Goal: Task Accomplishment & Management: Use online tool/utility

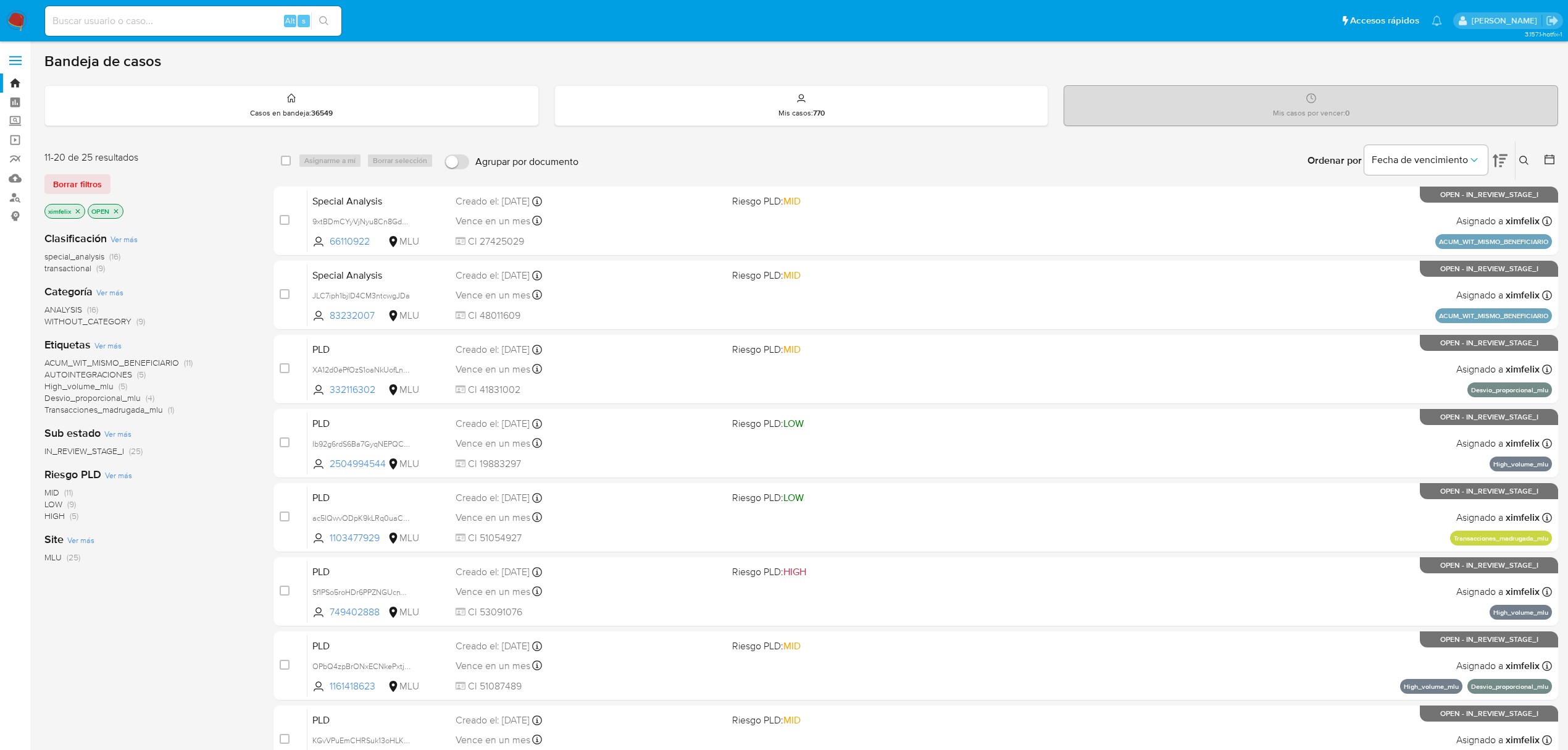
click at [16, 20] on img at bounding box center [17, 20] width 21 height 21
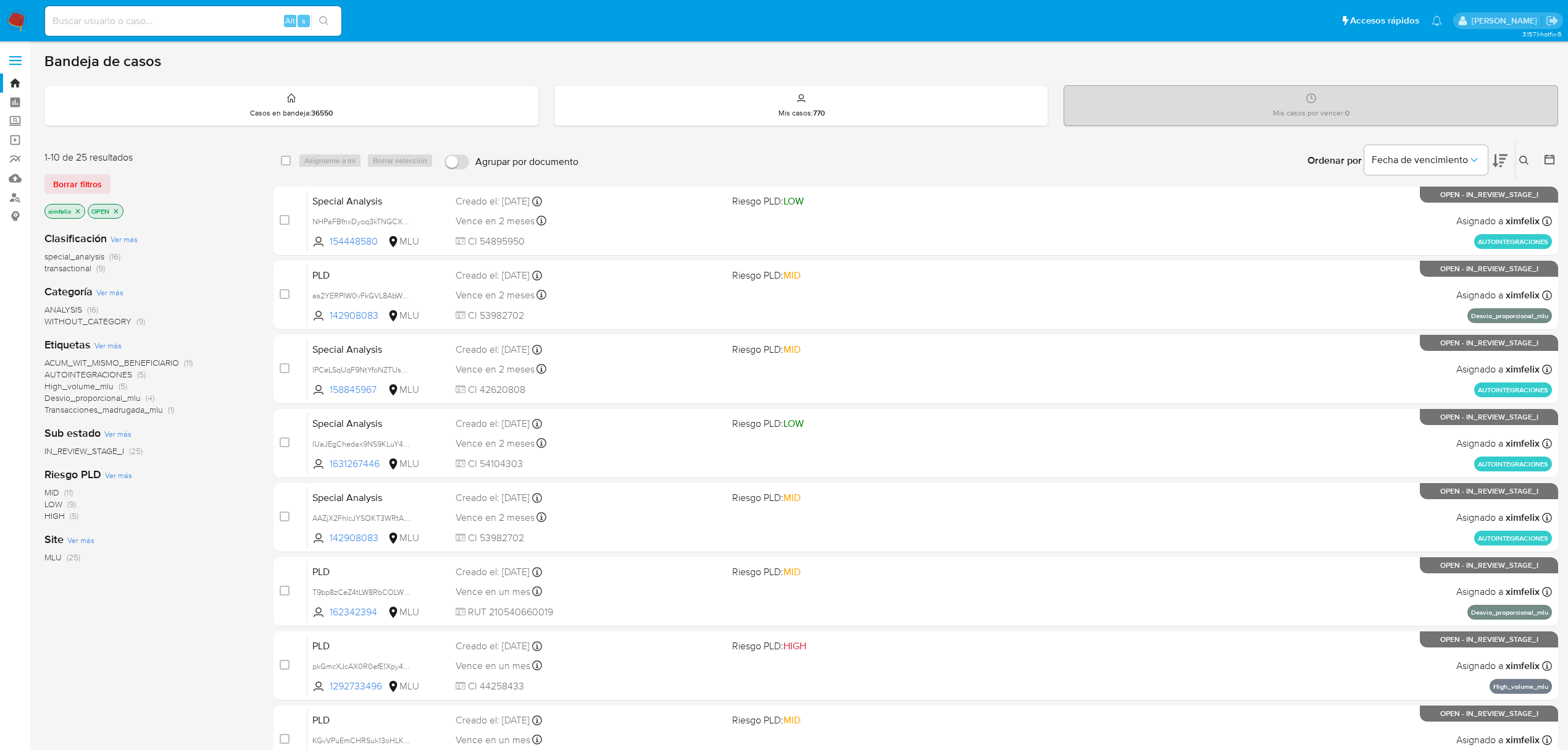
click at [85, 18] on input at bounding box center [193, 20] width 296 height 16
paste input "KHjTyubRZKBdoJRqL0iVNhKu"
type input "KHjTyubRZKBdoJRqL0iVNhKu"
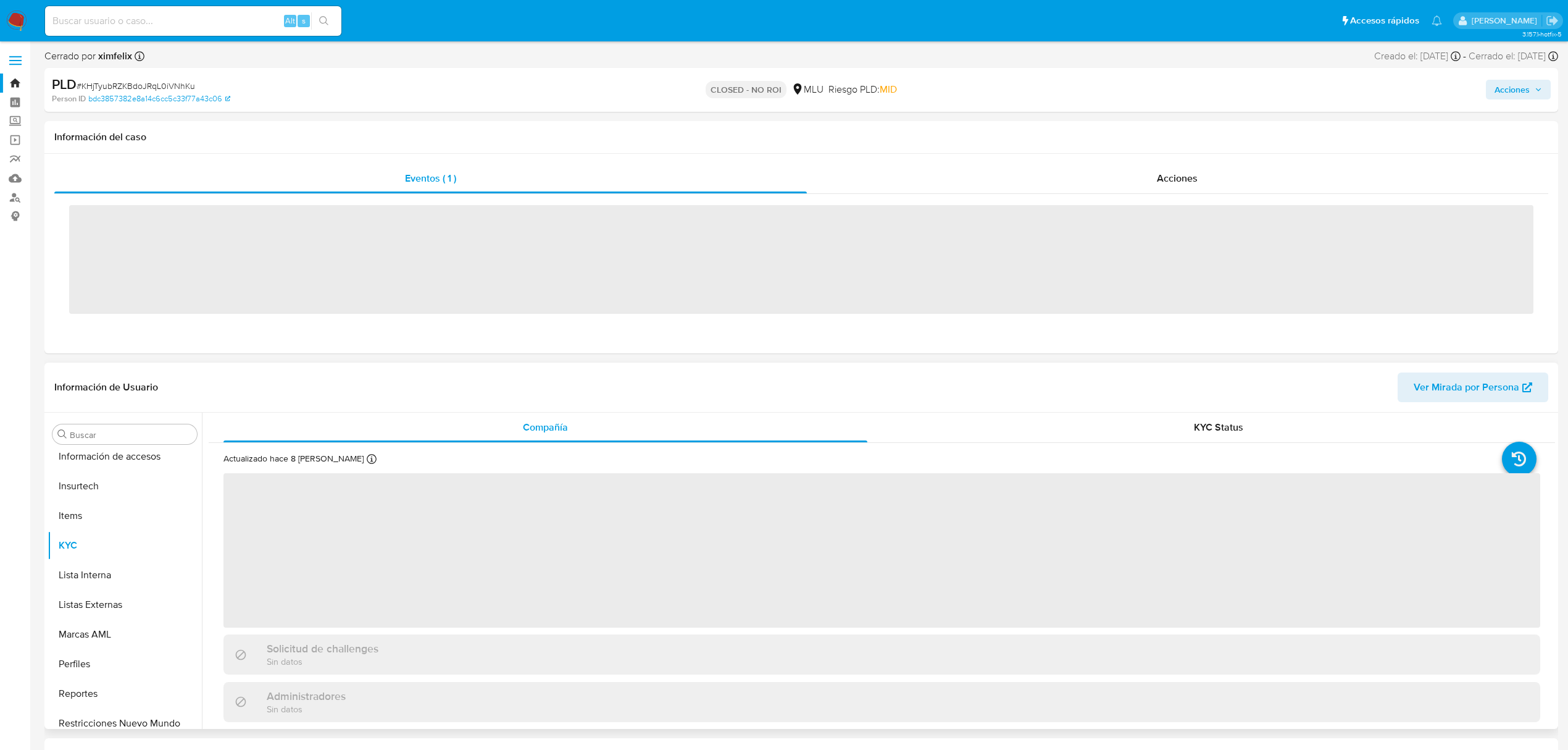
scroll to position [551, 0]
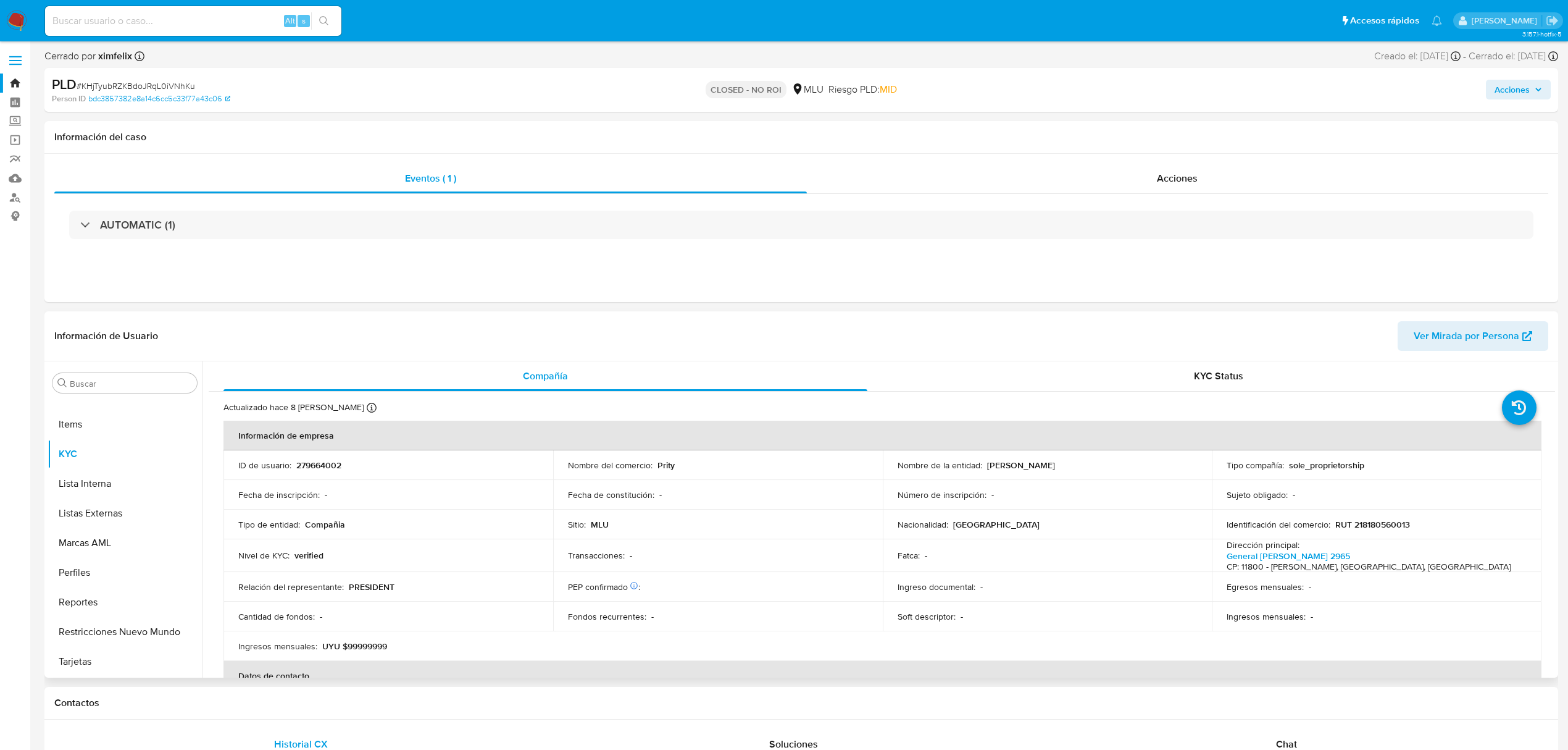
select select "10"
click at [18, 22] on img at bounding box center [17, 20] width 21 height 21
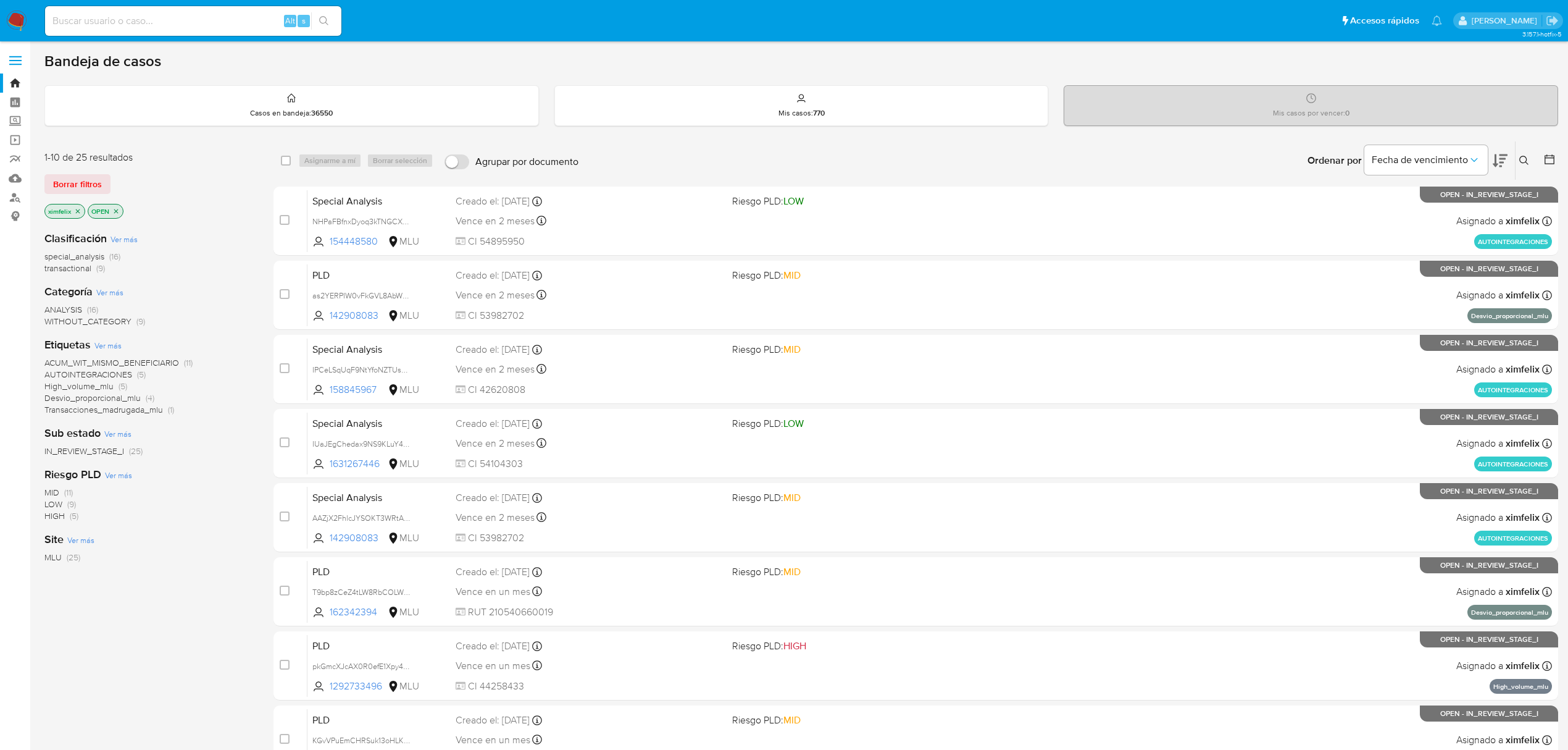
click at [244, 28] on div "Alt s" at bounding box center [193, 21] width 296 height 29
drag, startPoint x: 17, startPoint y: 25, endPoint x: 40, endPoint y: 13, distance: 25.9
click at [17, 25] on img at bounding box center [17, 20] width 21 height 21
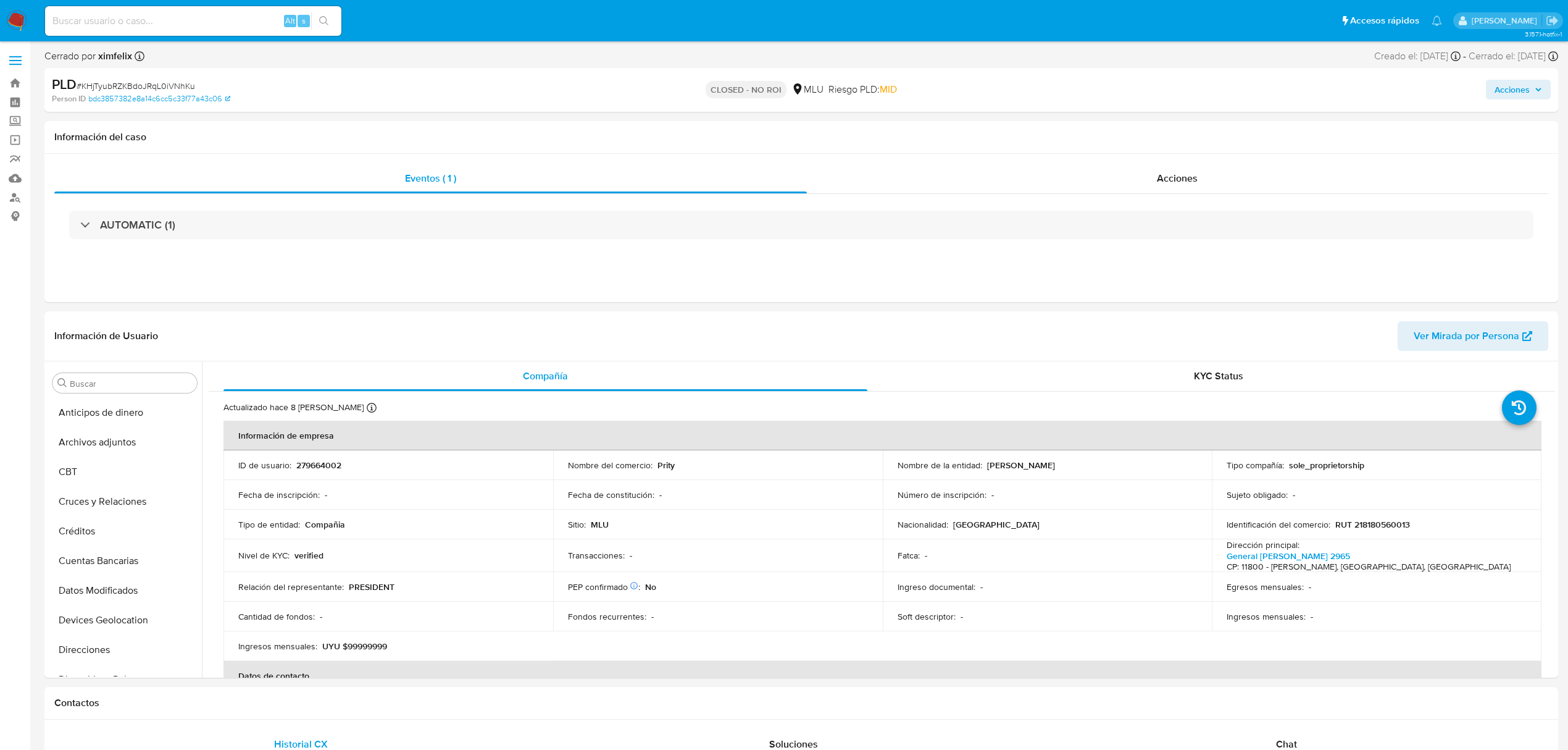
select select "10"
click at [210, 13] on input at bounding box center [193, 20] width 296 height 16
paste input "T9bp8zCeZ4tLW8RbCOLWitsn"
type input "T9bp8zCeZ4tLW8RbCOLWitsn"
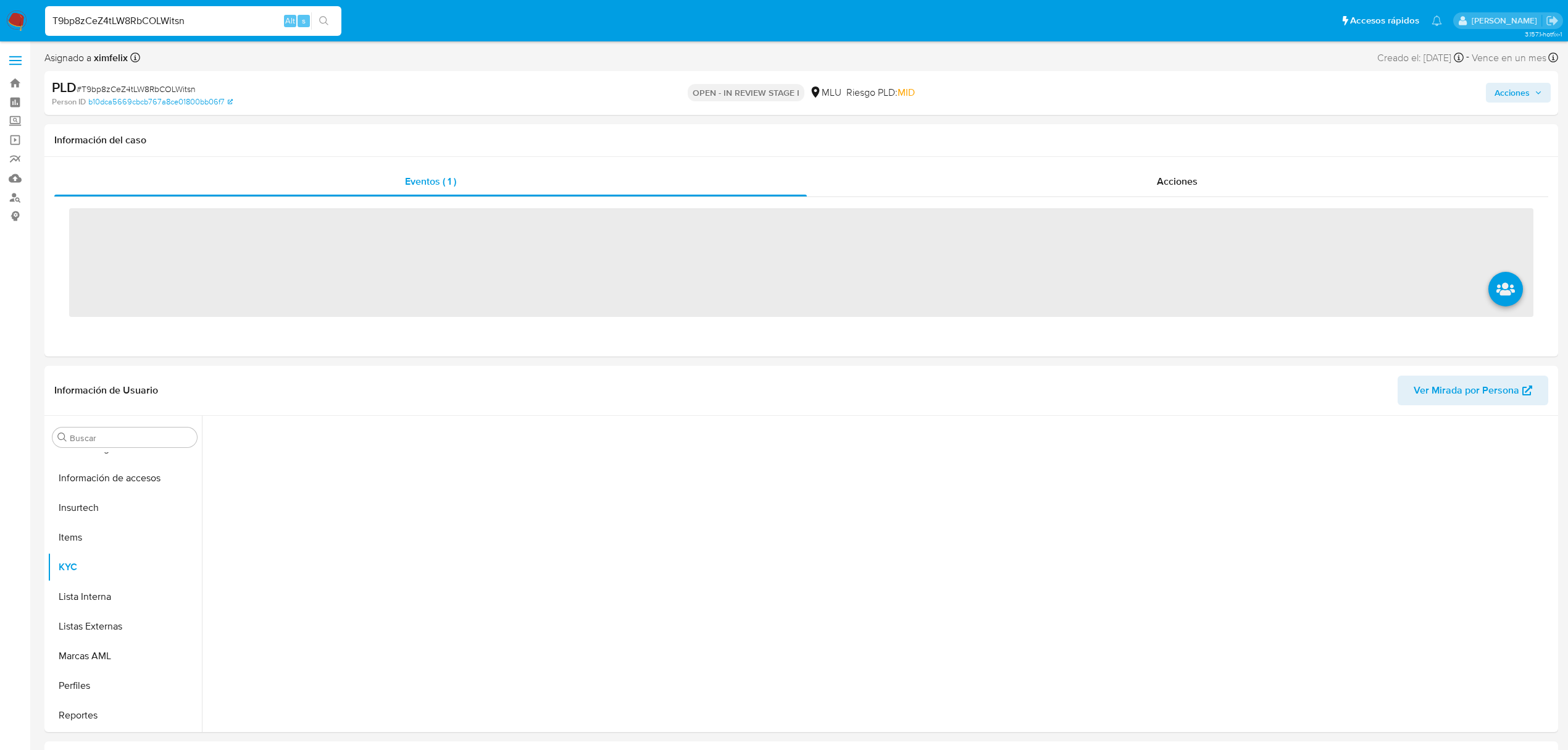
scroll to position [551, 0]
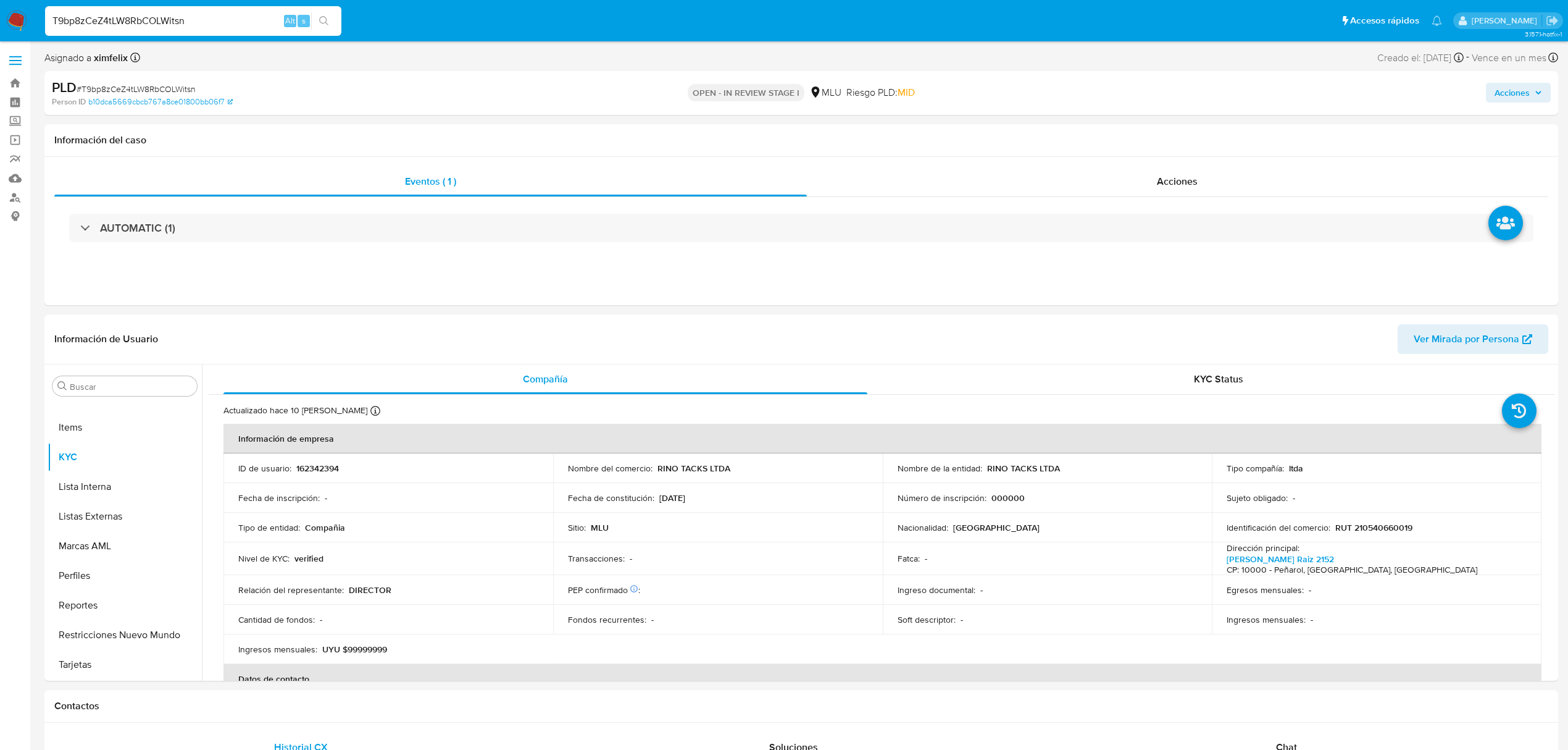
select select "10"
click at [1452, 335] on span "Ver Mirada por Persona" at bounding box center [1466, 339] width 106 height 29
click at [95, 436] on button "Archivos adjuntos" at bounding box center [119, 445] width 144 height 29
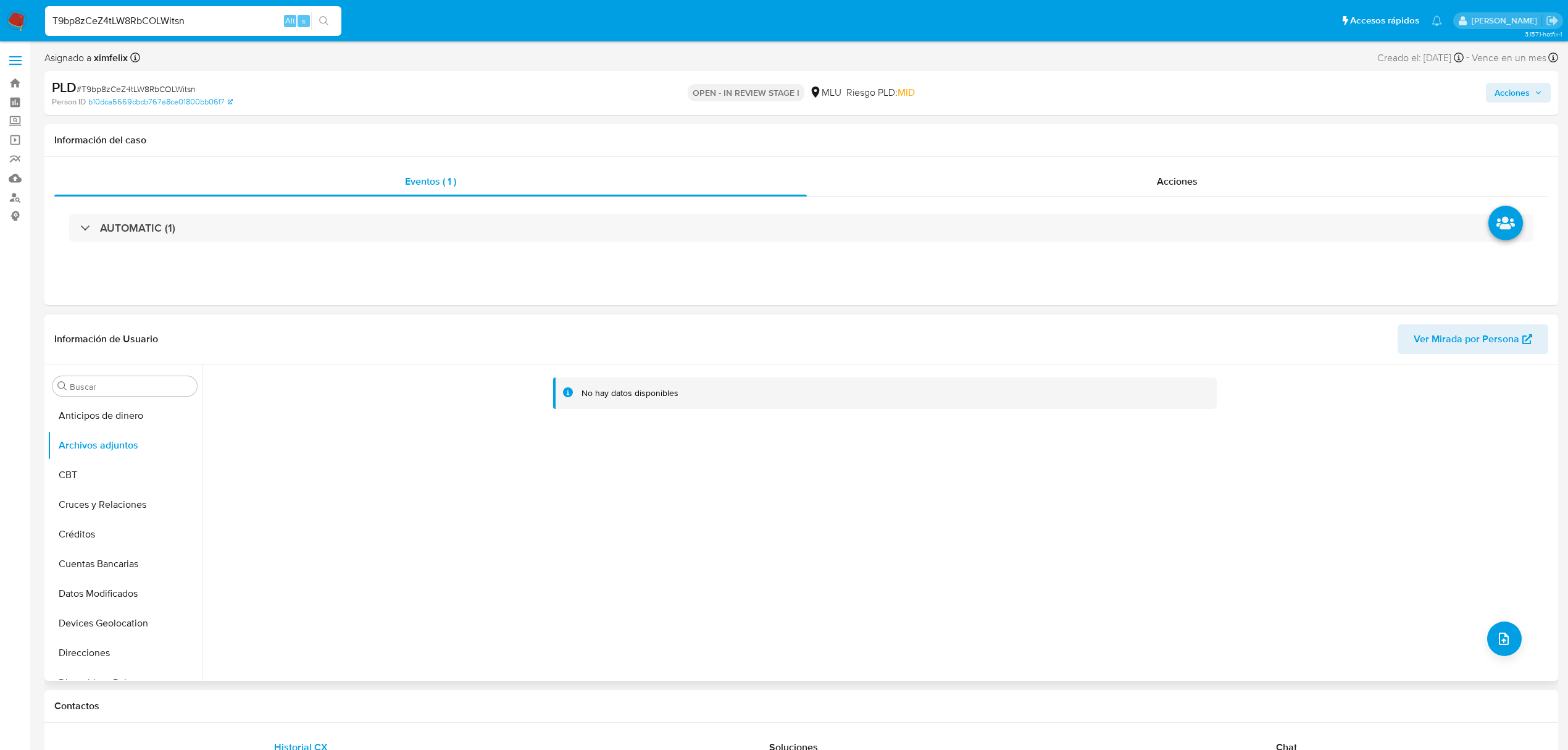
scroll to position [551, 0]
click at [95, 456] on button "KYC" at bounding box center [119, 457] width 144 height 29
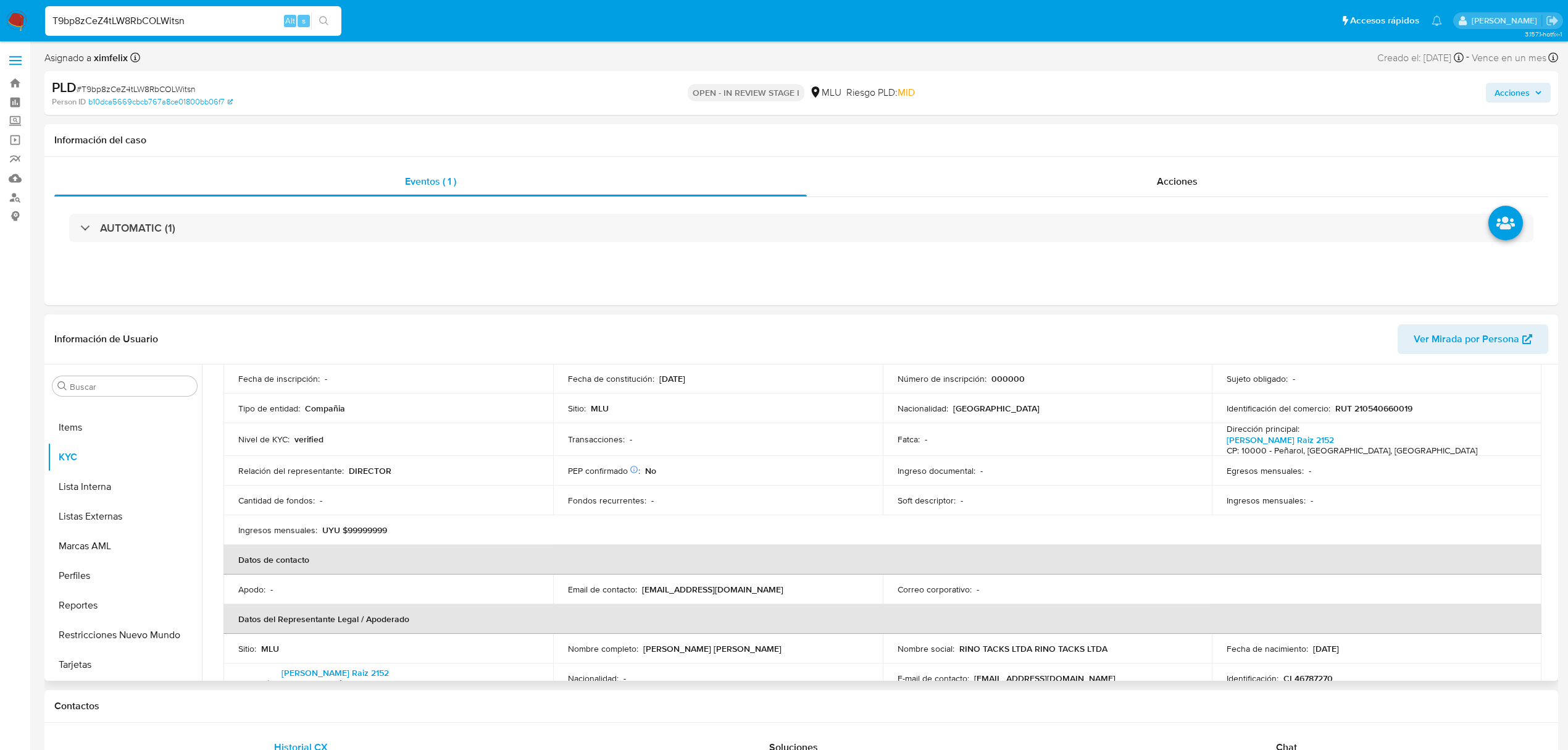
scroll to position [0, 0]
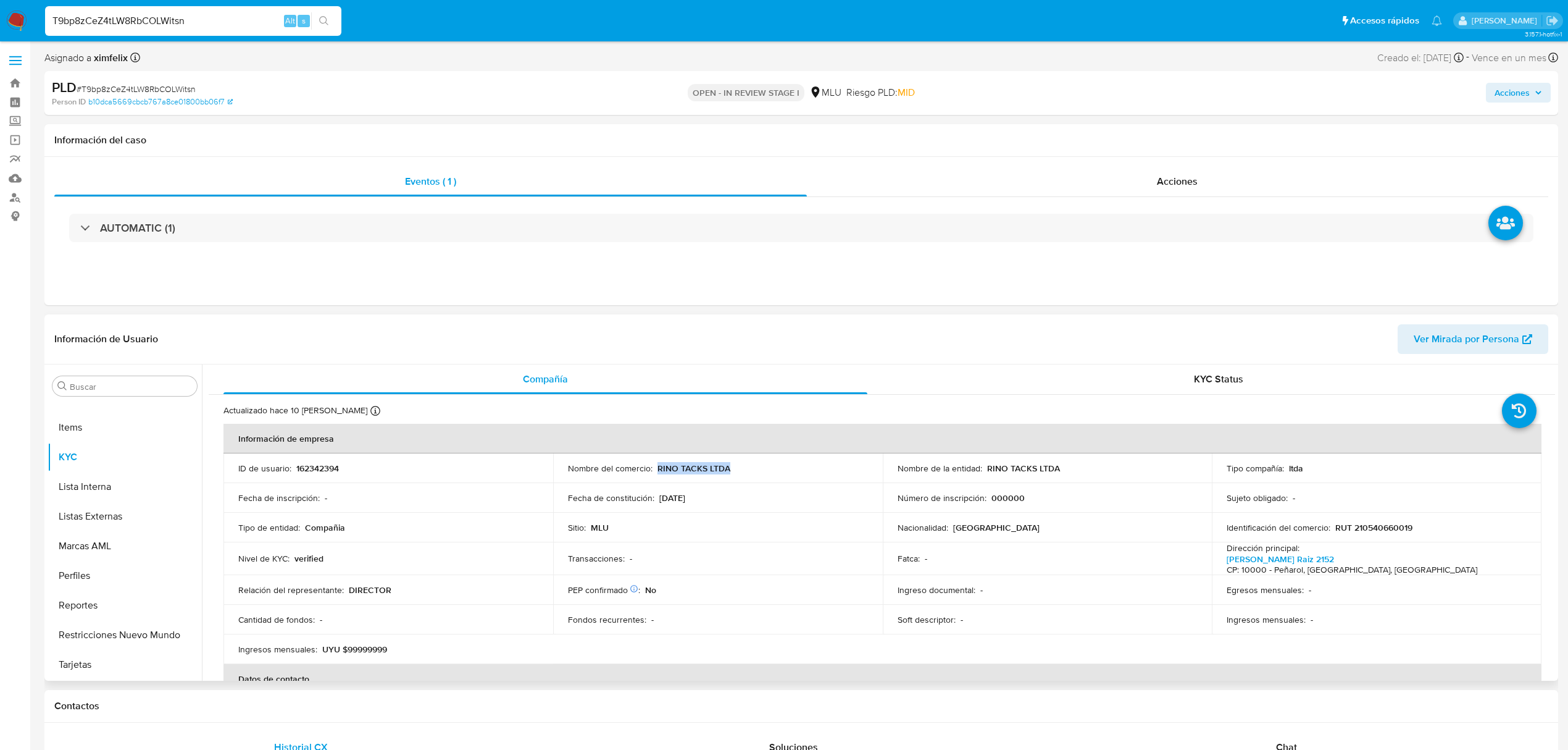
drag, startPoint x: 727, startPoint y: 467, endPoint x: 655, endPoint y: 472, distance: 72.2
click at [655, 472] on div "Nombre del comercio : RINO TACKS LTDA" at bounding box center [718, 468] width 301 height 11
copy p "RINO TACKS LTDA"
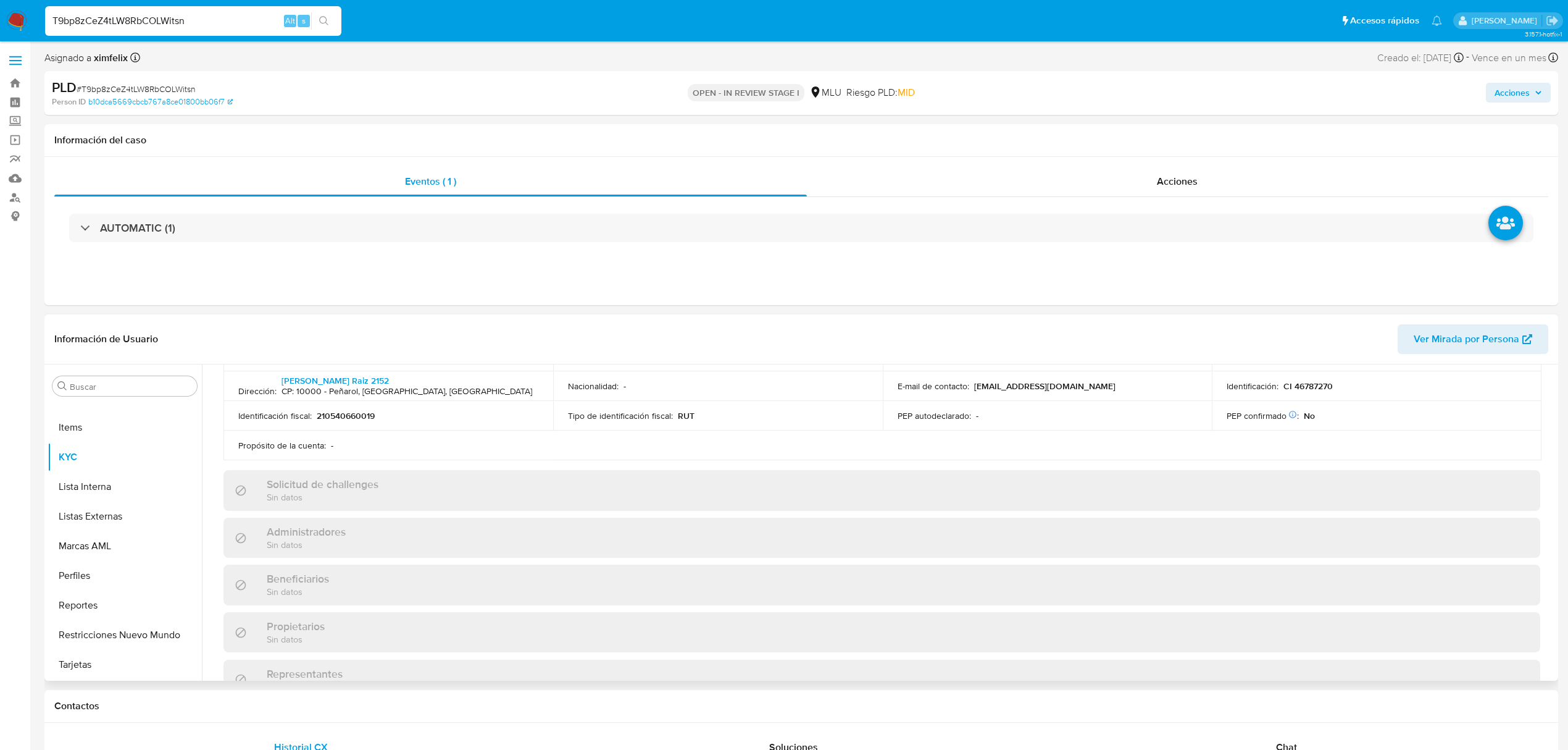
scroll to position [247, 0]
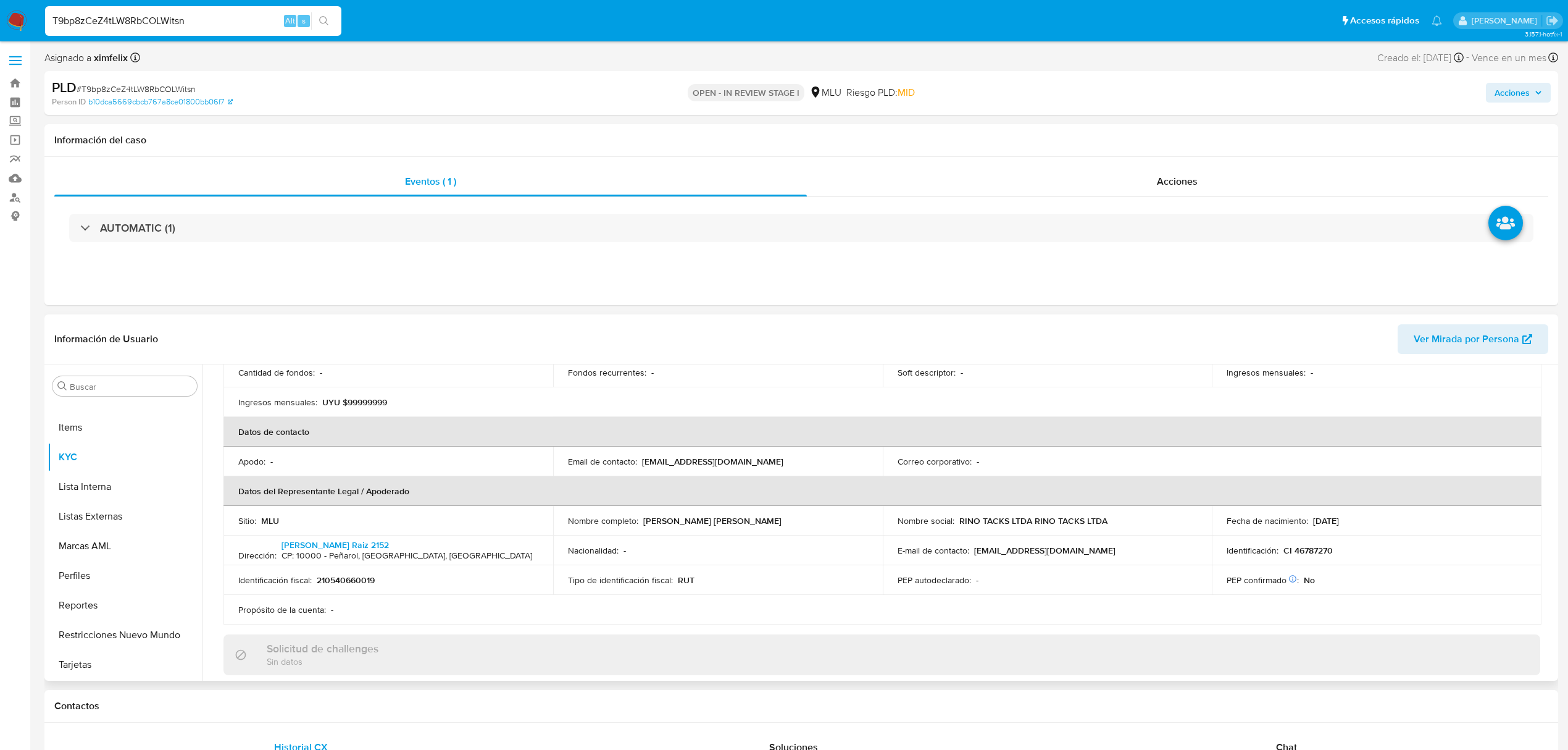
drag, startPoint x: 761, startPoint y: 522, endPoint x: 641, endPoint y: 520, distance: 120.0
click at [641, 520] on div "Nombre completo : Franco Augusto Maggi Frattini" at bounding box center [718, 520] width 301 height 11
copy p "Franco Augusto Maggi Frattini"
drag, startPoint x: 1337, startPoint y: 544, endPoint x: 1280, endPoint y: 550, distance: 57.3
click at [1280, 550] on div "Identificación : CI 46787270" at bounding box center [1377, 551] width 301 height 11
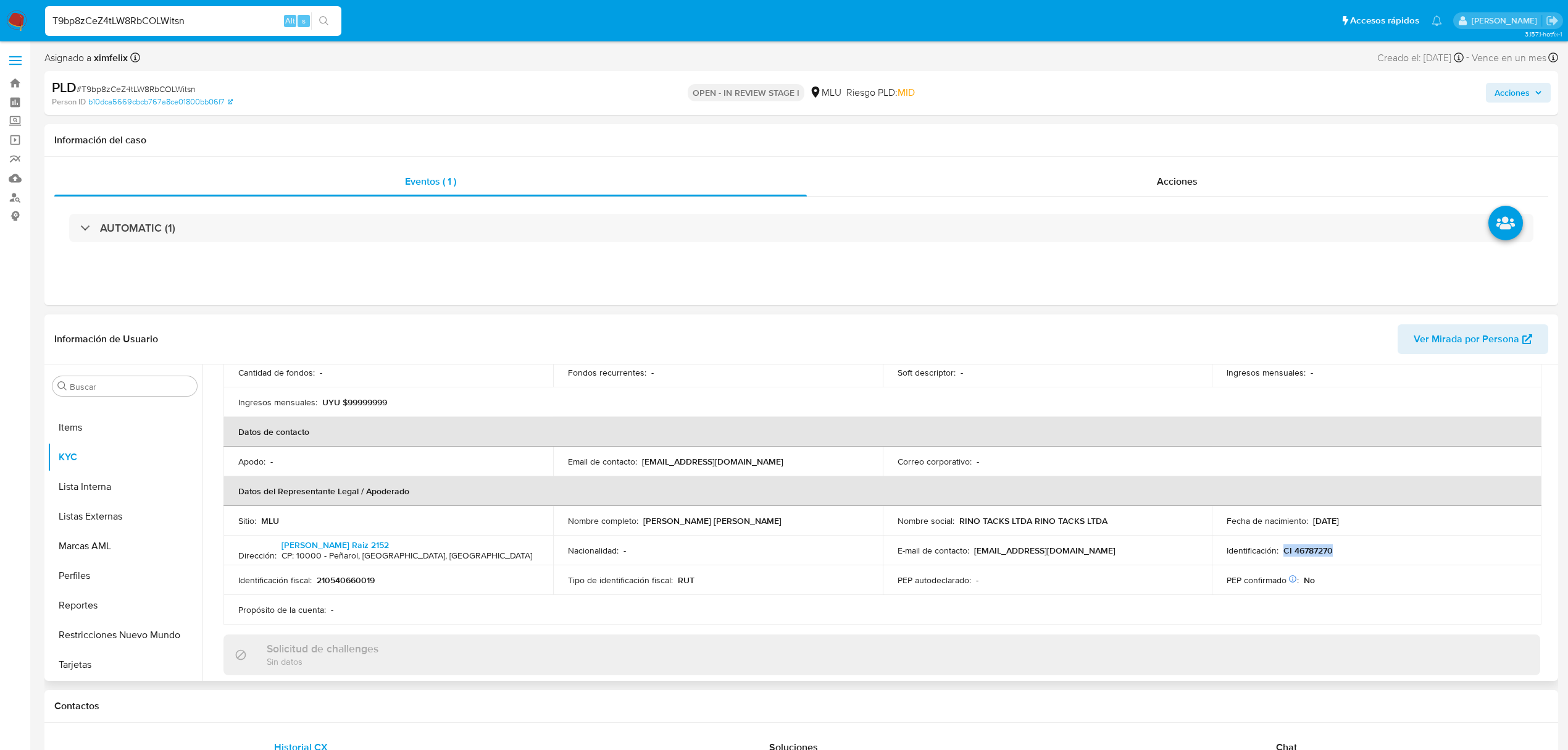
copy p "CI 46787270"
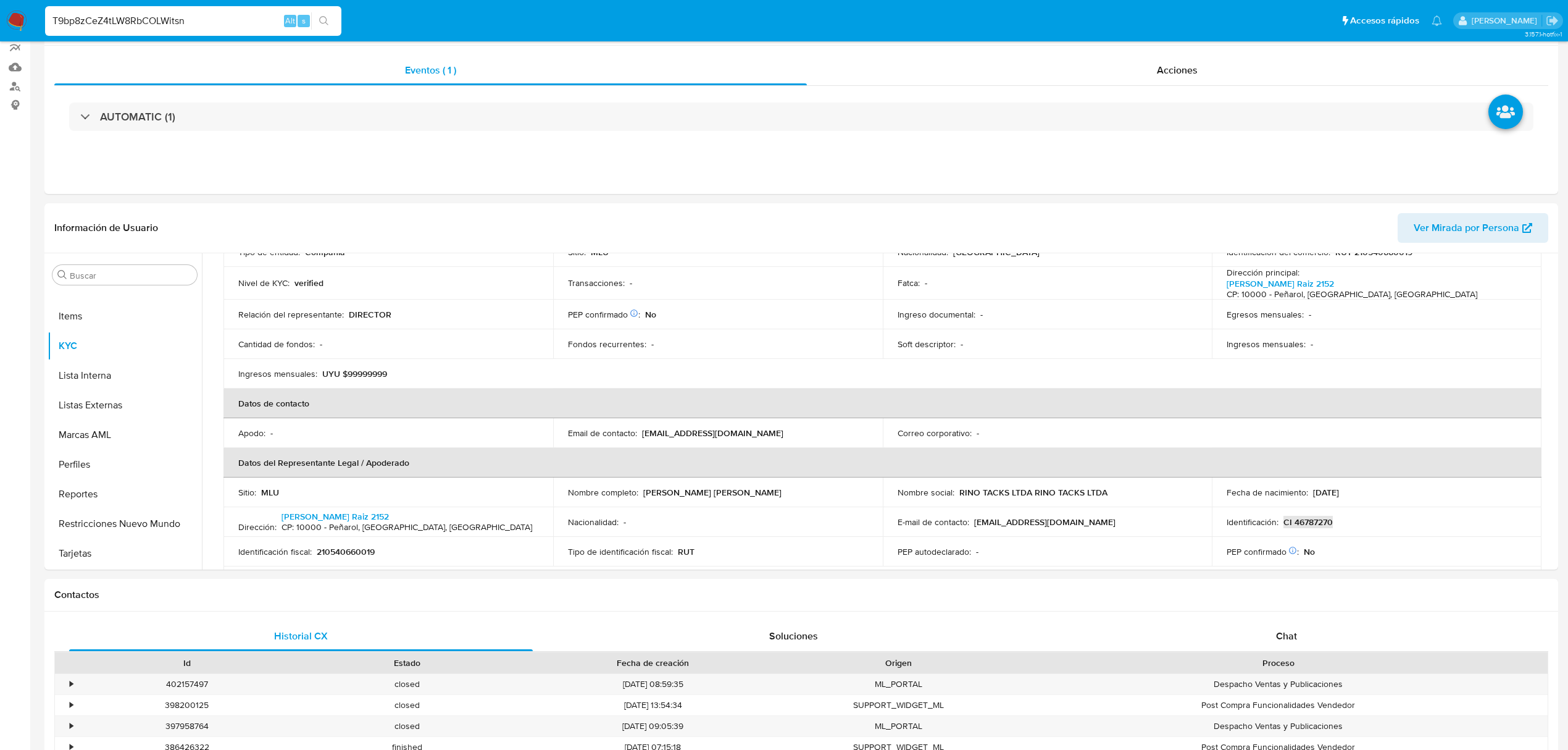
scroll to position [0, 0]
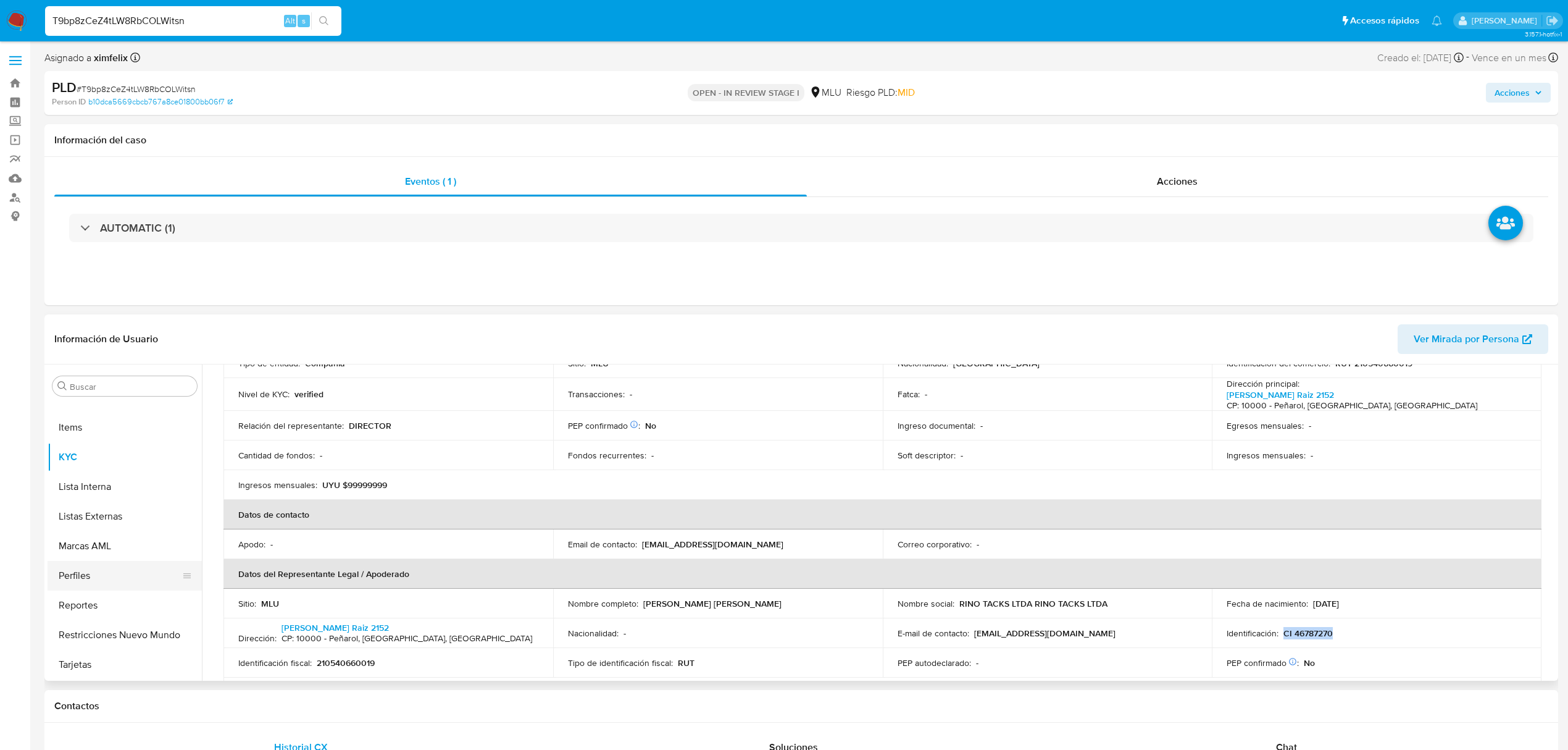
click at [84, 576] on button "Perfiles" at bounding box center [119, 575] width 144 height 29
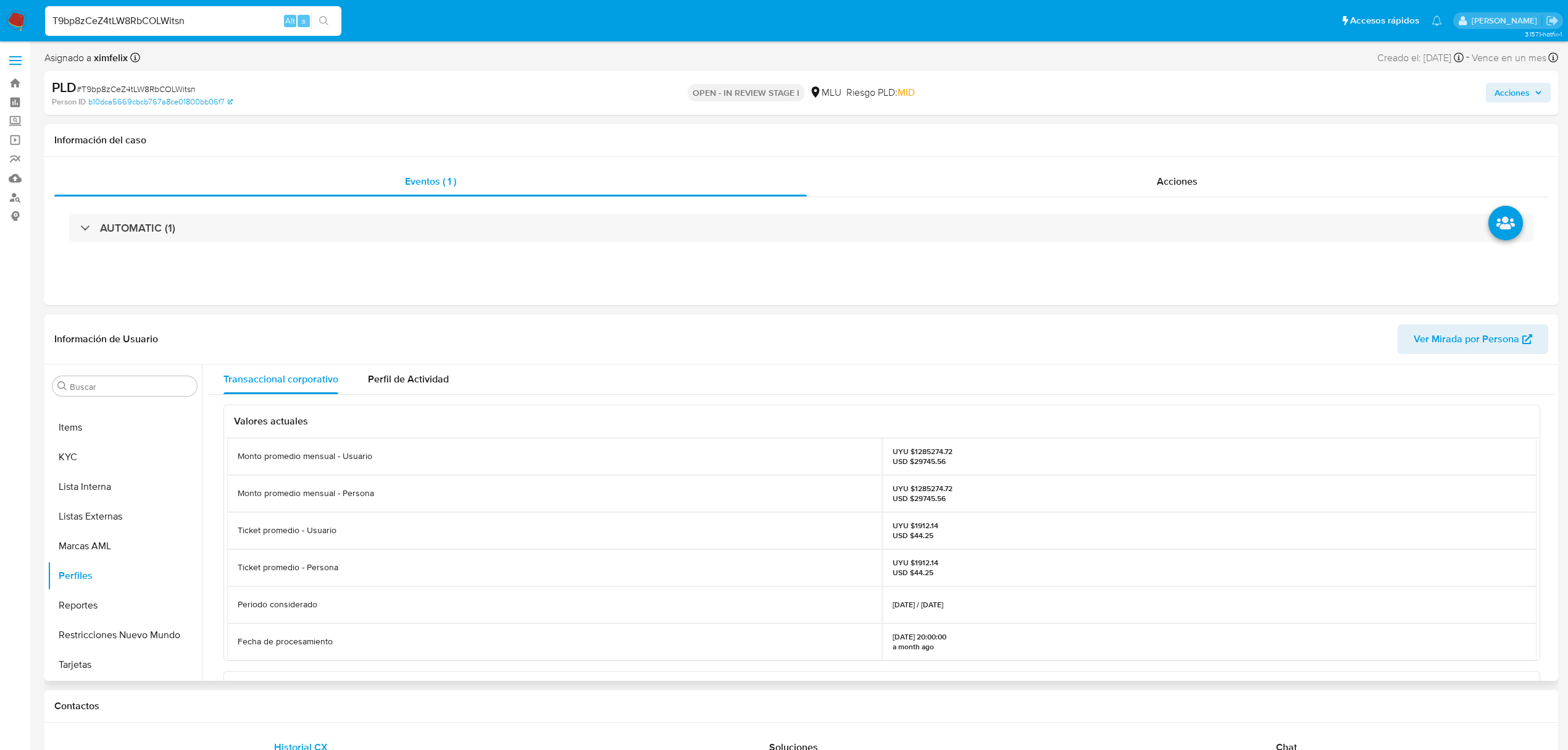
click at [926, 489] on p "UYU $1285274.72 USD $29745.56" at bounding box center [922, 493] width 60 height 19
copy p "1285274.72"
click at [84, 462] on button "KYC" at bounding box center [119, 457] width 144 height 29
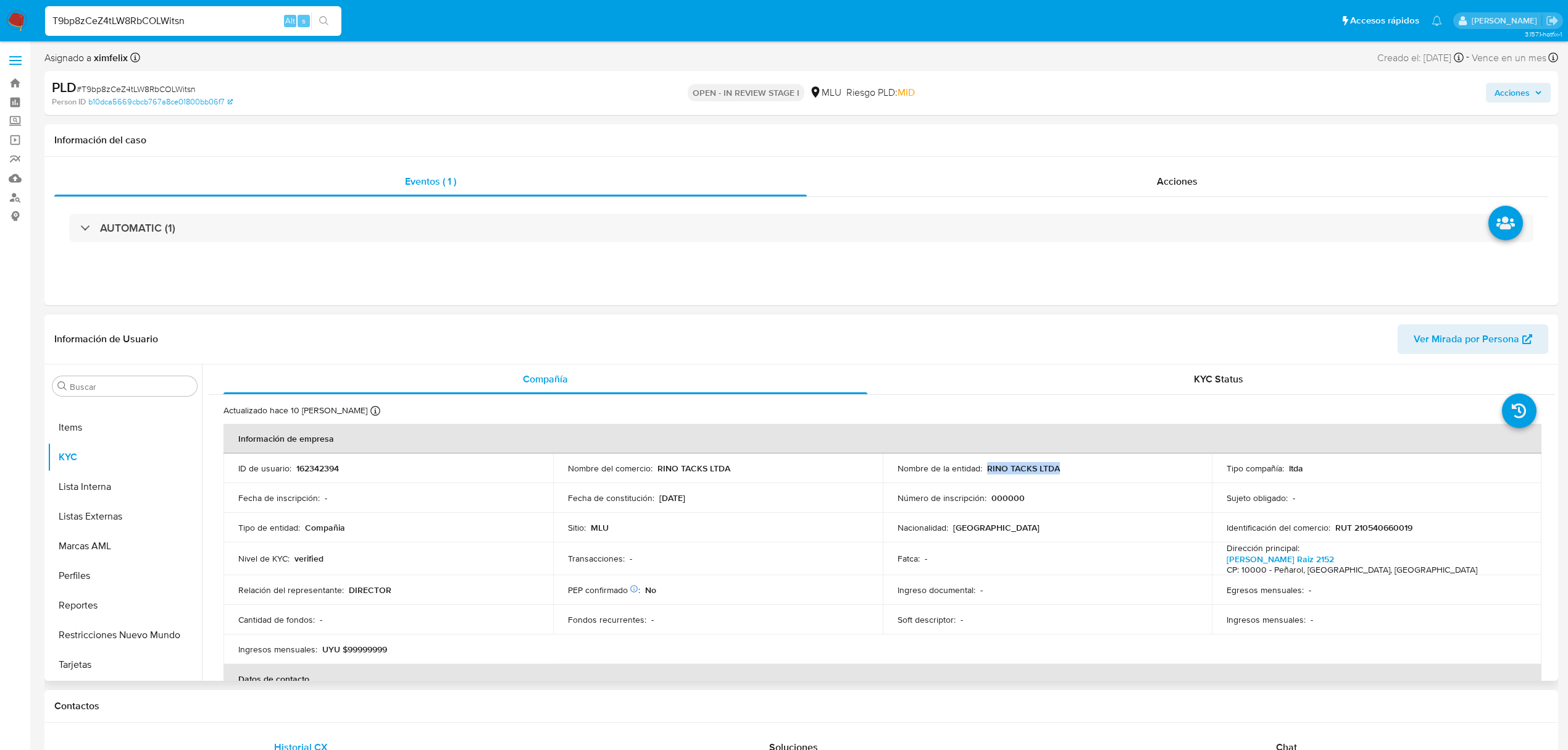
drag, startPoint x: 1047, startPoint y: 468, endPoint x: 985, endPoint y: 468, distance: 62.0
click at [985, 468] on div "Nombre de la entidad : RINO TACKS LTDA" at bounding box center [1048, 468] width 301 height 11
copy p "RINO TACKS LTDA"
drag, startPoint x: 1413, startPoint y: 525, endPoint x: 1333, endPoint y: 529, distance: 80.1
click at [1333, 529] on div "Identificación del comercio : RUT 210540660019" at bounding box center [1377, 528] width 301 height 11
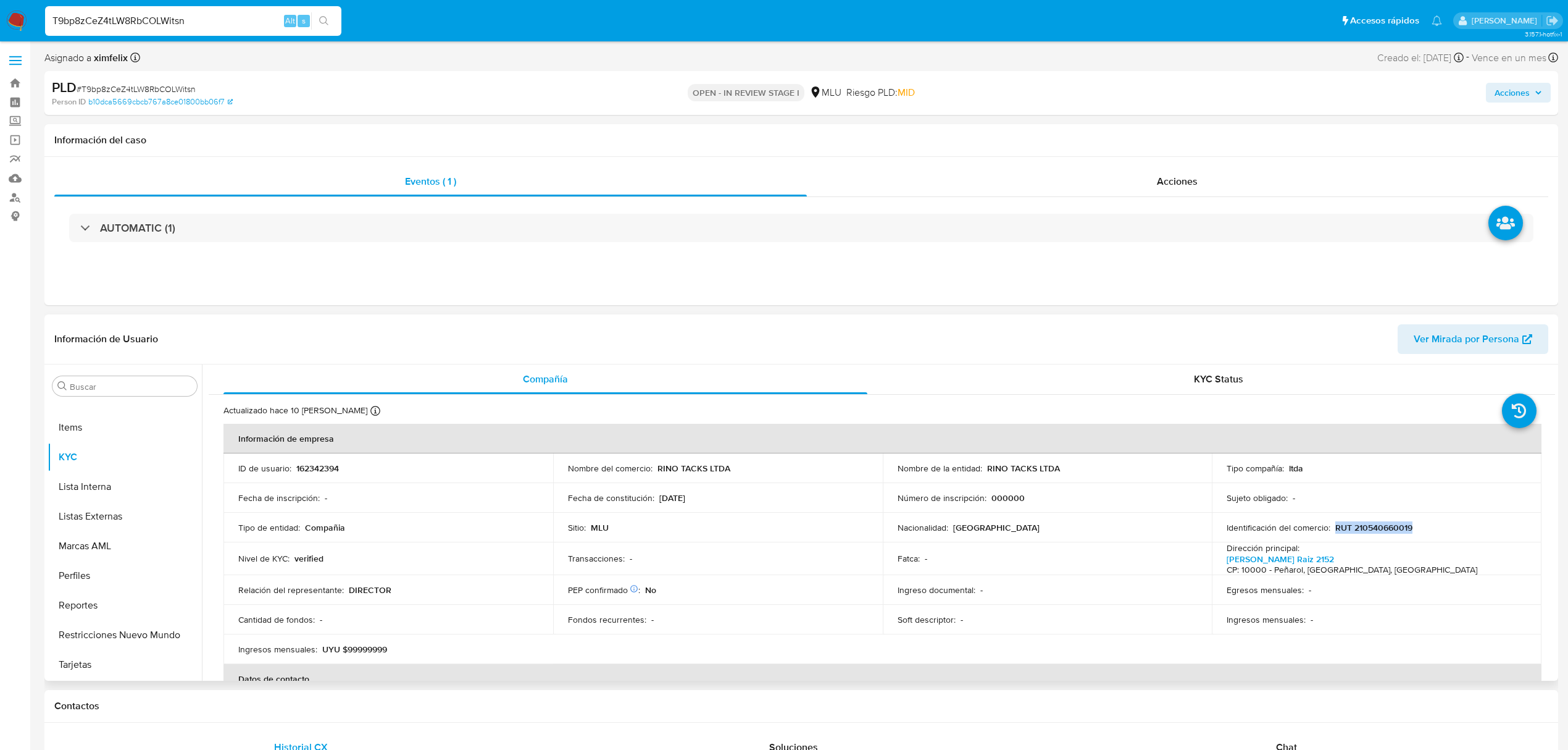
copy p "RUT 210540660019"
click at [114, 512] on button "Cruces y Relaciones" at bounding box center [119, 505] width 144 height 29
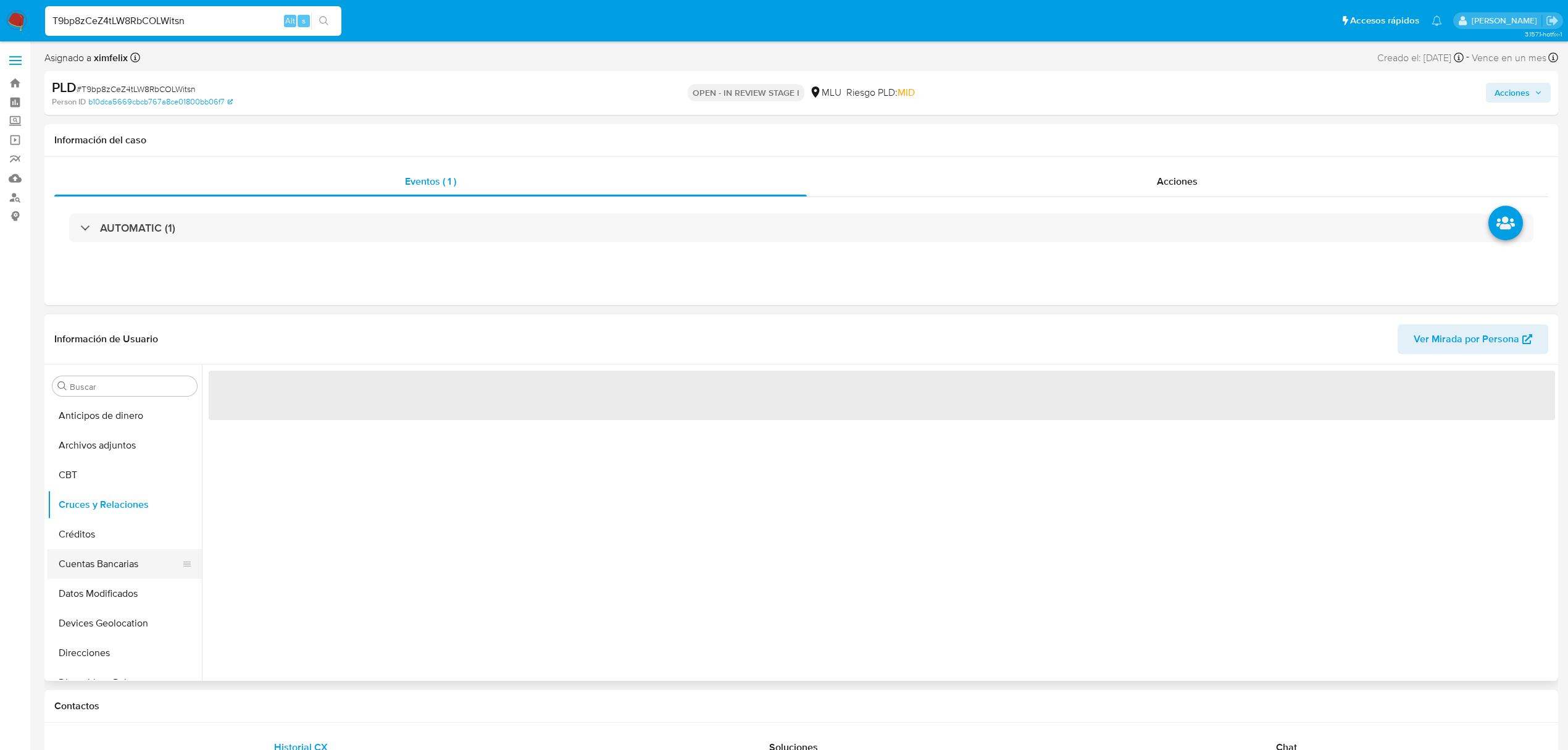
click at [117, 567] on button "Cuentas Bancarias" at bounding box center [119, 563] width 144 height 29
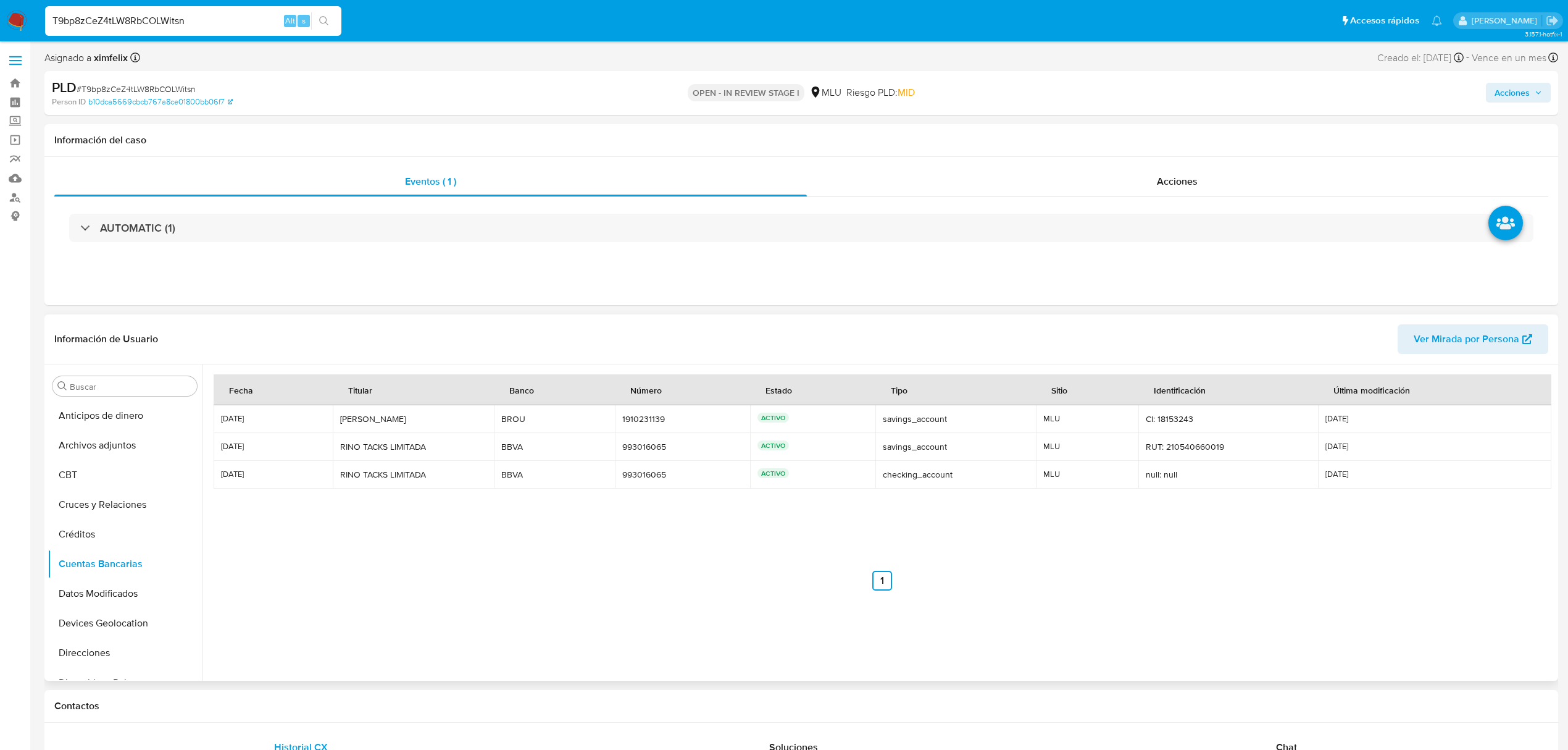
click at [492, 569] on nav "Anterior 1 Siguiente" at bounding box center [881, 570] width 1337 height 40
click at [105, 540] on button "Documentación" at bounding box center [119, 548] width 144 height 29
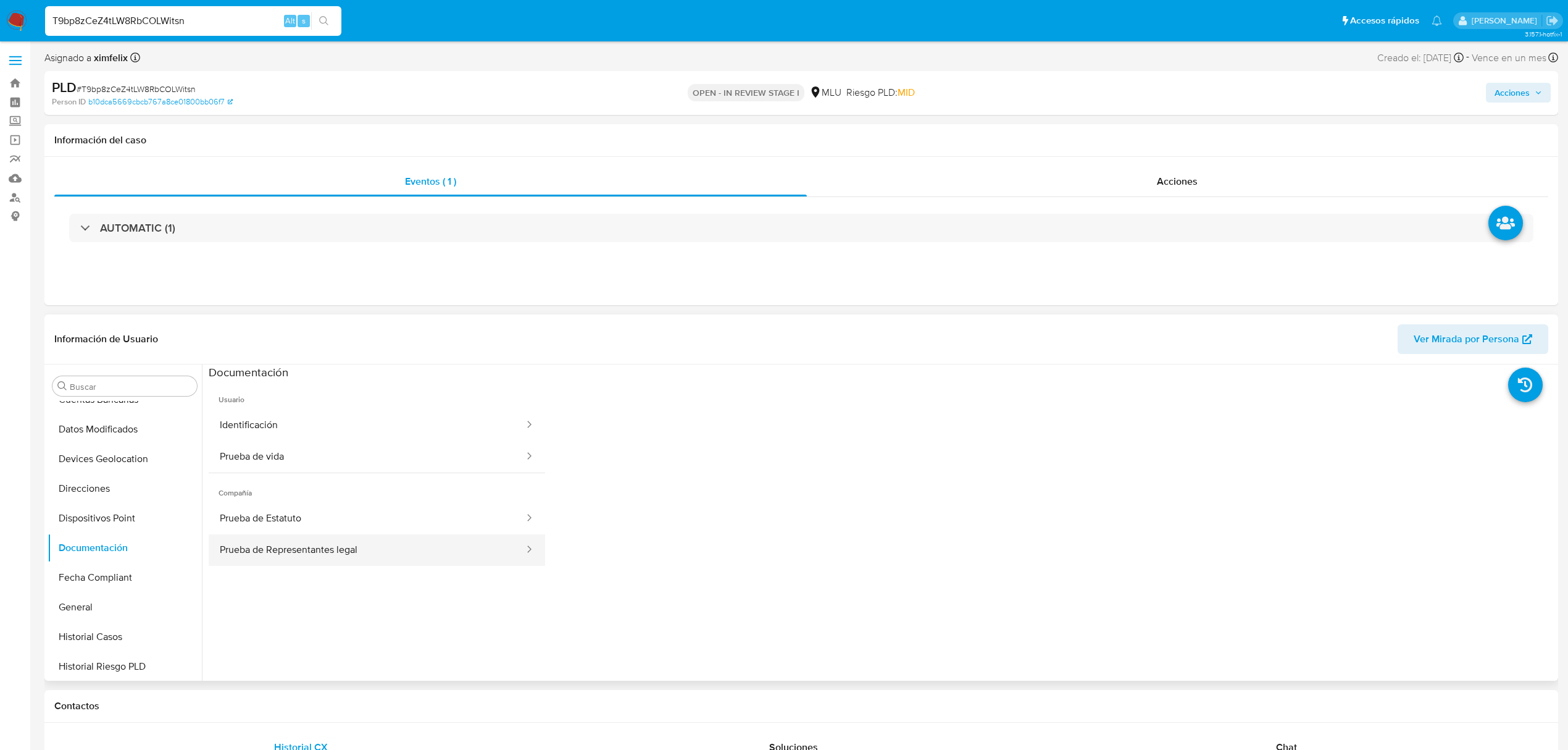
click at [324, 536] on button "Prueba de Representantes legal" at bounding box center [367, 550] width 317 height 31
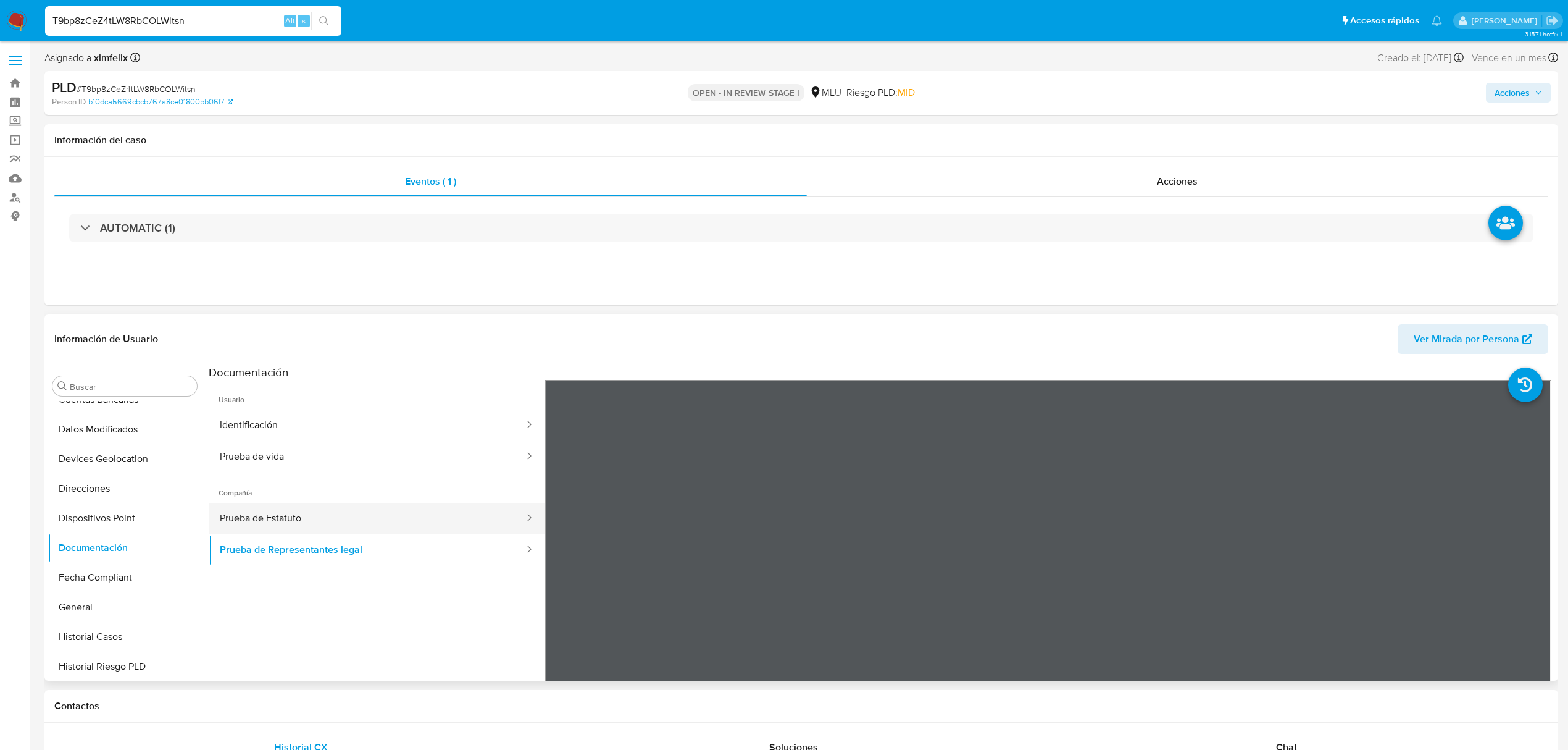
drag, startPoint x: 396, startPoint y: 524, endPoint x: 394, endPoint y: 534, distance: 10.2
click at [396, 524] on button "Prueba de Estatuto" at bounding box center [367, 518] width 317 height 31
drag, startPoint x: 258, startPoint y: 573, endPoint x: 270, endPoint y: 542, distance: 33.2
click at [259, 571] on ul "Usuario Identificación Prueba de vida Compañía Prueba de Estatuto Prueba de Rep…" at bounding box center [377, 557] width 336 height 356
click at [270, 541] on button "Prueba de Representantes legal" at bounding box center [367, 550] width 317 height 31
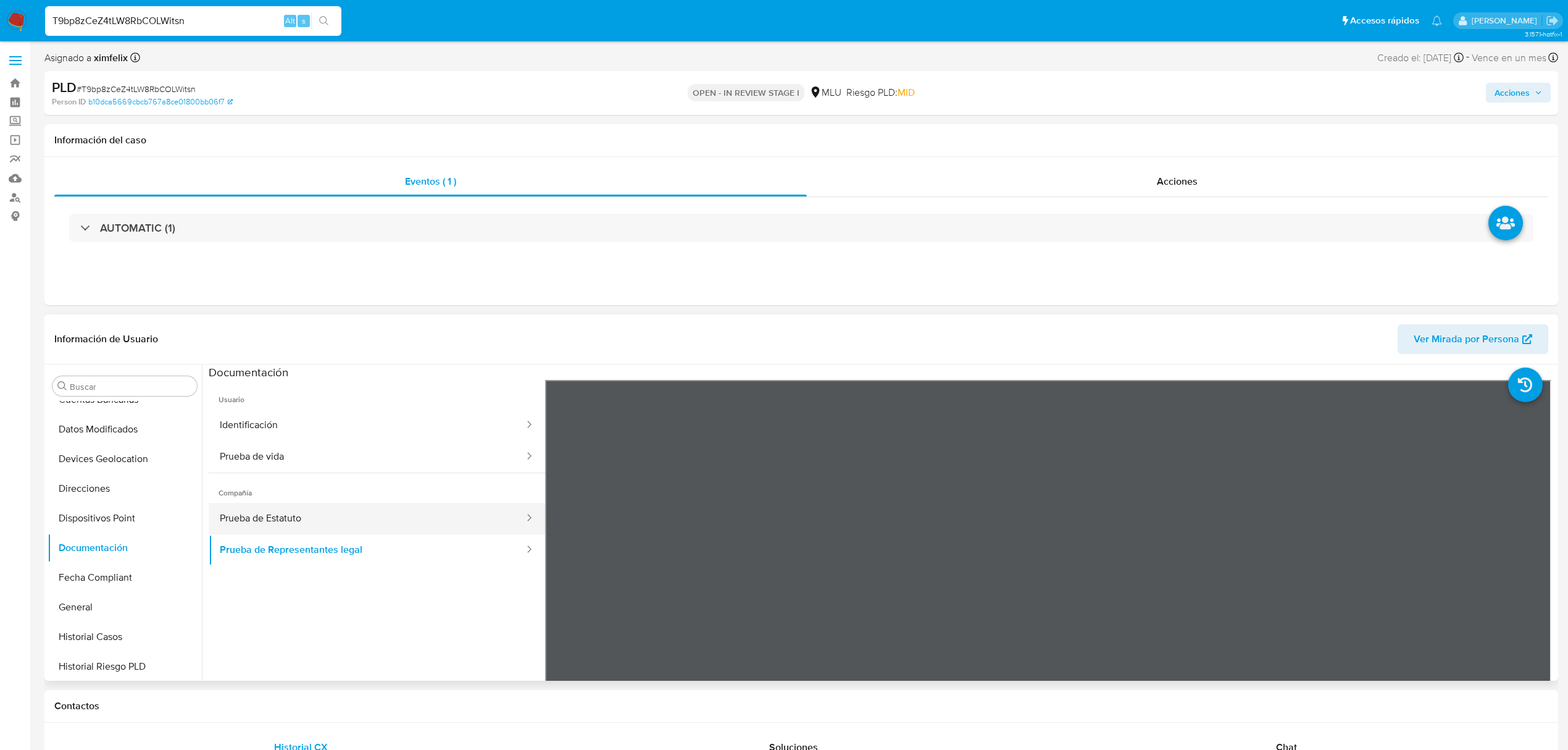
click at [310, 519] on button "Prueba de Estatuto" at bounding box center [367, 518] width 317 height 31
click at [312, 524] on button "Prueba de Estatuto" at bounding box center [367, 518] width 317 height 31
click at [432, 549] on button "Prueba de Representantes legal" at bounding box center [367, 550] width 317 height 31
click at [455, 525] on button "Prueba de Estatuto" at bounding box center [367, 518] width 317 height 31
click at [470, 559] on button "Prueba de Representantes legal" at bounding box center [367, 550] width 317 height 31
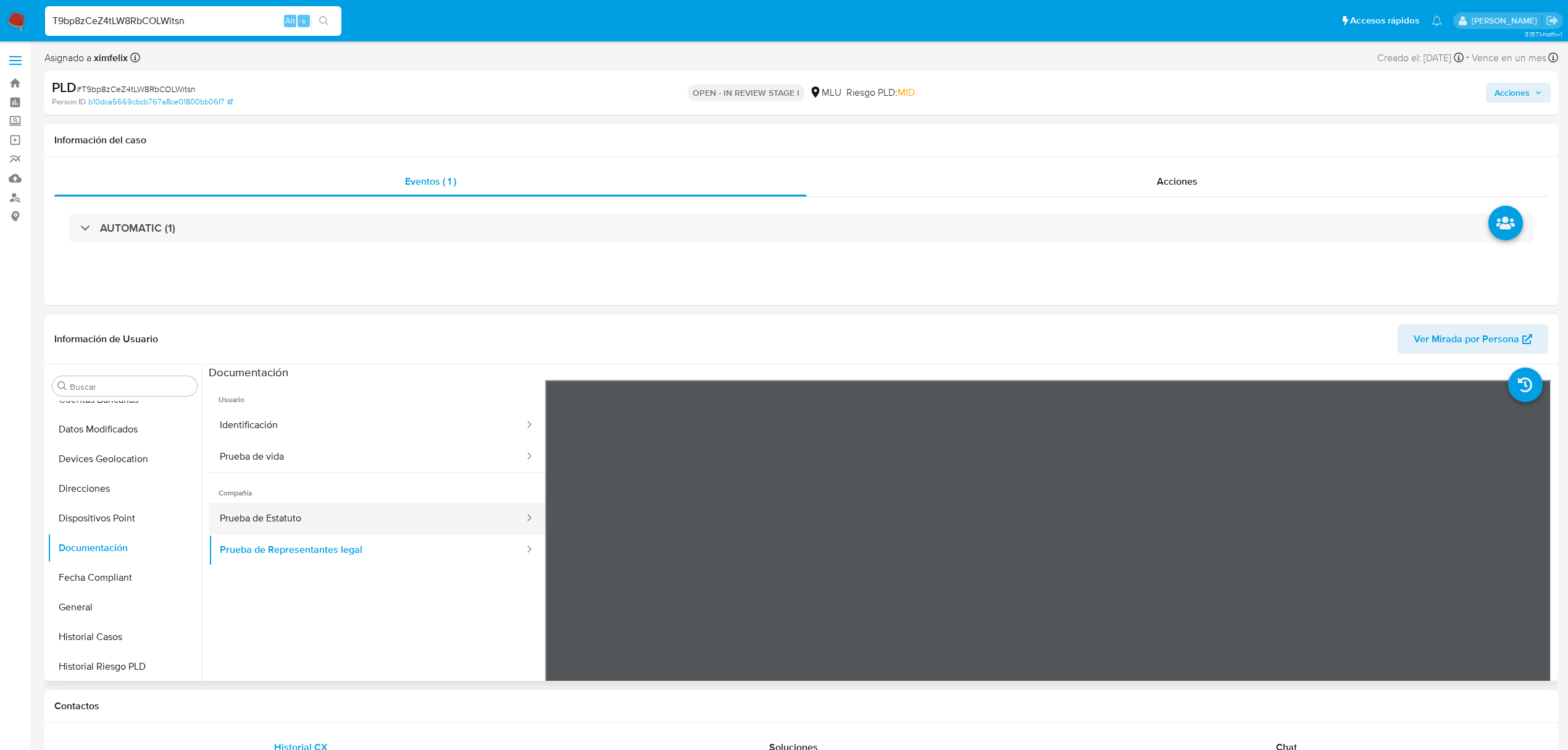
click at [462, 507] on button "Prueba de Estatuto" at bounding box center [367, 518] width 317 height 31
click at [423, 455] on button "Prueba de vida" at bounding box center [367, 457] width 317 height 31
click at [407, 522] on button "Prueba de Estatuto" at bounding box center [367, 518] width 317 height 31
click at [356, 446] on button "Prueba de vida" at bounding box center [367, 457] width 317 height 31
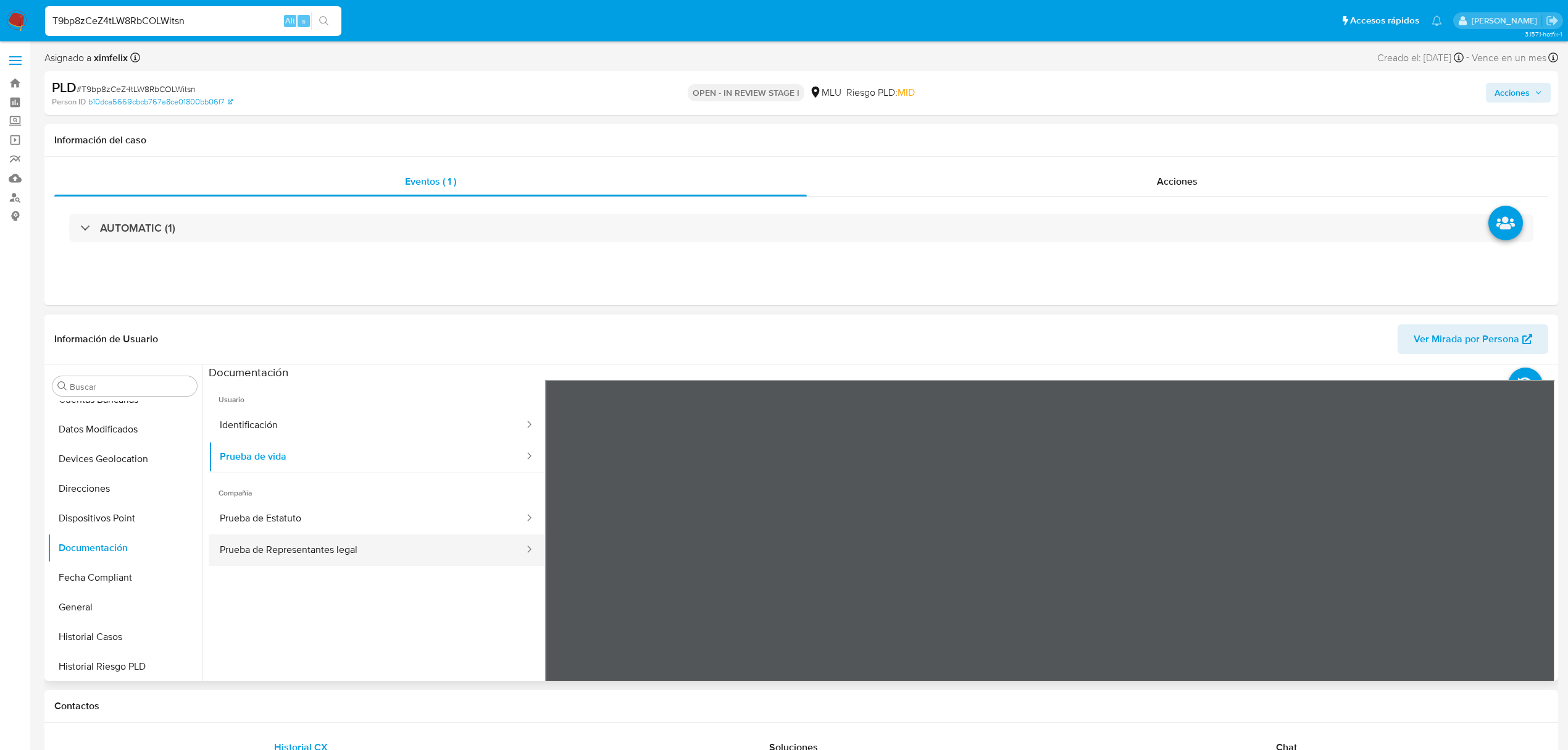
click at [344, 556] on button "Prueba de Representantes legal" at bounding box center [367, 550] width 317 height 31
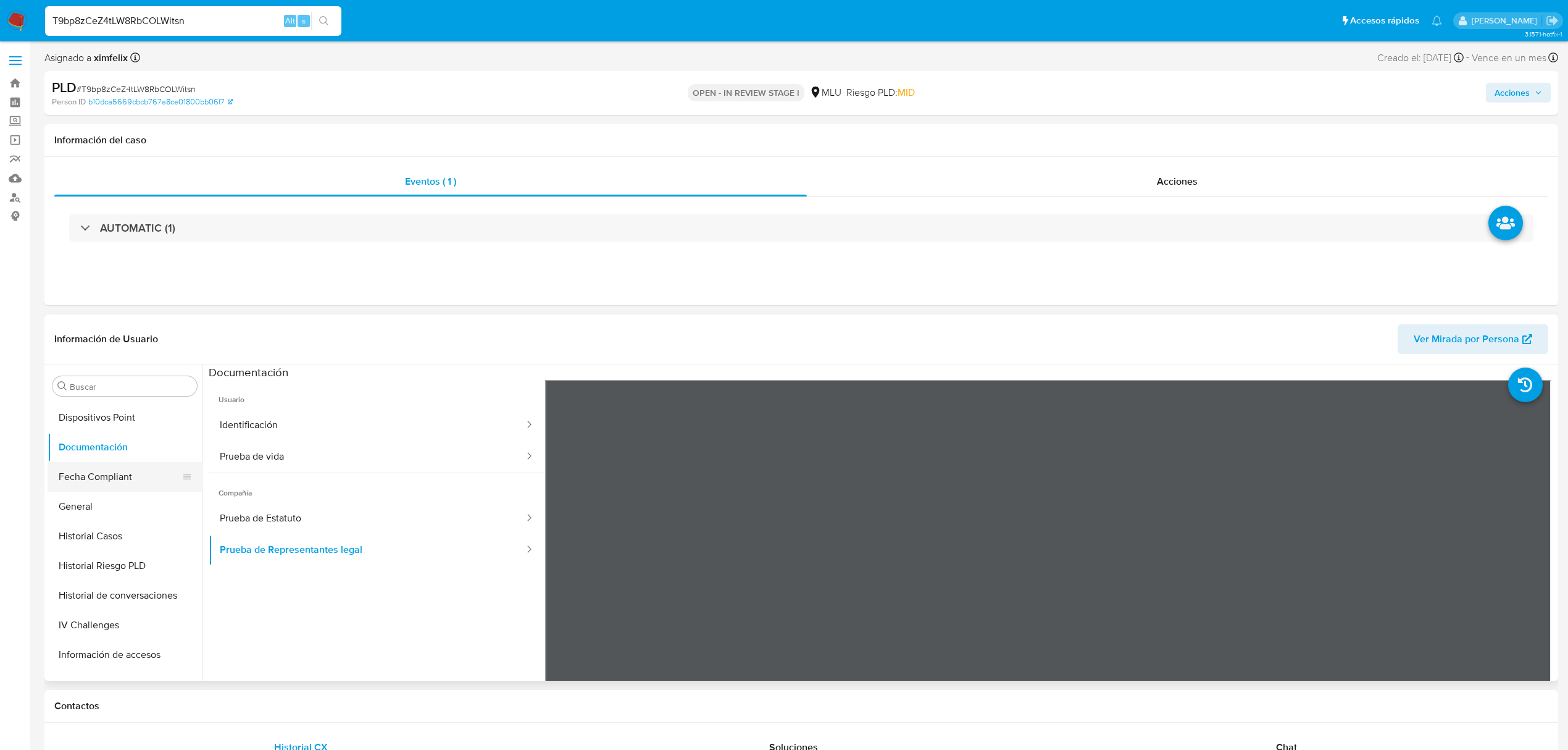
scroll to position [411, 0]
click at [80, 591] on button "KYC" at bounding box center [119, 597] width 144 height 29
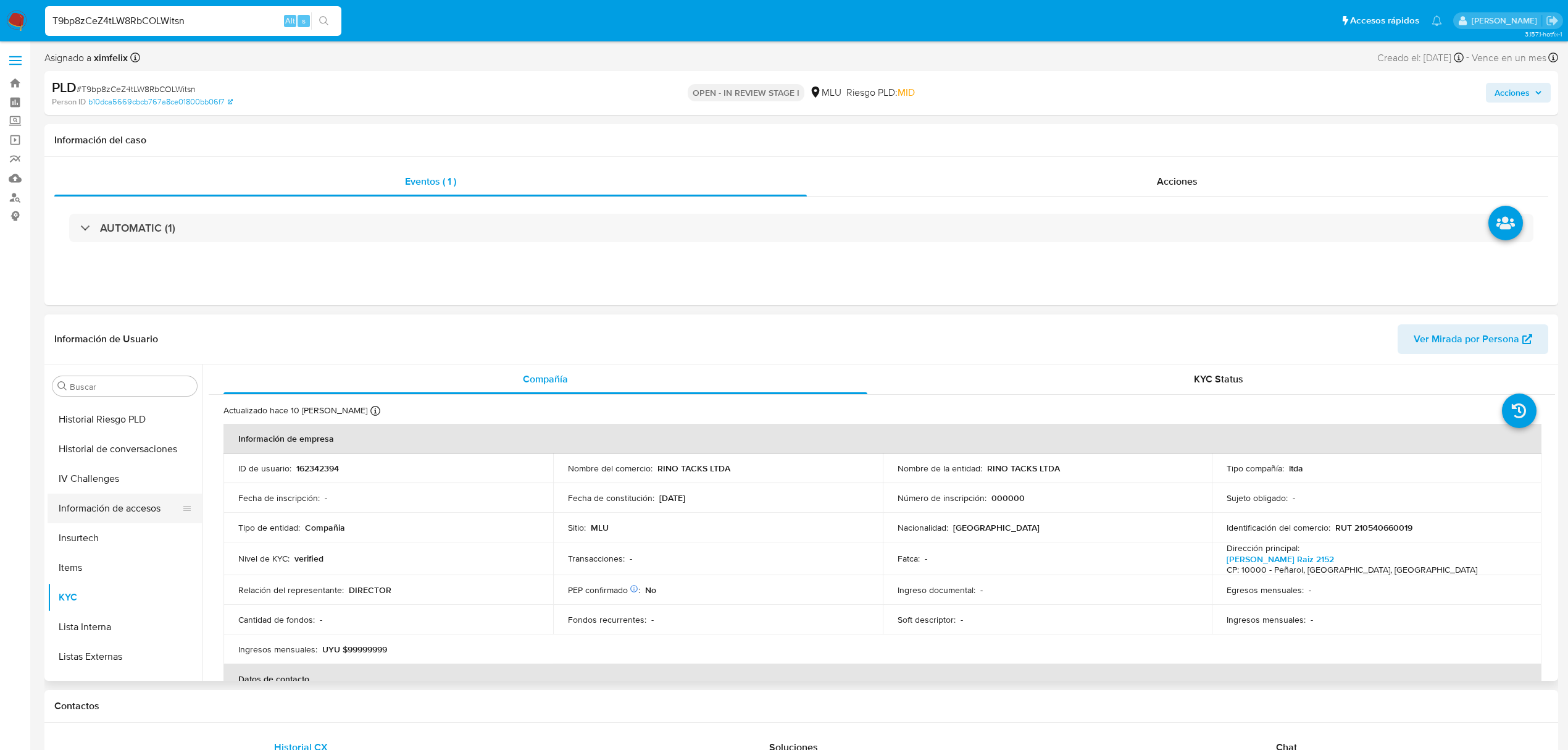
scroll to position [0, 0]
click at [109, 506] on button "Cruces y Relaciones" at bounding box center [119, 505] width 144 height 29
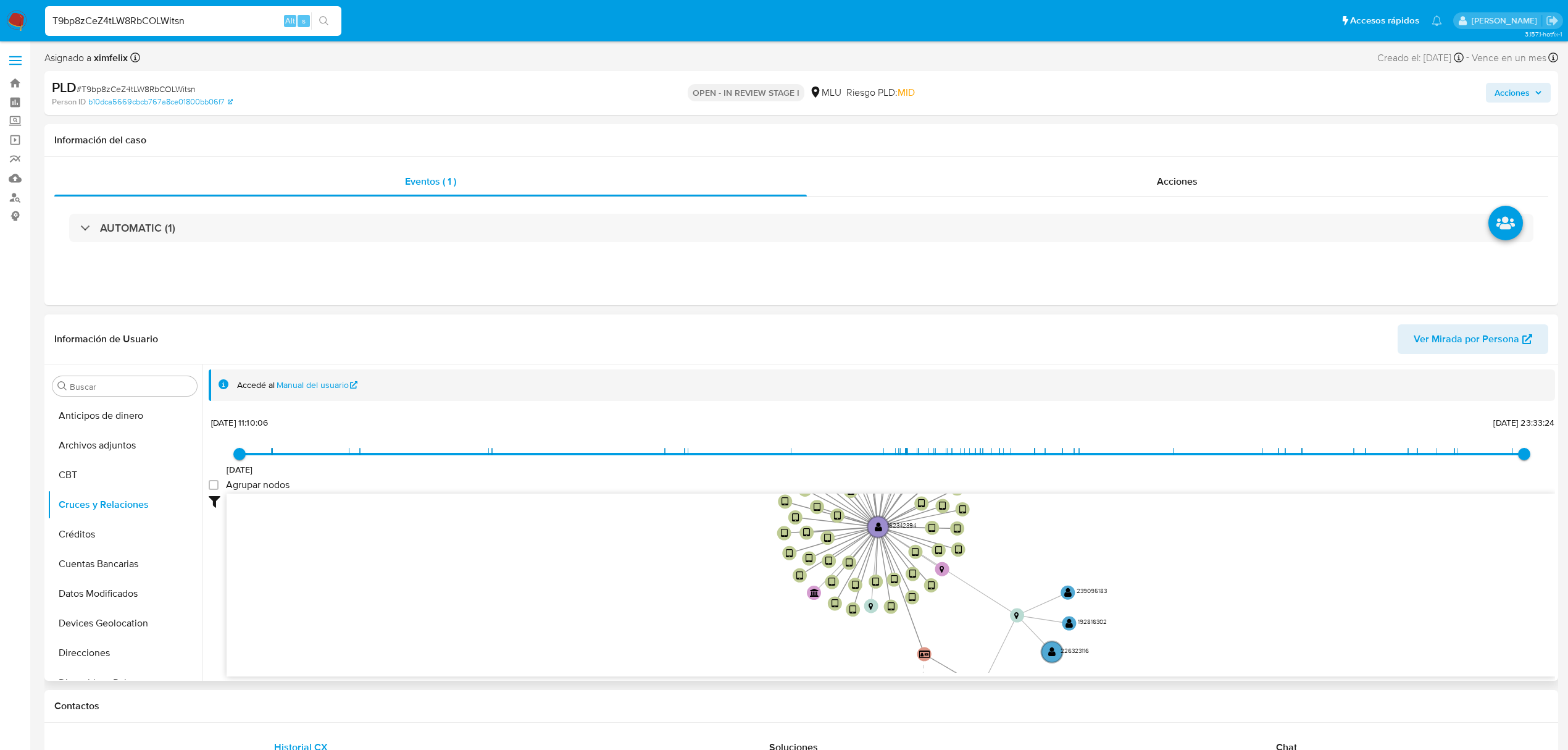
drag, startPoint x: 798, startPoint y: 597, endPoint x: 654, endPoint y: 517, distance: 164.7
click at [654, 517] on icon "device-67b5bc033742759d221e9483  device-668445e91602f26ae43ed516  device-64df…" at bounding box center [892, 583] width 1329 height 179
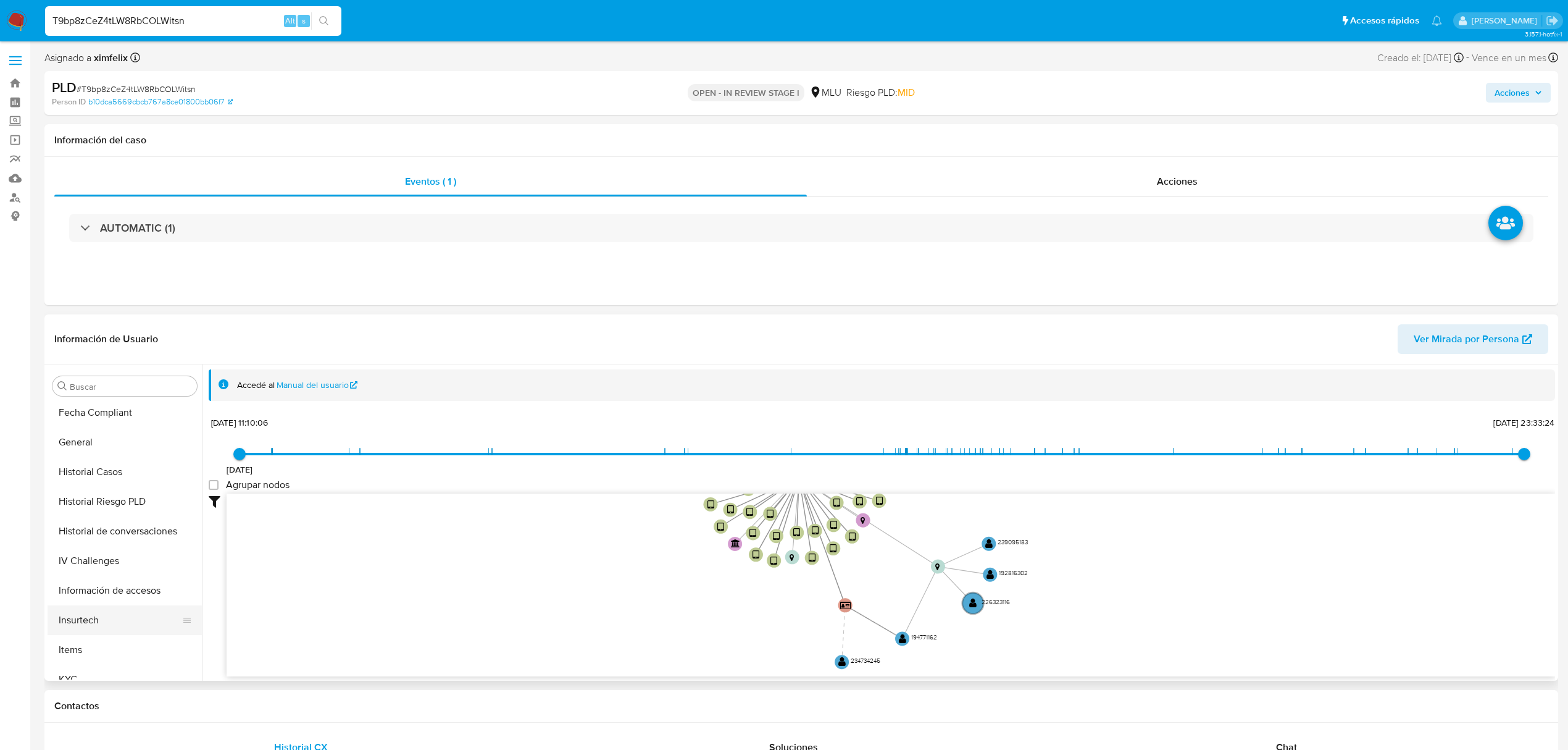
scroll to position [494, 0]
click at [90, 520] on button "KYC" at bounding box center [119, 515] width 144 height 29
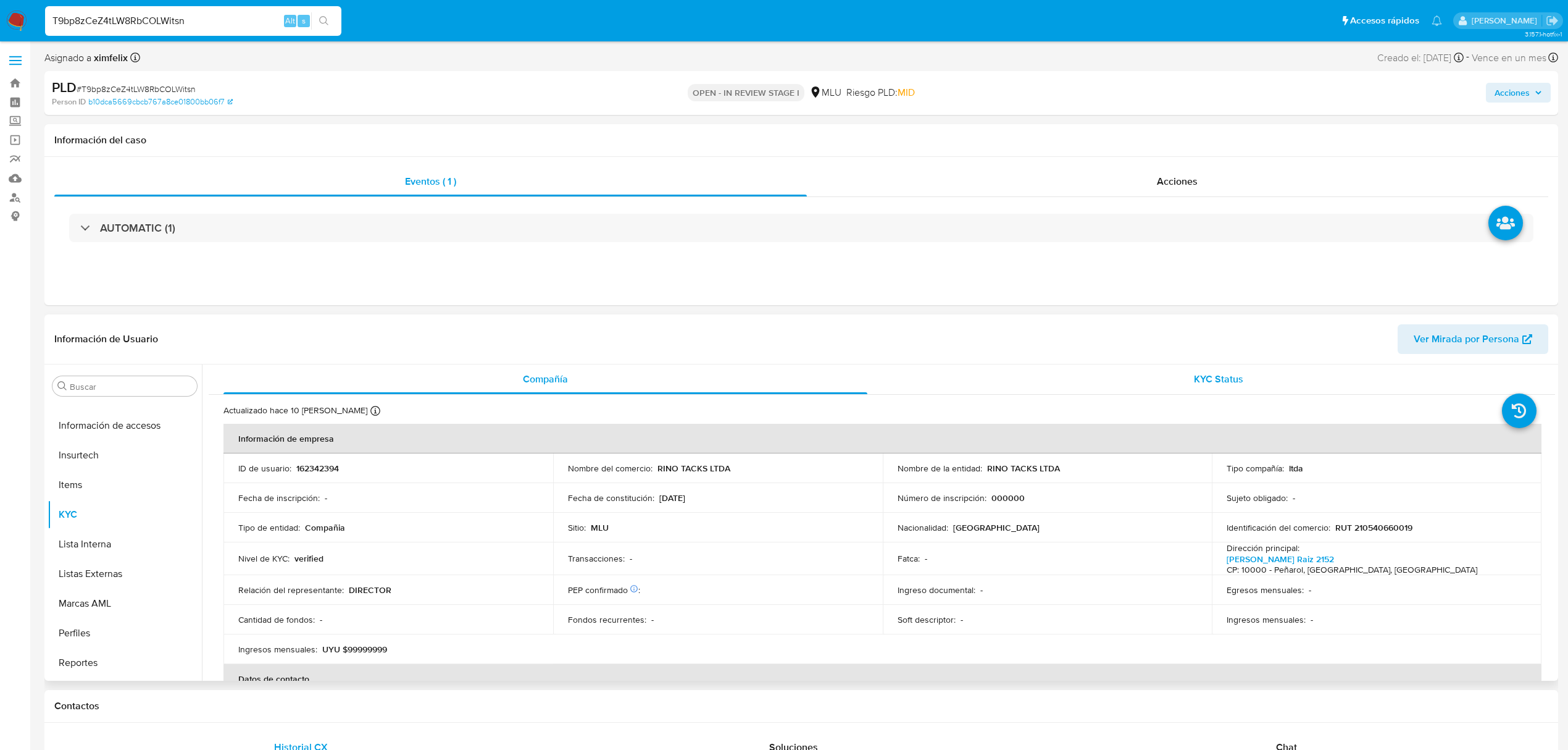
click at [1236, 380] on span "KYC Status" at bounding box center [1219, 378] width 50 height 14
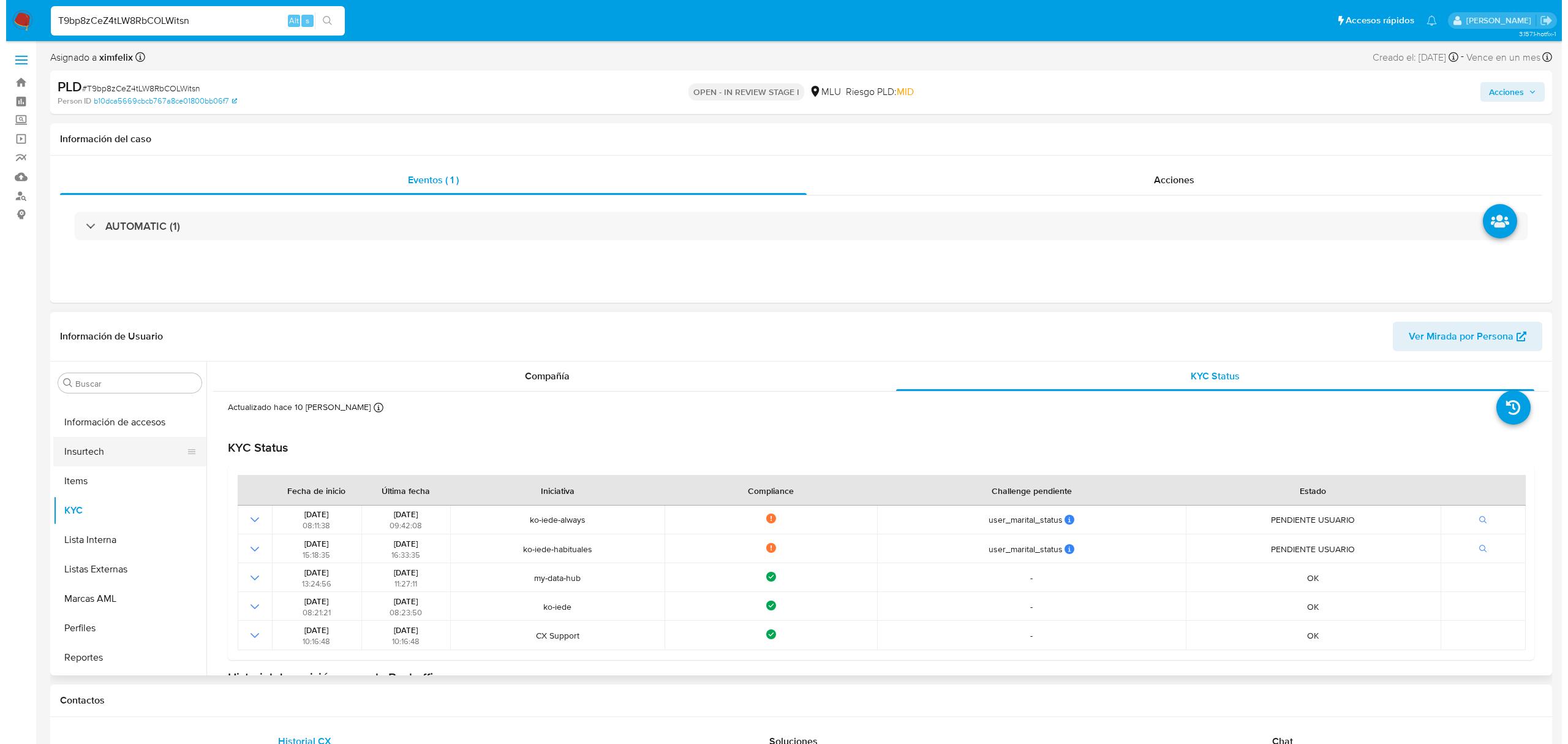
scroll to position [0, 0]
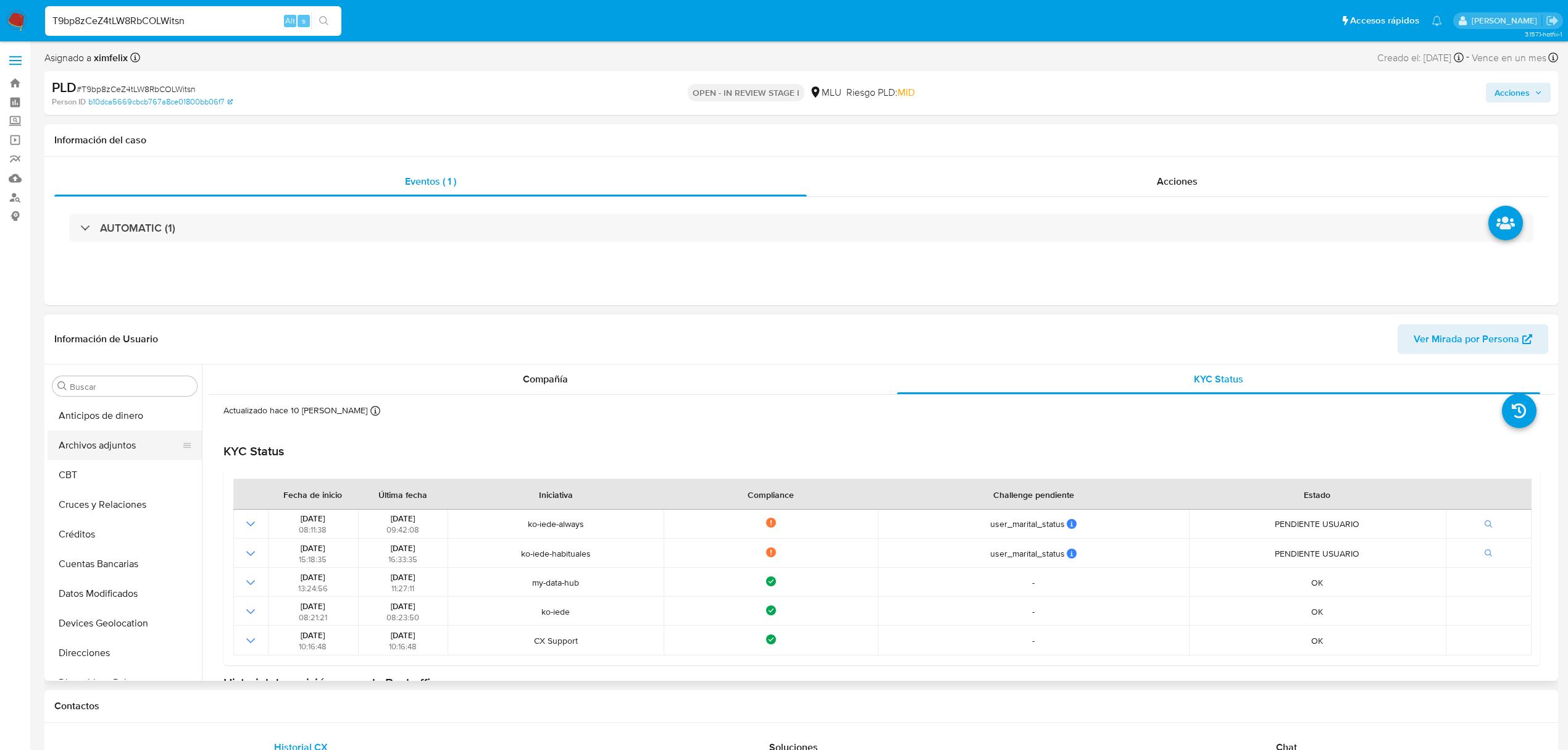
click at [112, 446] on button "Archivos adjuntos" at bounding box center [119, 445] width 144 height 29
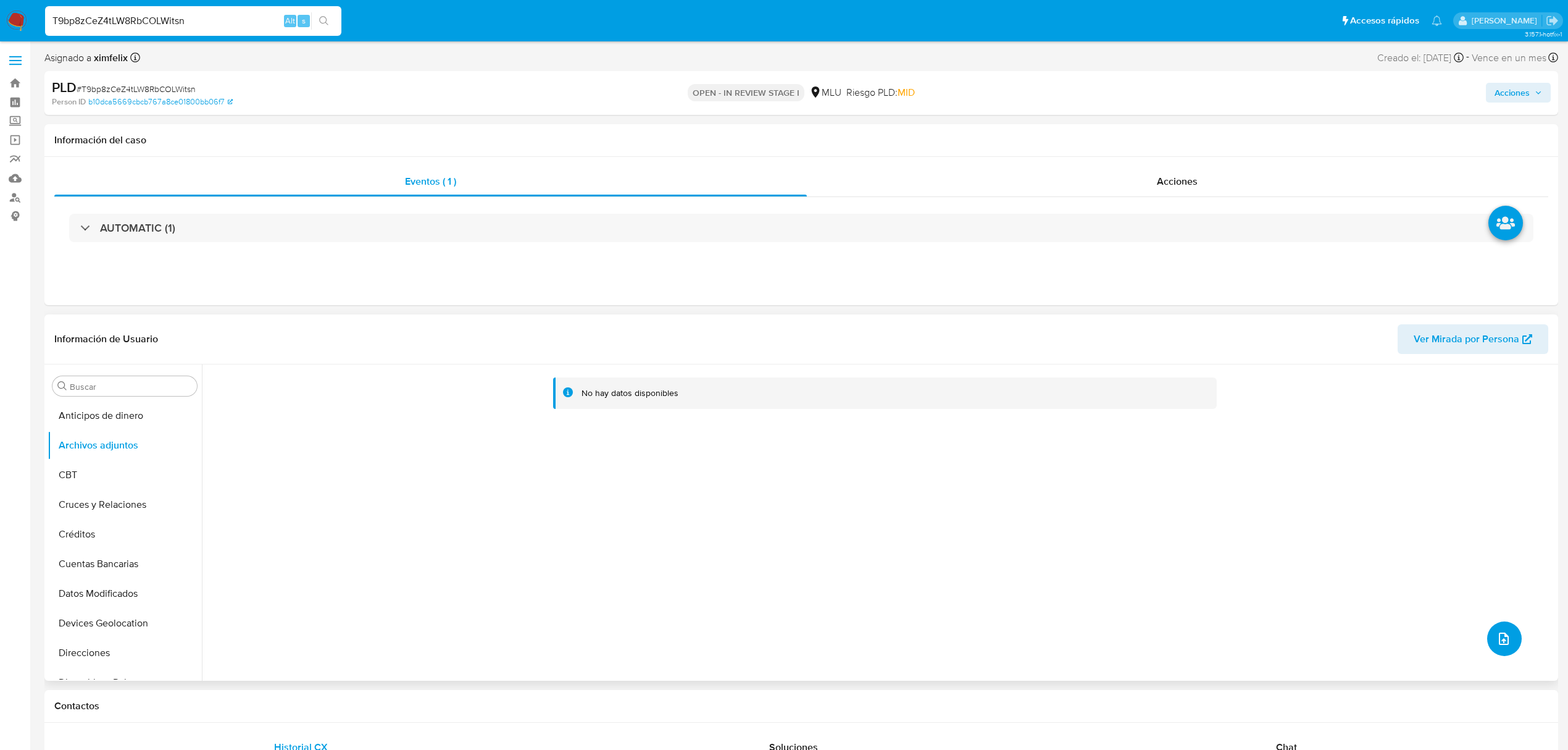
click at [1503, 633] on icon "upload-file" at bounding box center [1505, 639] width 15 height 15
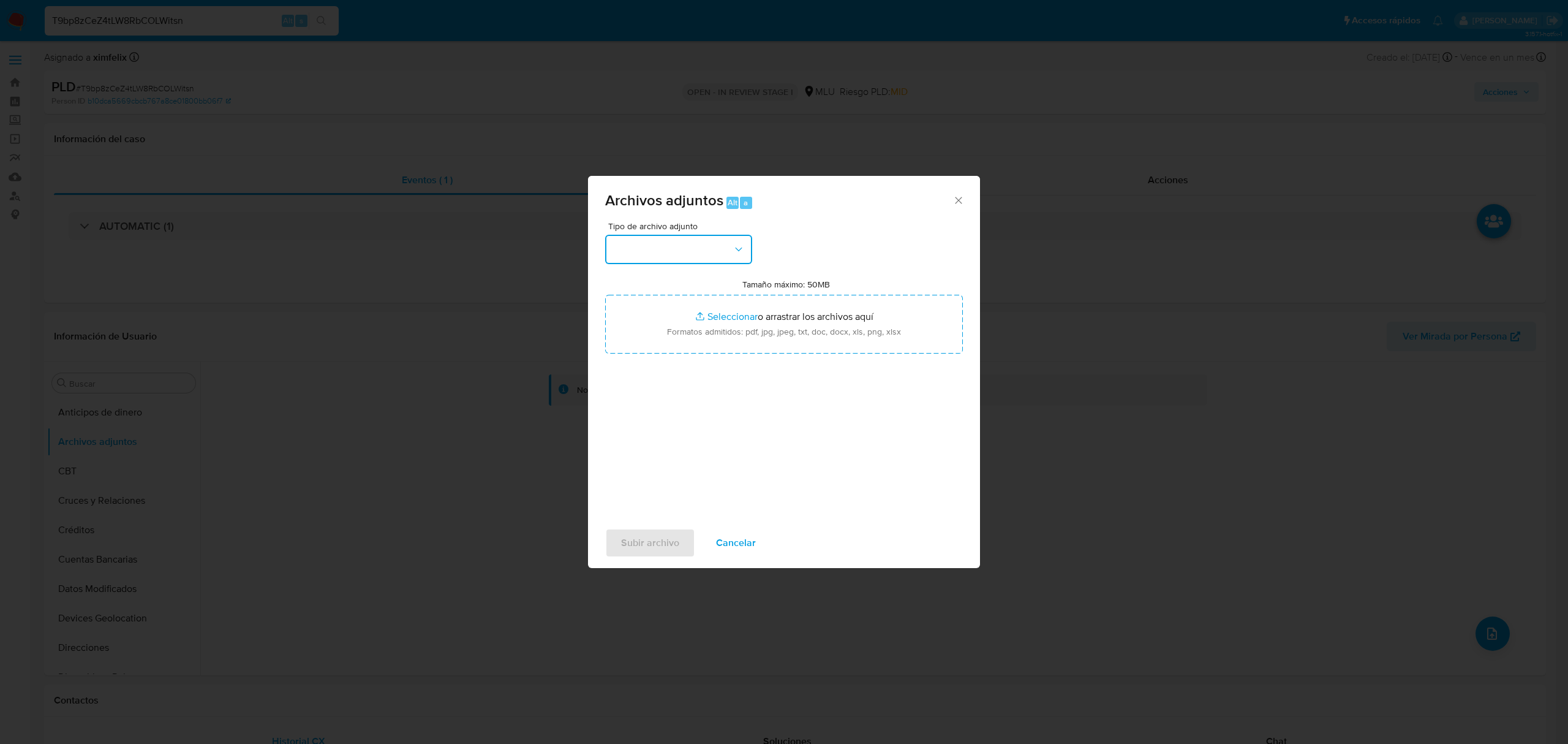
click at [703, 256] on button "button" at bounding box center [678, 249] width 147 height 29
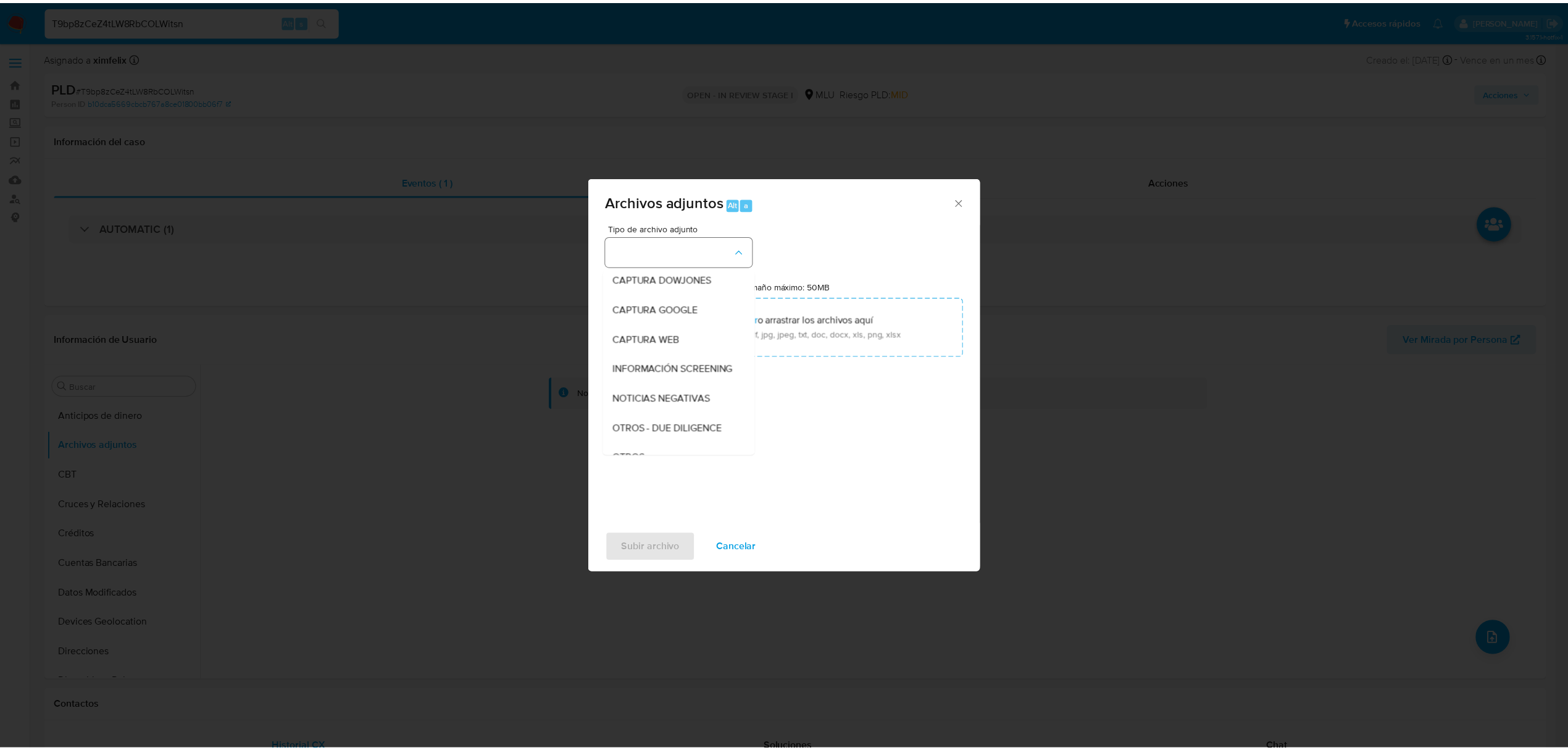
scroll to position [64, 0]
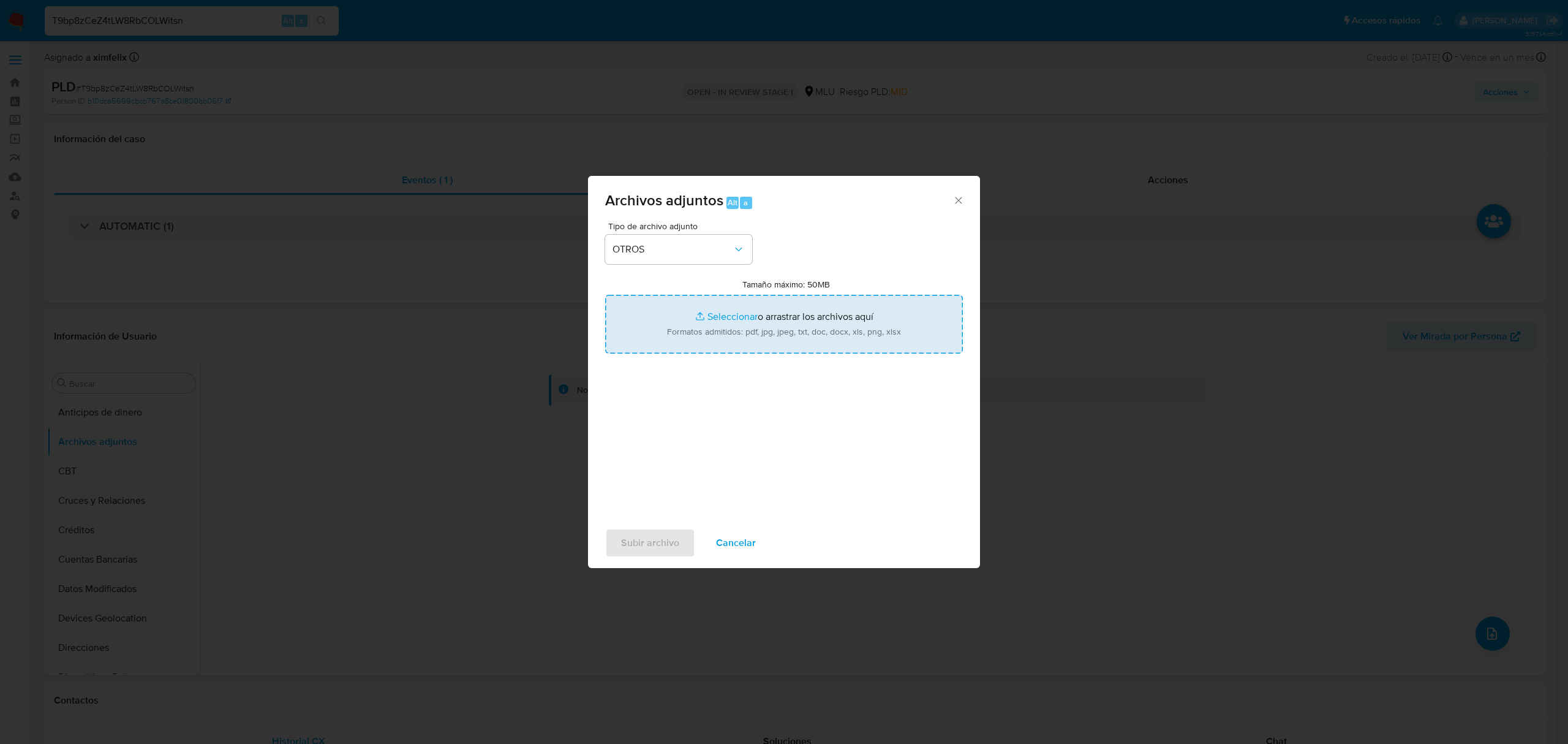
type input "C:\fakepath\Anexo 162342394 28_08_2025.pdf"
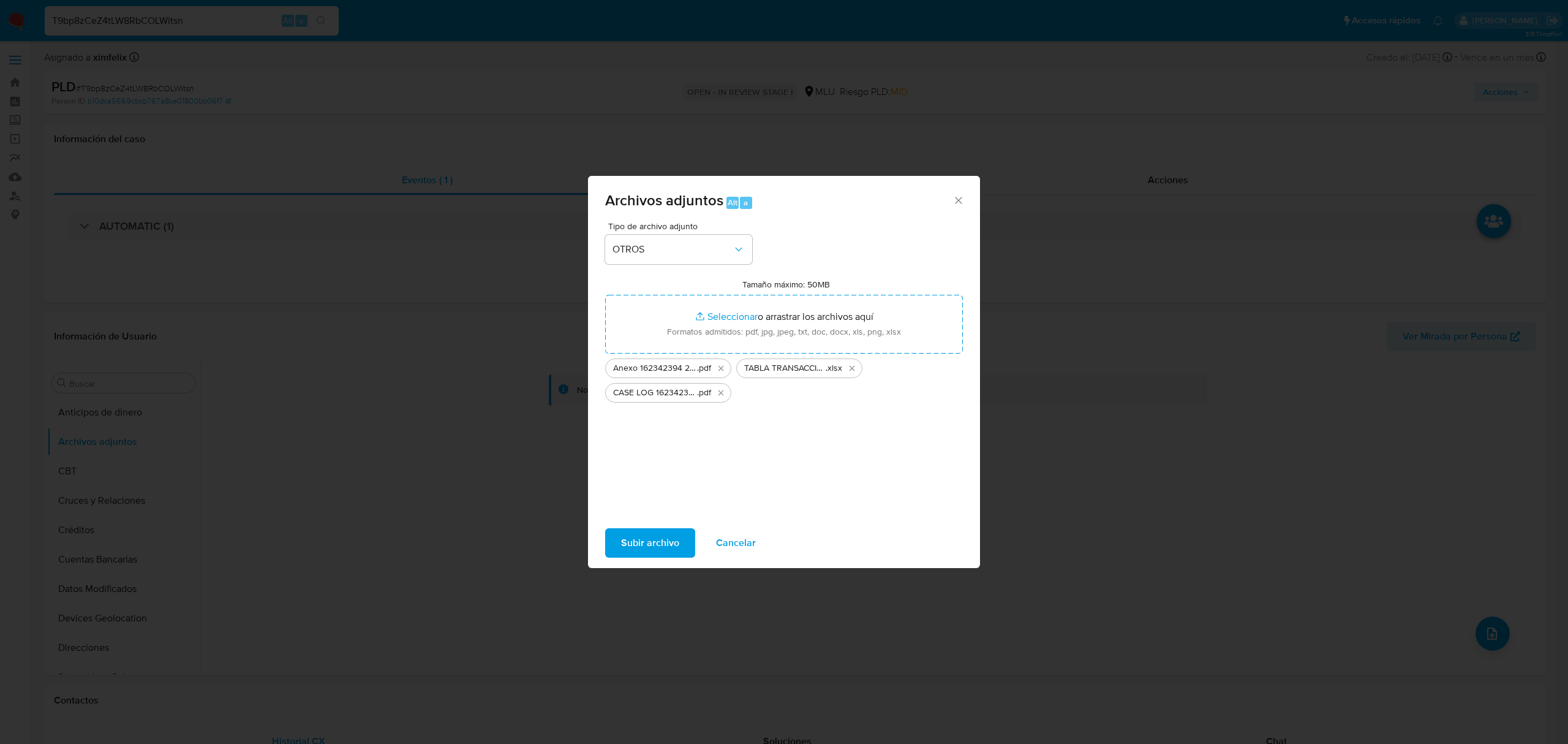
click at [648, 547] on span "Subir archivo" at bounding box center [650, 542] width 58 height 27
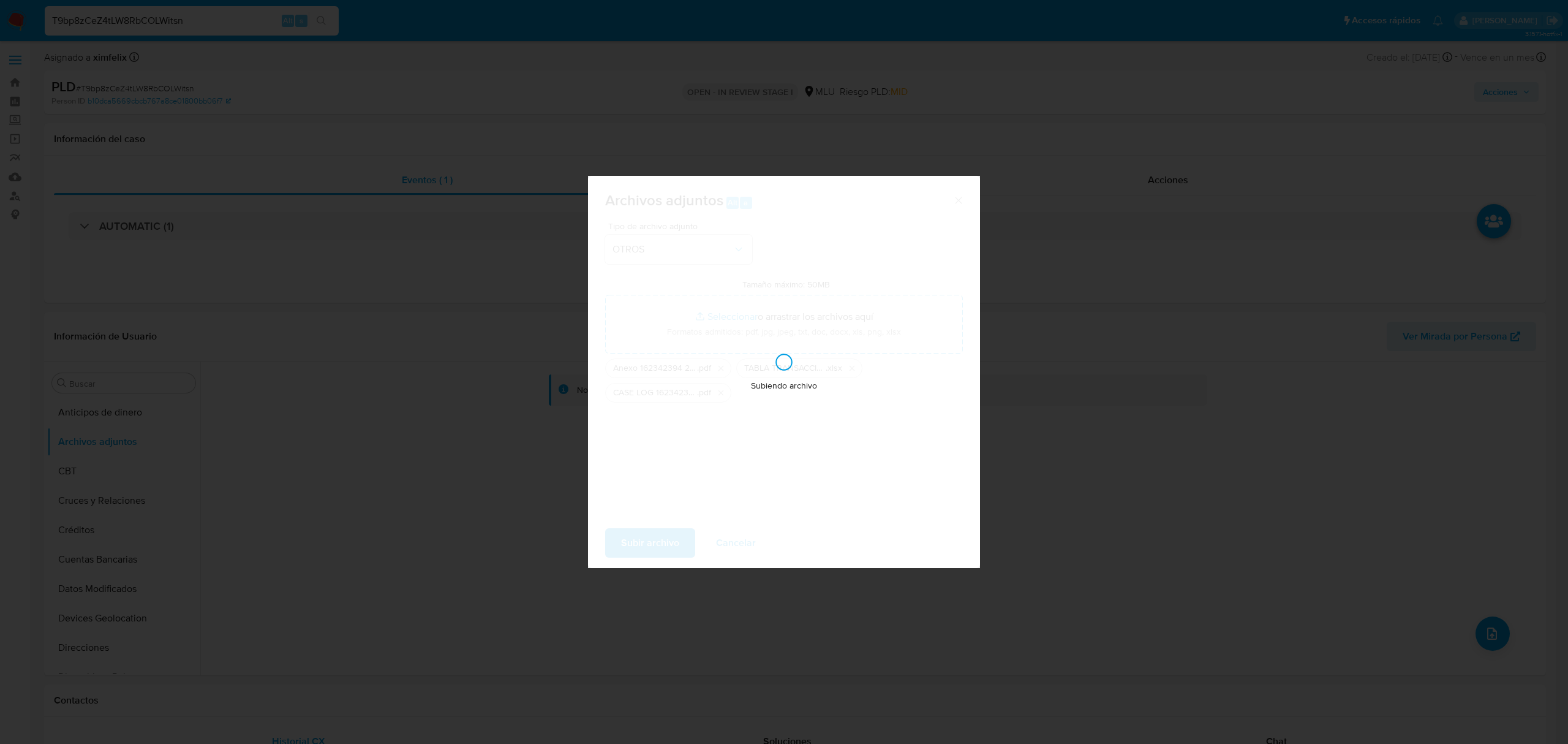
click at [1108, 464] on div "Archivos adjuntos Alt a Tipo de archivo adjunto OTROS Tamaño máximo: 50MB Selec…" at bounding box center [784, 372] width 1568 height 744
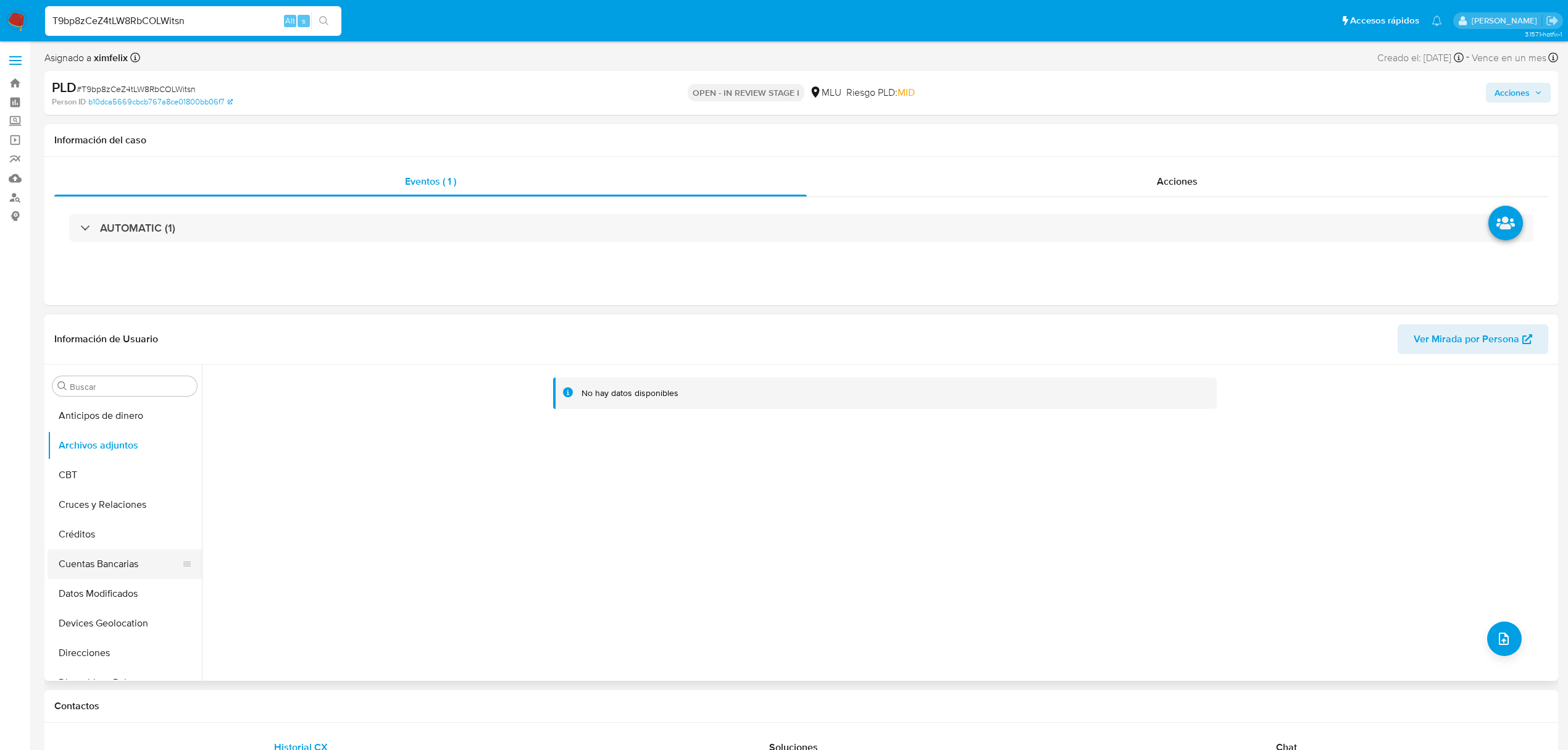
click at [131, 557] on button "Cuentas Bancarias" at bounding box center [119, 563] width 144 height 29
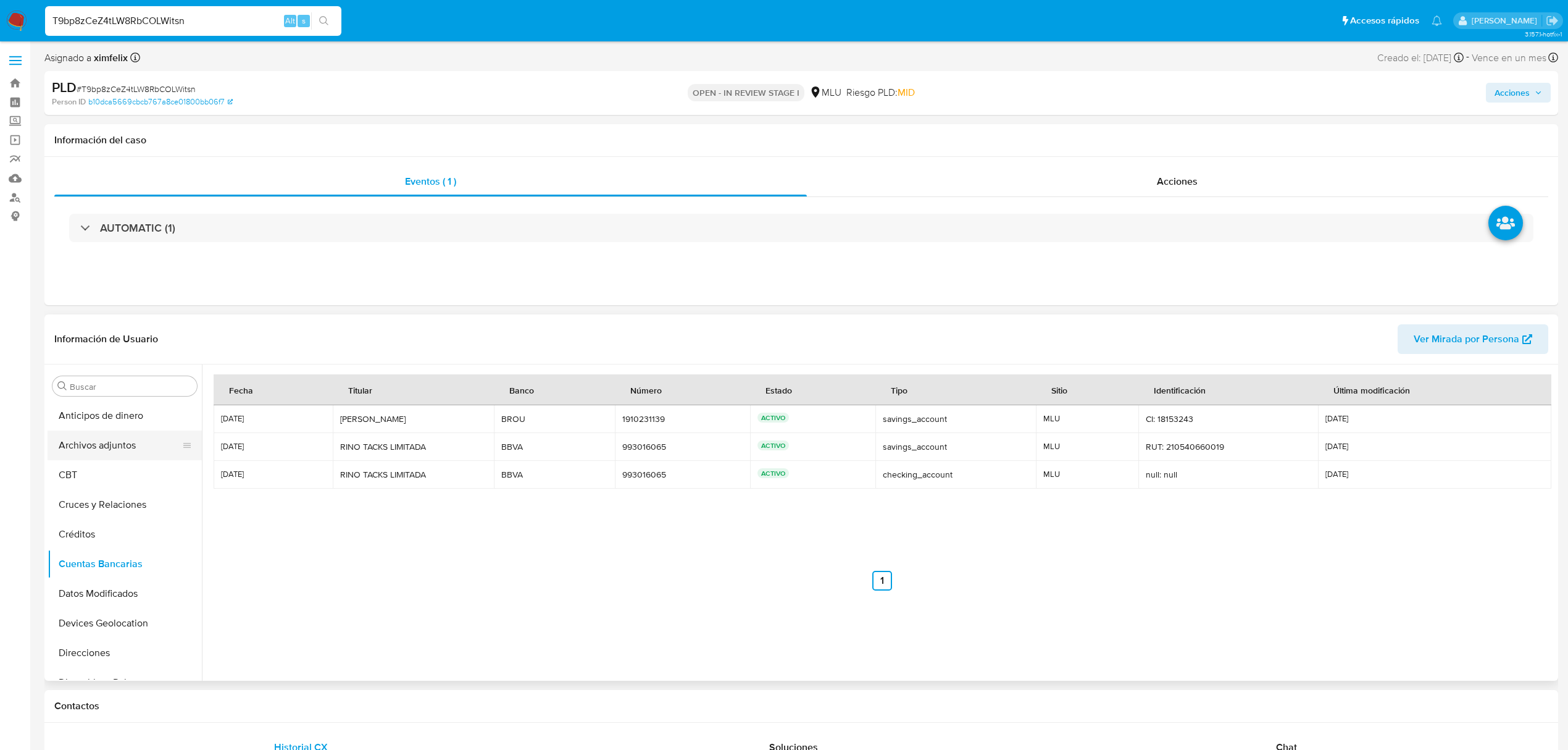
click at [123, 449] on button "Archivos adjuntos" at bounding box center [119, 445] width 144 height 29
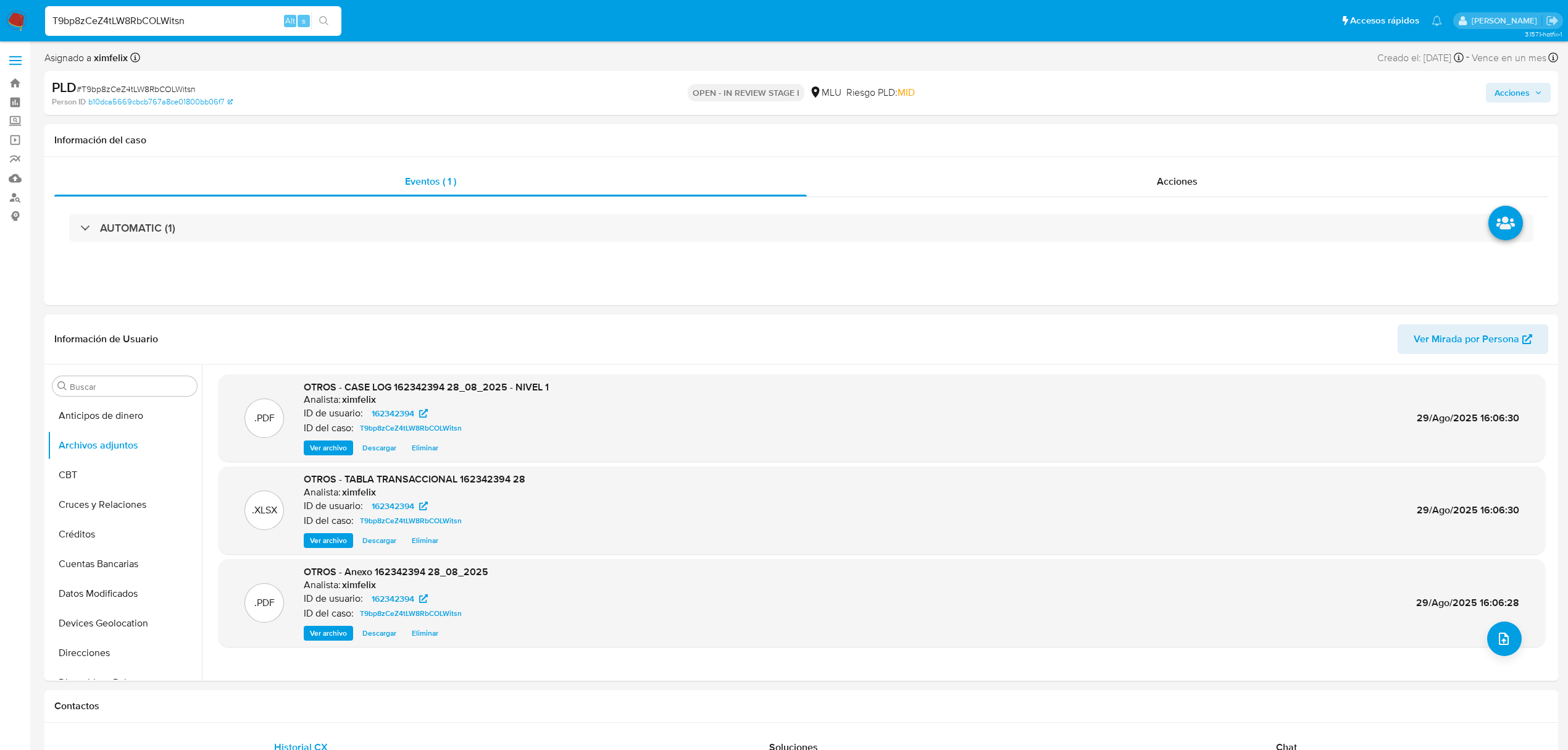
click at [1531, 89] on span "Acciones" at bounding box center [1518, 92] width 48 height 17
drag, startPoint x: 1158, startPoint y: 141, endPoint x: 1154, endPoint y: 152, distance: 11.7
click at [1158, 144] on div "Resolución del caso Alt r" at bounding box center [1183, 131] width 118 height 32
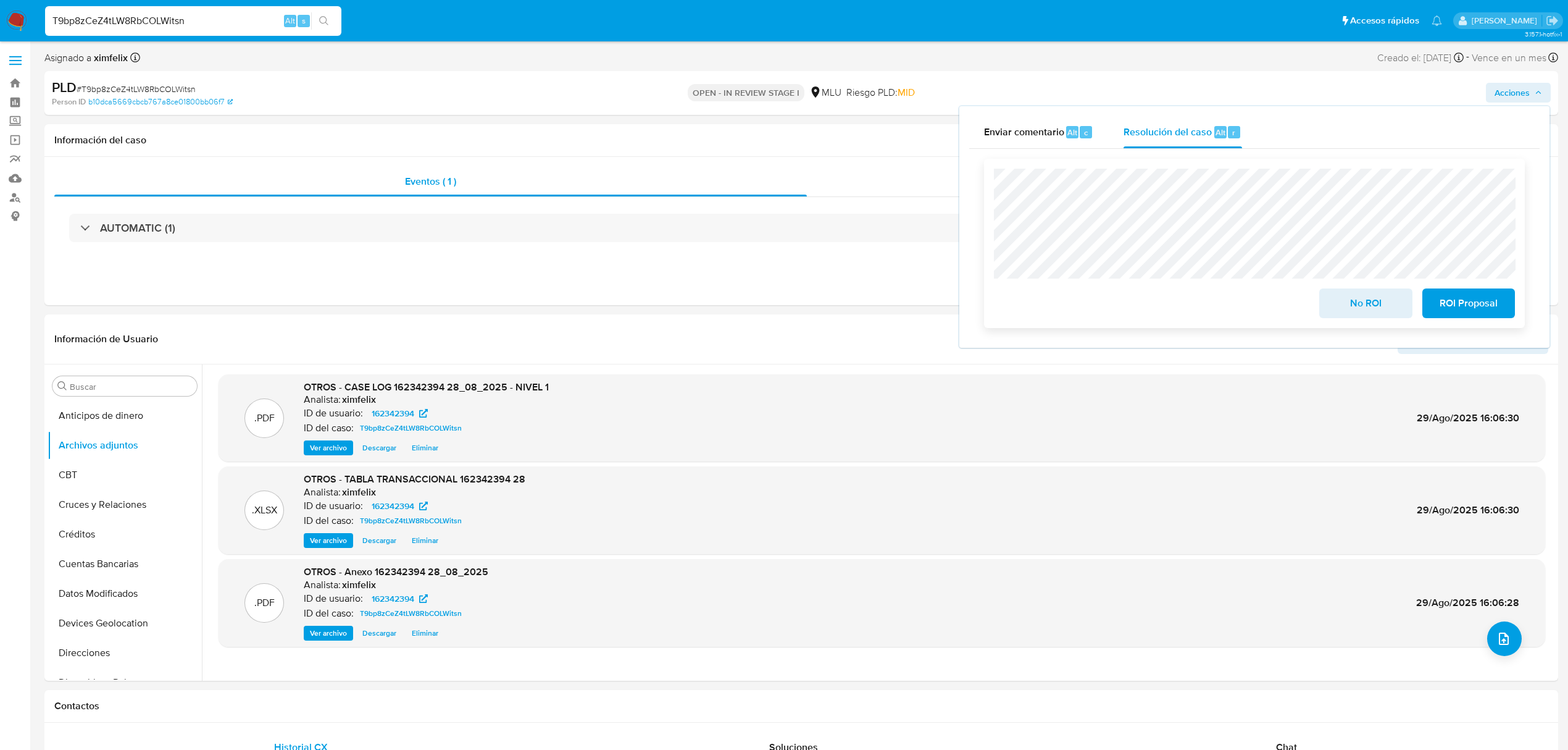
click at [1346, 313] on span "No ROI" at bounding box center [1366, 303] width 61 height 28
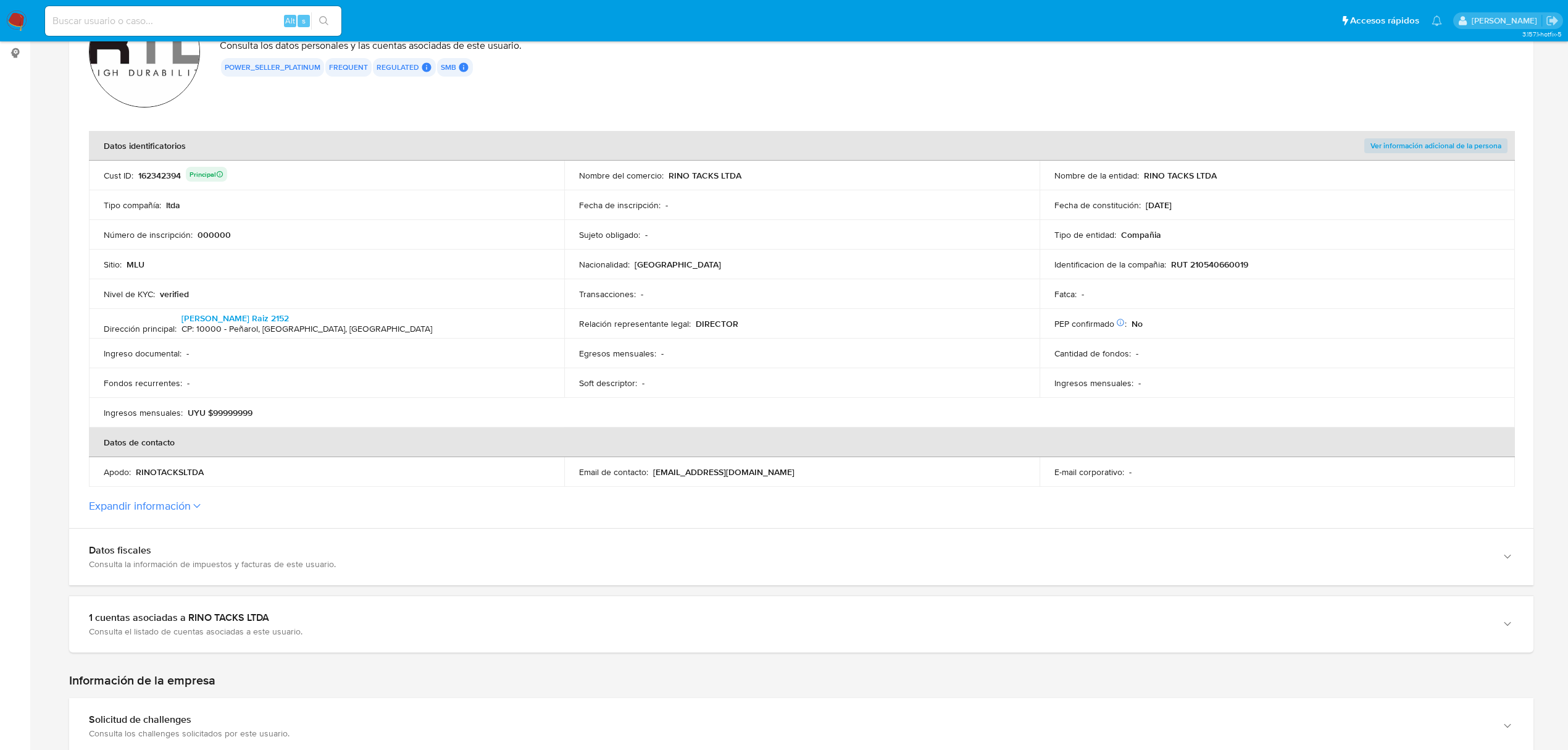
scroll to position [165, 0]
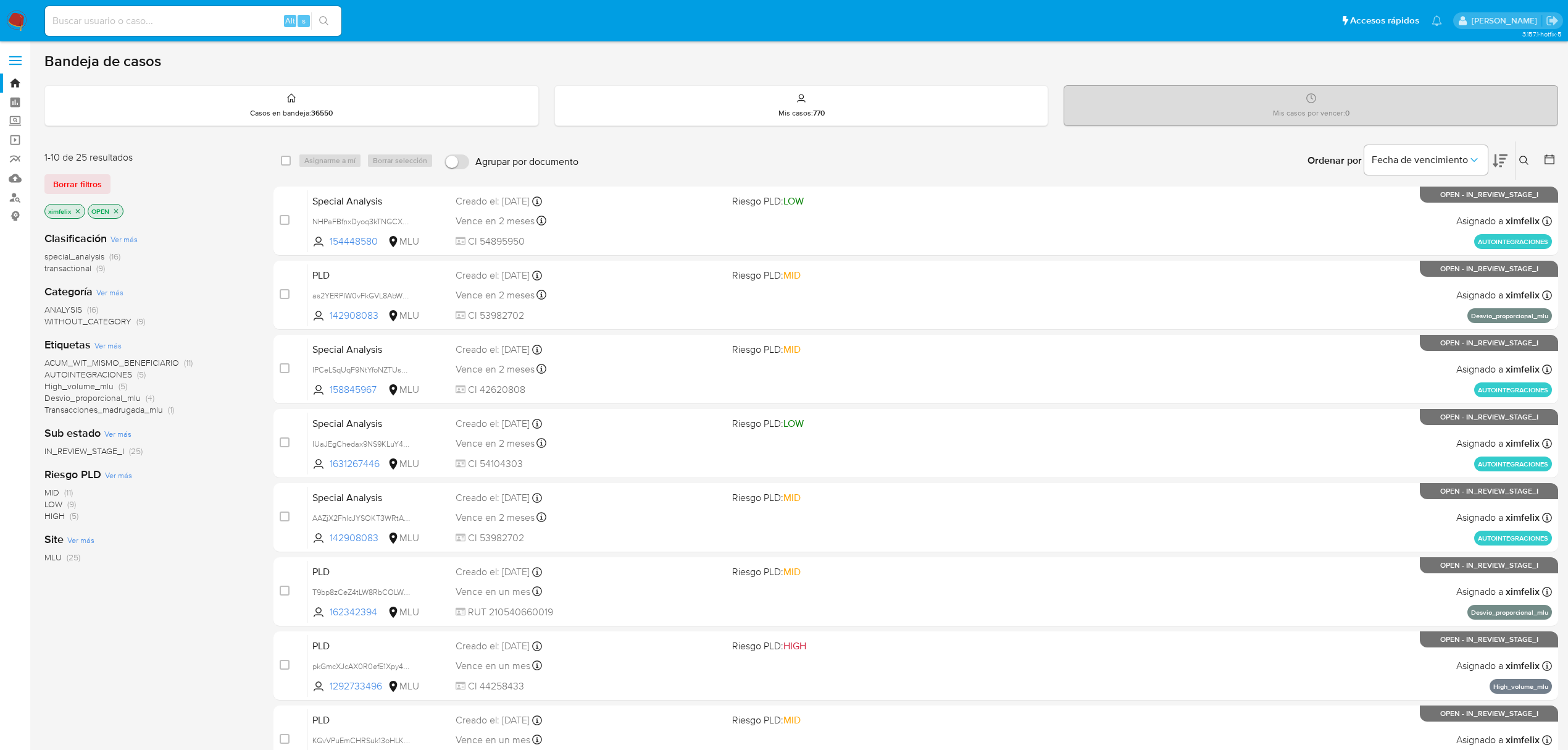
click at [4, 16] on nav "Pausado Ver notificaciones Alt s Accesos rápidos Presiona las siguientes teclas…" at bounding box center [784, 20] width 1568 height 41
click at [6, 16] on img at bounding box center [17, 20] width 21 height 21
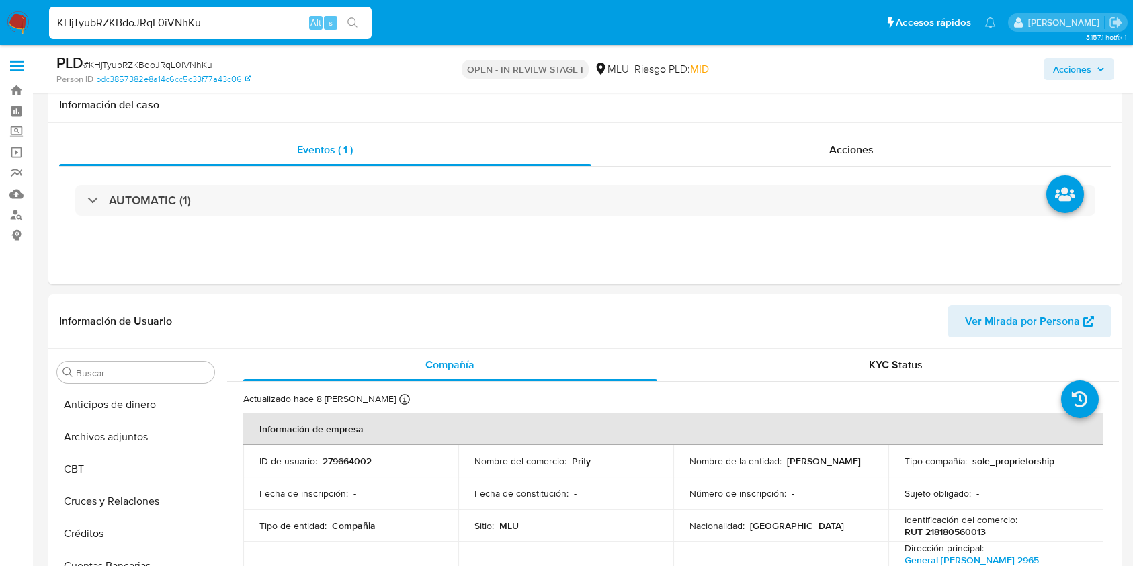
select select "10"
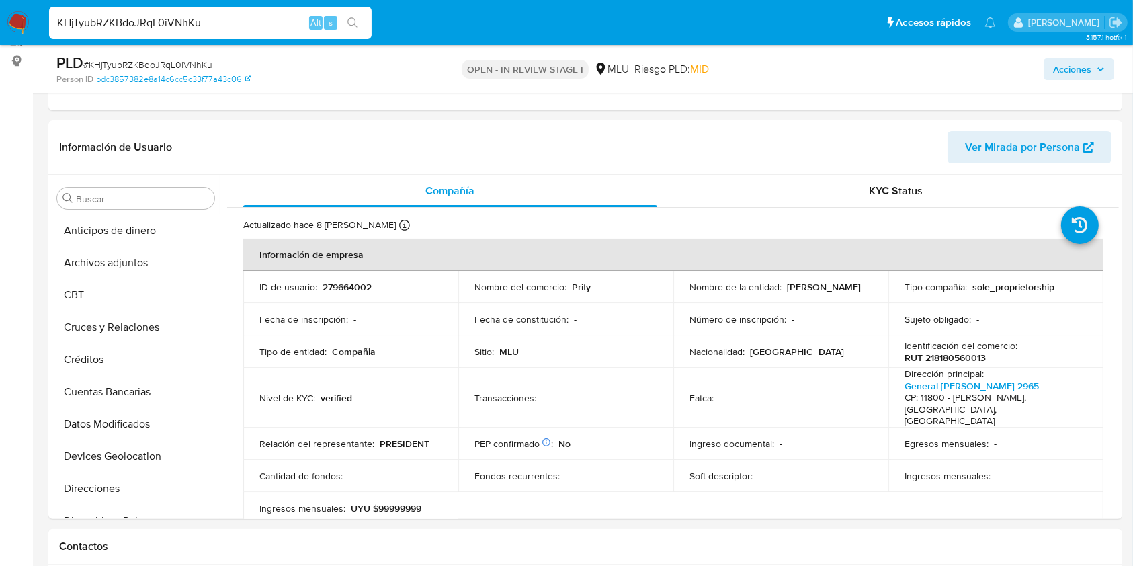
scroll to position [370, 0]
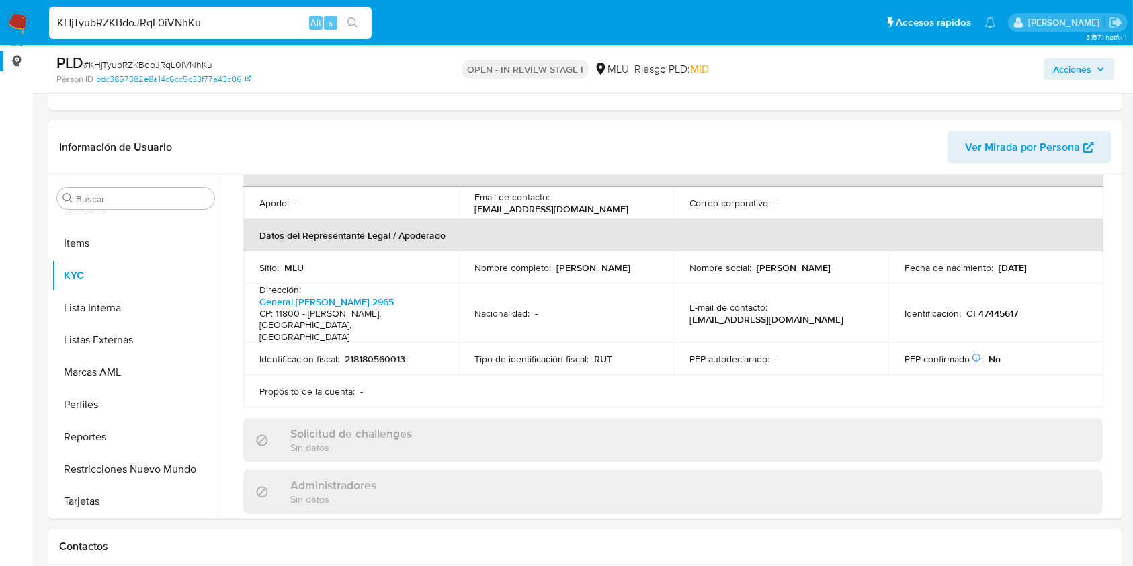
type input "T9bp8zCeZ4tLW8RbCOLWitsn"
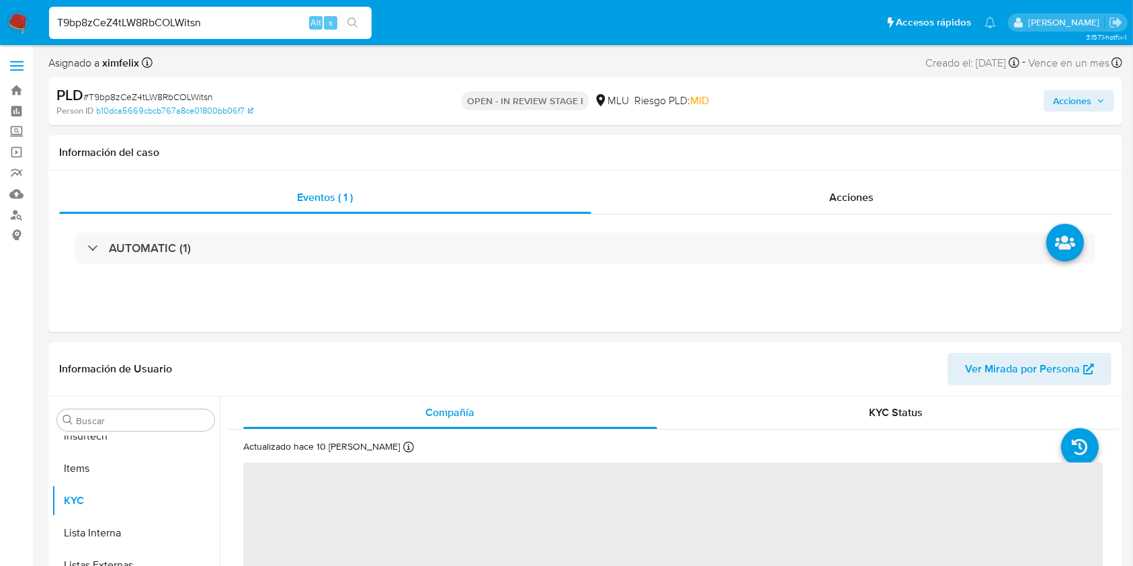
scroll to position [600, 0]
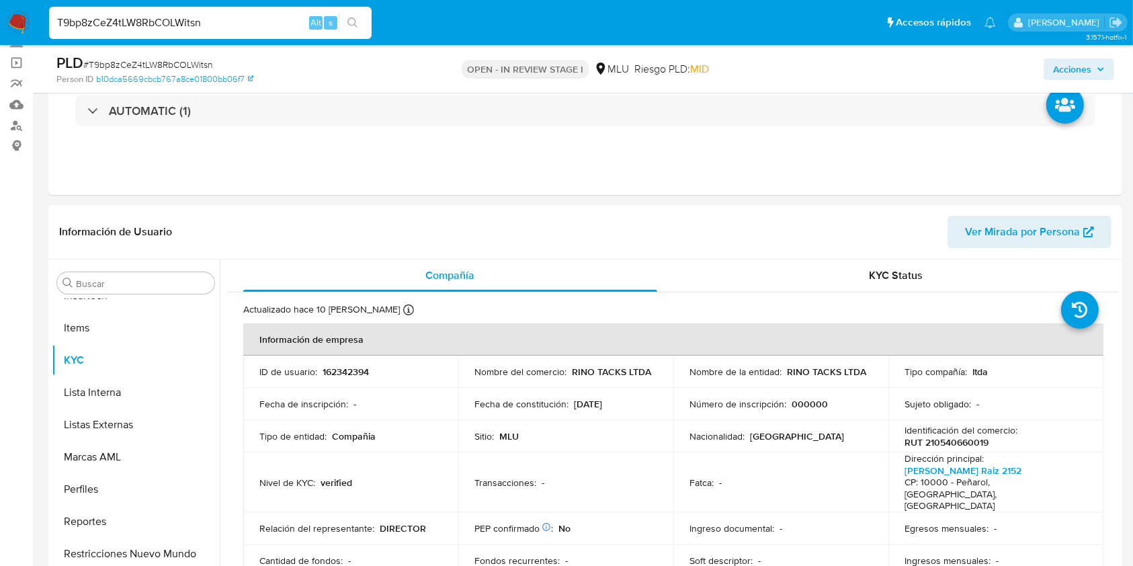
select select "10"
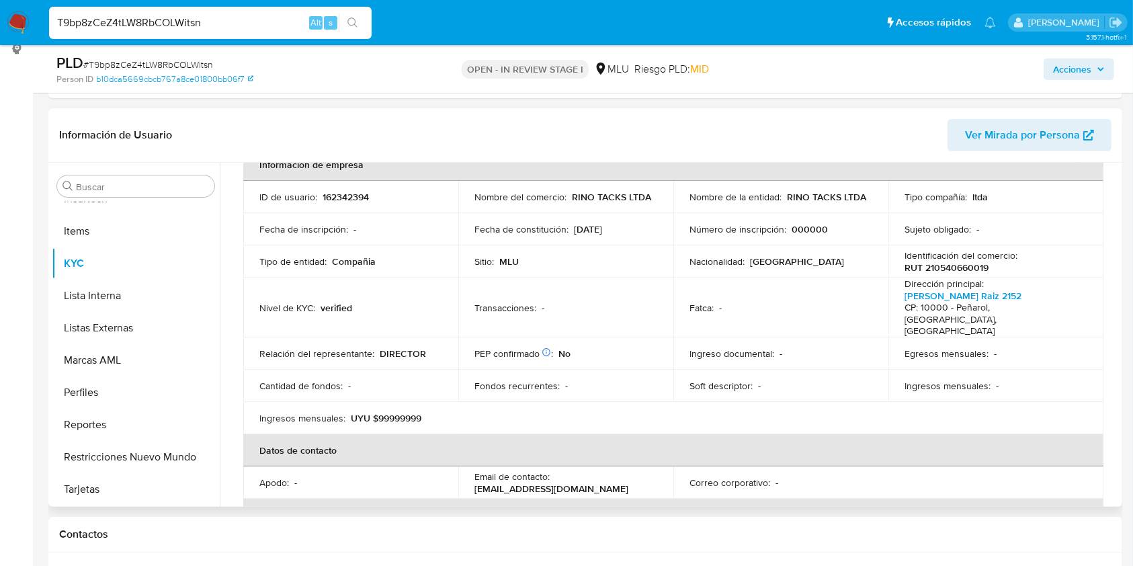
scroll to position [75, 0]
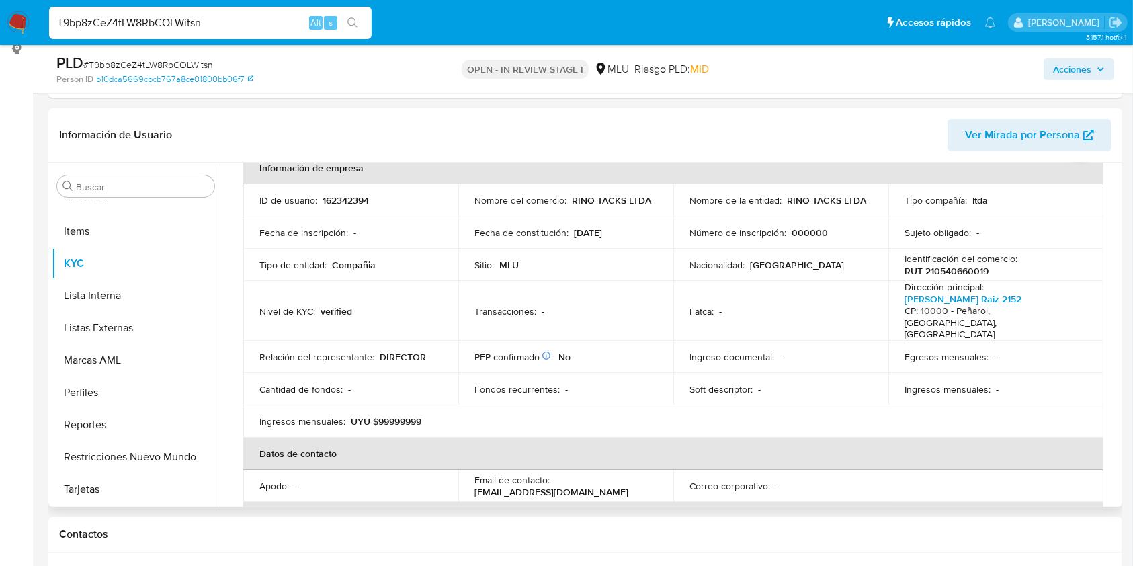
click at [853, 441] on th "Datos de contacto" at bounding box center [673, 453] width 860 height 32
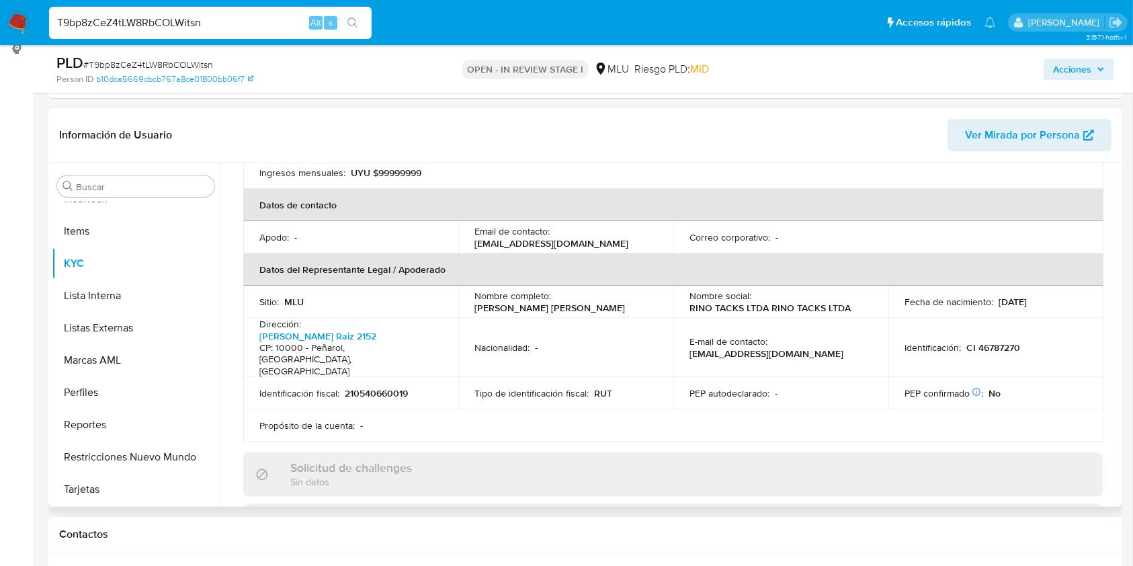
scroll to position [249, 0]
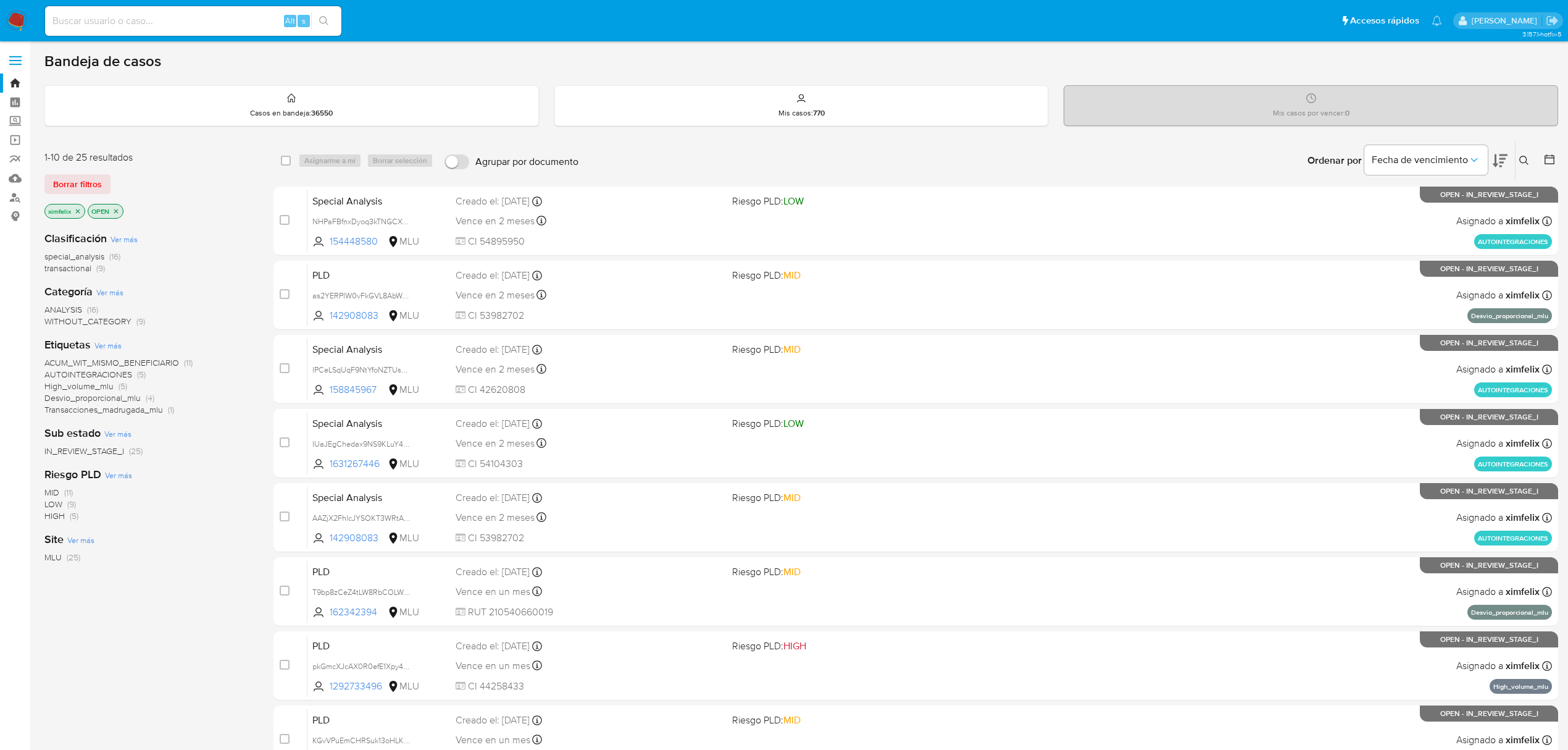
click at [18, 19] on img at bounding box center [17, 20] width 21 height 21
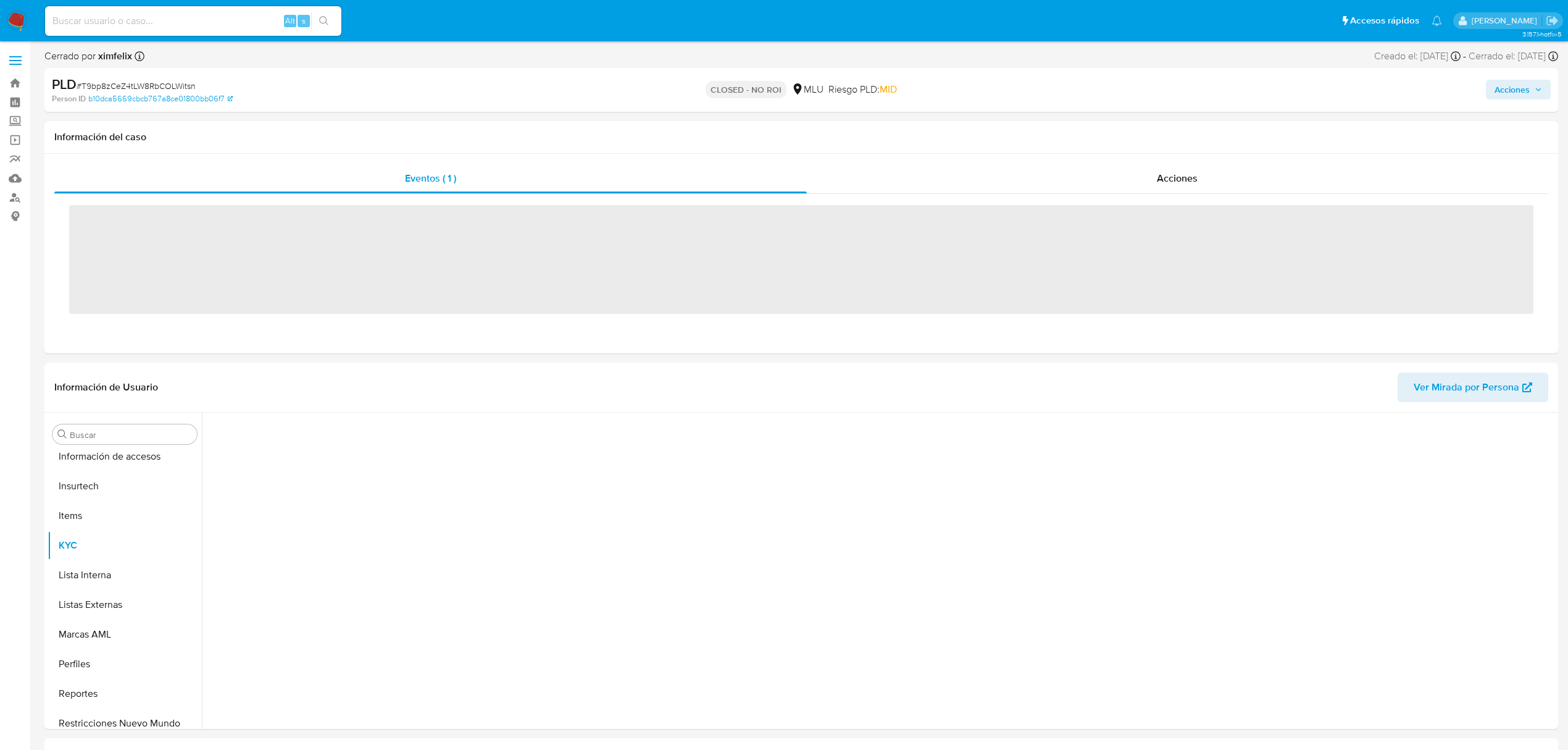
scroll to position [551, 0]
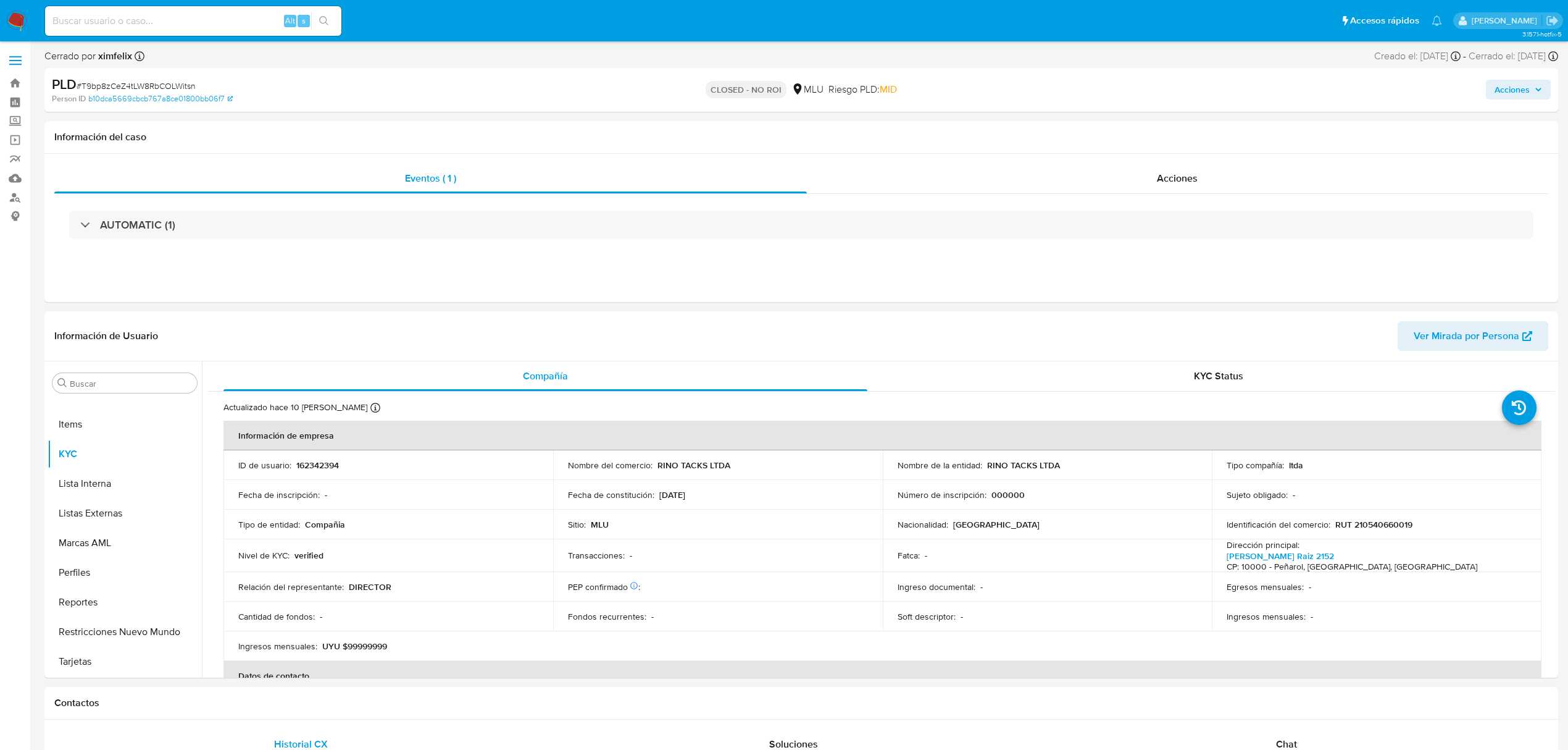
select select "10"
click at [187, 20] on input at bounding box center [193, 20] width 296 height 16
paste input "NHPaFBfnxDyoq3kTNGCXt8D9"
type input "NHPaFBfnxDyoq3kTNGCXt8D9"
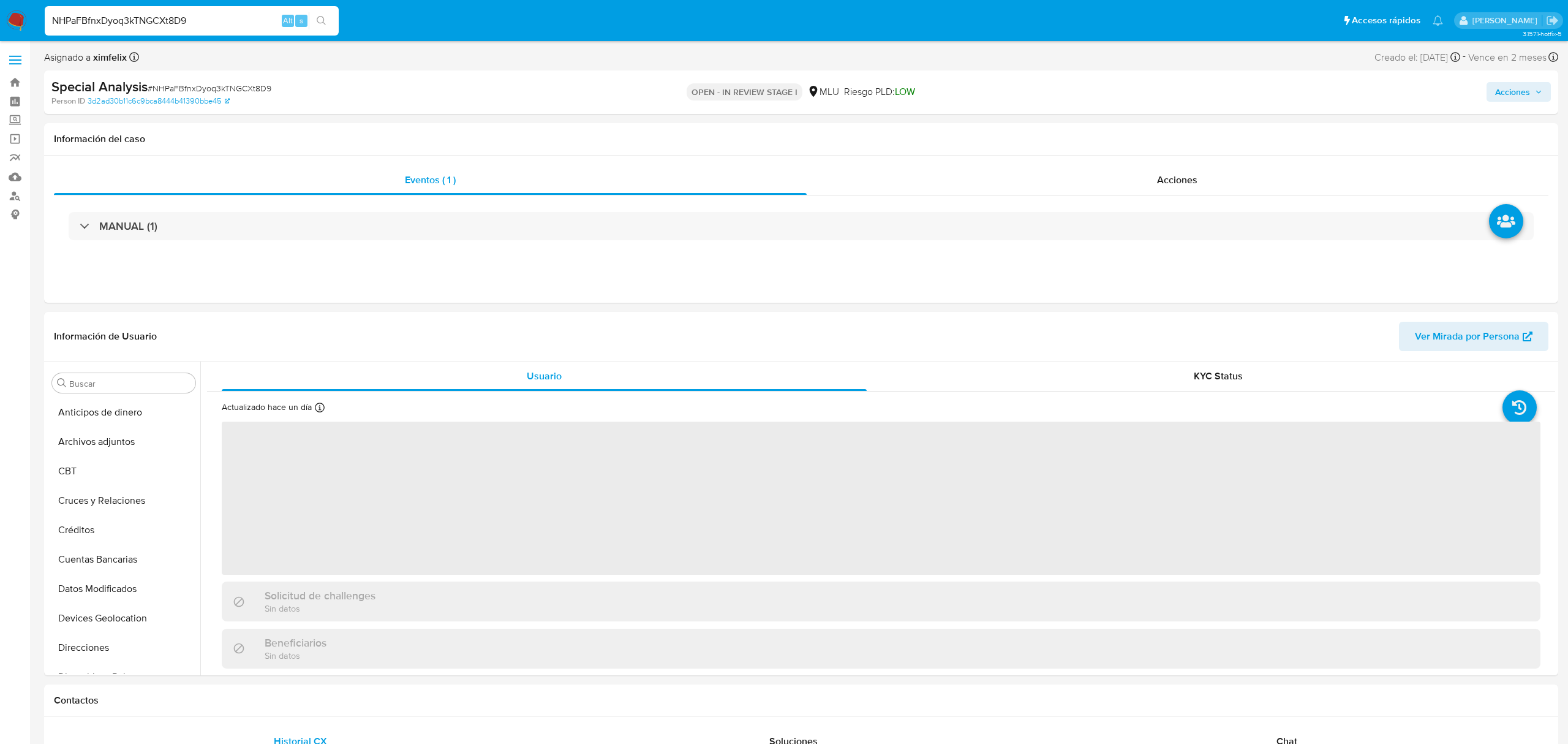
select select "10"
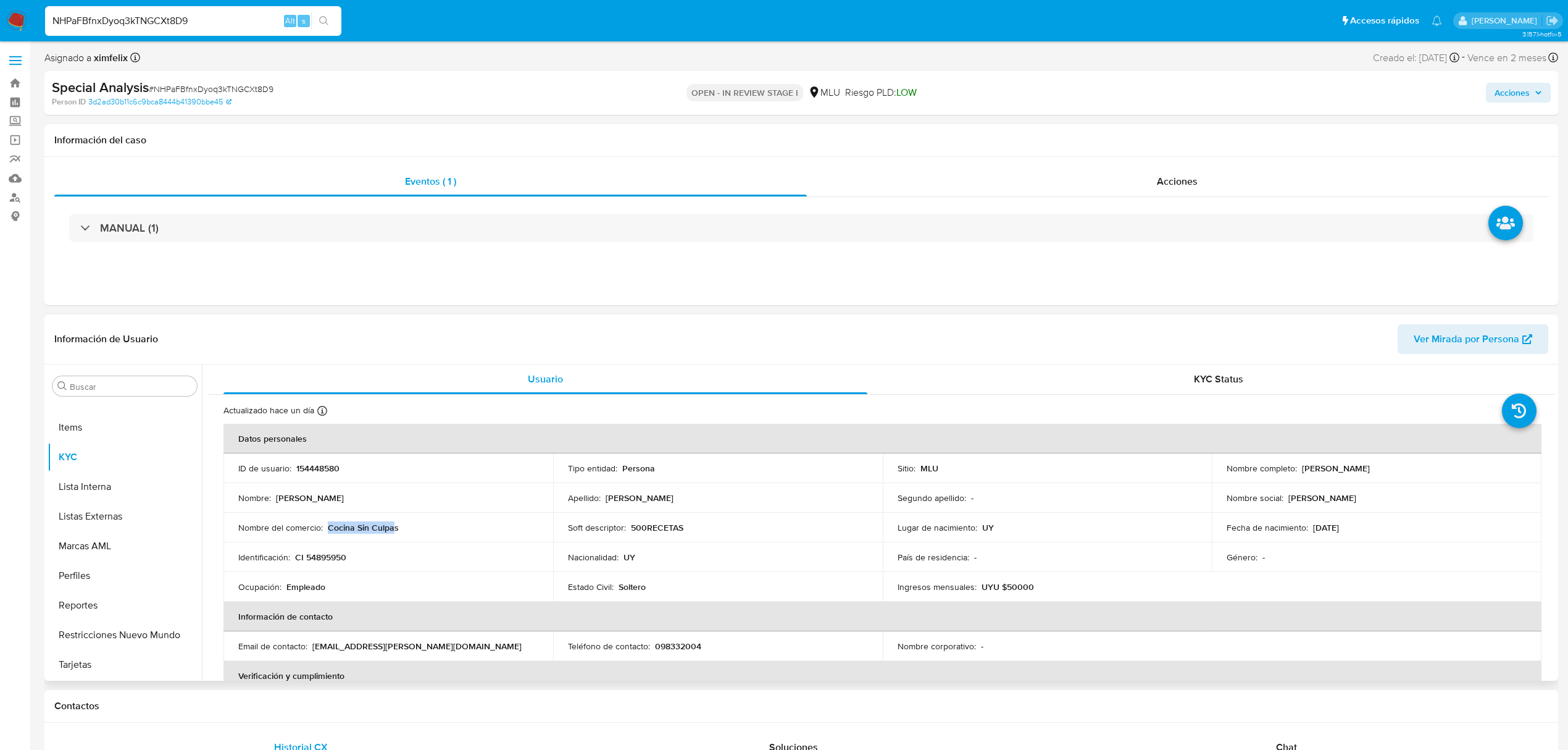
drag, startPoint x: 394, startPoint y: 528, endPoint x: 344, endPoint y: 526, distance: 50.0
click at [330, 525] on p "Cocina Sin Culpas" at bounding box center [363, 528] width 71 height 11
click at [359, 526] on p "Cocina Sin Culpas" at bounding box center [363, 528] width 71 height 11
drag, startPoint x: 378, startPoint y: 531, endPoint x: 329, endPoint y: 528, distance: 49.1
click at [327, 528] on div "Nombre del comercio : Cocina Sin Culpas" at bounding box center [388, 528] width 301 height 11
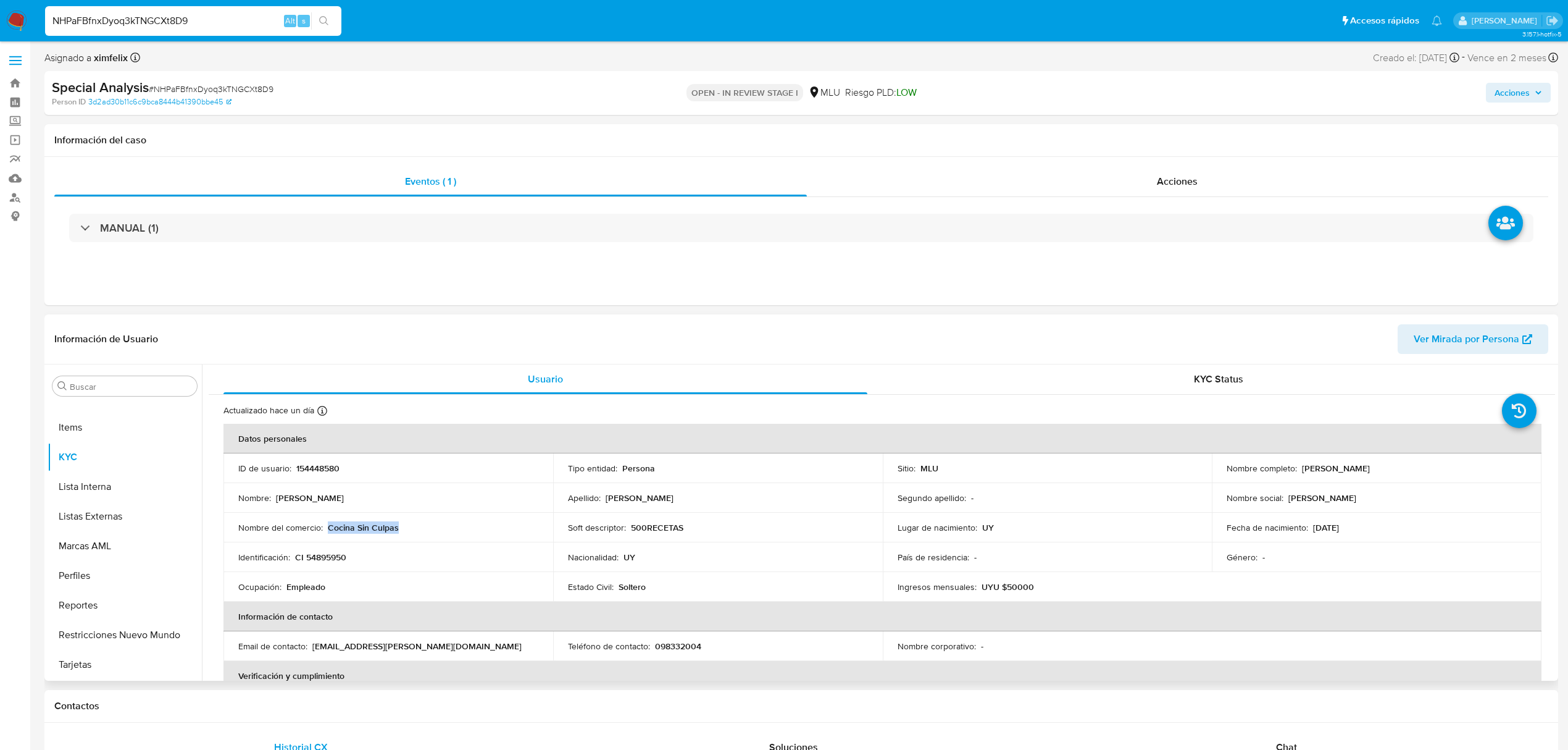
copy p "Cocina Sin Culpas"
click at [1468, 341] on span "Ver Mirada por Persona" at bounding box center [1466, 339] width 106 height 29
click at [119, 633] on button "Restricciones Nuevo Mundo" at bounding box center [119, 635] width 144 height 29
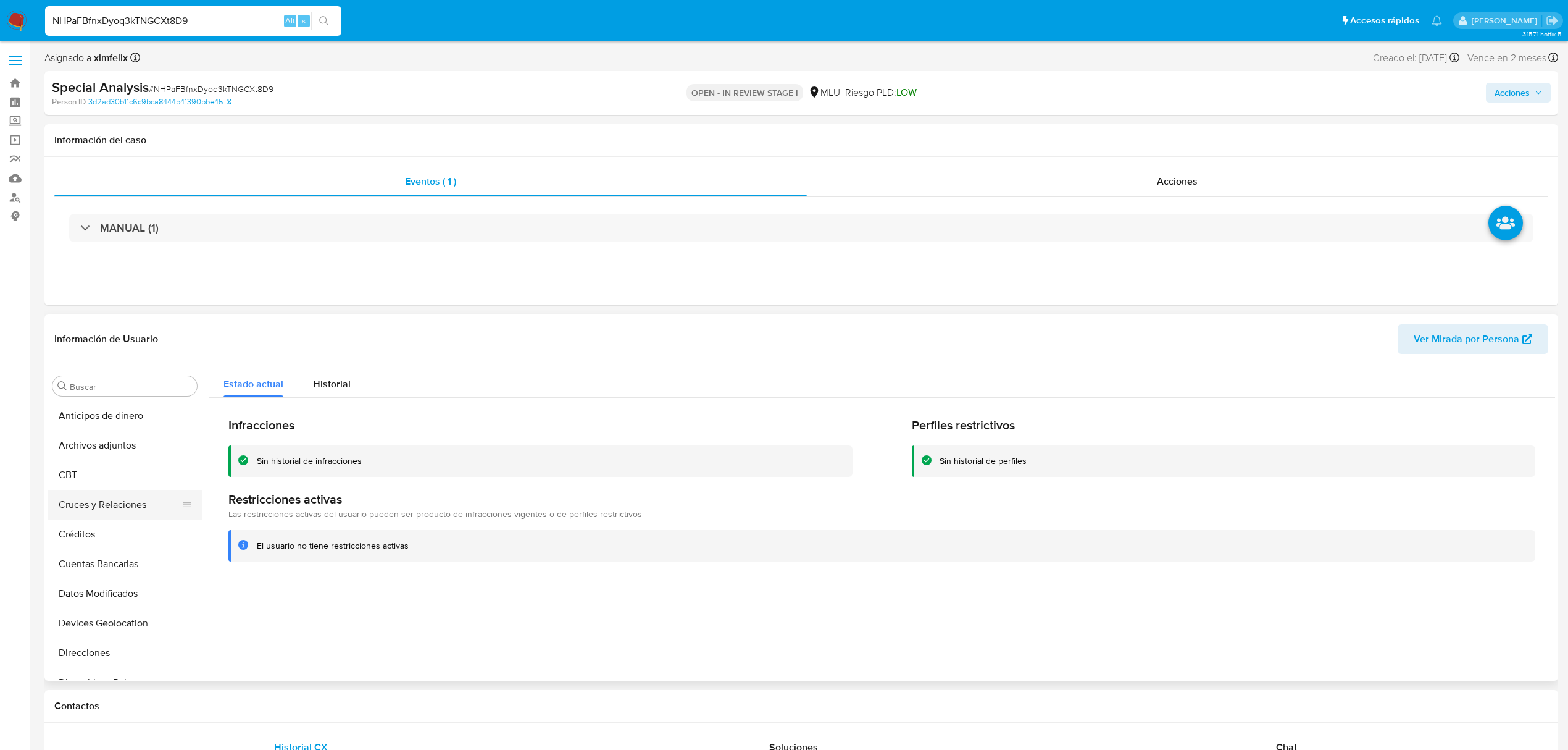
click at [121, 511] on button "Cruces y Relaciones" at bounding box center [119, 505] width 144 height 29
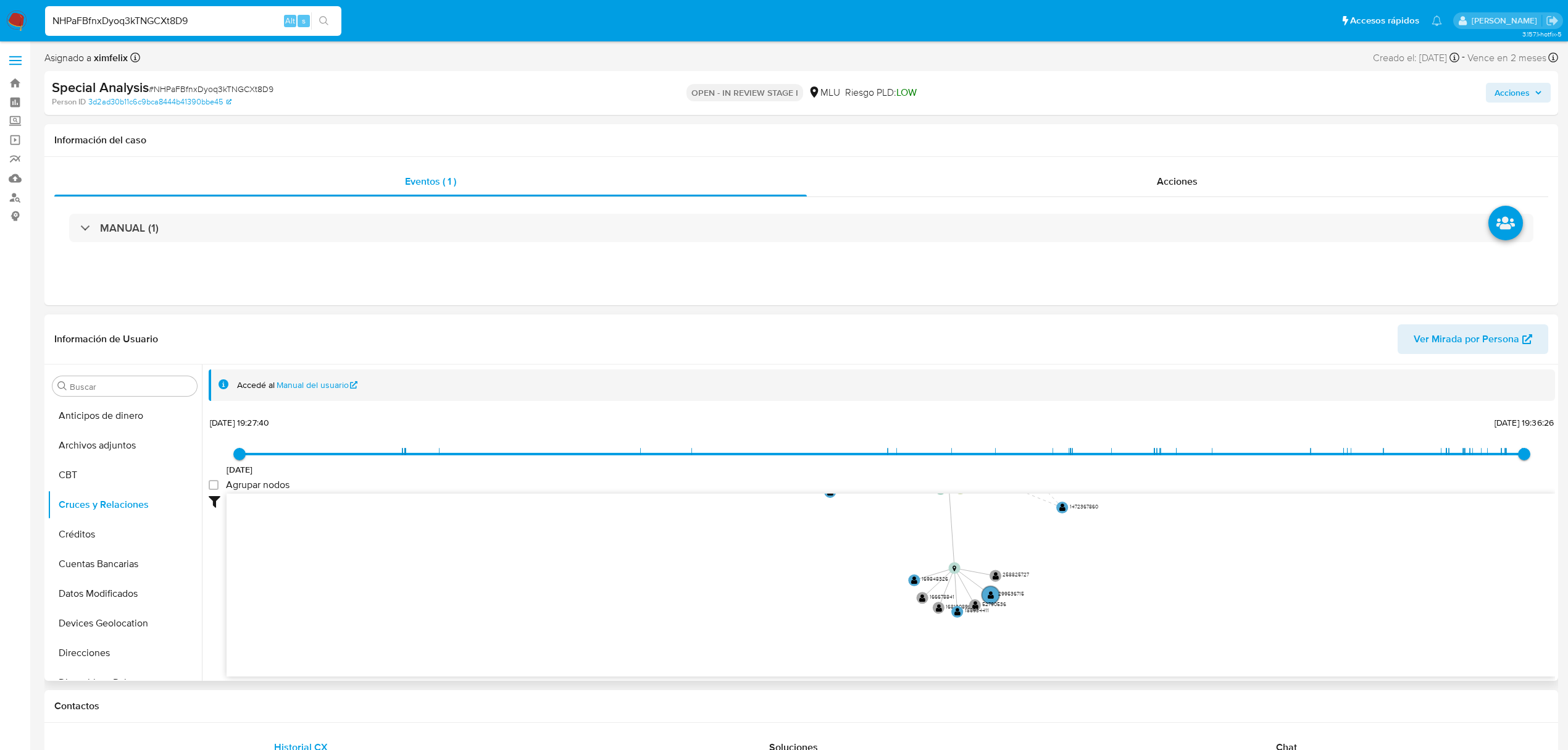
drag, startPoint x: 1119, startPoint y: 683, endPoint x: 1080, endPoint y: 475, distance: 211.6
click at [1080, 475] on div "6/11/2021 6/11/2021, 19:27:40 17/8/2025, 19:36:26 Agrupar nodos Filtros Confian…" at bounding box center [881, 545] width 1346 height 263
click at [76, 453] on button "KYC" at bounding box center [119, 457] width 144 height 29
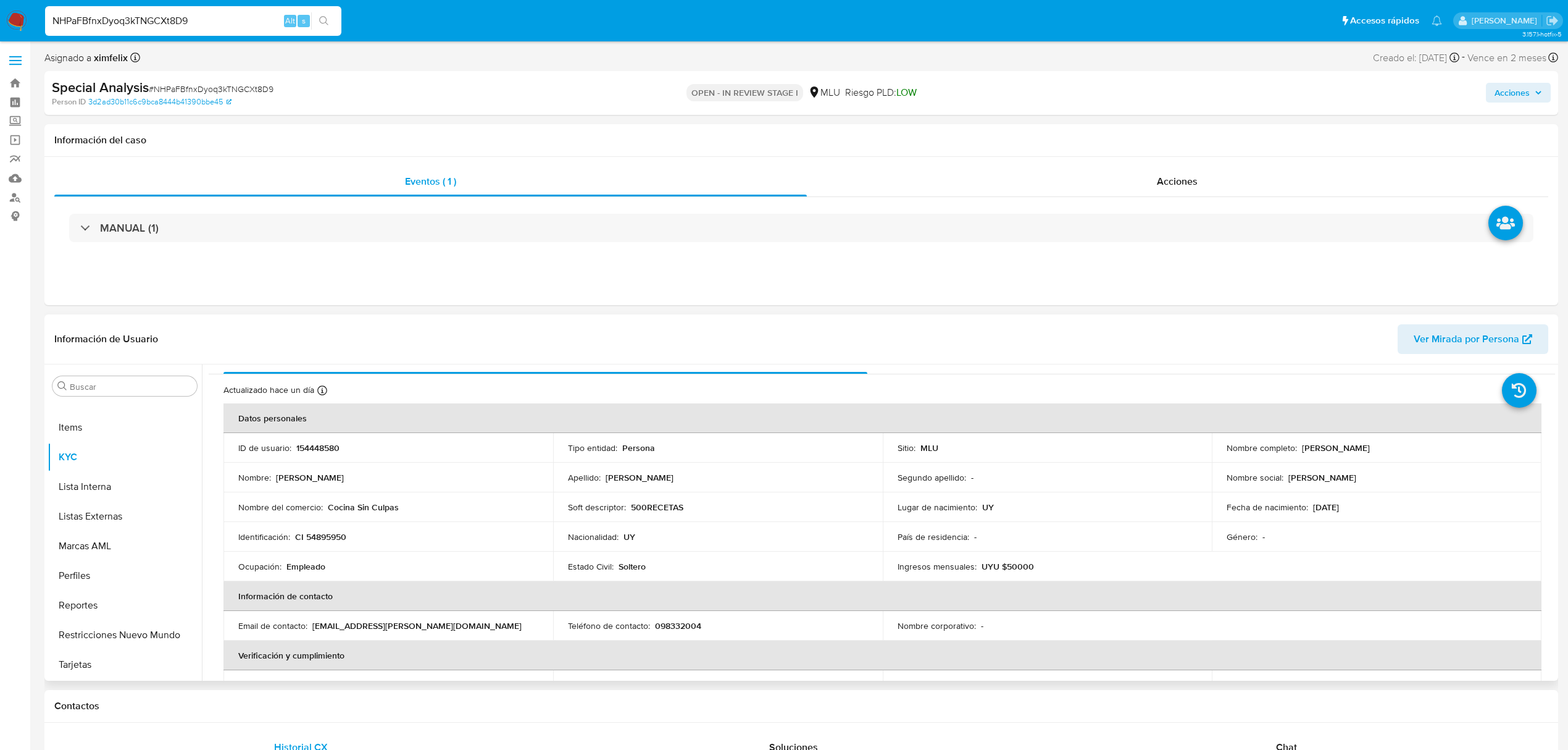
scroll to position [0, 0]
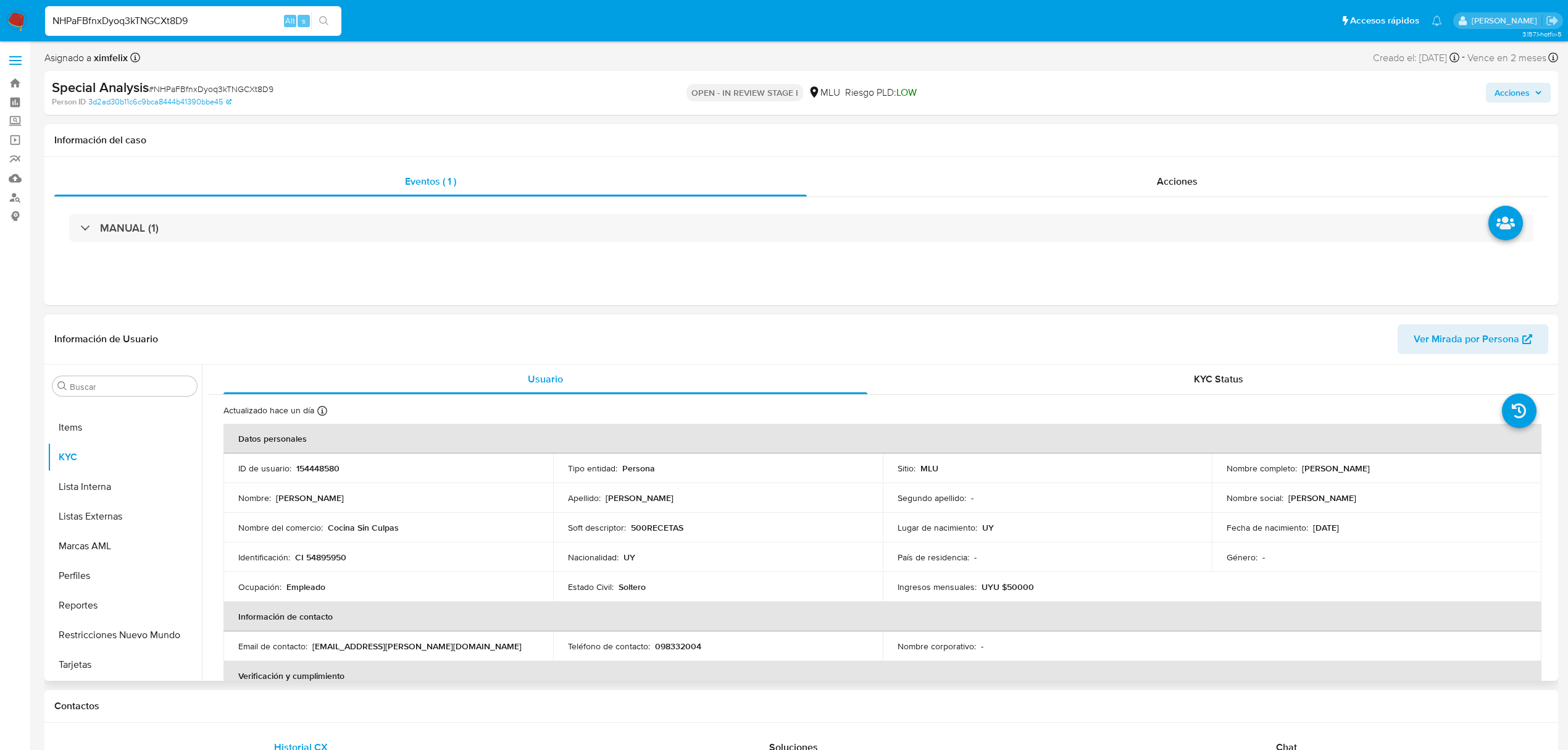
click at [308, 586] on p "Empleado" at bounding box center [306, 586] width 39 height 11
copy p "Empleado"
drag, startPoint x: 408, startPoint y: 527, endPoint x: 326, endPoint y: 528, distance: 82.0
click at [326, 528] on div "Nombre del comercio : Cocina Sin Culpas" at bounding box center [388, 528] width 301 height 11
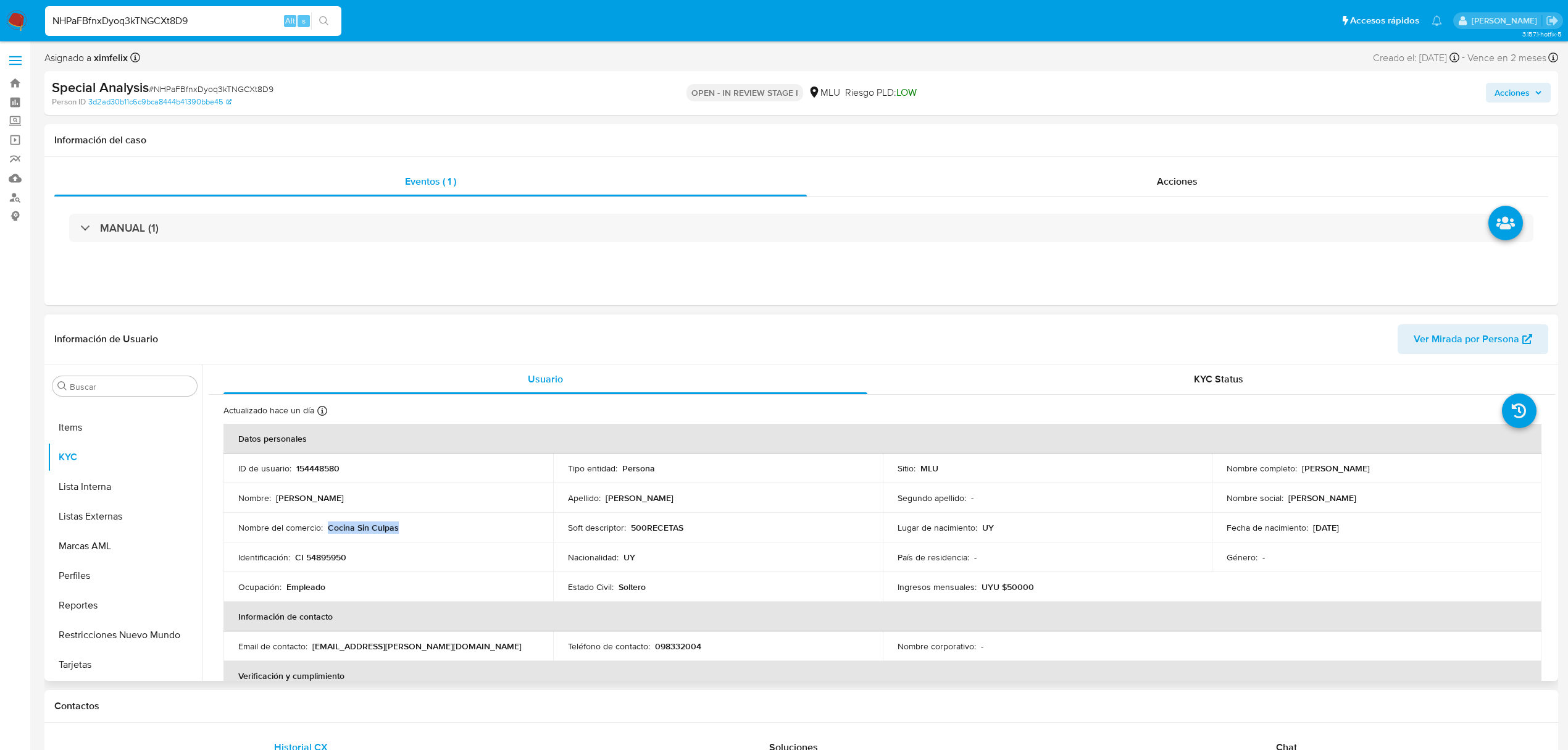
copy p "Cocina Sin Culpas"
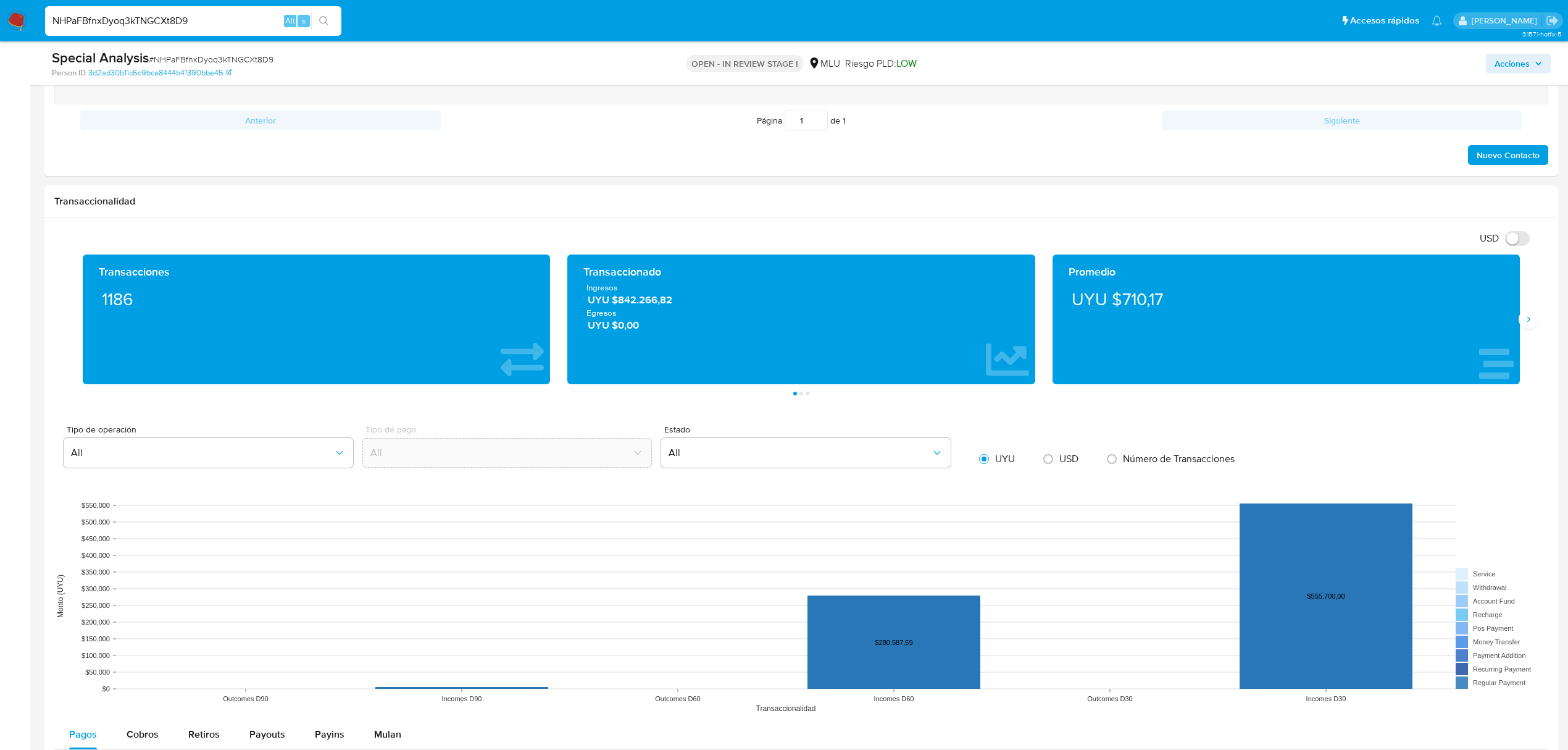
scroll to position [1317, 0]
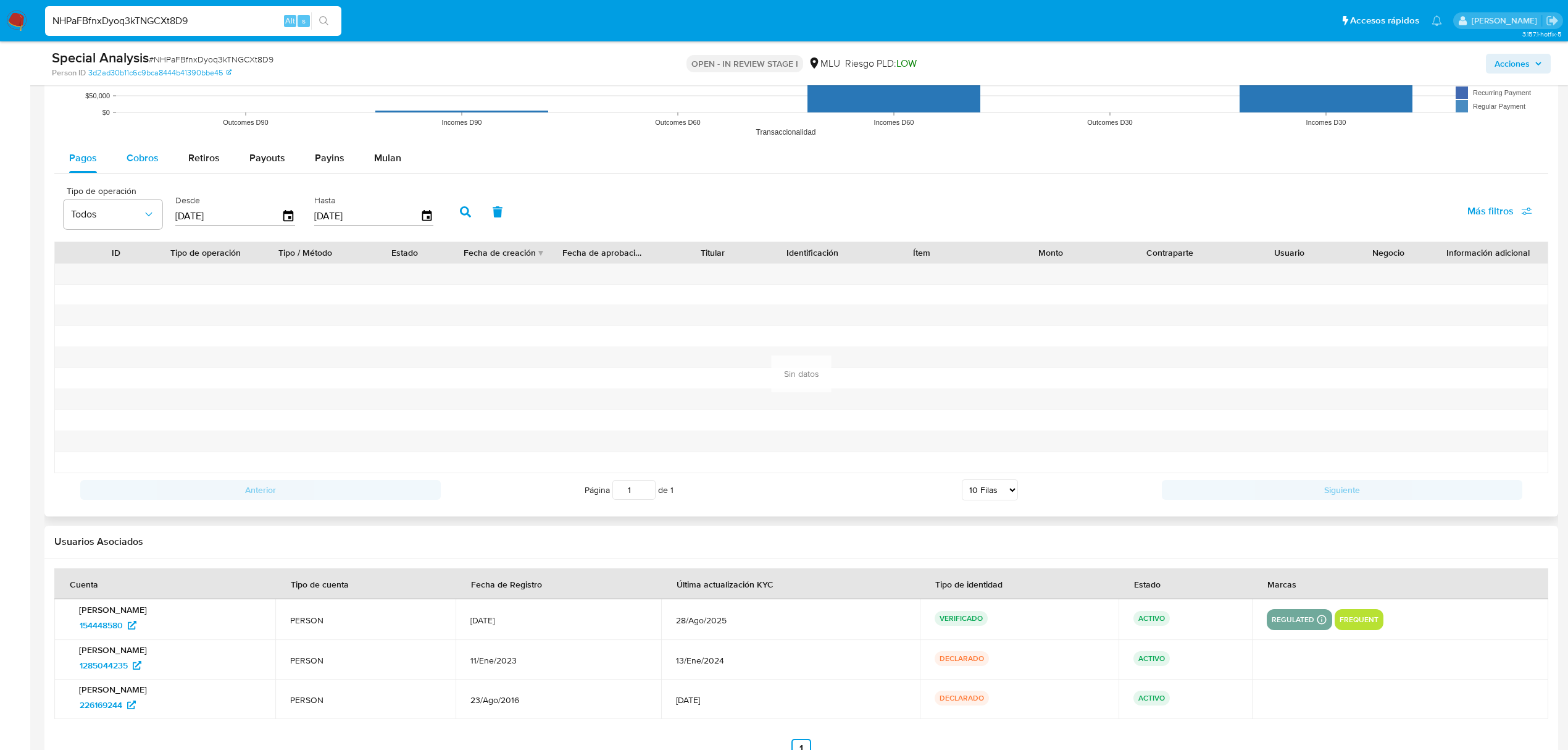
click at [143, 162] on span "Cobros" at bounding box center [142, 157] width 32 height 14
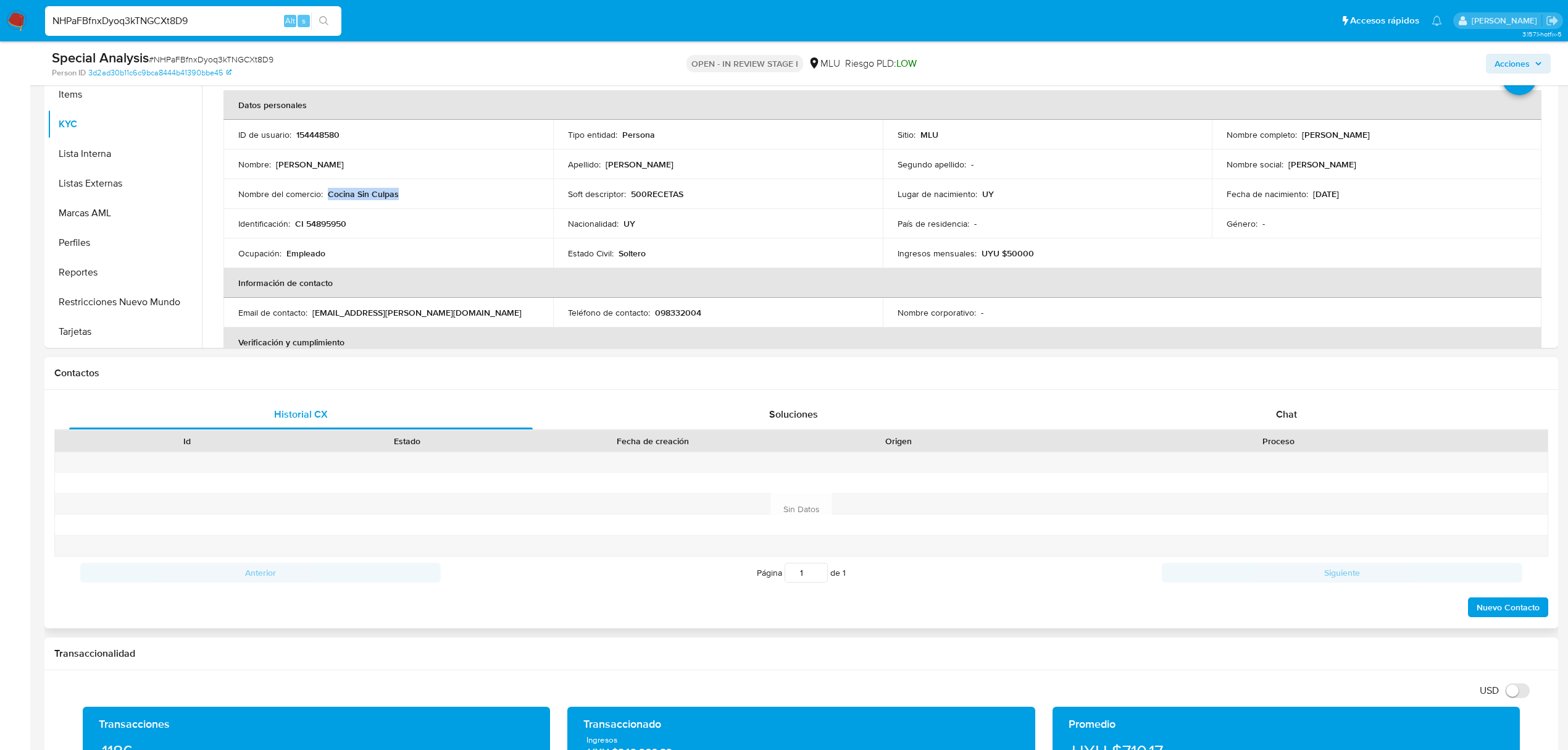
scroll to position [0, 0]
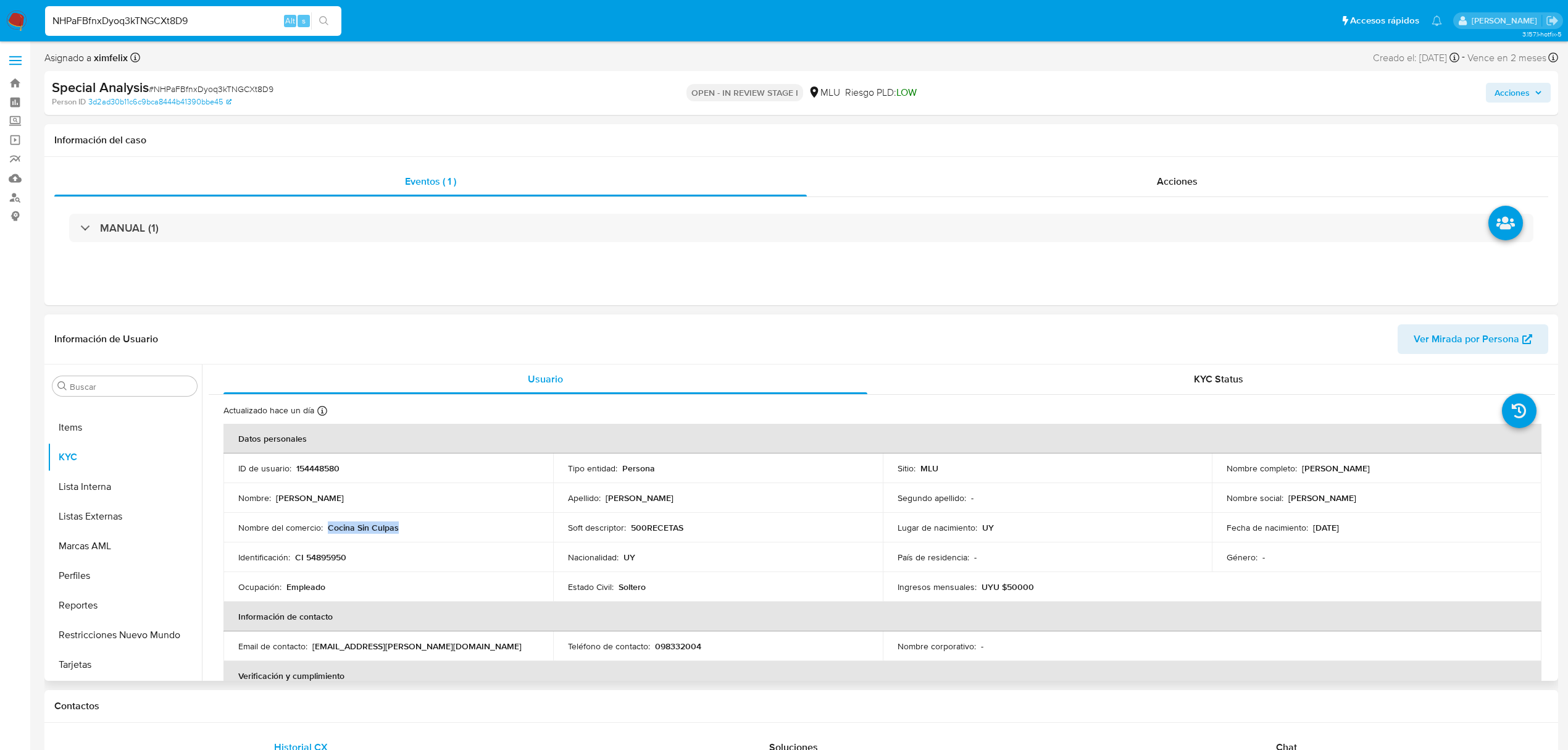
drag, startPoint x: 1431, startPoint y: 468, endPoint x: 1298, endPoint y: 468, distance: 133.0
click at [1301, 468] on div "Nombre completo : Nahuel Maximiliano Celano Torres" at bounding box center [1377, 468] width 301 height 11
copy p "Nahuel Maximiliano Celano Torres"
click at [114, 450] on button "Archivos adjuntos" at bounding box center [119, 445] width 144 height 29
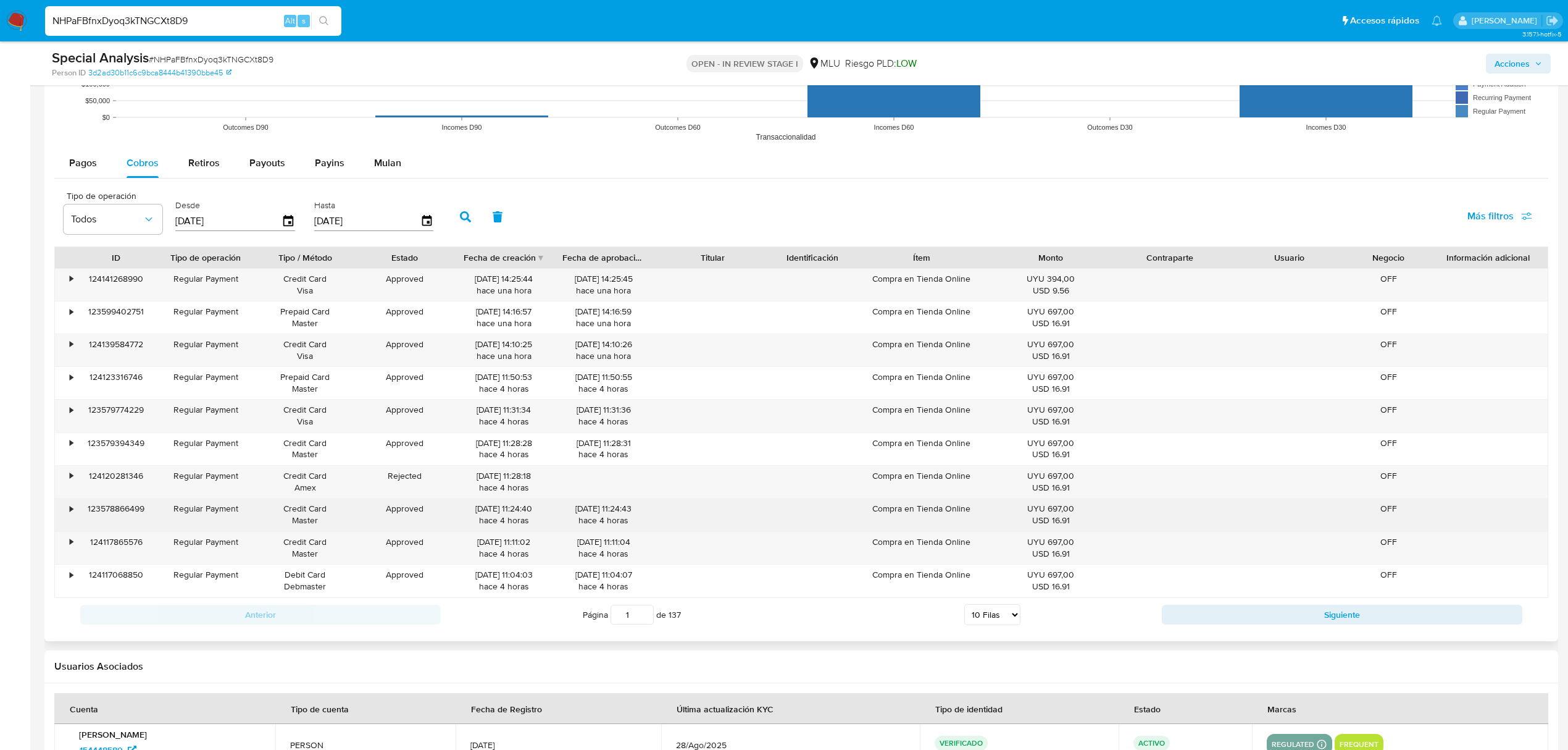
scroll to position [1317, 0]
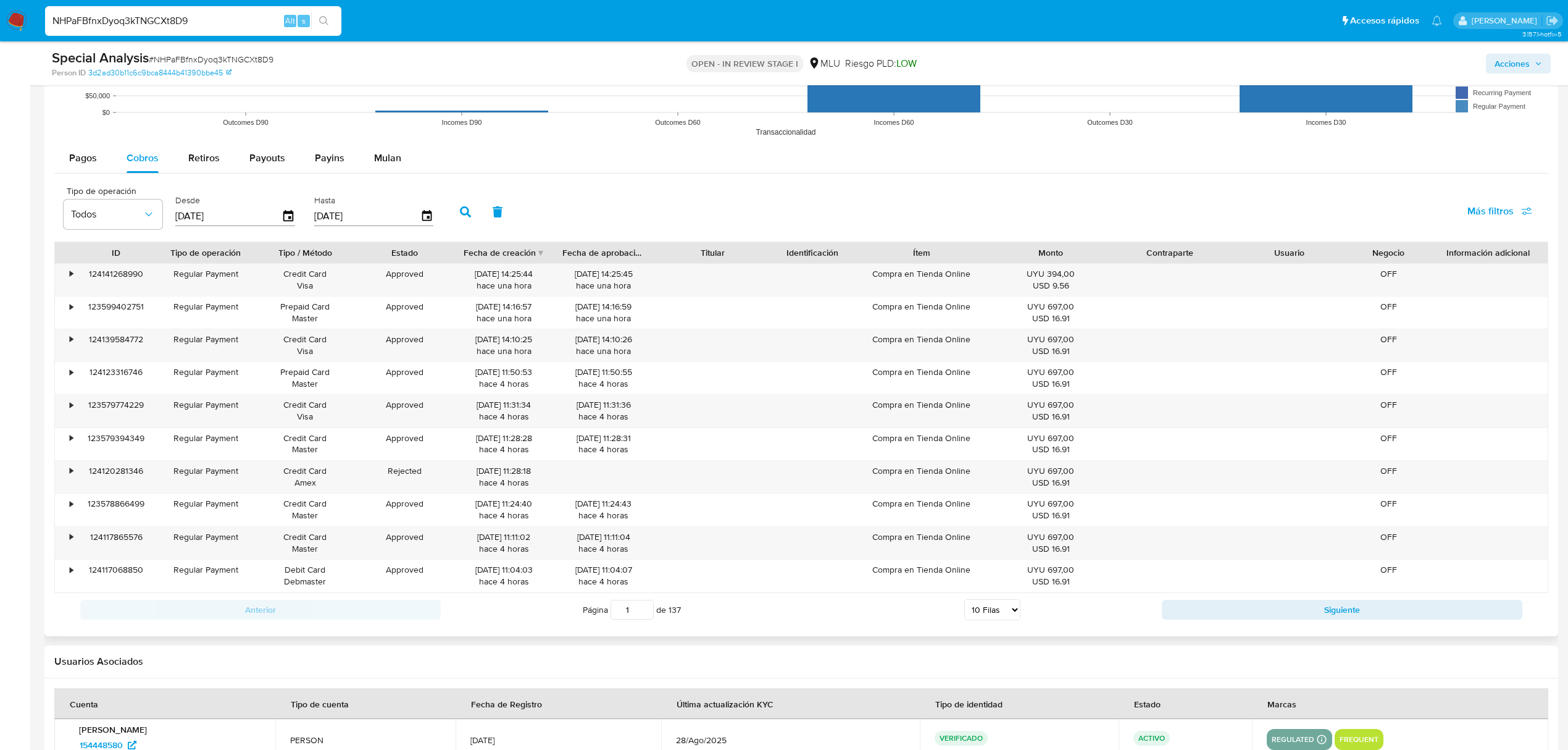
click at [978, 612] on select "5 Filas 10 Filas 20 Filas 25 Filas 50 Filas 100 Filas" at bounding box center [992, 609] width 56 height 21
select select "100"
click at [964, 604] on select "5 Filas 10 Filas 20 Filas 25 Filas 50 Filas 100 Filas" at bounding box center [992, 609] width 56 height 21
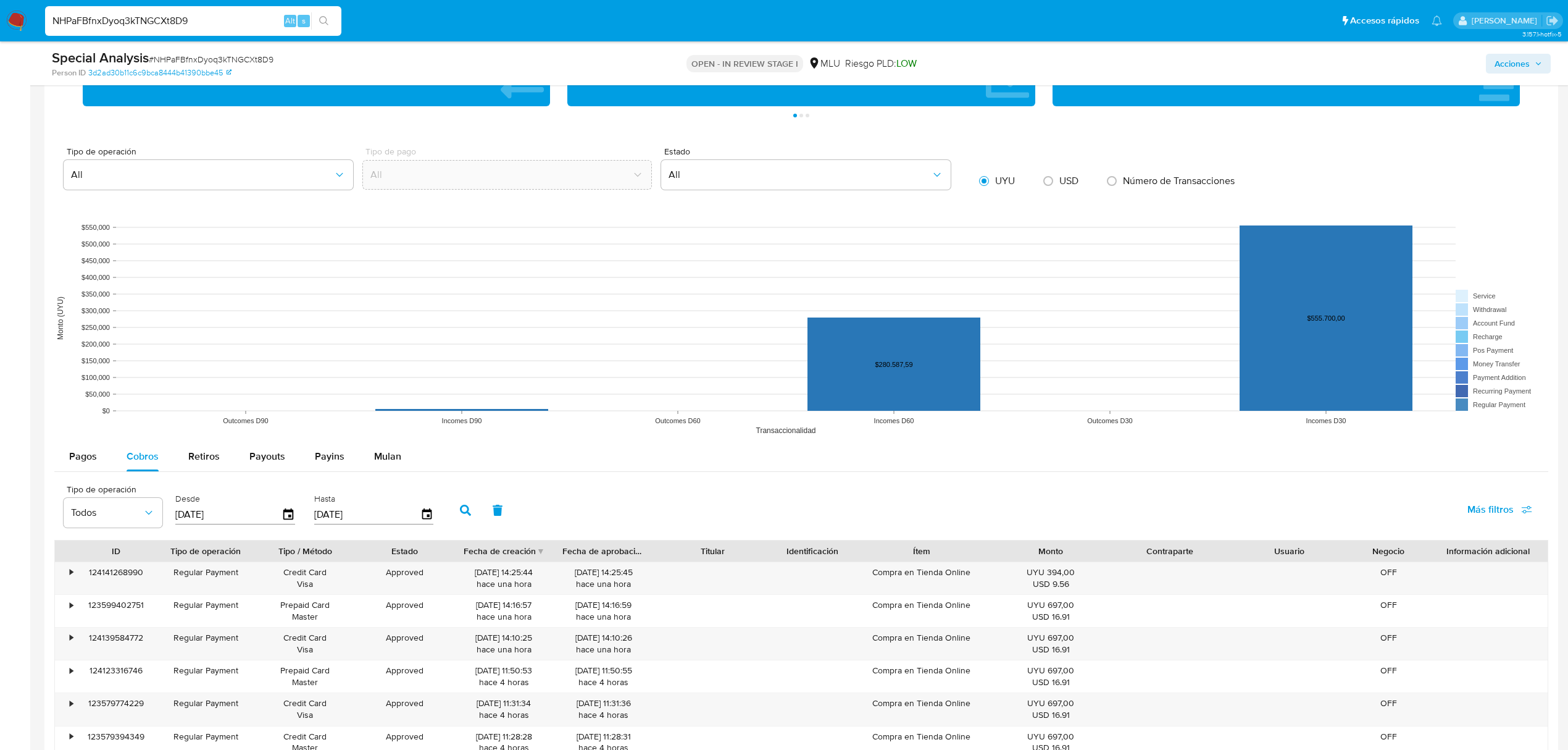
scroll to position [1295, 0]
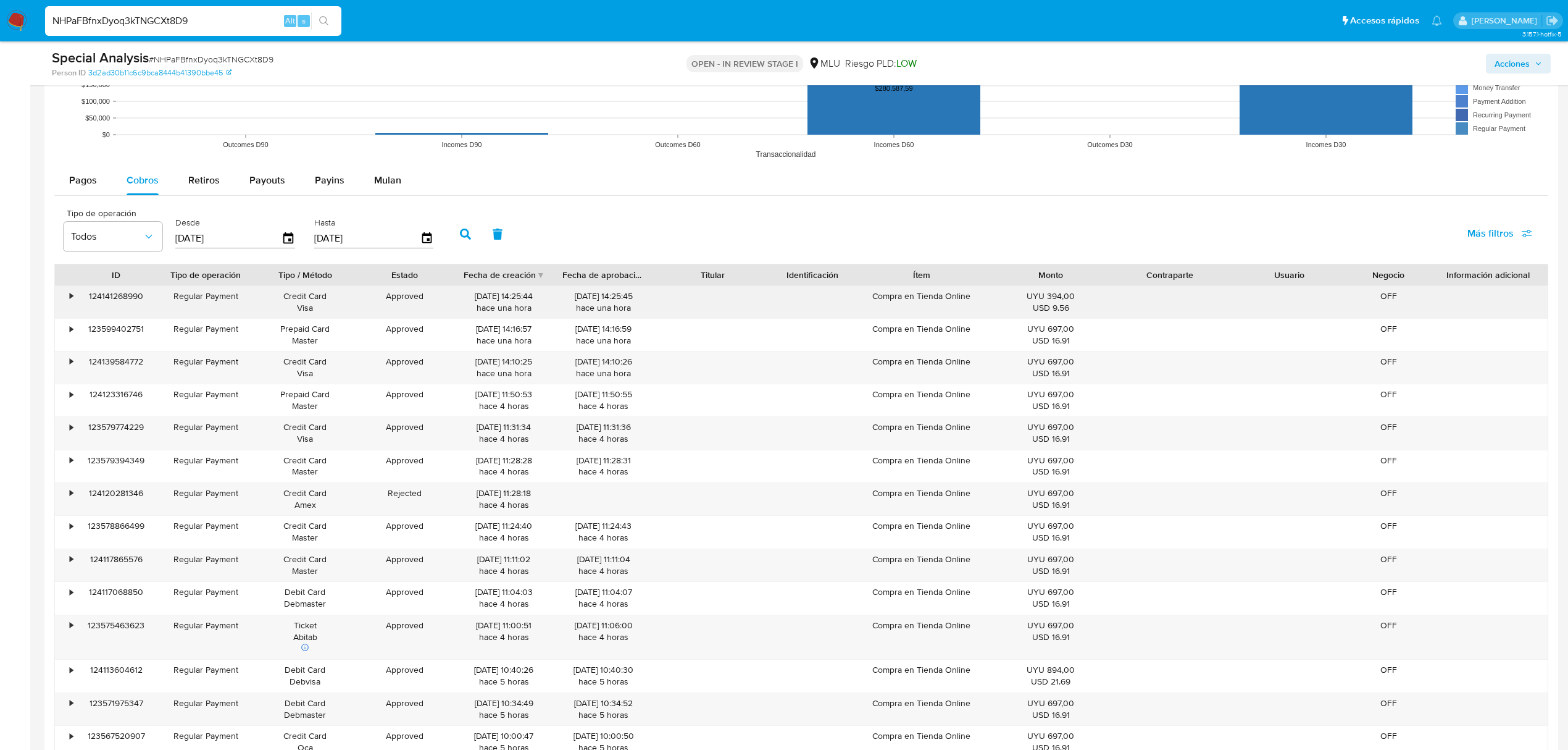
click at [72, 302] on div "•" at bounding box center [71, 296] width 3 height 12
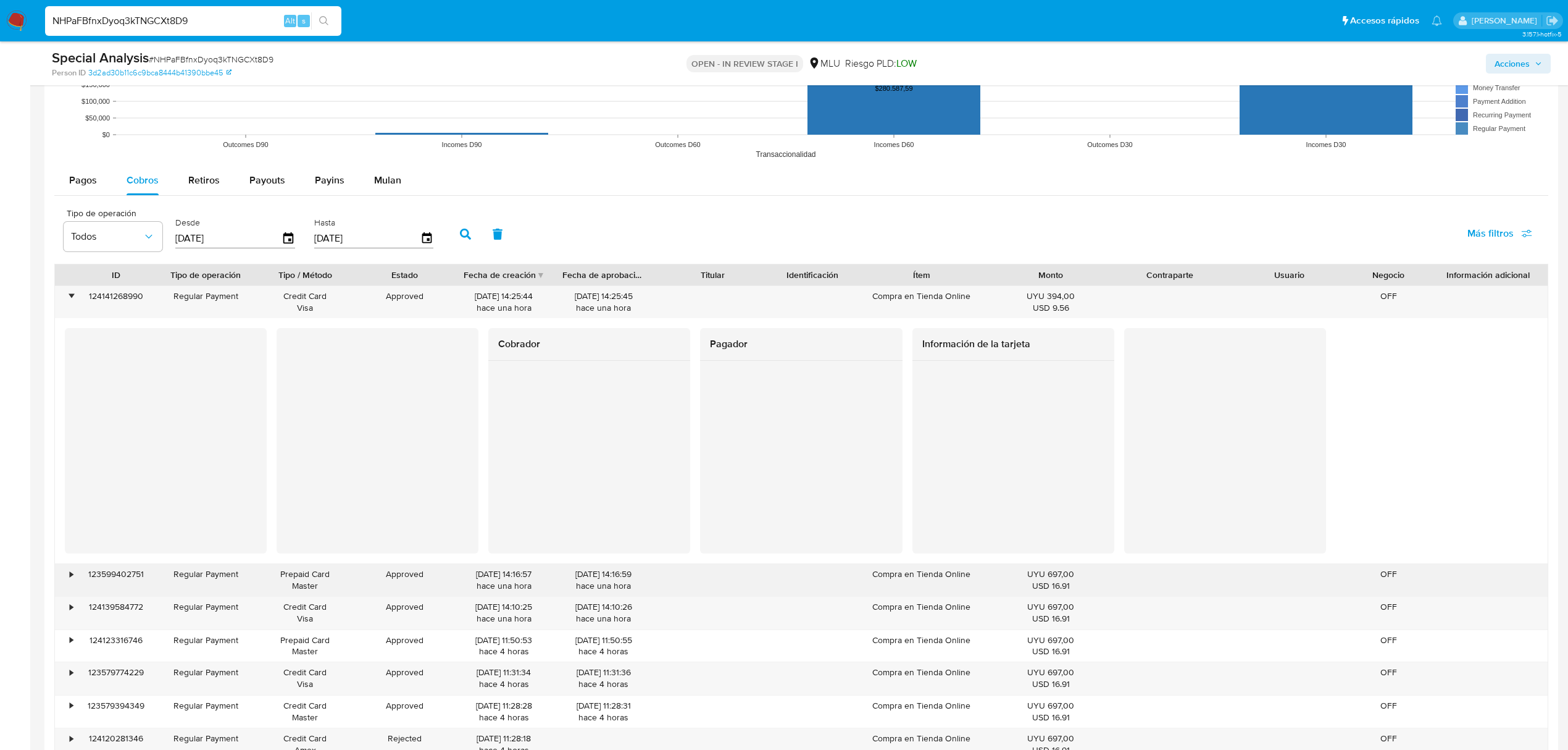
click at [62, 579] on div "•" at bounding box center [66, 579] width 22 height 32
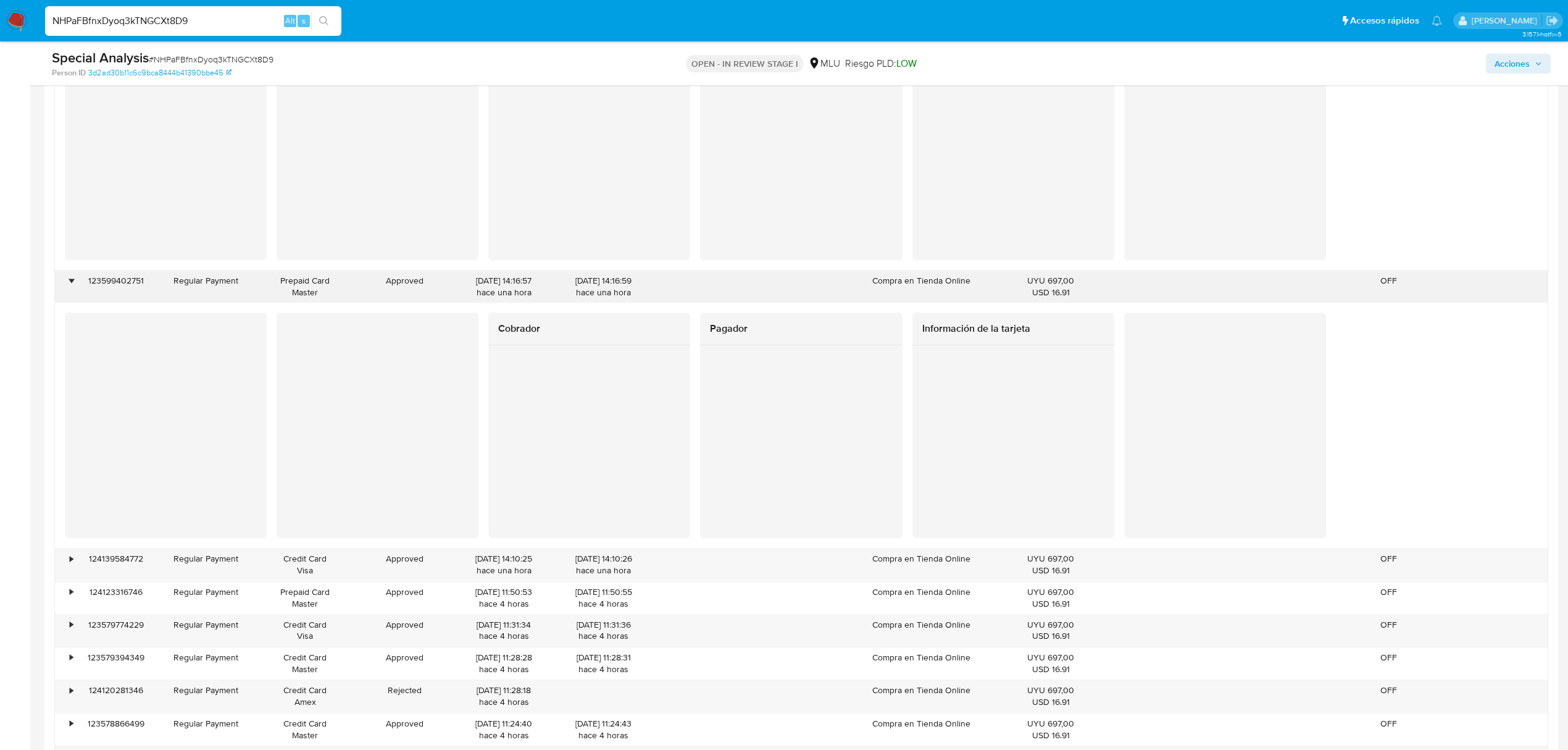
scroll to position [1624, 0]
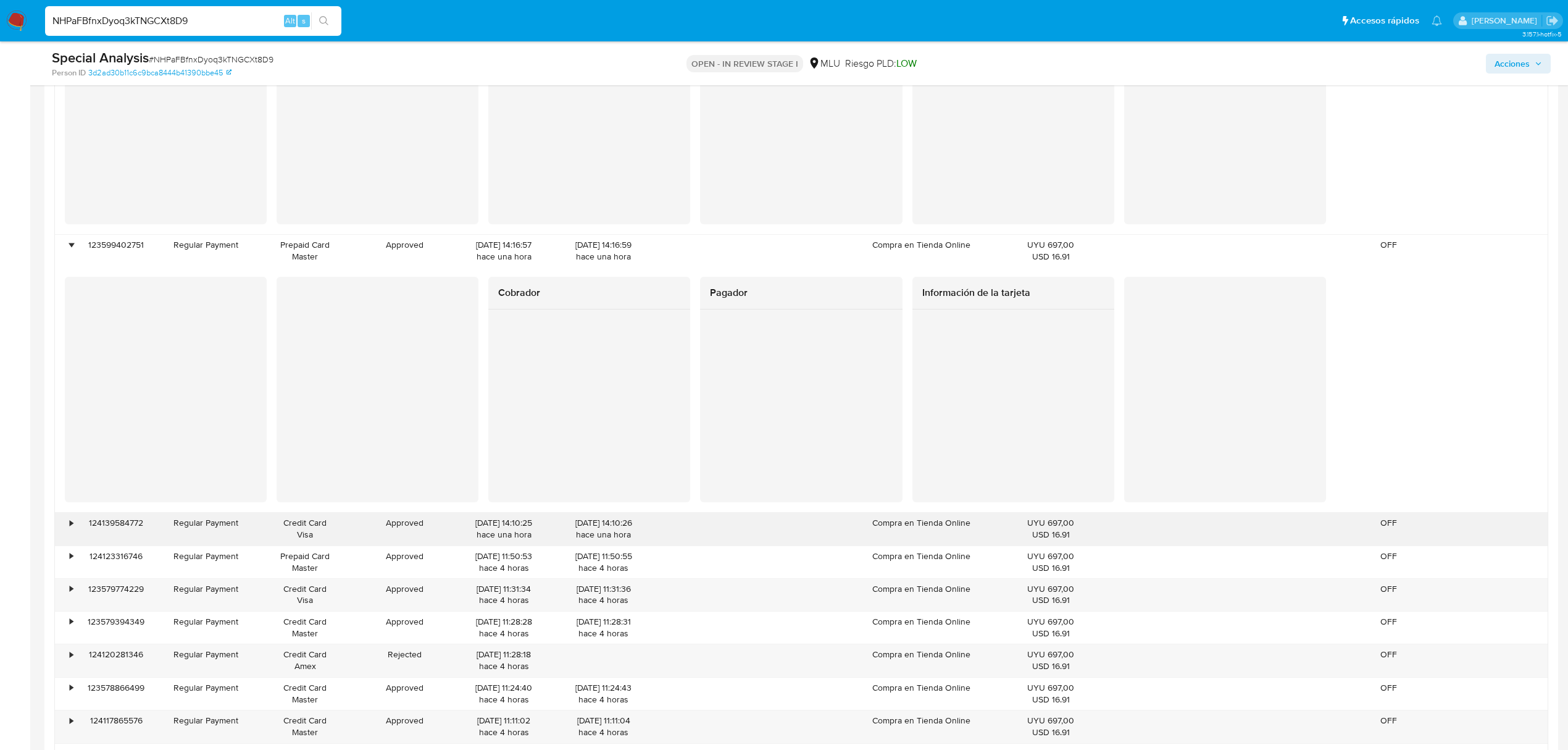
click at [67, 528] on div "•" at bounding box center [66, 528] width 22 height 32
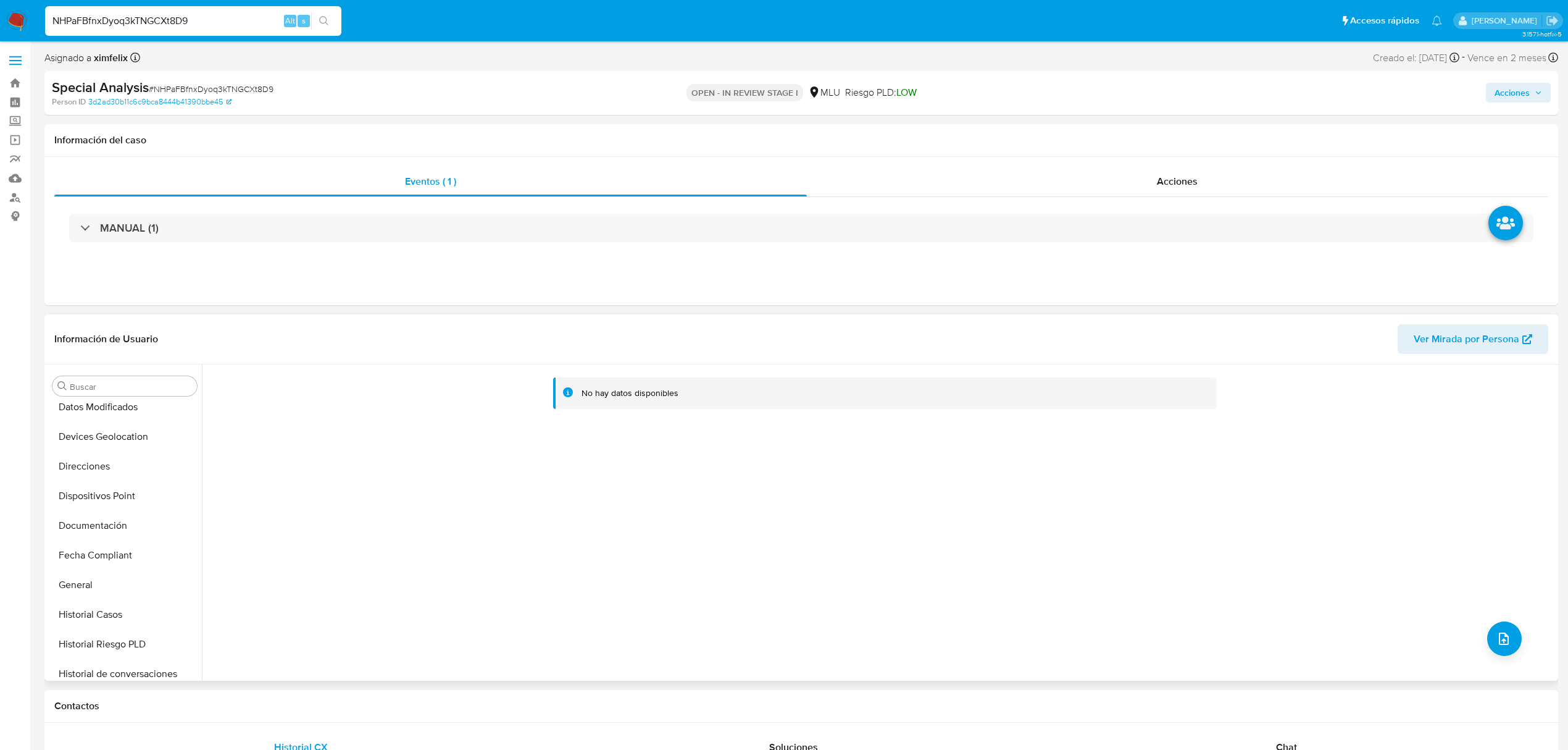
scroll to position [551, 0]
click at [115, 463] on button "KYC" at bounding box center [119, 457] width 144 height 29
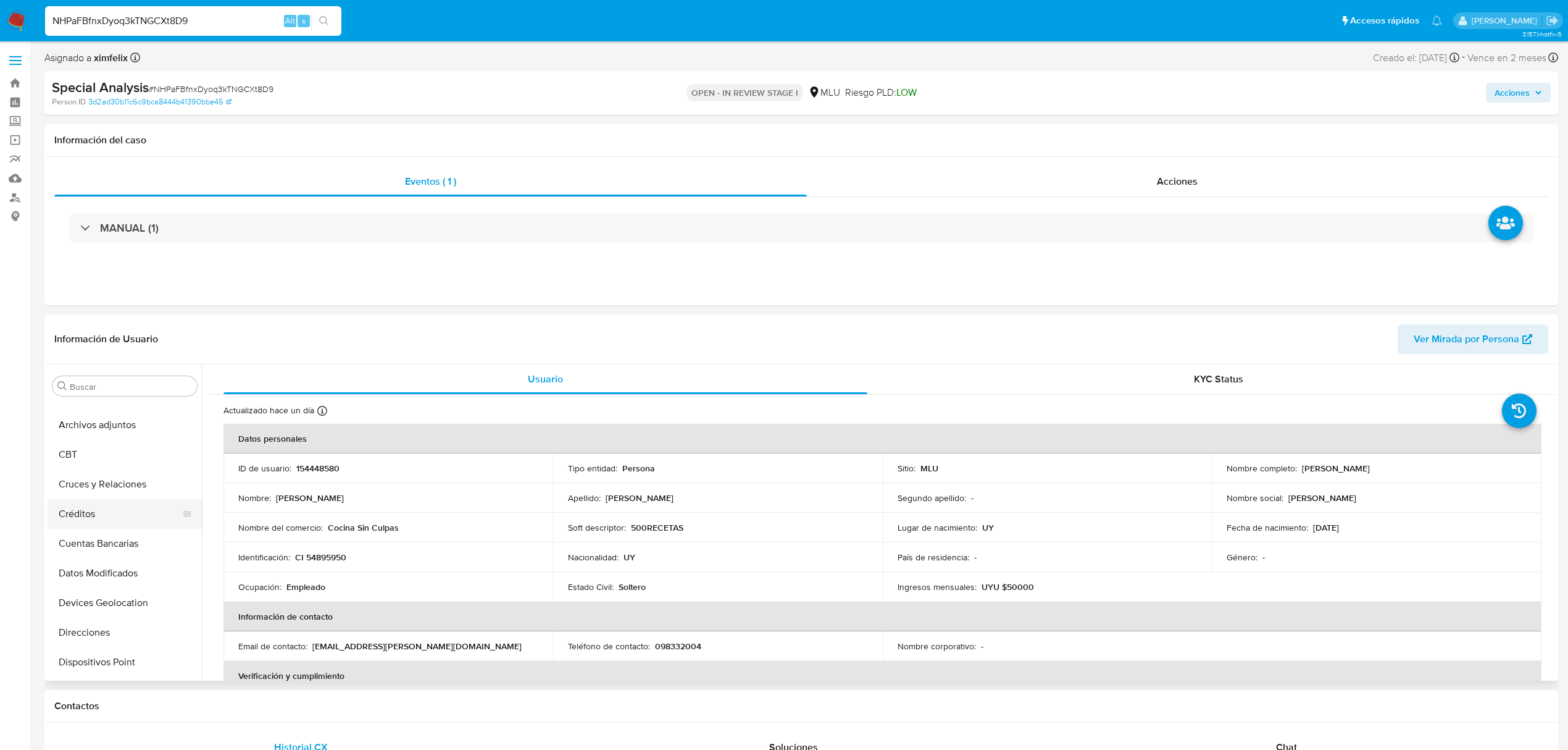
scroll to position [0, 0]
click at [93, 503] on button "Cruces y Relaciones" at bounding box center [119, 505] width 144 height 29
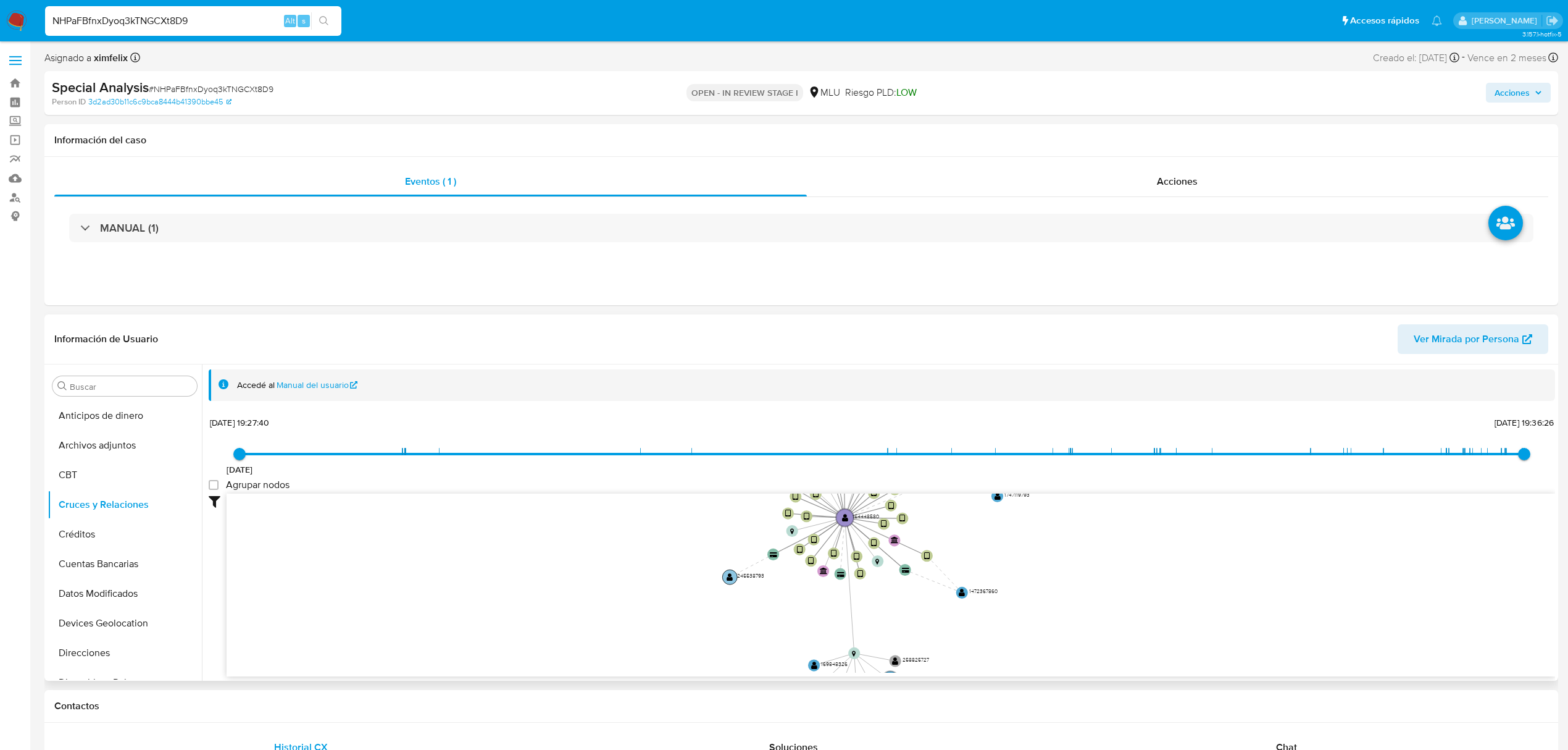
drag, startPoint x: 731, startPoint y: 573, endPoint x: 732, endPoint y: 579, distance: 6.1
click at [732, 579] on text "" at bounding box center [730, 576] width 6 height 8
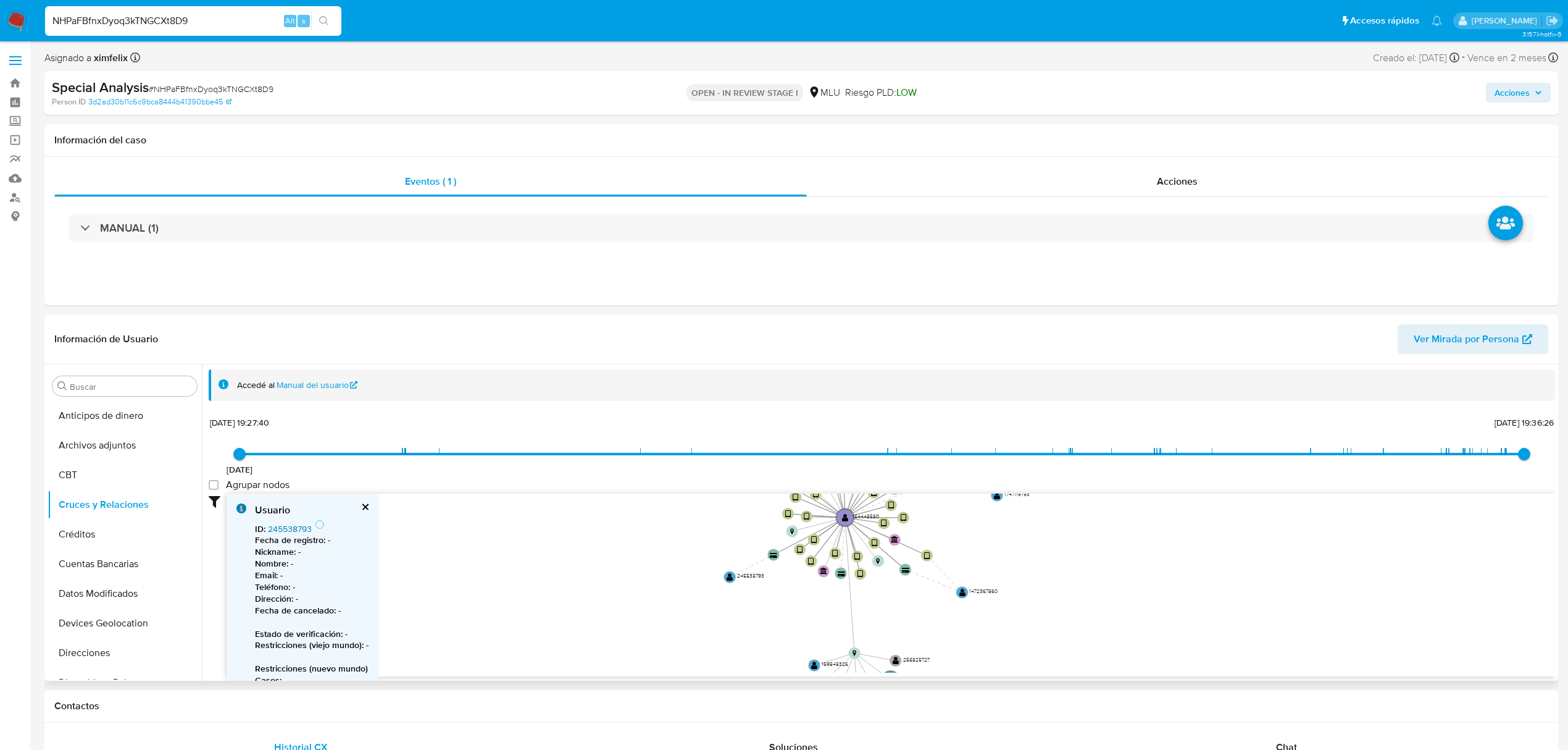
click at [292, 528] on link "245538793" at bounding box center [290, 528] width 44 height 12
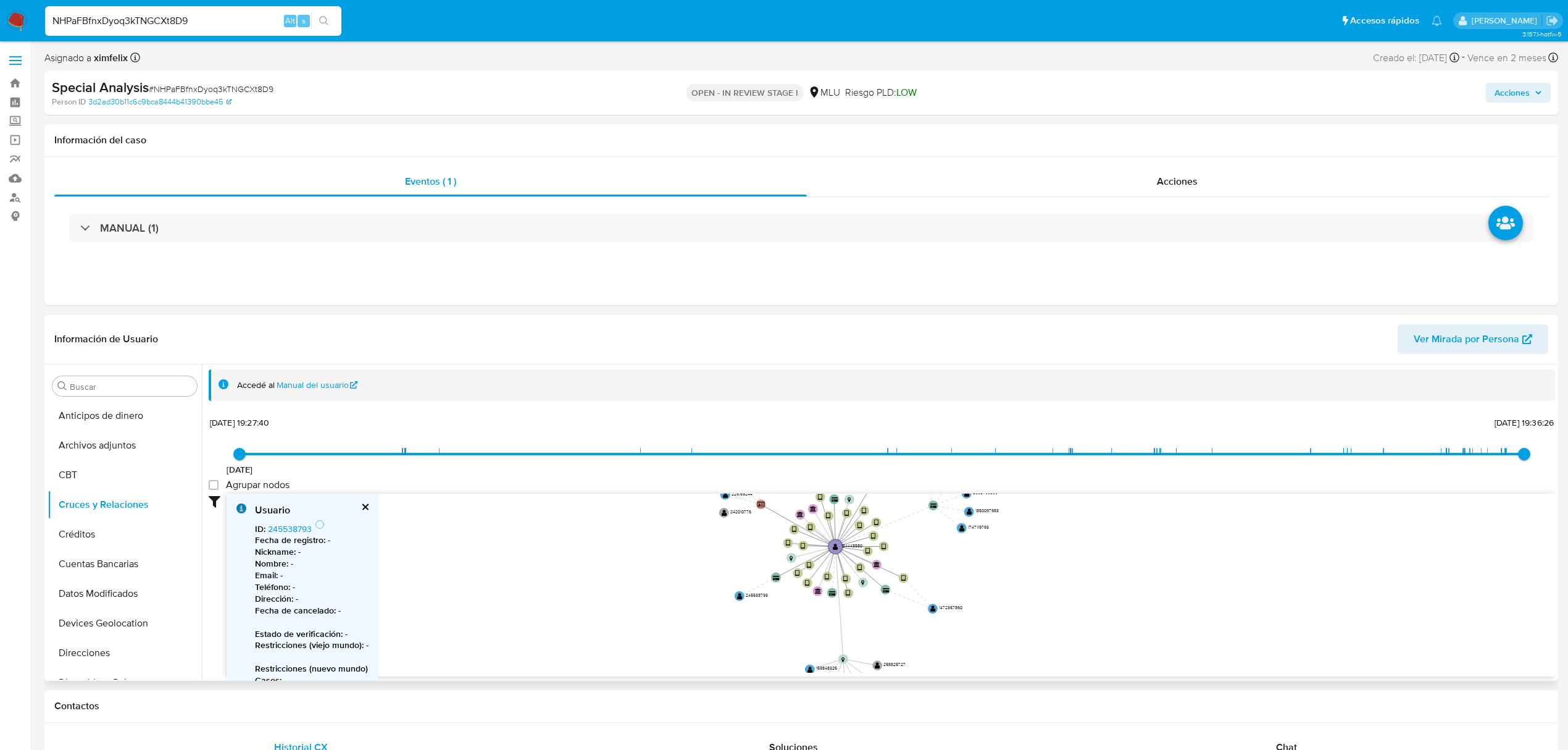
drag, startPoint x: 983, startPoint y: 527, endPoint x: 949, endPoint y: 594, distance: 75.1
click at [954, 546] on icon "device-661dbc9cc83f40d9ea57d2f5  device-669662439877f5e251f25f28  device-66e4…" at bounding box center [892, 583] width 1329 height 179
click at [926, 610] on text "" at bounding box center [928, 609] width 6 height 7
click at [290, 531] on link "1472367860" at bounding box center [291, 528] width 47 height 12
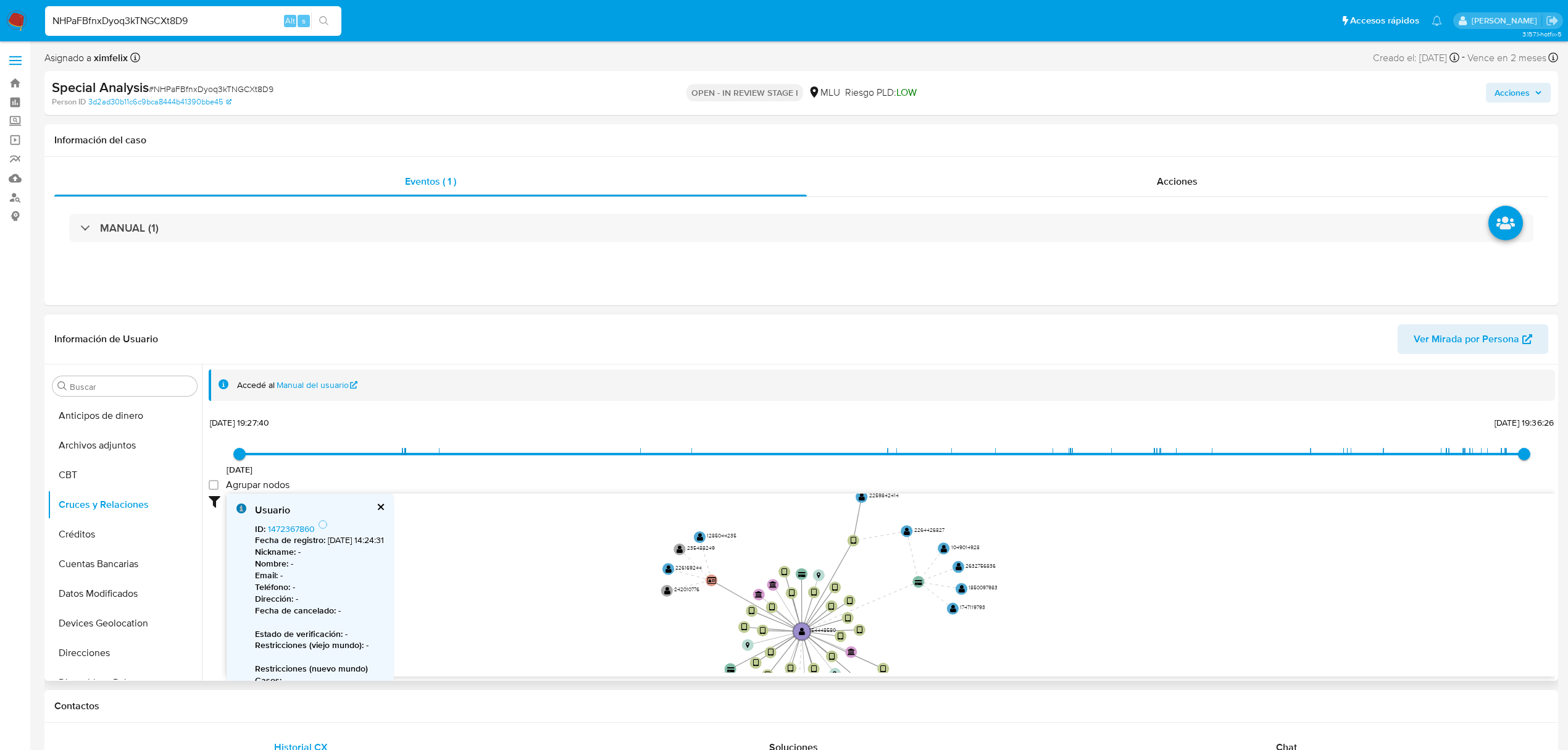
drag, startPoint x: 1027, startPoint y: 527, endPoint x: 1030, endPoint y: 599, distance: 72.1
click at [1030, 599] on icon "device-661dbc9cc83f40d9ea57d2f5  device-669662439877f5e251f25f28  device-66e4…" at bounding box center [892, 583] width 1329 height 179
click at [114, 460] on button "KYC" at bounding box center [119, 457] width 144 height 29
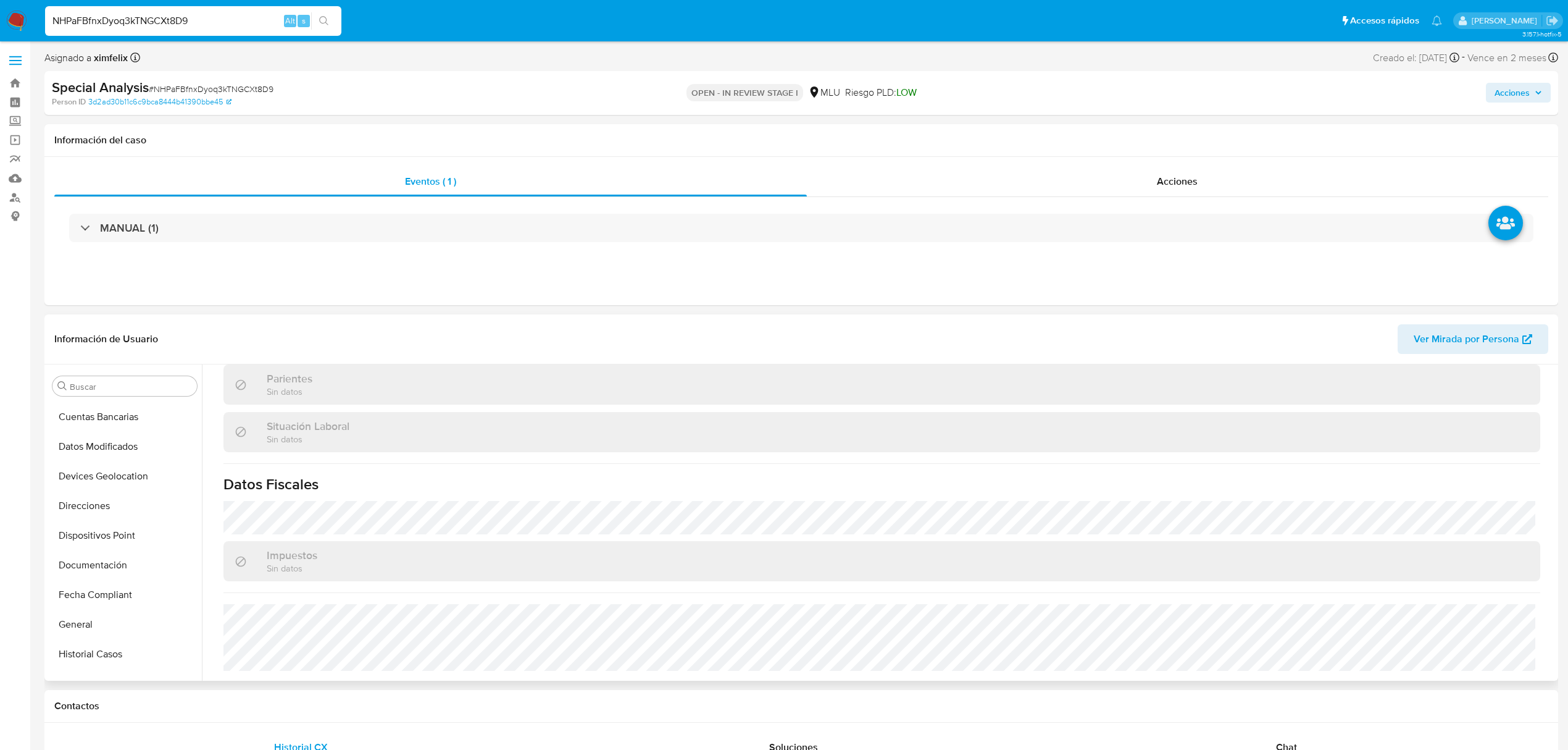
scroll to position [140, 0]
click at [107, 507] on button "Direcciones" at bounding box center [119, 513] width 144 height 29
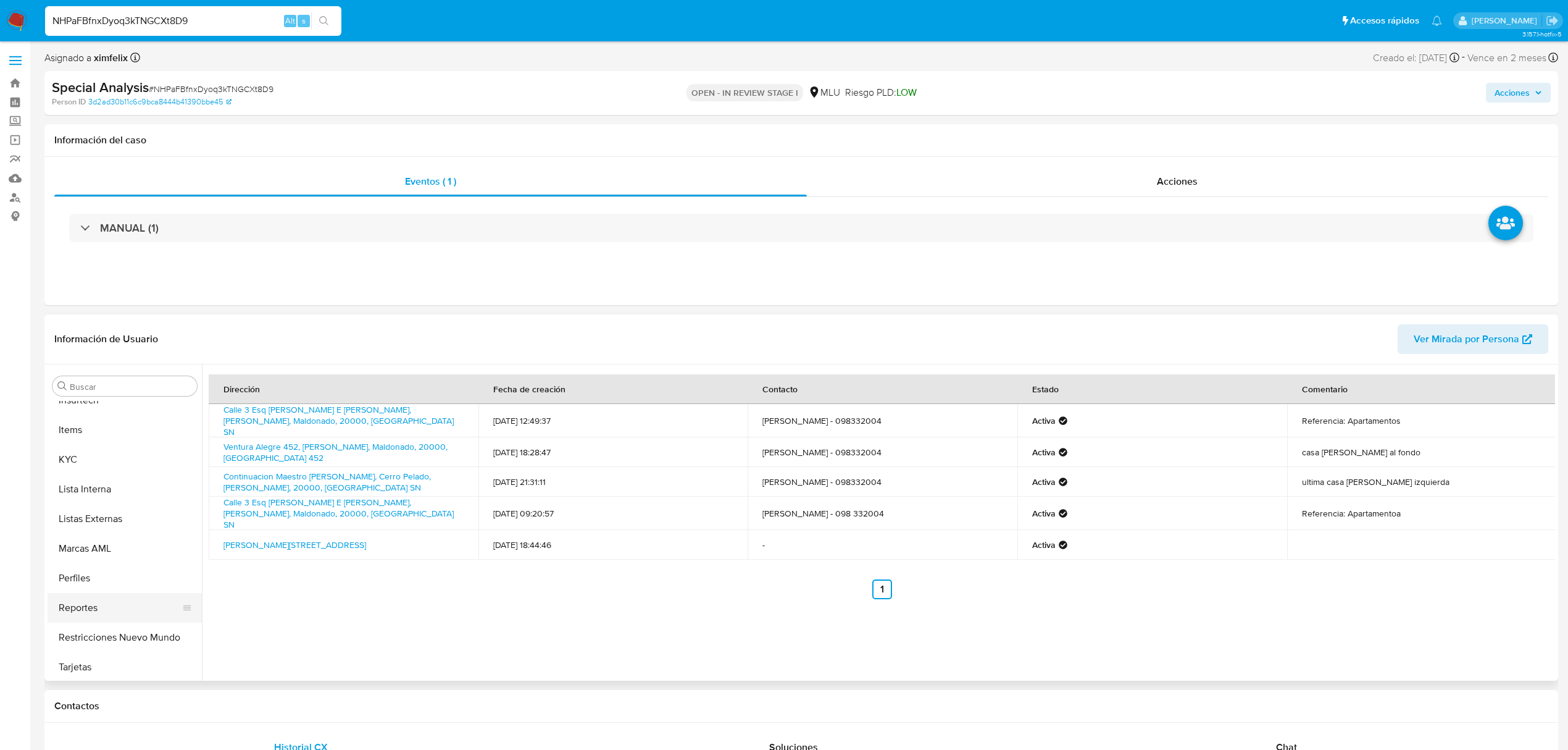
scroll to position [551, 0]
click at [108, 460] on button "KYC" at bounding box center [119, 457] width 144 height 29
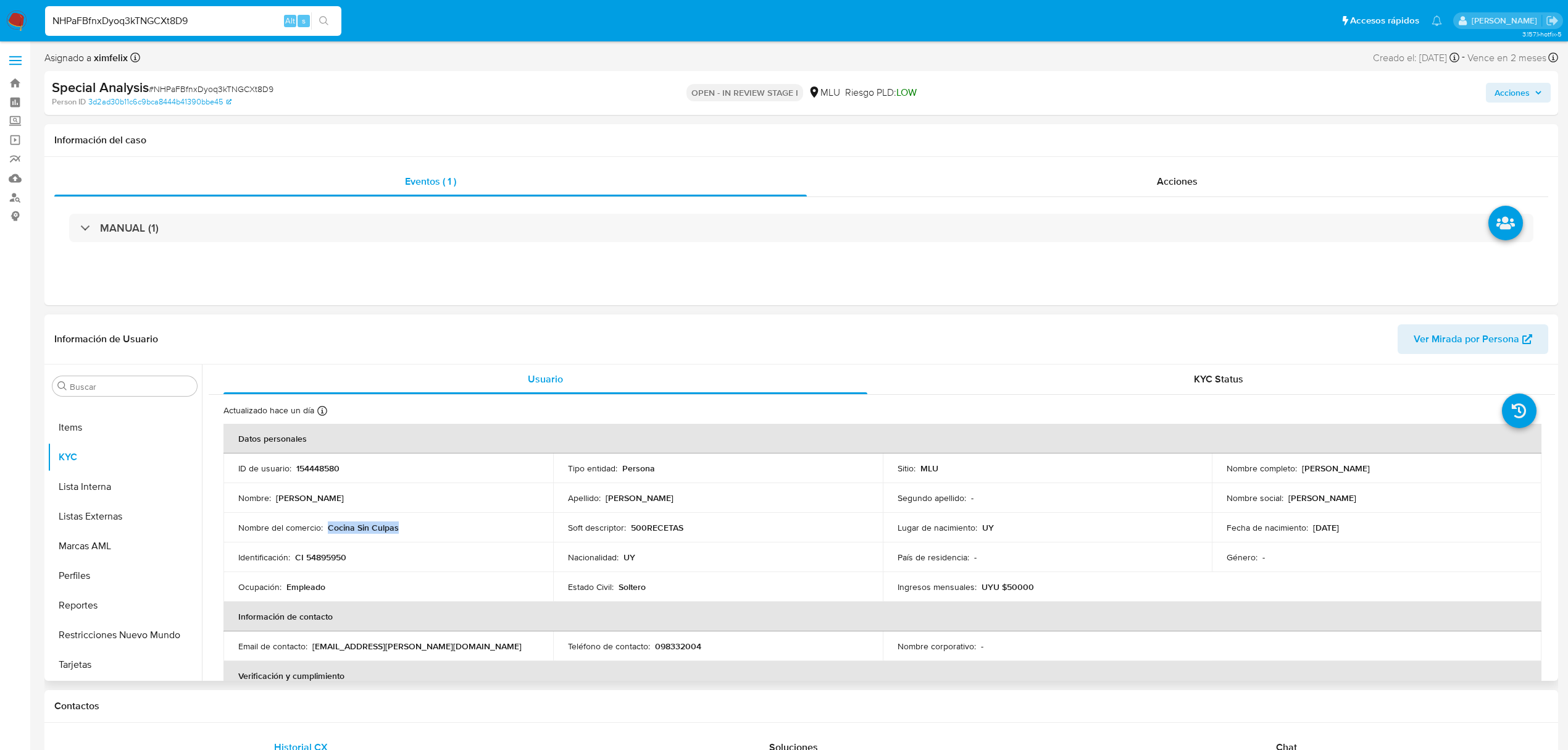
drag, startPoint x: 401, startPoint y: 528, endPoint x: 328, endPoint y: 529, distance: 73.0
click at [328, 529] on div "Nombre del comercio : Cocina Sin Culpas" at bounding box center [388, 528] width 301 height 11
copy p "Cocina Sin Culpas"
click at [581, 247] on div "MANUAL (1)" at bounding box center [801, 227] width 1494 height 62
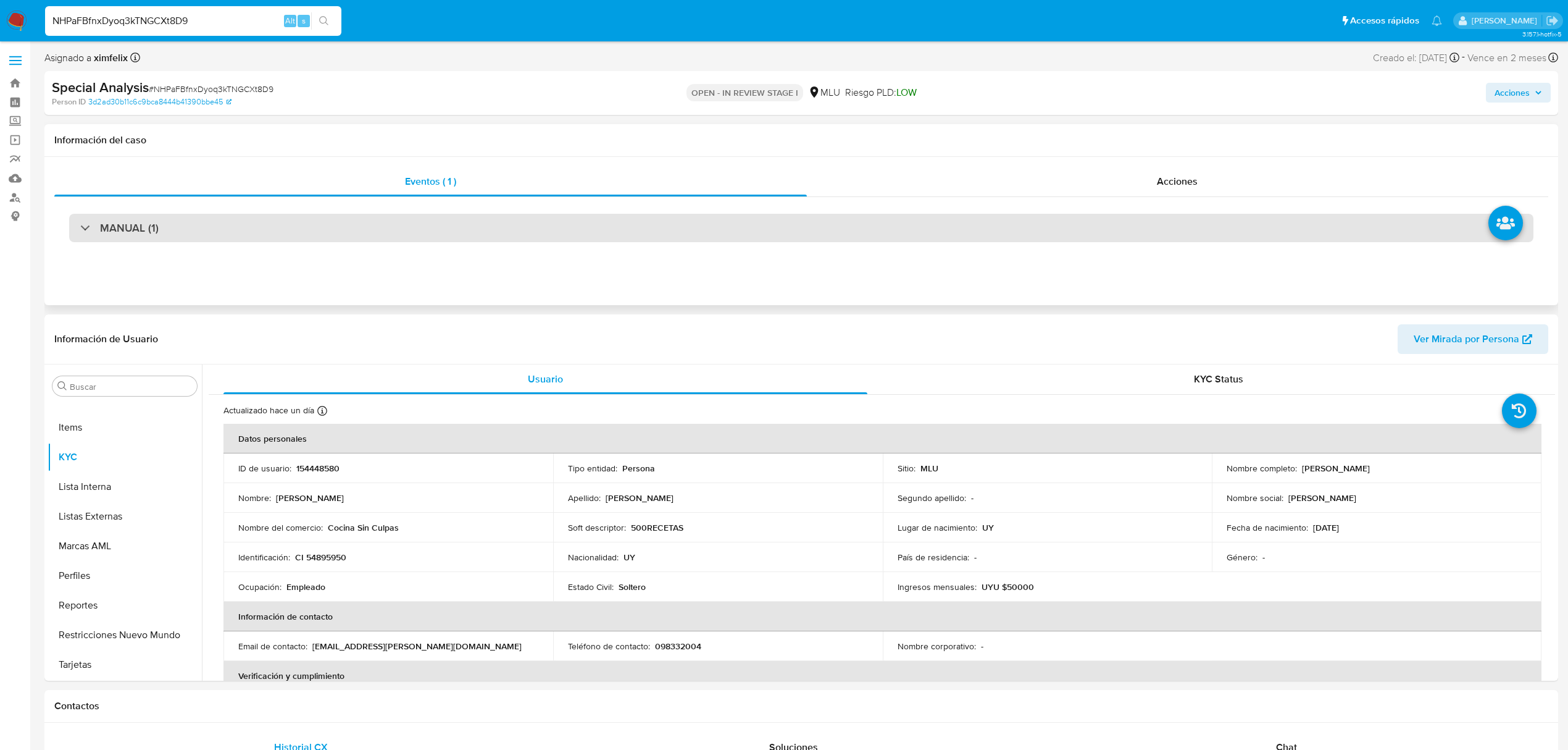
click at [581, 229] on div "MANUAL (1)" at bounding box center [801, 227] width 1465 height 28
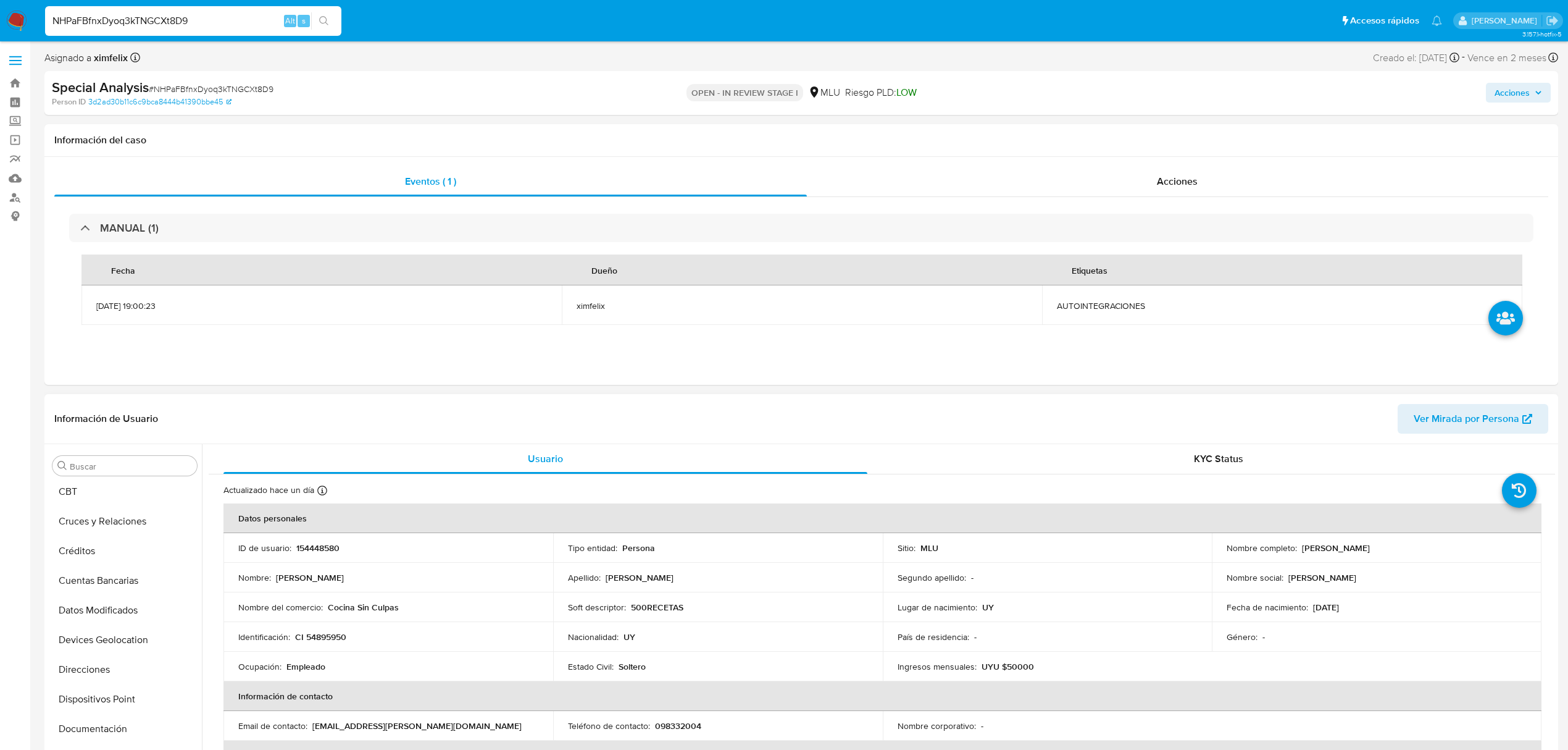
scroll to position [57, 0]
click at [98, 727] on button "Documentación" at bounding box center [119, 734] width 144 height 29
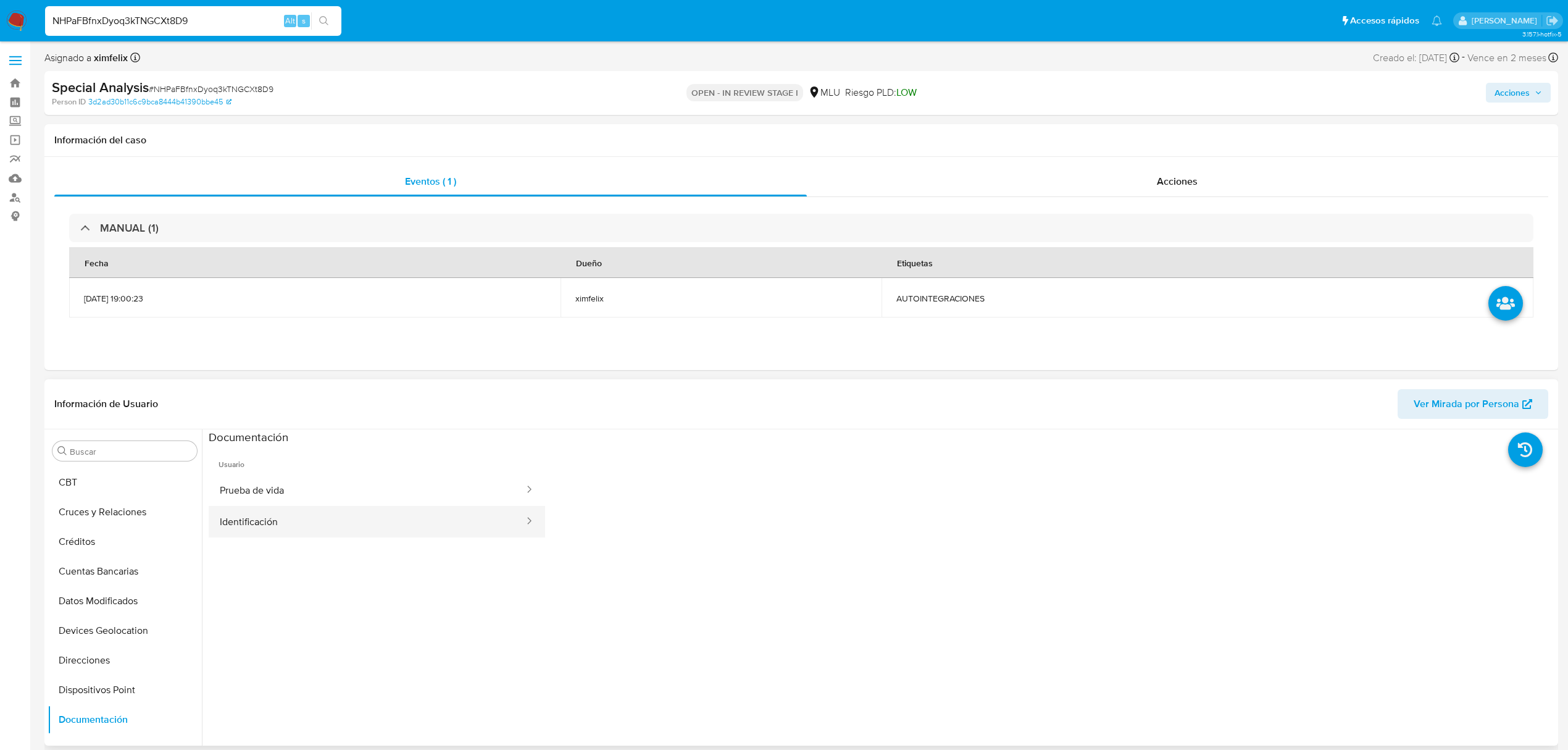
click at [326, 509] on button "Identificación" at bounding box center [367, 521] width 317 height 31
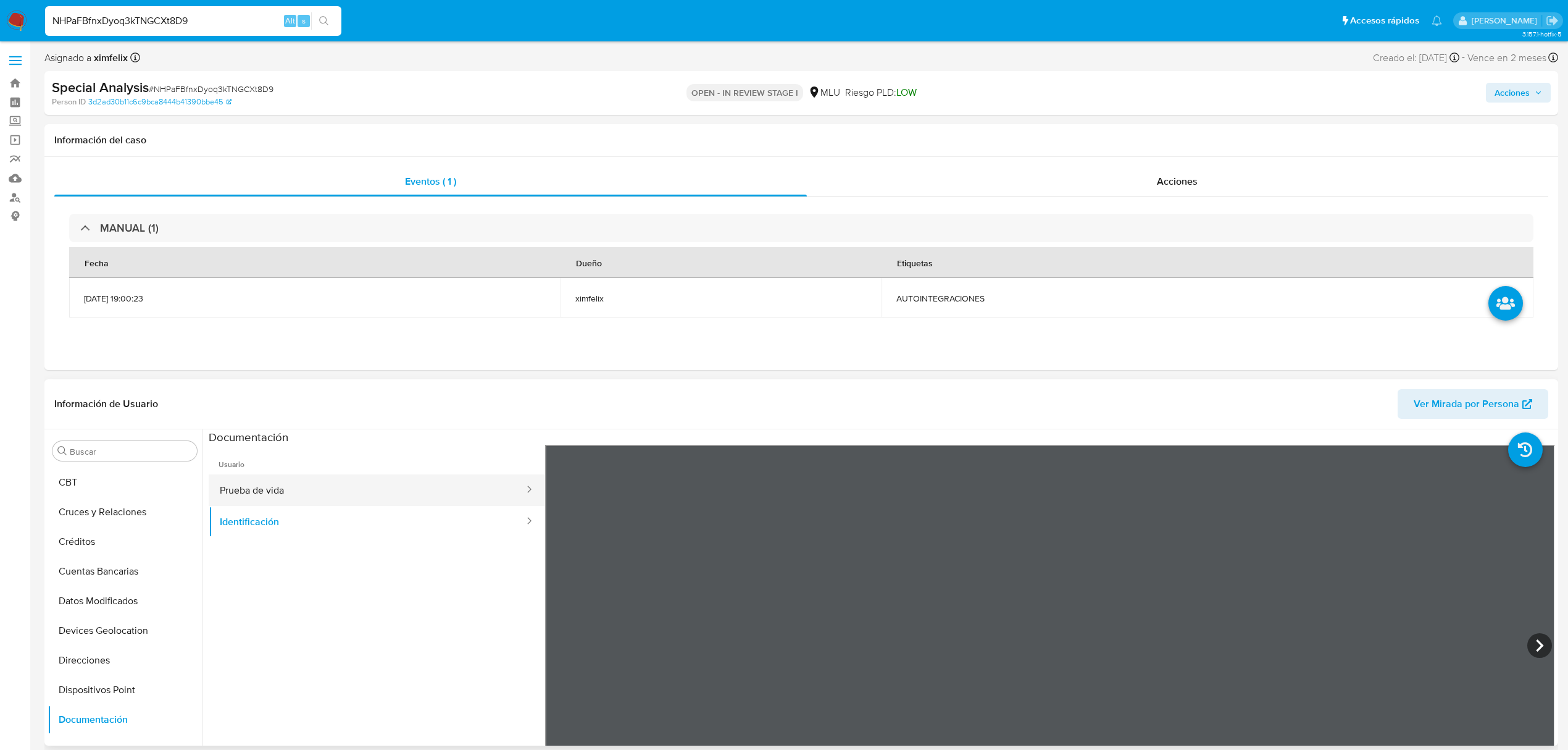
click at [310, 478] on button "Prueba de vida" at bounding box center [367, 490] width 317 height 31
click at [193, 23] on input "NHPaFBfnxDyoq3kTNGCXt8D9" at bounding box center [193, 20] width 296 height 16
drag, startPoint x: 187, startPoint y: 26, endPoint x: 51, endPoint y: 29, distance: 136.0
click at [51, 29] on div "NHPaFBfnxDyoq3kTNGCXt8D9 Alt s" at bounding box center [193, 21] width 296 height 29
paste input "XA12d0ePfOzS1oaNkUofLnDY"
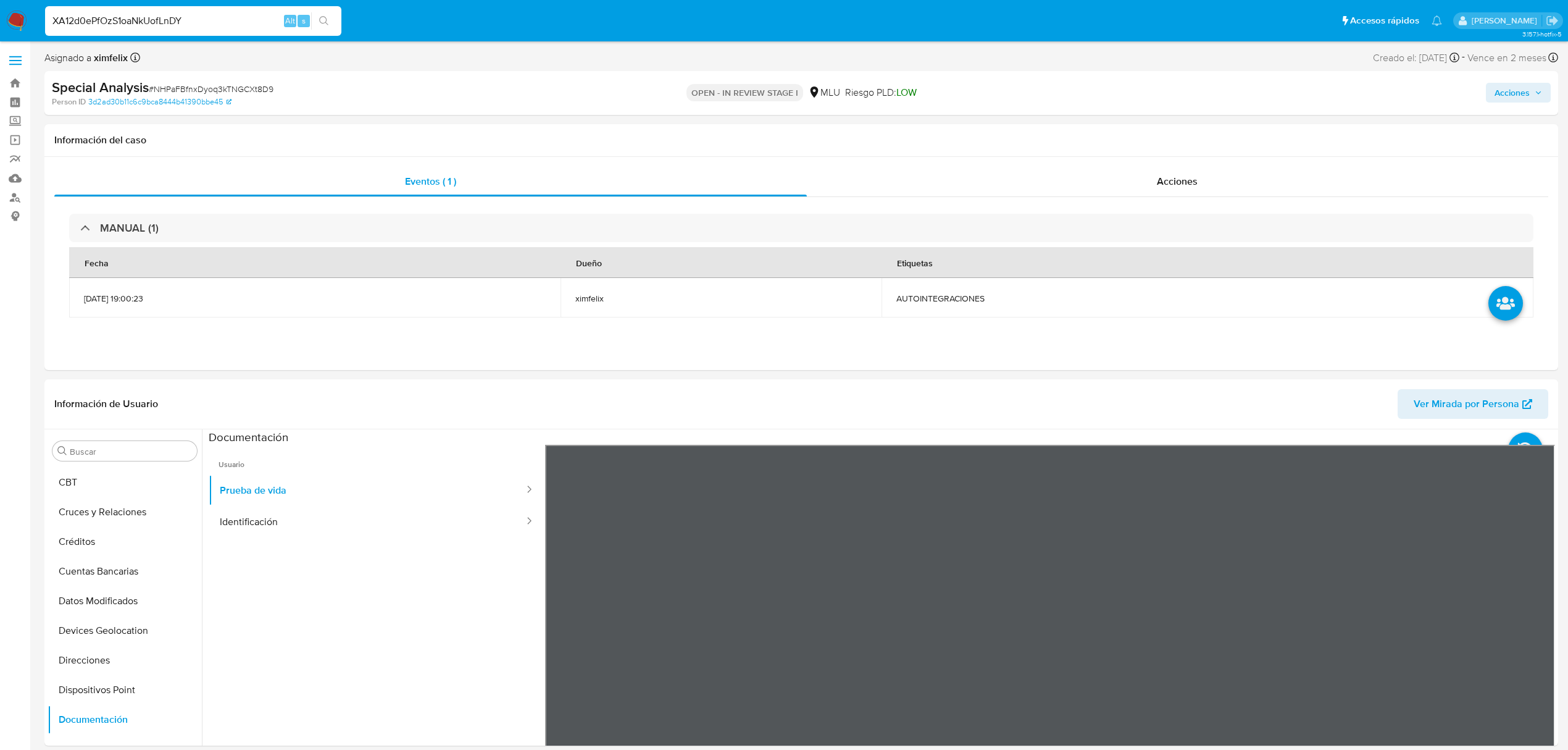
type input "XA12d0ePfOzS1oaNkUofLnDY"
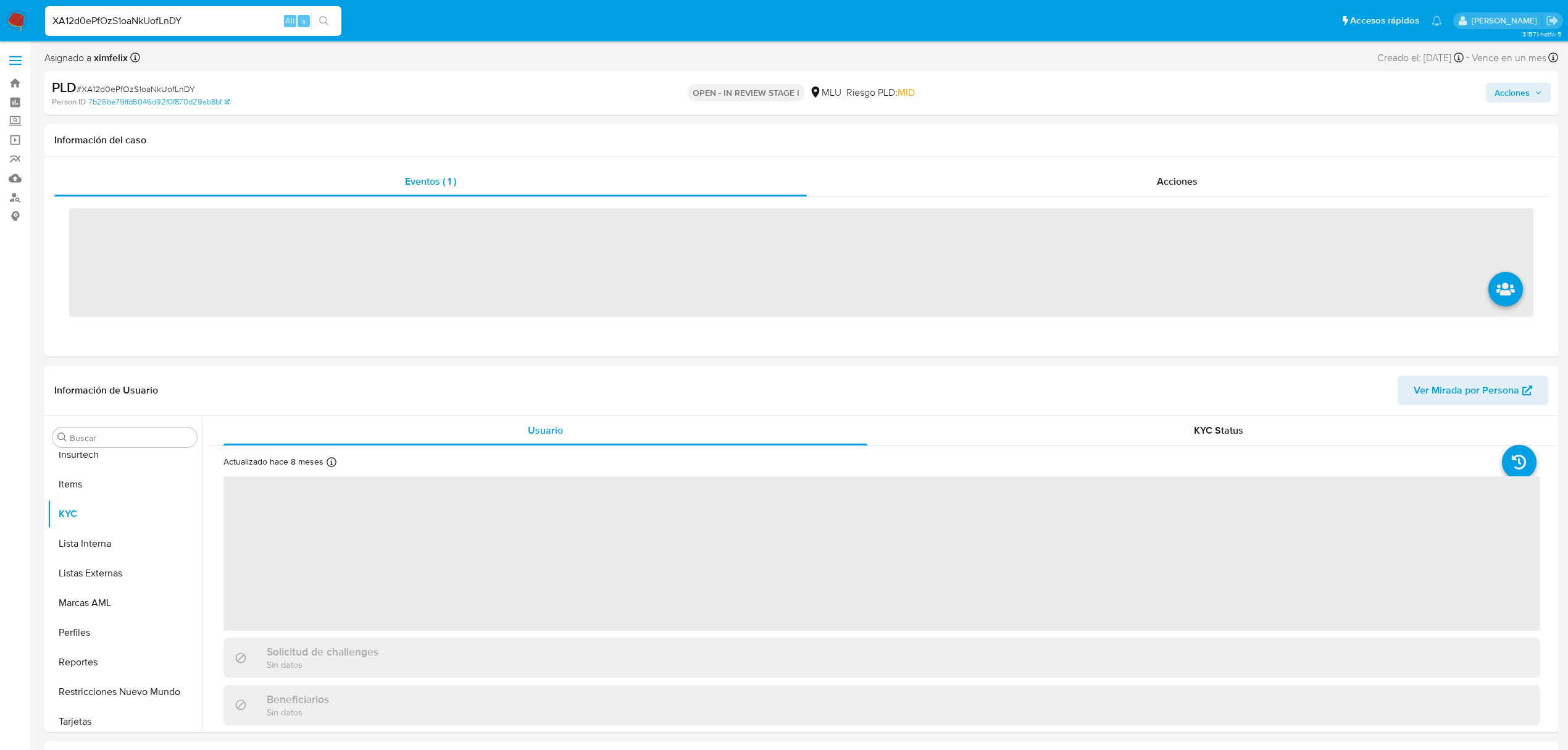
scroll to position [551, 0]
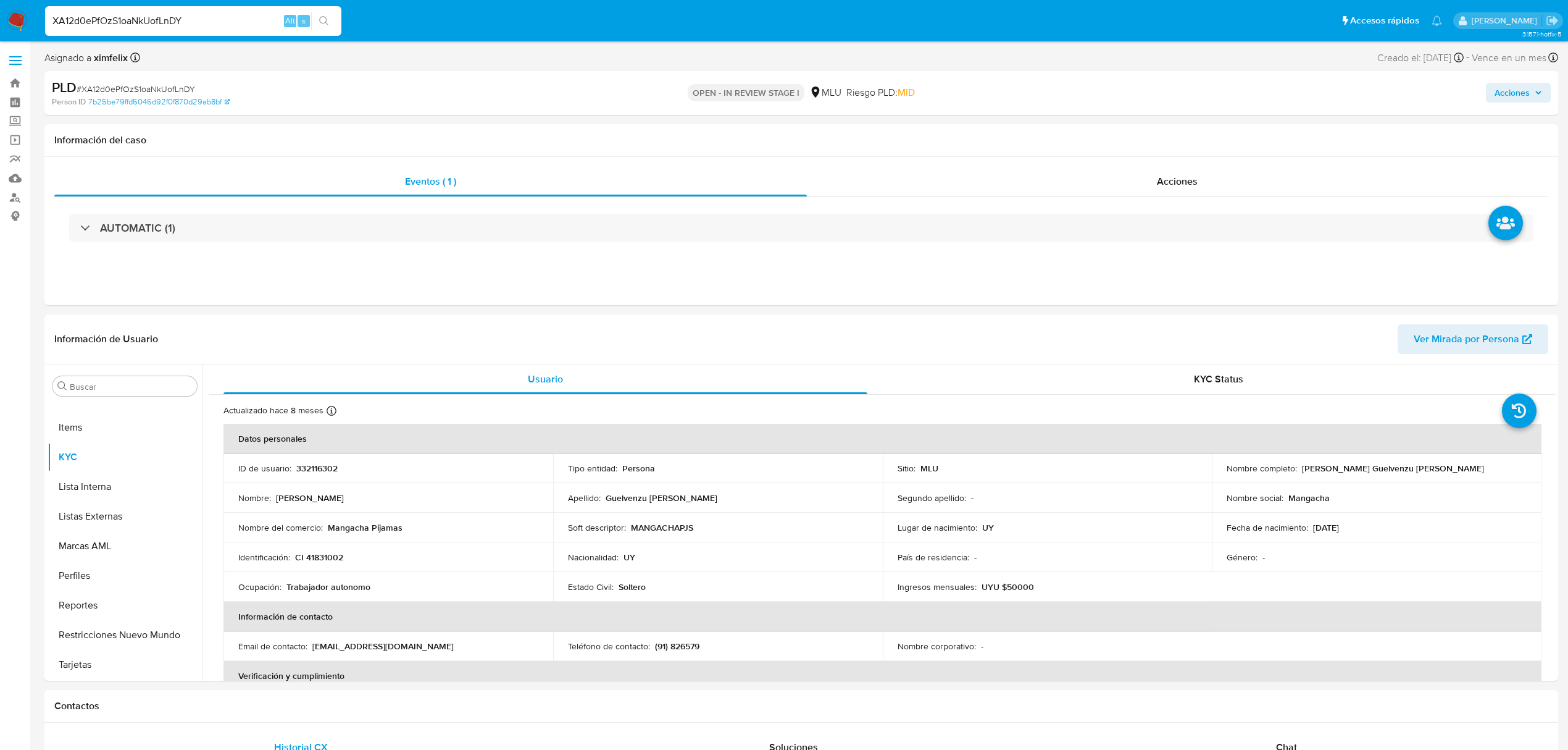
select select "10"
click at [121, 448] on button "Archivos adjuntos" at bounding box center [119, 445] width 144 height 29
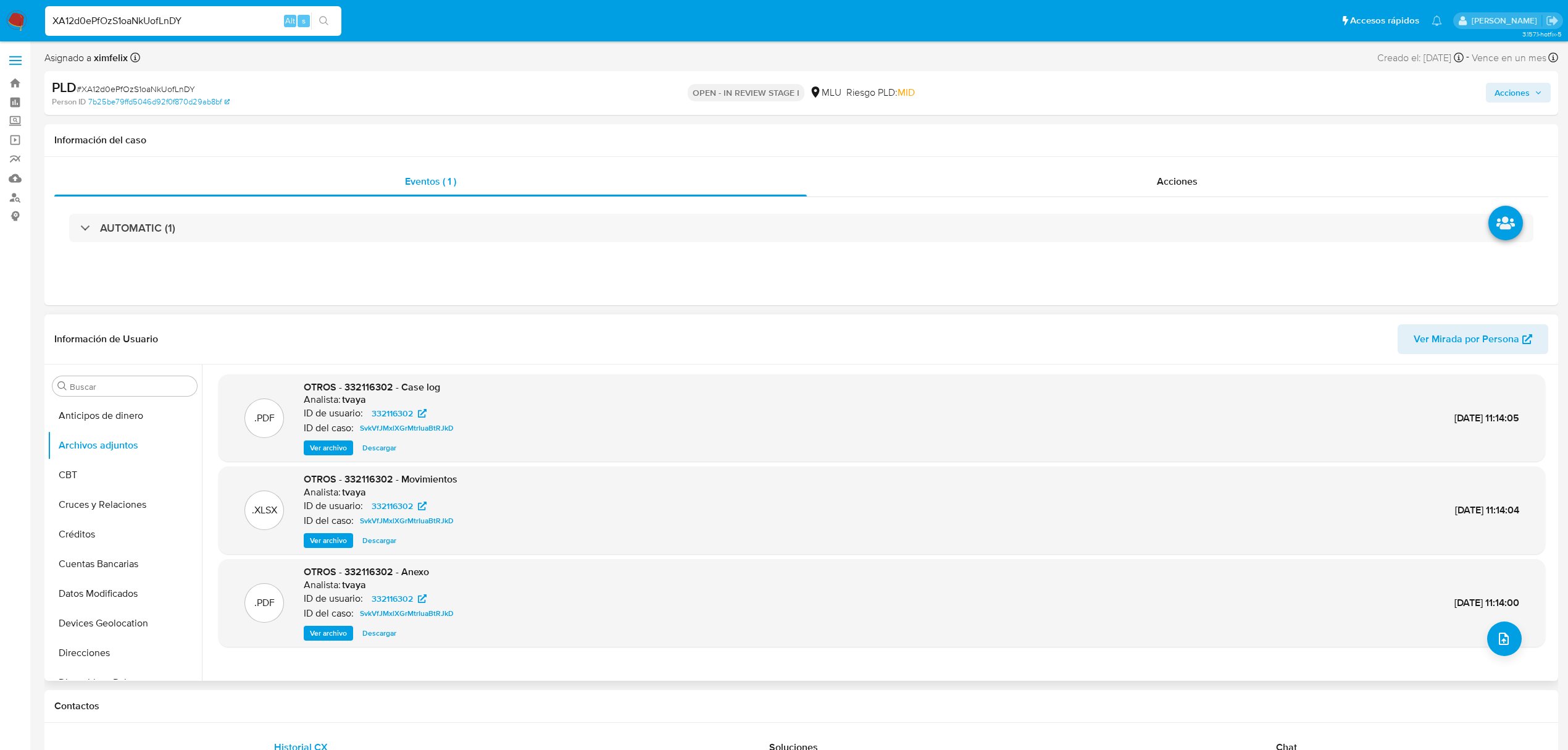
click at [1440, 340] on span "Ver Mirada por Persona" at bounding box center [1466, 339] width 106 height 29
click at [107, 599] on button "KYC" at bounding box center [119, 597] width 144 height 29
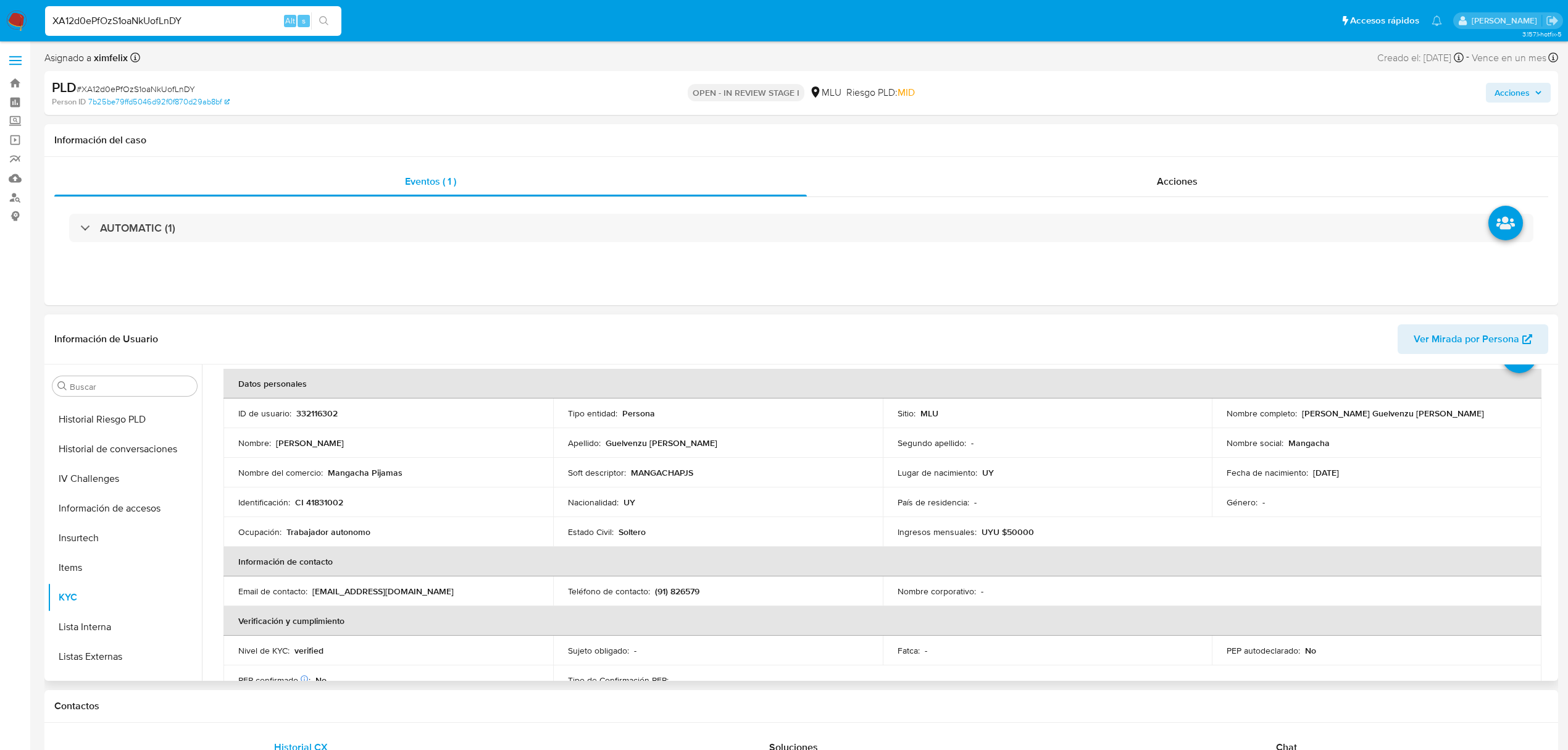
scroll to position [0, 0]
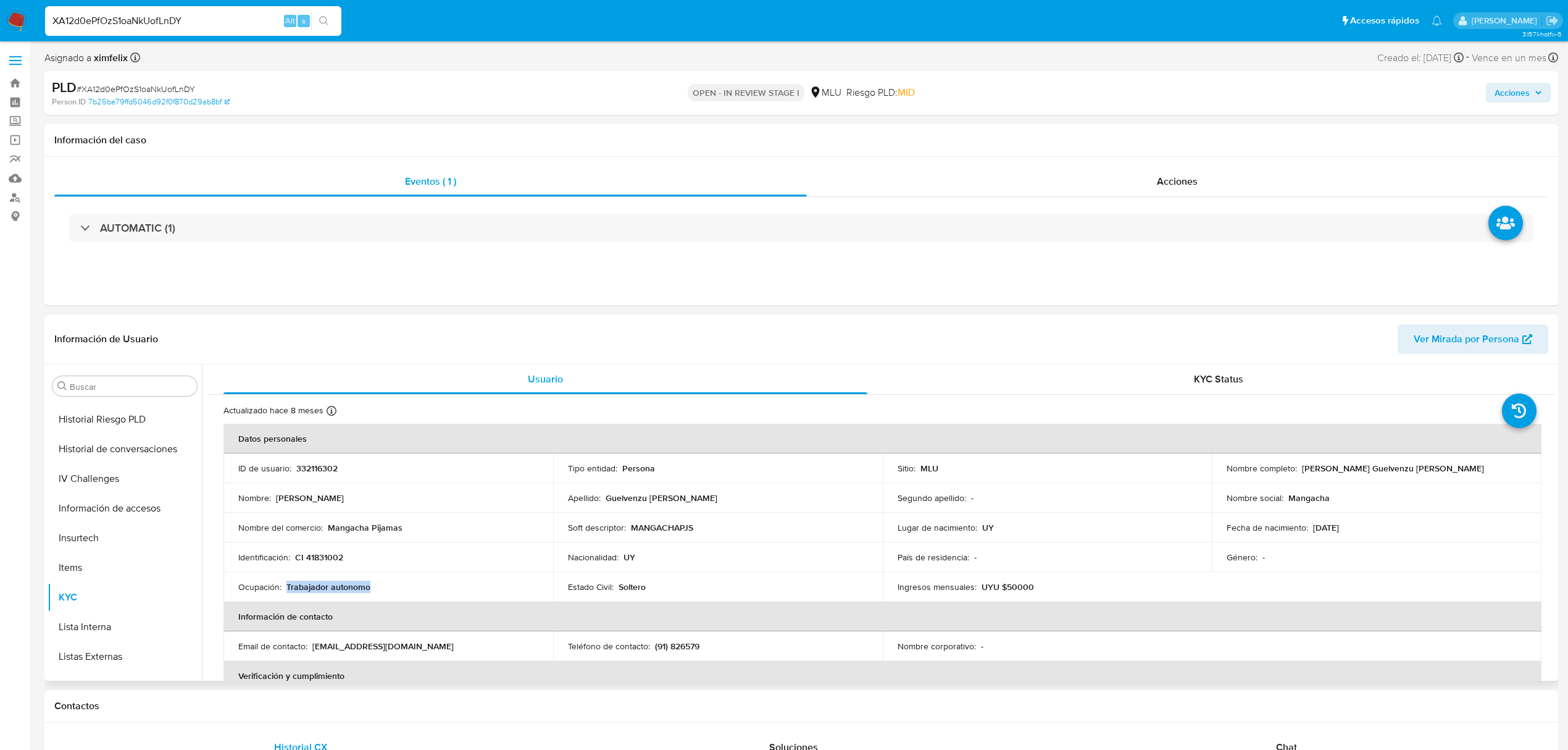
drag, startPoint x: 381, startPoint y: 600, endPoint x: 287, endPoint y: 585, distance: 95.2
click at [287, 585] on td "Ocupación : Trabajador autonomo" at bounding box center [388, 586] width 330 height 29
copy p "Trabajador autonomo"
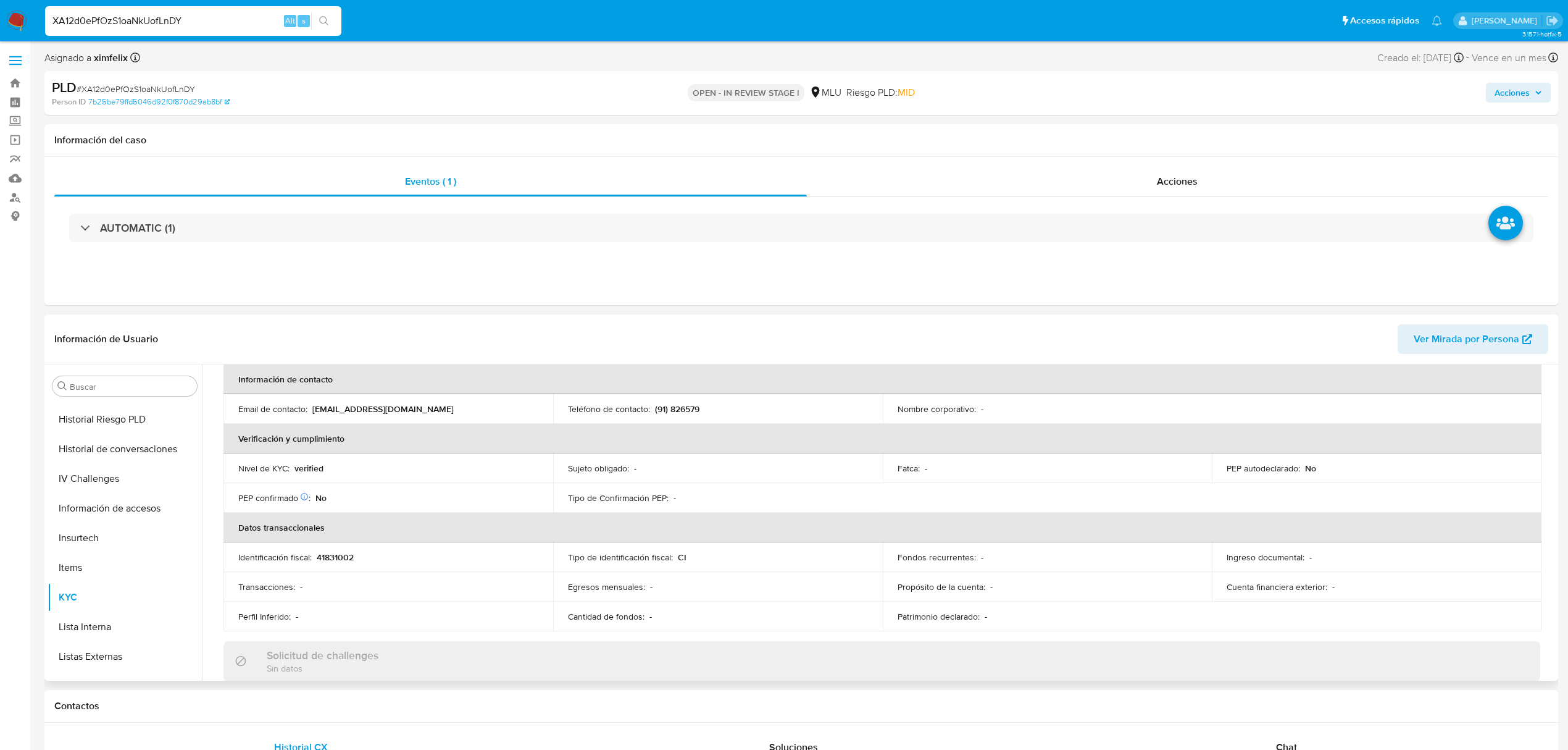
scroll to position [32, 0]
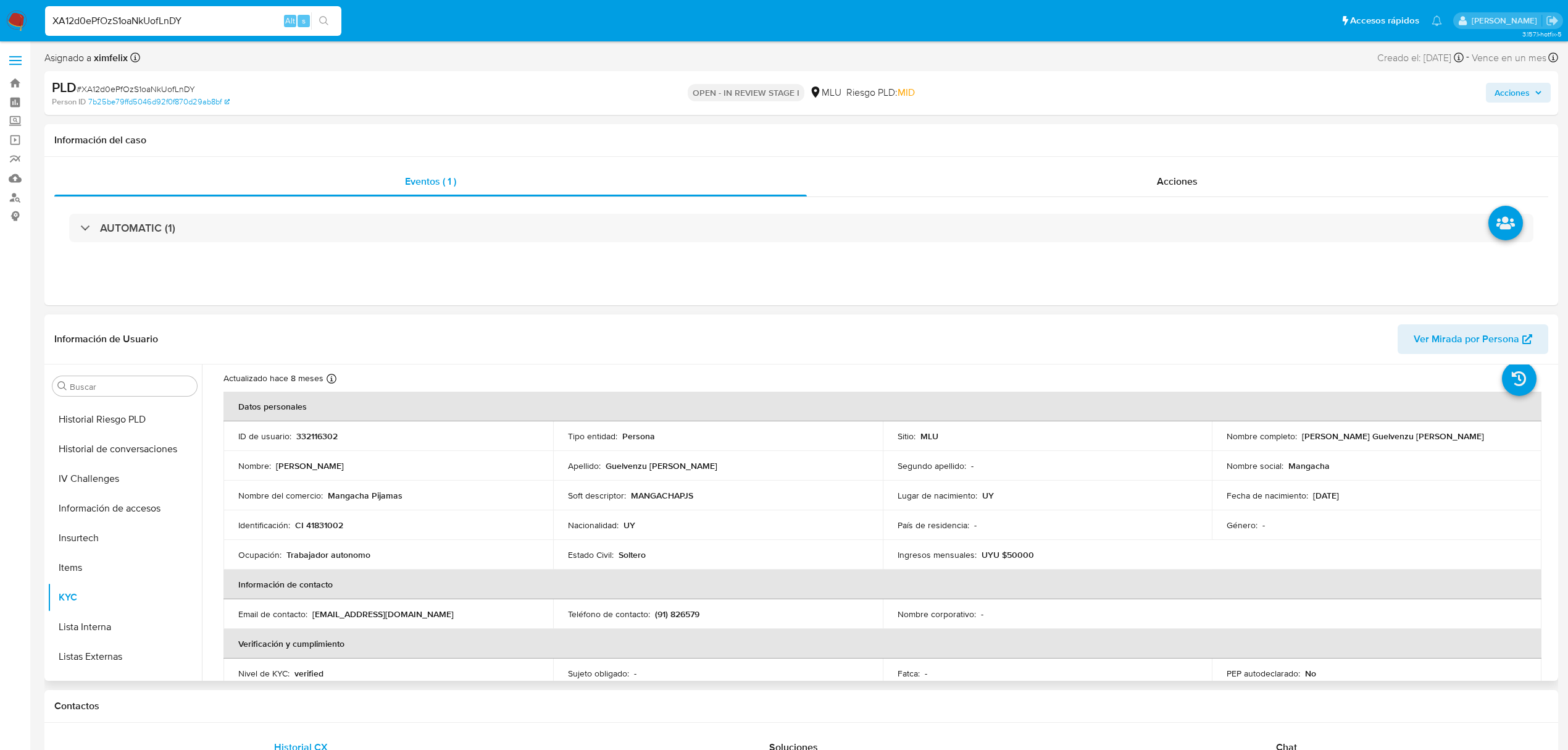
click at [1017, 553] on p "UYU $50000" at bounding box center [1007, 554] width 52 height 11
copy p "50000"
click at [117, 572] on button "Items" at bounding box center [119, 567] width 144 height 29
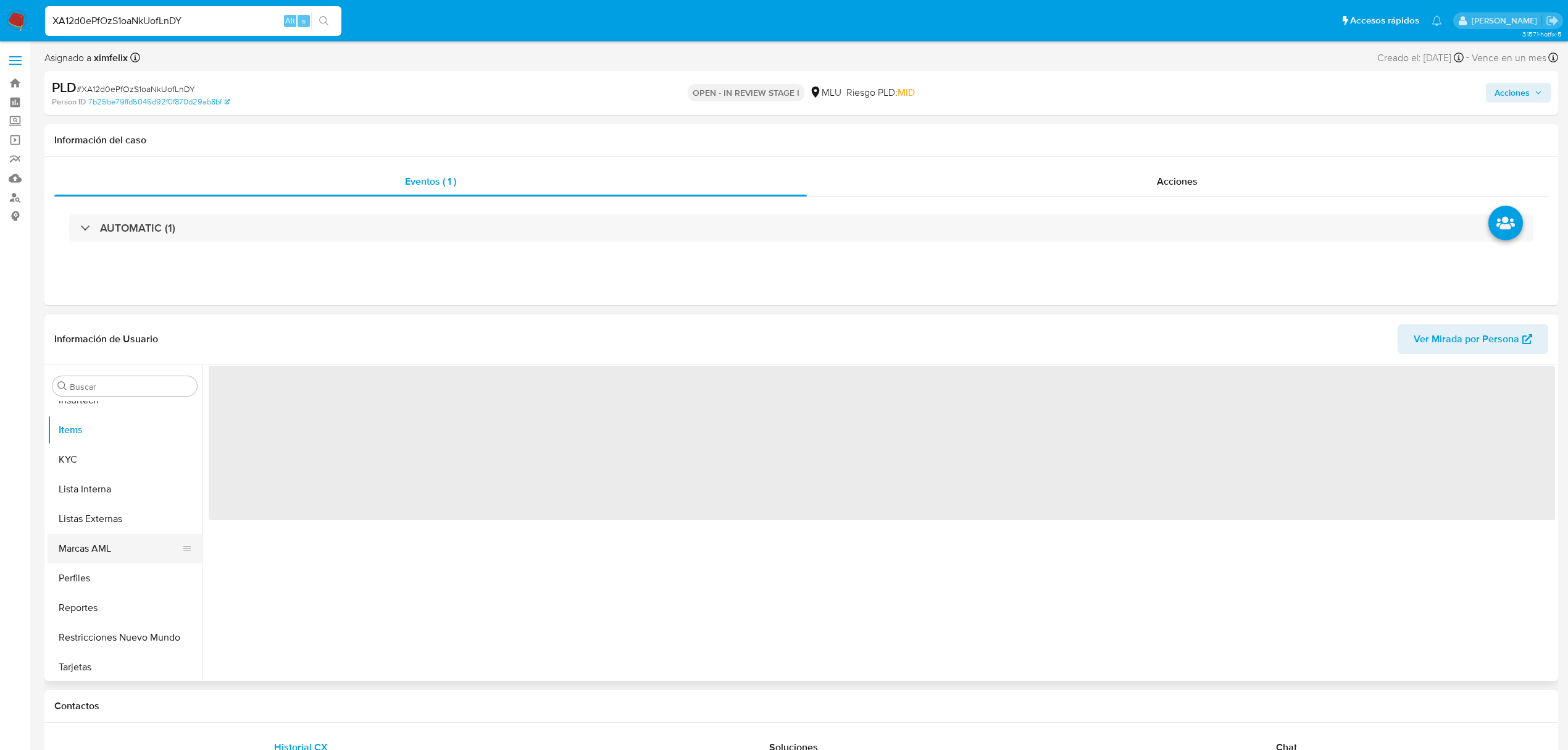
scroll to position [551, 0]
click at [109, 576] on button "Perfiles" at bounding box center [119, 575] width 144 height 29
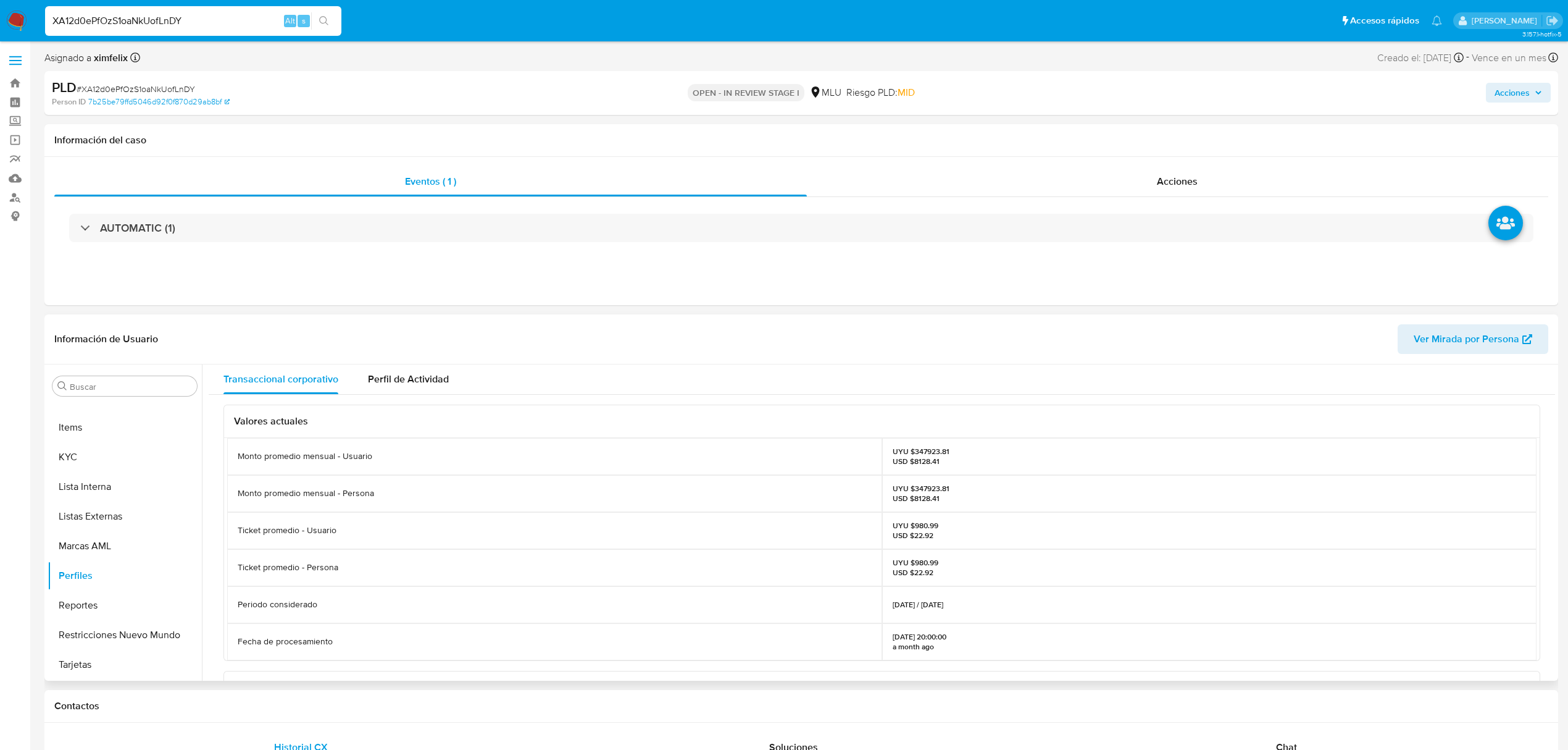
click at [934, 486] on p "UYU $347923.81 USD $8128.41" at bounding box center [921, 493] width 57 height 19
copy p "347923.81"
click at [132, 455] on button "KYC" at bounding box center [119, 457] width 144 height 29
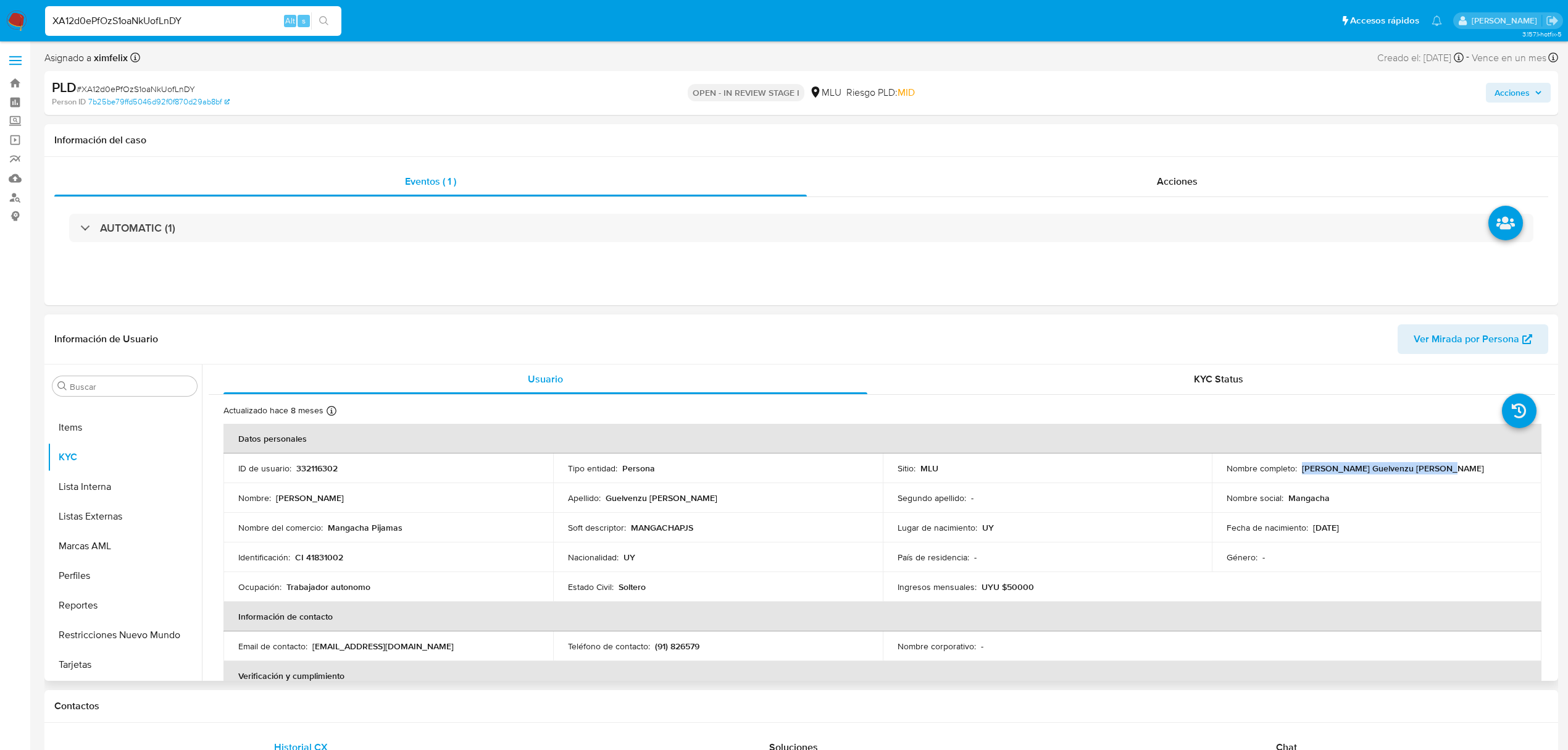
drag, startPoint x: 1433, startPoint y: 471, endPoint x: 1300, endPoint y: 472, distance: 133.0
click at [1300, 472] on div "Nombre completo : Nicolas Federico Guelvenzu Krenn" at bounding box center [1377, 468] width 301 height 11
copy p "Nicolas Federico Guelvenzu Krenn"
drag, startPoint x: 348, startPoint y: 559, endPoint x: 295, endPoint y: 556, distance: 53.1
click at [295, 556] on div "Identificación : CI 41831002" at bounding box center [388, 557] width 301 height 11
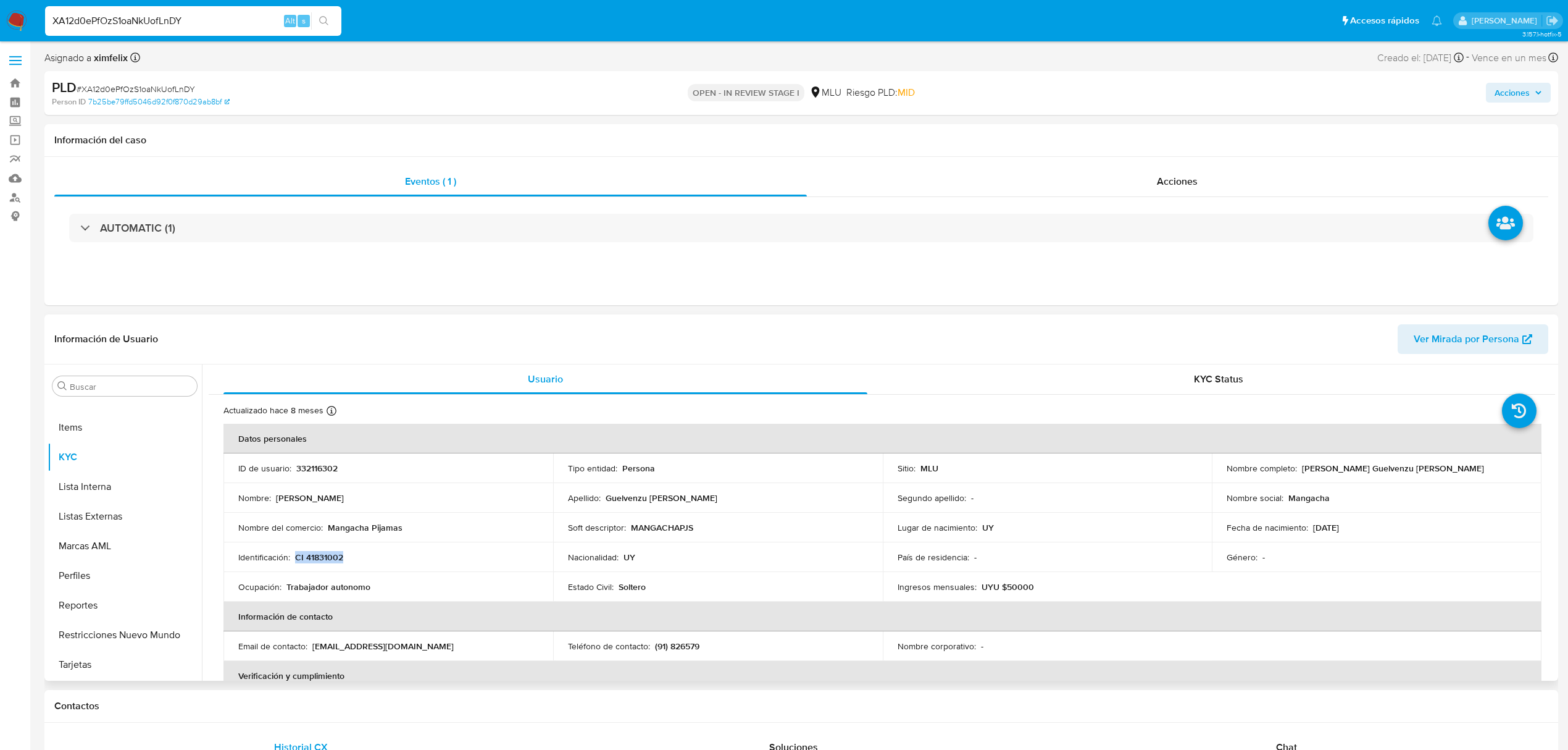
copy p "CI 41831002"
drag, startPoint x: 405, startPoint y: 529, endPoint x: 327, endPoint y: 528, distance: 78.0
click at [327, 528] on div "Nombre del comercio : Mangacha Pijamas" at bounding box center [388, 528] width 301 height 11
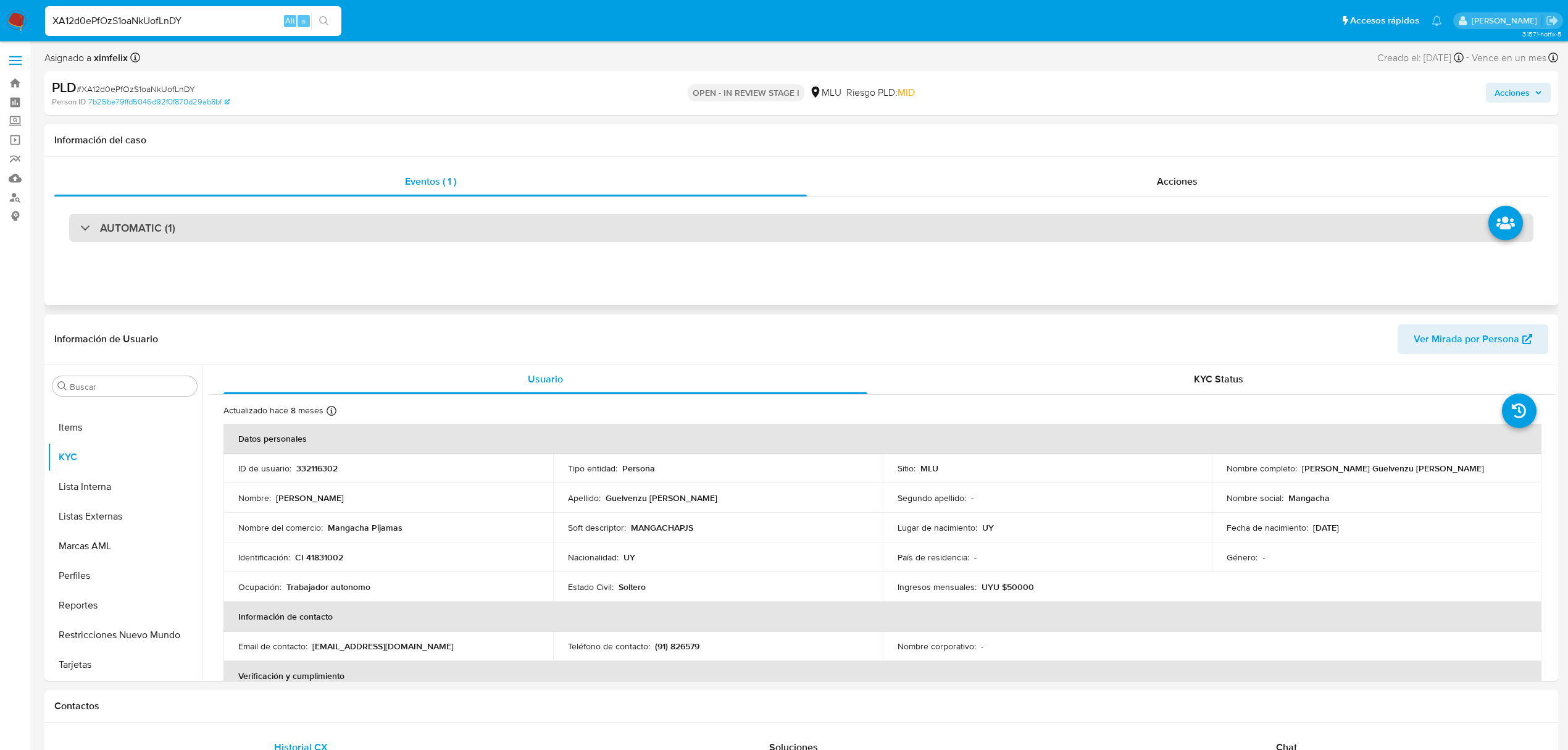
click at [620, 222] on div "AUTOMATIC (1)" at bounding box center [801, 227] width 1465 height 28
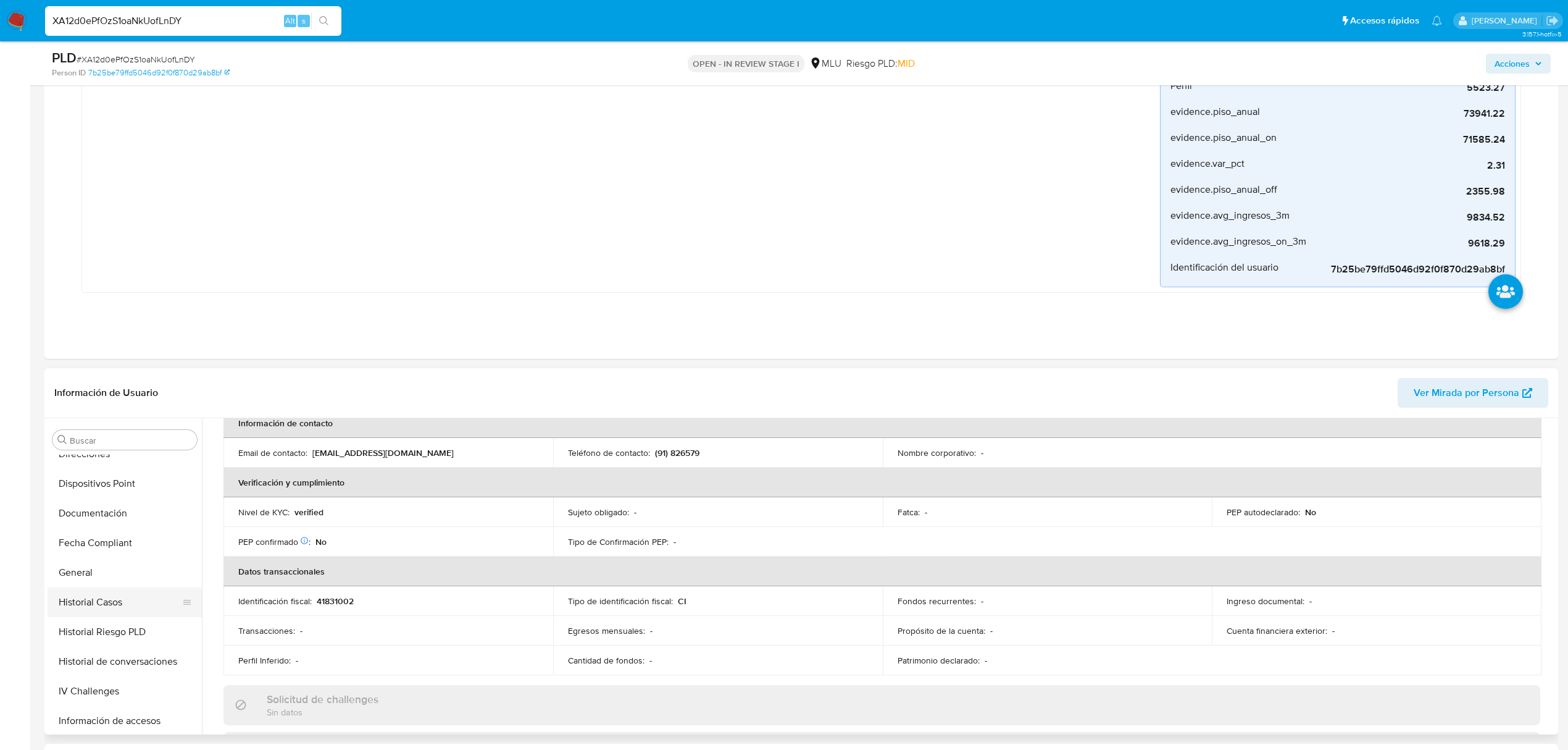
scroll to position [247, 0]
click at [118, 613] on button "Historial Casos" at bounding box center [119, 608] width 144 height 29
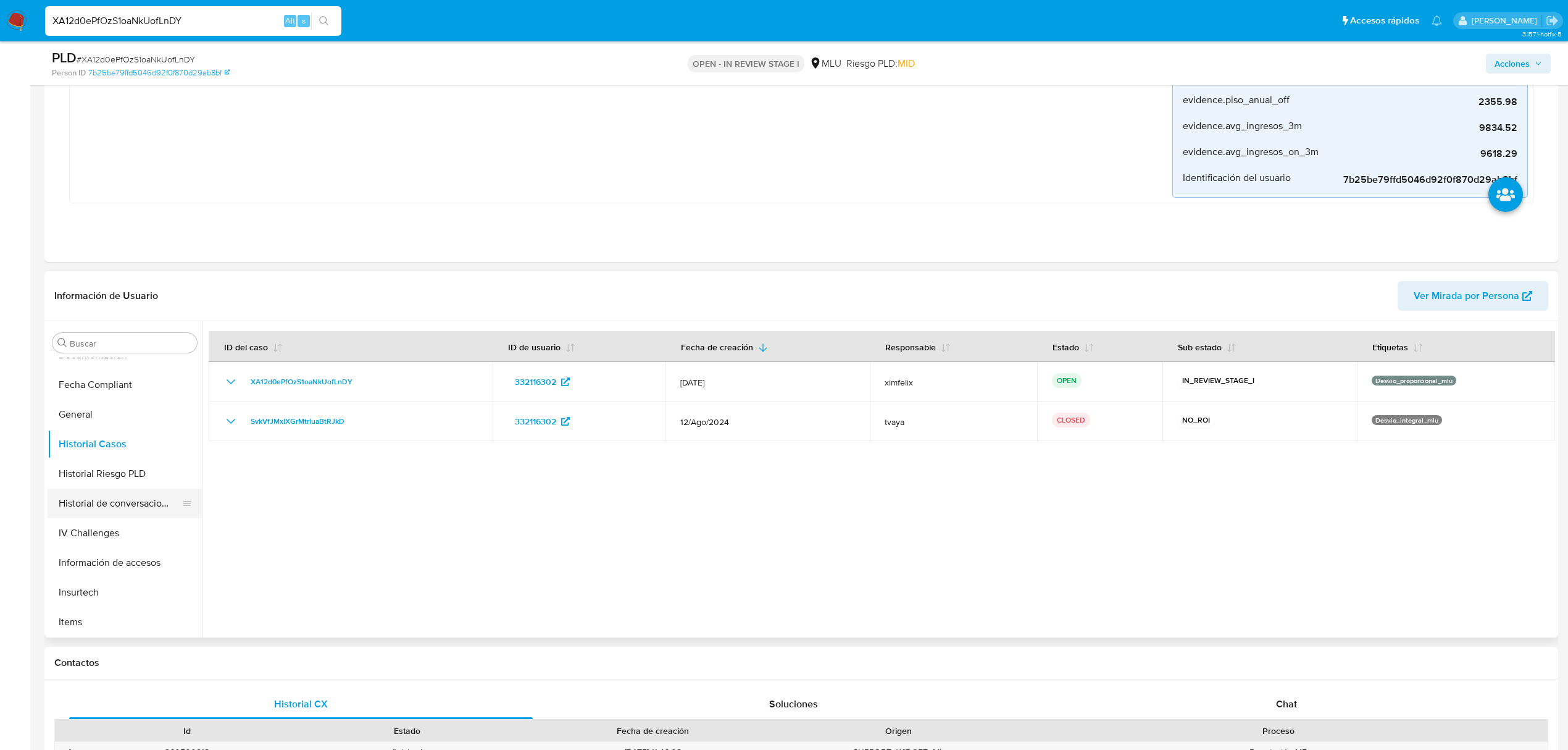
scroll to position [551, 0]
click at [99, 533] on button "Perfiles" at bounding box center [119, 532] width 144 height 29
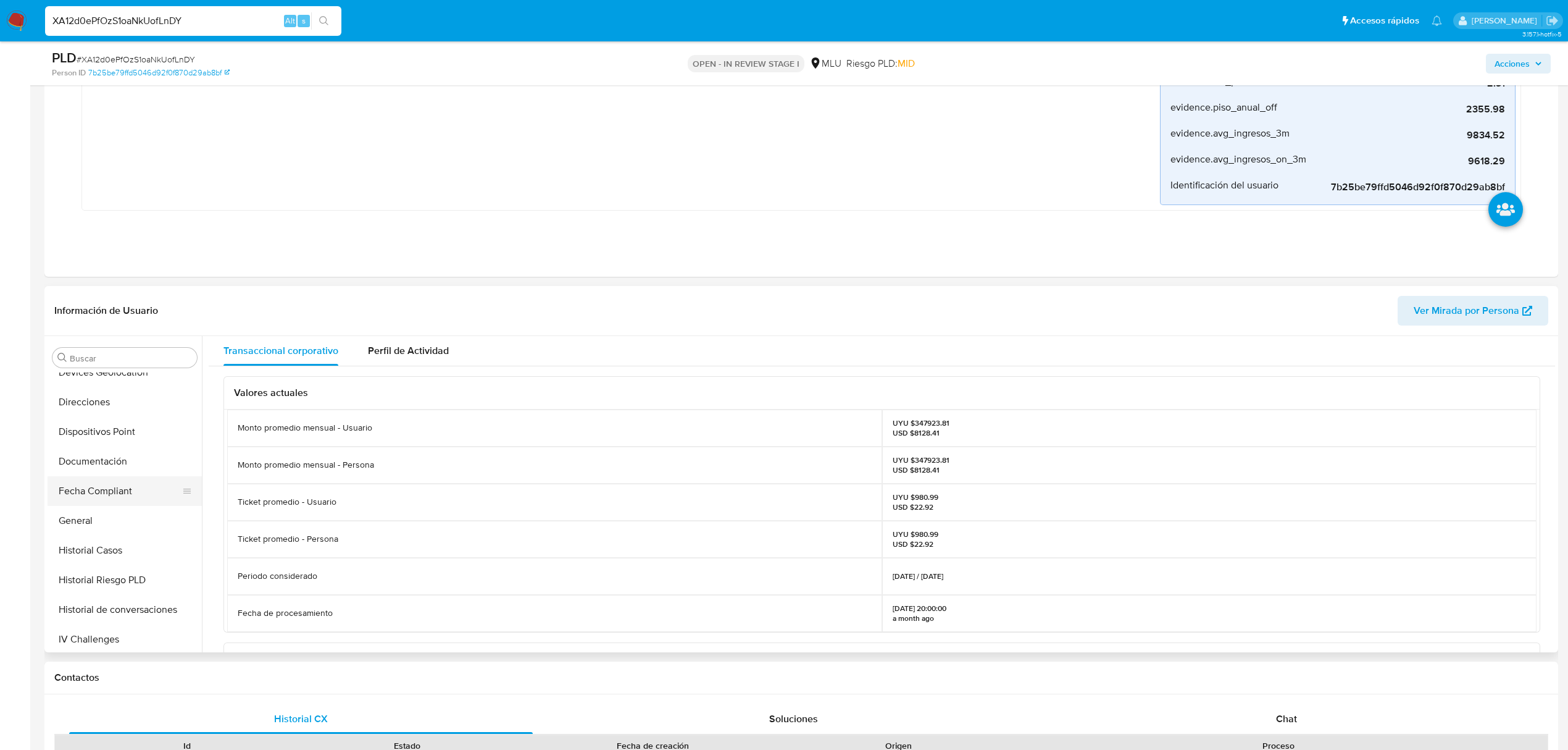
scroll to position [0, 0]
click at [94, 537] on button "Cuentas Bancarias" at bounding box center [119, 535] width 144 height 29
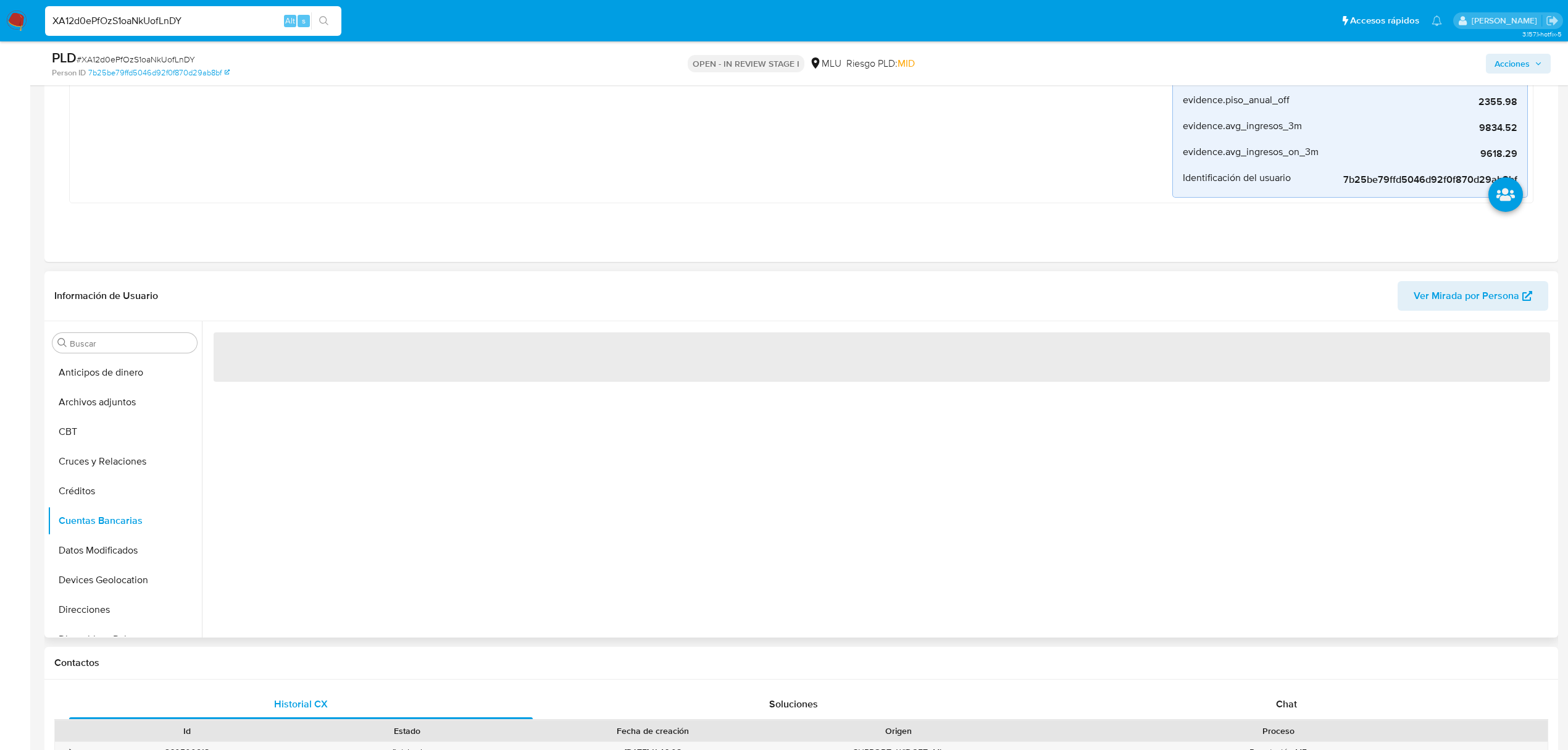
click at [547, 528] on div "‌" at bounding box center [879, 479] width 1354 height 316
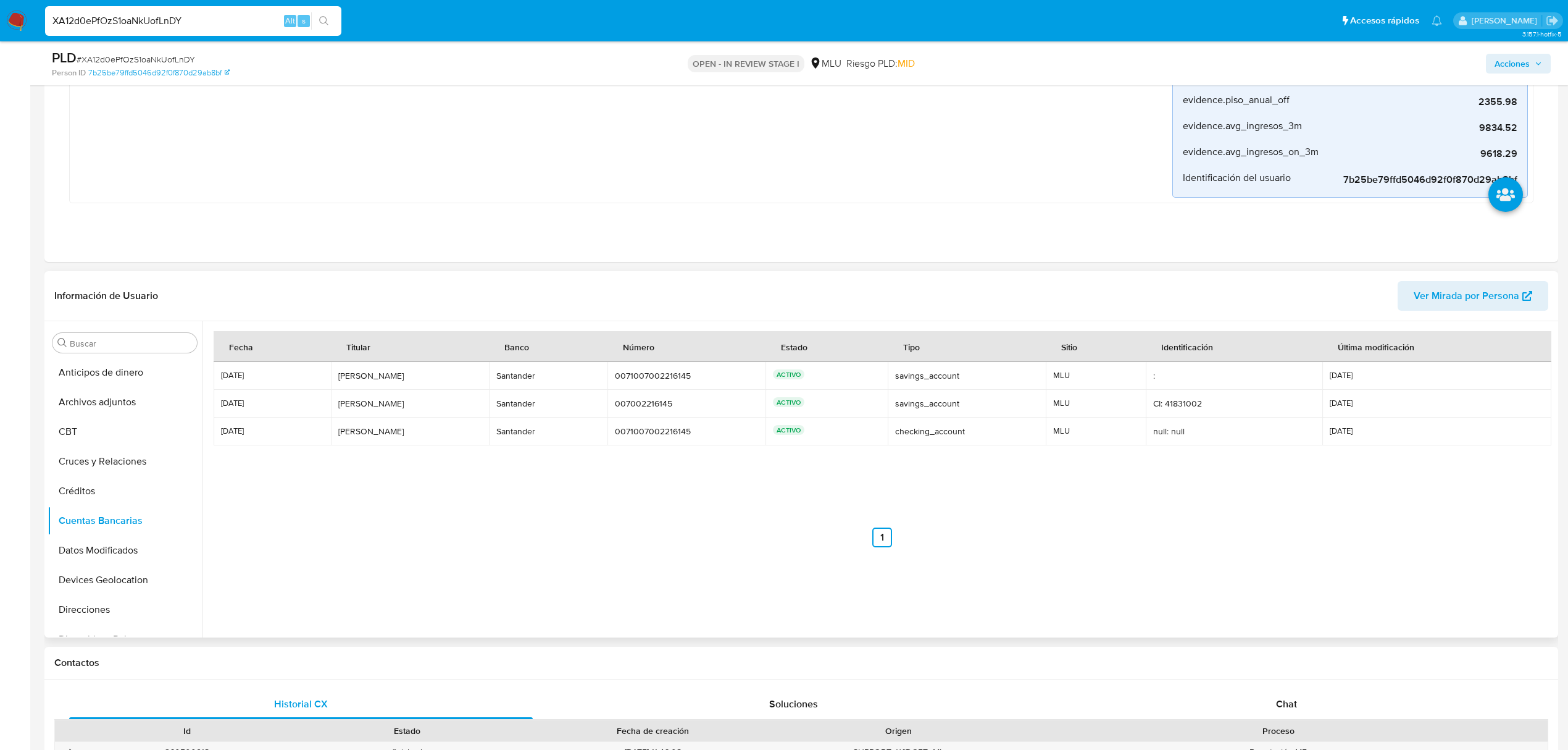
click at [544, 528] on ul "Anterior 1 Siguiente" at bounding box center [881, 537] width 1337 height 19
click at [82, 418] on button "KYC" at bounding box center [119, 414] width 144 height 29
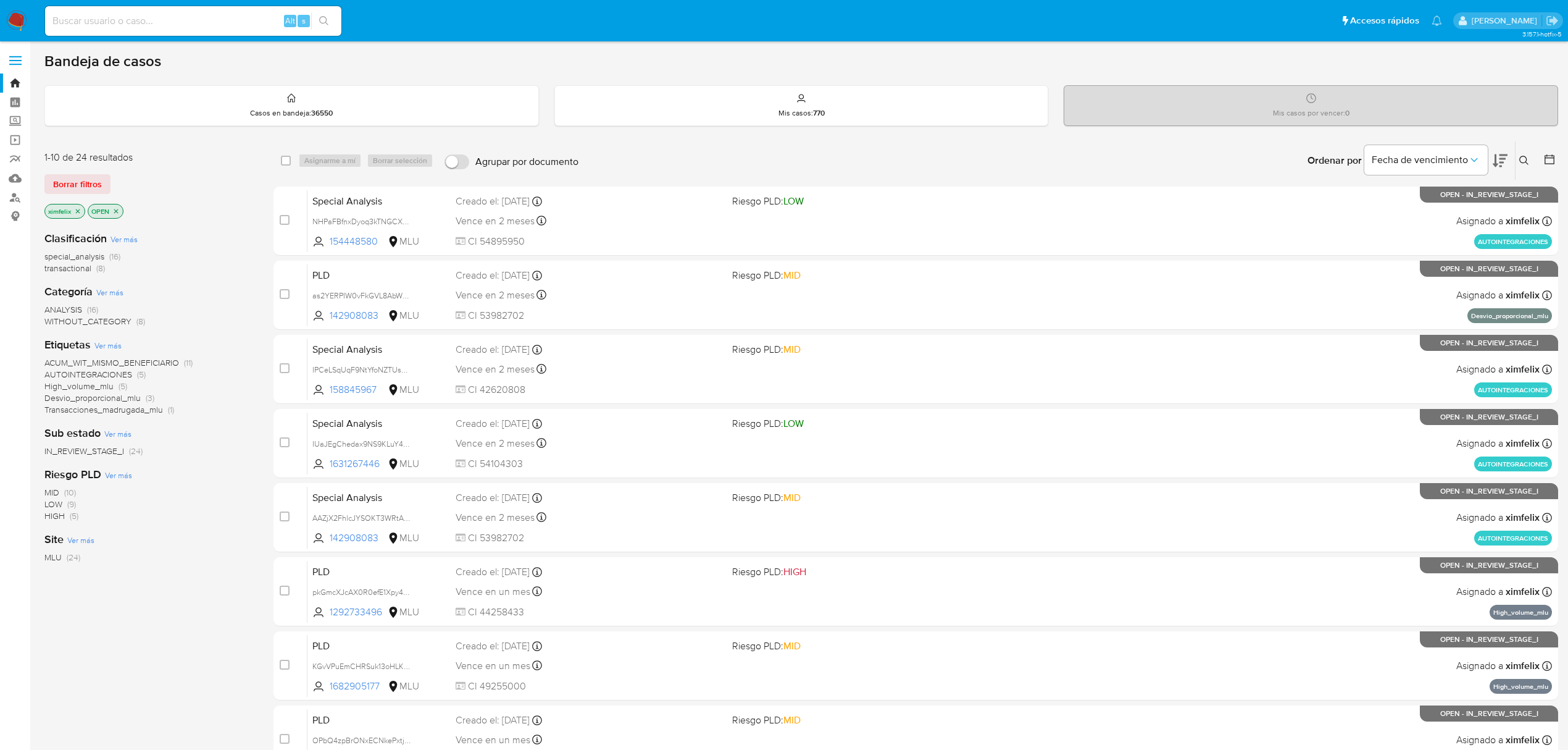
click at [80, 213] on icon "close-filter" at bounding box center [78, 211] width 7 height 7
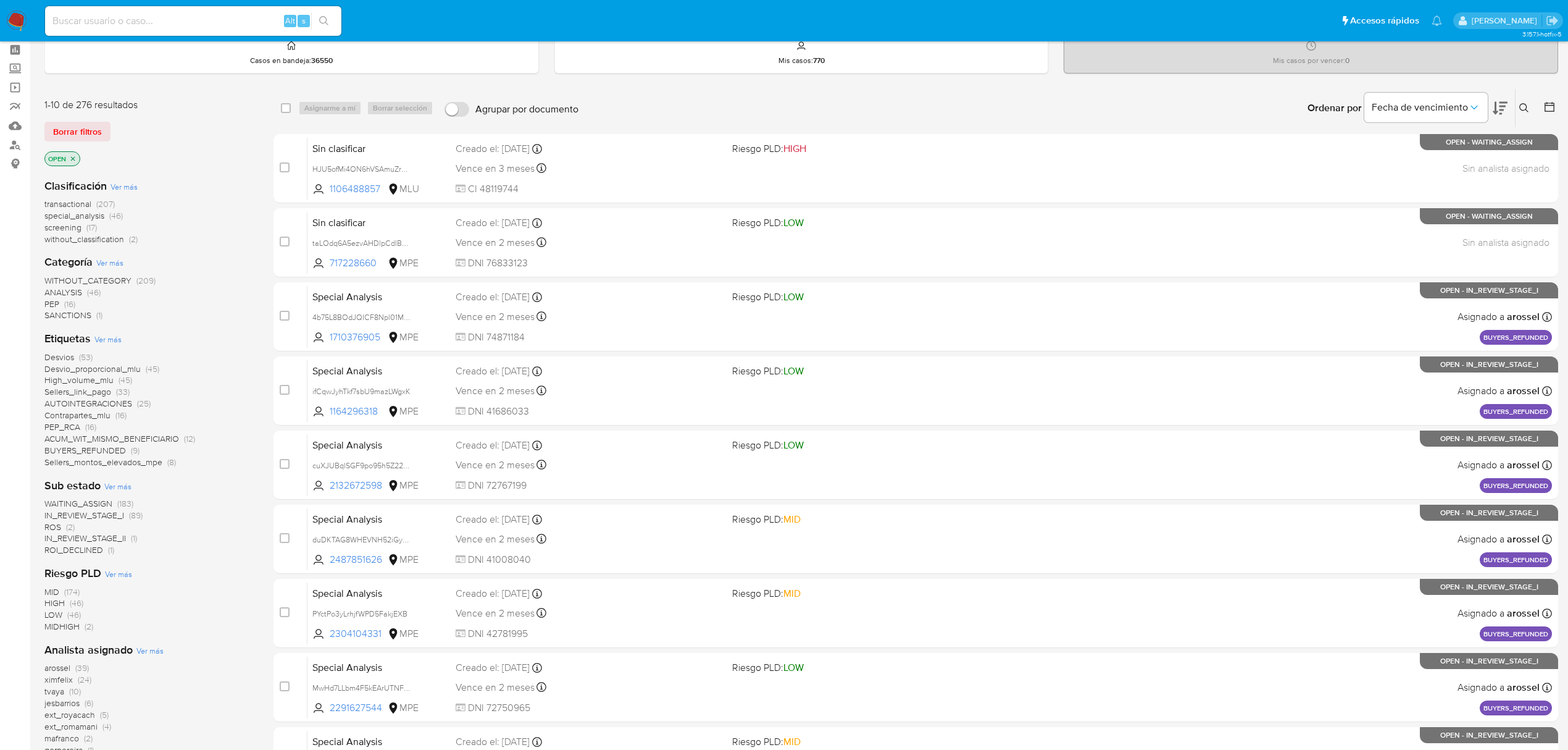
scroll to position [82, 0]
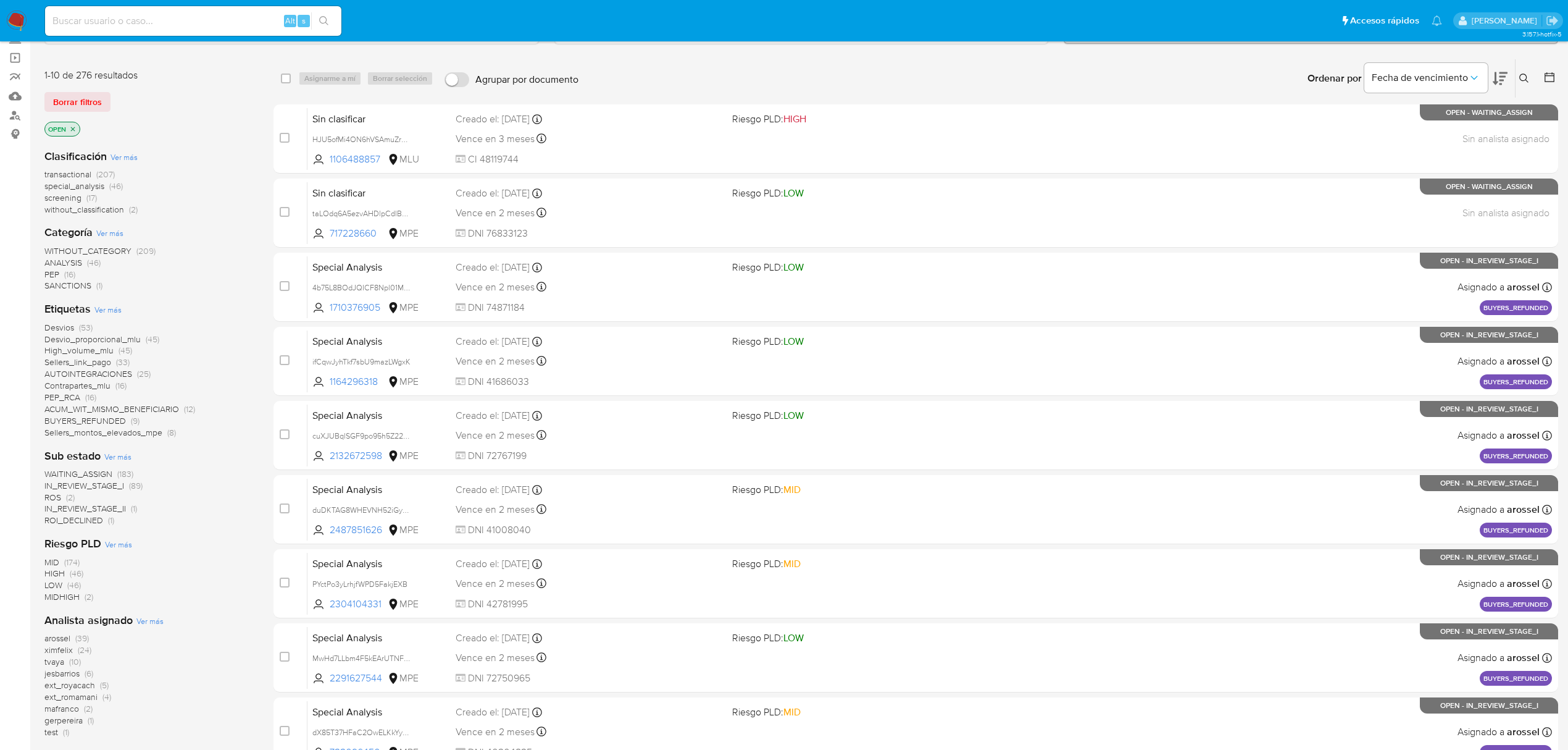
click at [108, 468] on span "WAITING_ASSIGN" at bounding box center [78, 473] width 68 height 12
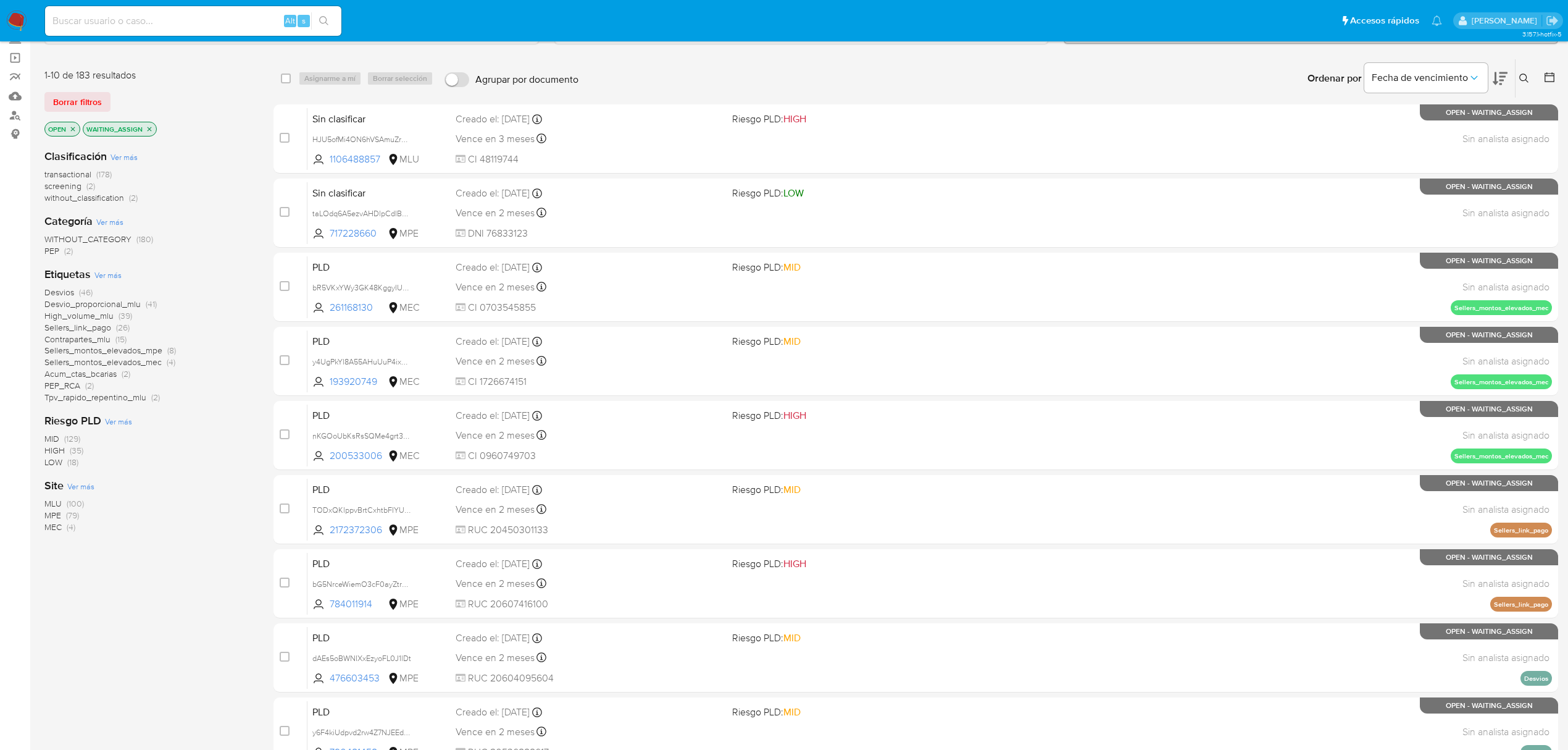
click at [65, 504] on span "MLU (100)" at bounding box center [63, 503] width 40 height 12
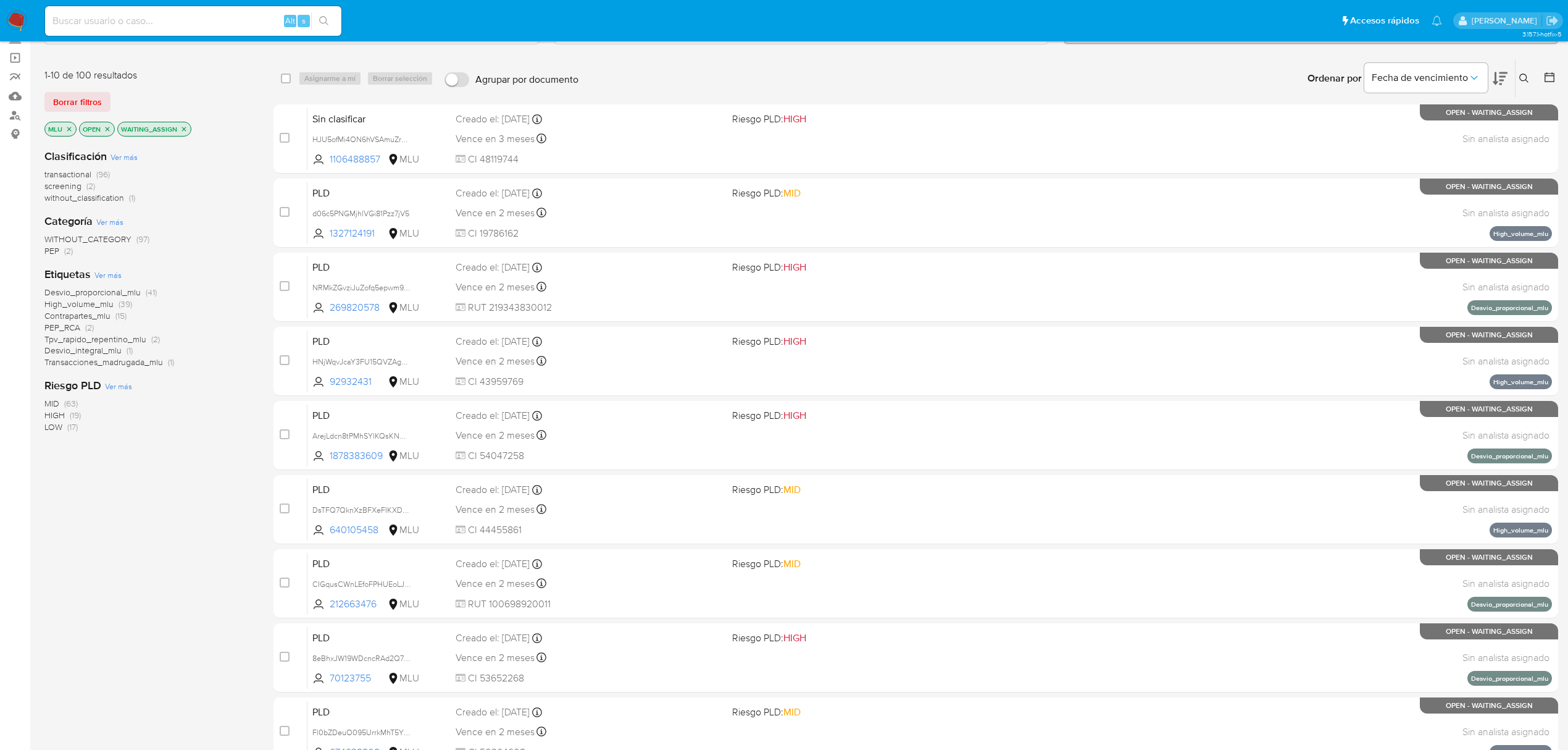
click at [1495, 84] on icon at bounding box center [1500, 79] width 15 height 13
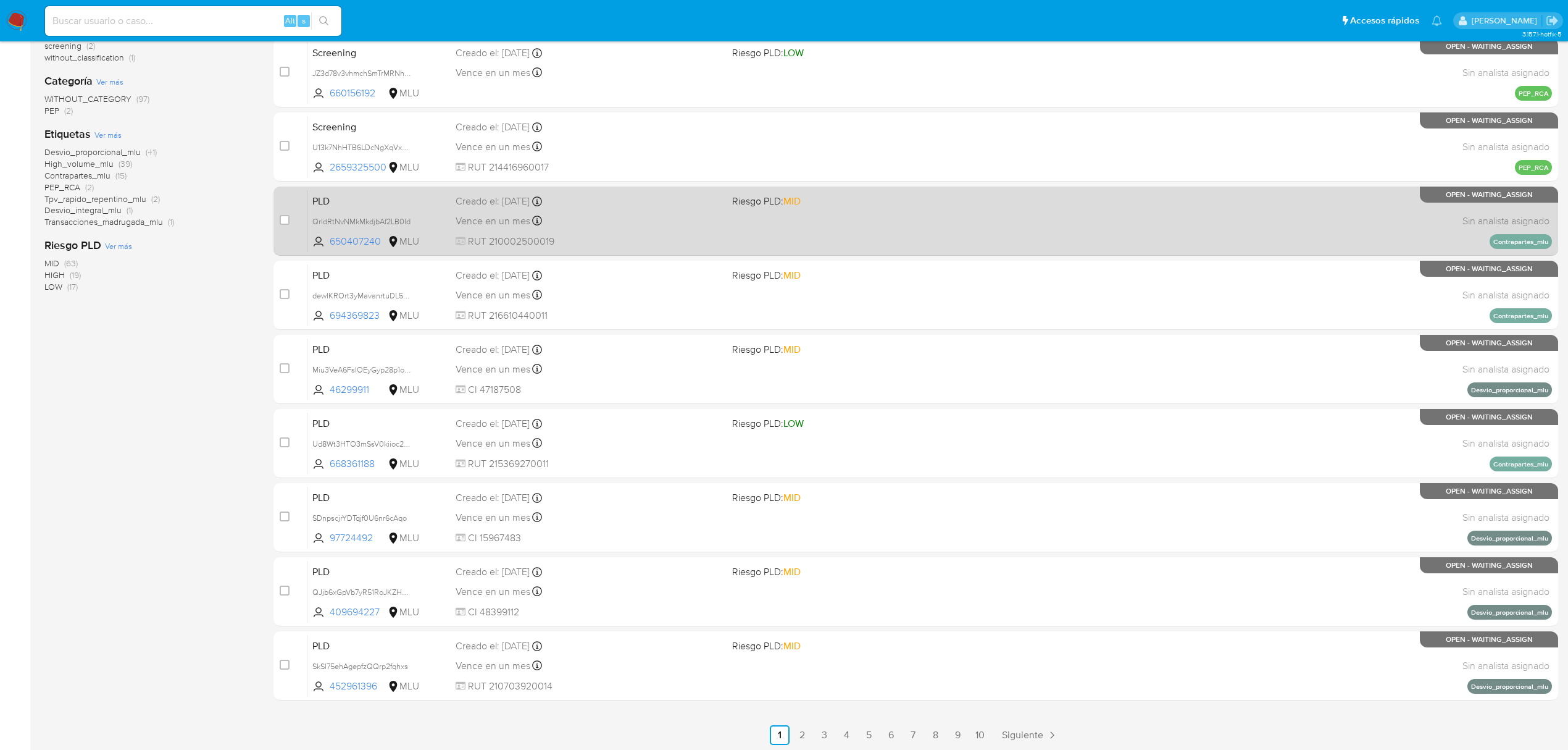
scroll to position [225, 0]
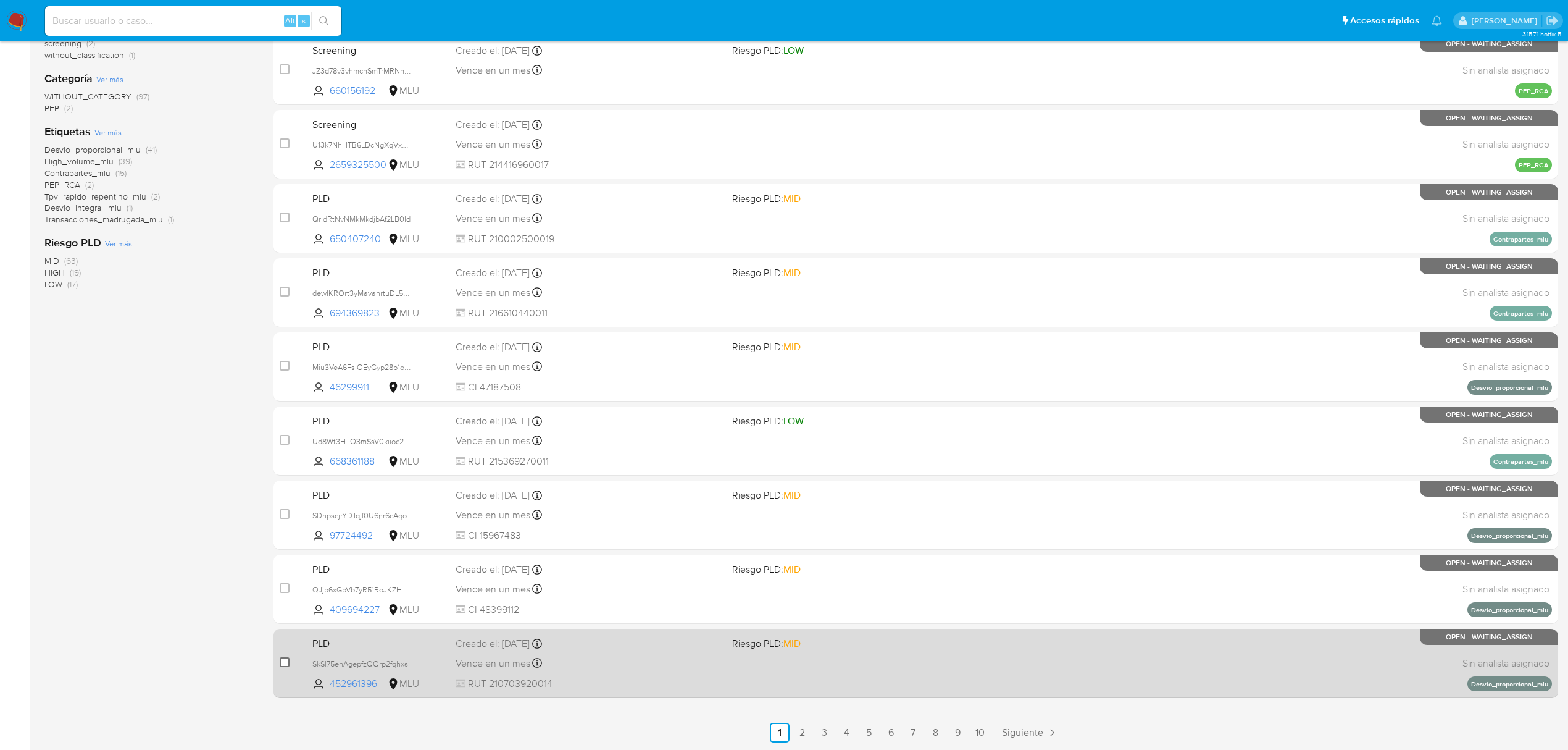
click at [280, 664] on input "checkbox" at bounding box center [284, 662] width 10 height 10
checkbox input "true"
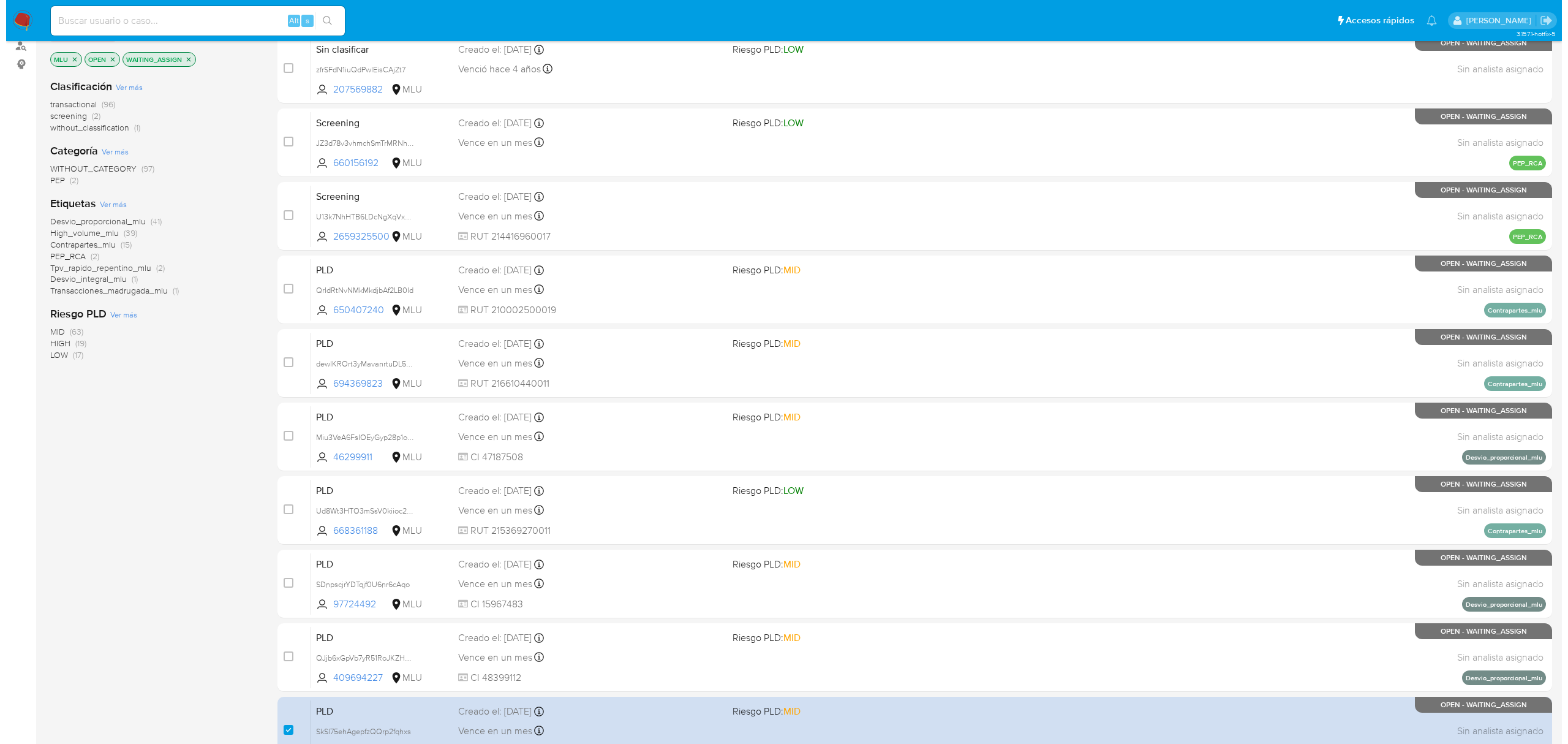
scroll to position [0, 0]
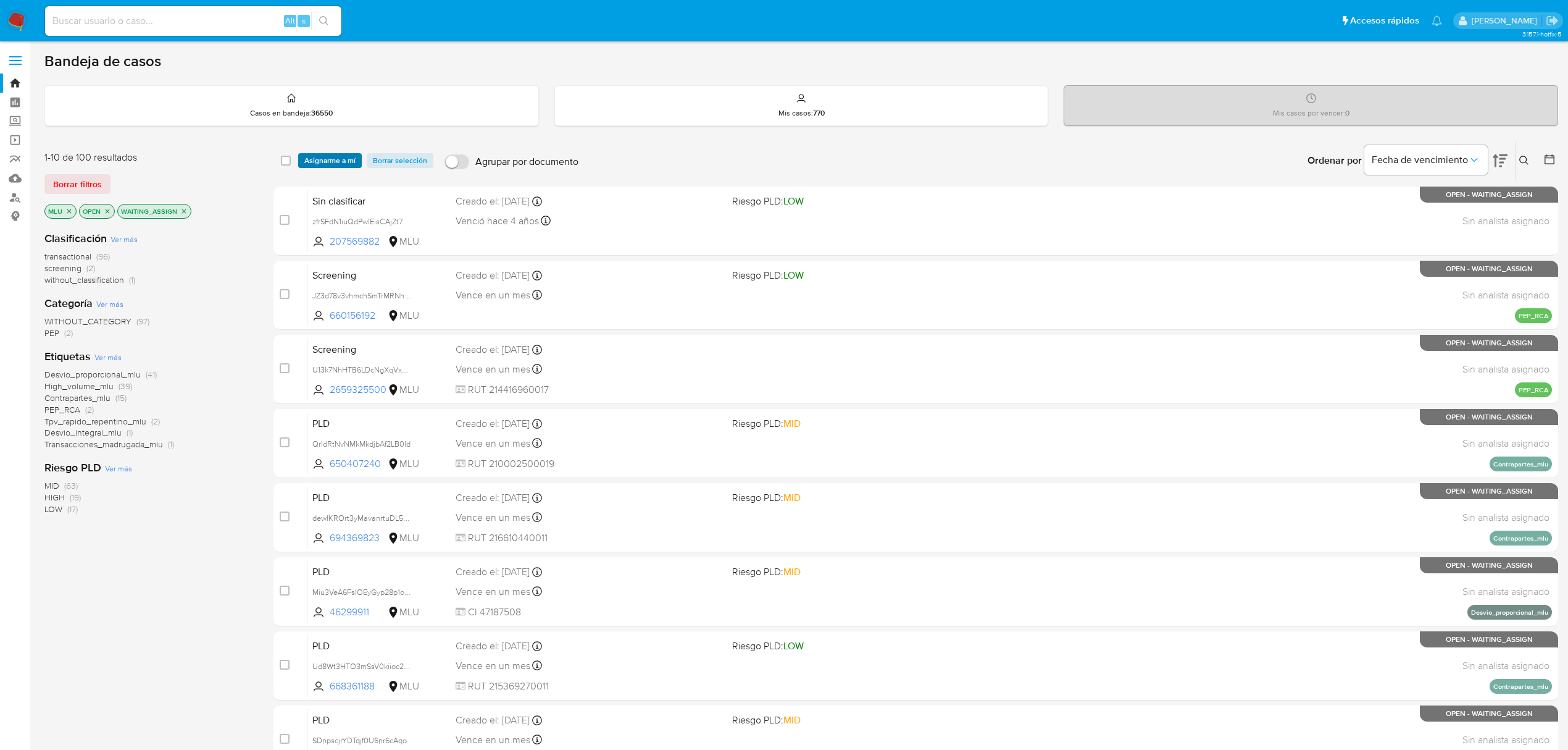
click at [324, 157] on span "Asignarme a mí" at bounding box center [330, 160] width 51 height 12
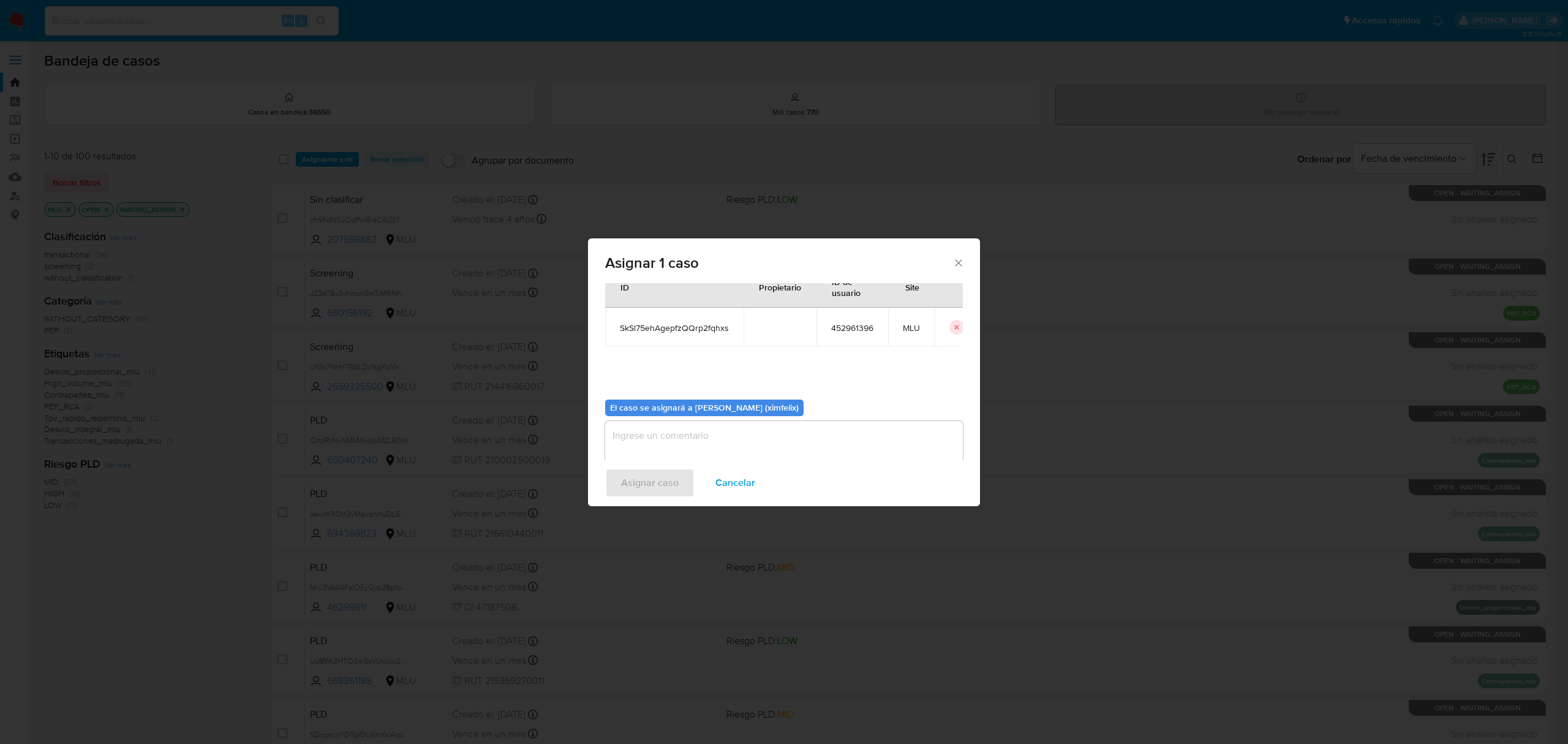
scroll to position [63, 0]
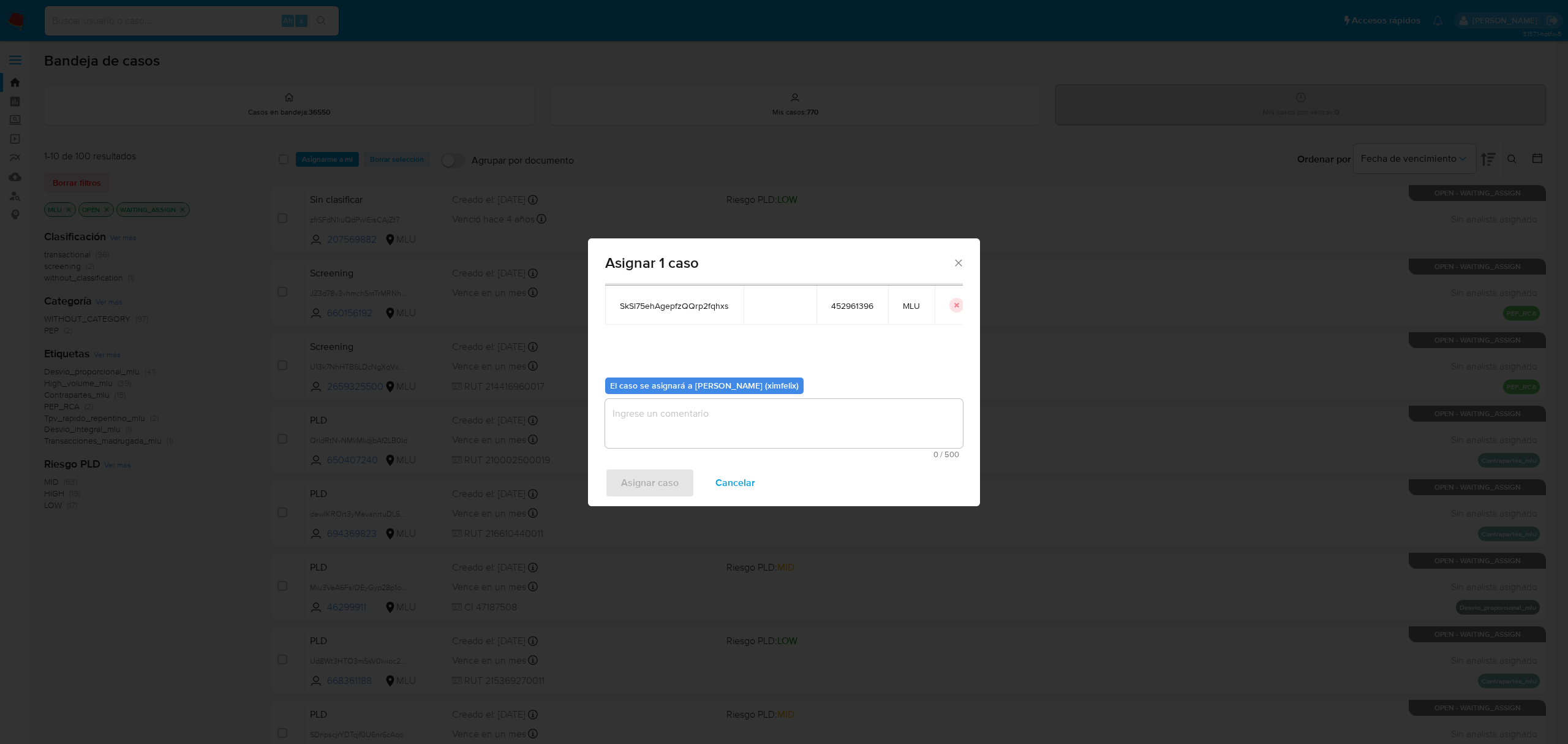
click at [743, 435] on textarea "assign-modal" at bounding box center [784, 423] width 357 height 49
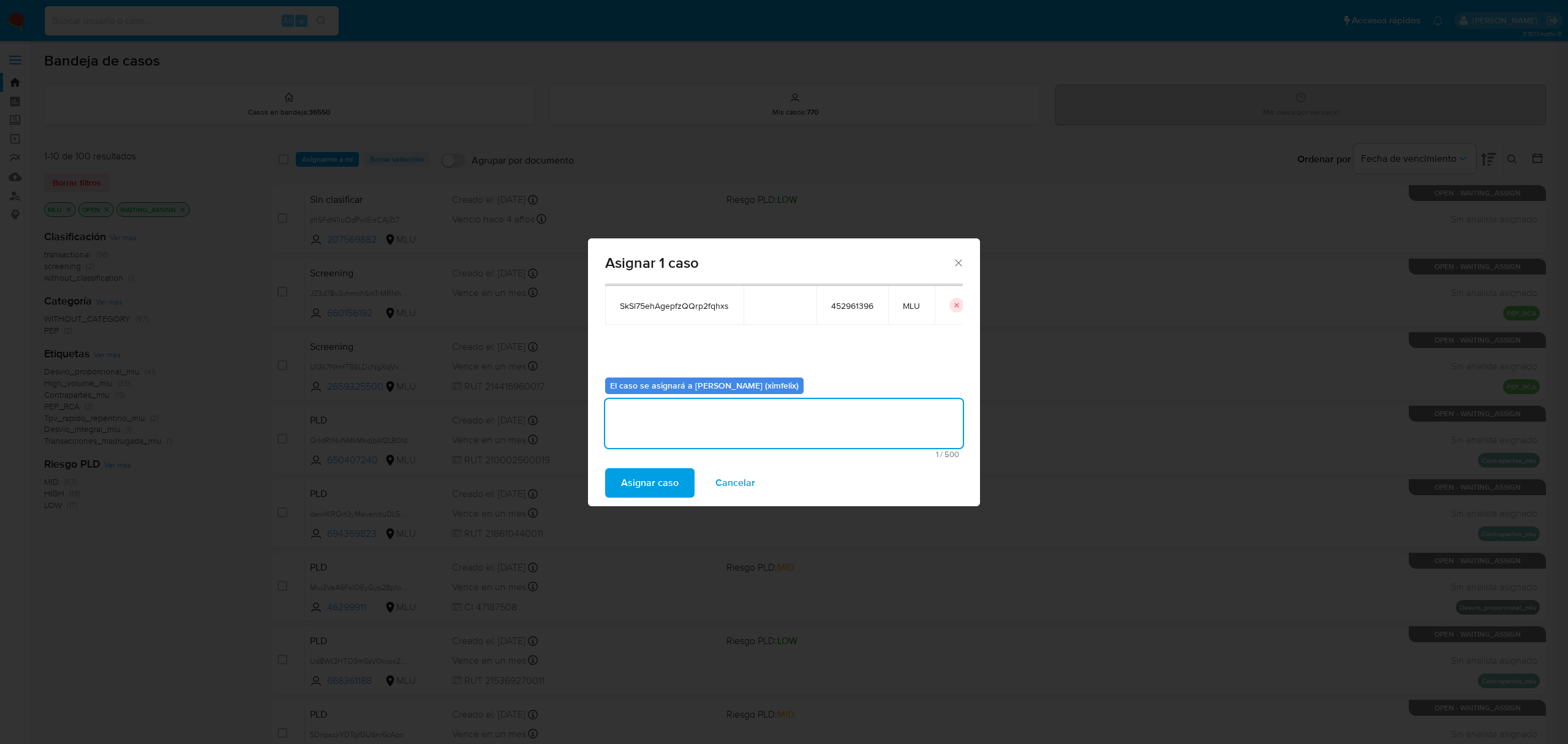
scroll to position [0, 0]
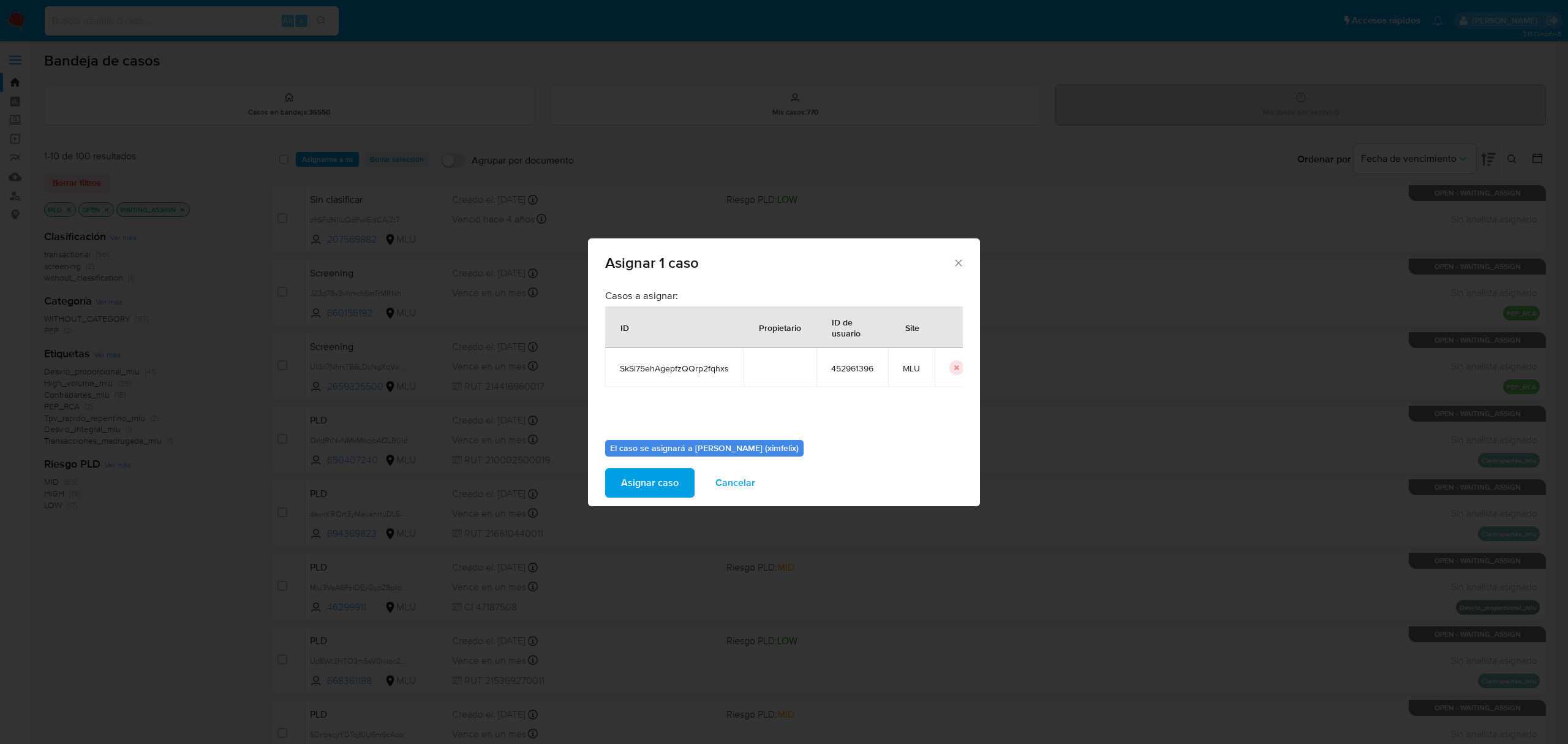
click at [681, 366] on span "SkSl75ehAgepfzQQrp2fqhxs" at bounding box center [675, 368] width 109 height 11
copy span "SkSl75ehAgepfzQQrp2fqhxs"
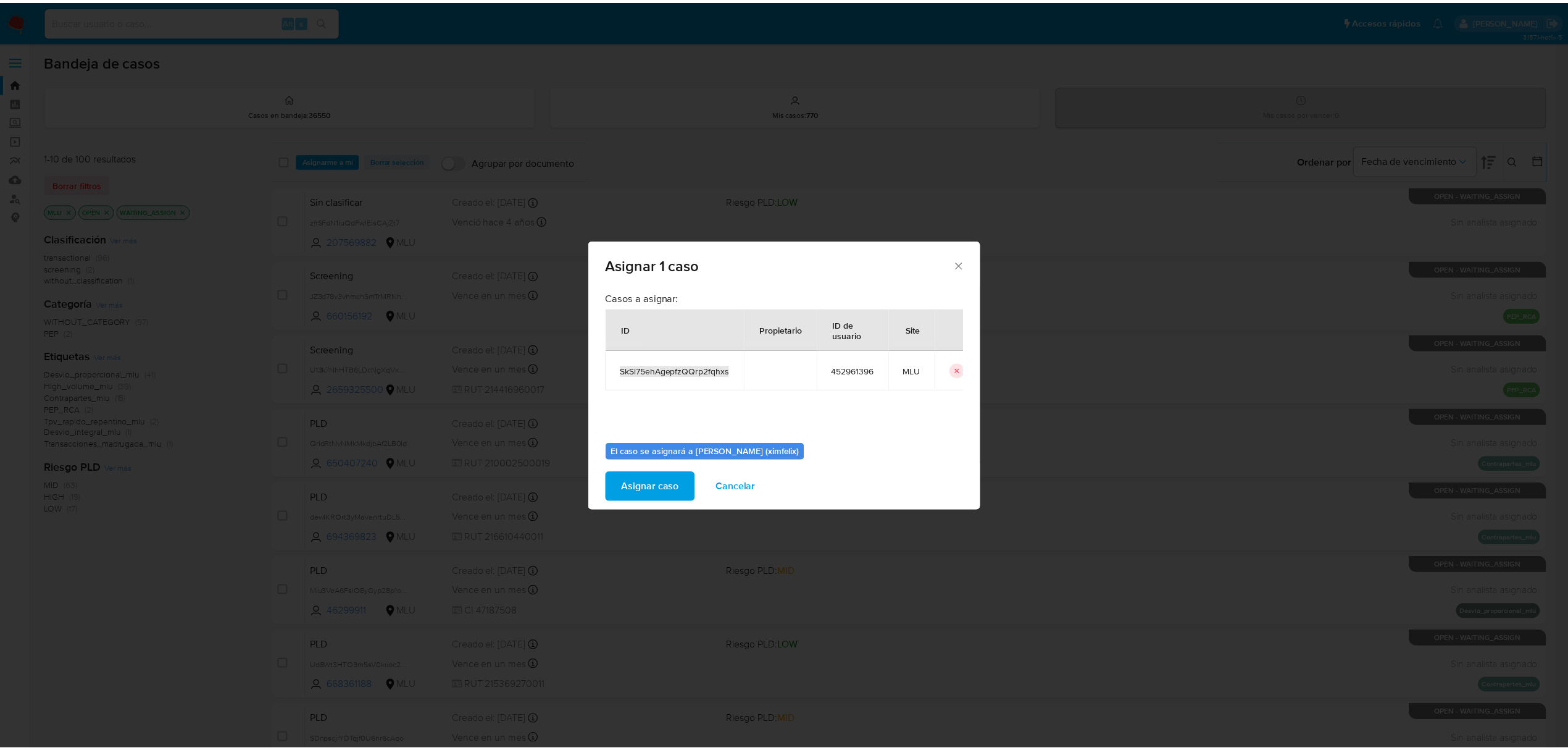
scroll to position [63, 0]
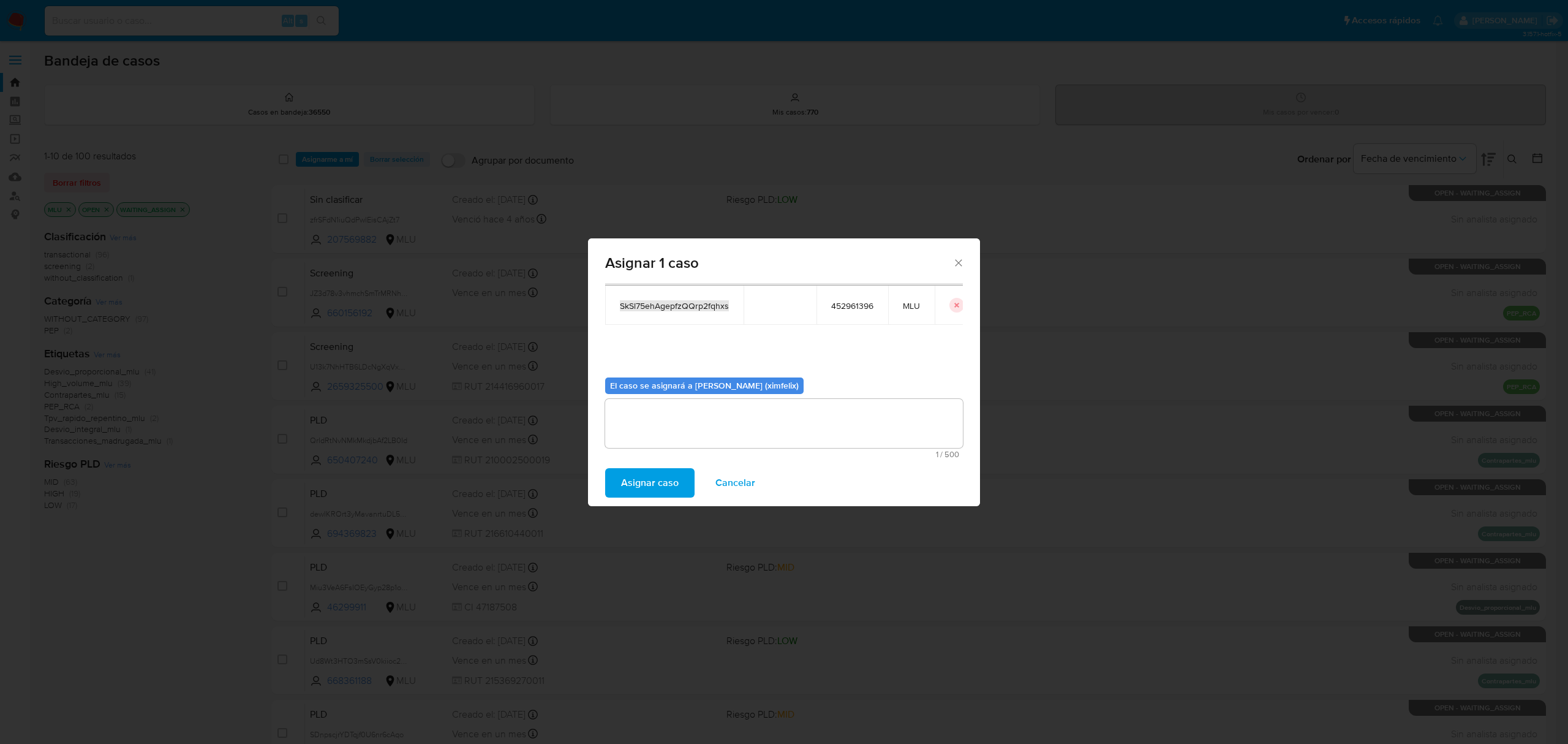
click at [645, 480] on span "Asignar caso" at bounding box center [649, 483] width 57 height 27
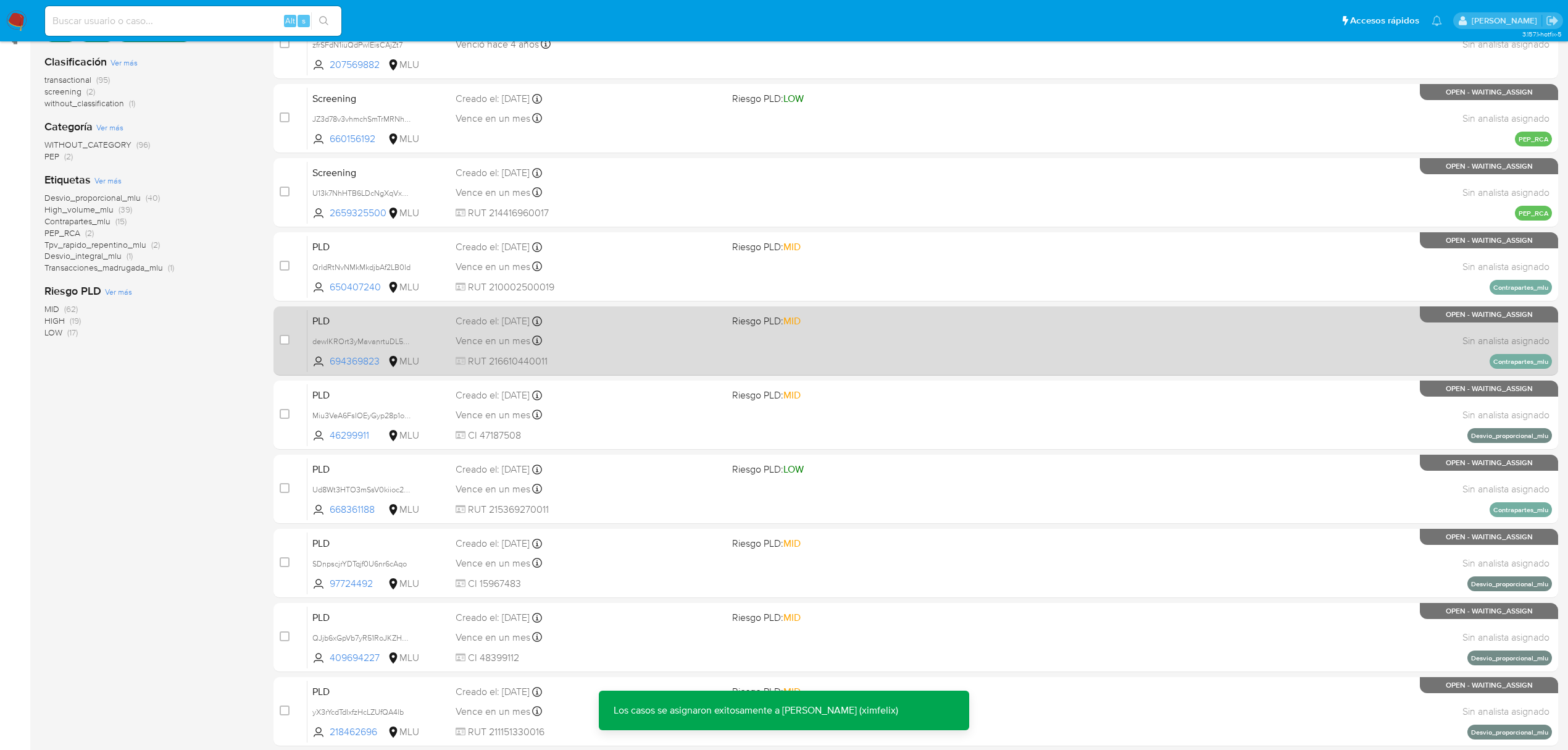
scroll to position [225, 0]
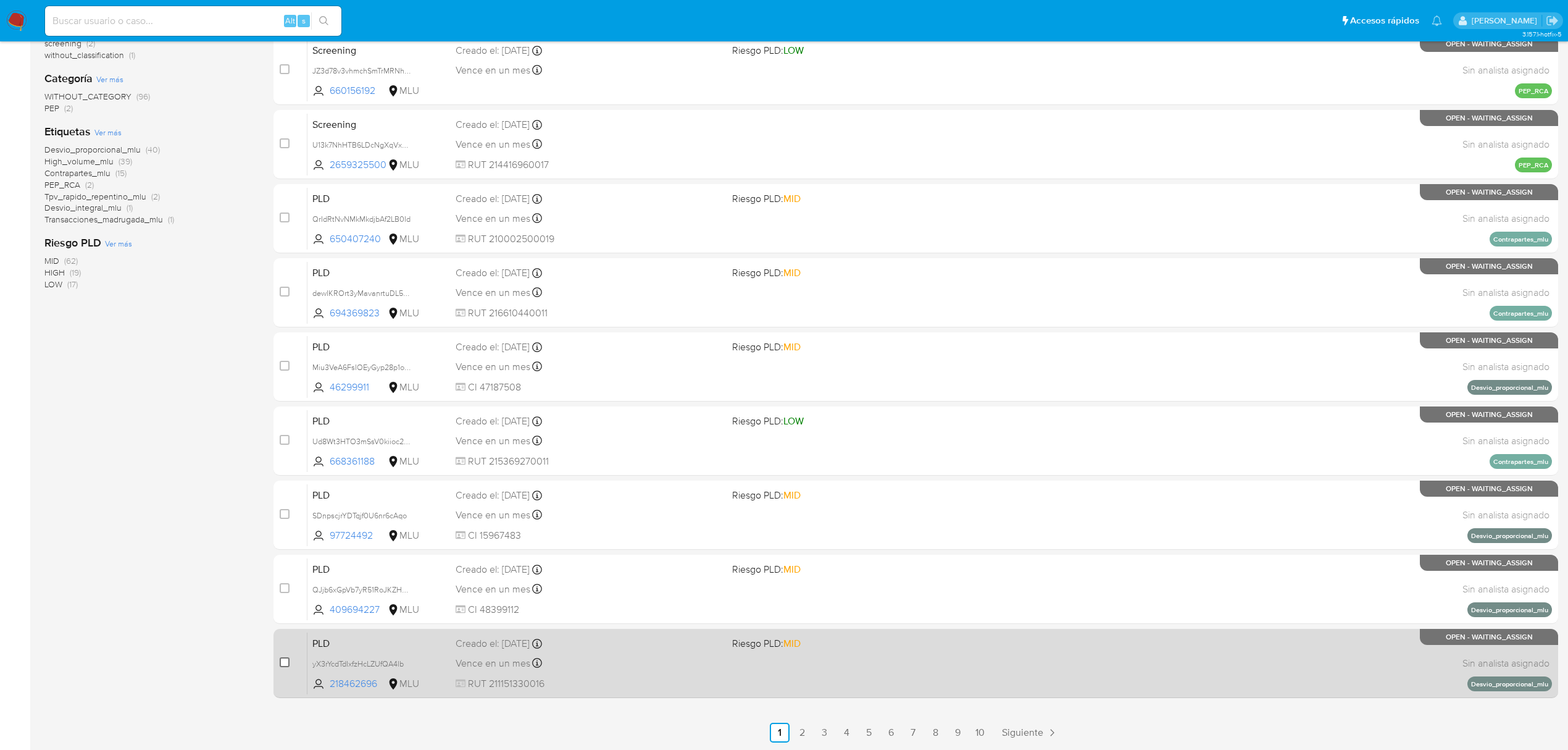
click at [281, 661] on input "checkbox" at bounding box center [284, 662] width 10 height 10
checkbox input "true"
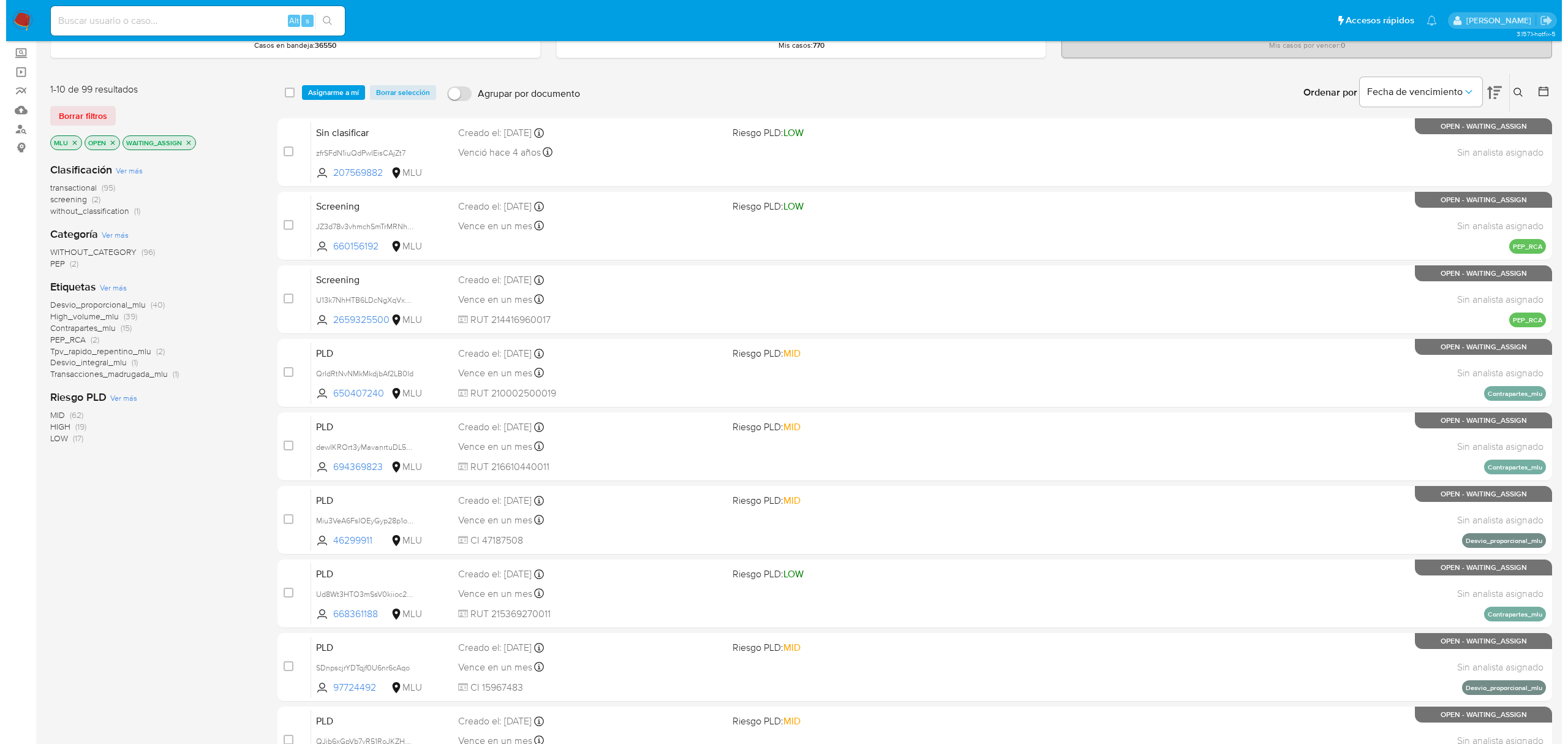
scroll to position [0, 0]
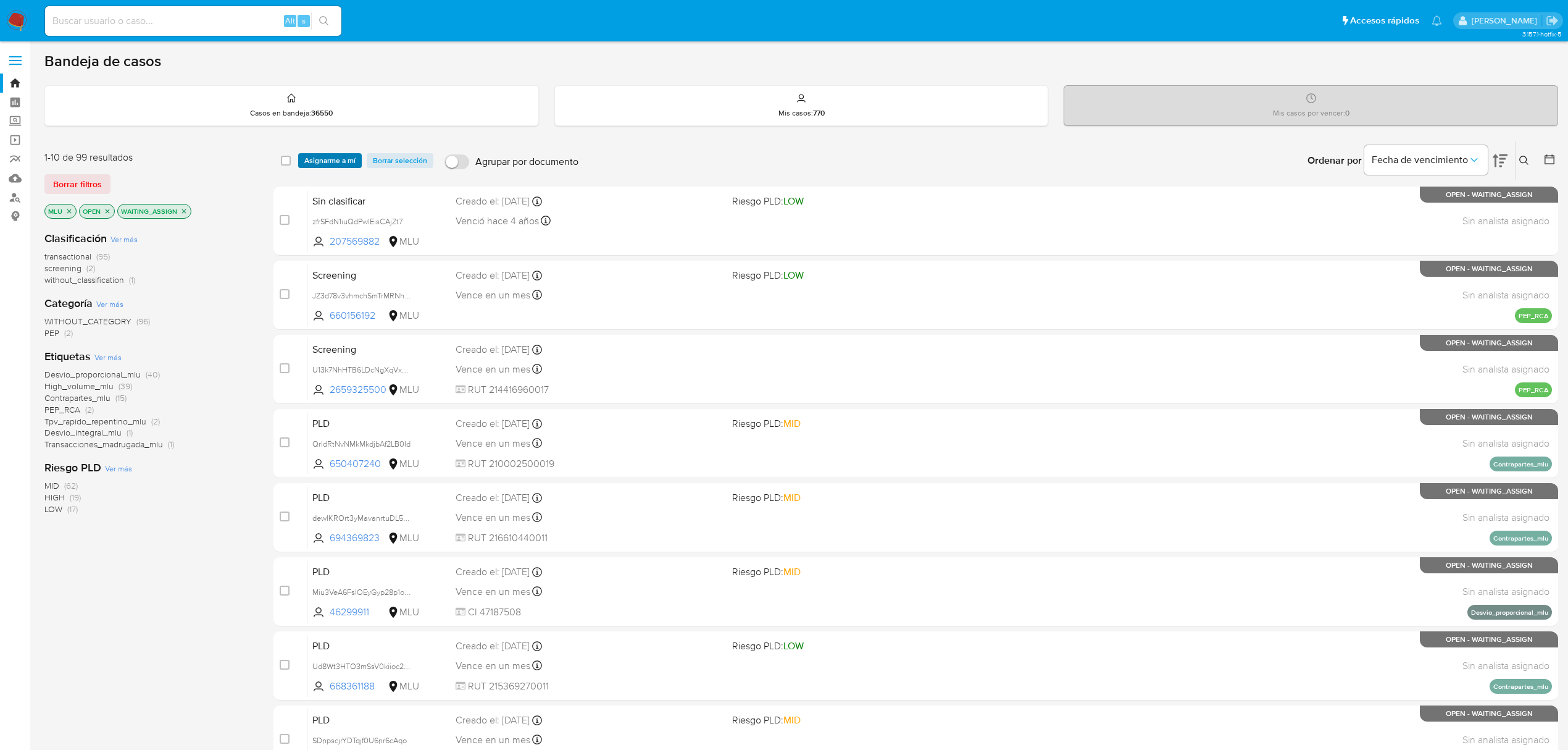
click at [335, 155] on span "Asignarme a mí" at bounding box center [330, 160] width 51 height 12
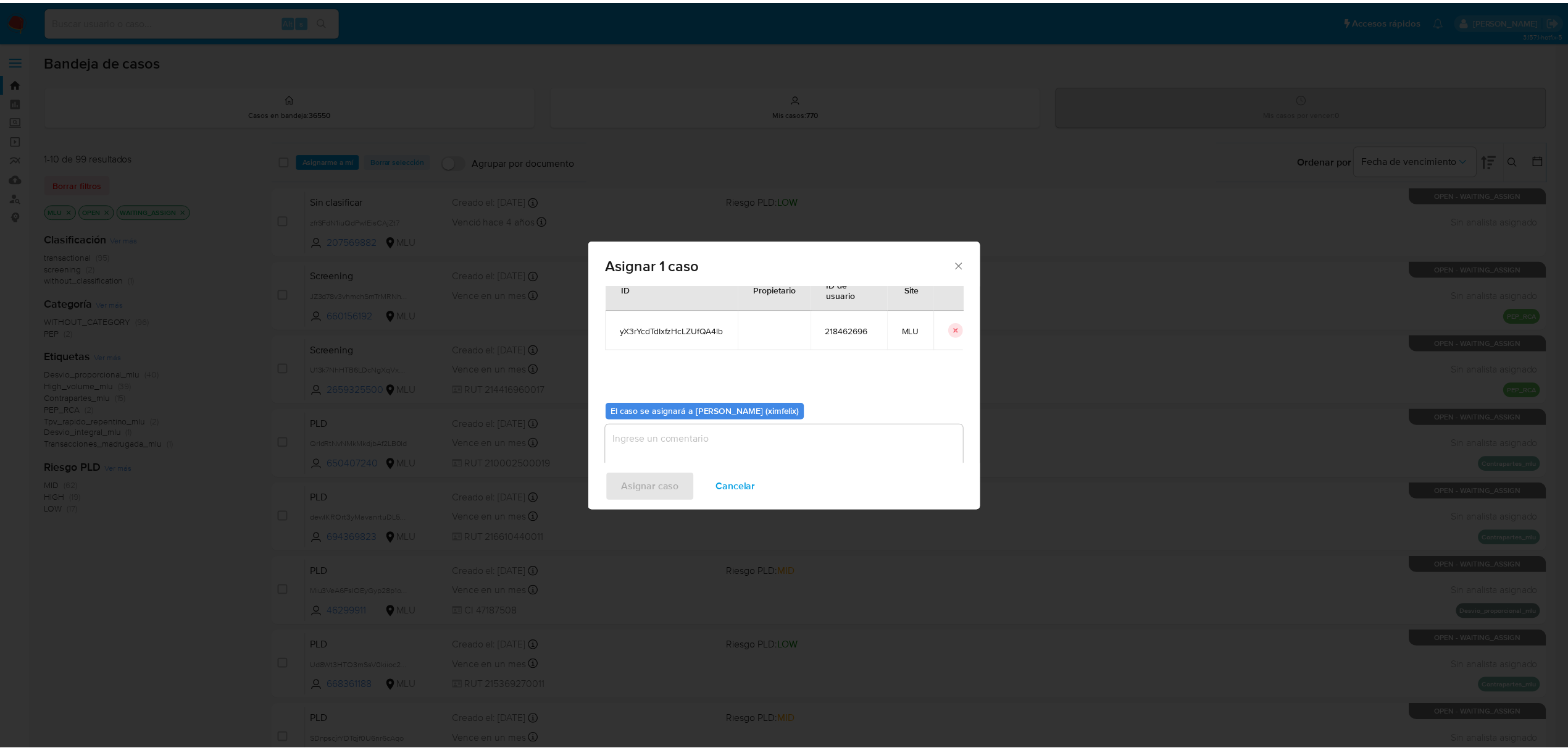
scroll to position [63, 0]
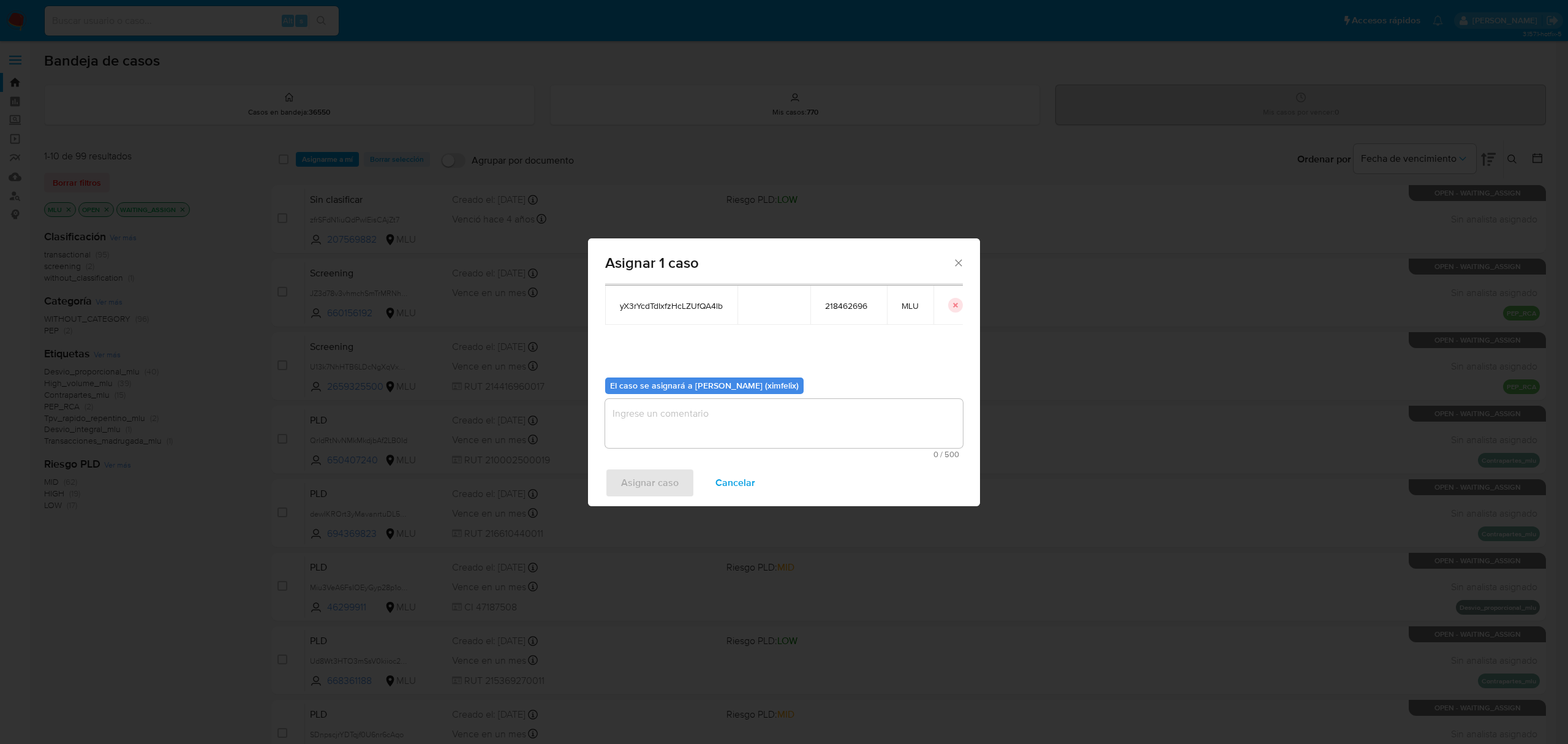
click at [708, 419] on textarea "assign-modal" at bounding box center [784, 423] width 357 height 49
click at [687, 307] on span "yX3rYcdTdIxfzHcLZUfQA4lb" at bounding box center [671, 305] width 103 height 11
copy span "yX3rYcdTdIxfzHcLZUfQA4lb"
click at [656, 476] on span "Asignar caso" at bounding box center [649, 483] width 57 height 27
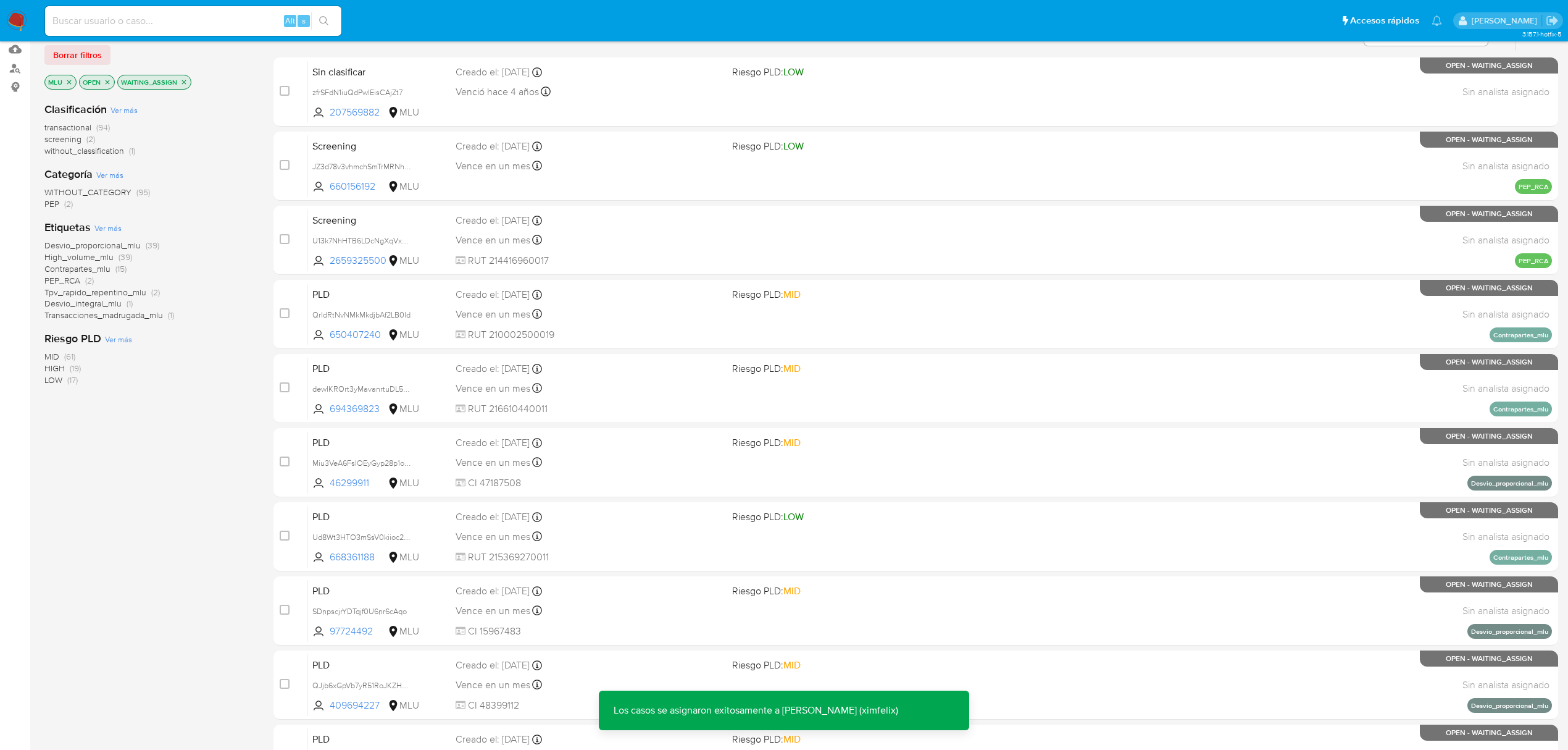
scroll to position [225, 0]
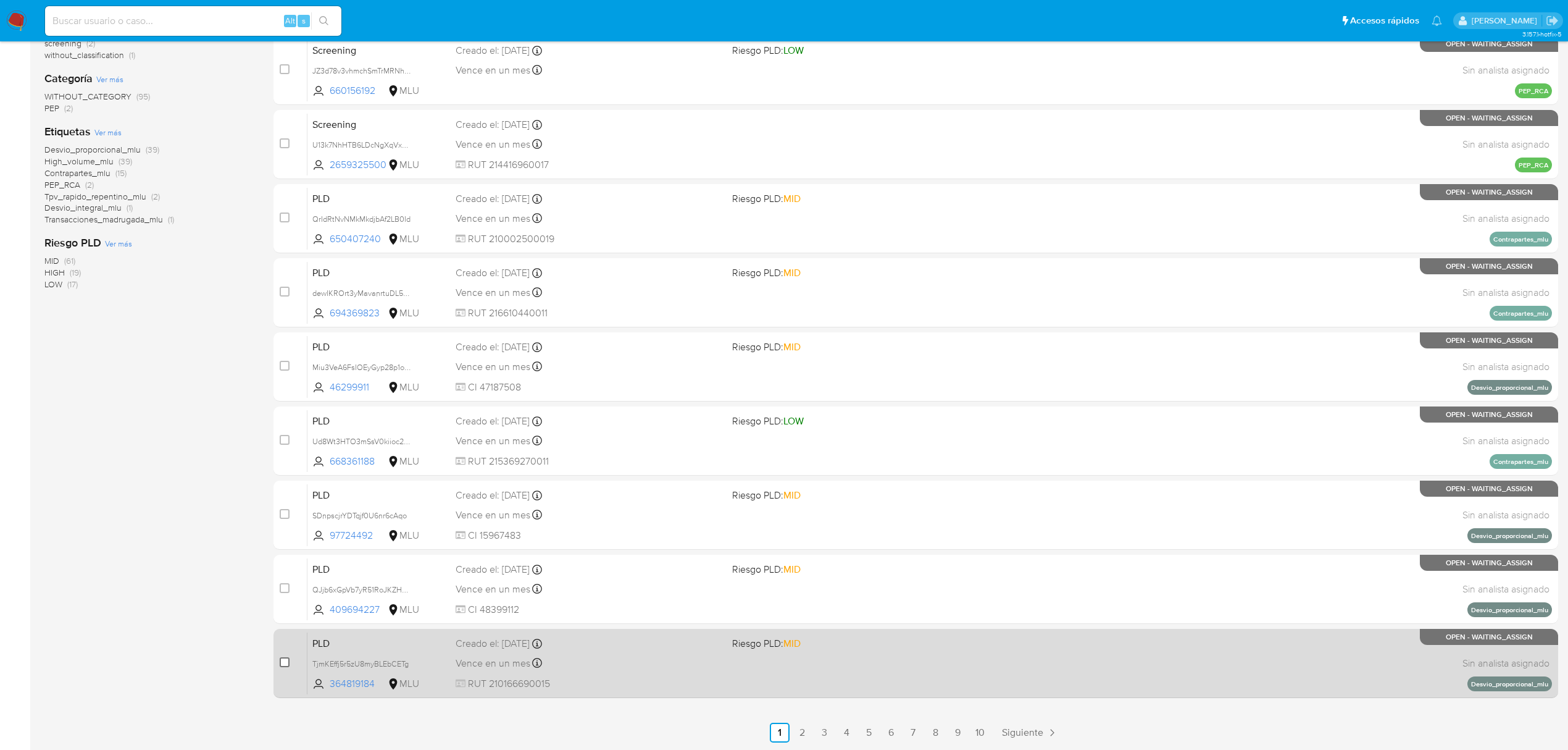
click at [285, 665] on input "checkbox" at bounding box center [284, 662] width 10 height 10
checkbox input "true"
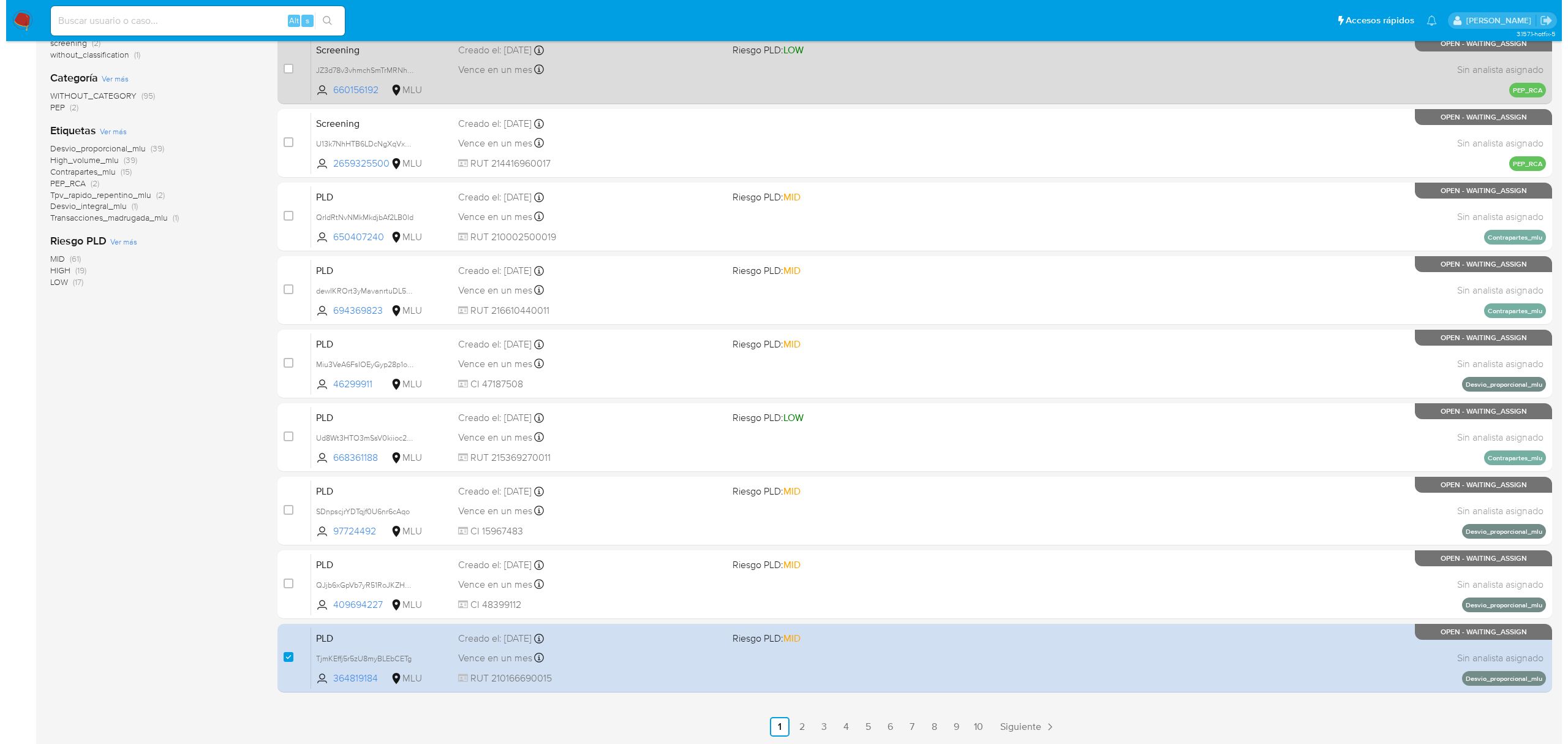
scroll to position [0, 0]
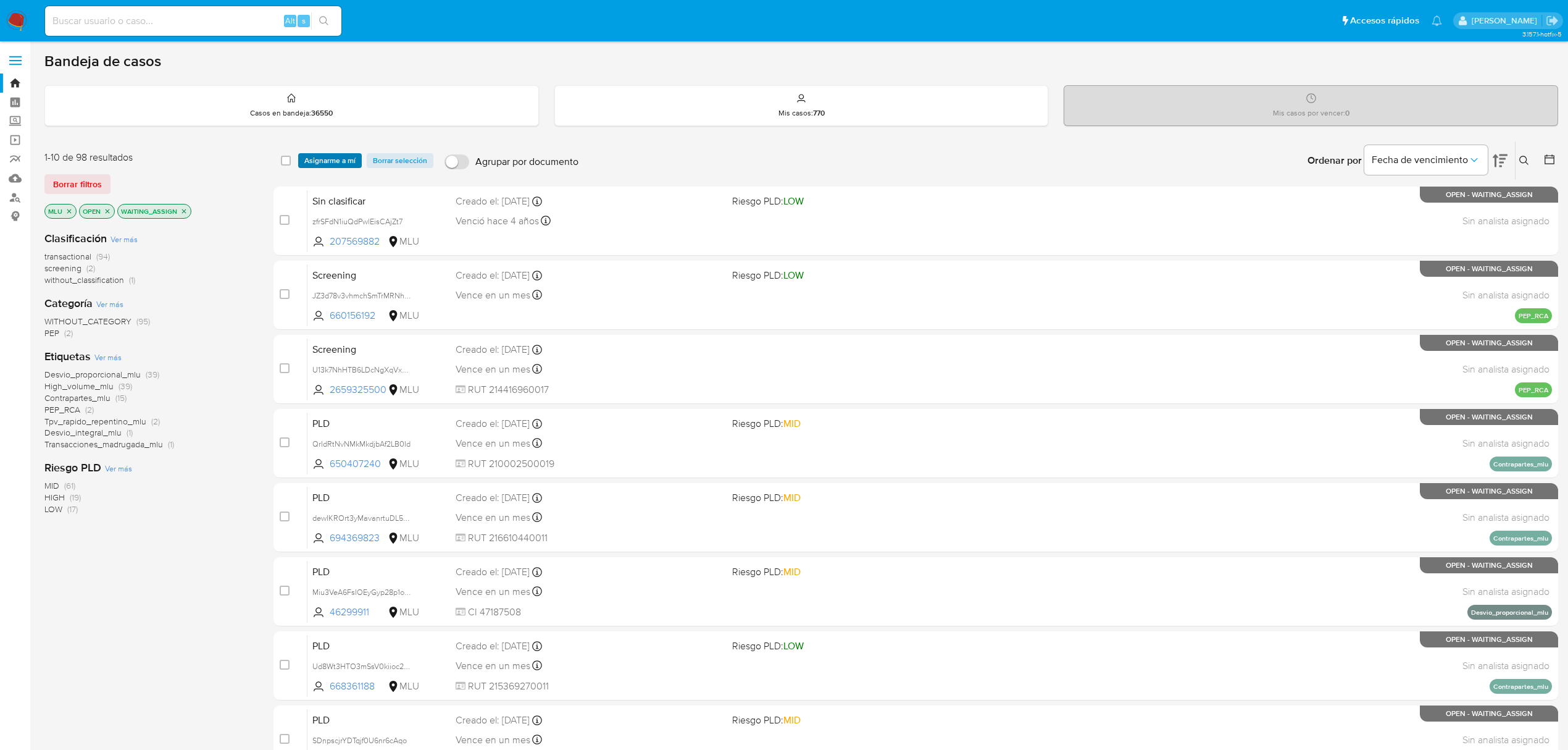
click at [328, 161] on span "Asignarme a mí" at bounding box center [330, 160] width 51 height 12
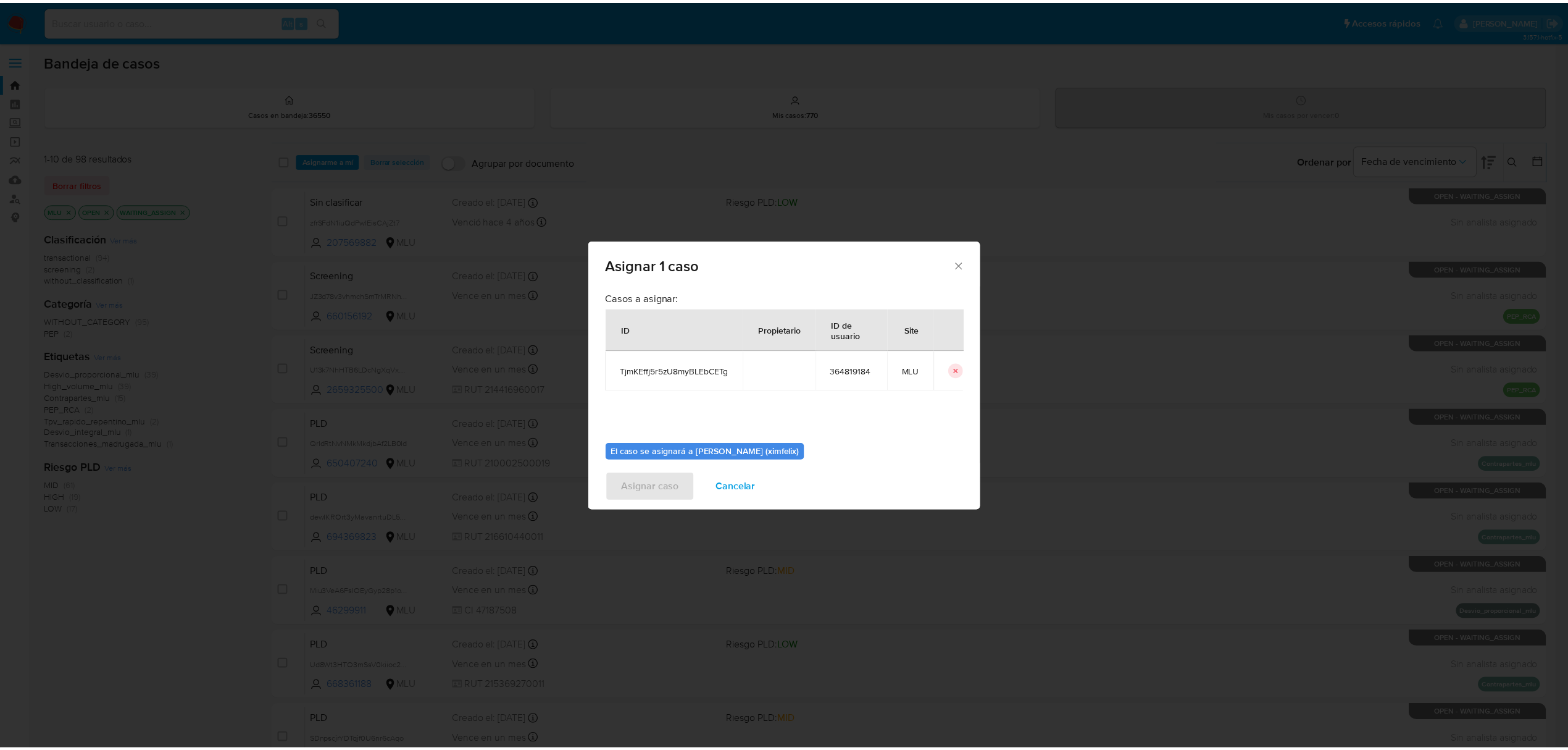
scroll to position [63, 0]
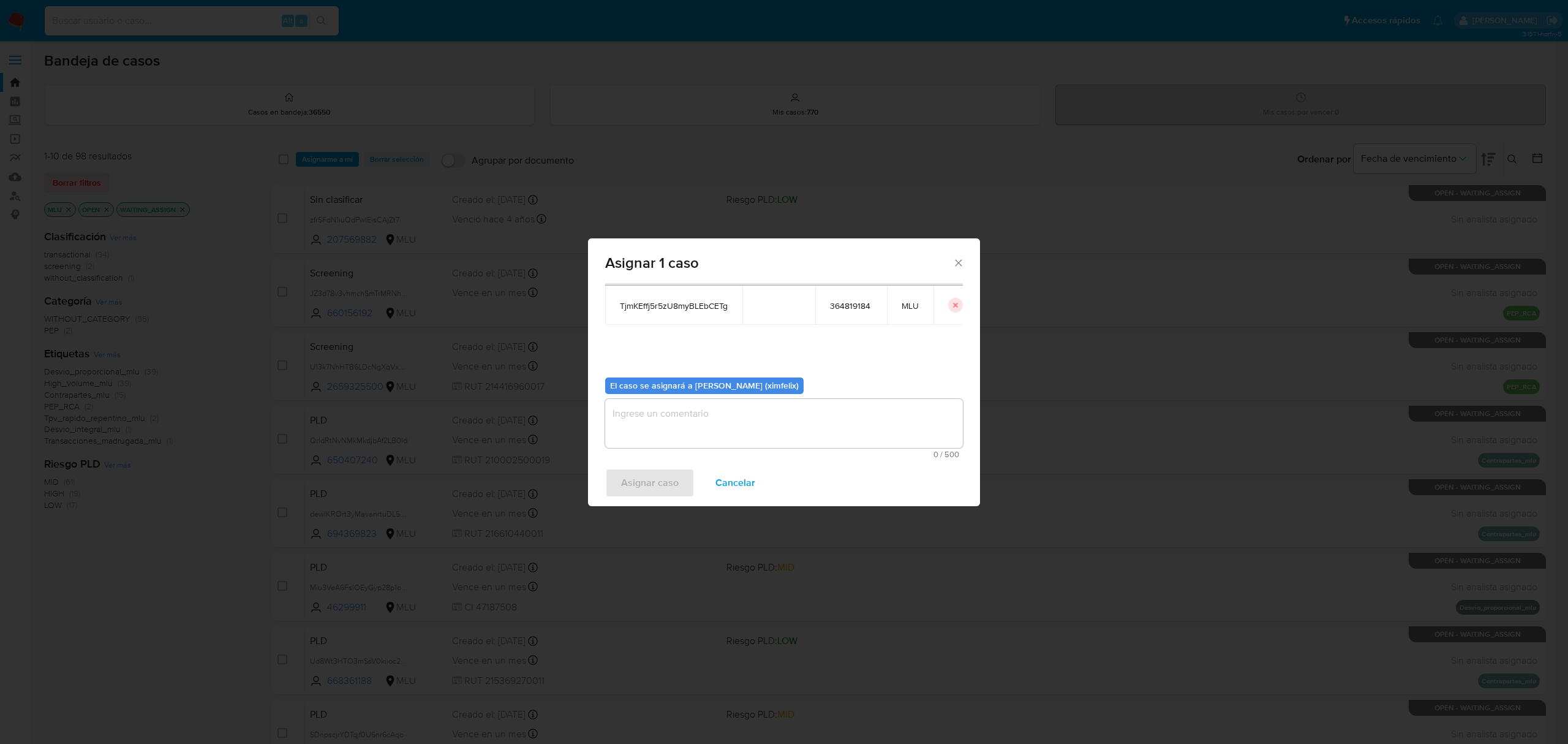
click at [744, 437] on textarea "assign-modal" at bounding box center [784, 423] width 357 height 49
click at [667, 488] on span "Asignar caso" at bounding box center [649, 483] width 57 height 27
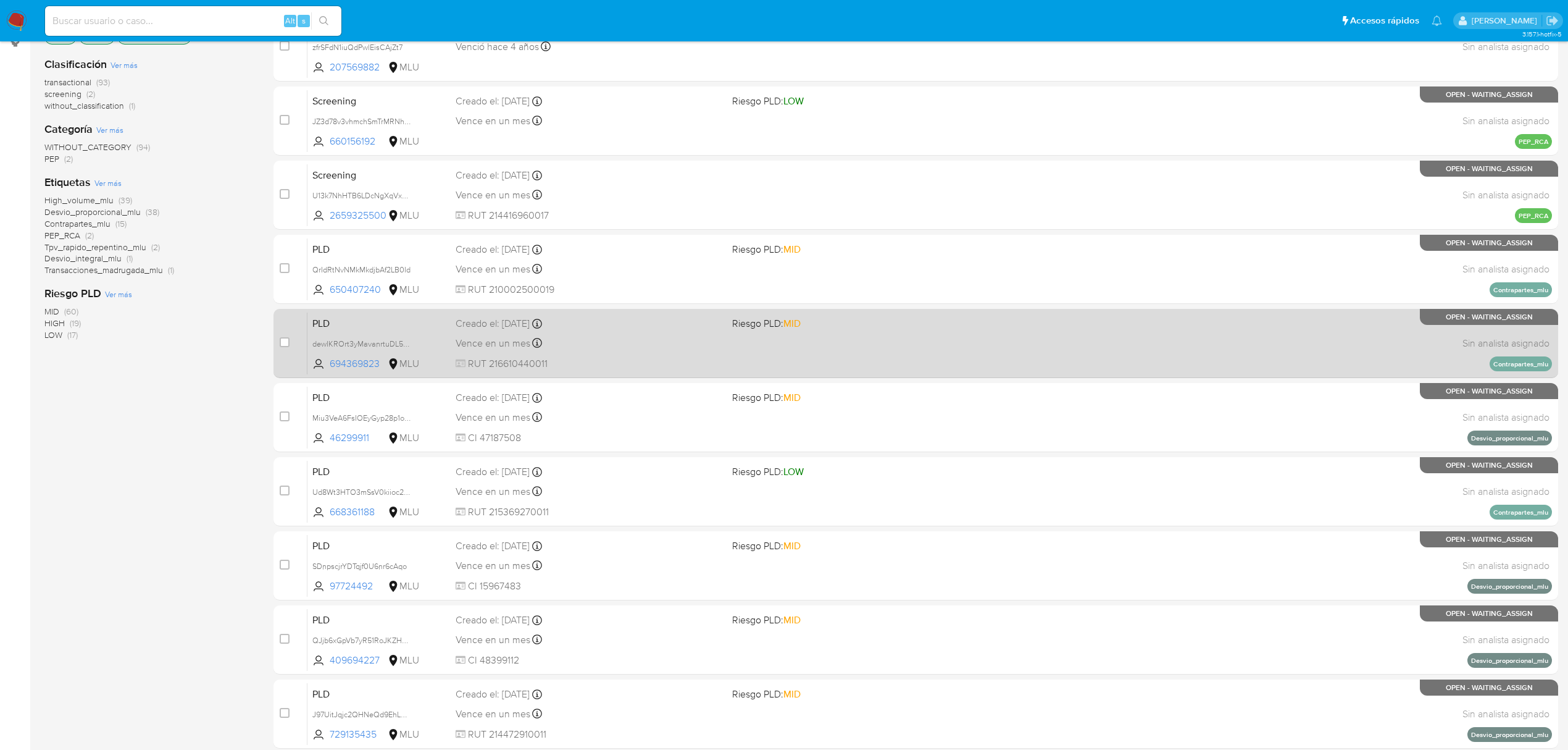
scroll to position [225, 0]
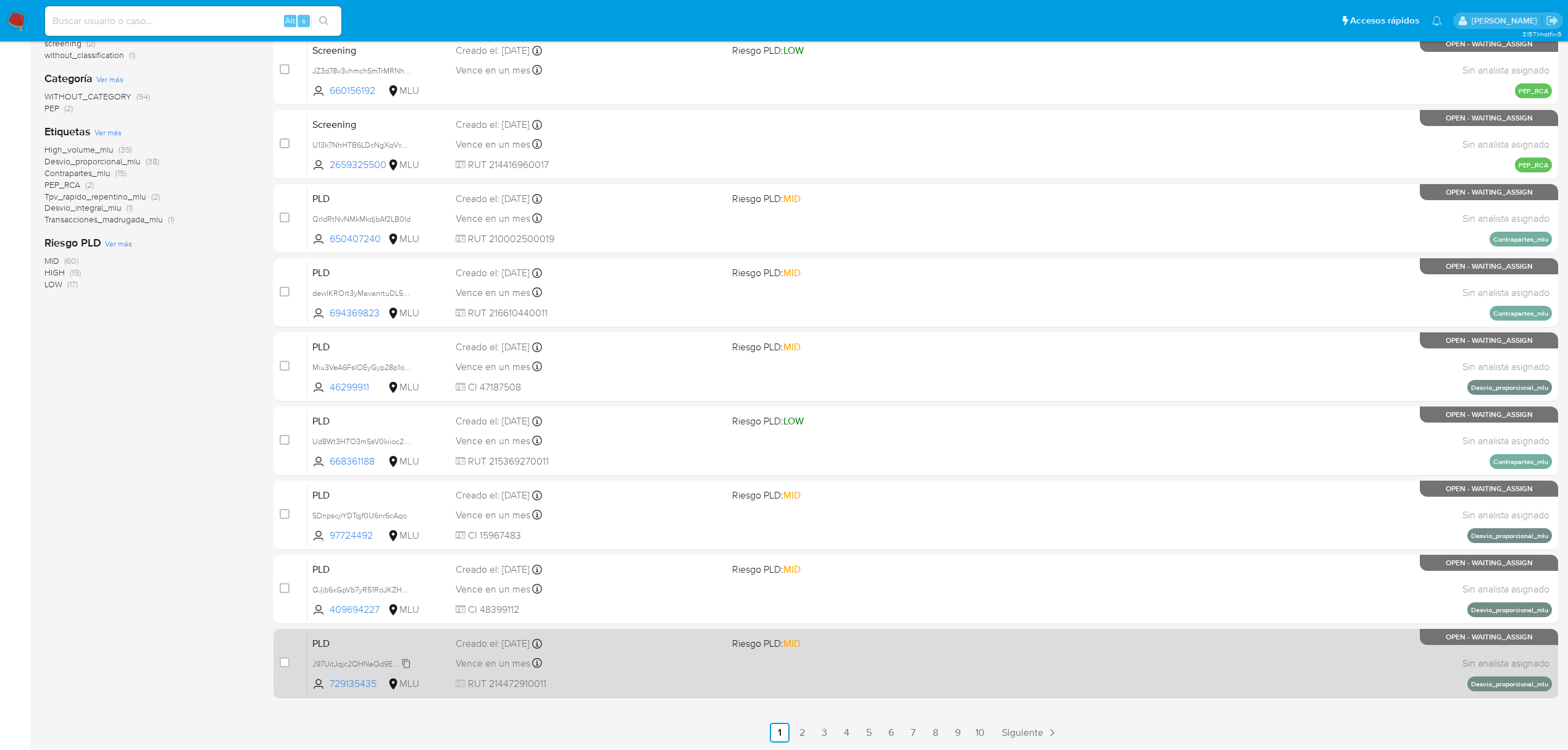
click at [402, 660] on span "J97UitJqjc2QHNeQd9EhLONR" at bounding box center [365, 662] width 105 height 14
click at [284, 665] on input "checkbox" at bounding box center [284, 662] width 10 height 10
checkbox input "true"
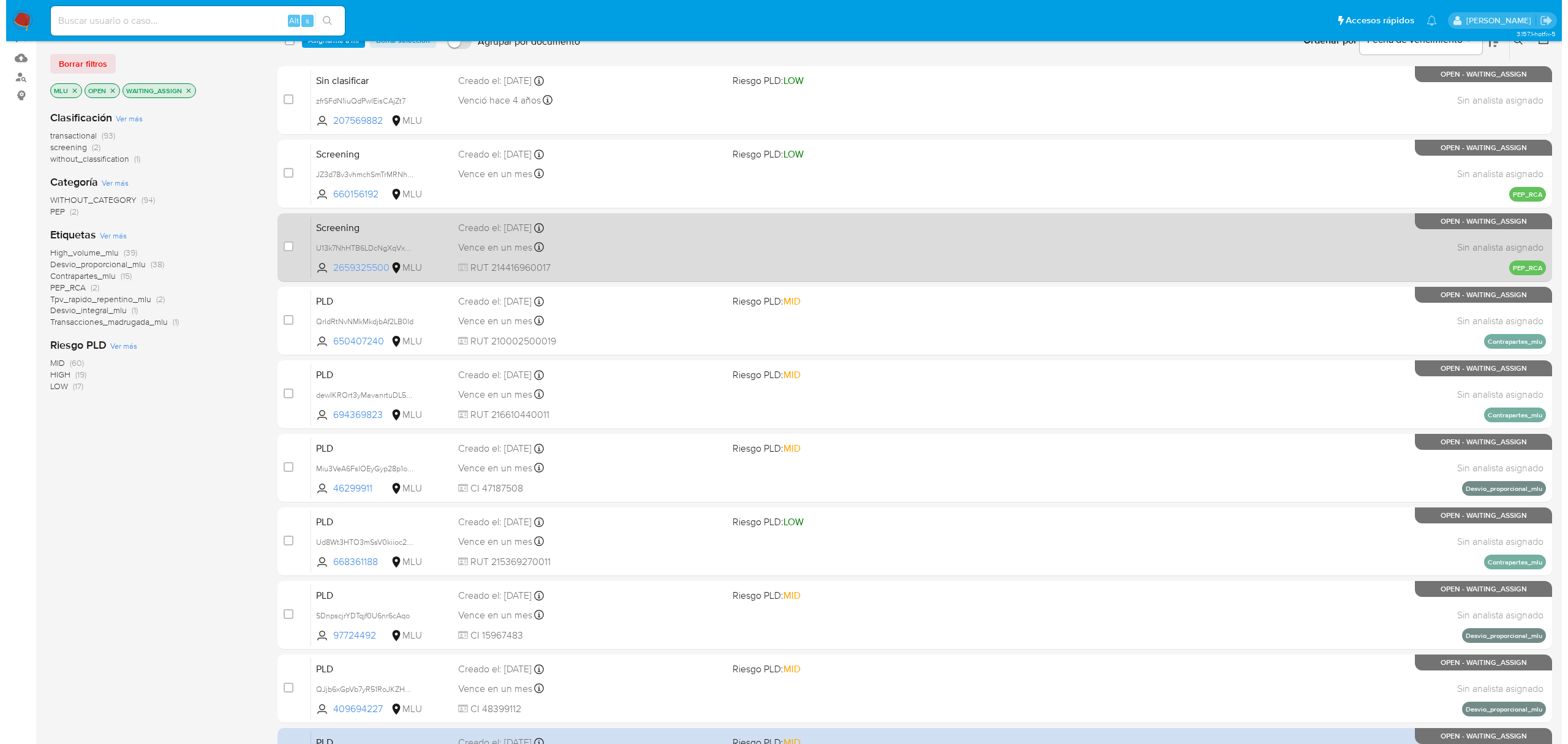
scroll to position [0, 0]
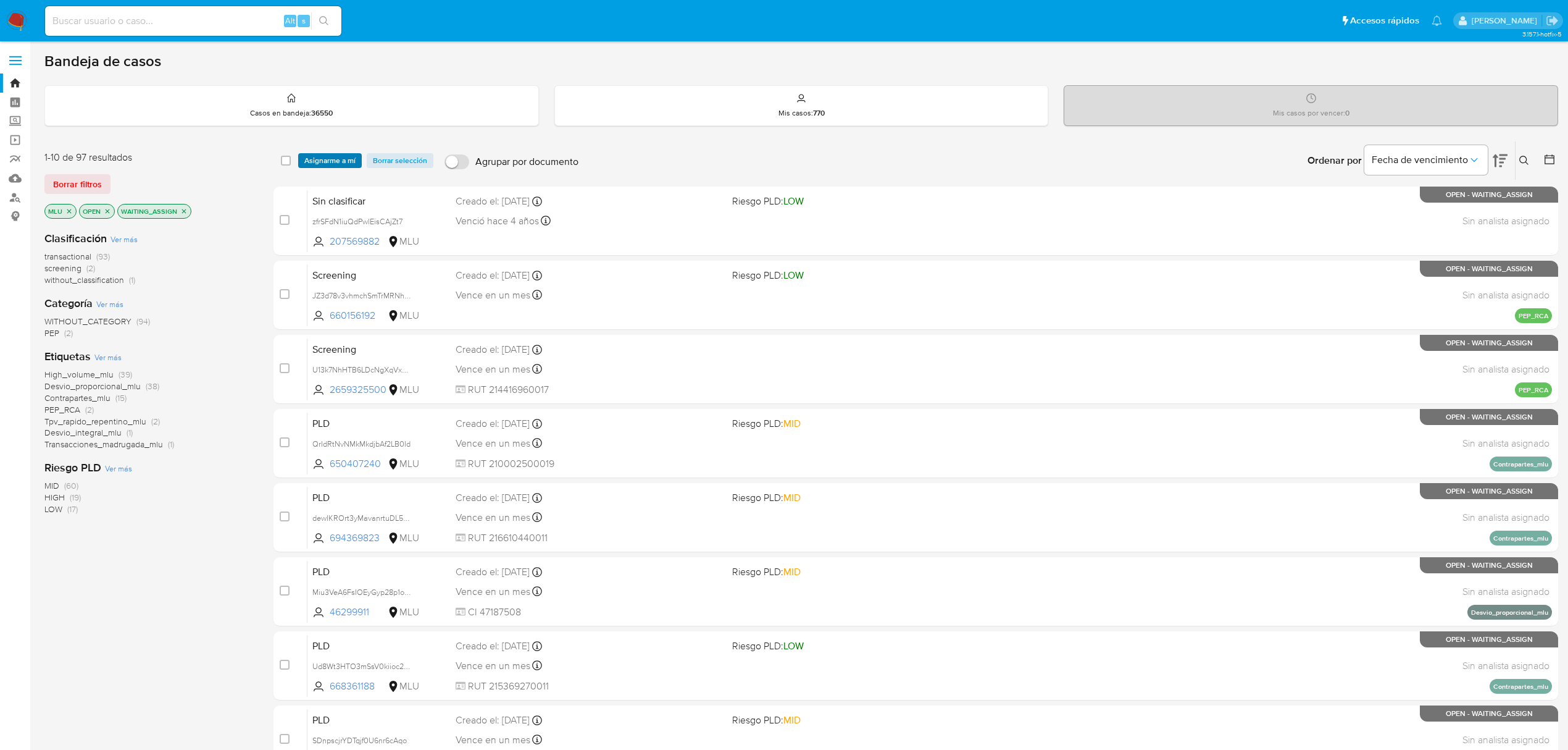
click at [344, 159] on span "Asignarme a mí" at bounding box center [330, 160] width 51 height 12
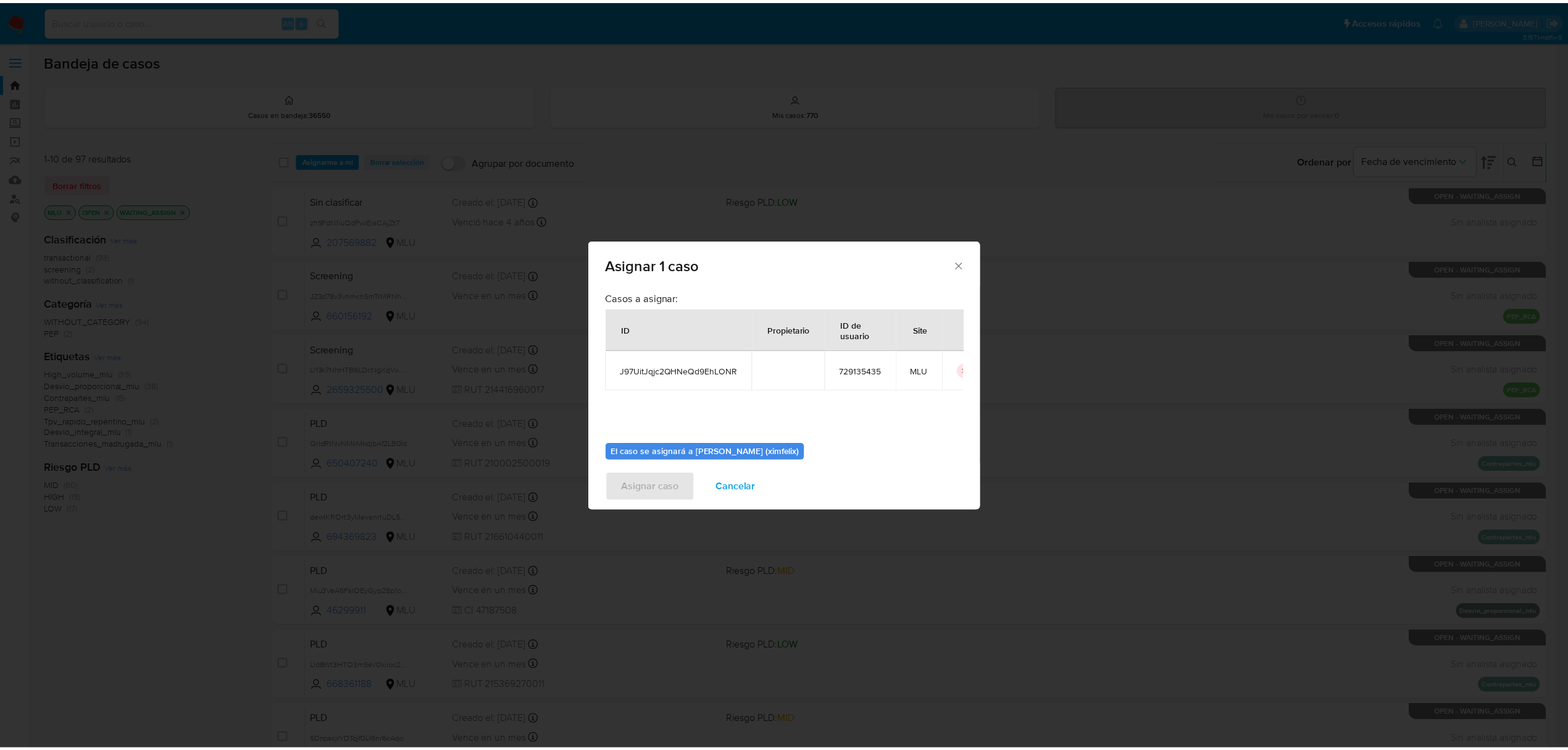
scroll to position [63, 0]
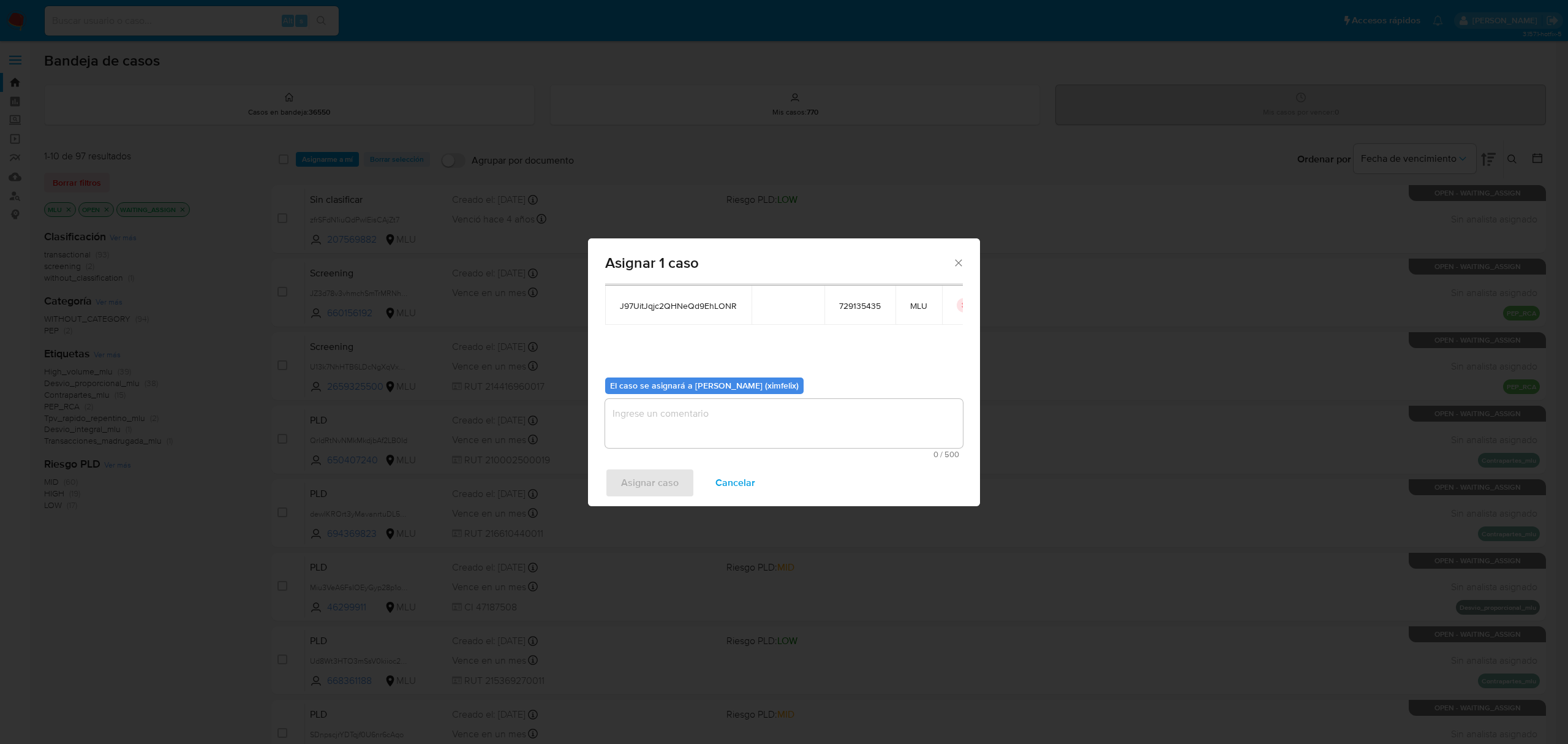
click at [723, 425] on textarea "assign-modal" at bounding box center [784, 423] width 357 height 49
click at [643, 483] on span "Asignar caso" at bounding box center [649, 483] width 57 height 27
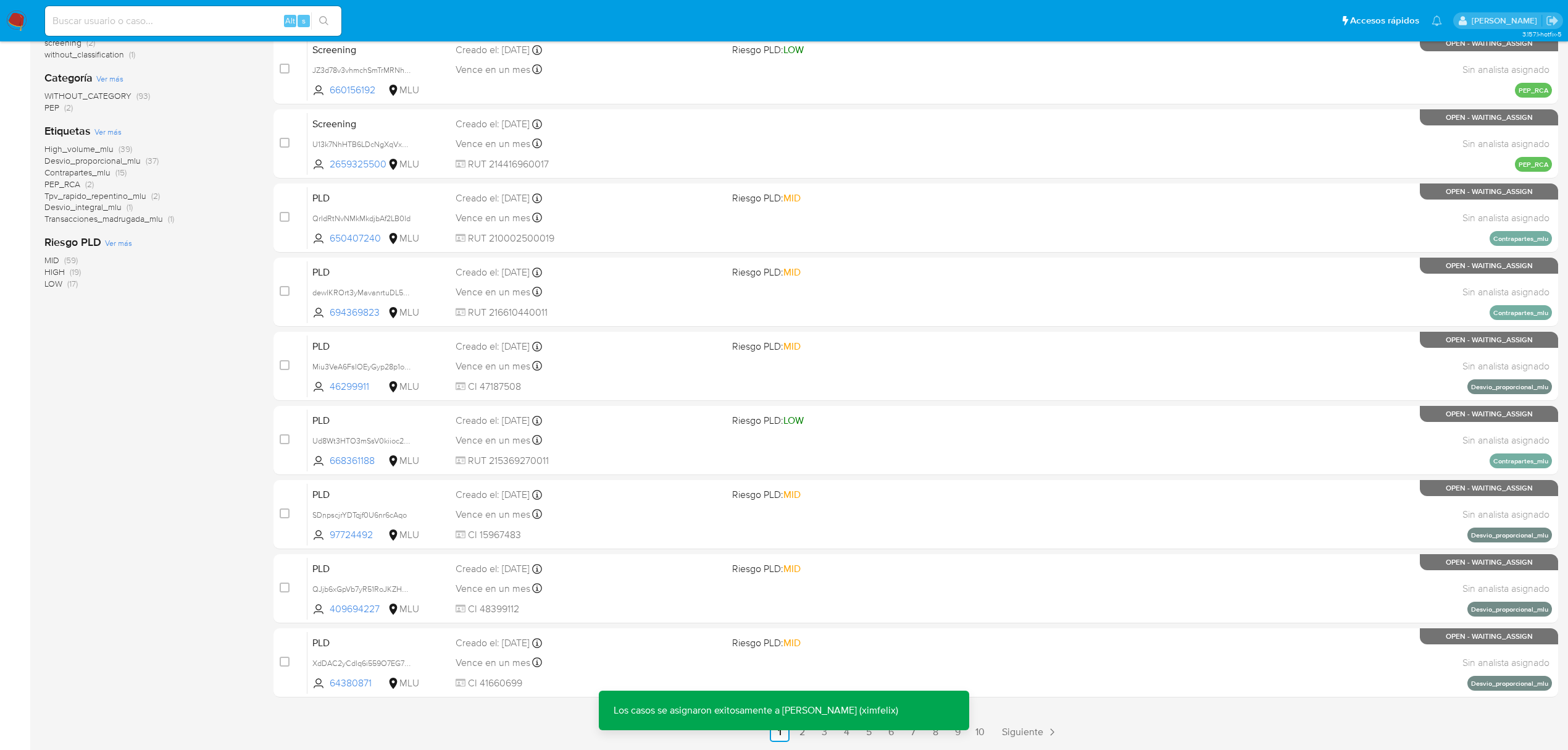
scroll to position [225, 0]
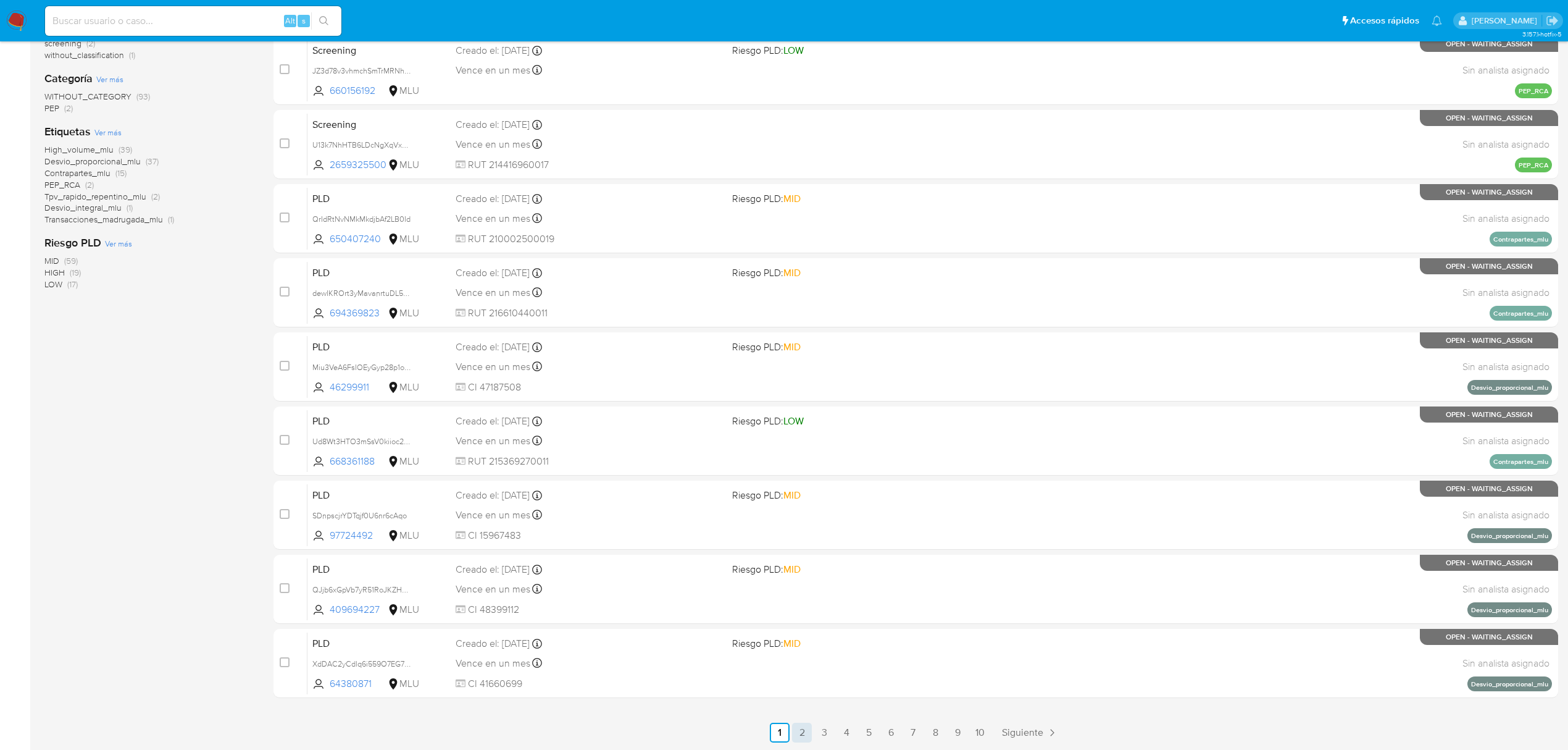
click at [799, 730] on link "2" at bounding box center [801, 732] width 19 height 19
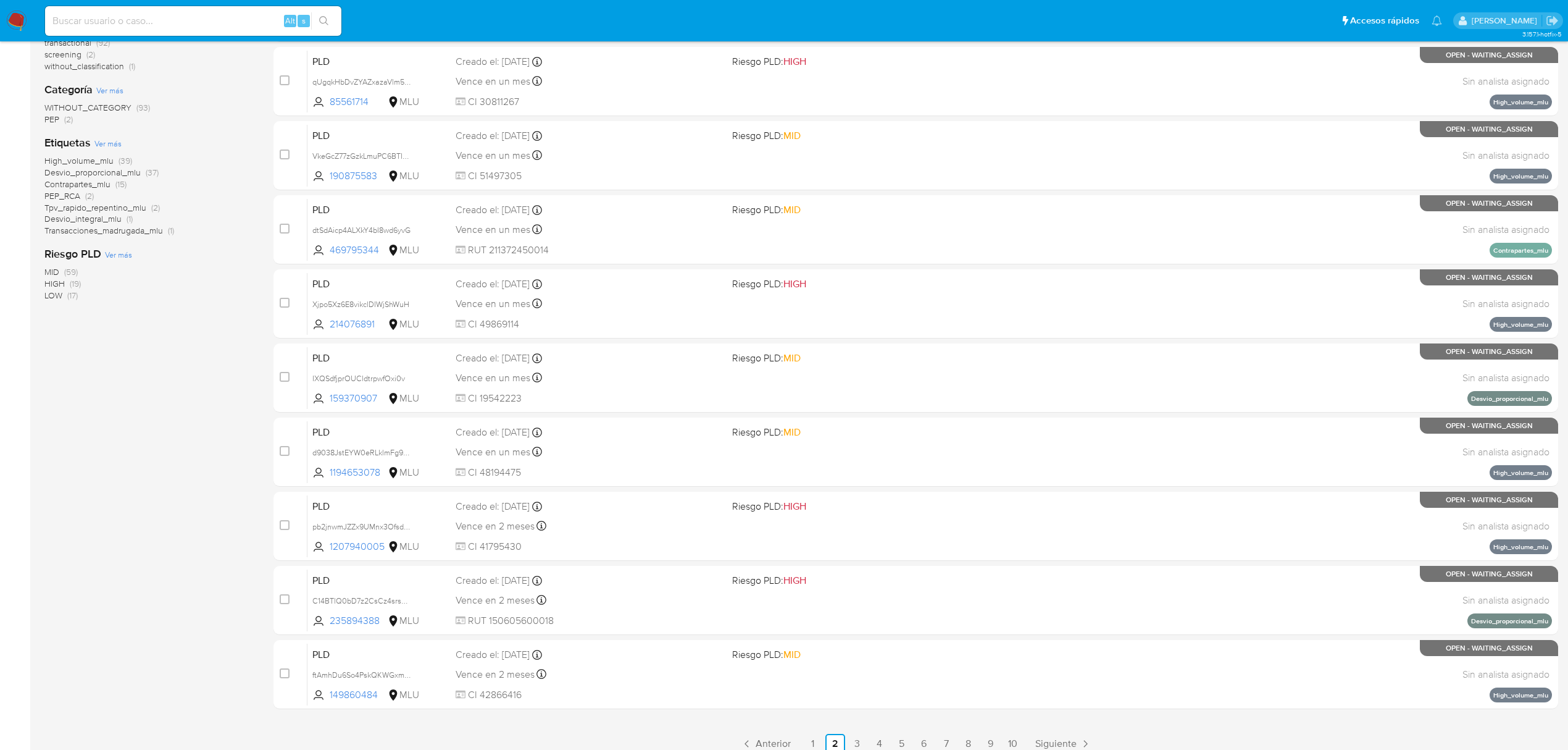
scroll to position [225, 0]
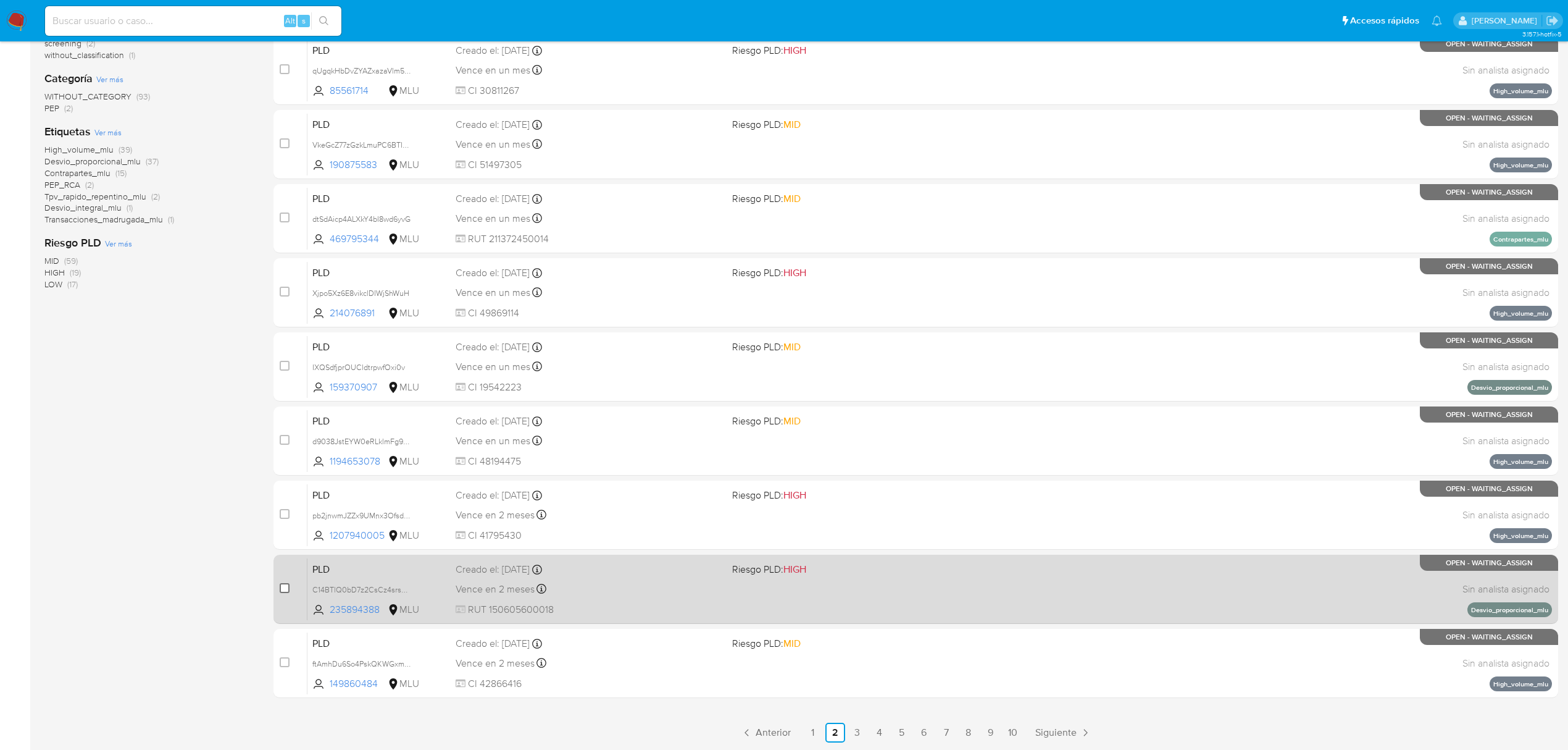
click at [285, 586] on input "checkbox" at bounding box center [284, 587] width 10 height 10
checkbox input "true"
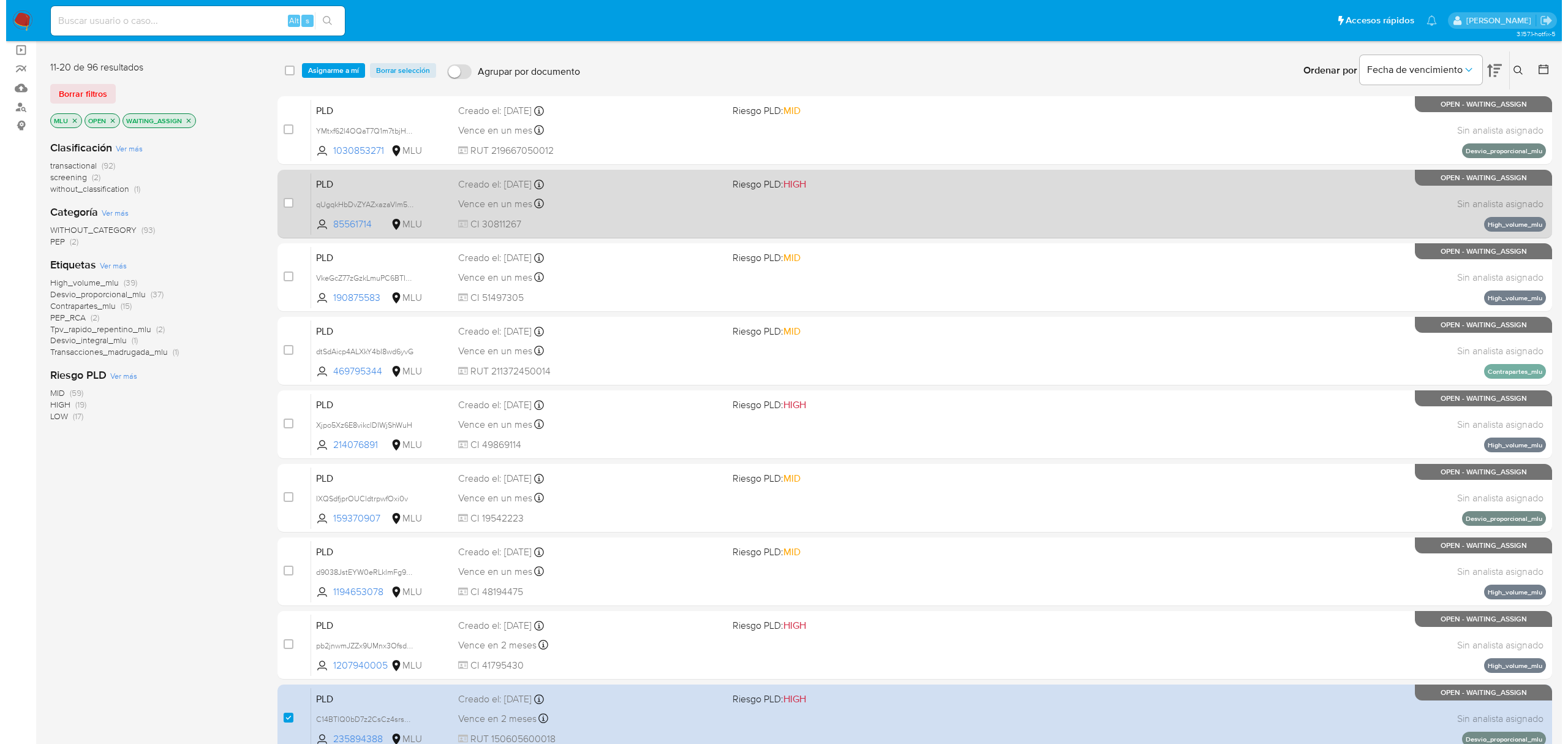
scroll to position [0, 0]
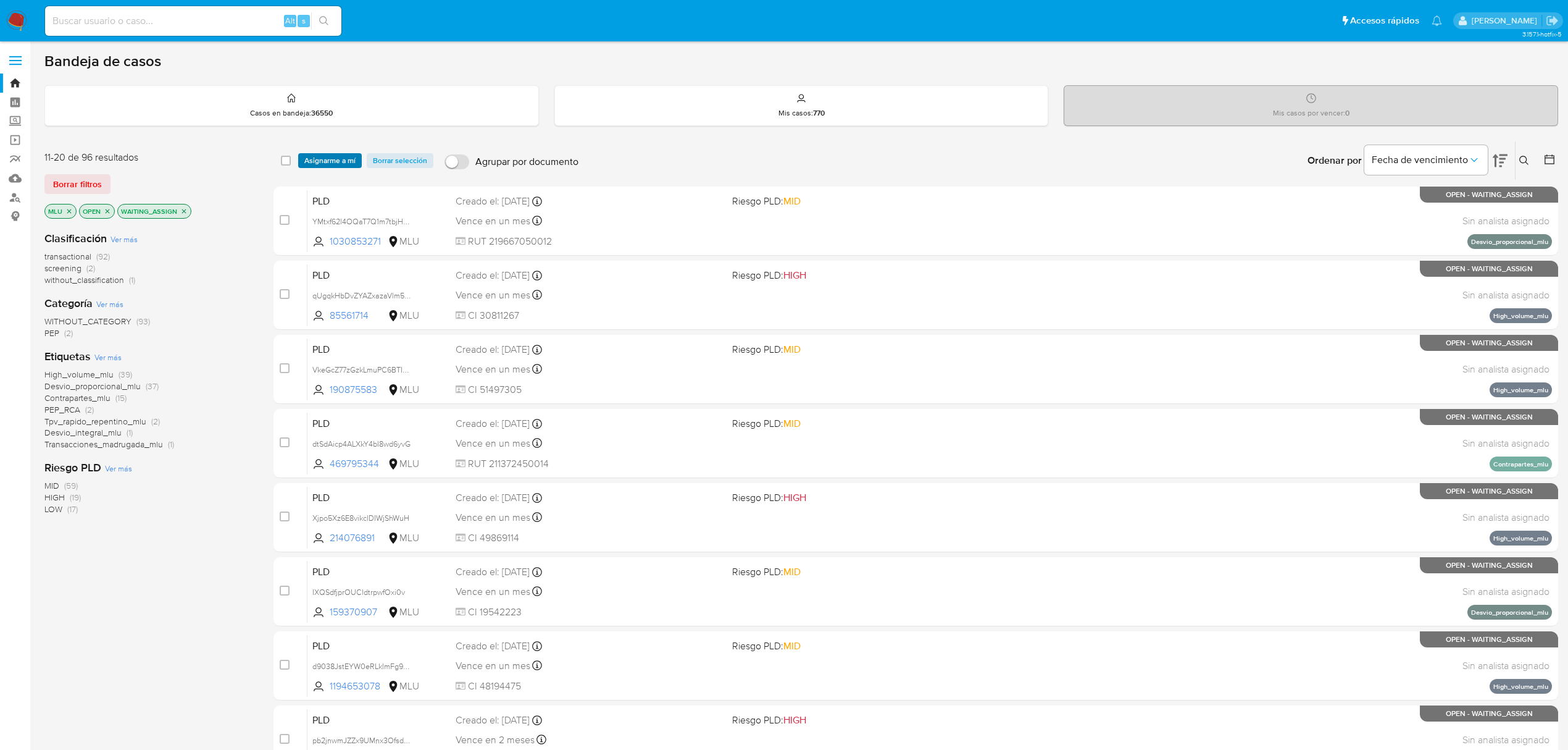
click at [328, 166] on span "Asignarme a mí" at bounding box center [330, 160] width 51 height 12
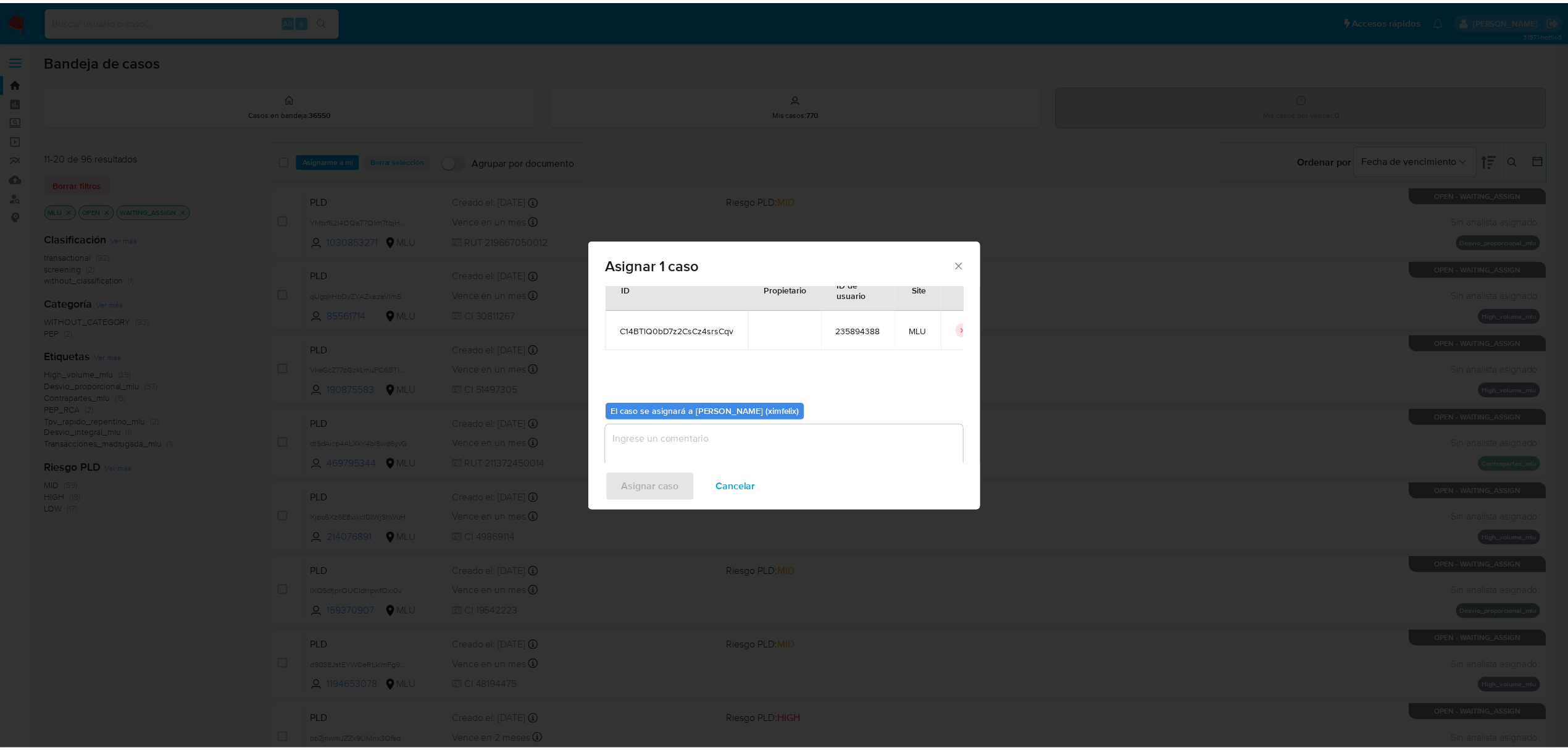
scroll to position [63, 0]
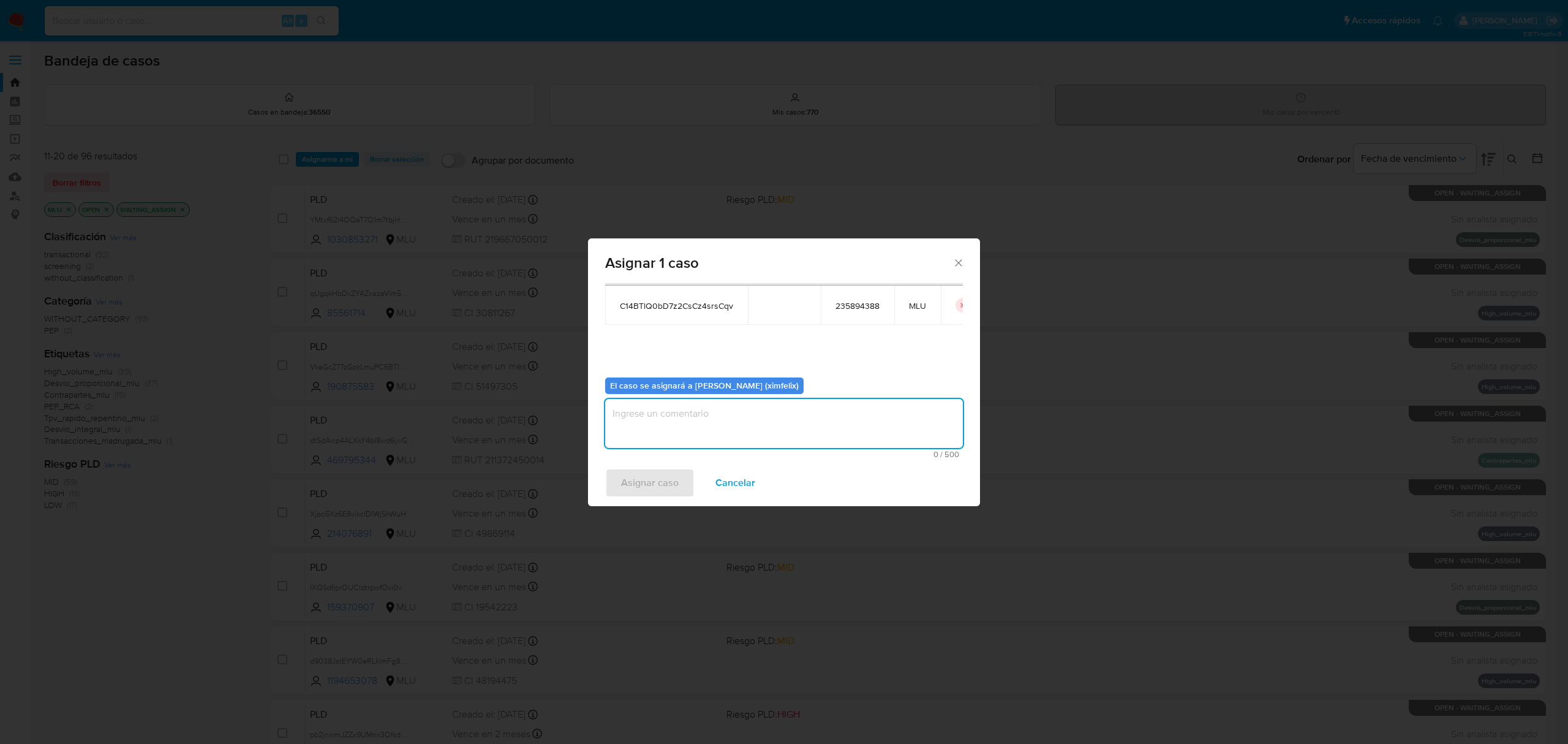
click at [740, 429] on textarea "assign-modal" at bounding box center [784, 423] width 357 height 49
click at [675, 416] on textarea "assign-modal" at bounding box center [784, 423] width 357 height 49
click at [694, 309] on span "C14BTlQ0bD7z2CsCz4srsCqv" at bounding box center [676, 305] width 113 height 11
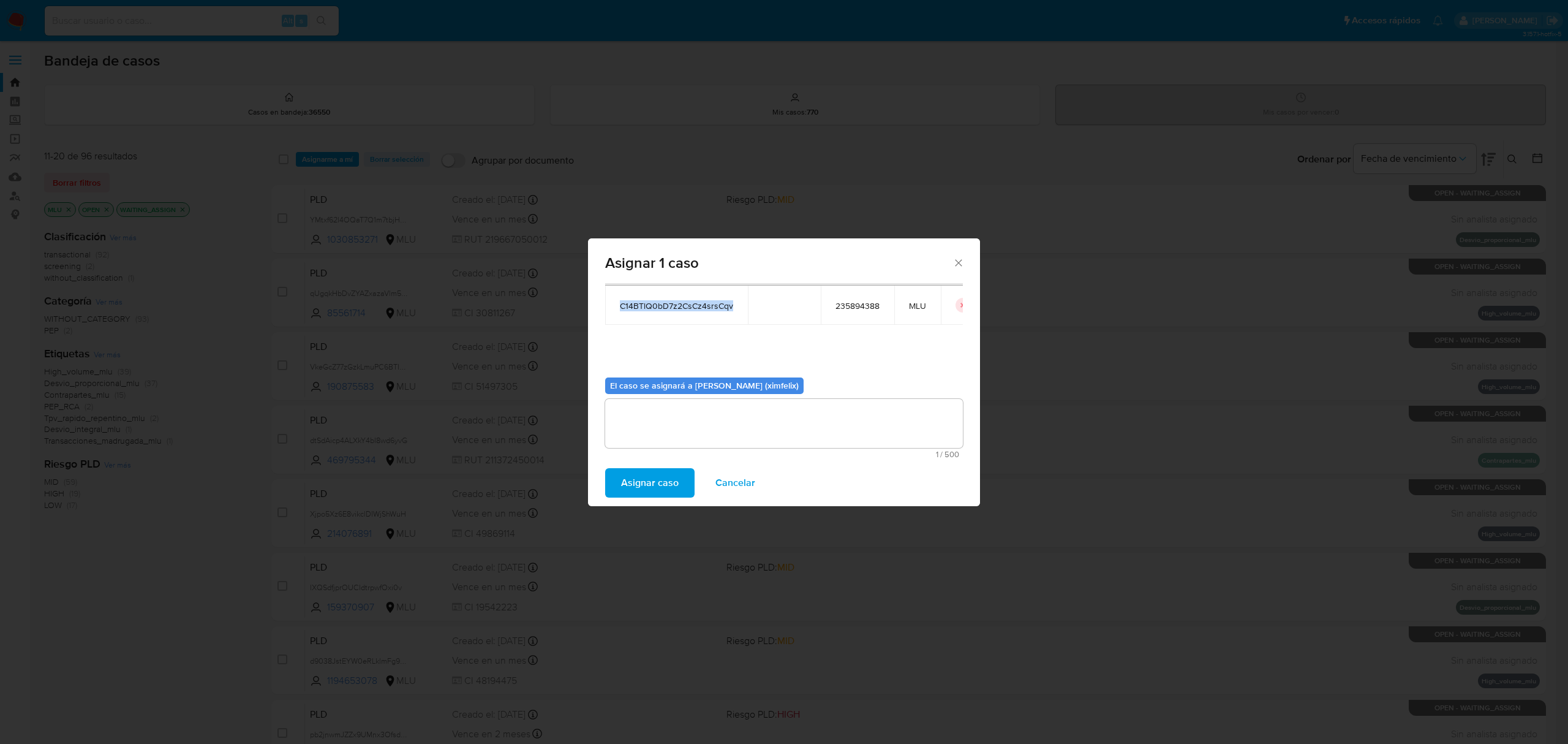
click at [694, 309] on span "C14BTlQ0bD7z2CsCz4srsCqv" at bounding box center [676, 305] width 113 height 11
copy span "C14BTlQ0bD7z2CsCz4srsCqv"
click at [639, 471] on span "Asignar caso" at bounding box center [649, 483] width 57 height 27
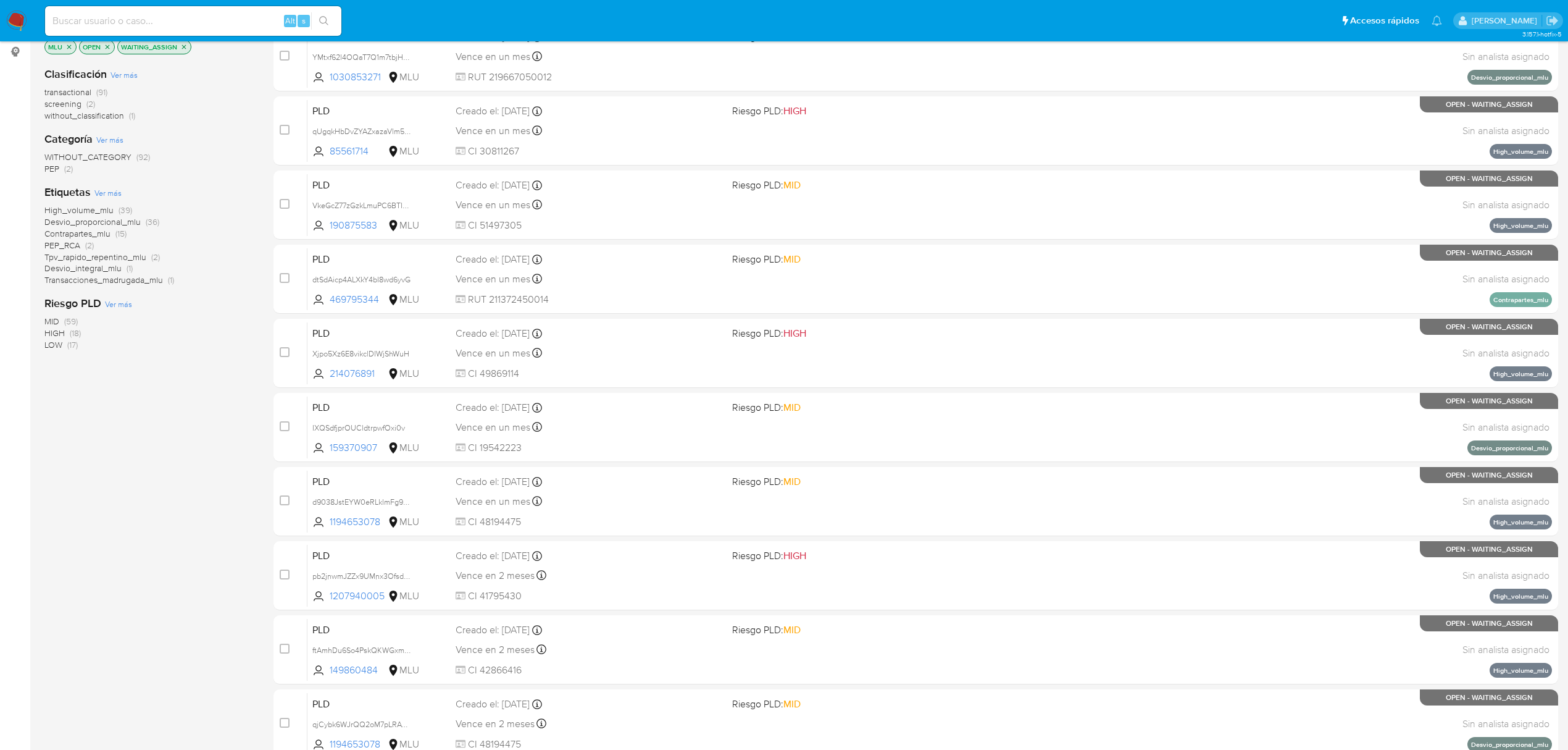
scroll to position [0, 0]
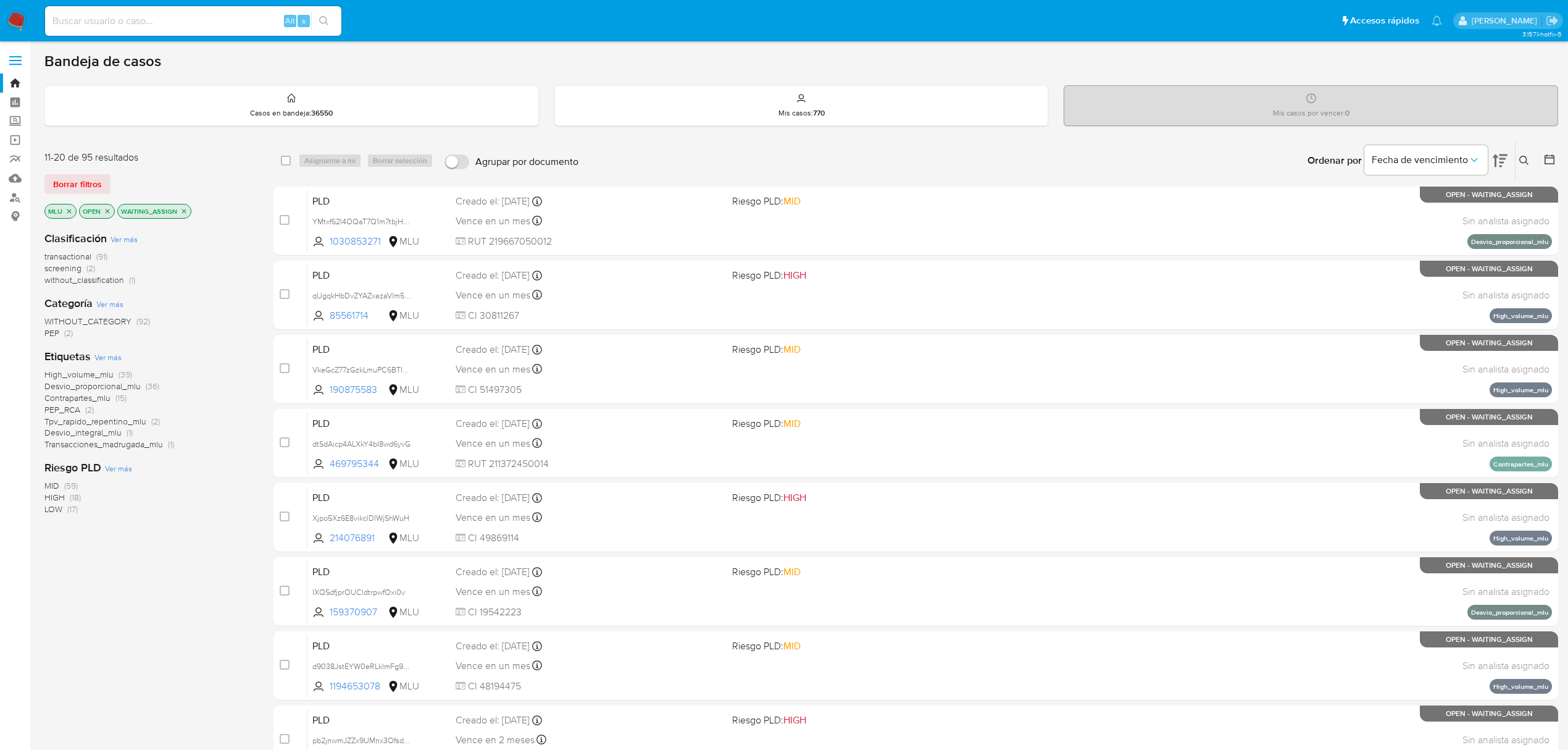
click at [184, 211] on icon "close-filter" at bounding box center [184, 210] width 5 height 5
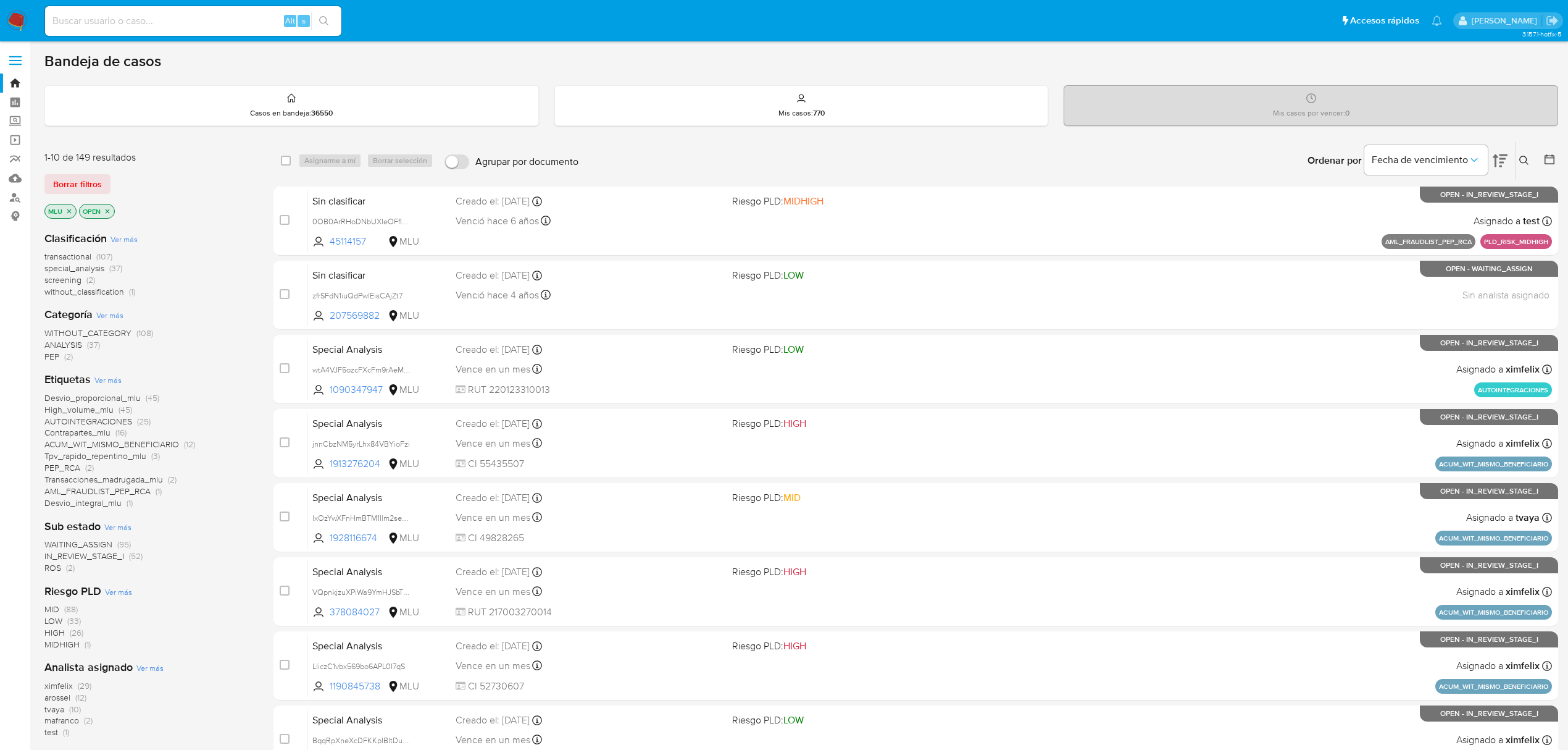
click at [19, 20] on img at bounding box center [17, 20] width 21 height 21
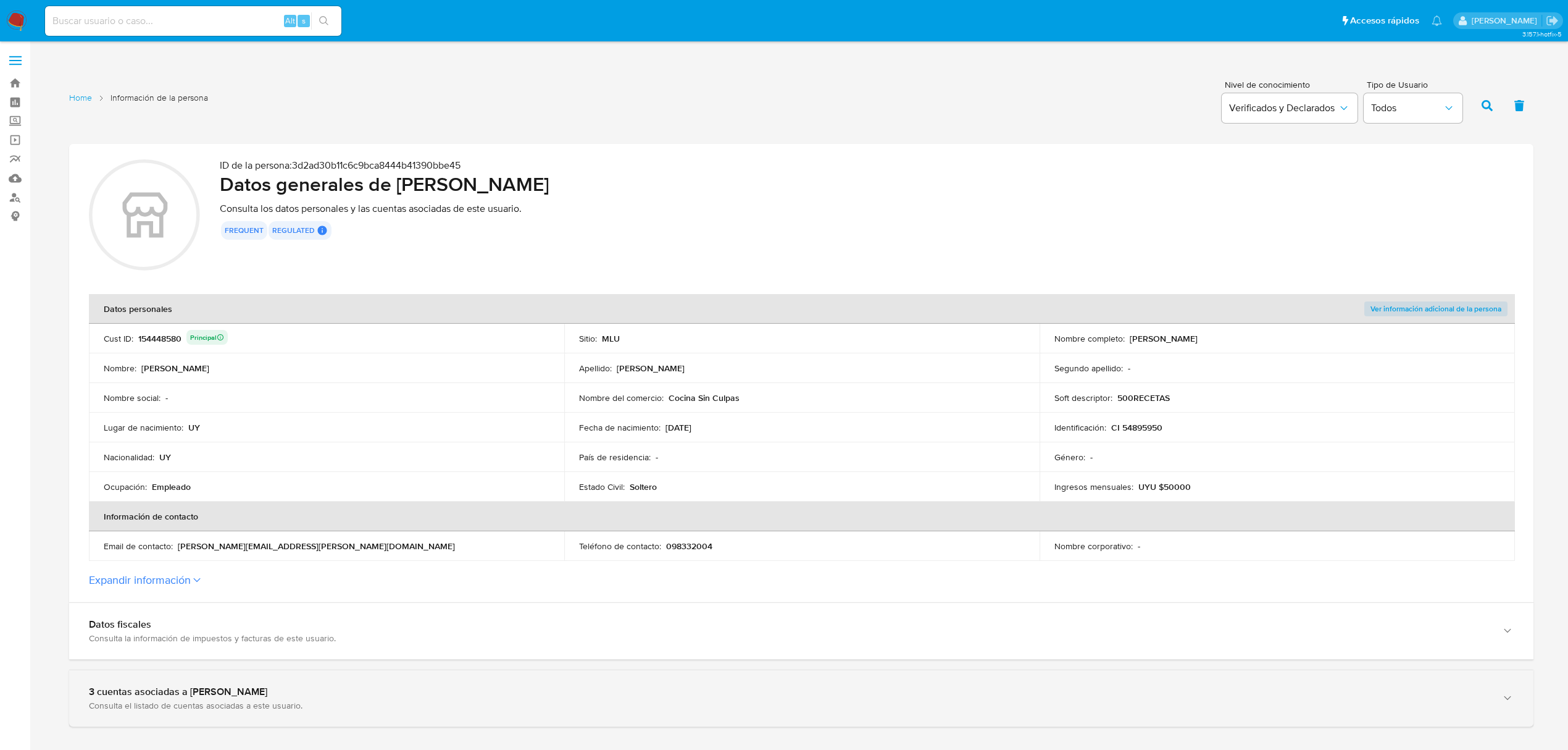
click at [371, 695] on div "3 cuentas asociadas a [PERSON_NAME]" at bounding box center [790, 691] width 1401 height 12
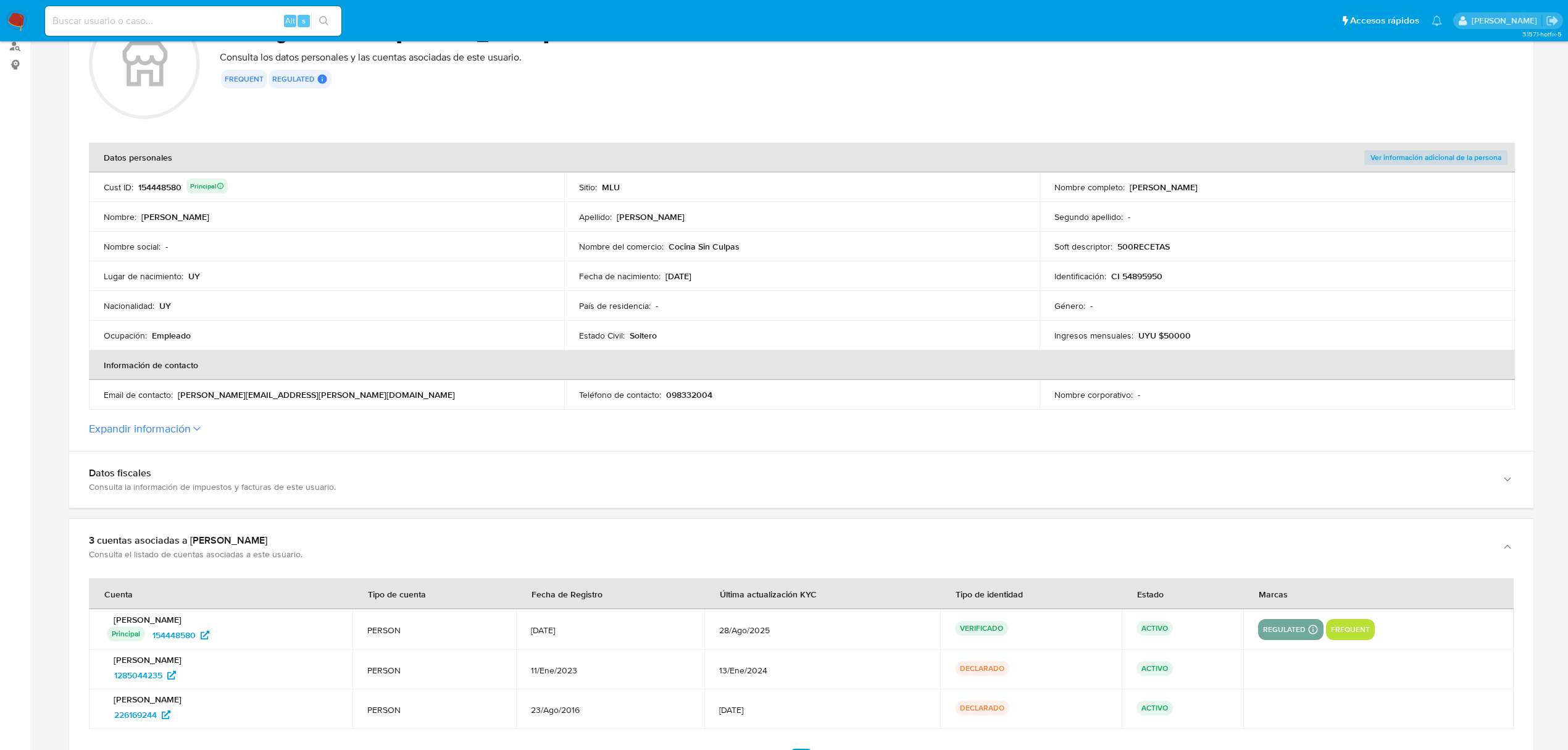
scroll to position [329, 0]
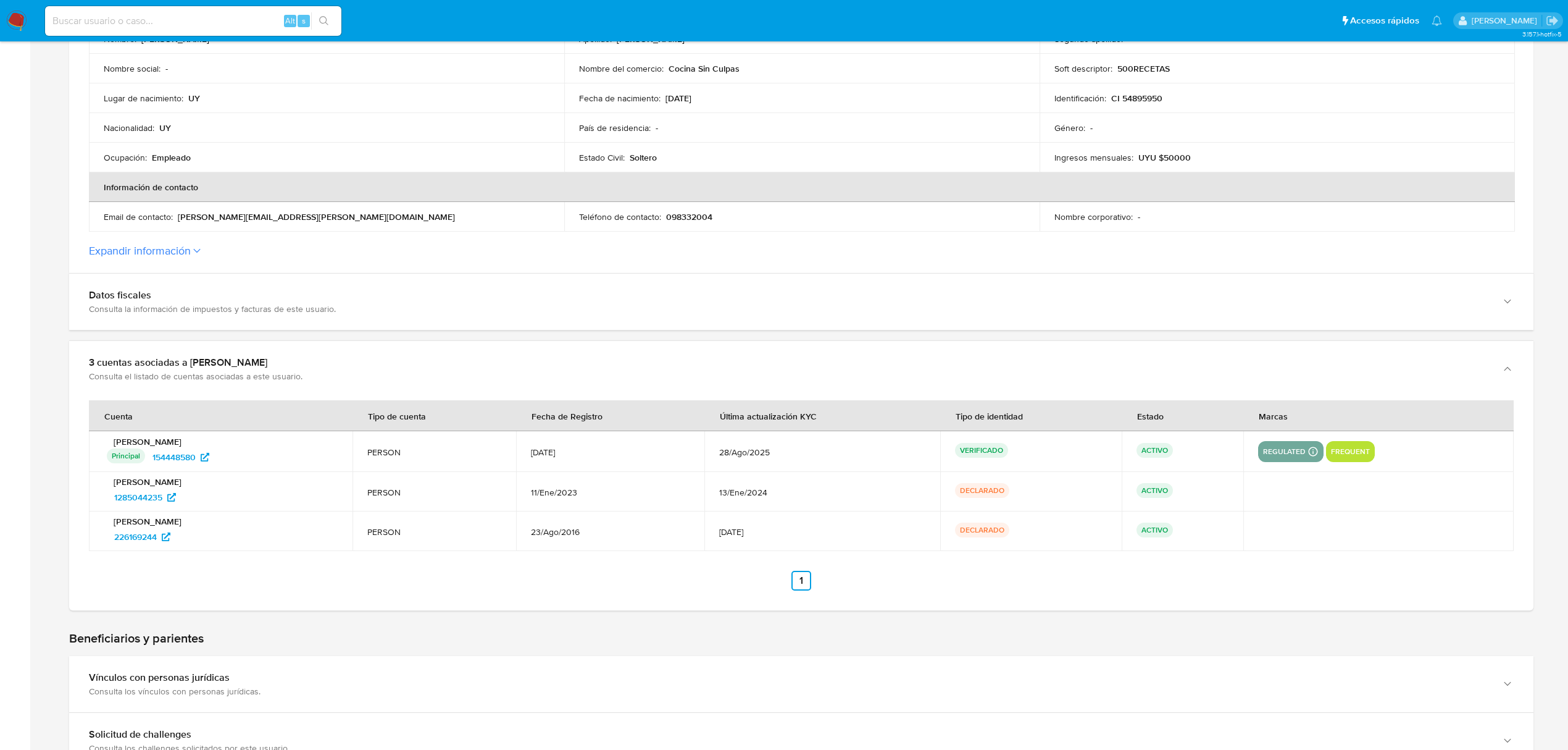
drag, startPoint x: 202, startPoint y: 502, endPoint x: 99, endPoint y: 505, distance: 103.0
click at [99, 505] on td "[PERSON_NAME] 1285044235" at bounding box center [221, 491] width 264 height 40
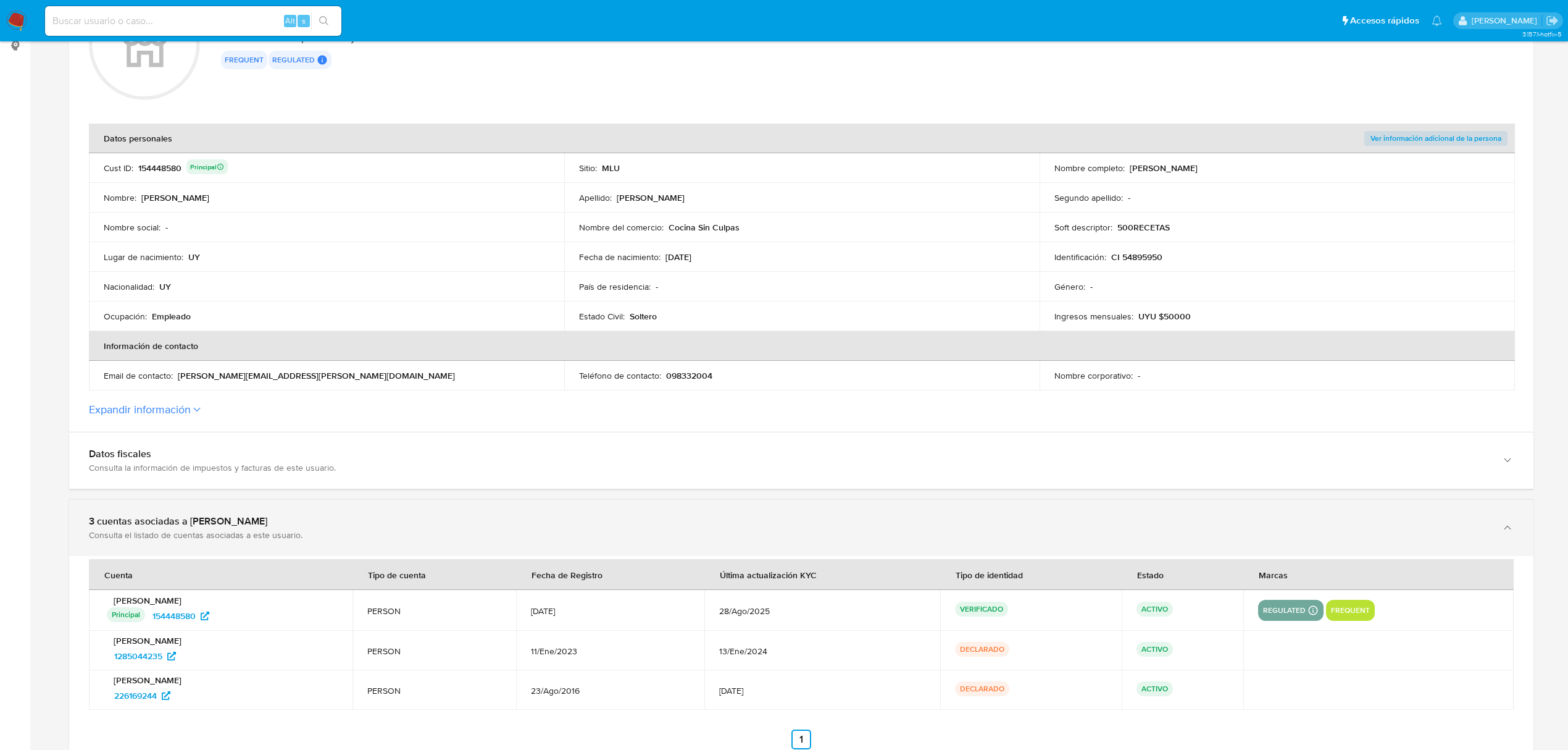
scroll to position [165, 0]
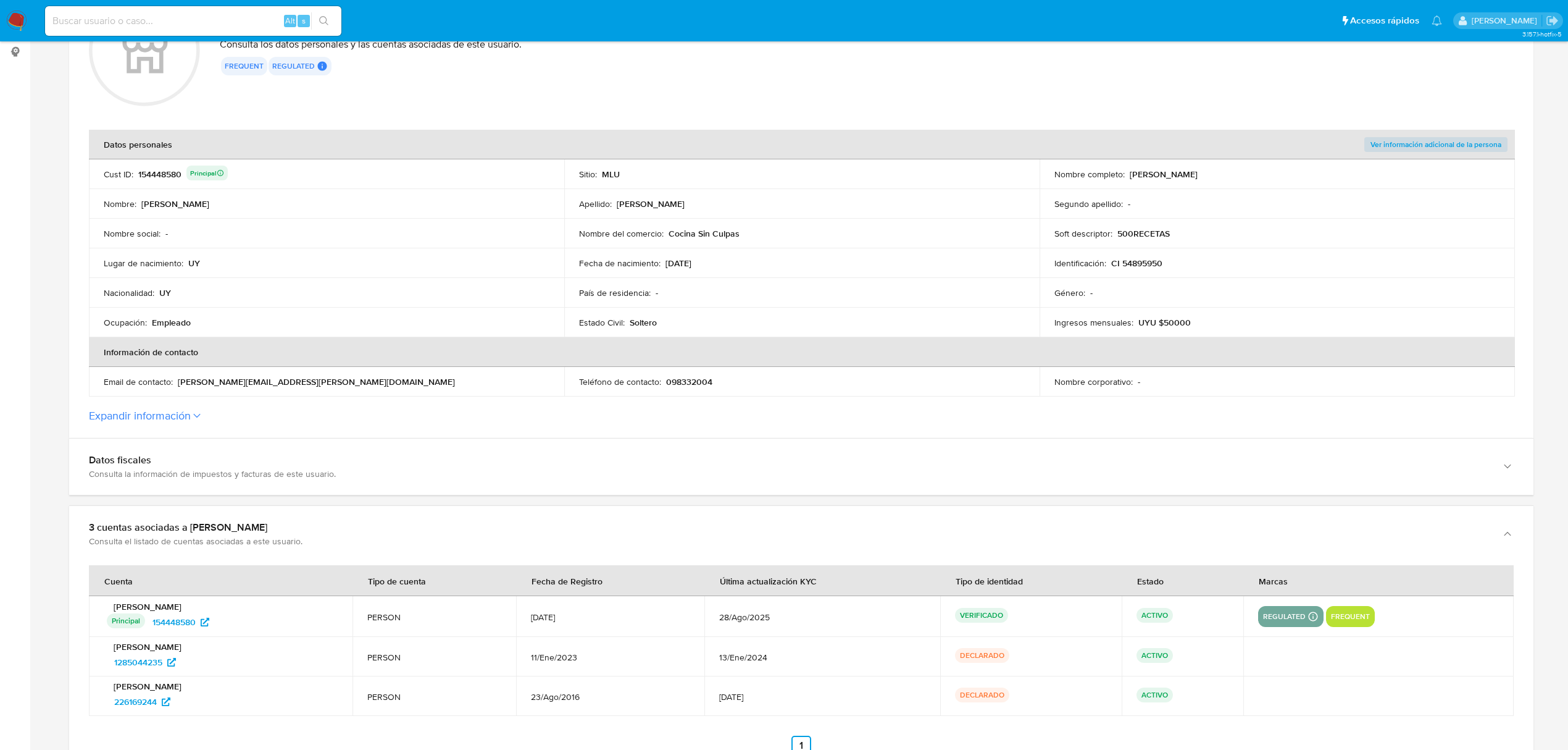
click at [171, 416] on button "Expandir información" at bounding box center [140, 415] width 102 height 14
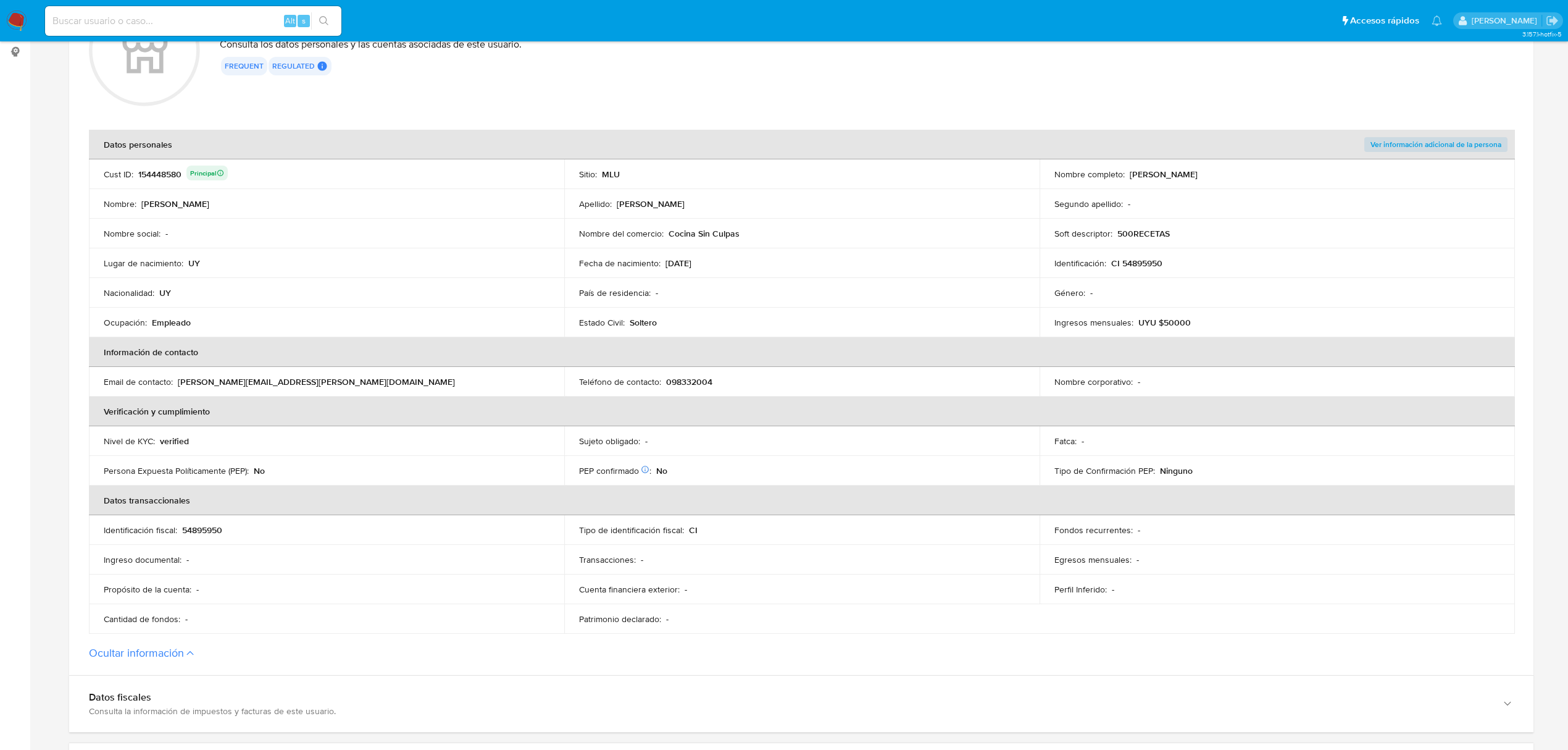
drag, startPoint x: 279, startPoint y: 385, endPoint x: 177, endPoint y: 380, distance: 102.1
click at [177, 380] on div "Email de contacto : [PERSON_NAME][EMAIL_ADDRESS][PERSON_NAME][DOMAIN_NAME]" at bounding box center [326, 381] width 446 height 11
click at [692, 376] on p "098332004" at bounding box center [689, 381] width 46 height 11
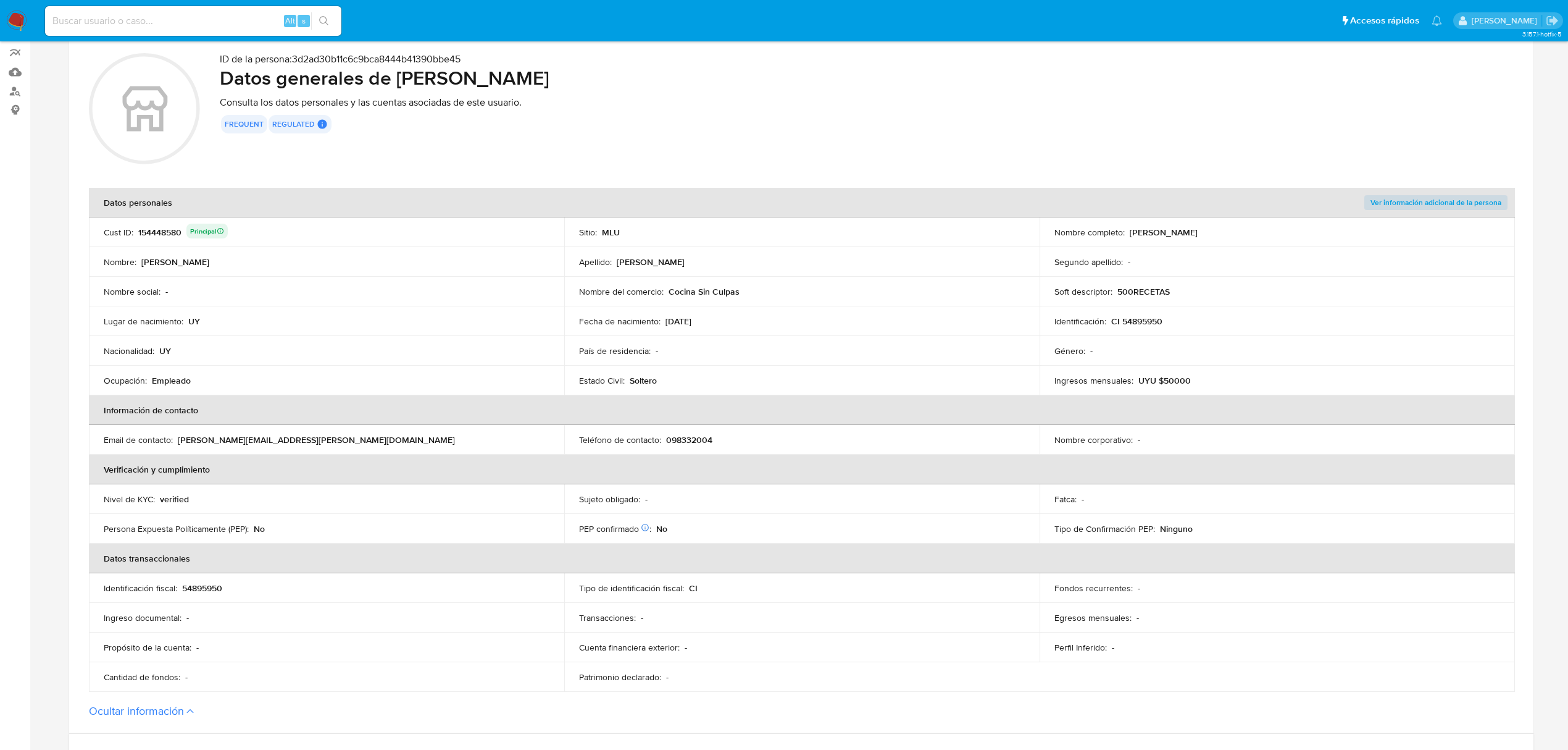
scroll to position [82, 0]
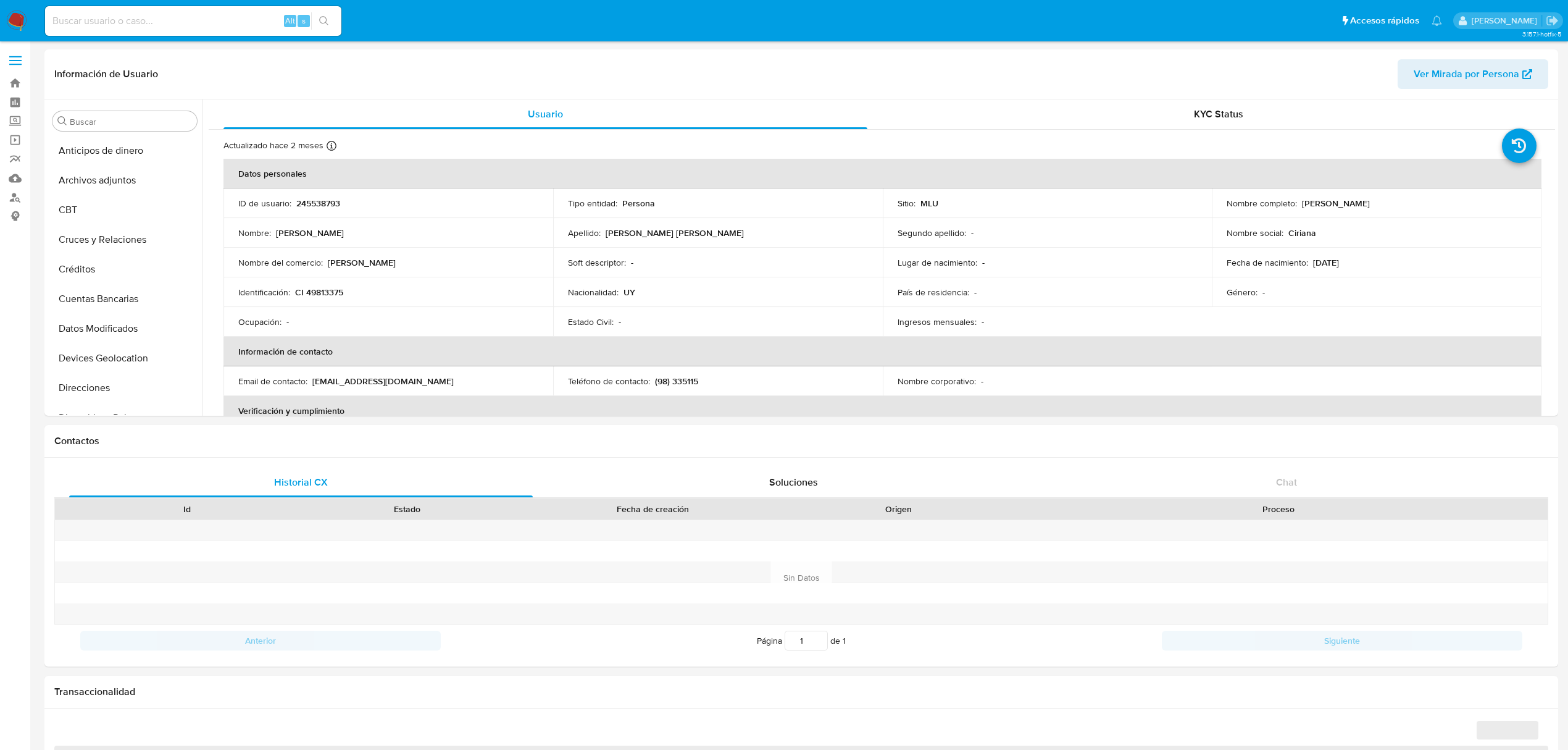
select select "10"
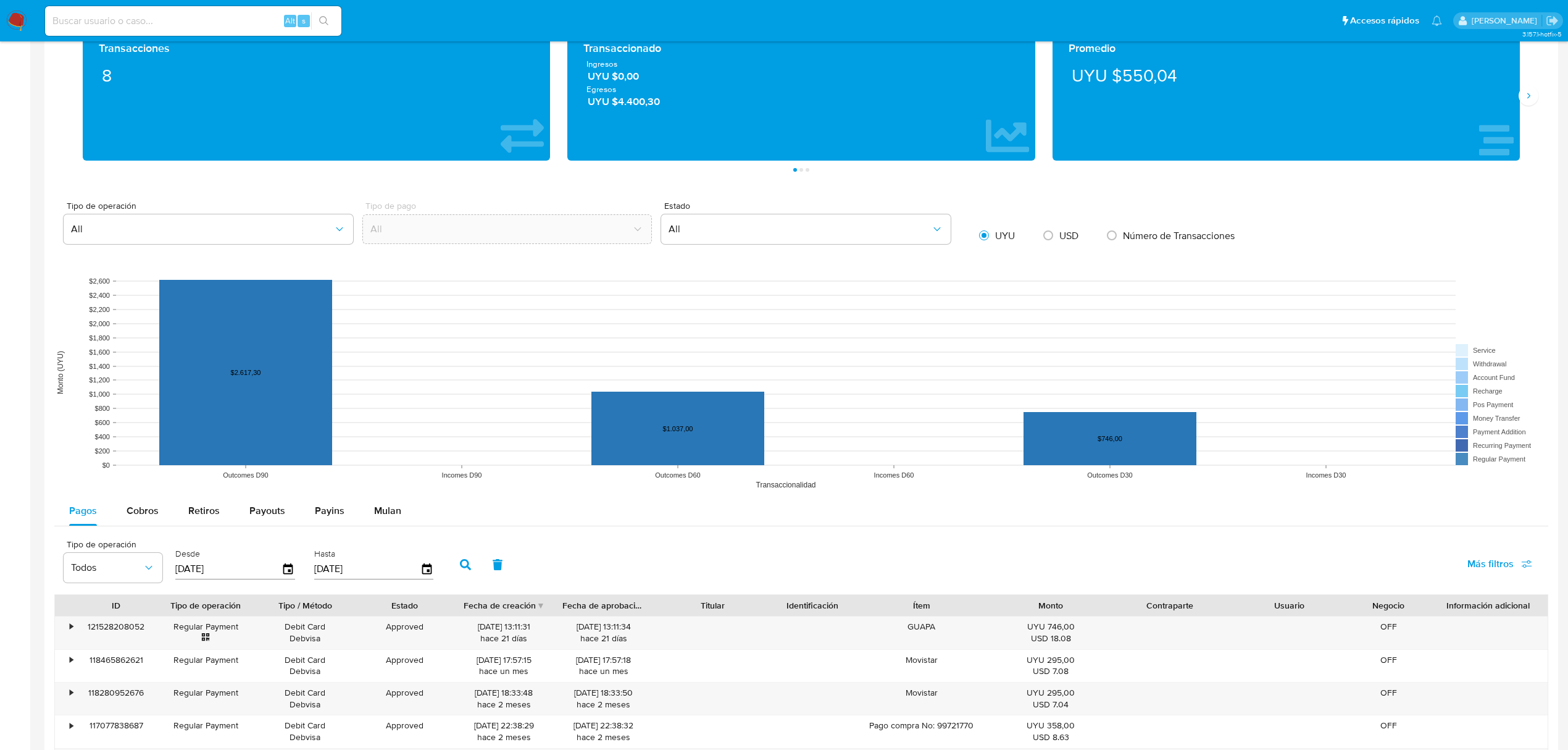
scroll to position [741, 0]
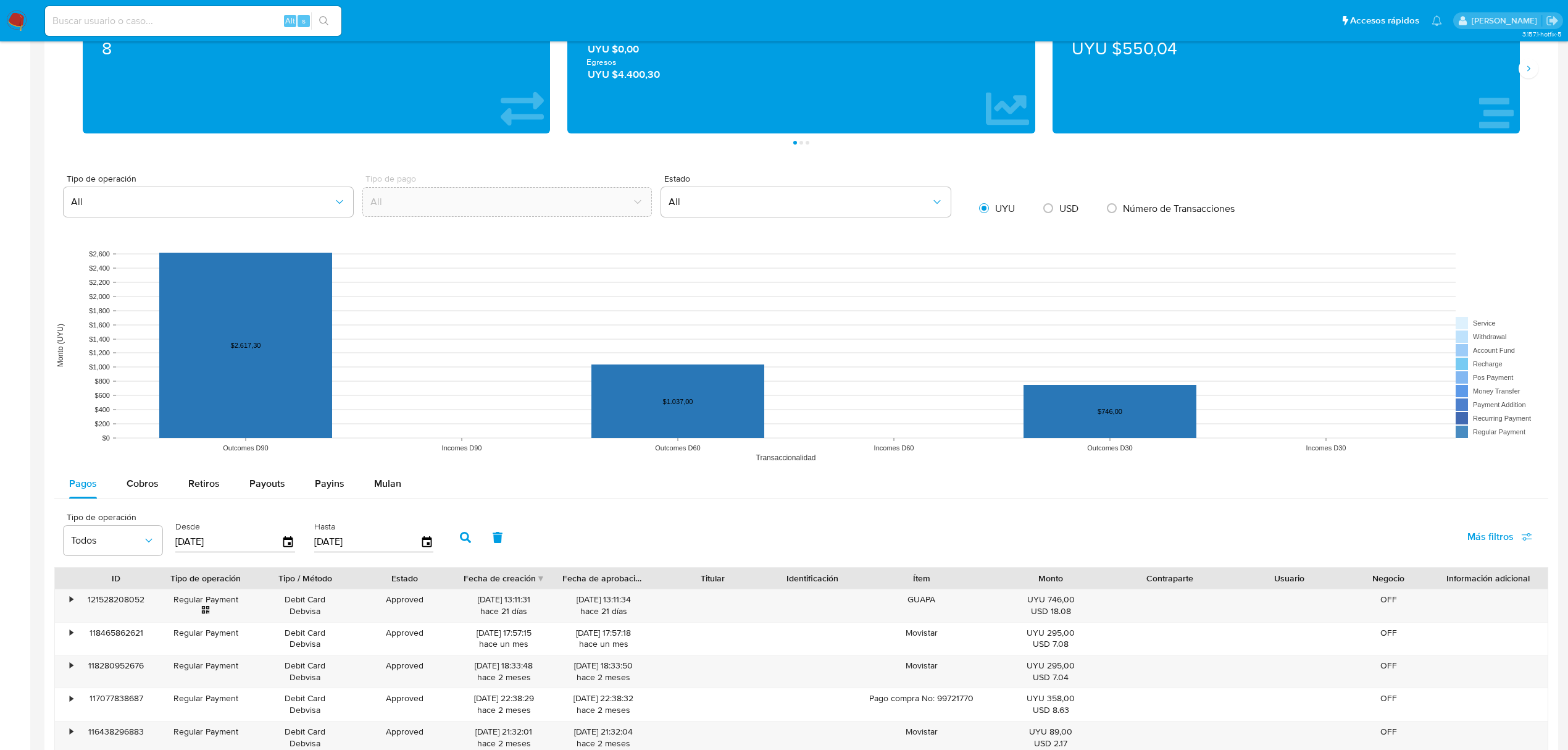
click at [134, 469] on rect at bounding box center [801, 345] width 1494 height 247
click at [146, 490] on span "Cobros" at bounding box center [142, 483] width 32 height 14
select select "10"
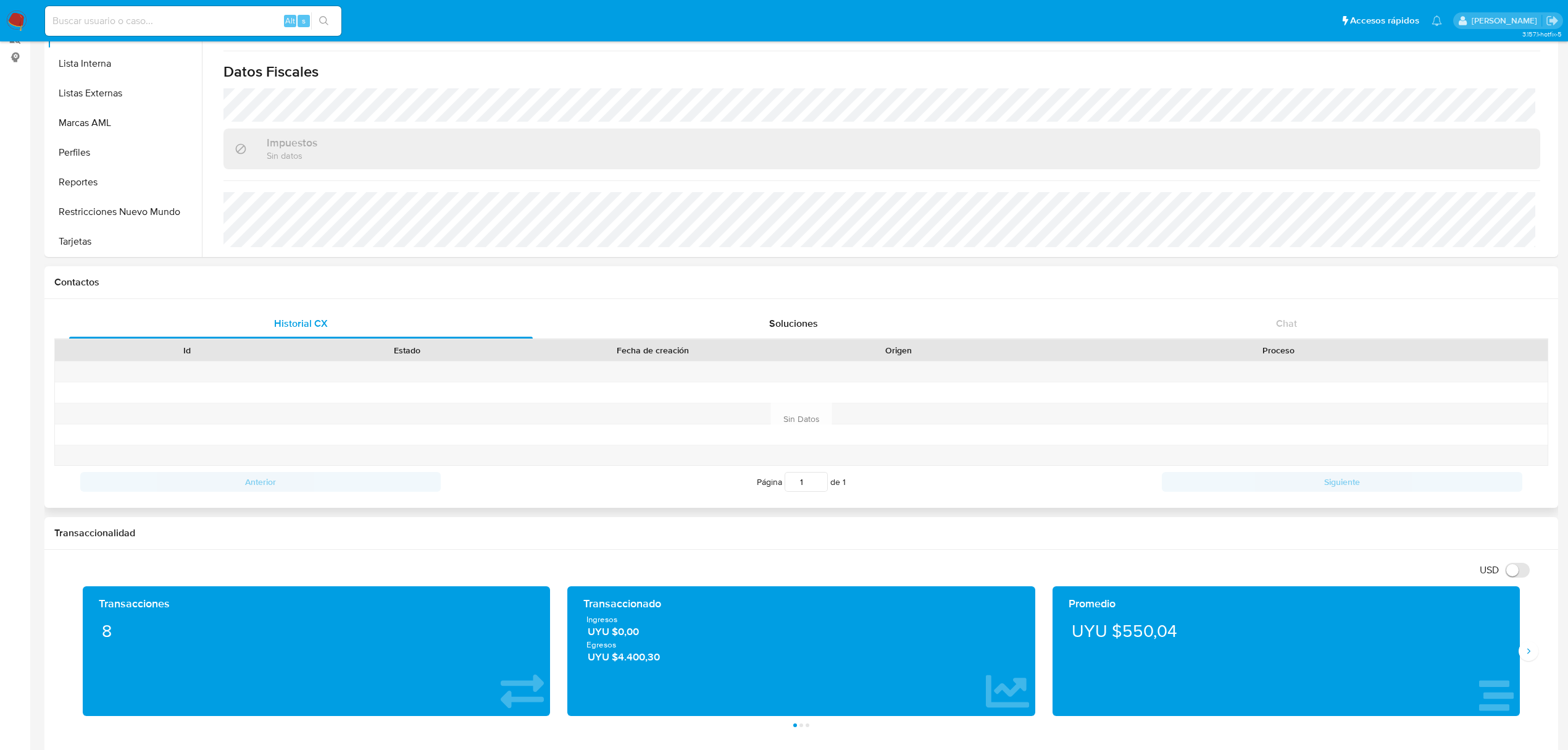
scroll to position [0, 0]
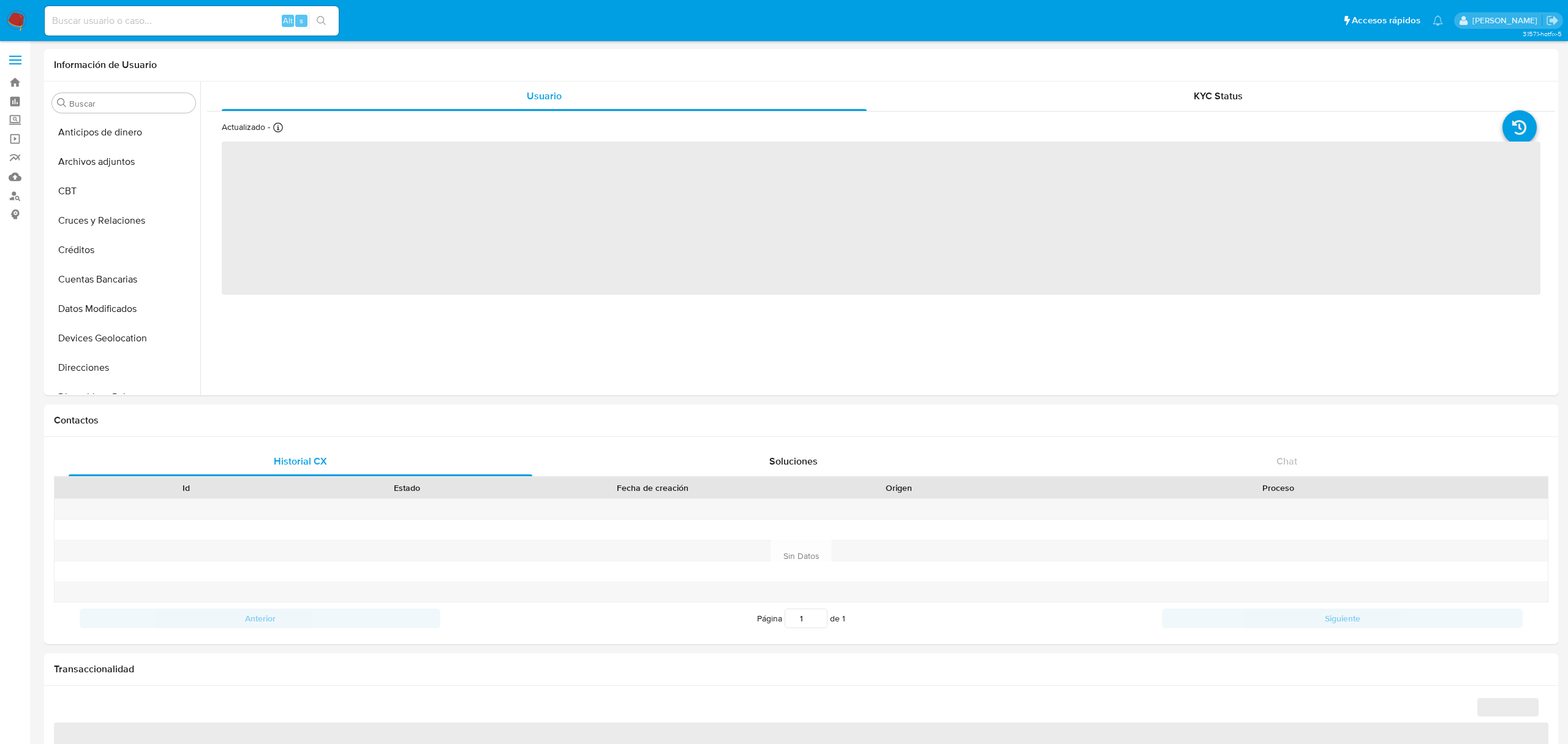
select select "10"
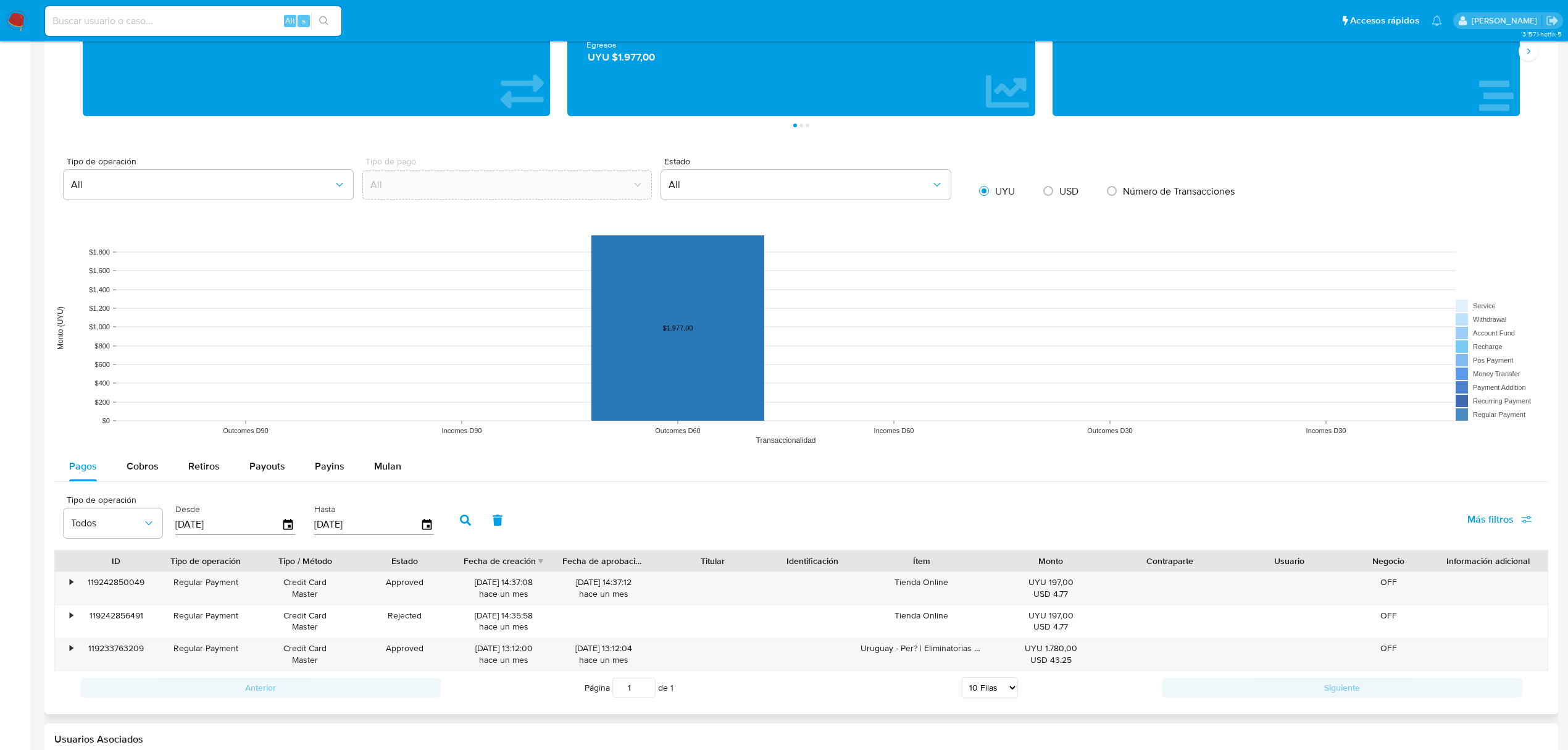
scroll to position [819, 0]
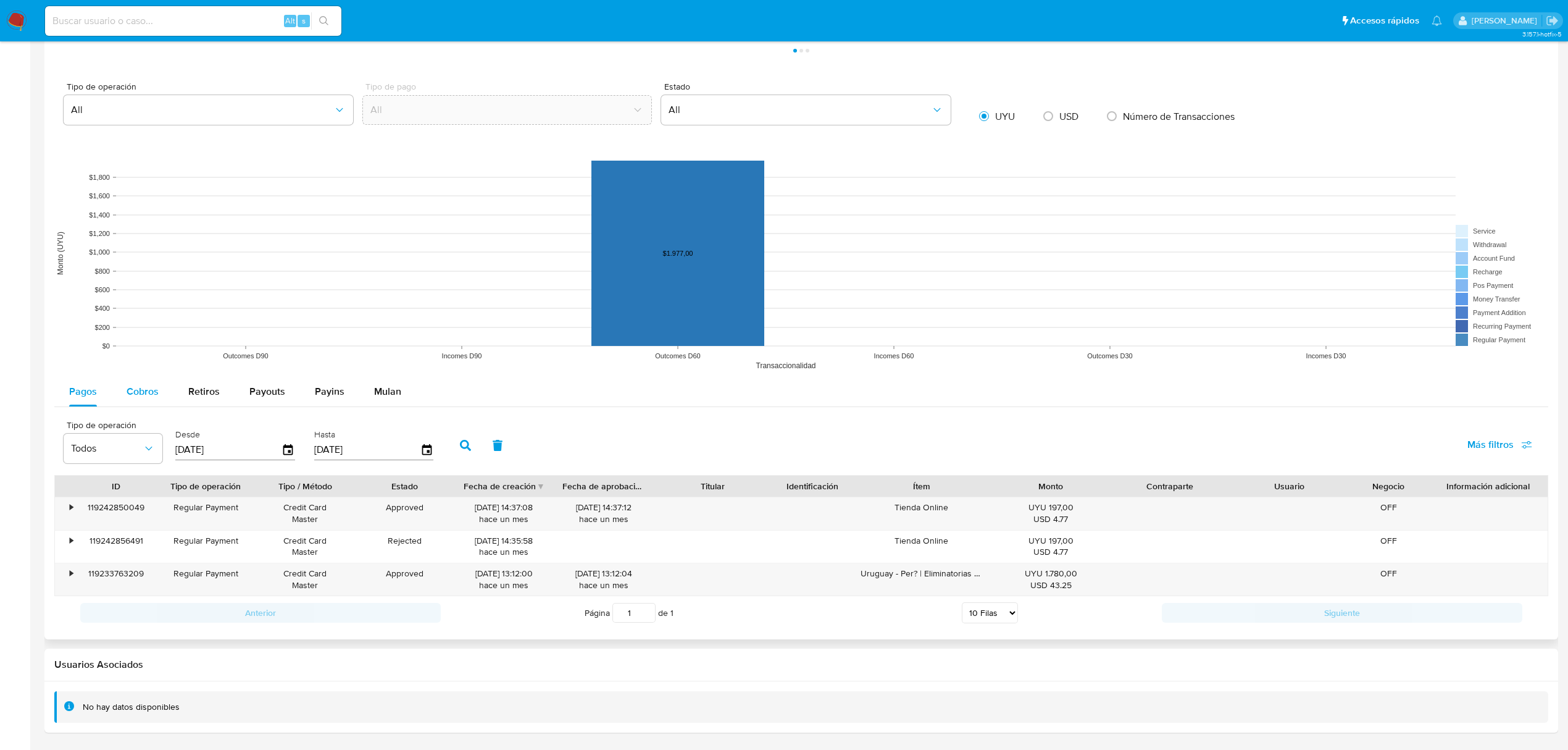
click at [134, 393] on span "Cobros" at bounding box center [142, 391] width 32 height 14
select select "10"
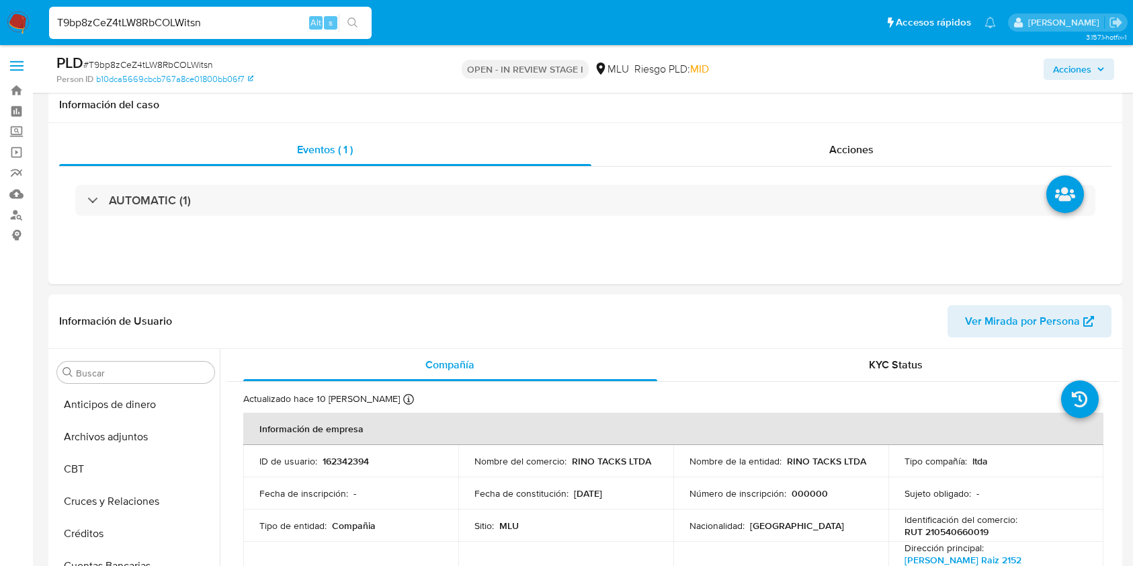
select select "10"
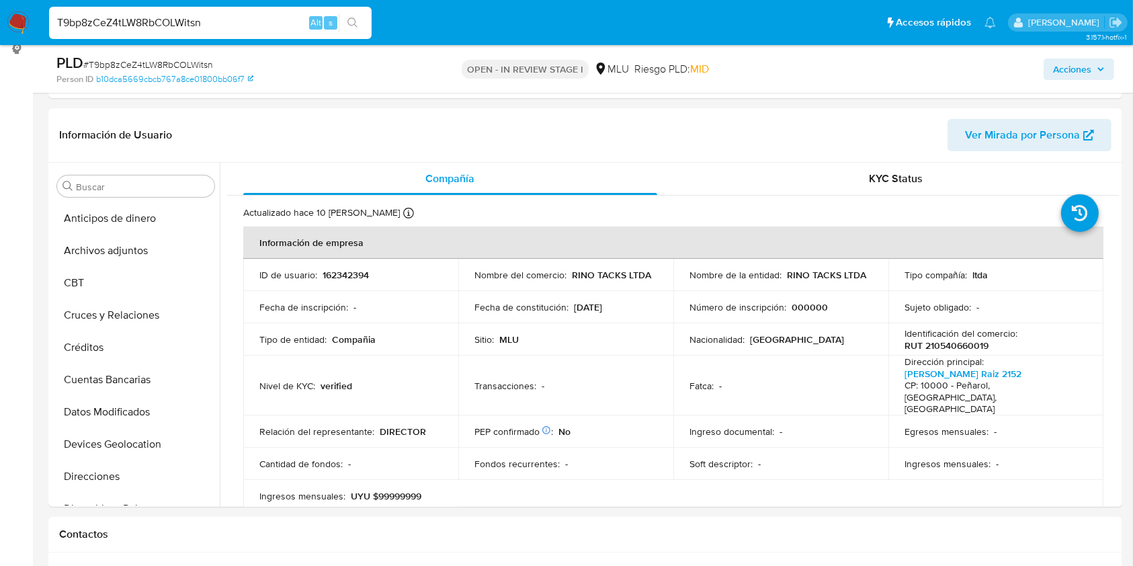
scroll to position [249, 0]
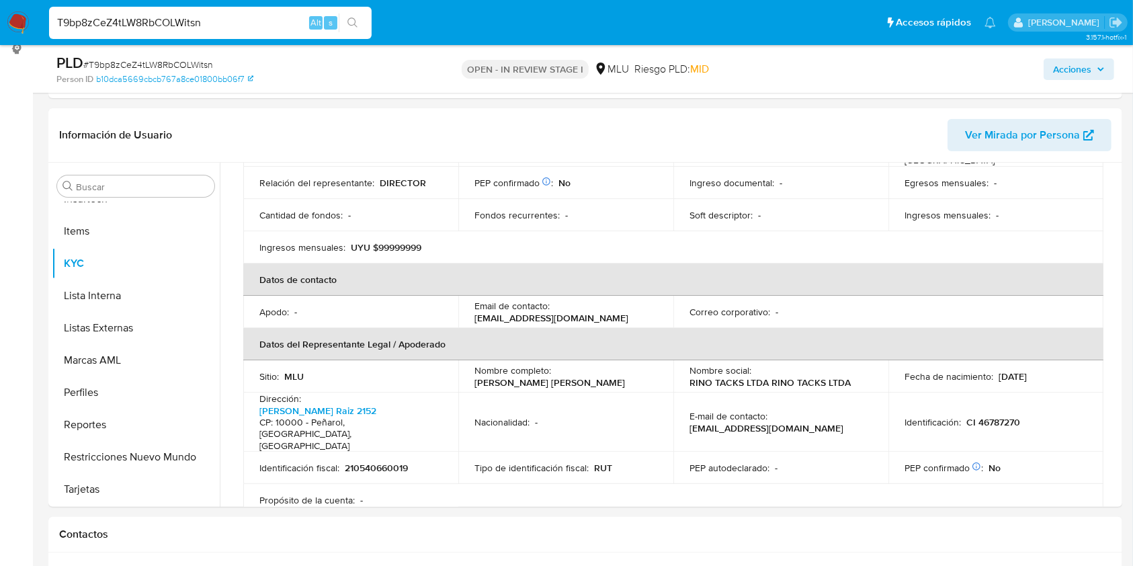
drag, startPoint x: 220, startPoint y: 13, endPoint x: 45, endPoint y: 21, distance: 174.8
click at [42, 23] on ul "Pausado Ver notificaciones T9bp8zCeZ4tLW8RbCOLWitsn Alt s Accesos rápidos Presi…" at bounding box center [522, 22] width 960 height 34
paste input "XA12d0ePfOzS1oaNkUofLnDY"
type input "XA12d0ePfOzS1oaNkUofLnDY"
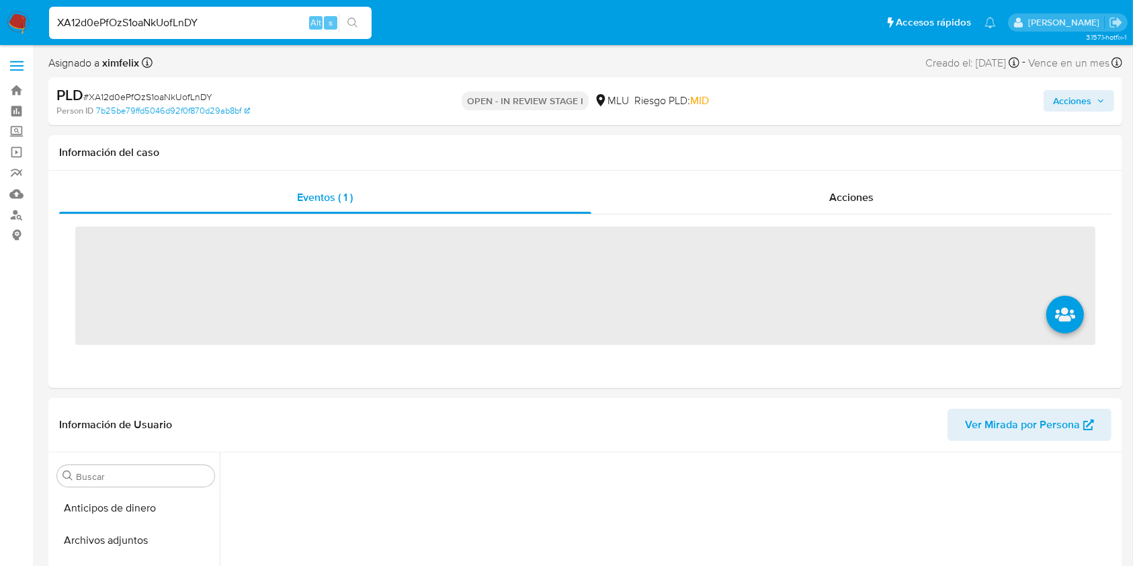
scroll to position [240, 0]
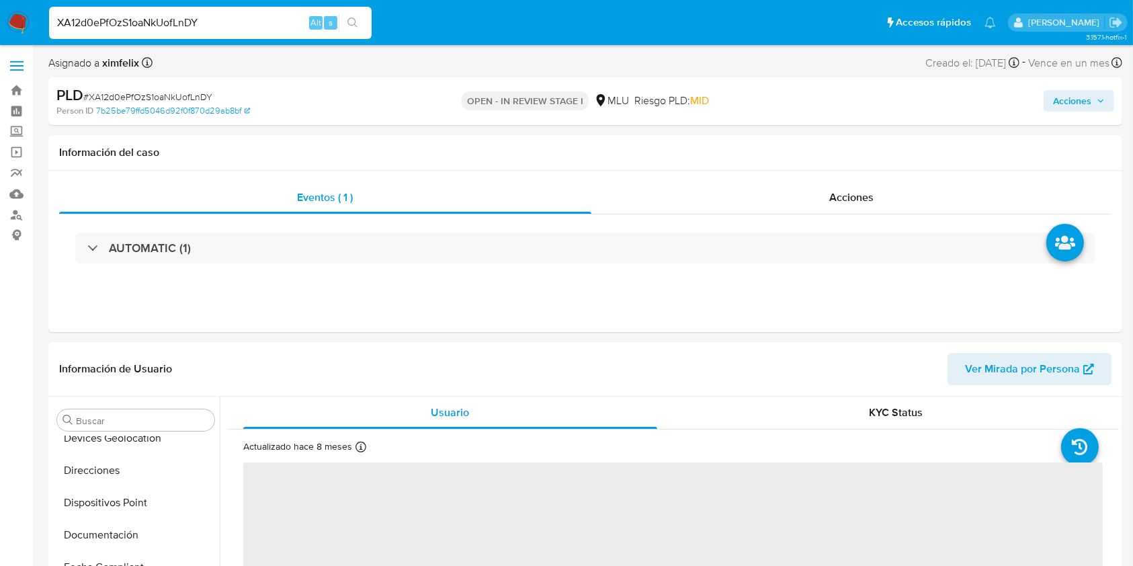
select select "10"
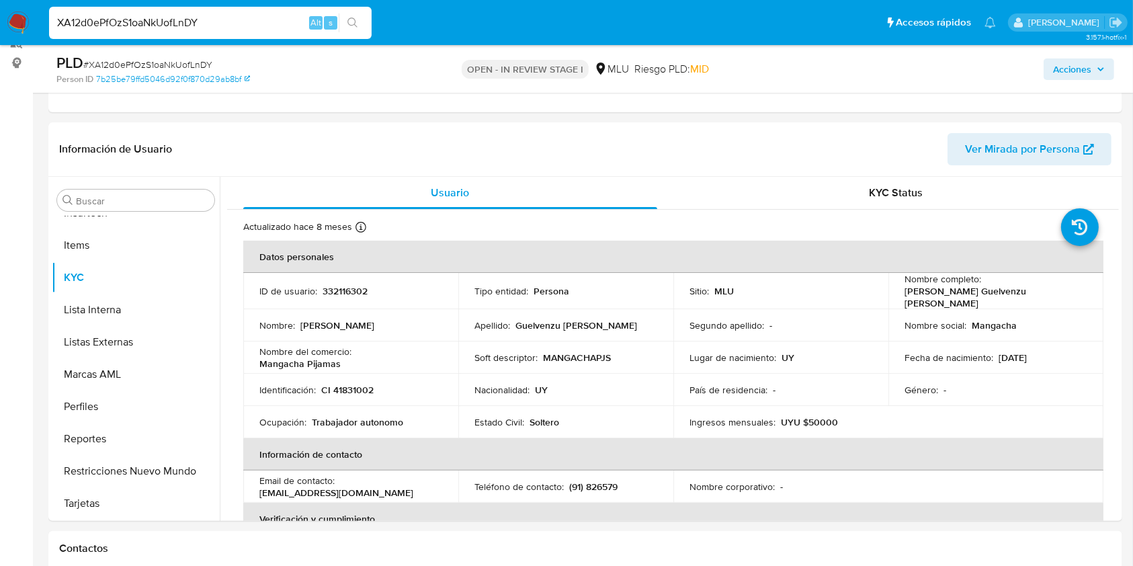
scroll to position [298, 0]
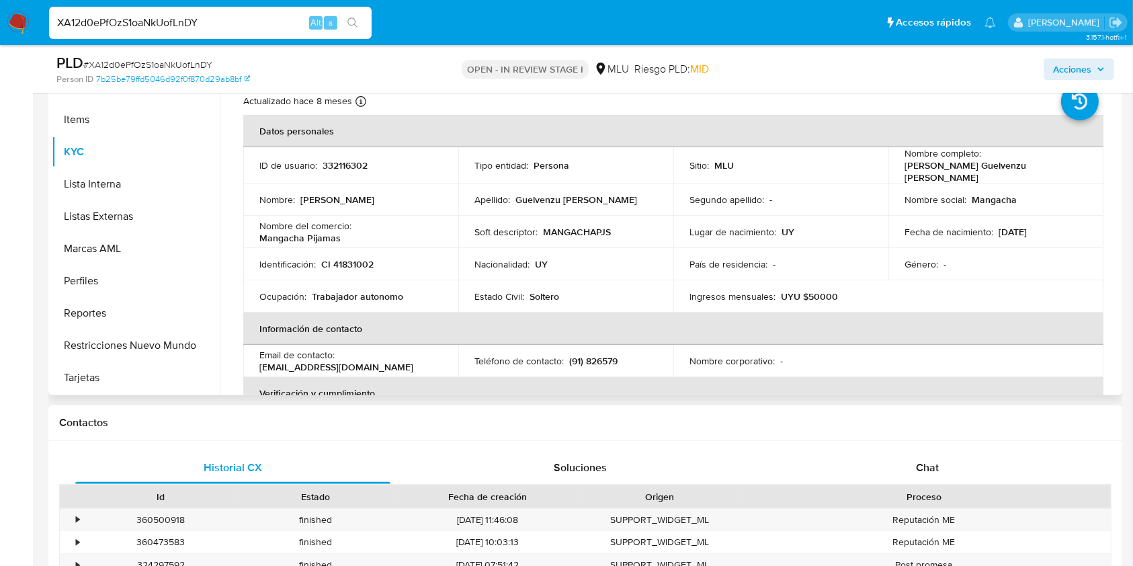
click at [892, 126] on th "Datos personales" at bounding box center [673, 131] width 860 height 32
click at [954, 390] on th "Verificación y cumplimiento" at bounding box center [673, 393] width 860 height 32
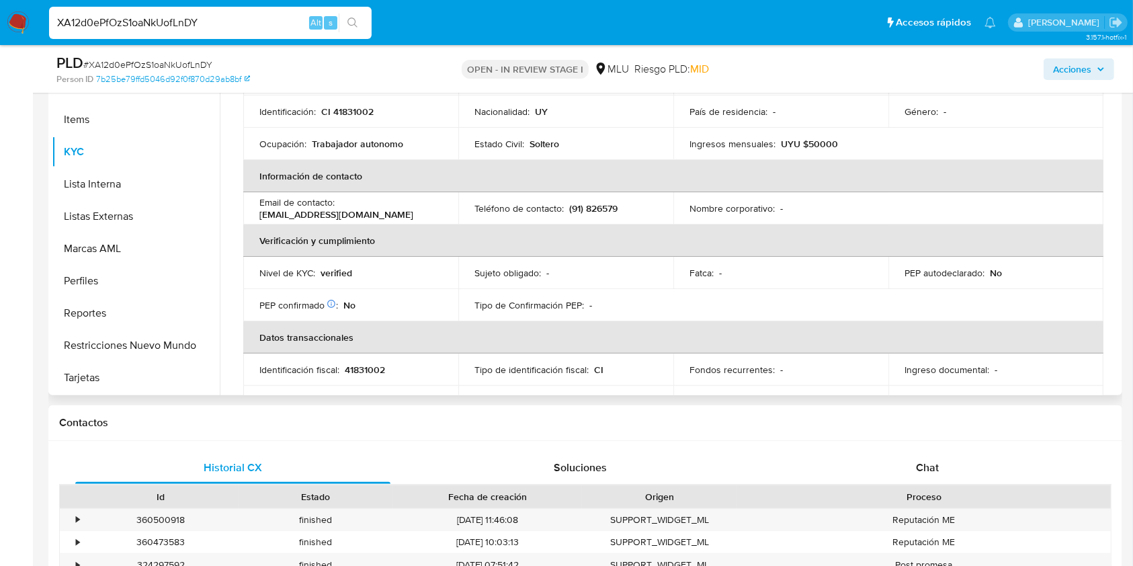
scroll to position [179, 0]
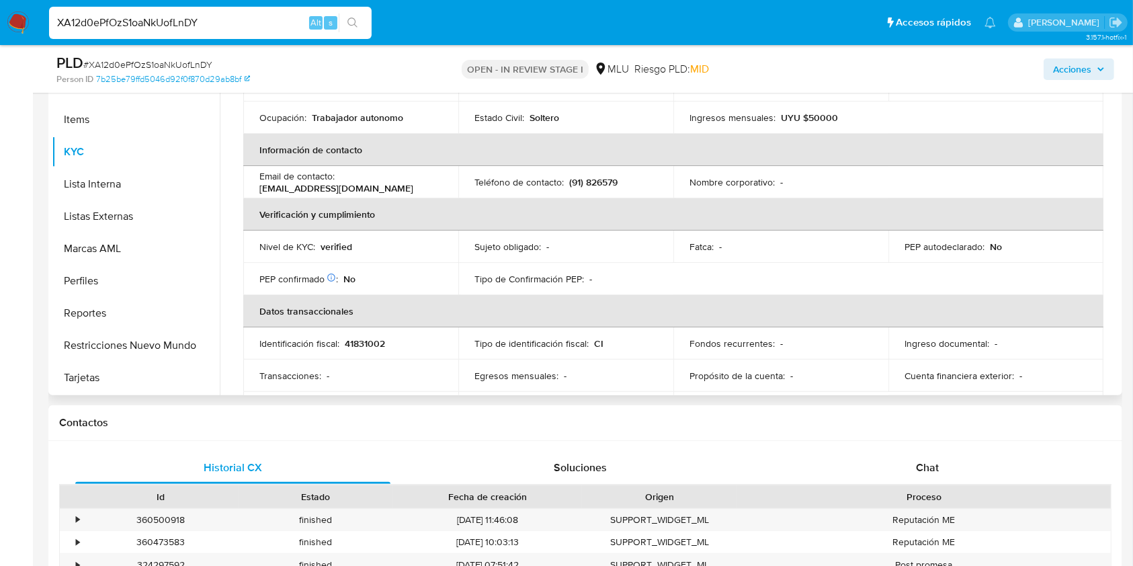
click at [956, 345] on p "Ingreso documental :" at bounding box center [946, 343] width 85 height 12
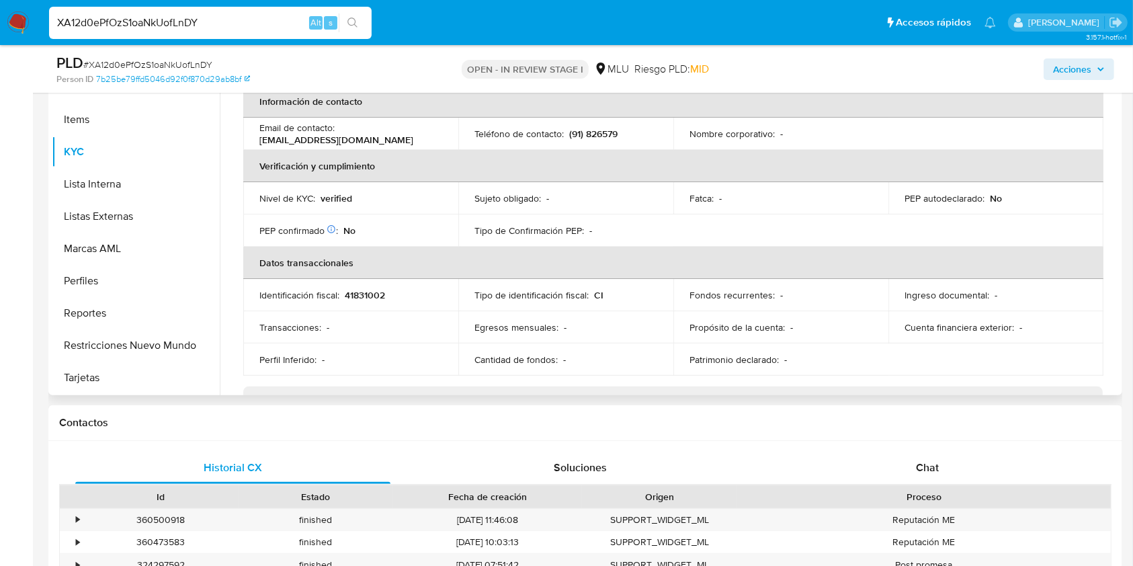
scroll to position [0, 0]
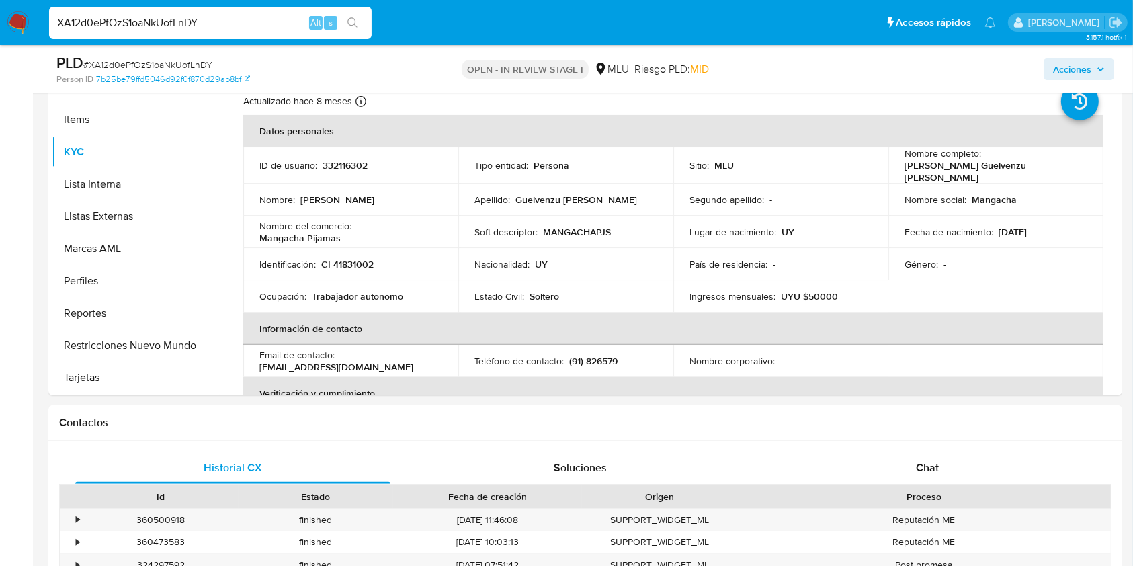
click at [163, 24] on input "XA12d0ePfOzS1oaNkUofLnDY" at bounding box center [210, 22] width 322 height 17
click at [162, 24] on input "XA12d0ePfOzS1oaNkUofLnDY" at bounding box center [210, 22] width 322 height 17
paste input "ac5lQwvODpK9kLRq0uaCjkx5"
type input "ac5lQwvODpK9kLRq0uaCjkx5"
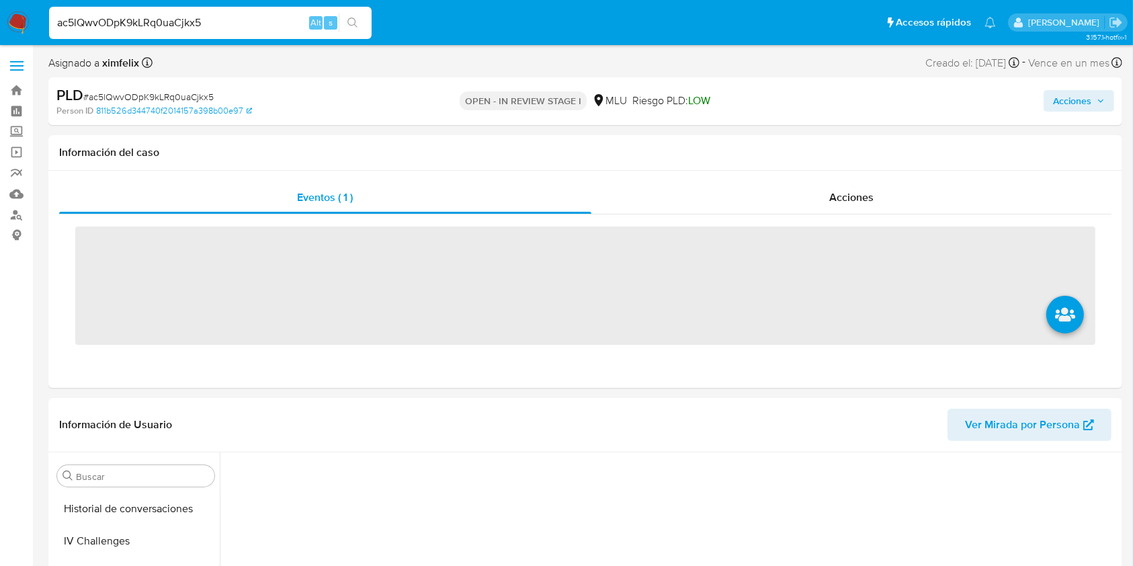
scroll to position [600, 0]
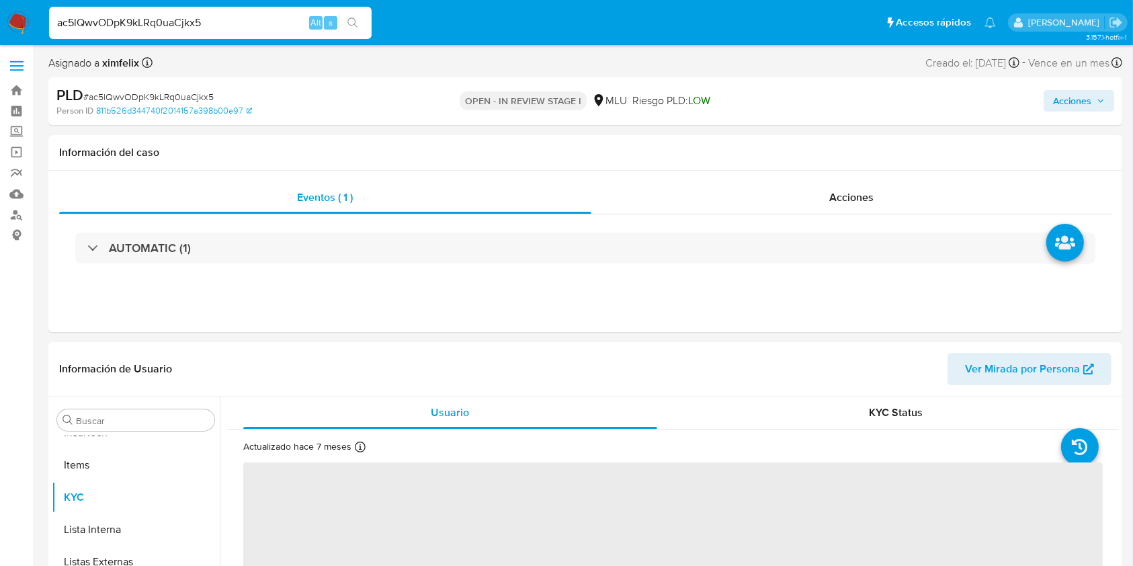
select select "10"
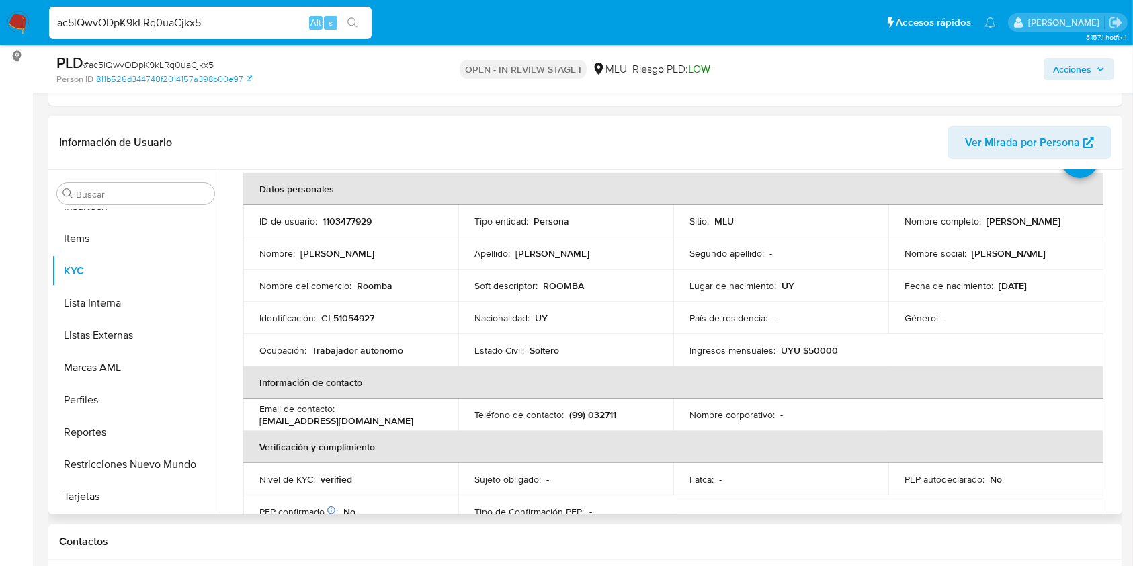
scroll to position [74, 0]
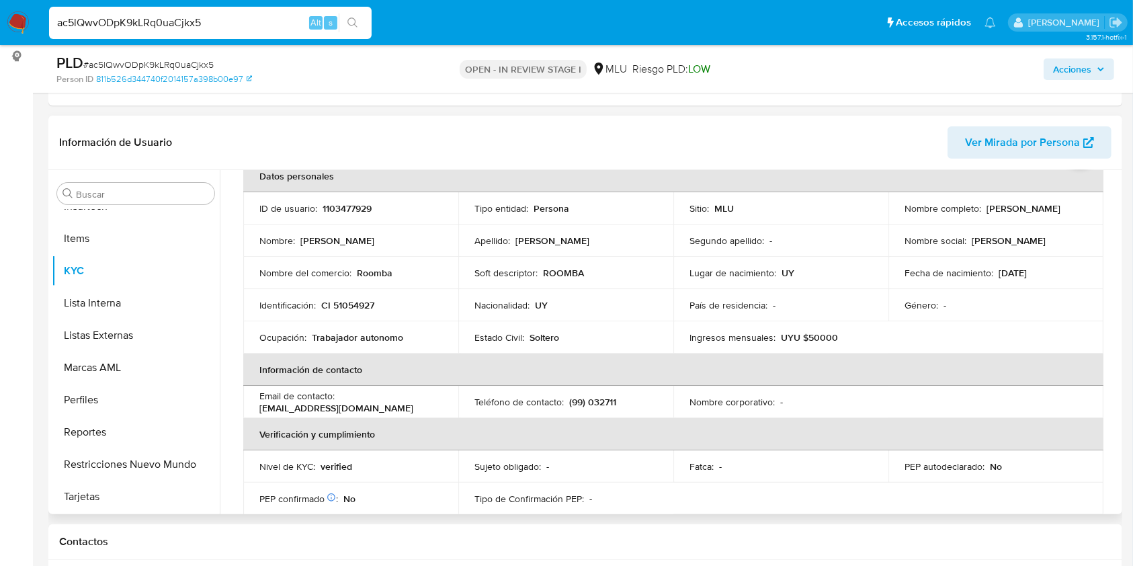
click at [967, 396] on table "Datos personales ID de usuario : 1103477929 Tipo entidad : Persona Sitio : MLU …" at bounding box center [673, 402] width 860 height 484
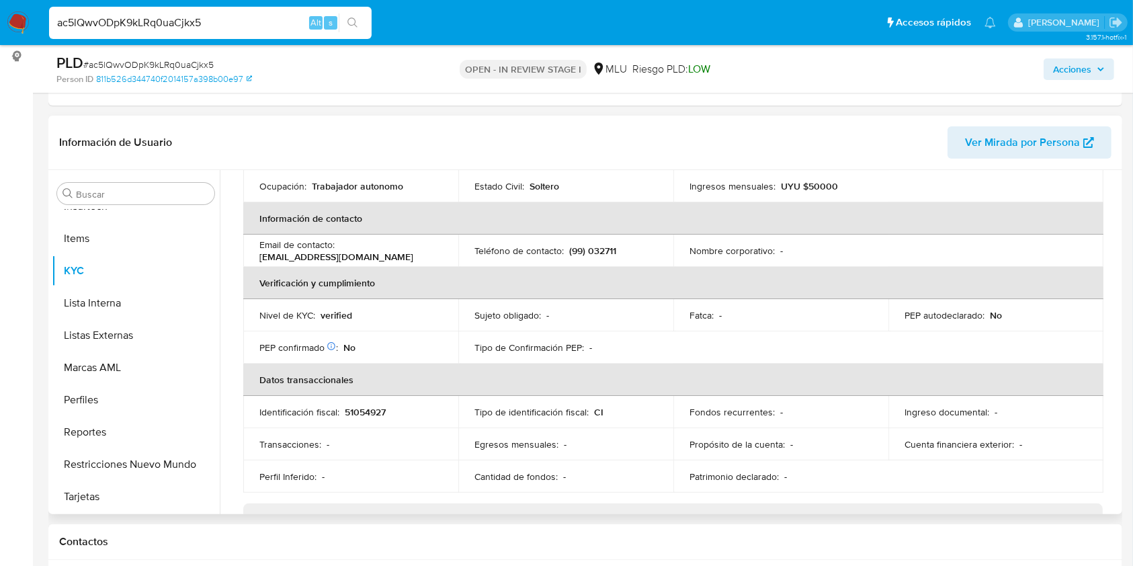
scroll to position [675, 0]
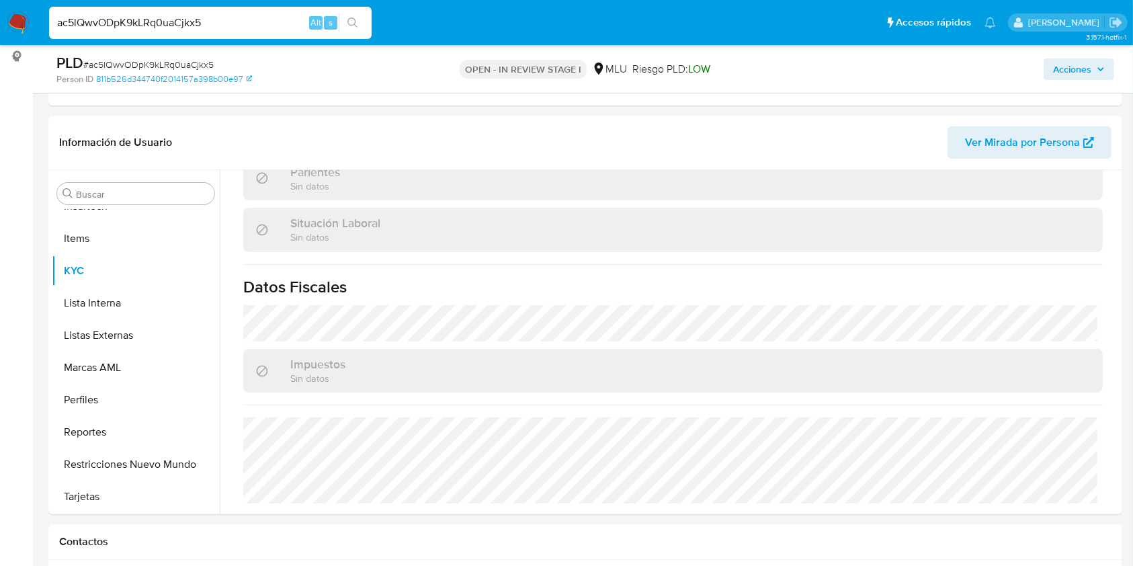
click at [171, 23] on input "ac5lQwvODpK9kLRq0uaCjkx5" at bounding box center [210, 22] width 322 height 17
paste input "440241437"
type input "440241437"
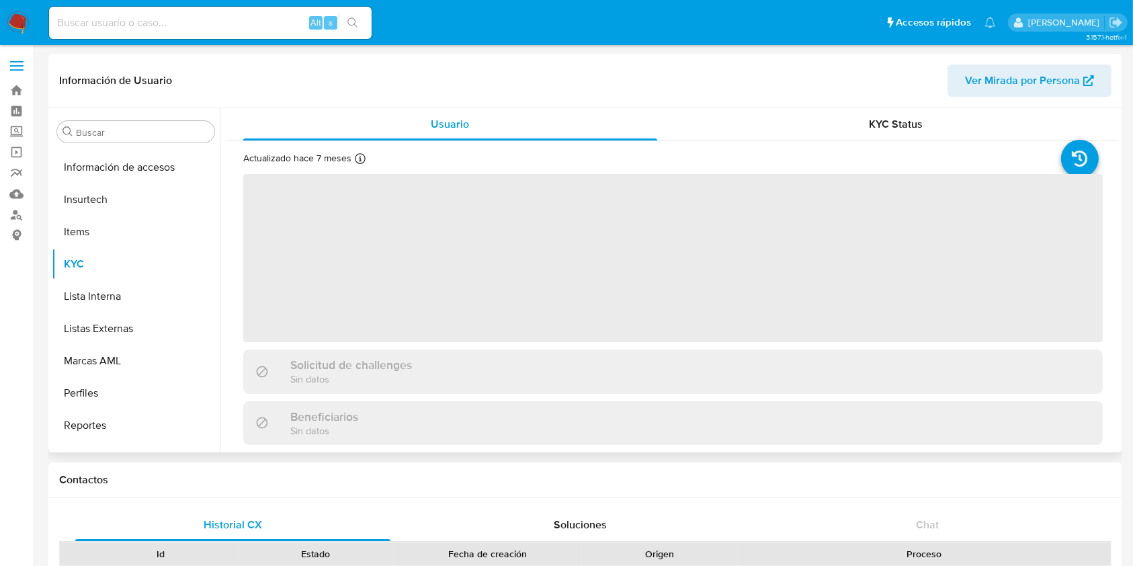
scroll to position [600, 0]
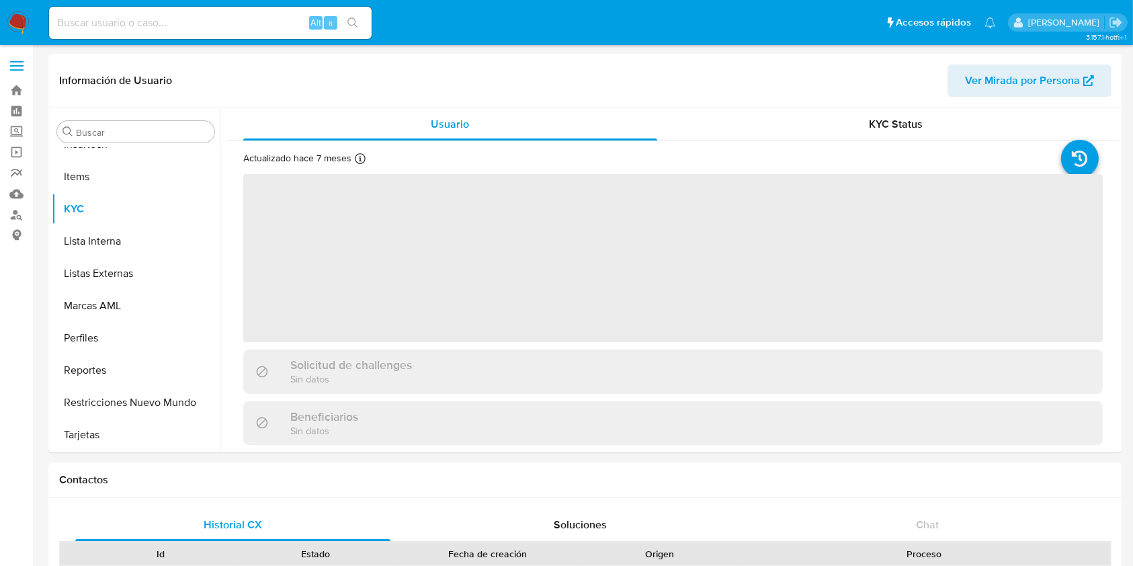
select select "10"
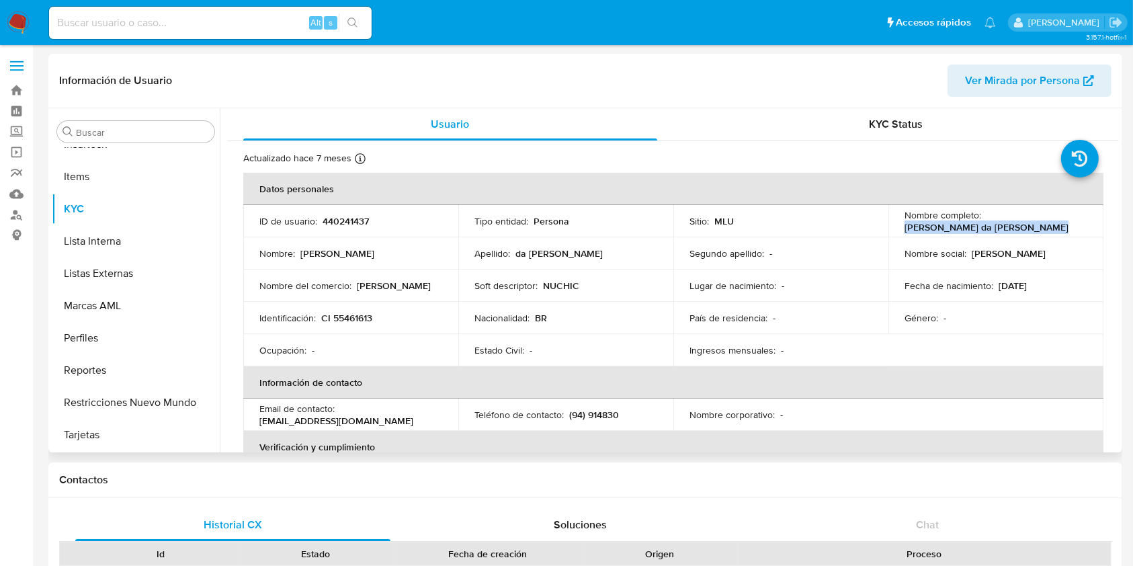
drag, startPoint x: 1037, startPoint y: 226, endPoint x: 900, endPoint y: 230, distance: 137.8
click at [904, 230] on div "Nombre completo : [PERSON_NAME] da [PERSON_NAME]" at bounding box center [995, 221] width 183 height 24
copy p "[PERSON_NAME] da [PERSON_NAME]"
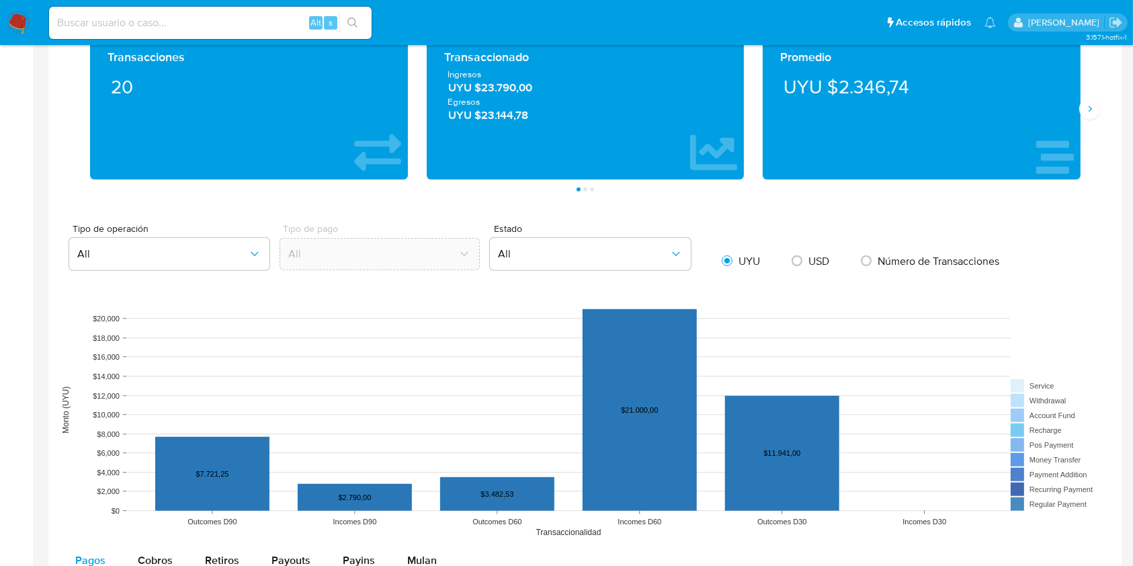
scroll to position [985, 0]
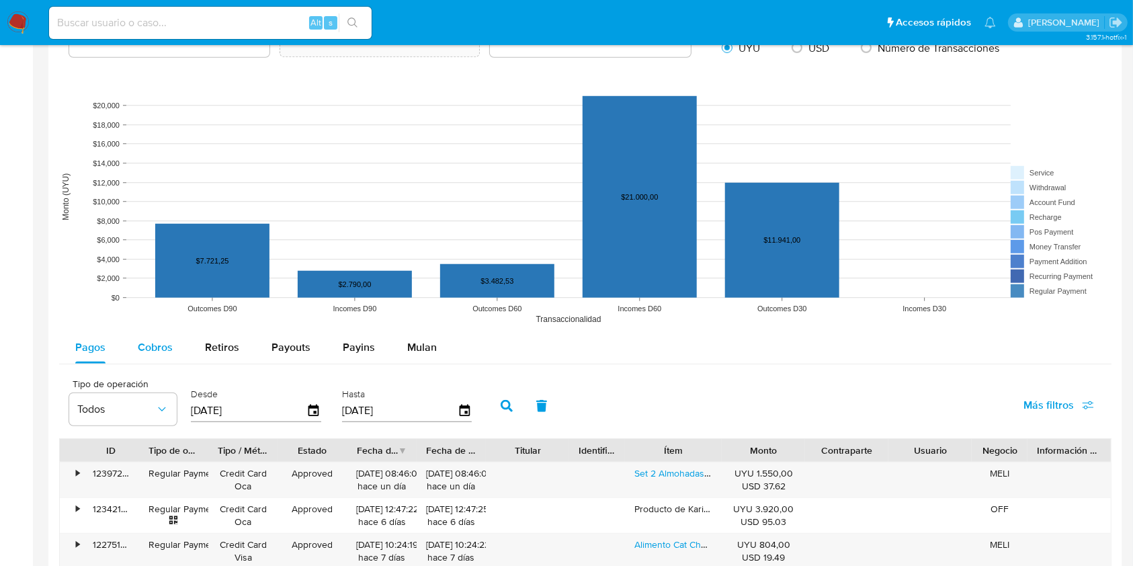
click at [160, 343] on span "Cobros" at bounding box center [155, 346] width 35 height 15
select select "10"
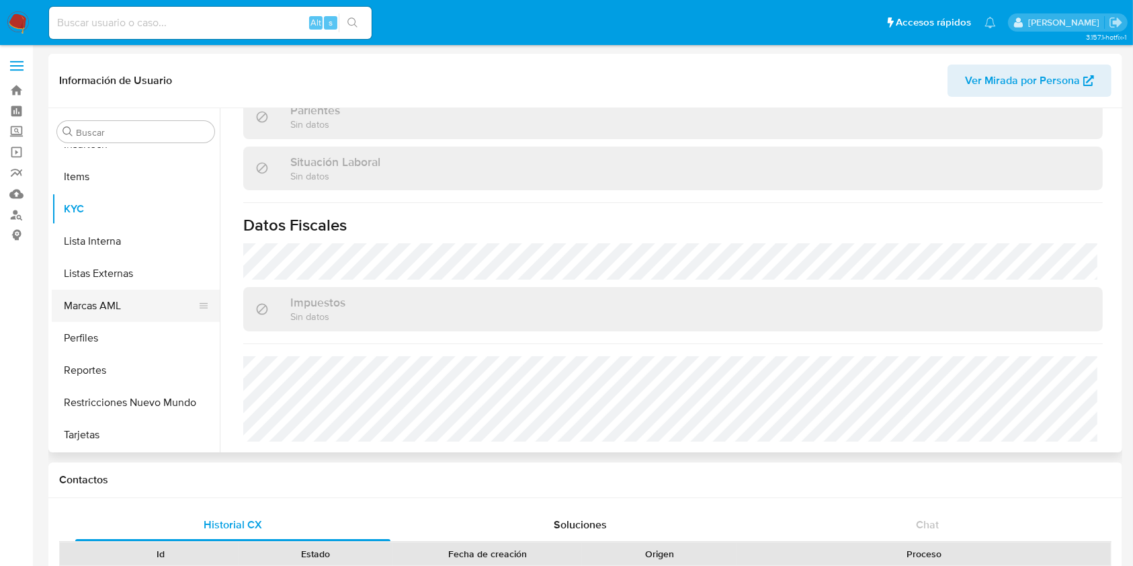
scroll to position [0, 0]
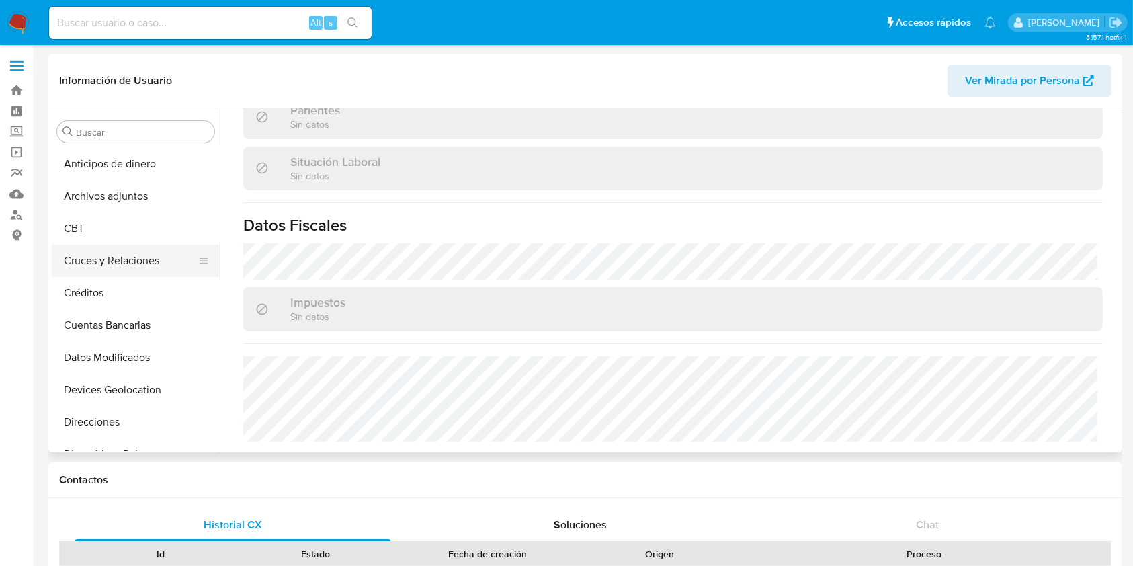
click at [155, 256] on button "Cruces y Relaciones" at bounding box center [130, 261] width 157 height 32
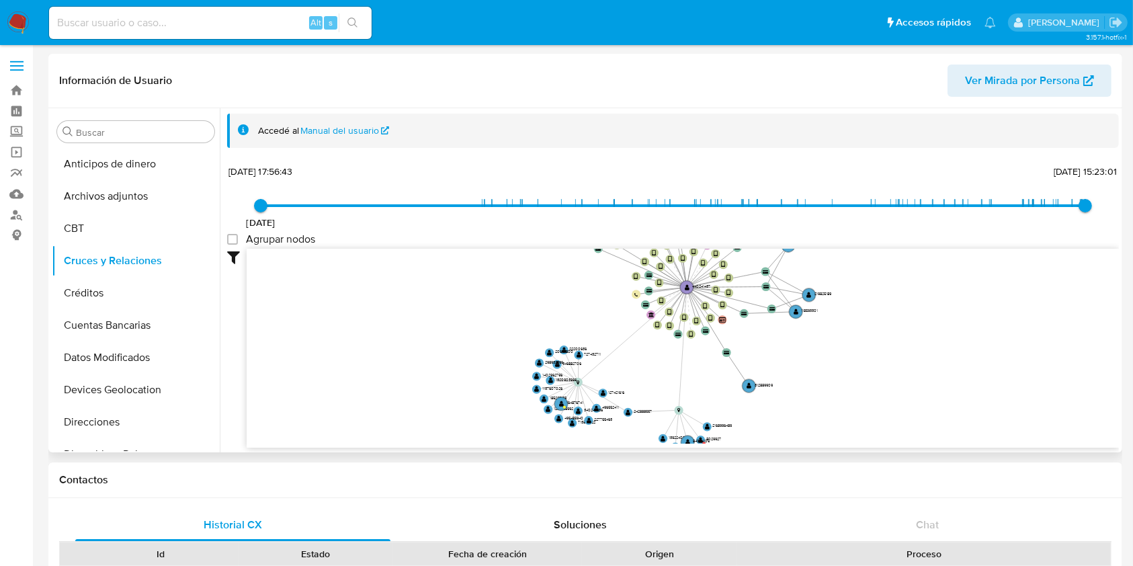
click at [582, 173] on div "[DATE] [DATE] 17:56:43 [DATE] 15:23:01 Agrupar nodos Filtros Confianza alta Dev…" at bounding box center [673, 305] width 892 height 286
click at [232, 28] on input at bounding box center [210, 22] width 322 height 17
paste input "158845967"
type input "158845967"
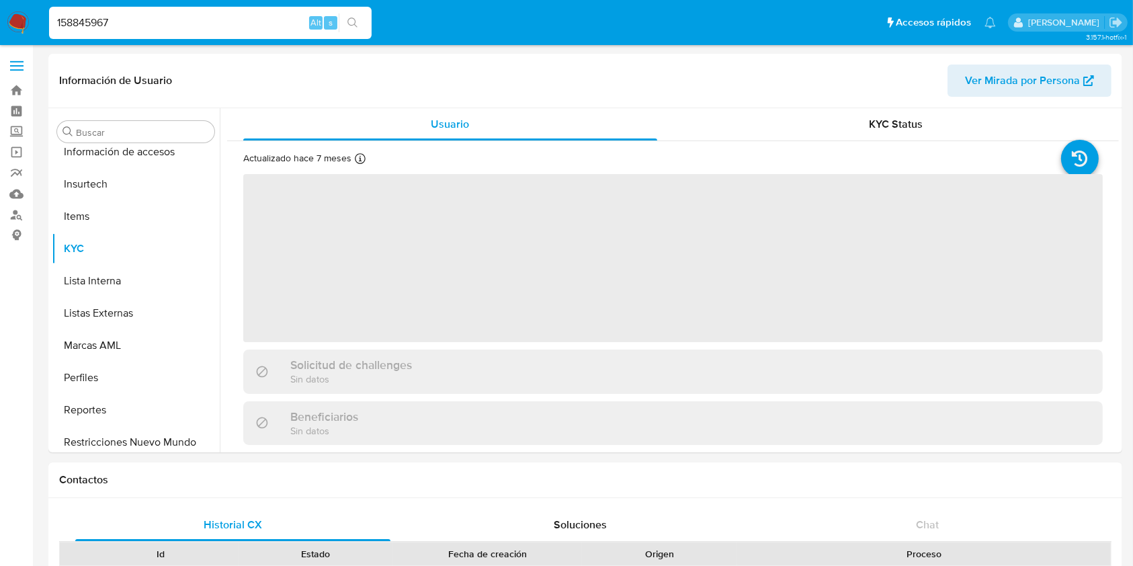
scroll to position [600, 0]
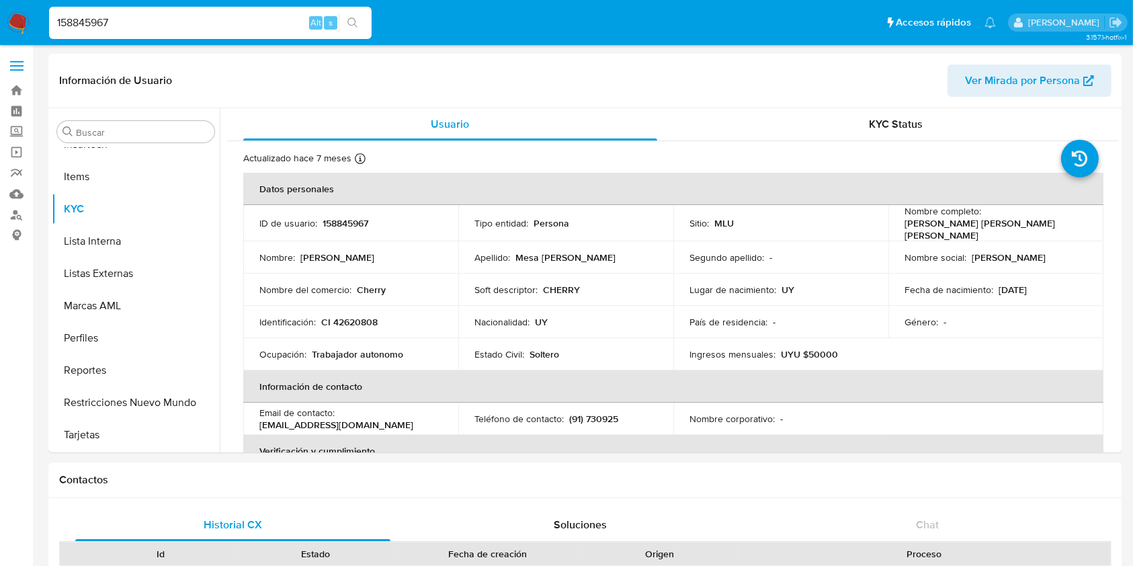
select select "10"
click at [1113, 132] on button "KYC Status" at bounding box center [896, 124] width 446 height 32
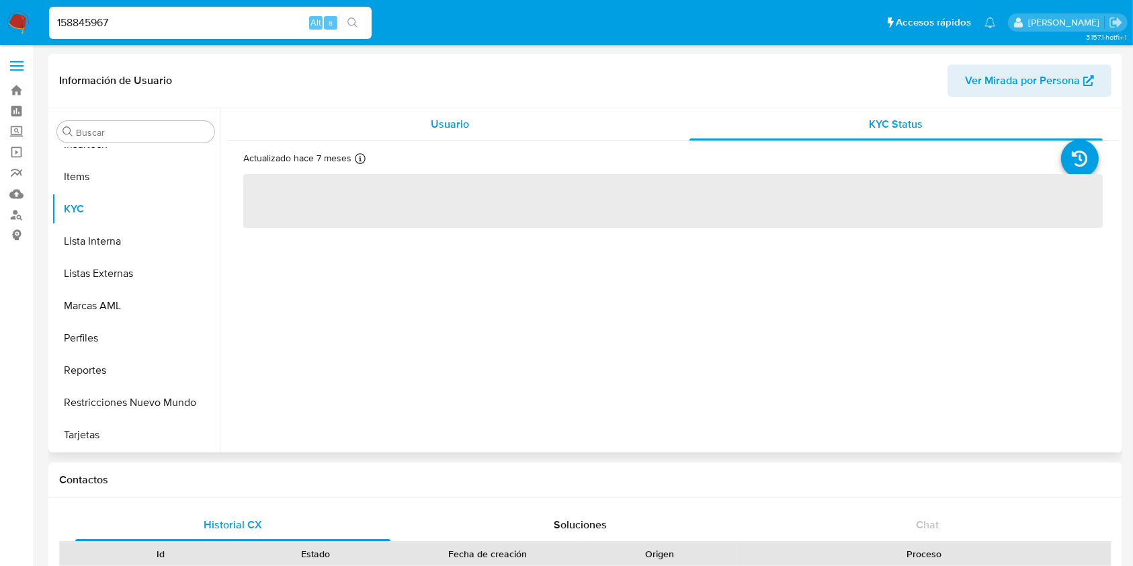
drag, startPoint x: 466, startPoint y: 128, endPoint x: 602, endPoint y: 118, distance: 136.1
click at [465, 128] on span "Usuario" at bounding box center [450, 123] width 38 height 15
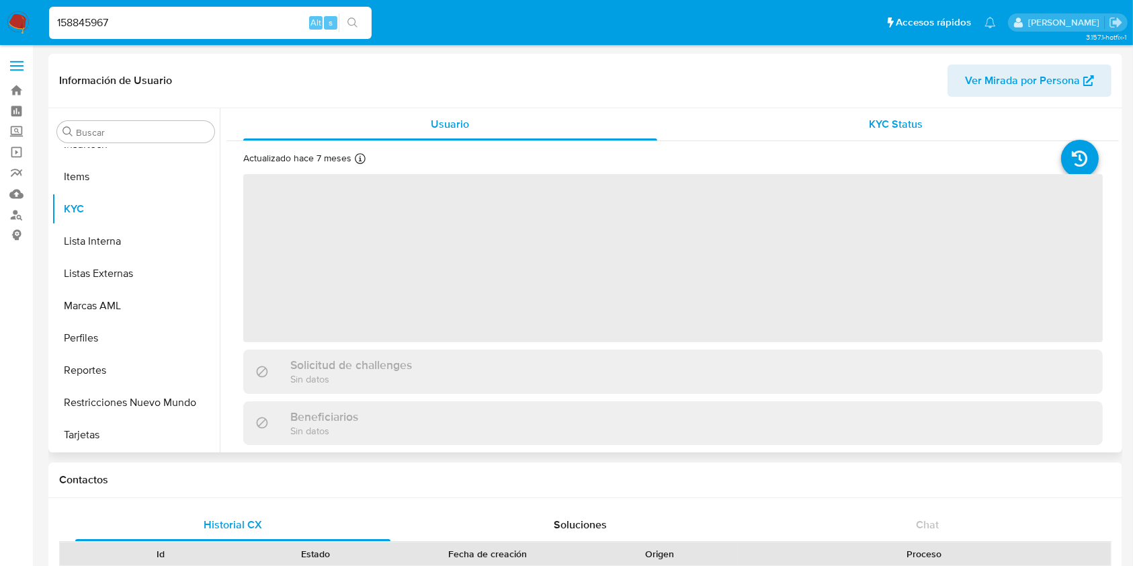
click at [1021, 137] on div "KYC Status" at bounding box center [896, 124] width 414 height 32
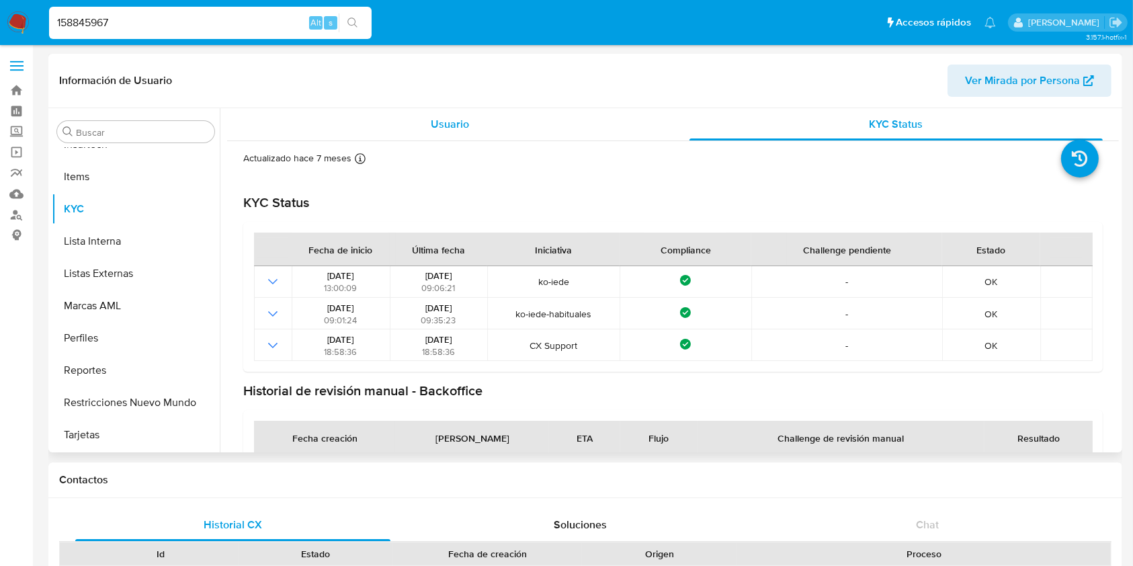
click at [484, 124] on div "Usuario" at bounding box center [450, 124] width 414 height 32
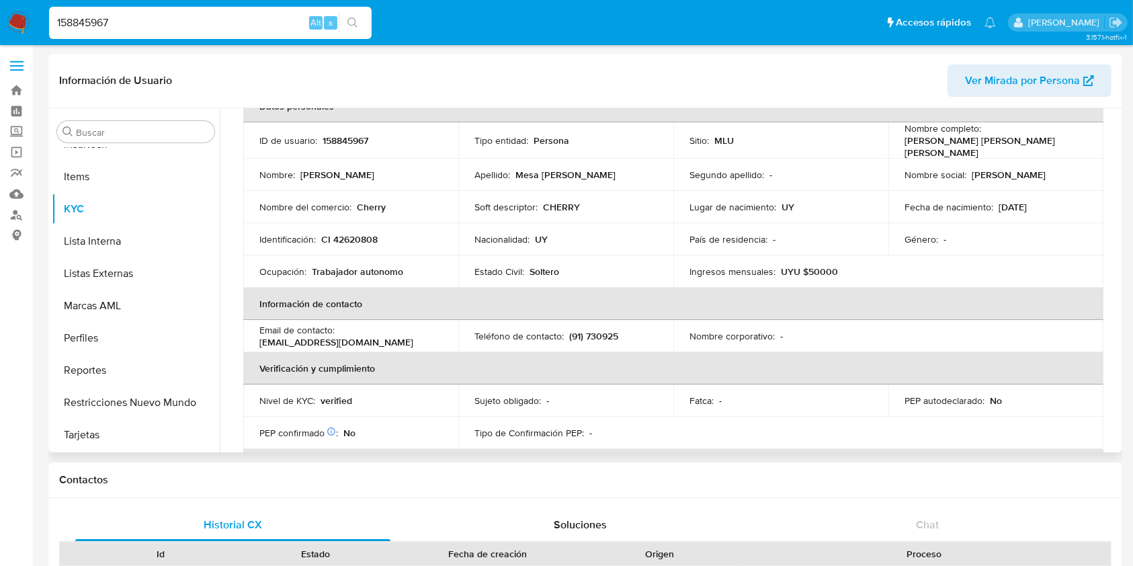
scroll to position [71, 0]
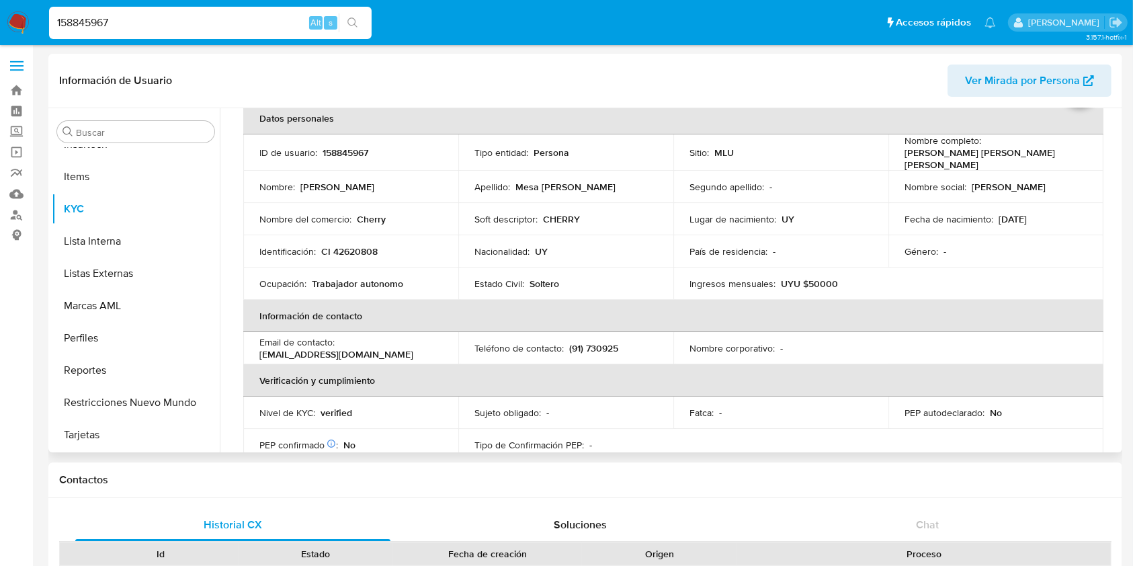
click at [975, 381] on th "Verificación y cumplimiento" at bounding box center [673, 380] width 860 height 32
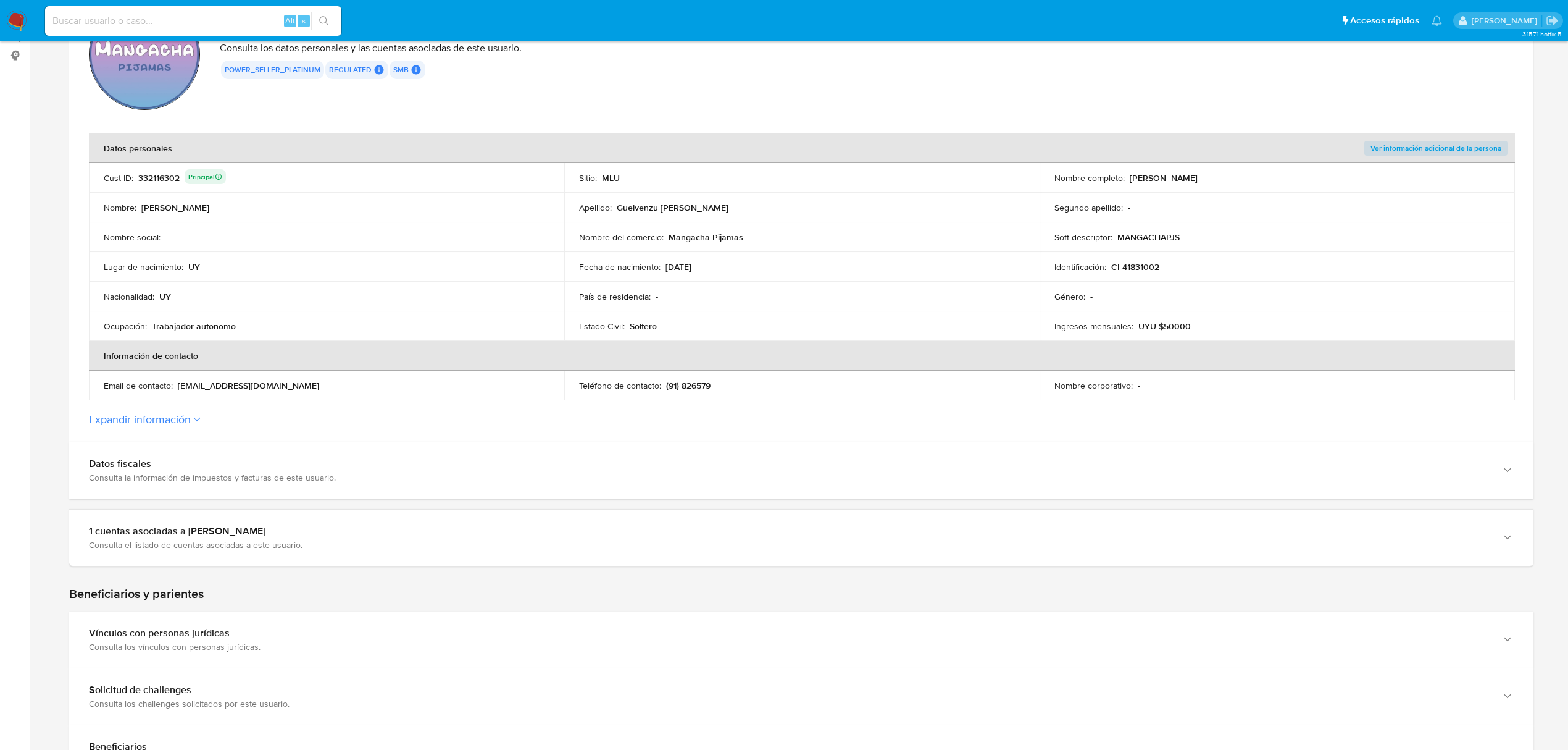
scroll to position [165, 0]
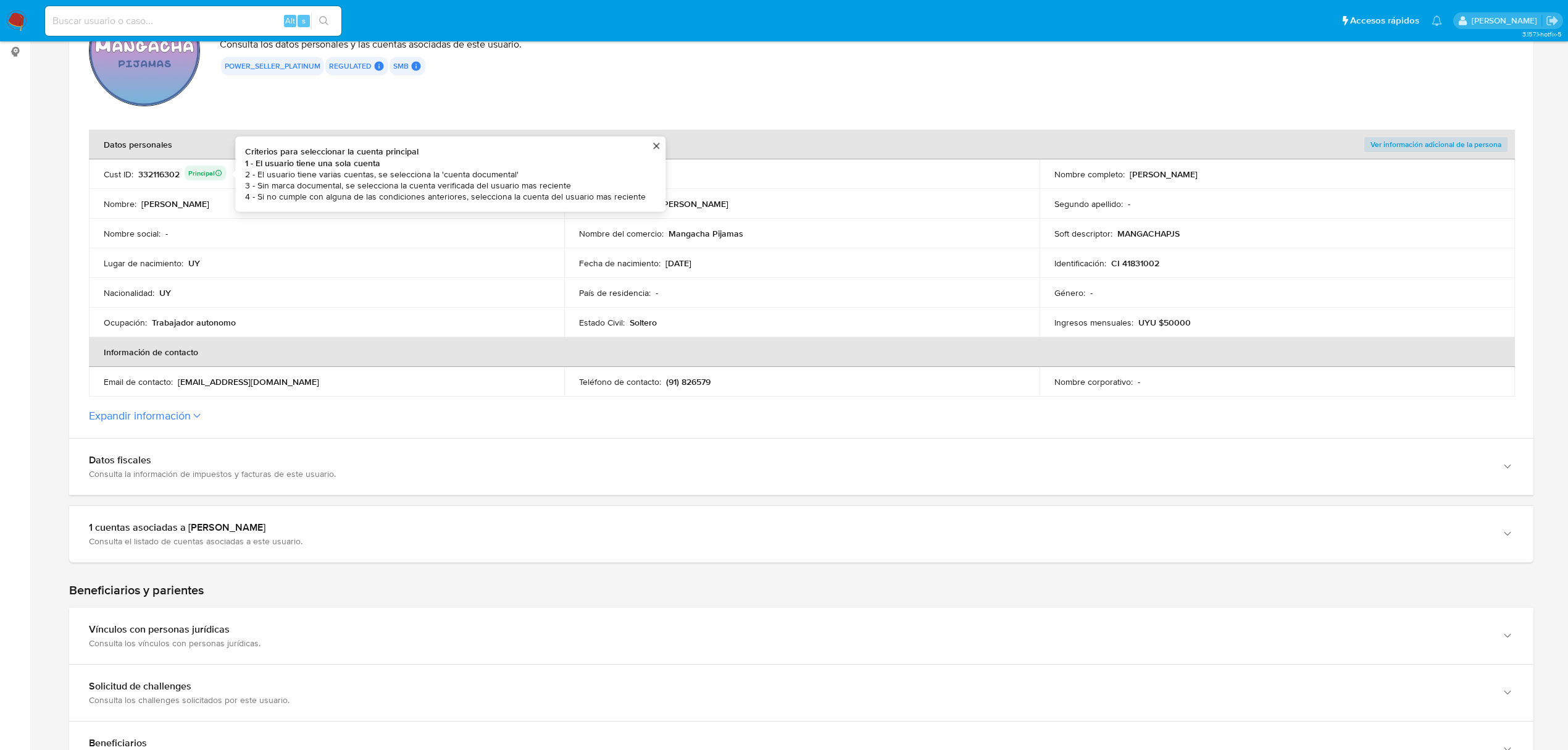
click at [157, 177] on div "332116302 Principal Criterios para seleccionar la cuenta principal 1 - El usuar…" at bounding box center [181, 174] width 87 height 17
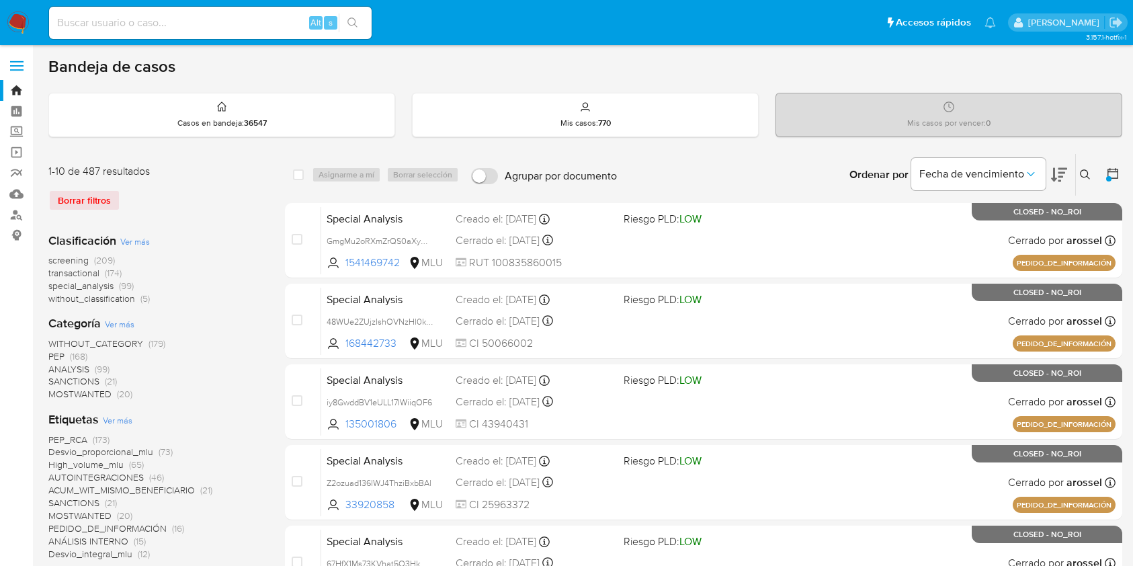
scroll to position [447, 0]
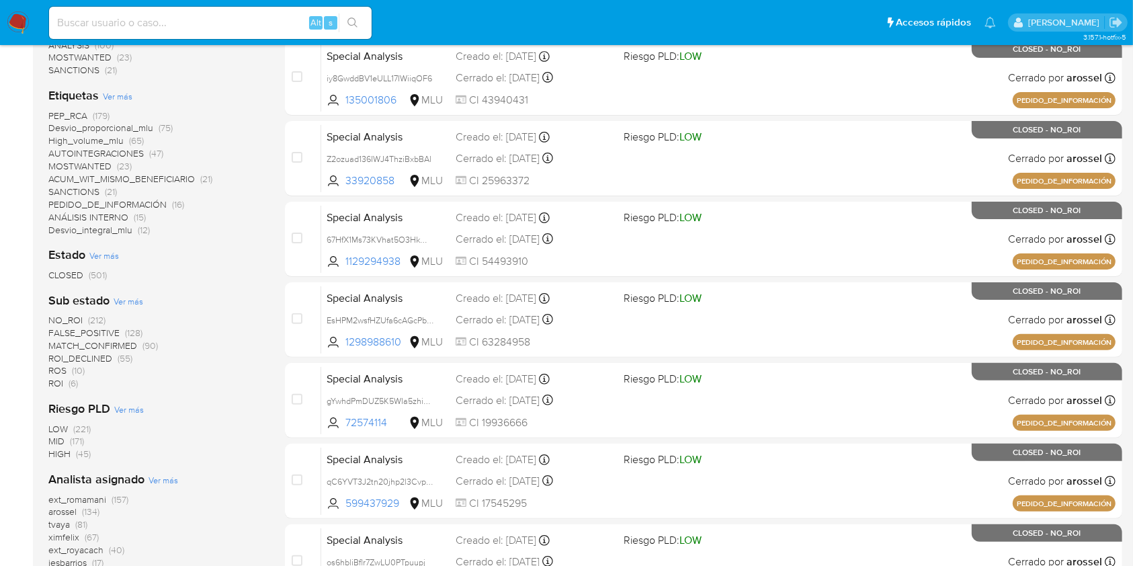
scroll to position [358, 0]
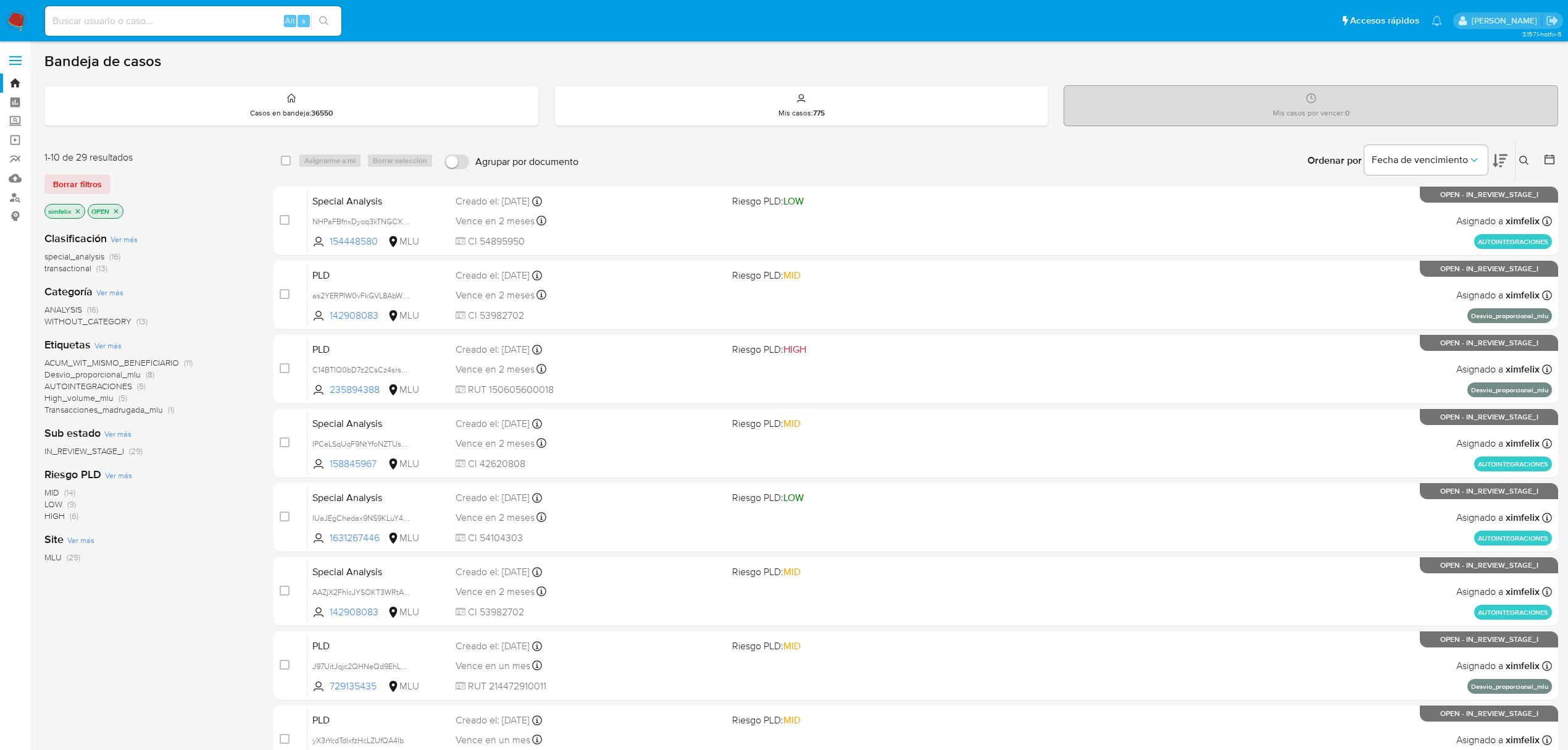
click at [10, 19] on img at bounding box center [17, 20] width 21 height 21
click at [7, 17] on img at bounding box center [17, 20] width 21 height 21
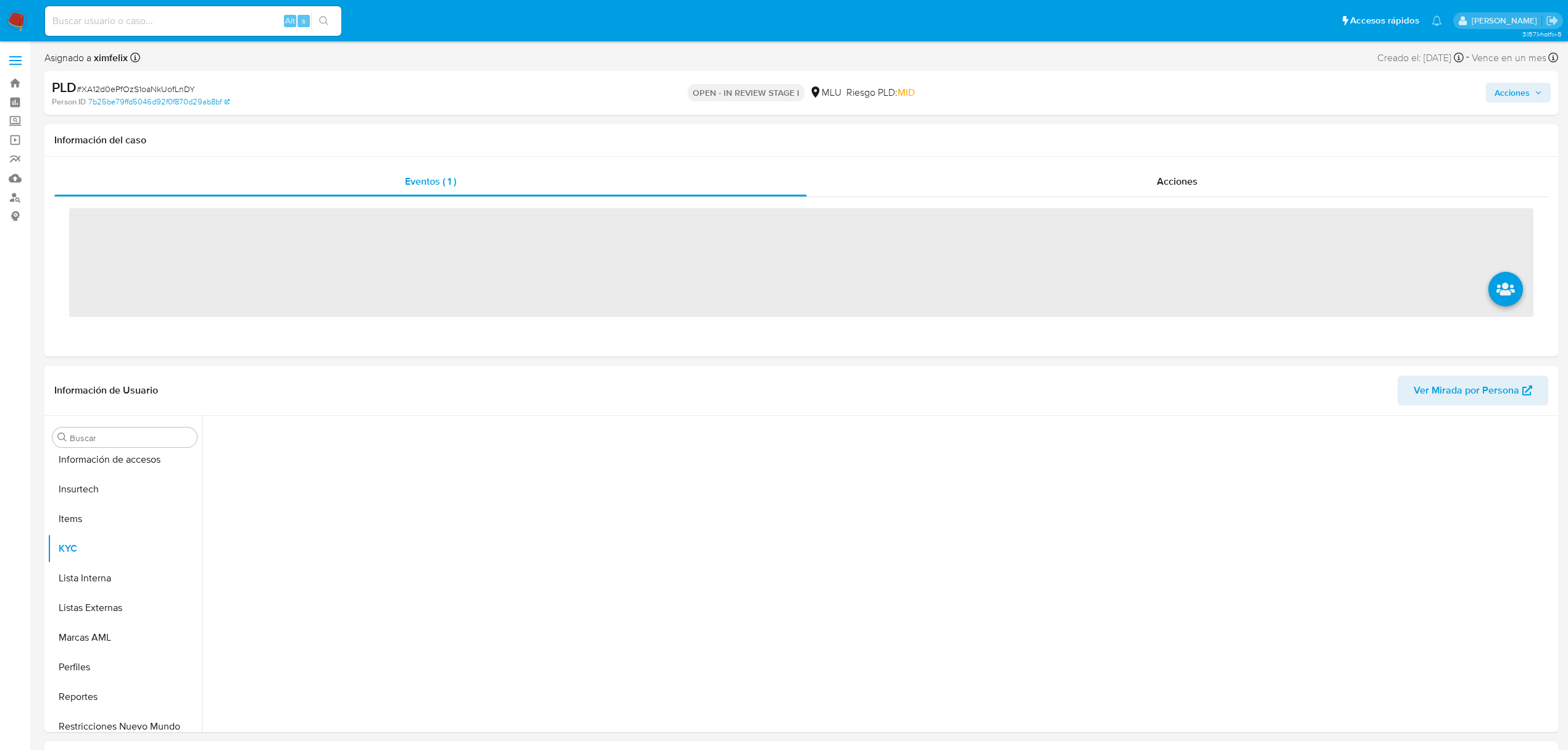
scroll to position [551, 0]
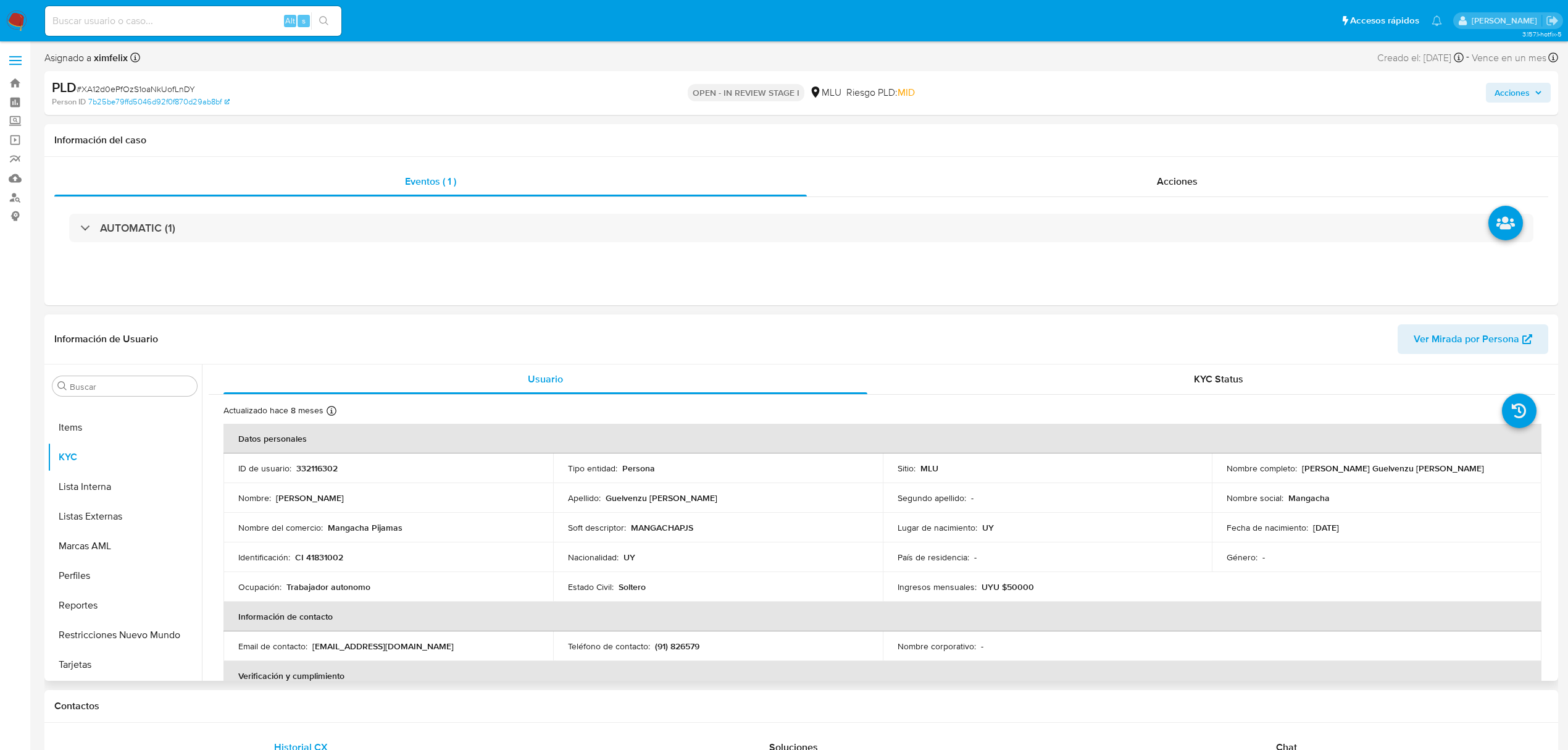
select select "10"
click at [1144, 373] on div "KYC Status" at bounding box center [1219, 379] width 644 height 29
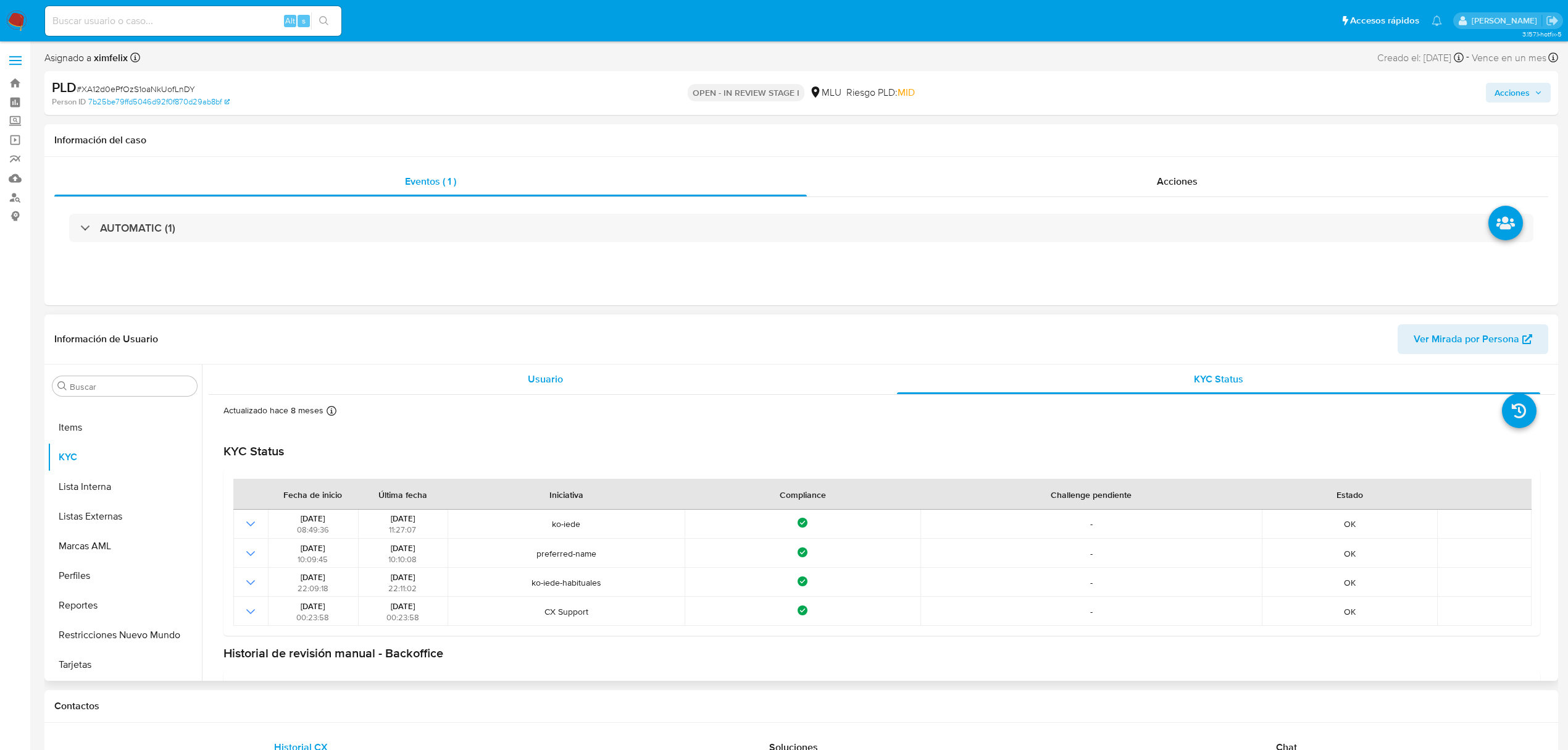
click at [612, 386] on div "Usuario" at bounding box center [545, 379] width 644 height 29
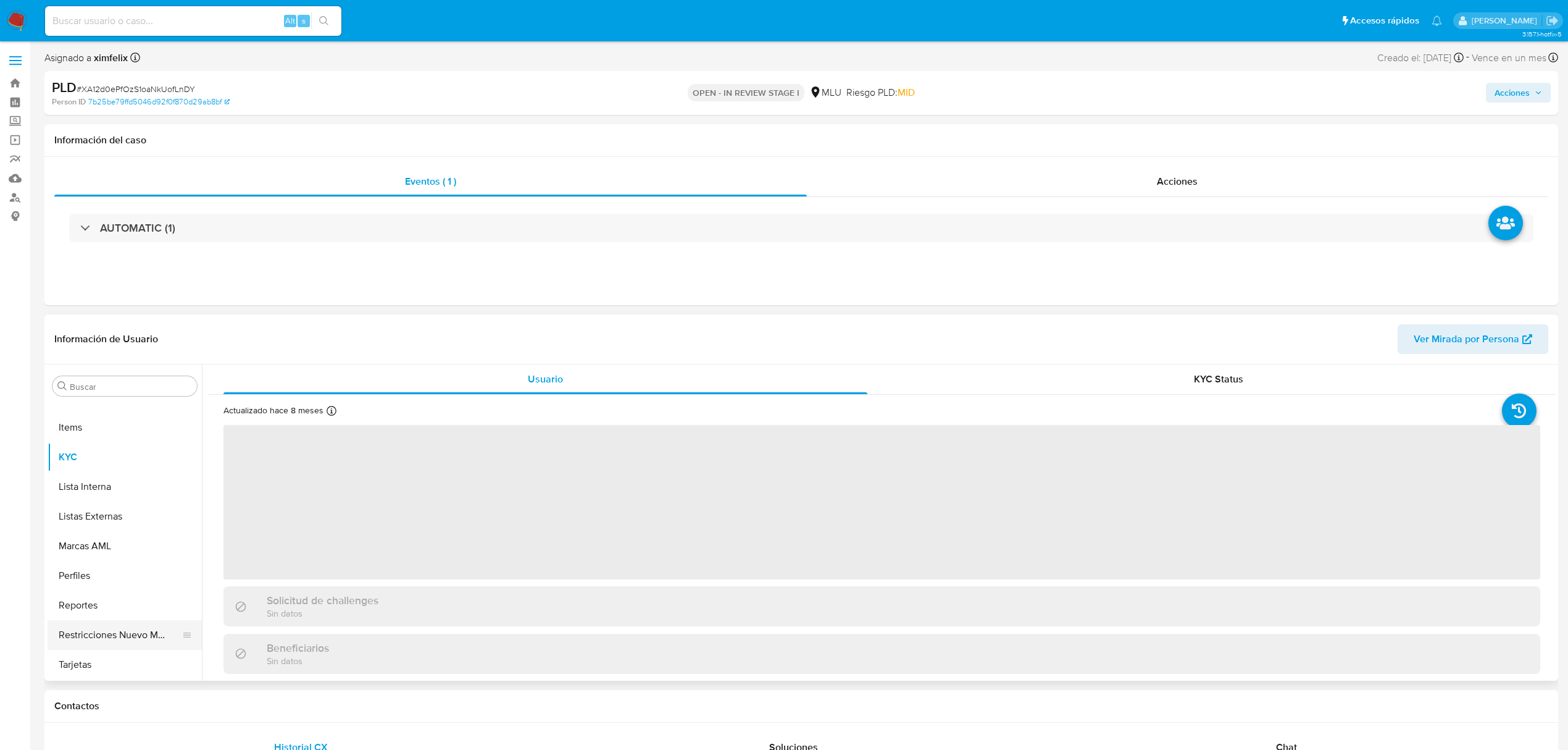
drag, startPoint x: 103, startPoint y: 640, endPoint x: 119, endPoint y: 648, distance: 17.9
click at [102, 640] on button "Restricciones Nuevo Mundo" at bounding box center [119, 635] width 144 height 29
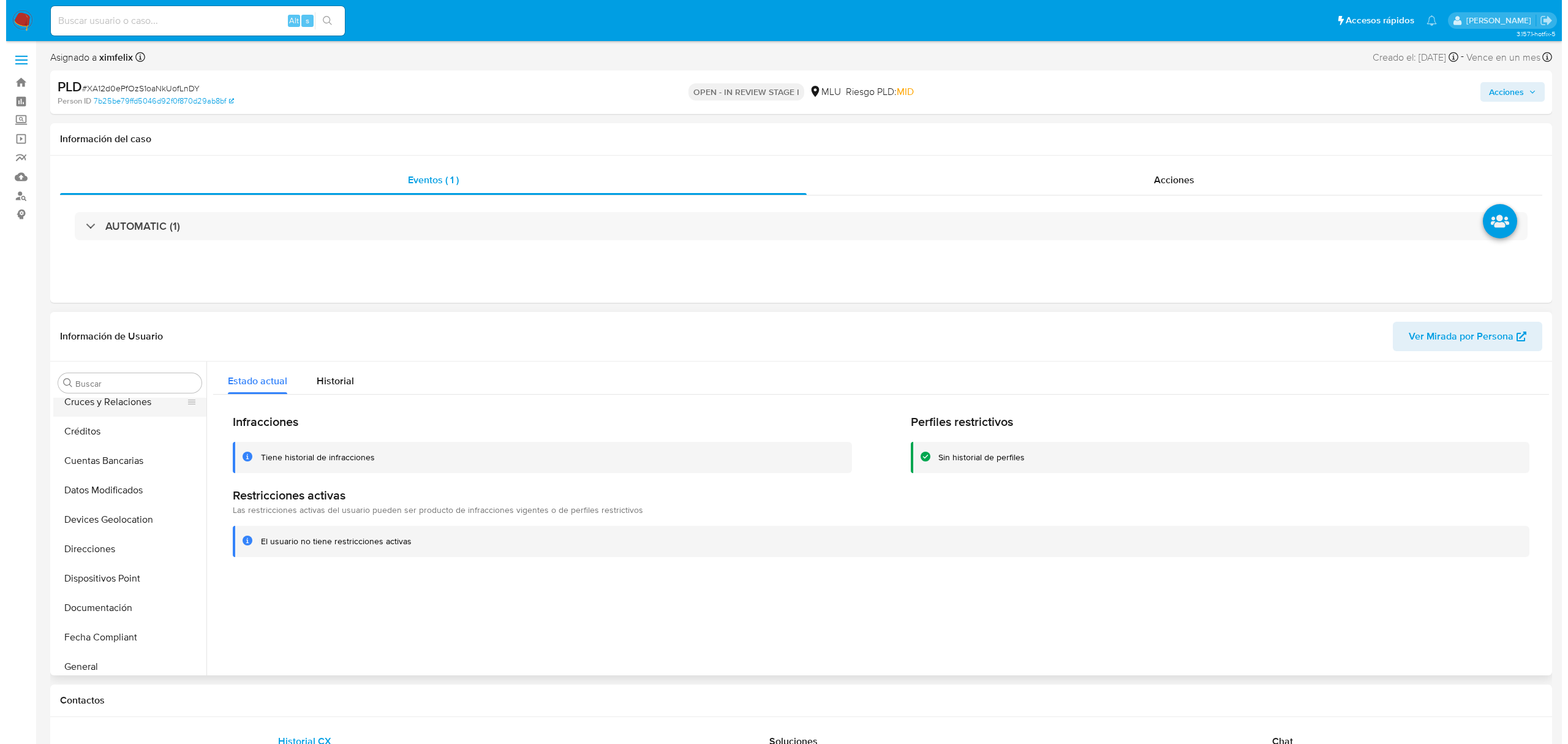
scroll to position [0, 0]
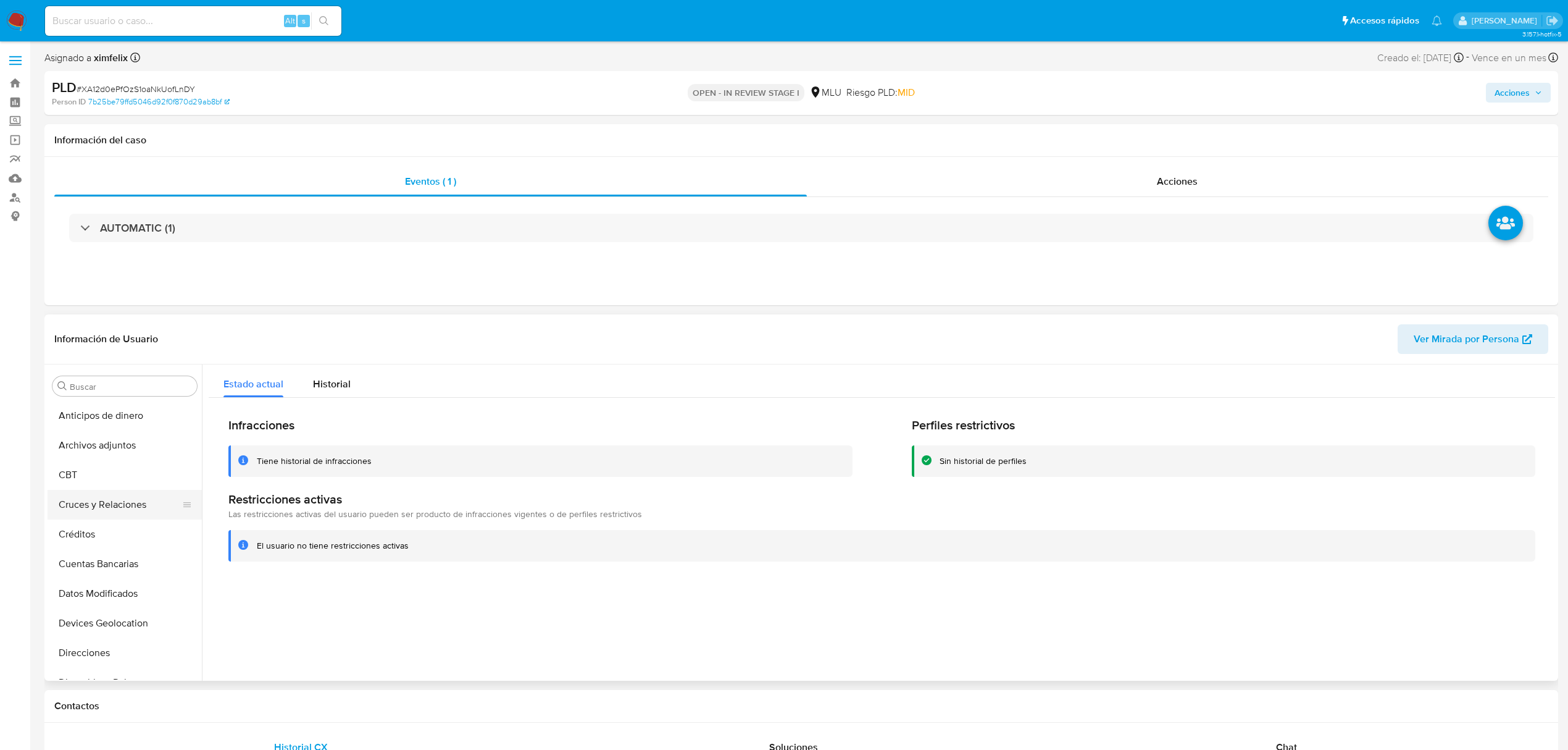
click at [123, 503] on button "Cruces y Relaciones" at bounding box center [119, 505] width 144 height 29
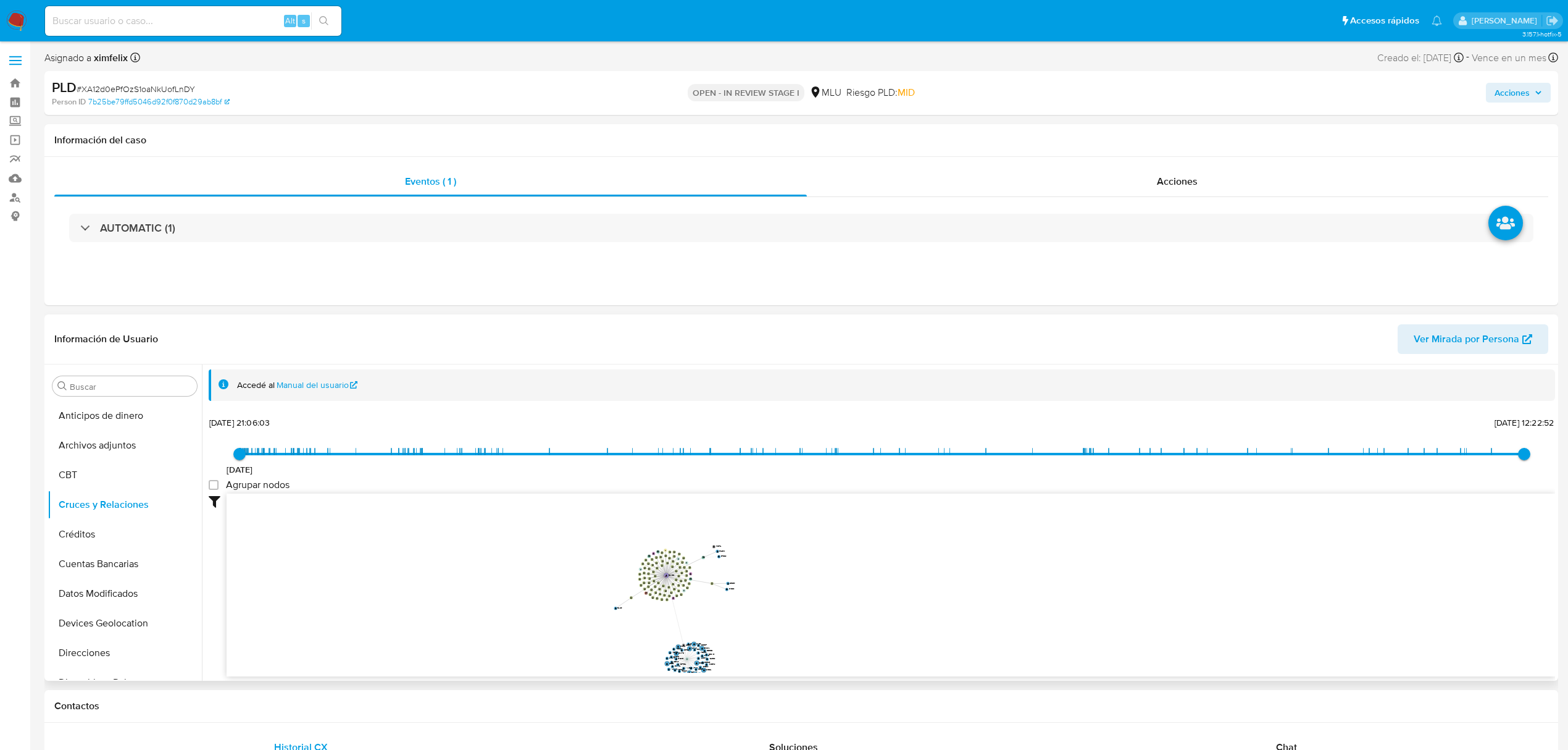
drag, startPoint x: 749, startPoint y: 606, endPoint x: 771, endPoint y: 556, distance: 54.6
click at [771, 556] on icon "device-61cbb3ed08813b0019530bdf  user-332116302  332116302 D device-6682ba12b…" at bounding box center [892, 583] width 1329 height 179
click at [133, 438] on button "Archivos adjuntos" at bounding box center [119, 445] width 144 height 29
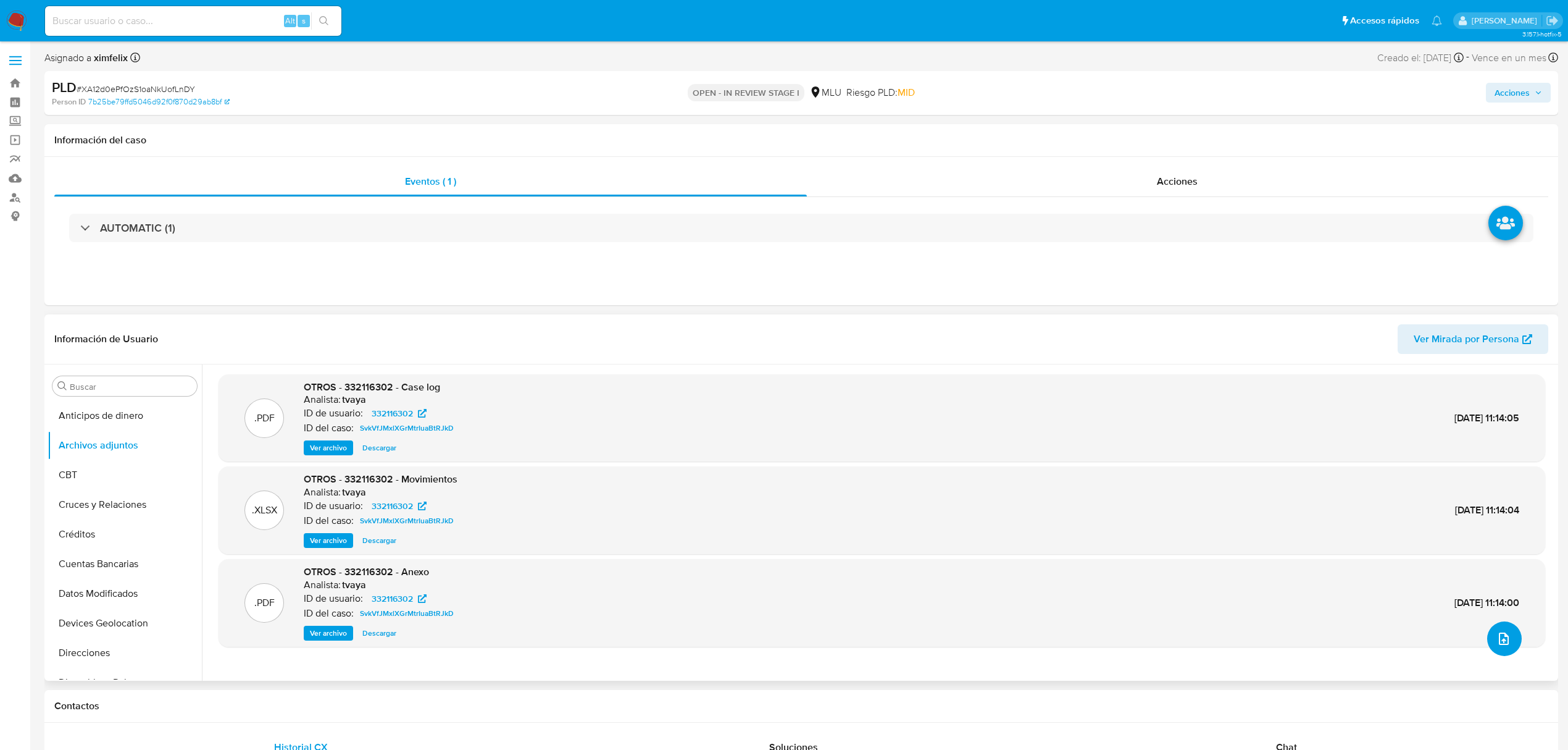
click at [1497, 635] on icon "upload-file" at bounding box center [1505, 639] width 15 height 15
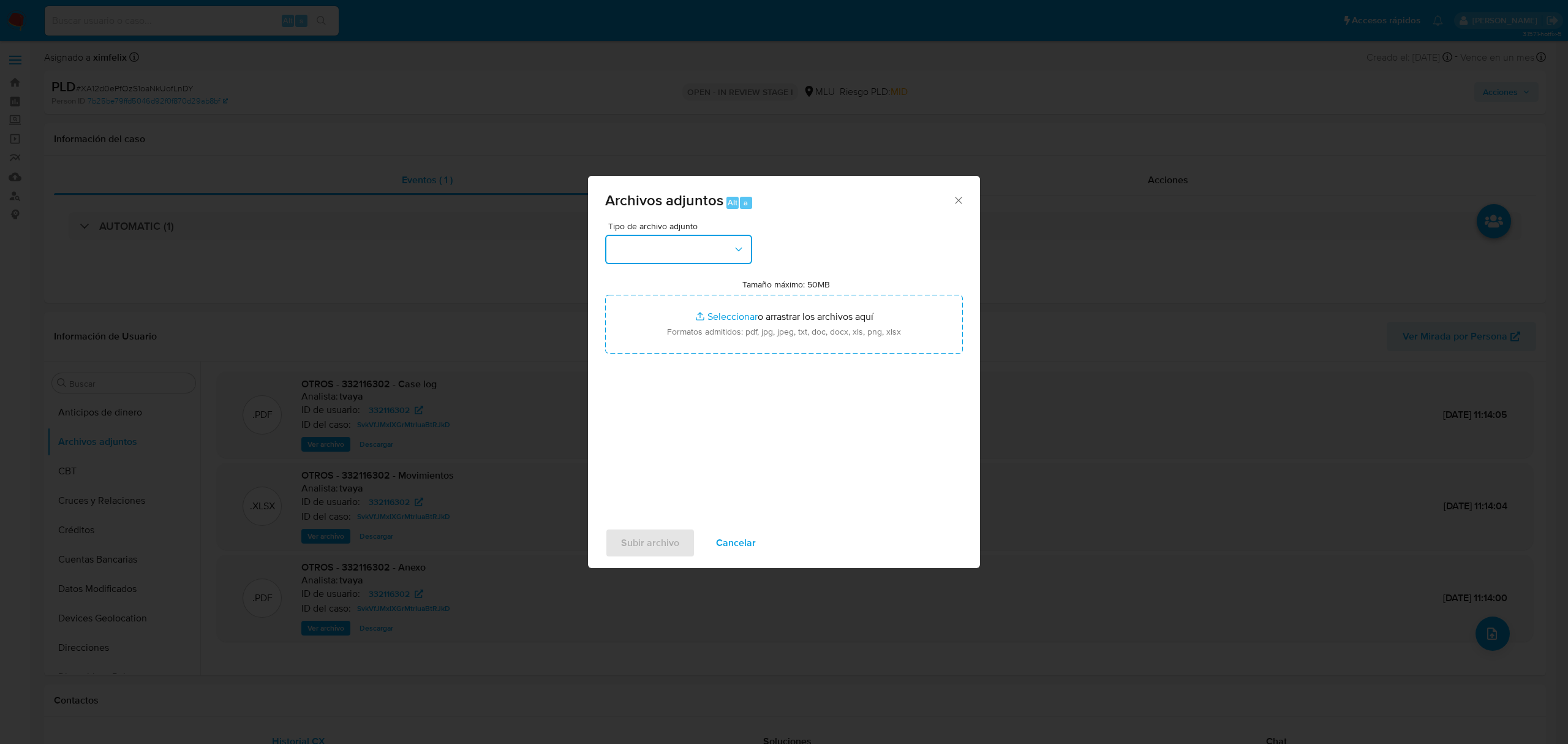
click at [696, 245] on button "button" at bounding box center [678, 249] width 147 height 29
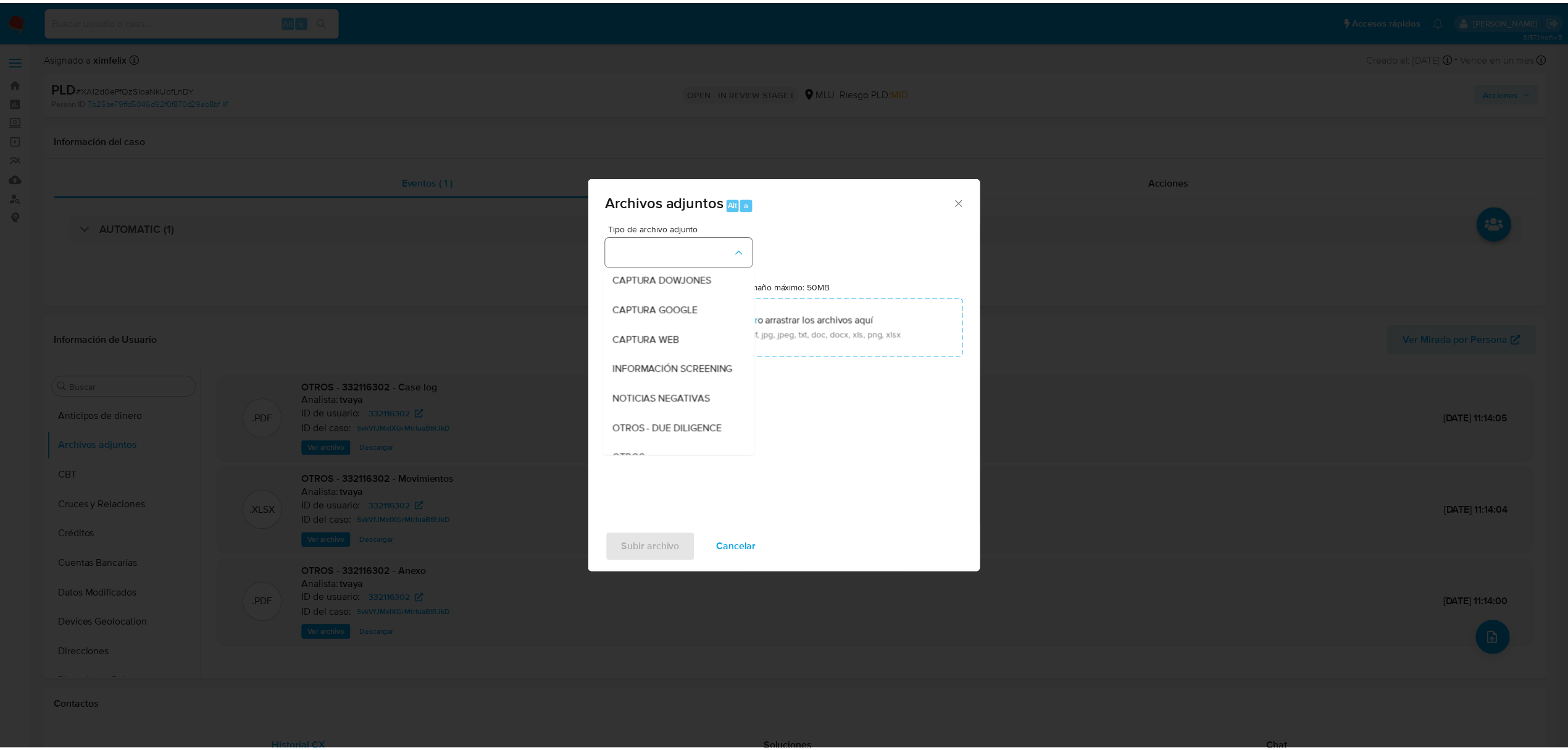
scroll to position [64, 0]
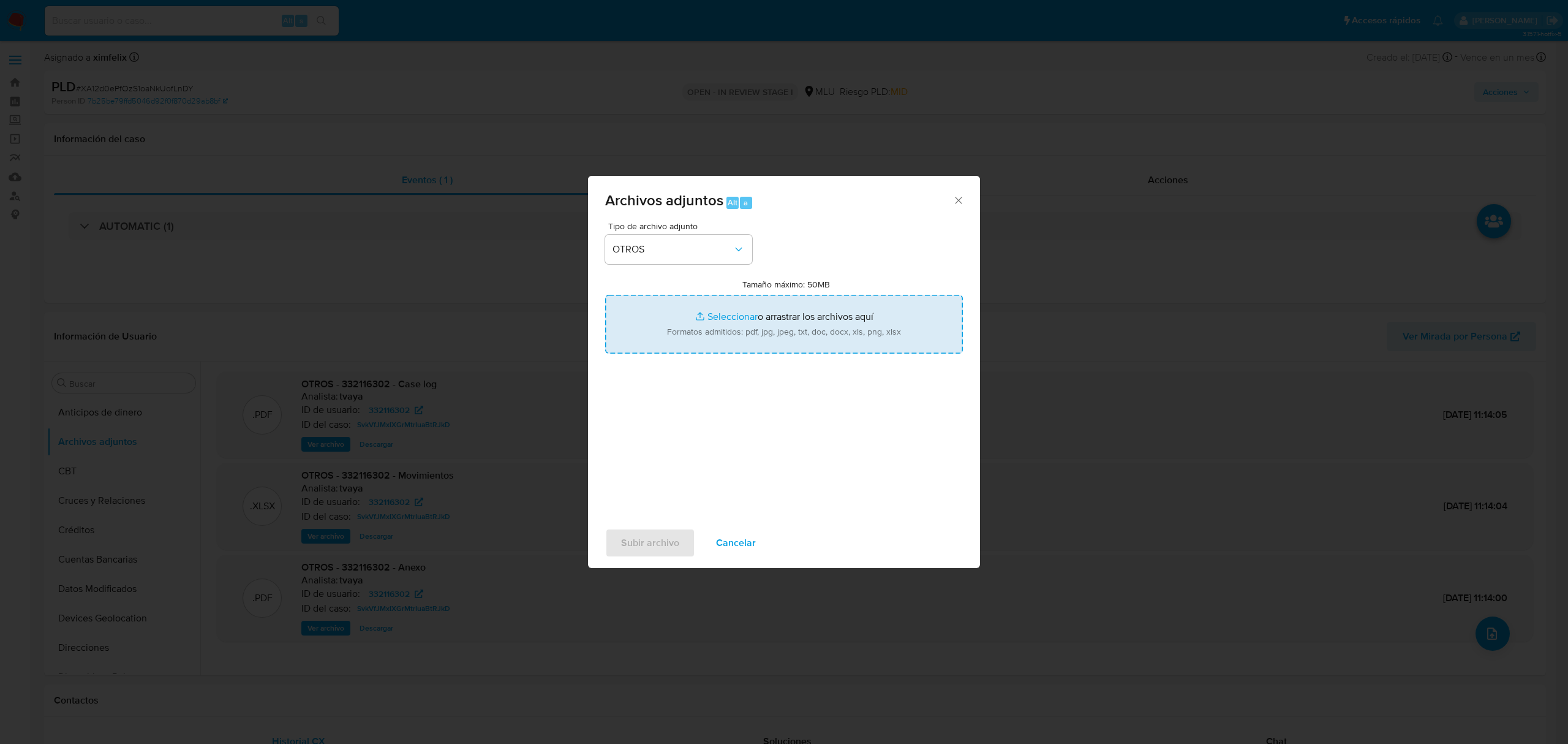
type input "C:\fakepath\Anexo 332116302 28_08_2025.pdf"
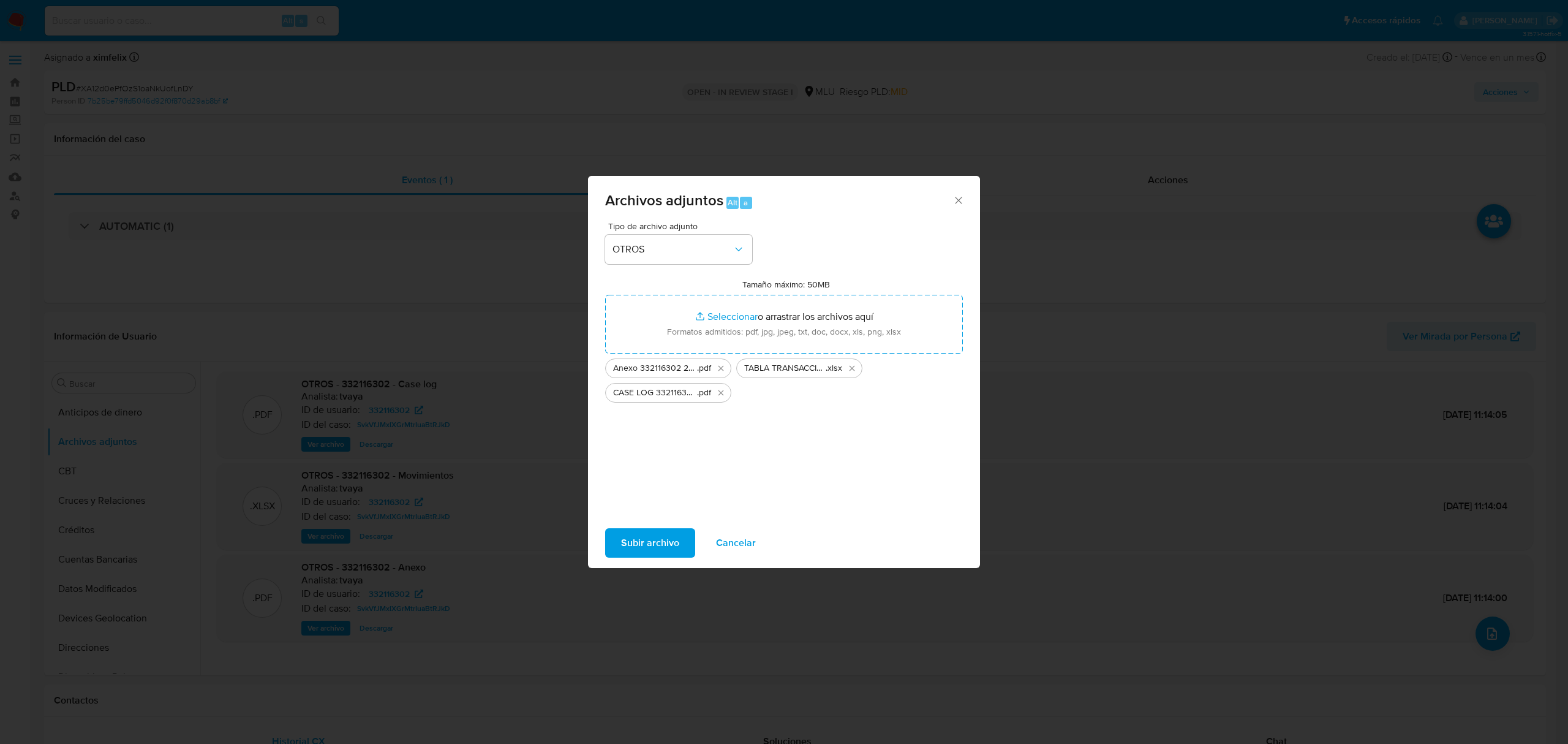
click at [628, 537] on span "Subir archivo" at bounding box center [650, 542] width 58 height 27
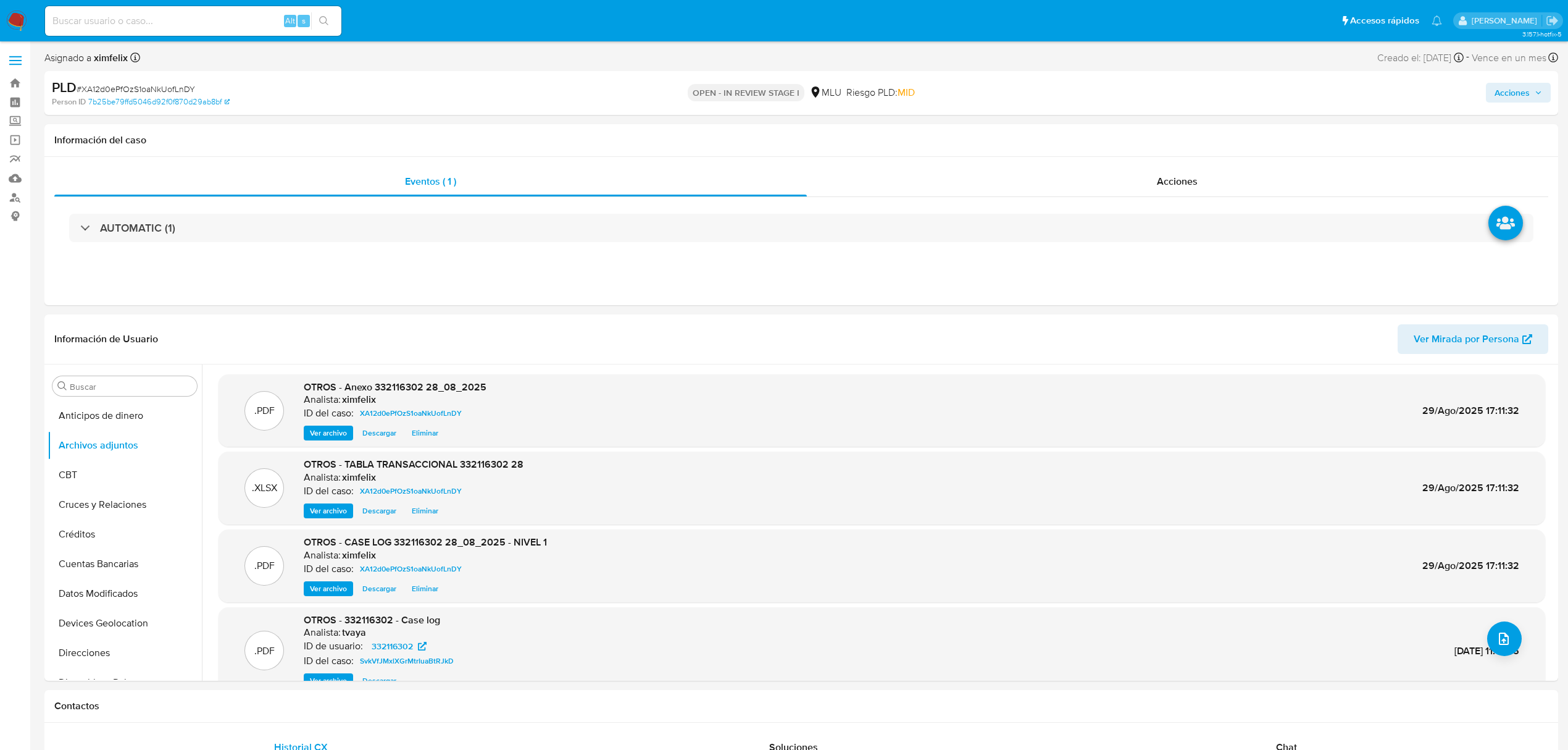
click at [1507, 84] on span "Acciones" at bounding box center [1512, 92] width 35 height 19
click at [1162, 125] on span "Resolución del caso" at bounding box center [1168, 131] width 88 height 14
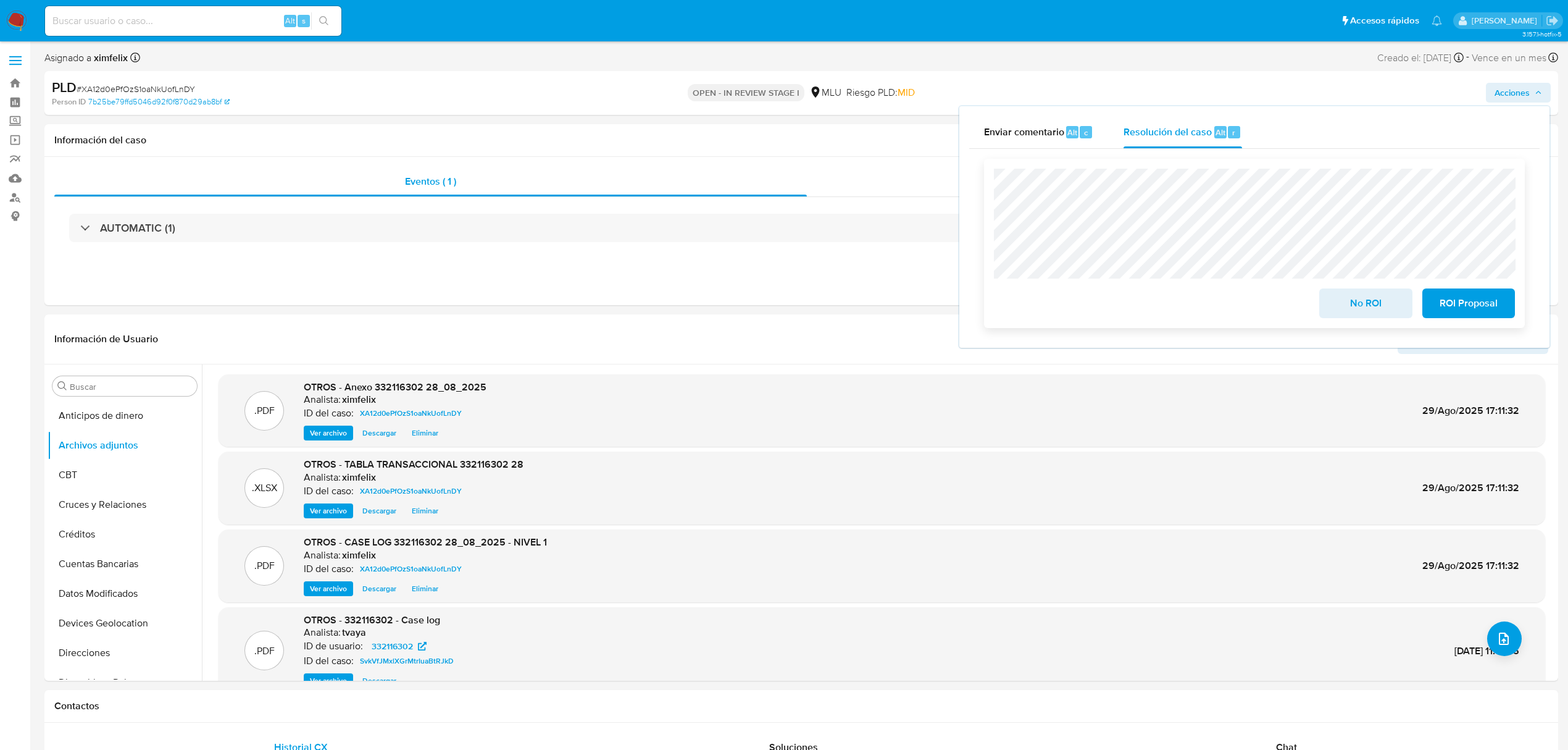
click at [1336, 304] on span "No ROI" at bounding box center [1366, 303] width 61 height 28
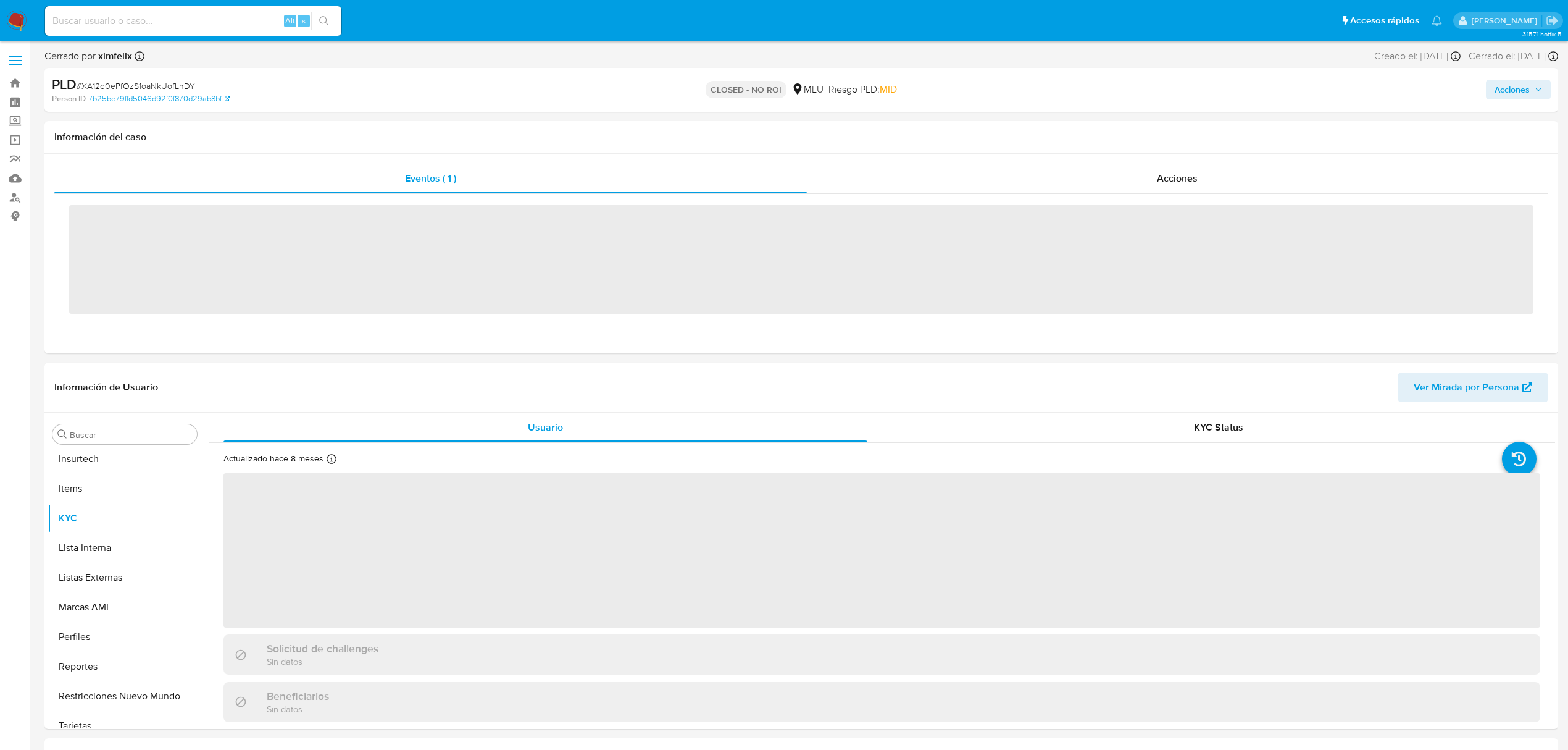
scroll to position [551, 0]
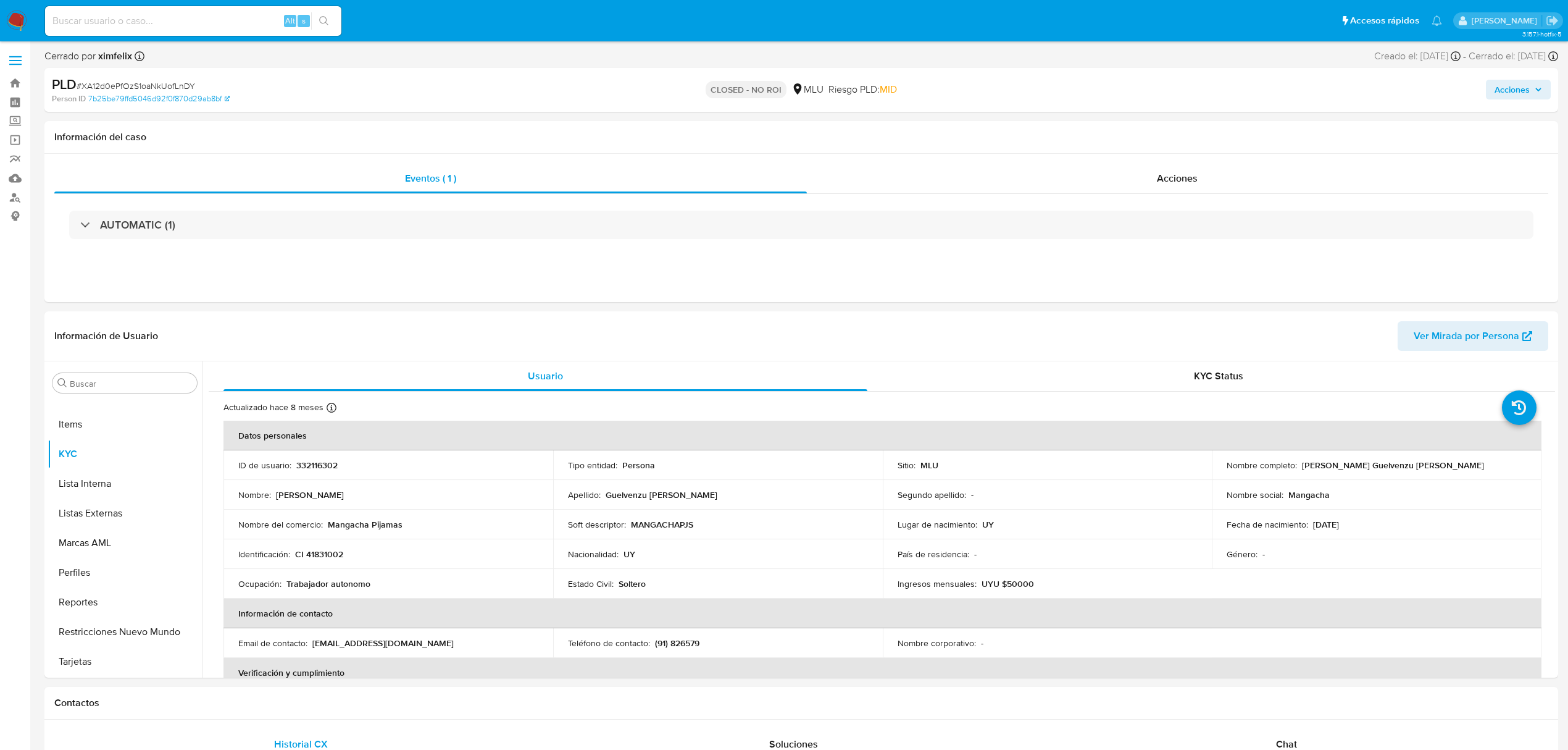
select select "10"
click at [199, 17] on input at bounding box center [193, 20] width 296 height 16
paste input "ac5lQwvODpK9kLRq0uaCjkx5"
type input "ac5lQwvODpK9kLRq0uaCjkx5"
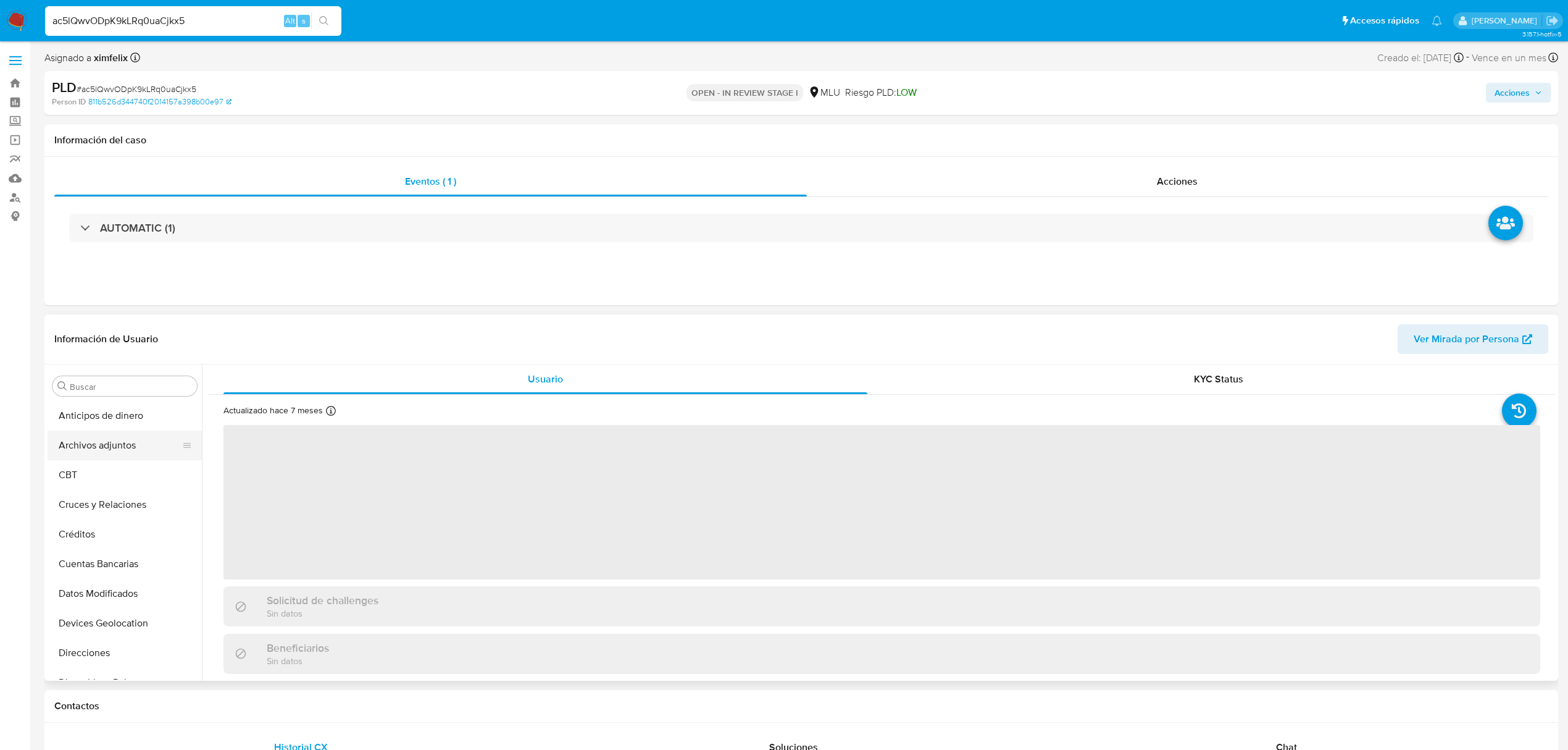
click at [114, 450] on button "Archivos adjuntos" at bounding box center [119, 445] width 144 height 29
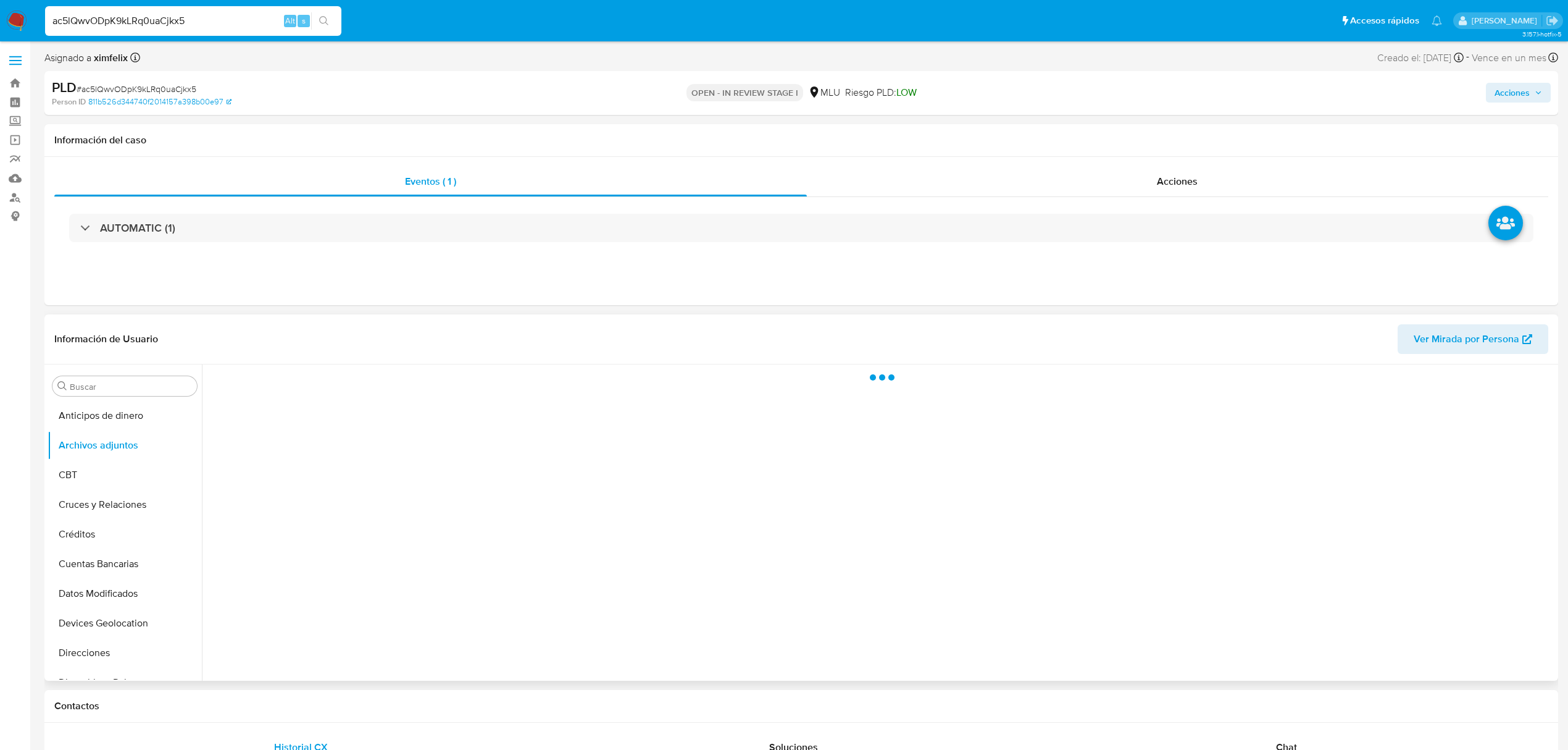
select select "10"
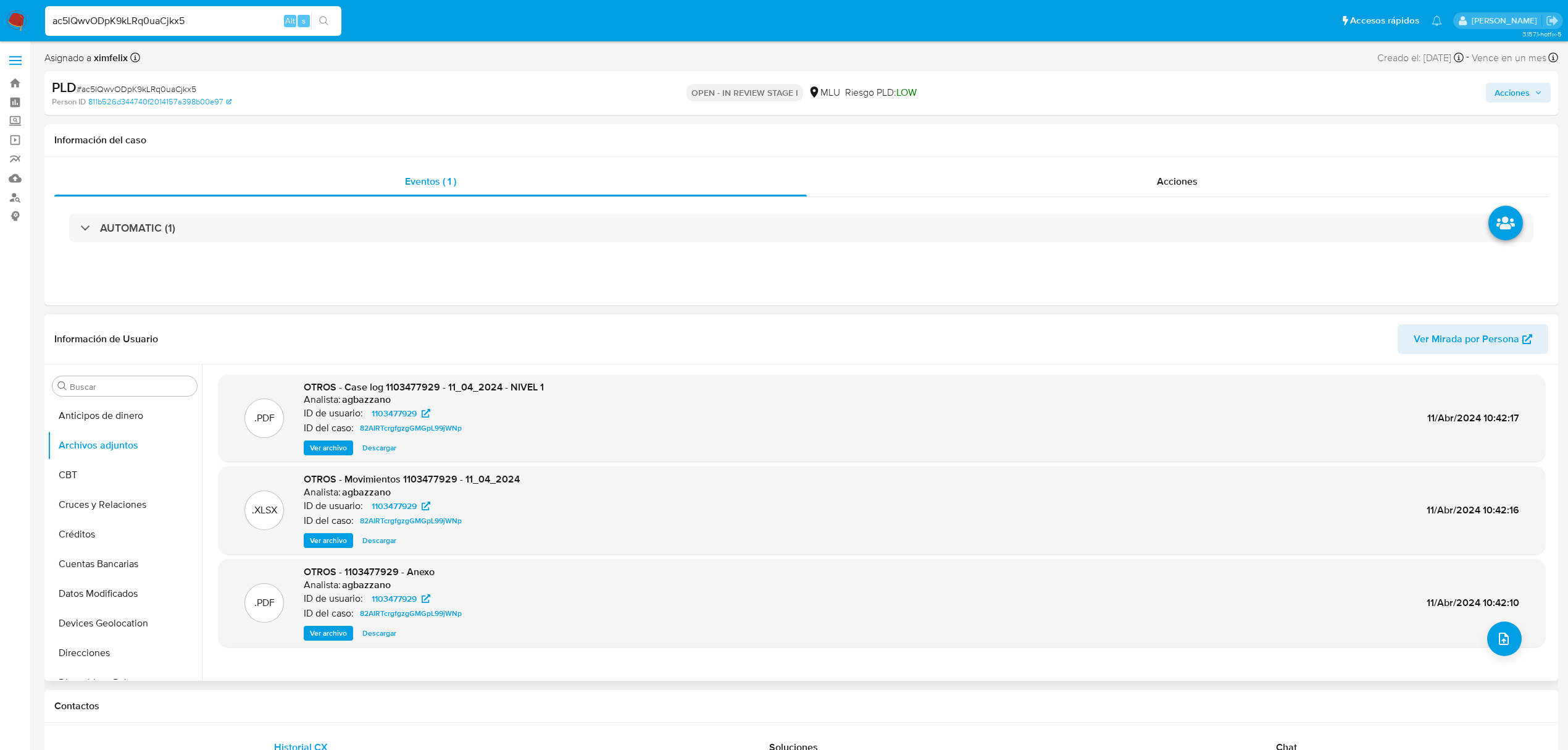
click at [324, 450] on span "Ver archivo" at bounding box center [328, 447] width 37 height 12
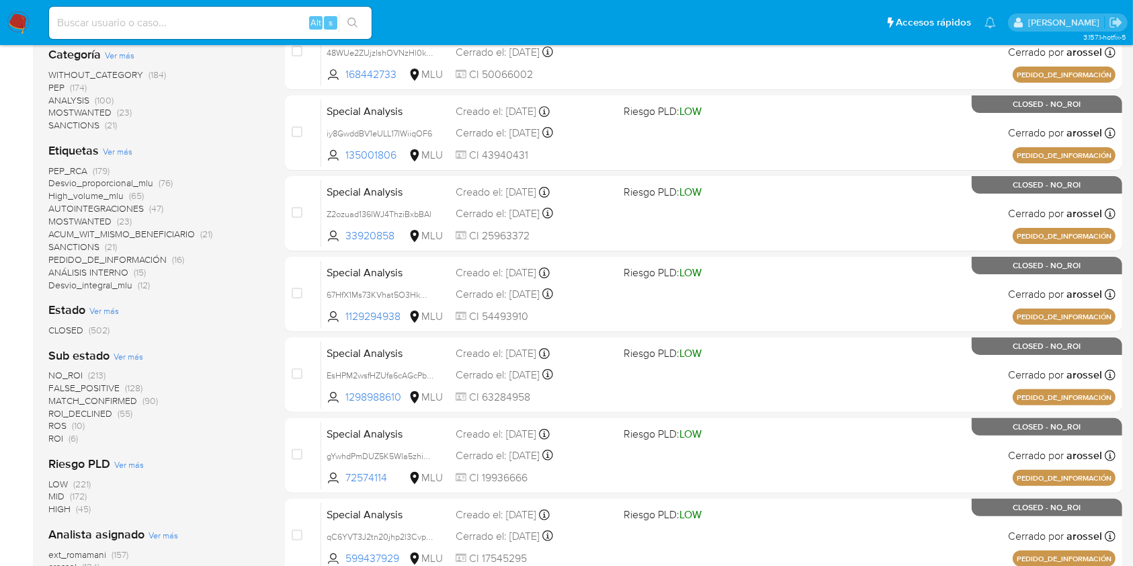
scroll to position [447, 0]
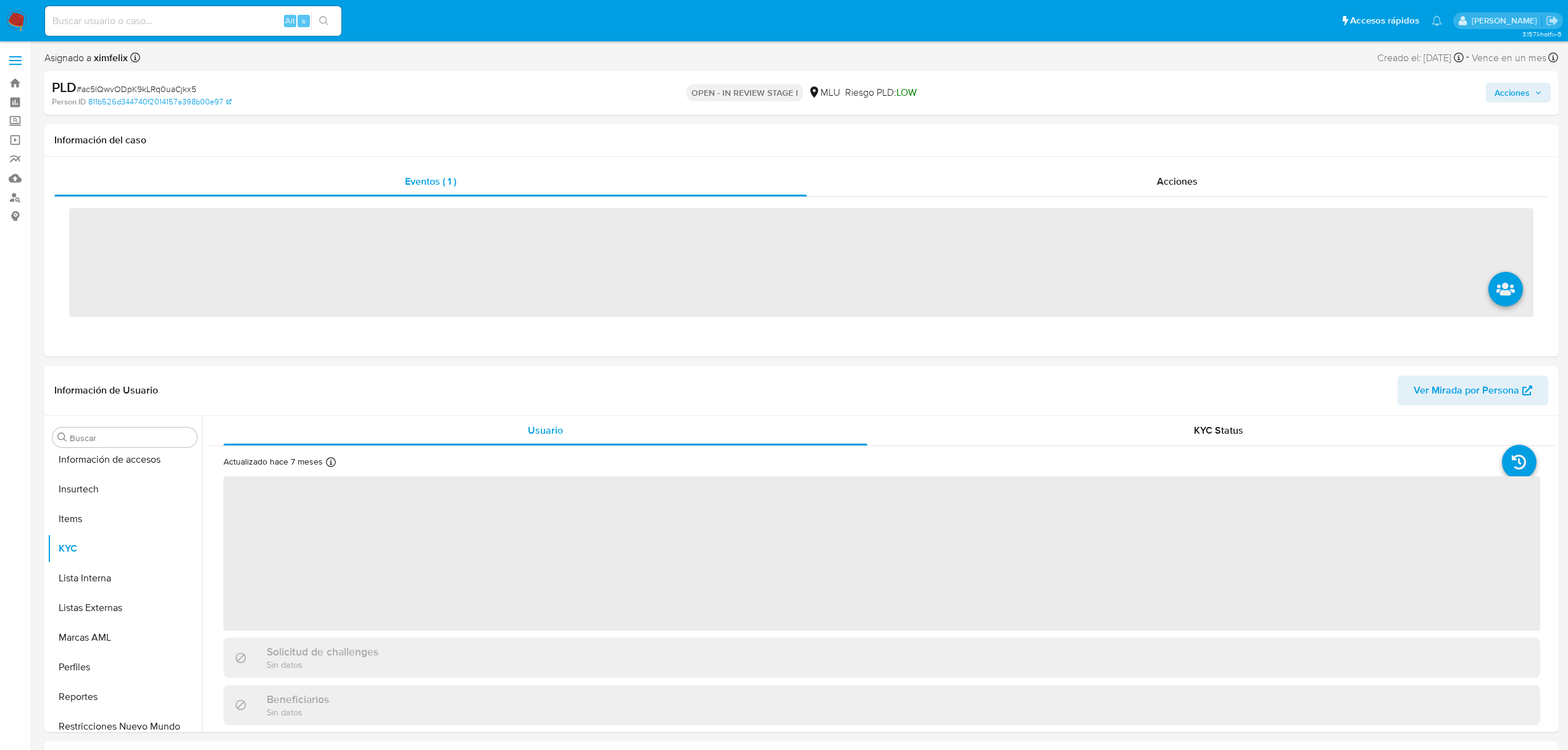
scroll to position [551, 0]
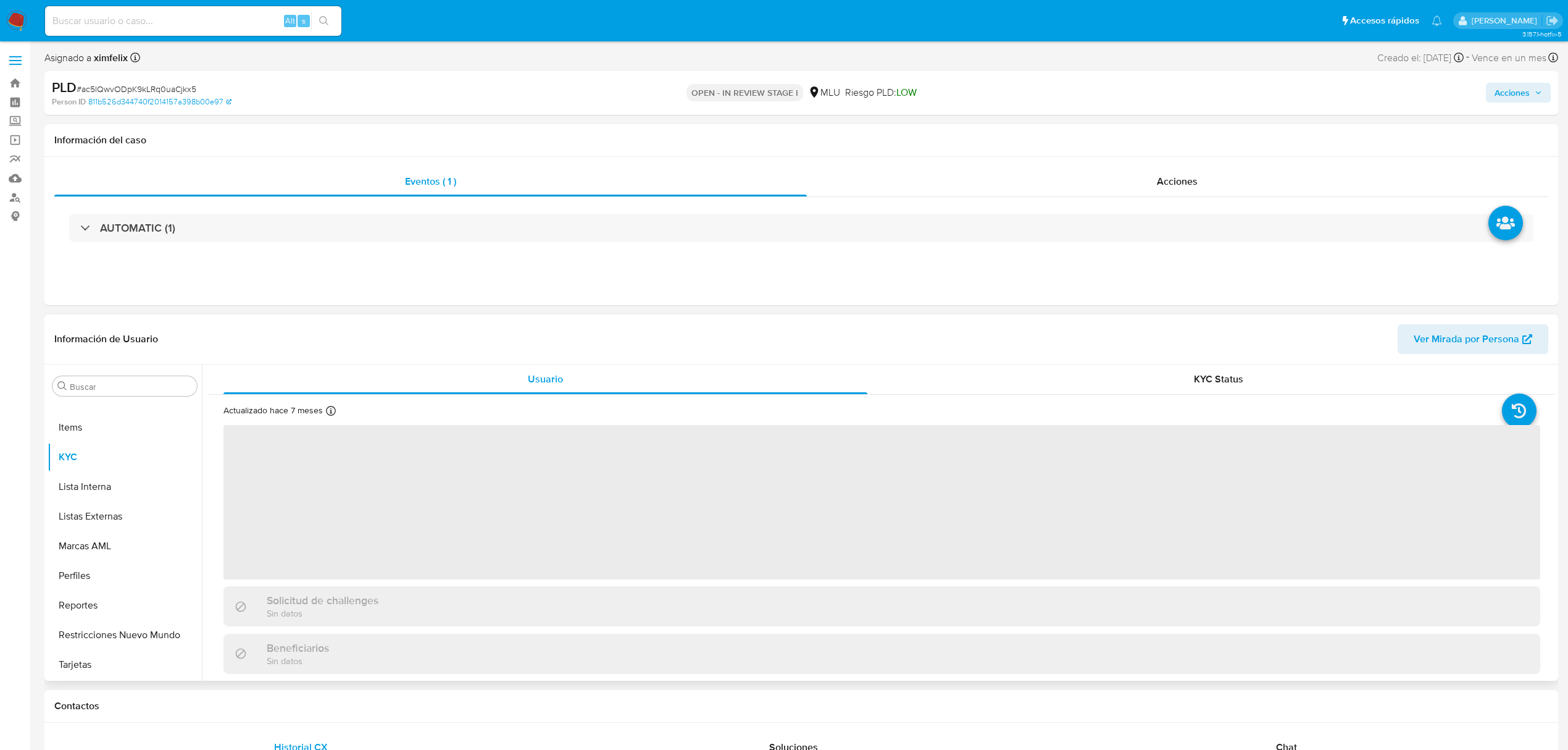
click at [1456, 338] on span "Ver Mirada por Persona" at bounding box center [1466, 339] width 106 height 29
select select "10"
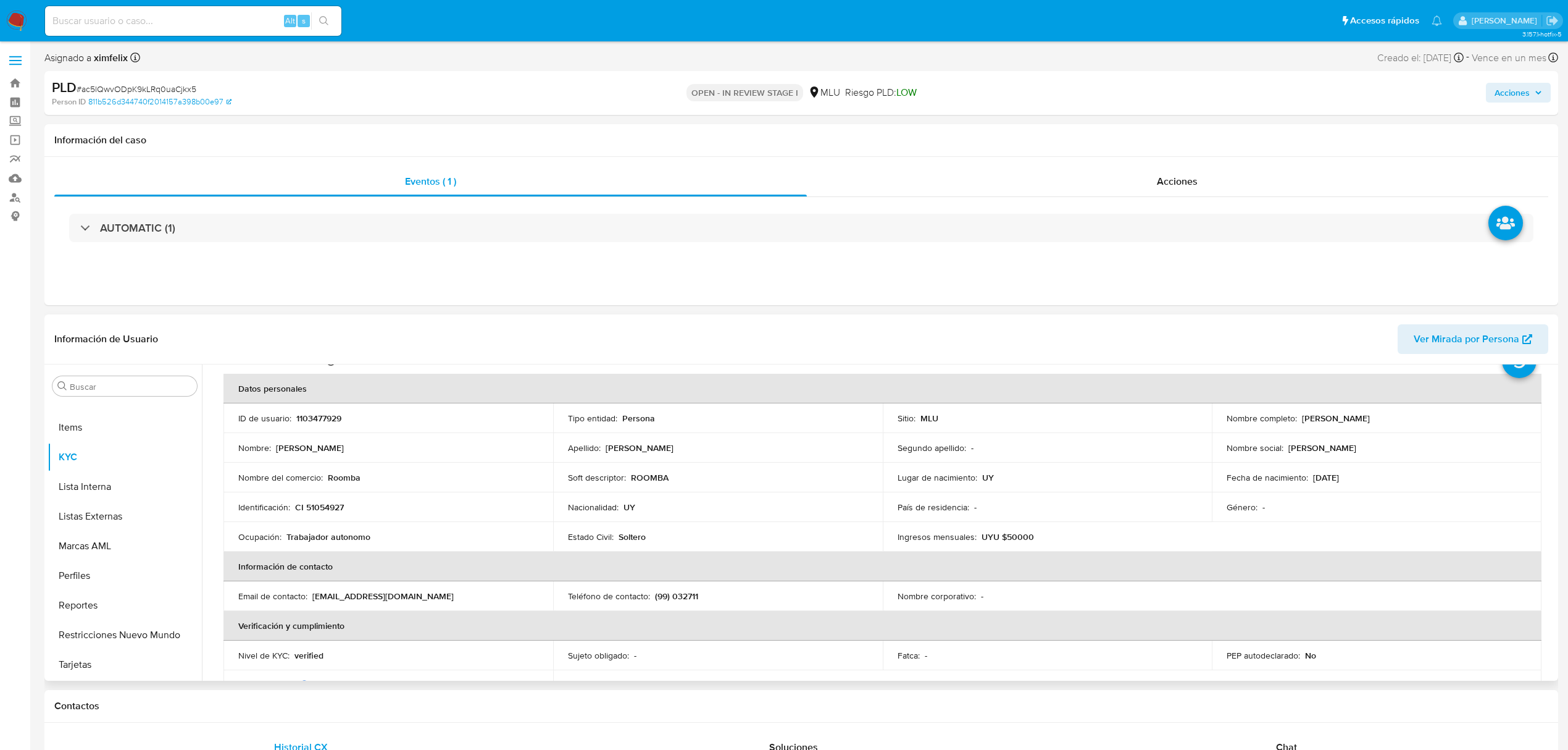
scroll to position [32, 0]
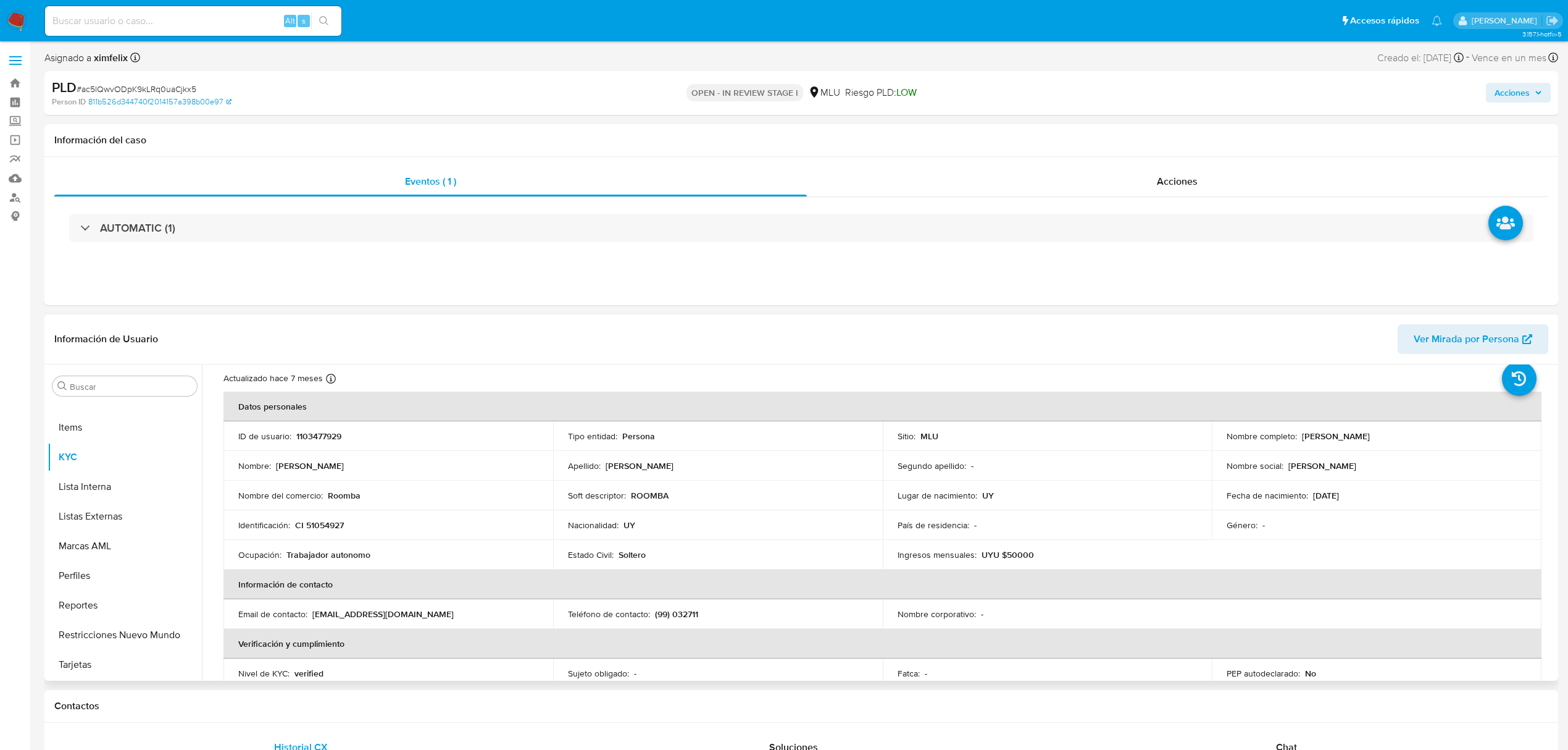
drag, startPoint x: 1414, startPoint y: 435, endPoint x: 1300, endPoint y: 438, distance: 114.0
click at [1300, 438] on div "Nombre completo : Antony Braian Nuñez Morales" at bounding box center [1377, 436] width 301 height 11
copy p "Antony Braian Nuñez Morales"
click at [1017, 553] on p "UYU $50000" at bounding box center [1007, 554] width 52 height 11
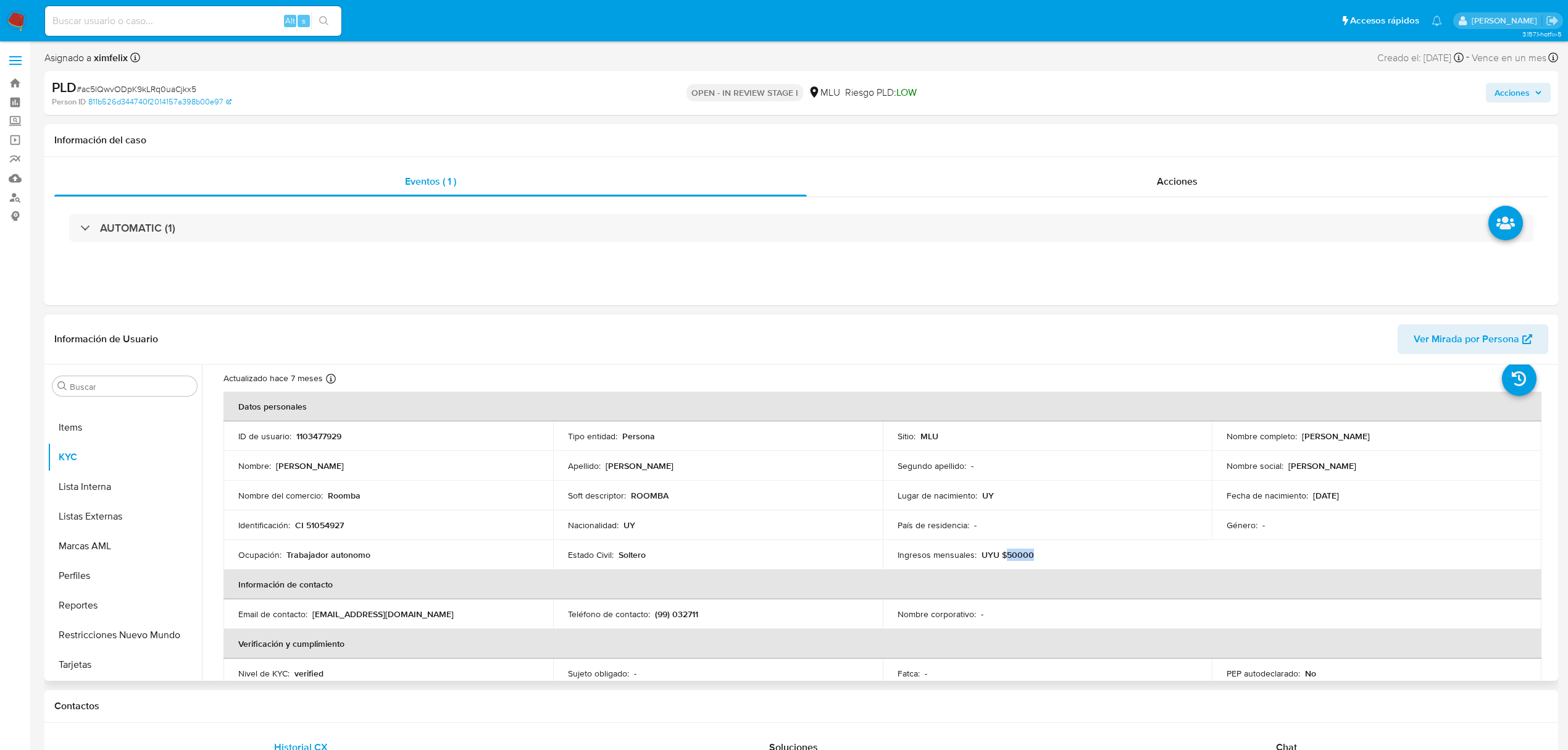
copy p "50000"
click at [105, 576] on button "Perfiles" at bounding box center [119, 575] width 144 height 29
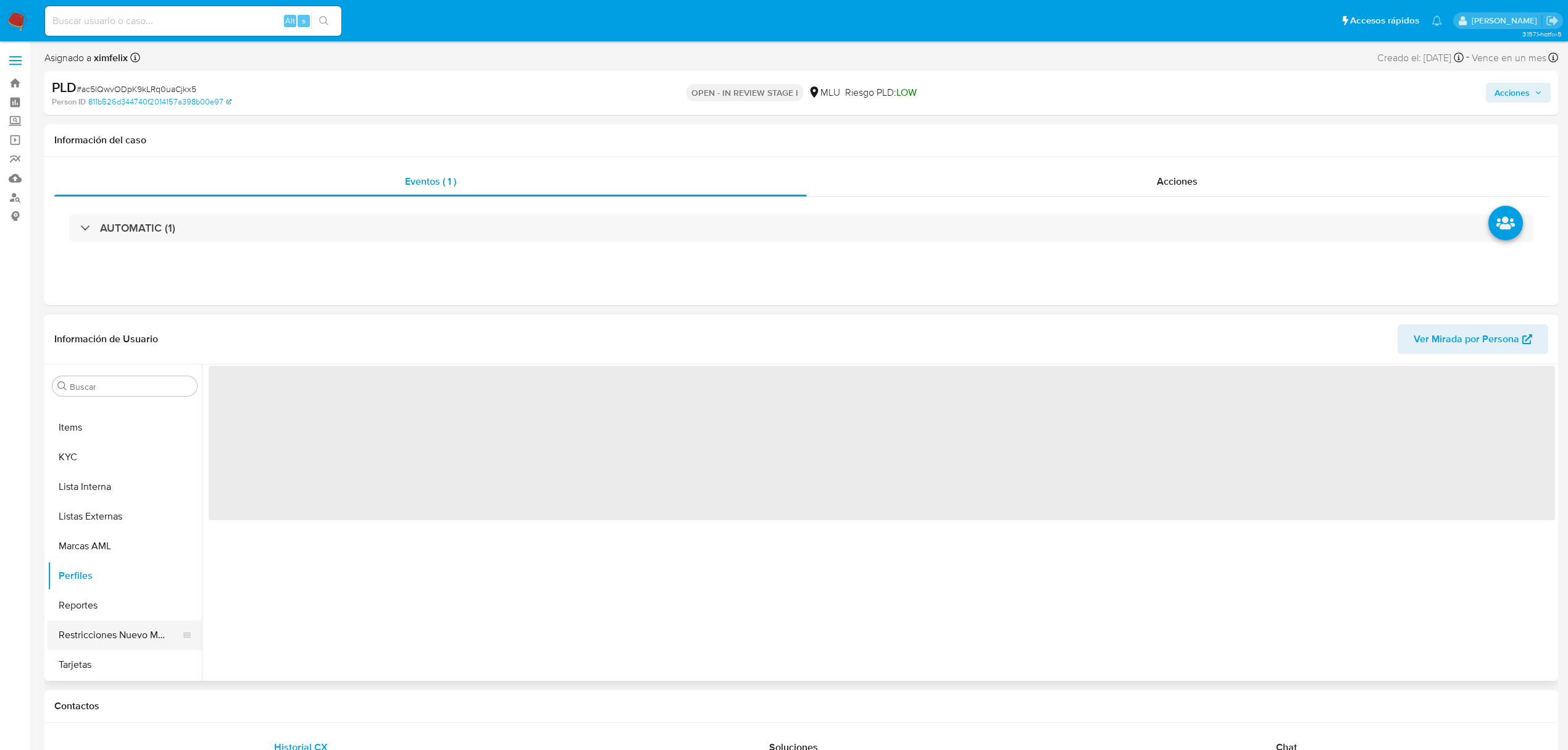
scroll to position [0, 0]
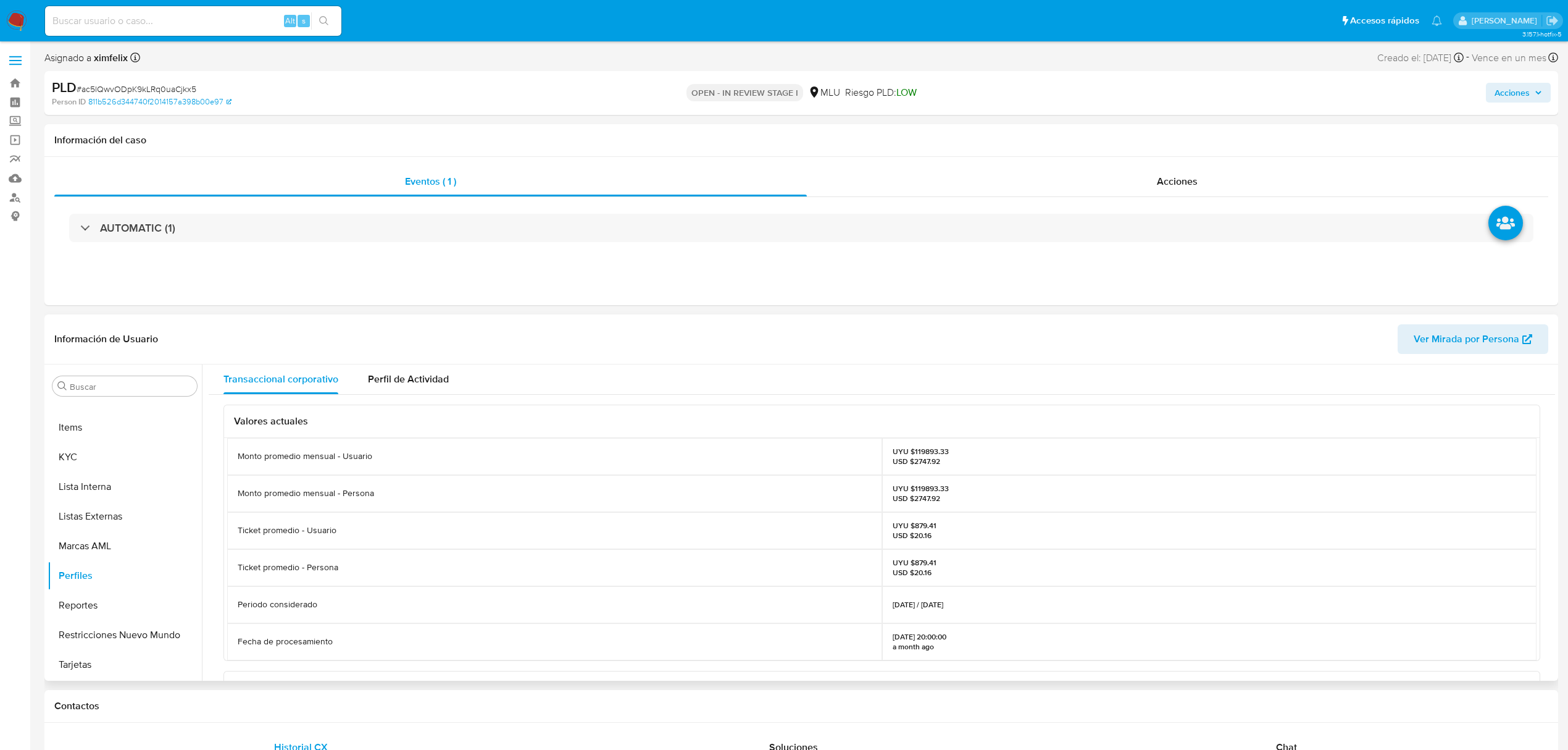
click at [921, 482] on div "UYU $119893.33 USD $2747.92" at bounding box center [1210, 494] width 655 height 37
click at [923, 486] on p "UYU $119893.33 USD $2747.92" at bounding box center [920, 493] width 56 height 19
copy p "119893.33"
click at [97, 460] on button "KYC" at bounding box center [119, 457] width 144 height 29
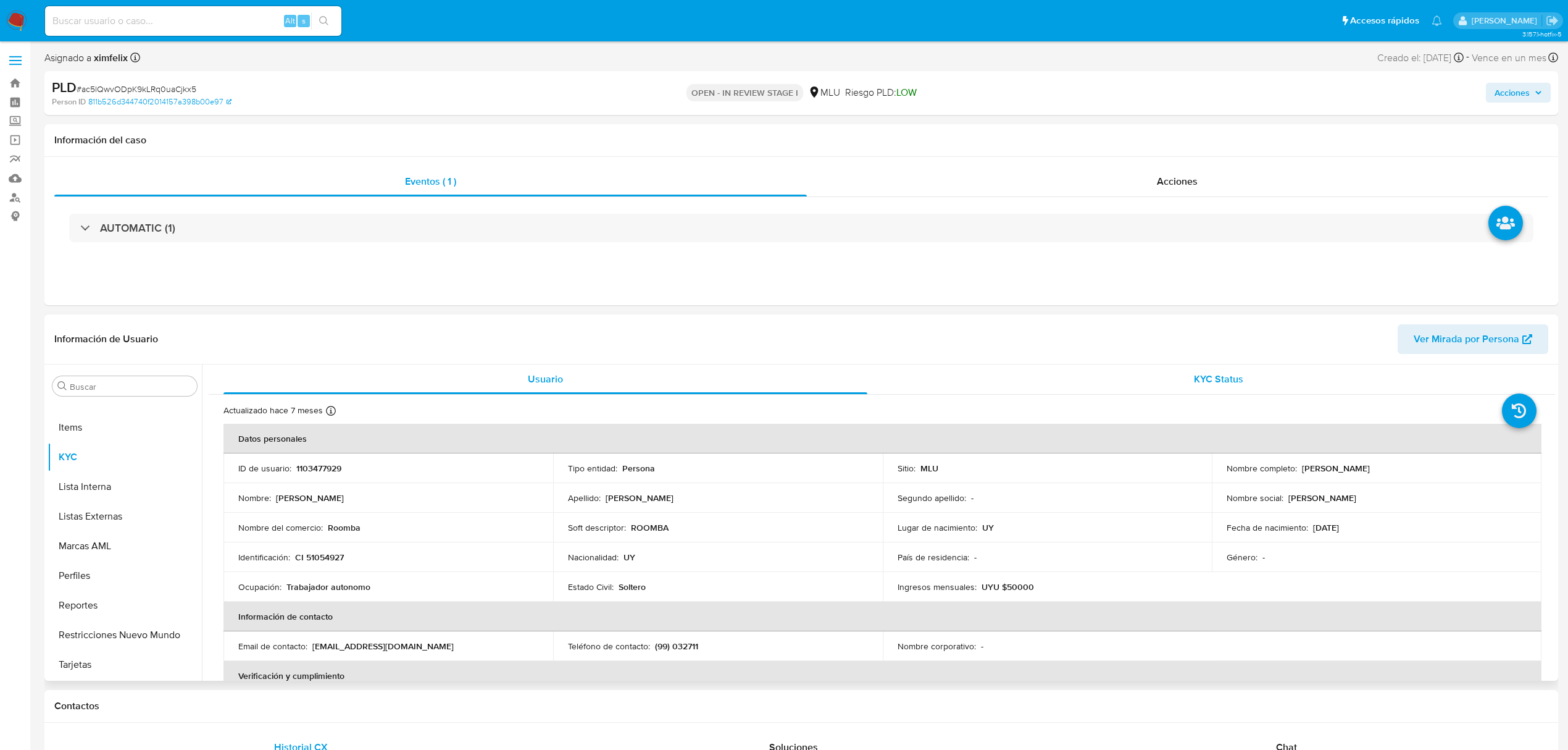
click at [1201, 373] on span "KYC Status" at bounding box center [1219, 378] width 50 height 14
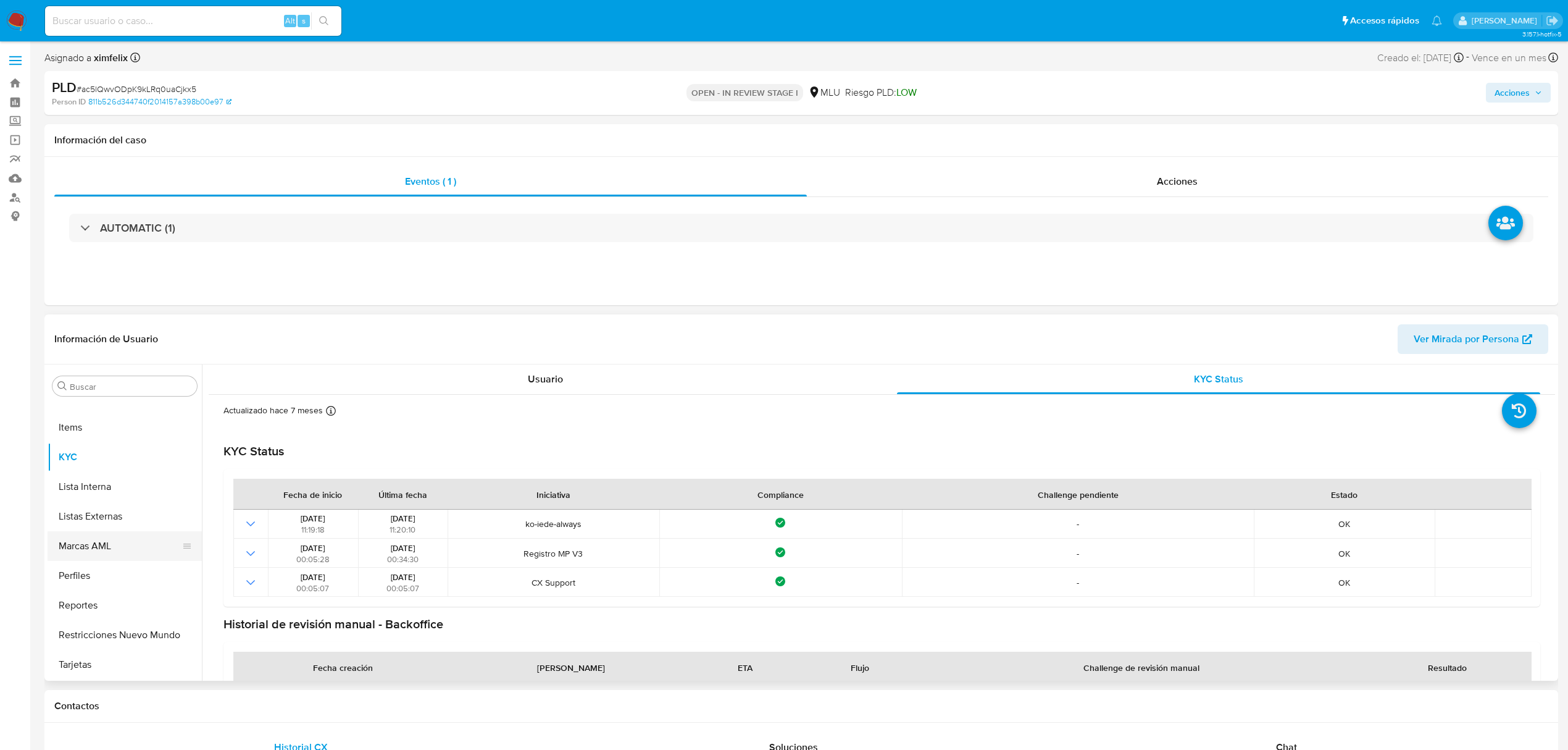
scroll to position [470, 0]
click at [484, 381] on div "Usuario KYC Status Actualizado hace 7 meses Creado: 08/04/2022 00:05:27 Actuali…" at bounding box center [881, 548] width 1346 height 368
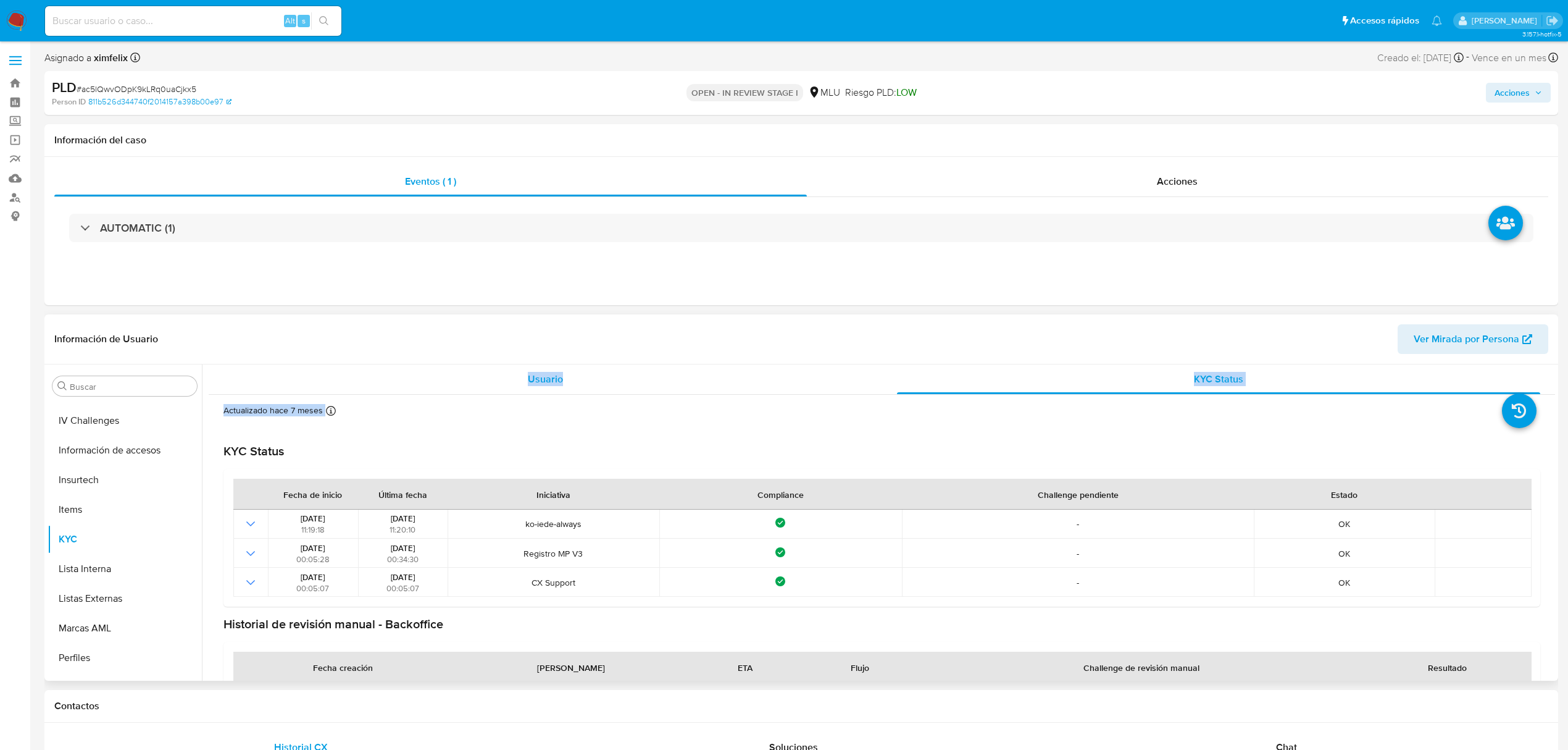
click at [496, 369] on div "Usuario" at bounding box center [545, 379] width 644 height 29
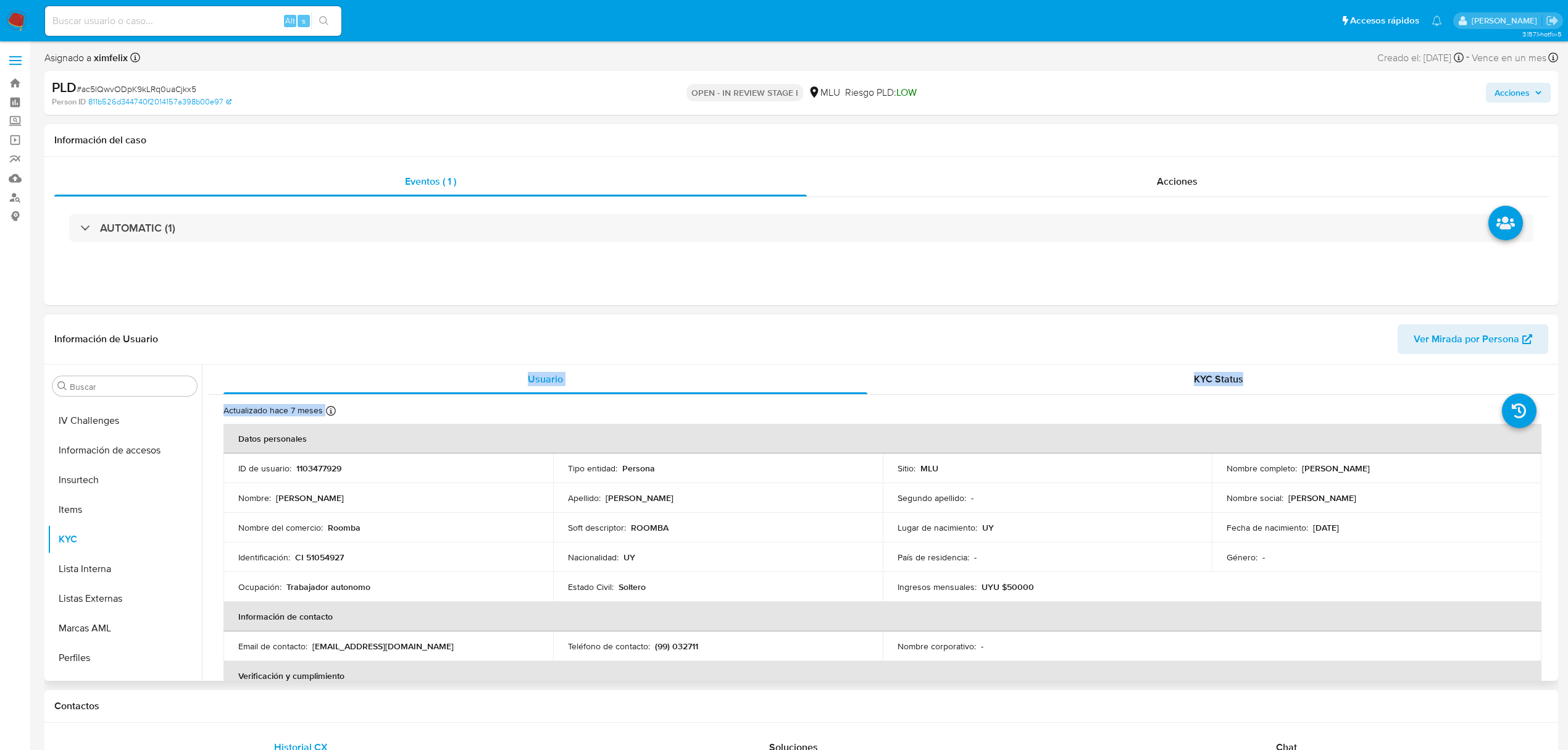
drag, startPoint x: 1414, startPoint y: 470, endPoint x: 1300, endPoint y: 468, distance: 114.0
click at [1300, 468] on div "Nombre completo : Antony Braian Nuñez Morales" at bounding box center [1377, 468] width 301 height 11
copy p "[PERSON_NAME]"
drag, startPoint x: 346, startPoint y: 560, endPoint x: 295, endPoint y: 562, distance: 51.0
click at [295, 562] on div "Identificación : CI 51054927" at bounding box center [388, 557] width 301 height 11
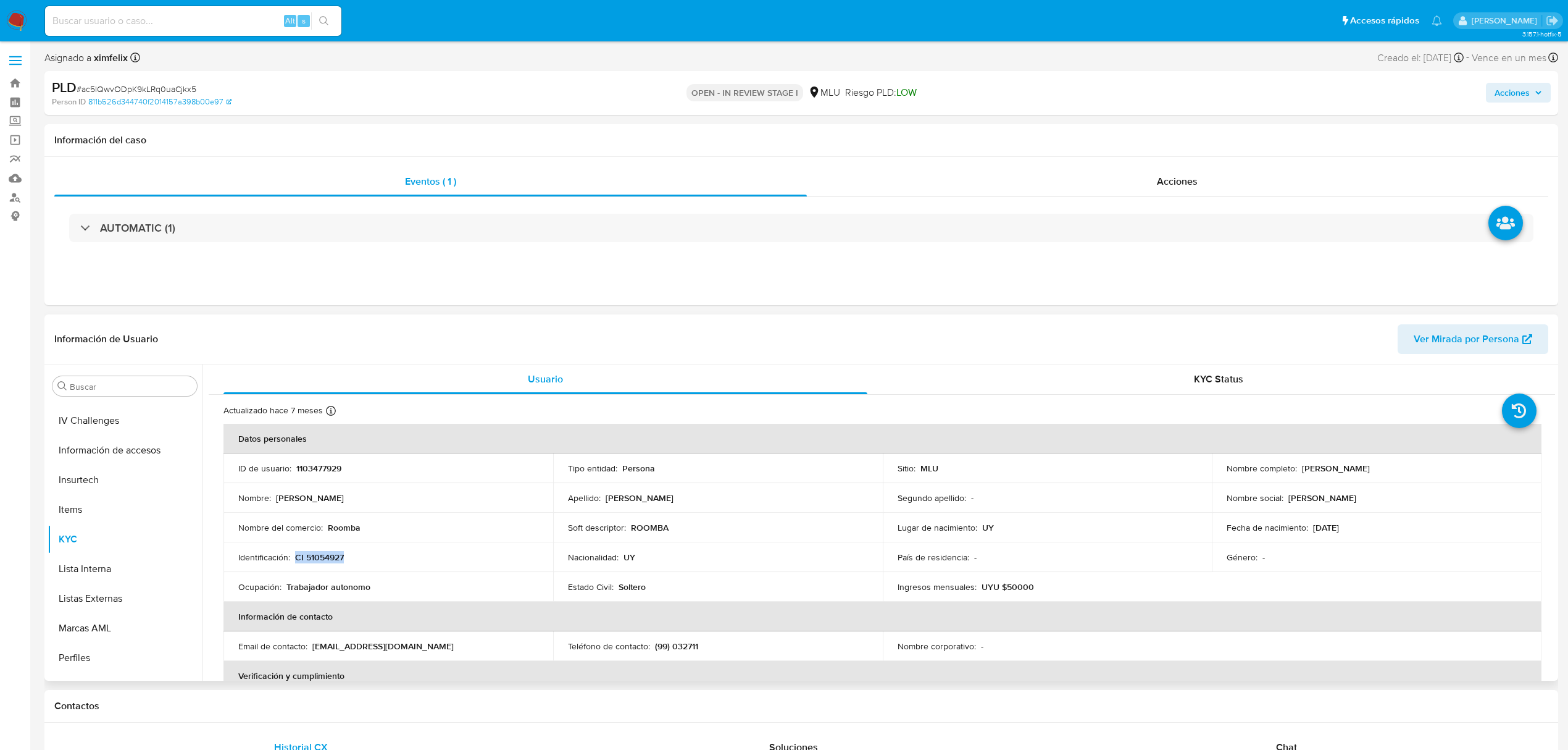
copy p "CI 51054927"
click at [660, 525] on p "ROOMBA" at bounding box center [650, 528] width 38 height 11
copy p "ROOMBA"
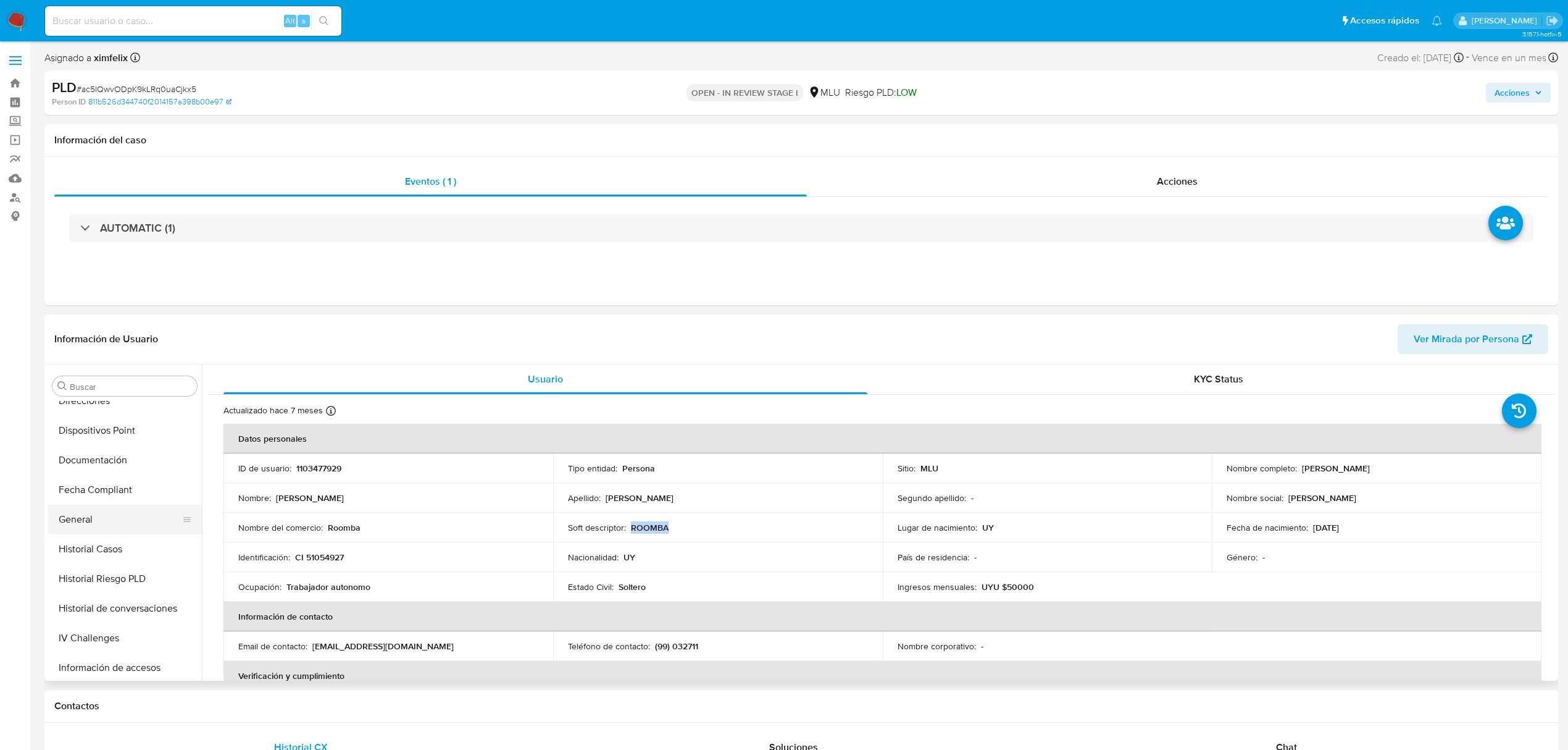
scroll to position [0, 0]
click at [130, 563] on button "Cuentas Bancarias" at bounding box center [119, 563] width 144 height 29
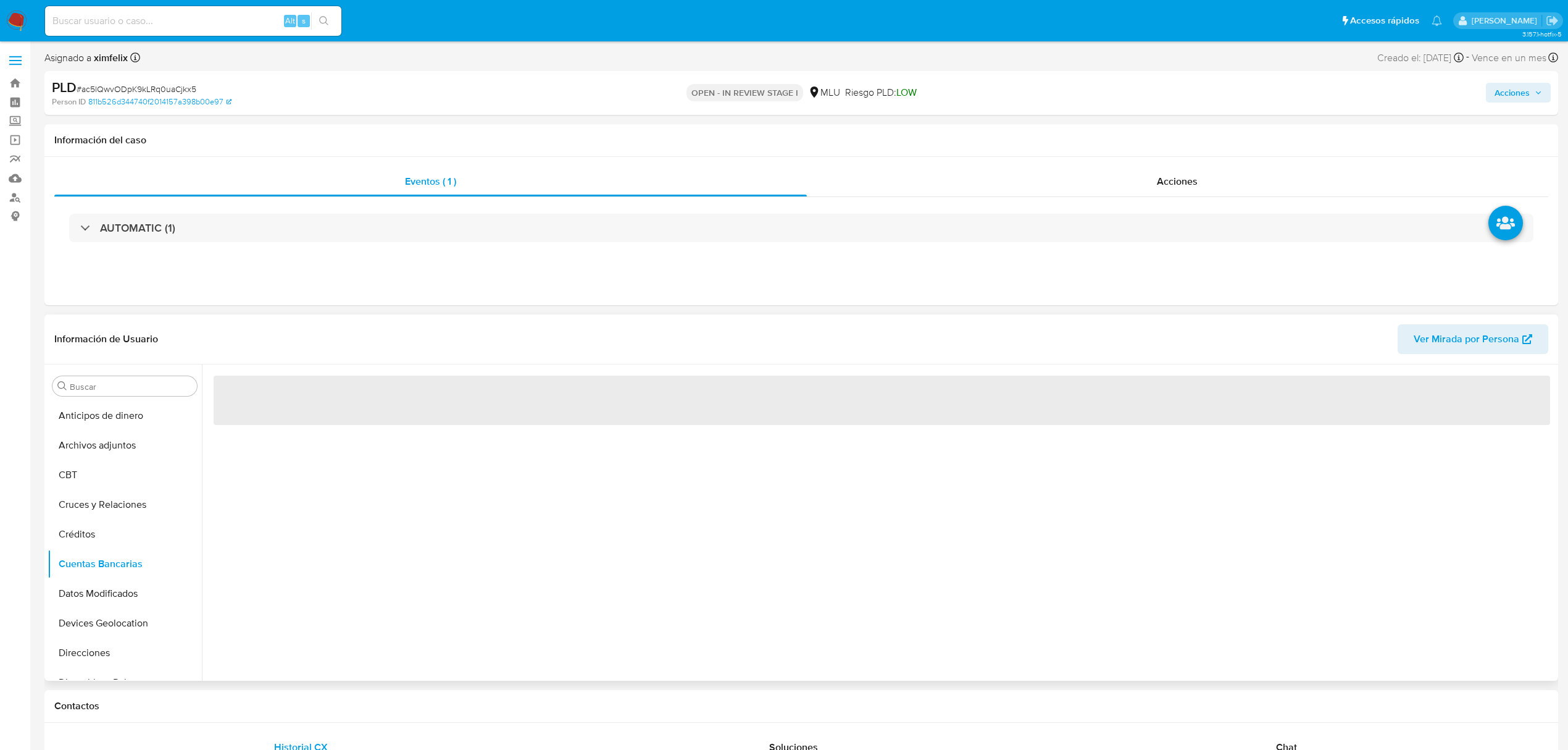
click at [468, 571] on div "‌" at bounding box center [879, 522] width 1354 height 316
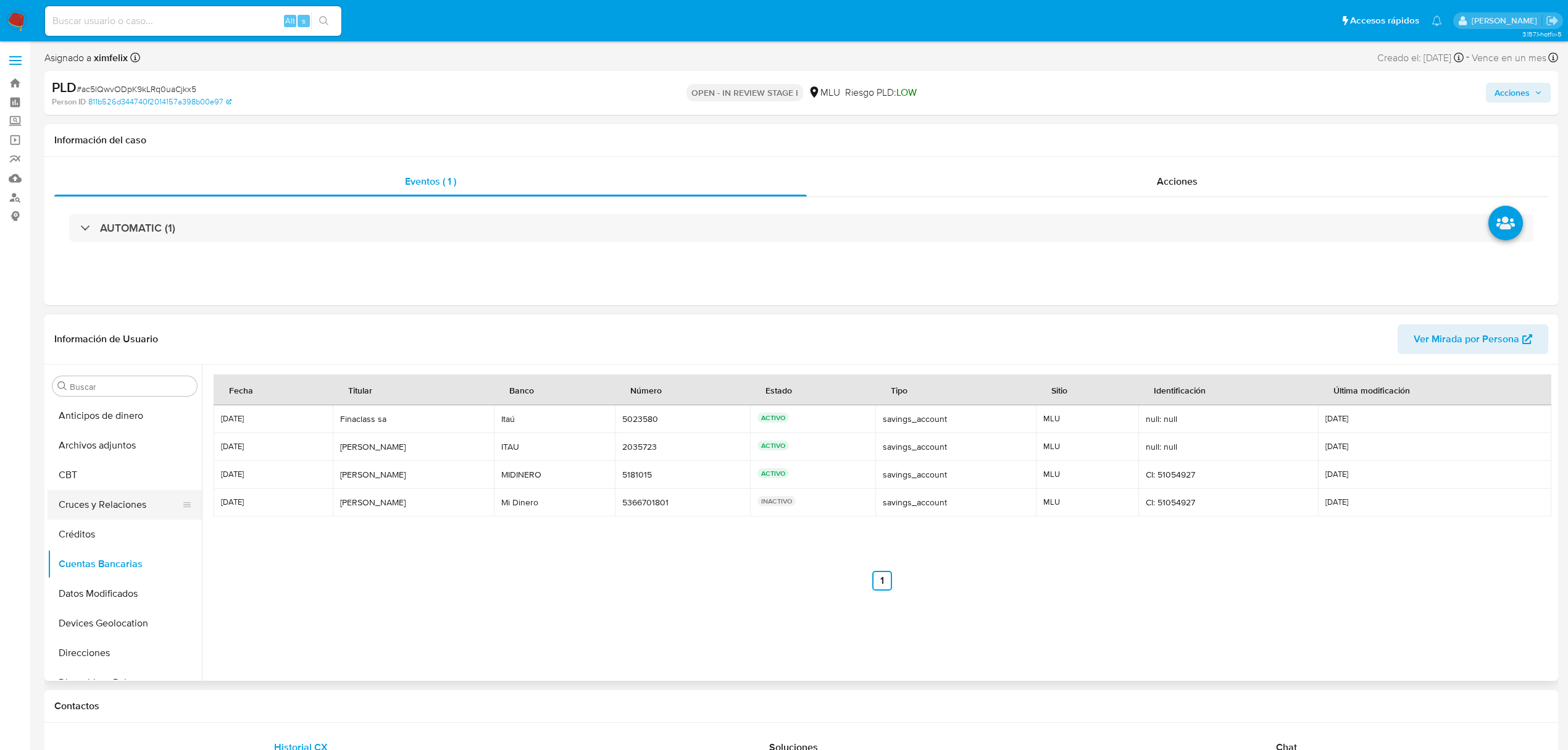
click at [114, 494] on button "Cruces y Relaciones" at bounding box center [119, 505] width 144 height 29
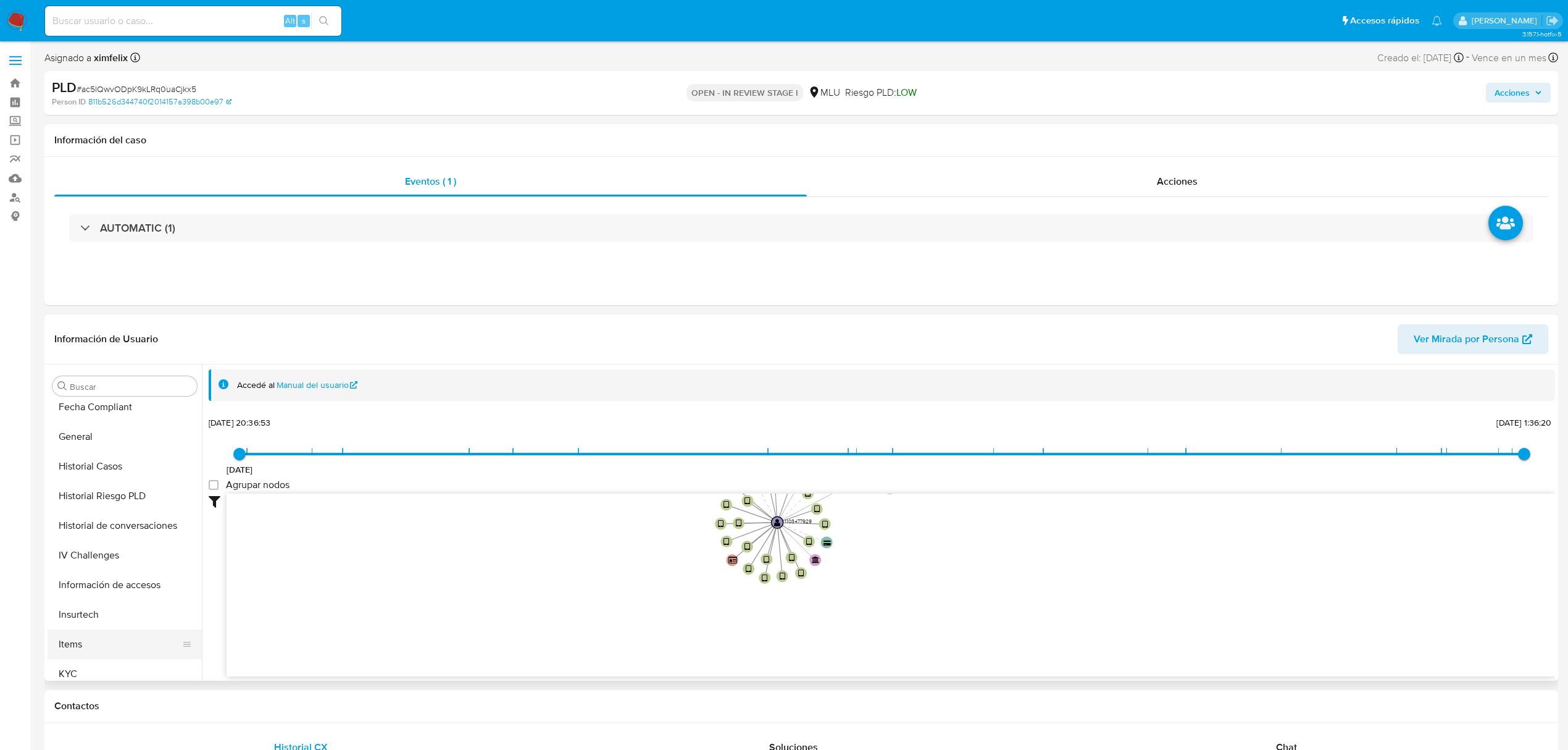
scroll to position [411, 0]
click at [97, 601] on button "KYC" at bounding box center [119, 597] width 144 height 29
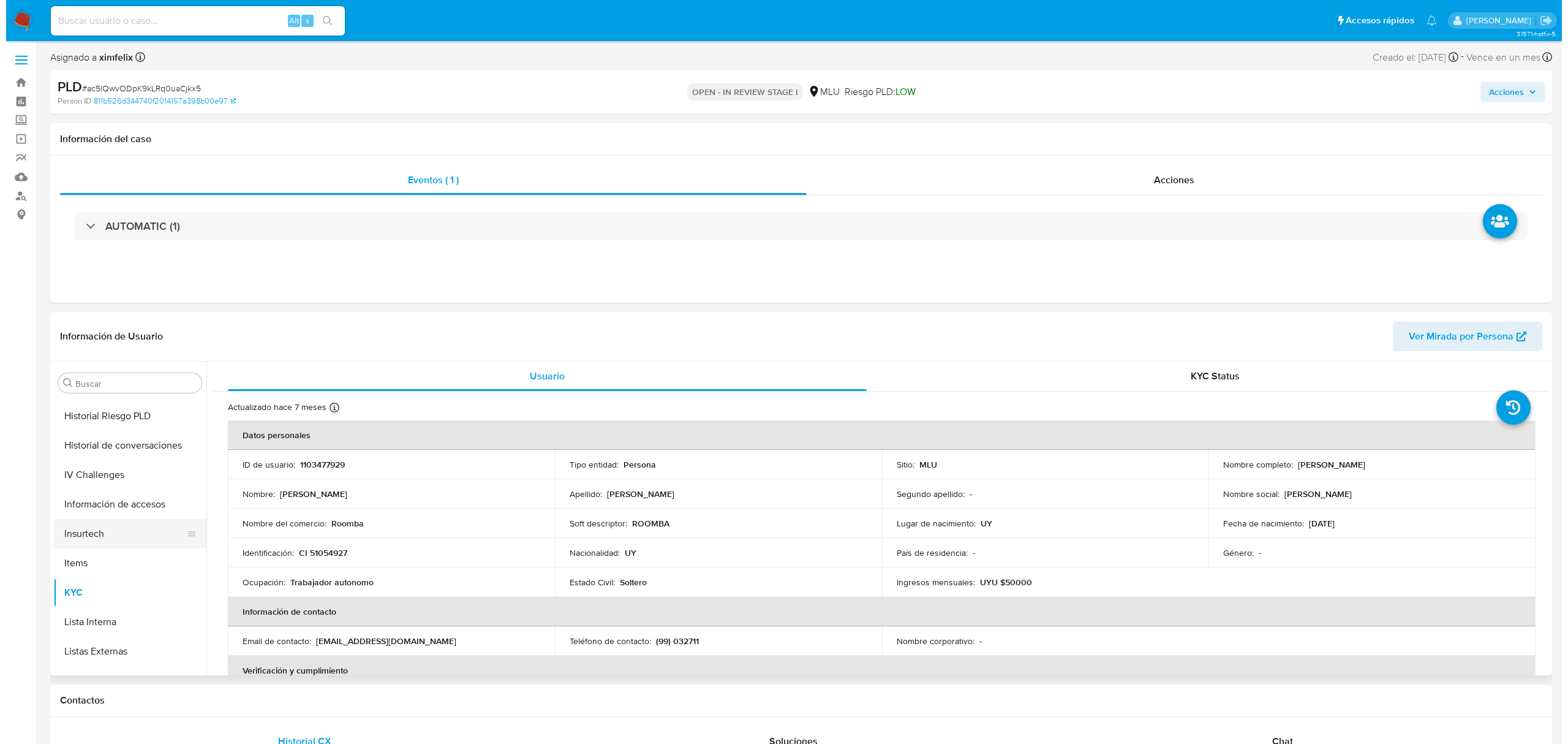
scroll to position [0, 0]
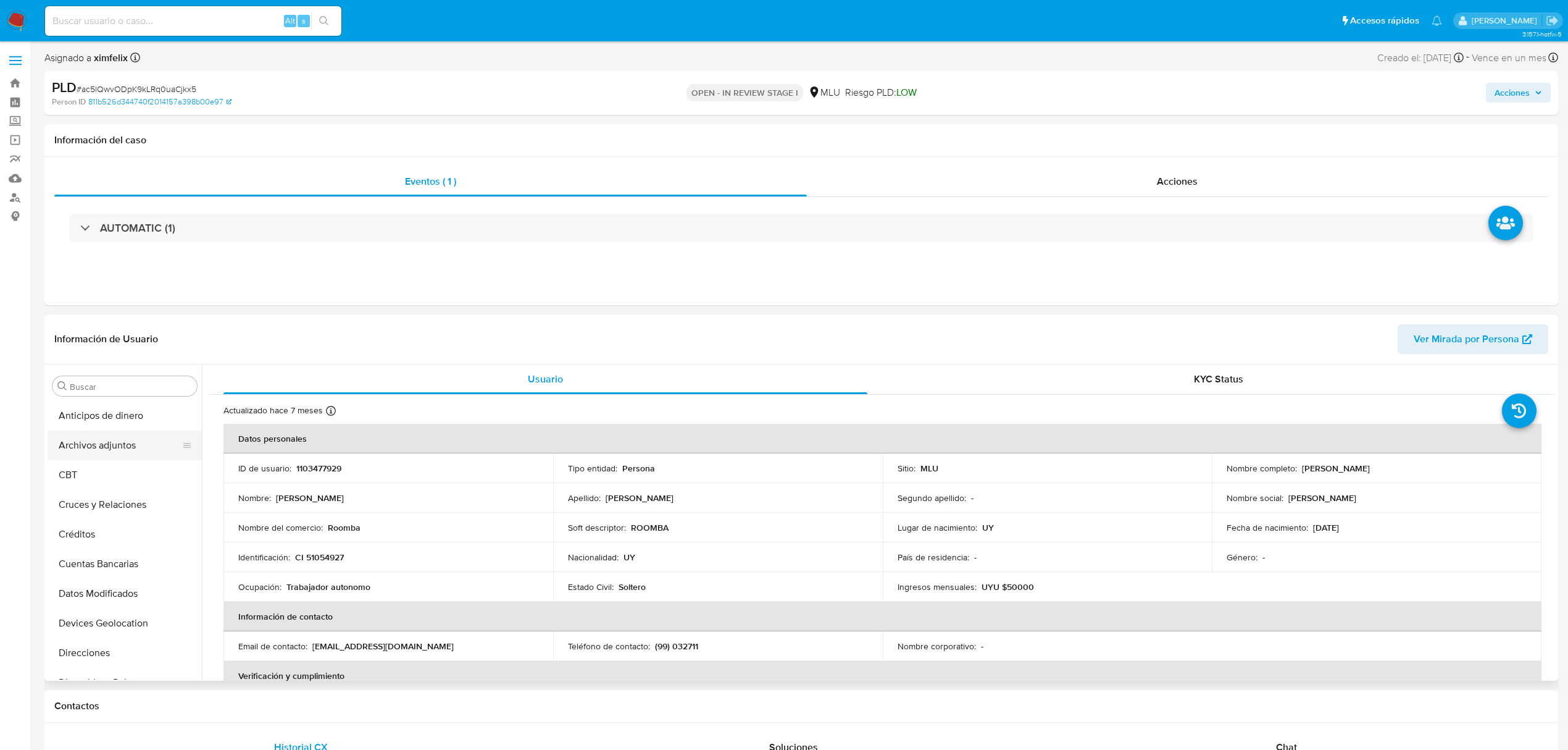
click at [127, 443] on button "Archivos adjuntos" at bounding box center [119, 445] width 144 height 29
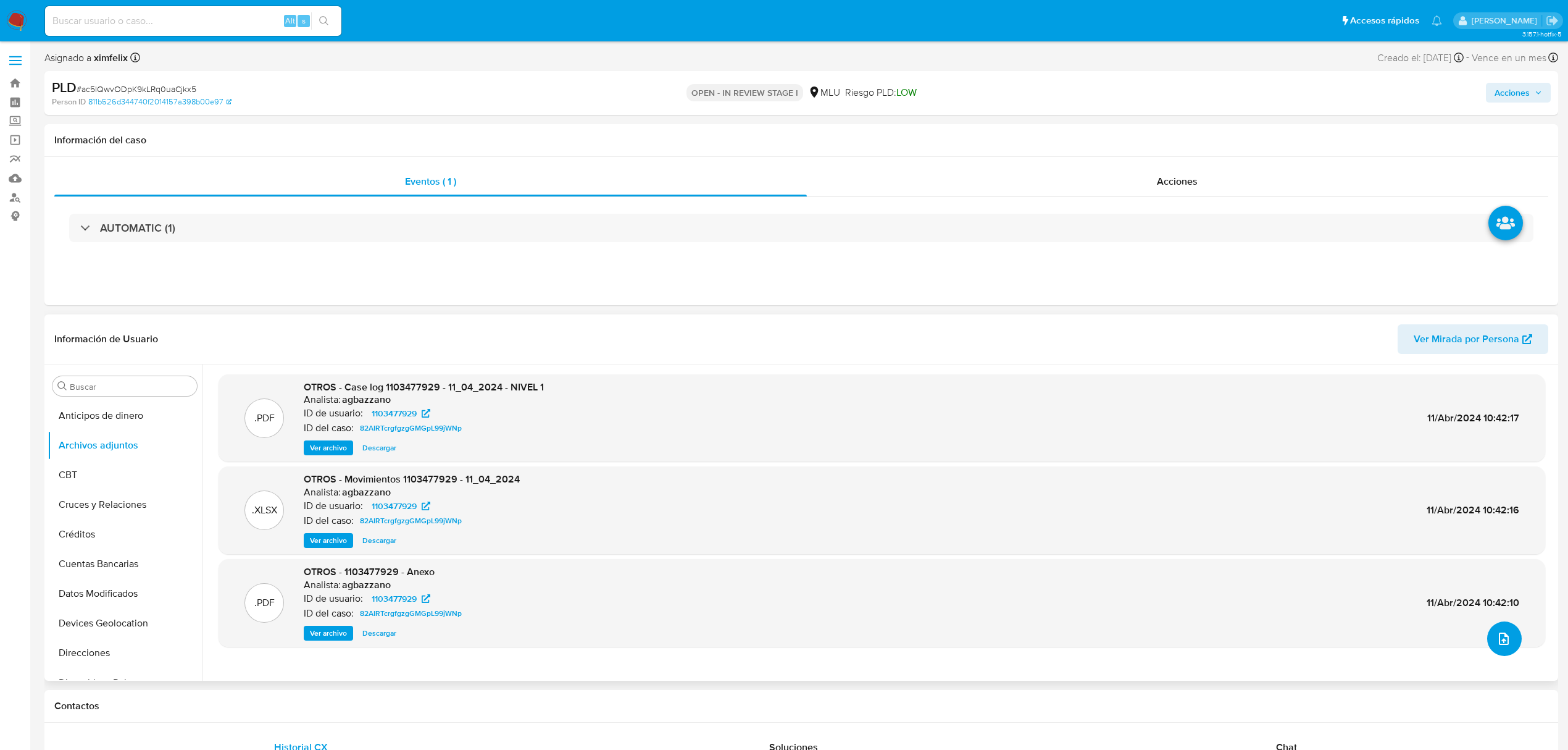
click at [1497, 639] on icon "upload-file" at bounding box center [1505, 639] width 15 height 15
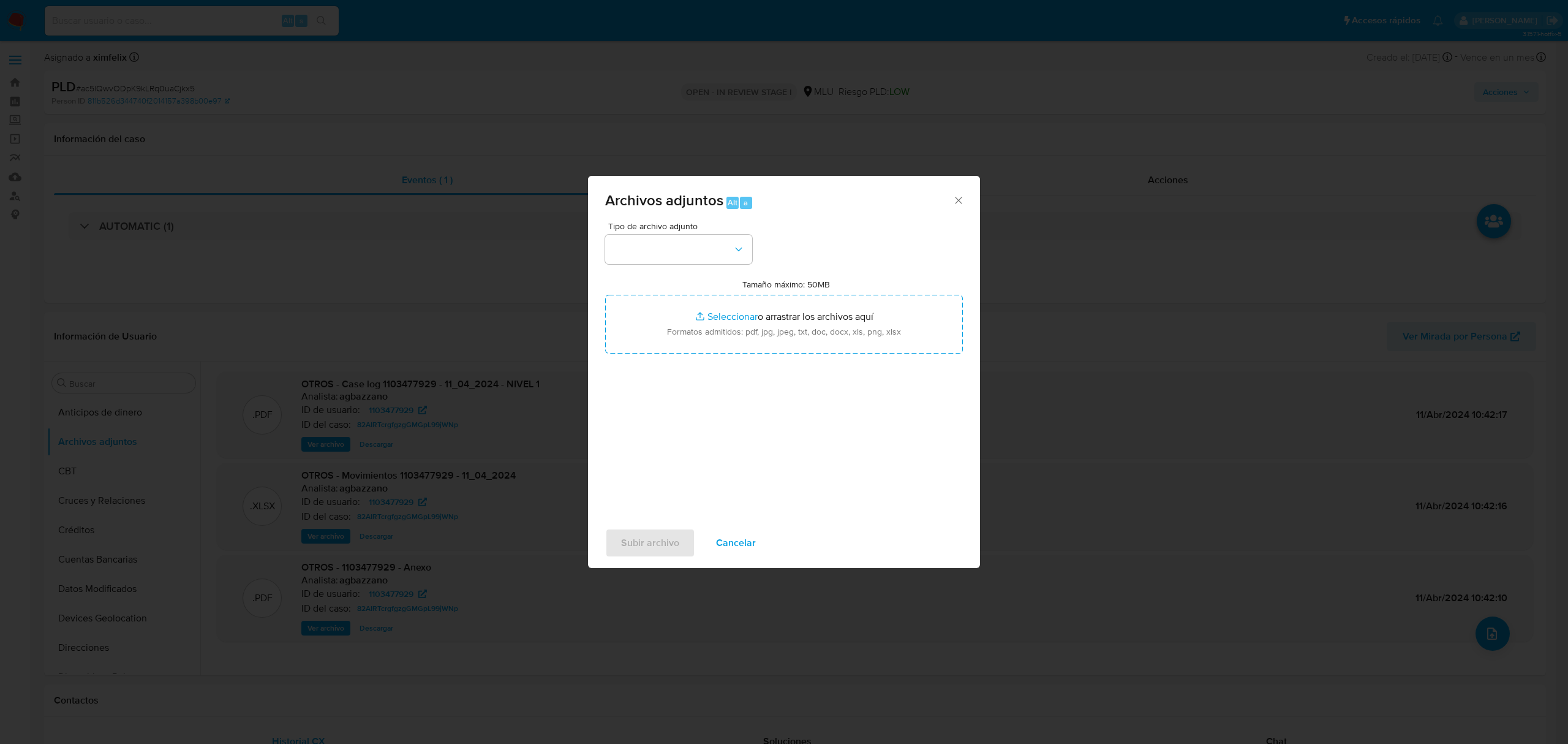
click at [678, 229] on span "Tipo de archivo adjunto" at bounding box center [681, 225] width 147 height 8
click at [678, 247] on button "button" at bounding box center [678, 249] width 147 height 29
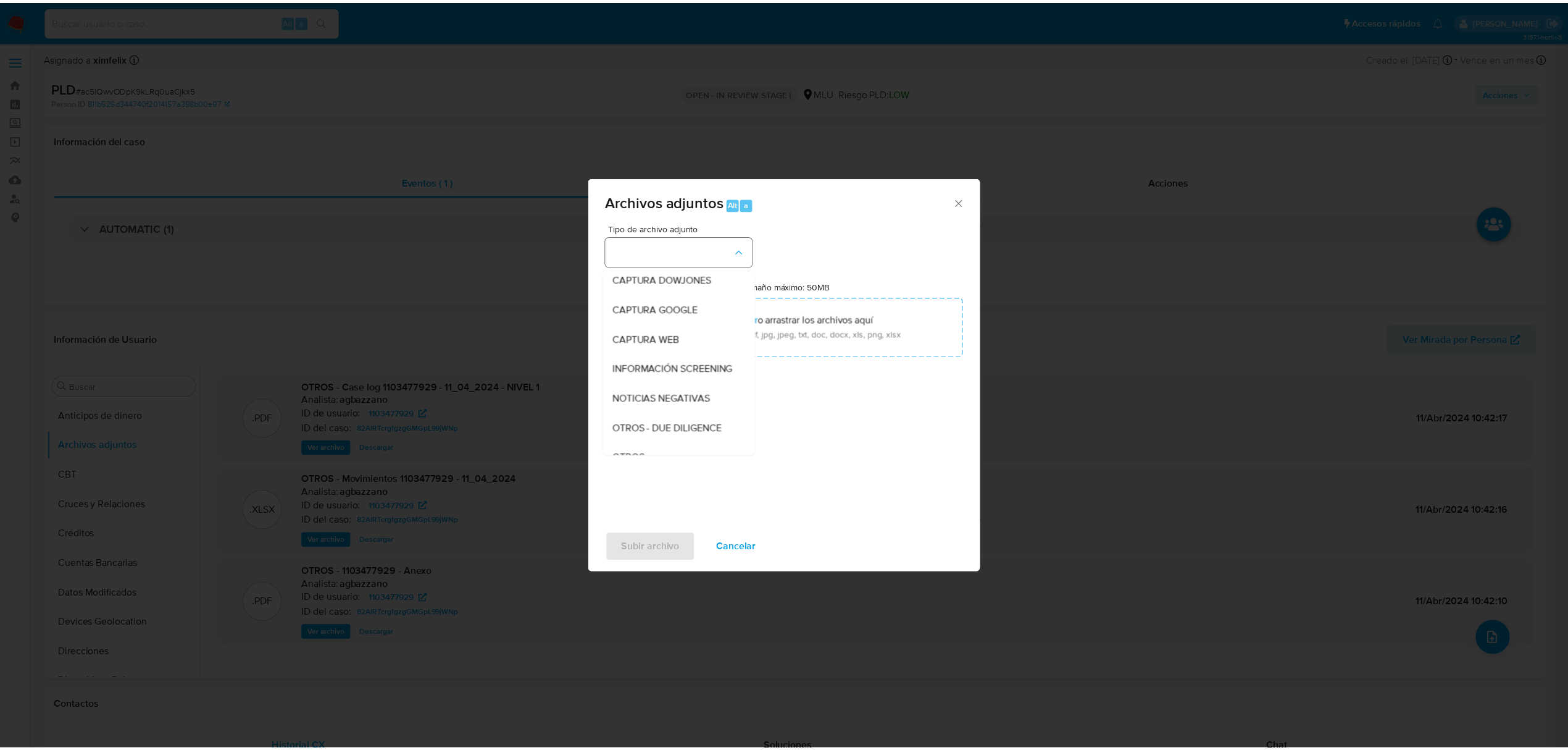
scroll to position [64, 0]
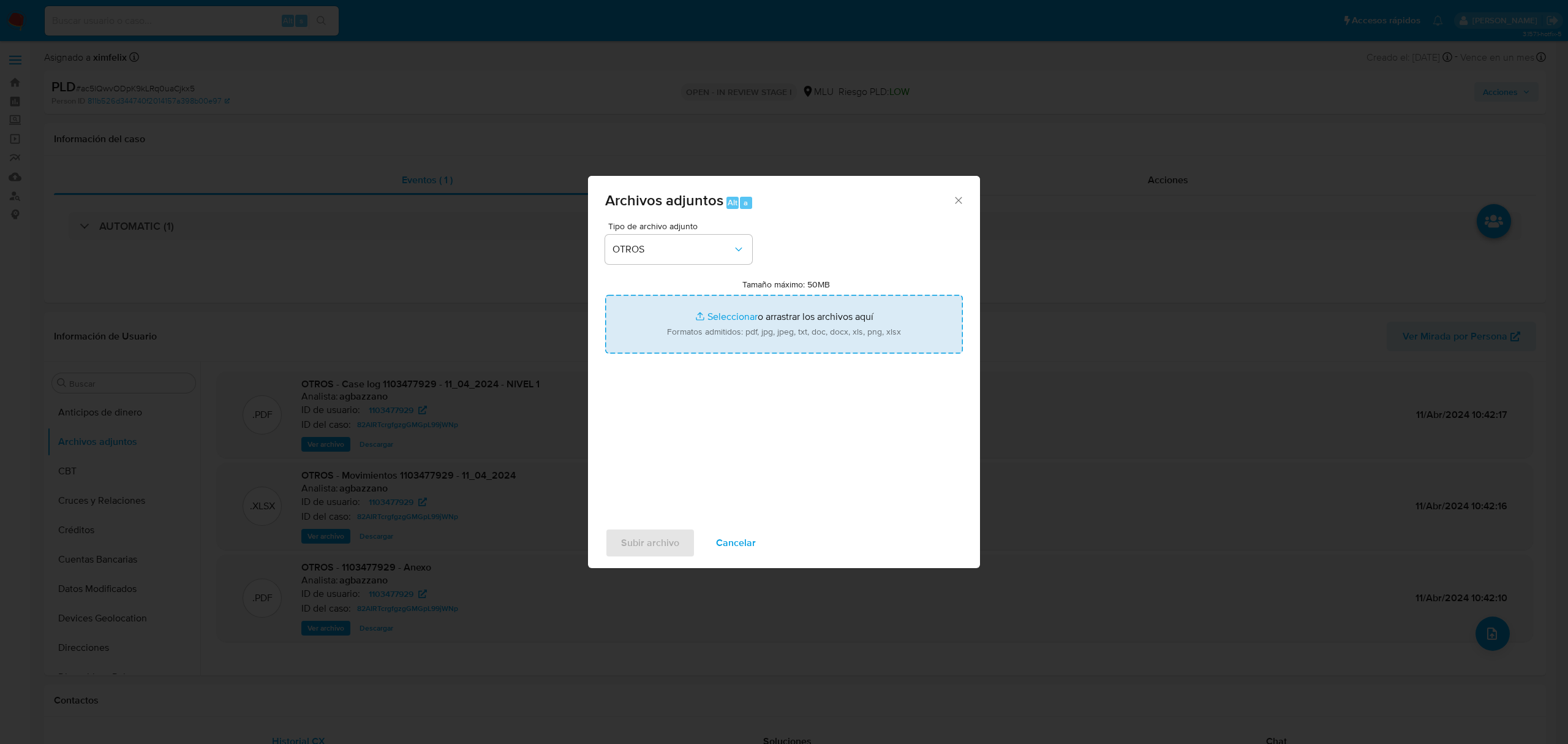
type input "C:\fakepath\CASE LOG 1103477929 28_08_2025 - NIVEL 1.pdf"
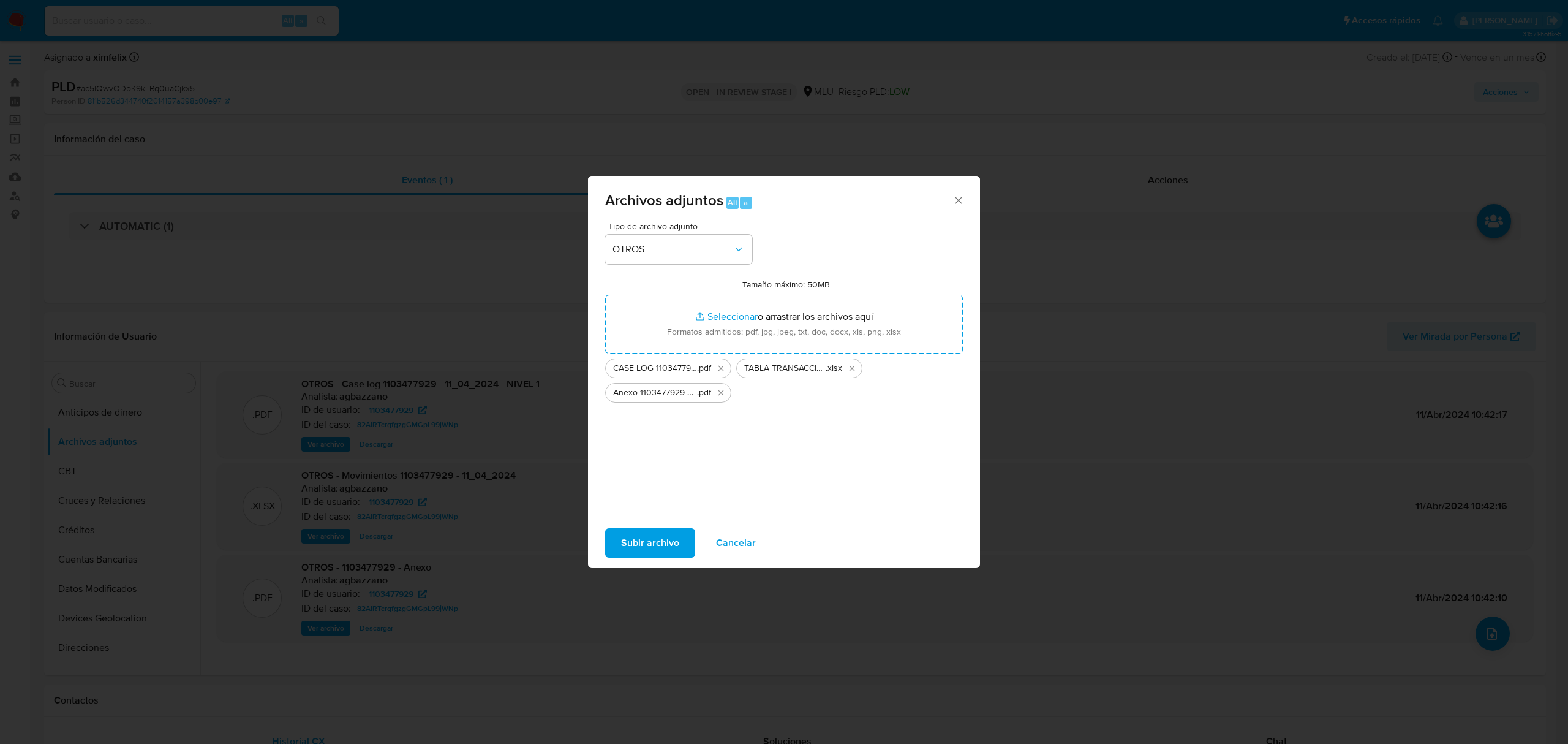
click at [638, 555] on span "Subir archivo" at bounding box center [650, 542] width 58 height 27
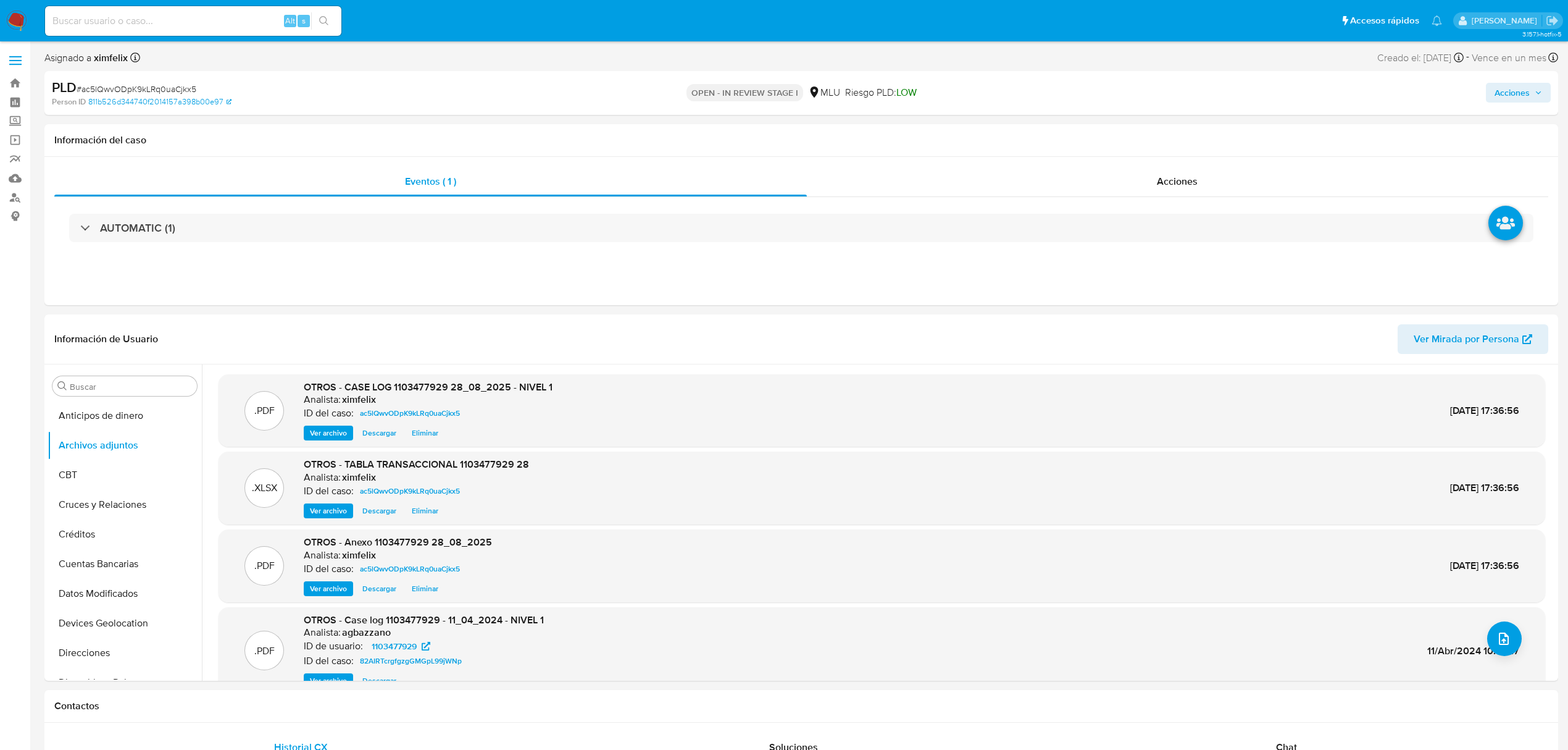
click at [1498, 85] on span "Acciones" at bounding box center [1512, 92] width 35 height 19
click at [1137, 136] on span "Resolución del caso" at bounding box center [1168, 131] width 88 height 14
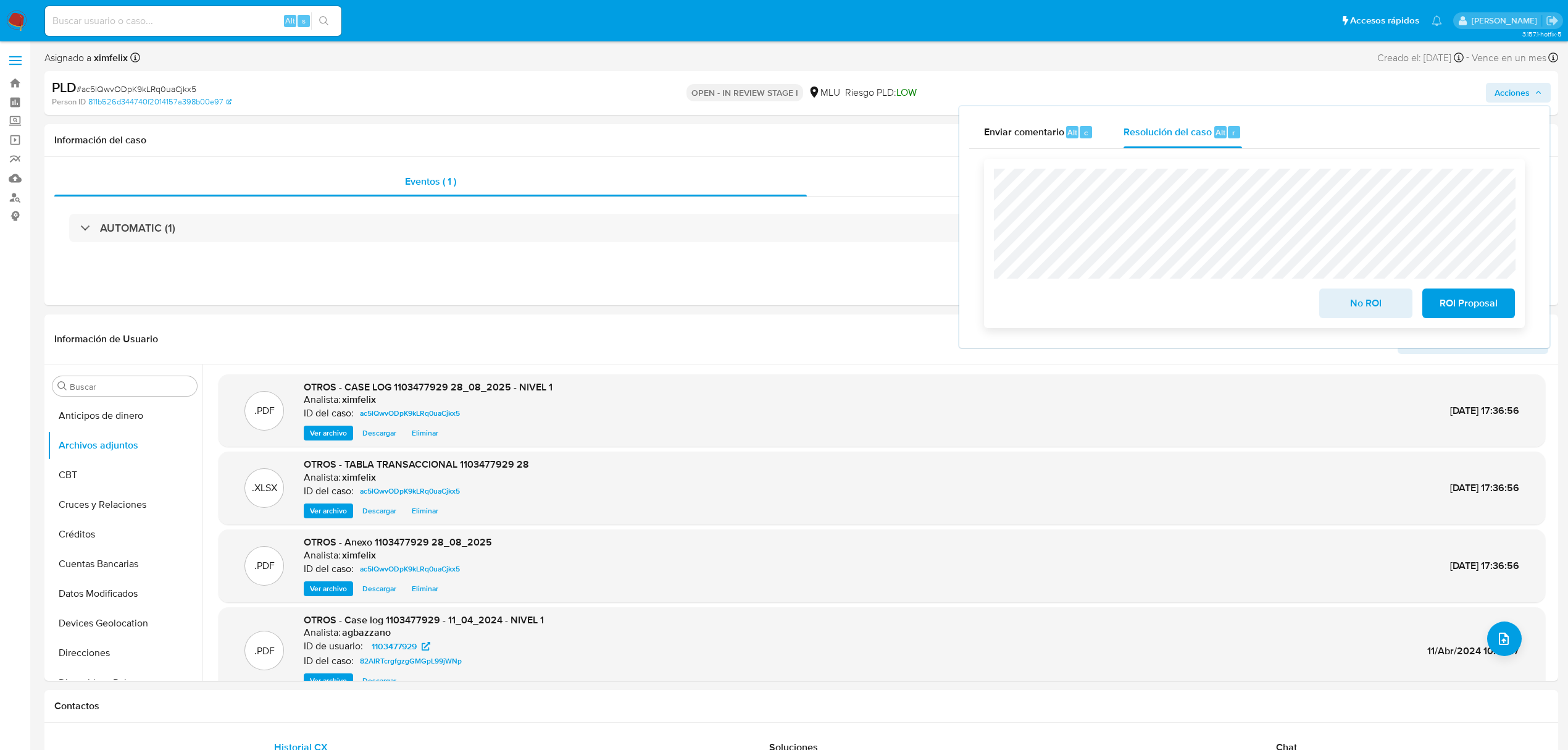
click at [1345, 301] on span "No ROI" at bounding box center [1366, 303] width 61 height 28
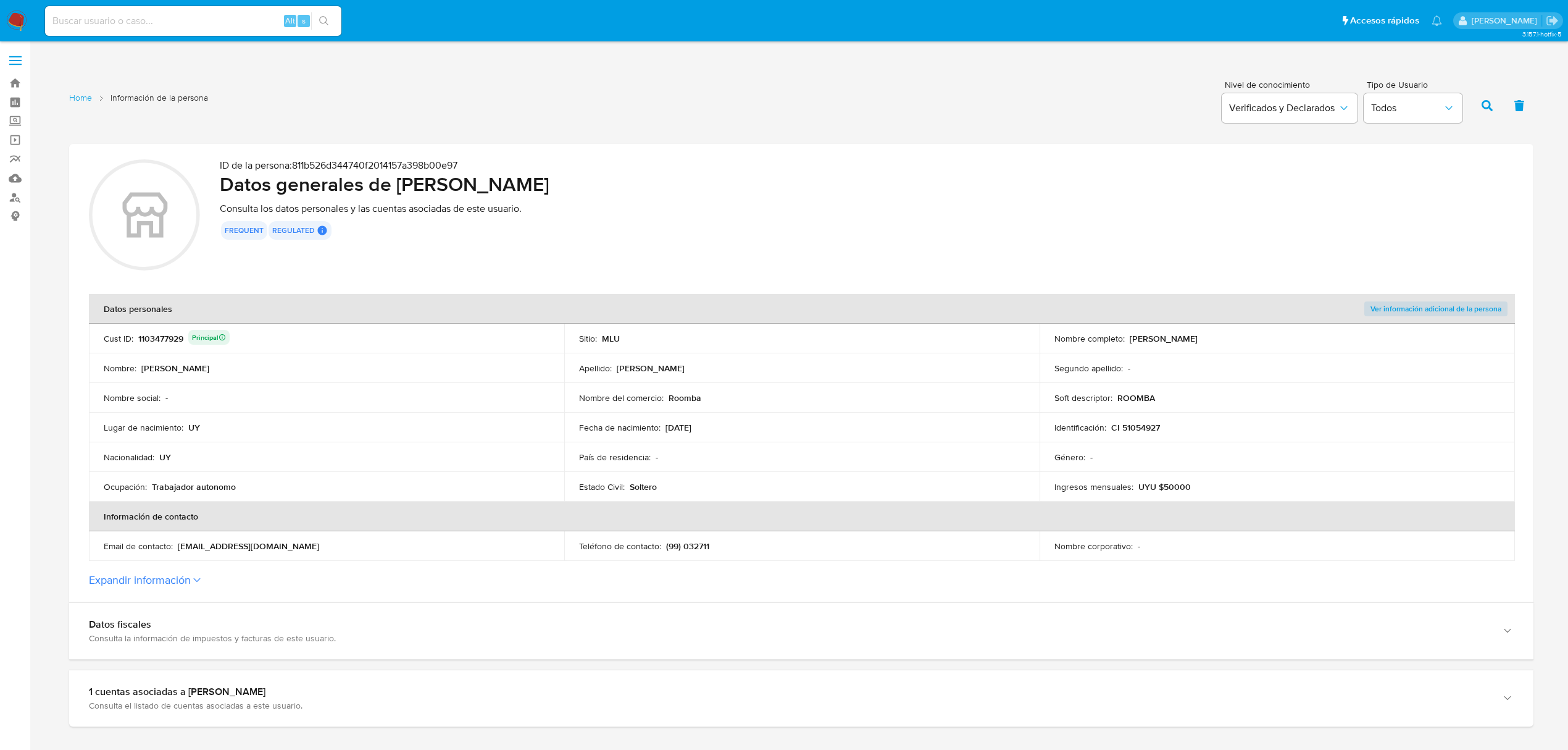
drag, startPoint x: 1247, startPoint y: 336, endPoint x: 1129, endPoint y: 339, distance: 118.0
click at [1130, 339] on div "Nombre completo : [PERSON_NAME]" at bounding box center [1277, 338] width 446 height 11
click at [153, 338] on div "1103477929 Principal" at bounding box center [183, 338] width 91 height 17
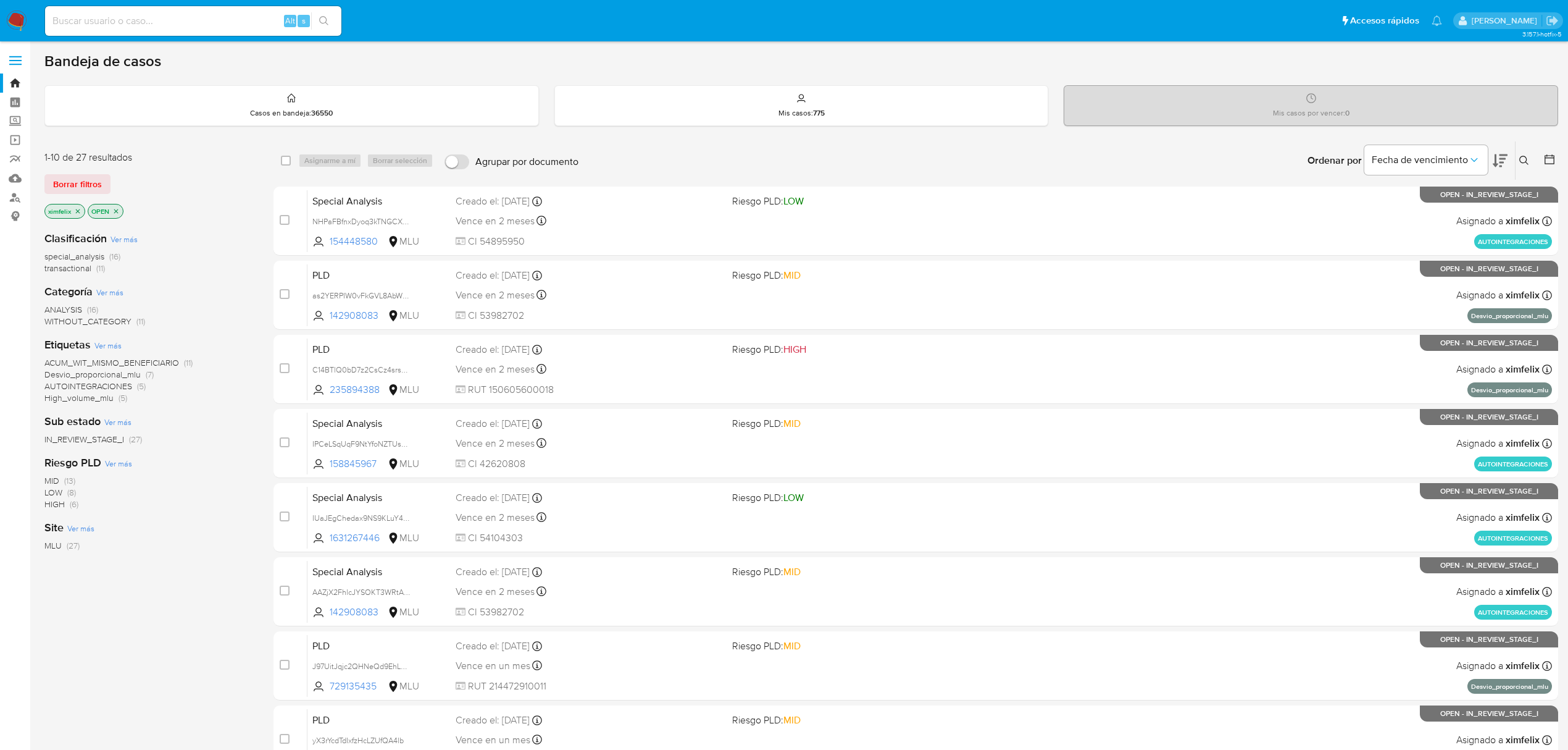
click at [1499, 161] on icon at bounding box center [1500, 161] width 15 height 15
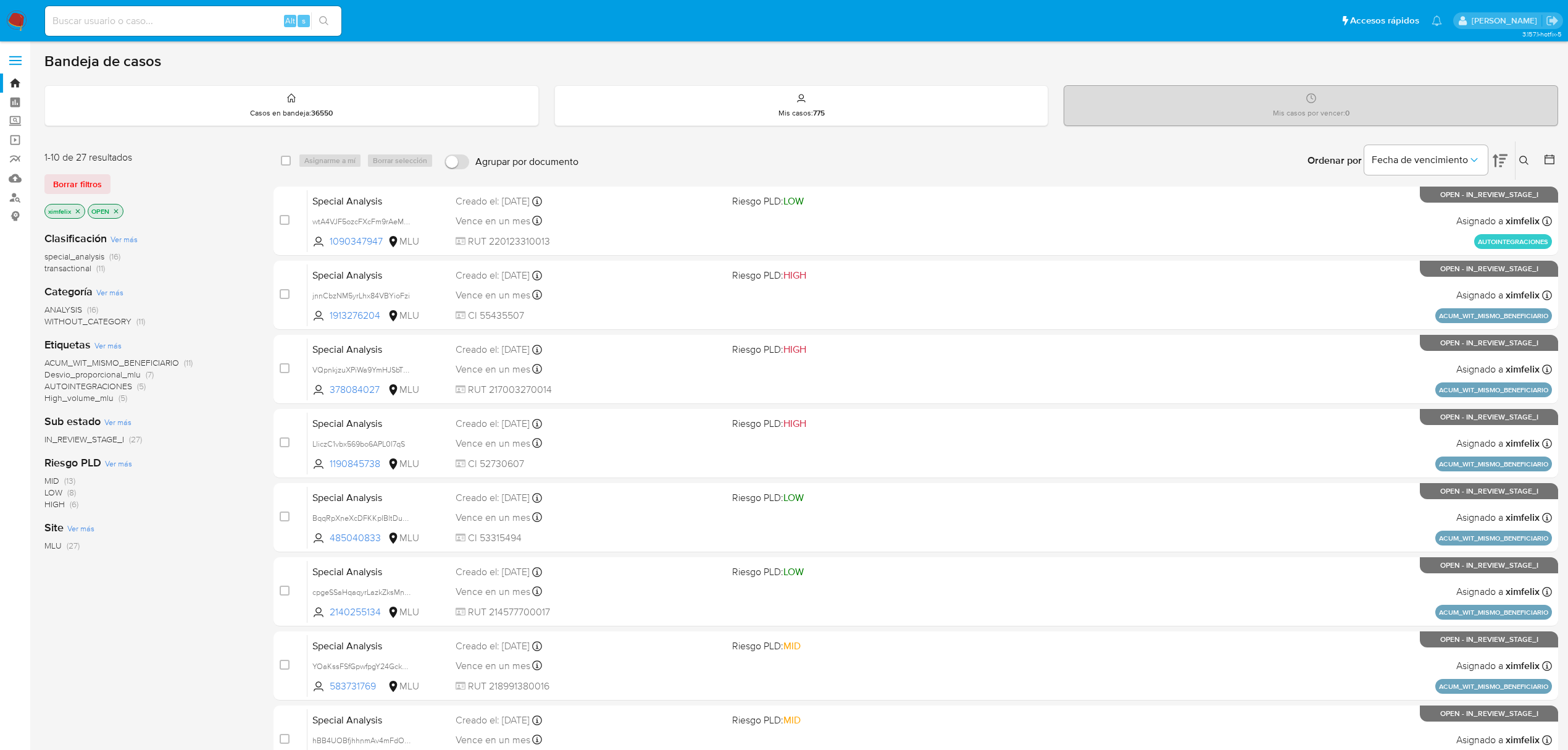
click at [1497, 153] on icon at bounding box center [1500, 161] width 15 height 15
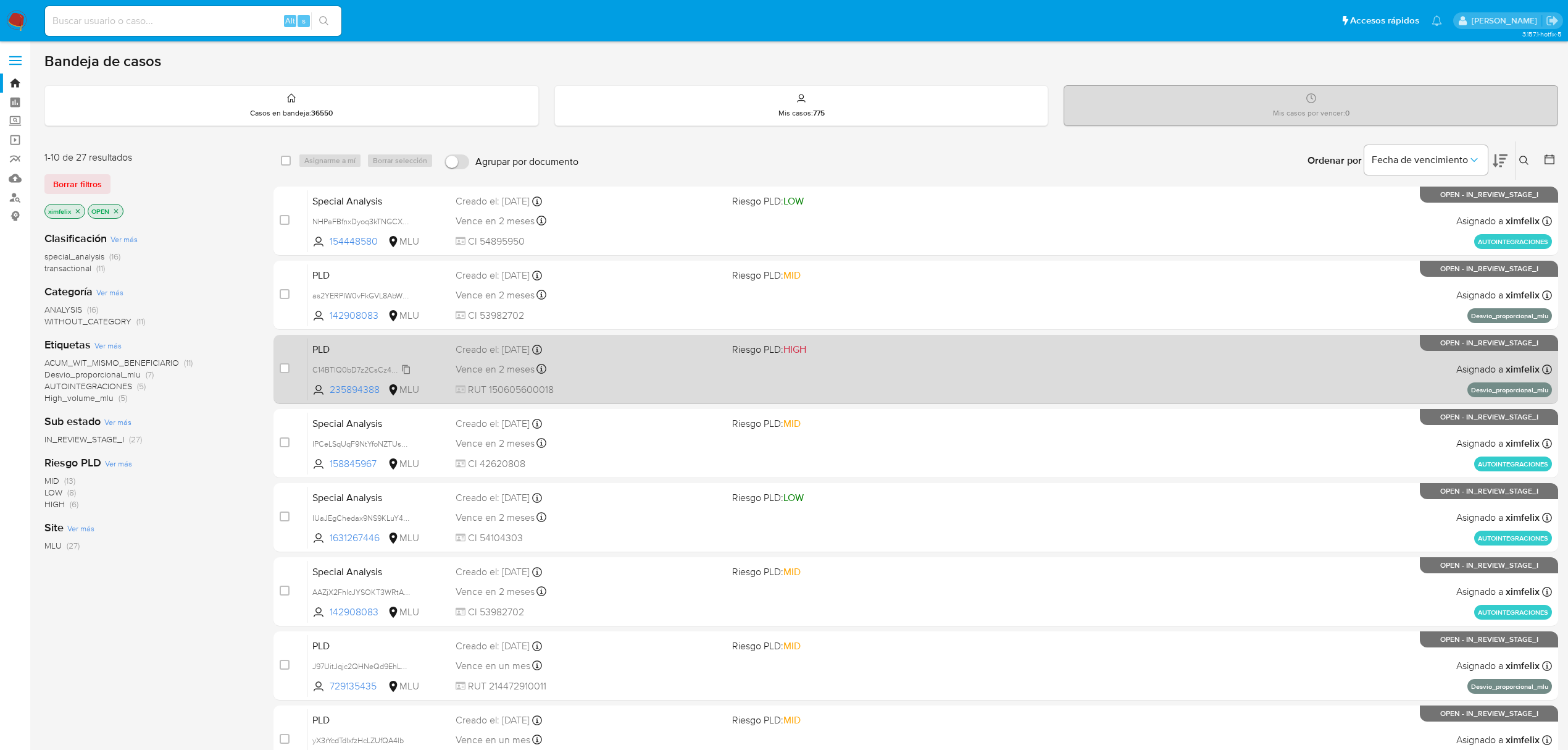
click at [405, 371] on span "C14BTlQ0bD7z2CsCz4srsCqv" at bounding box center [364, 369] width 103 height 14
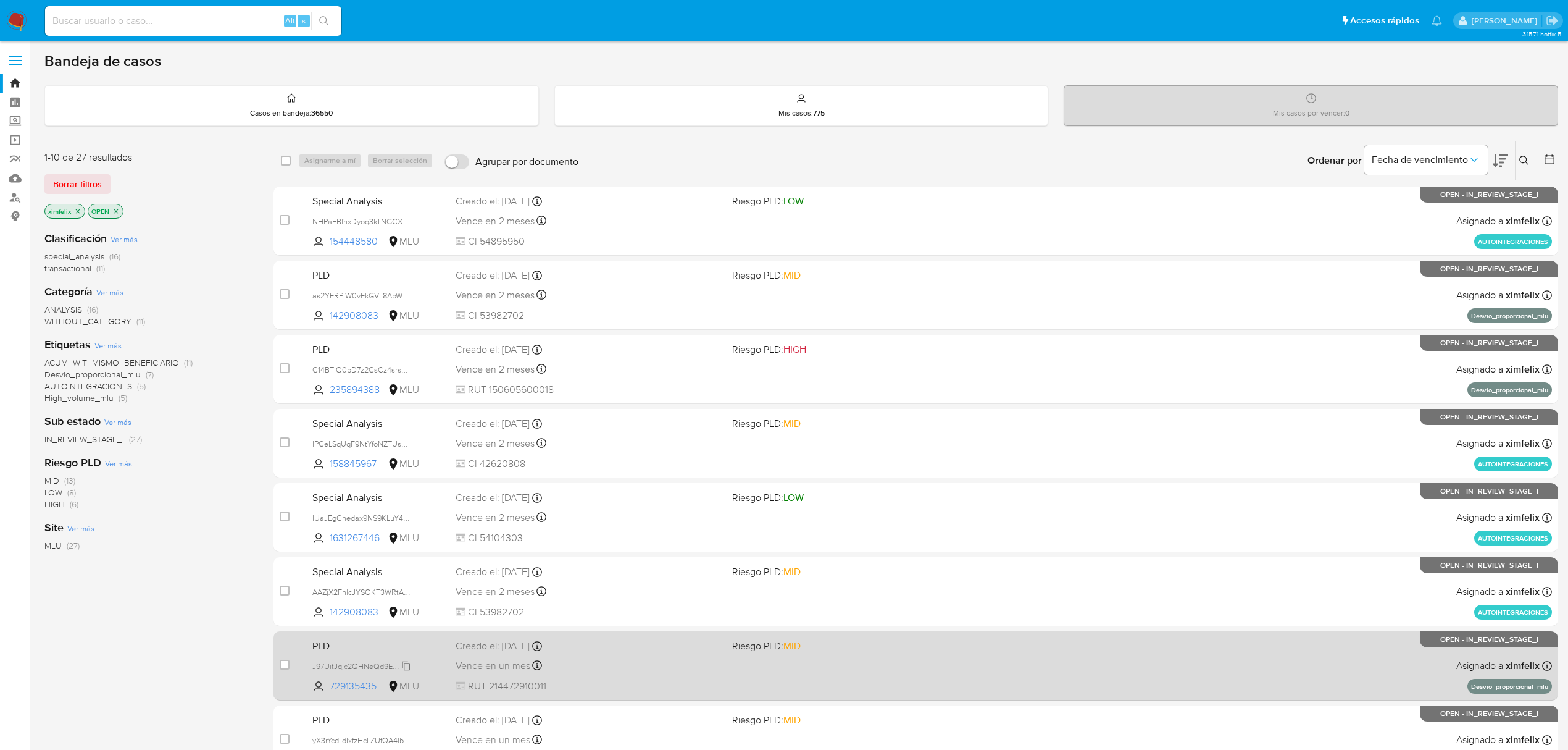
drag, startPoint x: 405, startPoint y: 665, endPoint x: 411, endPoint y: 671, distance: 8.5
click at [405, 665] on span "J97UitJqjc2QHNeQd9EhLONR" at bounding box center [365, 665] width 105 height 14
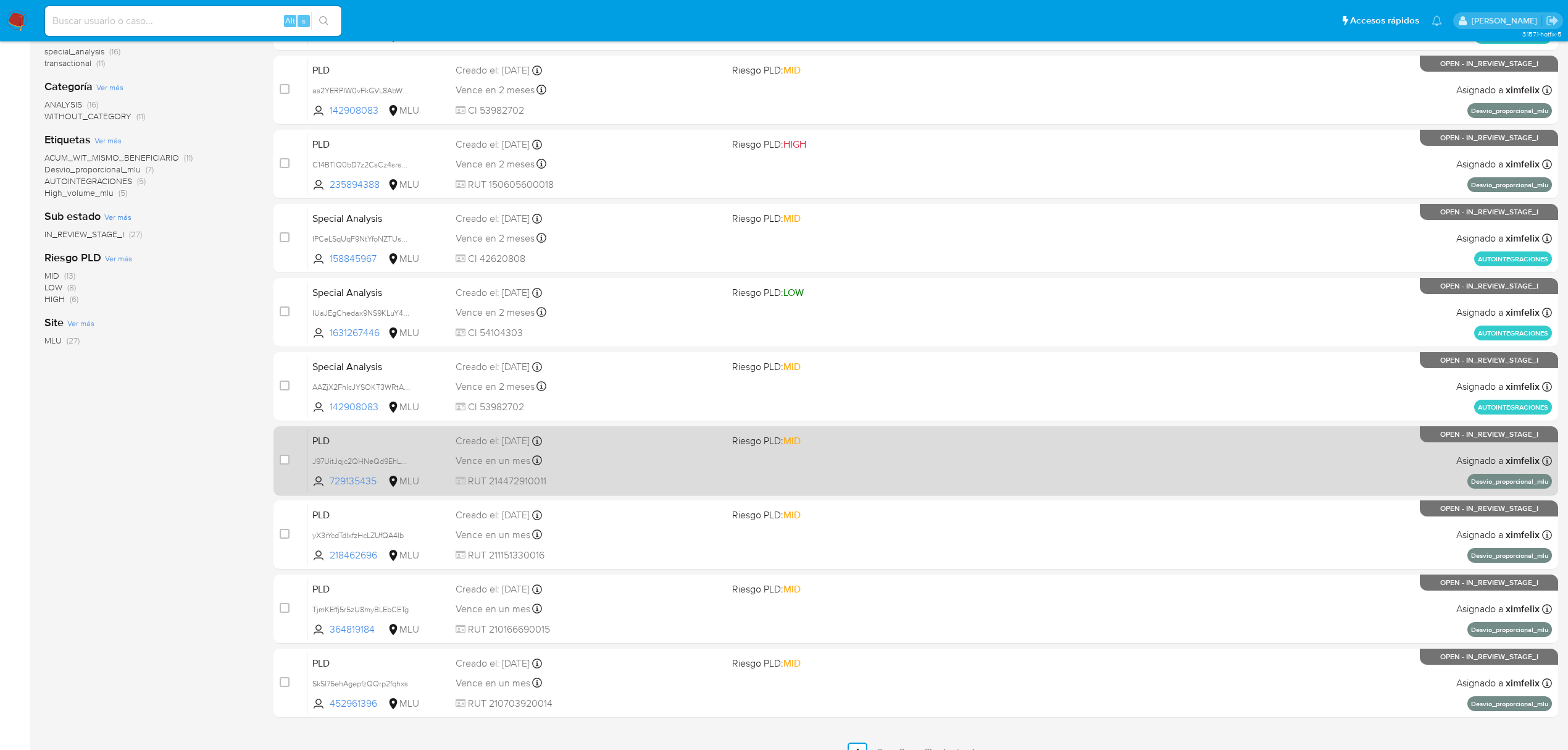
scroll to position [225, 0]
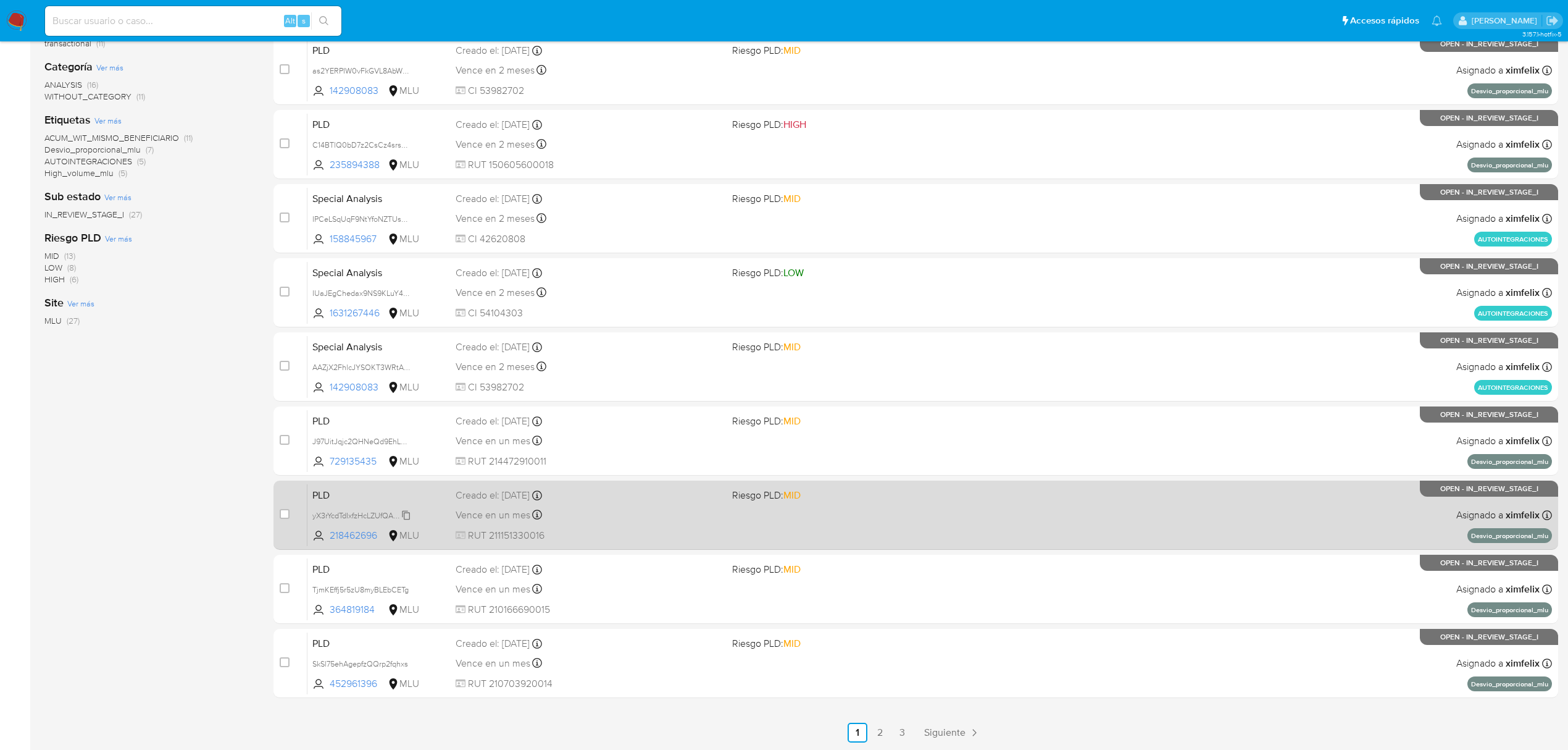
click at [406, 515] on icon at bounding box center [406, 515] width 10 height 10
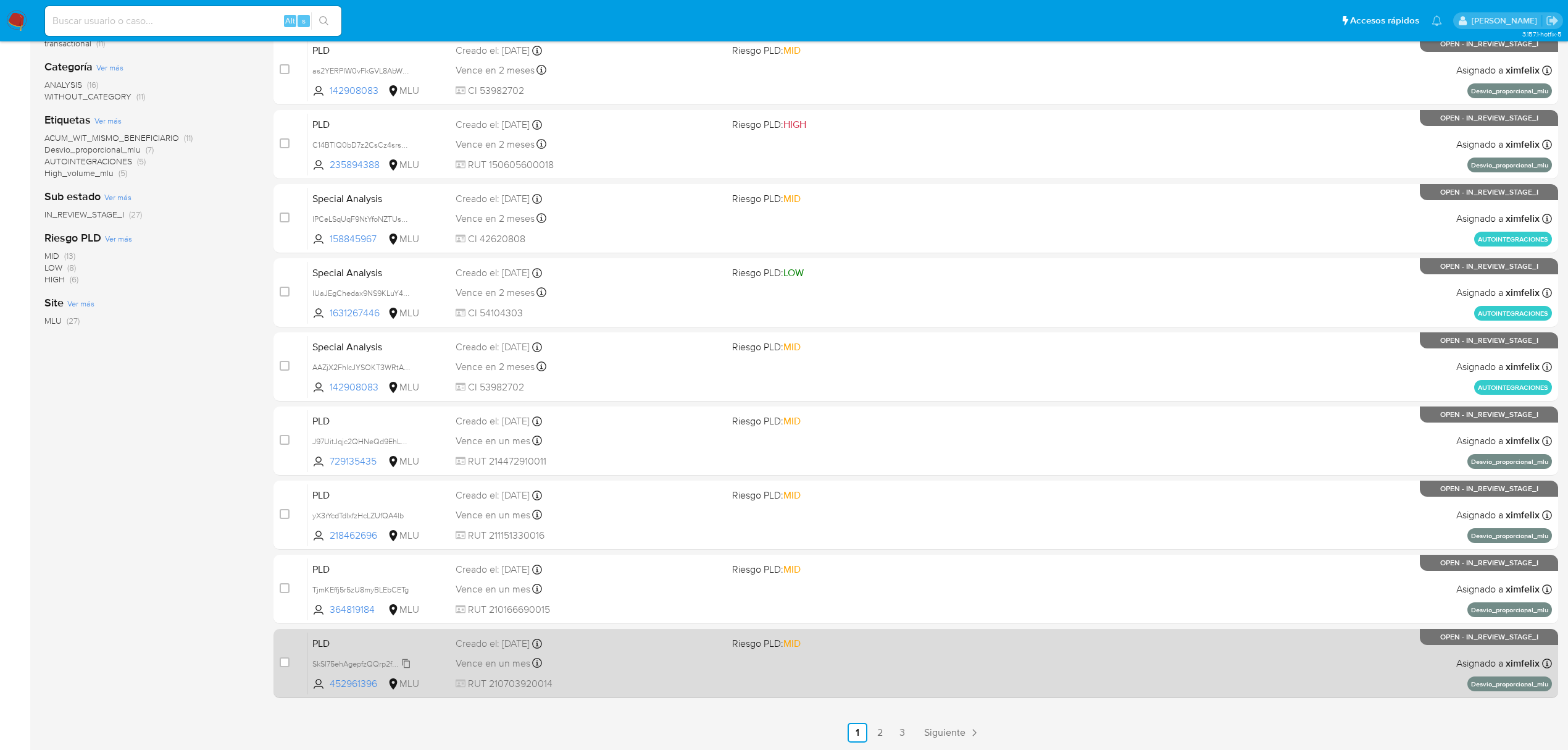
click at [407, 660] on span "SkSl75ehAgepfzQQrp2fqhxs" at bounding box center [360, 662] width 96 height 14
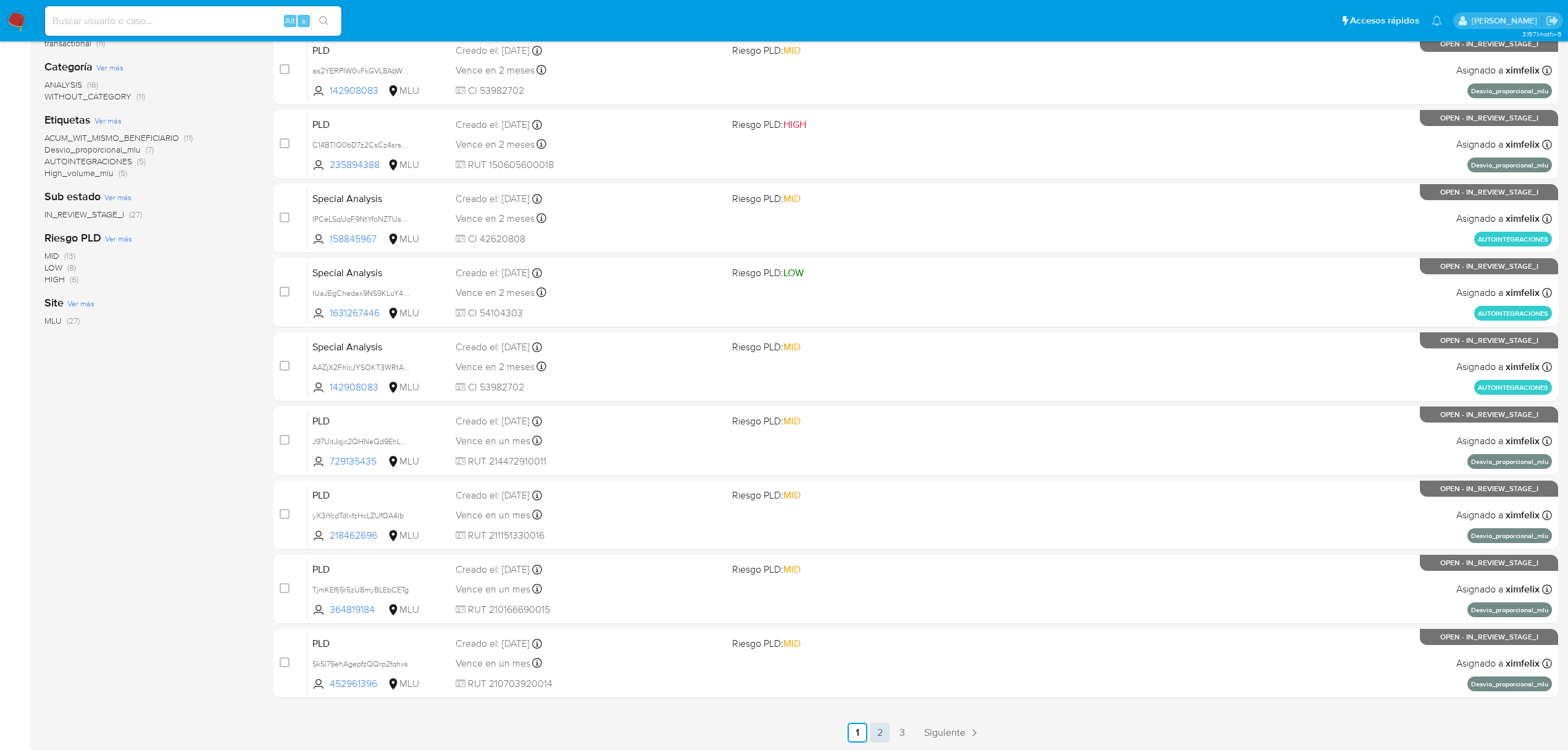
click at [877, 734] on link "2" at bounding box center [880, 732] width 19 height 19
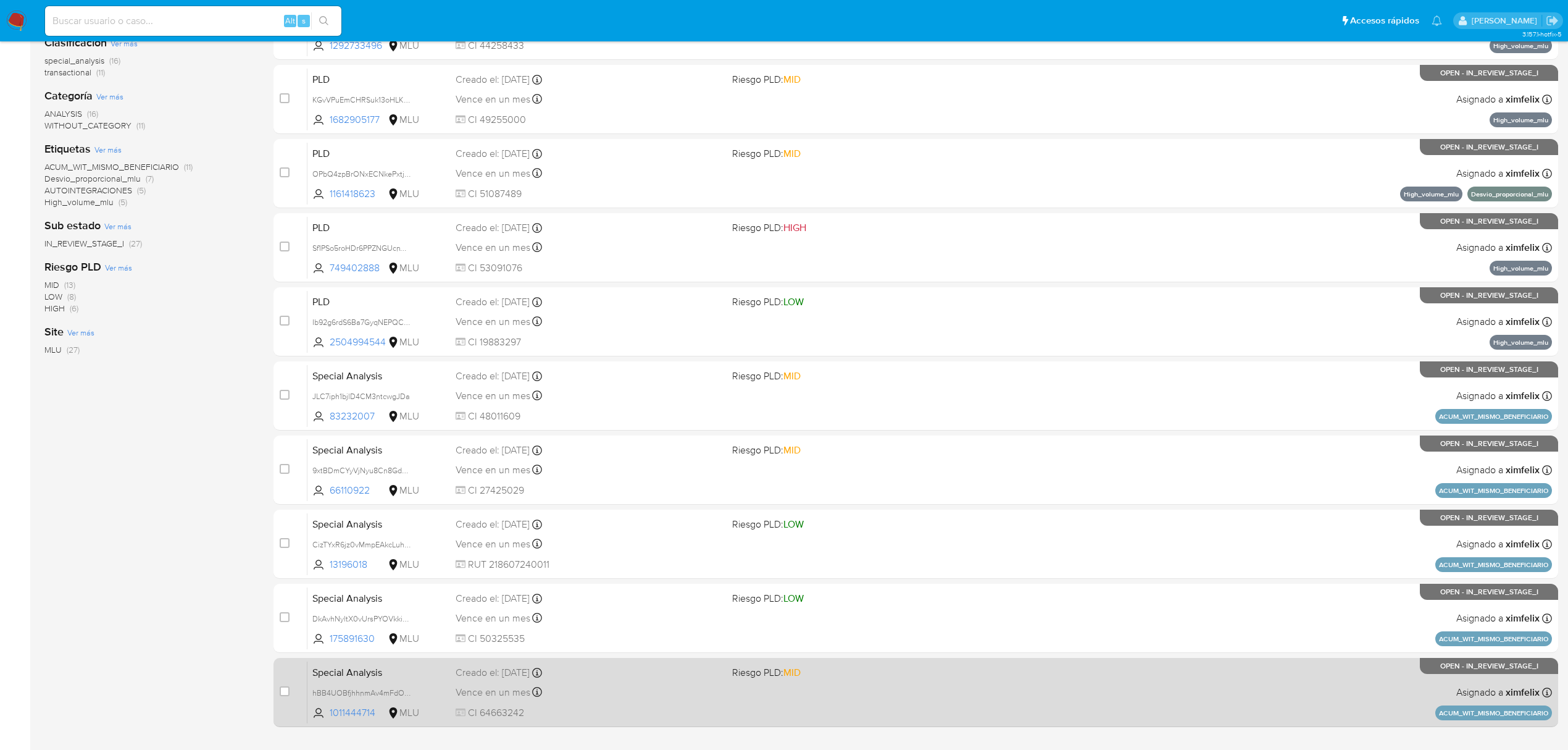
scroll to position [225, 0]
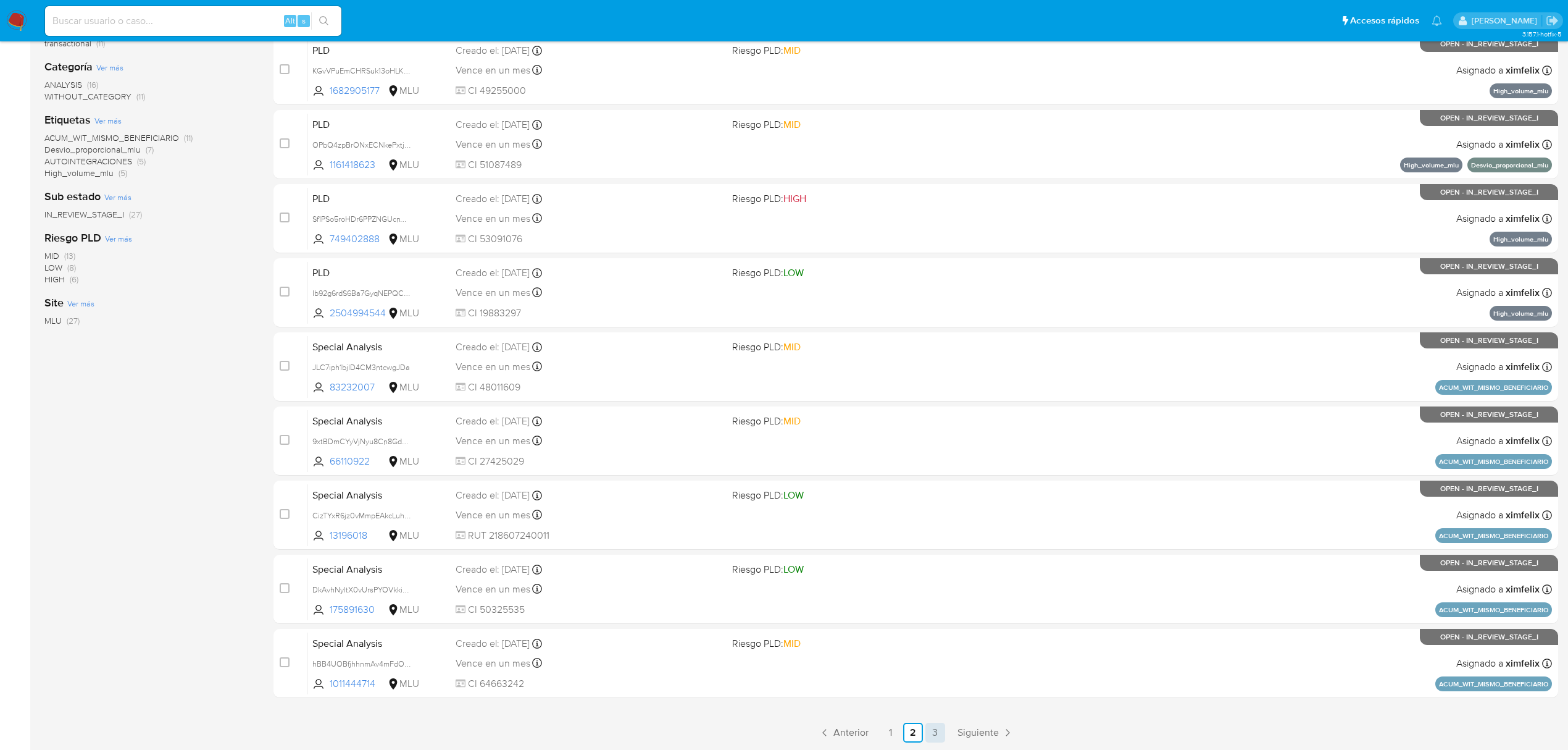
click at [934, 725] on link "3" at bounding box center [935, 732] width 19 height 19
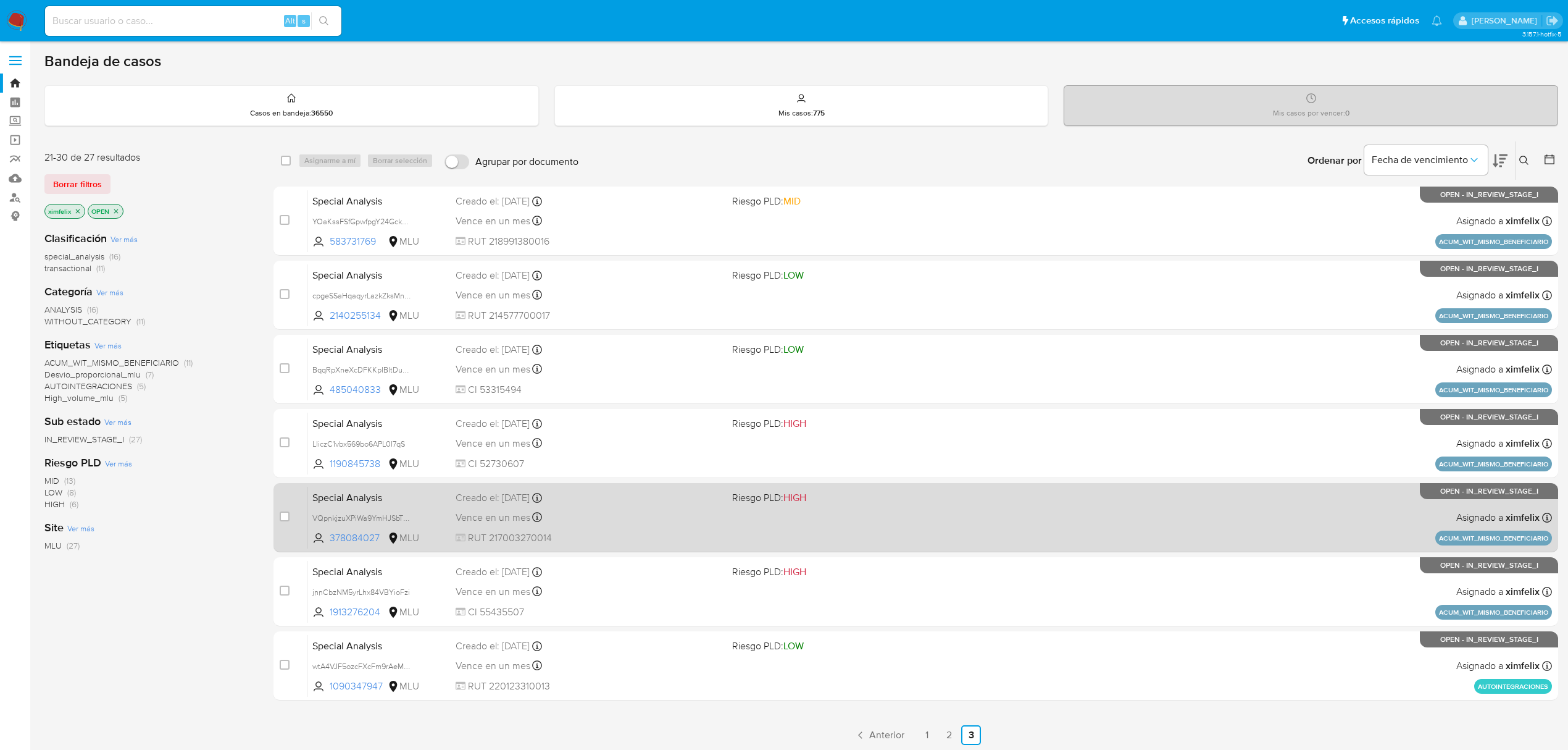
scroll to position [3, 0]
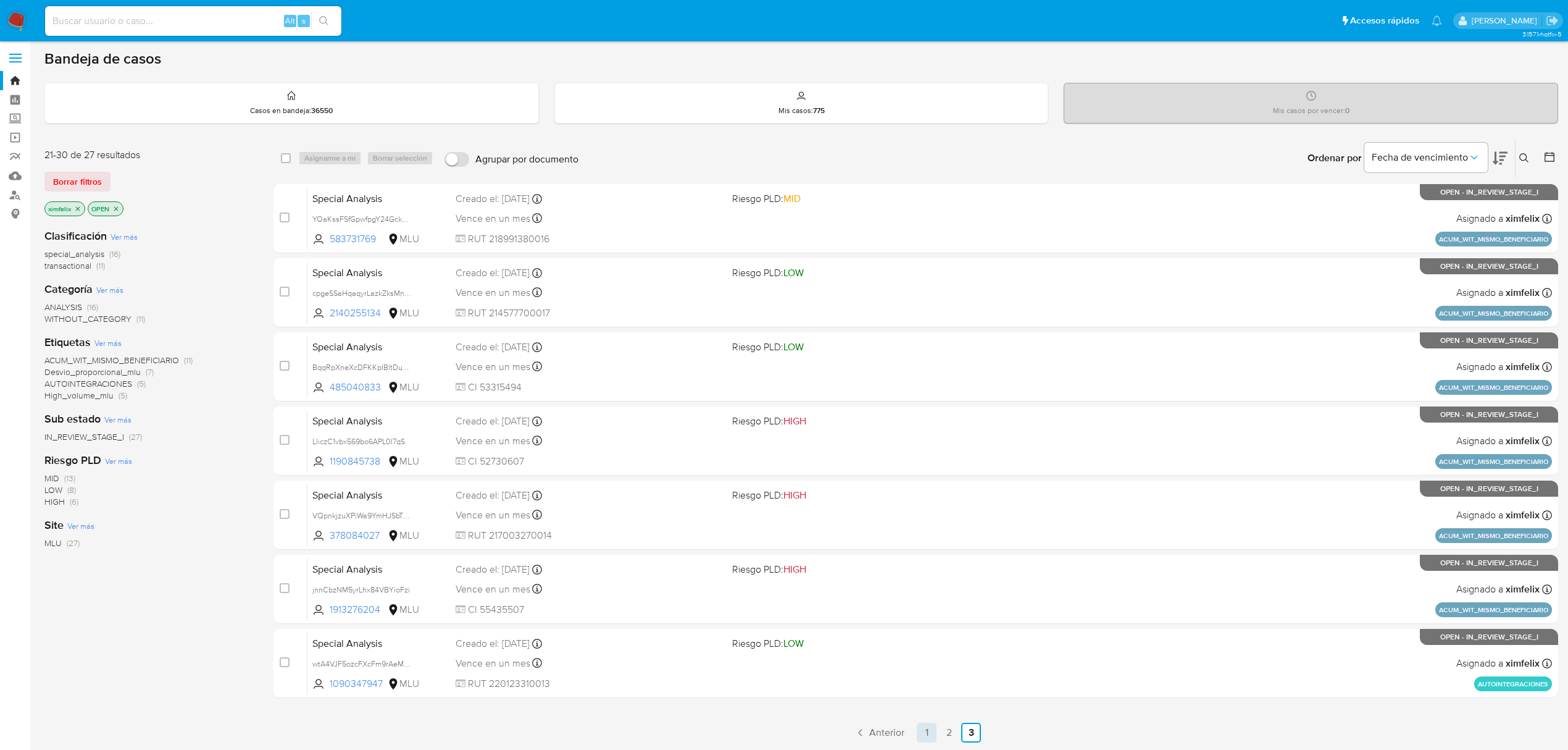
click at [921, 730] on link "1" at bounding box center [926, 732] width 19 height 19
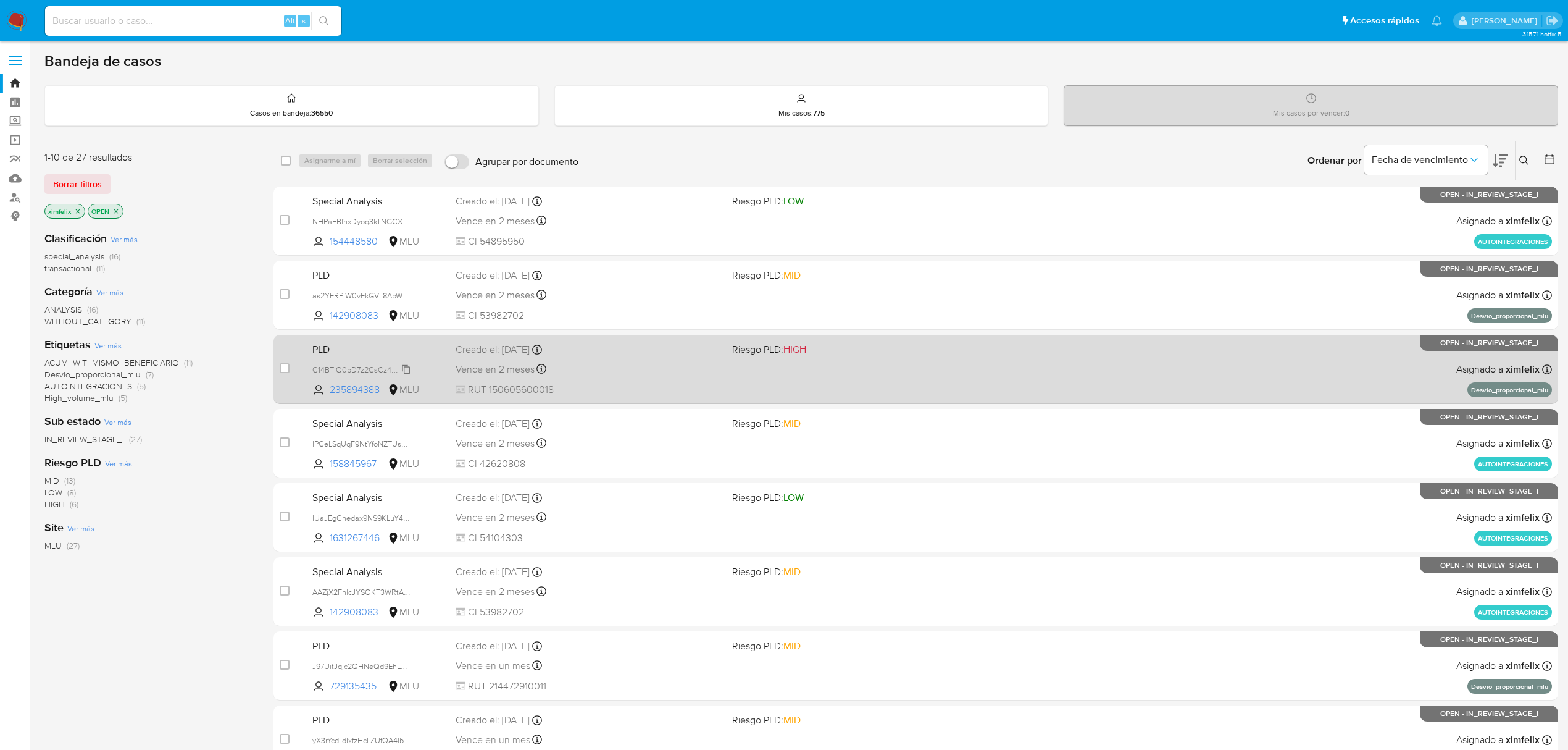
click at [405, 364] on span "C14BTlQ0bD7z2CsCz4srsCqv" at bounding box center [364, 369] width 103 height 14
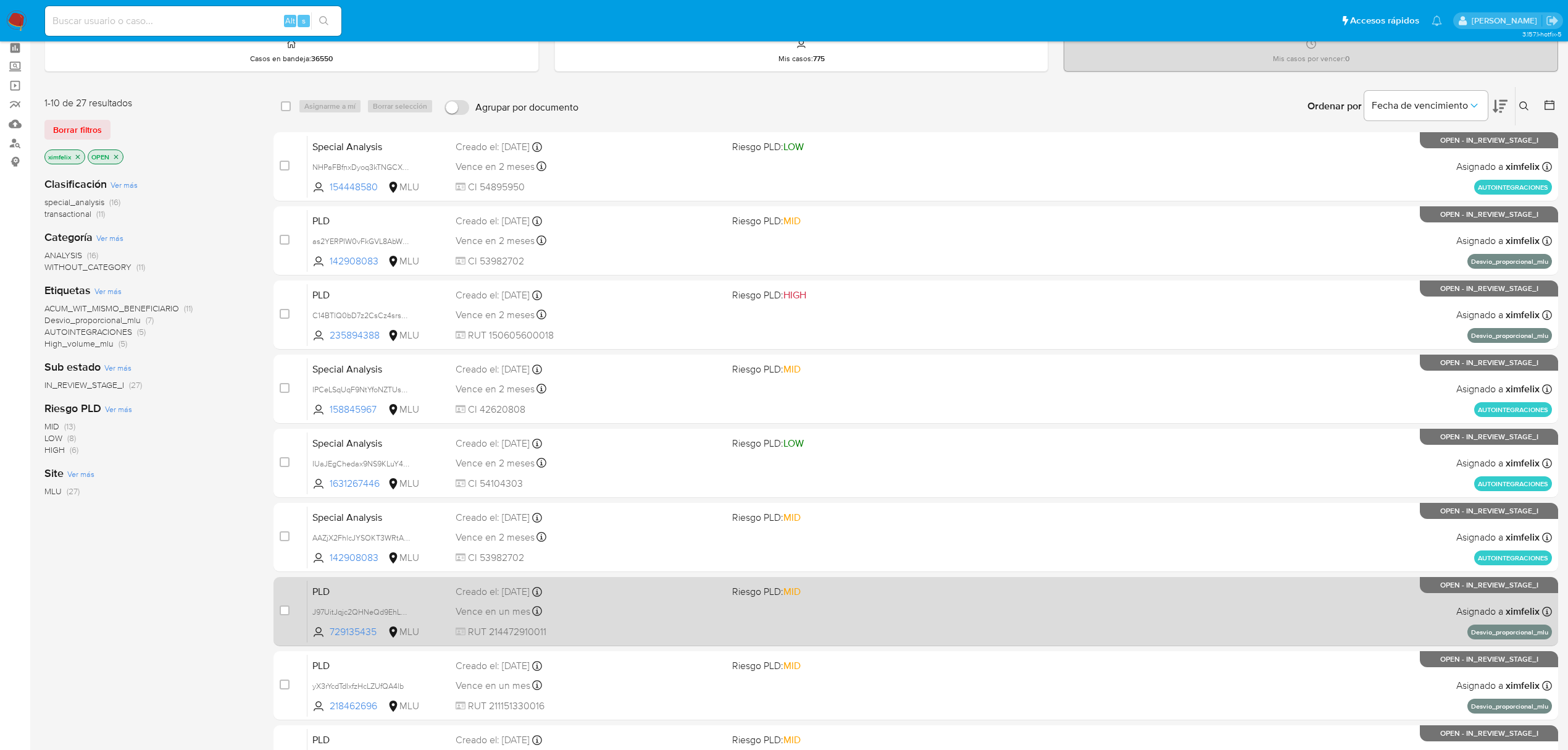
scroll to position [82, 0]
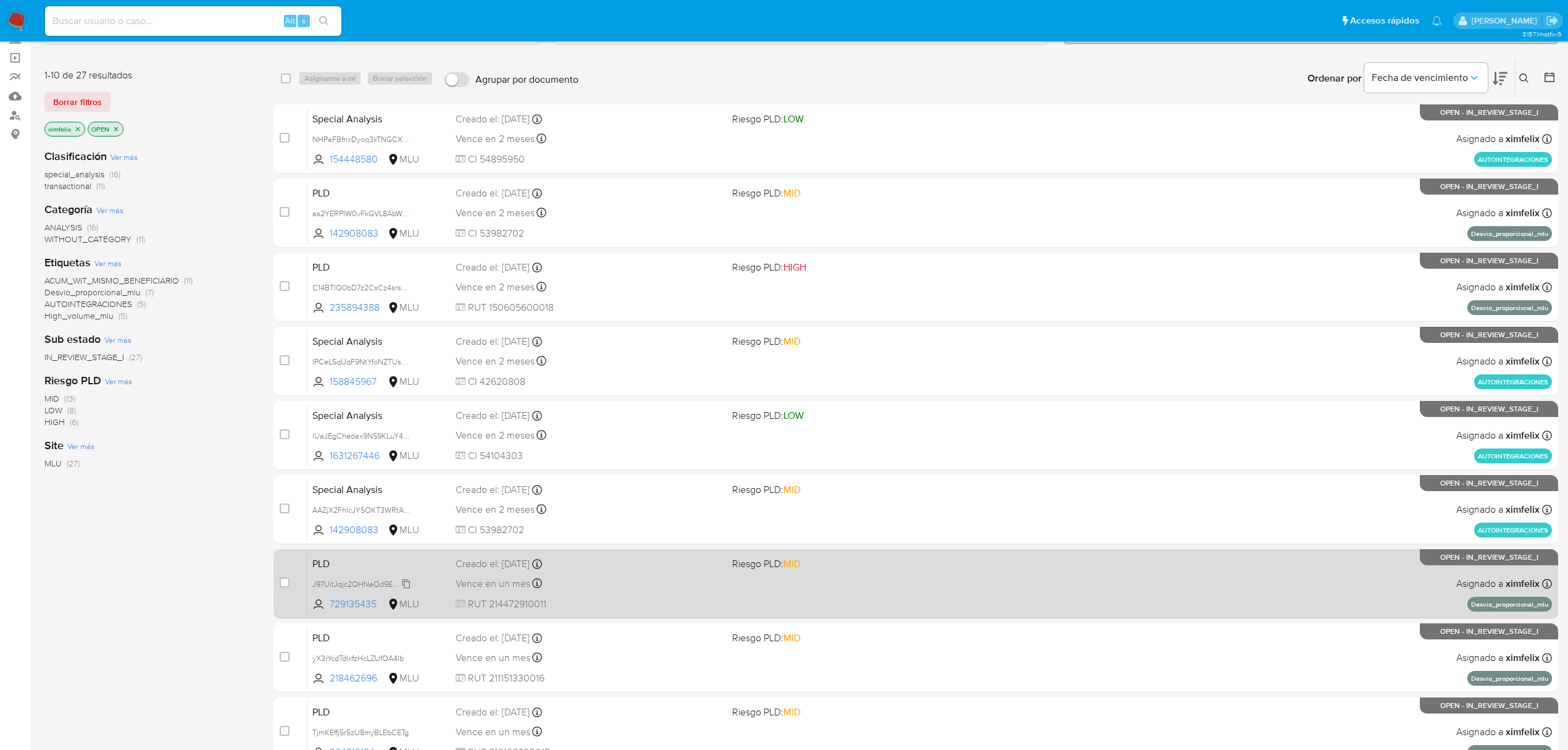
click at [406, 585] on span "J97UitJqjc2QHNeQd9EhLONR" at bounding box center [365, 583] width 105 height 14
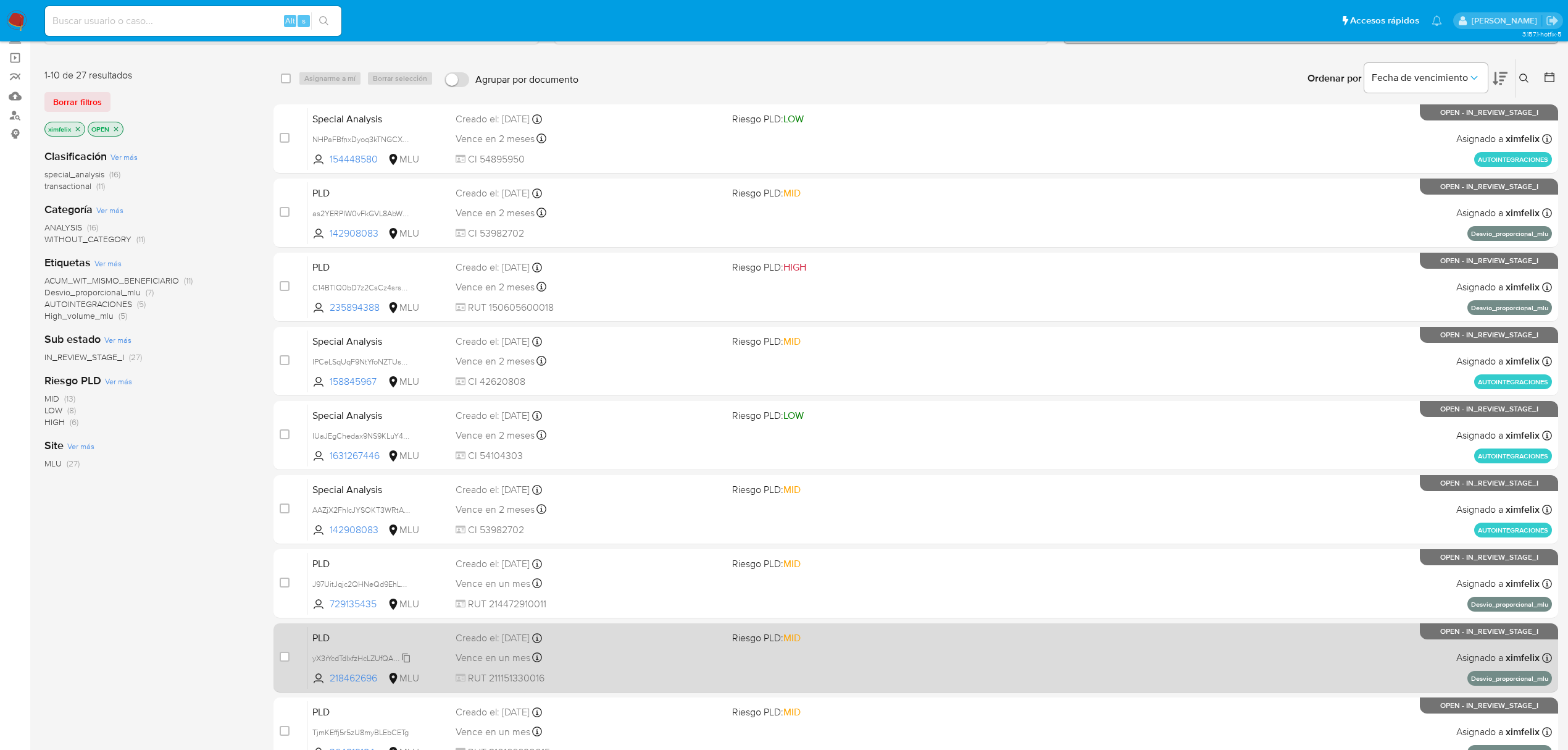
click at [405, 660] on icon at bounding box center [406, 657] width 10 height 10
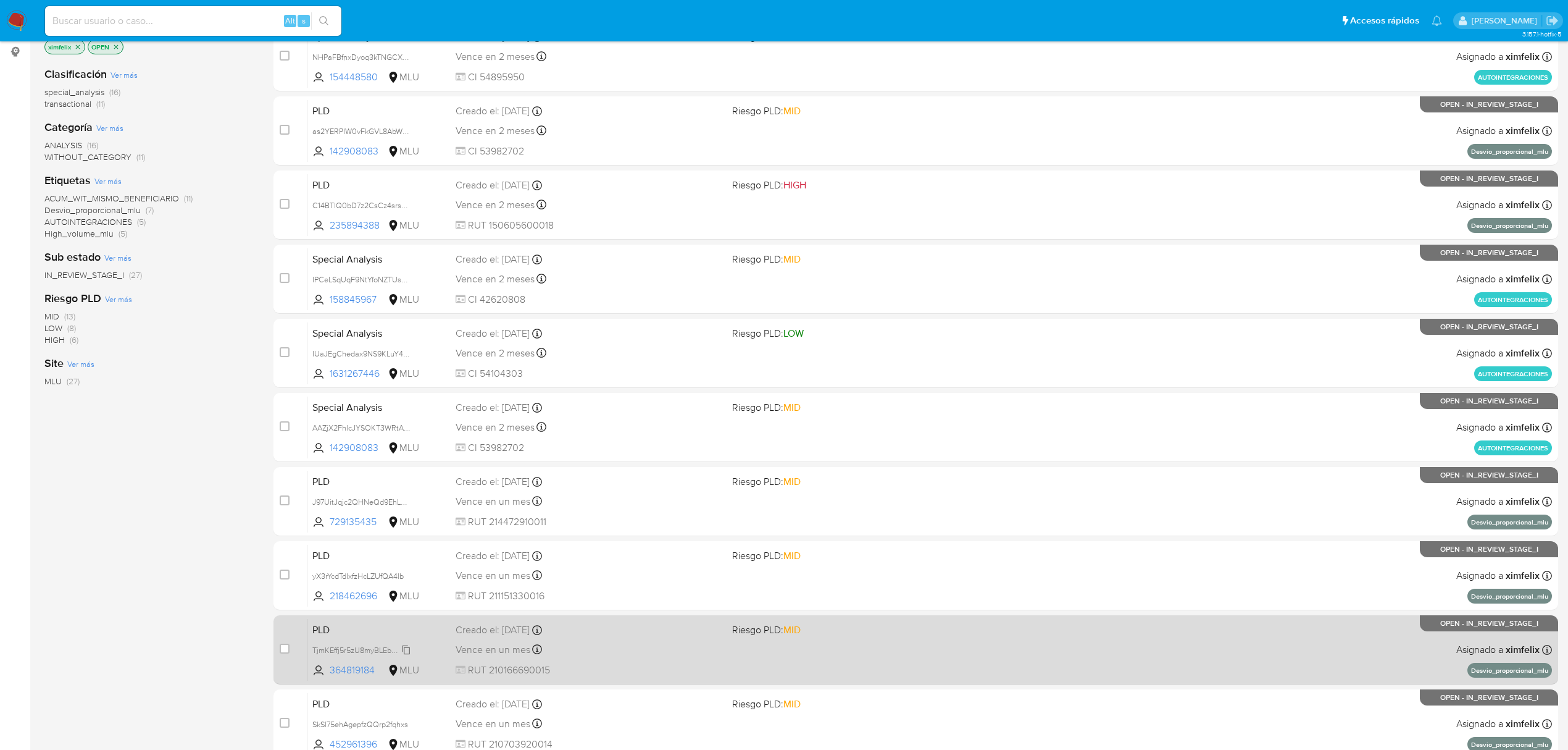
click at [407, 652] on span "TjmKEffj5r5zU8myBLEbCETg" at bounding box center [360, 649] width 97 height 14
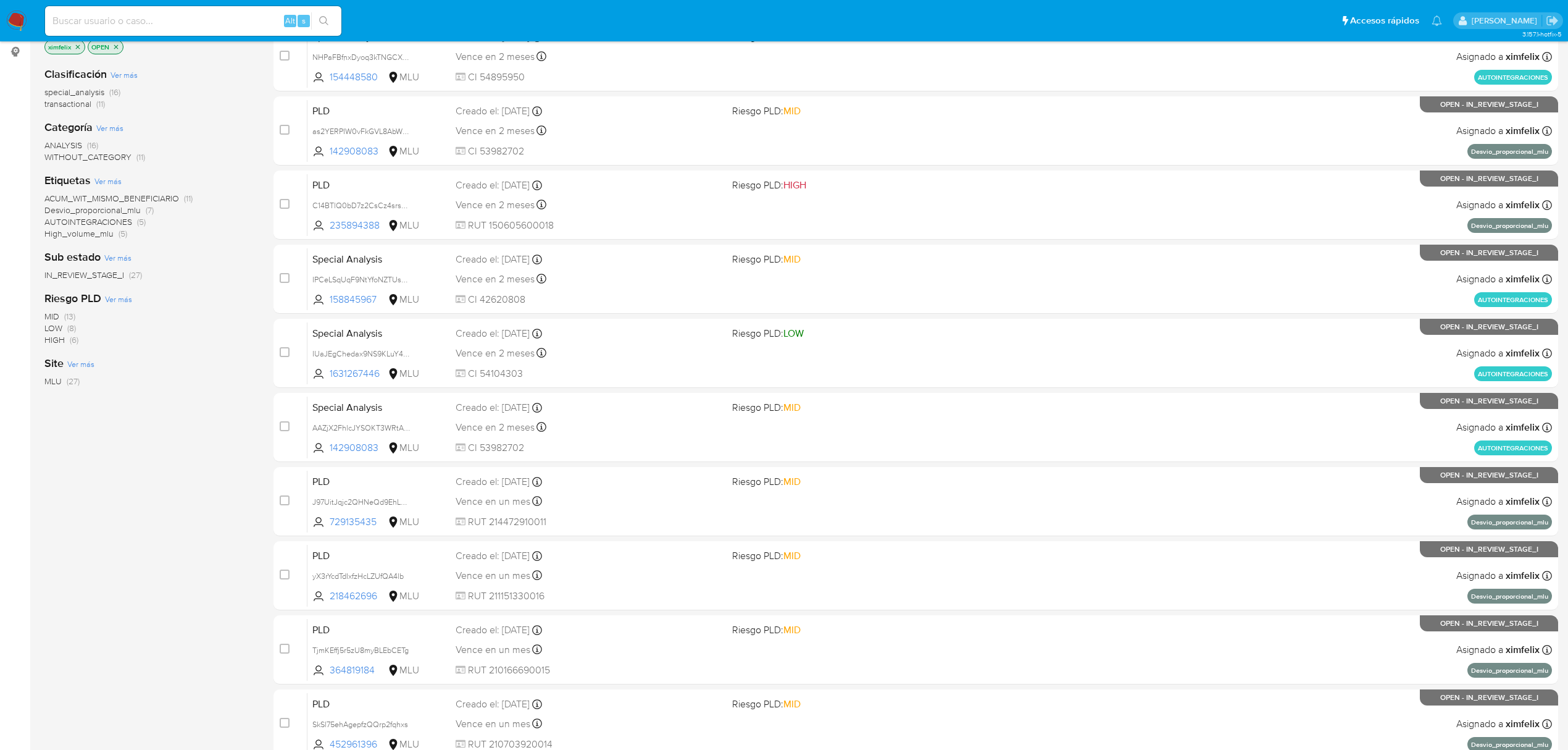
click at [216, 22] on input at bounding box center [193, 20] width 296 height 16
paste input "SkSl75ehAgepfzQQrp2fqhxs"
type input "SkSl75ehAgepfzQQrp2fqhxs"
click at [324, 17] on icon "search-icon" at bounding box center [324, 20] width 10 height 10
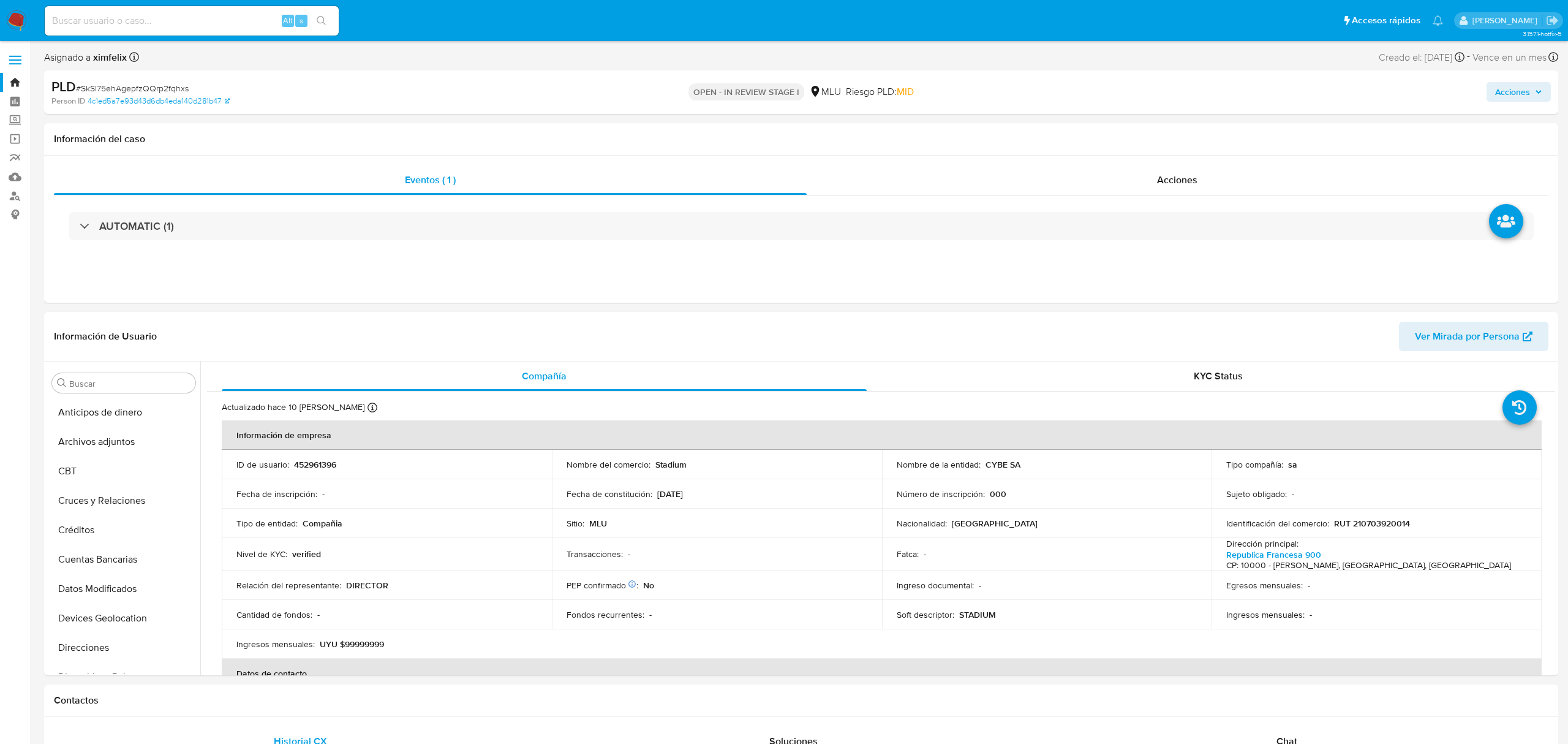
select select "10"
click at [320, 464] on p "452961396" at bounding box center [315, 464] width 42 height 11
copy p "452961396"
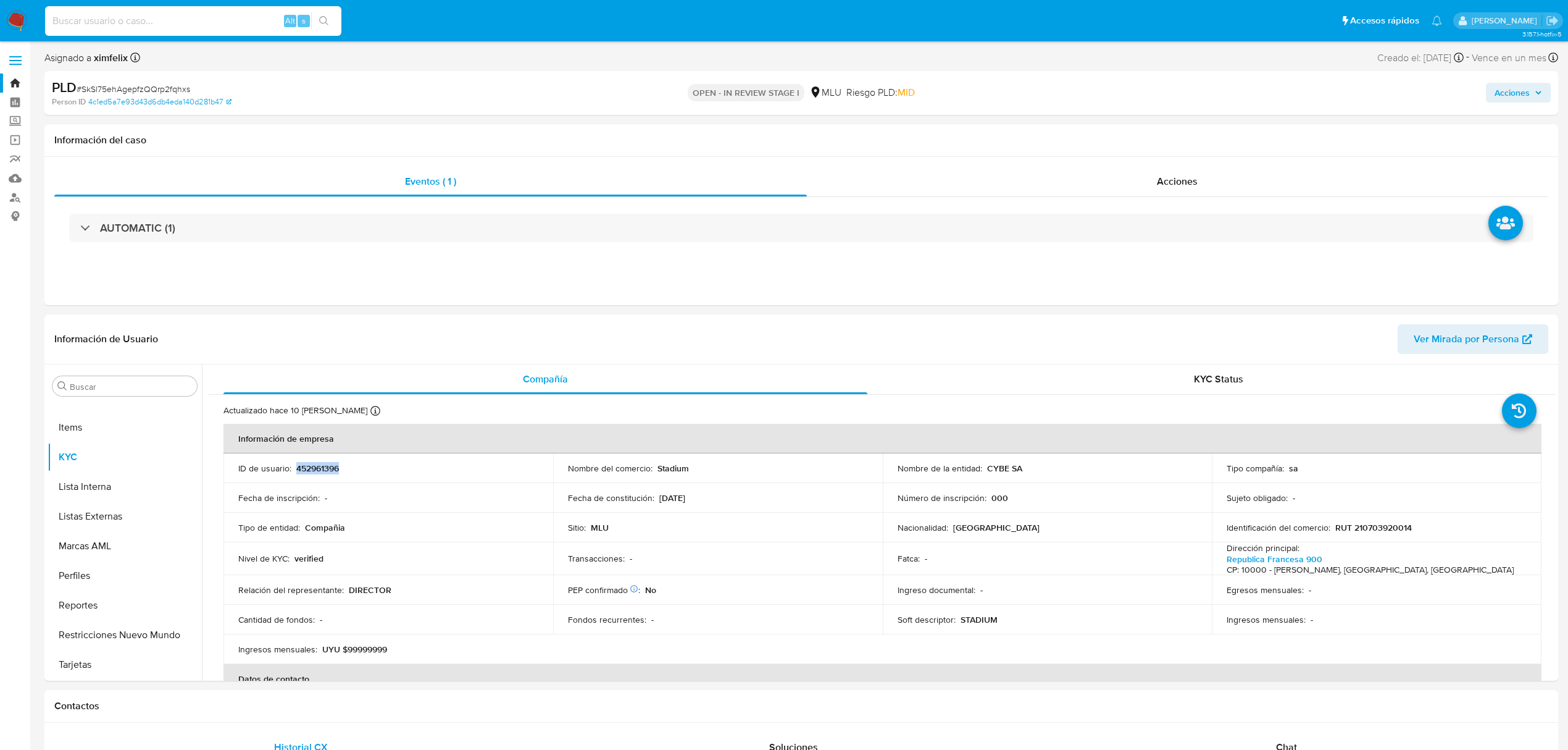
click at [238, 21] on input at bounding box center [193, 20] width 296 height 16
paste input "yX3rYcdTdIxfzHcLZUfQA4lb"
type input "yX3rYcdTdIxfzHcLZUfQA4lb"
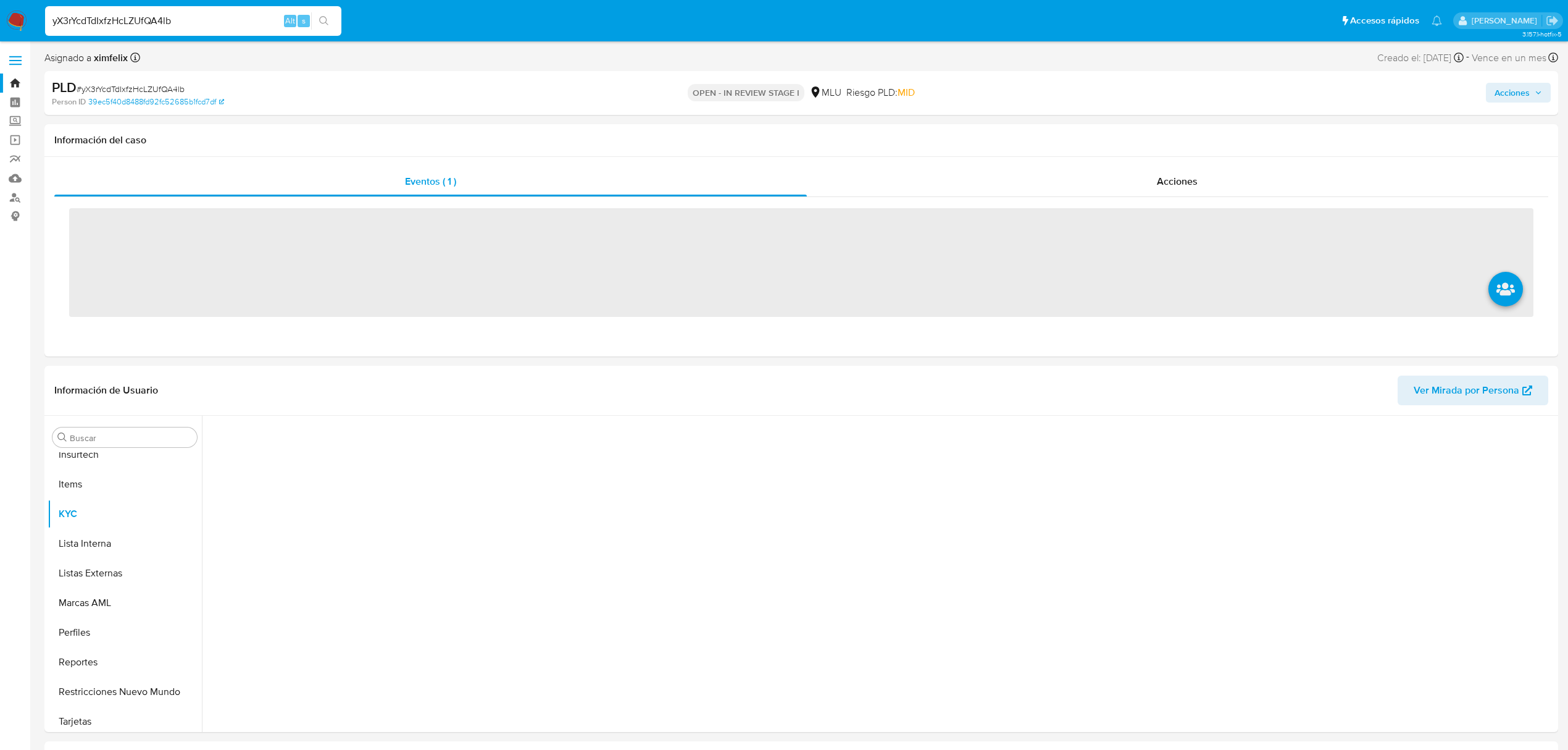
scroll to position [551, 0]
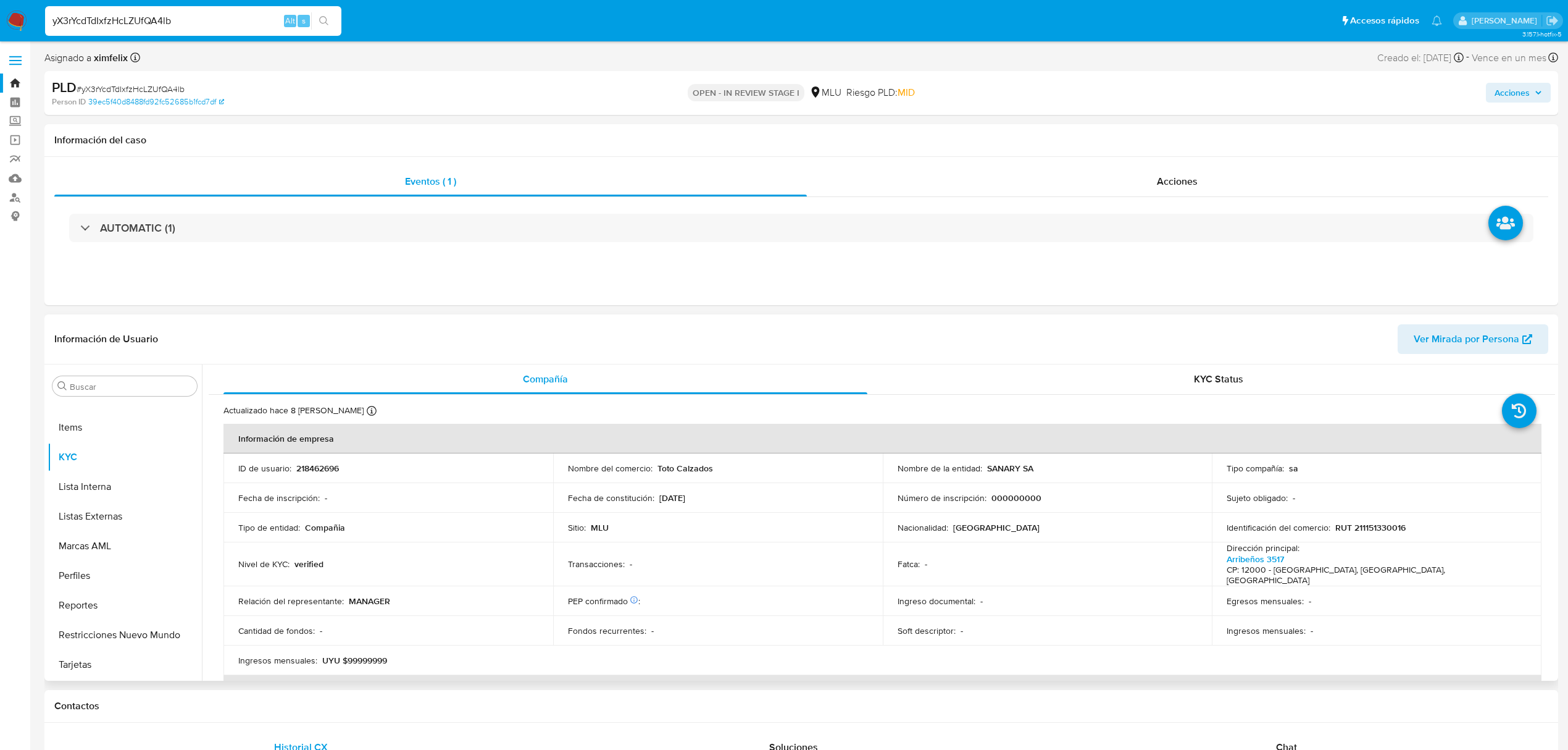
select select "10"
click at [332, 462] on p "218462696" at bounding box center [317, 468] width 42 height 11
copy p "218462696"
click at [114, 28] on div "yX3rYcdTdIxfzHcLZUfQA4lb Alt s" at bounding box center [193, 21] width 296 height 29
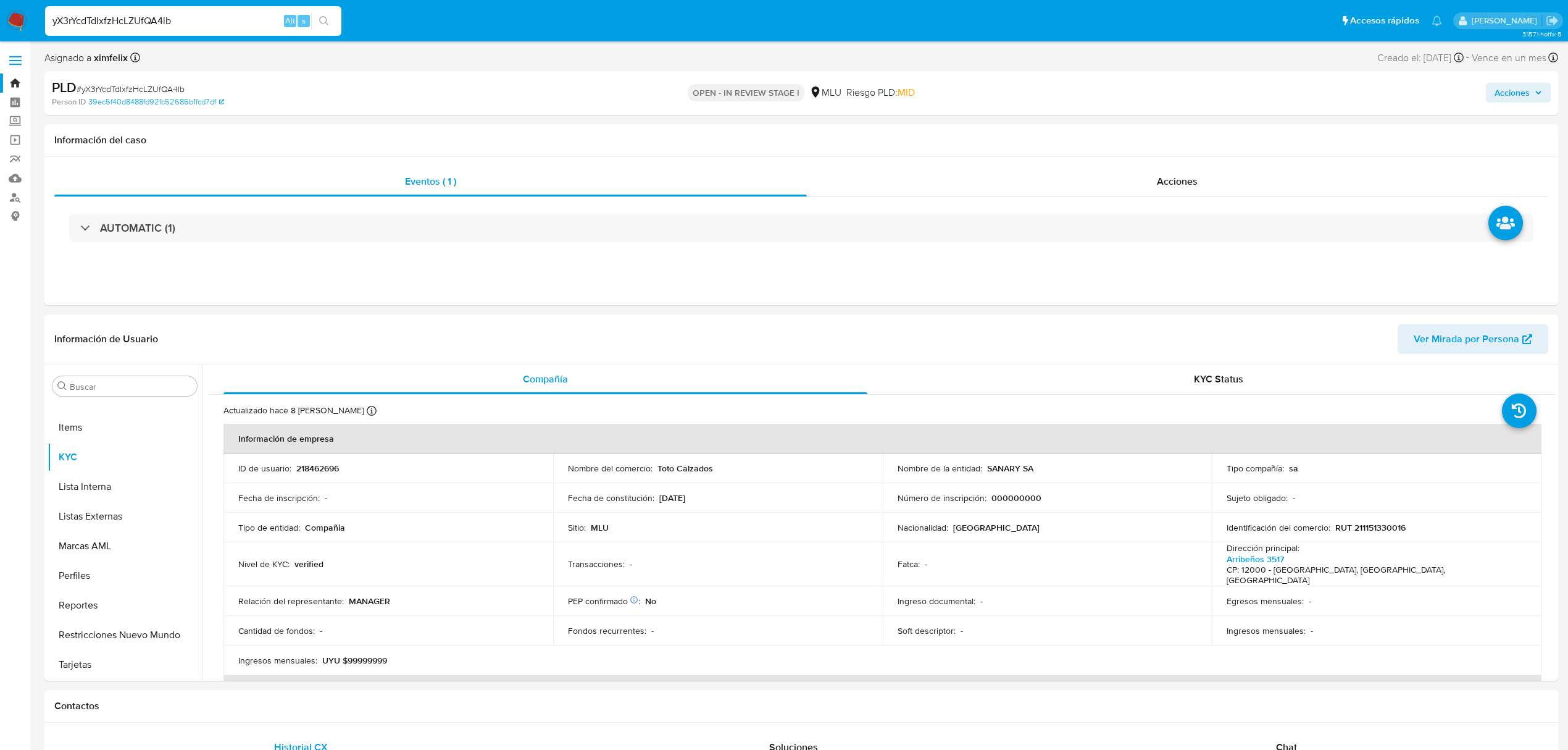
click at [119, 16] on input "yX3rYcdTdIxfzHcLZUfQA4lb" at bounding box center [193, 20] width 296 height 16
paste input "J97UitJqjc2QHNeQd9EhLONR"
type input "J97UitJqjc2QHNeQd9EhLONR"
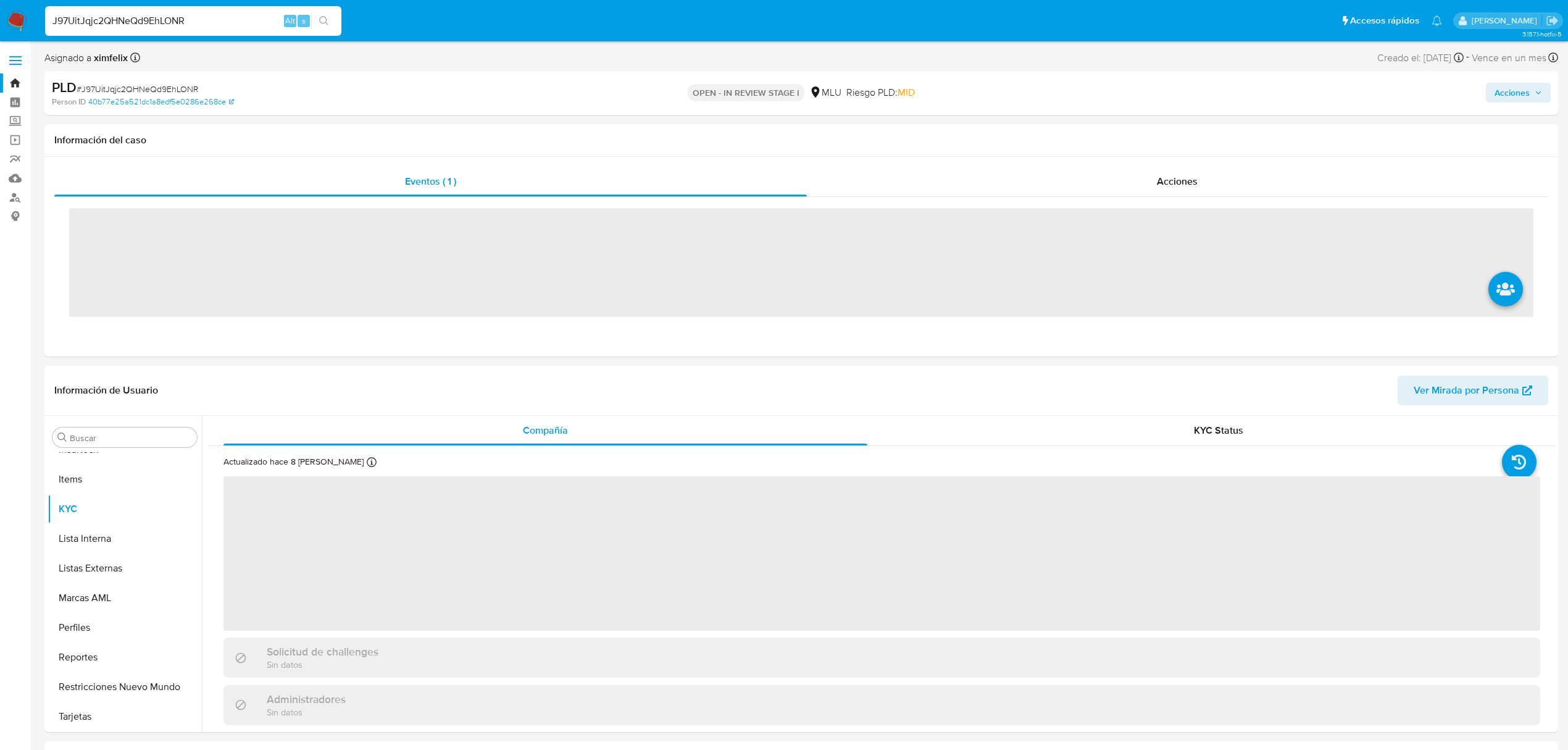
scroll to position [551, 0]
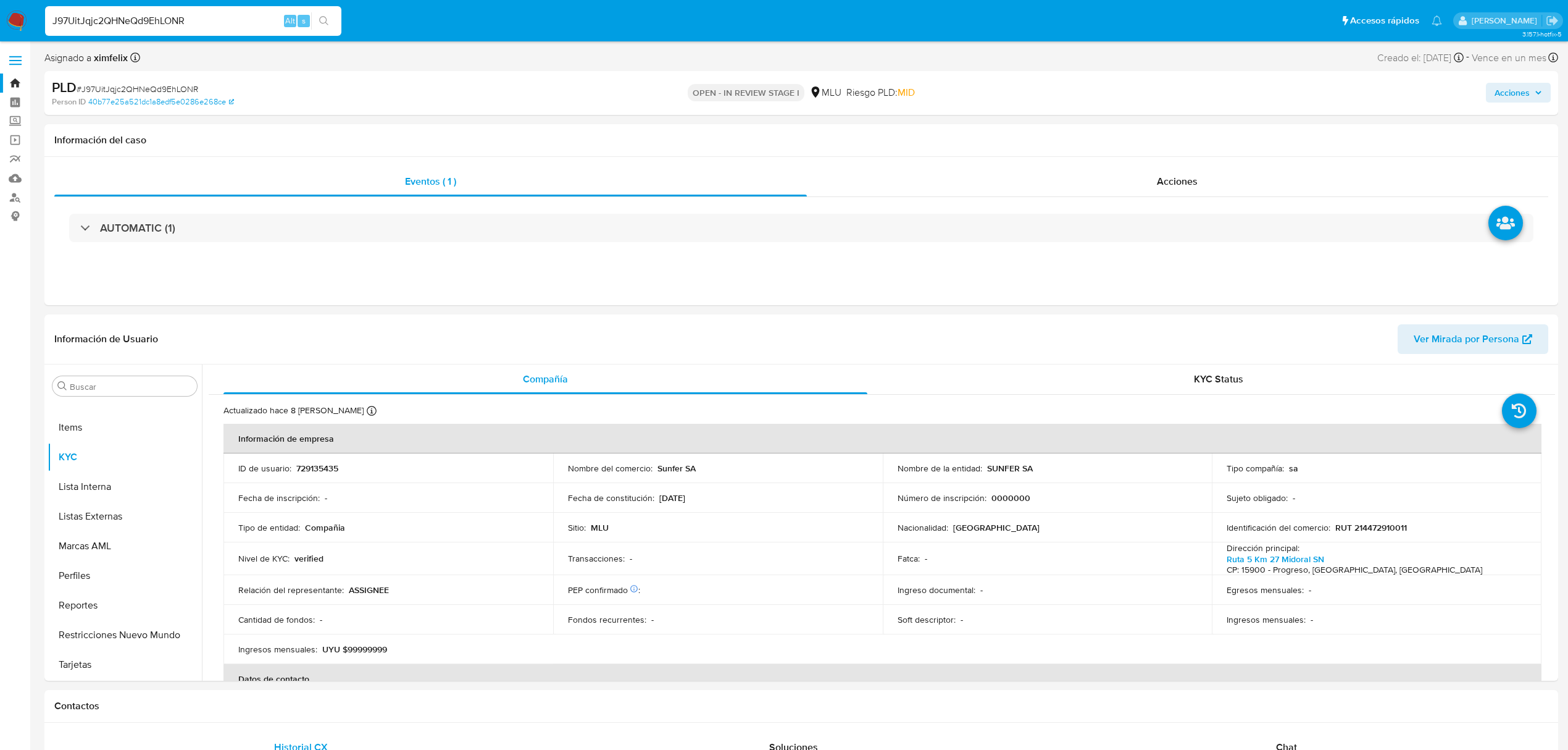
select select "10"
click at [317, 468] on p "729135435" at bounding box center [317, 468] width 42 height 11
copy p "729135435"
click at [136, 26] on input "J97UitJqjc2QHNeQd9EhLONR" at bounding box center [193, 20] width 296 height 16
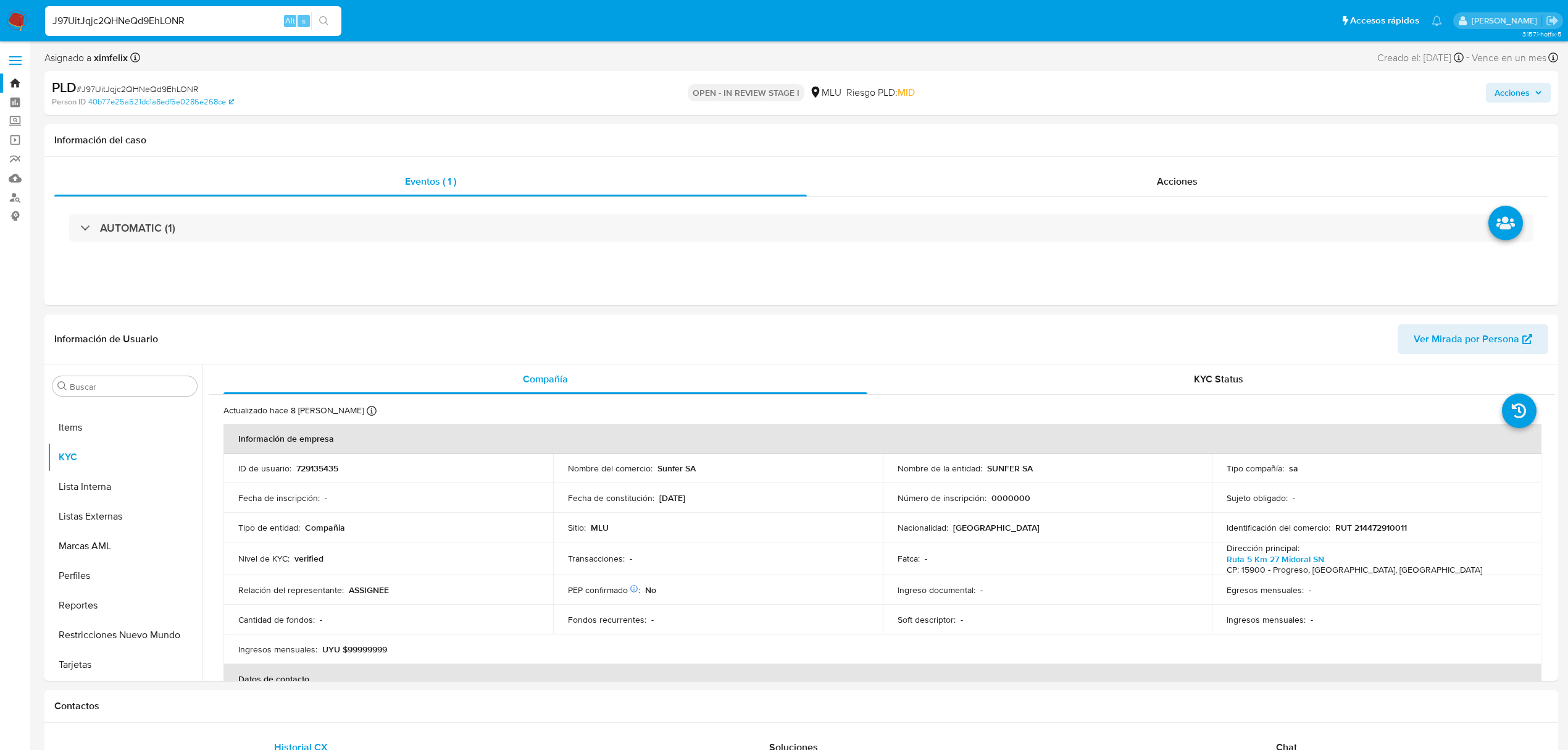
click at [136, 26] on input "J97UitJqjc2QHNeQd9EhLONR" at bounding box center [193, 20] width 296 height 16
paste input "C14BTlQ0bD7z2CsCz4srsCqv"
type input "C14BTlQ0bD7z2CsCz4srsCqv"
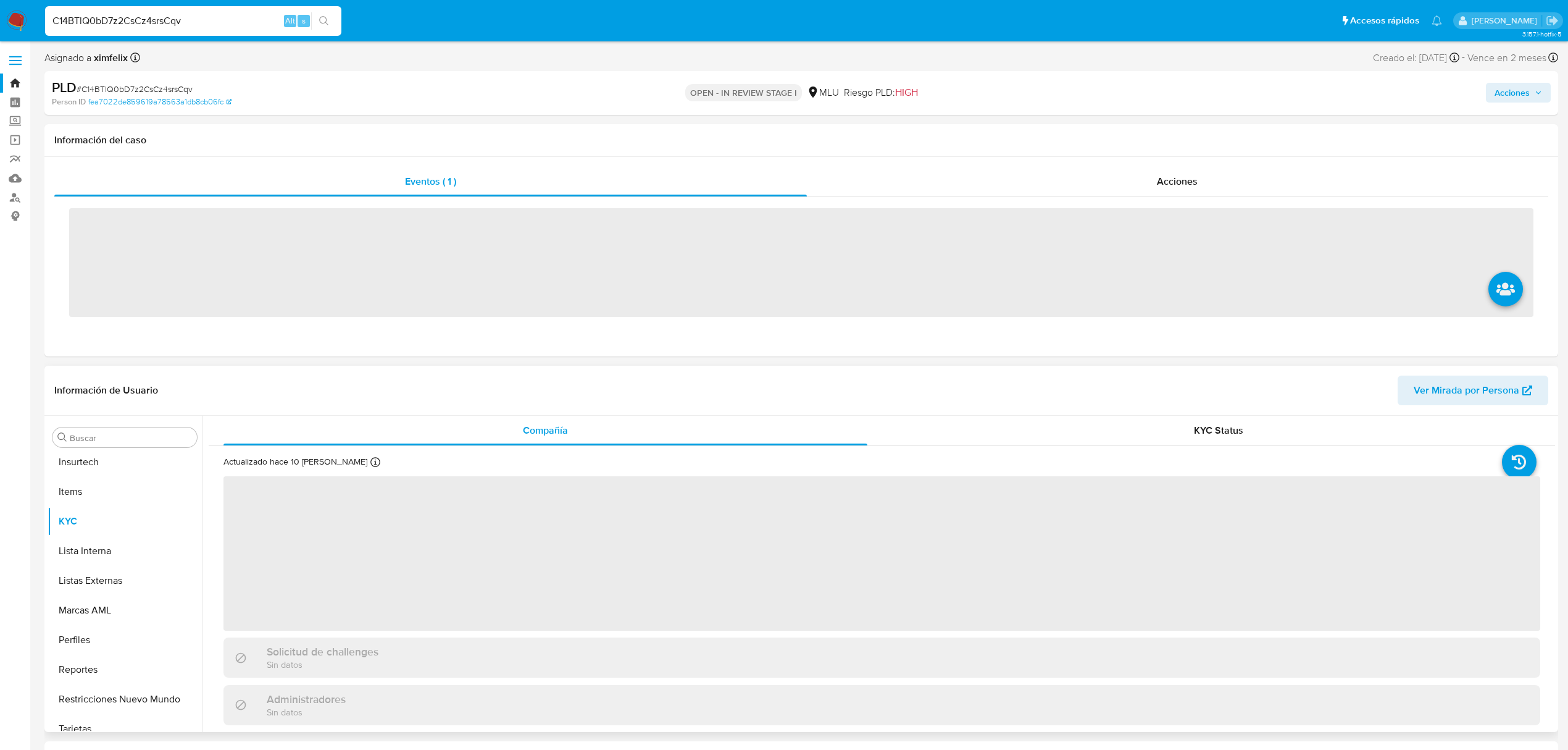
scroll to position [551, 0]
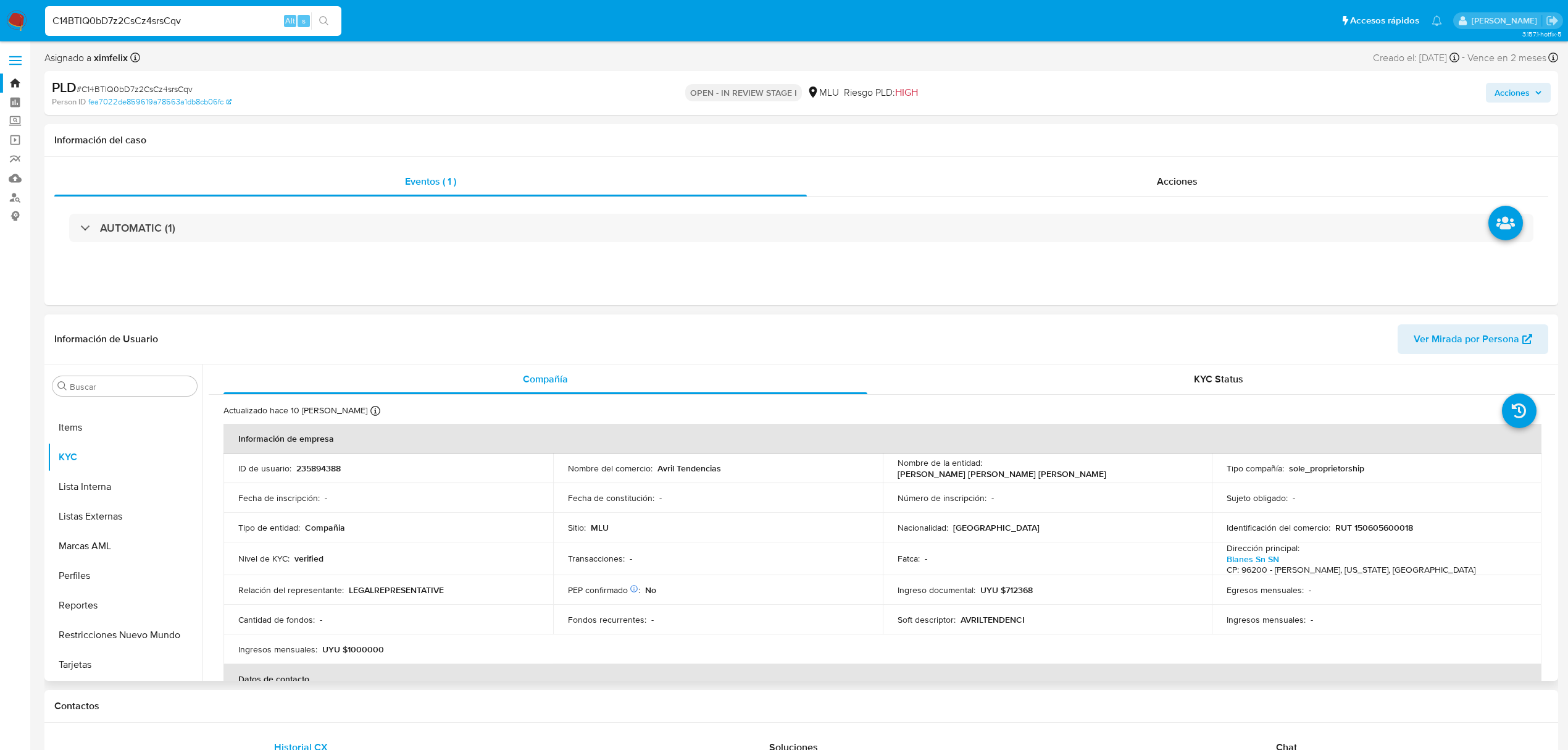
click at [332, 462] on p "235894388" at bounding box center [318, 468] width 44 height 11
select select "10"
copy p "235894388"
click at [150, 25] on input "C14BTlQ0bD7z2CsCz4srsCqv" at bounding box center [193, 20] width 296 height 16
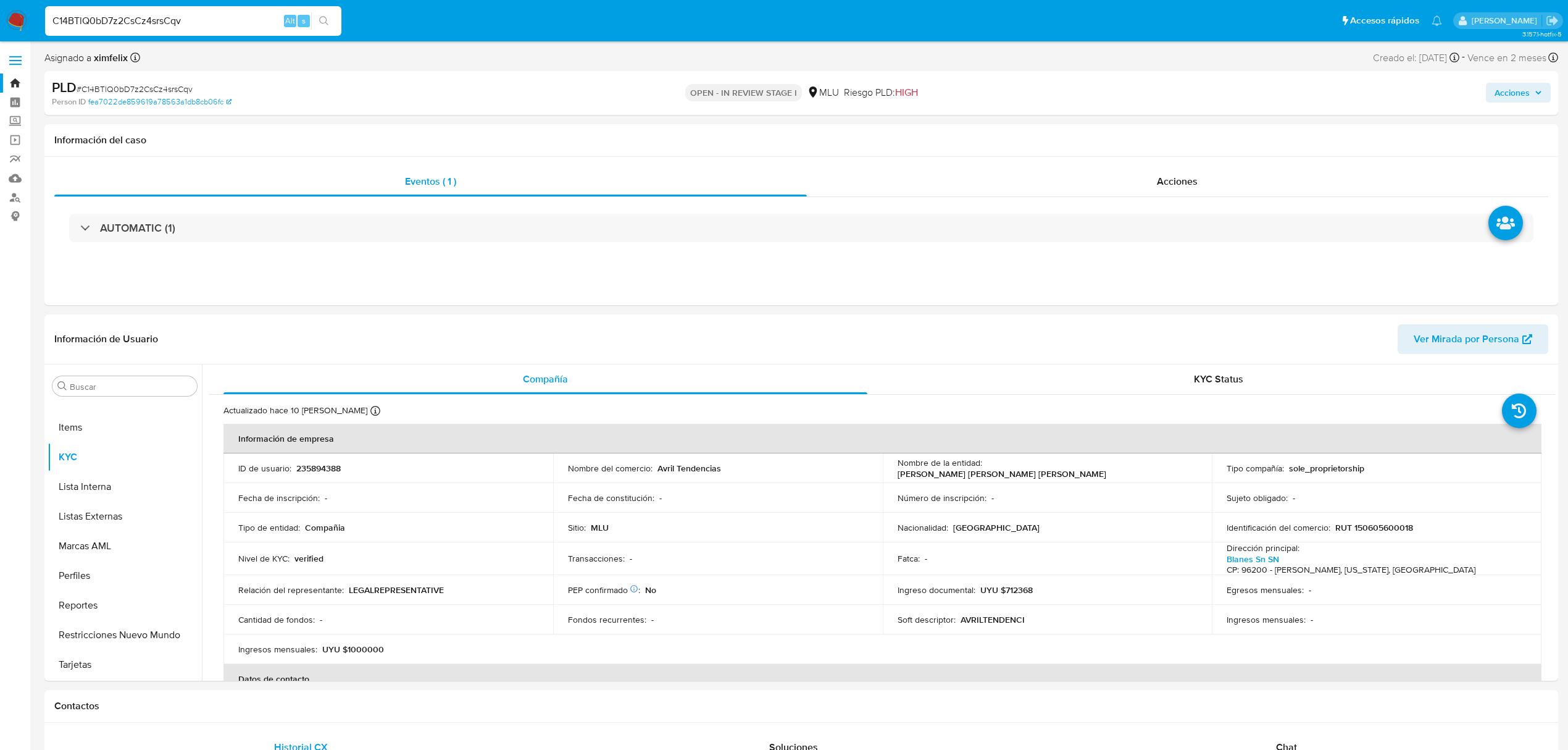
click at [150, 25] on input "C14BTlQ0bD7z2CsCz4srsCqv" at bounding box center [193, 20] width 296 height 16
paste input "TjmKEffj5r5zU8myBLEbCETg"
type input "TjmKEffj5r5zU8myBLEbCETg"
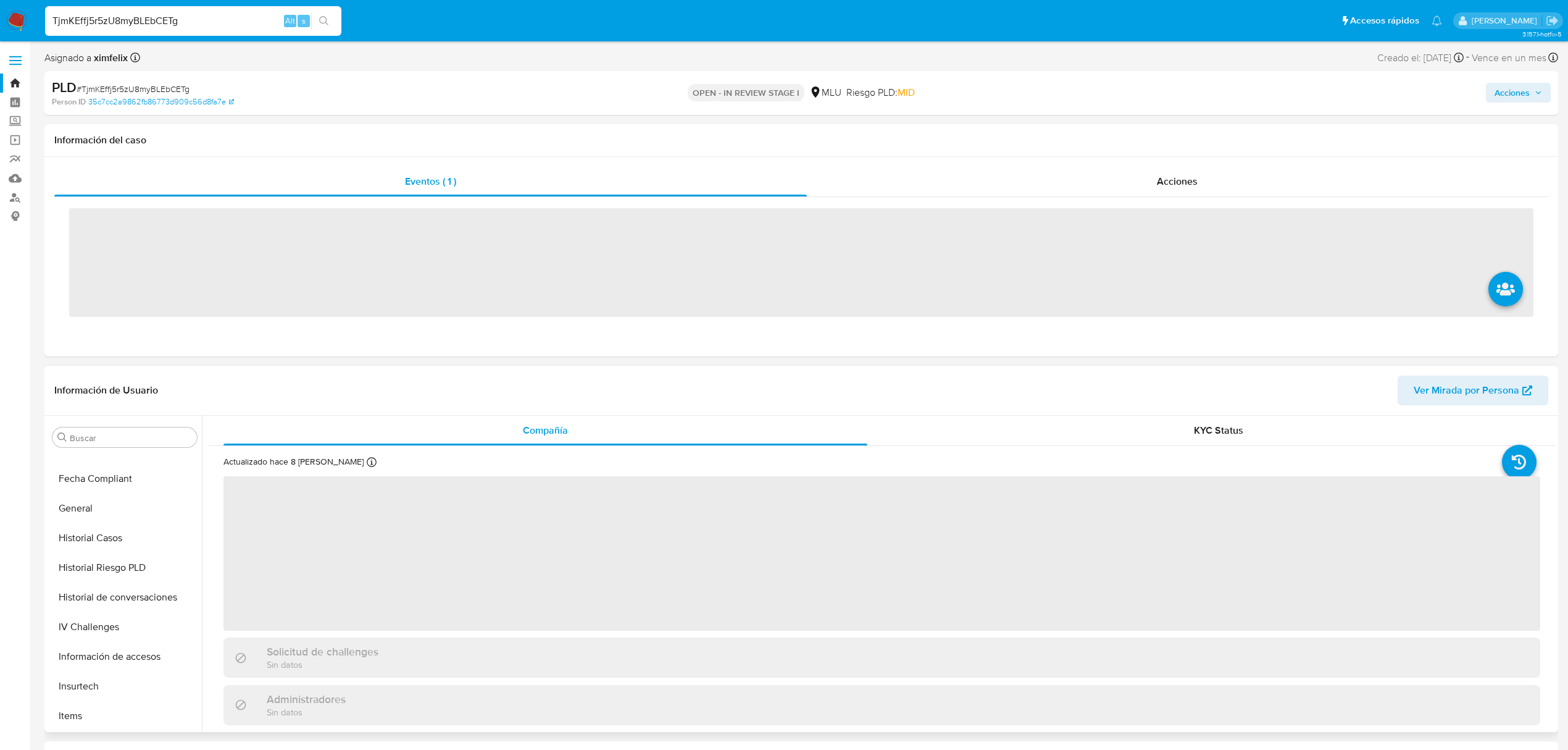
scroll to position [551, 0]
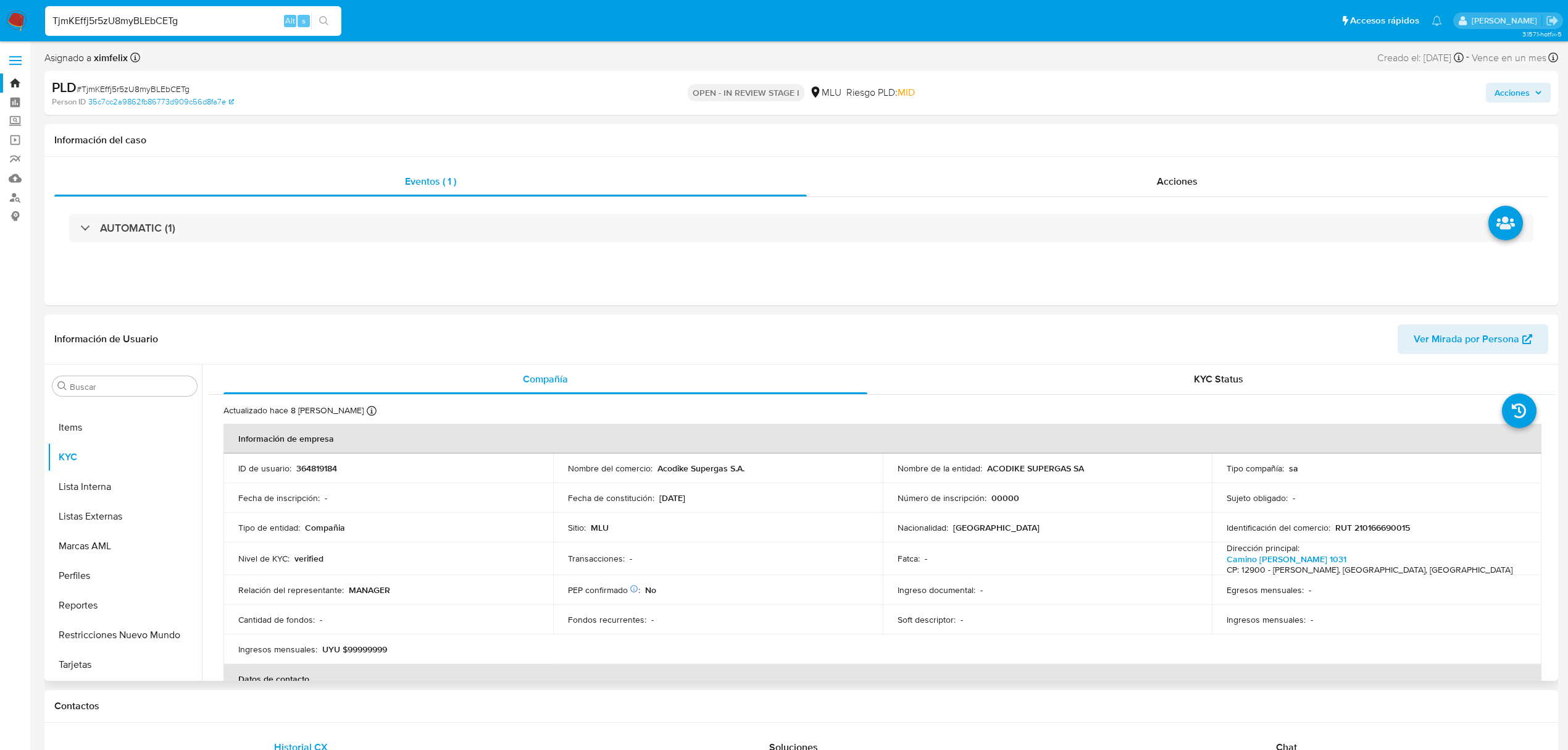
select select "10"
click at [309, 460] on td "ID de usuario : 364819184" at bounding box center [388, 468] width 330 height 29
click at [310, 467] on p "364819184" at bounding box center [316, 468] width 40 height 11
copy p "364819184"
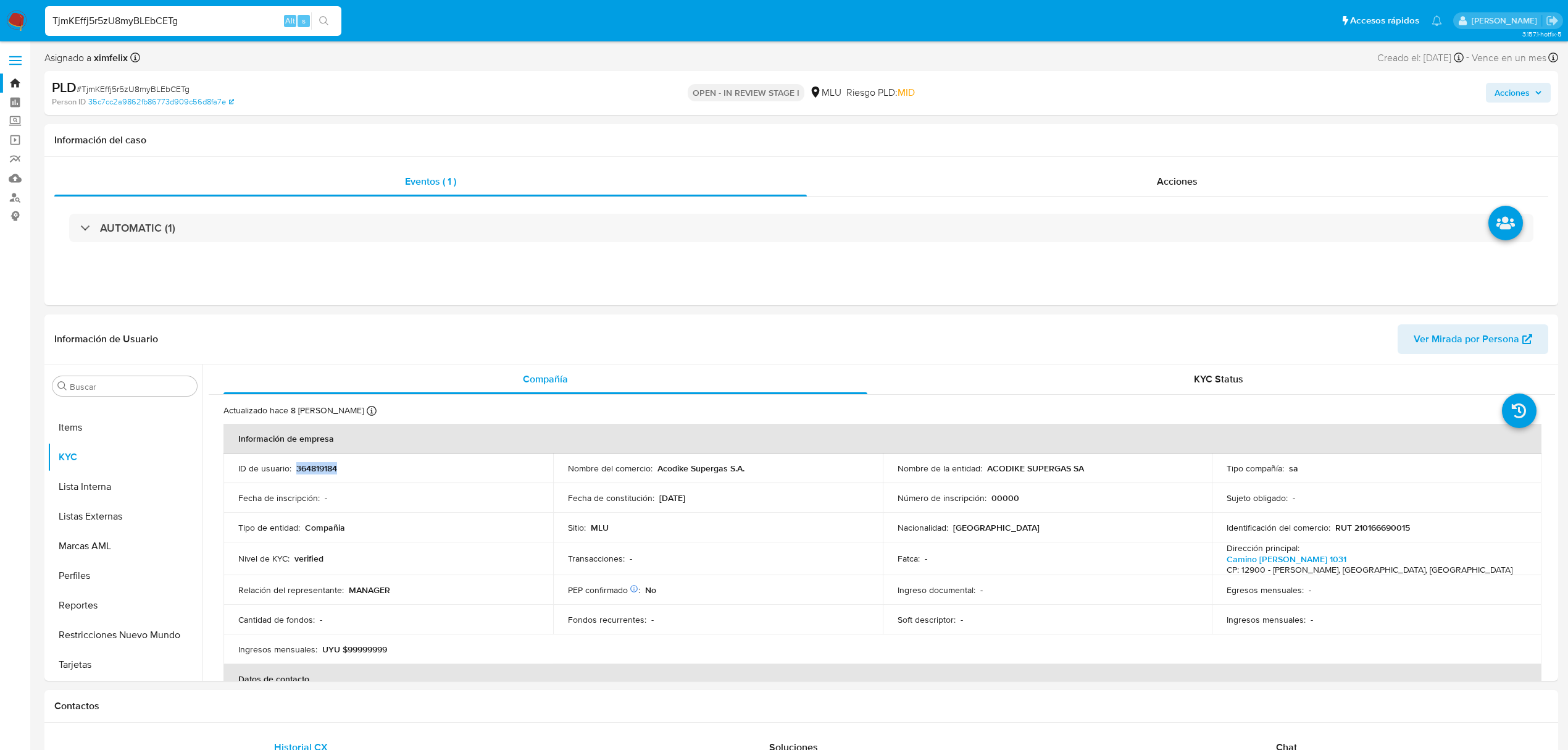
click at [16, 16] on img at bounding box center [17, 20] width 21 height 21
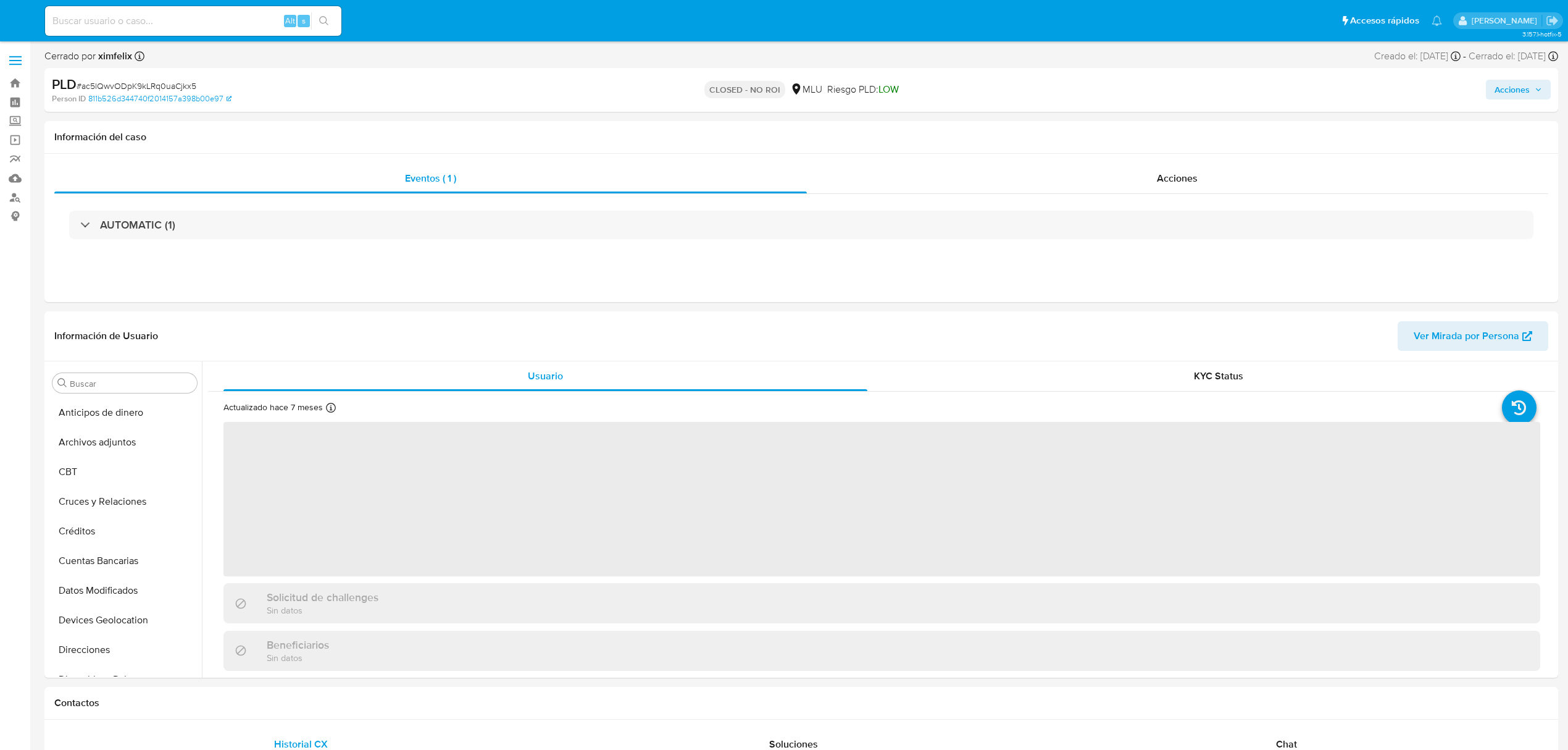
select select "10"
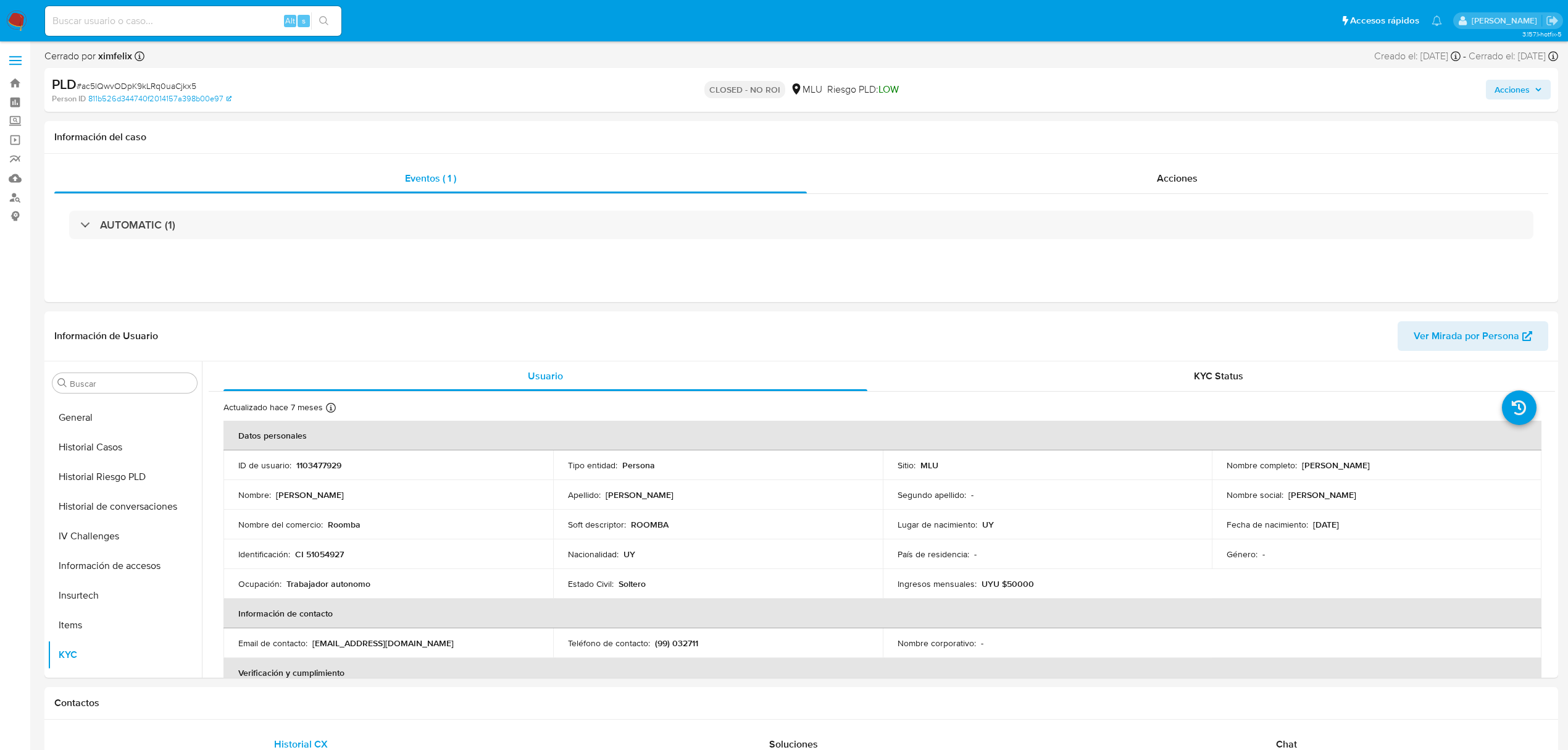
scroll to position [551, 0]
click at [205, 16] on input at bounding box center [193, 20] width 296 height 16
paste input "Sf1PSo5roHDr6PPZNGUcnW1Y"
type input "Sf1PSo5roHDr6PPZNGUcnW1Y"
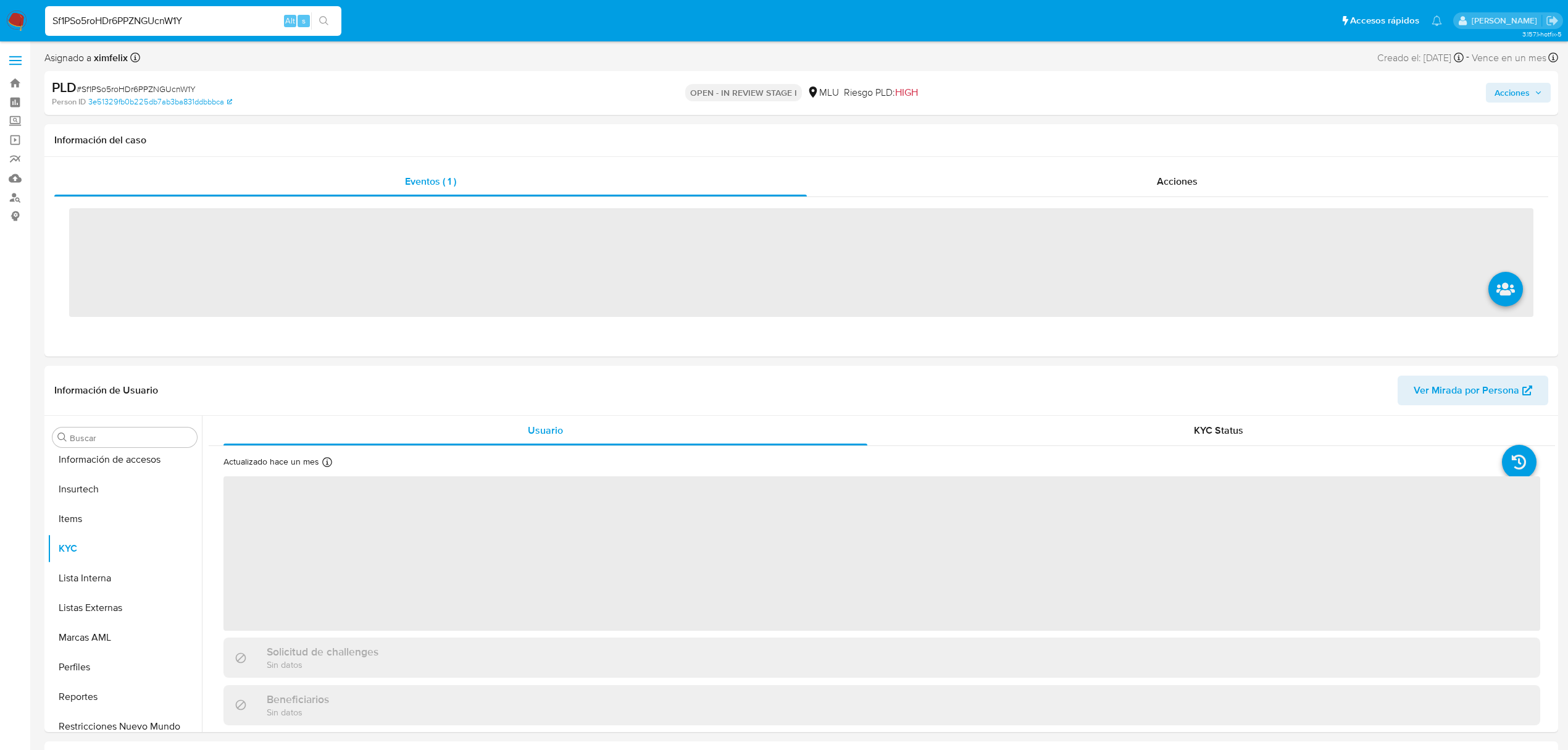
scroll to position [551, 0]
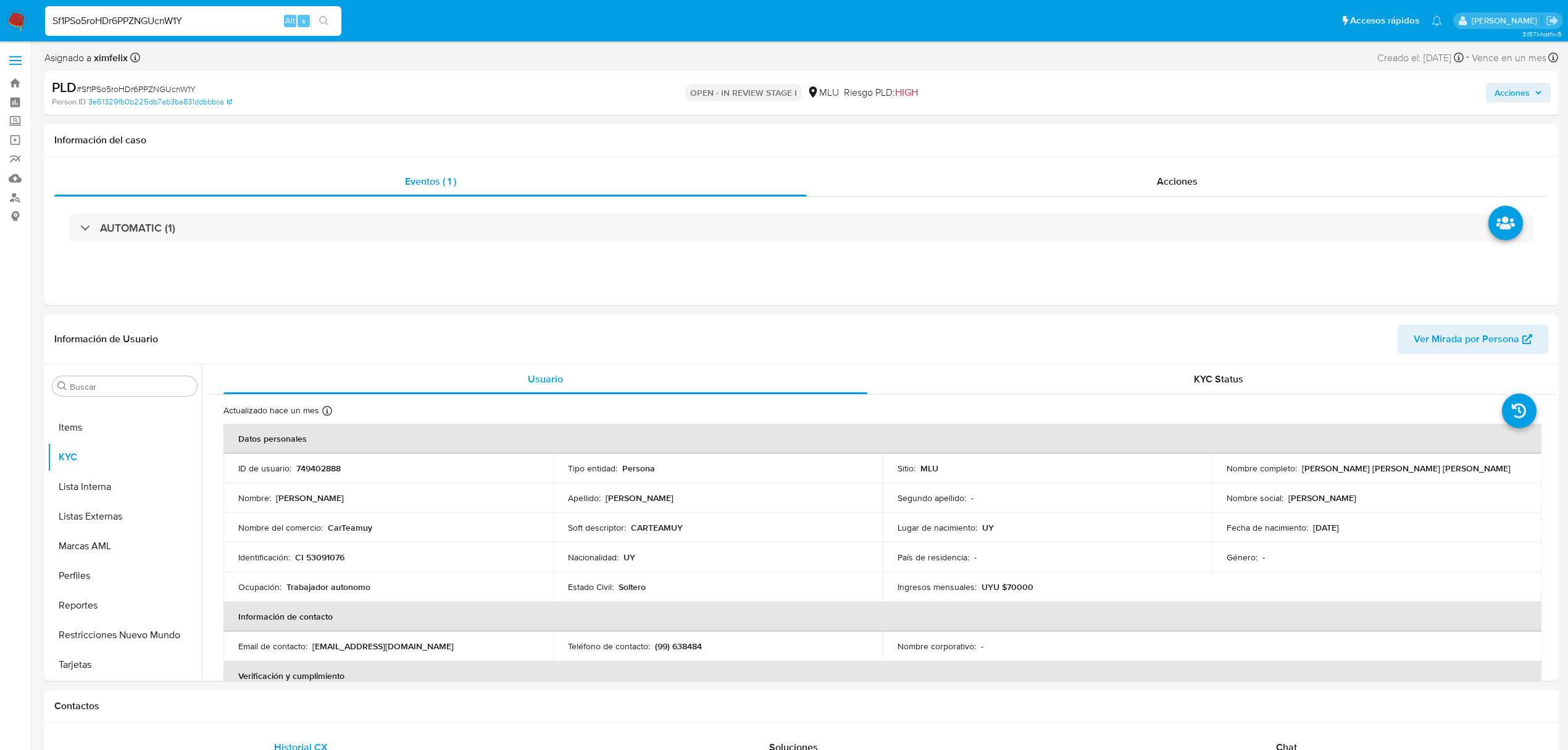
select select "10"
click at [129, 447] on button "Archivos adjuntos" at bounding box center [119, 445] width 144 height 29
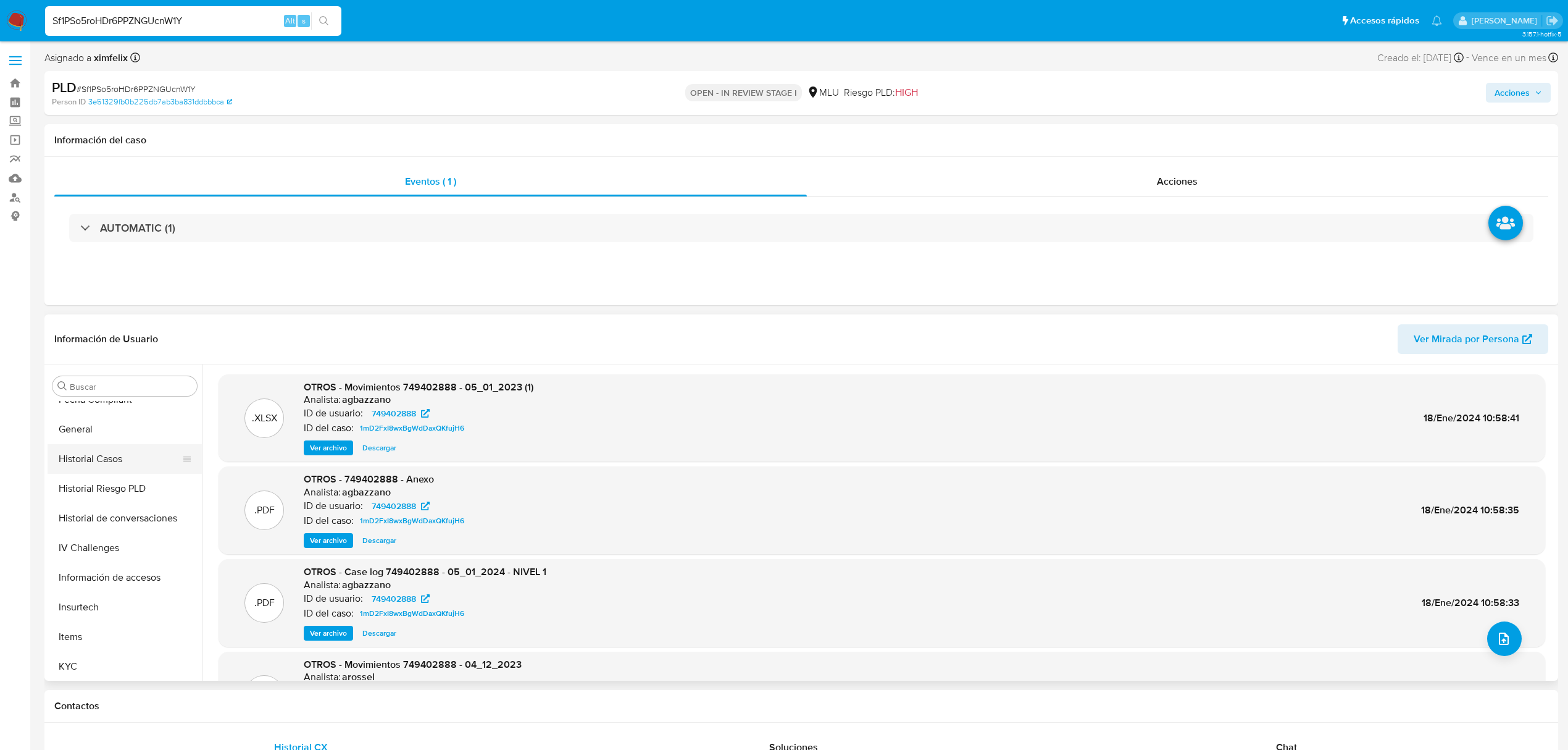
scroll to position [247, 0]
click at [126, 551] on button "Historial Casos" at bounding box center [119, 554] width 144 height 29
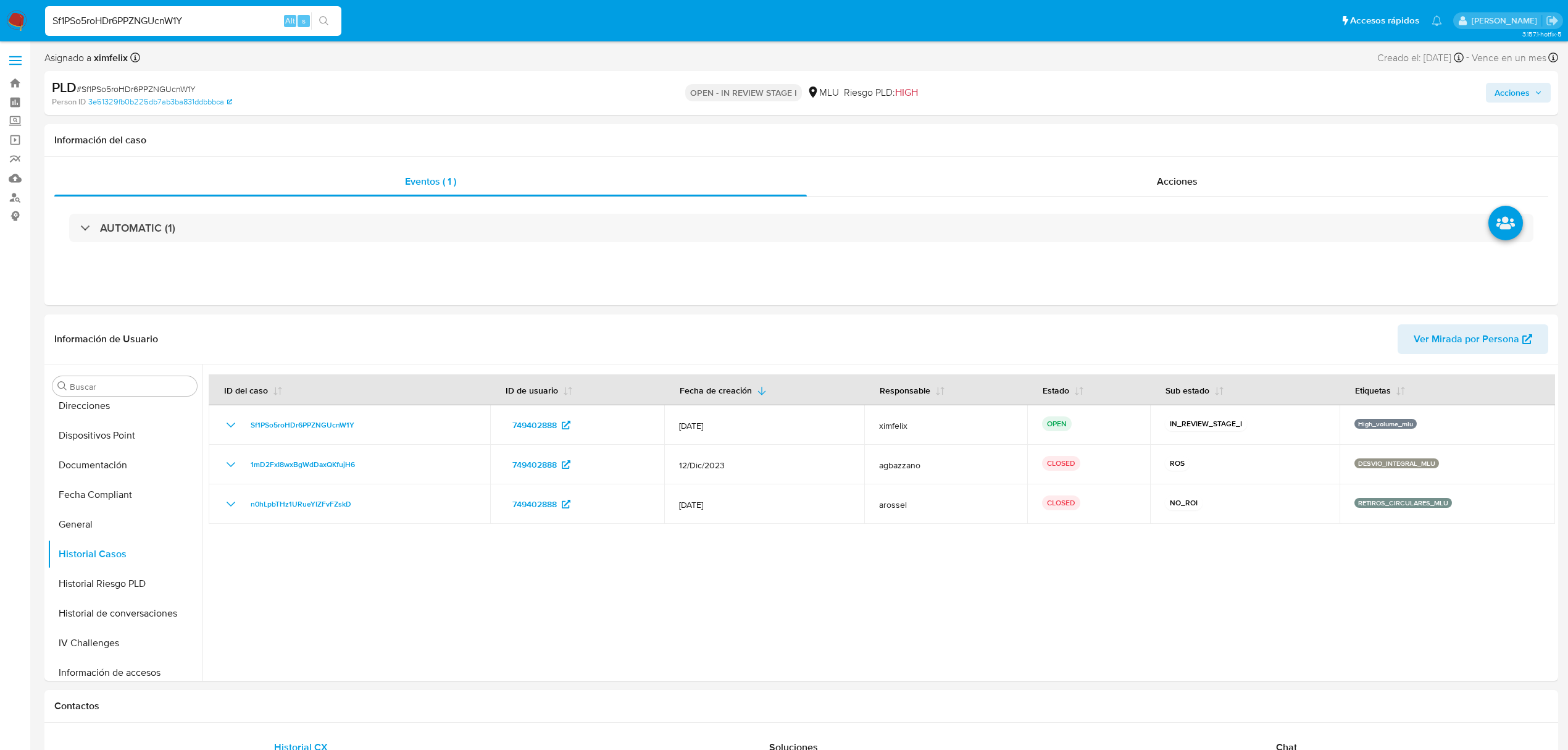
click at [174, 17] on input "Sf1PSo5roHDr6PPZNGUcnW1Y" at bounding box center [193, 20] width 296 height 16
paste input "Ib92g6rdS6Ba7GyqNEPQCdjE"
type input "Ib92g6rdS6Ba7GyqNEPQCdjE"
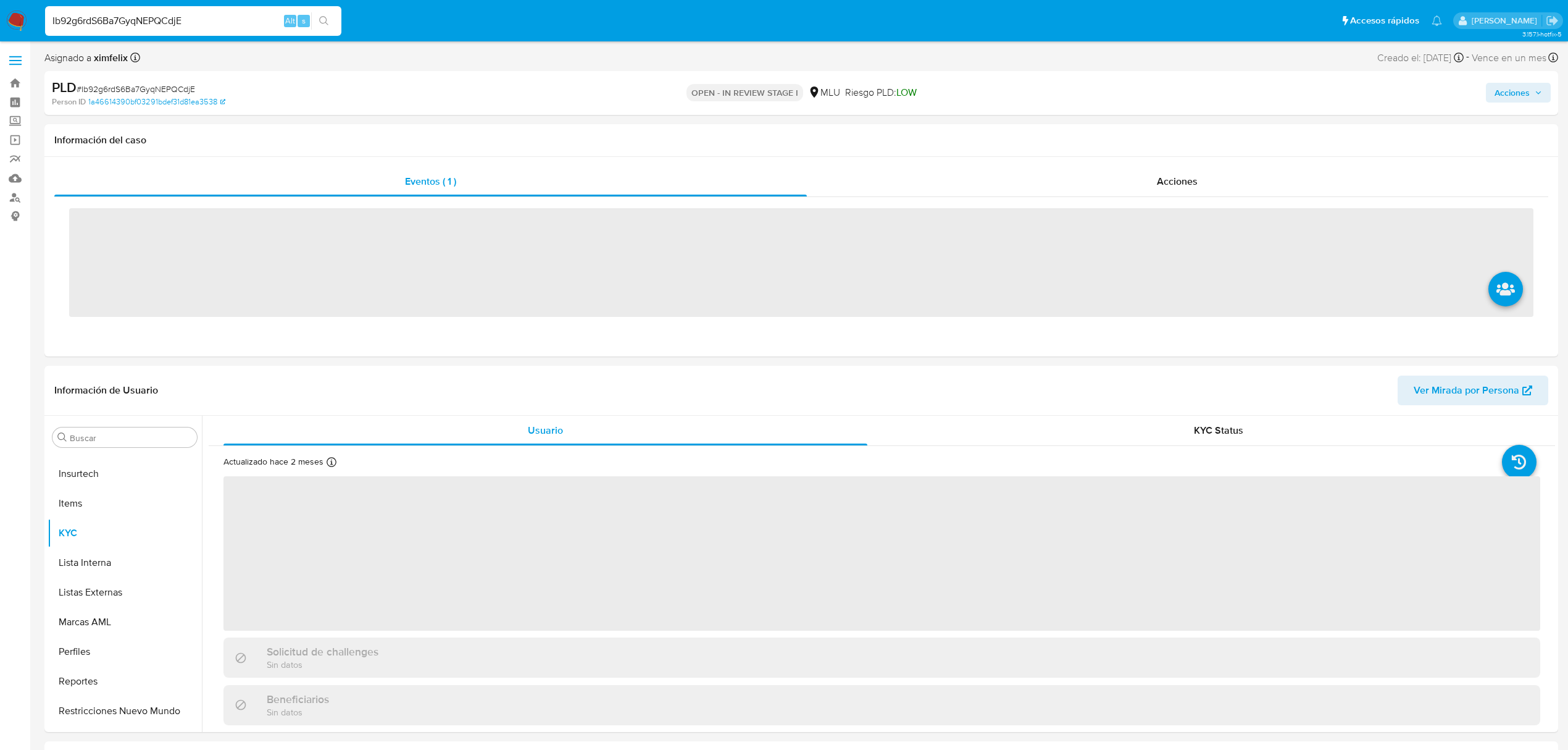
scroll to position [551, 0]
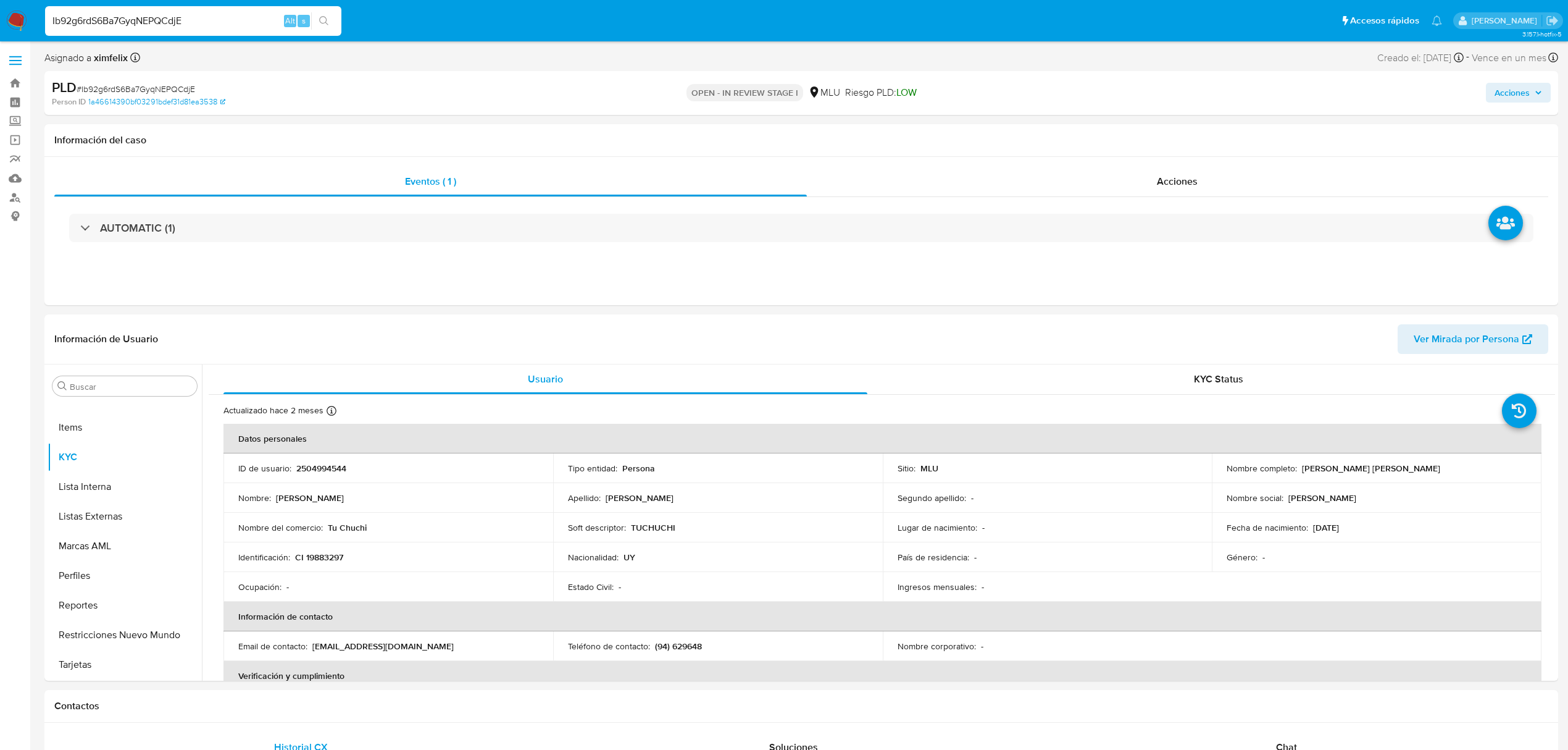
select select "10"
click at [119, 497] on button "Historial Casos" at bounding box center [119, 496] width 144 height 29
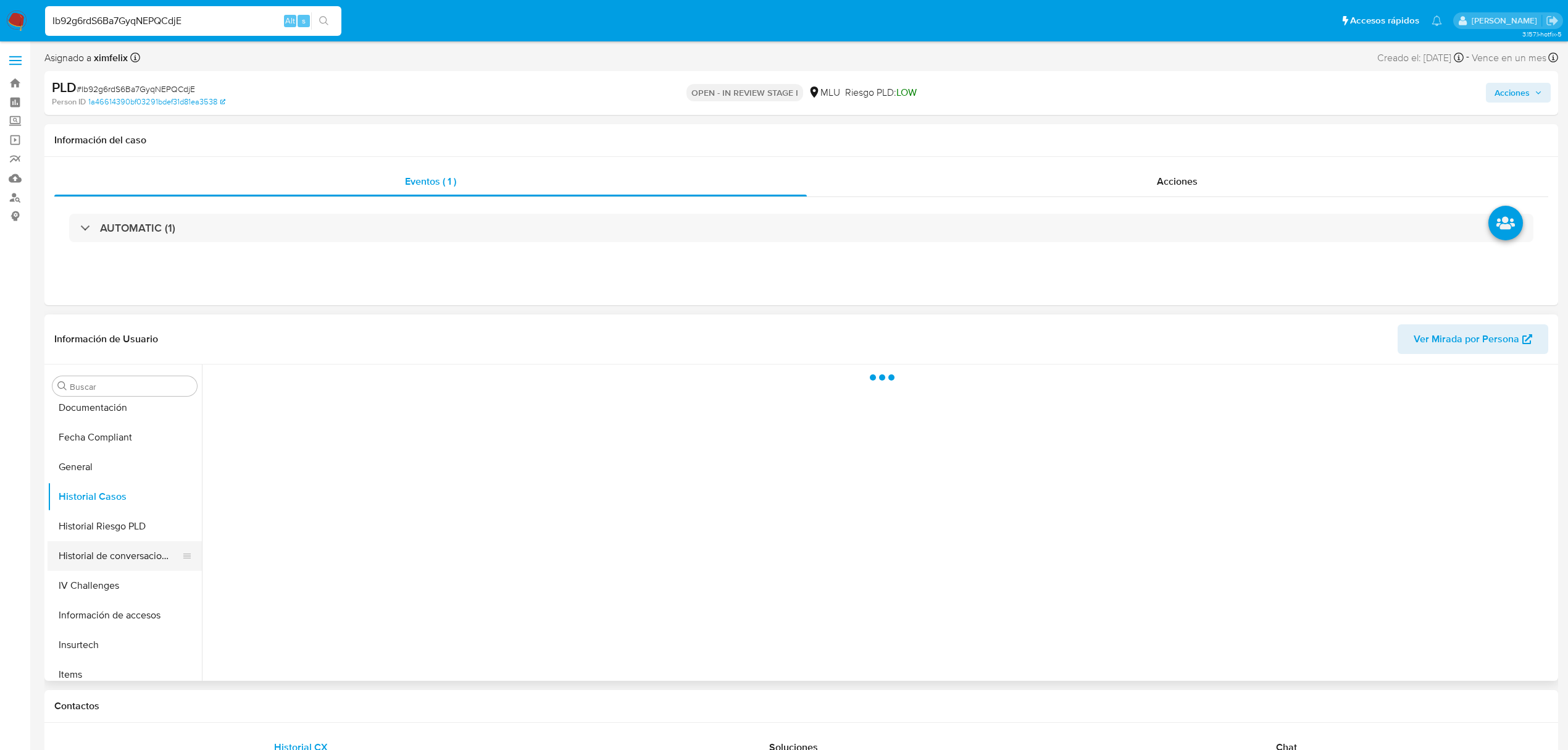
scroll to position [387, 0]
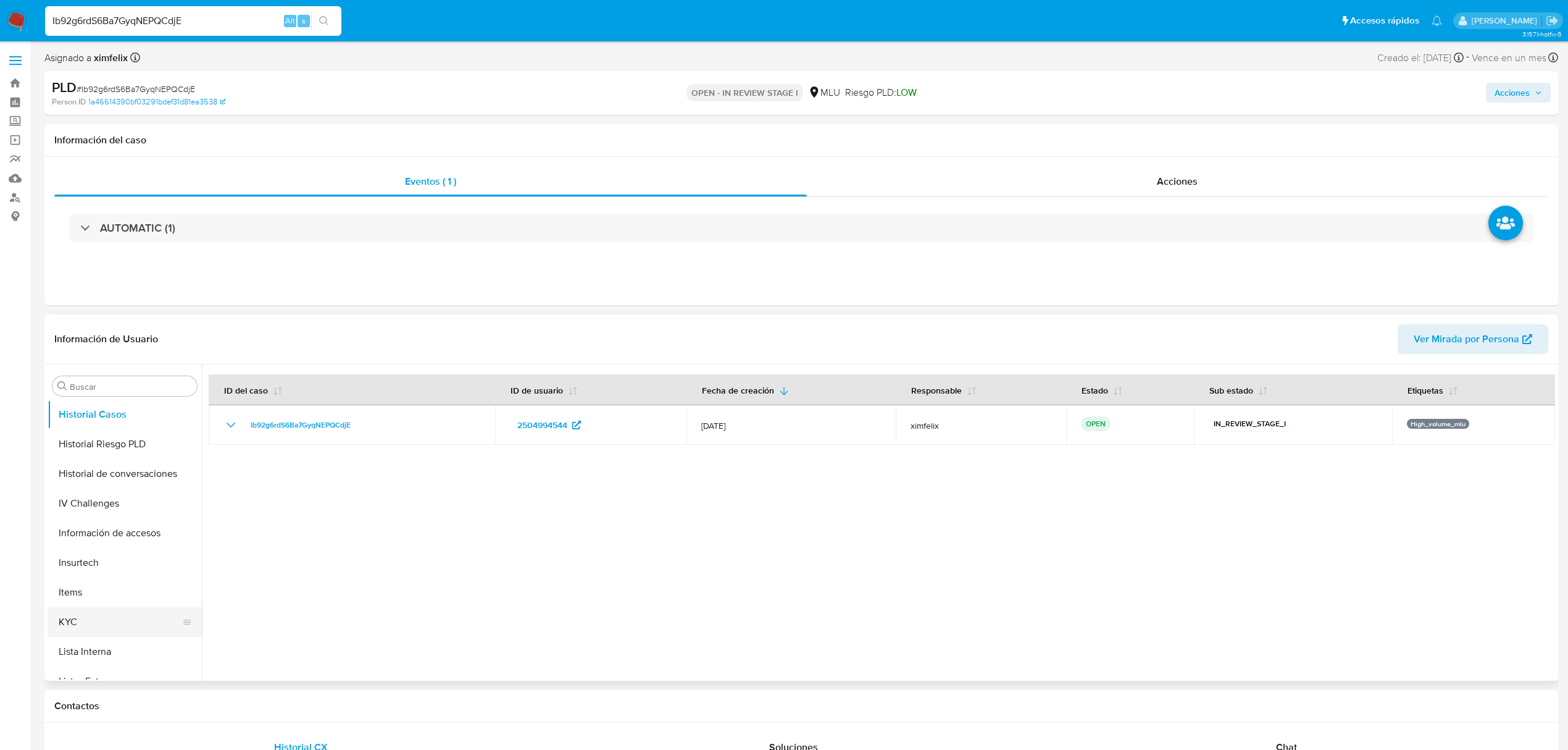
click at [107, 620] on button "KYC" at bounding box center [119, 621] width 144 height 29
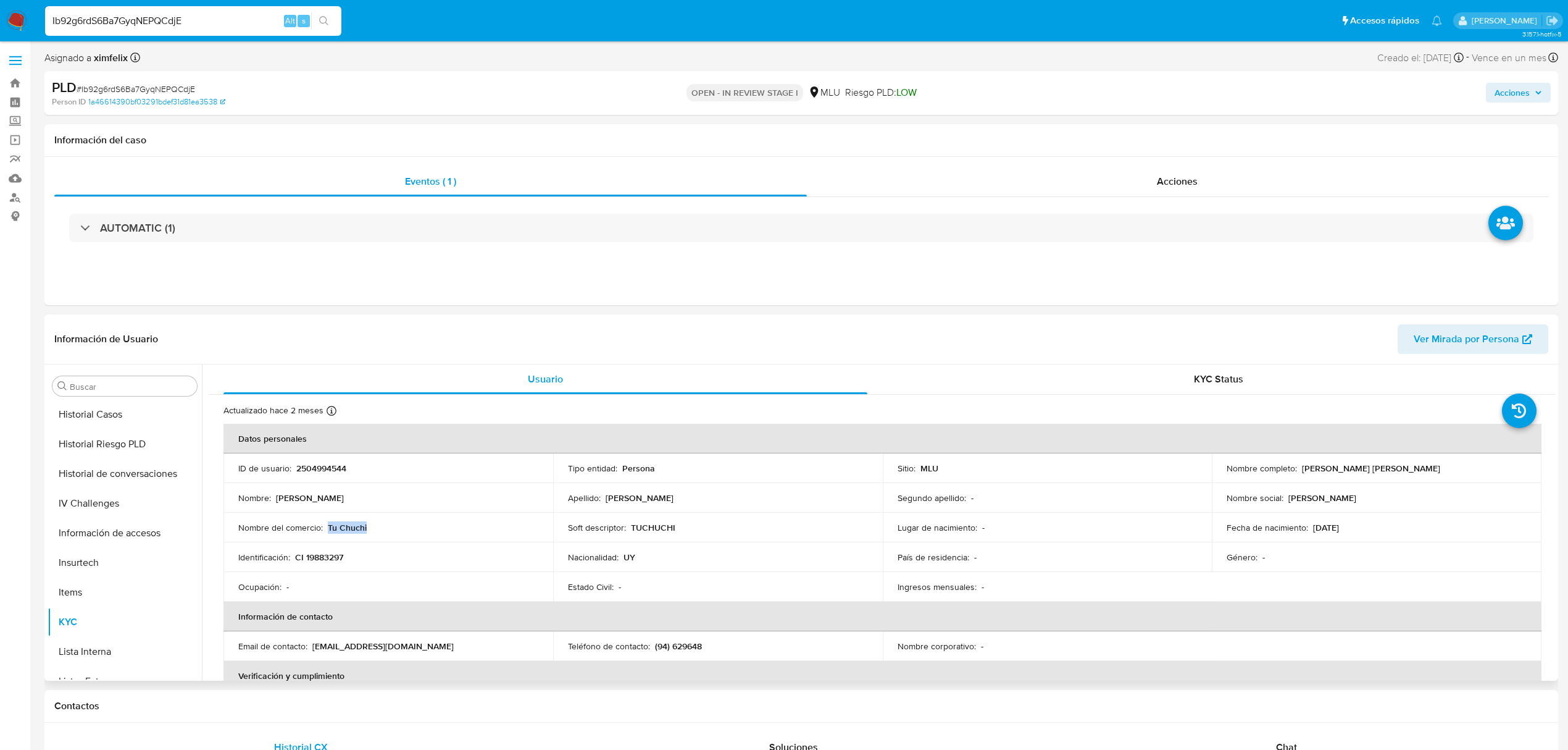
drag, startPoint x: 369, startPoint y: 526, endPoint x: 326, endPoint y: 528, distance: 43.0
click at [326, 528] on div "Nombre del comercio : Tu Chuchi" at bounding box center [388, 528] width 301 height 11
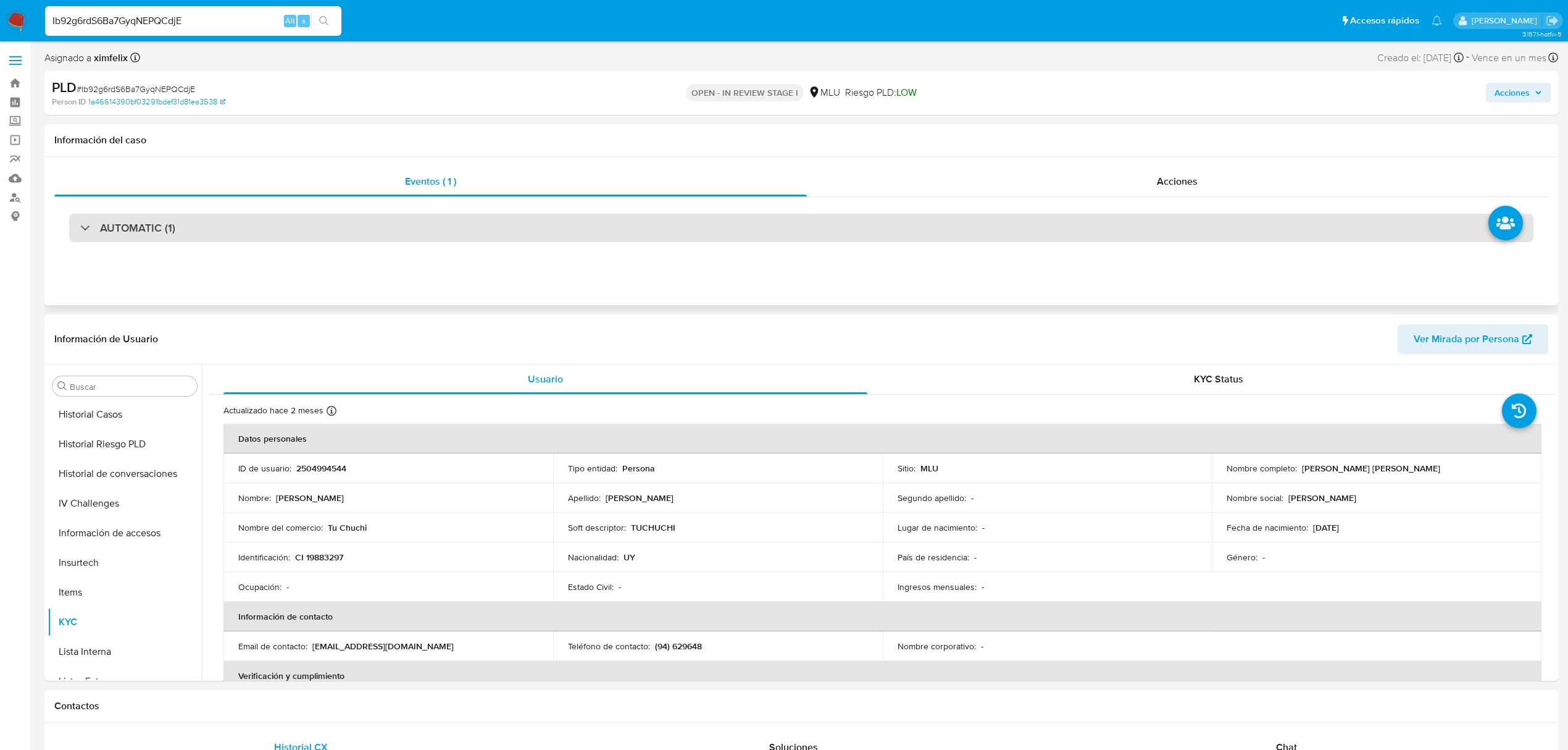
click at [265, 229] on div "AUTOMATIC (1)" at bounding box center [801, 227] width 1465 height 28
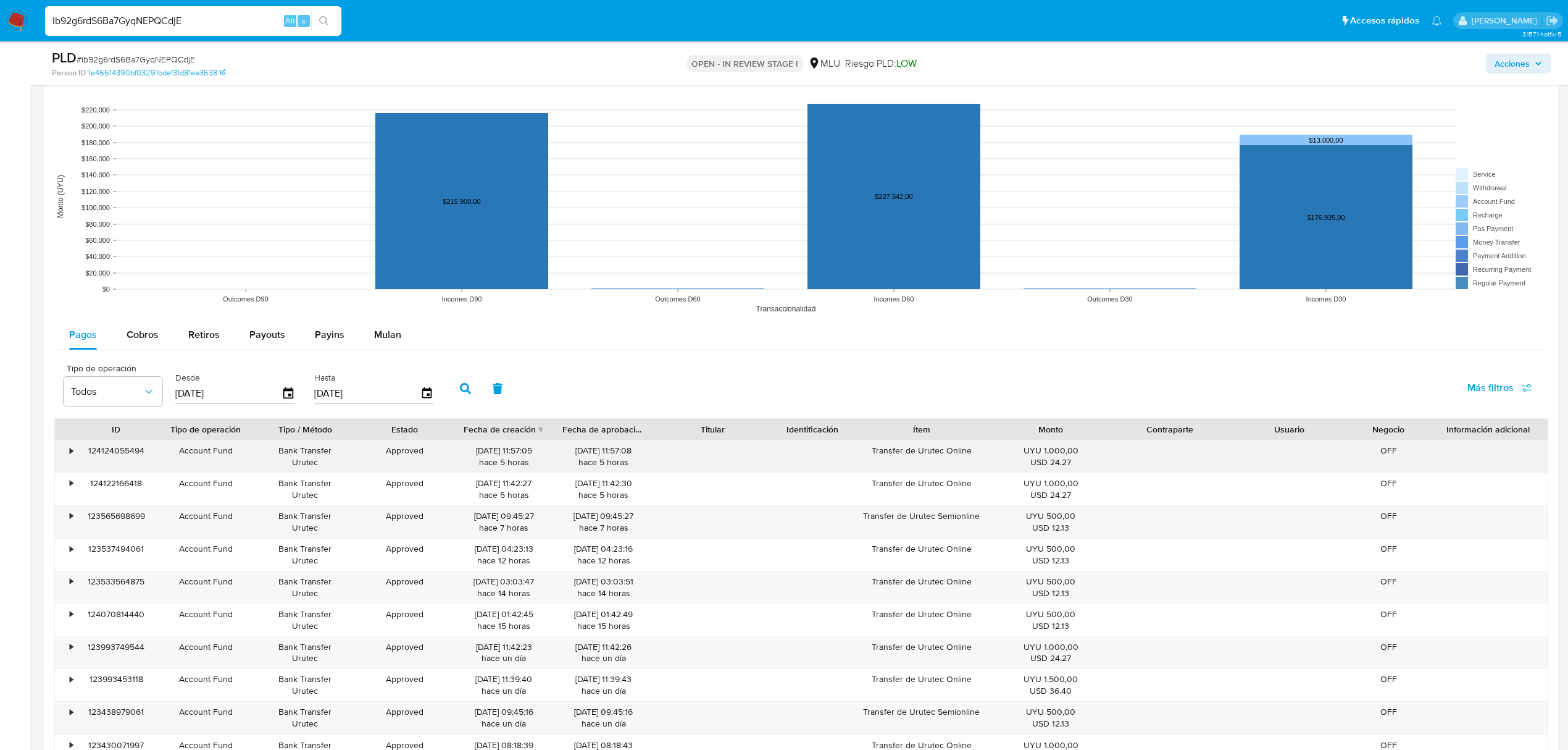
scroll to position [1564, 0]
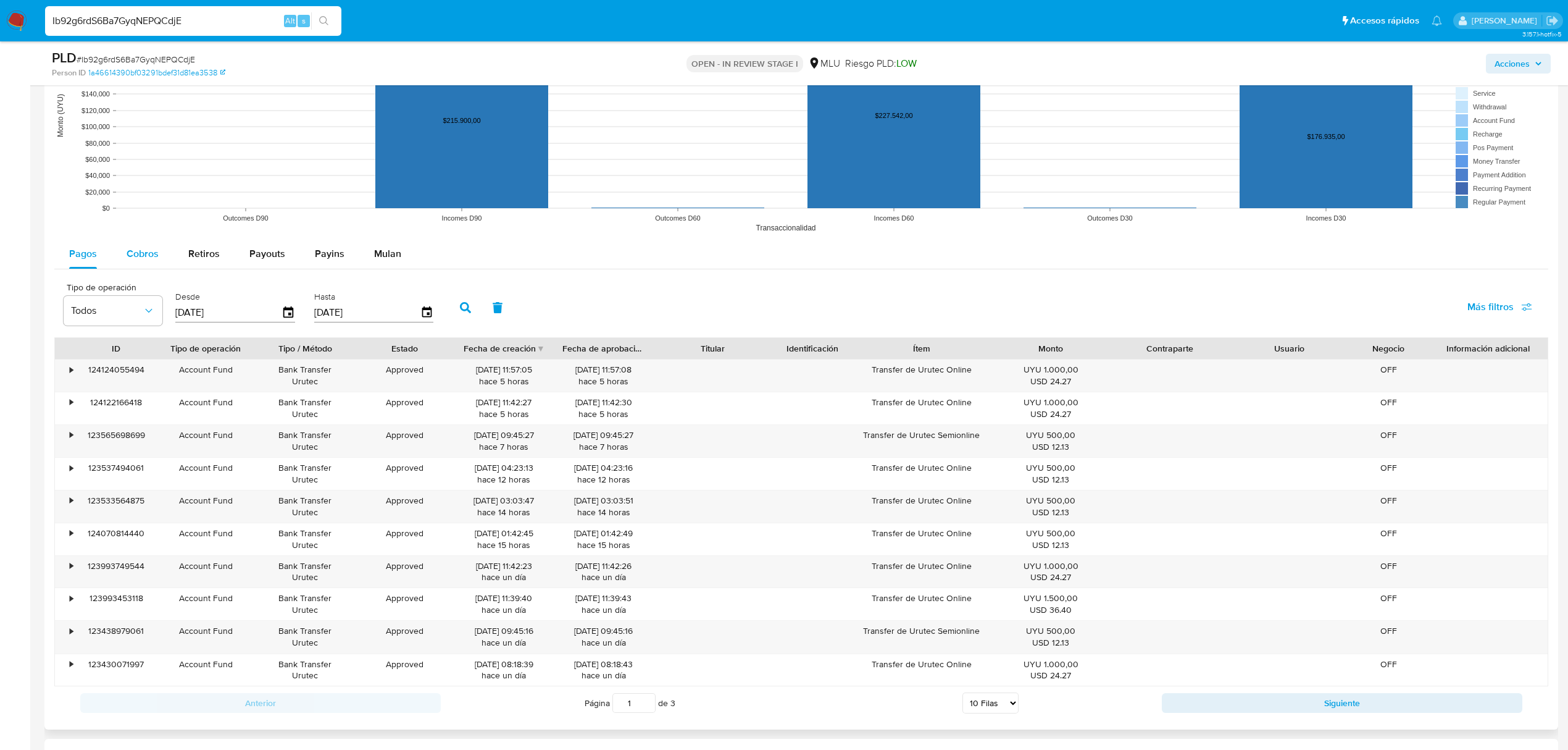
click at [134, 253] on span "Cobros" at bounding box center [142, 253] width 32 height 14
click at [1013, 712] on select "5 Filas 10 Filas 20 Filas 25 Filas 50 Filas 100 Filas" at bounding box center [991, 705] width 56 height 21
select select "100"
click at [963, 700] on select "5 Filas 10 Filas 20 Filas 25 Filas 50 Filas 100 Filas" at bounding box center [991, 705] width 56 height 21
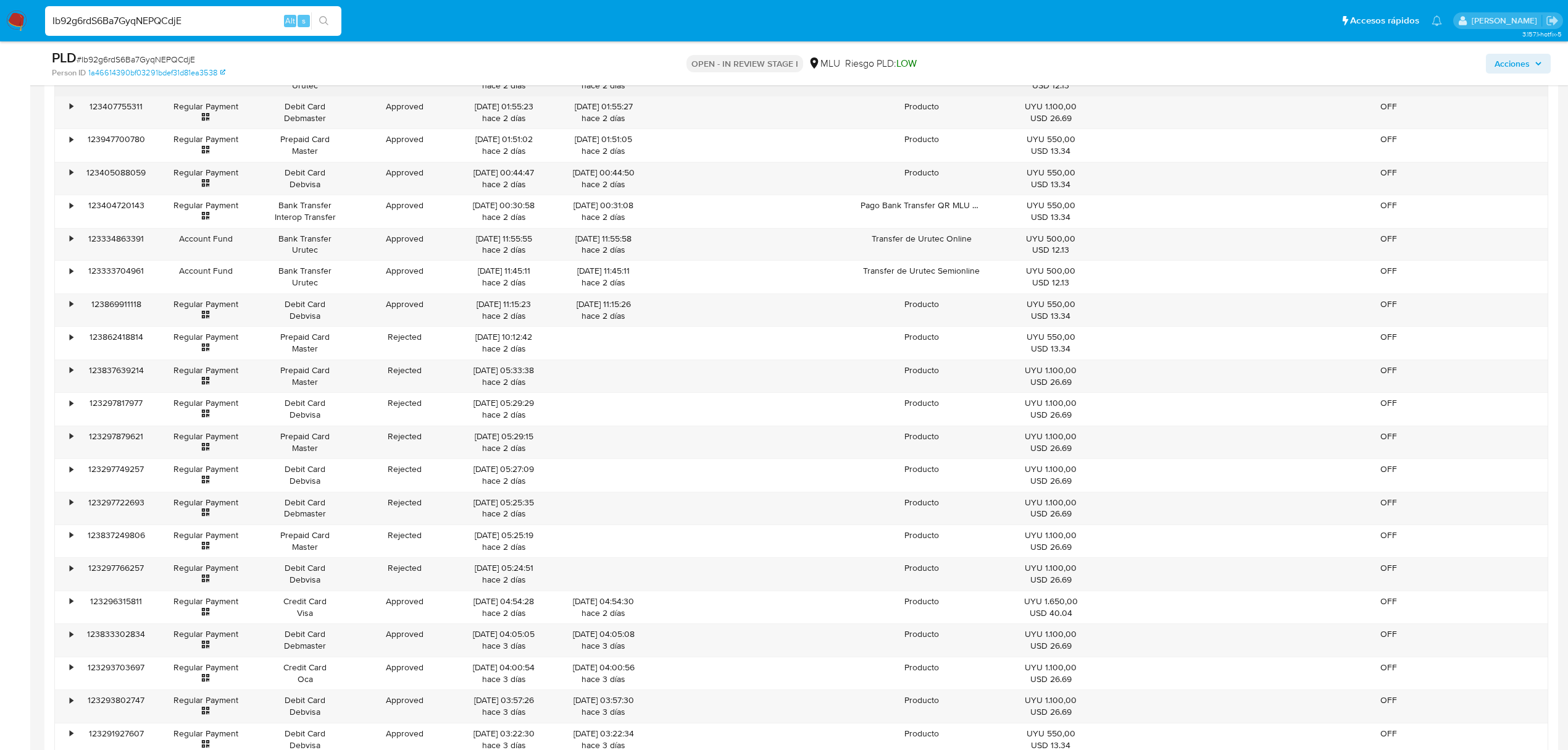
scroll to position [3046, 0]
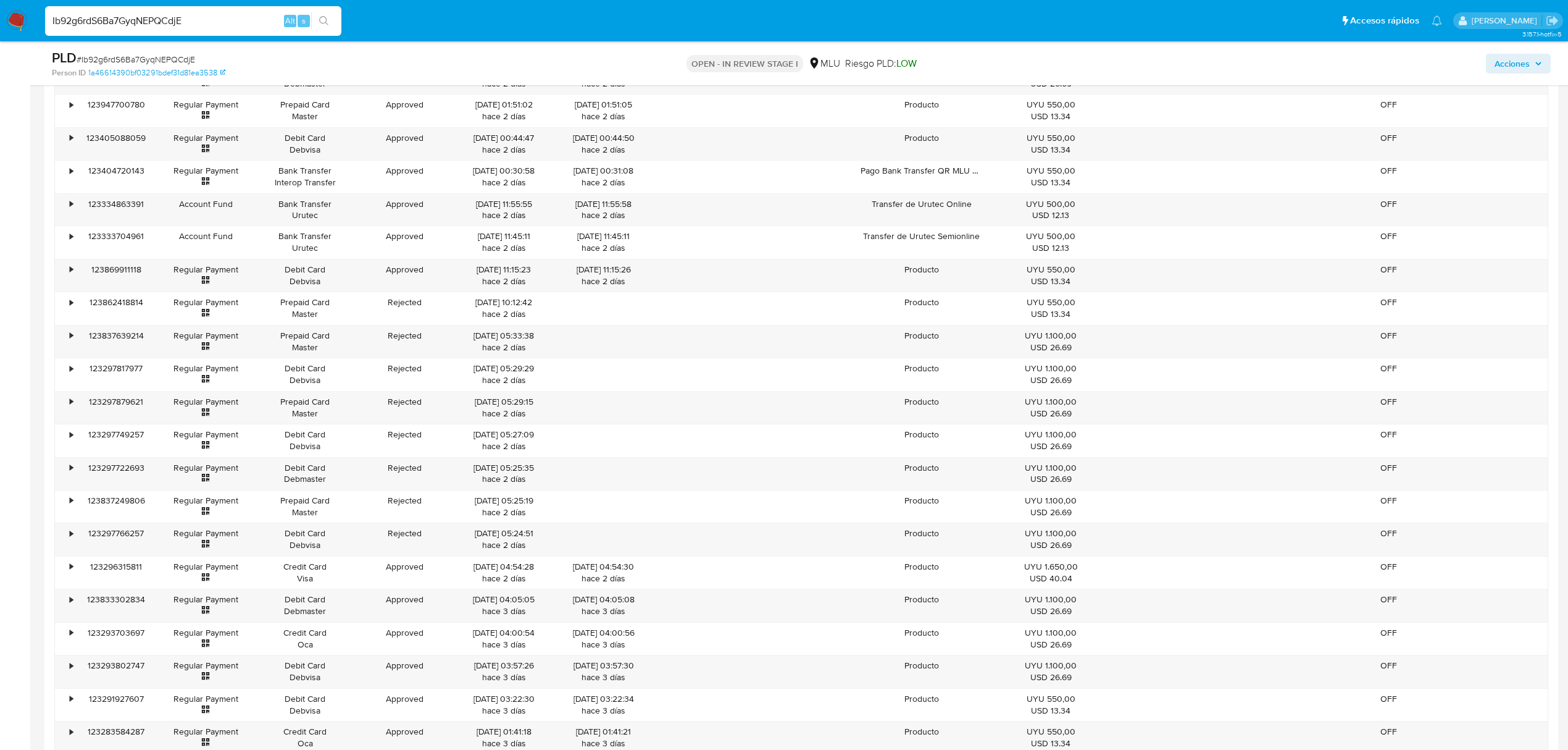
click at [168, 26] on input "Ib92g6rdS6Ba7GyqNEPQCdjE" at bounding box center [193, 20] width 296 height 16
paste input "KGvVPuEmCHRSuk13oHLKmFJp"
type input "KGvVPuEmCHRSuk13oHLKmFJp"
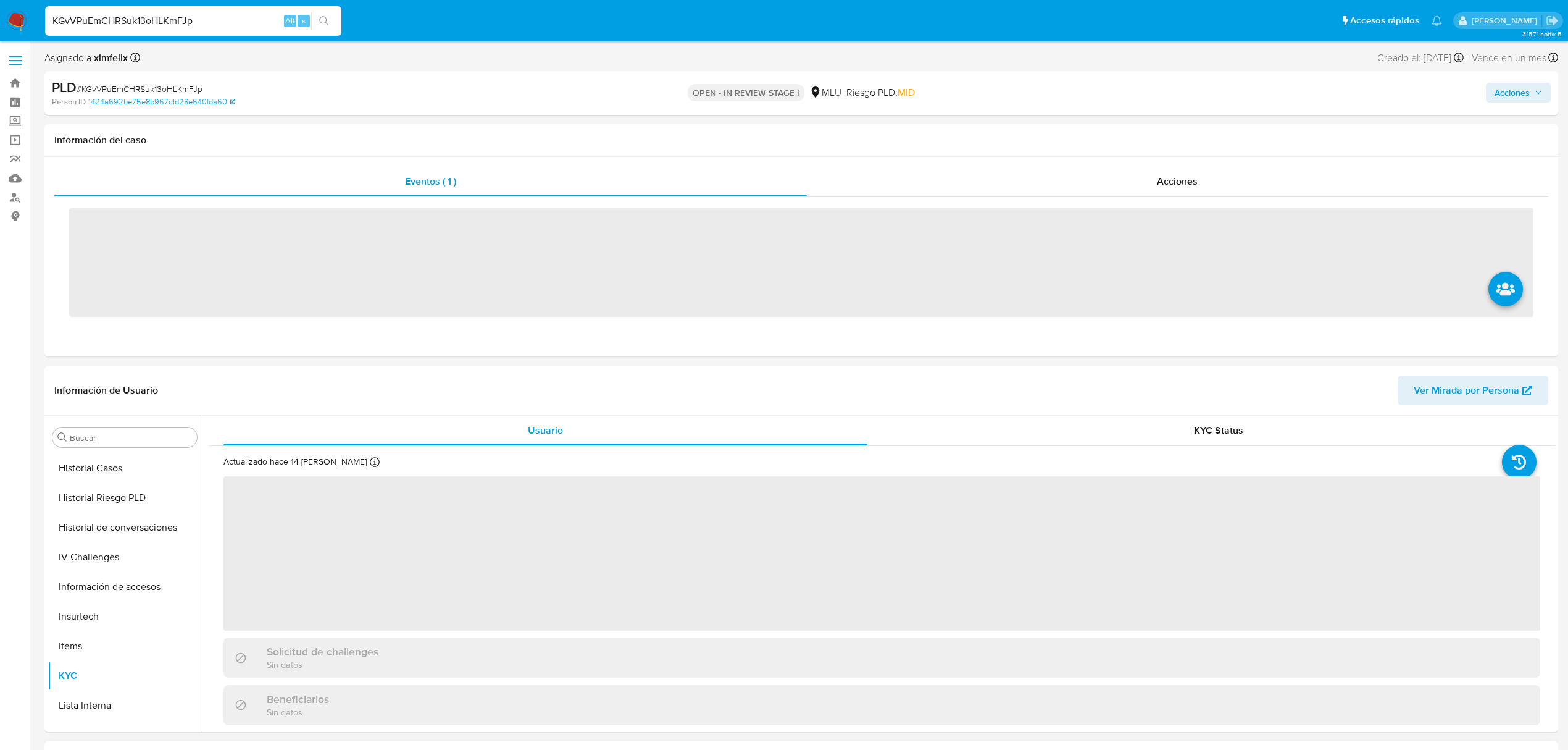
scroll to position [551, 0]
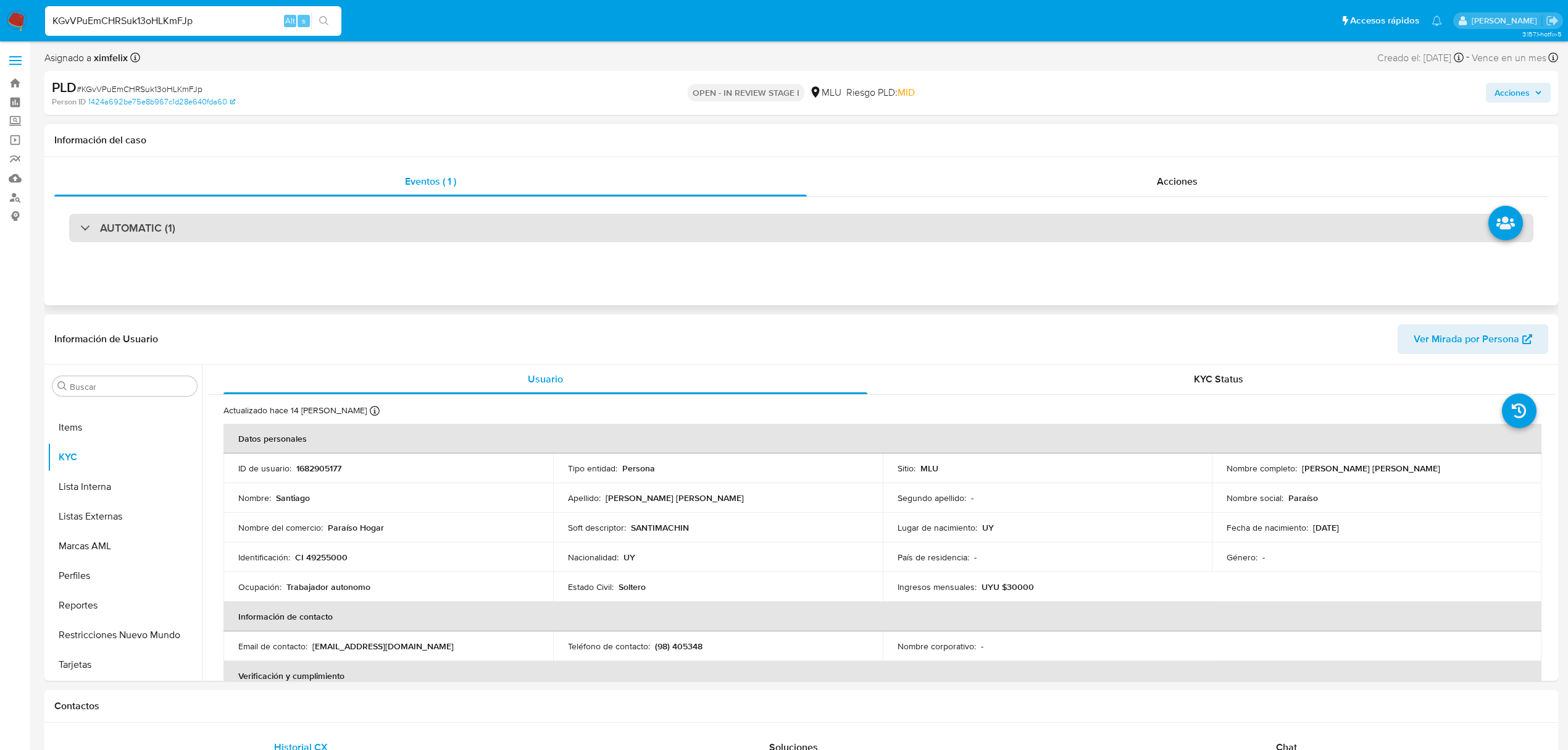
select select "10"
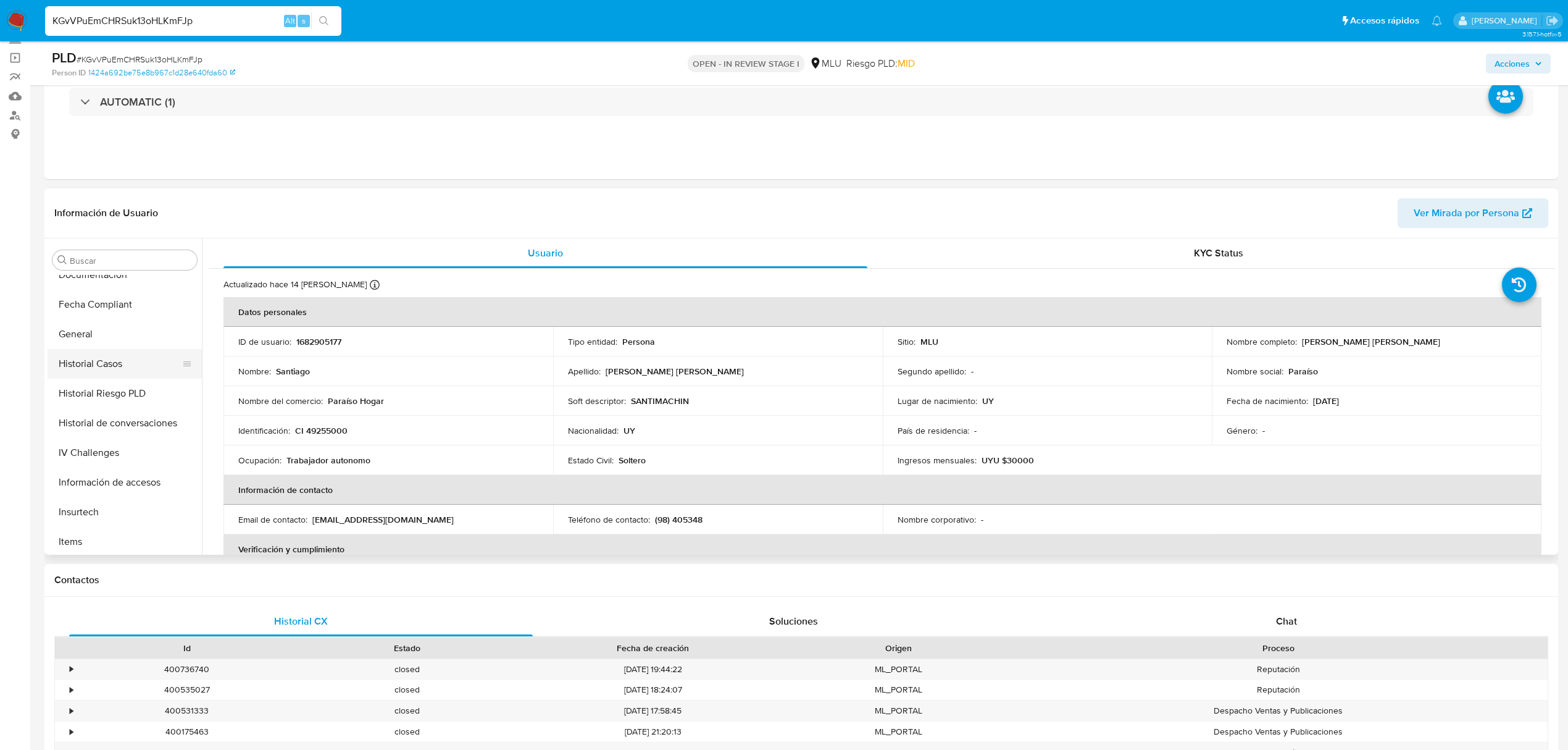
scroll to position [304, 0]
click at [121, 367] on button "Historial Casos" at bounding box center [119, 370] width 144 height 29
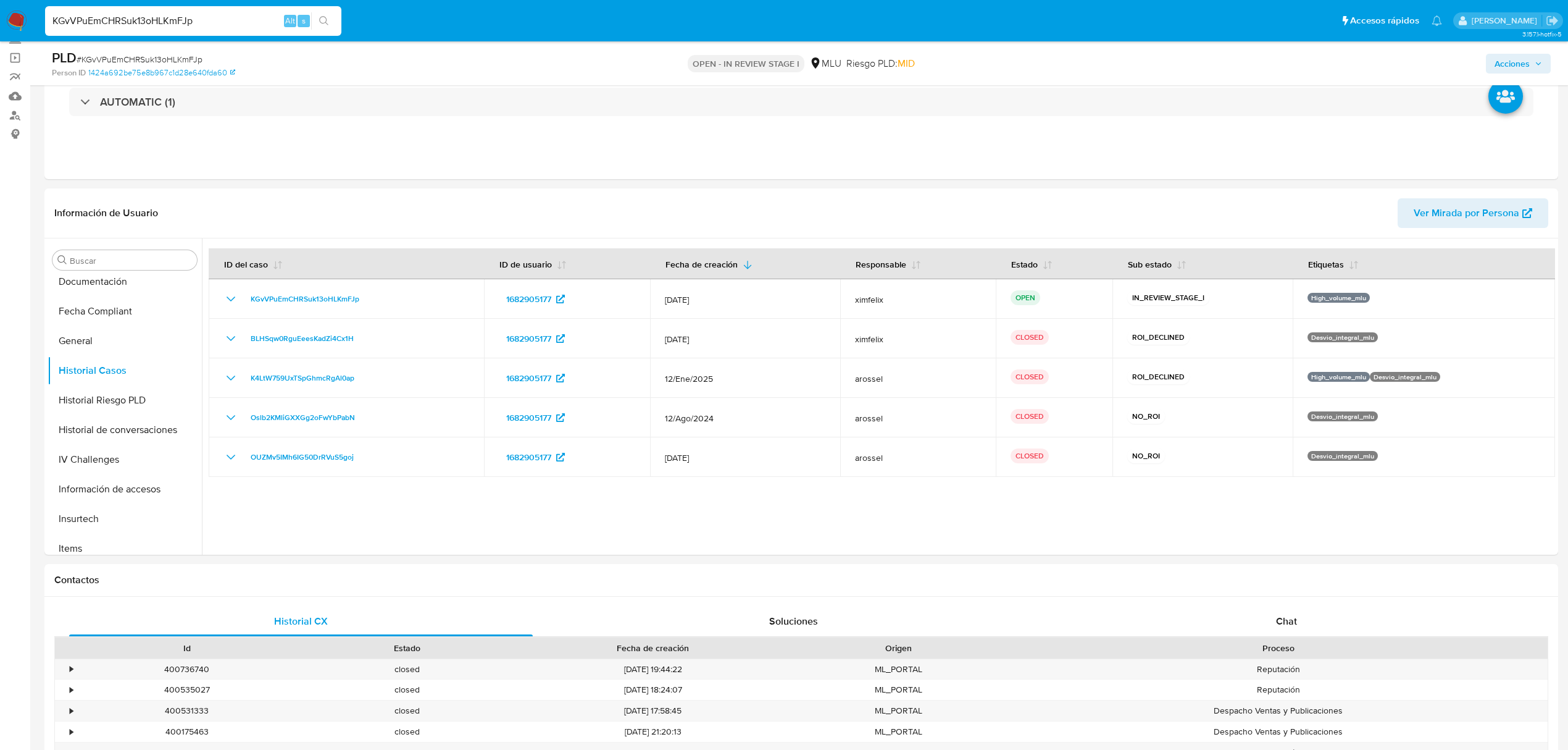
click at [130, 23] on input "KGvVPuEmCHRSuk13oHLKmFJp" at bounding box center [193, 20] width 296 height 16
paste input "OPbQ4zpBrONxECNkePxtj7YR"
type input "OPbQ4zpBrONxECNkePxtj7YR"
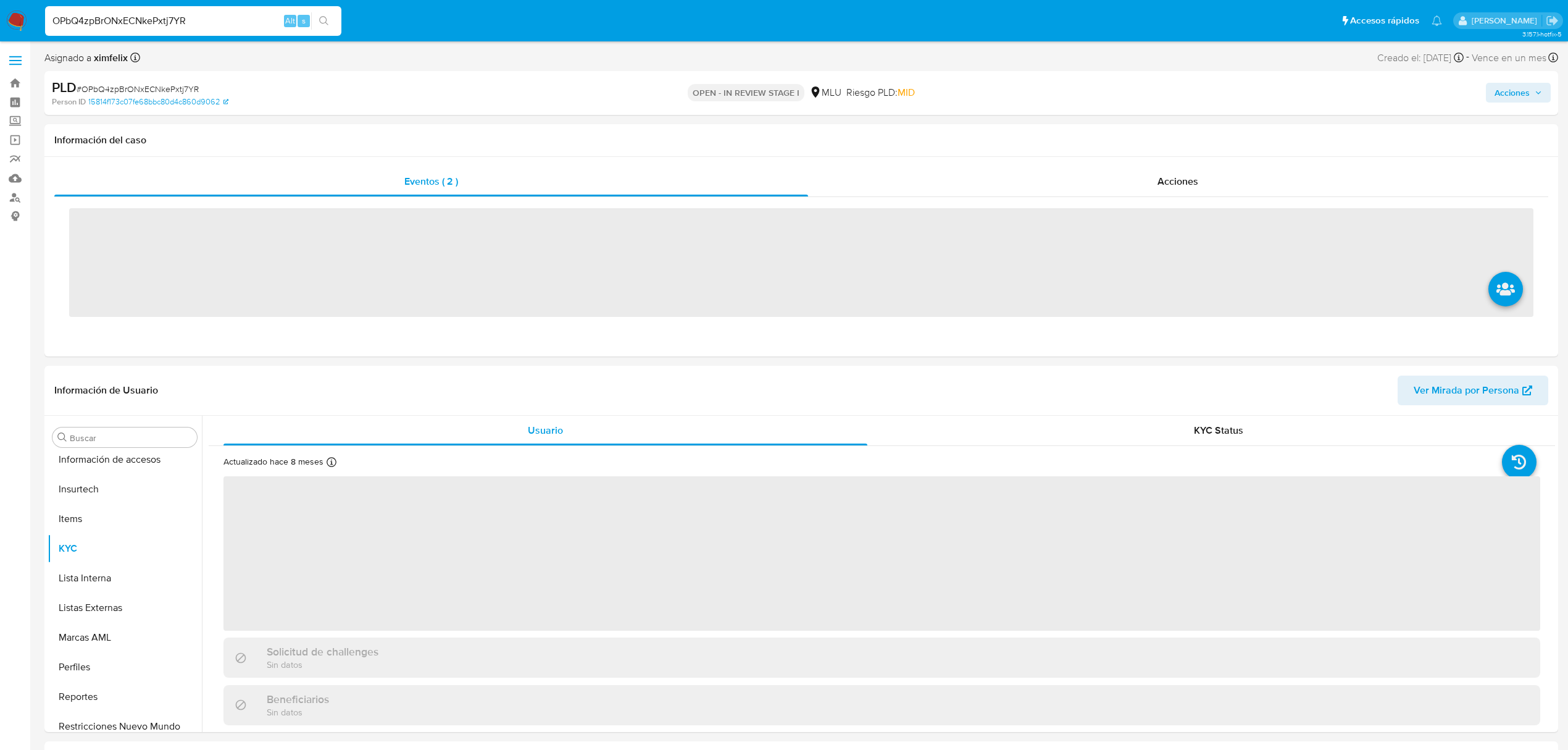
scroll to position [551, 0]
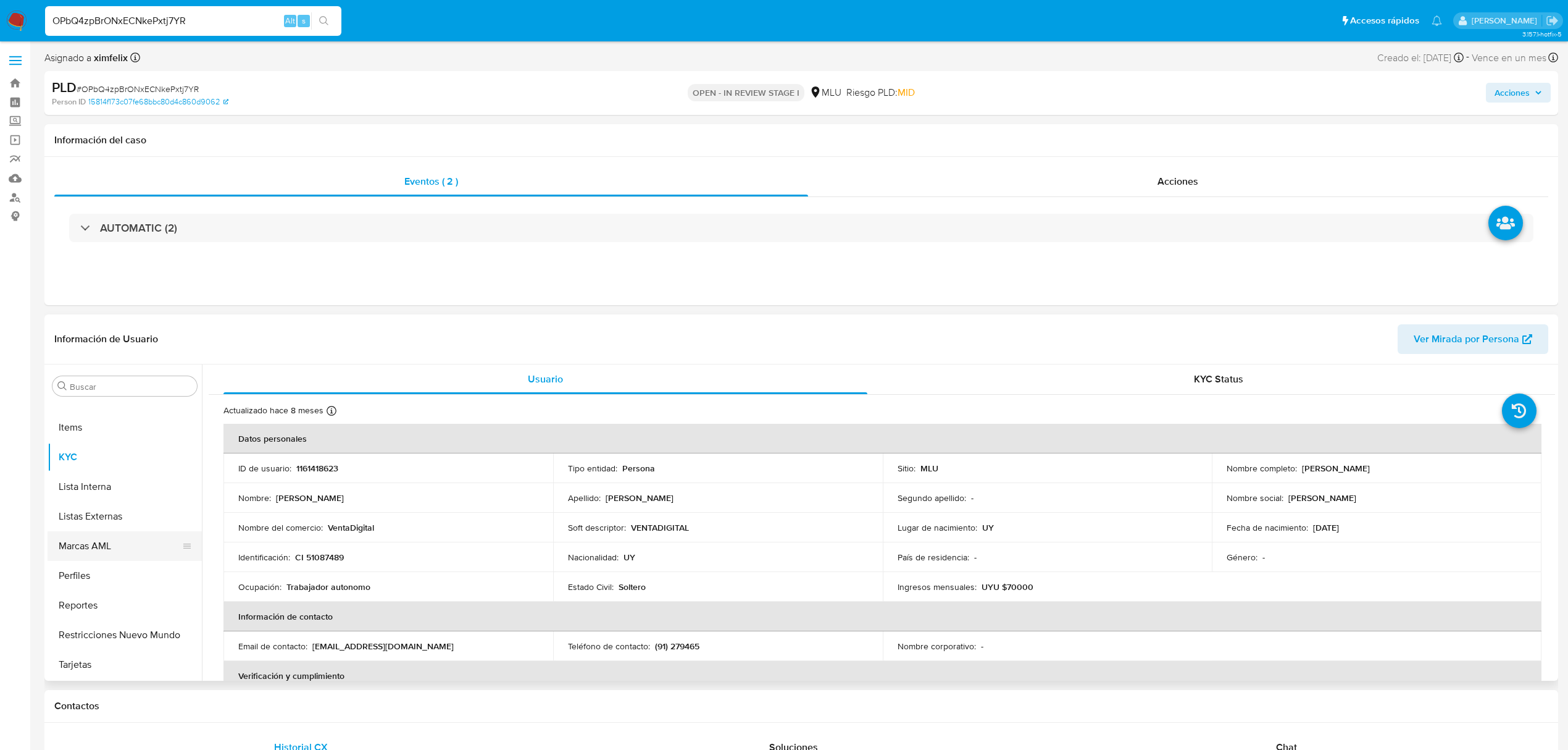
select select "10"
click at [116, 505] on button "Historial Casos" at bounding box center [119, 496] width 144 height 29
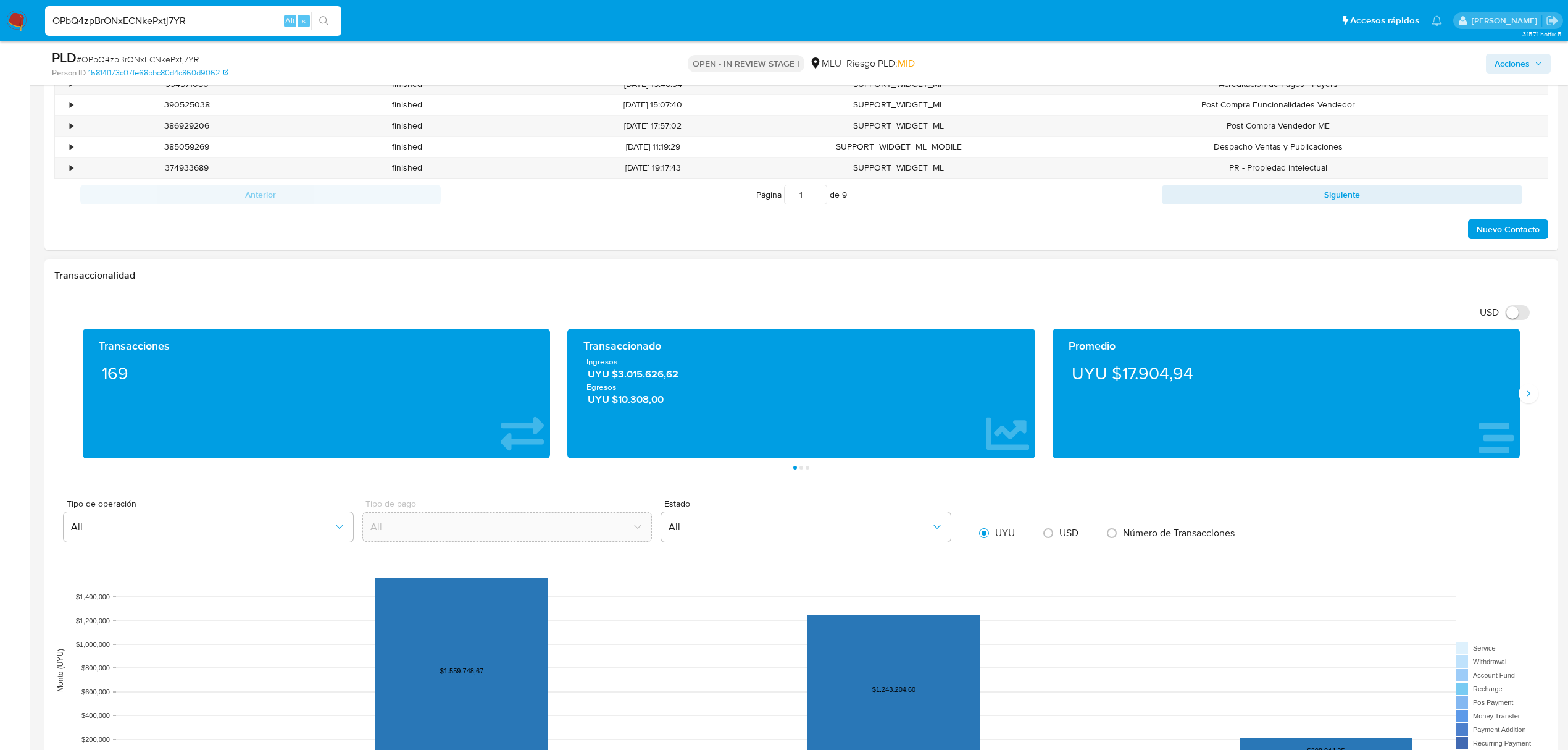
scroll to position [1153, 0]
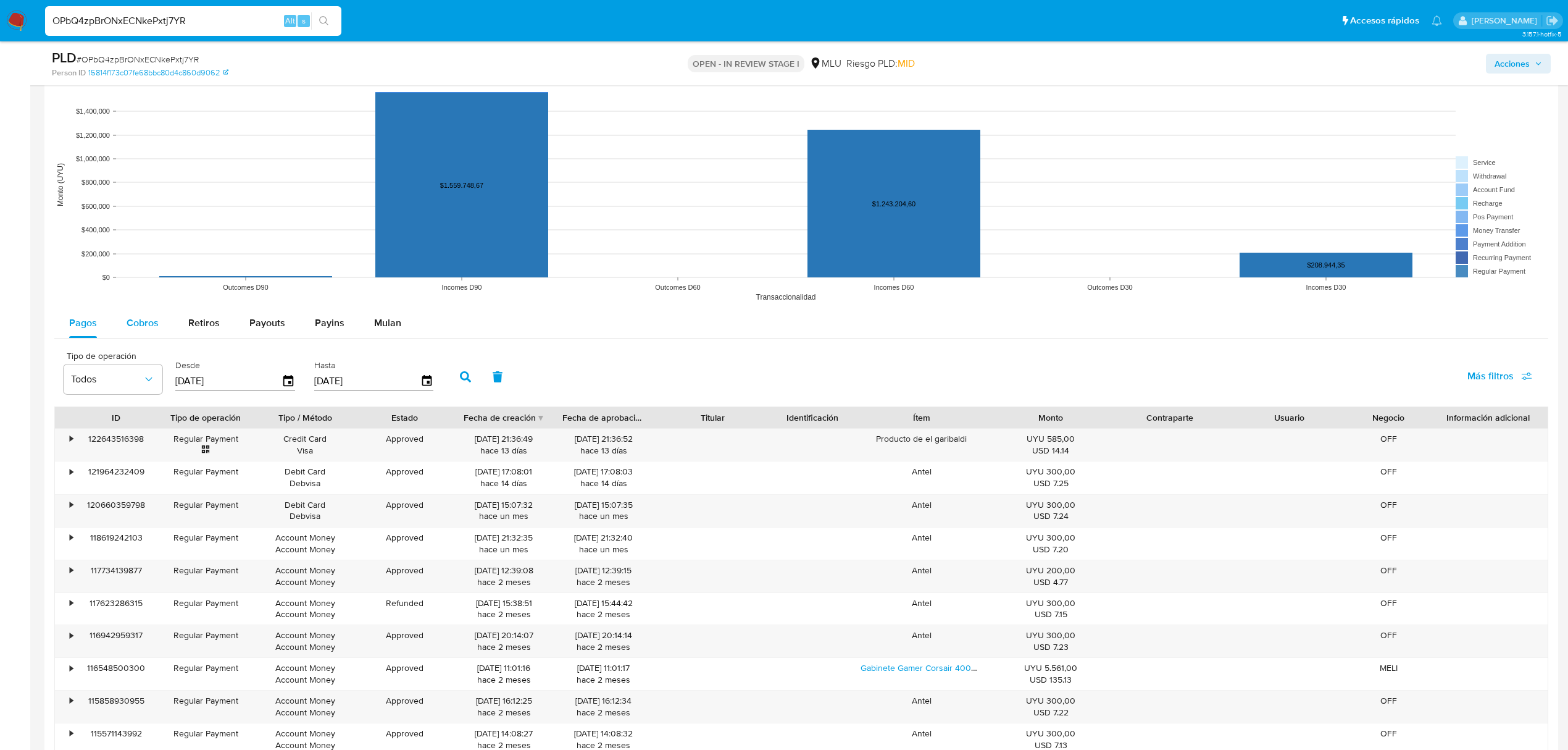
click at [154, 324] on span "Cobros" at bounding box center [142, 322] width 32 height 14
select select "10"
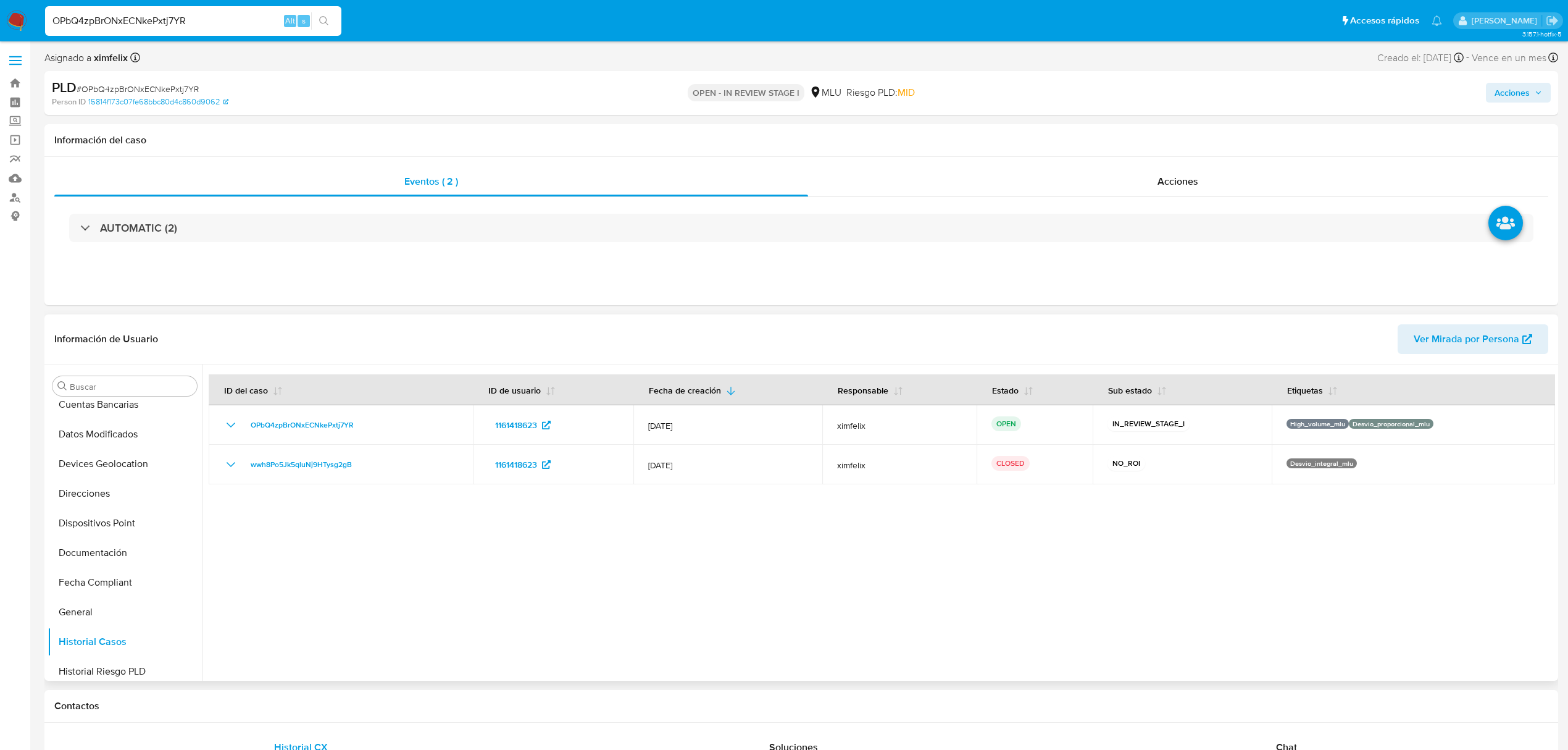
scroll to position [0, 0]
click at [100, 445] on button "Archivos adjuntos" at bounding box center [119, 445] width 144 height 29
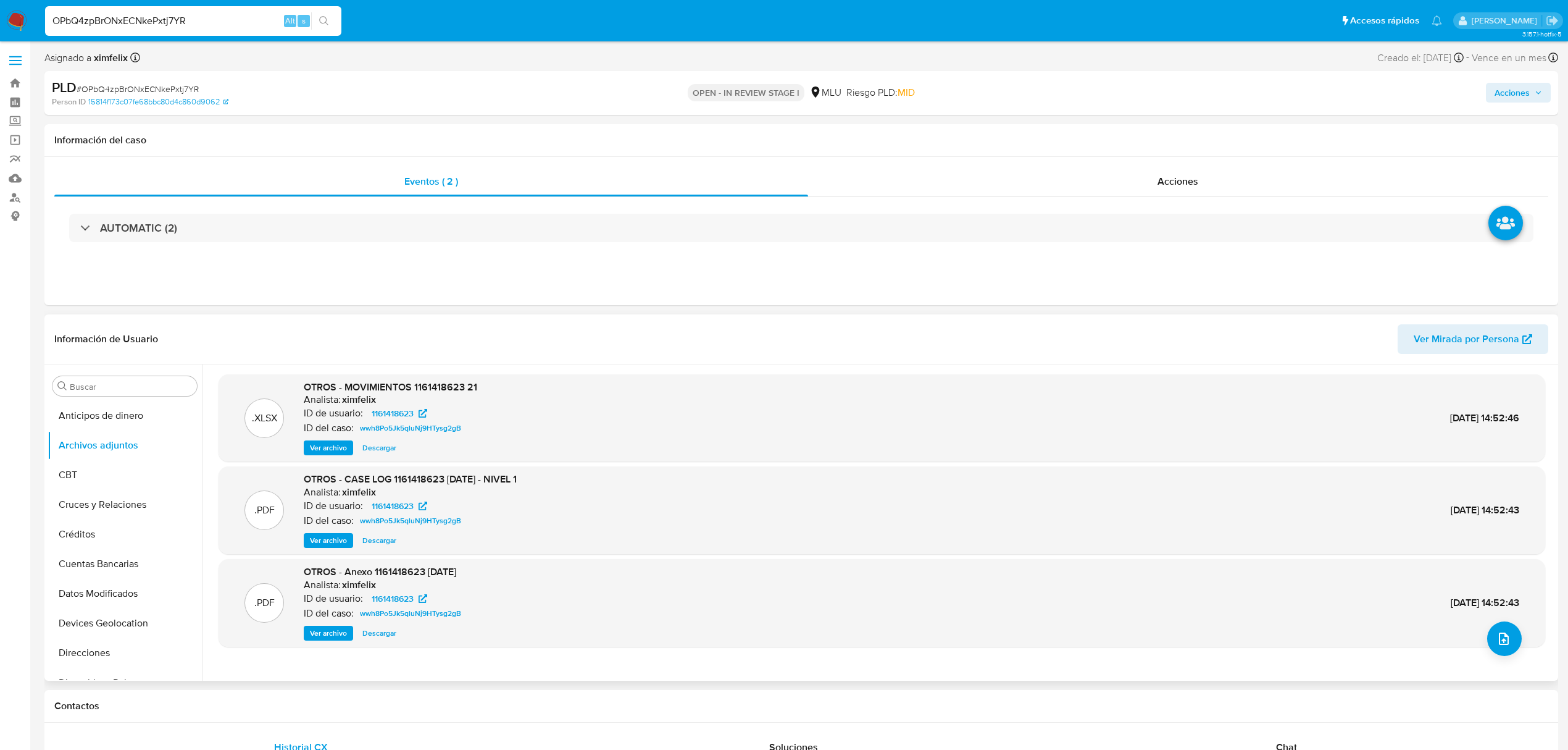
click at [335, 544] on span "Ver archivo" at bounding box center [328, 540] width 37 height 12
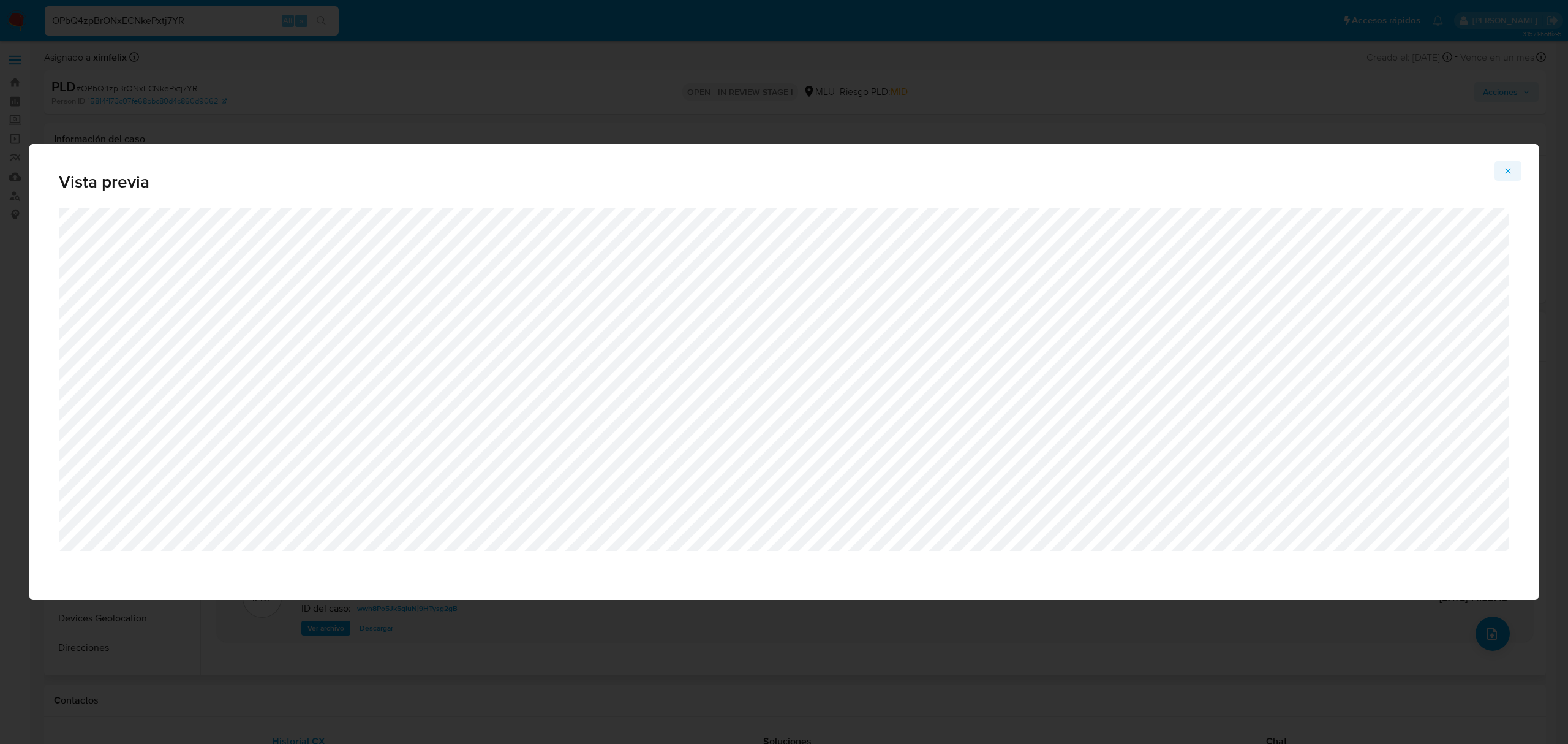
click at [1507, 174] on icon "Attachment preview" at bounding box center [1508, 170] width 10 height 10
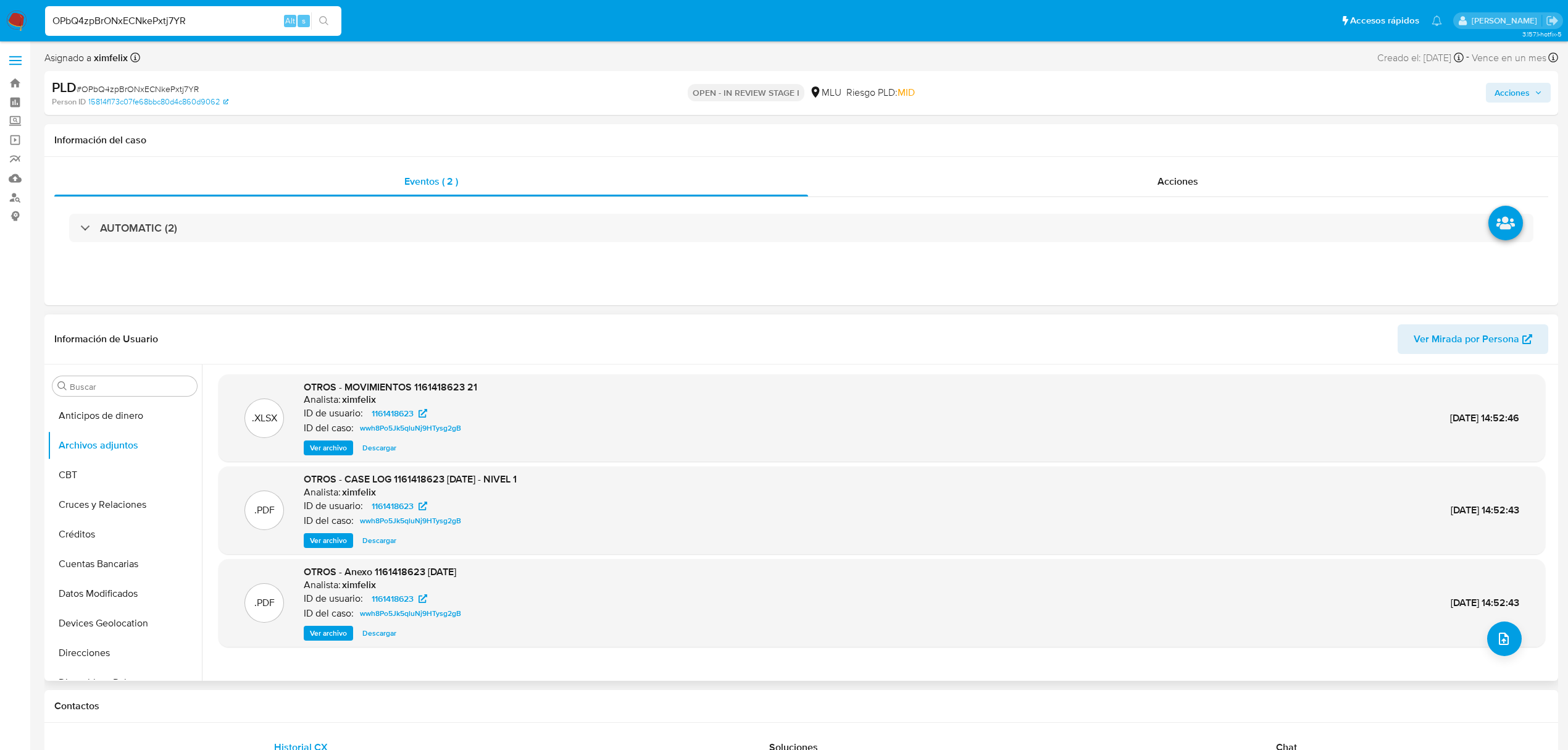
click at [139, 10] on div "OPbQ4zpBrONxECNkePxtj7YR Alt s" at bounding box center [193, 21] width 296 height 29
click at [142, 13] on input "OPbQ4zpBrONxECNkePxtj7YR" at bounding box center [193, 20] width 296 height 16
paste input "IPCeLSqUqF9NtYfoNZTUscXg"
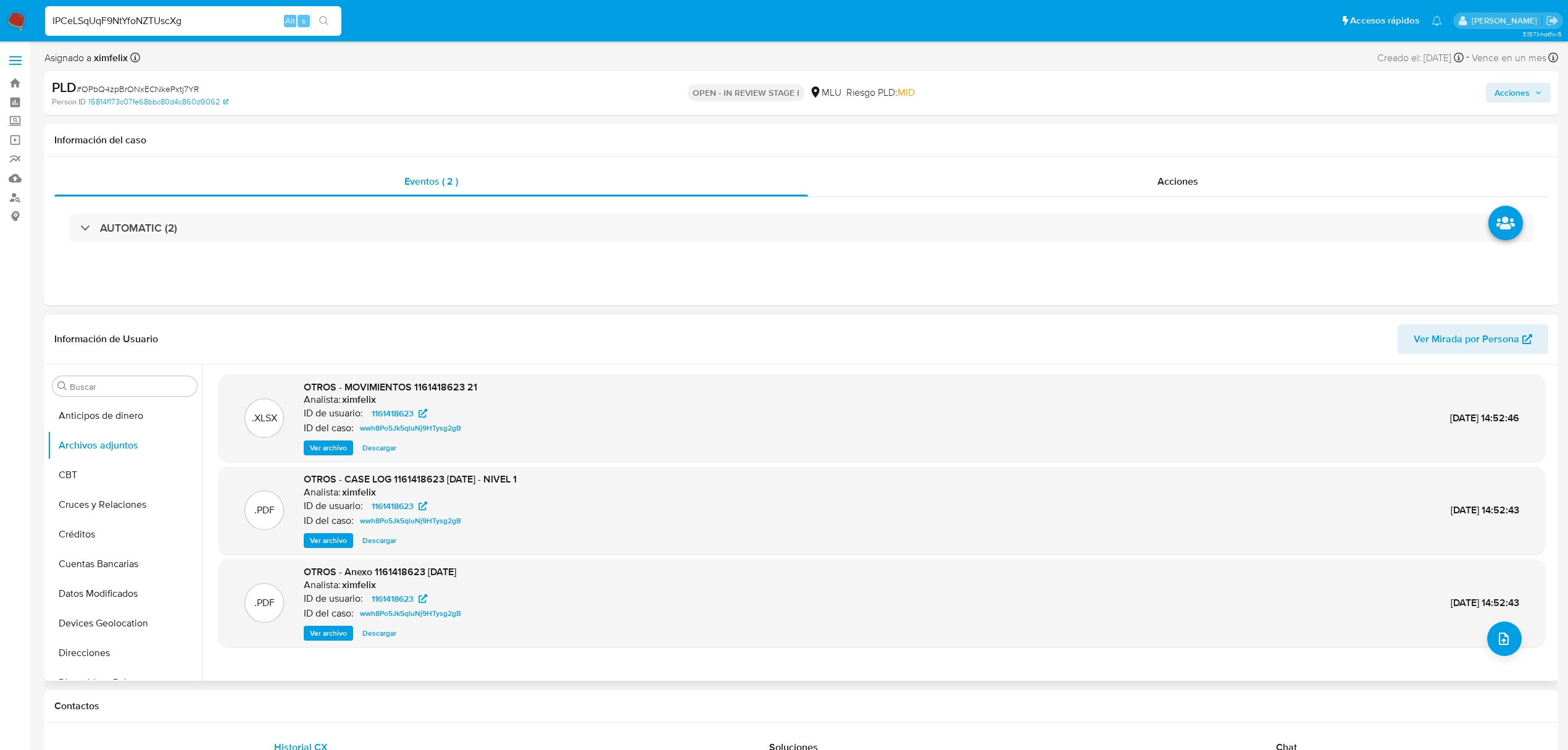
type input "IPCeLSqUqF9NtYfoNZTUscXg"
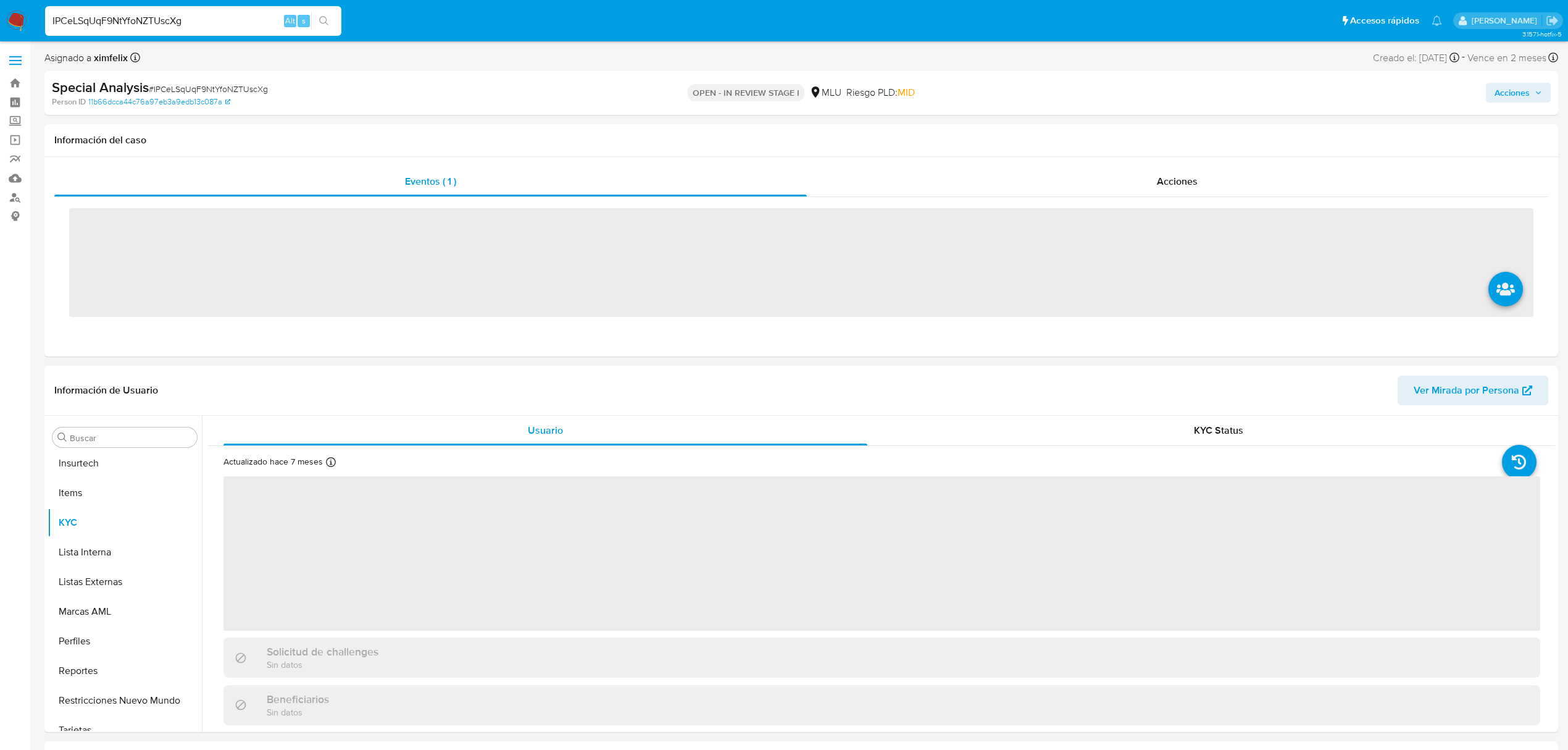
scroll to position [551, 0]
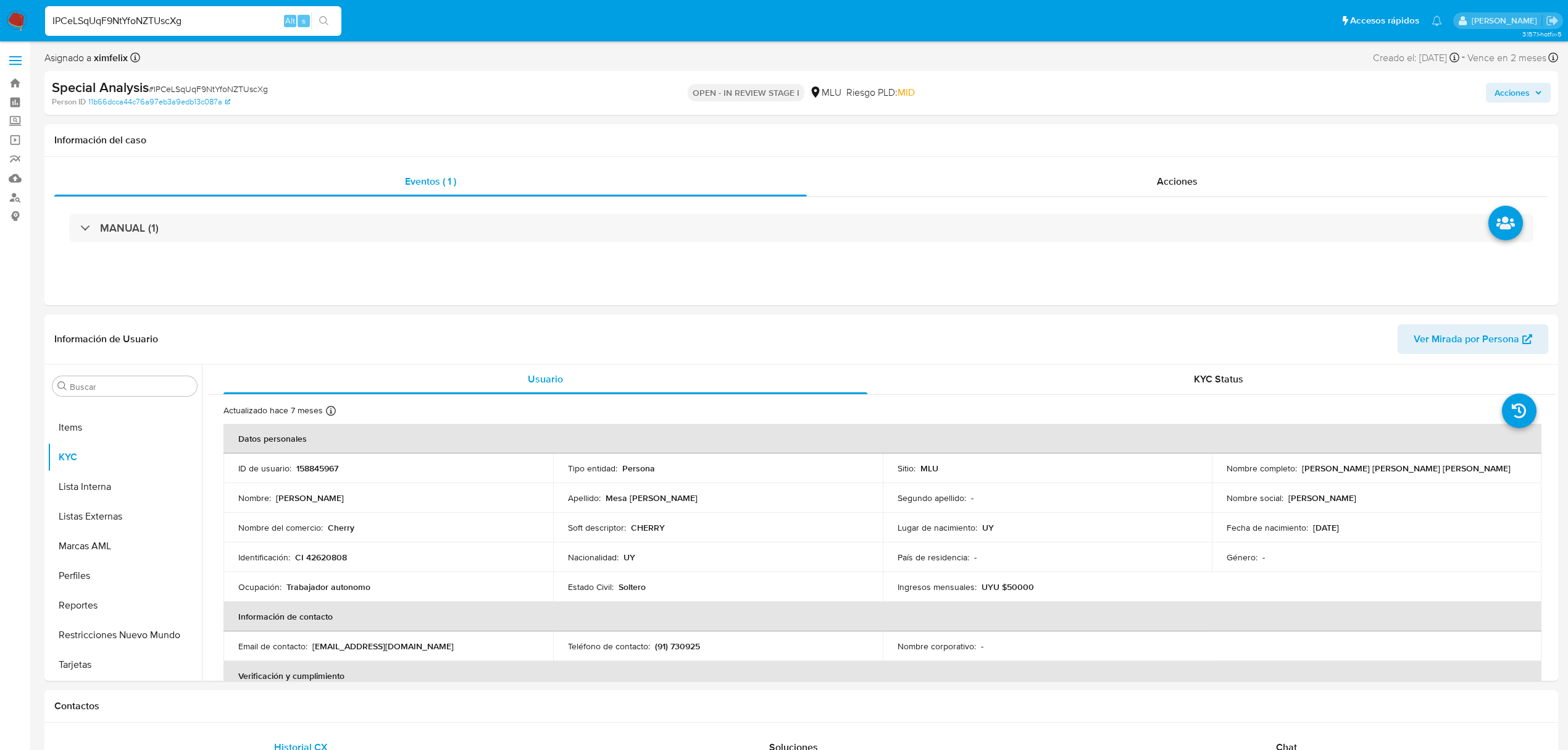
select select "10"
click at [119, 494] on button "Historial Casos" at bounding box center [119, 496] width 144 height 29
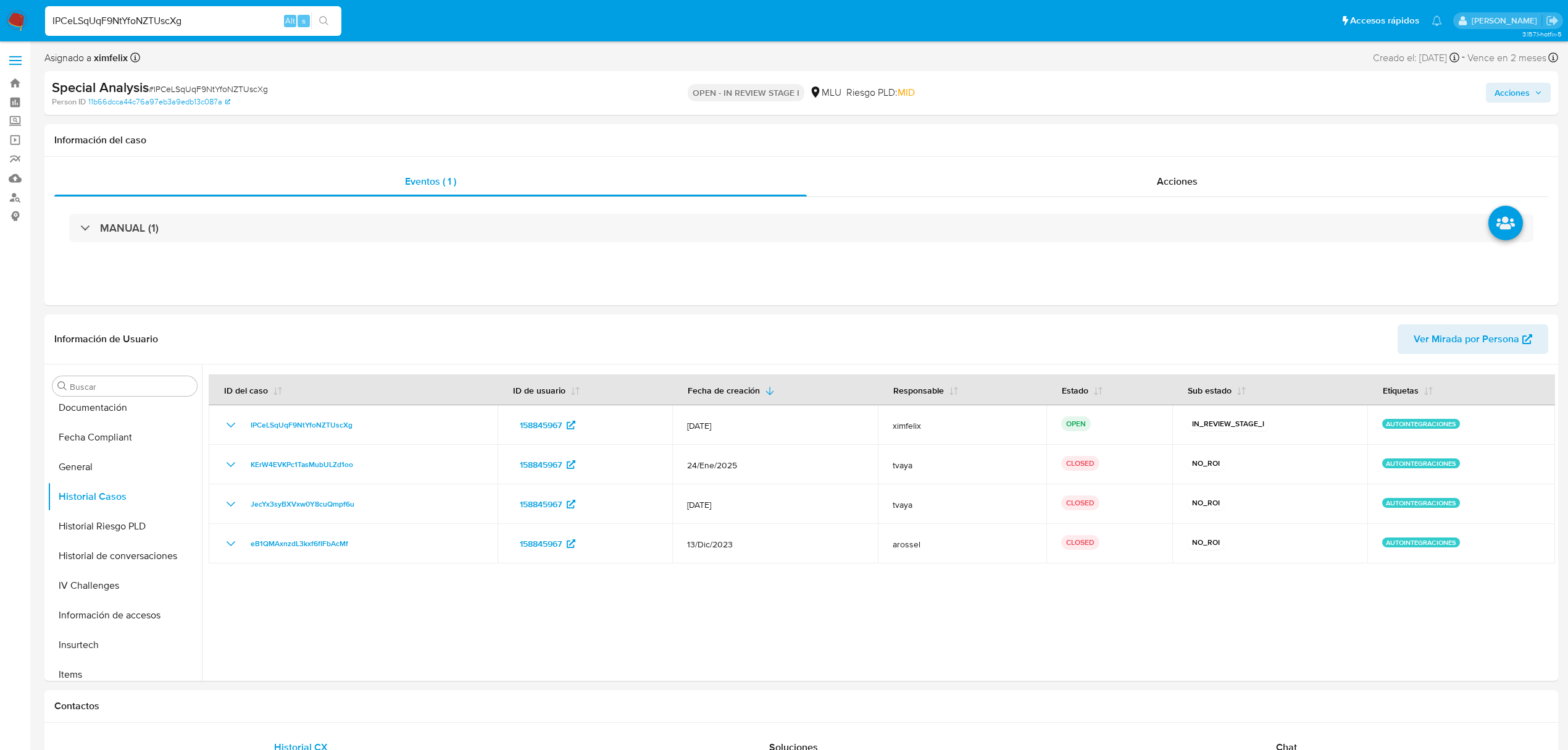
drag, startPoint x: 171, startPoint y: 10, endPoint x: 172, endPoint y: 21, distance: 11.0
click at [171, 10] on div "IPCeLSqUqF9NtYfoNZTUscXg Alt s" at bounding box center [193, 21] width 296 height 29
click at [173, 25] on input "IPCeLSqUqF9NtYfoNZTUscXg" at bounding box center [193, 20] width 296 height 16
paste input "UaJEgChedax9NS9KLuY4l9N"
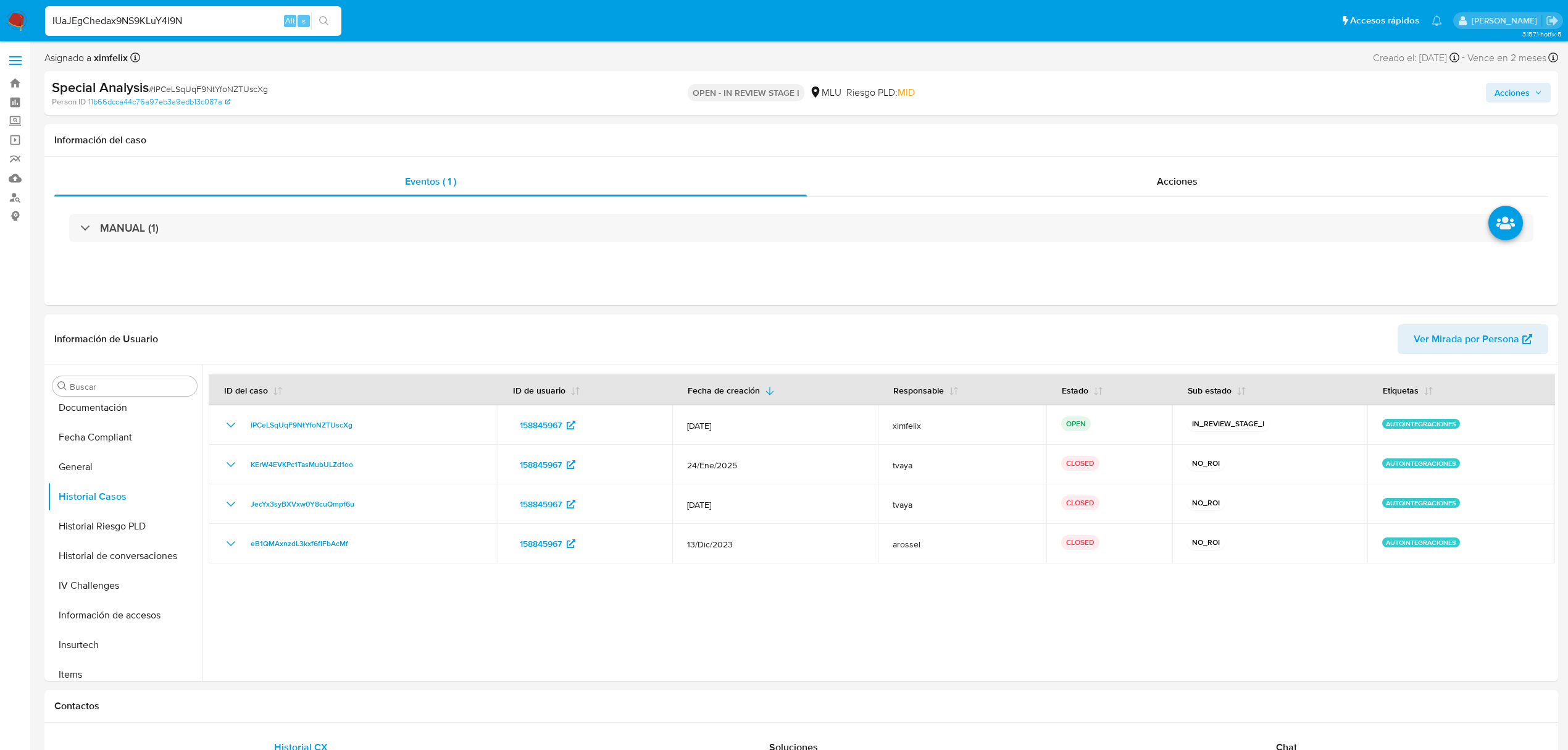
type input "IUaJEgChedax9NS9KLuY4l9N"
click at [329, 22] on button "search-icon" at bounding box center [324, 20] width 26 height 17
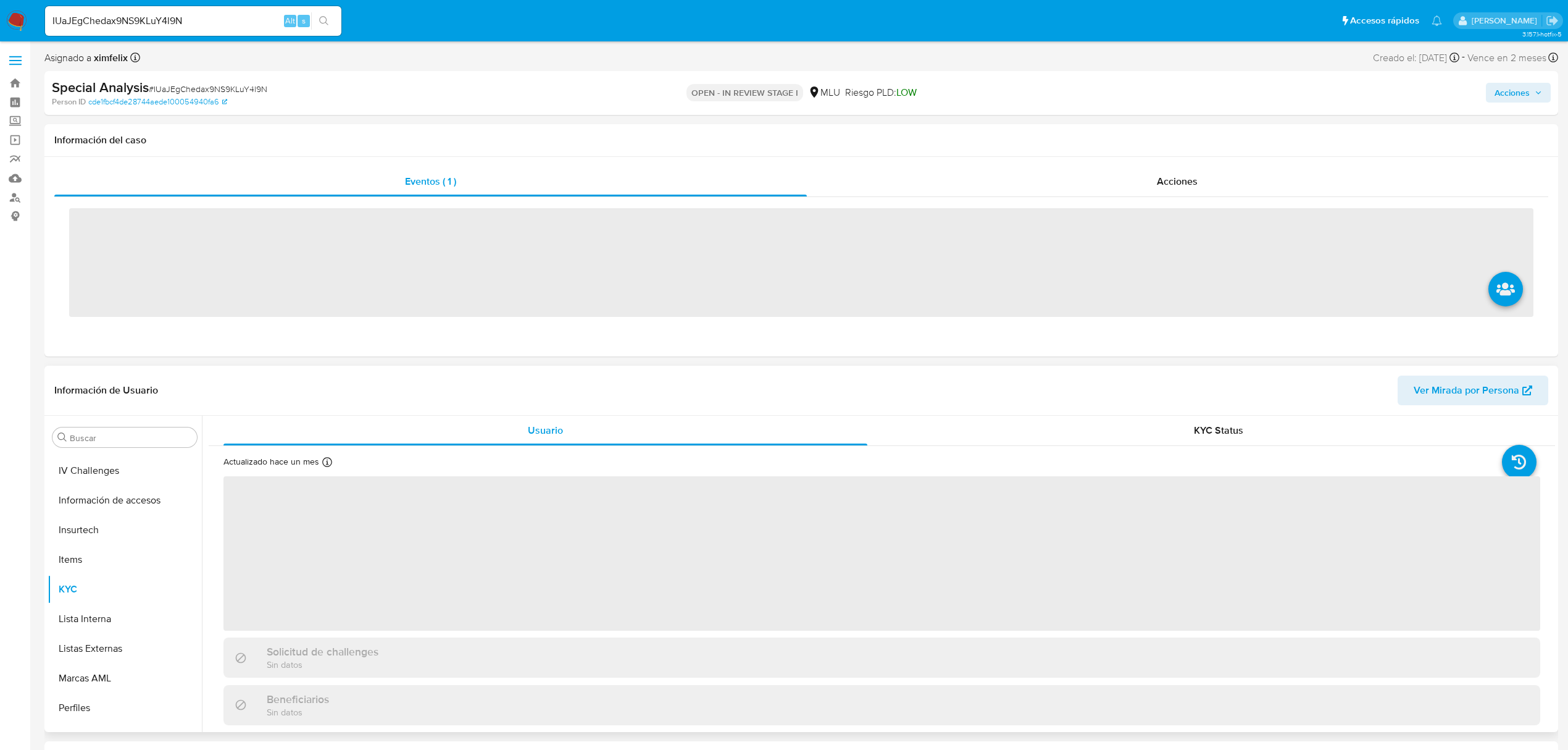
scroll to position [551, 0]
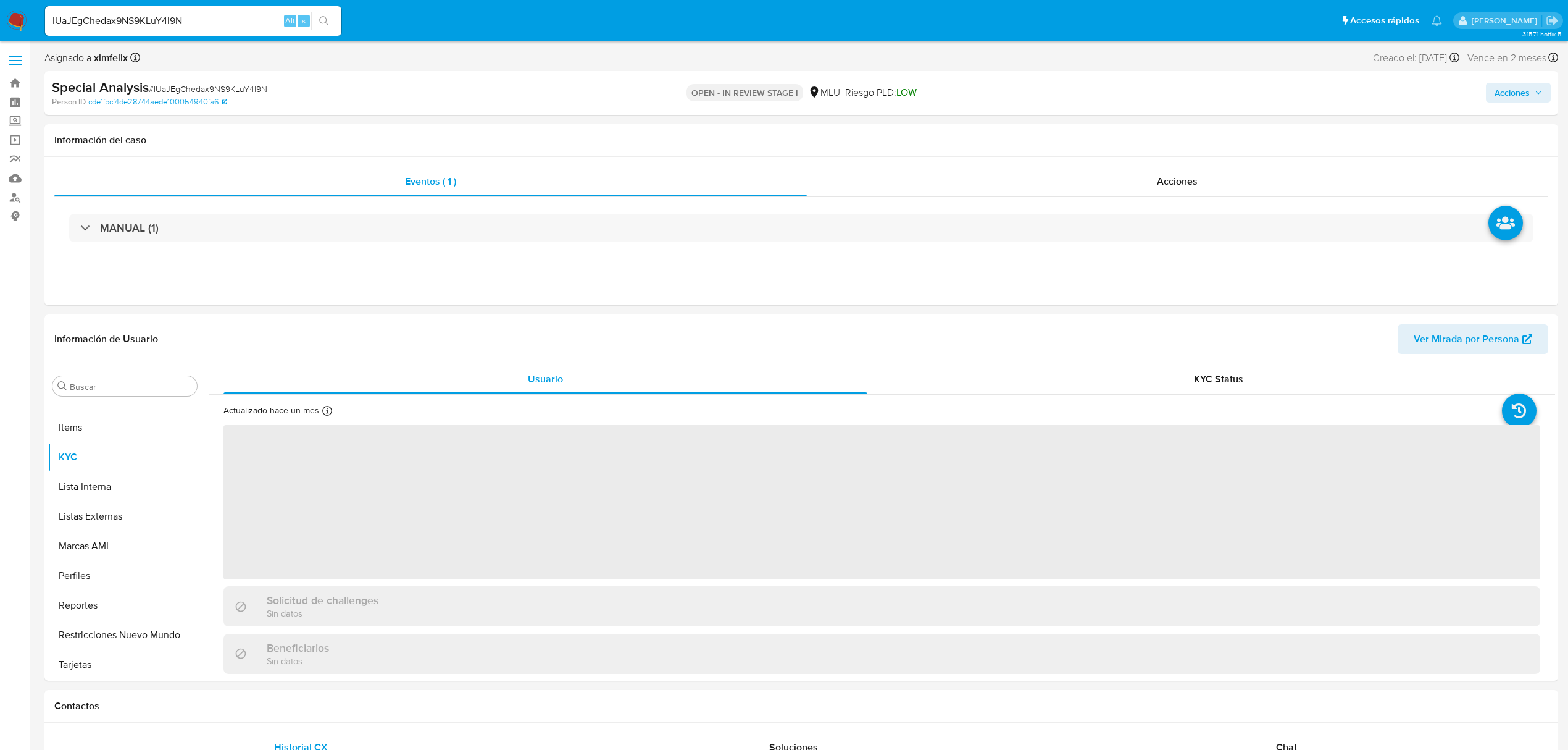
select select "10"
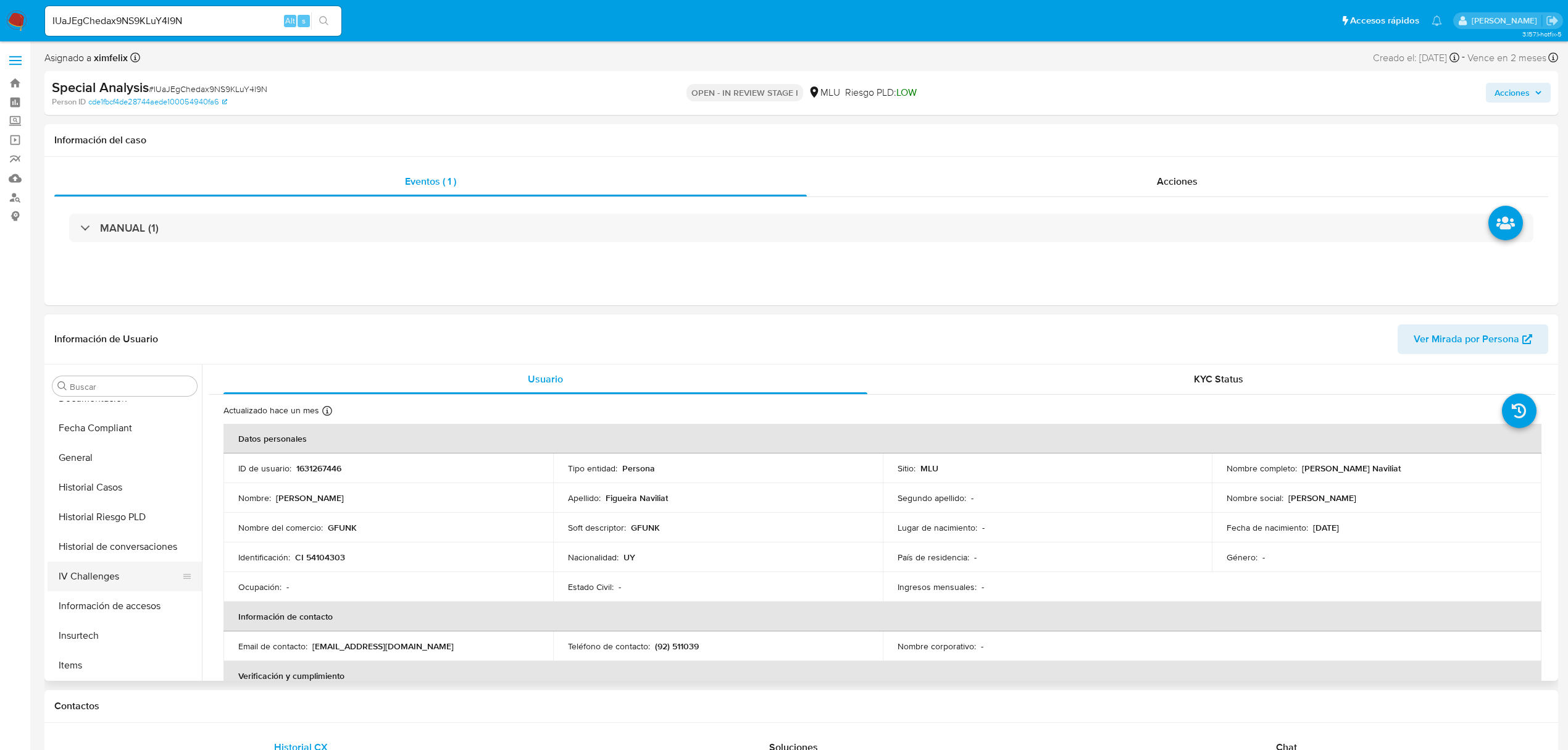
scroll to position [304, 0]
click at [121, 495] on button "Historial Casos" at bounding box center [119, 496] width 144 height 29
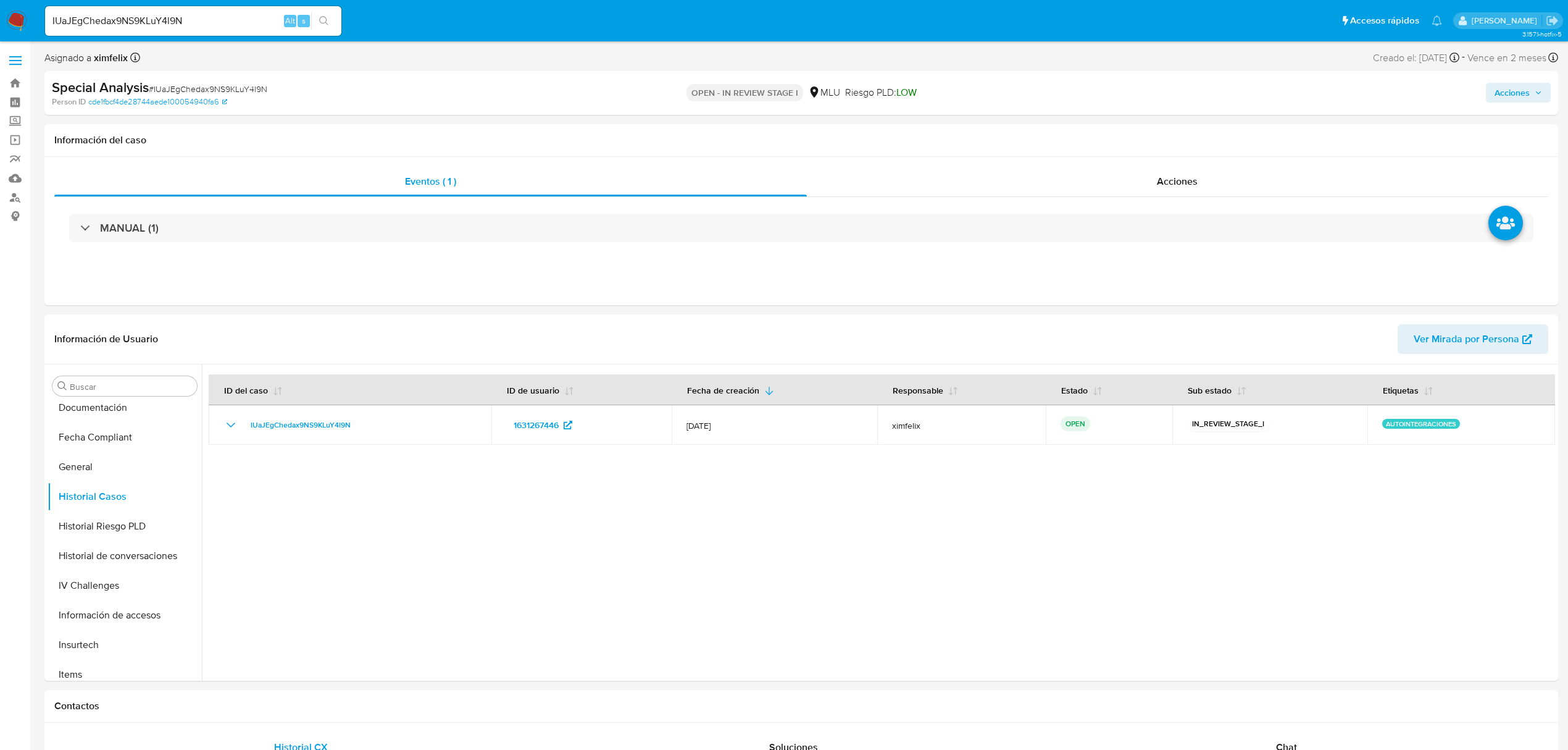
click at [165, 26] on input "IUaJEgChedax9NS9KLuY4l9N" at bounding box center [193, 20] width 296 height 16
paste input "PCeLSqUqF9NtYfoNZTUscXg"
type input "IPCeLSqUqF9NtYfoNZTUscXg"
click at [324, 20] on icon "search-icon" at bounding box center [324, 20] width 10 height 10
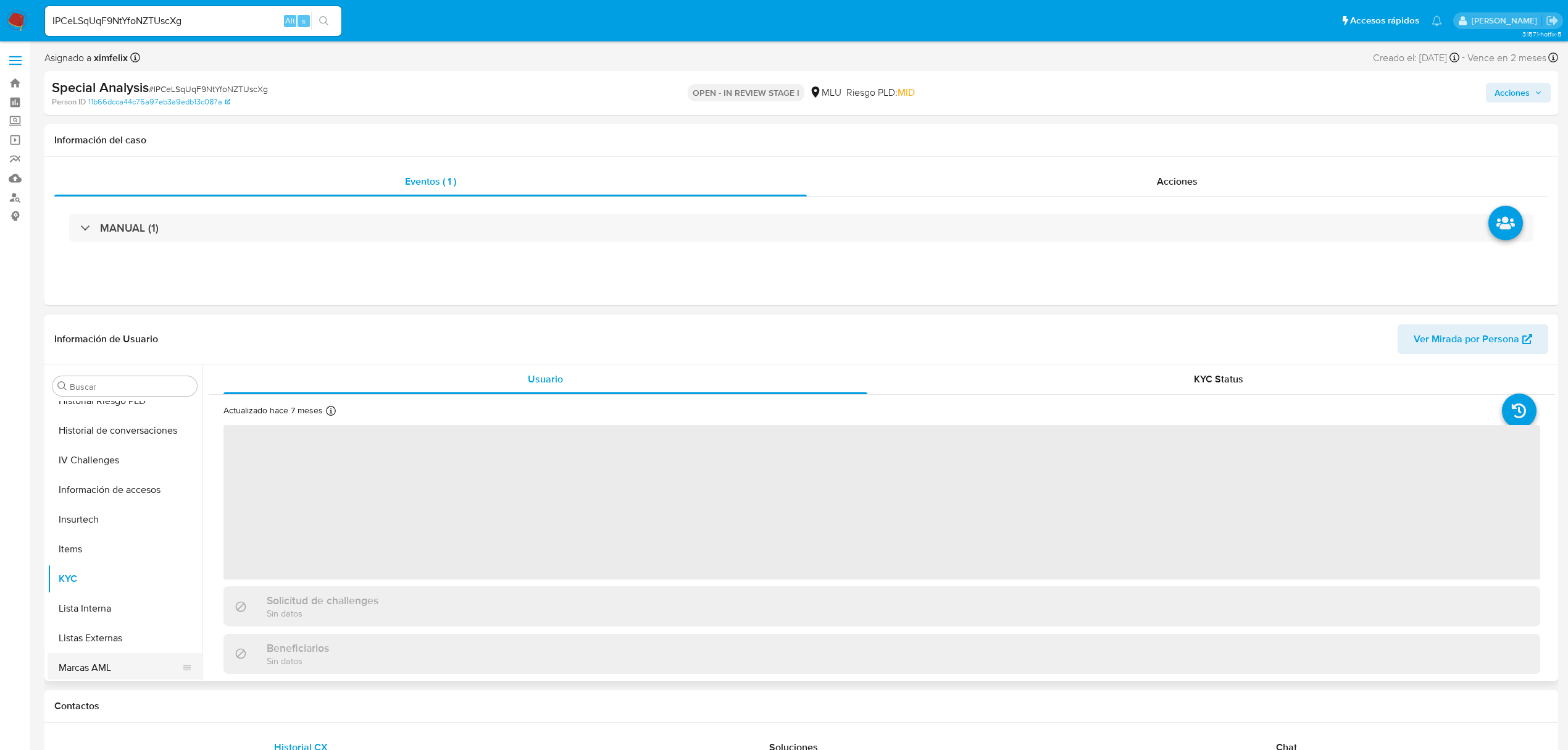
scroll to position [304, 0]
click at [107, 493] on button "Historial Casos" at bounding box center [119, 496] width 144 height 29
select select "10"
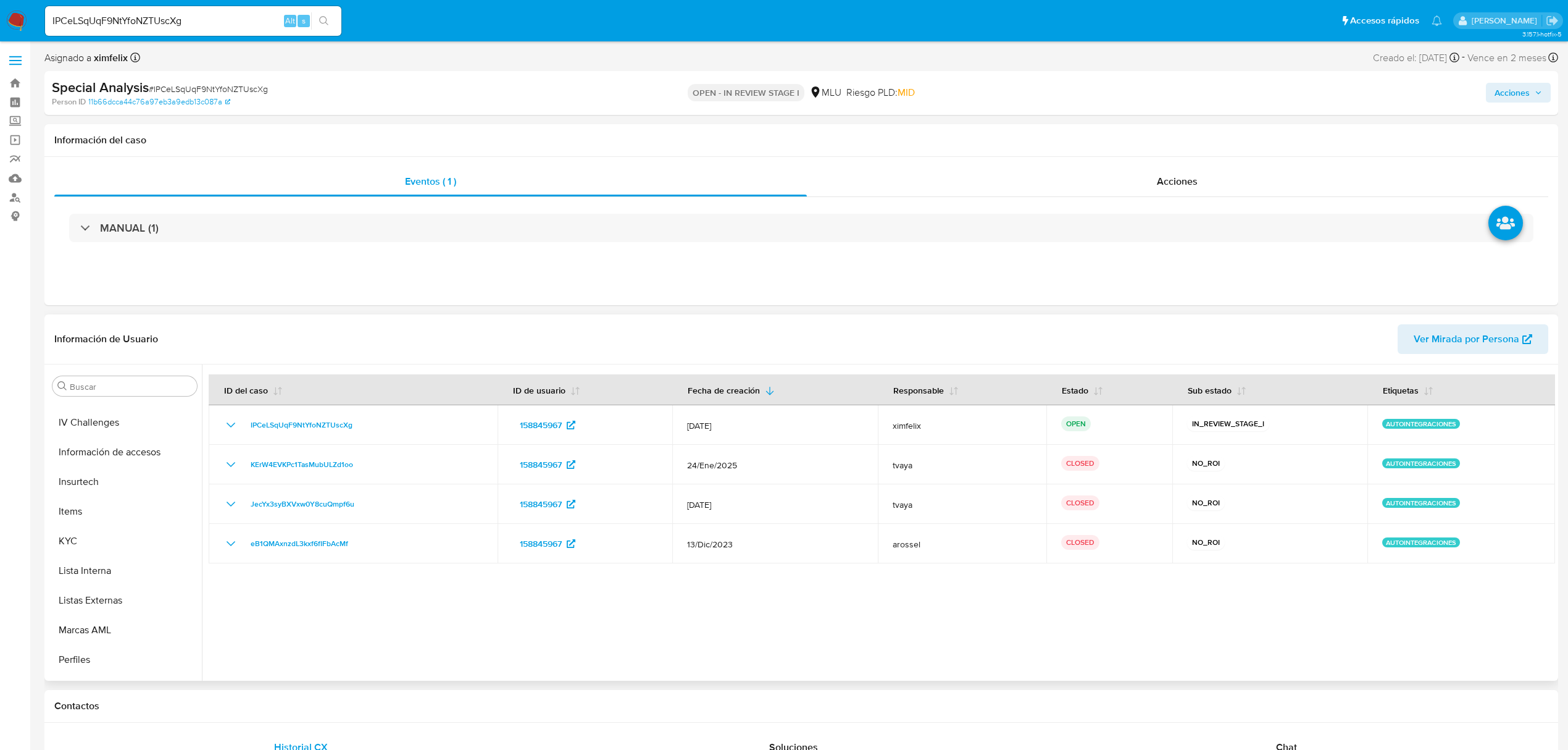
scroll to position [470, 0]
click at [105, 540] on button "KYC" at bounding box center [119, 539] width 144 height 29
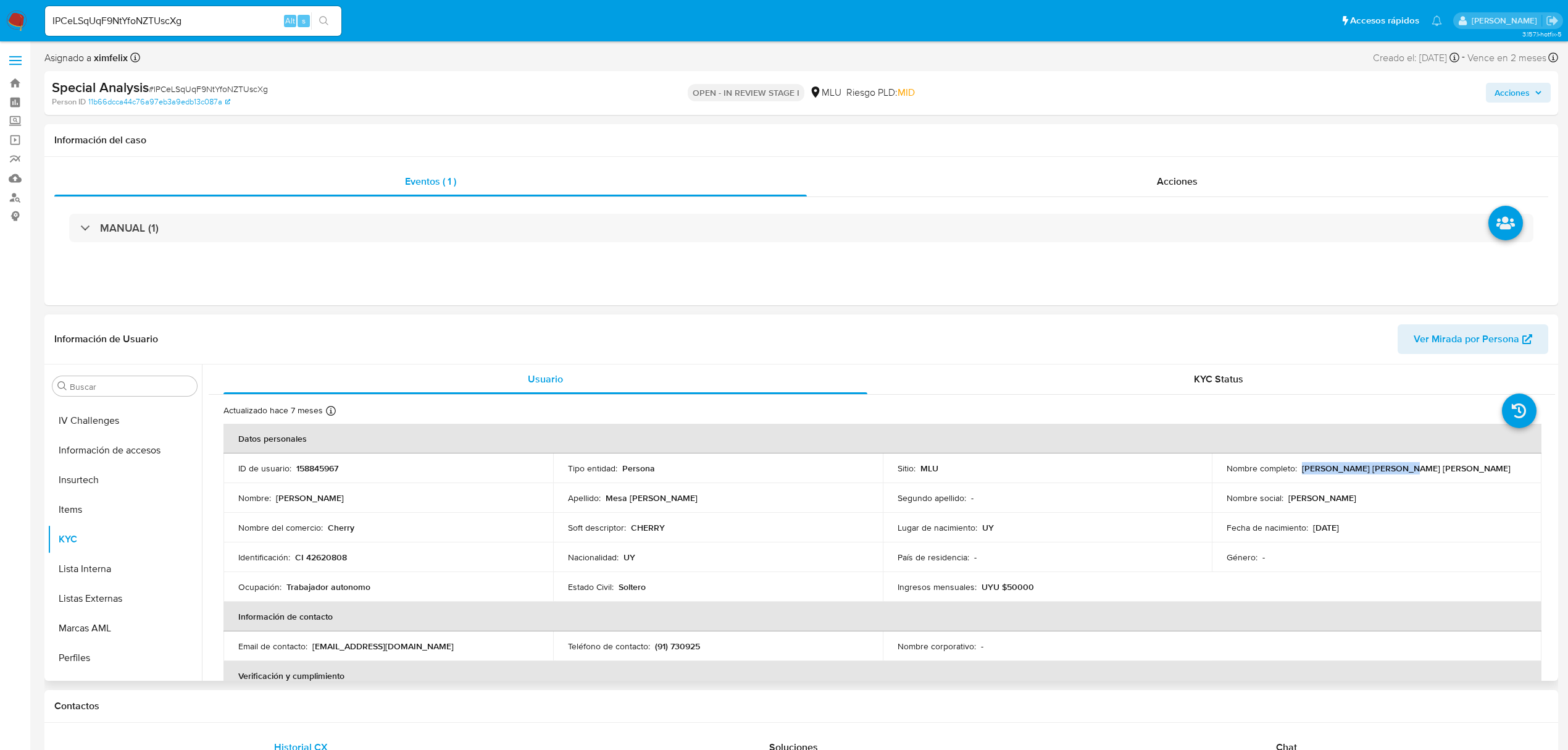
drag, startPoint x: 1401, startPoint y: 470, endPoint x: 1301, endPoint y: 468, distance: 100.0
click at [1301, 468] on div "Nombre completo : Pablo Daniel Mesa Gomez" at bounding box center [1377, 468] width 301 height 11
copy p "Pablo Daniel Mesa Gomez"
click at [330, 558] on p "CI 42620808" at bounding box center [321, 557] width 51 height 11
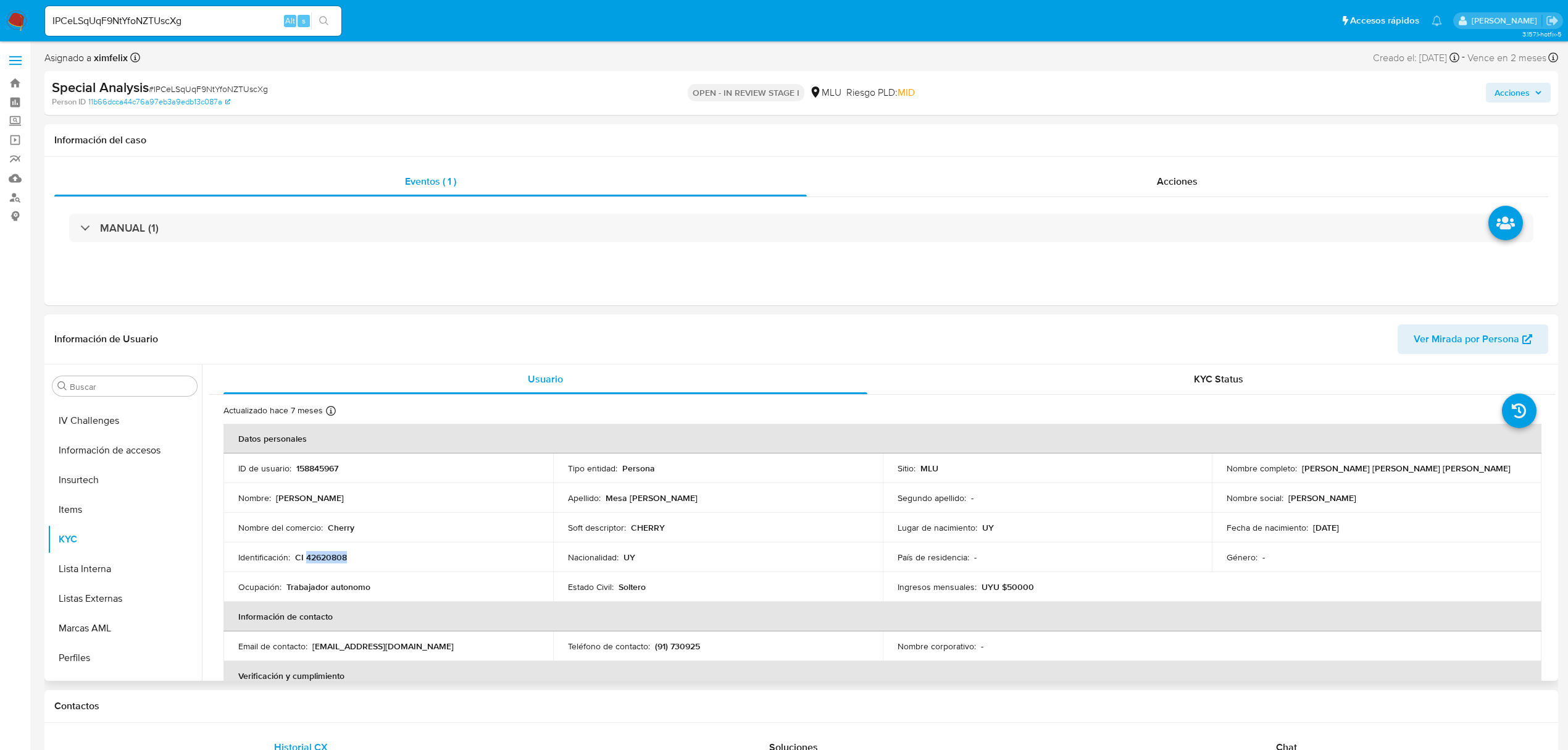
copy p "42620808"
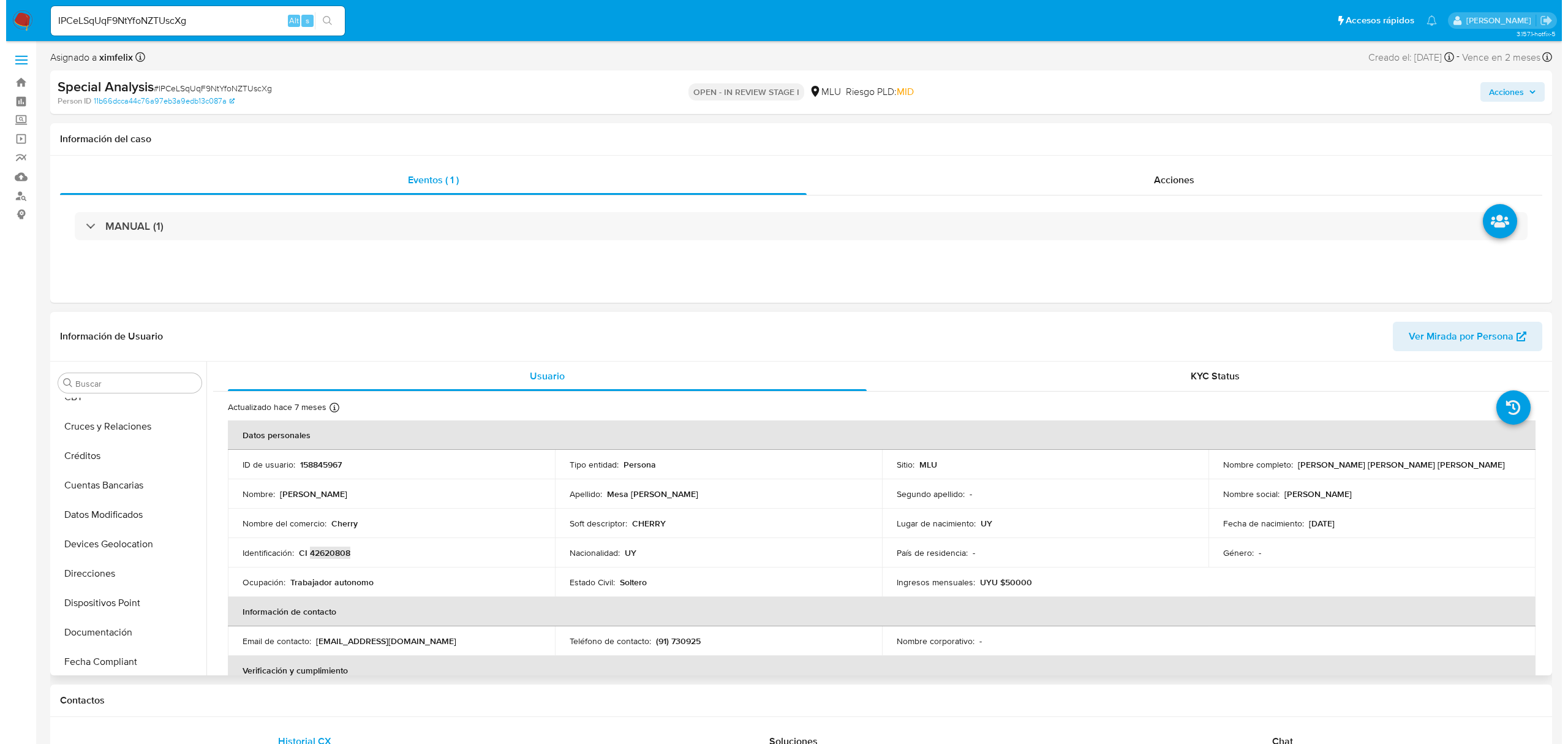
scroll to position [0, 0]
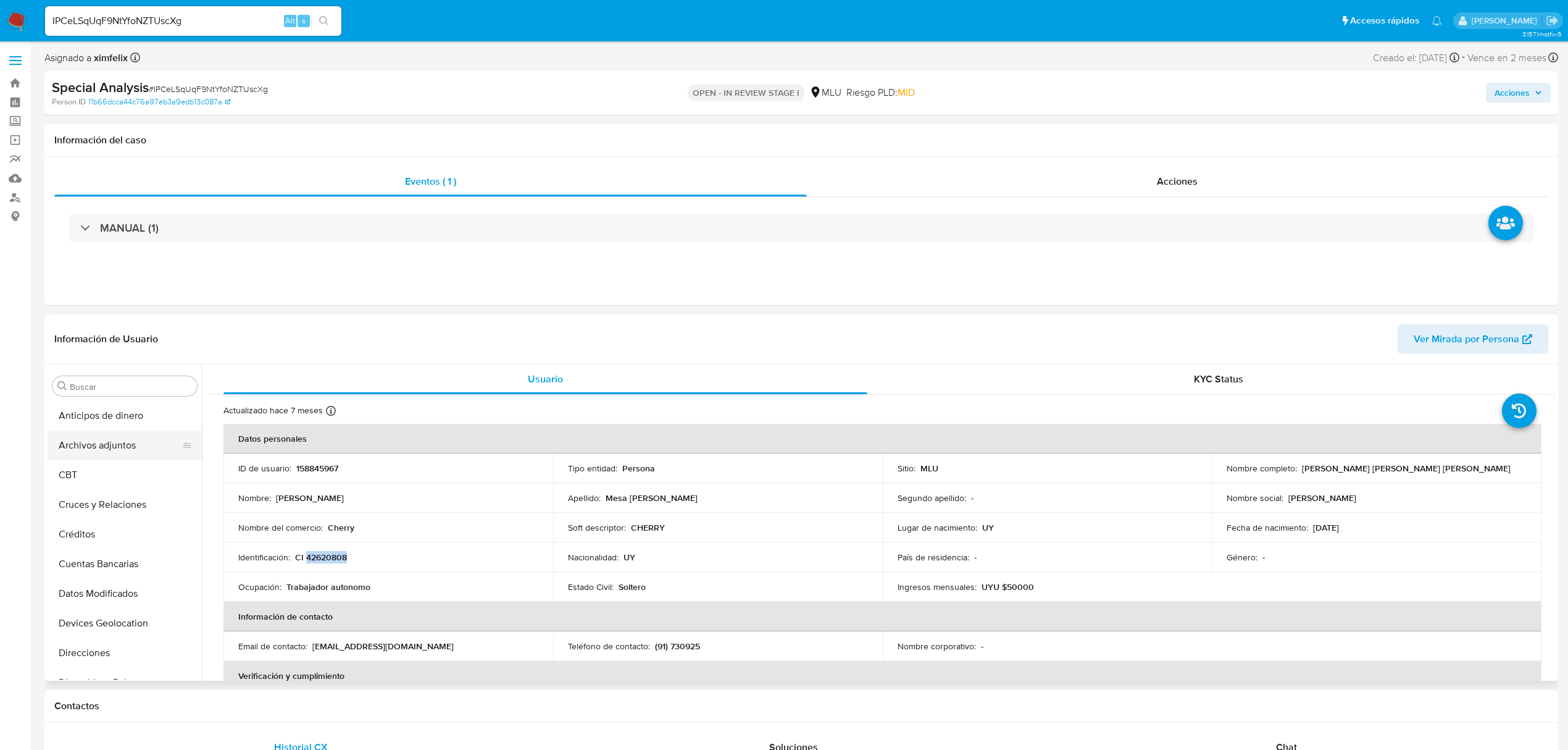
click at [108, 436] on button "Archivos adjuntos" at bounding box center [119, 445] width 144 height 29
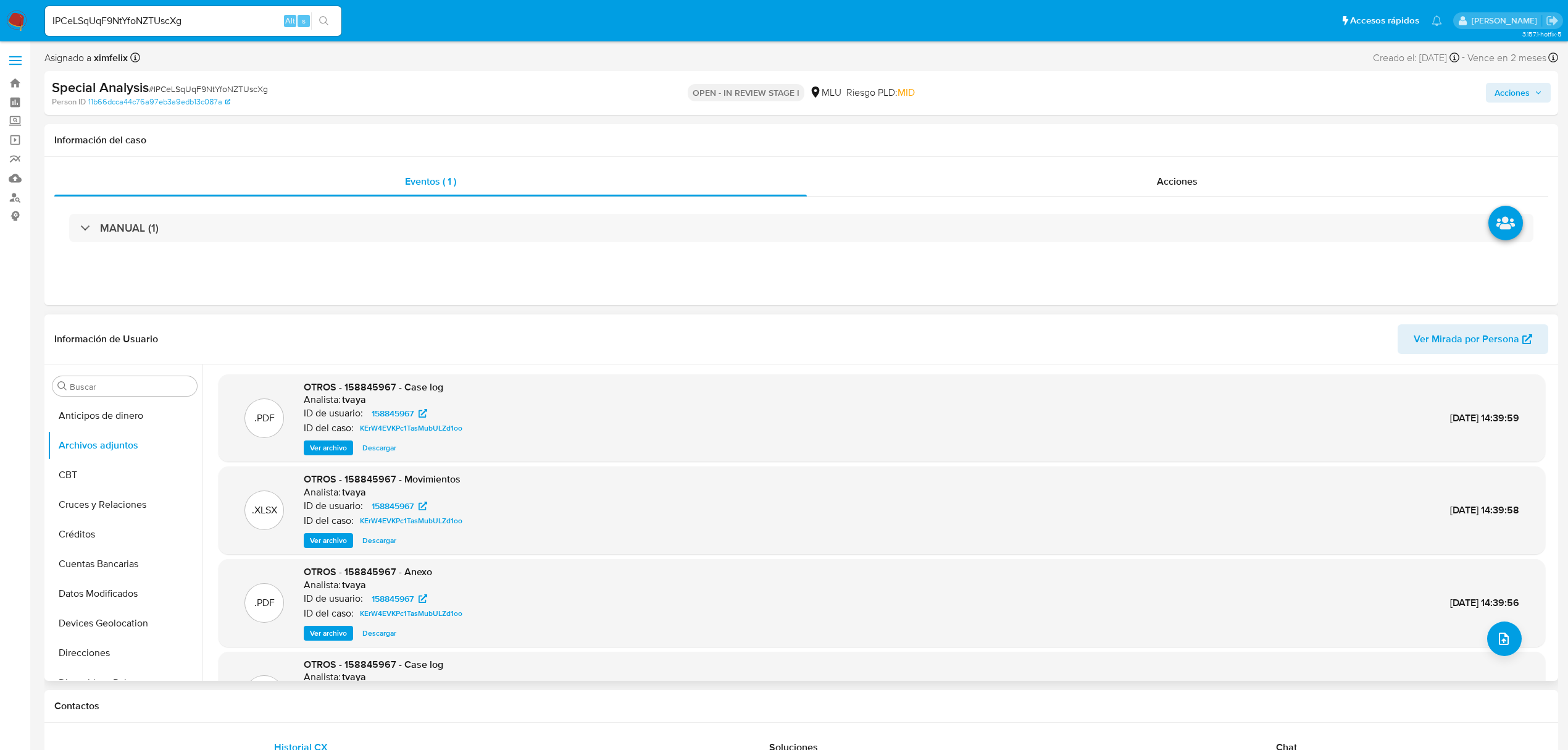
click at [1453, 347] on span "Ver Mirada por Persona" at bounding box center [1466, 339] width 106 height 29
click at [322, 446] on span "Ver archivo" at bounding box center [328, 447] width 37 height 12
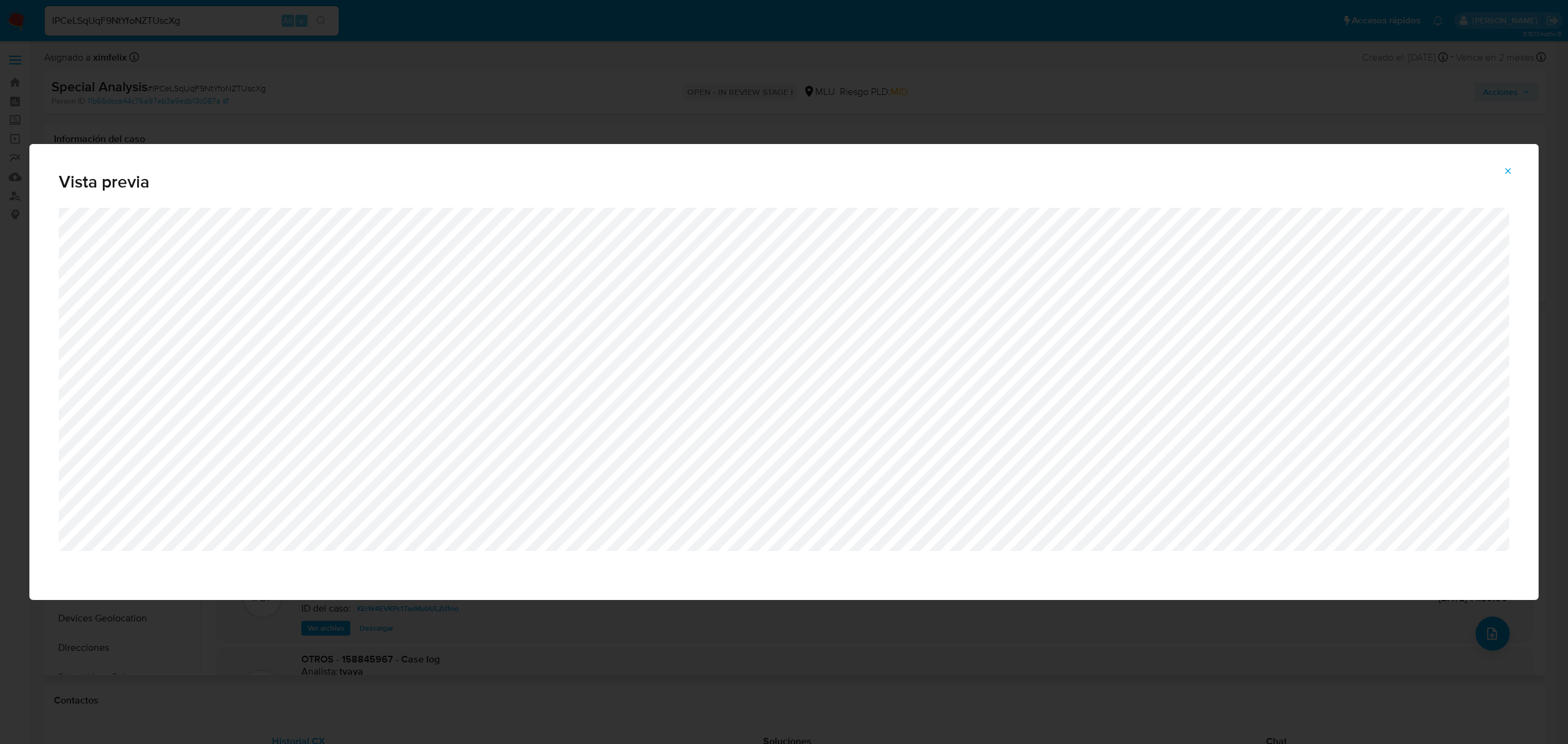
click at [1501, 175] on button "Attachment preview" at bounding box center [1508, 170] width 27 height 19
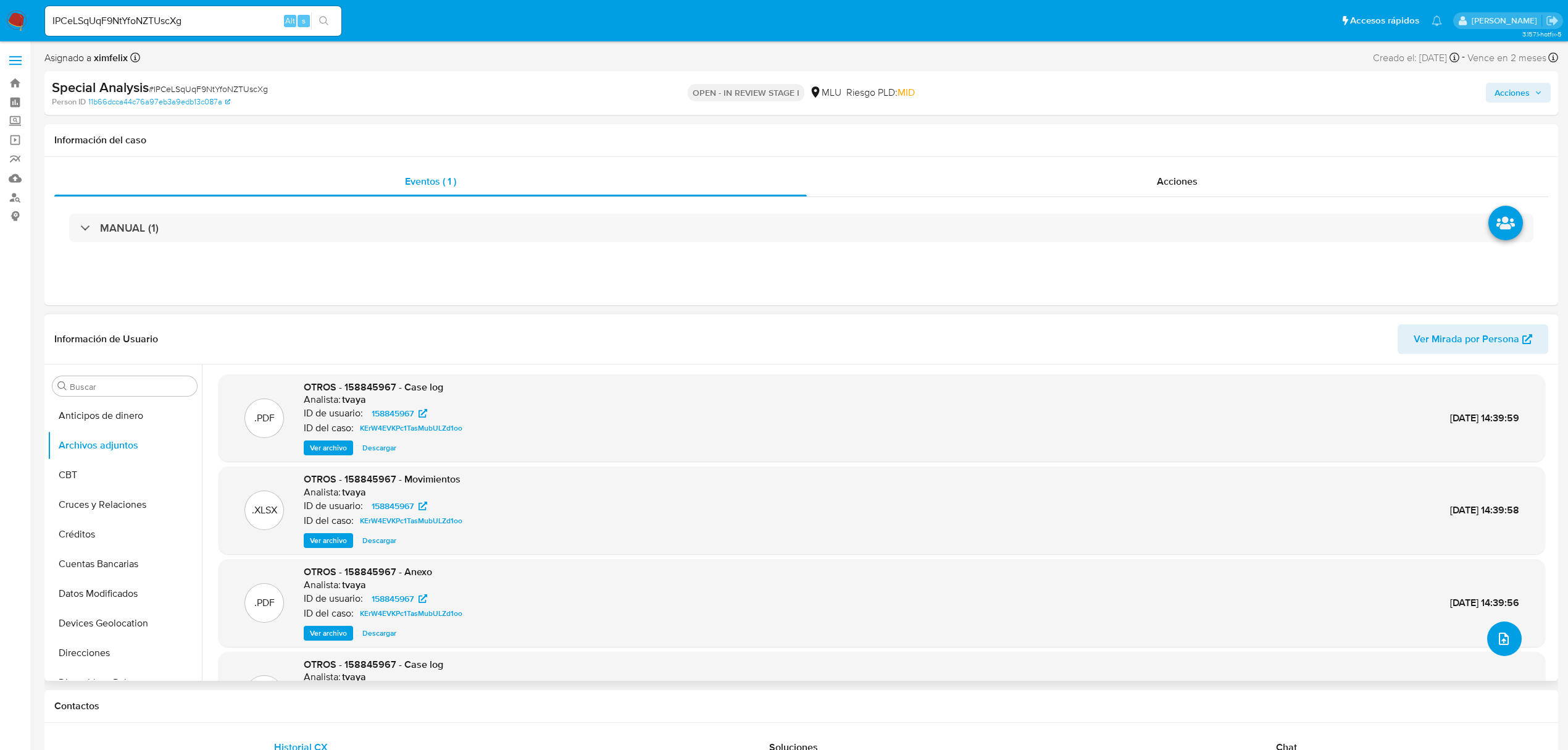
click at [1506, 642] on icon "upload-file" at bounding box center [1505, 639] width 15 height 15
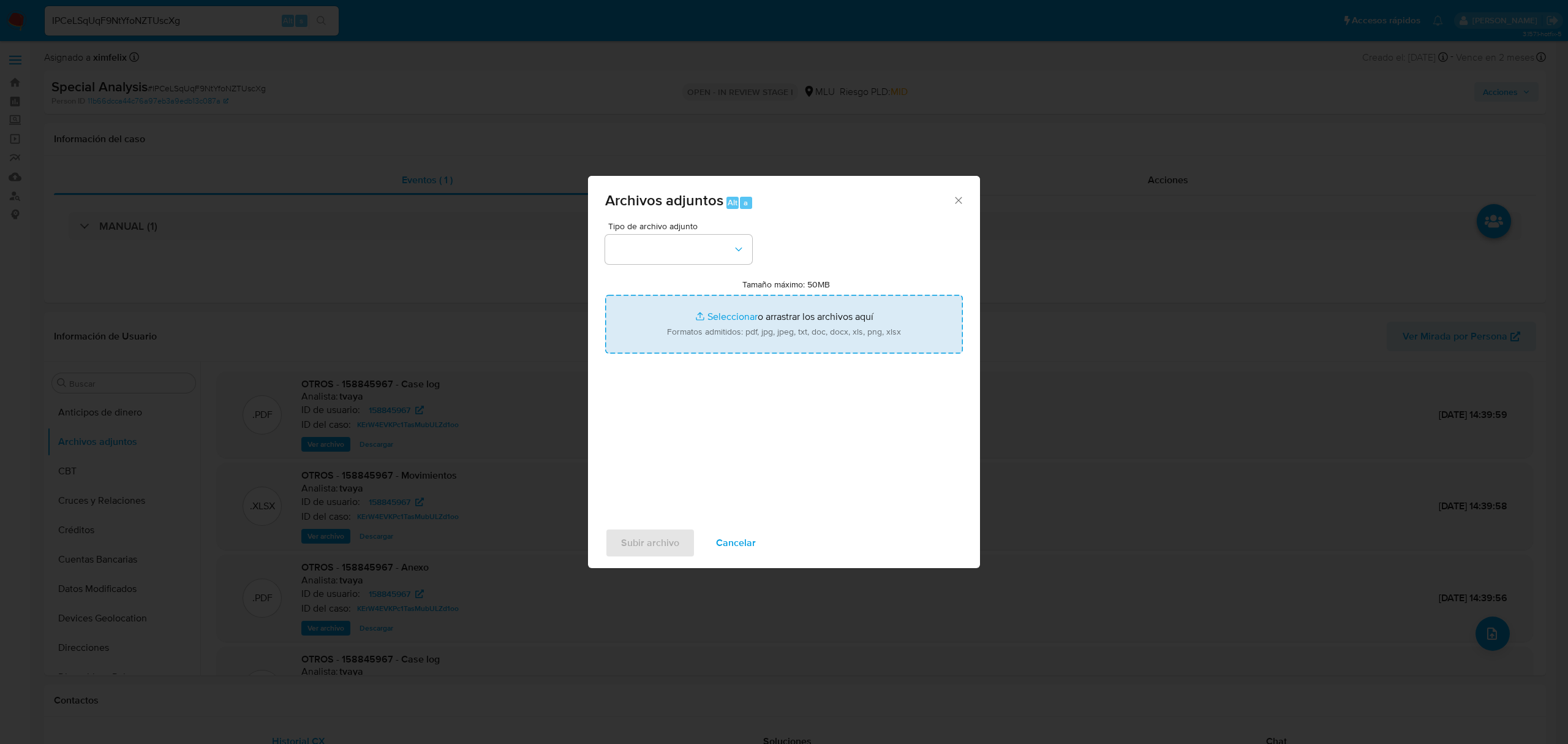
type input "C:\fakepath\Anexo 158845967 22_08_2025.pdf"
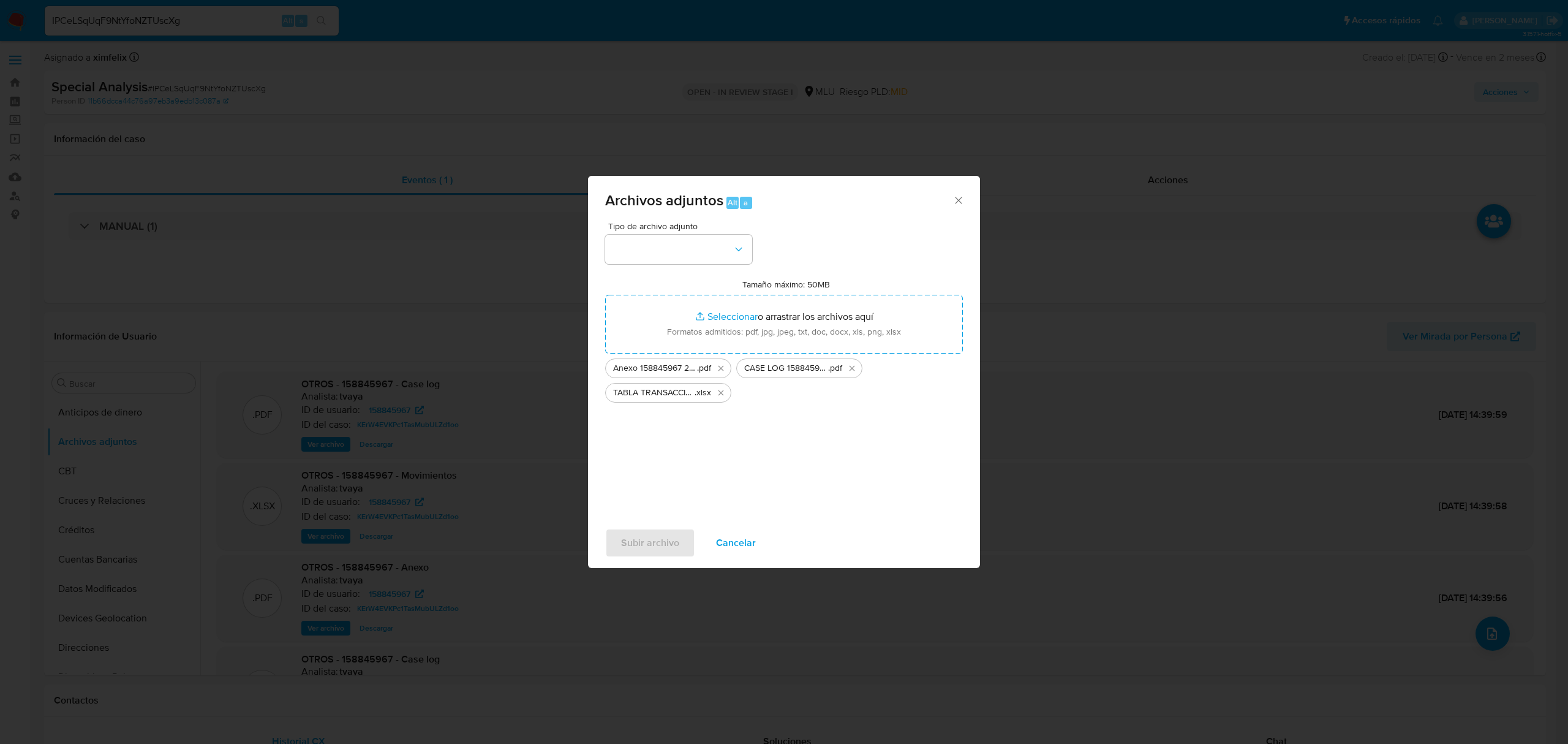
click at [801, 450] on div "Tipo de archivo adjunto Tamaño máximo: 50MB Seleccionar archivos Seleccionar o …" at bounding box center [784, 366] width 357 height 289
click at [672, 245] on button "button" at bounding box center [678, 249] width 147 height 29
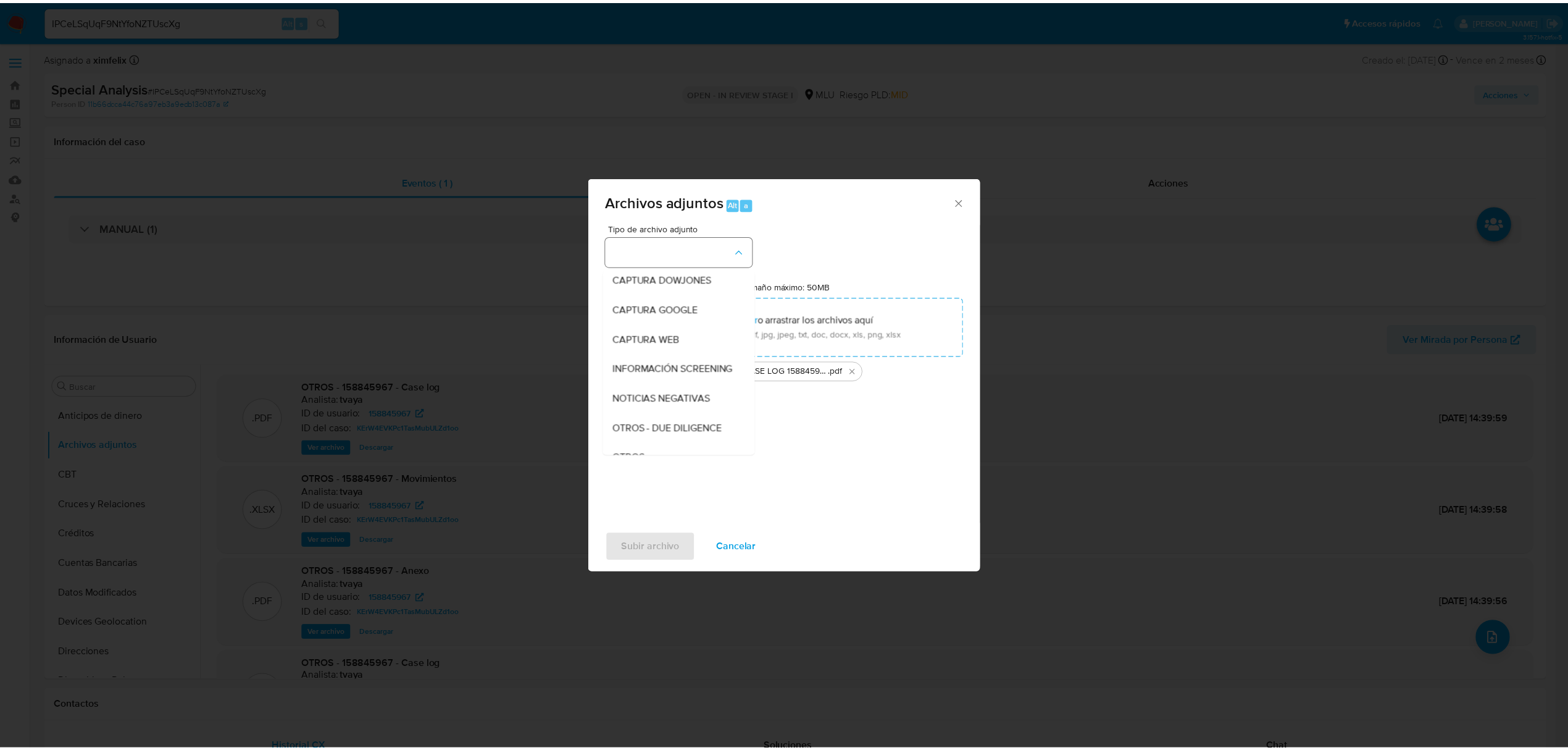
scroll to position [64, 0]
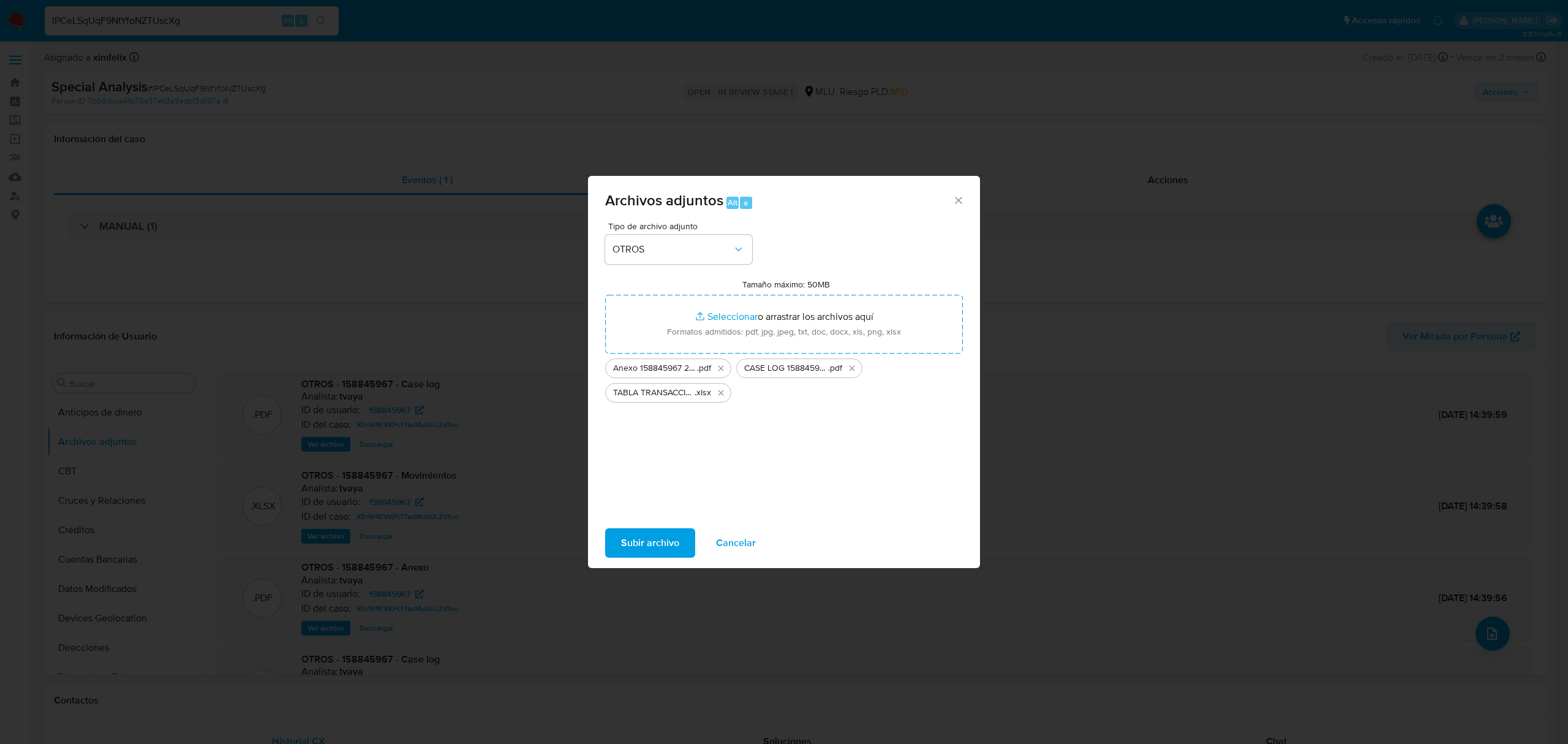
click at [635, 545] on span "Subir archivo" at bounding box center [650, 542] width 58 height 27
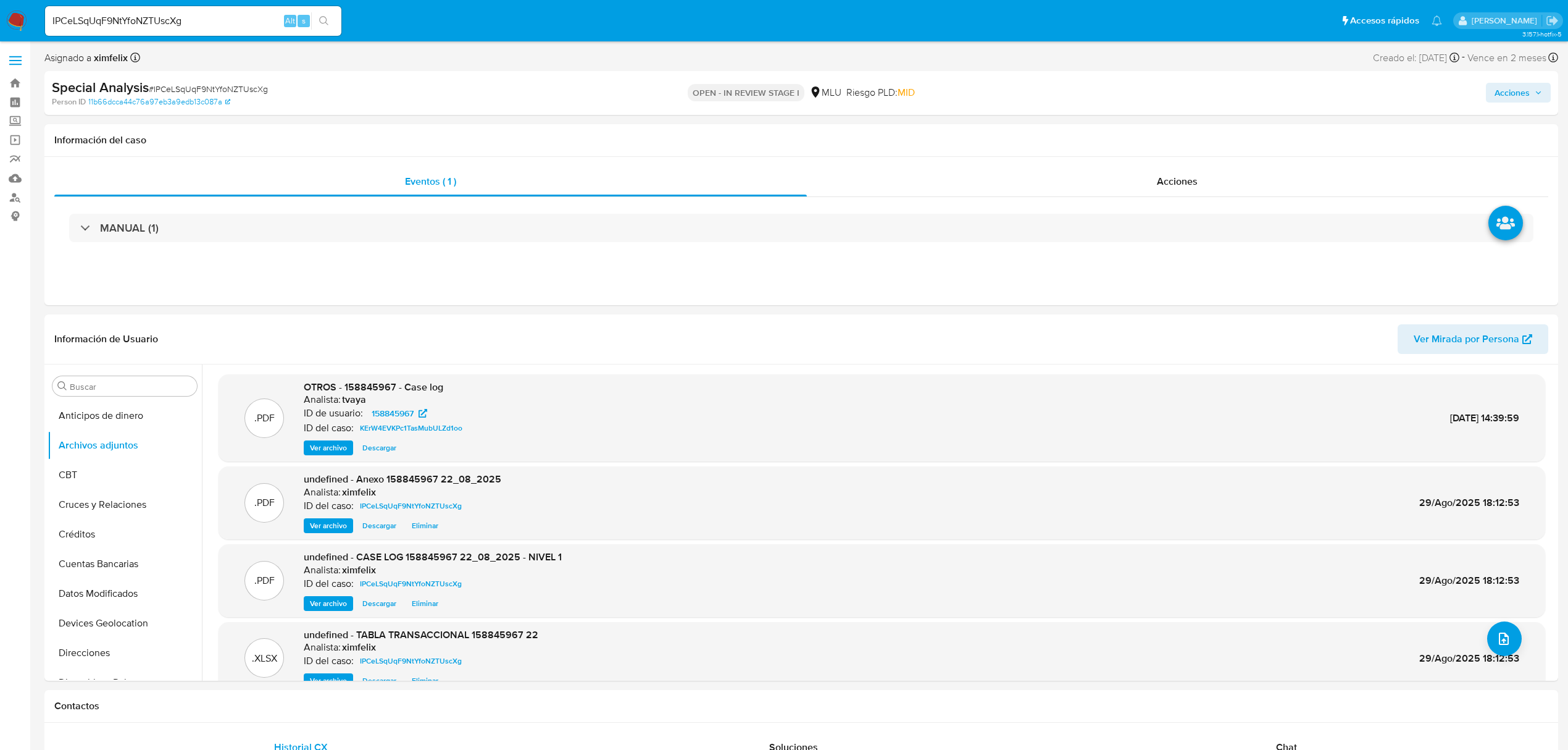
click at [1524, 90] on span "Acciones" at bounding box center [1512, 92] width 35 height 19
click at [1179, 149] on div "Enviar" at bounding box center [1255, 230] width 571 height 162
click at [1175, 129] on span "Resolución del caso" at bounding box center [1168, 131] width 88 height 14
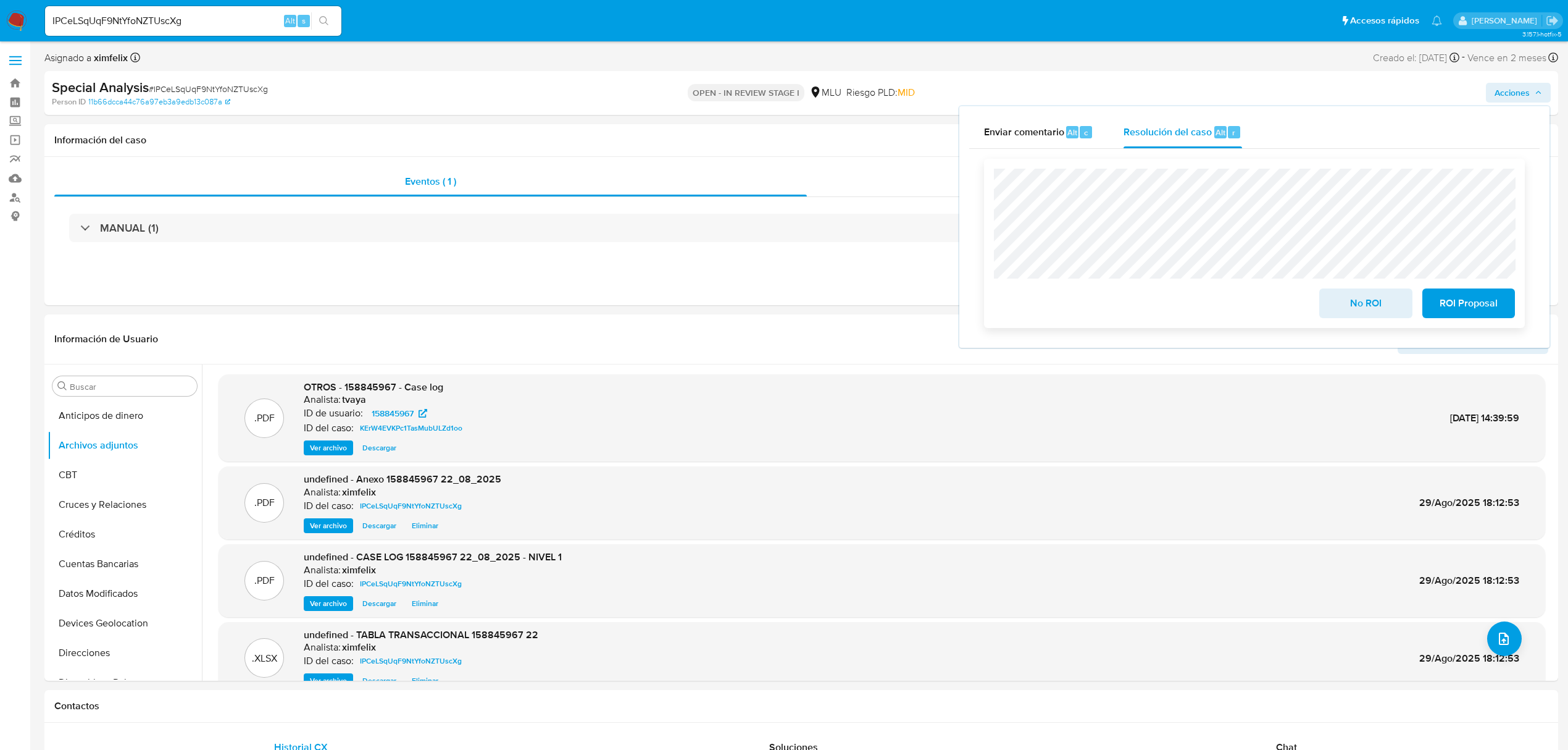
click at [1354, 310] on span "No ROI" at bounding box center [1366, 303] width 61 height 28
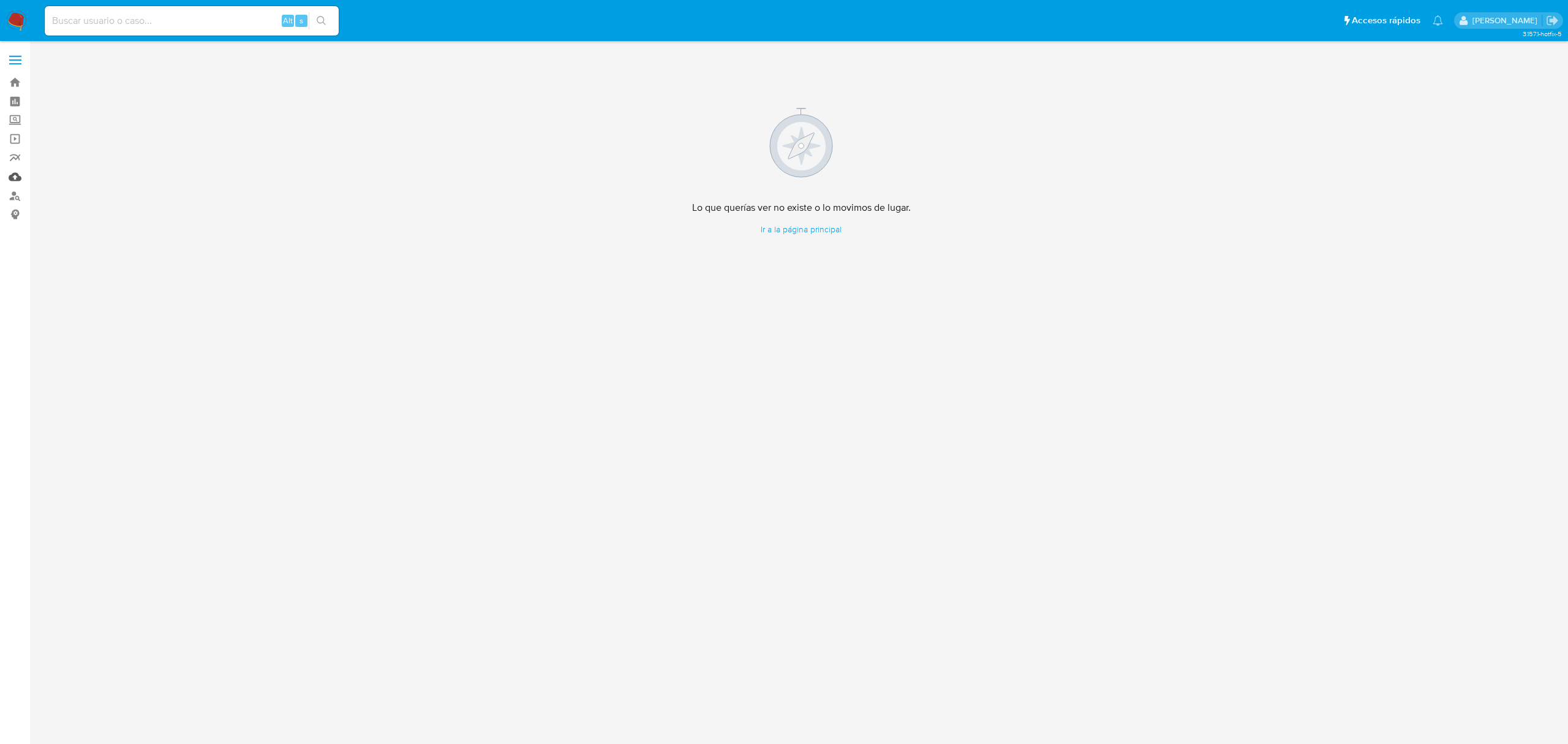
click at [10, 182] on link "Mulan" at bounding box center [73, 176] width 146 height 19
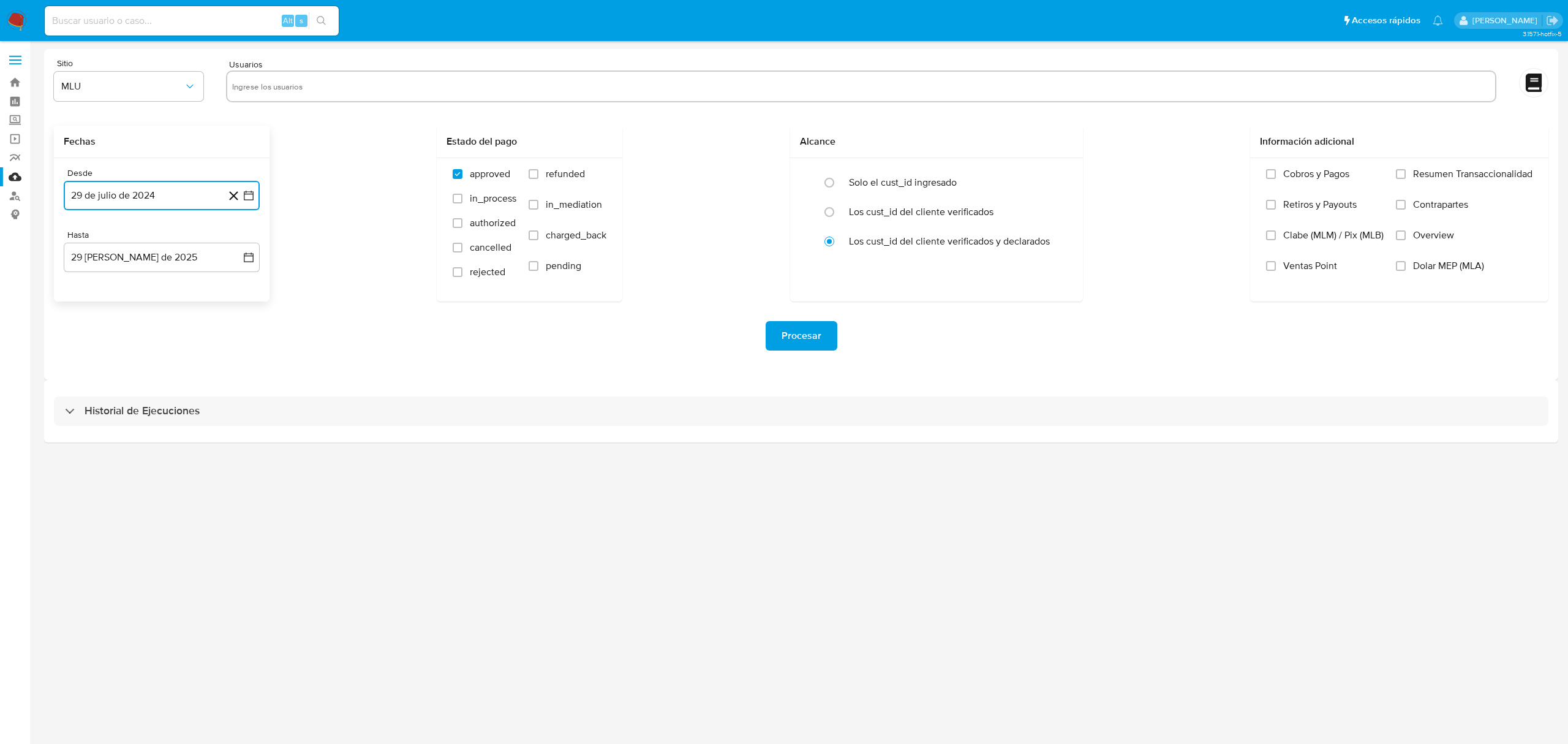
click at [176, 199] on button "29 de julio de 2024" at bounding box center [161, 195] width 196 height 29
click at [229, 247] on div "julio 2024 julio 2024 lun lunes mar martes mié miércoles jue jueves vie viernes…" at bounding box center [161, 313] width 167 height 160
click at [236, 250] on div "julio 2024 julio 2024 lun lunes mar martes mié miércoles jue jueves vie viernes…" at bounding box center [161, 313] width 167 height 160
click at [239, 242] on icon "Mes siguiente" at bounding box center [238, 240] width 15 height 15
drag, startPoint x: 167, startPoint y: 388, endPoint x: 160, endPoint y: 294, distance: 94.3
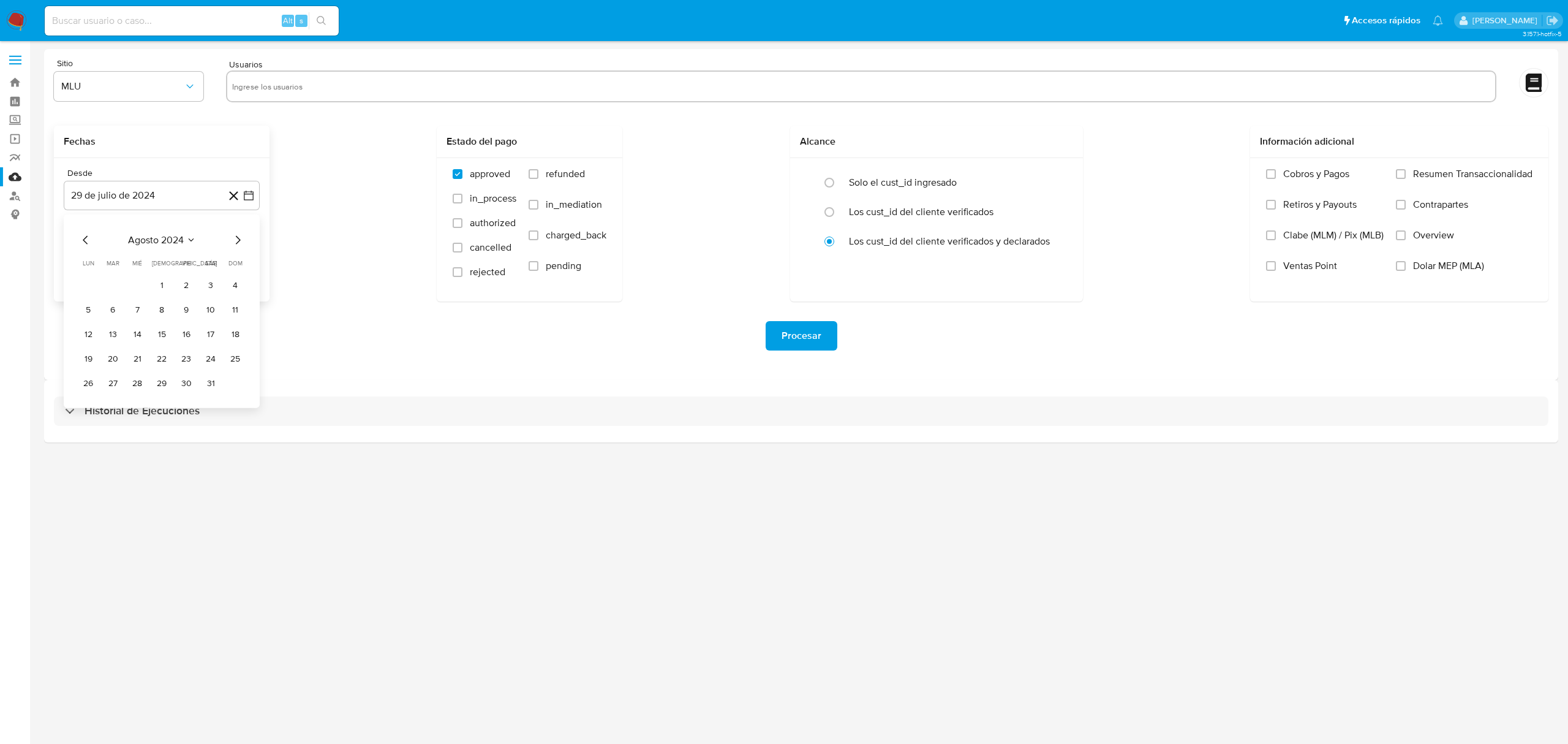
click at [167, 386] on button "29" at bounding box center [161, 383] width 19 height 19
click at [158, 253] on button "29 [PERSON_NAME] de 2025" at bounding box center [161, 257] width 196 height 29
click at [165, 442] on button "28" at bounding box center [161, 445] width 19 height 19
click at [363, 87] on input "text" at bounding box center [861, 86] width 1258 height 19
type input "452961396"
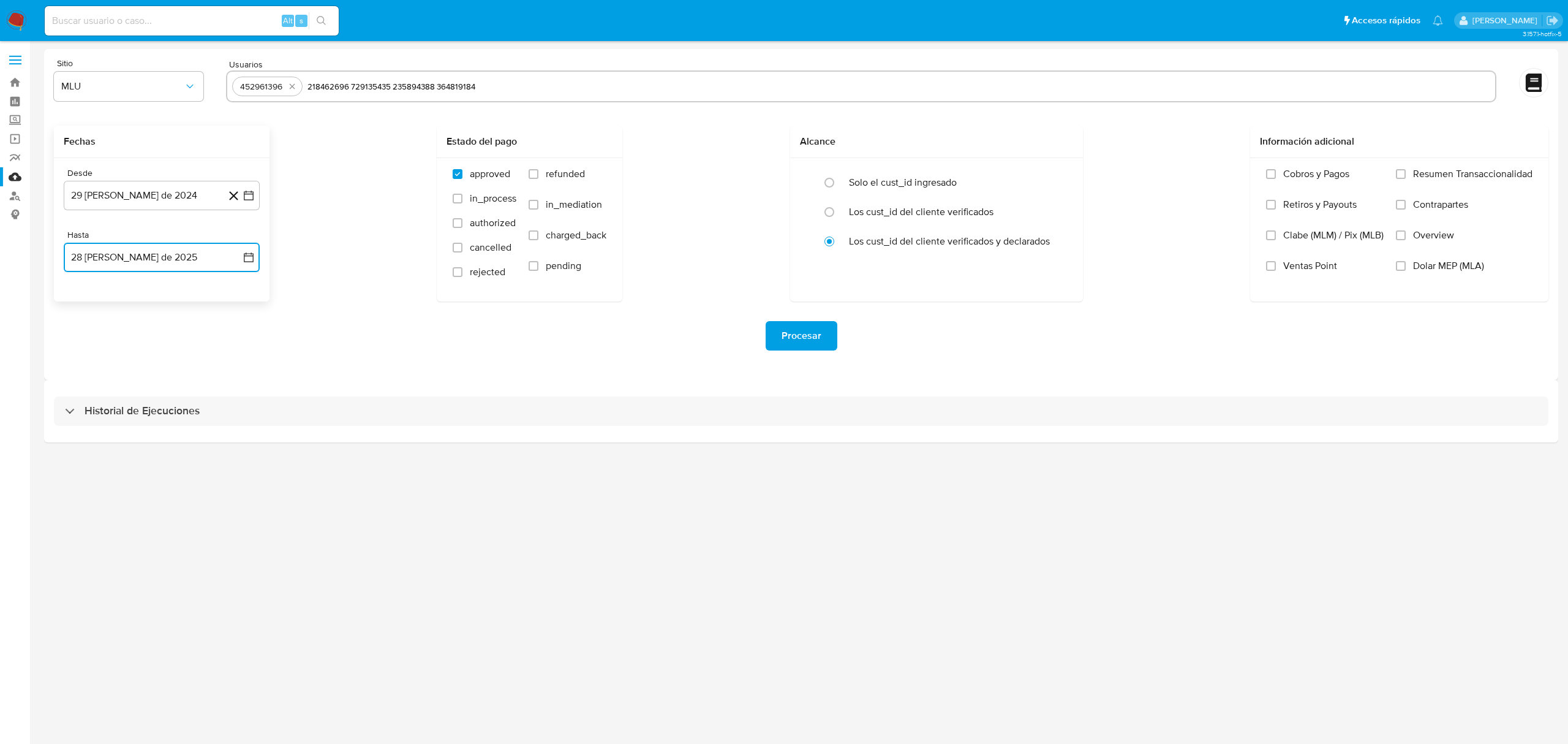
type input "218462696"
type input "729135435"
type input "235894388"
type input "364819184"
click at [550, 178] on span "refunded" at bounding box center [565, 173] width 39 height 12
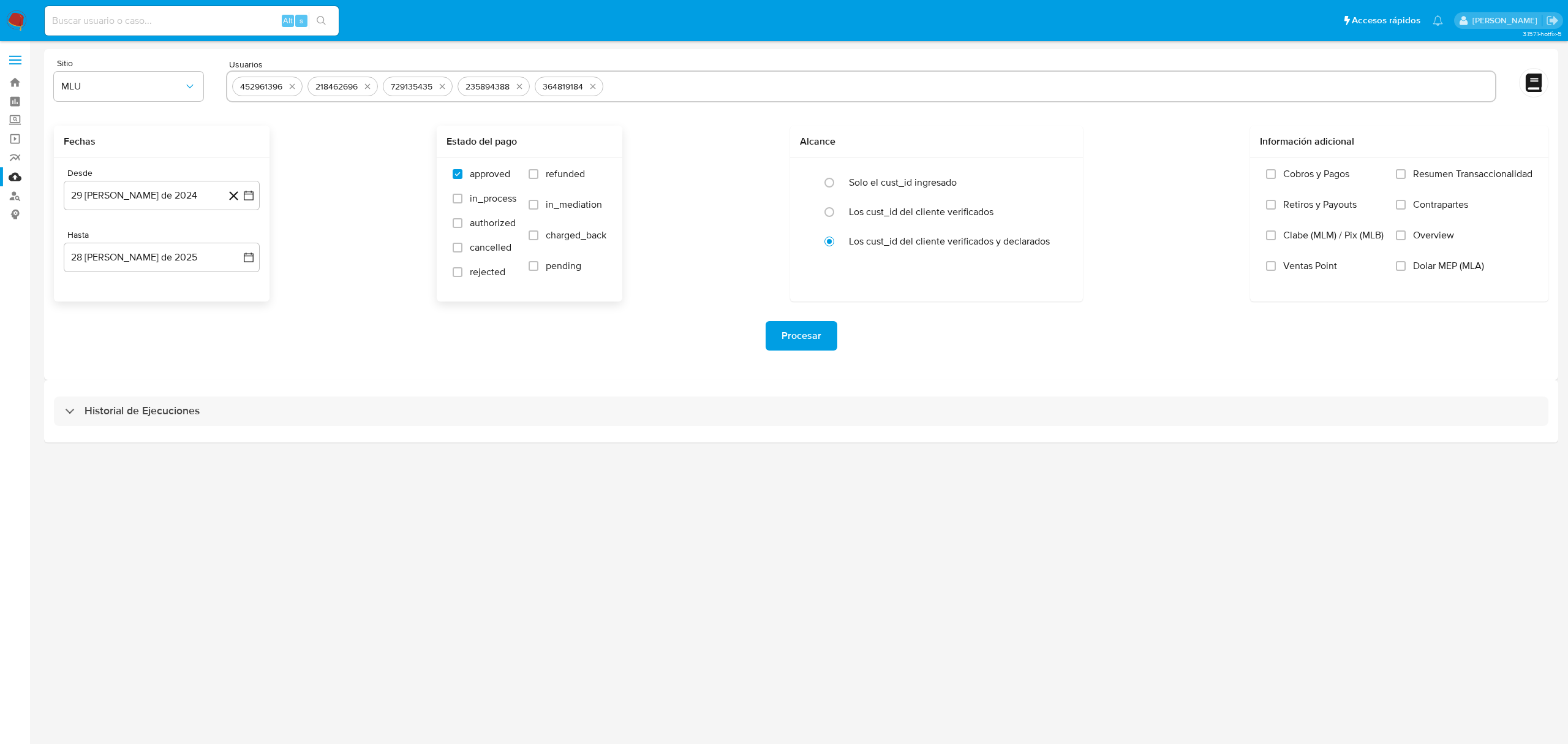
click at [539, 178] on input "refunded" at bounding box center [533, 173] width 10 height 10
checkbox input "true"
click at [563, 236] on span "charged_back" at bounding box center [576, 234] width 61 height 12
click at [539, 236] on input "charged_back" at bounding box center [533, 235] width 10 height 10
checkbox input "true"
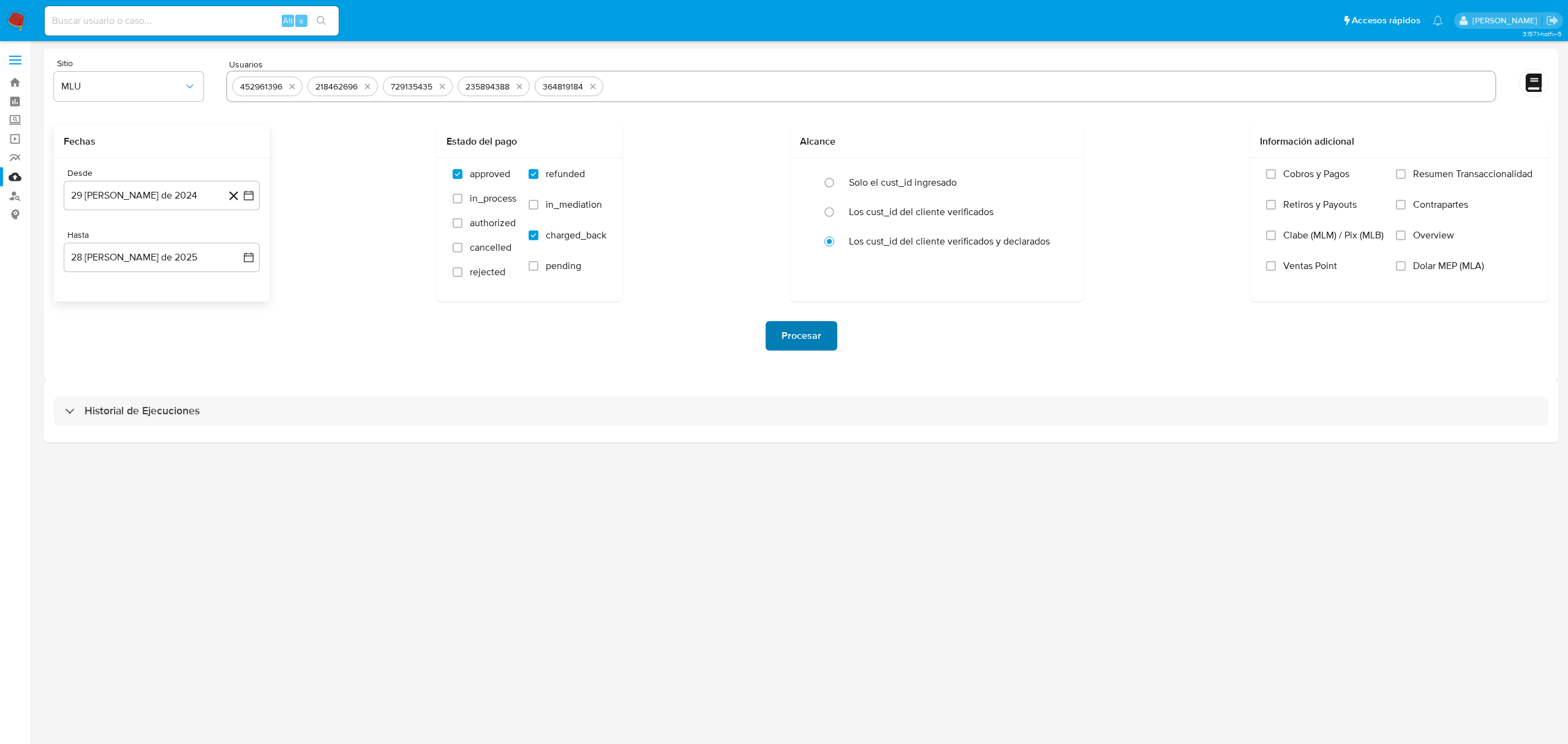
click at [794, 339] on span "Procesar" at bounding box center [801, 336] width 40 height 27
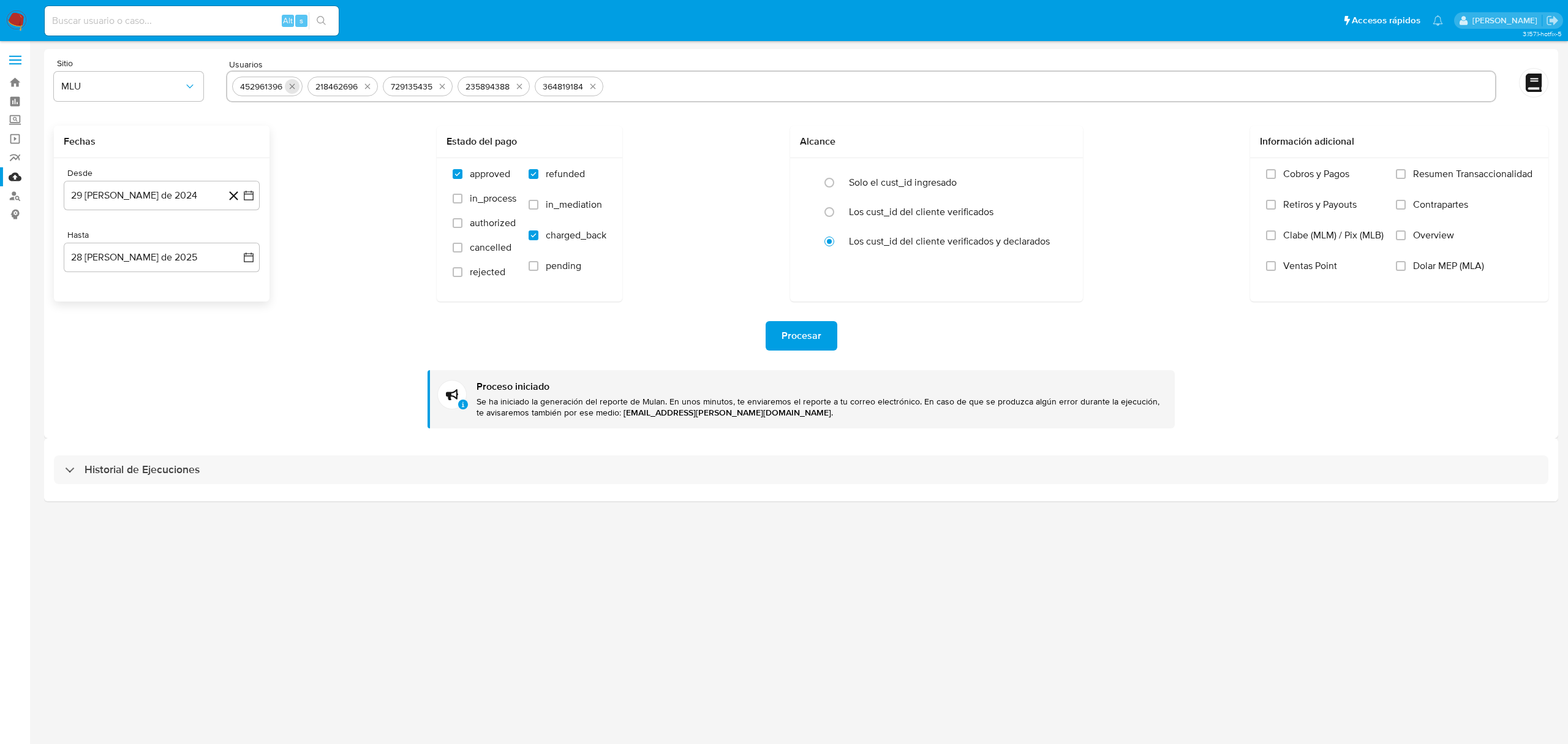
click at [292, 91] on button "quitar 452961396" at bounding box center [292, 87] width 15 height 15
click at [292, 91] on button "quitar 218462696" at bounding box center [292, 87] width 15 height 15
click at [359, 91] on button "quitar 729135435" at bounding box center [366, 87] width 15 height 15
click at [292, 91] on button "quitar 235894388" at bounding box center [294, 87] width 15 height 15
click at [360, 91] on button "quitar 364819184" at bounding box center [367, 87] width 15 height 15
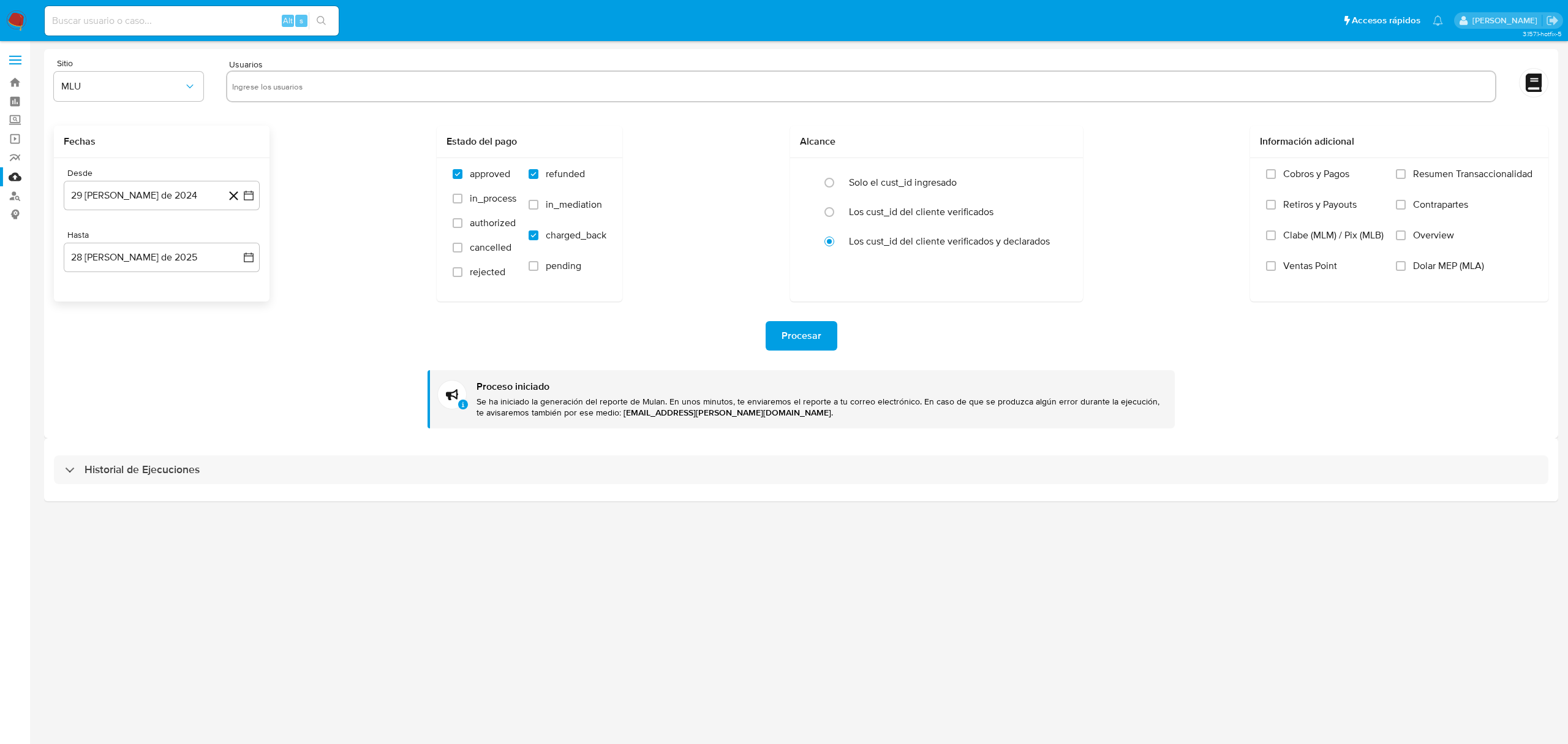
click at [292, 91] on input "text" at bounding box center [861, 86] width 1258 height 19
paste input "491052593"
type input "491052593"
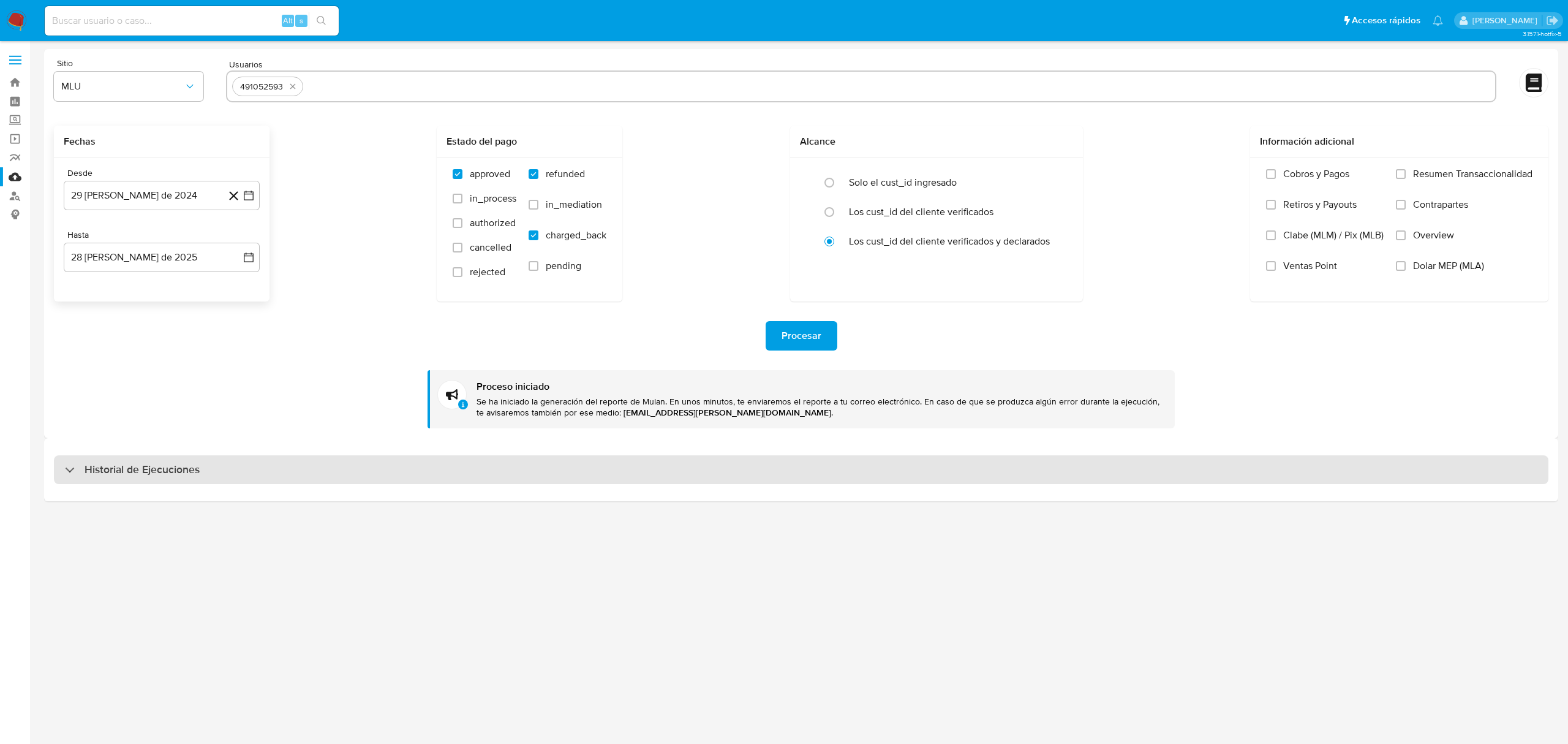
click at [614, 476] on div "Historial de Ejecuciones" at bounding box center [800, 470] width 1494 height 29
select select "10"
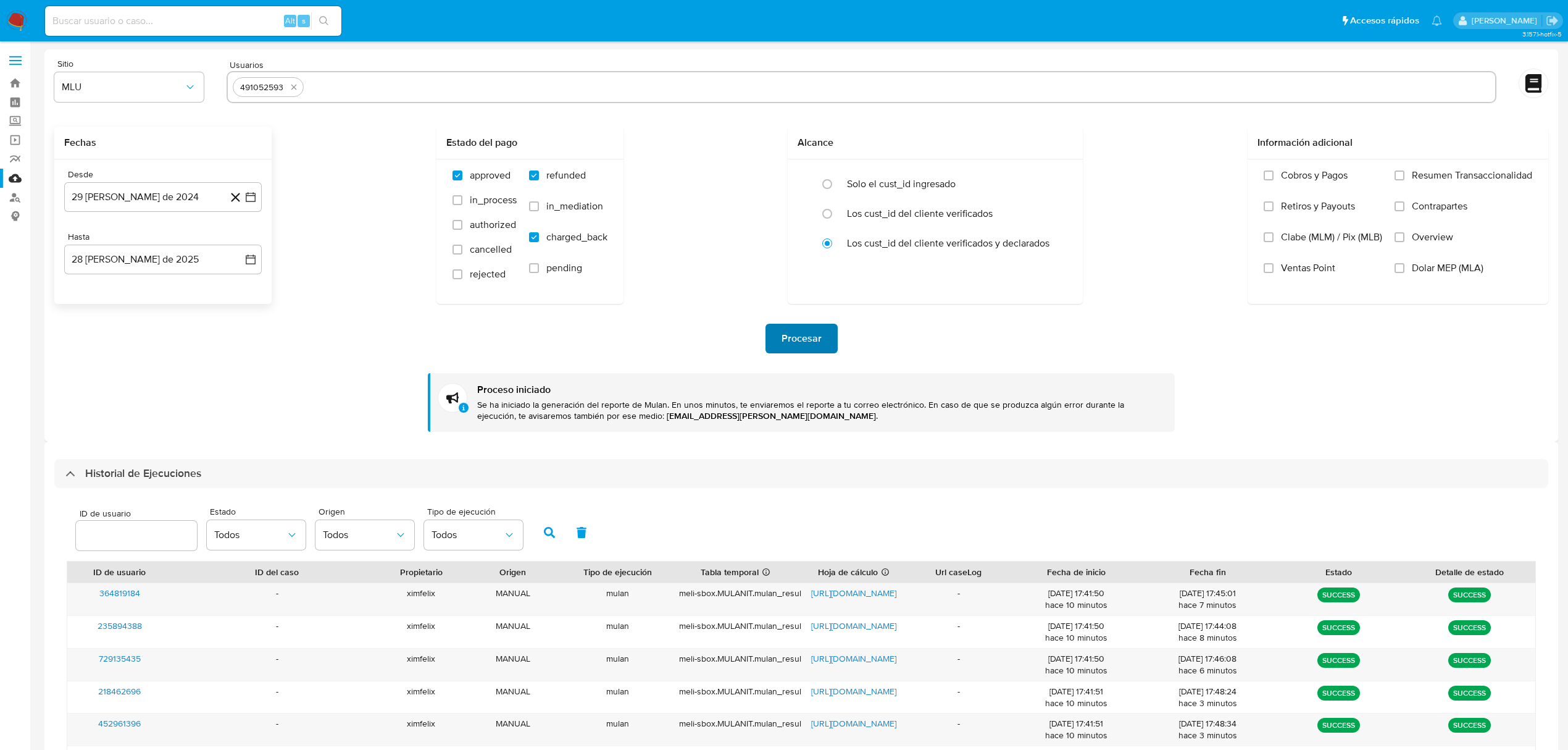
click at [794, 345] on span "Procesar" at bounding box center [802, 338] width 40 height 28
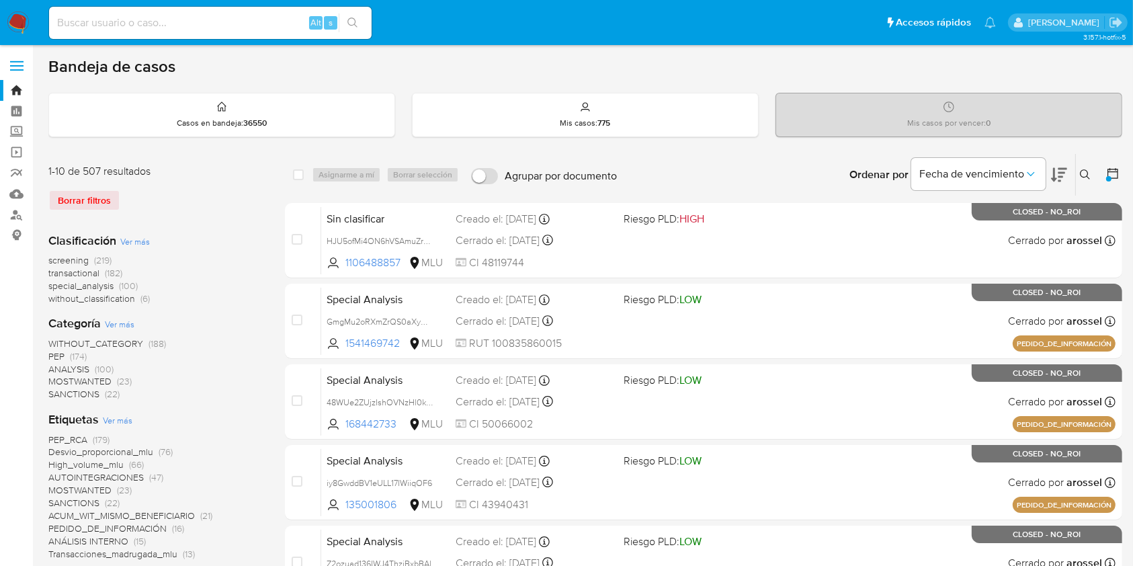
click at [1116, 178] on button at bounding box center [1114, 175] width 16 height 16
click at [1116, 171] on icon at bounding box center [1112, 173] width 13 height 13
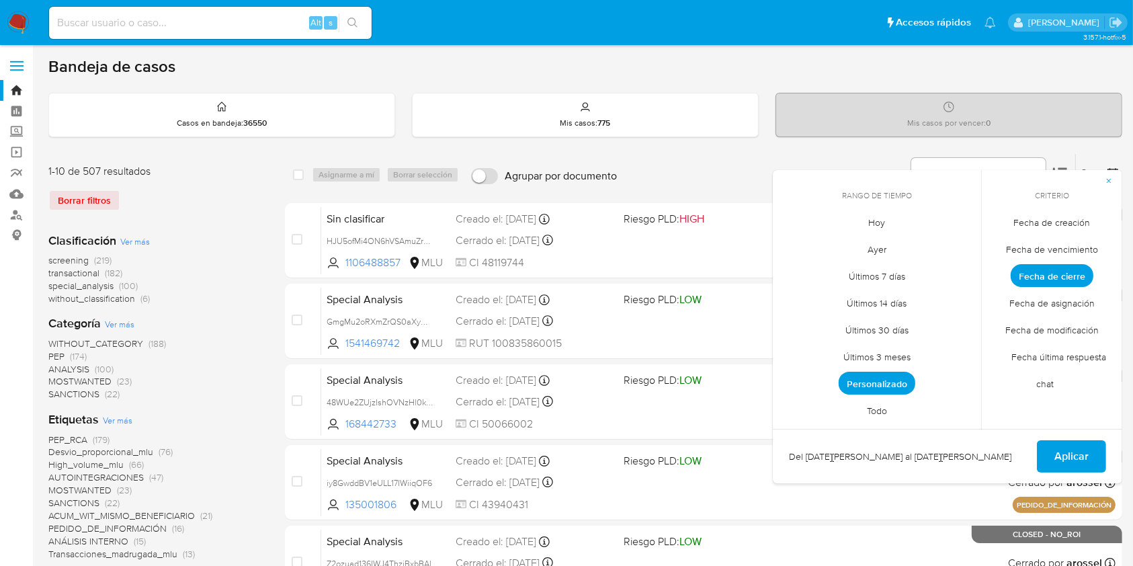
click at [901, 380] on span "Personalizado" at bounding box center [876, 383] width 77 height 23
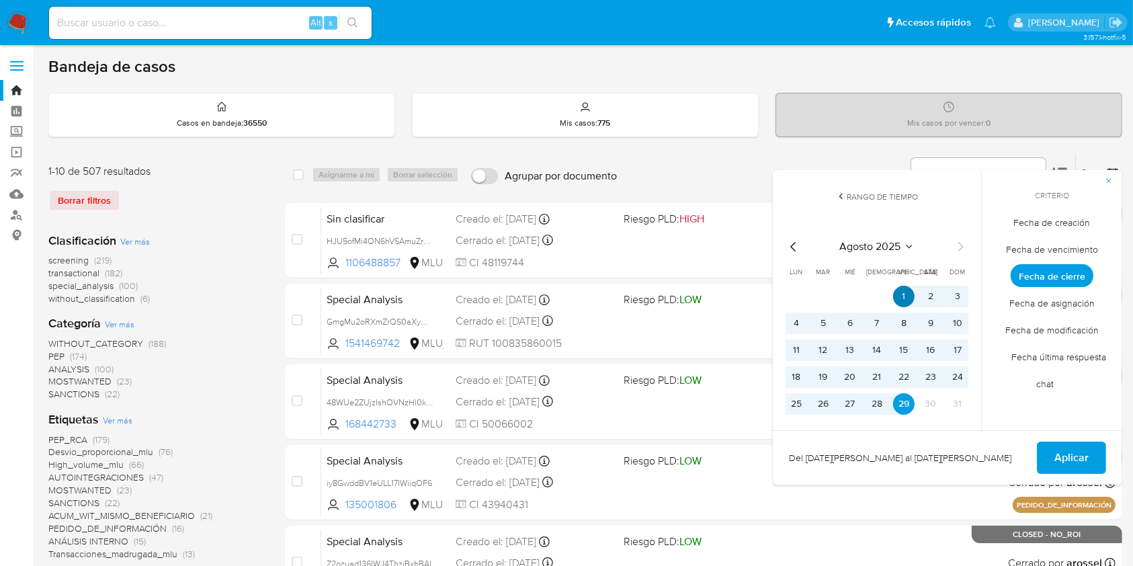
click at [910, 297] on button "1" at bounding box center [903, 296] width 21 height 21
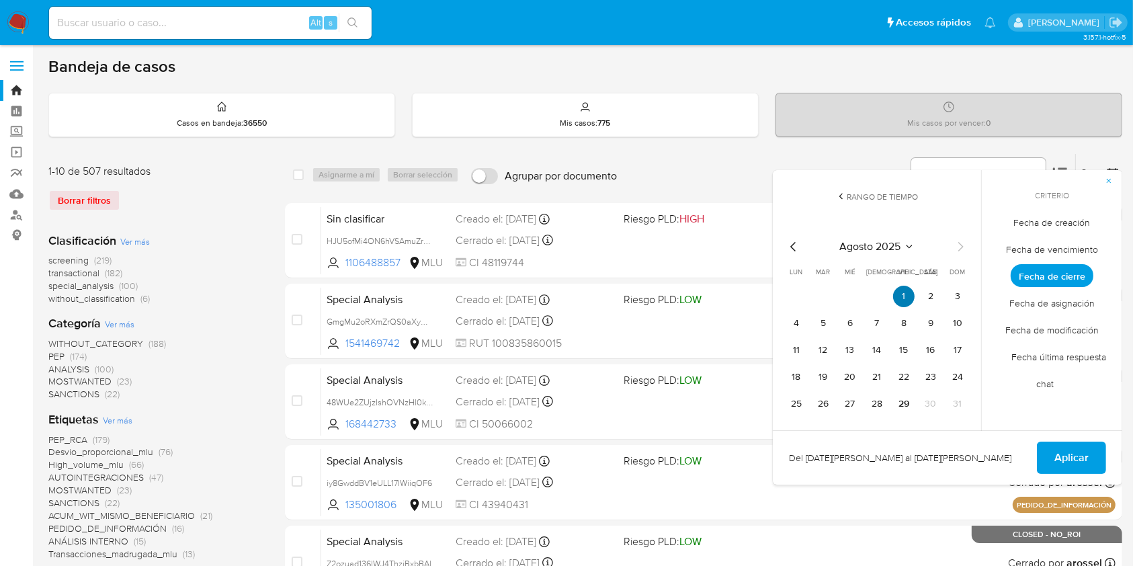
click at [900, 293] on button "1" at bounding box center [903, 296] width 21 height 21
click at [907, 406] on button "29" at bounding box center [903, 403] width 21 height 21
click at [1070, 449] on span "Aplicar" at bounding box center [1071, 458] width 34 height 30
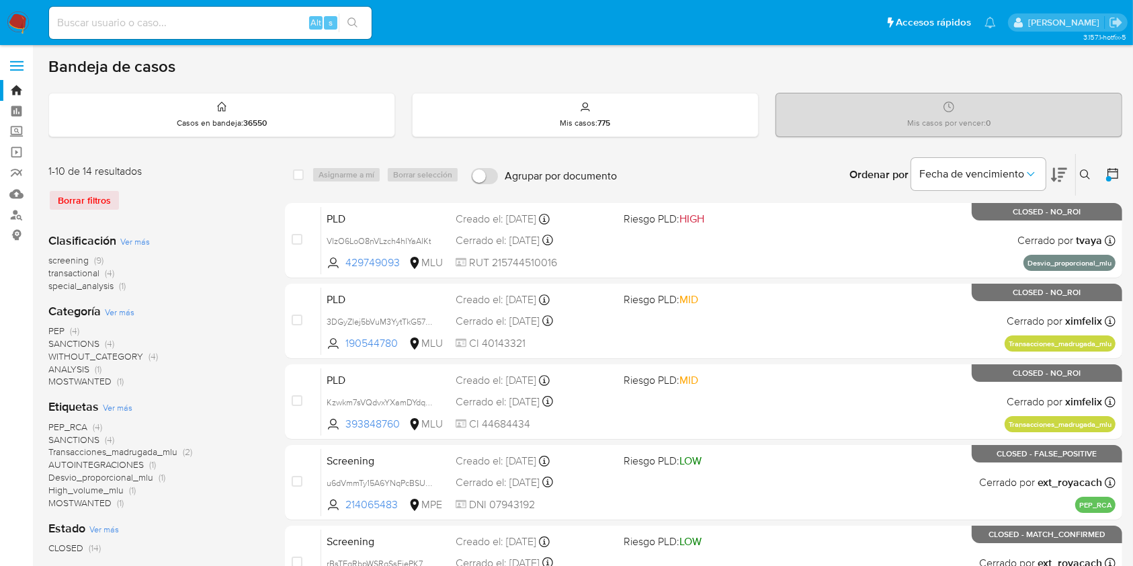
click at [1113, 172] on icon at bounding box center [1112, 173] width 13 height 13
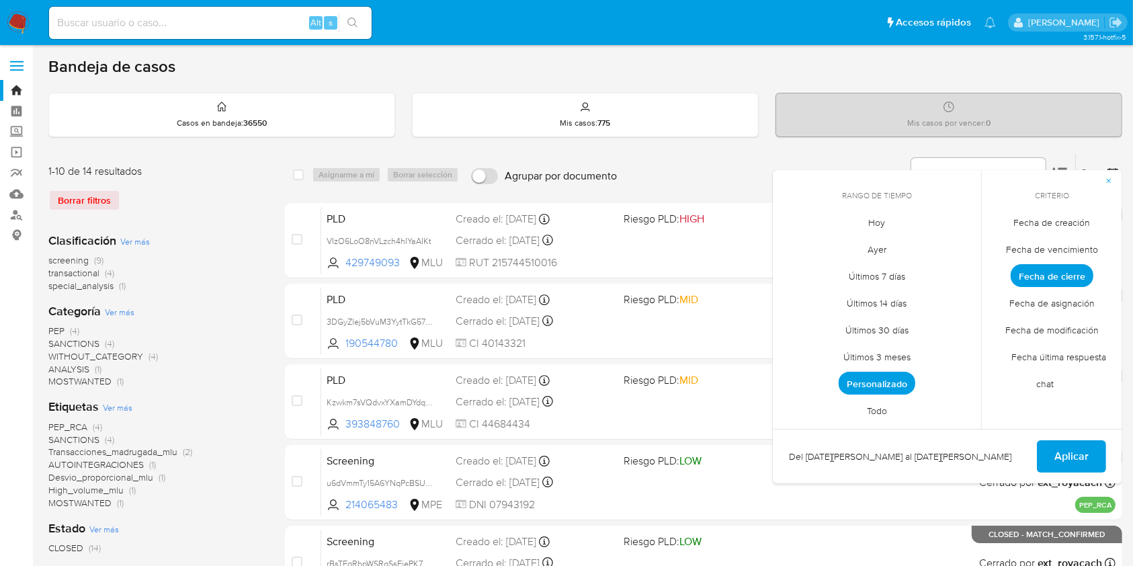
click at [891, 376] on span "Personalizado" at bounding box center [876, 383] width 77 height 23
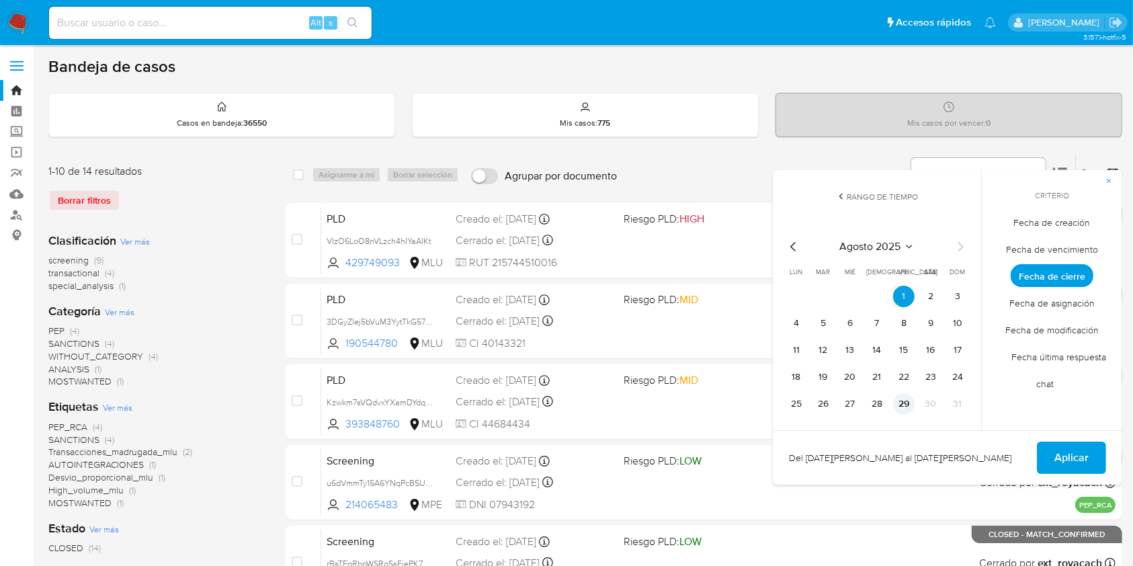
click at [902, 402] on button "29" at bounding box center [903, 403] width 21 height 21
click at [1070, 458] on span "Aplicar" at bounding box center [1071, 458] width 34 height 30
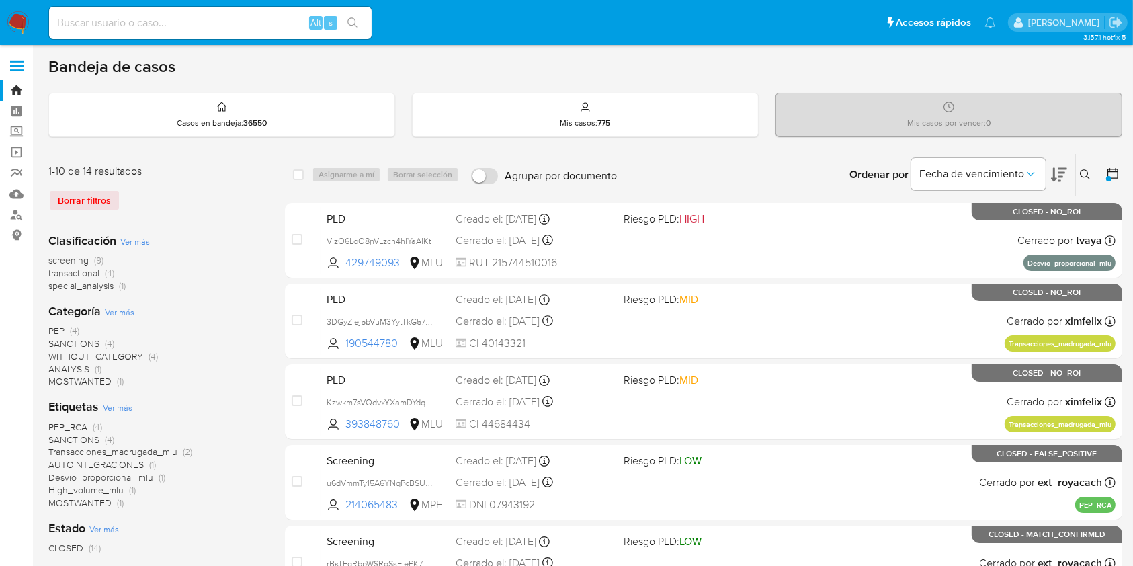
drag, startPoint x: 1099, startPoint y: 162, endPoint x: 1102, endPoint y: 169, distance: 8.1
click at [1100, 162] on div at bounding box center [1110, 175] width 24 height 42
click at [1105, 171] on div at bounding box center [1110, 175] width 24 height 42
click at [1108, 169] on icon at bounding box center [1112, 173] width 13 height 13
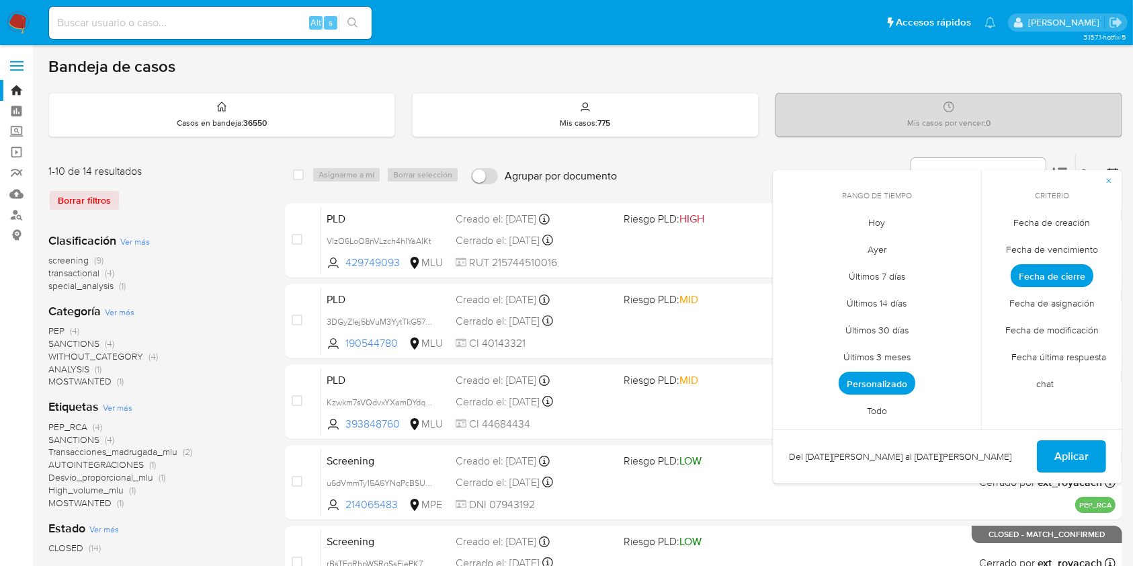
click at [881, 224] on span "Hoy" at bounding box center [877, 223] width 45 height 28
click at [1075, 459] on span "Aplicar" at bounding box center [1071, 456] width 34 height 30
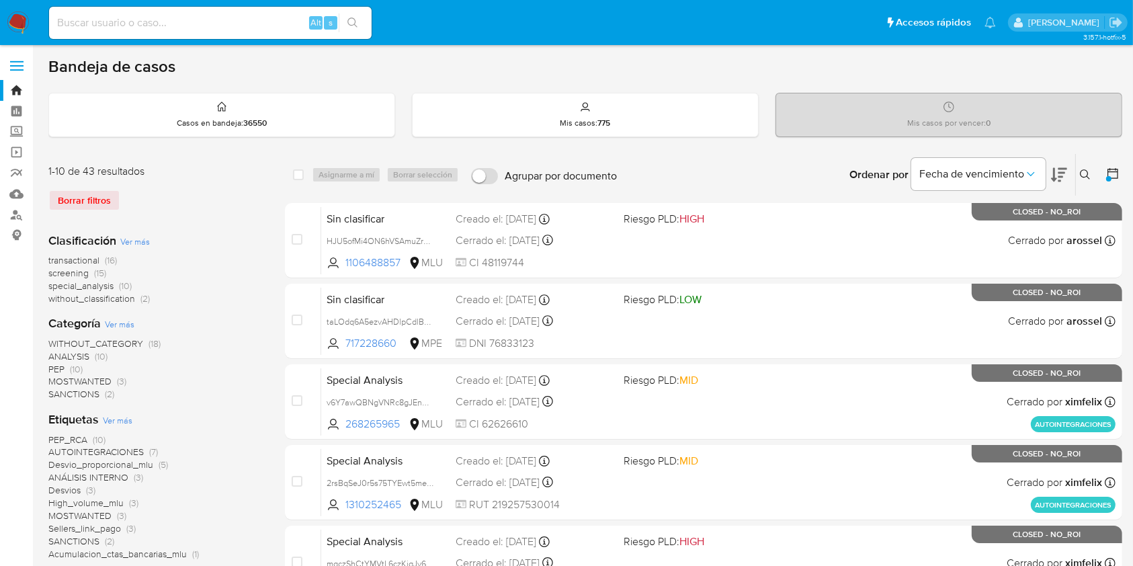
click at [1108, 168] on icon at bounding box center [1112, 173] width 11 height 11
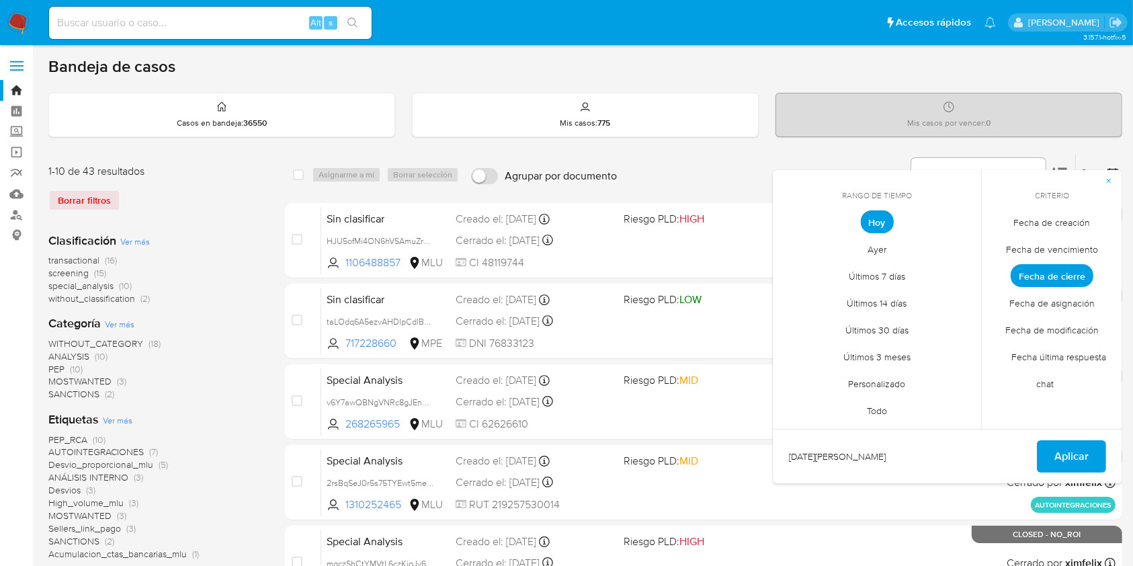
click at [887, 251] on span "Ayer" at bounding box center [876, 250] width 47 height 28
click at [1074, 463] on span "Aplicar" at bounding box center [1071, 456] width 34 height 30
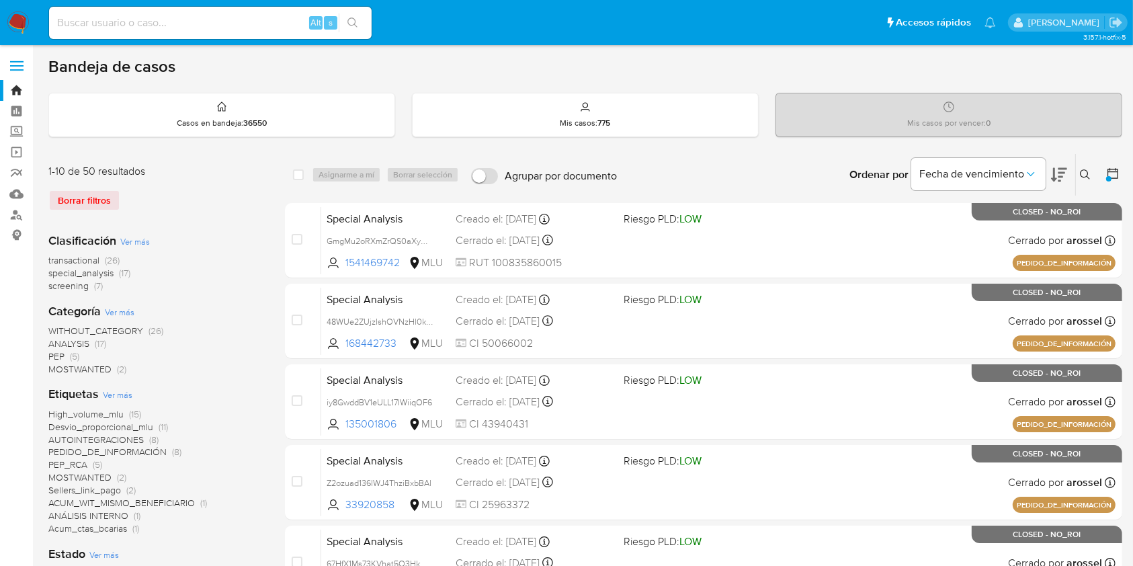
click at [1113, 175] on icon at bounding box center [1112, 173] width 13 height 13
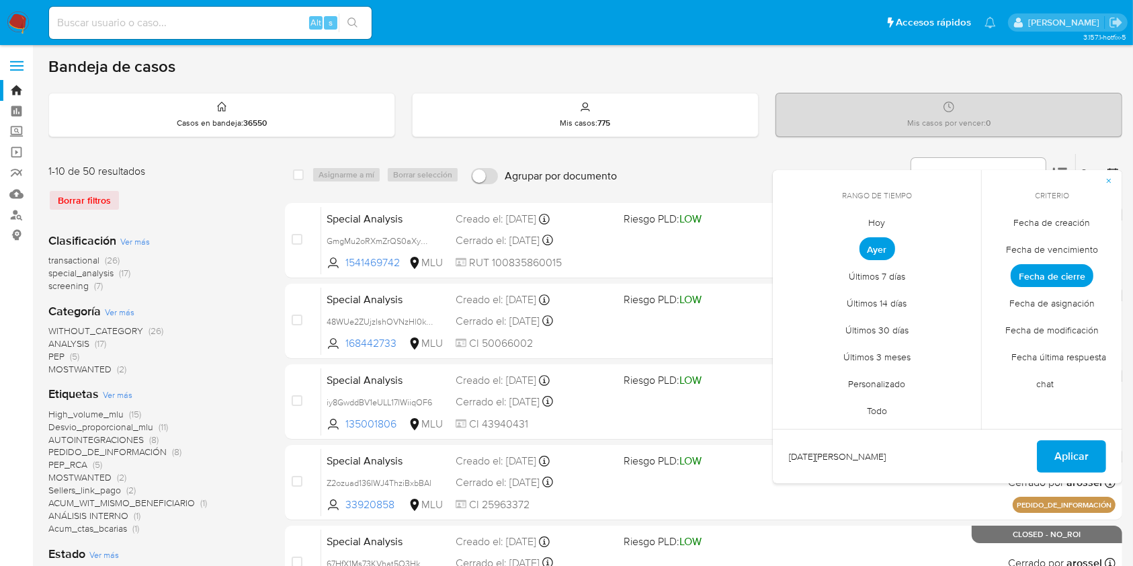
click at [899, 274] on span "Últimos 7 días" at bounding box center [876, 277] width 85 height 28
click at [1081, 460] on span "Aplicar" at bounding box center [1071, 456] width 34 height 30
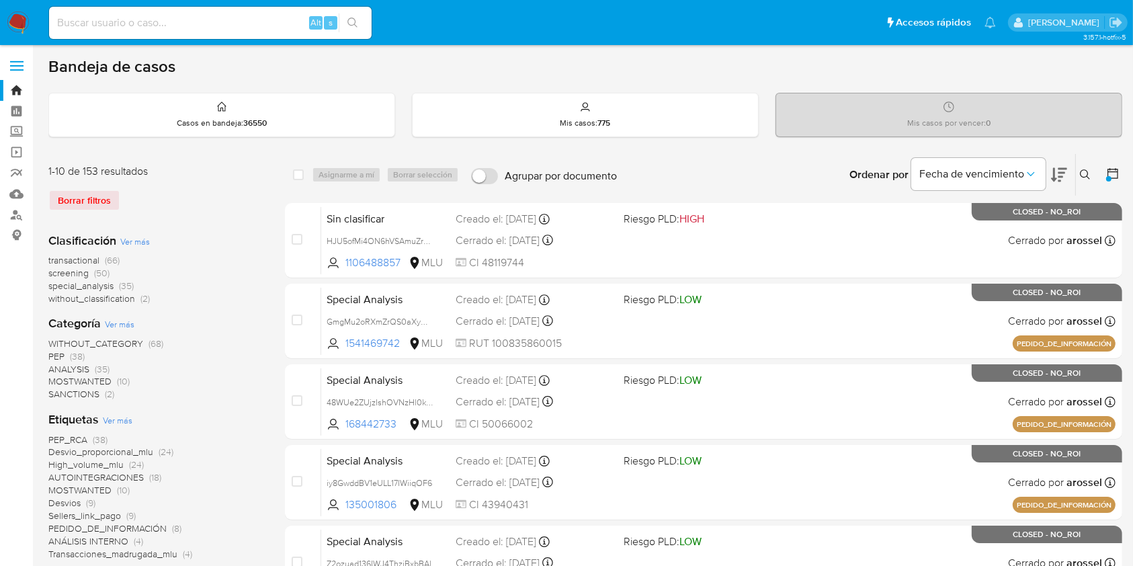
click at [1118, 179] on icon at bounding box center [1112, 173] width 13 height 13
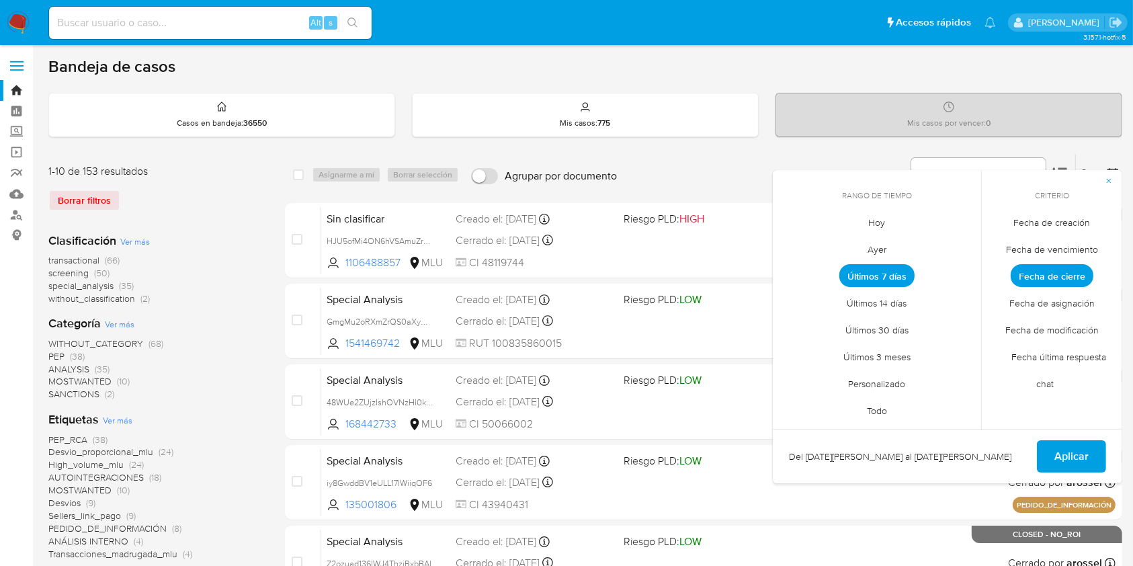
click at [887, 222] on span "Hoy" at bounding box center [877, 223] width 45 height 28
click at [1078, 450] on span "Aplicar" at bounding box center [1071, 456] width 34 height 30
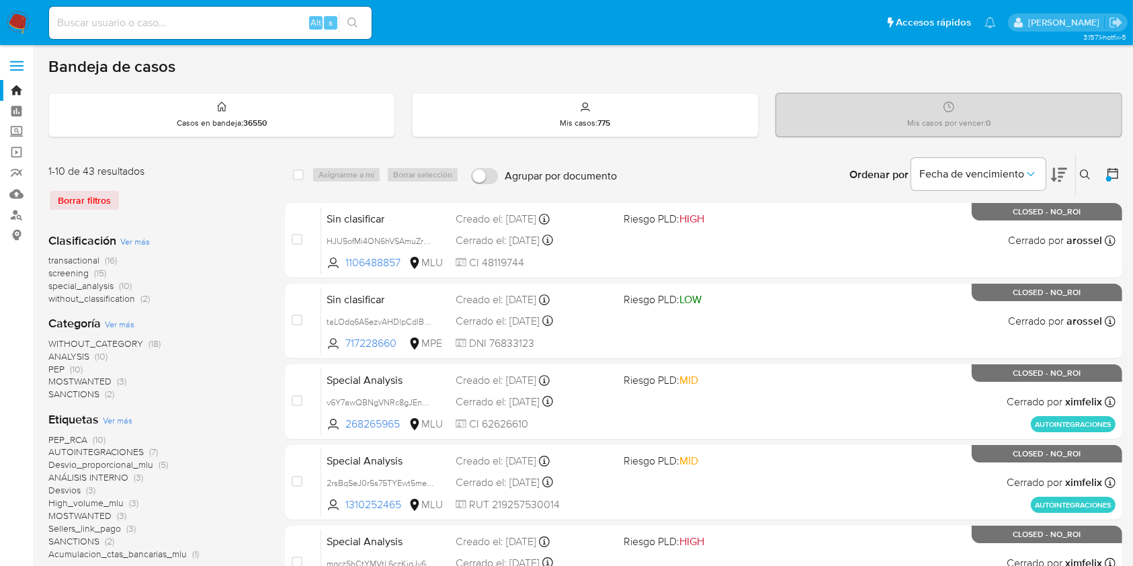
click at [1109, 167] on icon at bounding box center [1112, 173] width 13 height 13
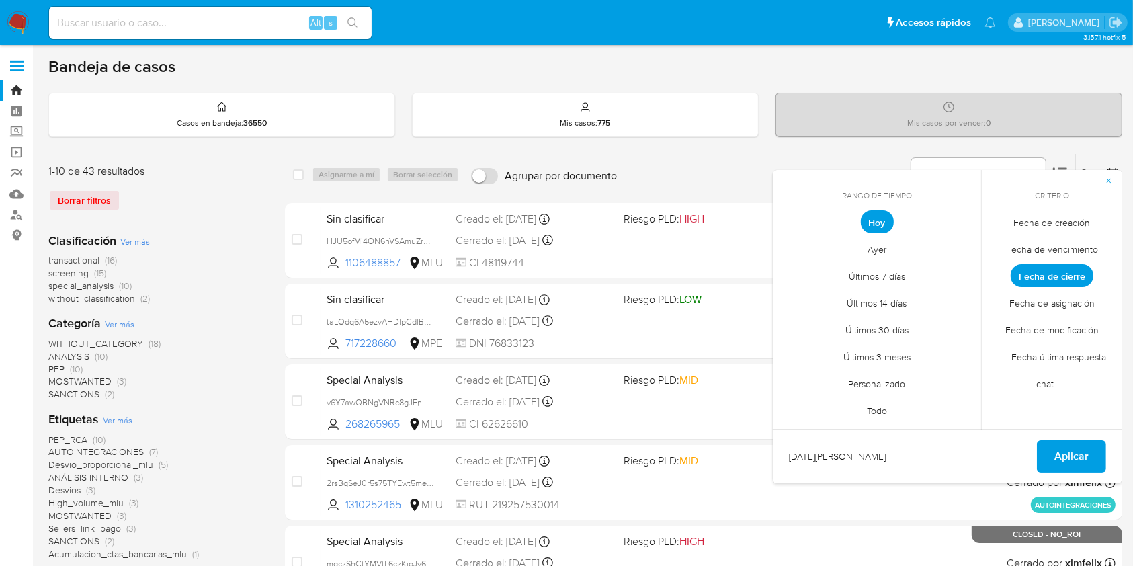
click at [879, 411] on span "Todo" at bounding box center [877, 411] width 48 height 28
click at [892, 384] on span "Personalizado" at bounding box center [876, 384] width 85 height 28
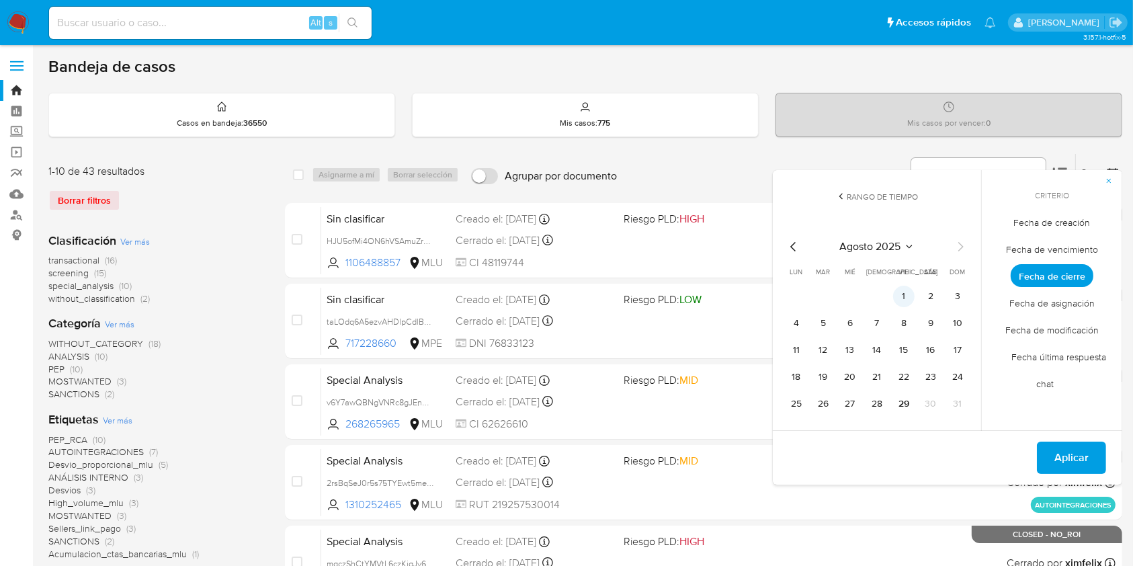
click at [905, 294] on button "1" at bounding box center [903, 296] width 21 height 21
click at [899, 417] on div "agosto 2025 agosto 2025 lun lunes mar martes mié miércoles jue jueves vie viern…" at bounding box center [876, 324] width 215 height 212
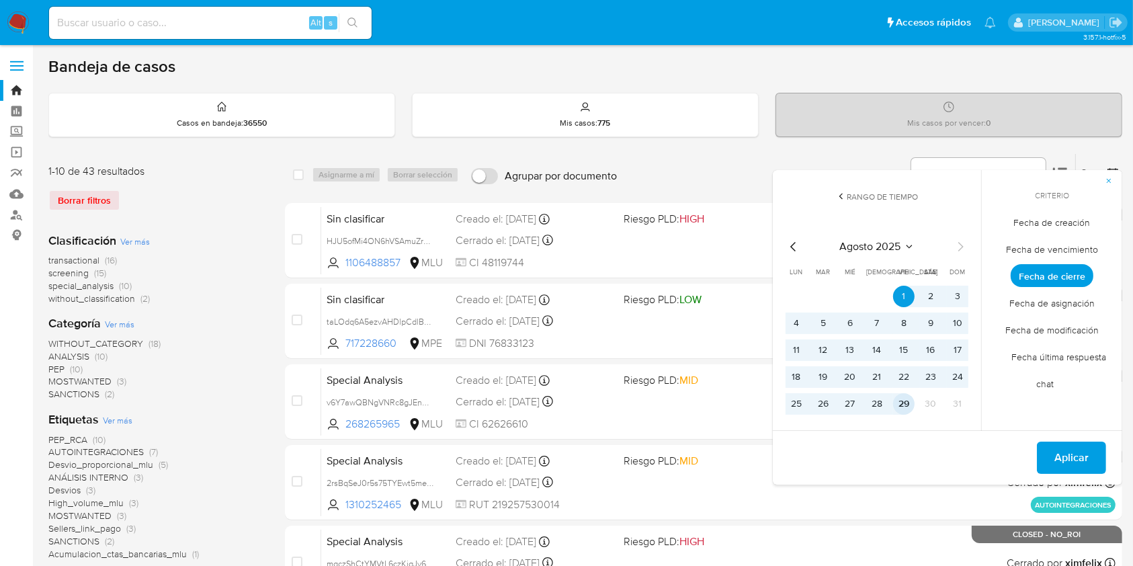
click at [903, 398] on button "29" at bounding box center [903, 403] width 21 height 21
click at [1094, 457] on button "Aplicar" at bounding box center [1071, 457] width 69 height 32
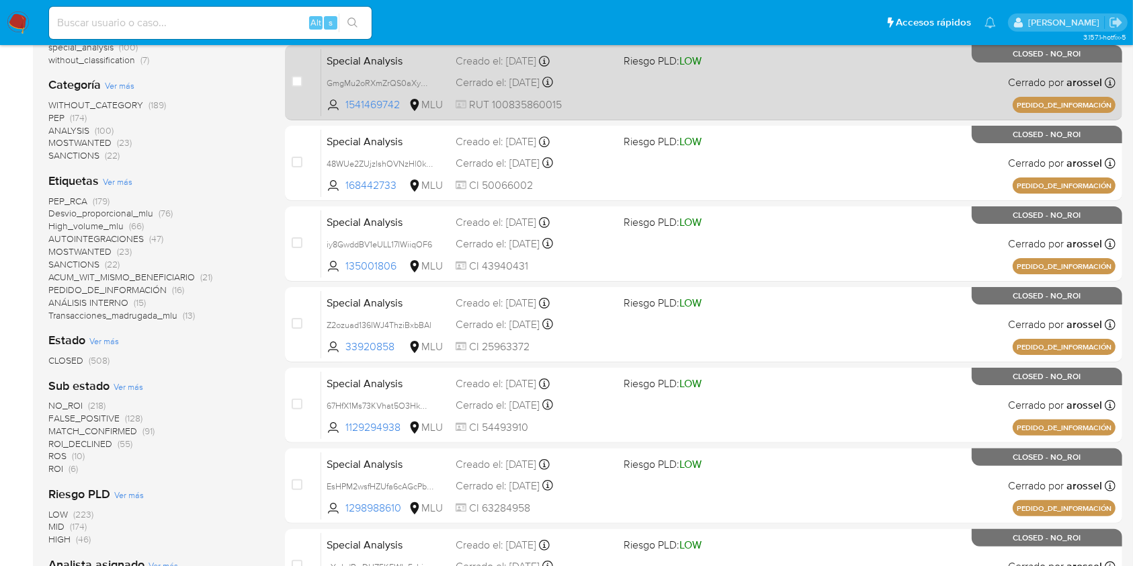
scroll to position [447, 0]
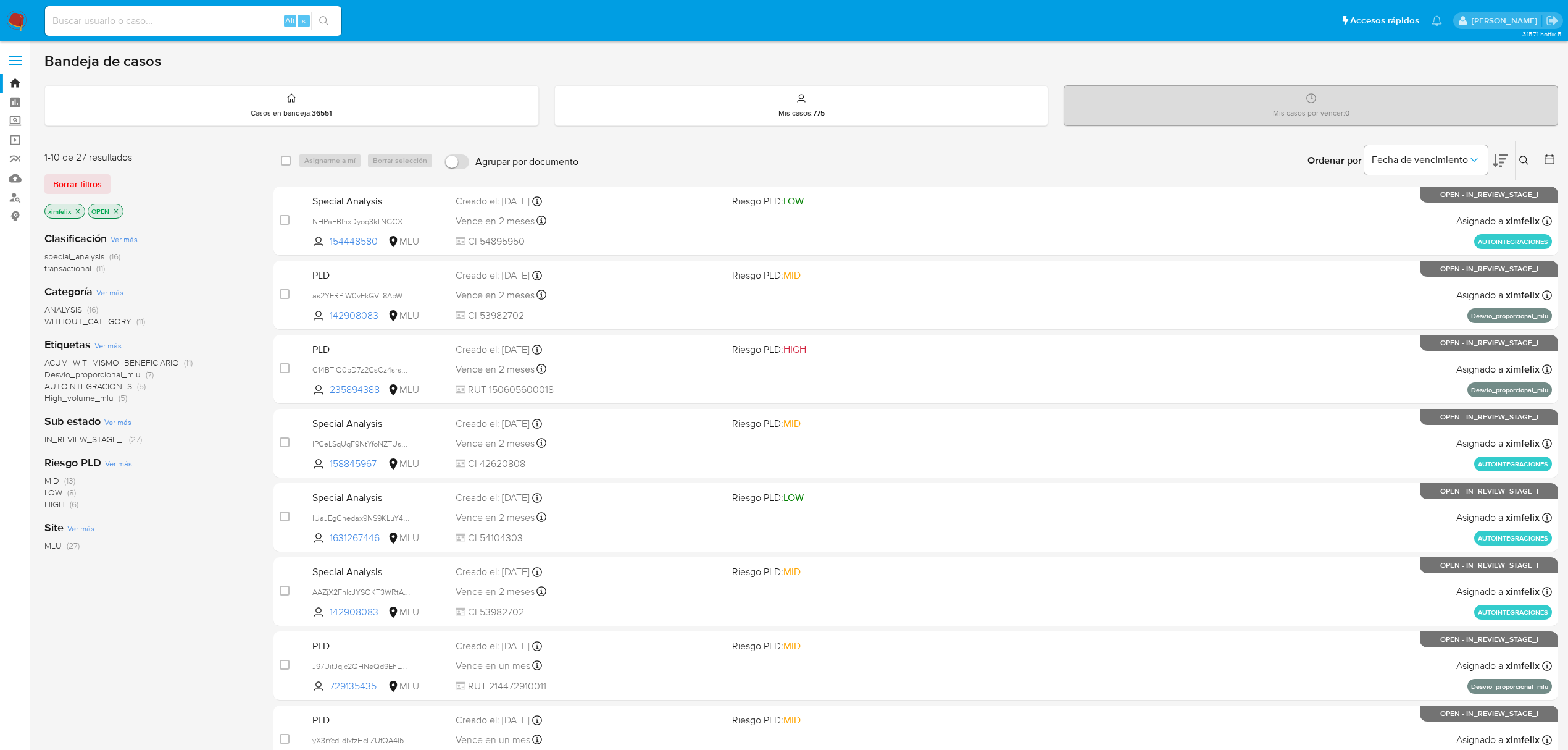
click at [1505, 162] on icon at bounding box center [1500, 161] width 15 height 15
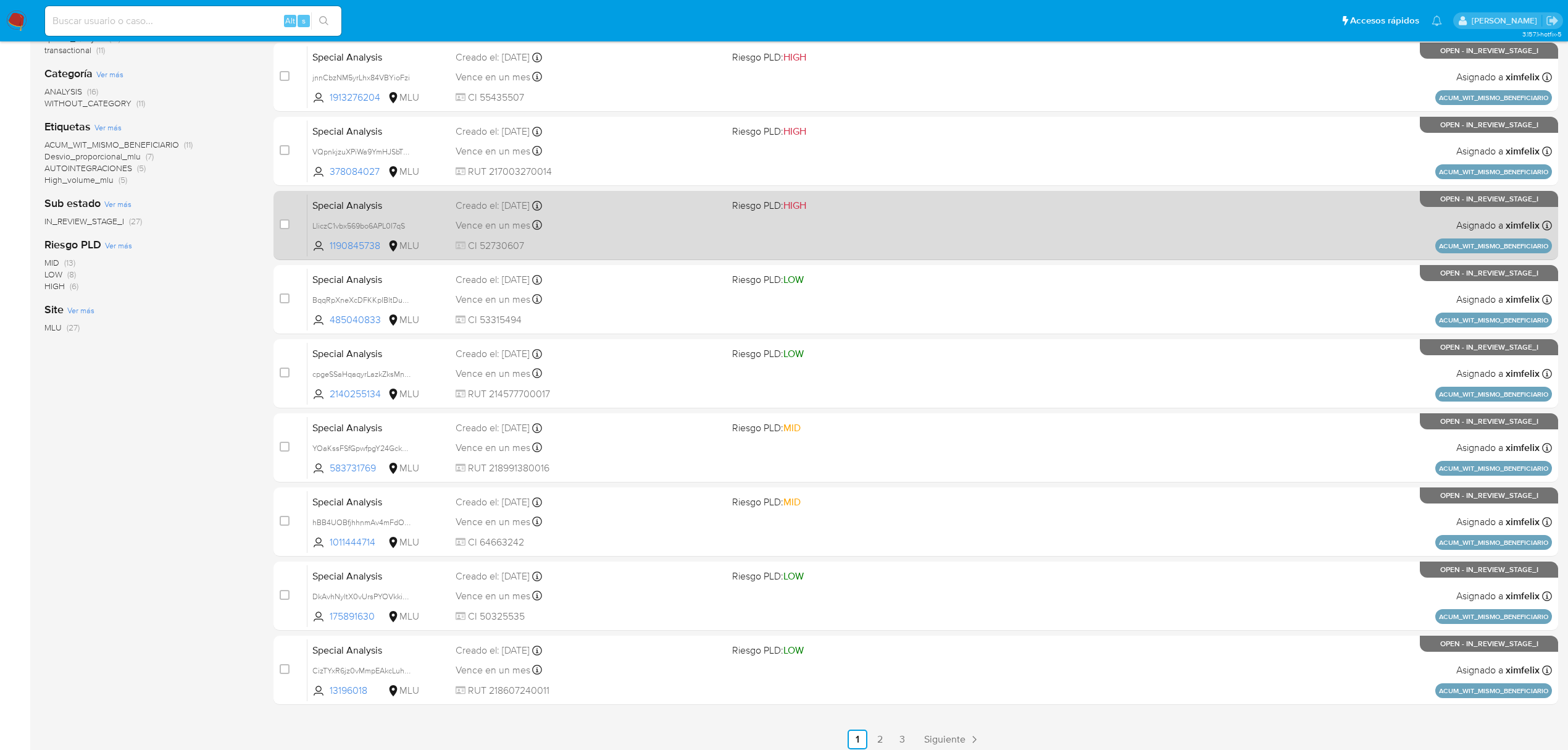
scroll to position [225, 0]
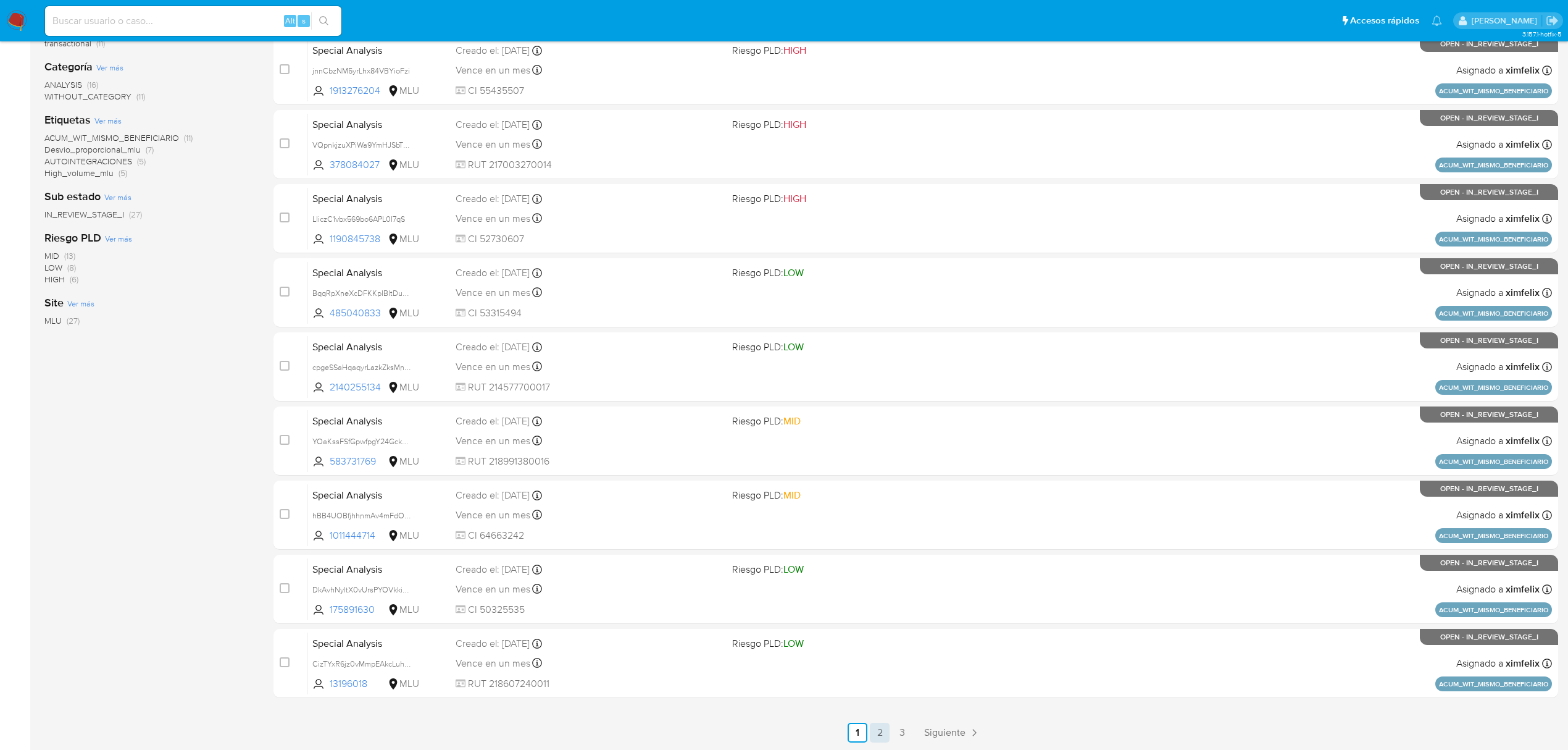
click at [882, 726] on link "2" at bounding box center [880, 732] width 19 height 19
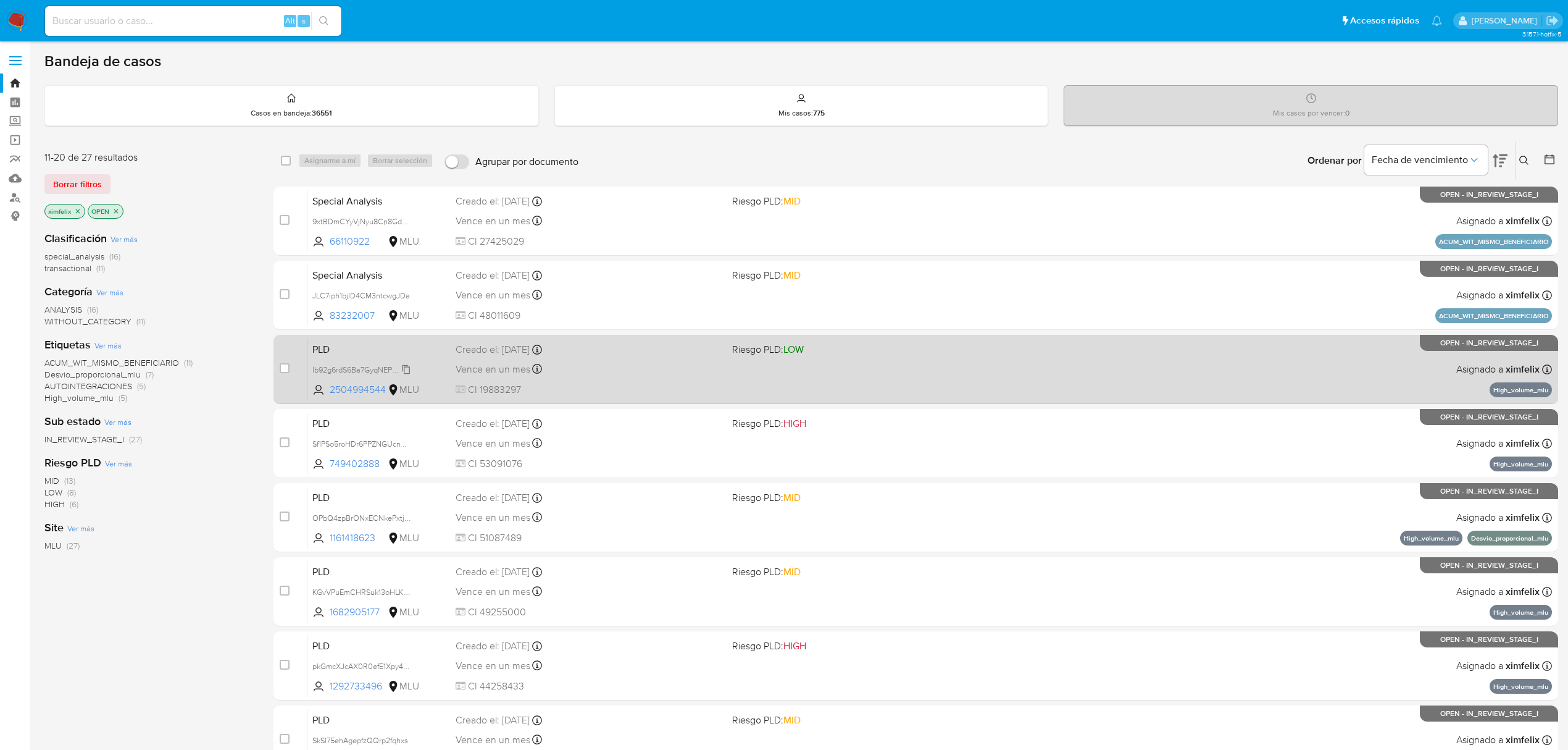
click at [402, 366] on span "Ib92g6rdS6Ba7GyqNEPQCdjE" at bounding box center [363, 369] width 102 height 14
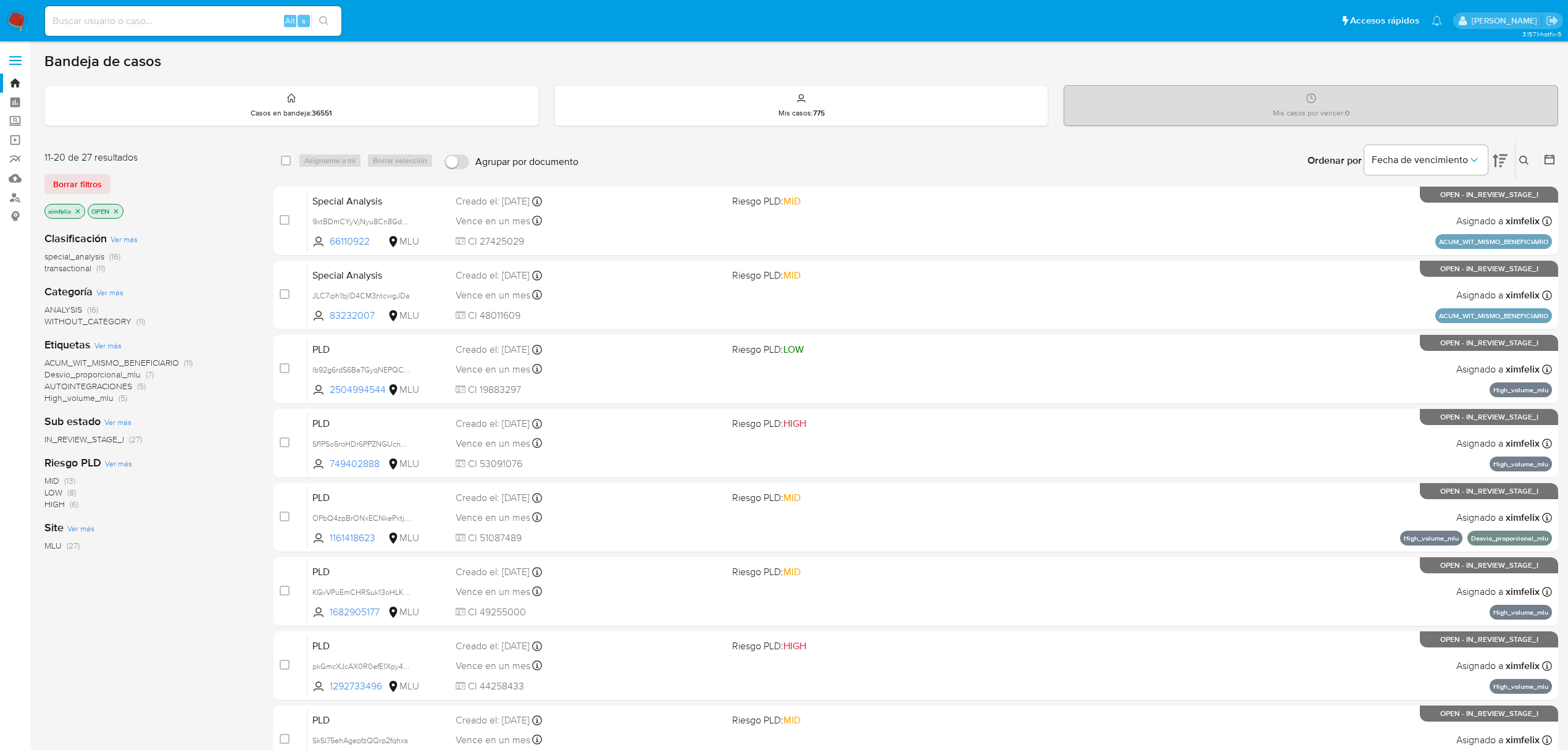
click at [115, 386] on span "AUTOINTEGRACIONES" at bounding box center [87, 385] width 87 height 12
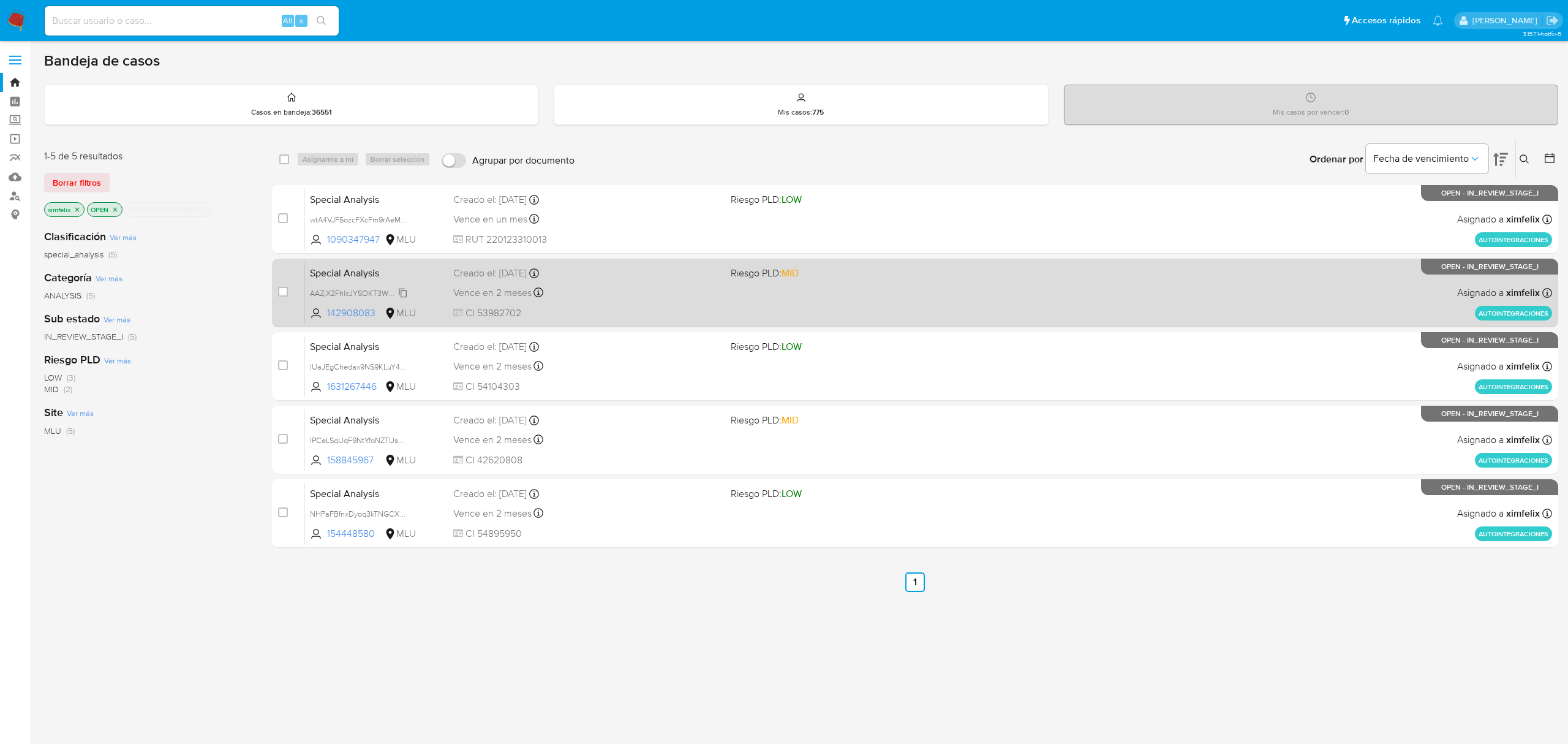
click at [402, 287] on span "AAZjX2FhlcJYSOKT3WRtAqH5" at bounding box center [362, 292] width 105 height 14
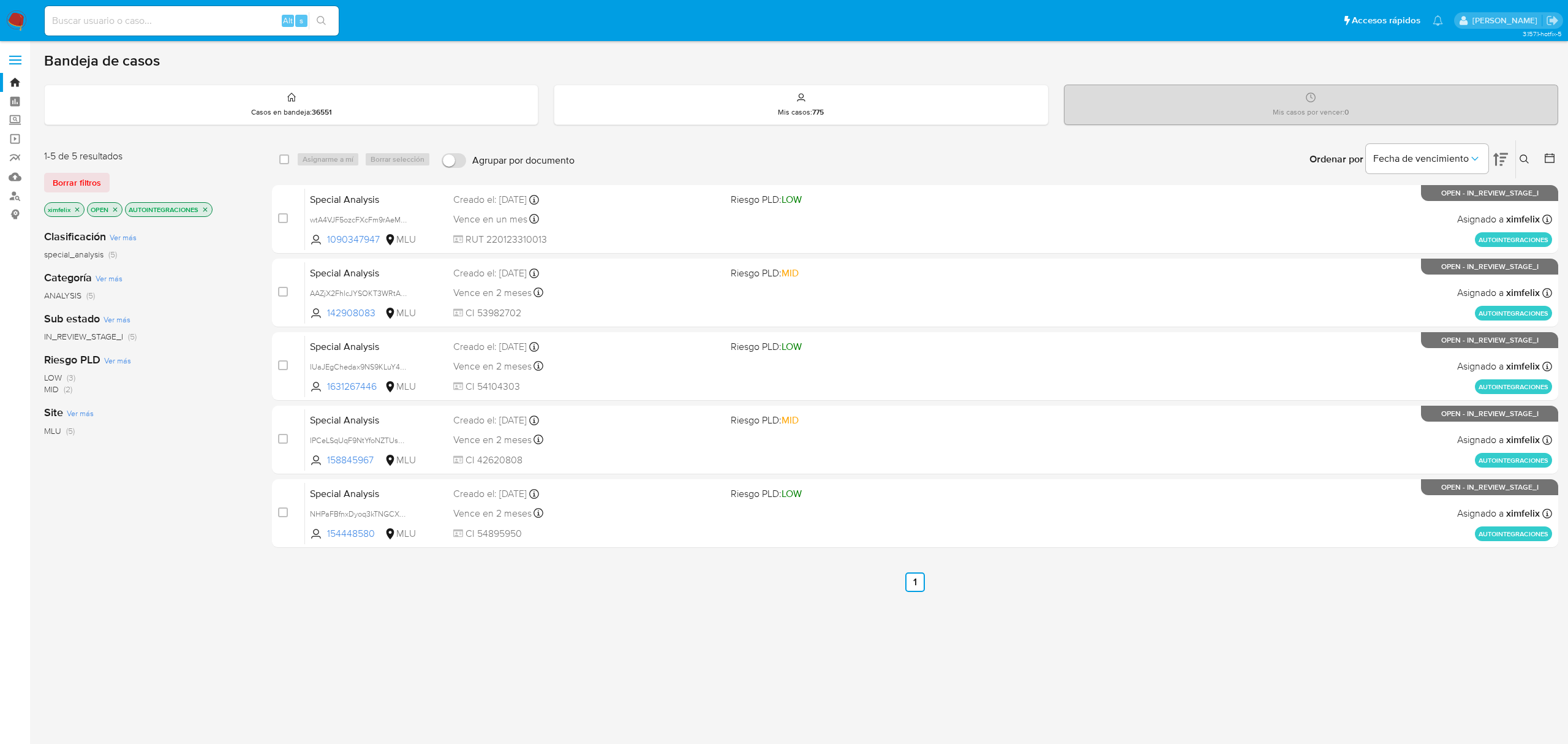
click at [211, 210] on p "AUTOINTEGRACIONES" at bounding box center [169, 209] width 87 height 14
click at [208, 211] on icon "close-filter" at bounding box center [205, 209] width 5 height 5
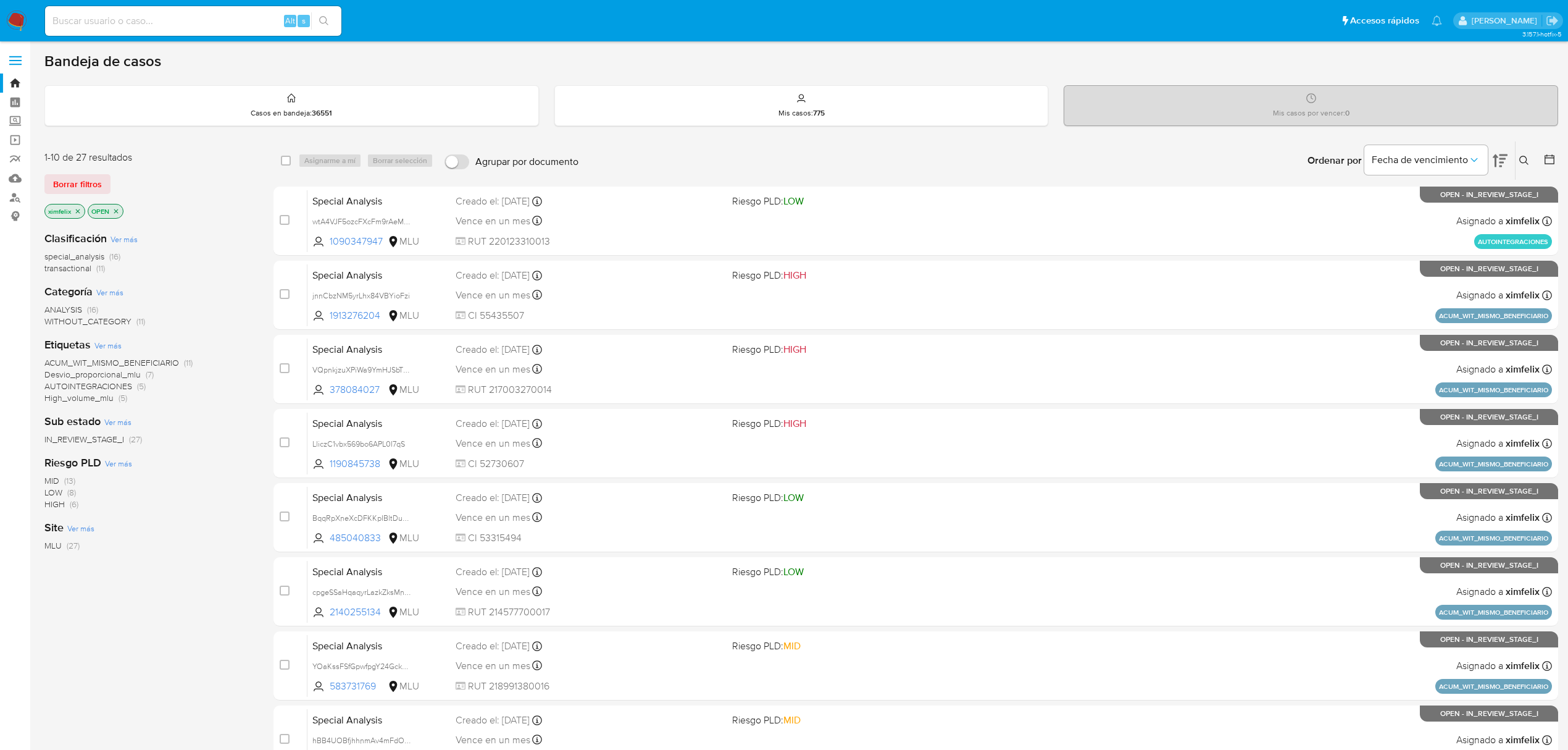
click at [130, 375] on span "Desvio_proporcional_mlu" at bounding box center [92, 373] width 97 height 12
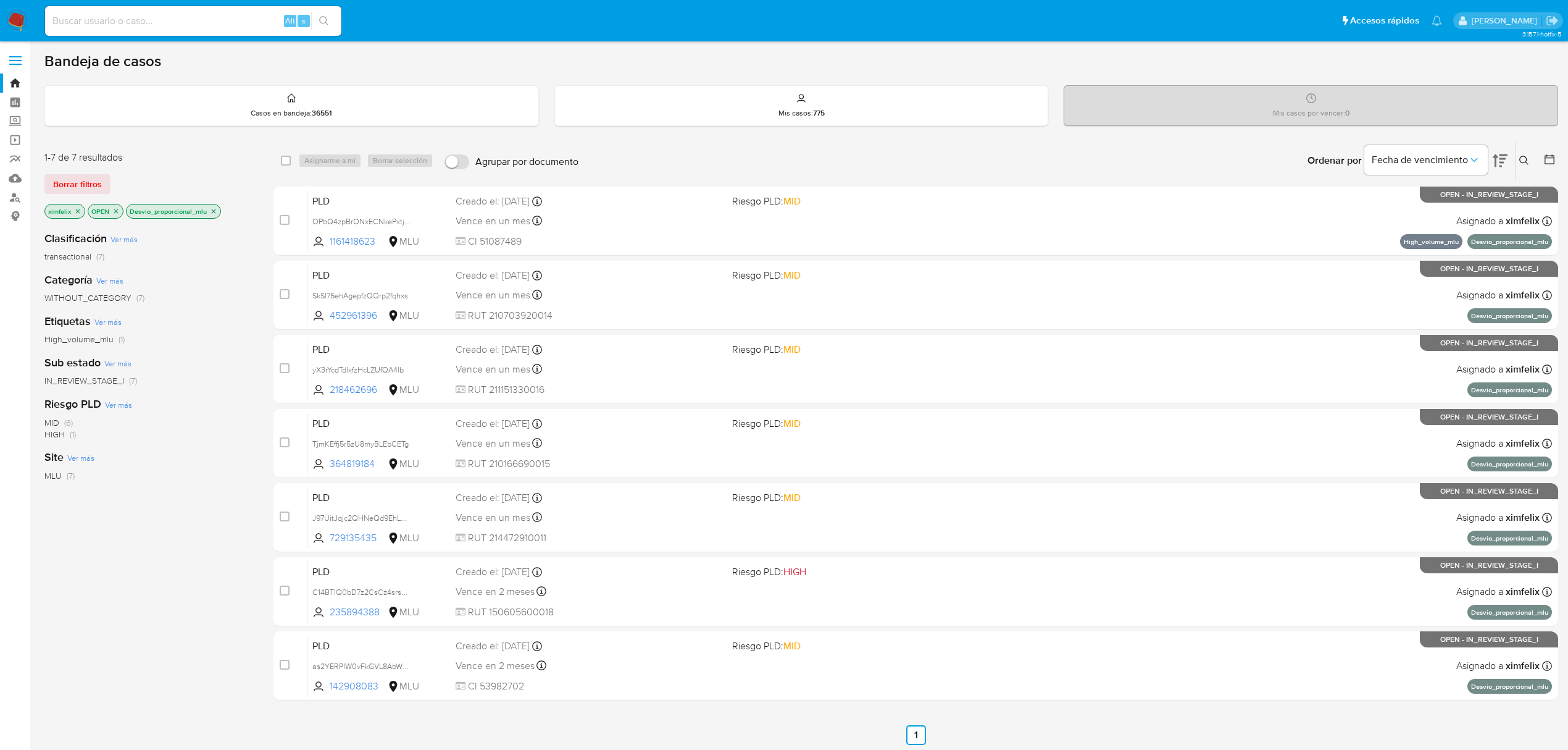
click at [217, 213] on icon "close-filter" at bounding box center [213, 211] width 7 height 7
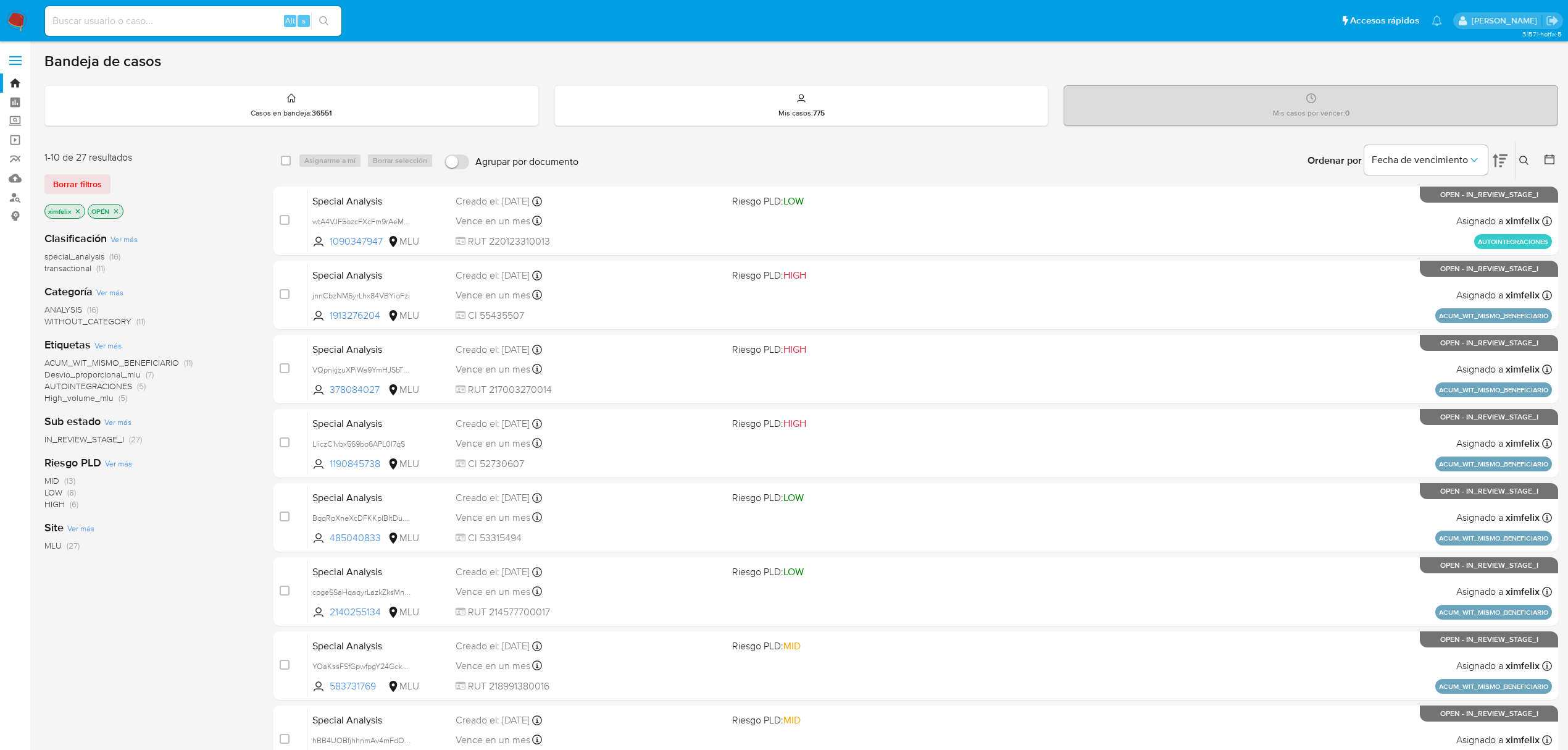
click at [114, 398] on span "High_volume_mlu (5)" at bounding box center [85, 398] width 83 height 12
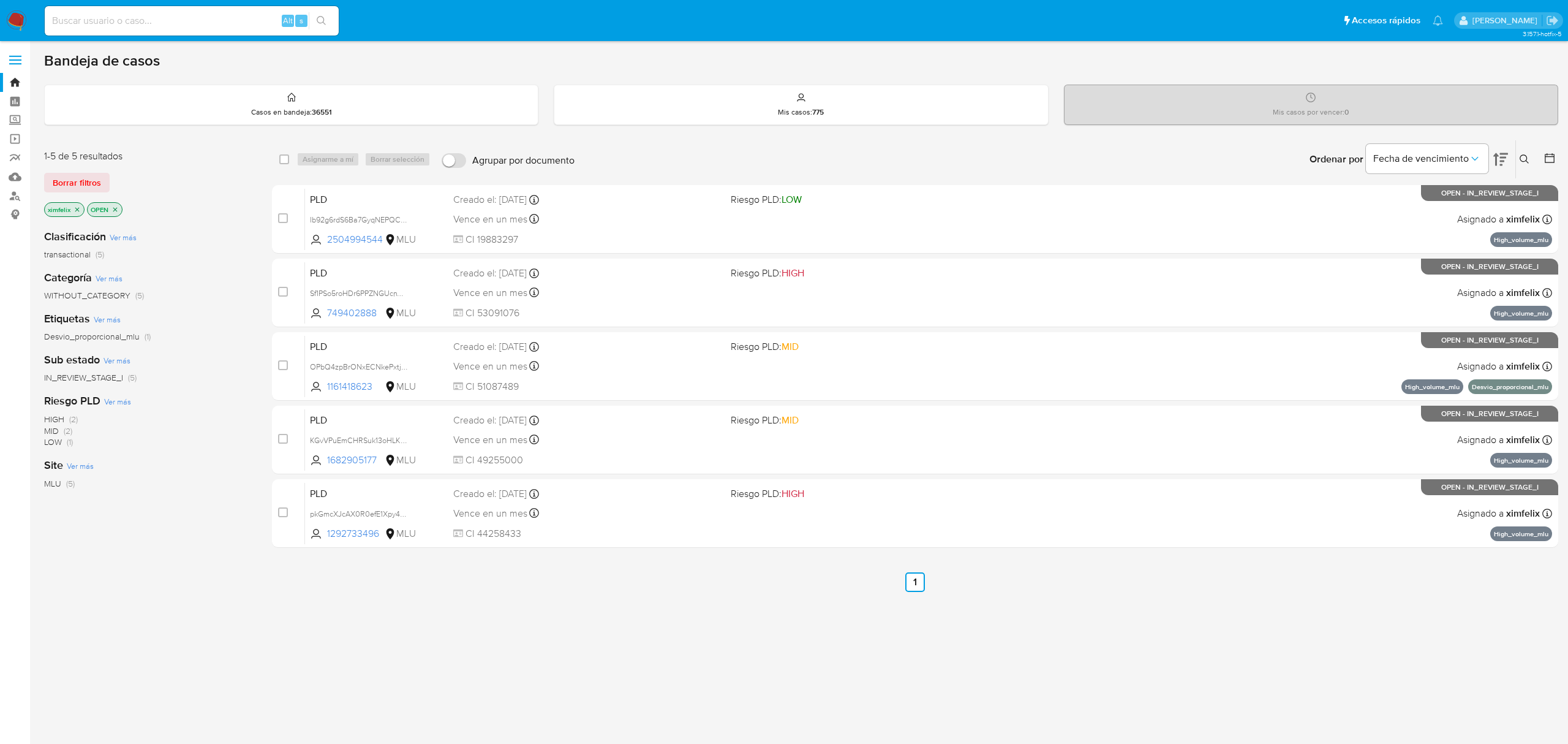
click at [77, 211] on icon "close-filter" at bounding box center [77, 210] width 7 height 7
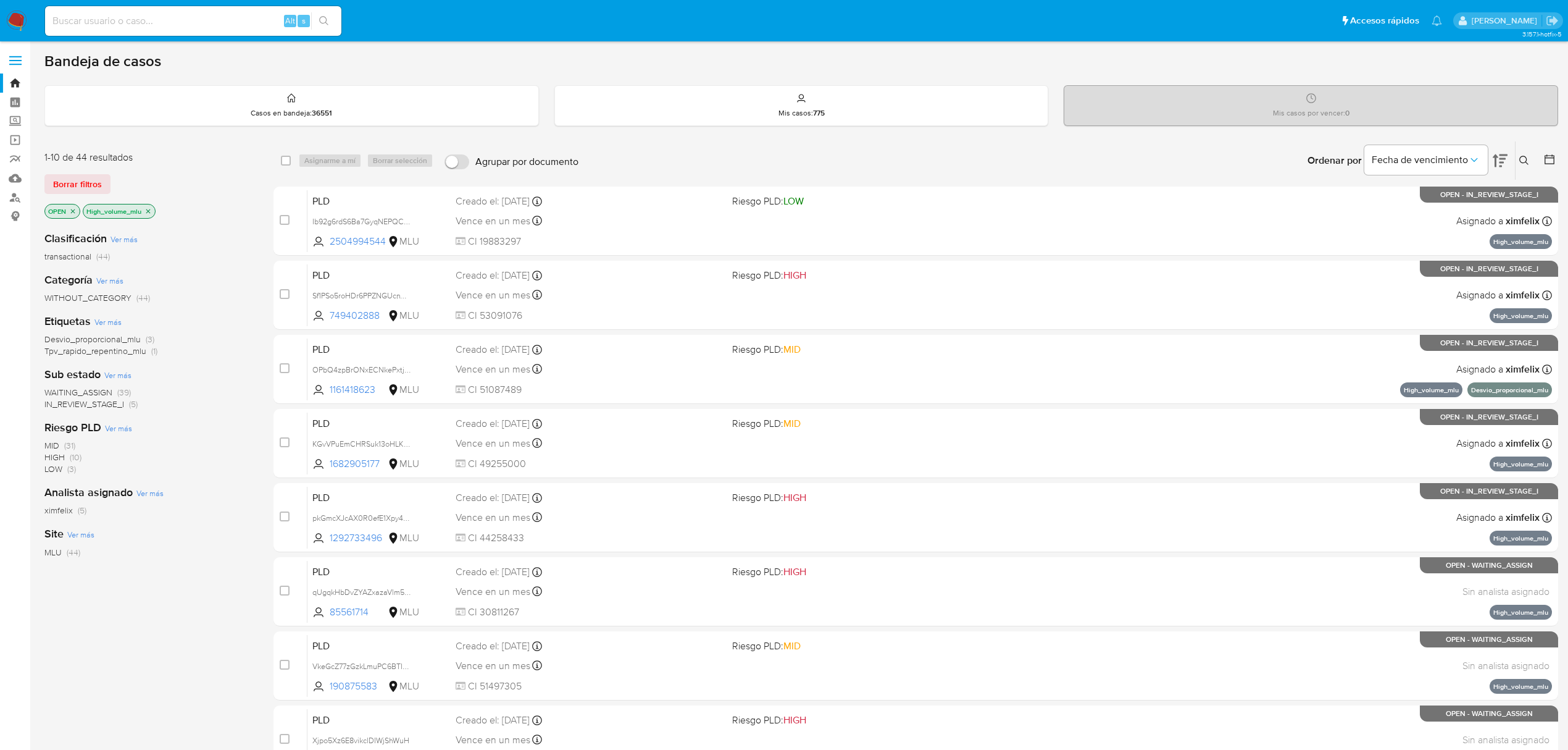
click at [146, 212] on icon "close-filter" at bounding box center [148, 211] width 7 height 7
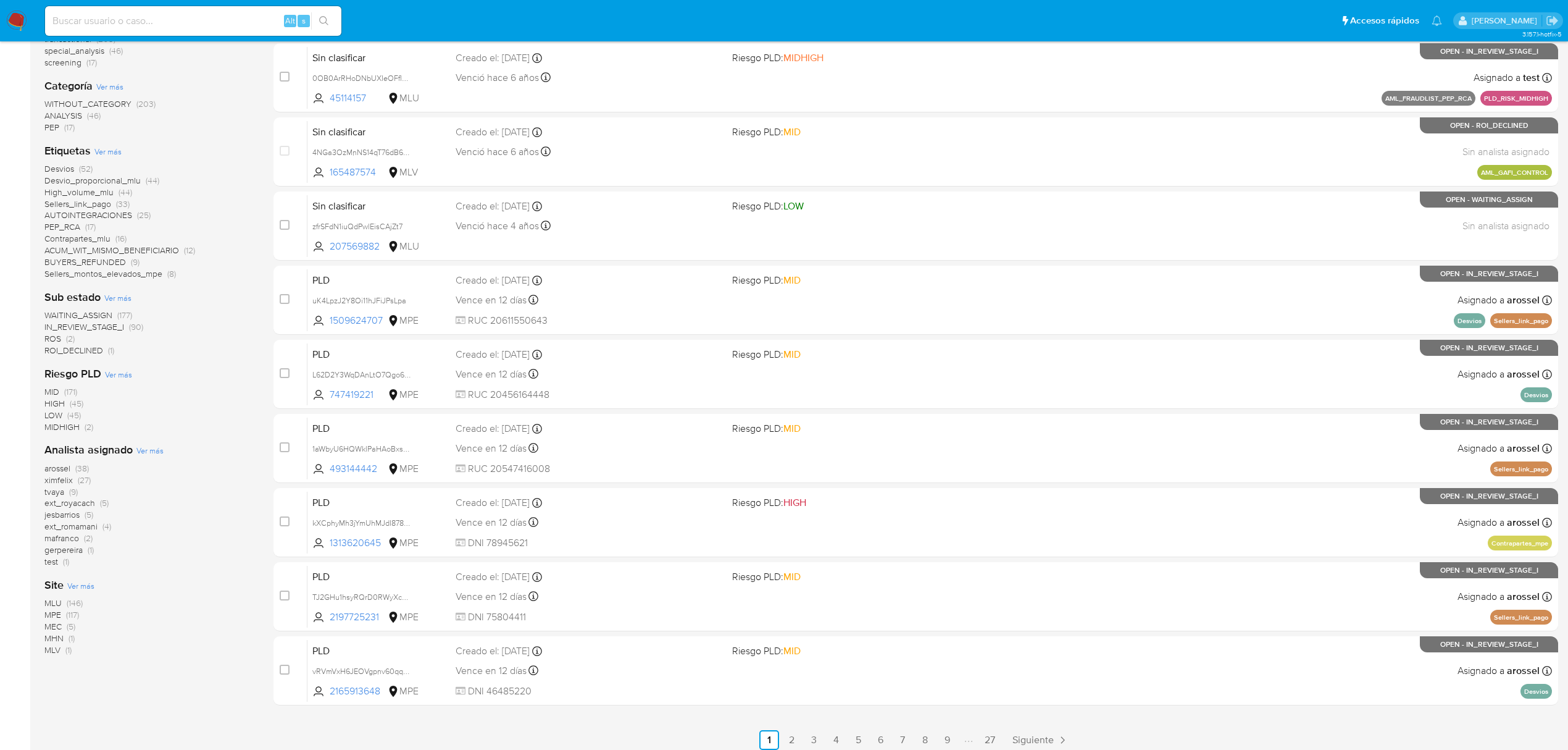
scroll to position [225, 0]
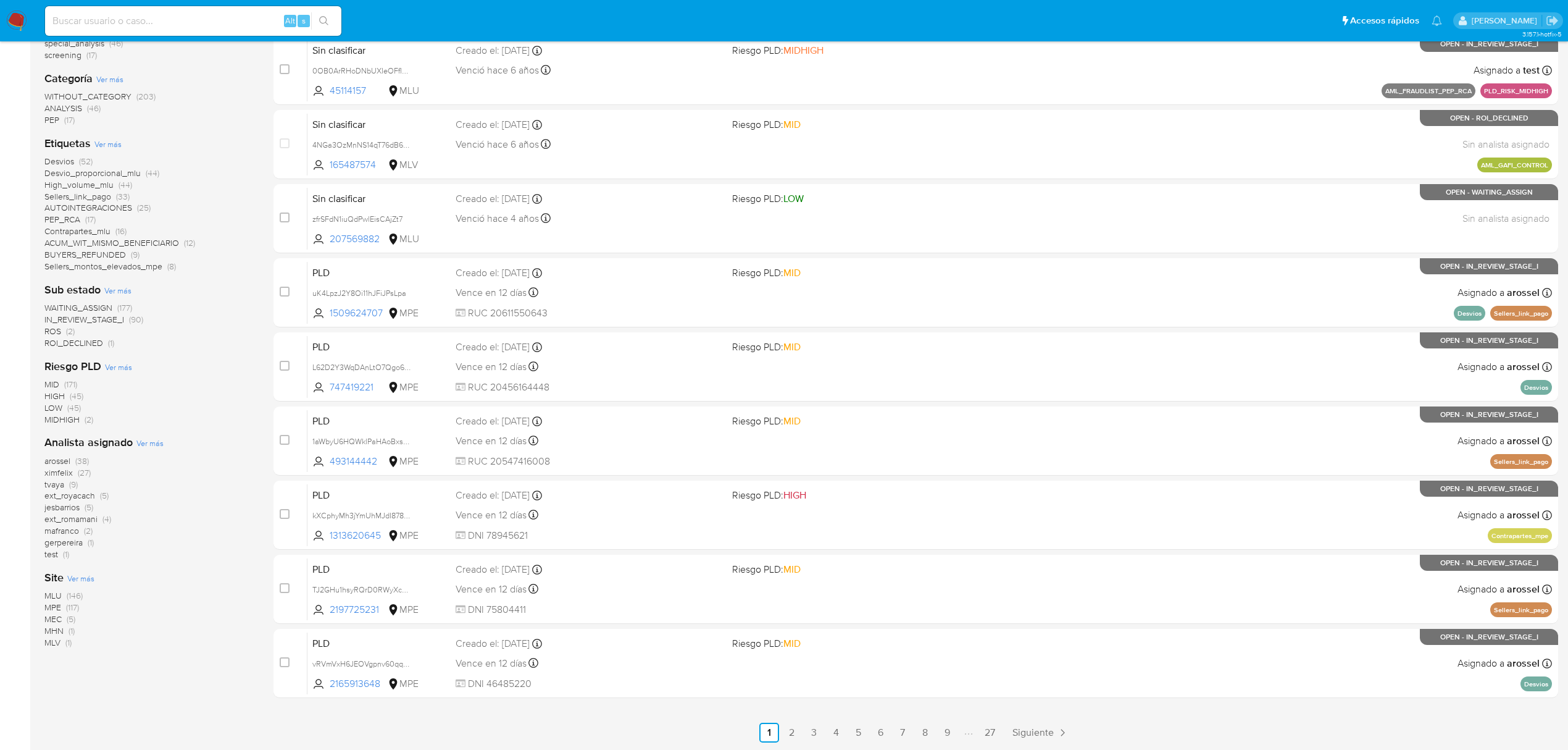
click at [69, 593] on span "(146)" at bounding box center [74, 595] width 16 height 12
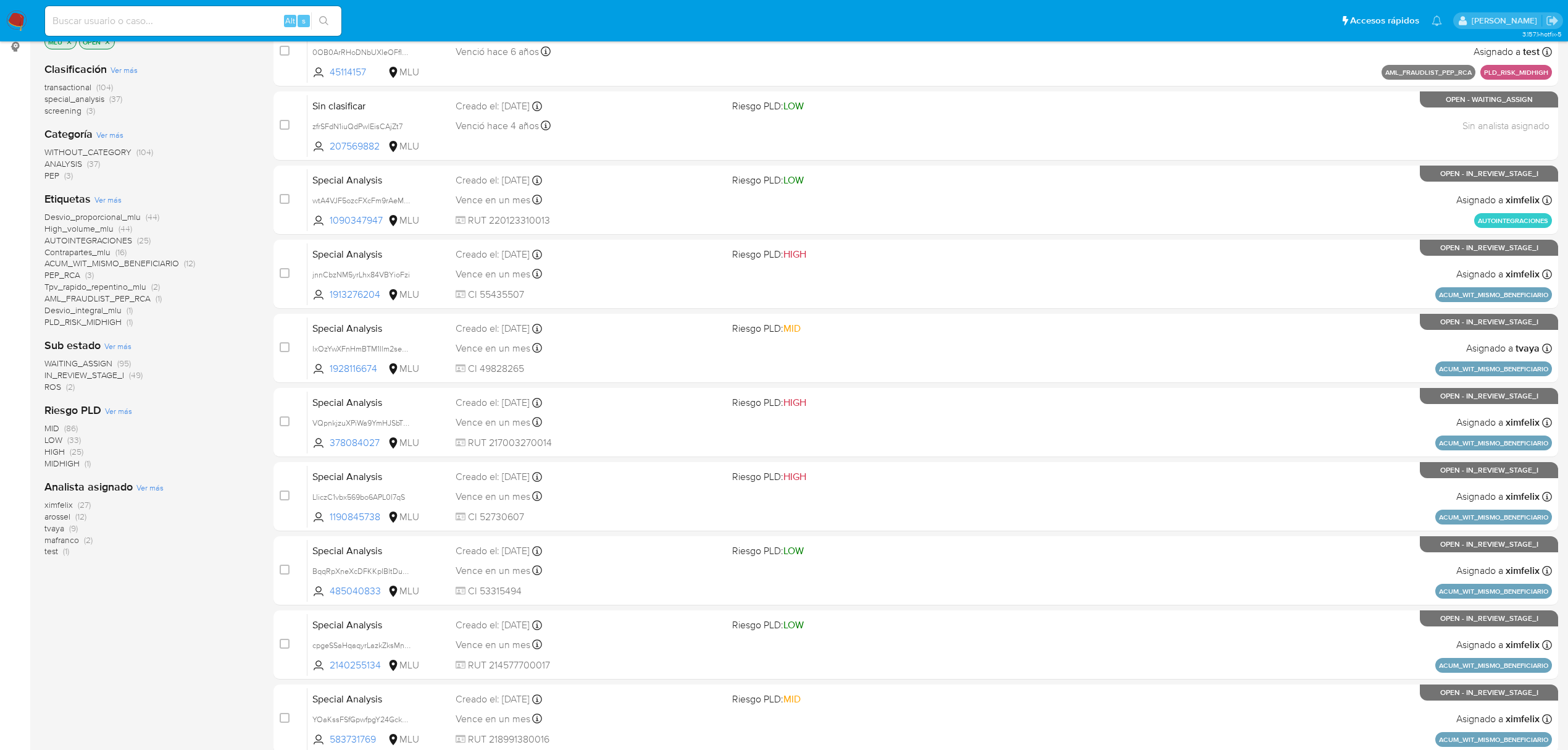
scroll to position [142, 0]
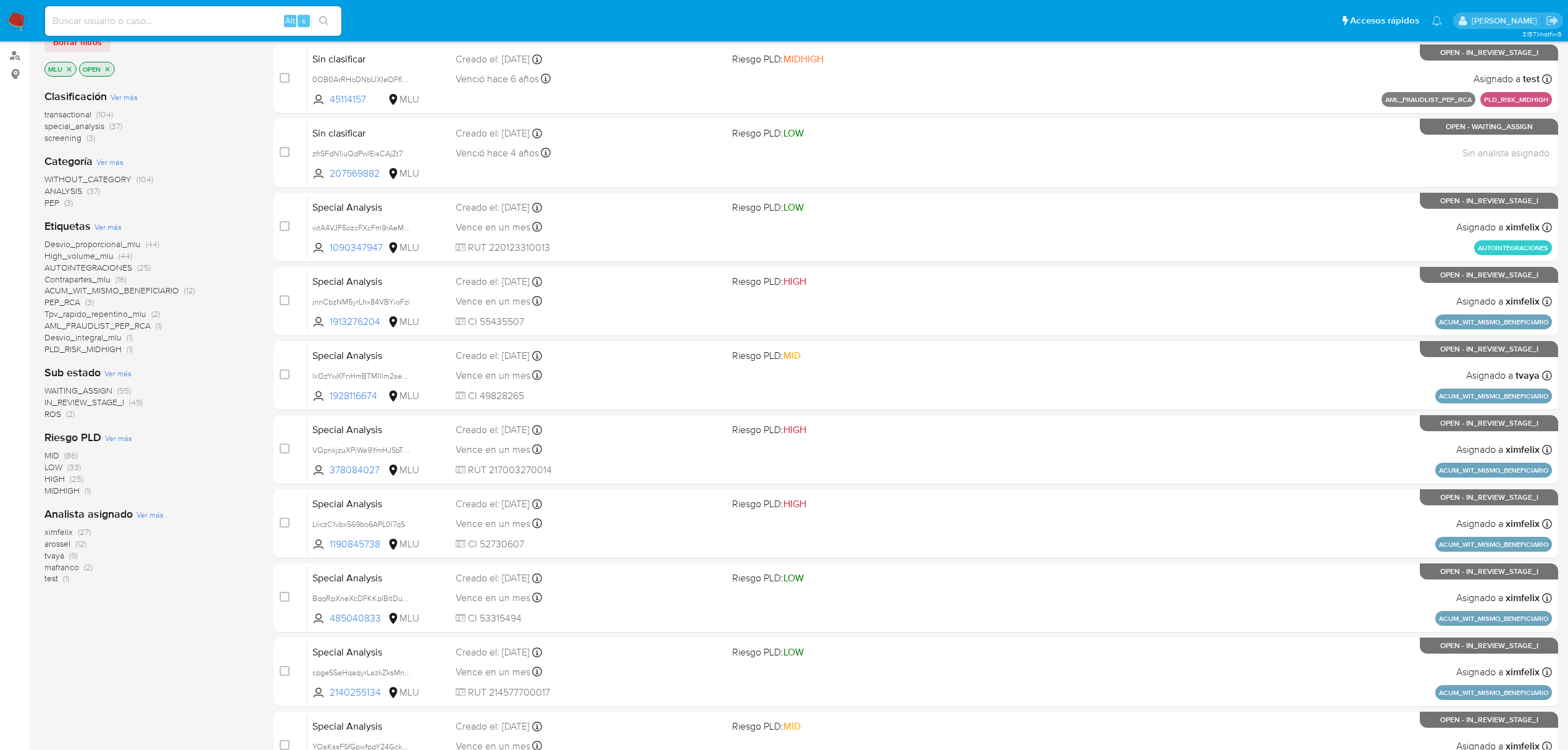
click at [83, 389] on span "WAITING_ASSIGN" at bounding box center [78, 390] width 68 height 12
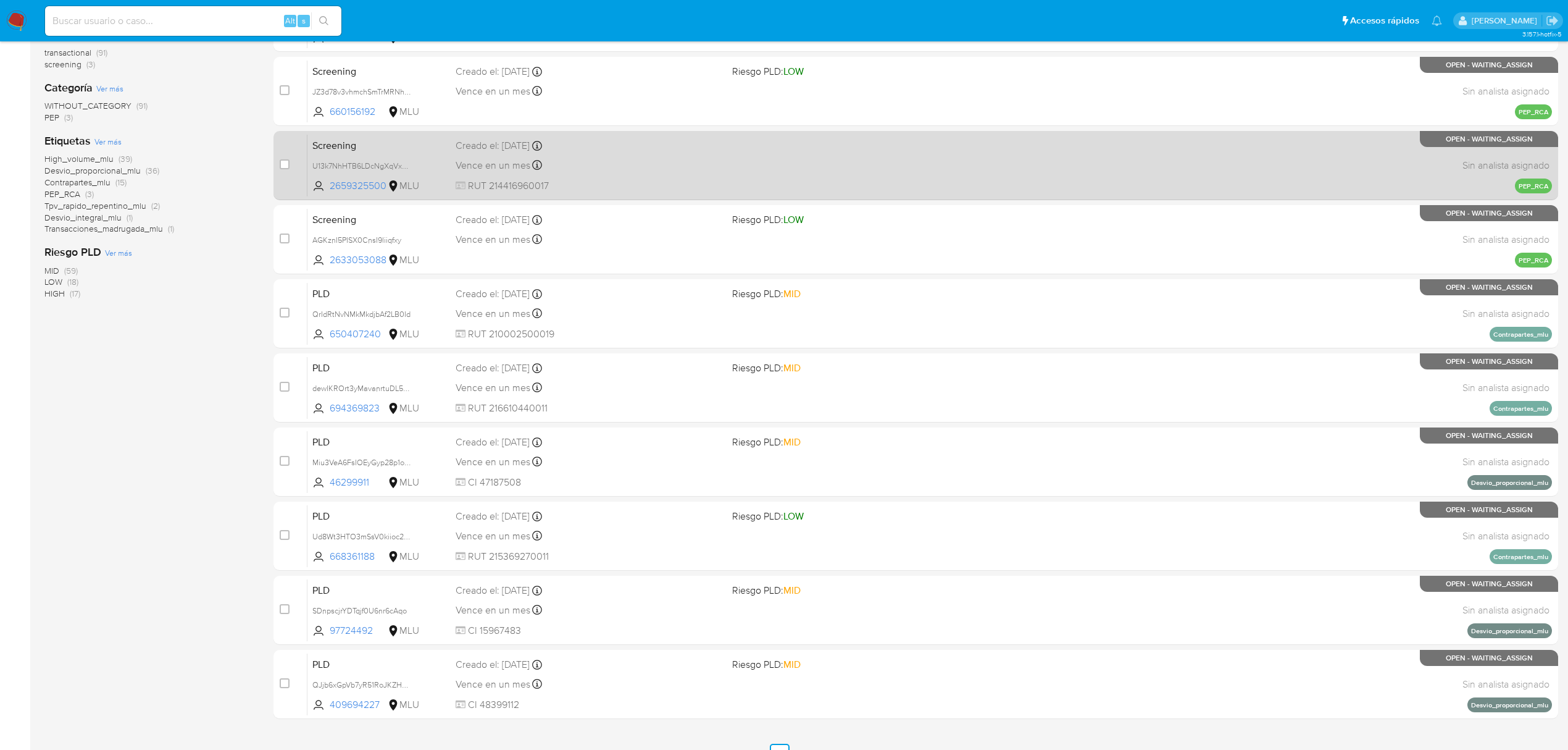
scroll to position [225, 0]
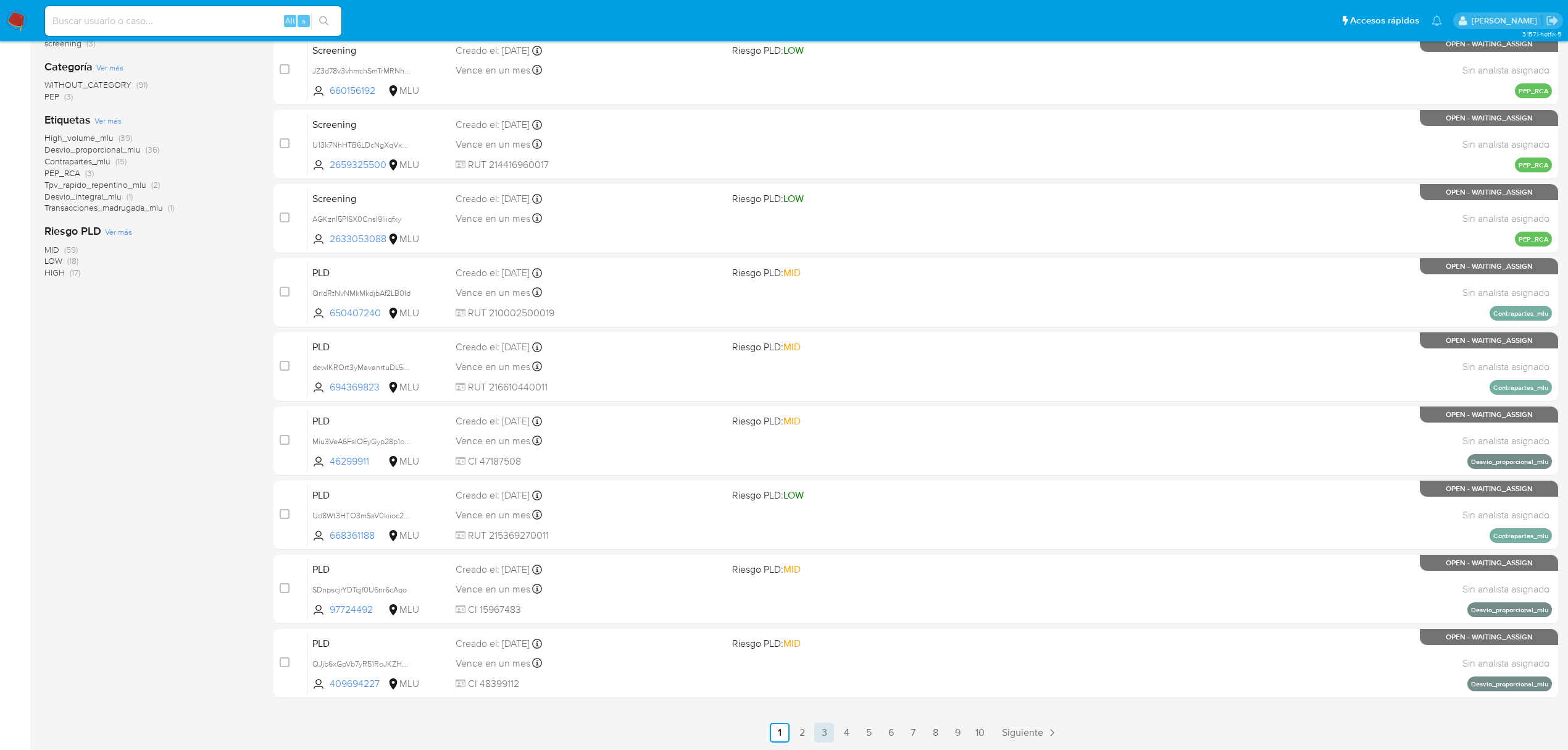
click at [833, 732] on link "3" at bounding box center [824, 732] width 19 height 19
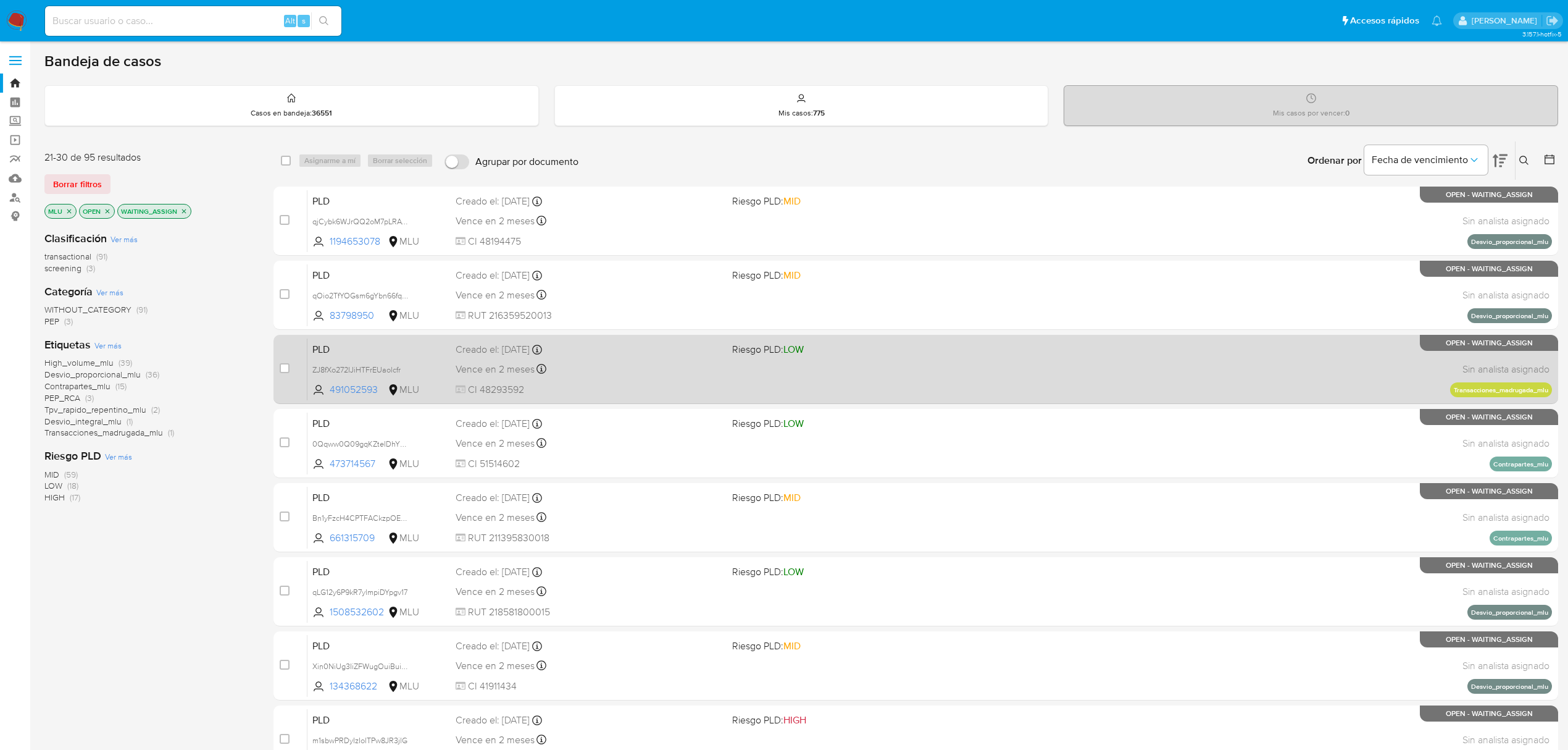
click at [605, 374] on div "Vence en 2 meses Vence el 10/11/2025 06:34:35" at bounding box center [589, 369] width 267 height 17
click at [289, 370] on input "checkbox" at bounding box center [284, 368] width 10 height 10
checkbox input "true"
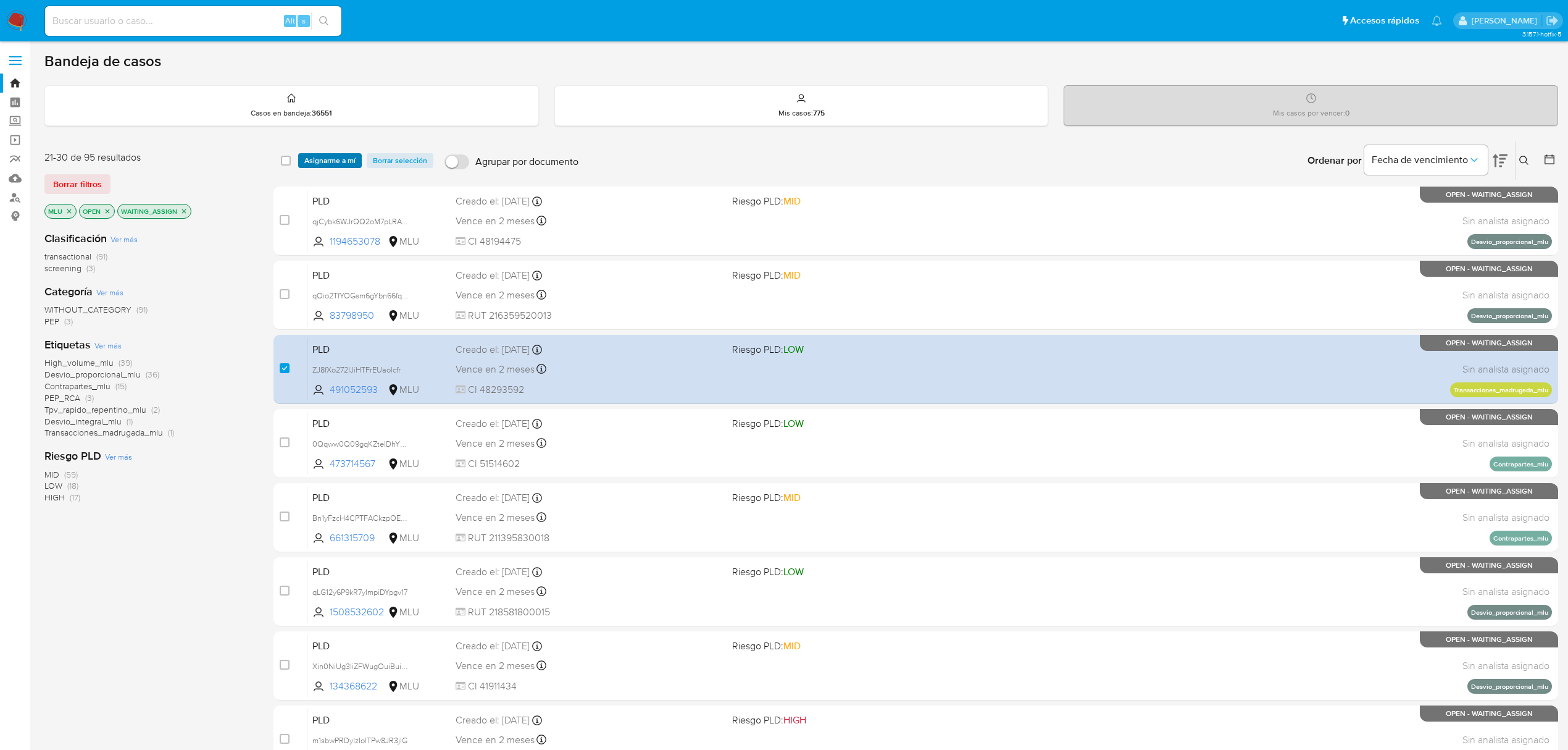
click at [336, 158] on span "Asignarme a mí" at bounding box center [330, 160] width 51 height 12
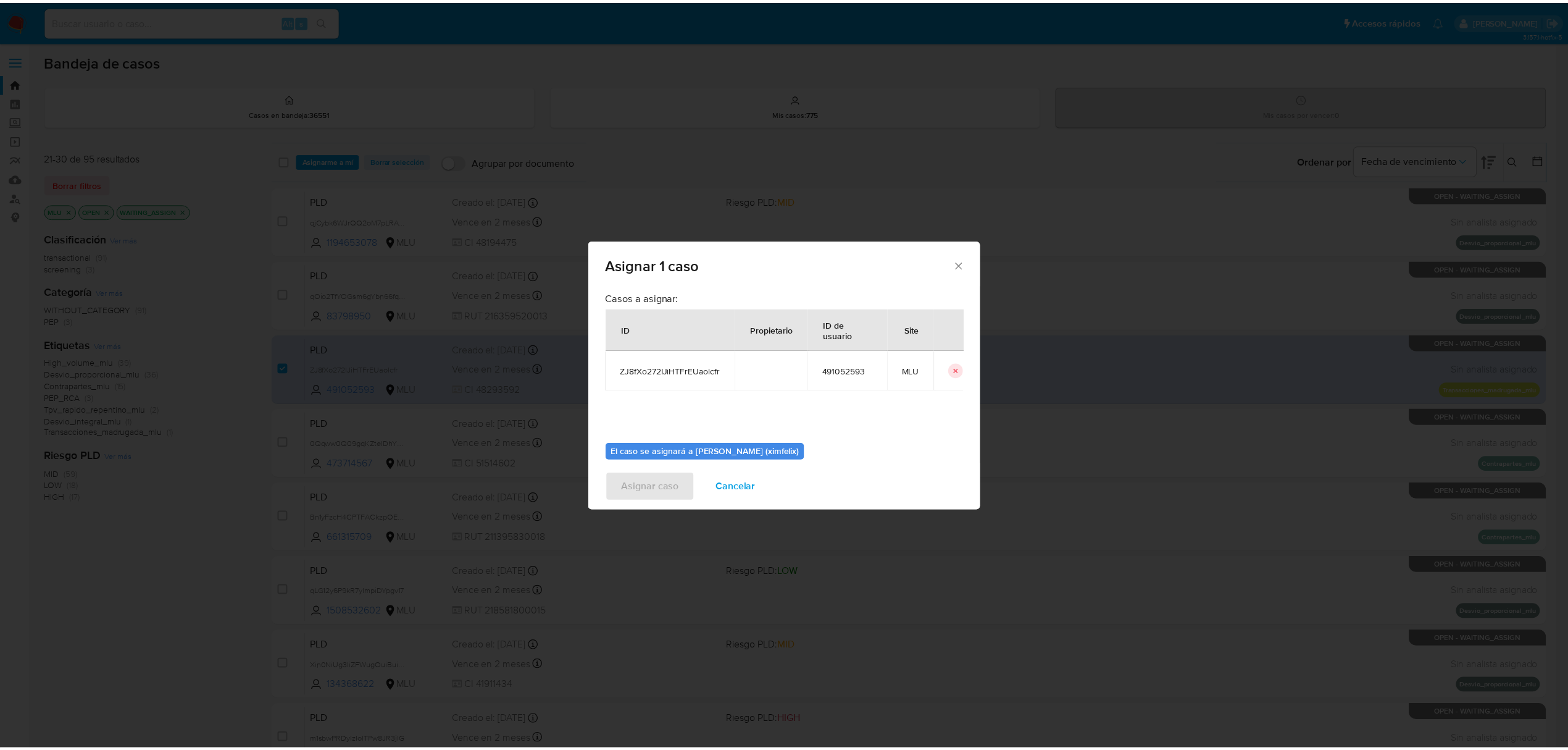
scroll to position [63, 0]
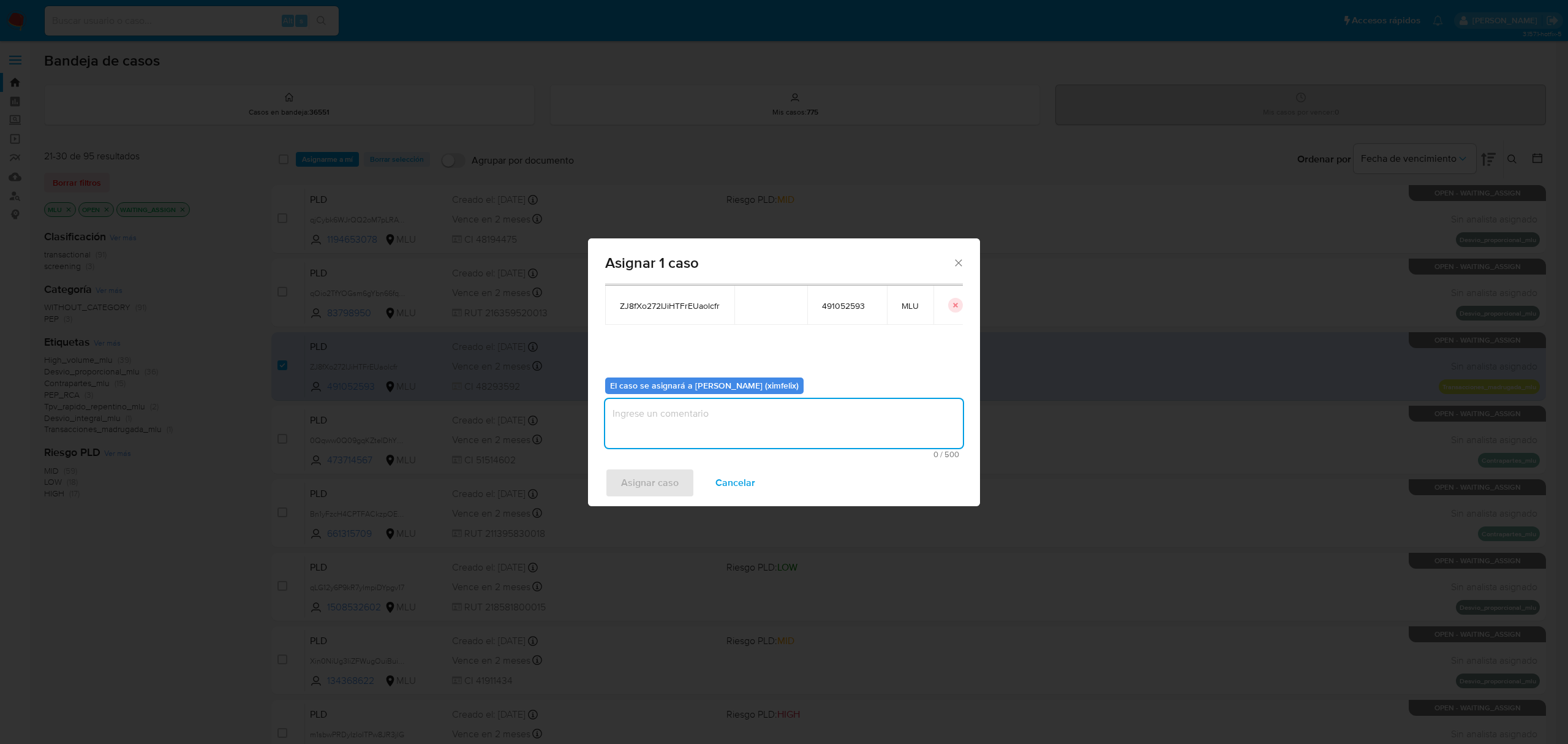
click at [706, 409] on textarea "assign-modal" at bounding box center [784, 423] width 357 height 49
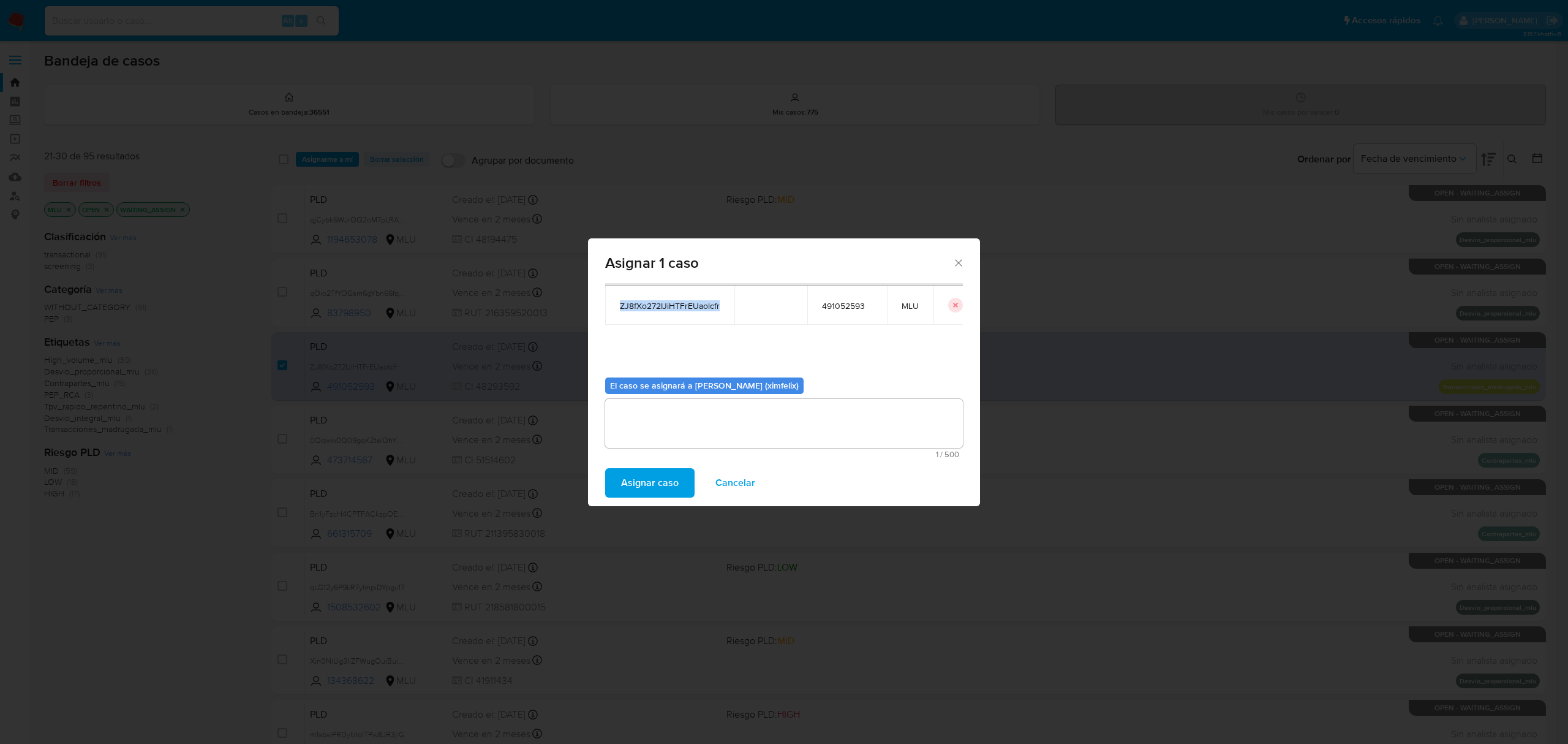
drag, startPoint x: 726, startPoint y: 310, endPoint x: 608, endPoint y: 312, distance: 118.0
click at [608, 312] on td "ZJ8fXo272IJiHTFrEUaolcfr" at bounding box center [670, 305] width 129 height 39
copy span "ZJ8fXo272IJiHTFrEUaolcfr"
drag, startPoint x: 659, startPoint y: 408, endPoint x: 655, endPoint y: 421, distance: 13.6
click at [659, 408] on textarea "assign-modal" at bounding box center [784, 423] width 357 height 49
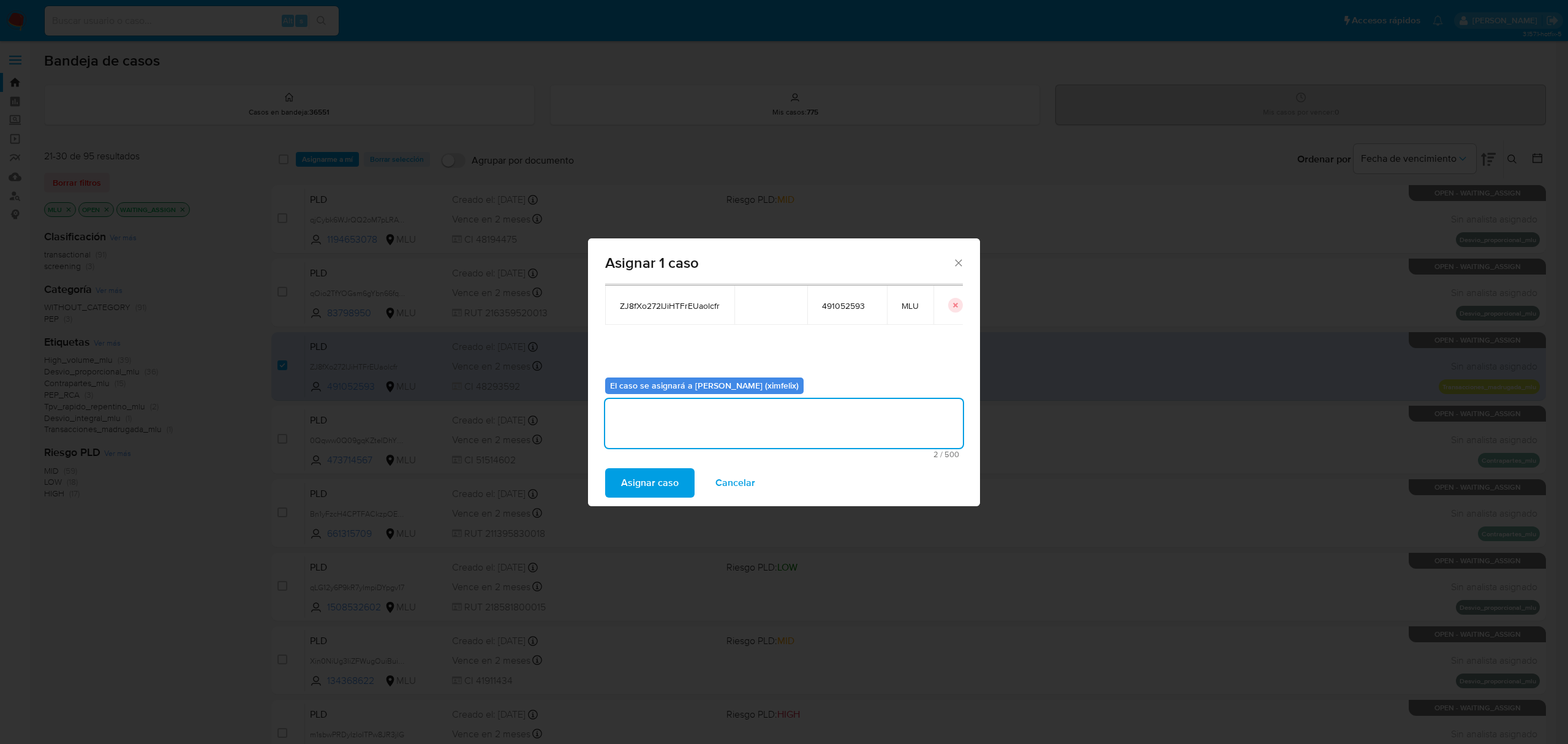
click at [642, 486] on span "Asignar caso" at bounding box center [649, 483] width 57 height 27
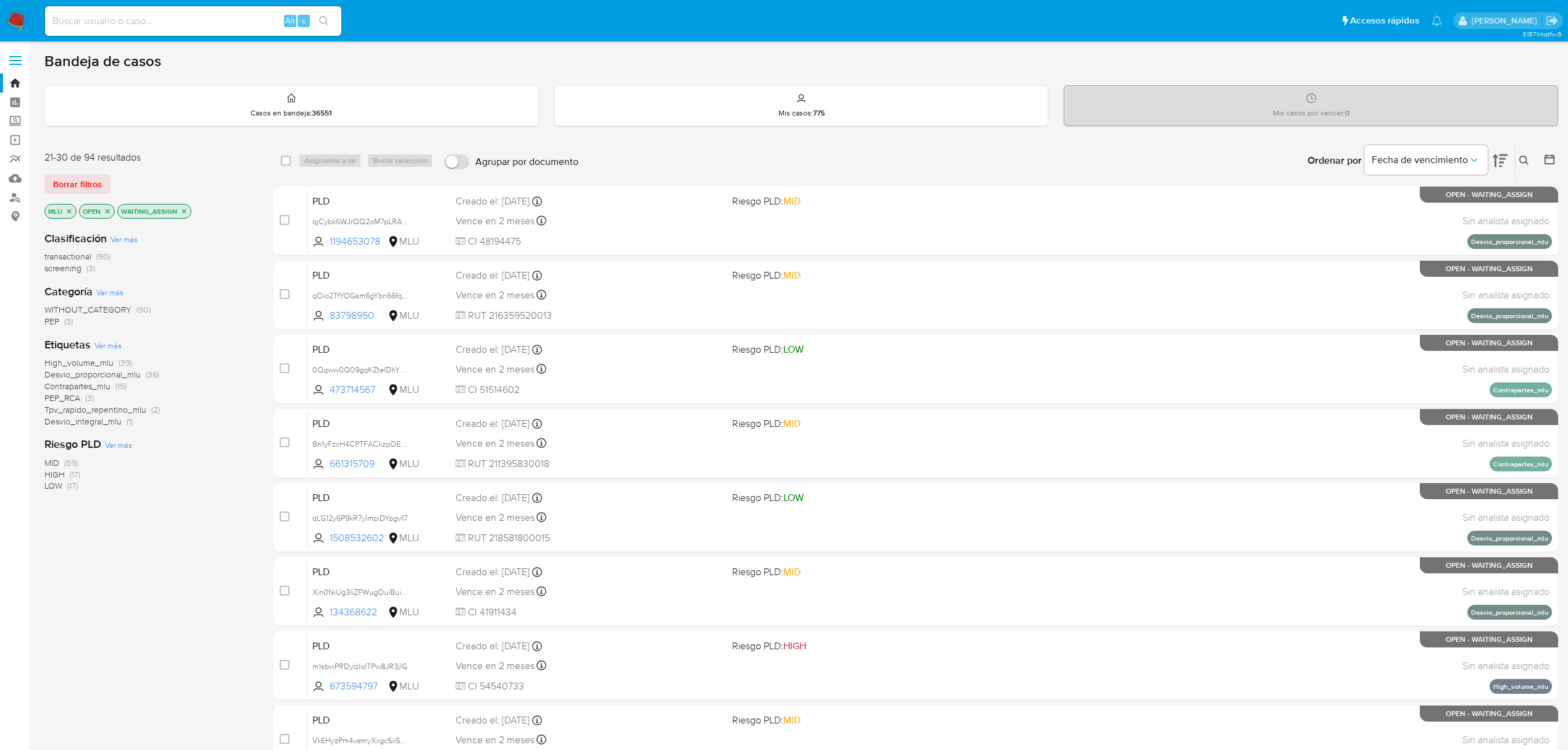
click at [23, 15] on img at bounding box center [17, 20] width 21 height 21
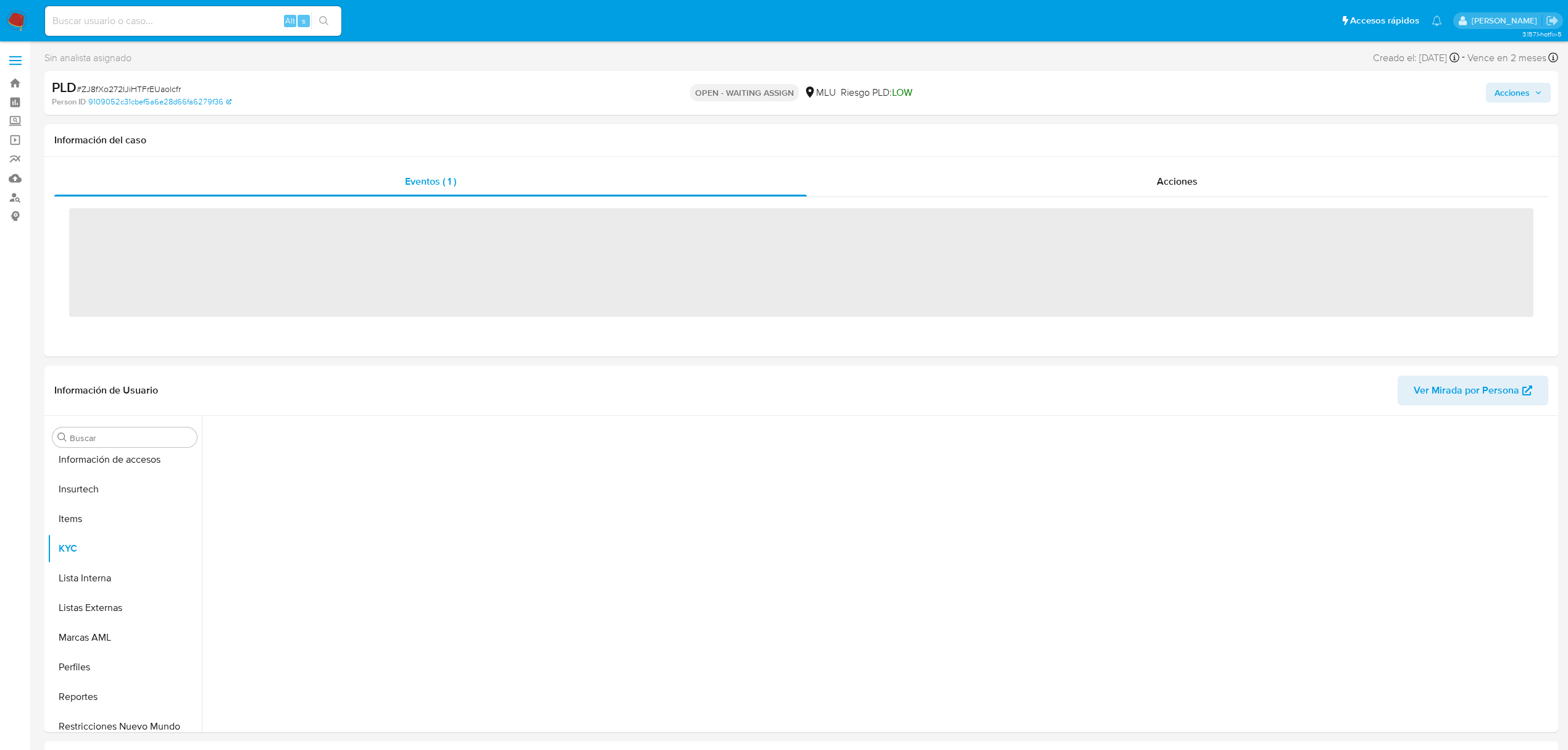
scroll to position [551, 0]
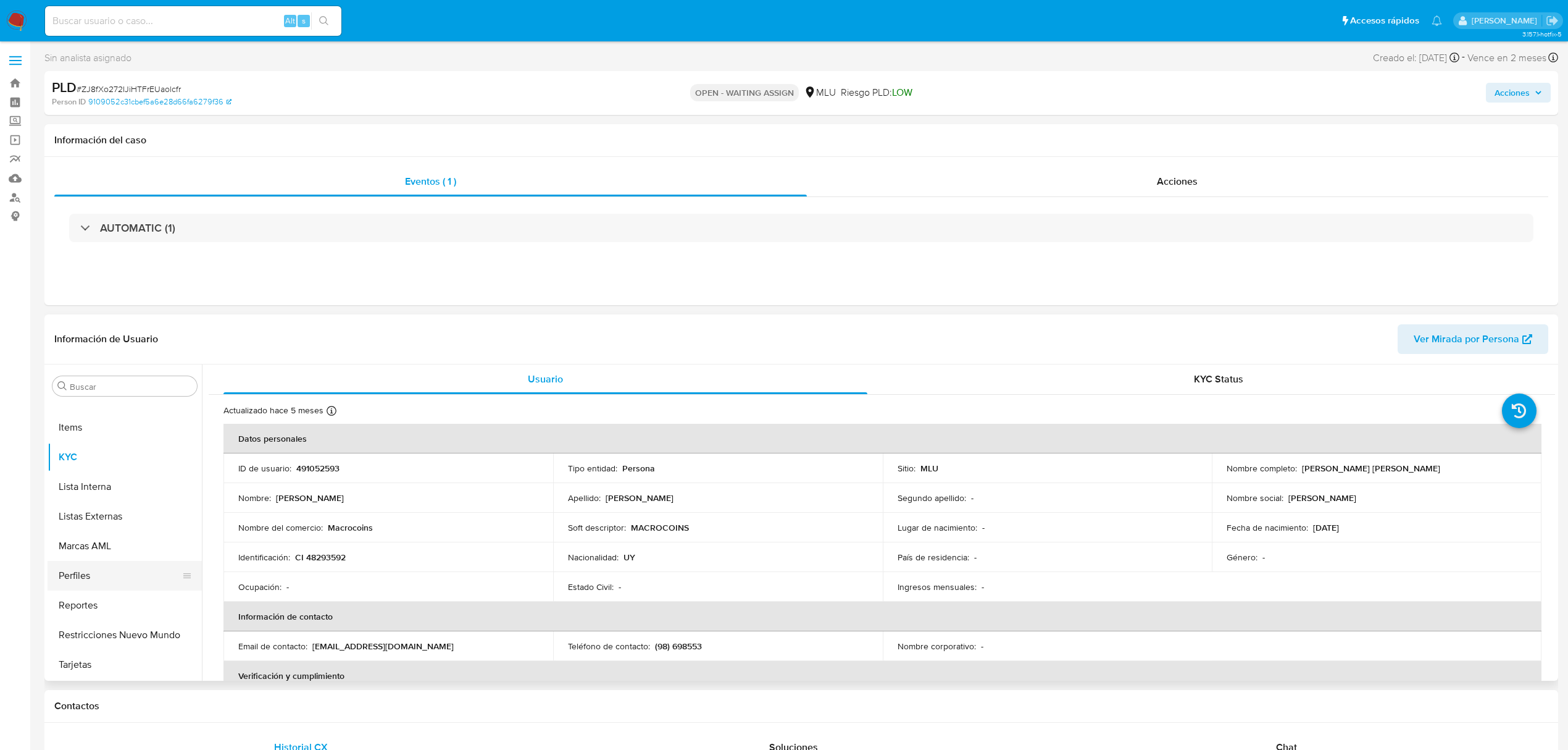
select select "10"
click at [117, 502] on button "Historial Casos" at bounding box center [119, 496] width 144 height 29
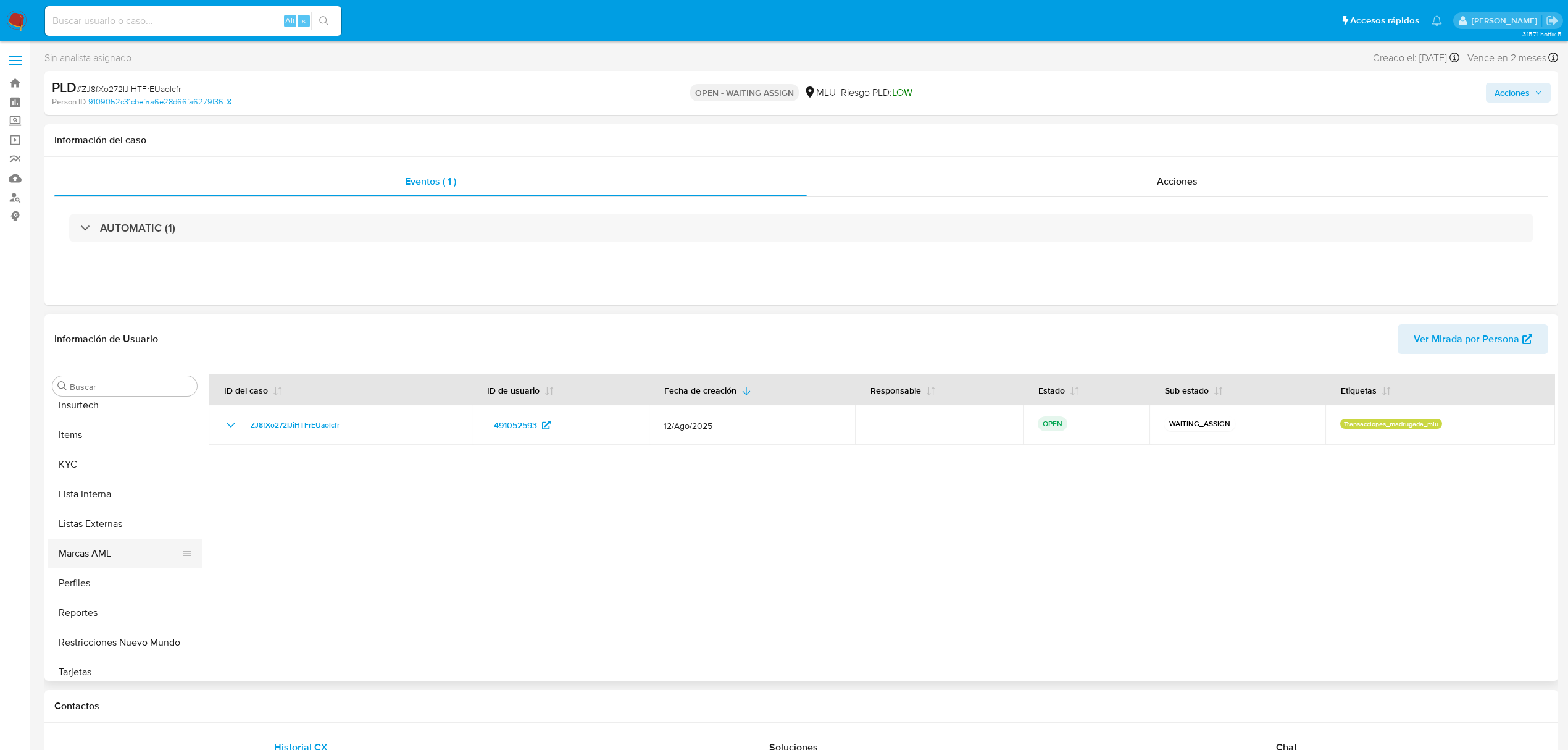
scroll to position [551, 0]
drag, startPoint x: 95, startPoint y: 452, endPoint x: 105, endPoint y: 458, distance: 11.7
click at [95, 452] on button "KYC" at bounding box center [119, 457] width 144 height 29
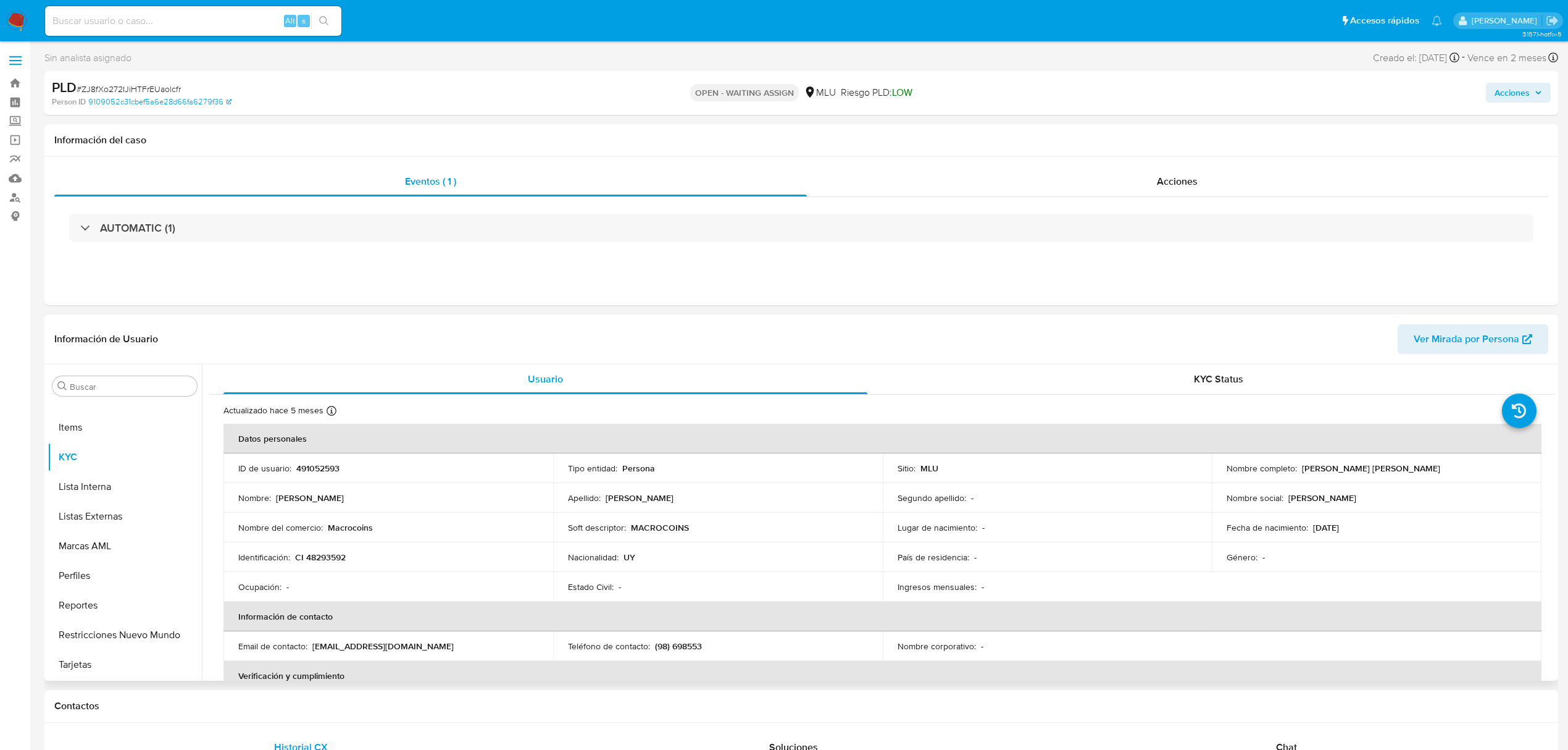
click at [315, 472] on p "491052593" at bounding box center [317, 468] width 43 height 11
copy p "491052593"
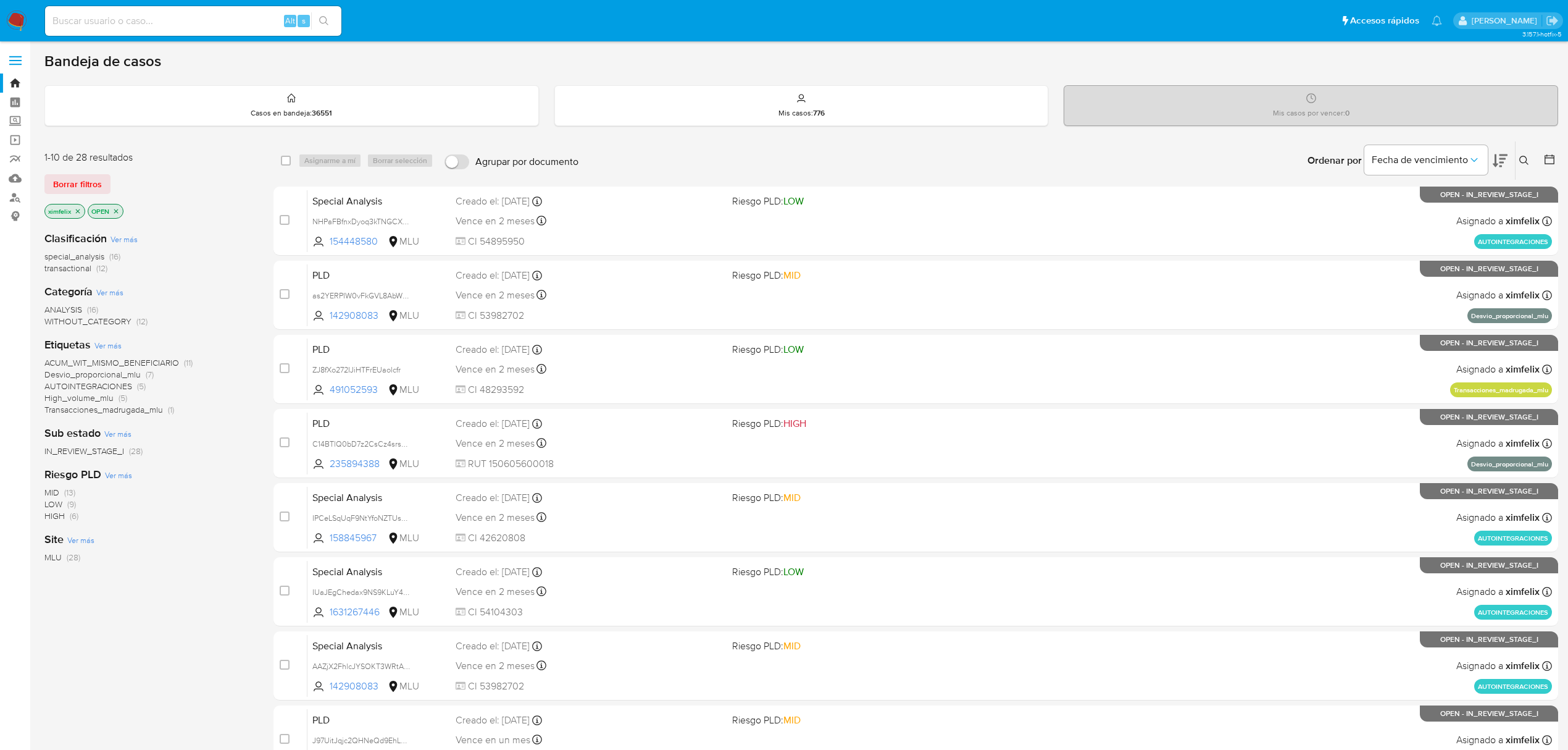
click at [1499, 163] on icon at bounding box center [1500, 161] width 15 height 15
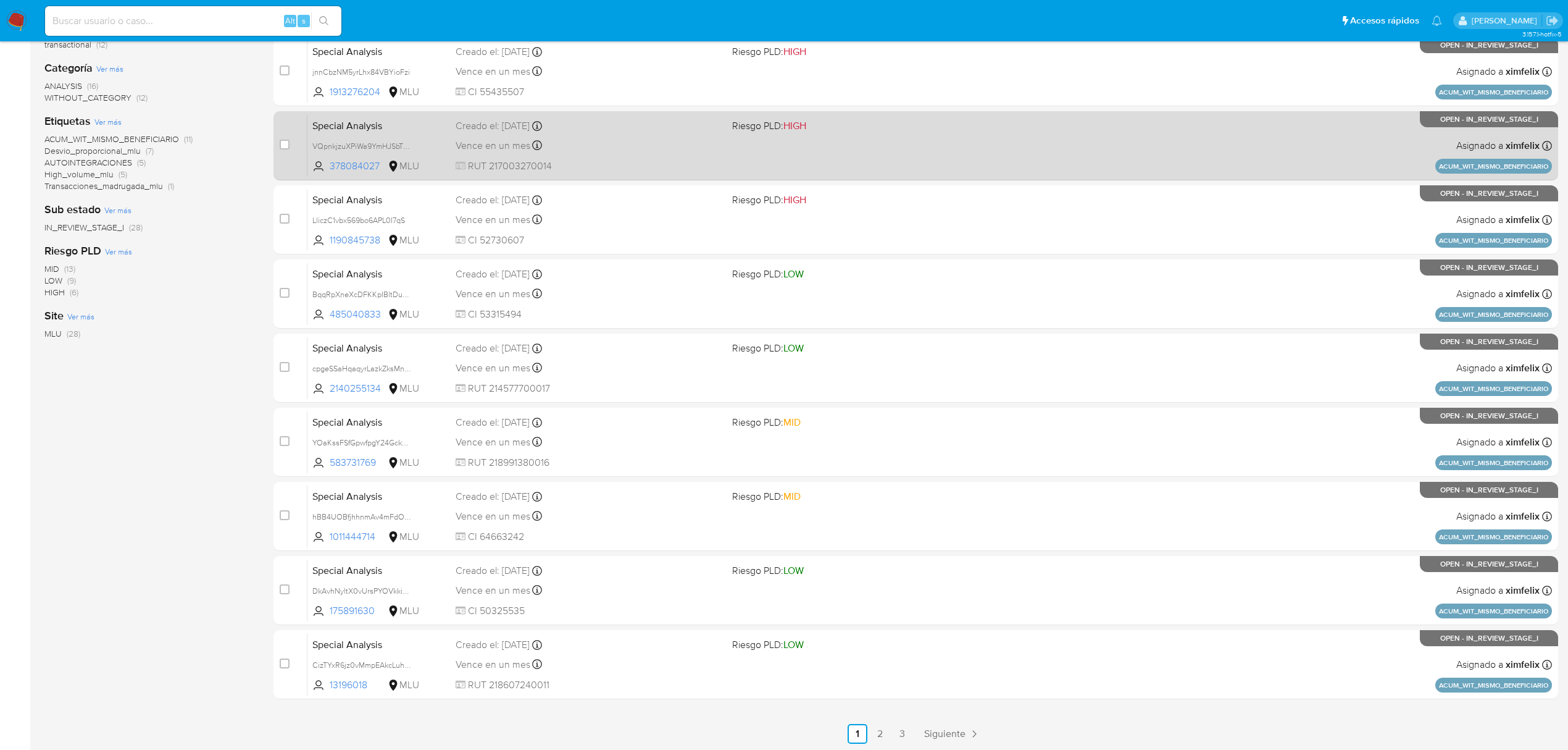
scroll to position [225, 0]
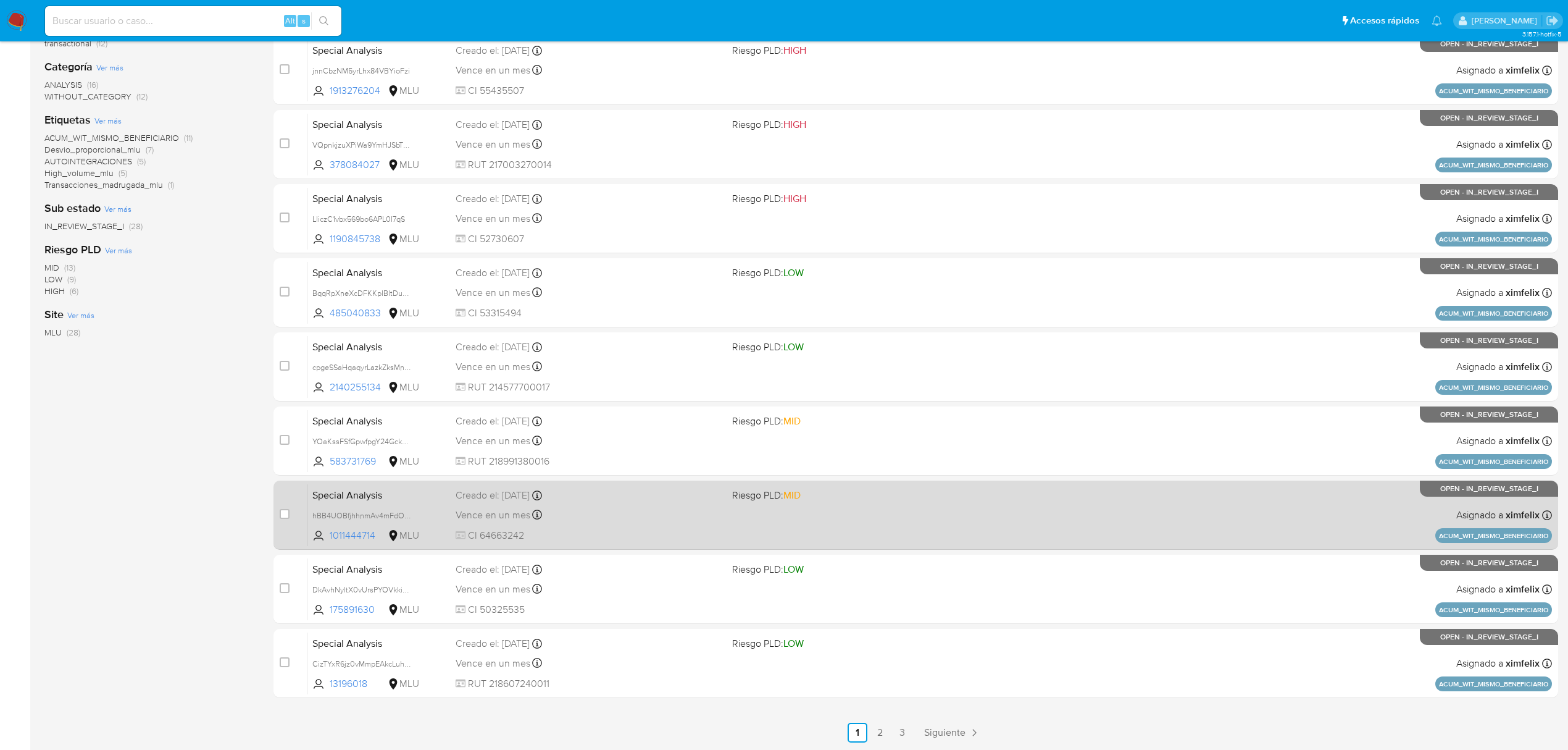
click at [877, 729] on link "2" at bounding box center [880, 732] width 19 height 19
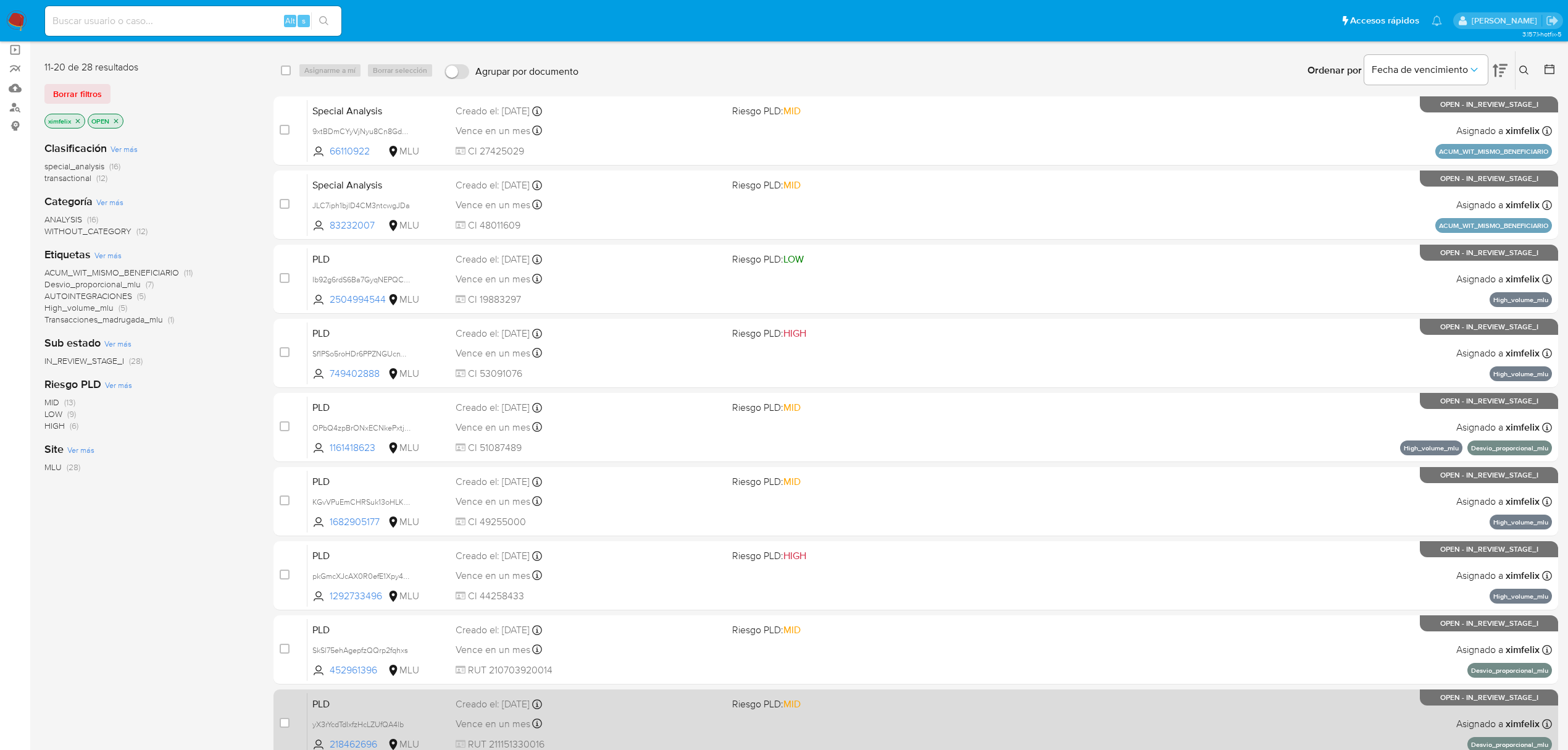
scroll to position [225, 0]
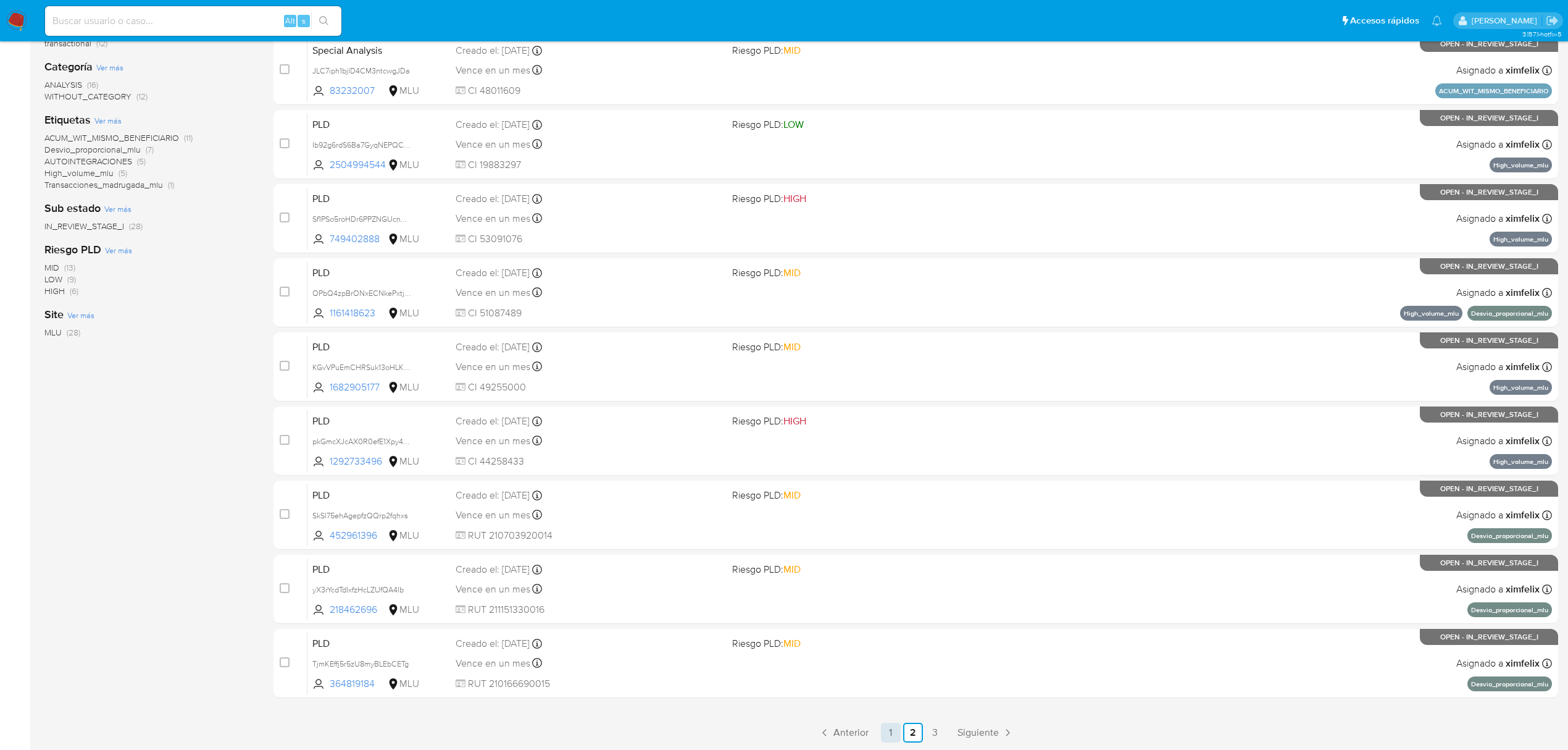
click at [894, 729] on link "1" at bounding box center [891, 732] width 19 height 19
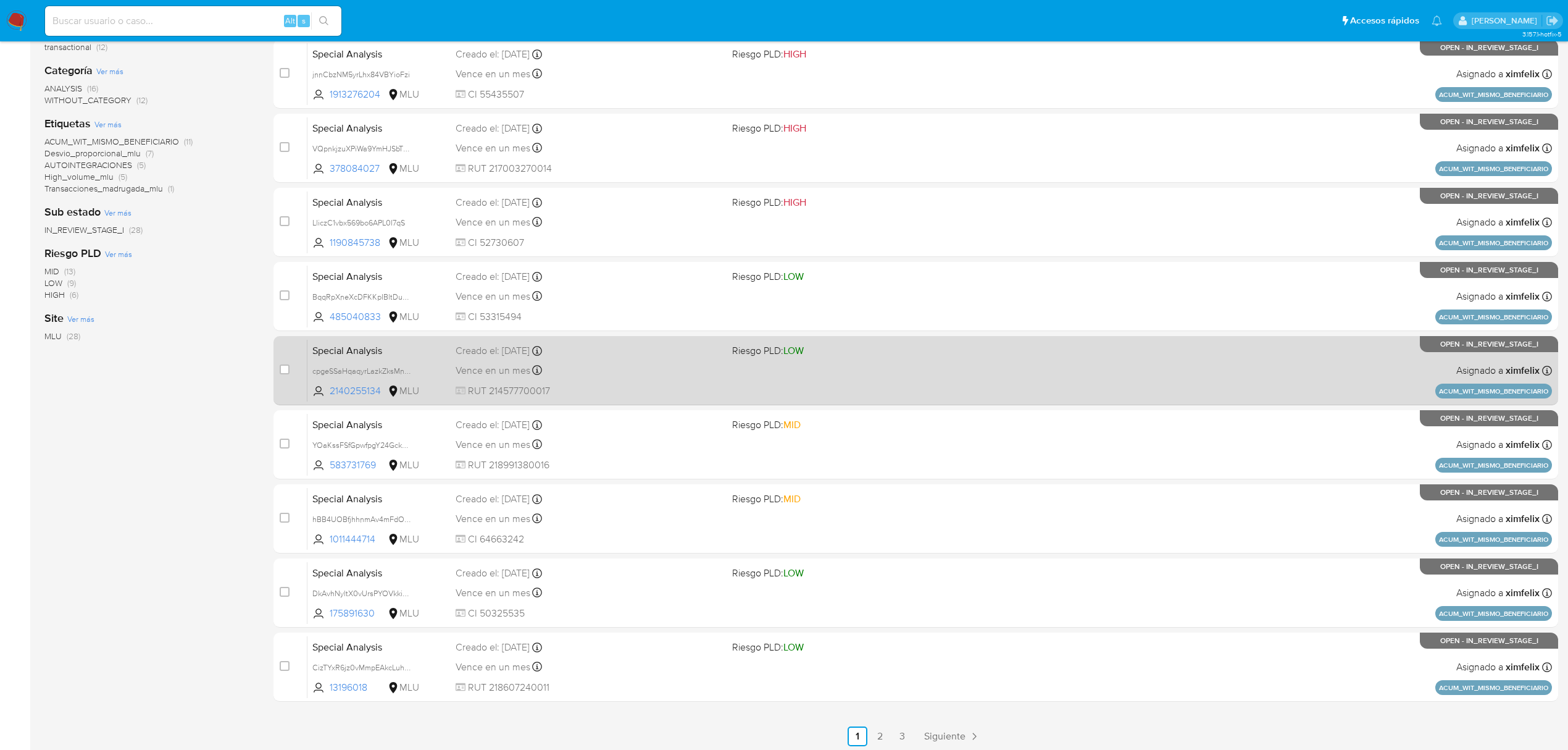
scroll to position [225, 0]
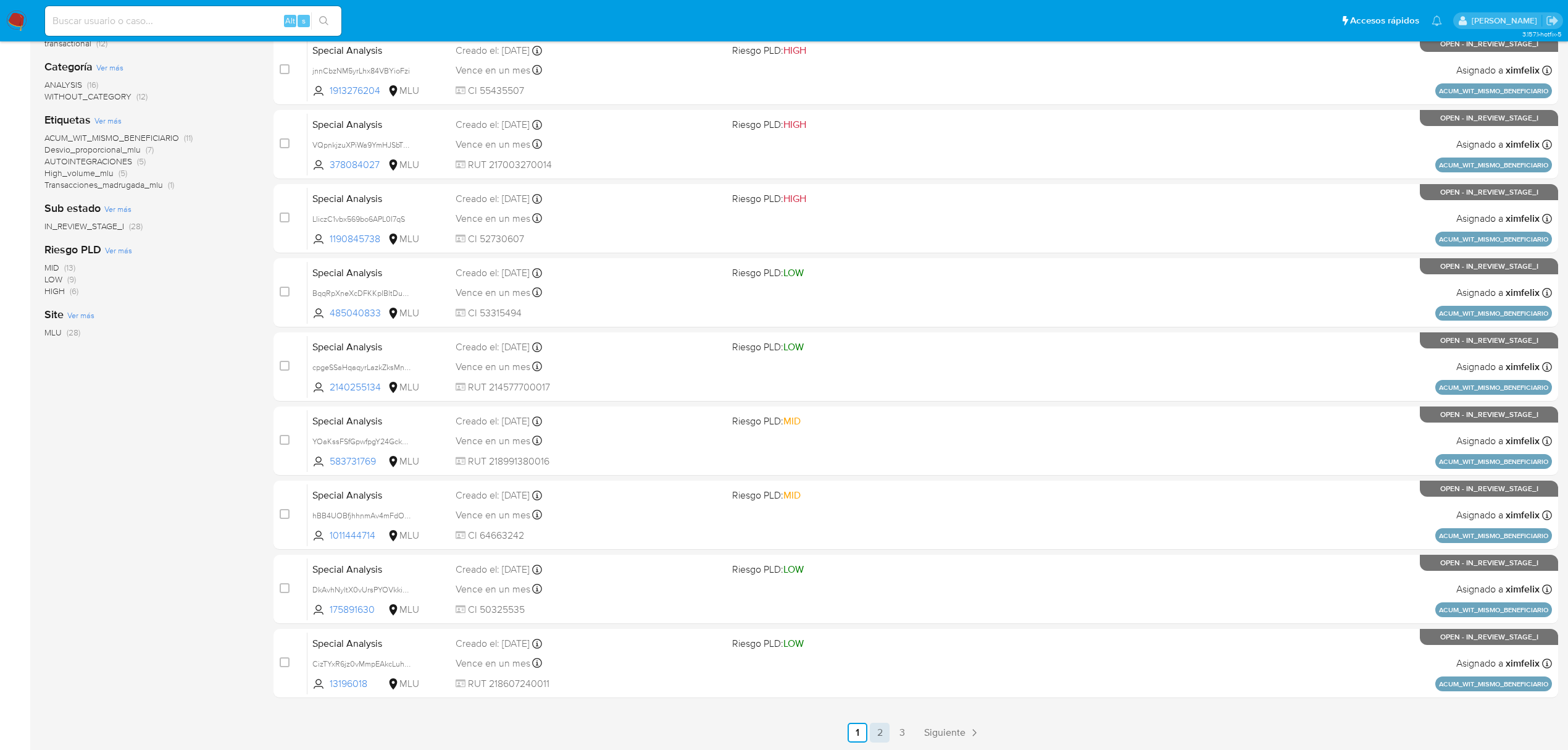
click at [878, 737] on link "2" at bounding box center [880, 732] width 19 height 19
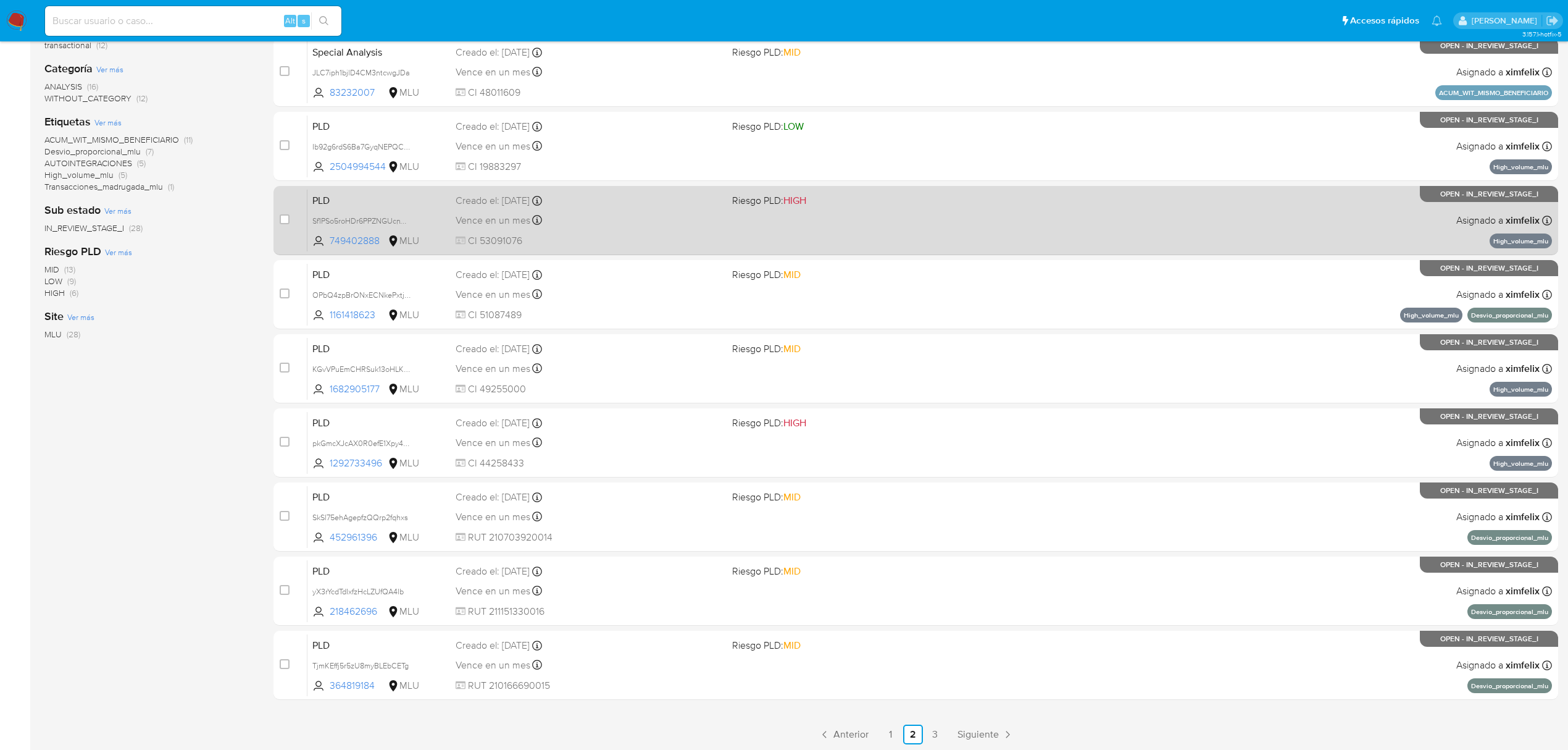
scroll to position [225, 0]
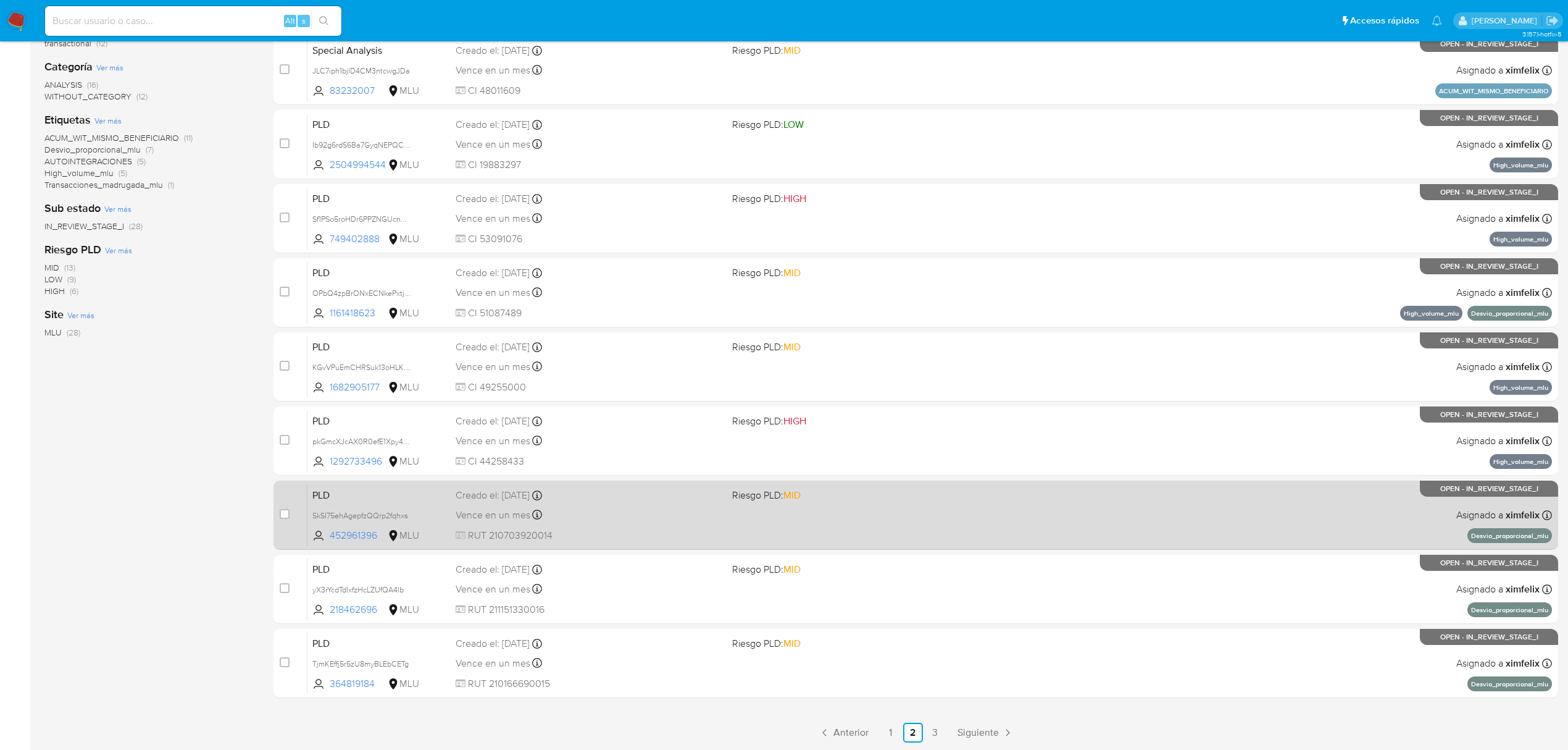
click at [932, 736] on link "3" at bounding box center [935, 732] width 19 height 19
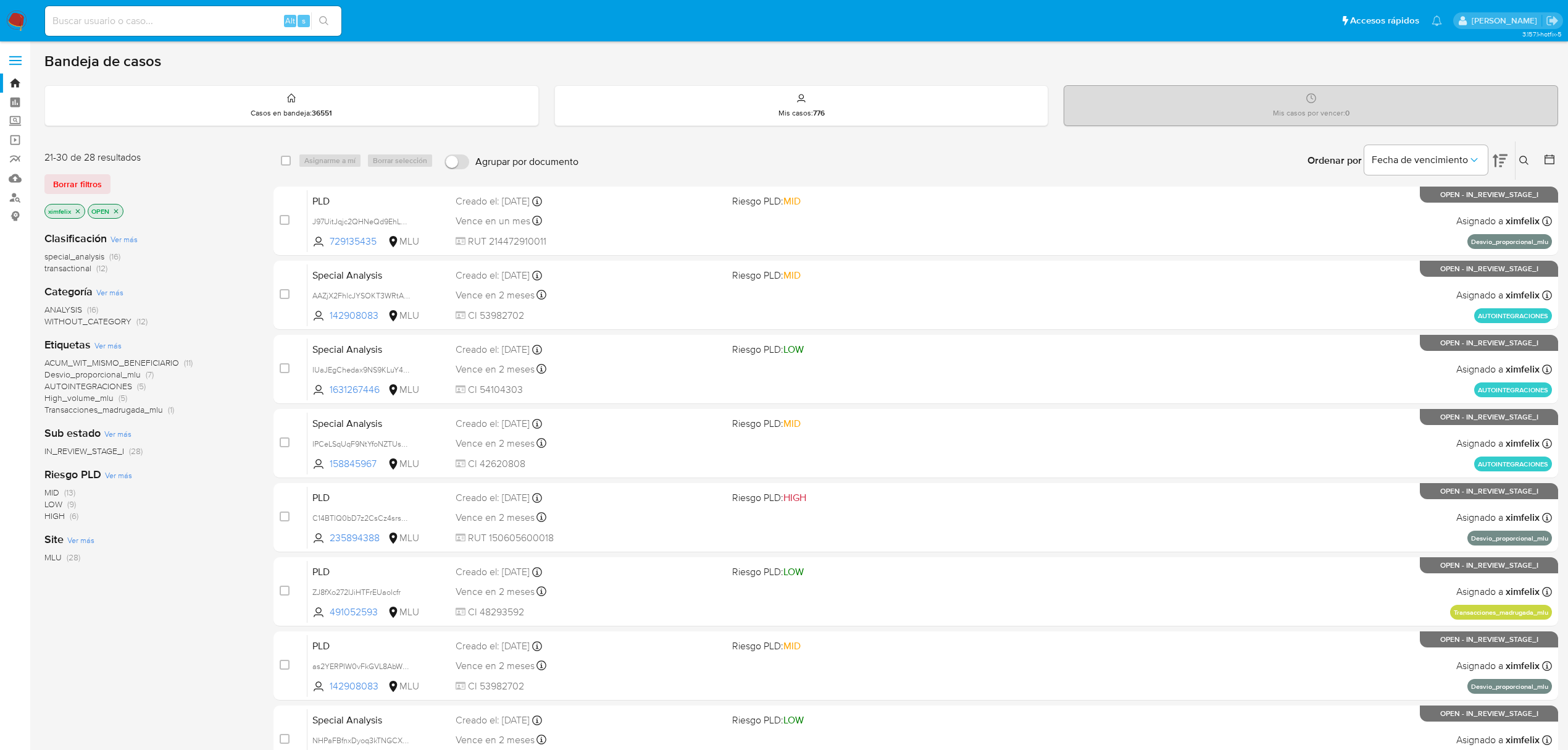
click at [114, 30] on div "Alt s" at bounding box center [193, 21] width 296 height 29
click at [129, 10] on div "Alt s" at bounding box center [193, 21] width 296 height 29
click at [131, 18] on input at bounding box center [193, 20] width 296 height 16
paste input "NHPaFBfnxDyoq3kTNGCXt8D9"
type input "NHPaFBfnxDyoq3kTNGCXt8D9"
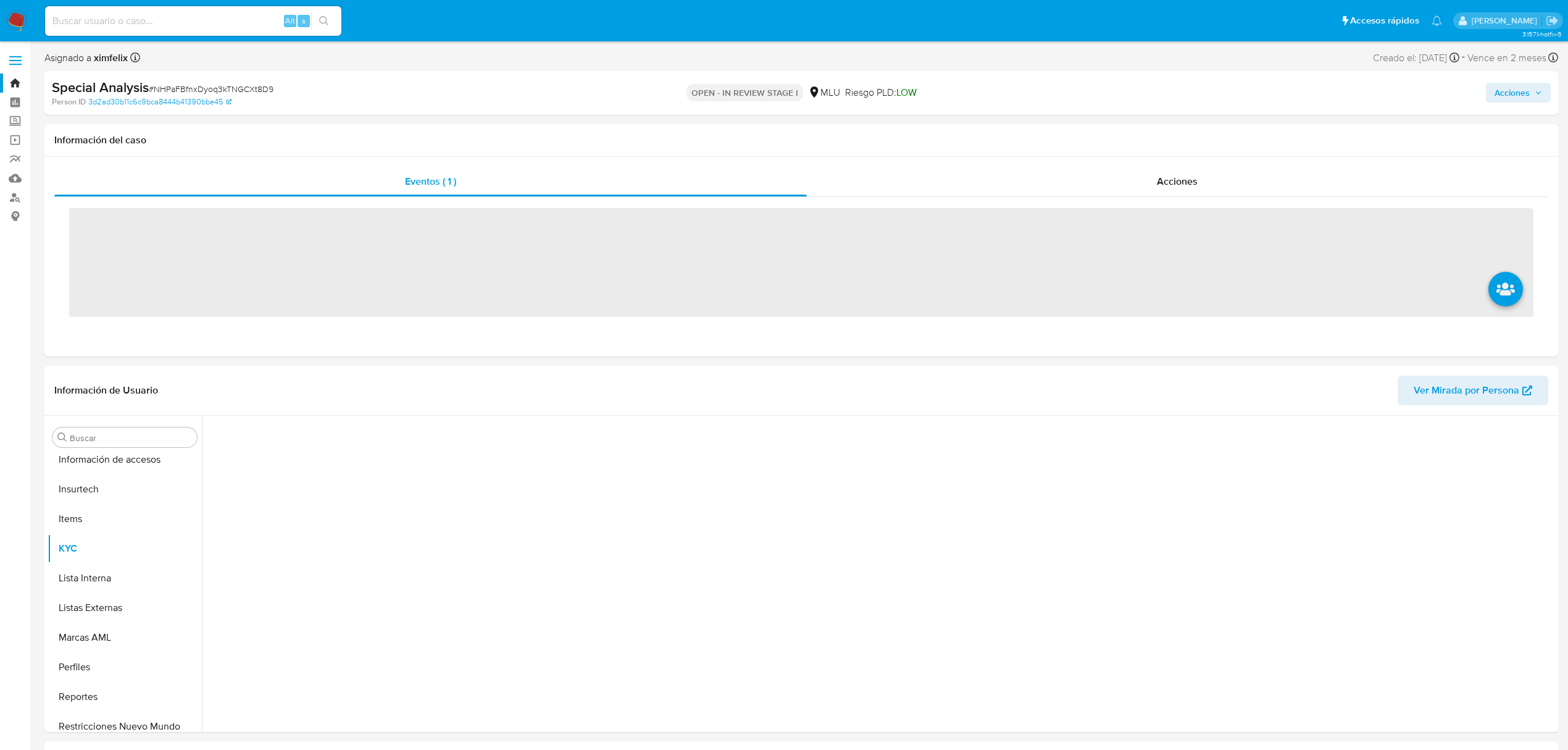
scroll to position [551, 0]
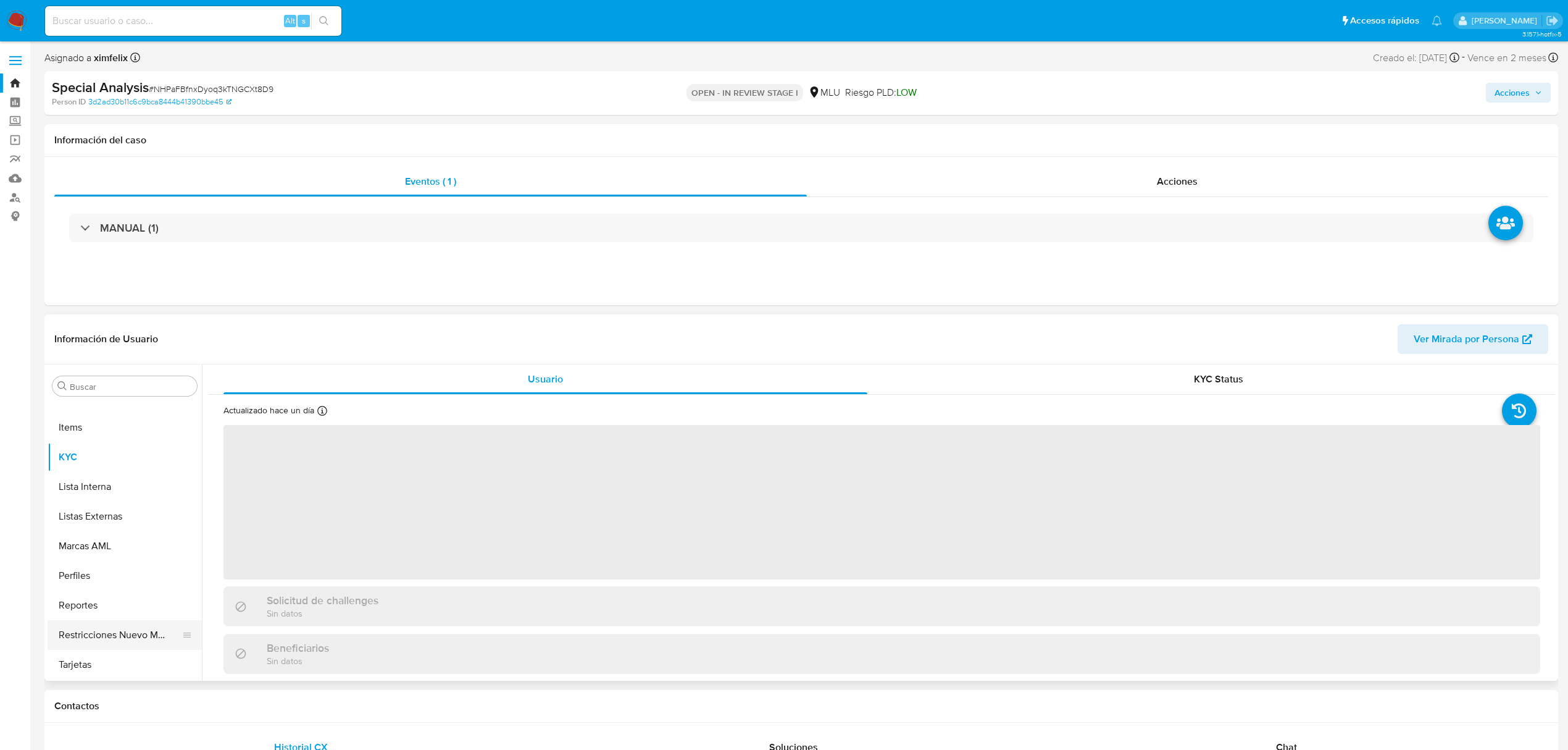
click at [117, 635] on button "Restricciones Nuevo Mundo" at bounding box center [119, 635] width 144 height 29
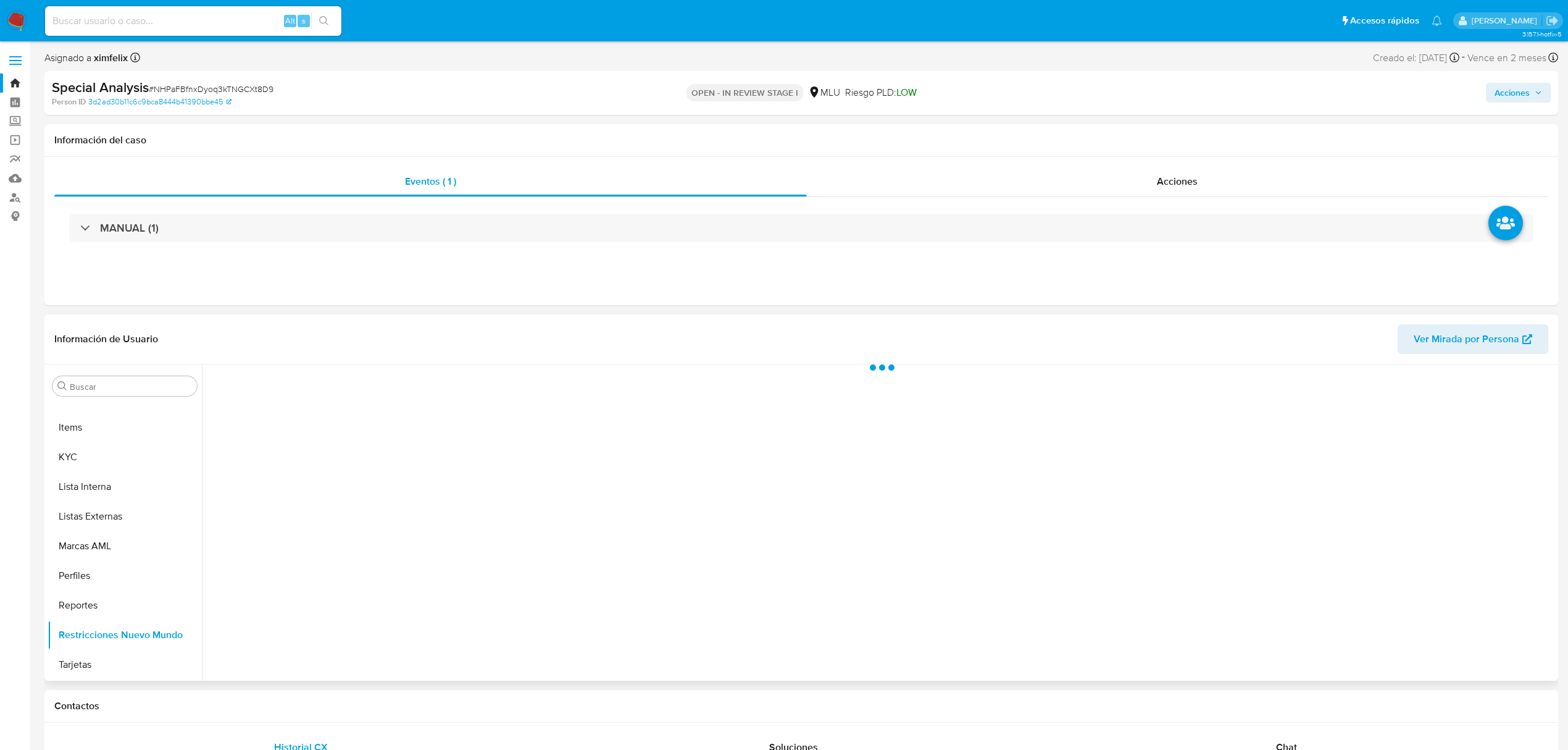
select select "10"
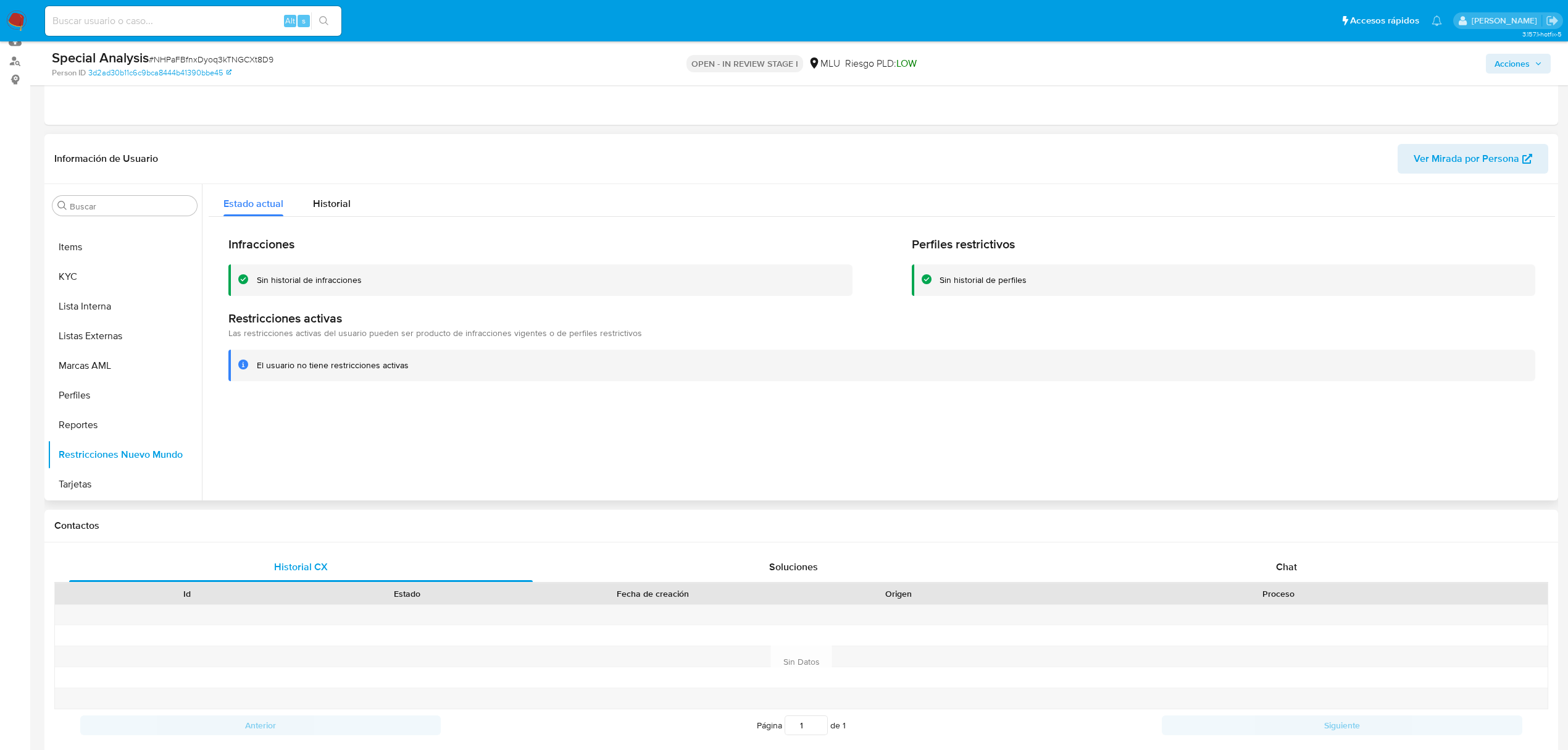
scroll to position [247, 0]
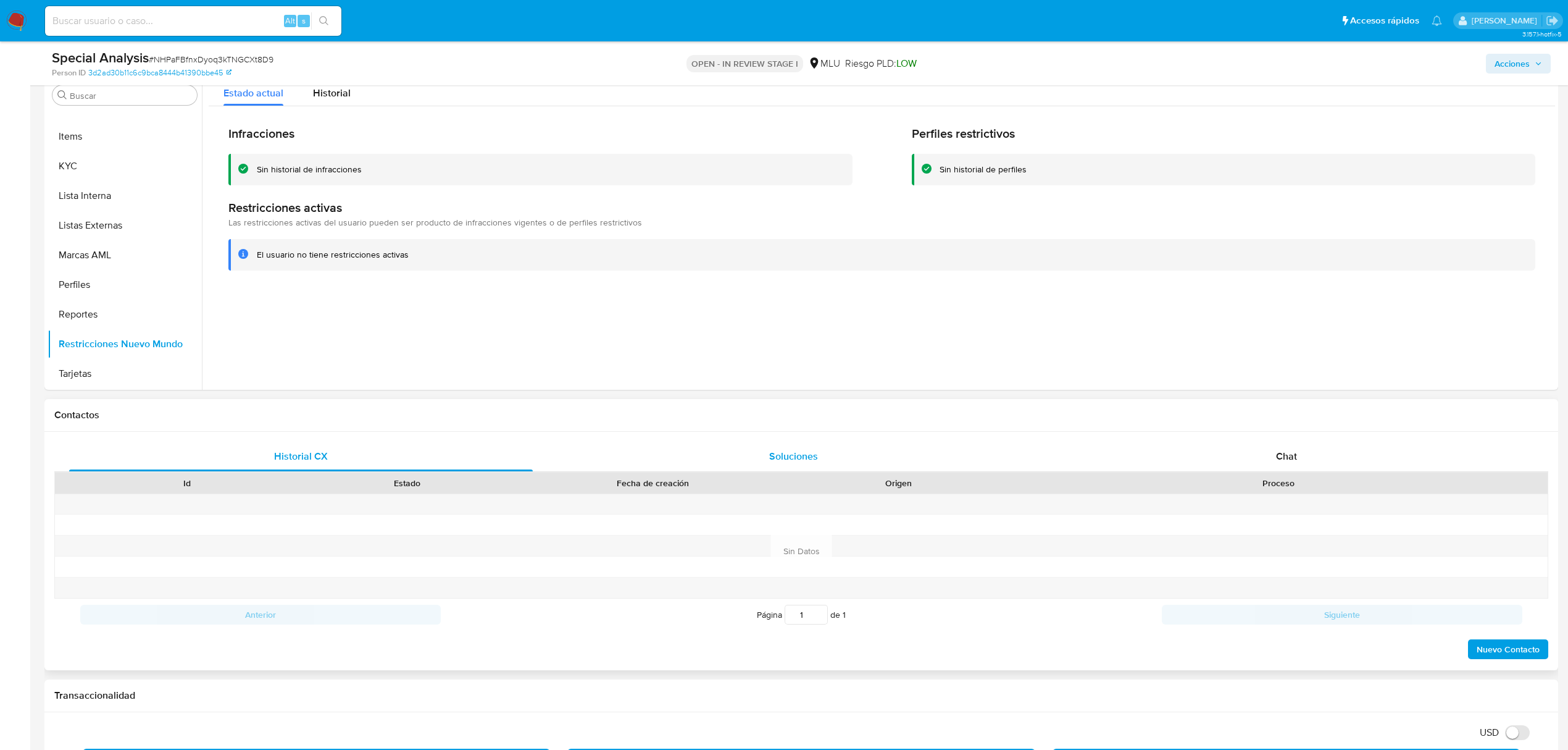
click at [786, 456] on span "Soluciones" at bounding box center [793, 455] width 49 height 14
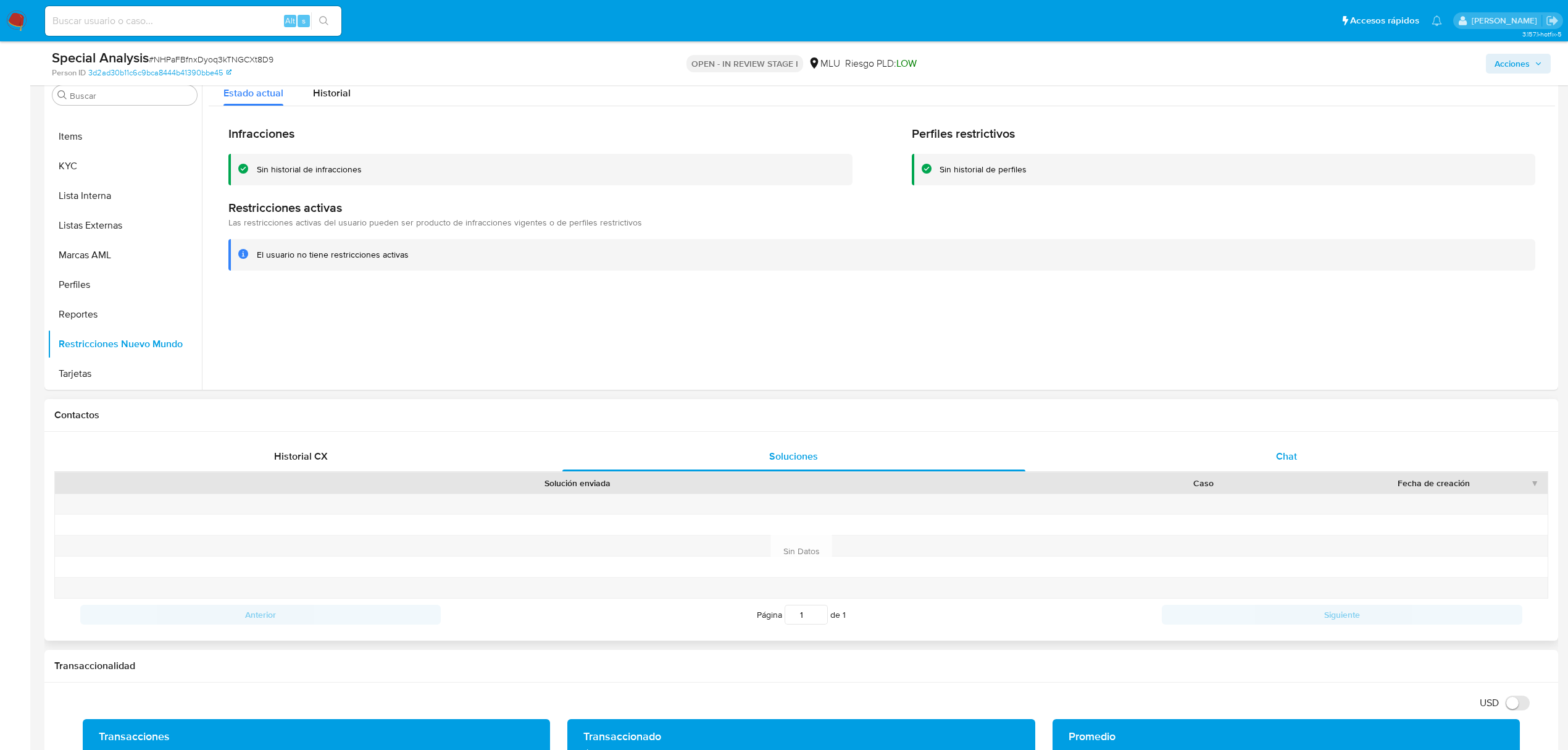
click at [1275, 450] on div "Chat" at bounding box center [1287, 456] width 464 height 29
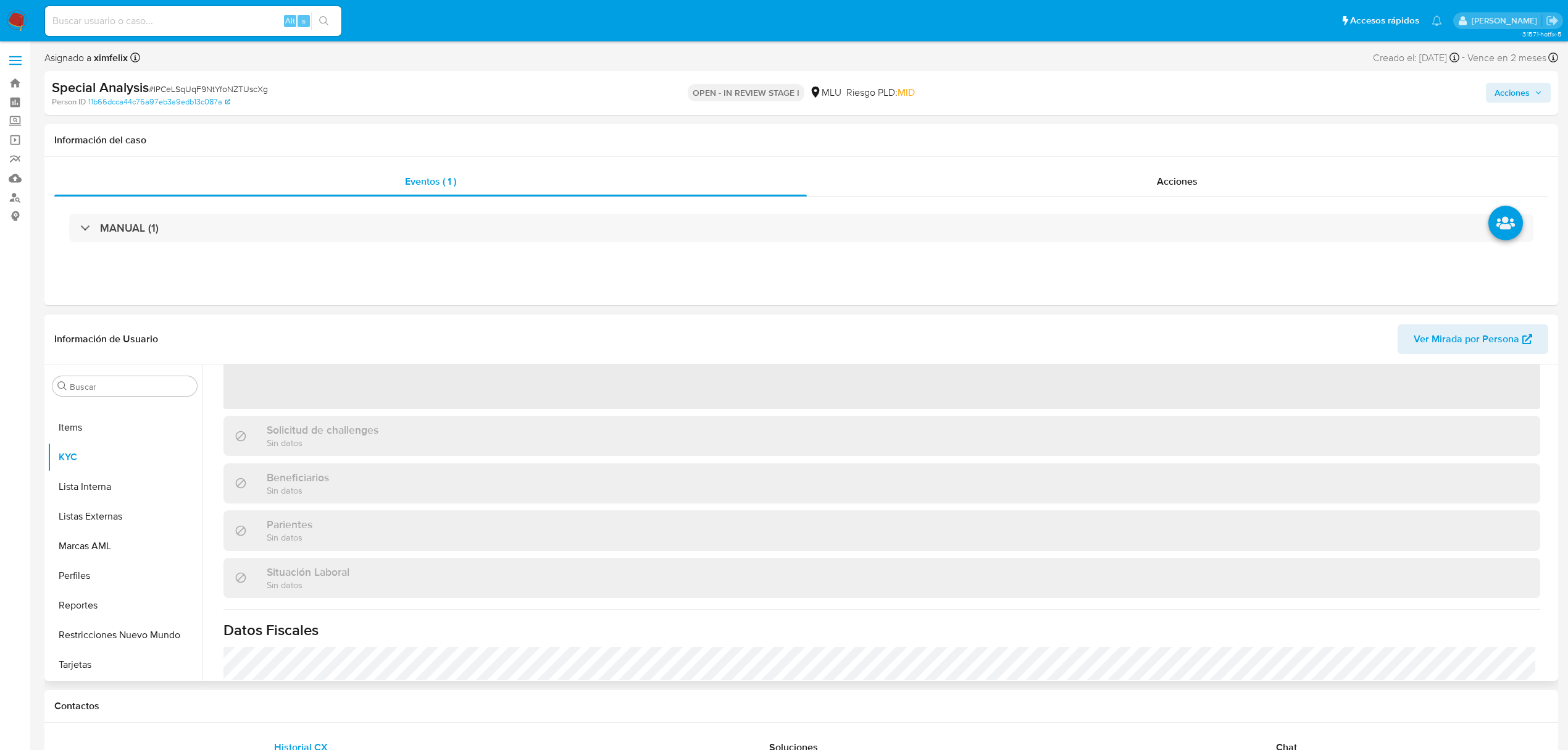
scroll to position [317, 0]
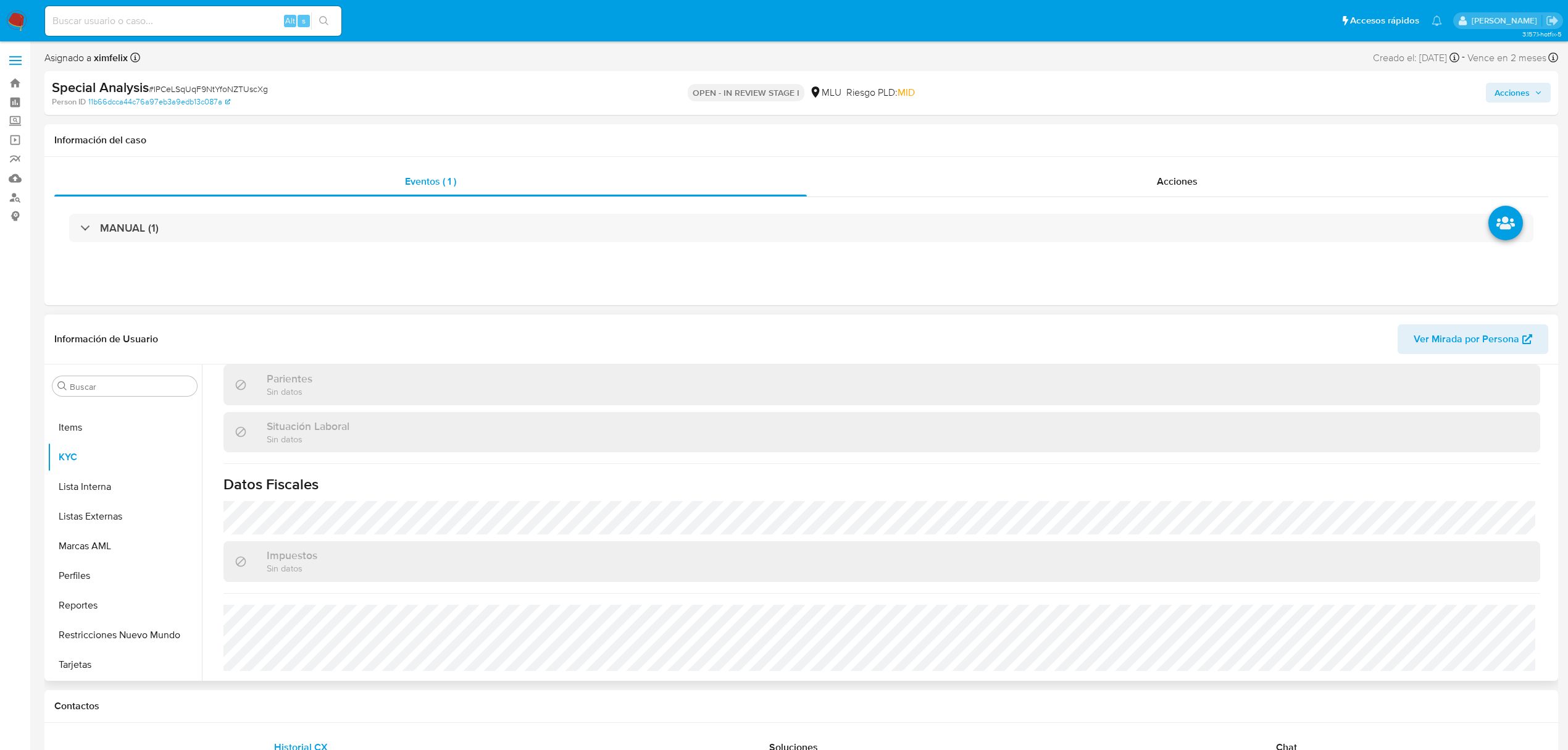
select select "10"
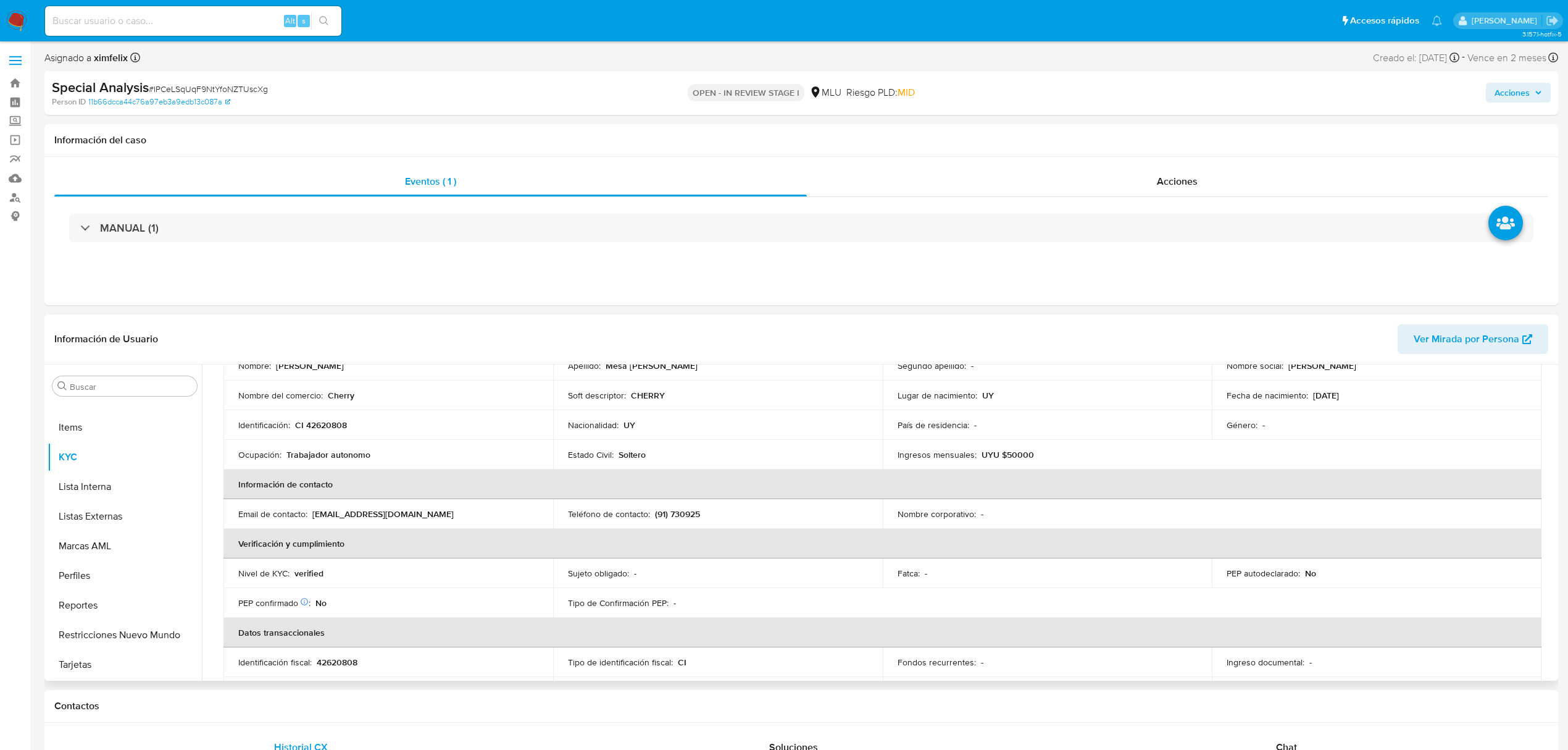
scroll to position [0, 0]
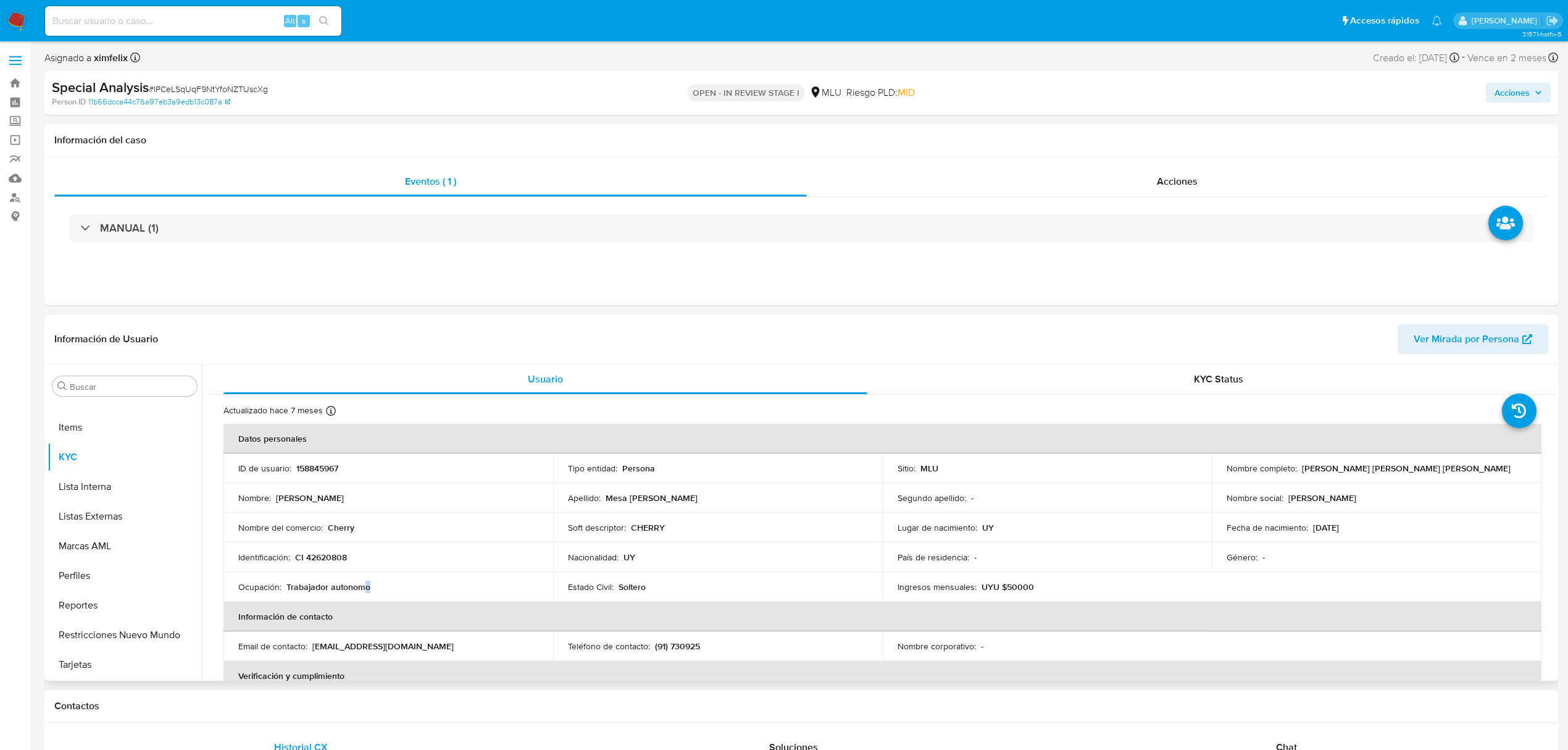
drag, startPoint x: 364, startPoint y: 590, endPoint x: 292, endPoint y: 591, distance: 72.0
click at [292, 593] on td "Ocupación : Trabajador autonomo" at bounding box center [388, 586] width 330 height 29
drag, startPoint x: 287, startPoint y: 586, endPoint x: 367, endPoint y: 588, distance: 80.0
click at [367, 588] on p "Trabajador autonomo" at bounding box center [328, 586] width 84 height 11
copy p "Trabajador autonomo"
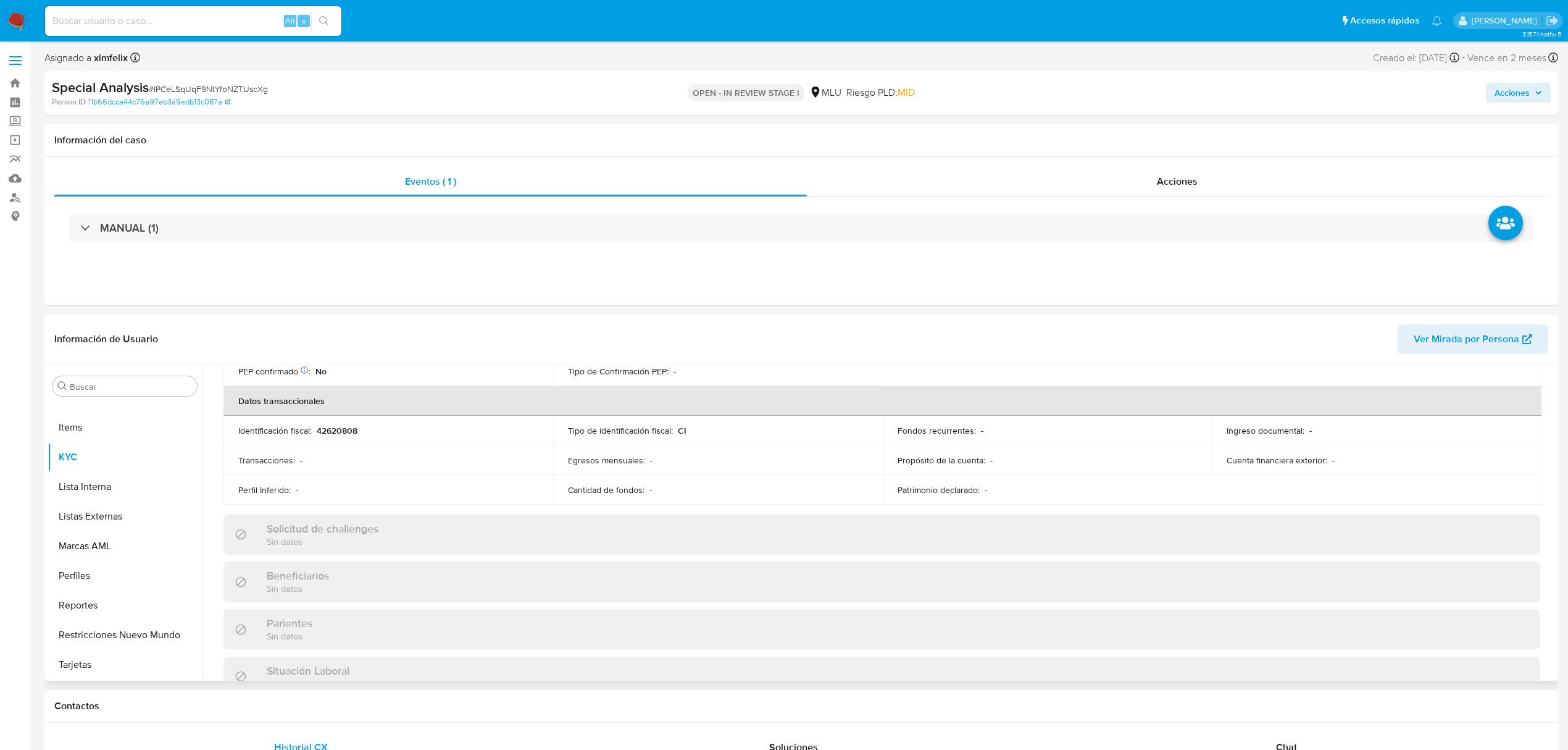
scroll to position [114, 0]
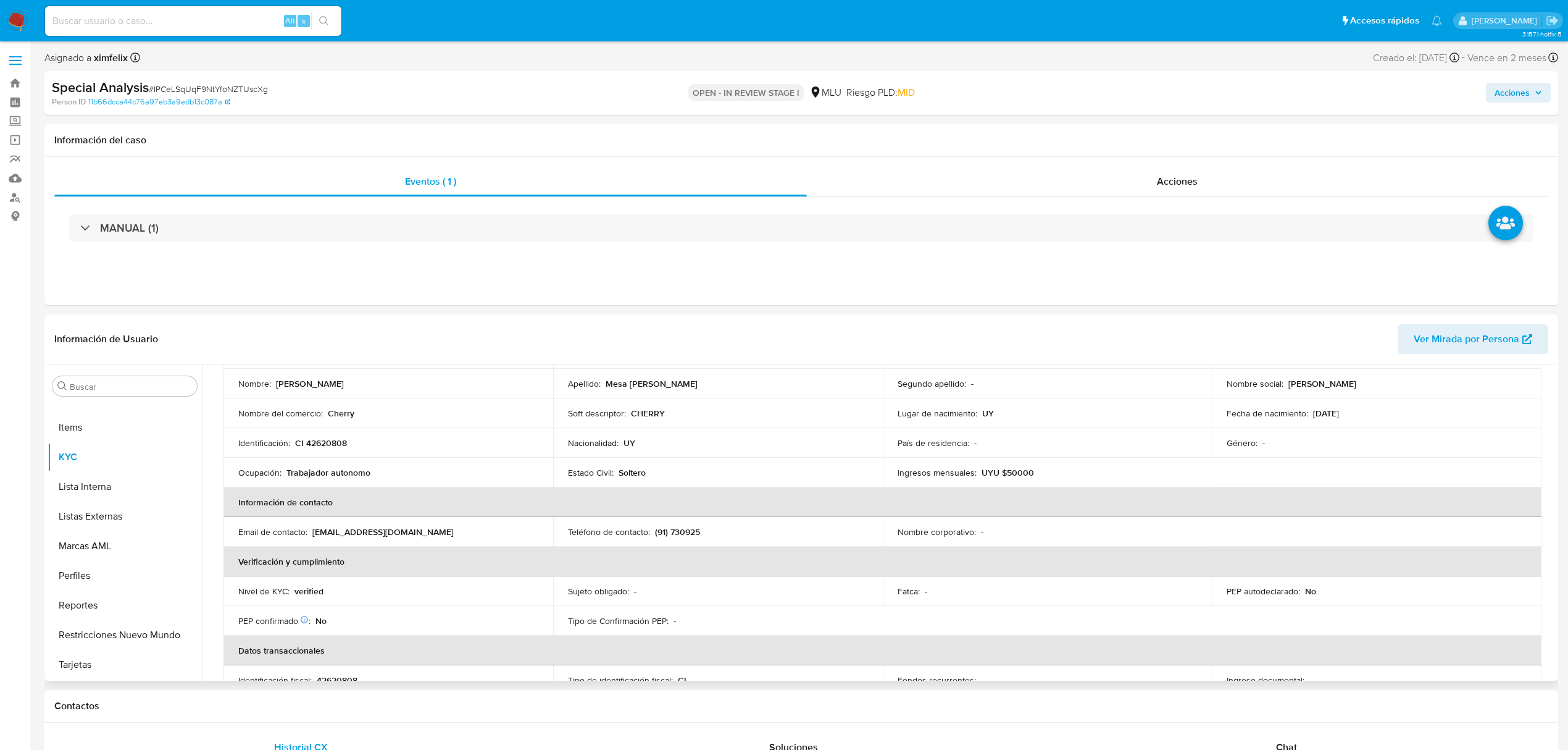
click at [1023, 471] on p "UYU $50000" at bounding box center [1007, 472] width 52 height 11
copy p "50000"
click at [114, 585] on button "Perfiles" at bounding box center [119, 575] width 144 height 29
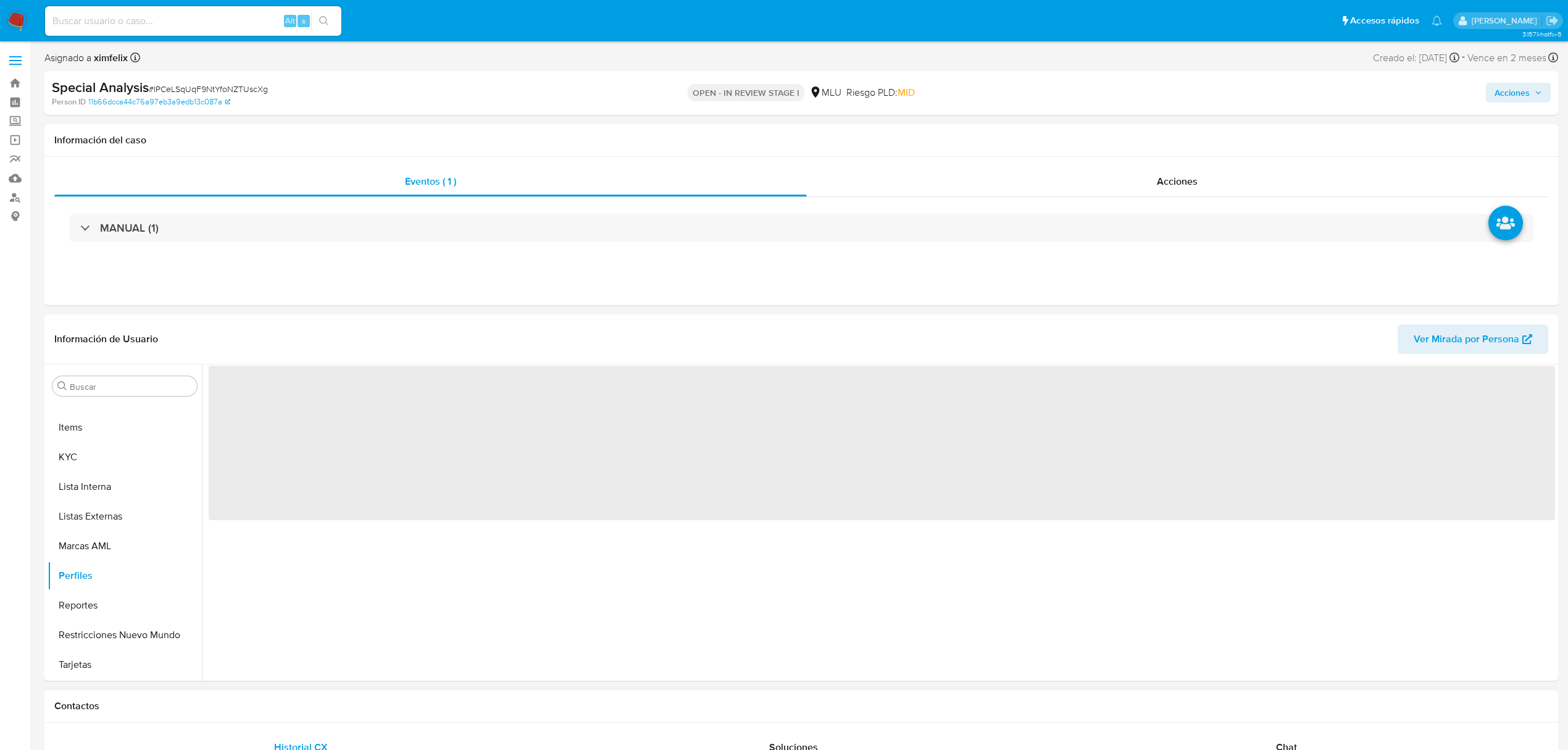
scroll to position [0, 0]
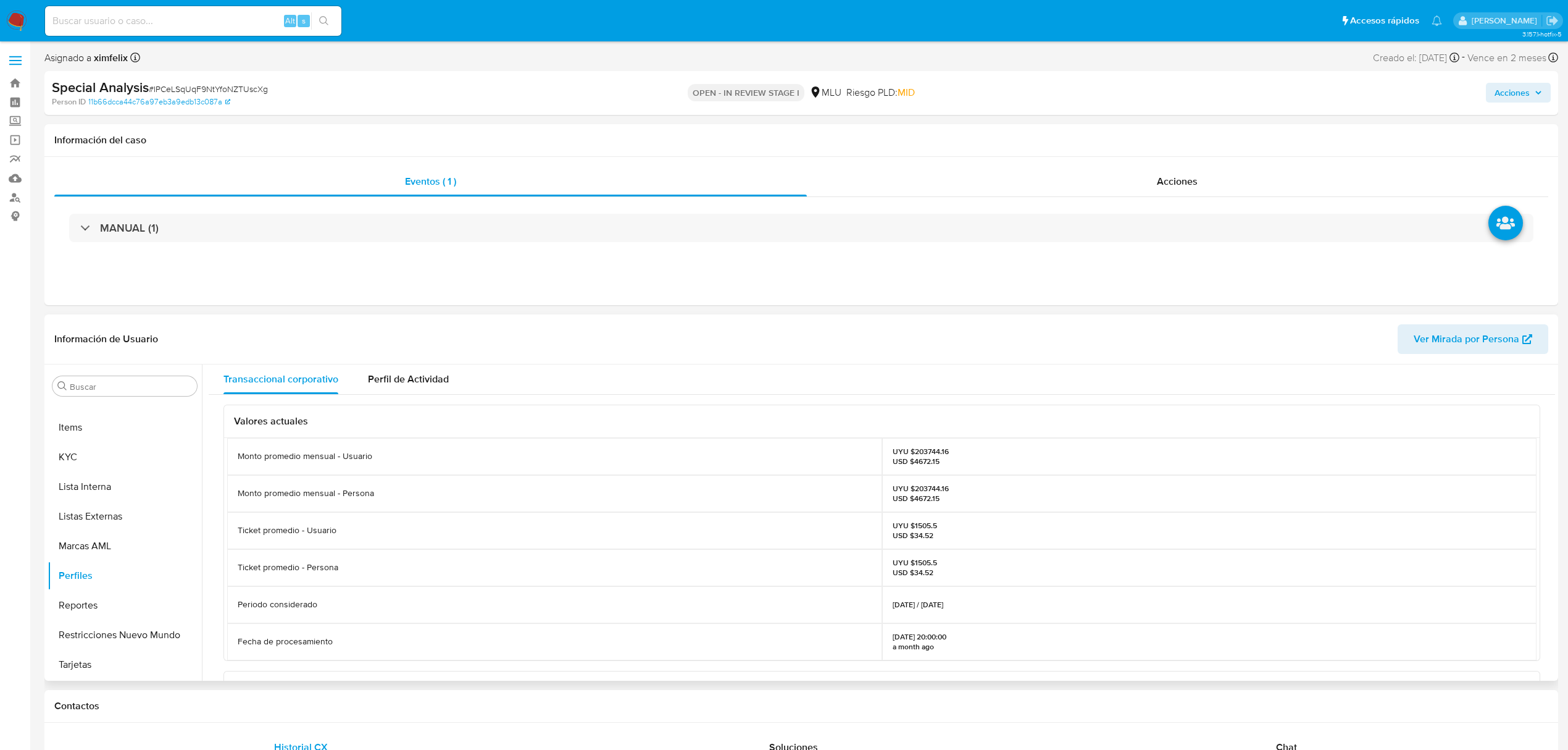
click at [925, 490] on p "UYU $203744.16 USD $4672.15" at bounding box center [920, 493] width 56 height 19
copy p "203744.16"
click at [116, 449] on button "KYC" at bounding box center [119, 457] width 144 height 29
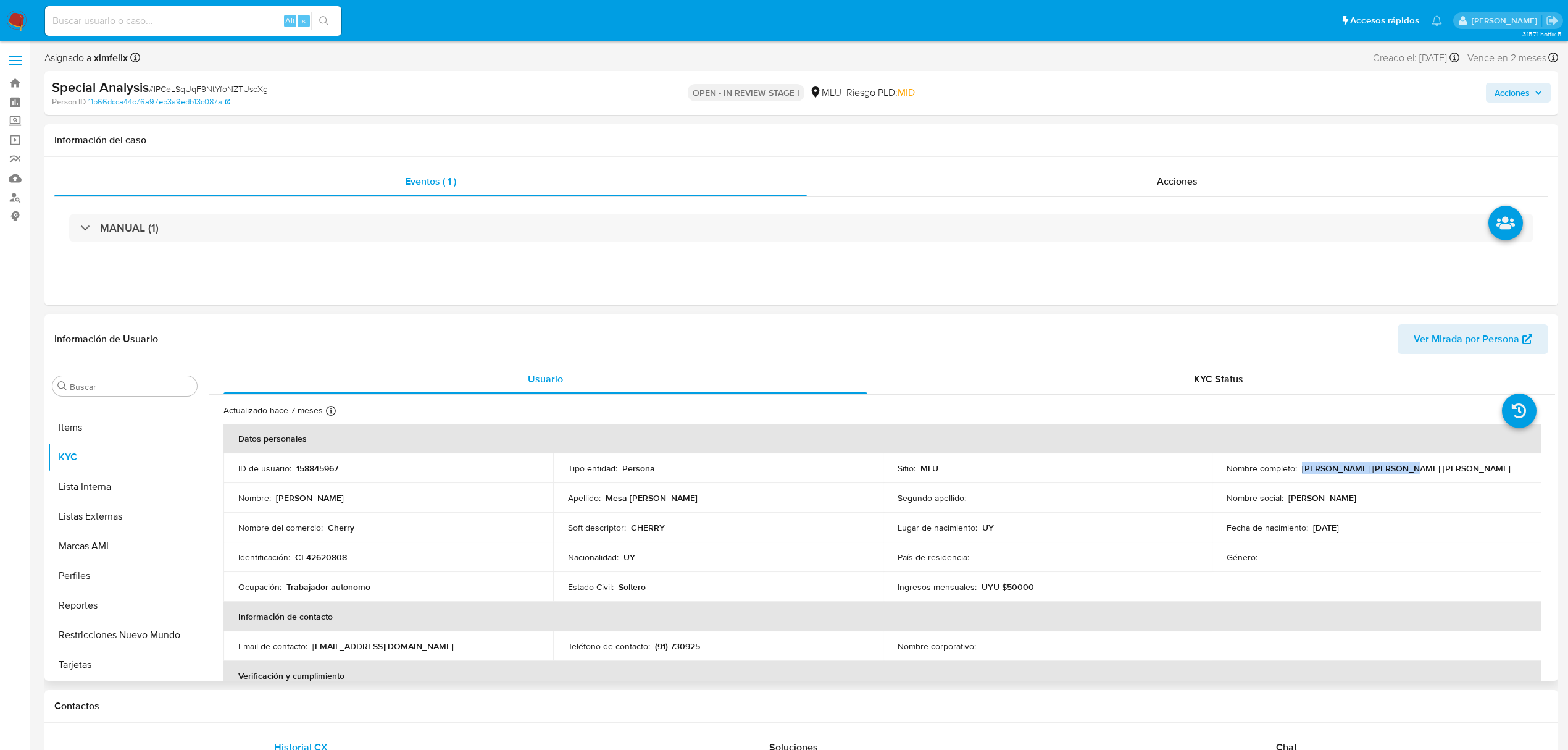
drag, startPoint x: 1404, startPoint y: 468, endPoint x: 1300, endPoint y: 472, distance: 104.1
click at [1300, 472] on div "Nombre completo : Pablo Daniel Mesa Gomez" at bounding box center [1377, 468] width 301 height 11
copy p "Pablo Daniel Mesa Gomez"
click at [332, 556] on p "CI 42620808" at bounding box center [321, 557] width 51 height 11
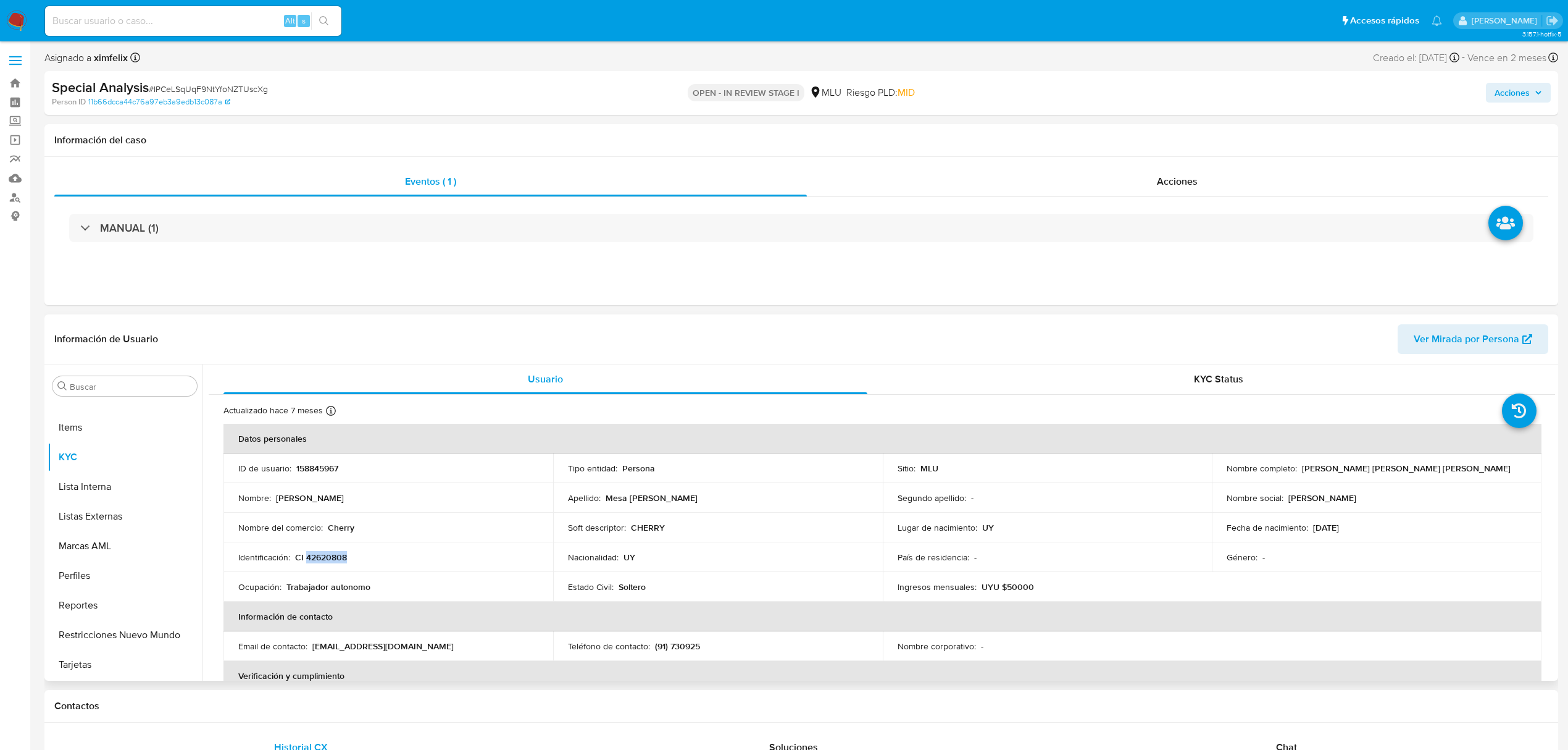
copy p "42620808"
click at [95, 638] on button "Restricciones Nuevo Mundo" at bounding box center [119, 635] width 144 height 29
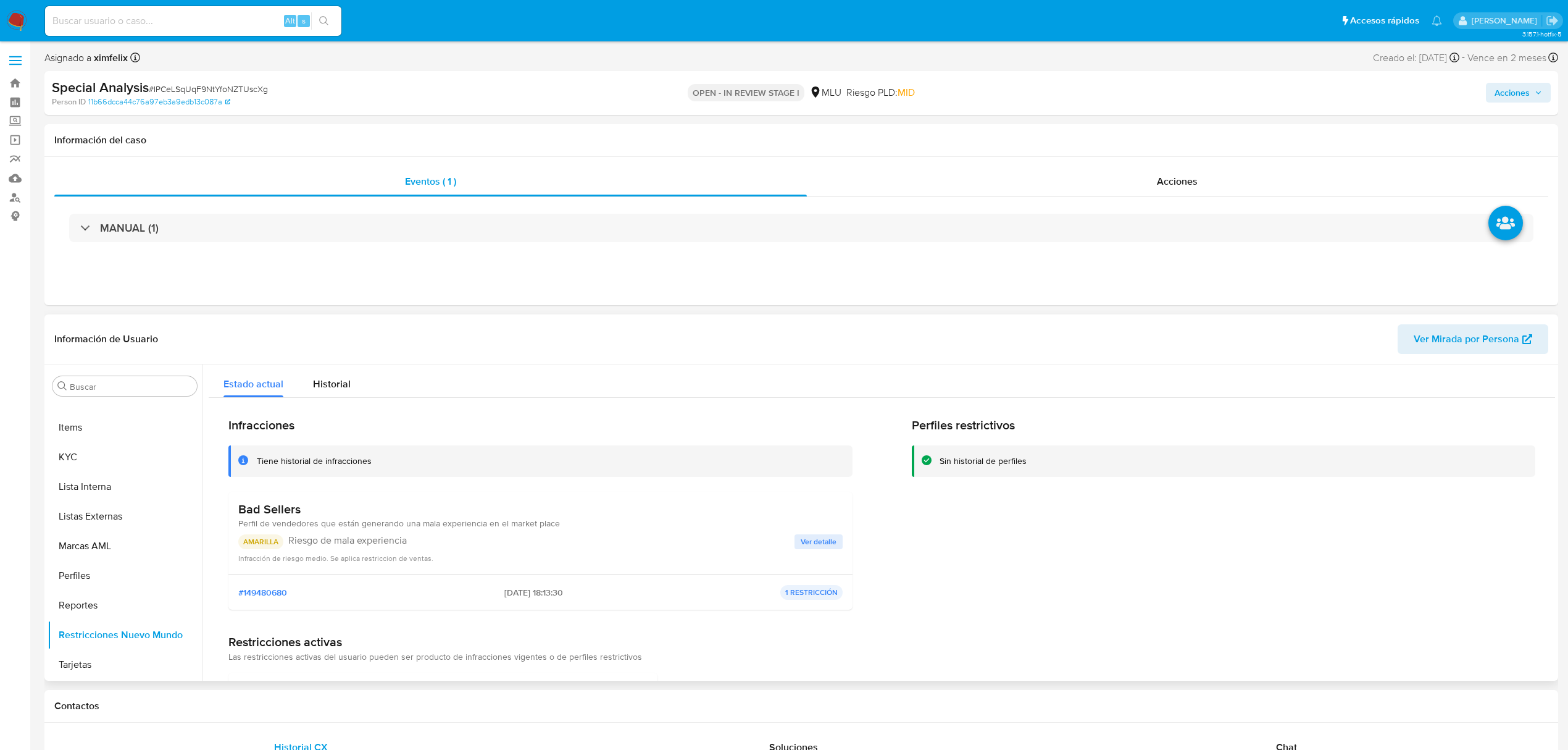
click at [808, 541] on span "Ver detalle" at bounding box center [818, 540] width 36 height 12
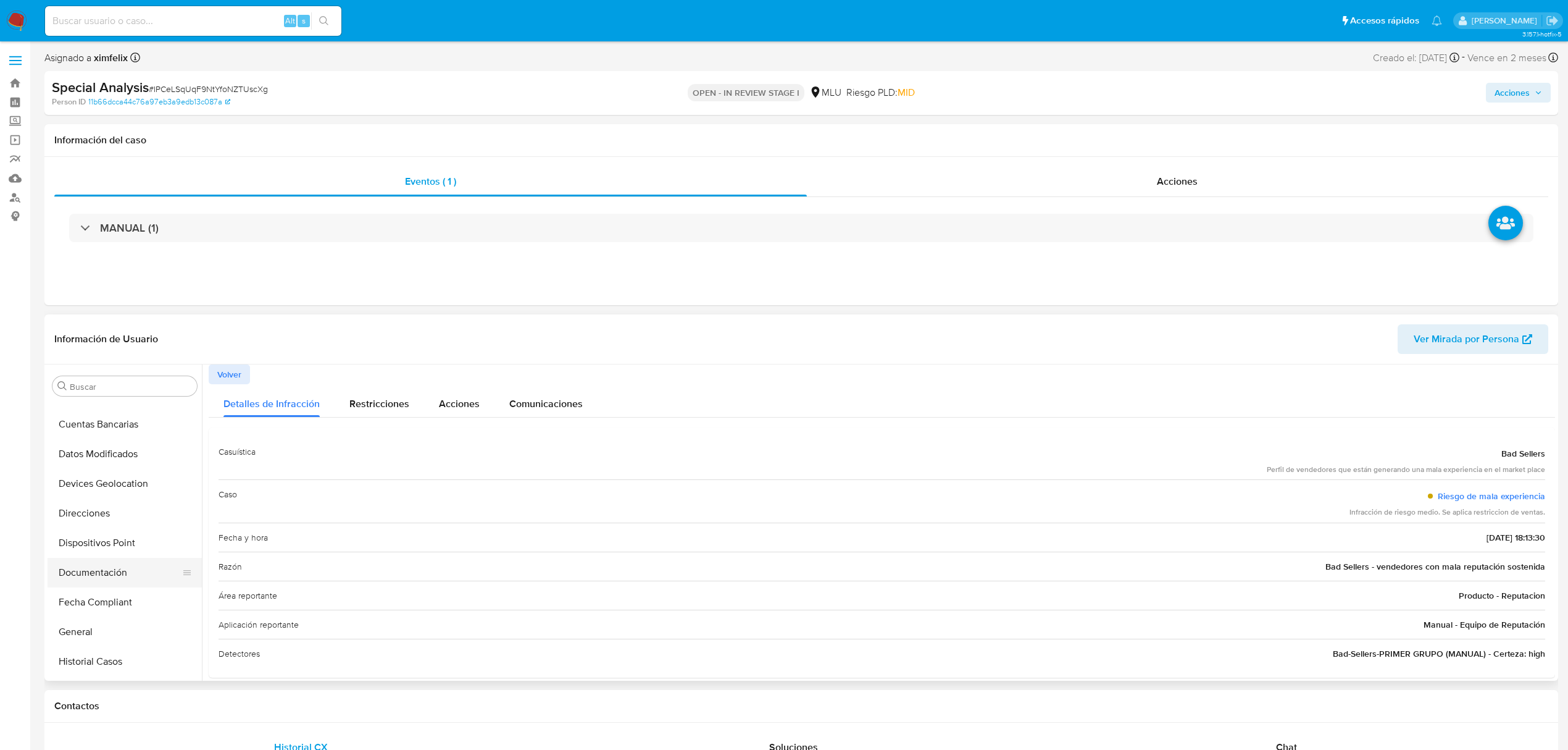
scroll to position [57, 0]
click at [134, 509] on button "Cuentas Bancarias" at bounding box center [119, 506] width 144 height 29
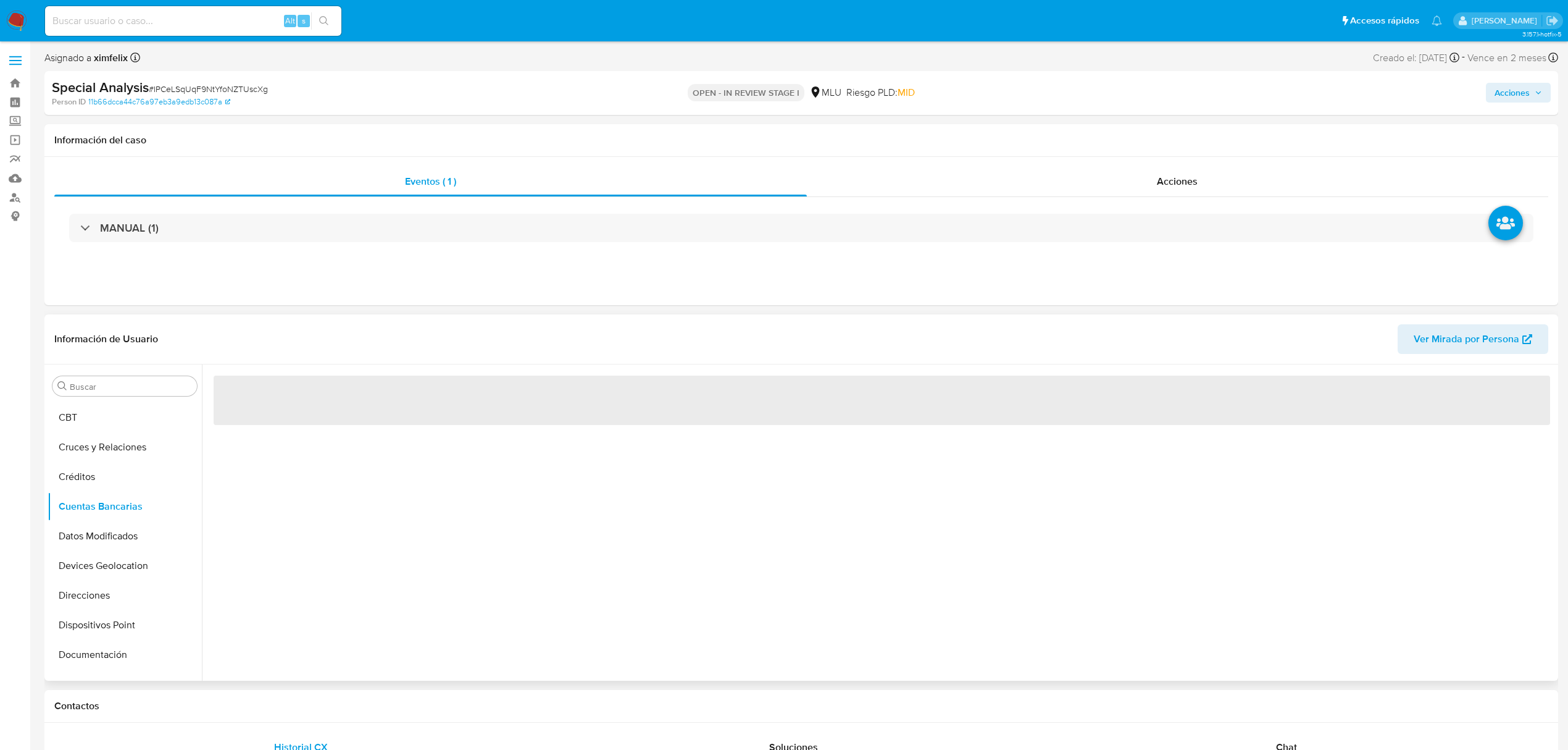
click at [424, 522] on div "‌" at bounding box center [879, 522] width 1354 height 316
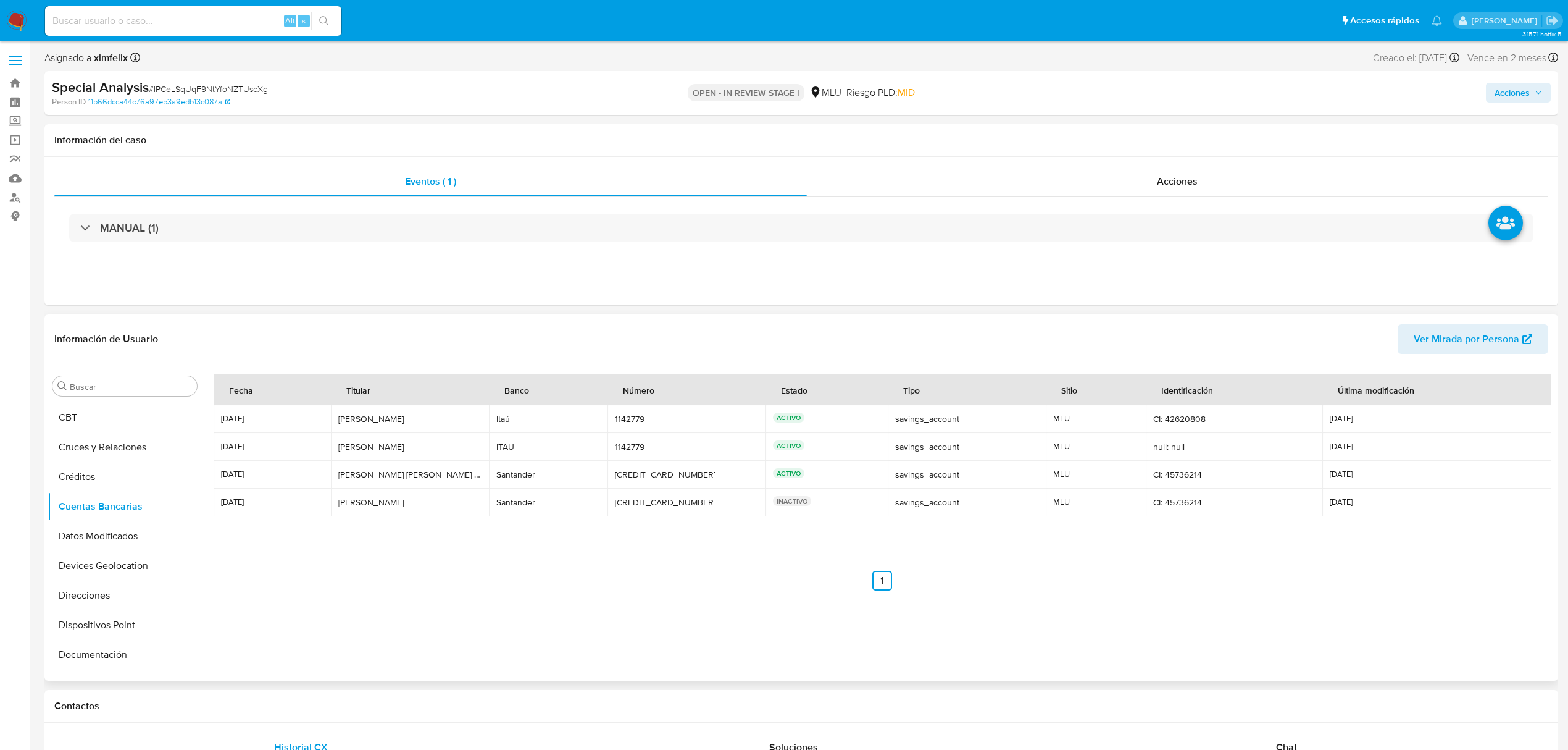
click at [401, 535] on div "Fecha Titular Banco Número Estado Tipo Sitio Identificación Última modificación…" at bounding box center [881, 482] width 1337 height 216
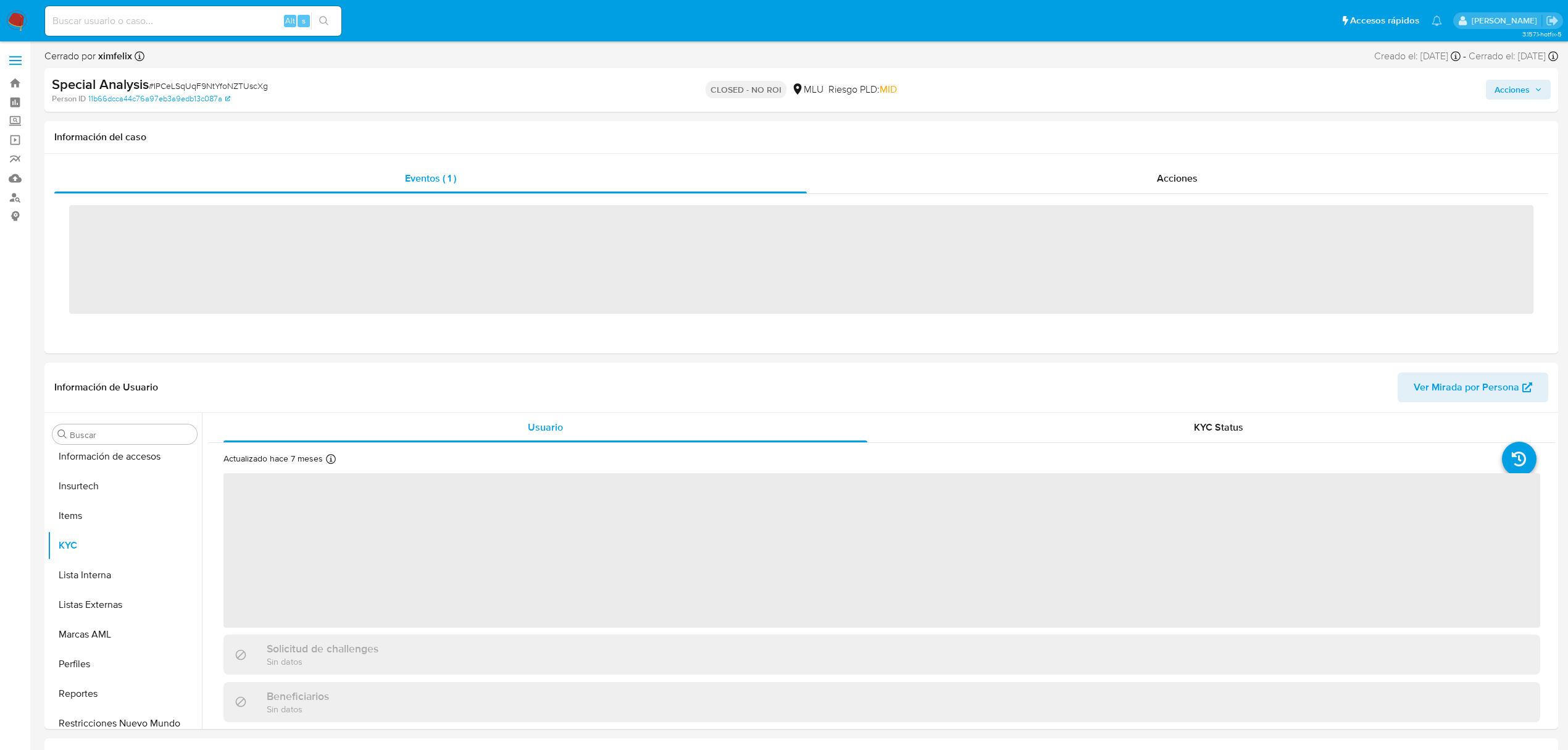
scroll to position [551, 0]
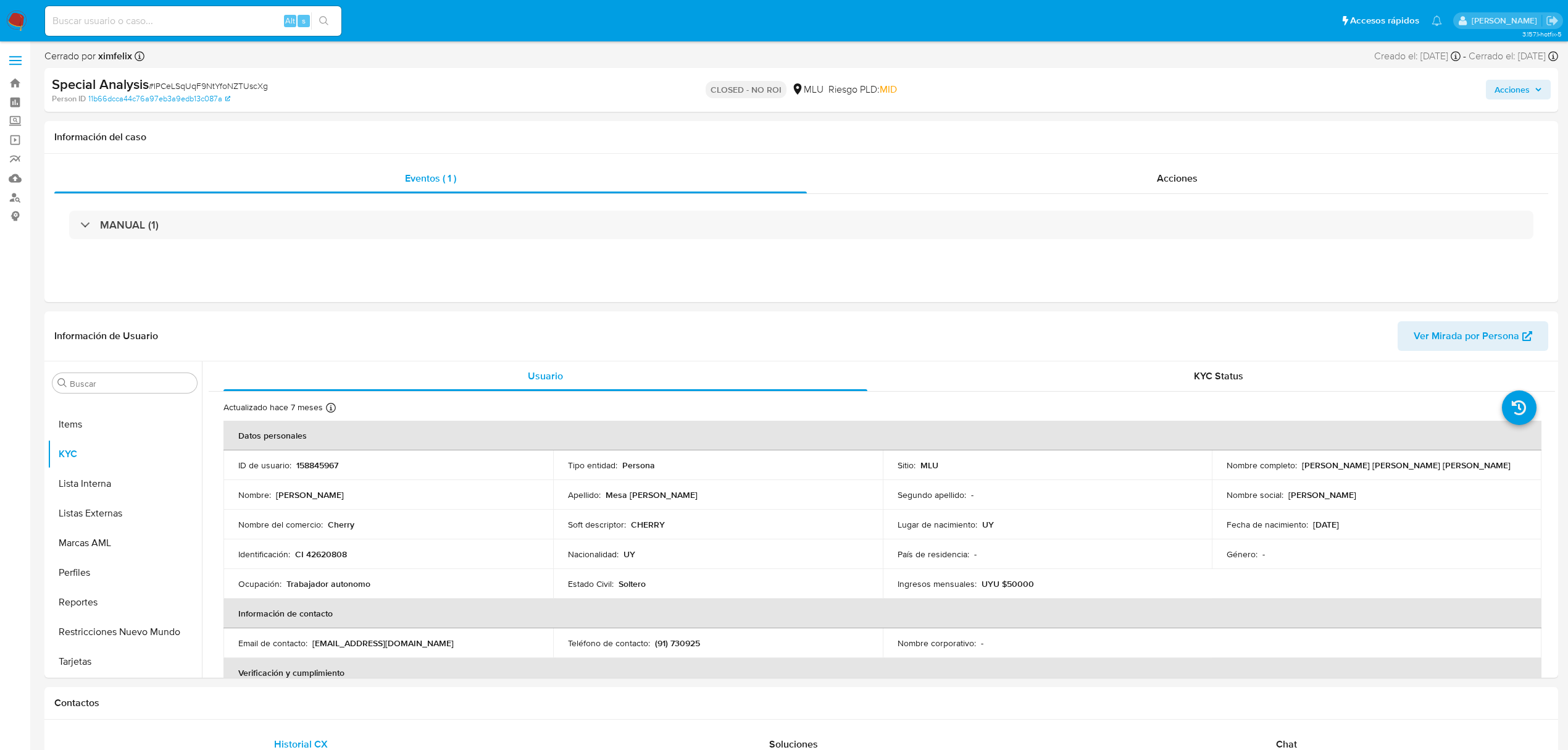
select select "10"
click at [85, 13] on input at bounding box center [193, 20] width 296 height 16
paste input "UkdKtAZT1GittJqiW31Wz7Ej"
type input "UkdKtAZT1GittJqiW31Wz7Ej"
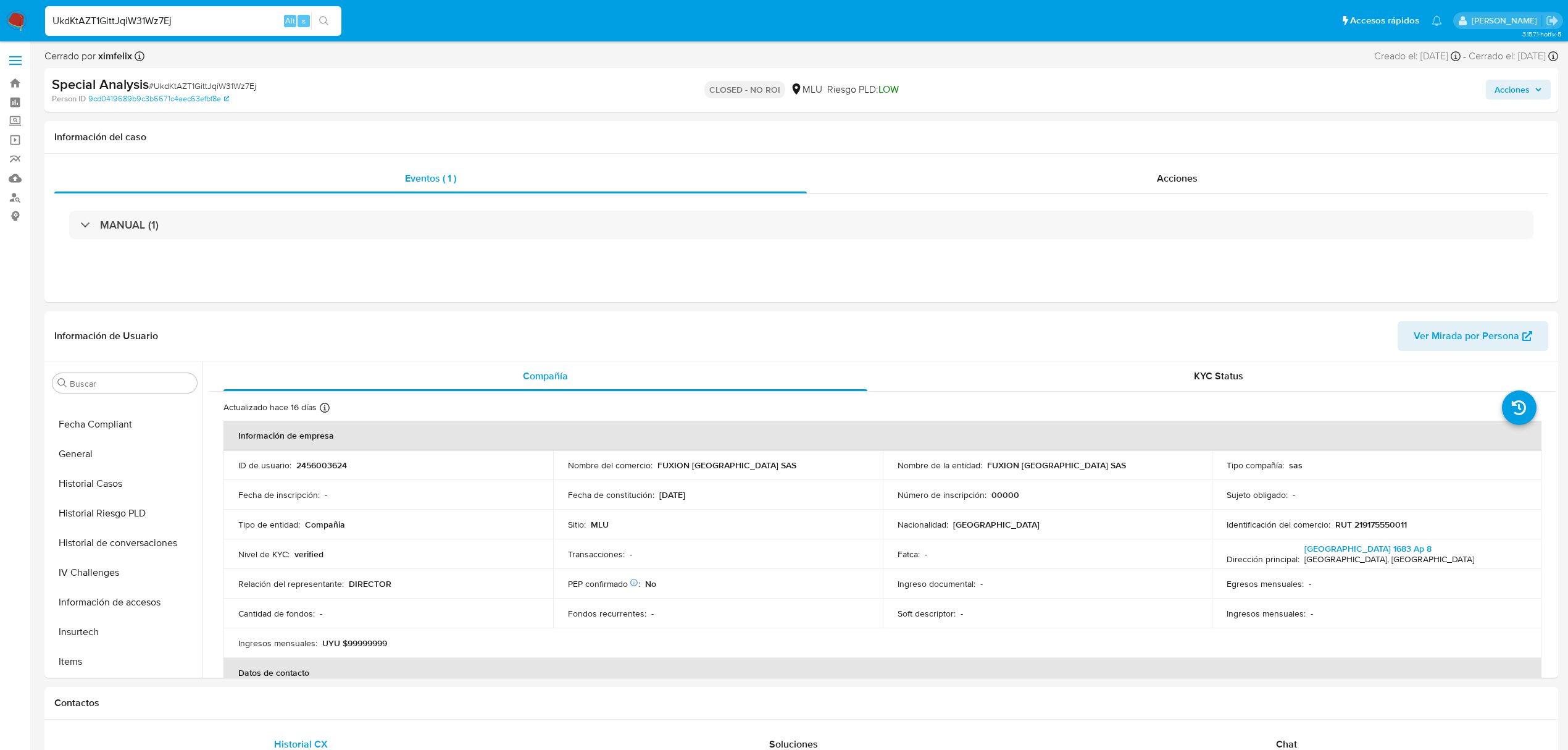
scroll to position [551, 0]
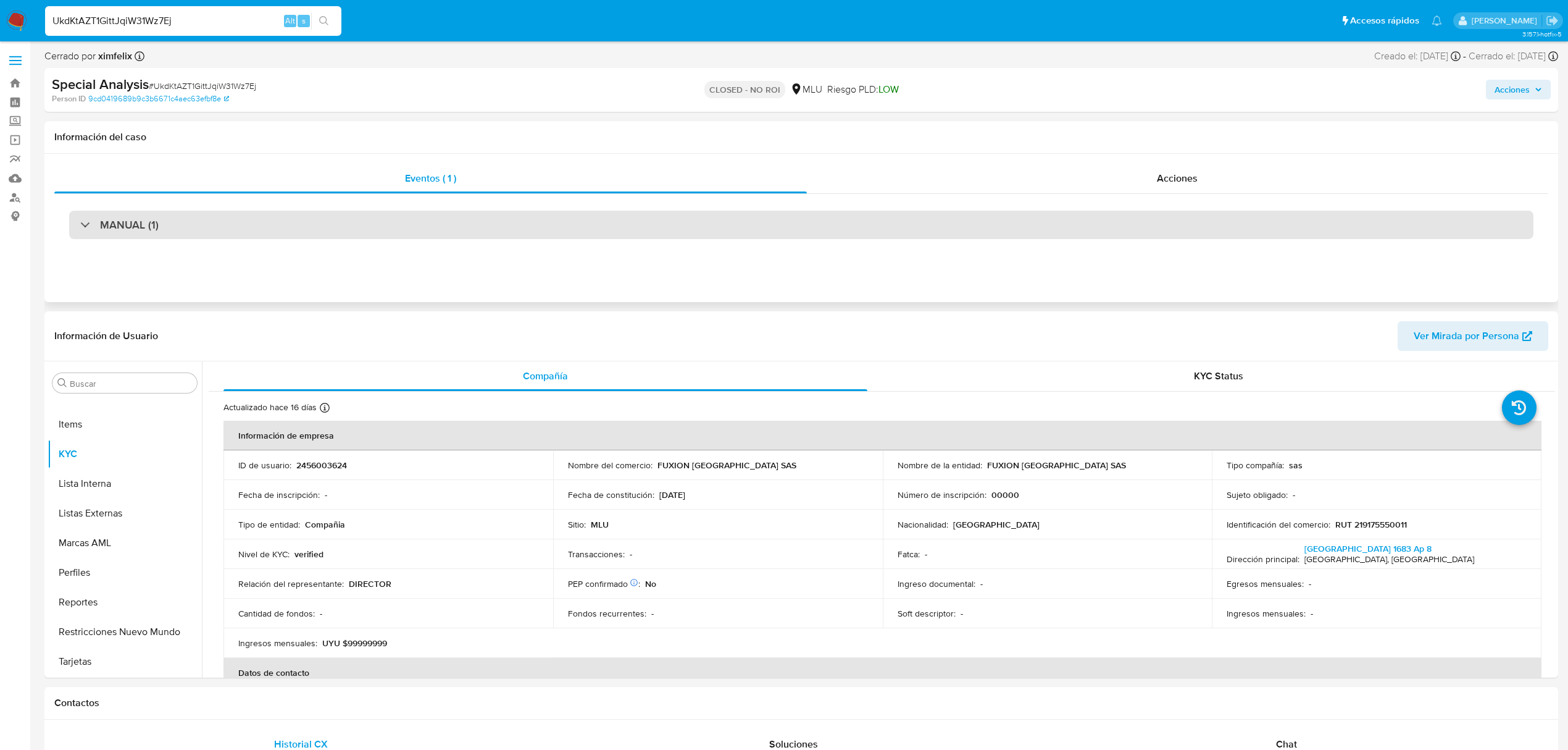
select select "10"
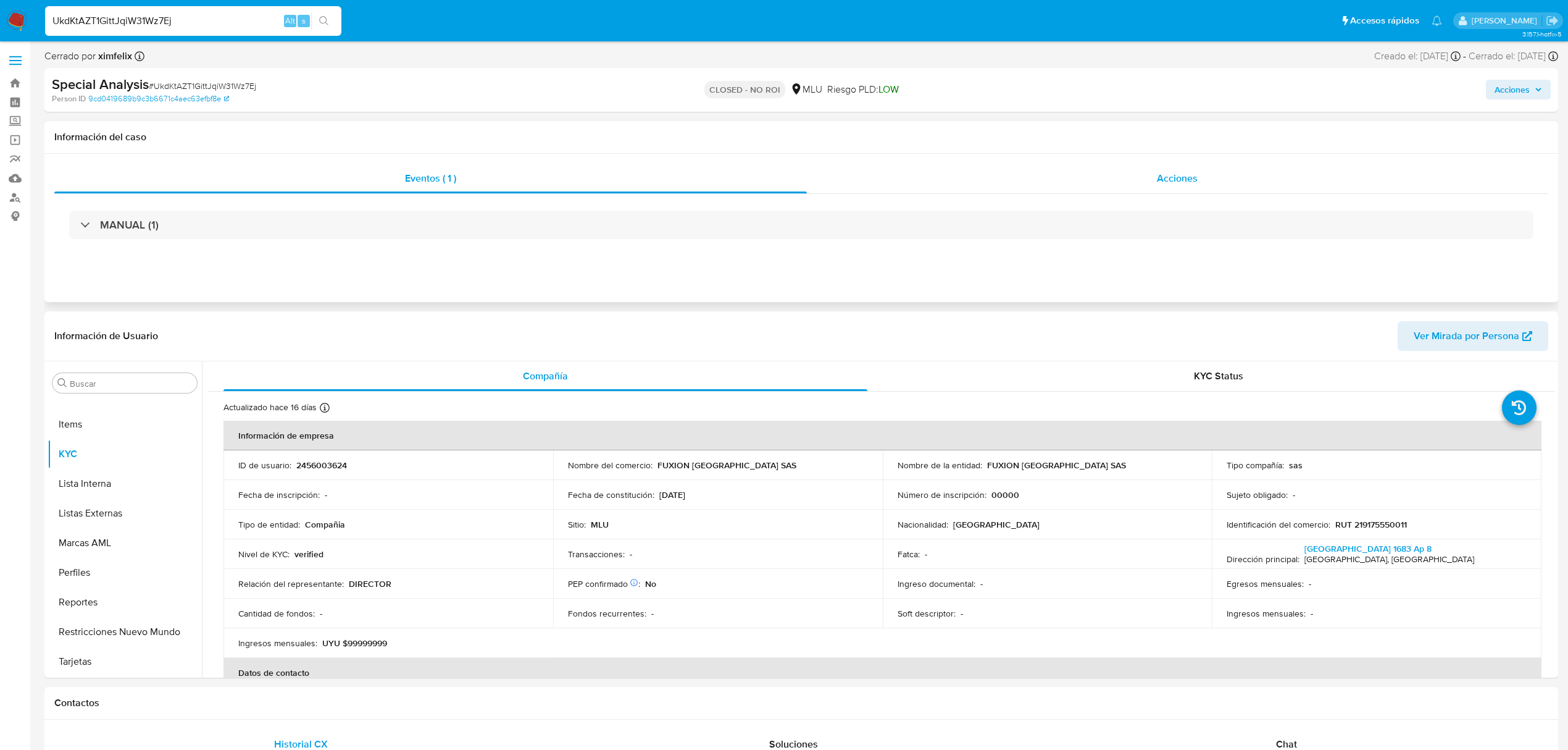
click at [1181, 179] on span "Acciones" at bounding box center [1177, 177] width 40 height 14
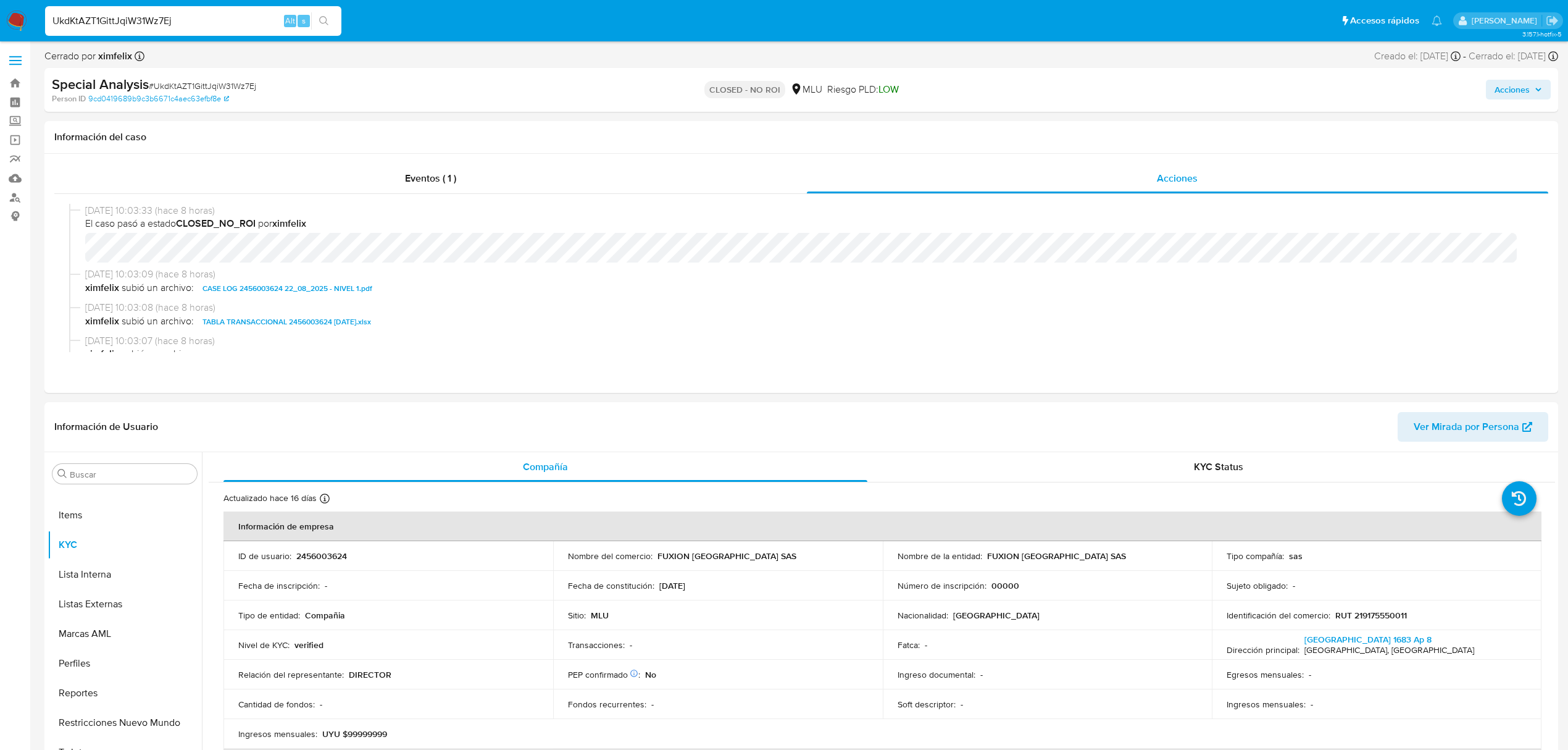
click at [146, 18] on input "UkdKtAZT1GittJqiW31Wz7Ej" at bounding box center [193, 20] width 296 height 16
paste input "IUaJEgChedax9NS9KLuY4l9N"
type input "IUaJEgChedax9NS9KLuY4l9N"
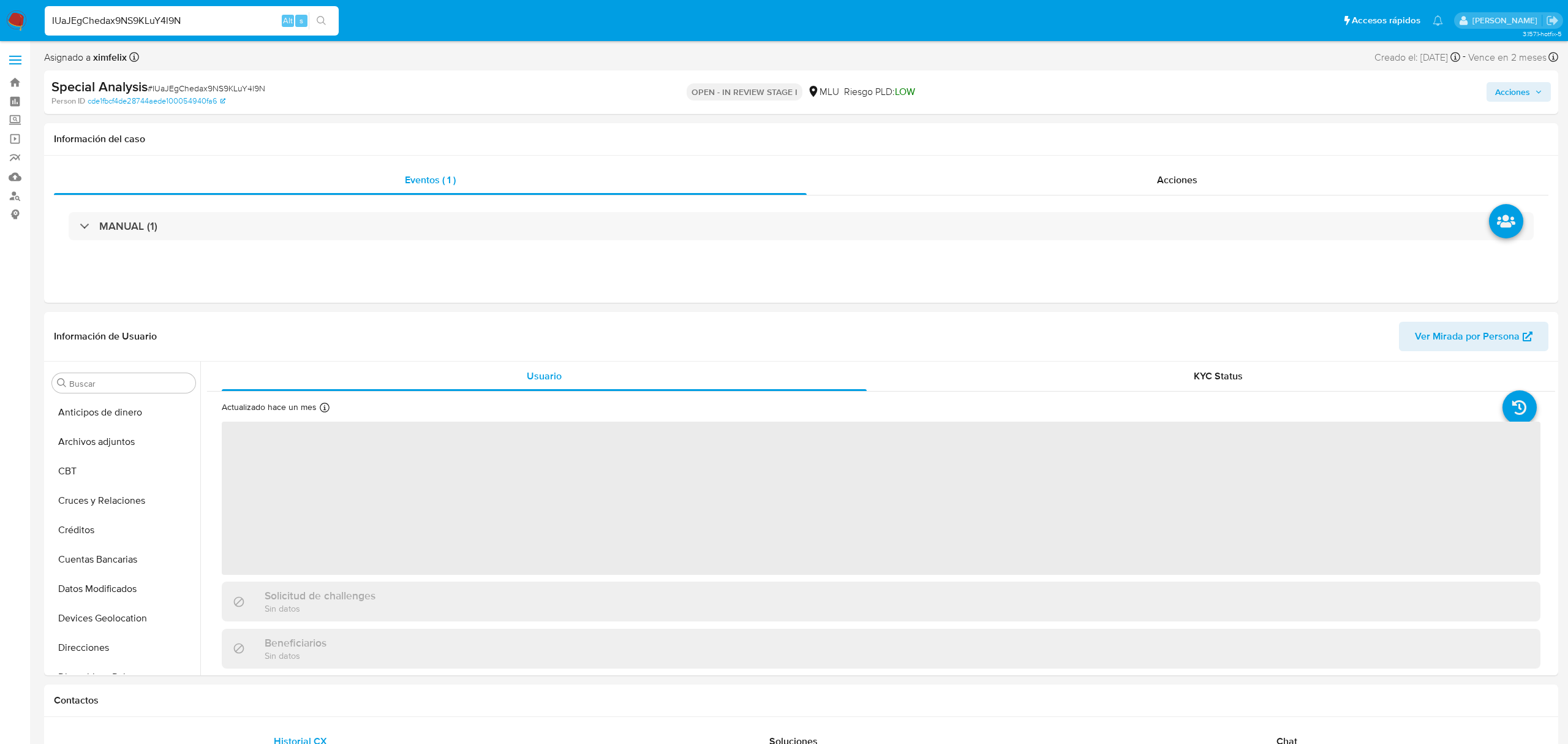
select select "10"
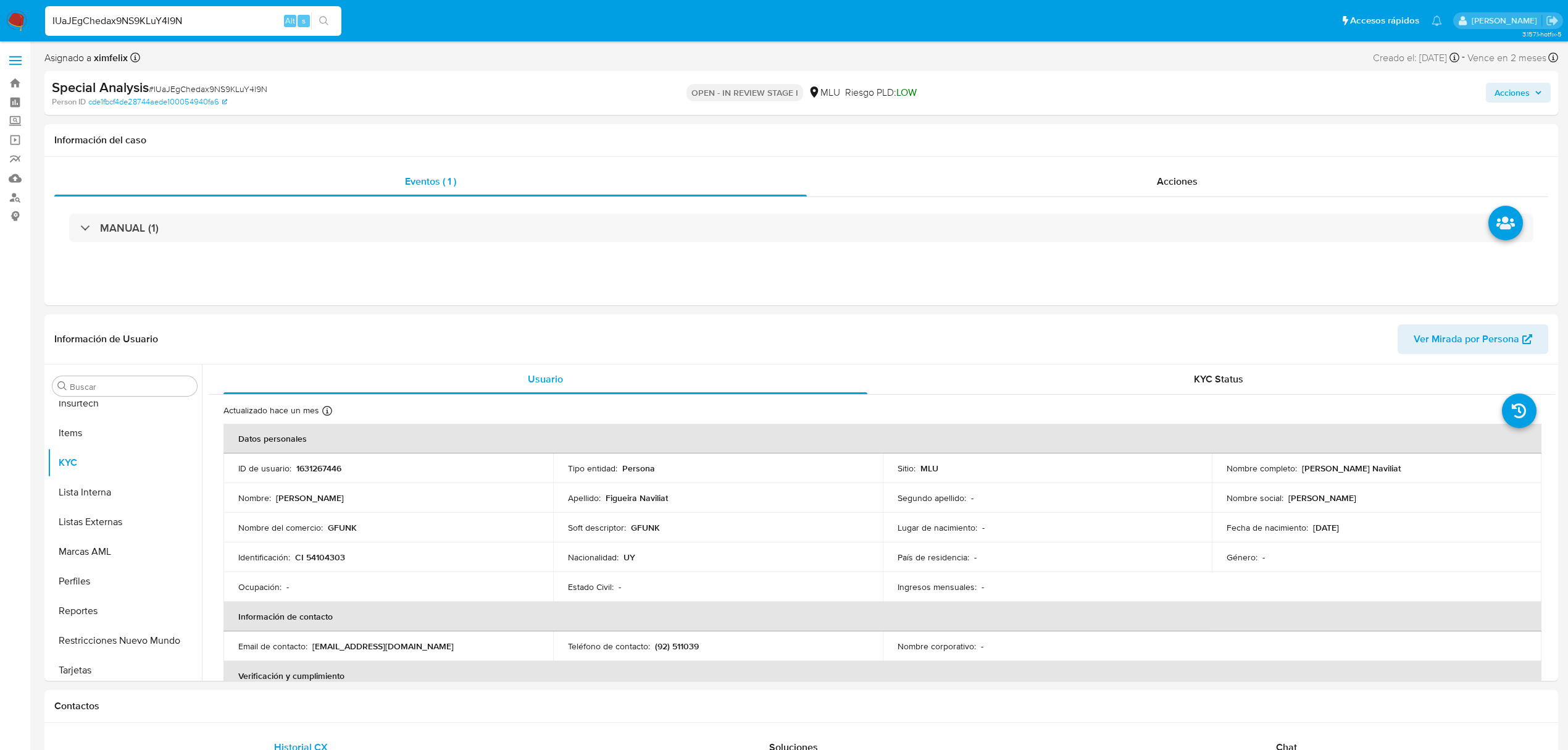
scroll to position [551, 0]
click at [156, 17] on input "IUaJEgChedax9NS9KLuY4l9N" at bounding box center [193, 20] width 296 height 16
click at [114, 441] on button "Archivos adjuntos" at bounding box center [119, 445] width 144 height 29
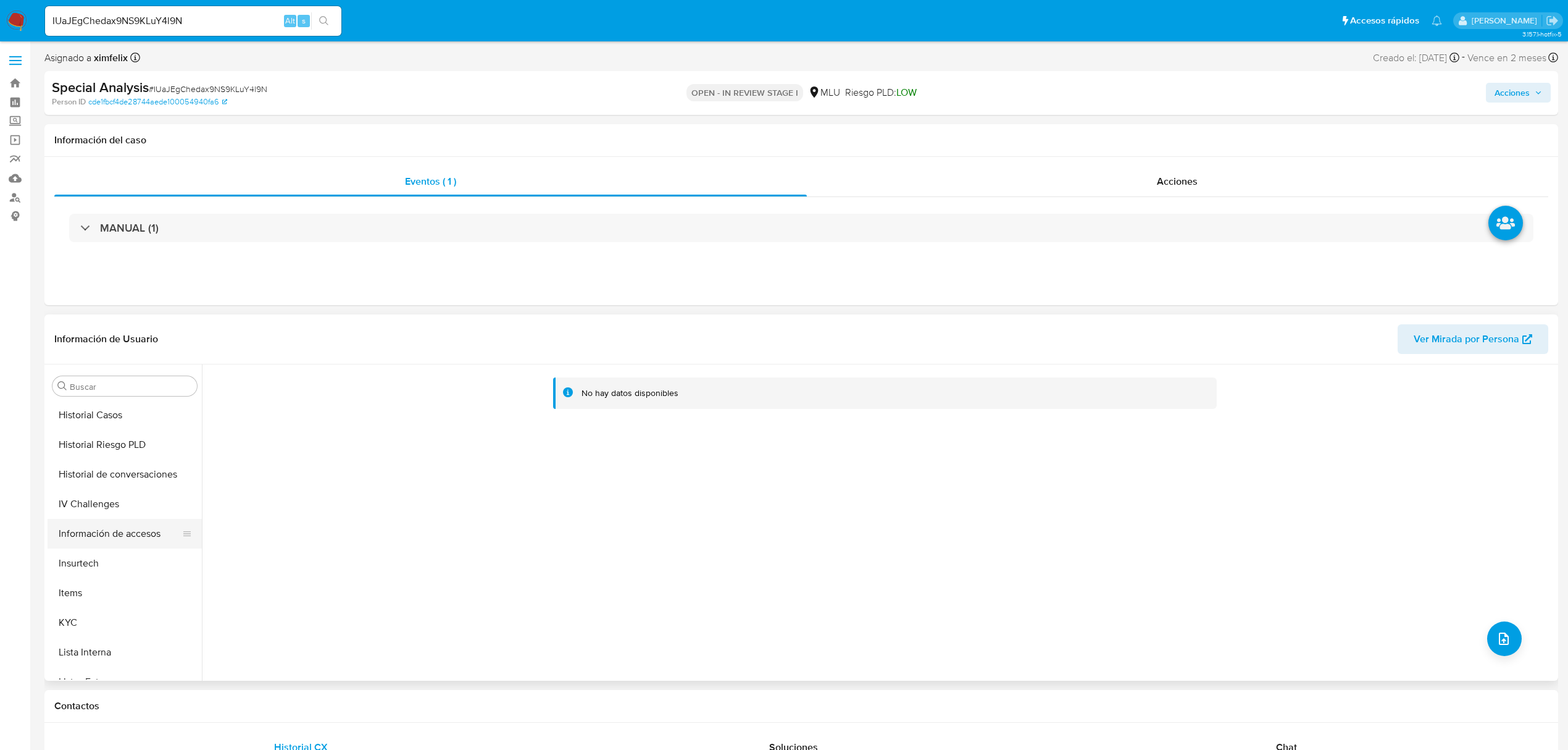
scroll to position [494, 0]
click at [93, 515] on button "KYC" at bounding box center [119, 515] width 144 height 29
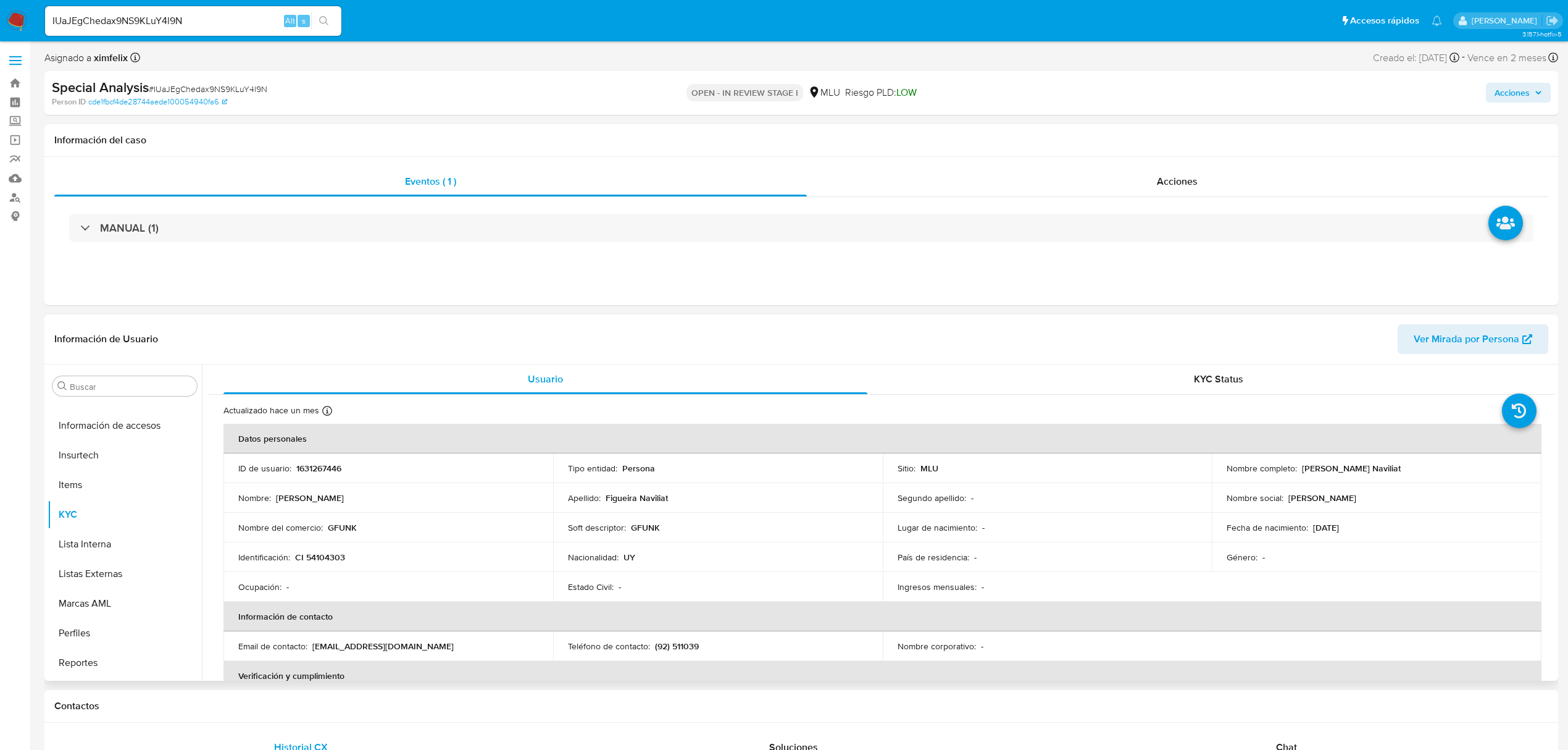
click at [1438, 334] on span "Ver Mirada por Persona" at bounding box center [1466, 339] width 106 height 29
click at [650, 522] on p "GFUNK" at bounding box center [646, 528] width 29 height 11
click at [644, 524] on p "GFUNK" at bounding box center [646, 528] width 29 height 11
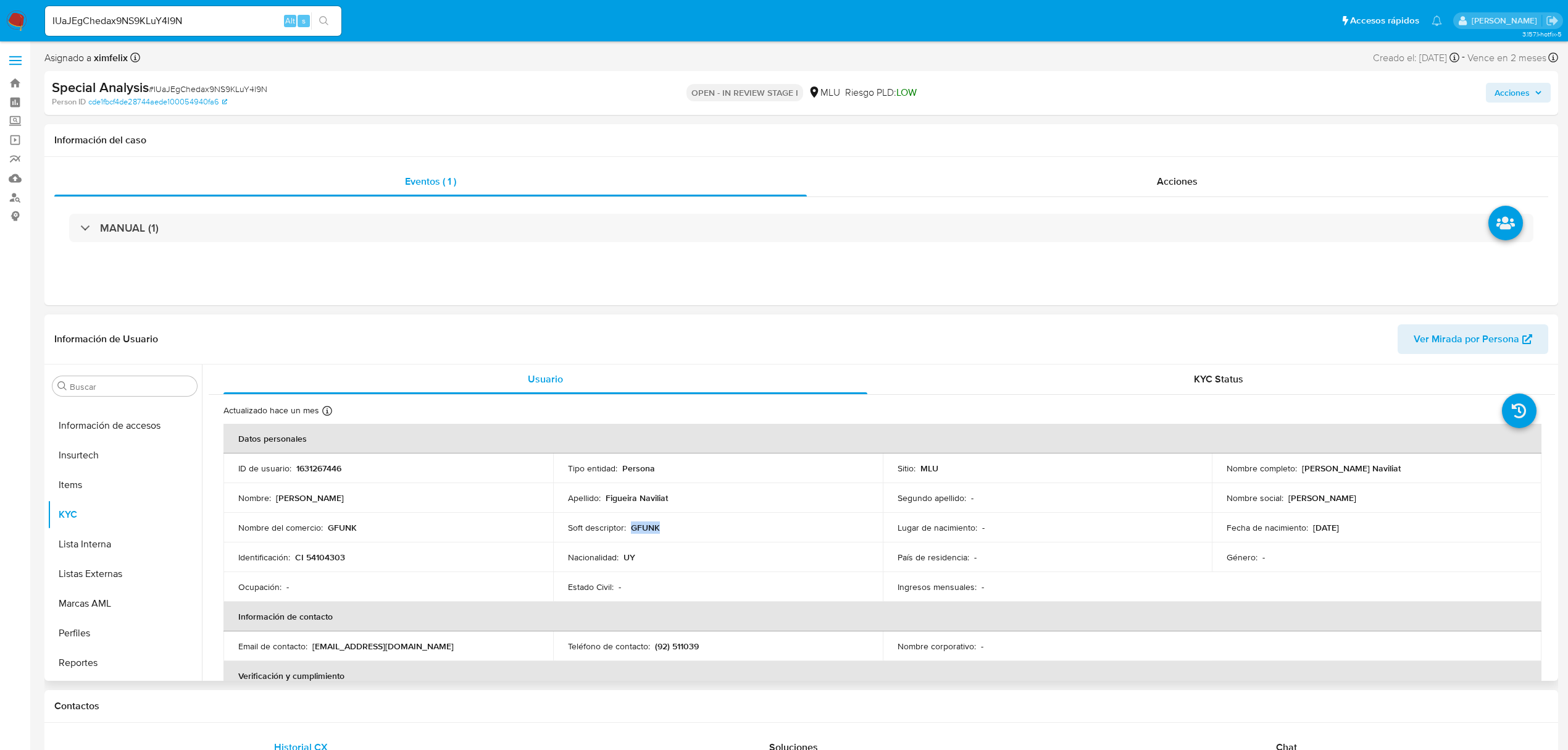
click at [644, 524] on p "GFUNK" at bounding box center [646, 528] width 29 height 11
copy p "GFUNK"
drag, startPoint x: 1403, startPoint y: 467, endPoint x: 1298, endPoint y: 465, distance: 105.0
click at [1298, 465] on div "Nombre completo : Leandro Figueira Naviliat" at bounding box center [1377, 468] width 301 height 11
copy p "[PERSON_NAME] Naviliat"
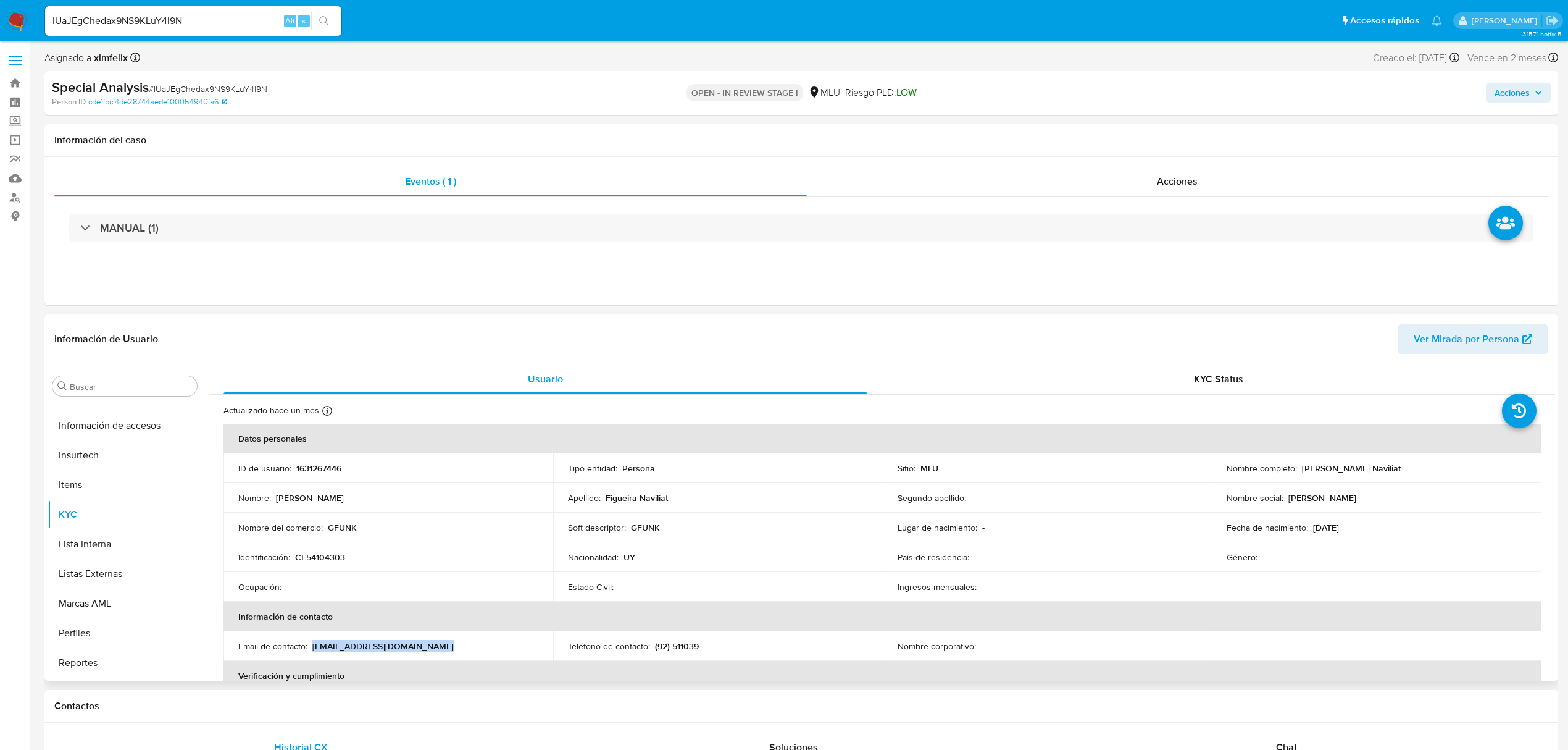
drag, startPoint x: 428, startPoint y: 648, endPoint x: 312, endPoint y: 650, distance: 116.0
click at [312, 650] on p "[EMAIL_ADDRESS][DOMAIN_NAME]" at bounding box center [383, 646] width 142 height 11
copy p "[EMAIL_ADDRESS][DOMAIN_NAME]"
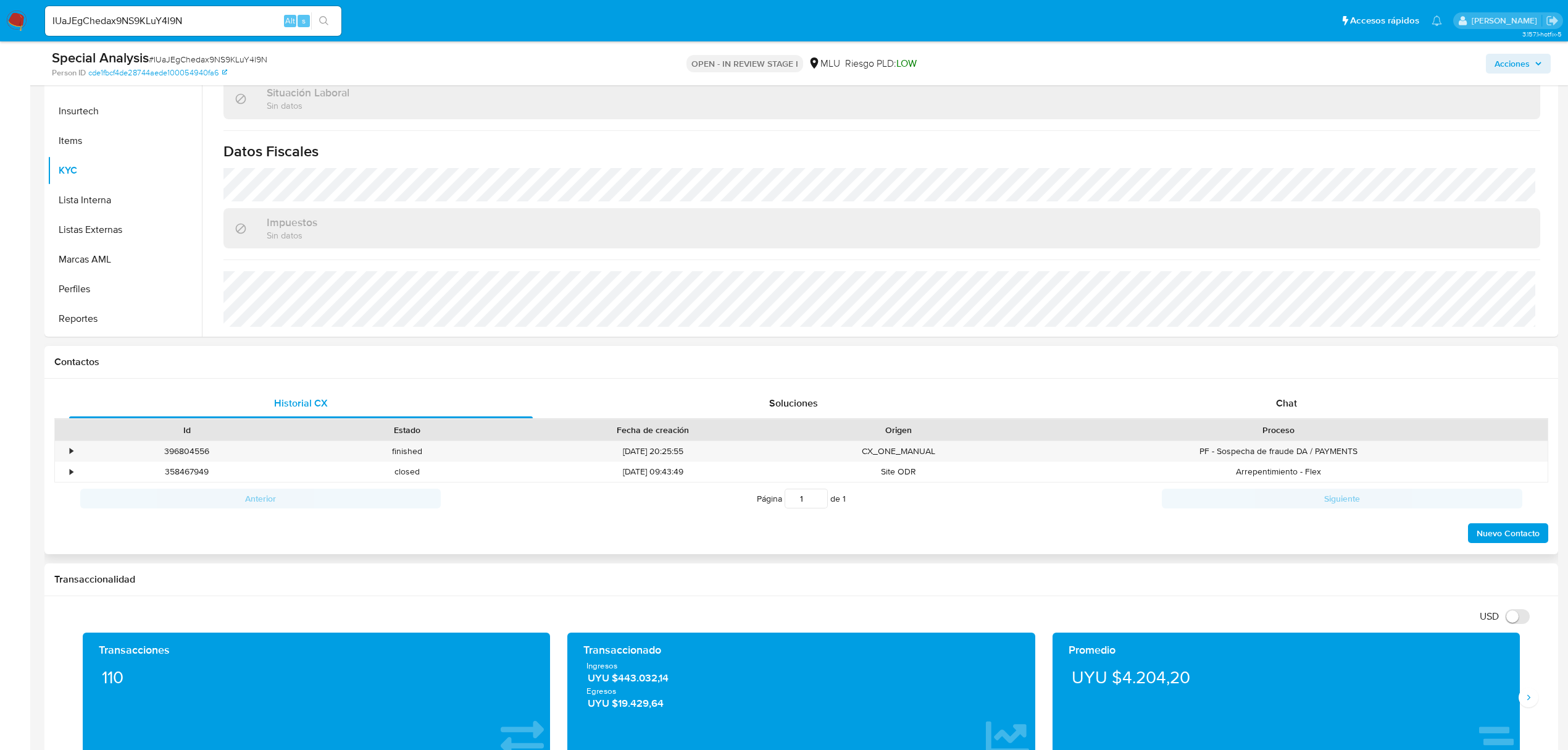
scroll to position [329, 0]
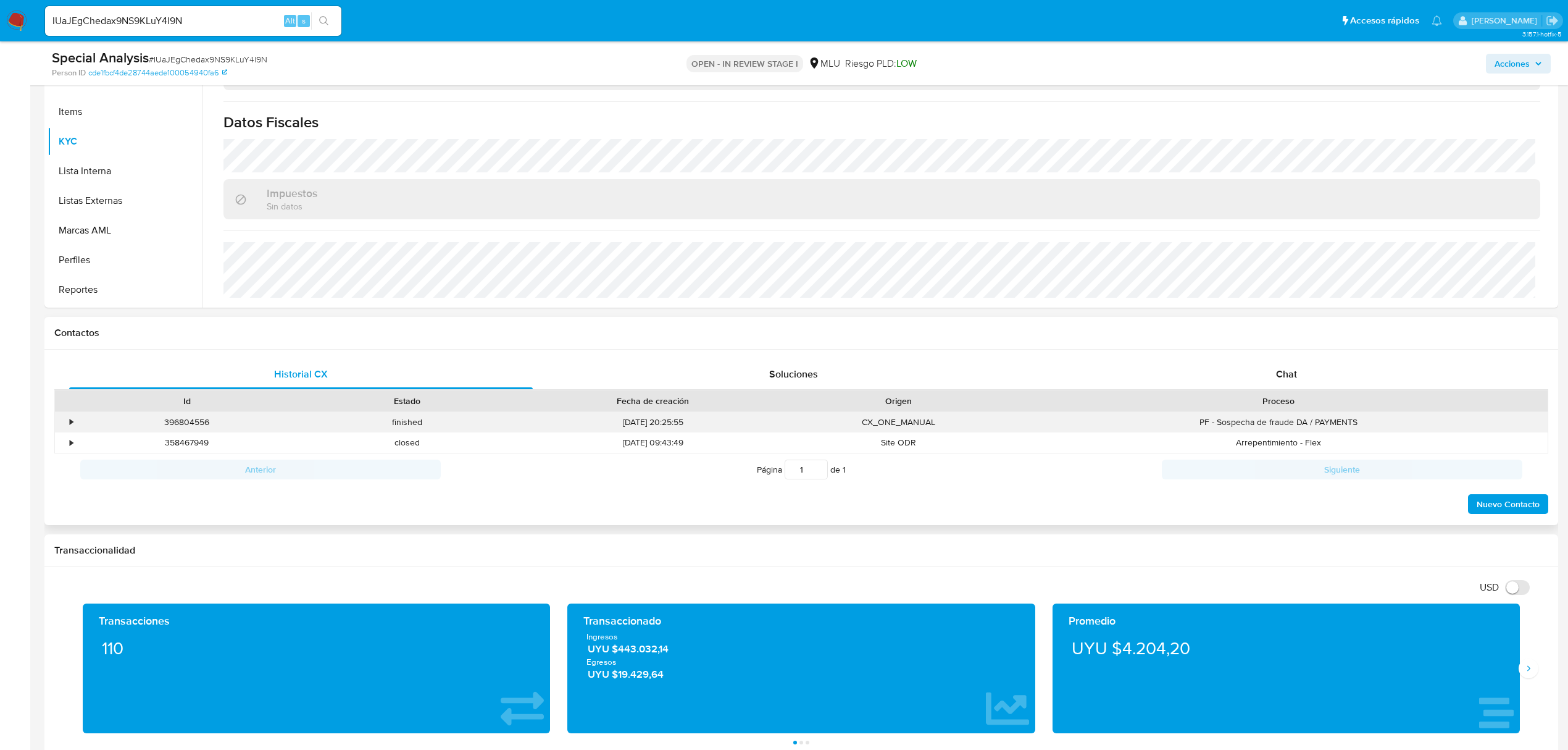
click at [72, 426] on div "•" at bounding box center [71, 422] width 3 height 12
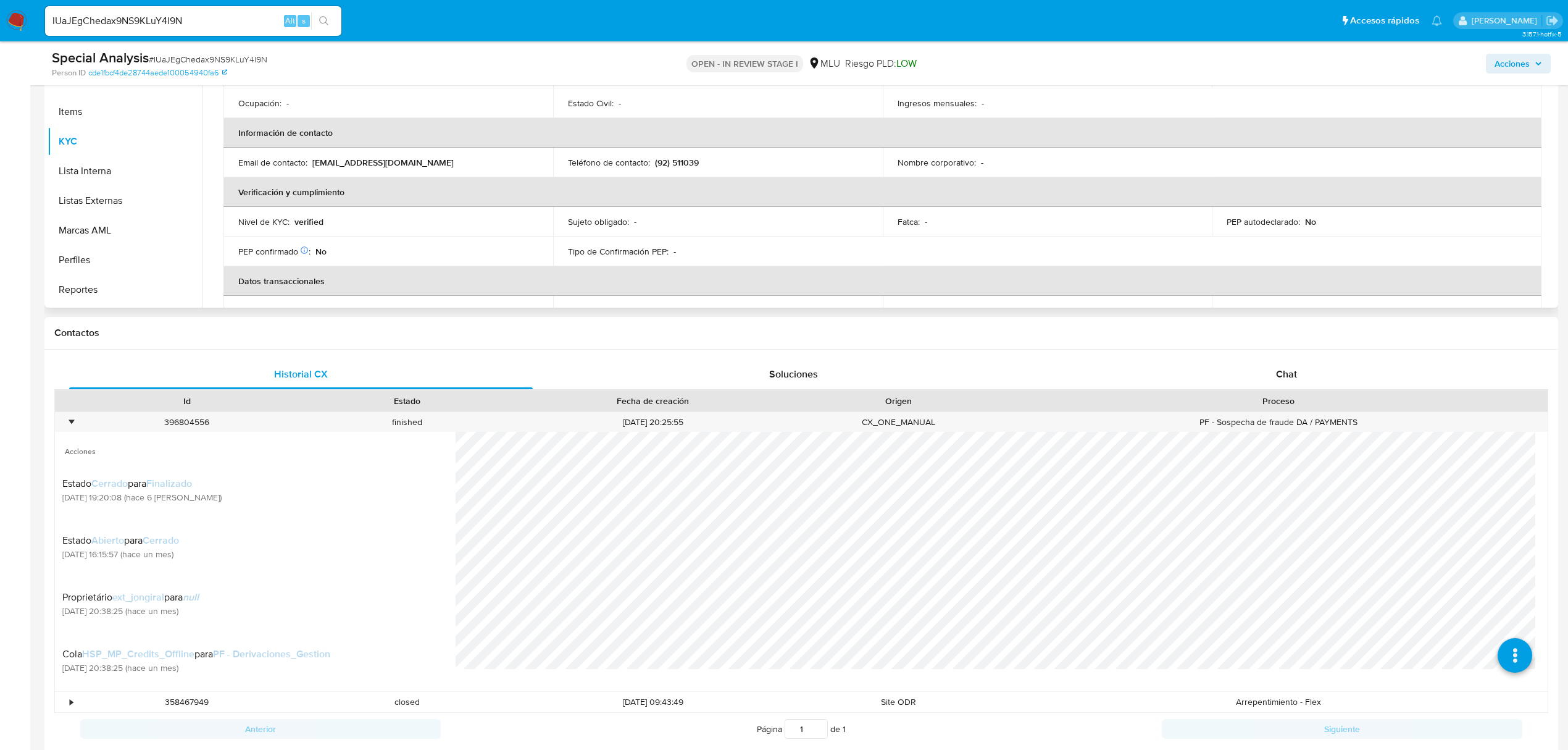
scroll to position [0, 0]
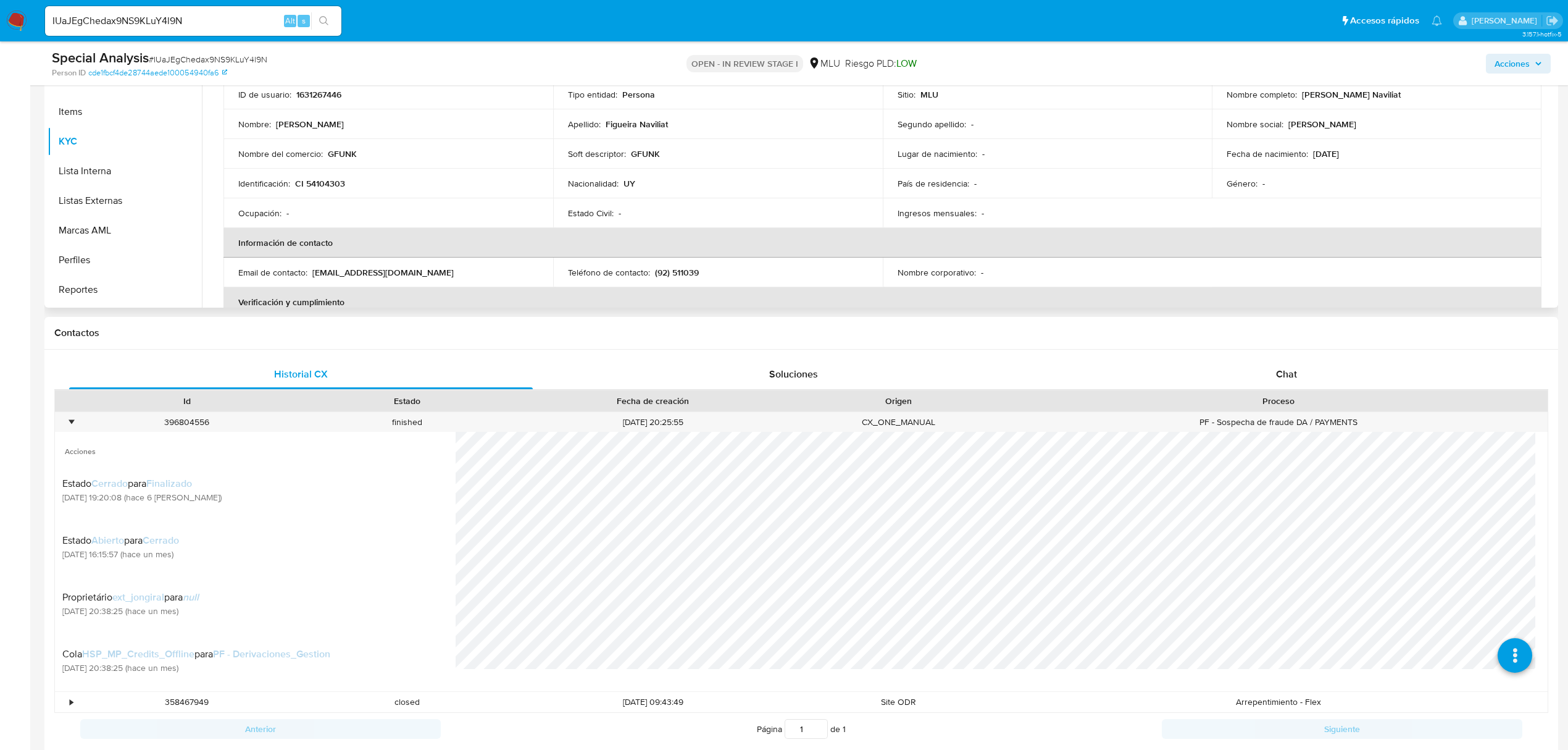
click at [650, 158] on p "GFUNK" at bounding box center [646, 153] width 29 height 11
copy p "GFUNK"
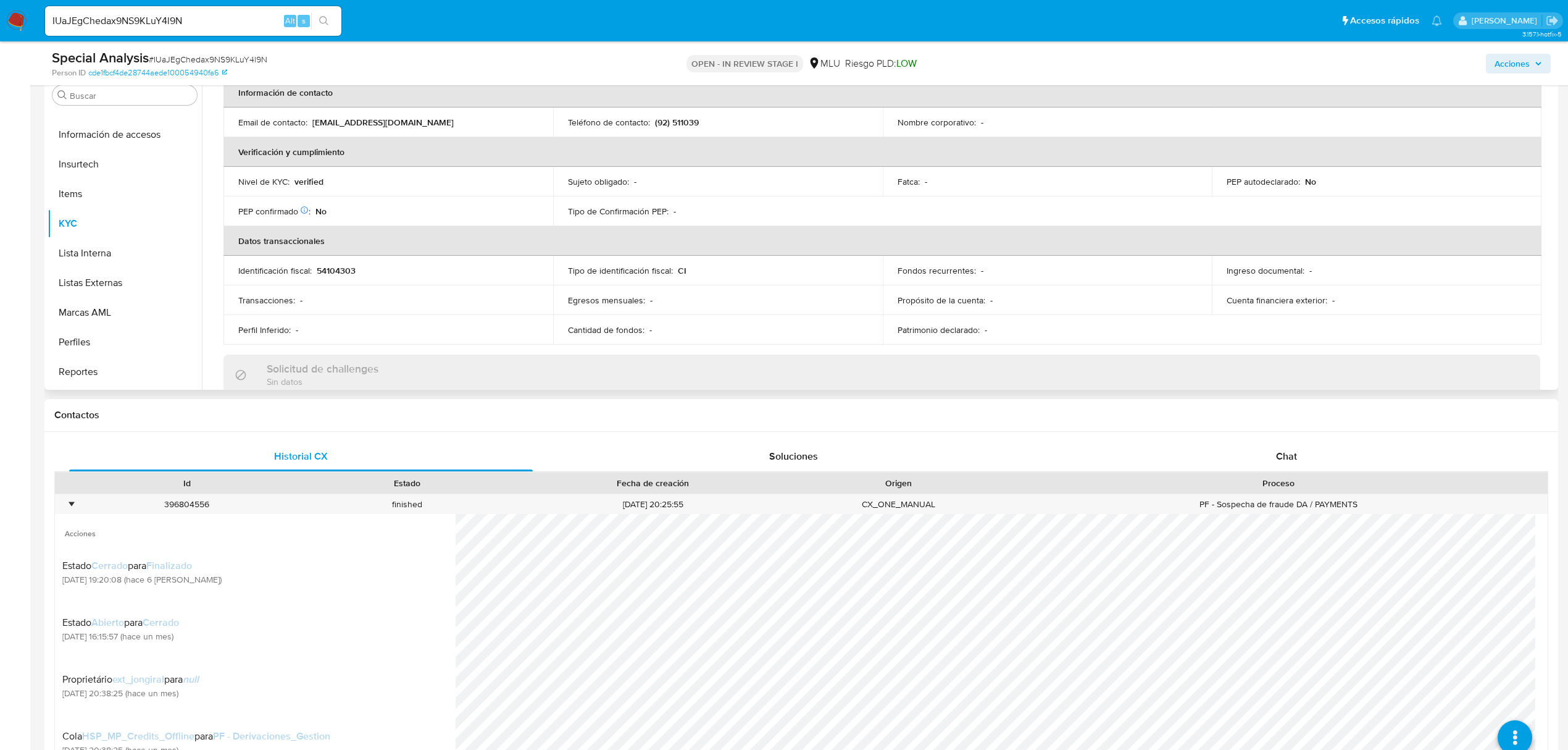
scroll to position [247, 0]
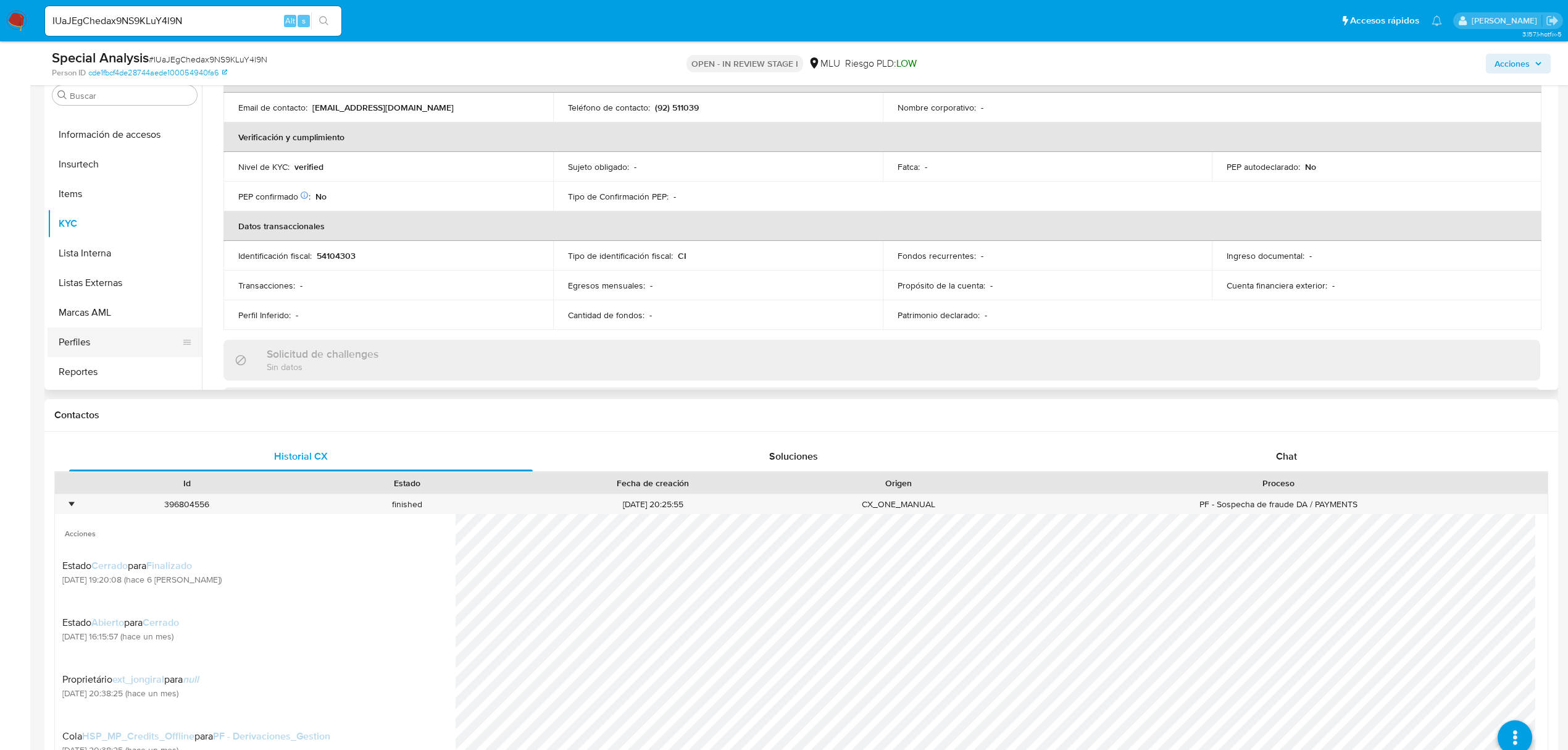
click at [98, 342] on button "Perfiles" at bounding box center [119, 342] width 144 height 29
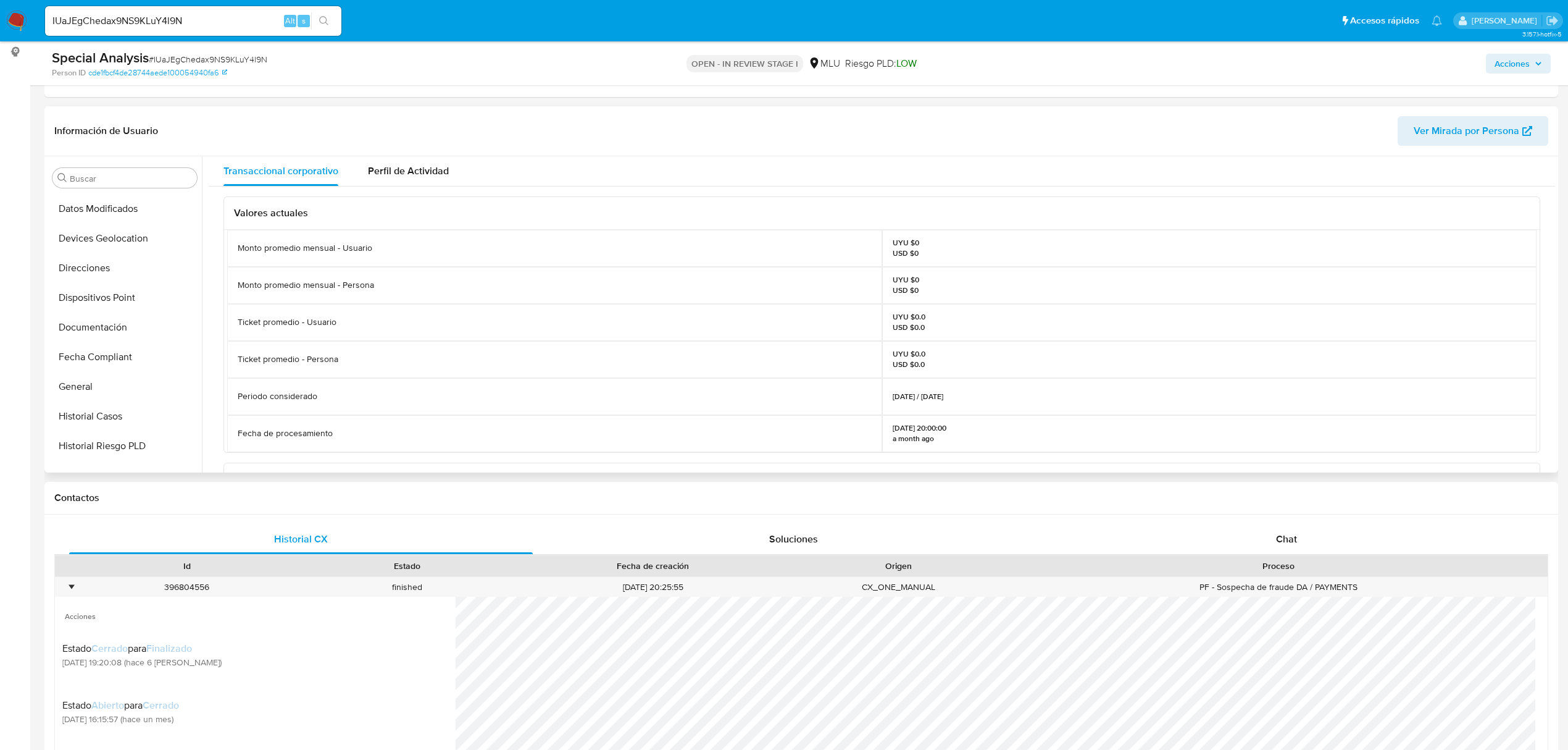
scroll to position [165, 0]
click at [112, 391] on button "General" at bounding box center [119, 399] width 144 height 29
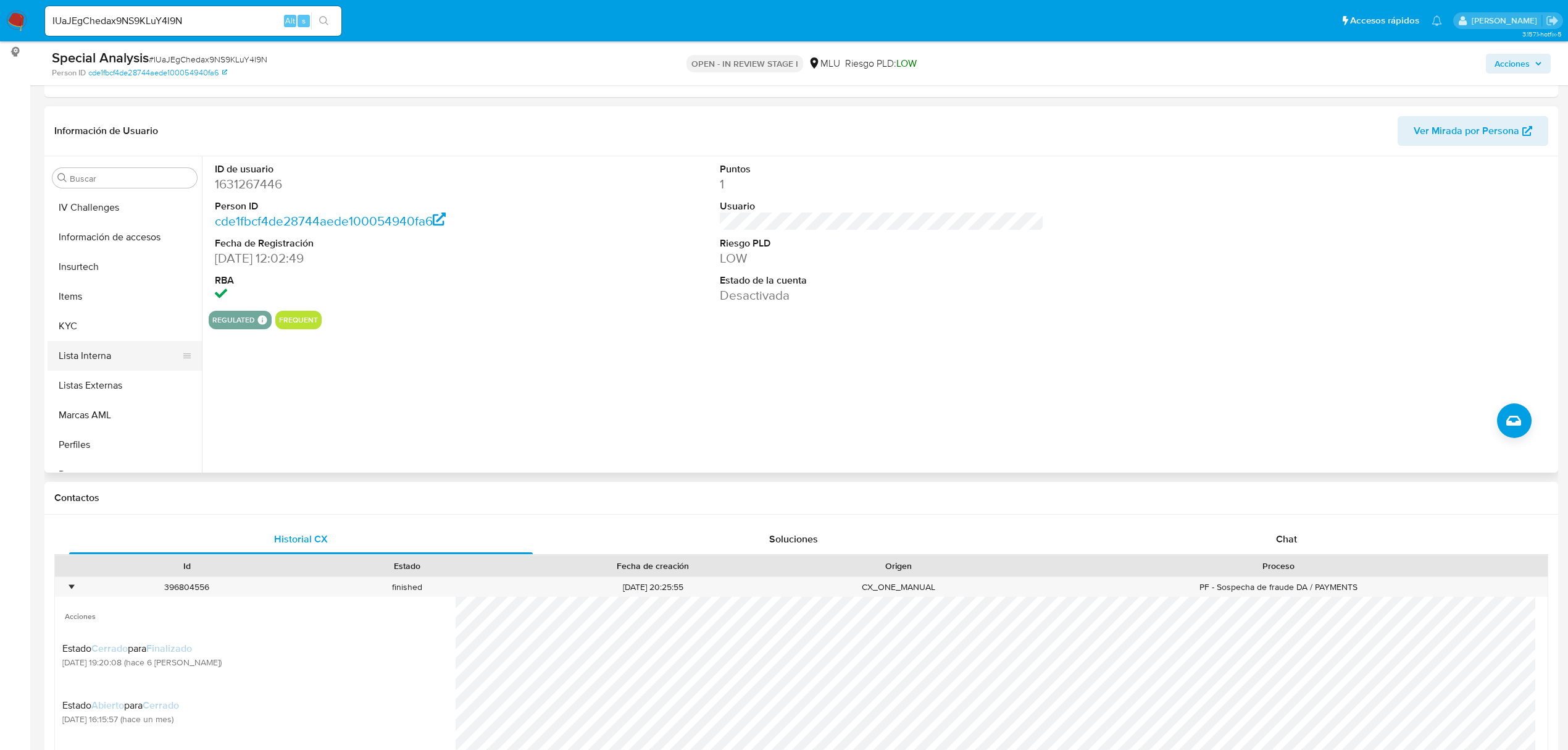
scroll to position [551, 0]
click at [108, 426] on button "Restricciones Nuevo Mundo" at bounding box center [119, 426] width 144 height 29
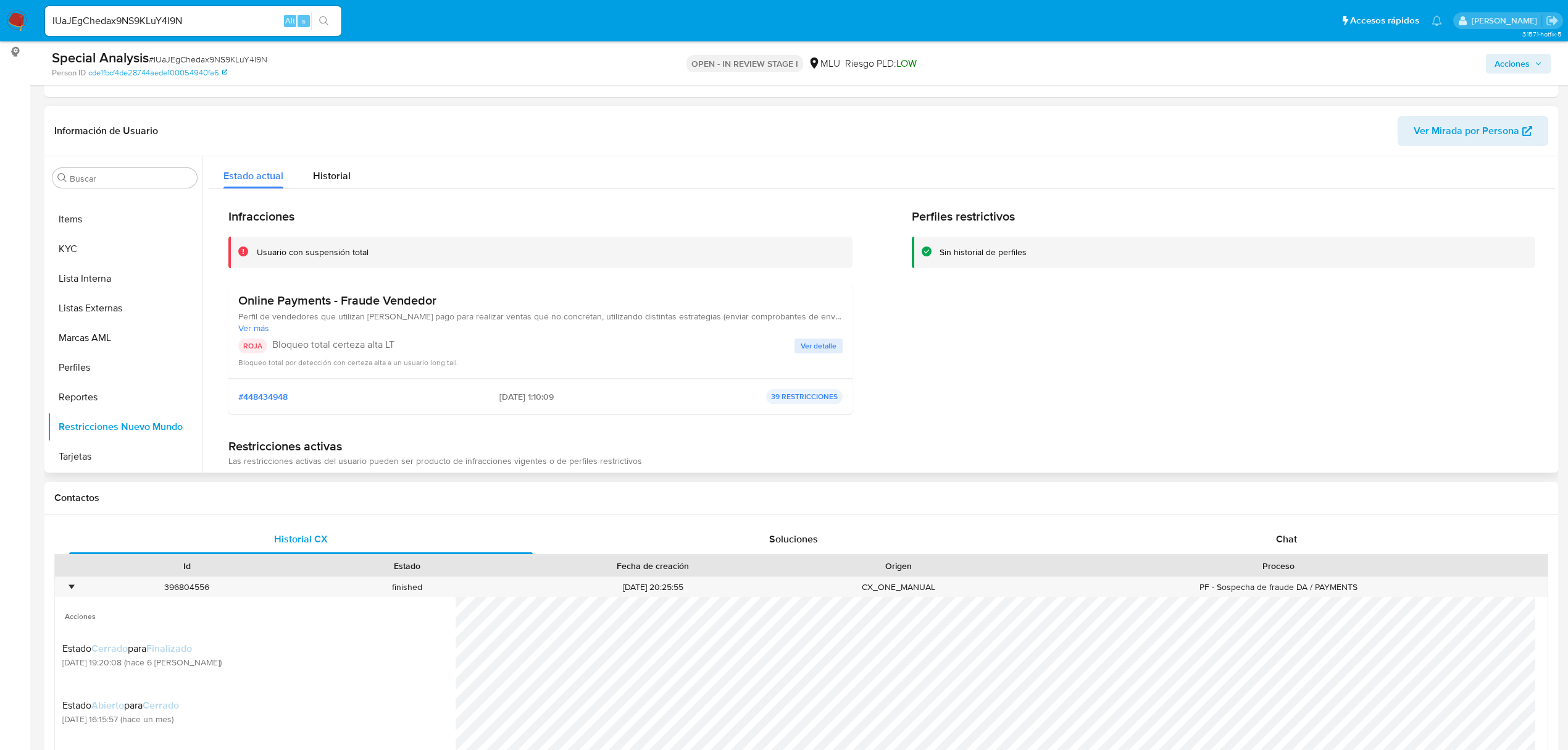
drag, startPoint x: 437, startPoint y: 301, endPoint x: 241, endPoint y: 302, distance: 196.0
click at [241, 302] on h3 "Online Payments - Fraude Vendedor" at bounding box center [540, 300] width 605 height 16
drag, startPoint x: 139, startPoint y: 251, endPoint x: 136, endPoint y: 256, distance: 5.8
click at [139, 251] on button "Cruces y Relaciones" at bounding box center [125, 239] width 154 height 29
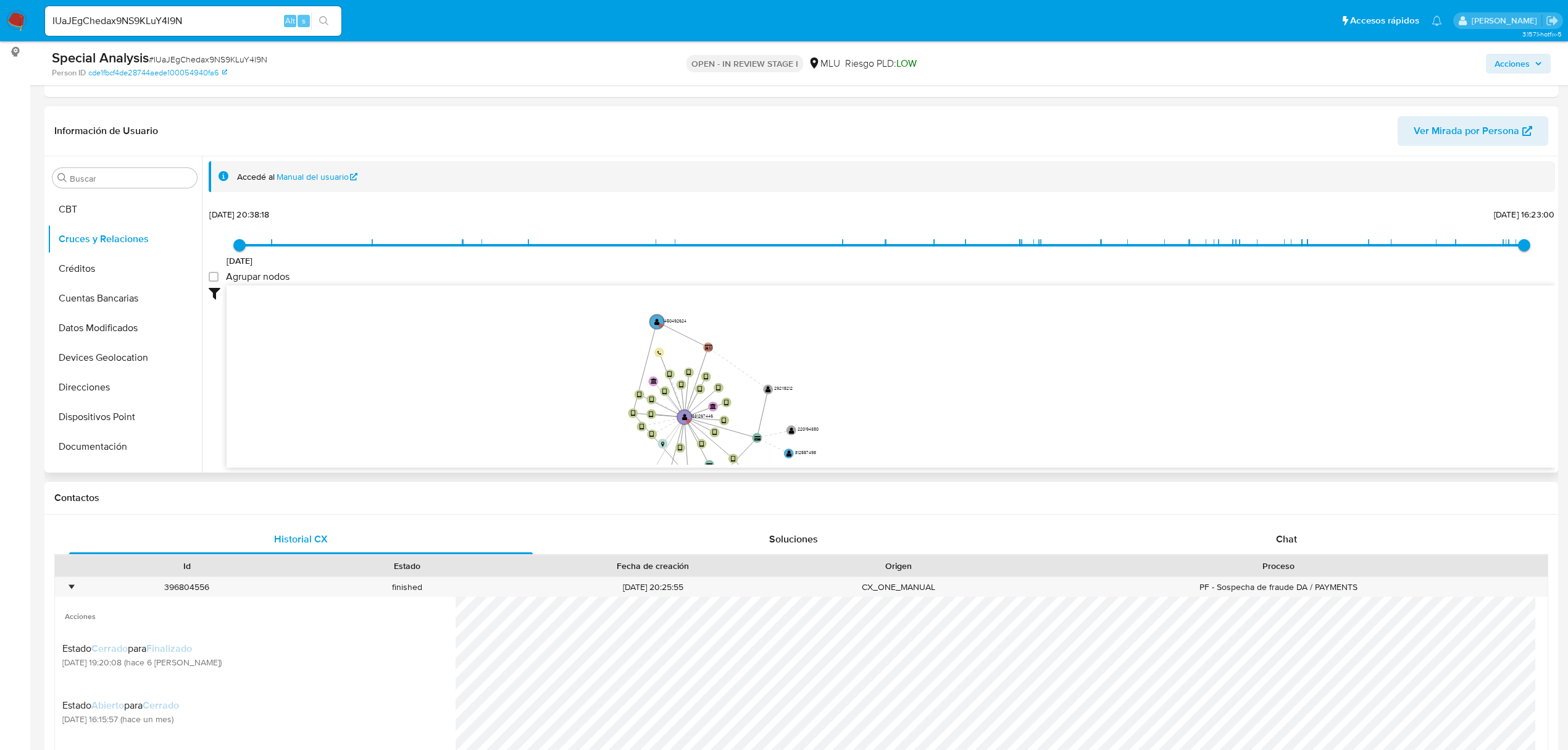
drag, startPoint x: 522, startPoint y: 360, endPoint x: 532, endPoint y: 438, distance: 78.6
click at [532, 438] on icon "device-66f5c978de4455f552066645  user-1631267446  1631267446 device-66d5d48f3…" at bounding box center [892, 374] width 1329 height 179
click at [913, 376] on icon "device-66f5c978de4455f552066645  user-1631267446  1631267446 device-66d5d48f3…" at bounding box center [892, 374] width 1329 height 179
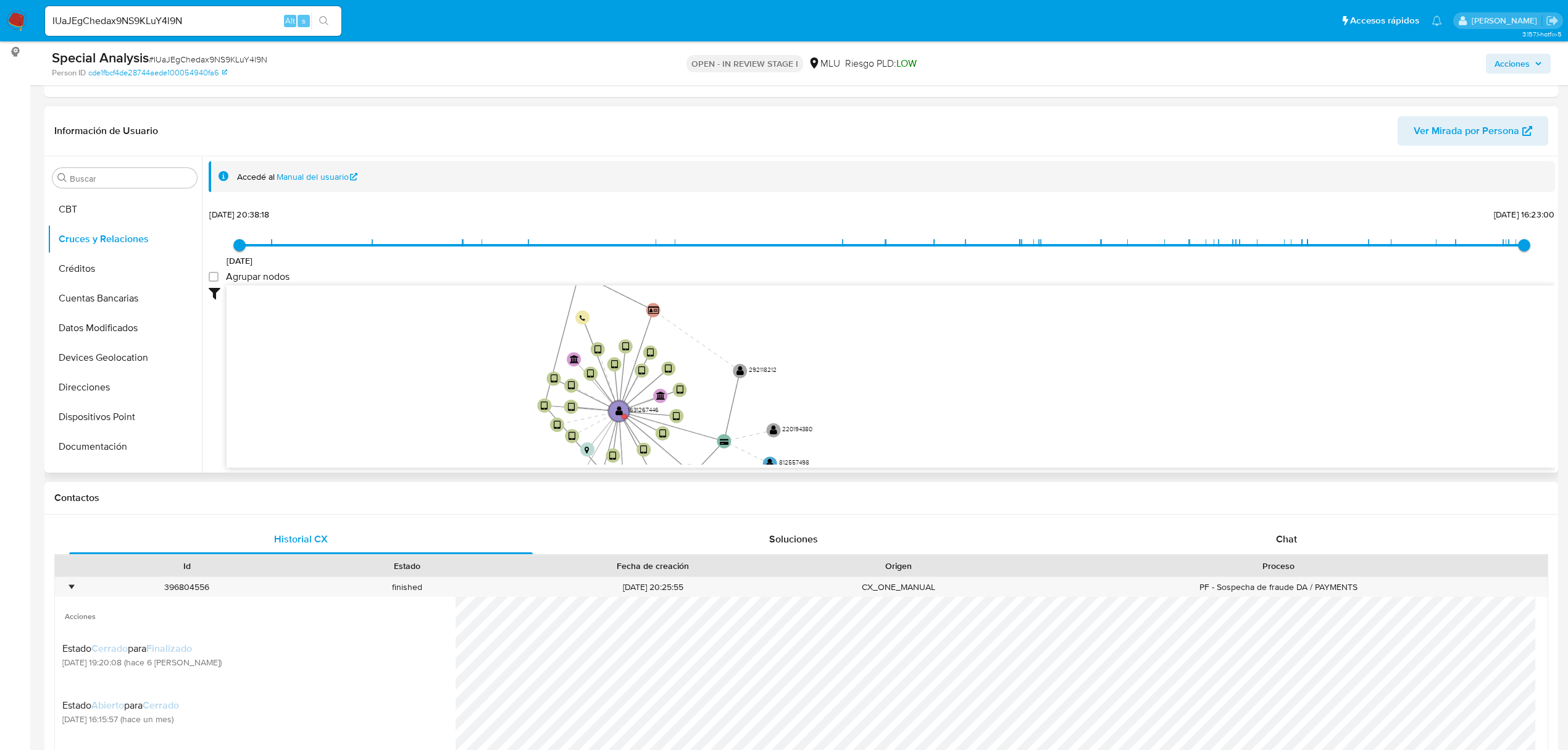
drag, startPoint x: 837, startPoint y: 413, endPoint x: 818, endPoint y: 326, distance: 89.1
click at [818, 326] on icon "device-66f5c978de4455f552066645  user-1631267446  1631267446 device-66d5d48f3…" at bounding box center [892, 374] width 1329 height 179
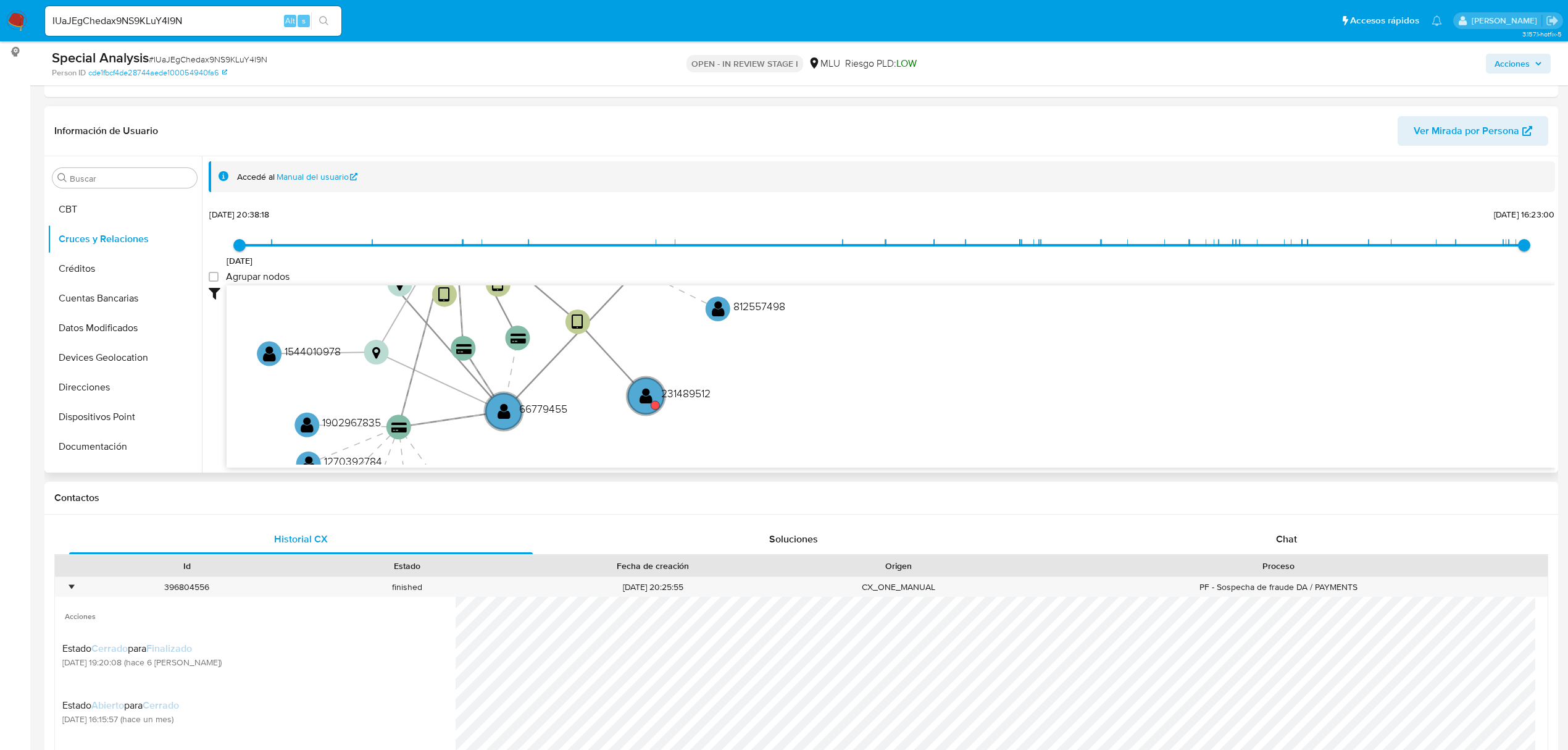
drag, startPoint x: 783, startPoint y: 369, endPoint x: 799, endPoint y: 308, distance: 63.1
click at [799, 308] on icon "device-66f5c978de4455f552066645  user-1631267446  1631267446 device-66d5d48f3…" at bounding box center [892, 374] width 1329 height 179
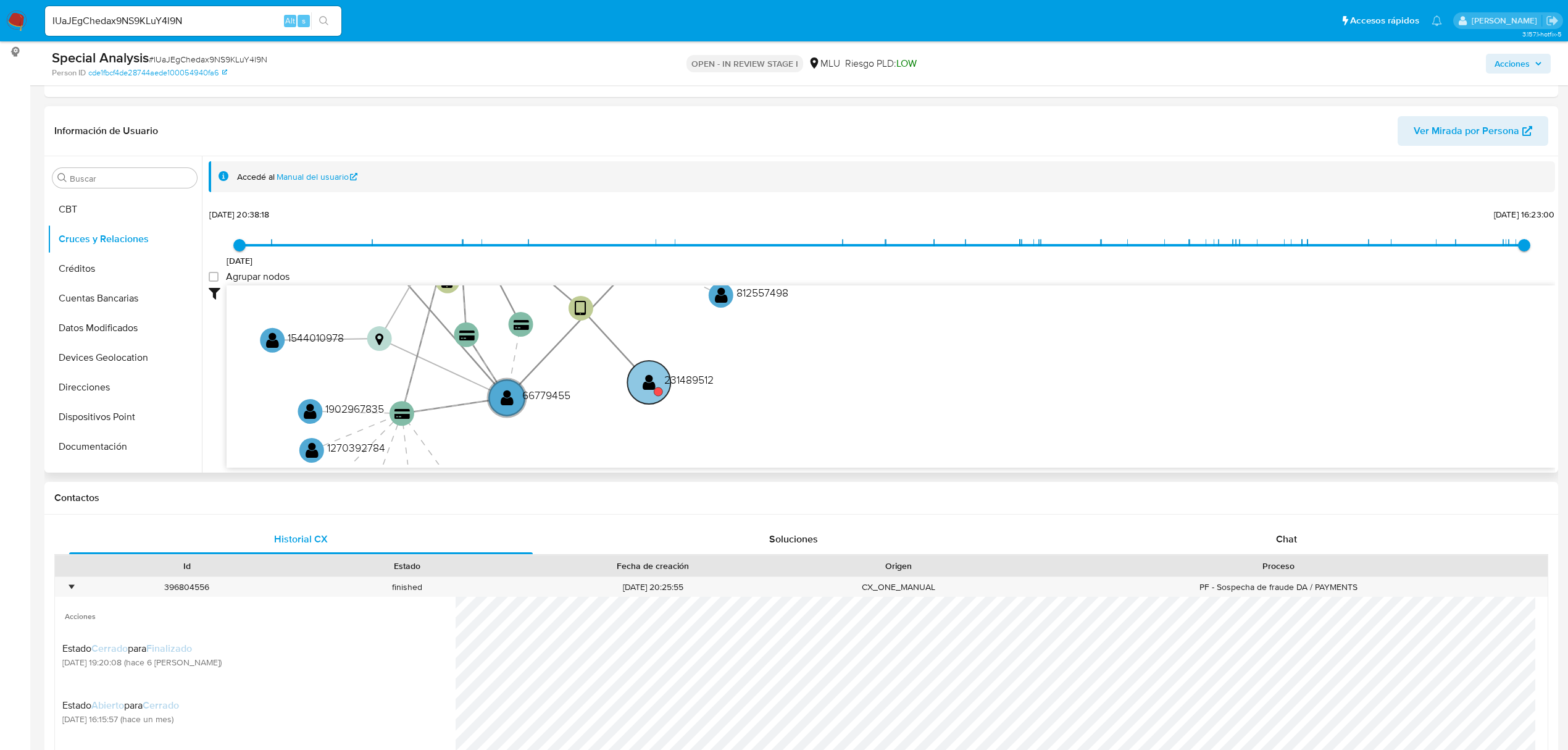
click at [638, 389] on circle at bounding box center [649, 381] width 43 height 43
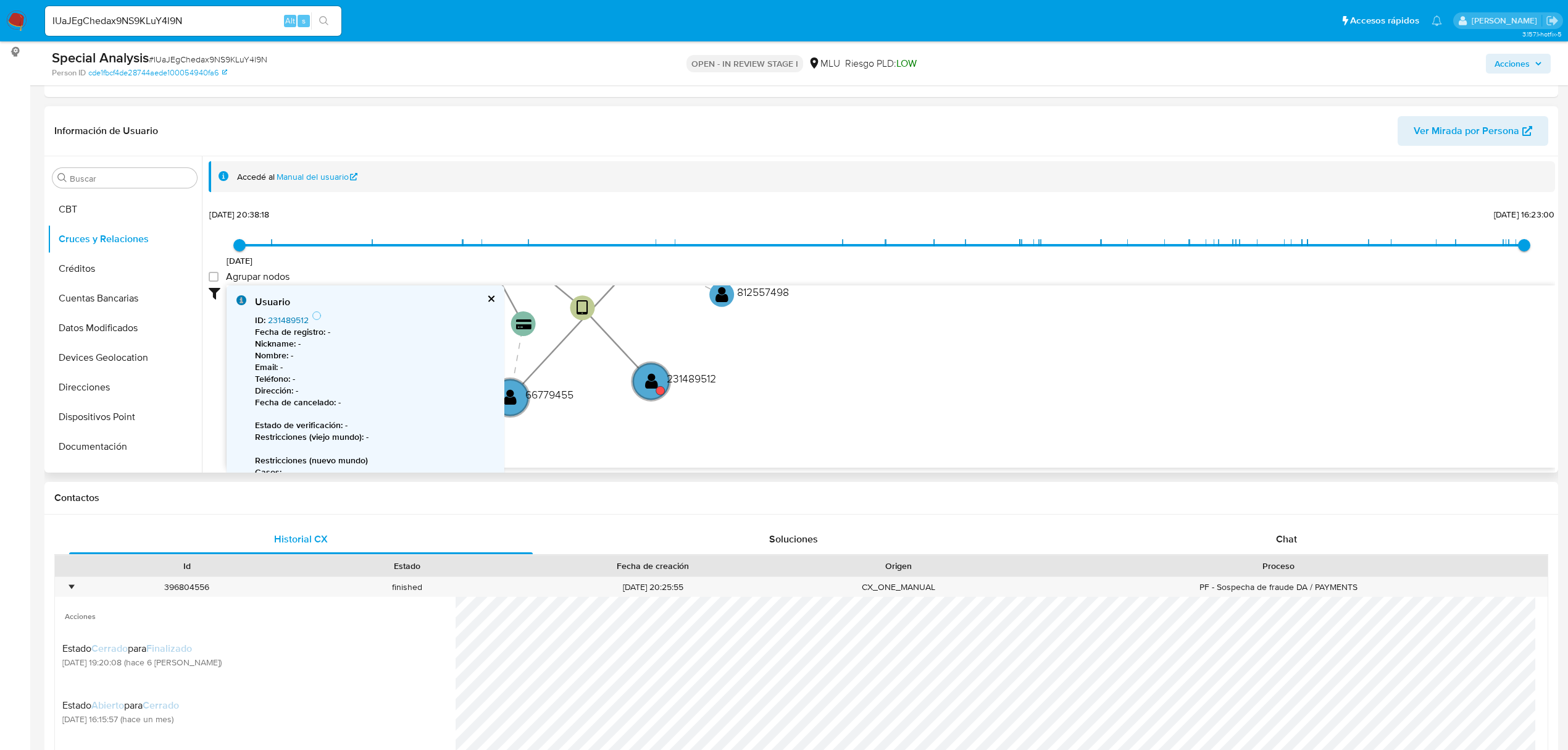
click at [292, 322] on link "231489512" at bounding box center [289, 319] width 40 height 12
click at [869, 373] on icon "device-66f5c978de4455f552066645  user-1631267446  1631267446 device-66d5d48f3…" at bounding box center [892, 374] width 1329 height 179
click at [489, 302] on button "cerrar" at bounding box center [490, 298] width 8 height 8
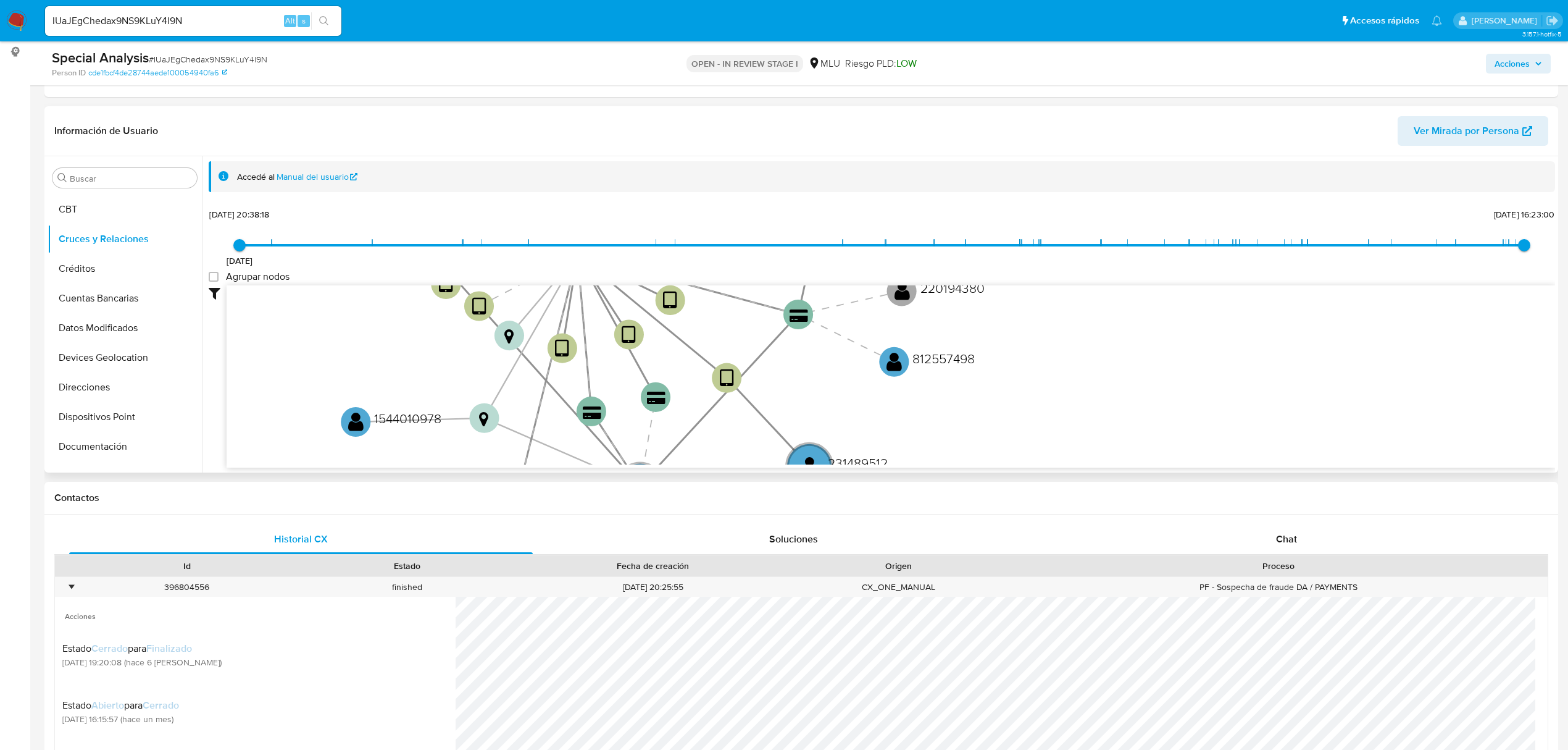
drag, startPoint x: 818, startPoint y: 389, endPoint x: 742, endPoint y: 373, distance: 77.7
click at [1000, 445] on icon "device-66f5c978de4455f552066645  user-1631267446  1631267446 device-66d5d48f3…" at bounding box center [892, 374] width 1329 height 179
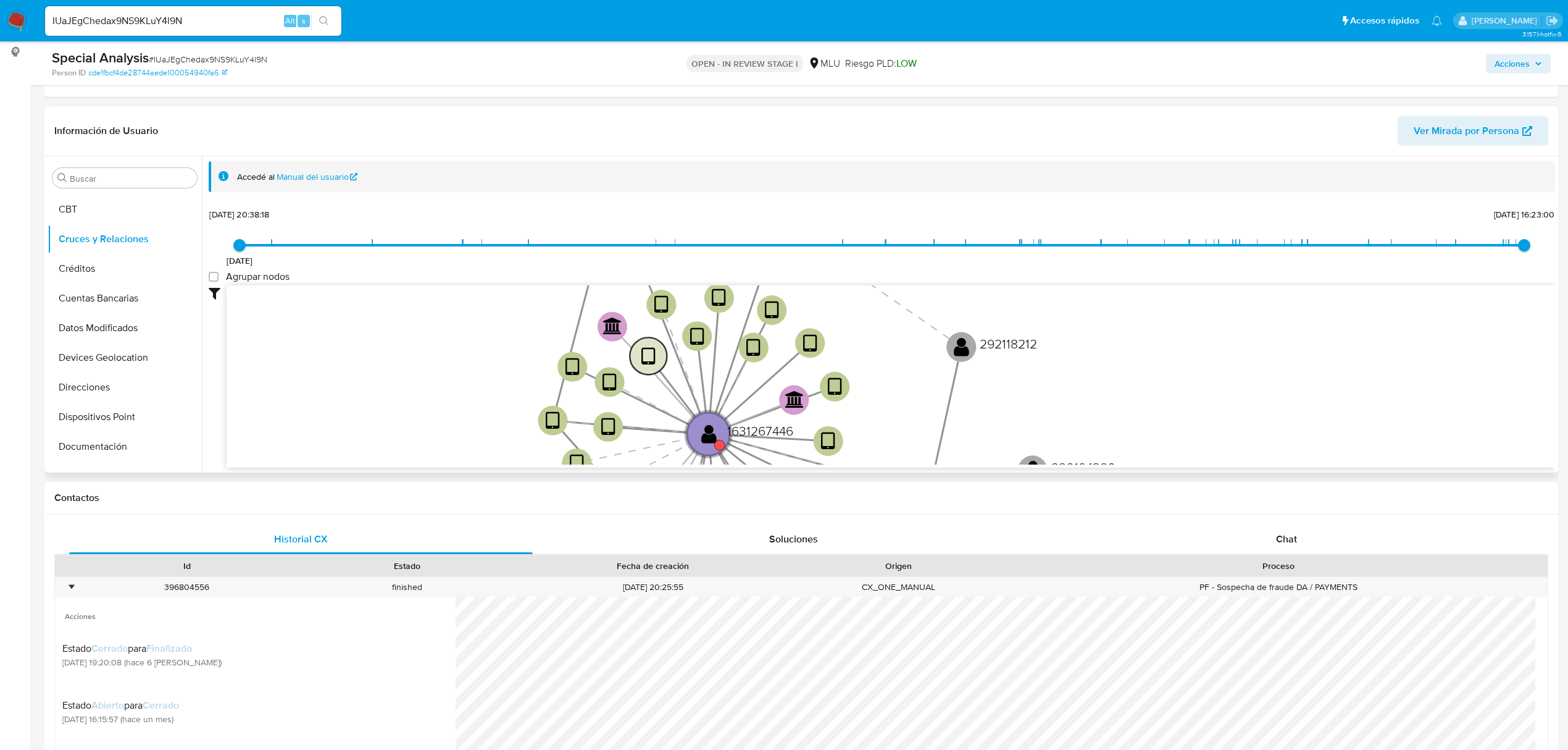
drag, startPoint x: 671, startPoint y: 346, endPoint x: 644, endPoint y: 351, distance: 27.5
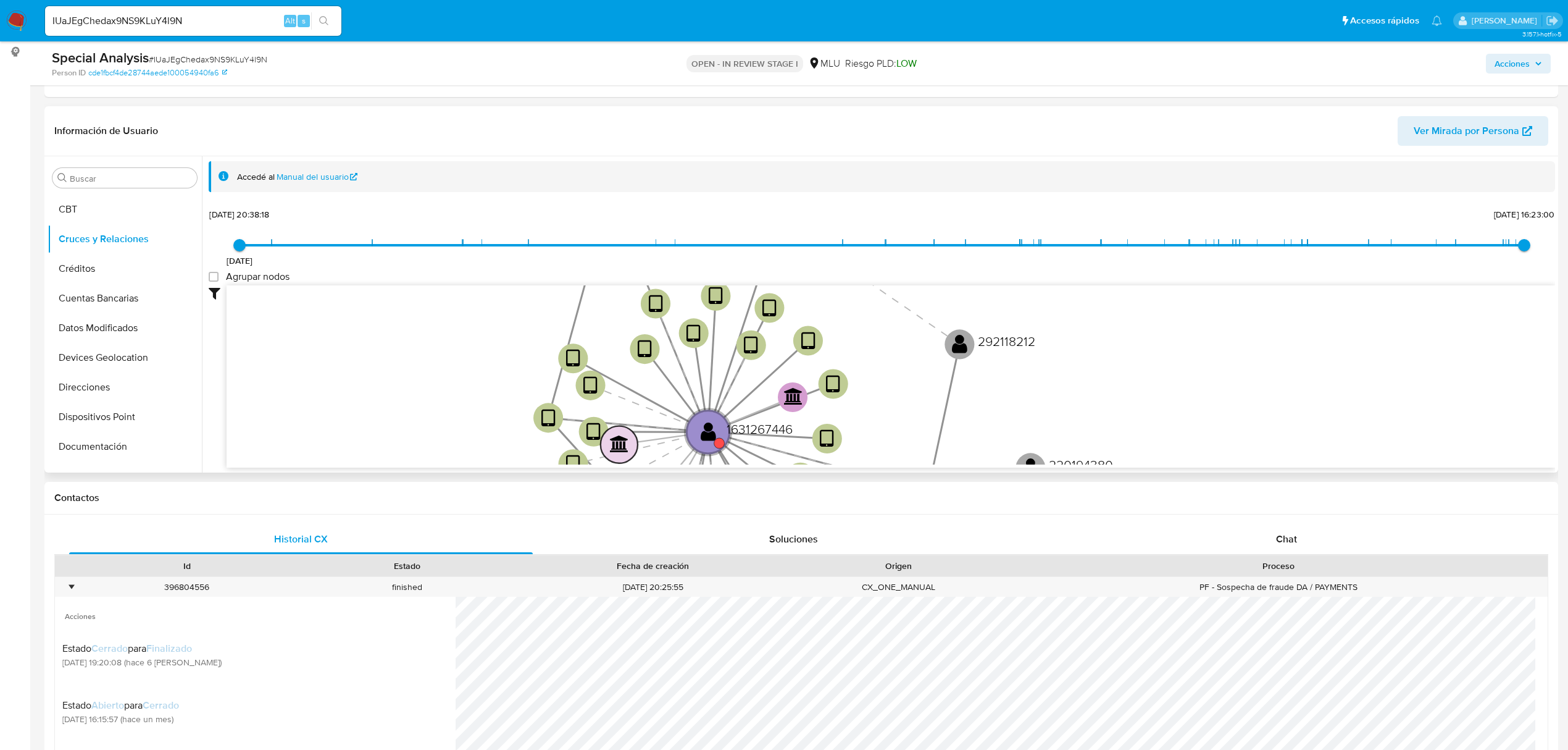
drag, startPoint x: 629, startPoint y: 360, endPoint x: 623, endPoint y: 435, distance: 75.2
click at [626, 450] on g "bank_account-1aa3d443c9afa5a723dab5b6bed05a6b " at bounding box center [619, 444] width 37 height 37
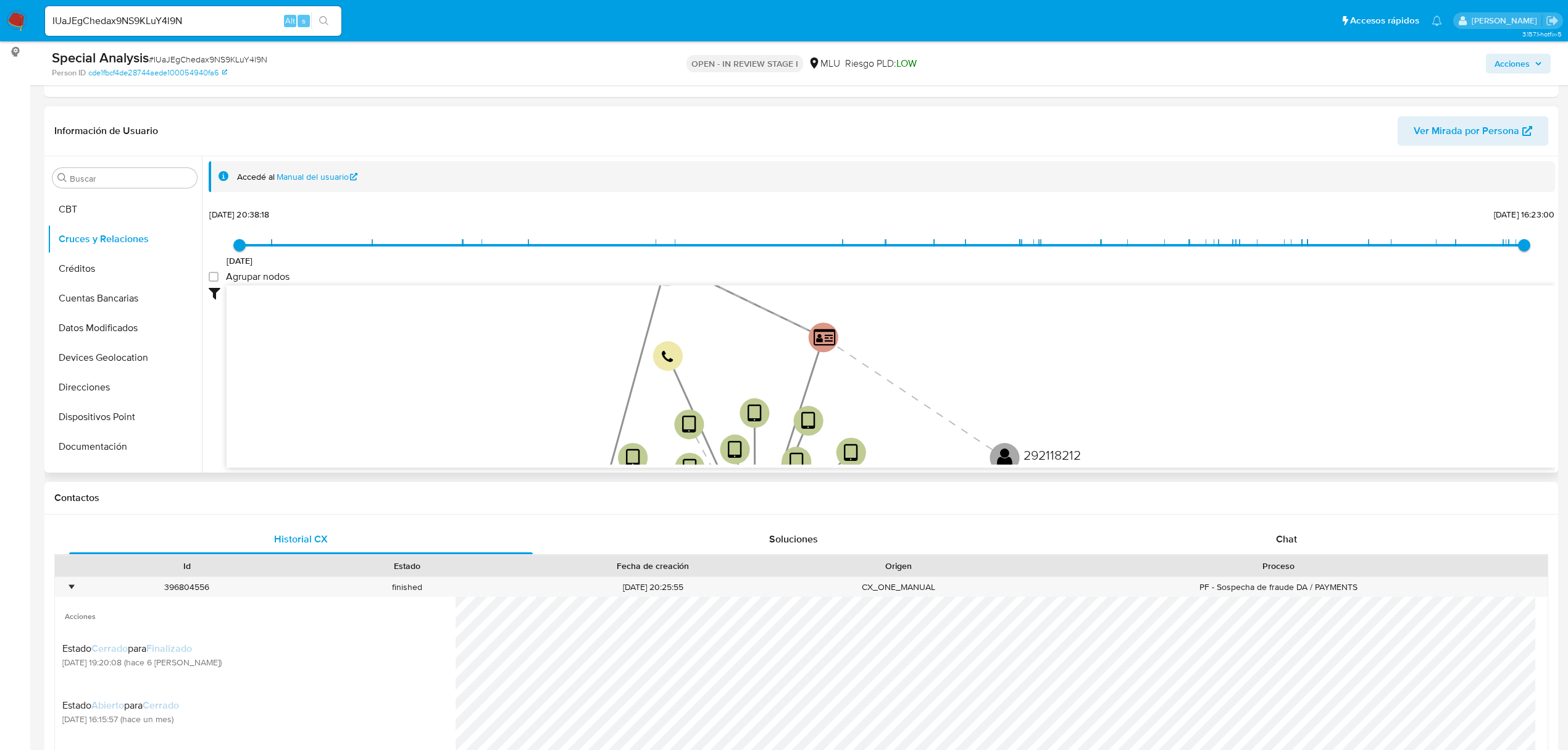
drag, startPoint x: 413, startPoint y: 319, endPoint x: 449, endPoint y: 430, distance: 116.7
click at [449, 430] on icon "device-66f5c978de4455f552066645  user-1631267446  1631267446 device-66d5d48f3…" at bounding box center [892, 374] width 1329 height 179
drag, startPoint x: 490, startPoint y: 471, endPoint x: 483, endPoint y: 456, distance: 16.6
click at [484, 465] on div "device-66f5c978de4455f552066645  user-1631267446  1631267446 device-66d5d48f3…" at bounding box center [892, 376] width 1329 height 183
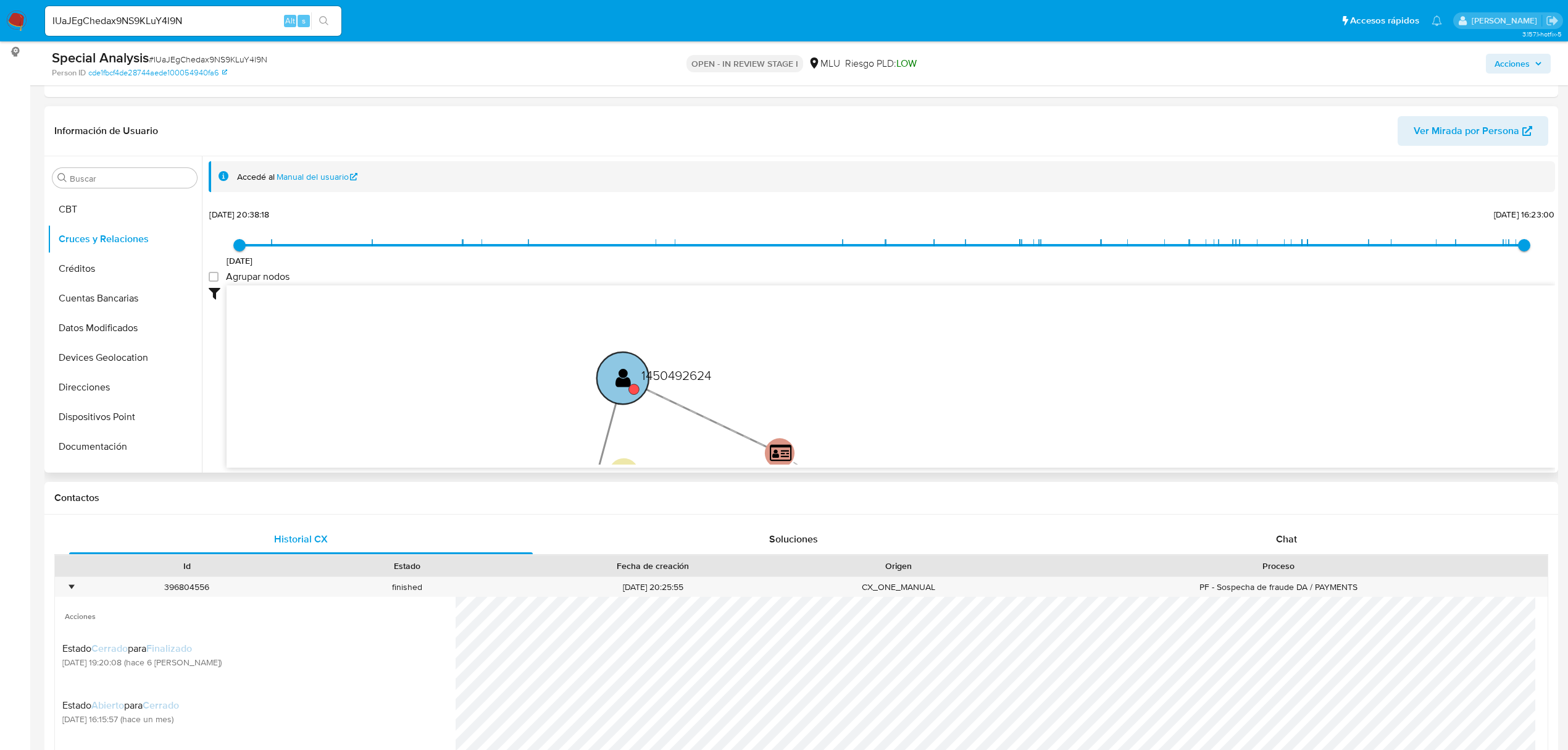
click at [624, 374] on text "" at bounding box center [623, 378] width 16 height 22
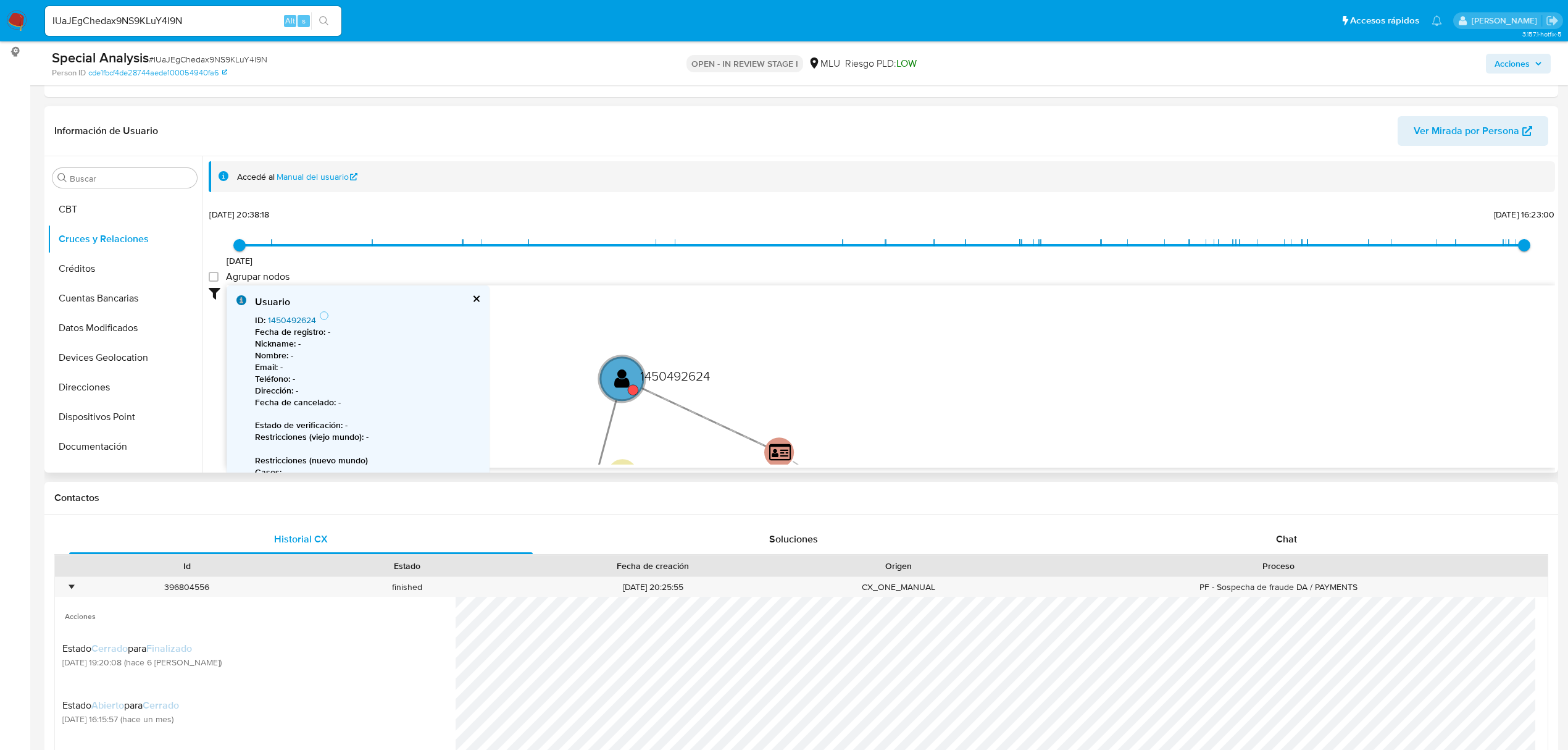
click at [292, 317] on link "1450492624" at bounding box center [292, 319] width 48 height 12
click at [115, 428] on button "Restricciones Nuevo Mundo" at bounding box center [119, 426] width 144 height 29
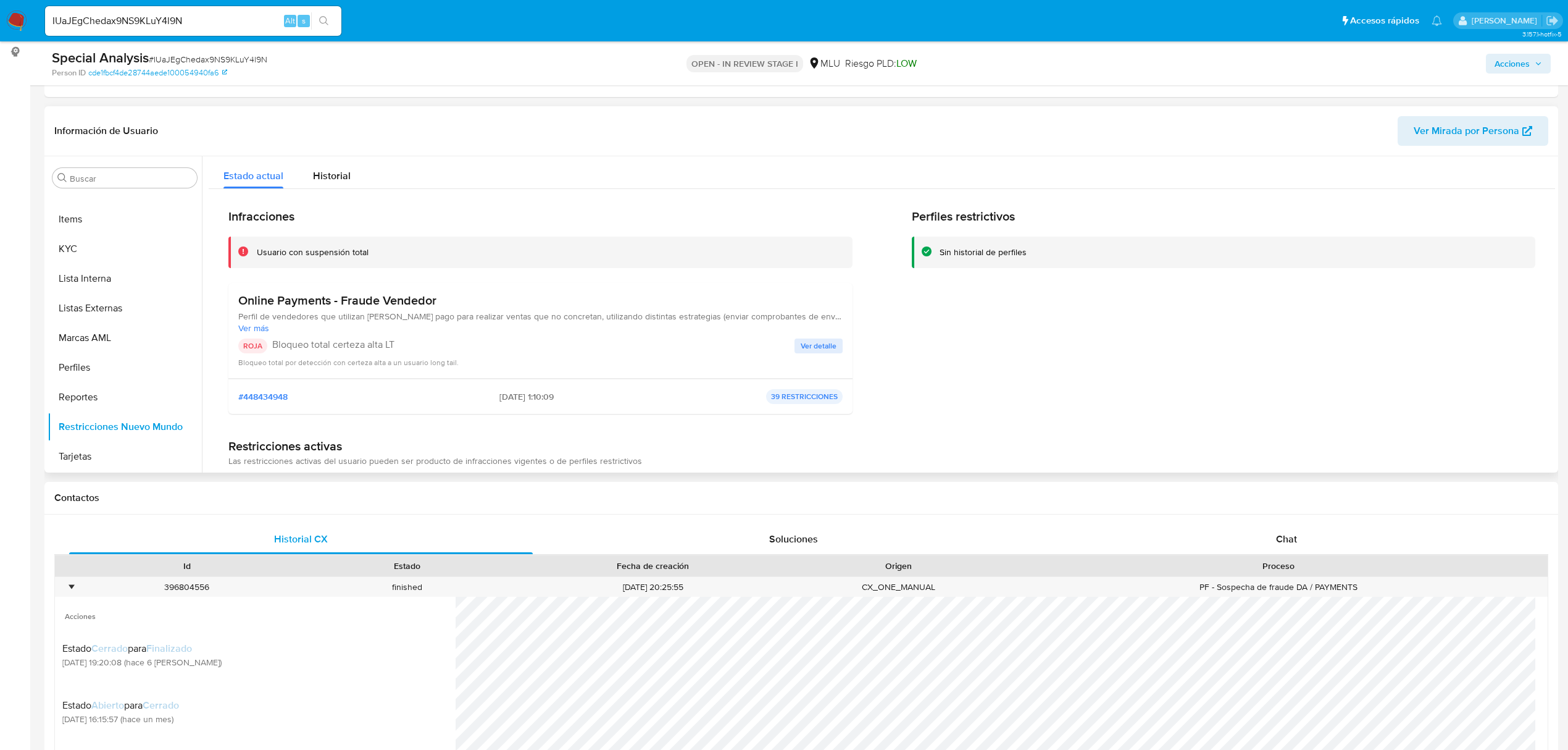
click at [809, 341] on span "Ver detalle" at bounding box center [818, 346] width 36 height 12
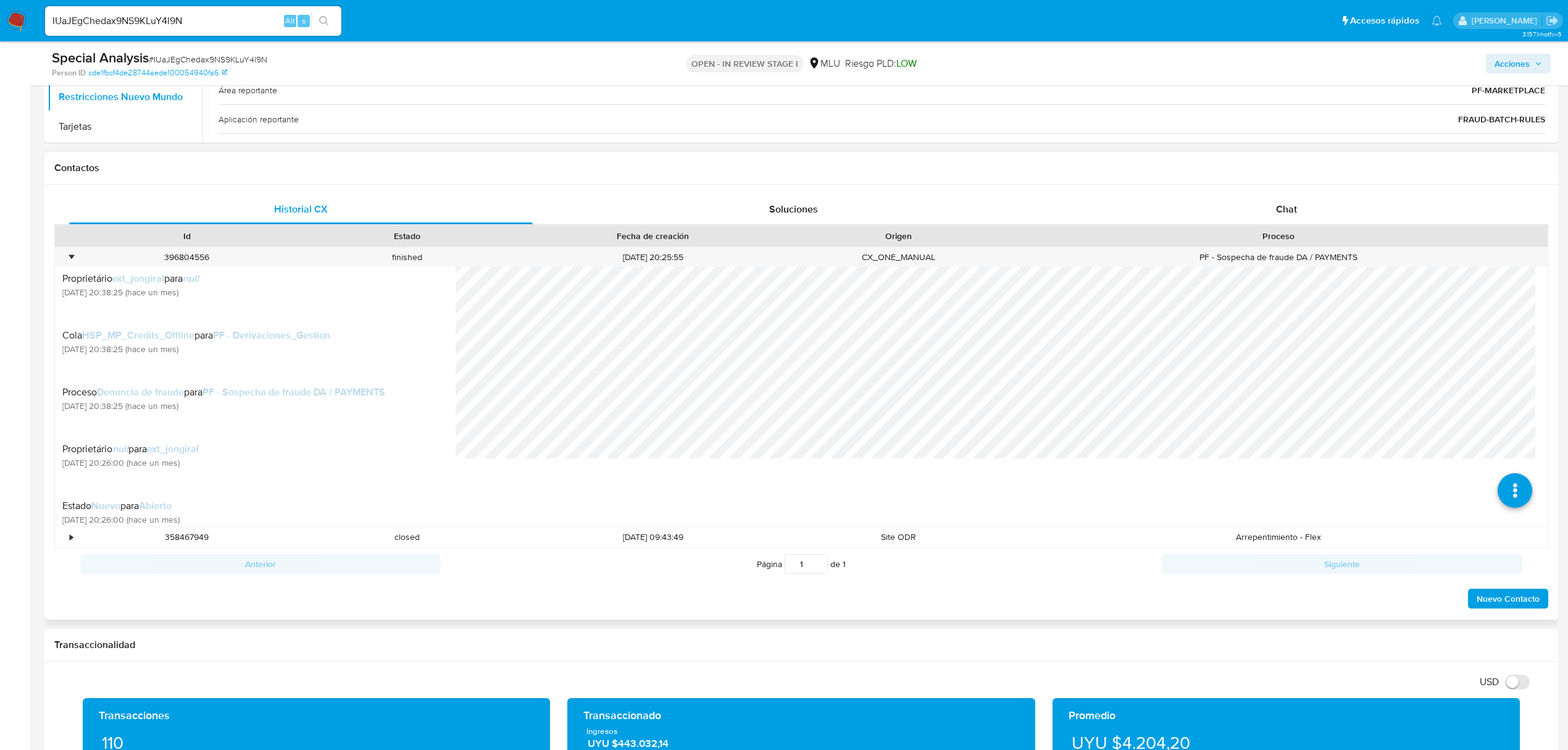
scroll to position [231, 0]
click at [65, 252] on div "•" at bounding box center [66, 257] width 22 height 20
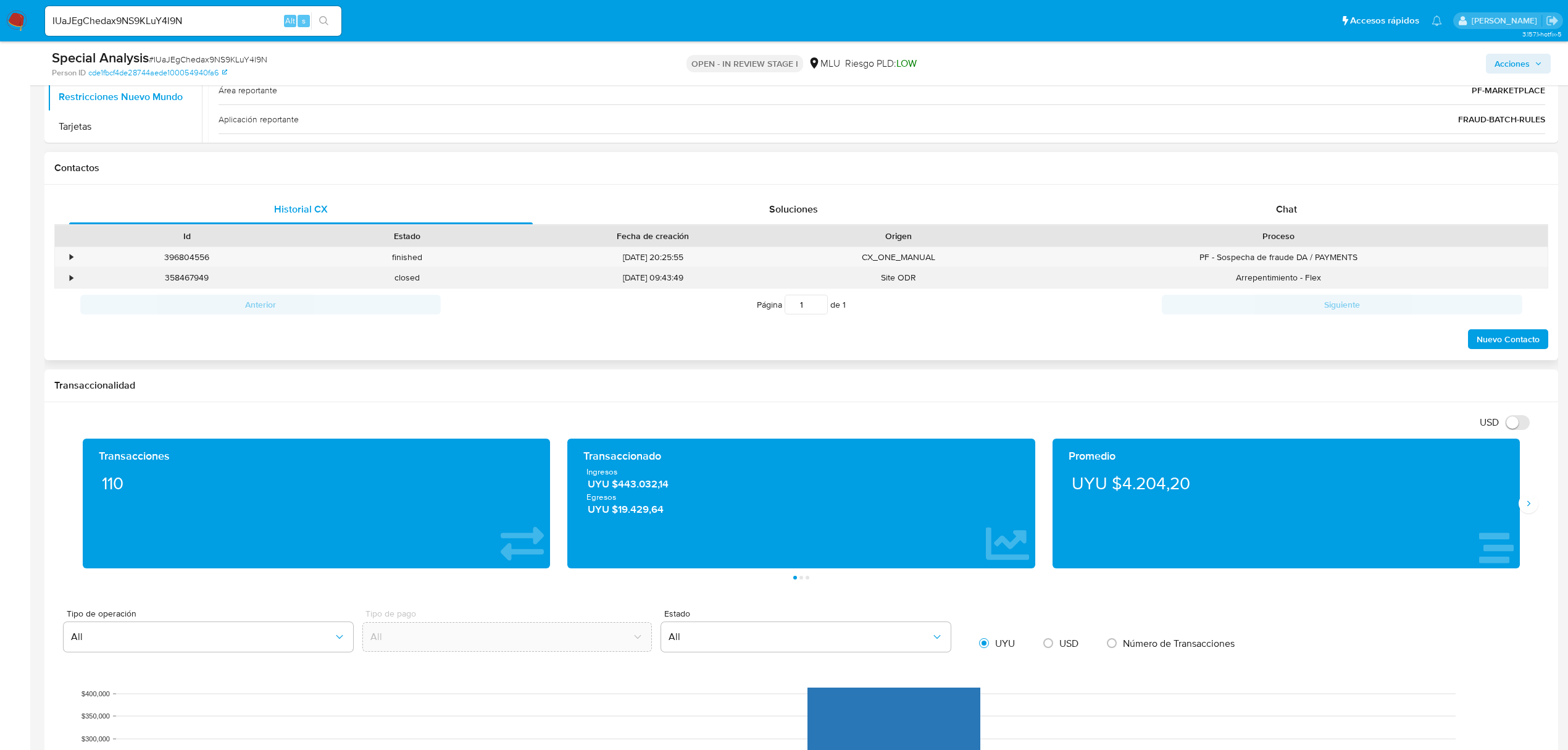
click at [70, 278] on div "•" at bounding box center [71, 278] width 3 height 12
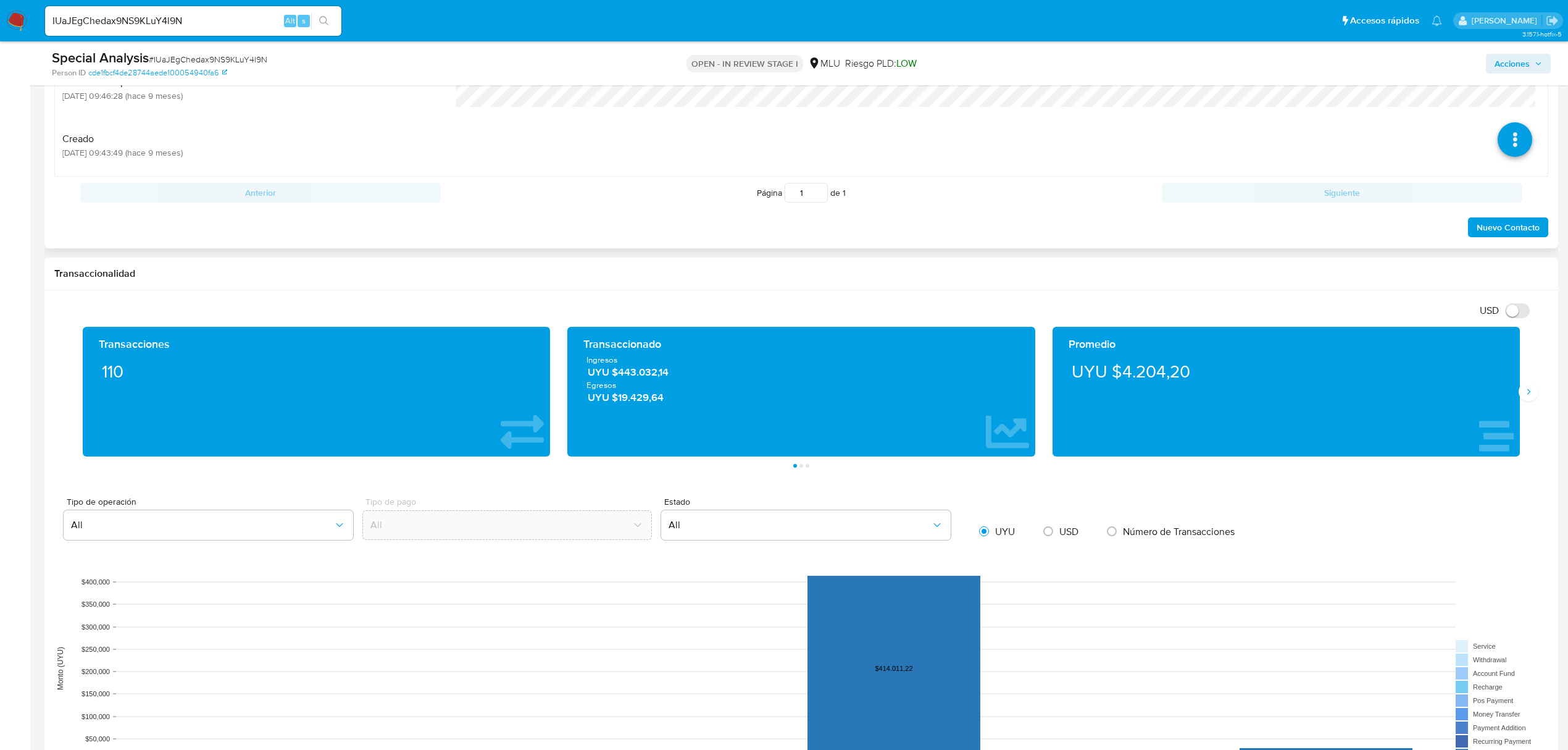
scroll to position [494, 0]
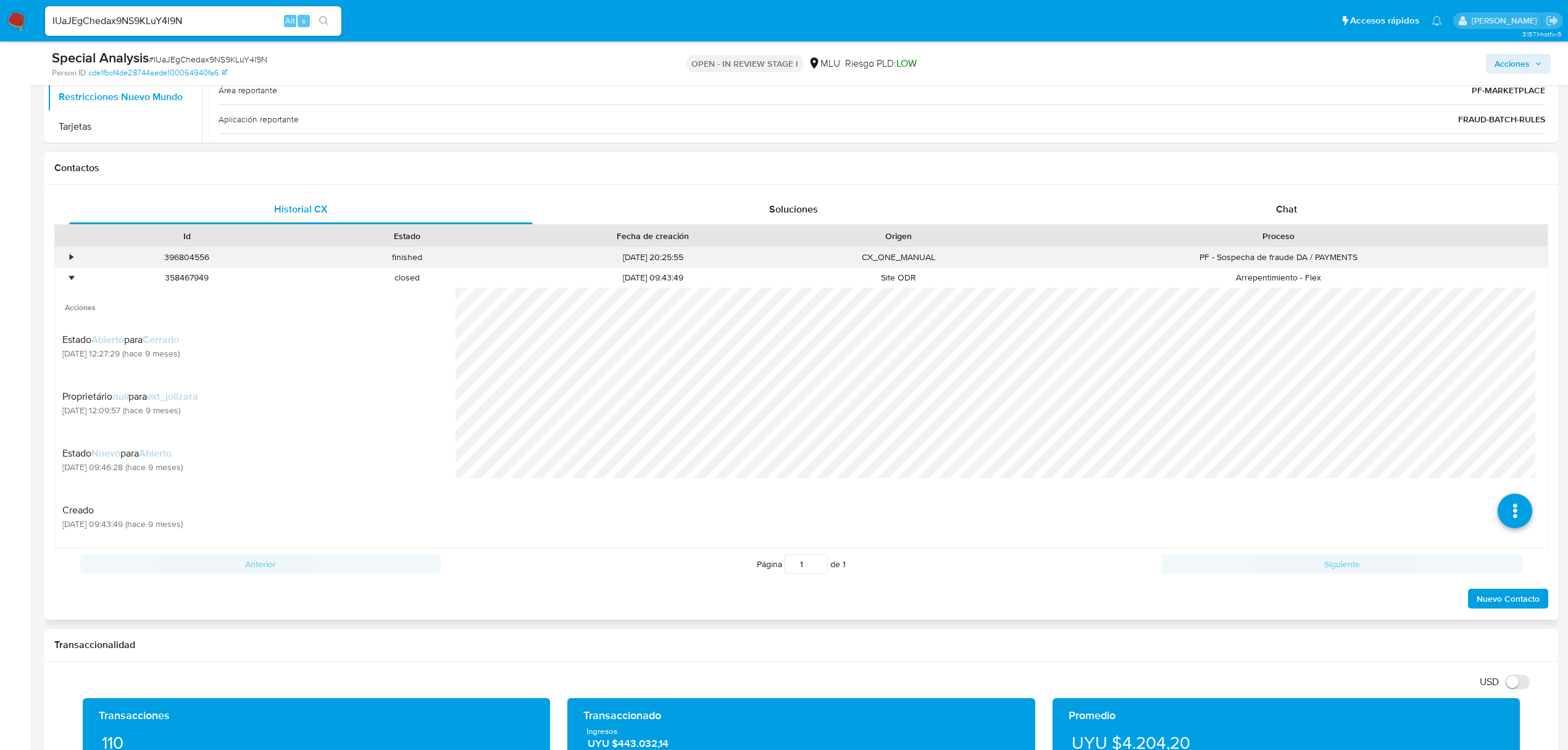
click at [74, 258] on div "•" at bounding box center [66, 257] width 22 height 20
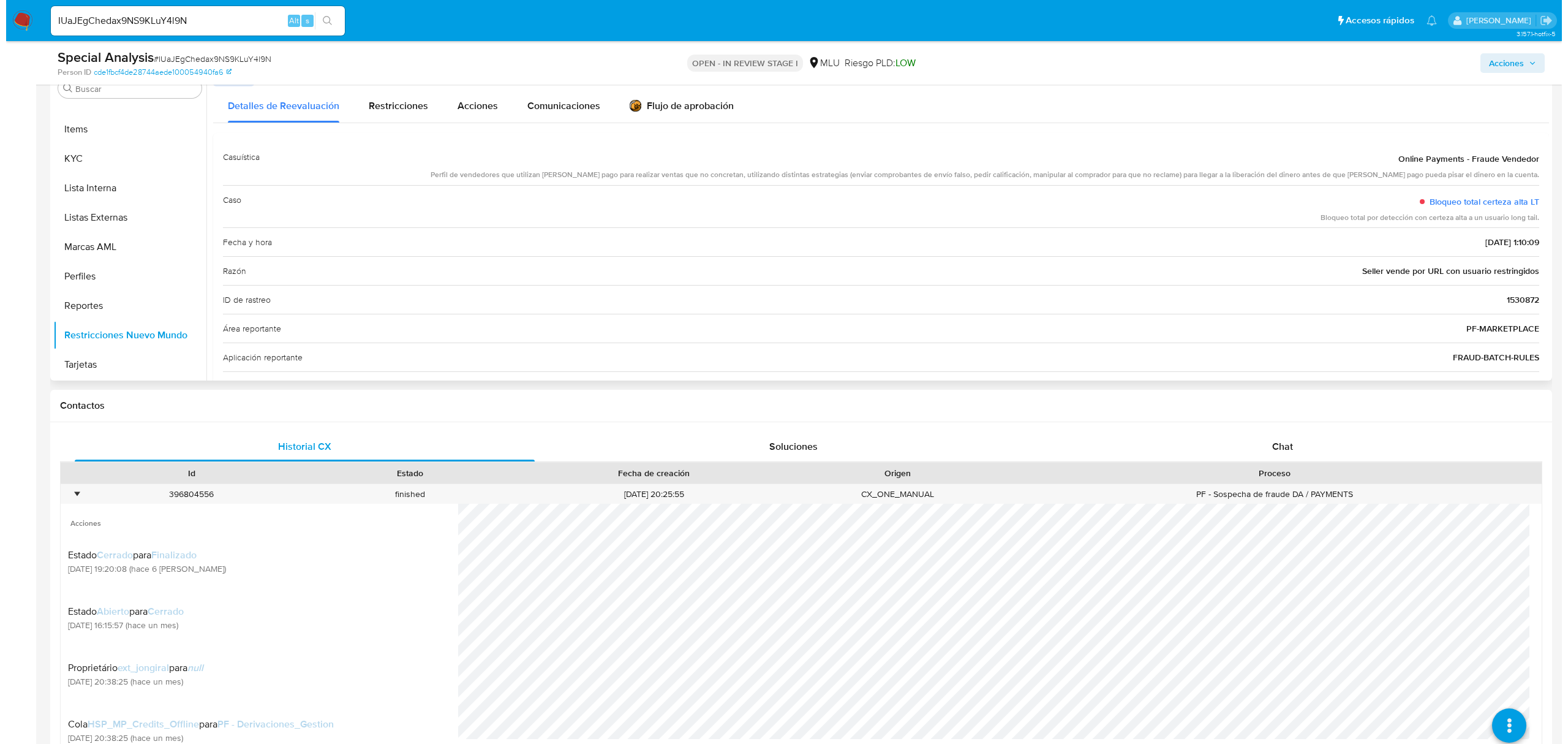
scroll to position [163, 0]
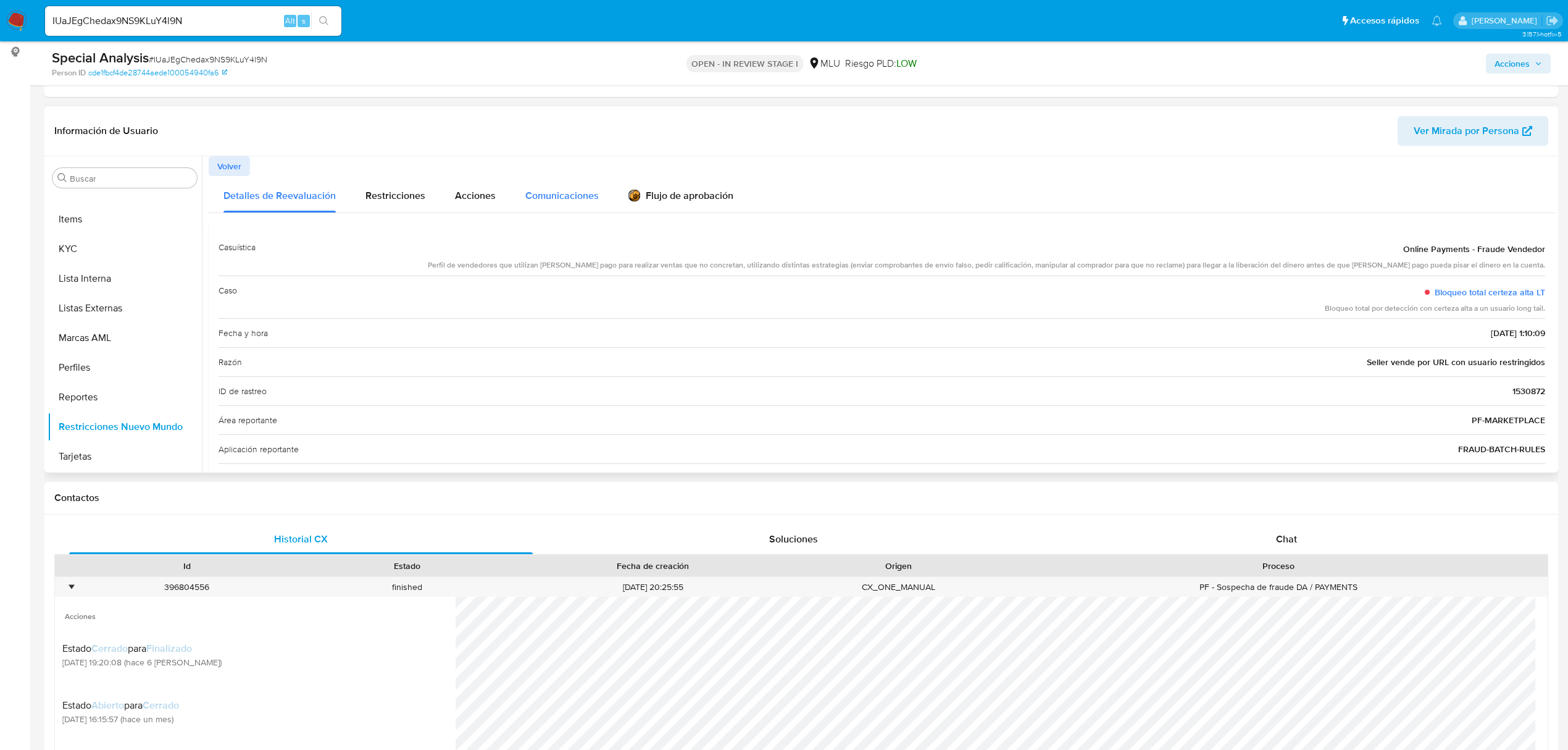
click at [536, 200] on span "Comunicaciones" at bounding box center [562, 195] width 74 height 14
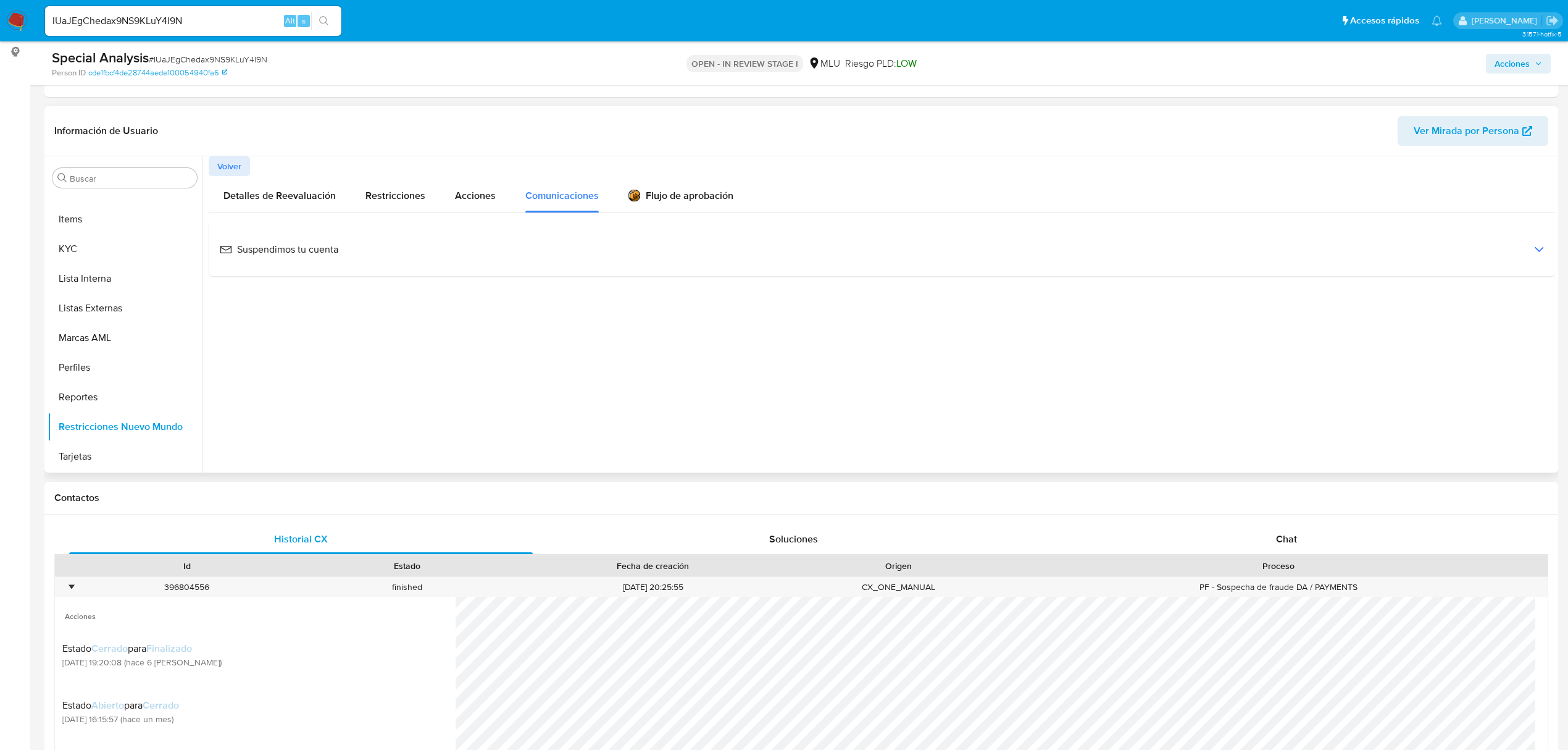
click at [280, 253] on span "Suspendimos tu cuenta" at bounding box center [278, 249] width 119 height 14
click at [257, 380] on span "Ver email" at bounding box center [245, 384] width 37 height 17
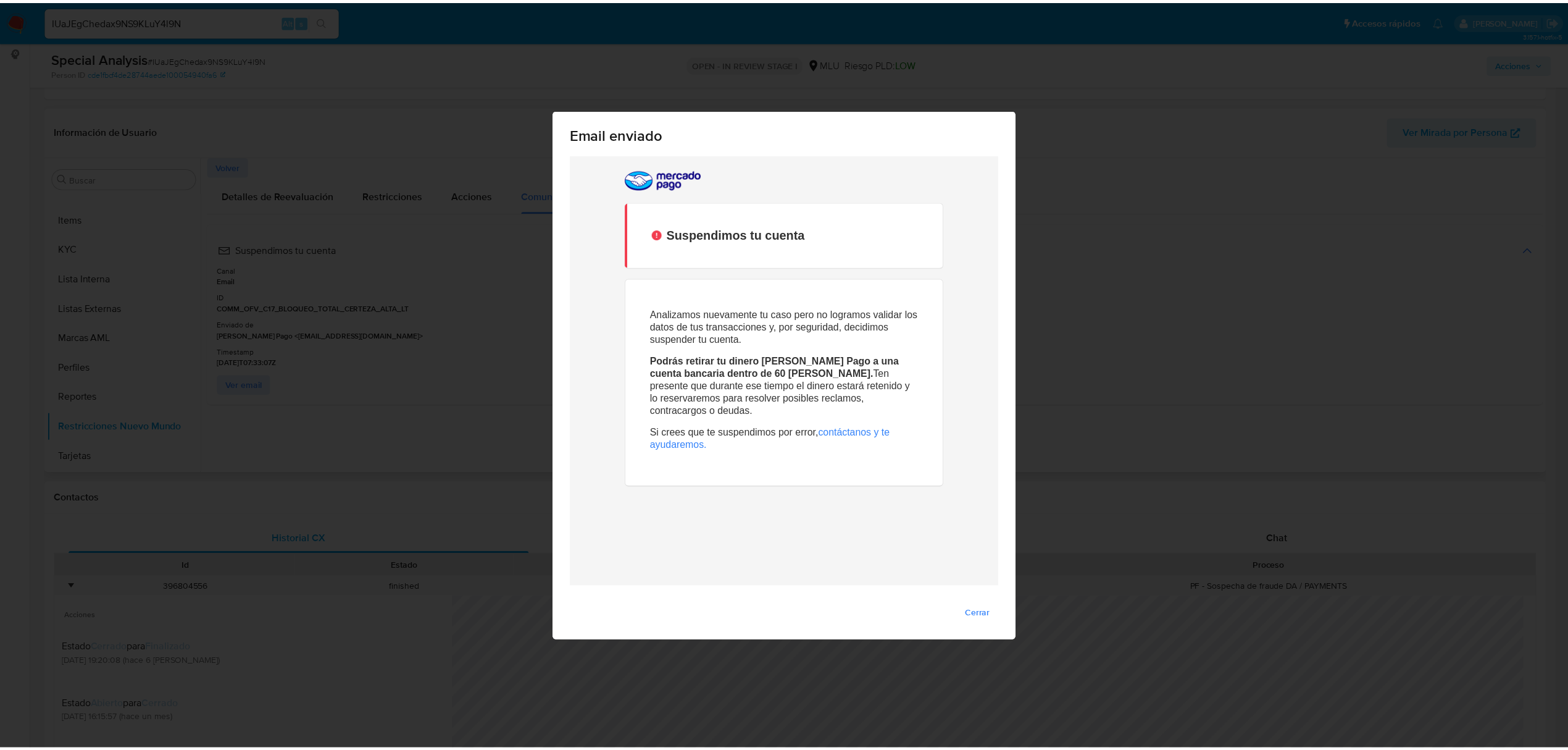
scroll to position [0, 0]
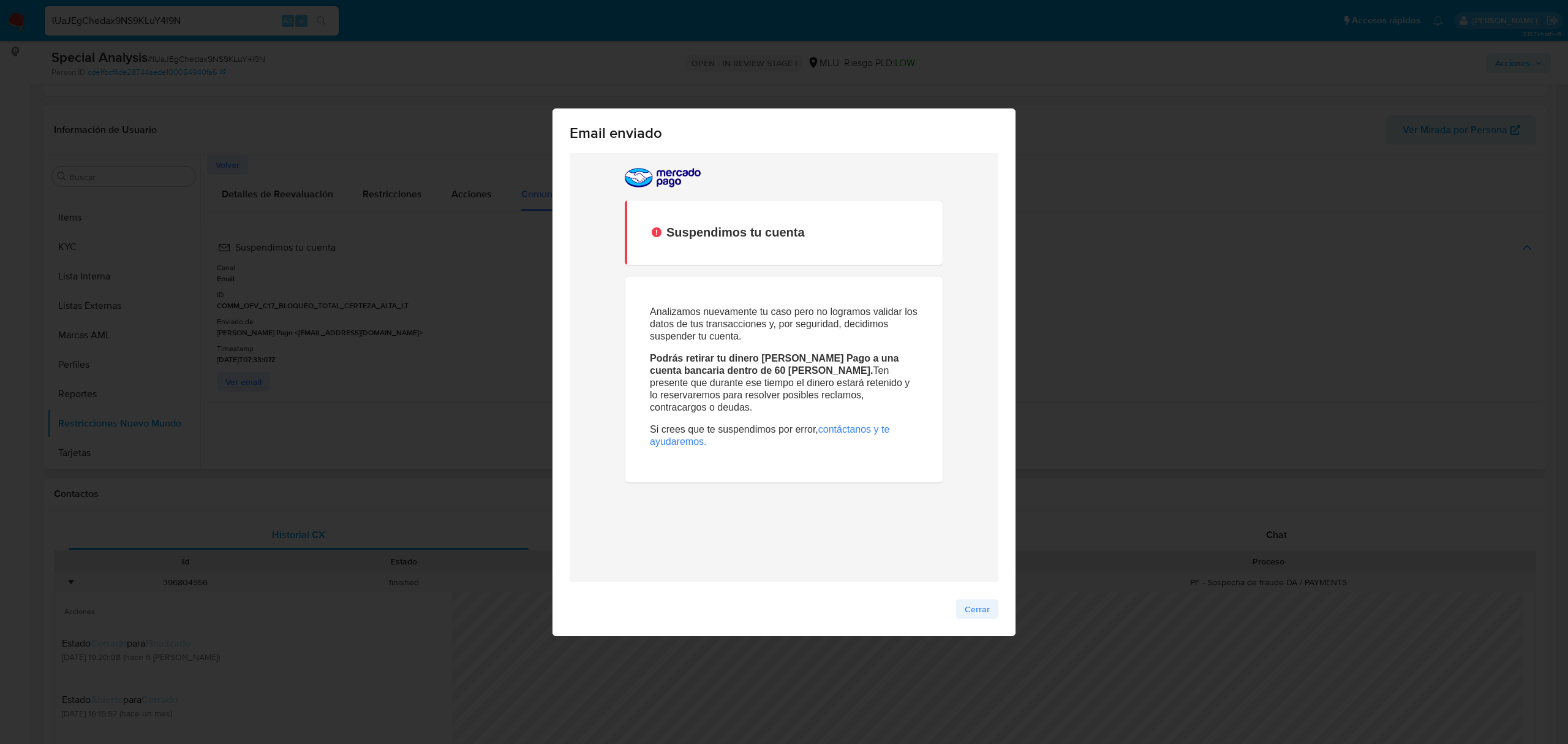
click at [974, 610] on span "Cerrar" at bounding box center [977, 608] width 26 height 17
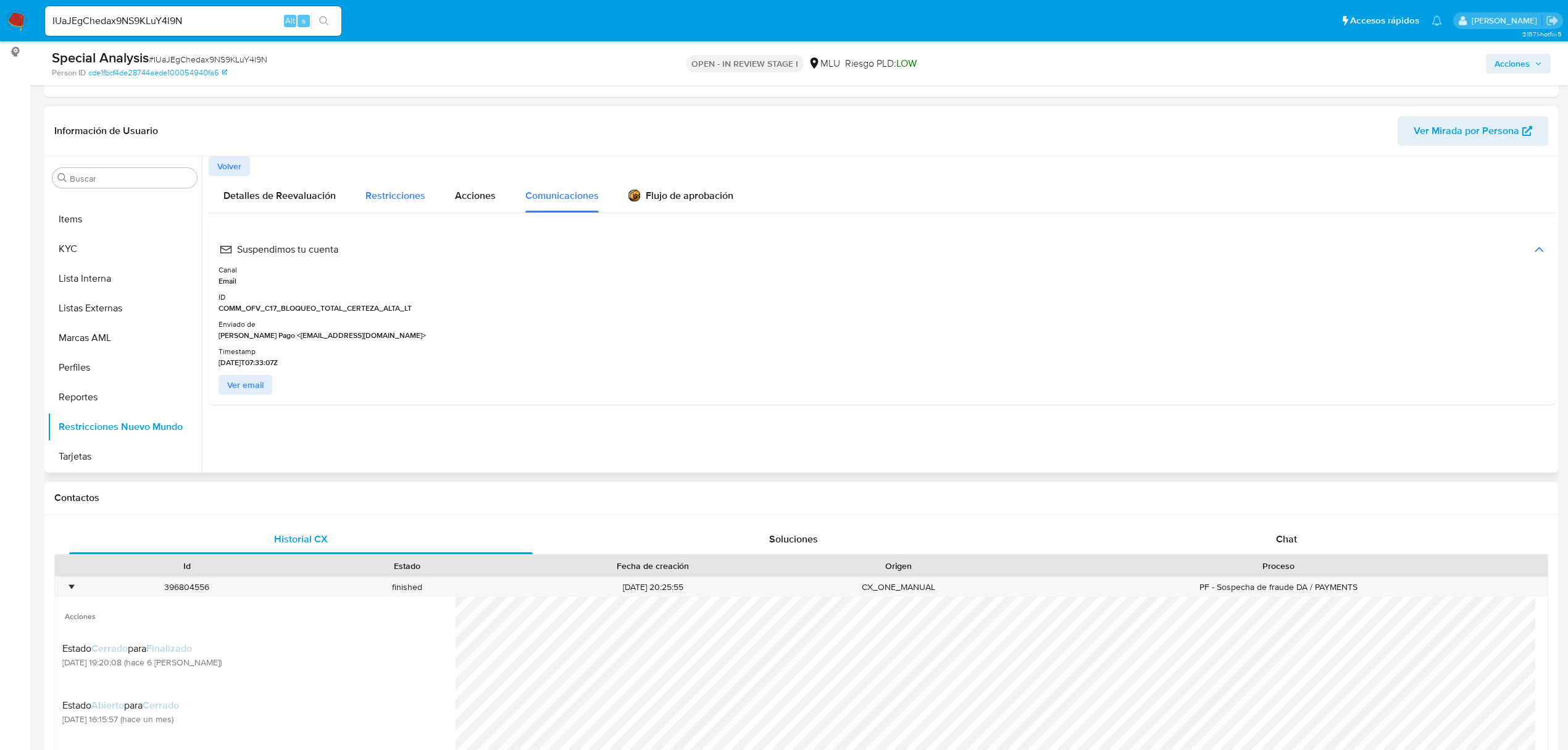
click at [385, 198] on span "Restricciones" at bounding box center [395, 195] width 60 height 14
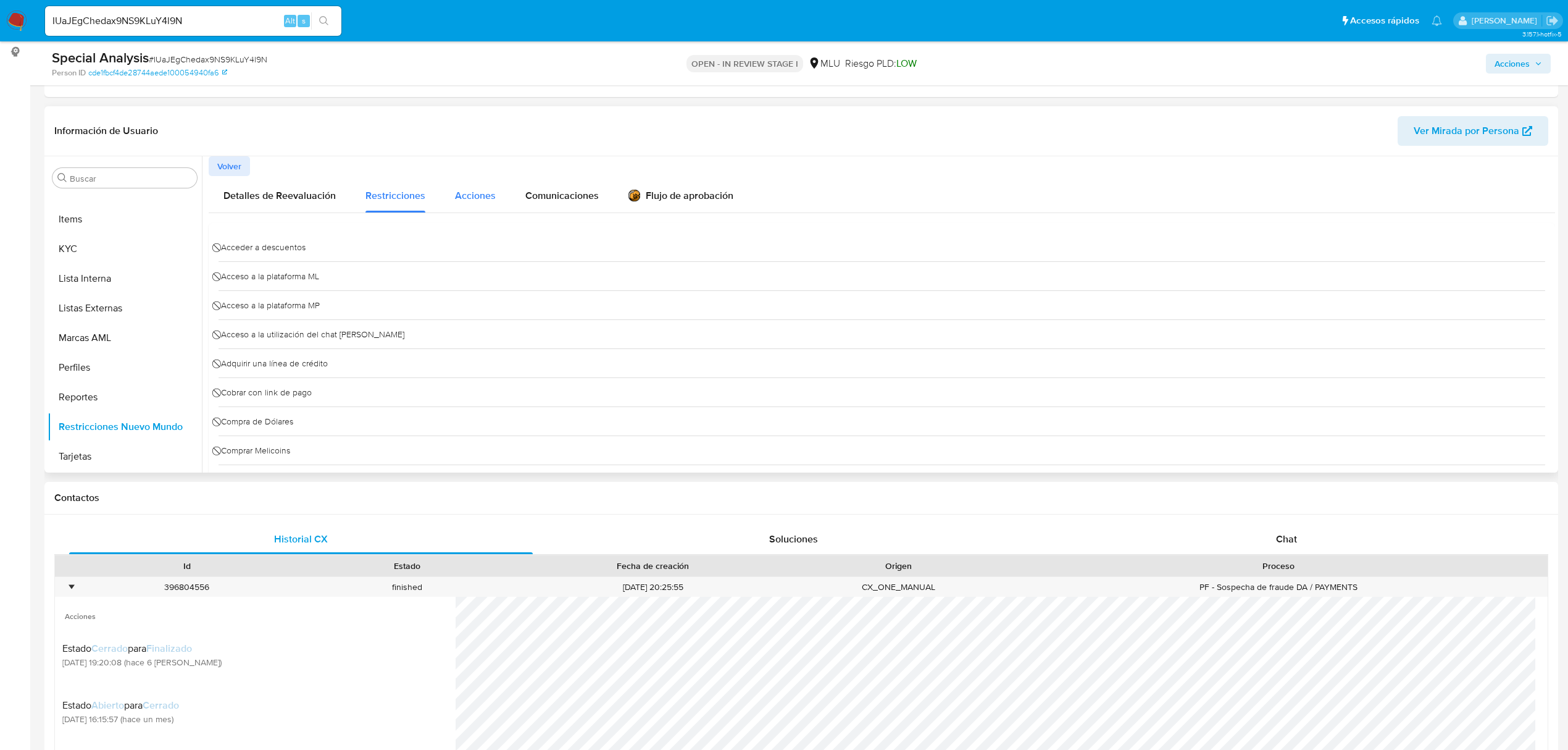
click at [473, 195] on span "Acciones" at bounding box center [475, 195] width 40 height 14
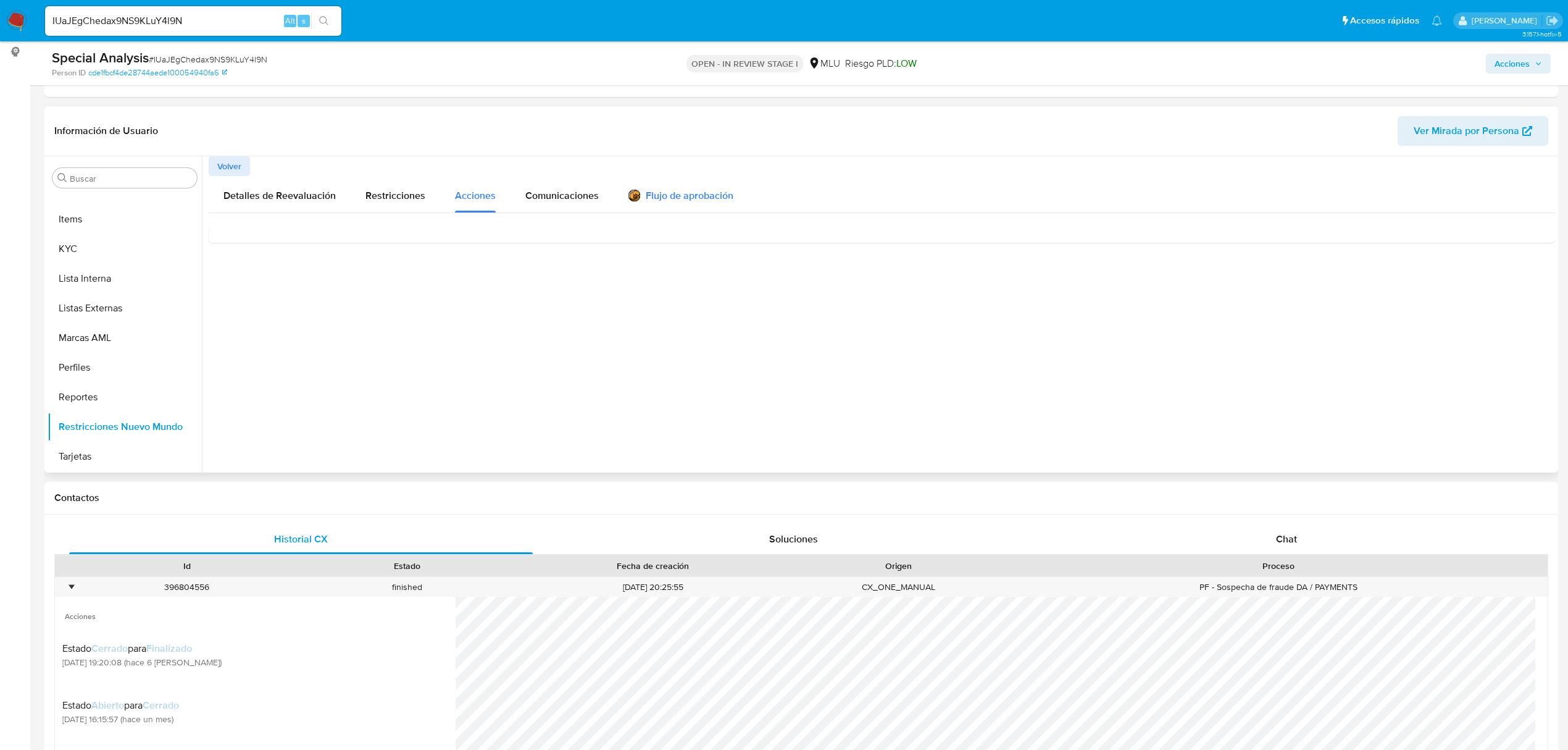
click at [654, 199] on div "Flujo de aprobación" at bounding box center [681, 198] width 105 height 14
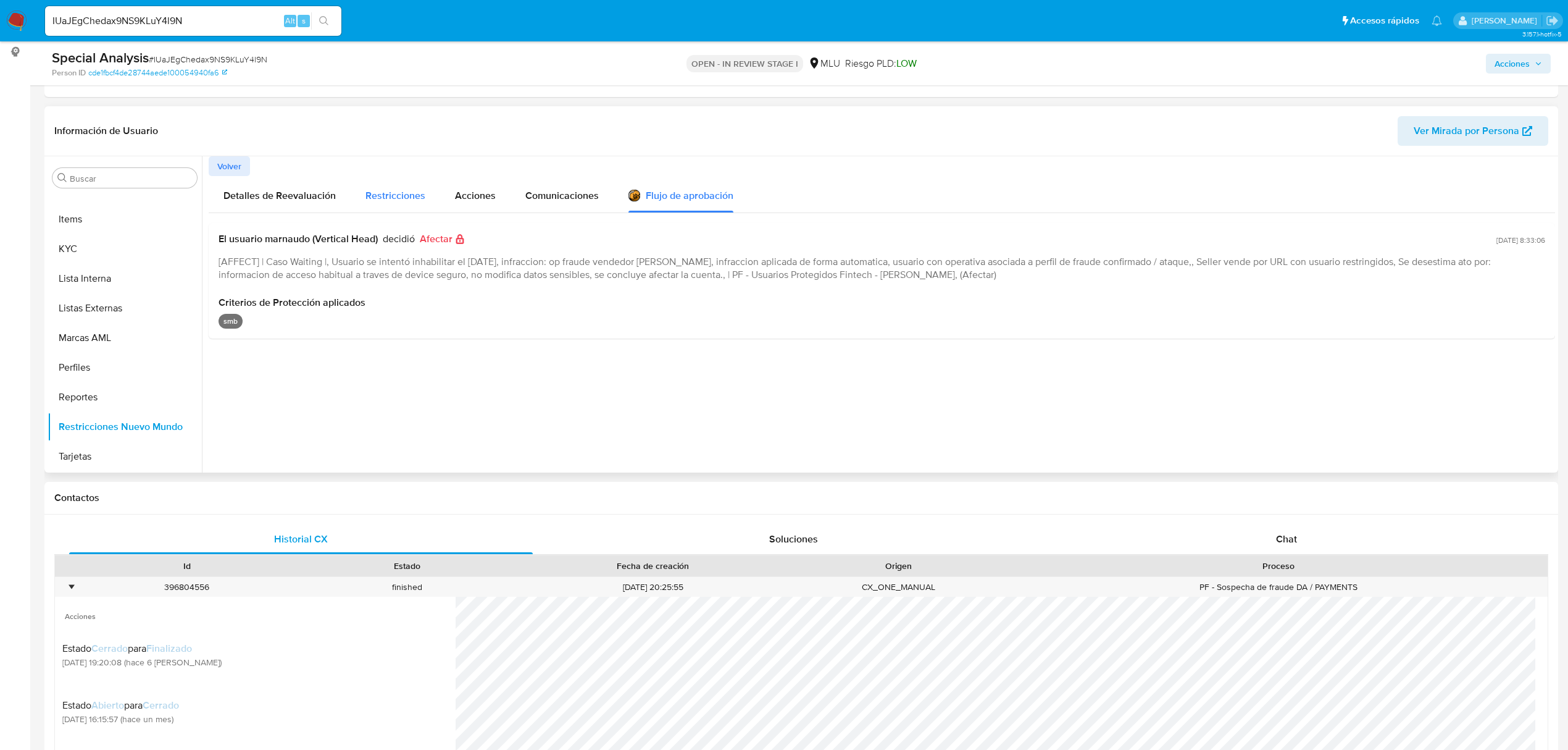
click at [411, 188] on span "Restricciones" at bounding box center [395, 195] width 60 height 14
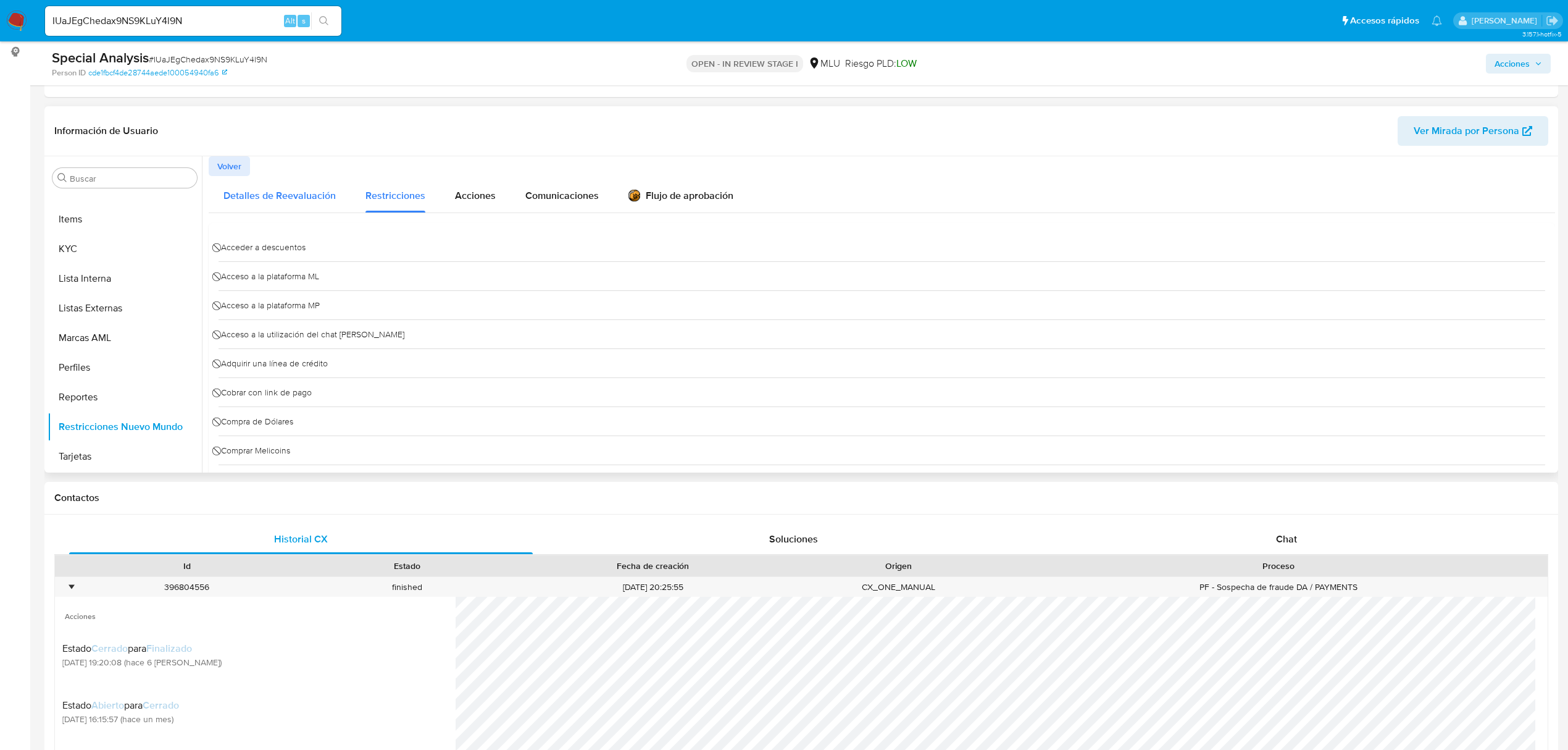
click at [327, 193] on span "Detalles de Reevaluación" at bounding box center [279, 195] width 112 height 14
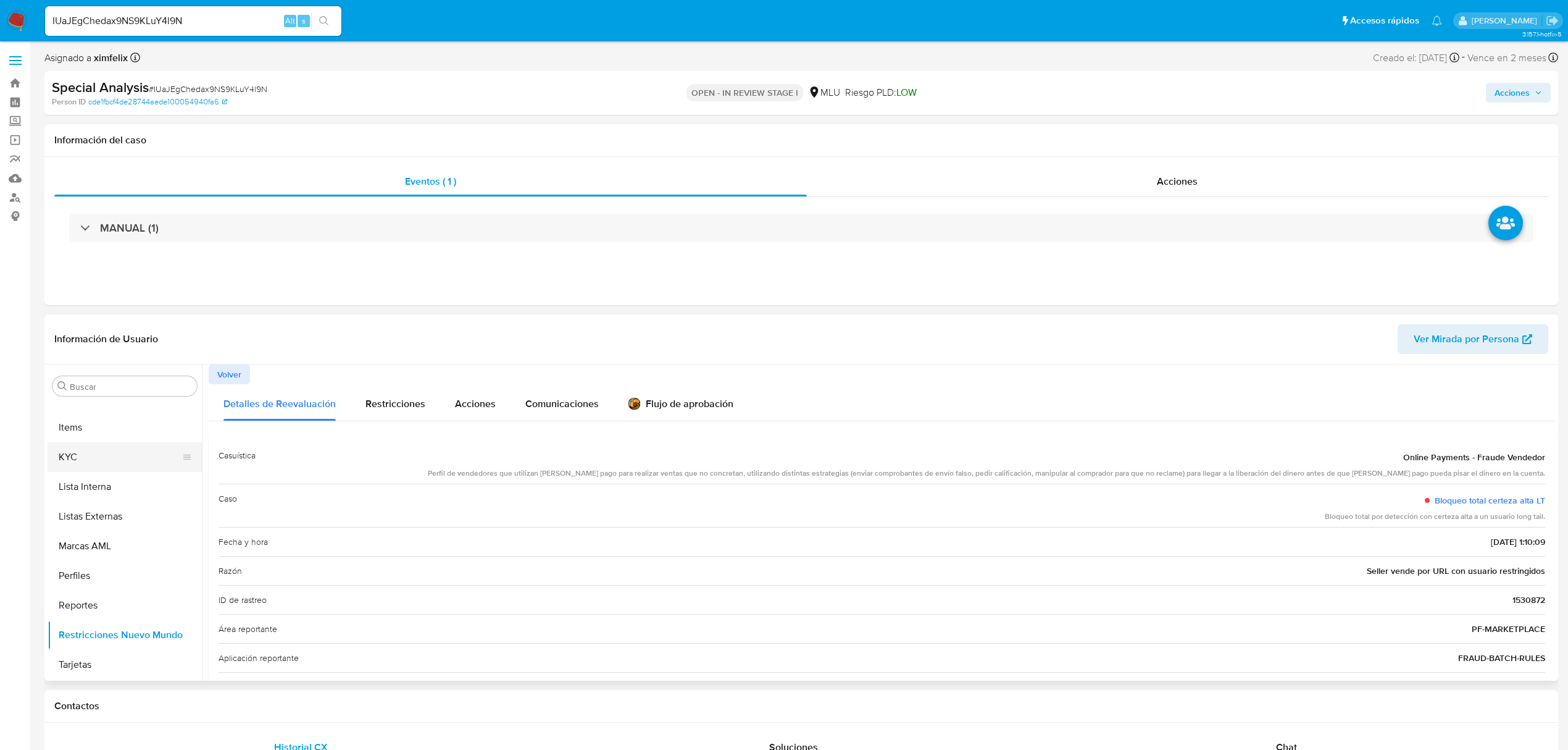
click at [99, 453] on button "KYC" at bounding box center [119, 457] width 144 height 29
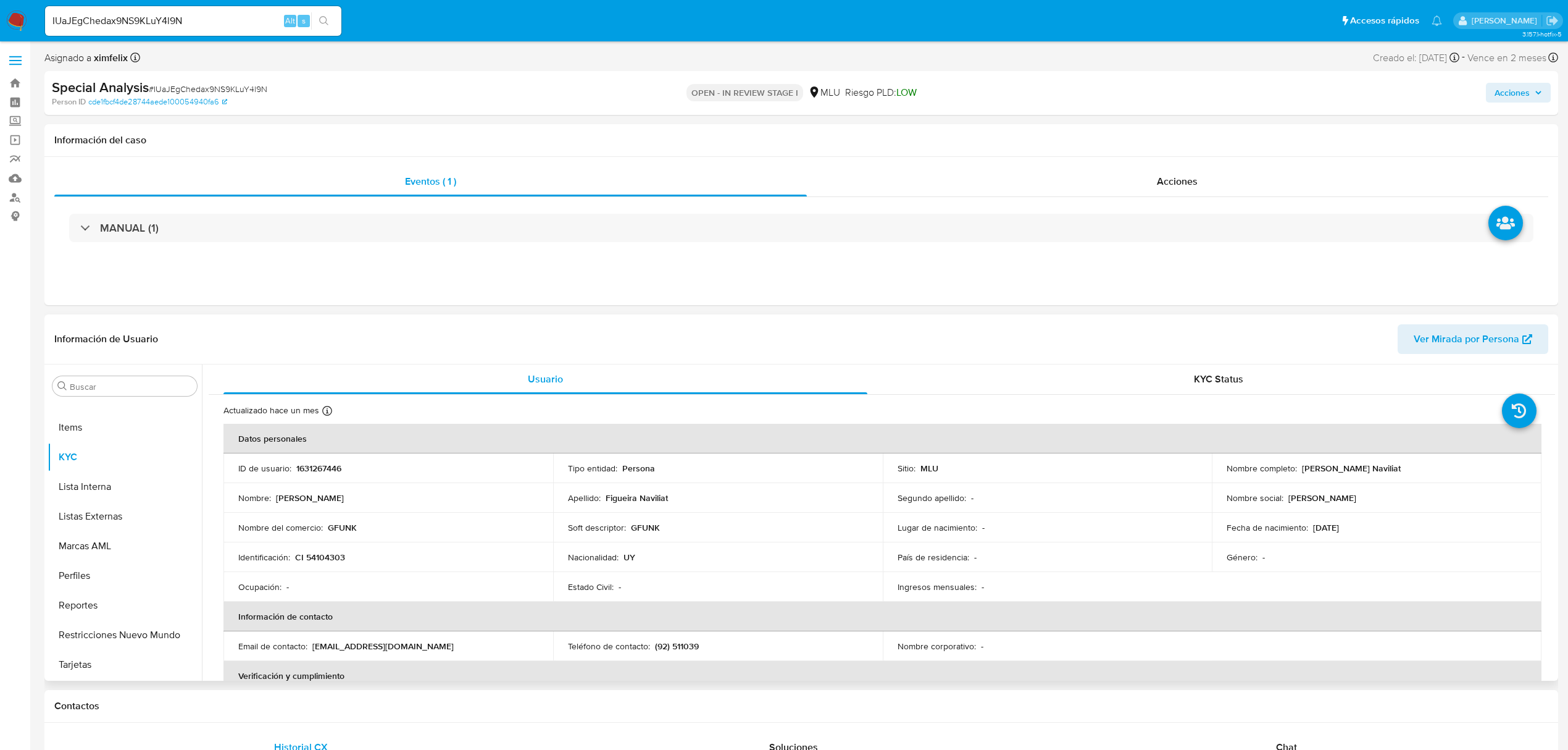
drag, startPoint x: 1396, startPoint y: 470, endPoint x: 1298, endPoint y: 470, distance: 98.0
click at [1298, 470] on div "Nombre completo : Leandro Figueira Naviliat" at bounding box center [1377, 468] width 301 height 11
copy p "Leandro Figueira Naviliat"
drag, startPoint x: 352, startPoint y: 558, endPoint x: 294, endPoint y: 553, distance: 58.2
click at [294, 553] on div "Identificación : CI 54104303" at bounding box center [388, 557] width 301 height 11
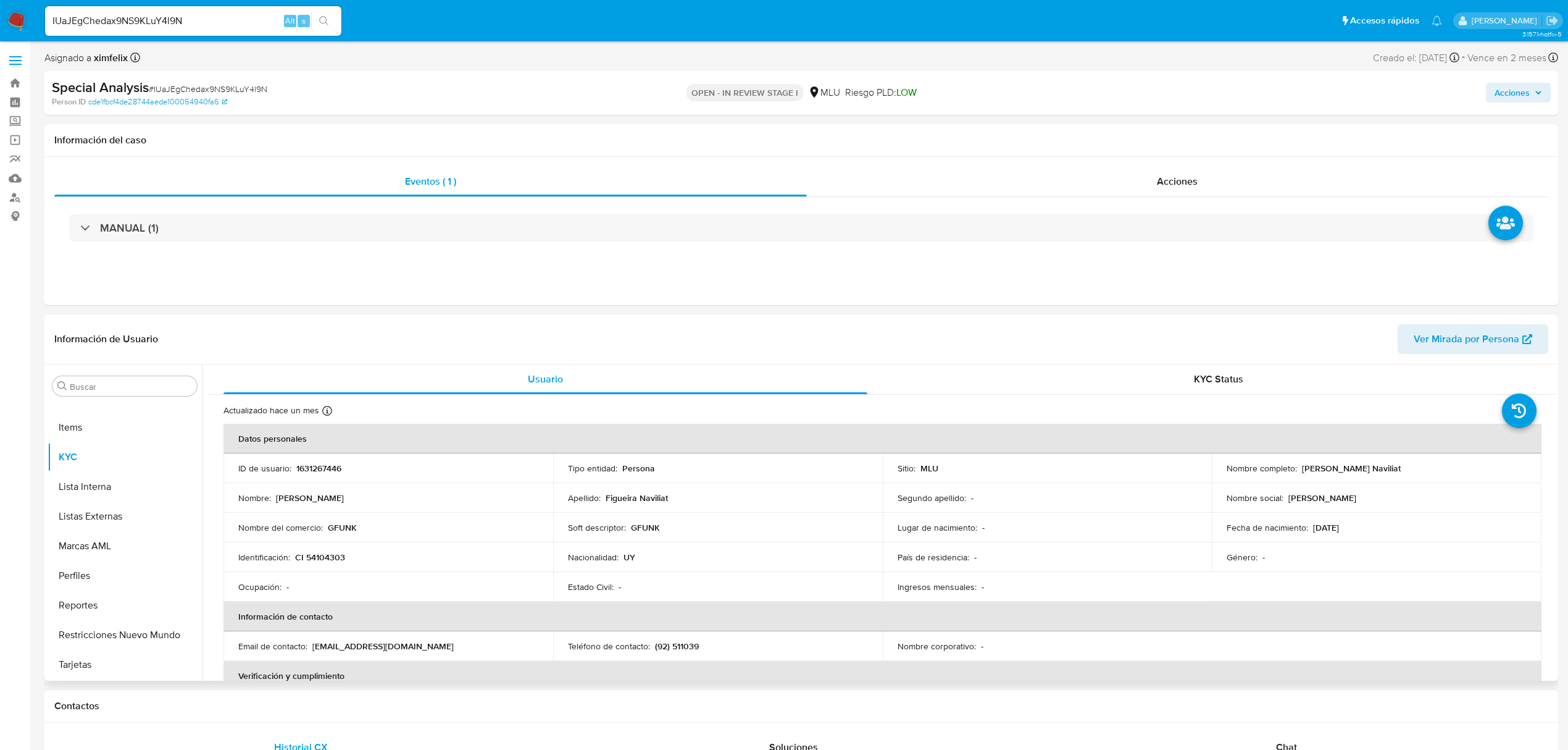
click at [633, 528] on p "GFUNK" at bounding box center [646, 528] width 29 height 11
copy p "GFUNK"
click at [146, 554] on button "Cuentas Bancarias" at bounding box center [119, 563] width 144 height 29
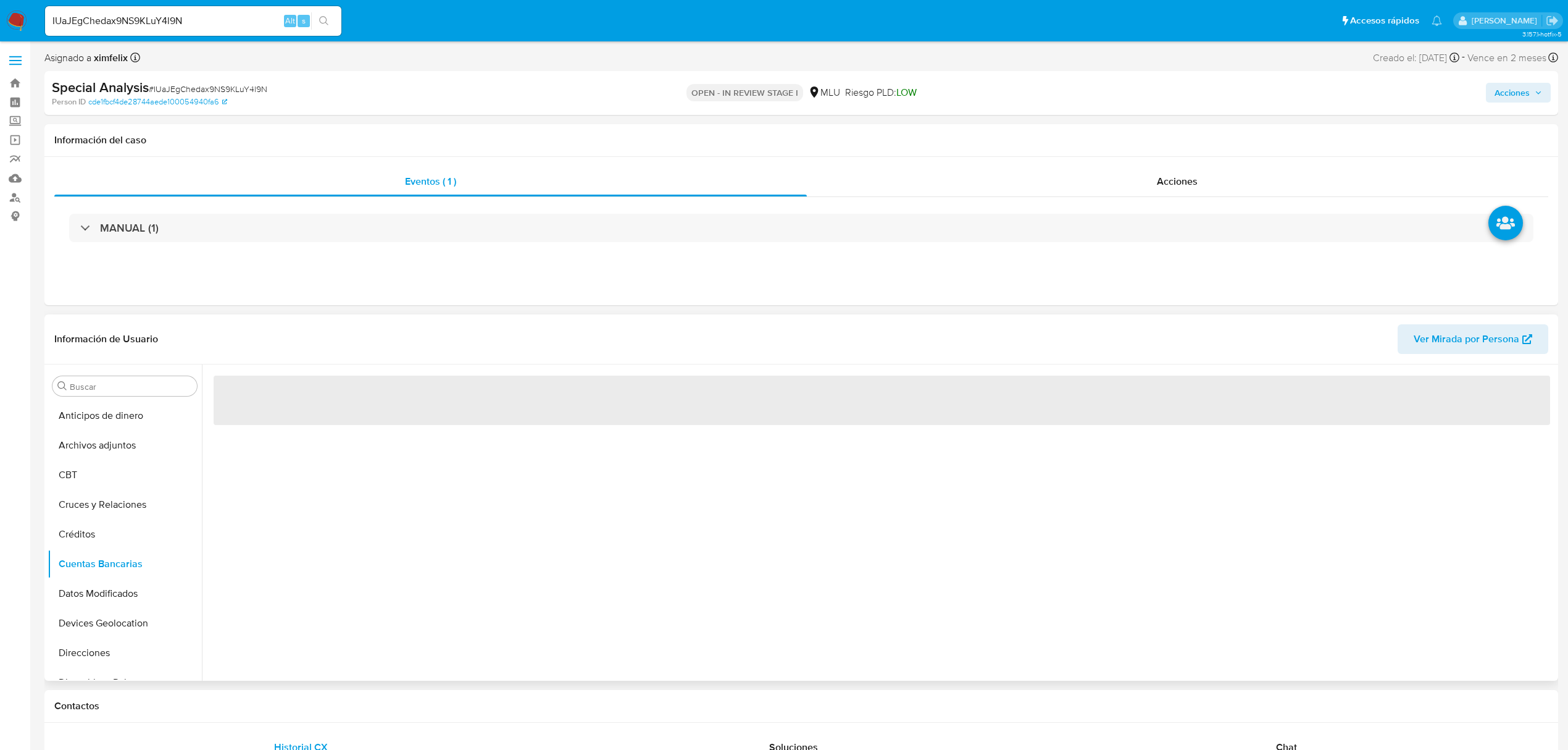
click at [362, 552] on div "‌" at bounding box center [879, 522] width 1354 height 316
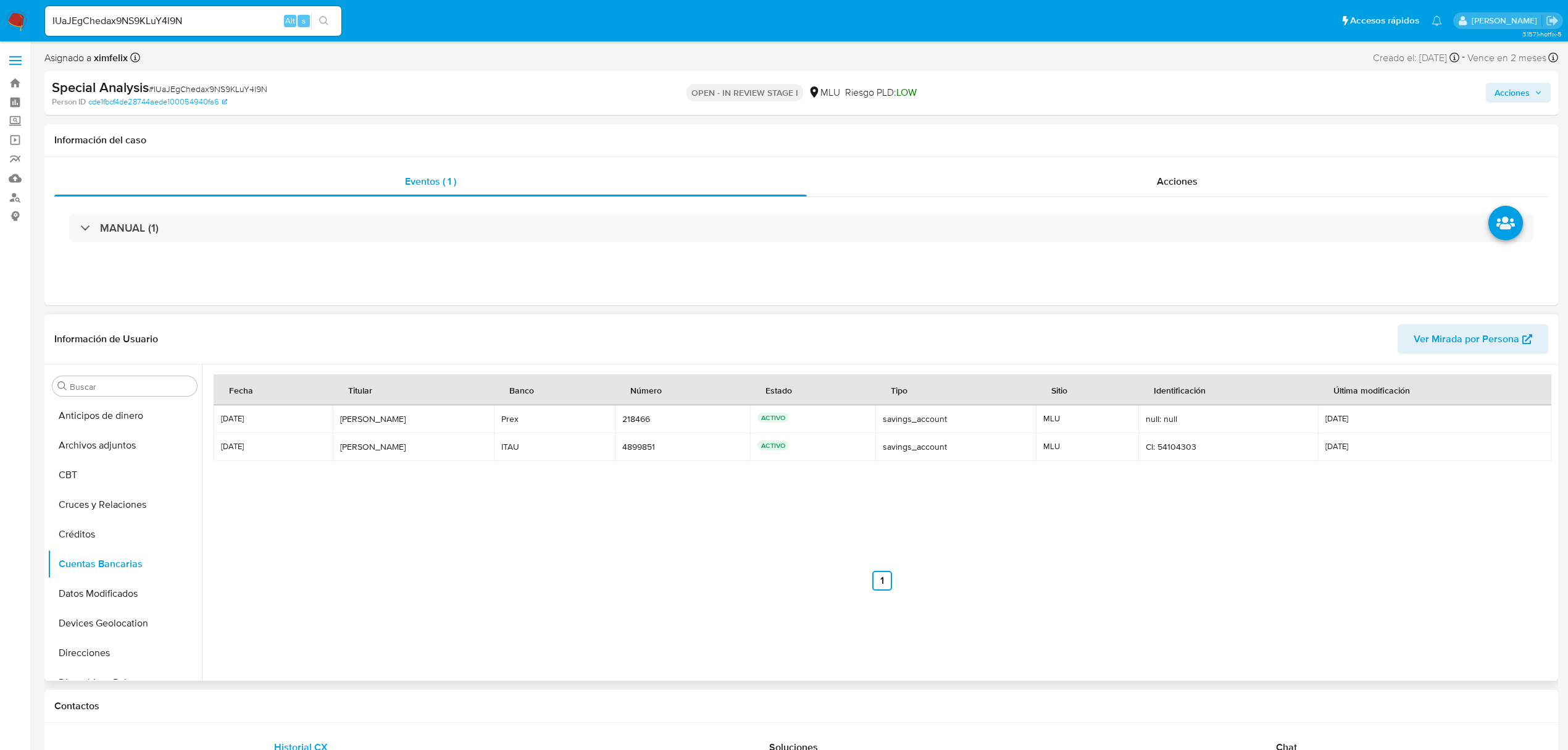
click at [497, 509] on div "Fecha Titular Banco Número Estado Tipo Sitio Identificación Última modificación…" at bounding box center [881, 482] width 1337 height 216
click at [108, 438] on button "Archivos adjuntos" at bounding box center [119, 445] width 144 height 29
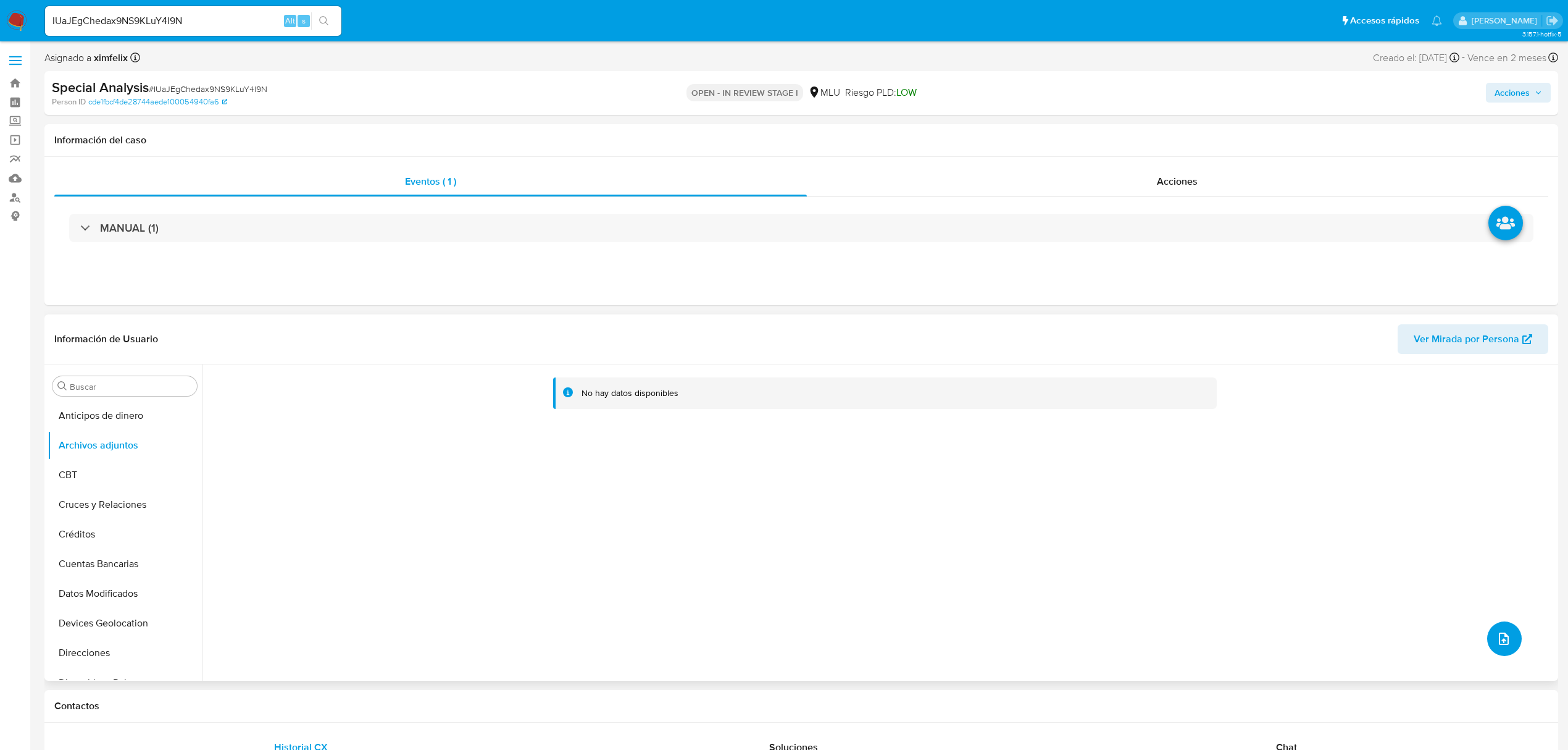
click at [1490, 648] on button "upload-file" at bounding box center [1505, 639] width 35 height 35
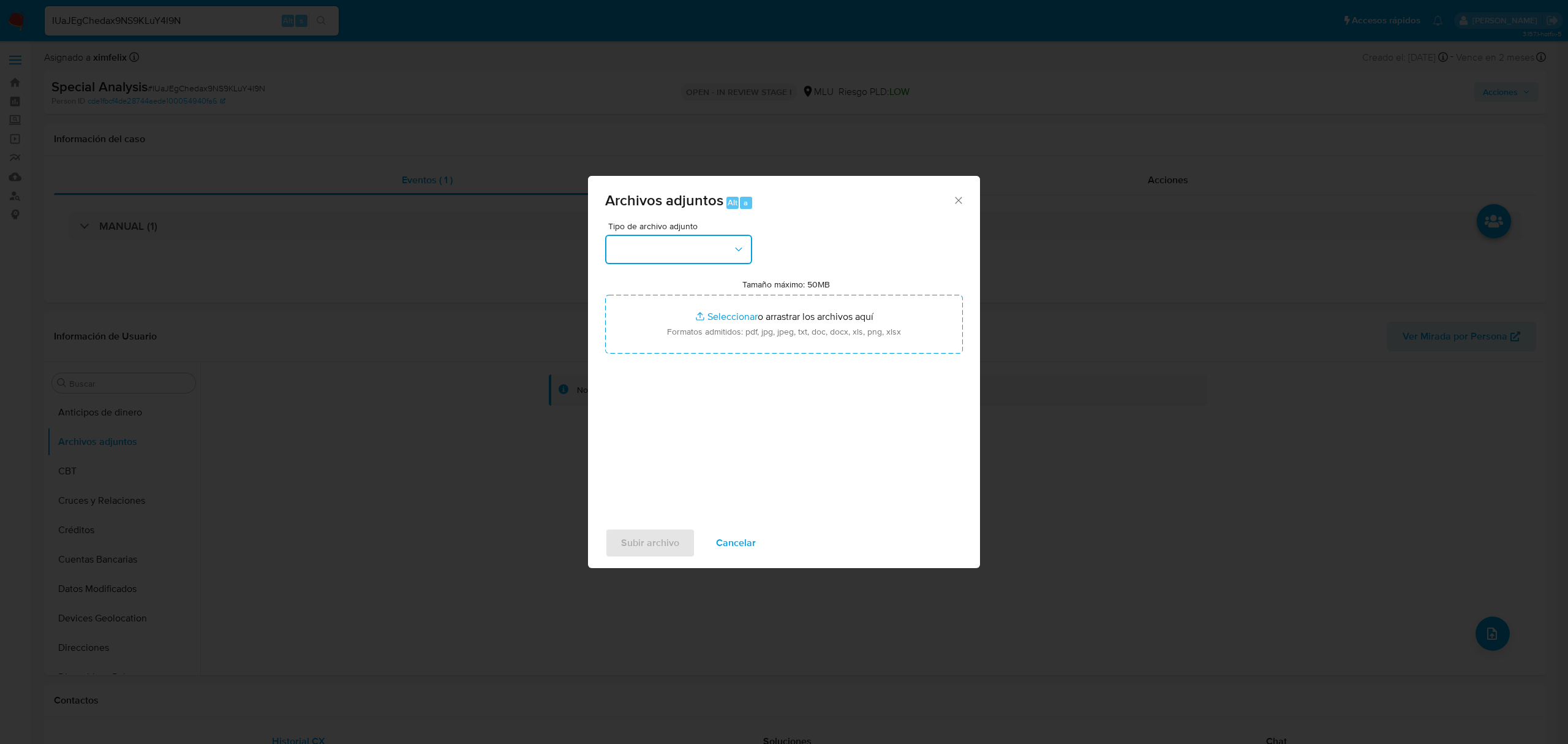
click at [673, 243] on button "button" at bounding box center [678, 249] width 147 height 29
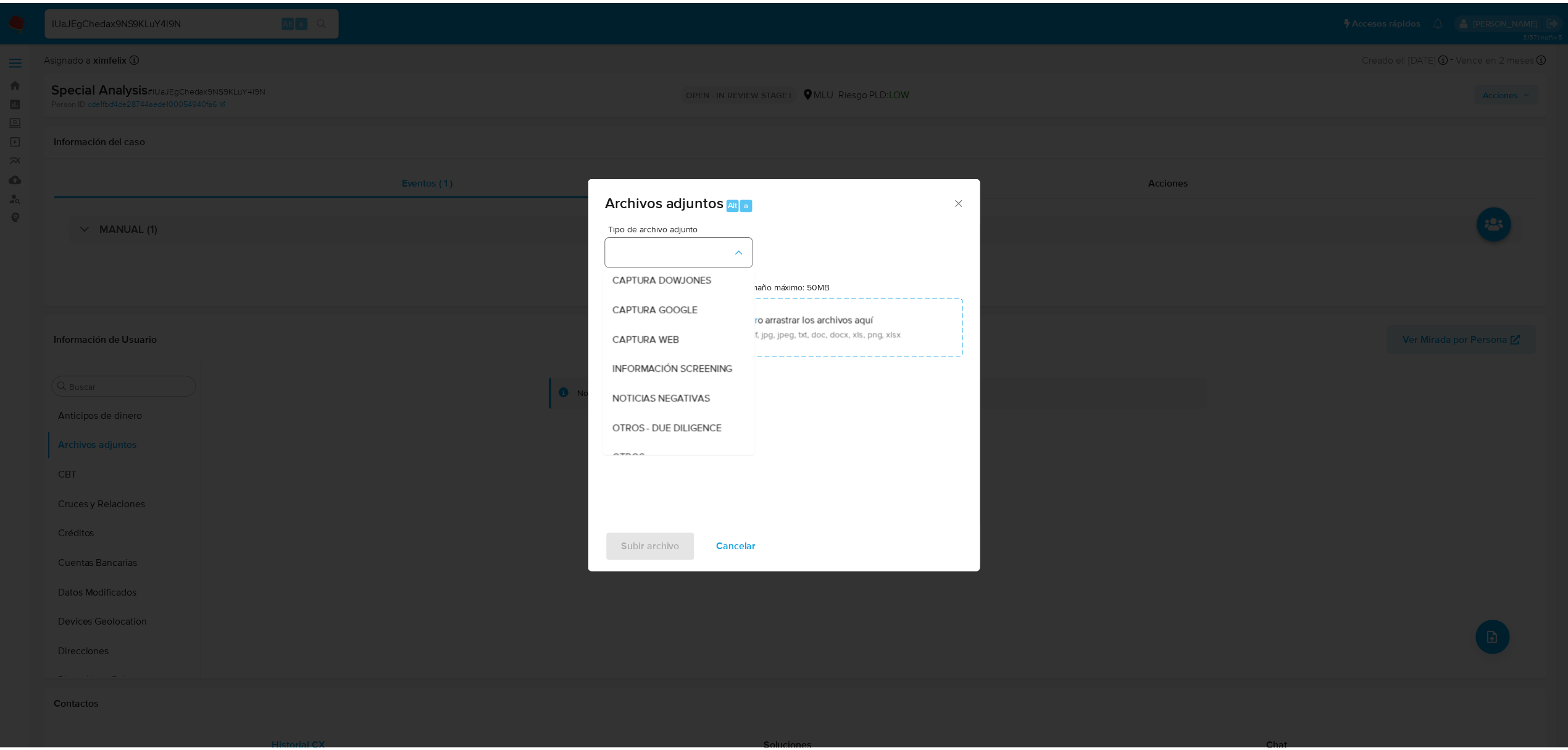
scroll to position [64, 0]
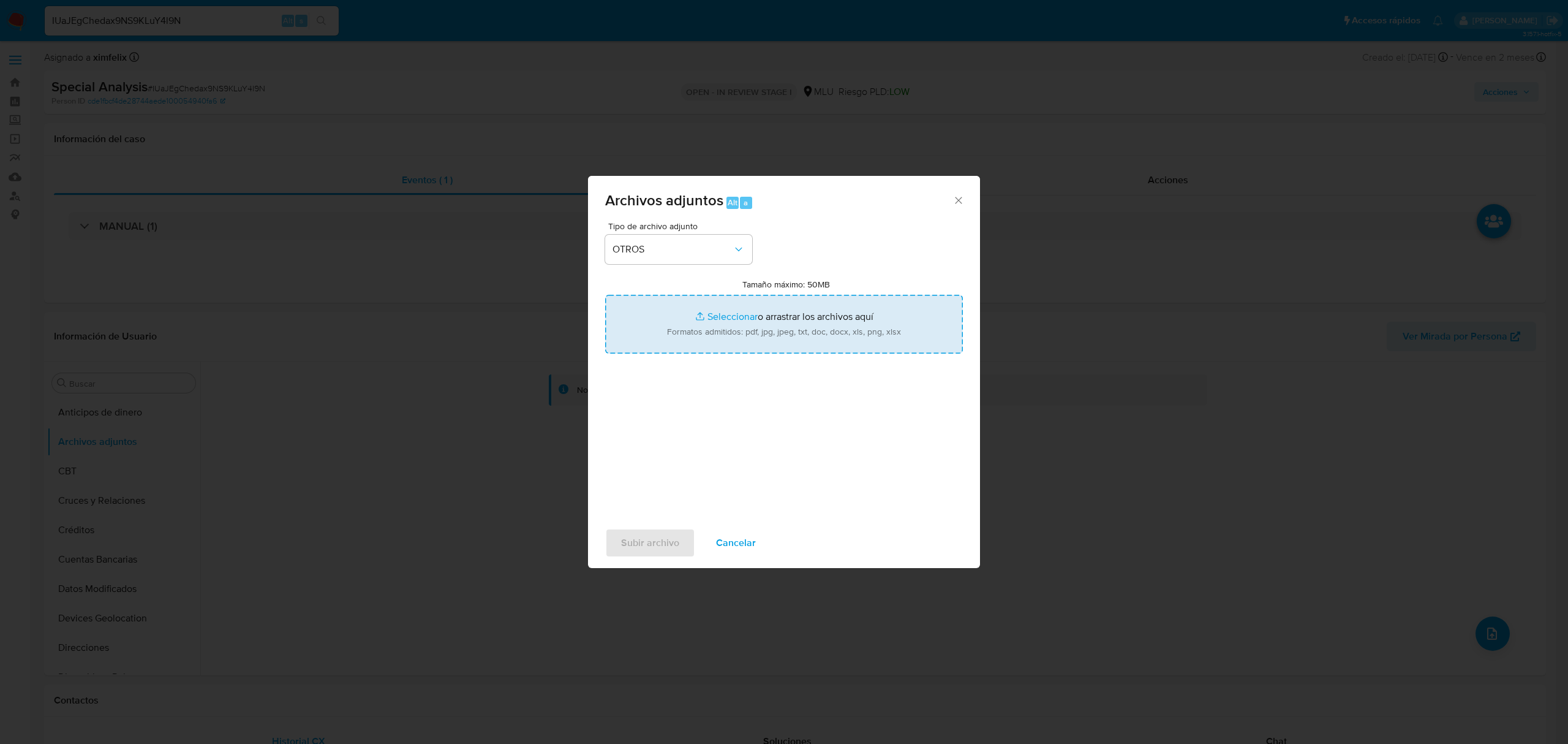
type input "C:\fakepath\Anexo 1631267446 22_08_2025.pdf"
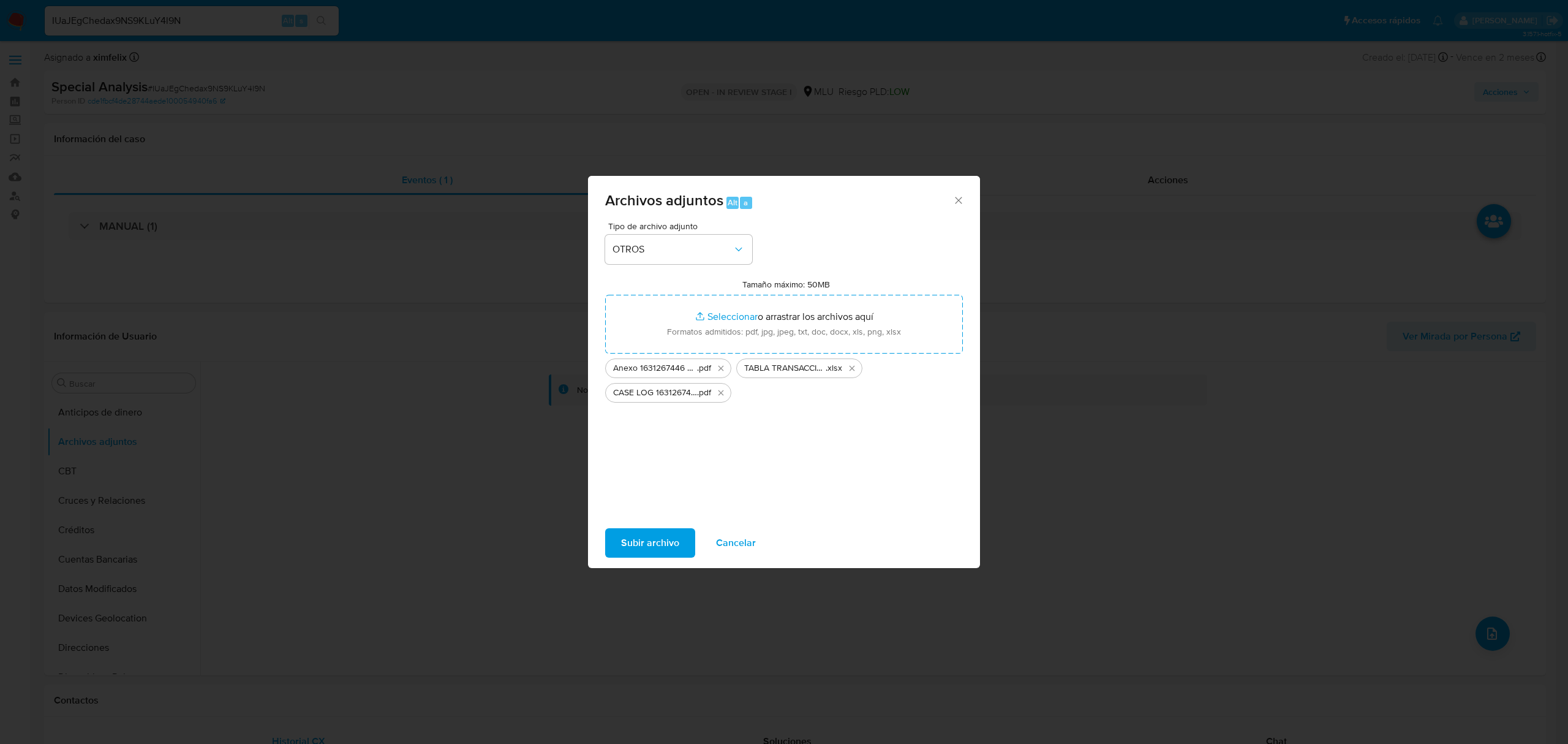
click at [607, 531] on button "Subir archivo" at bounding box center [650, 542] width 90 height 29
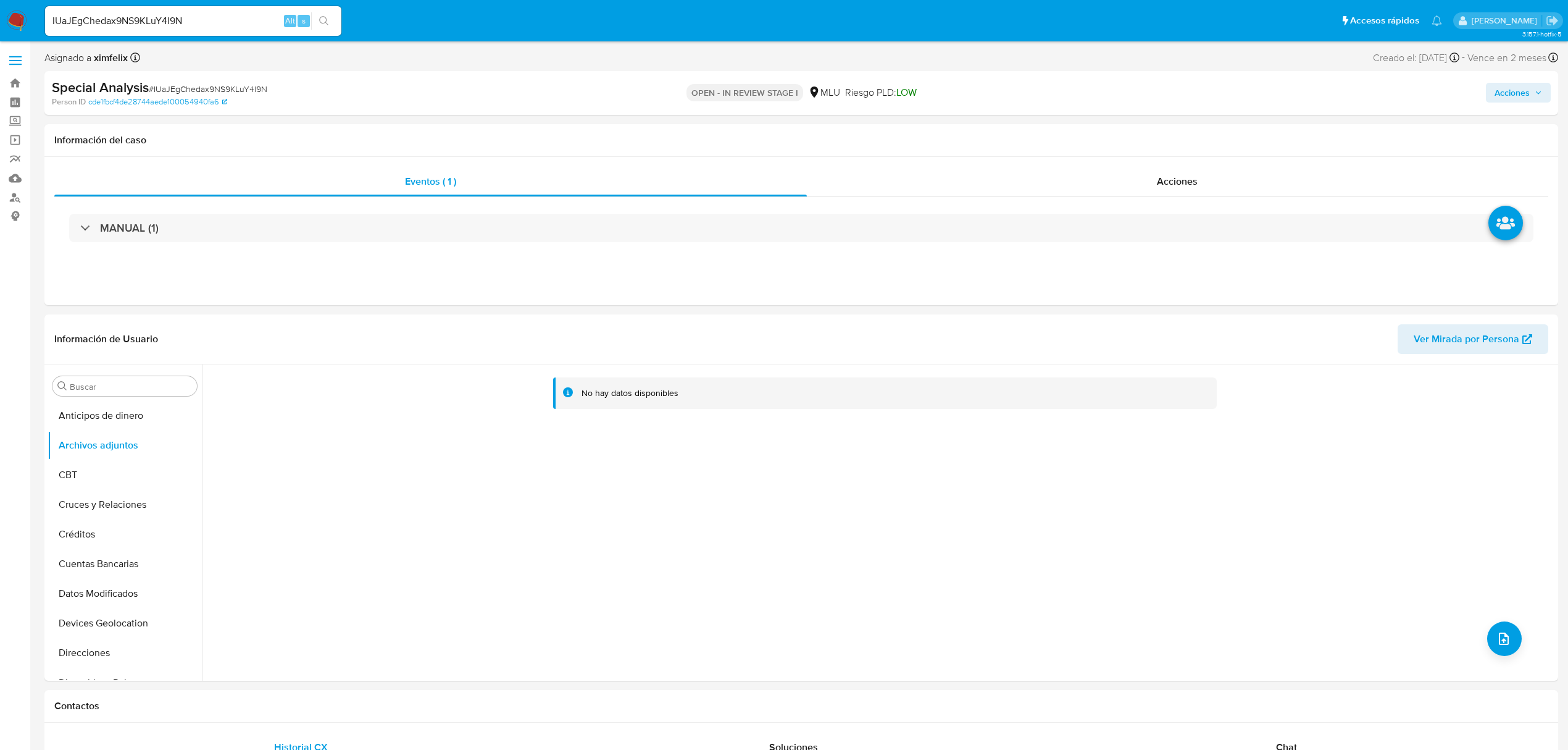
click at [1514, 90] on span "Acciones" at bounding box center [1512, 92] width 35 height 19
click at [99, 483] on button "CBT" at bounding box center [119, 475] width 144 height 29
click at [121, 452] on button "Archivos adjuntos" at bounding box center [119, 445] width 144 height 29
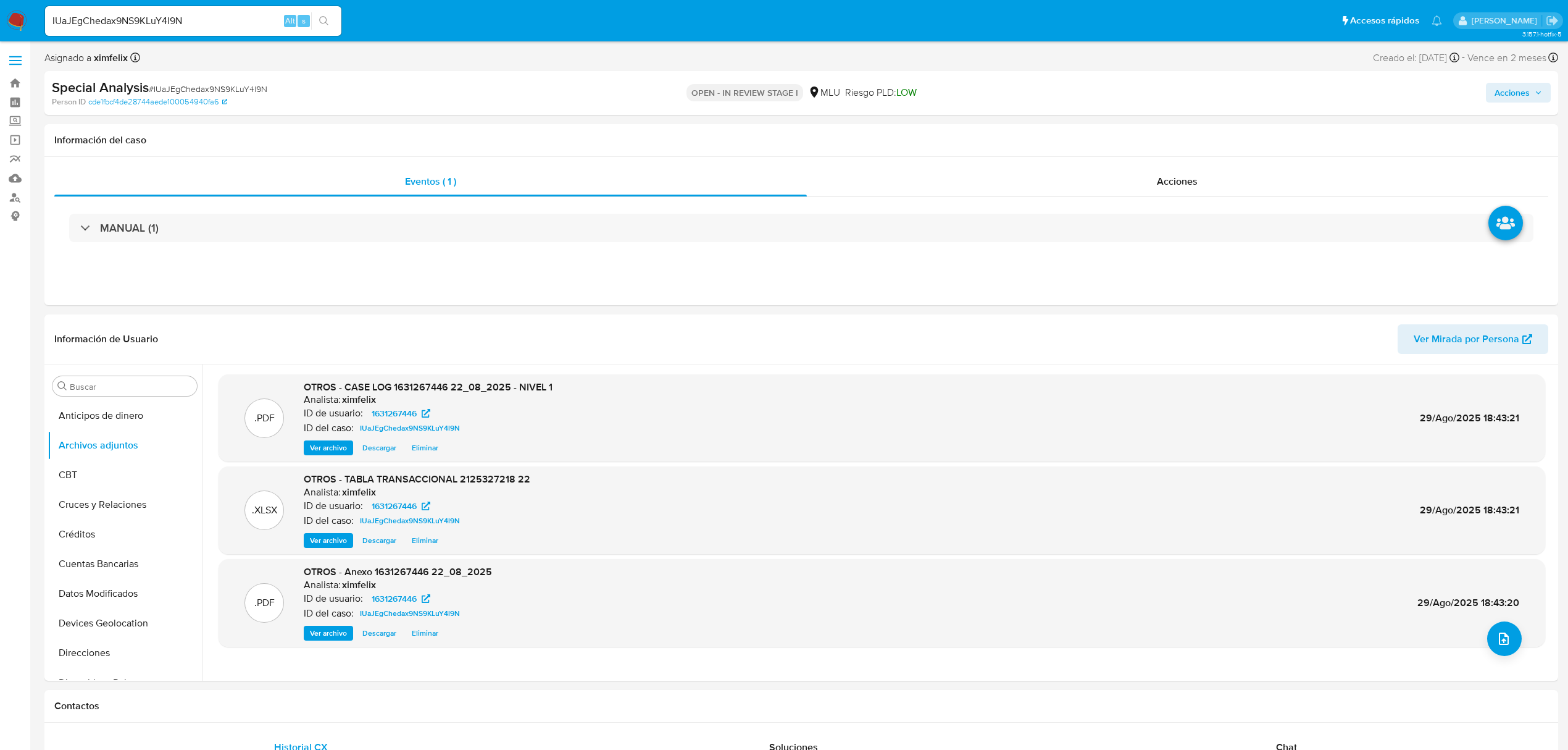
click at [1517, 95] on span "Acciones" at bounding box center [1512, 92] width 35 height 19
click at [1134, 139] on div "Resolución del caso Alt r" at bounding box center [1183, 131] width 118 height 32
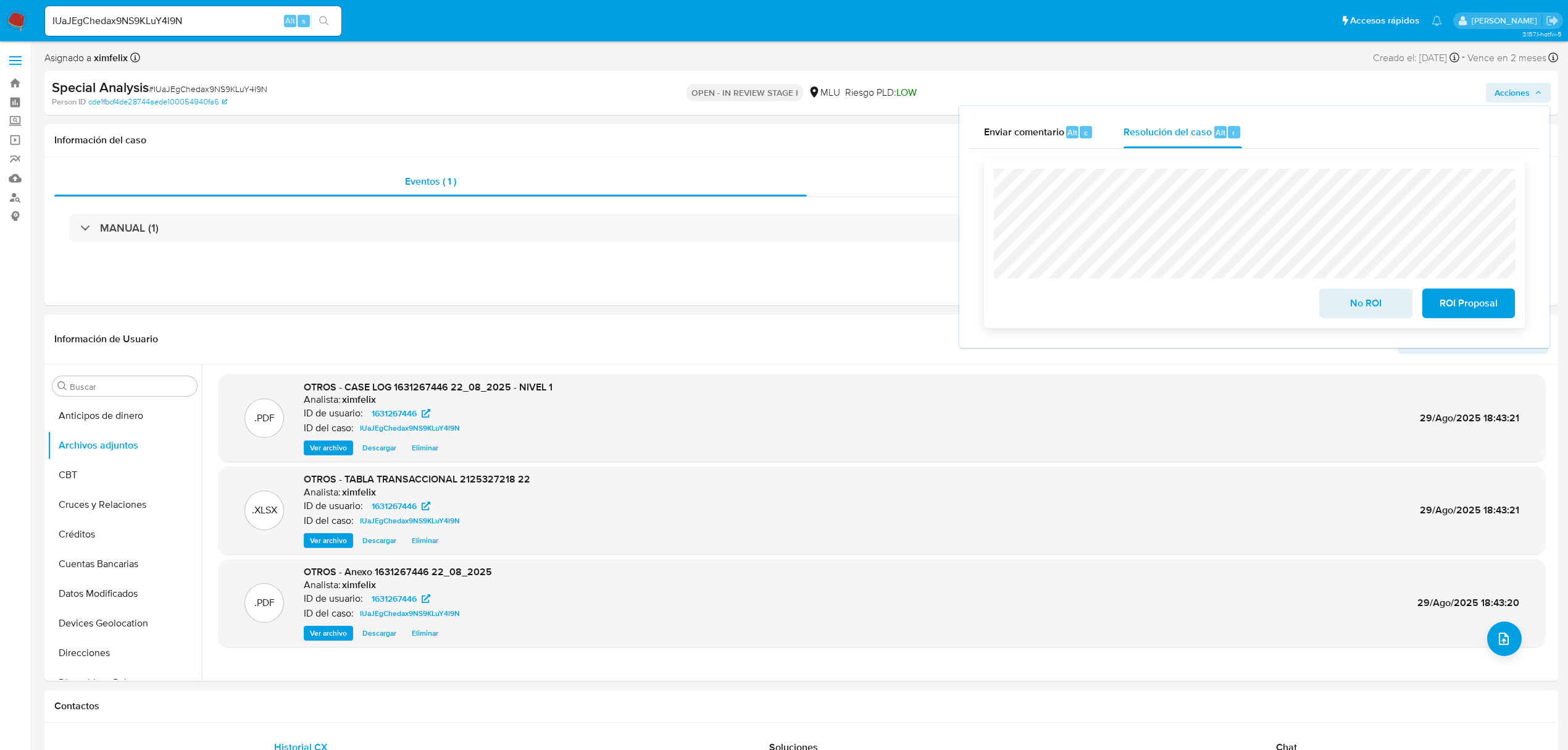
click at [1329, 310] on button "No ROI" at bounding box center [1366, 303] width 93 height 29
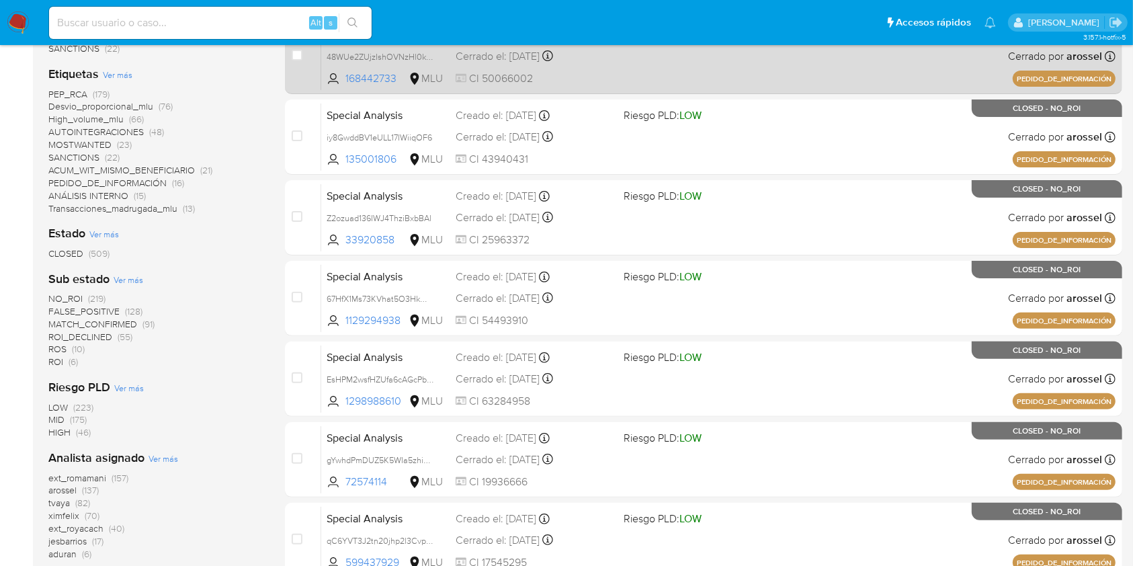
scroll to position [508, 0]
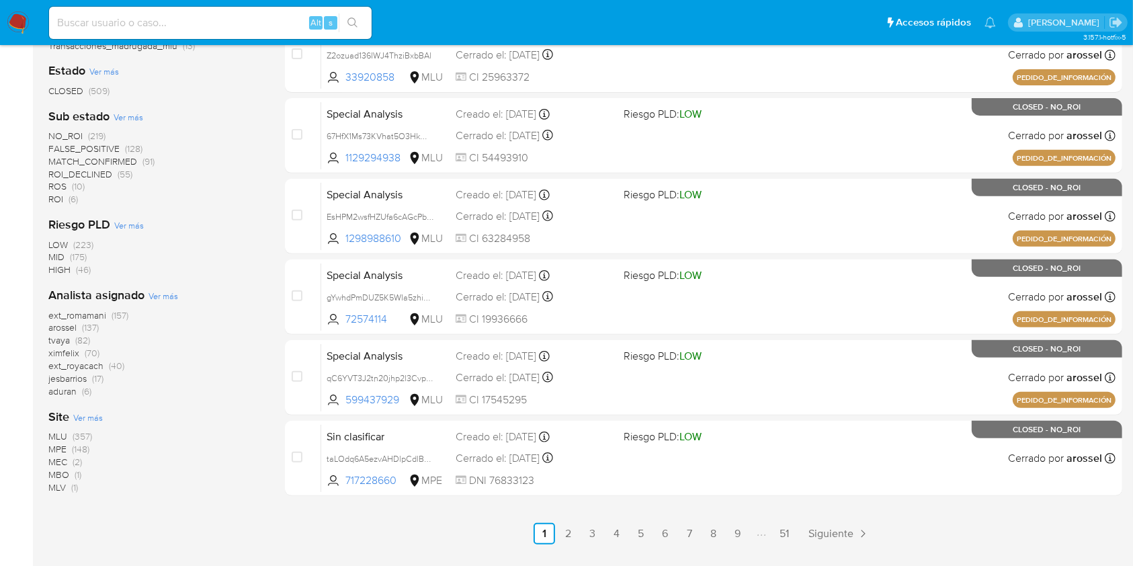
click at [0, 338] on aside "Bandeja Tablero Screening Búsqueda en Listas Watchlist Herramientas Operaciones…" at bounding box center [16, 29] width 33 height 1074
click at [251, 226] on div "Riesgo PLD Ver más LOW (223) MID (175) HIGH (46)" at bounding box center [155, 246] width 215 height 60
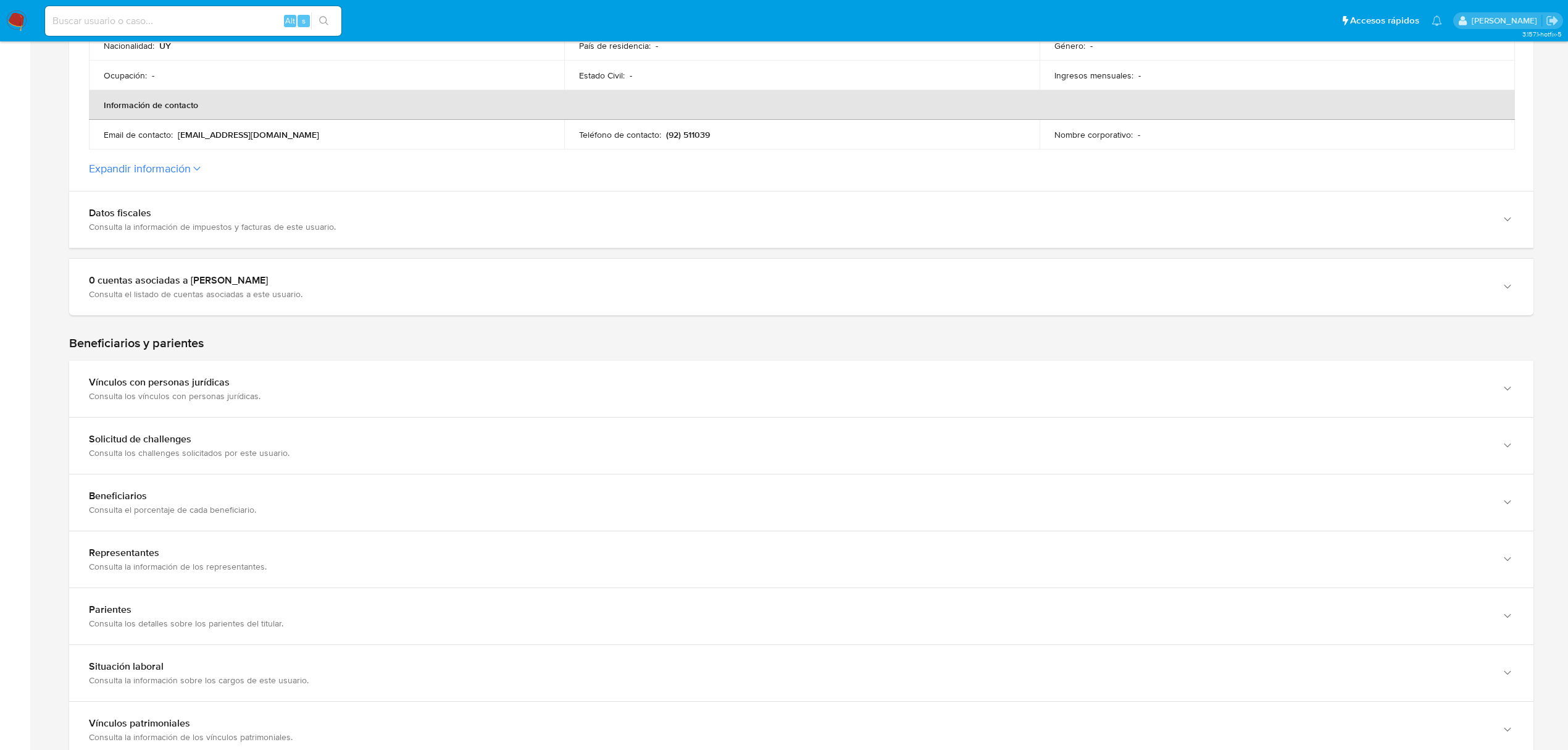
scroll to position [329, 0]
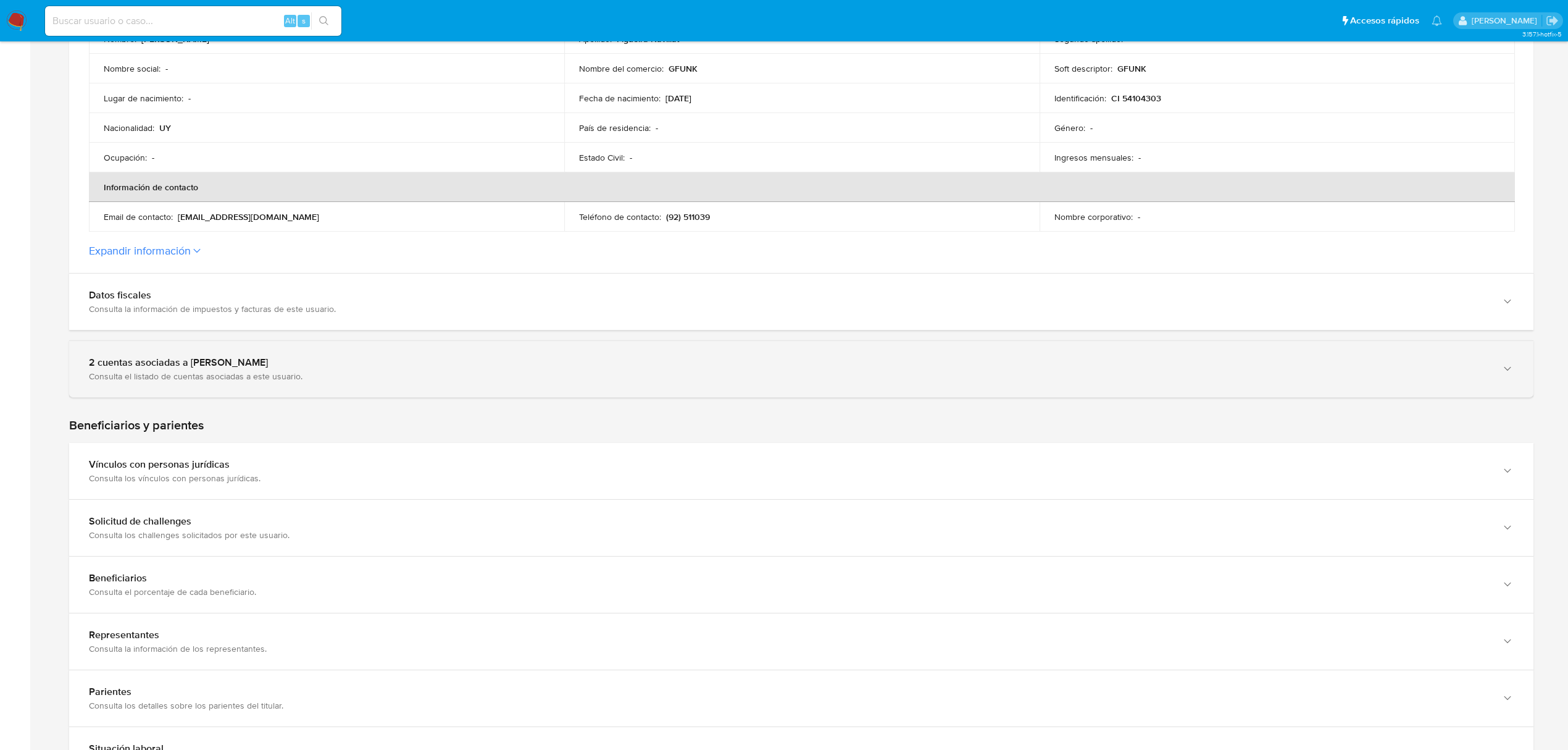
click at [421, 391] on div "2 cuentas asociadas a [PERSON_NAME] Consulta el listado de cuentas asociadas a …" at bounding box center [801, 369] width 1465 height 56
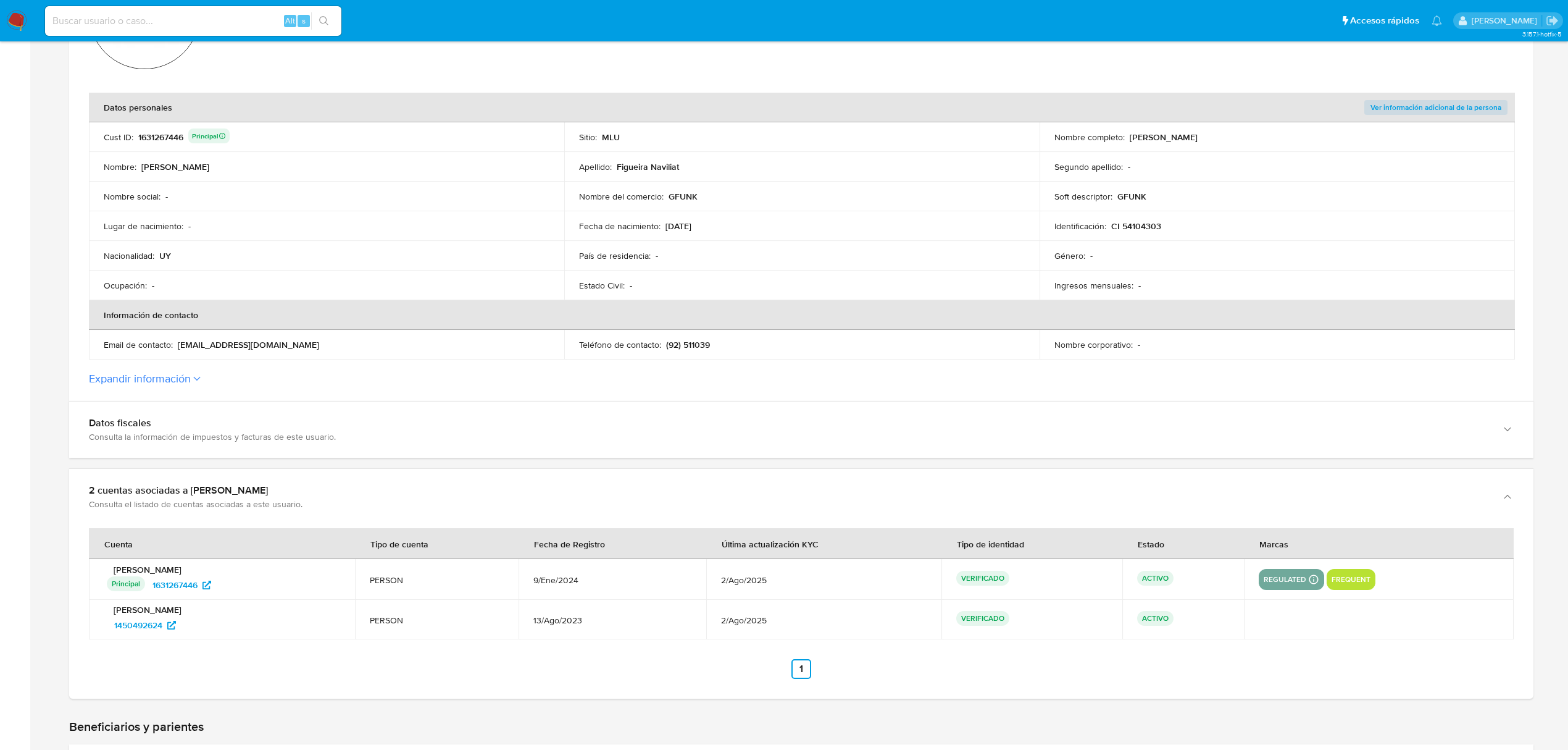
scroll to position [0, 0]
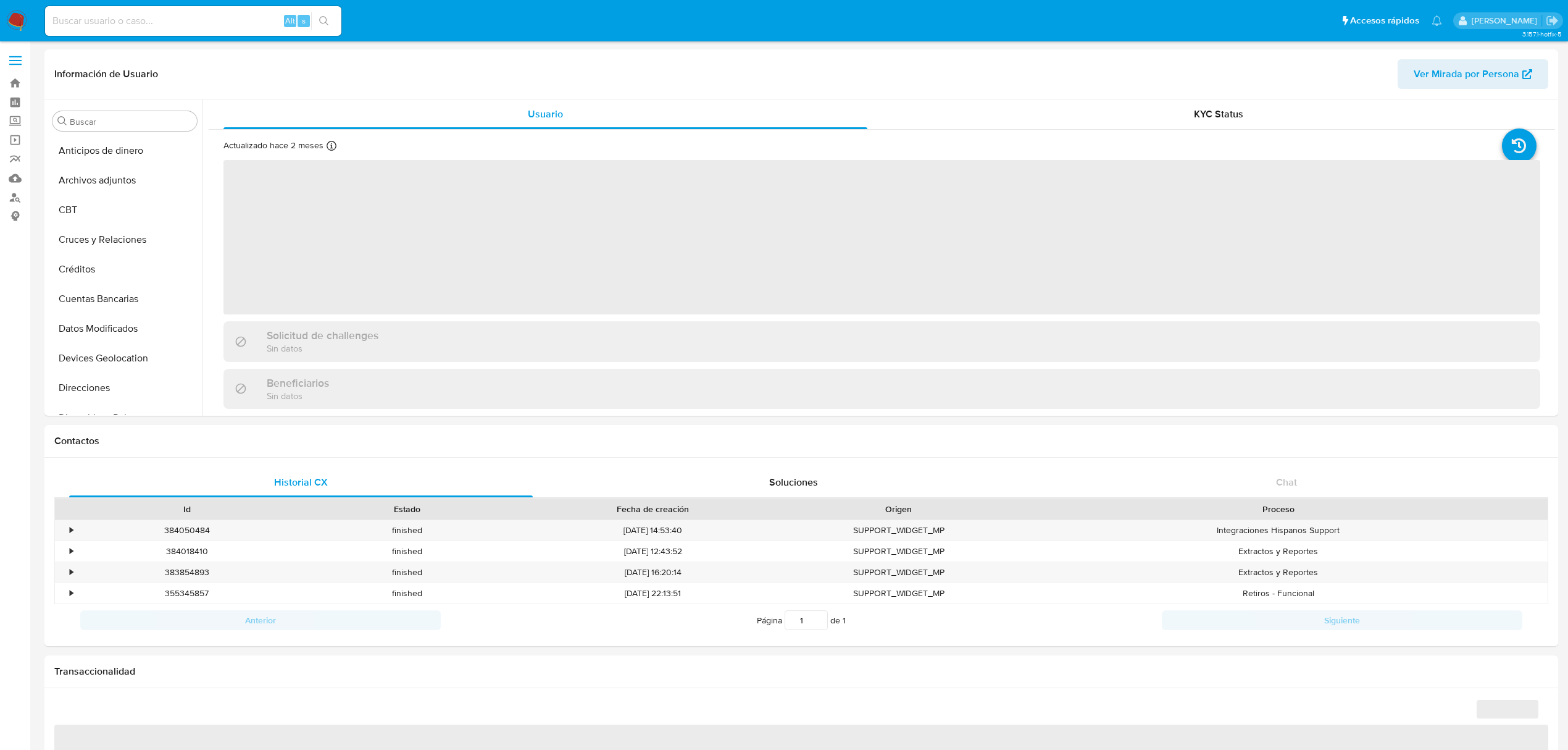
select select "10"
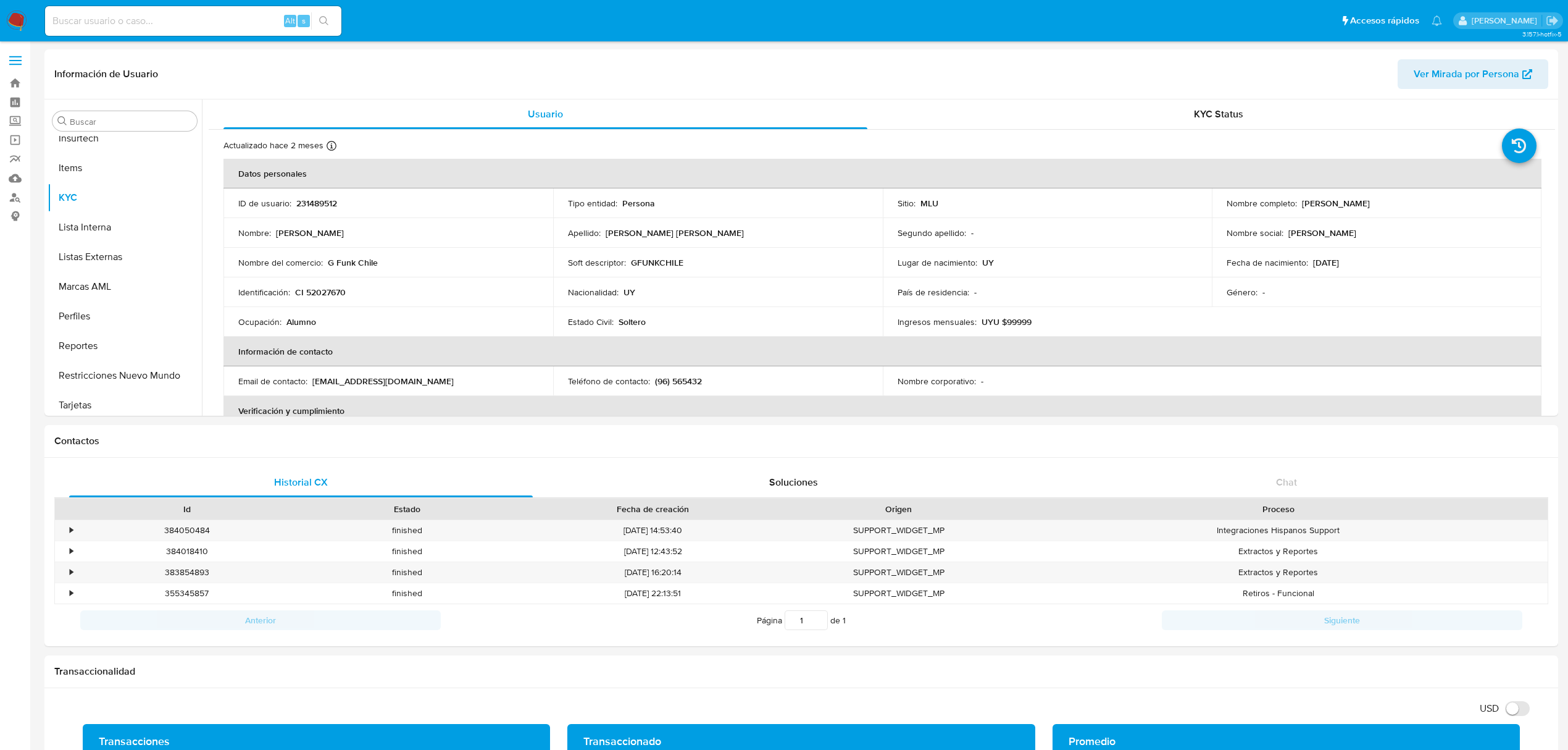
scroll to position [551, 0]
click at [310, 198] on p "231489512" at bounding box center [316, 203] width 40 height 11
copy p "231489512"
drag, startPoint x: 1426, startPoint y: 206, endPoint x: 1298, endPoint y: 206, distance: 128.0
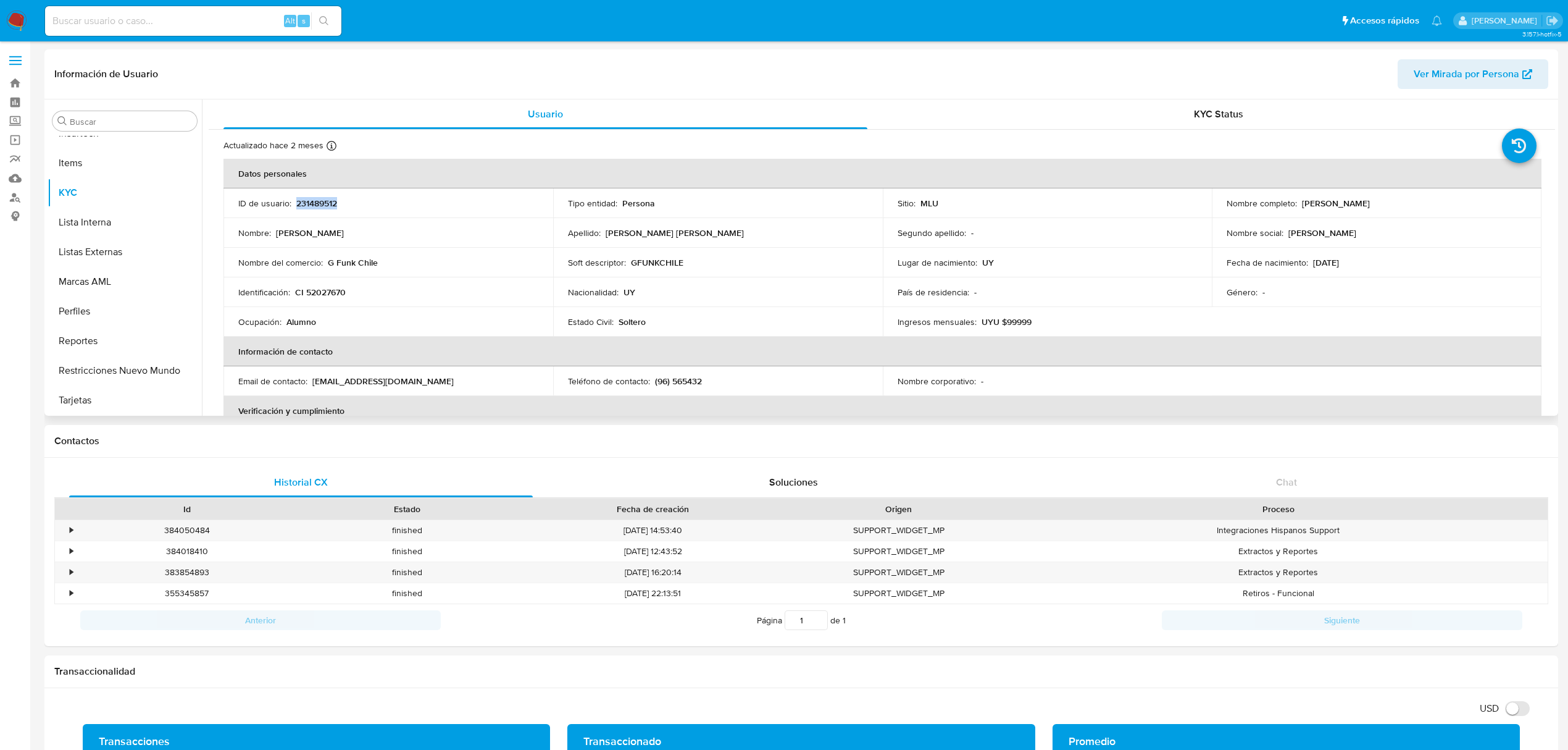
click at [1298, 206] on div "Nombre completo : [PERSON_NAME]" at bounding box center [1377, 203] width 301 height 11
copy p "[PERSON_NAME]"
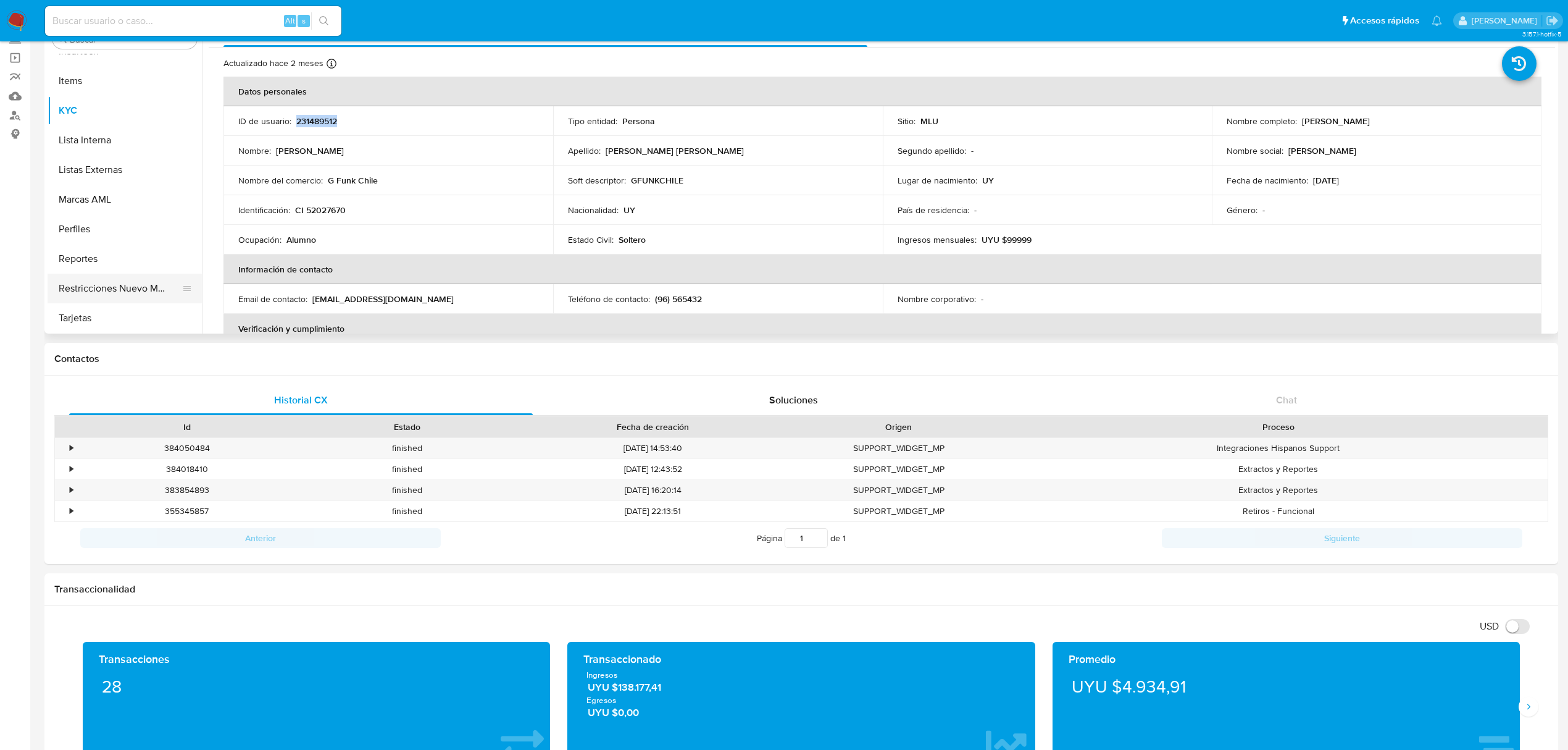
click at [121, 288] on button "Restricciones Nuevo Mundo" at bounding box center [119, 289] width 144 height 29
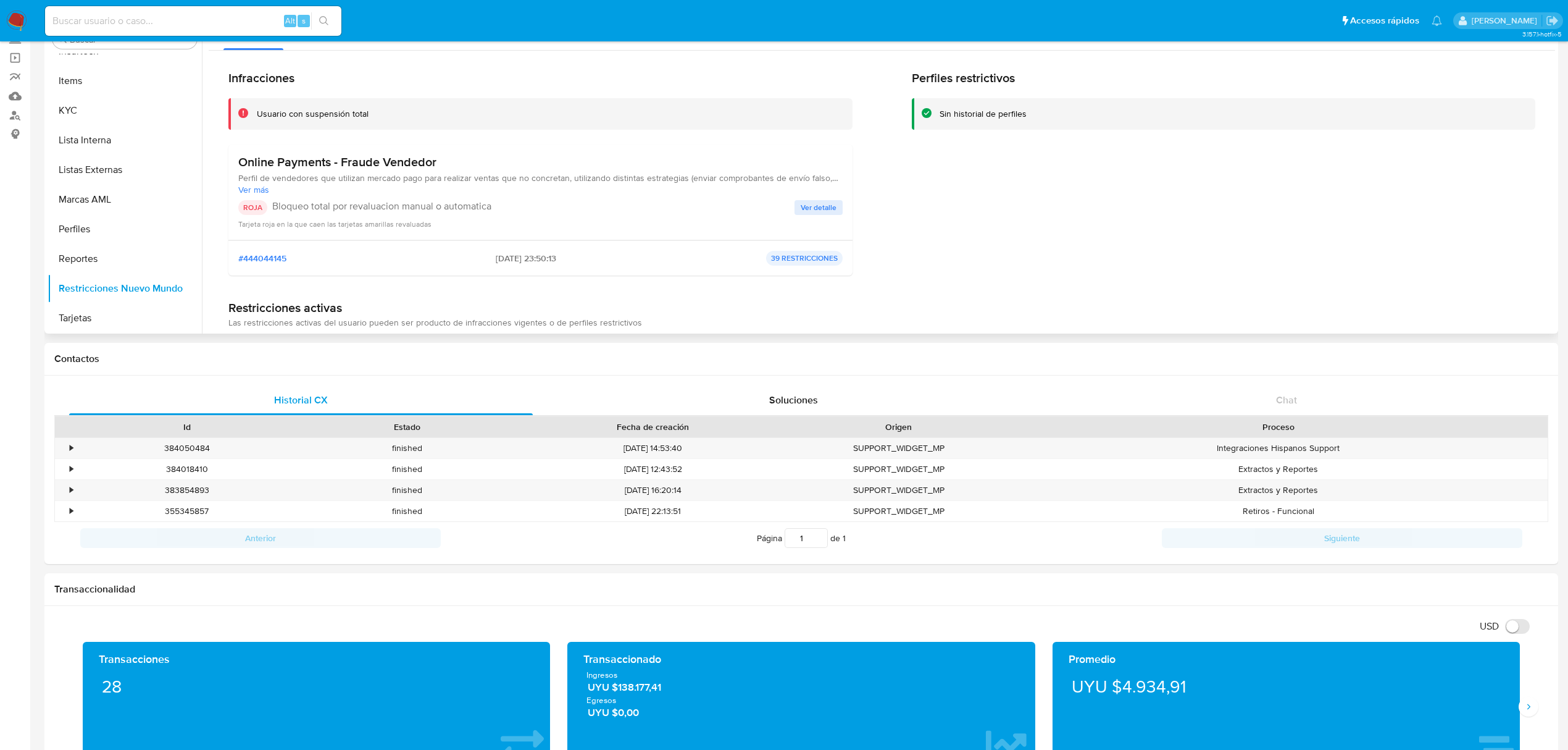
drag, startPoint x: 445, startPoint y: 159, endPoint x: 240, endPoint y: 166, distance: 205.1
click at [240, 166] on h3 "Online Payments - Fraude Vendedor" at bounding box center [540, 162] width 605 height 16
click at [500, 125] on div "Usuario con suspensión total" at bounding box center [540, 114] width 624 height 31
drag, startPoint x: 457, startPoint y: 158, endPoint x: 233, endPoint y: 163, distance: 224.1
click at [233, 163] on div "Online Payments - Fraude Vendedor Perfil de vendedores que utilizan mercado pag…" at bounding box center [540, 192] width 624 height 96
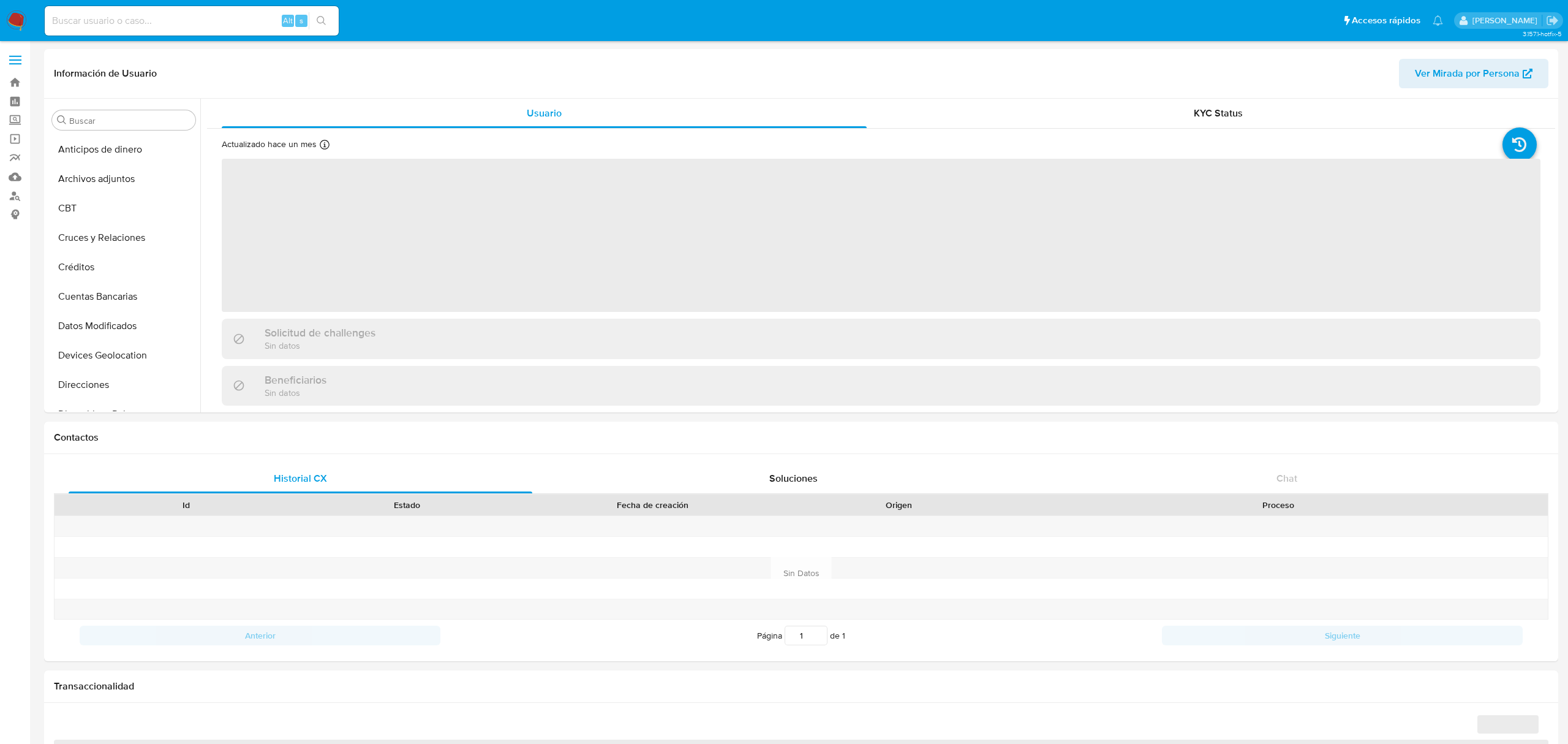
select select "10"
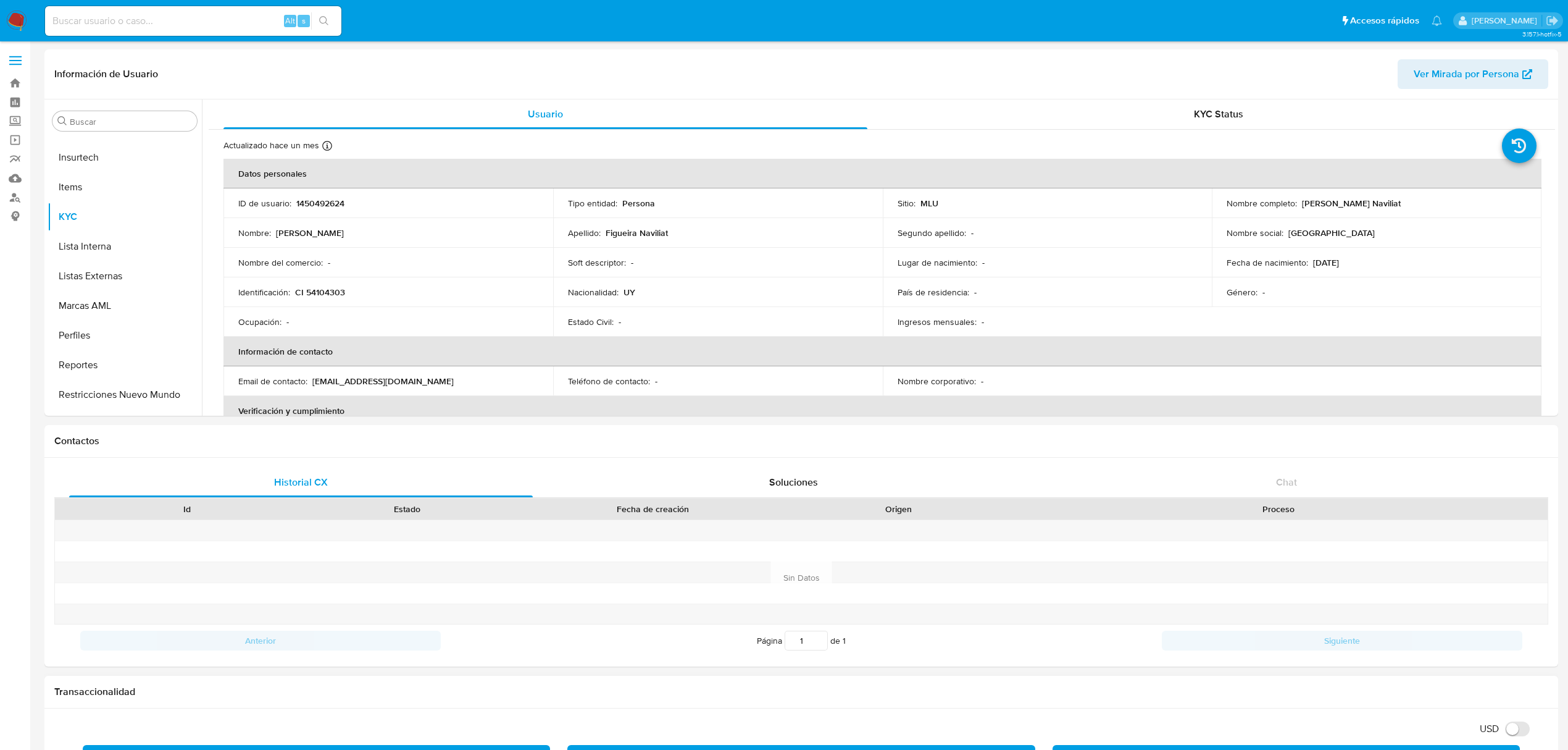
scroll to position [551, 0]
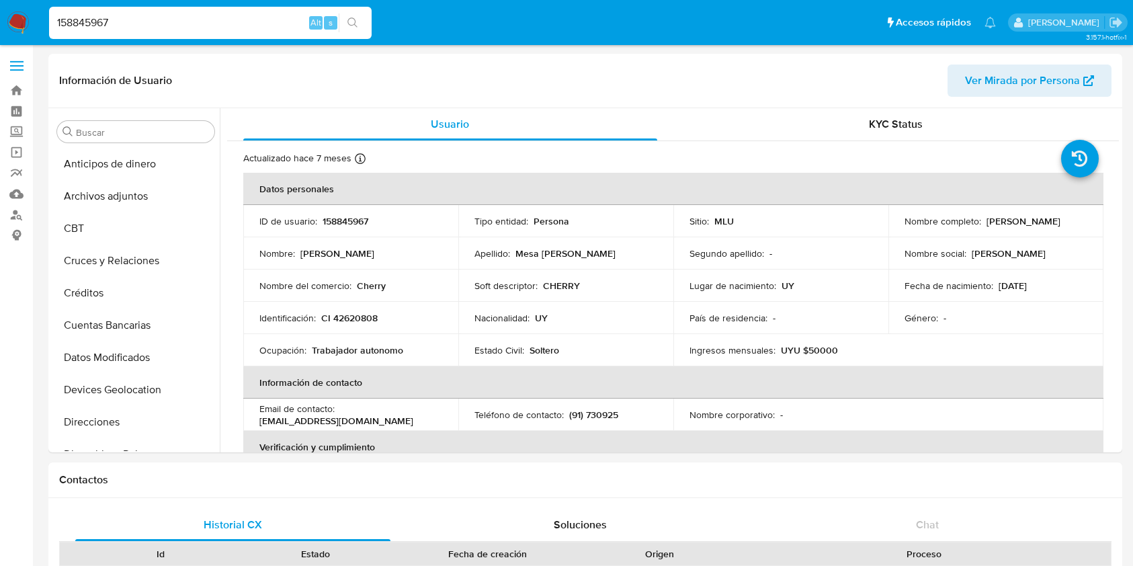
select select "10"
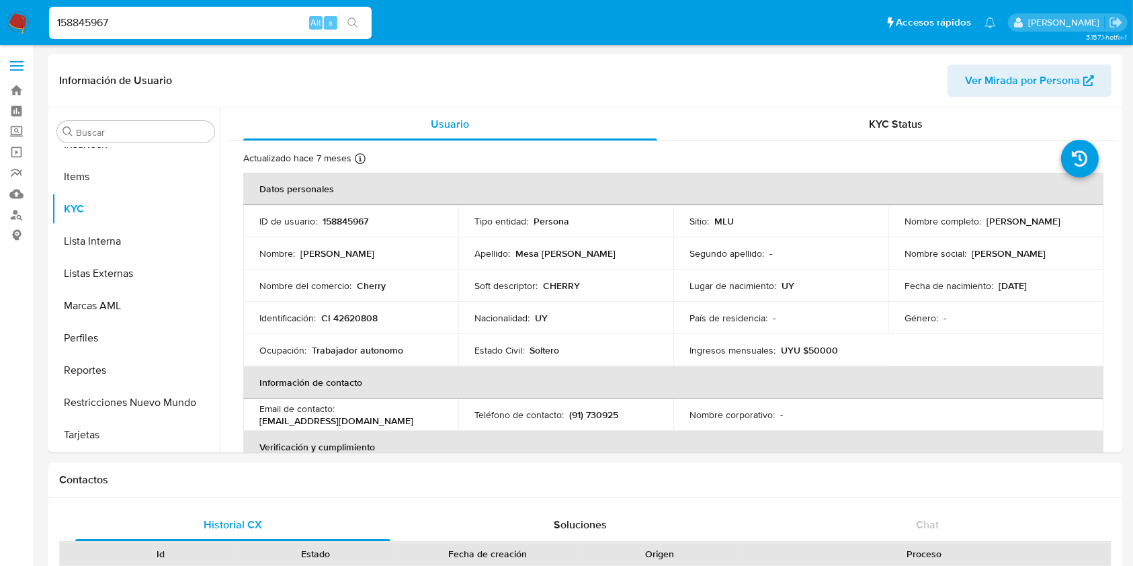
click at [70, 19] on input "158845967" at bounding box center [210, 22] width 322 height 17
paste input "IUaJEgChedax9NS9KLuY4l9N"
type input "IUaJEgChedax9NS9KLuY4l9N"
click at [344, 19] on button "search-icon" at bounding box center [353, 22] width 28 height 19
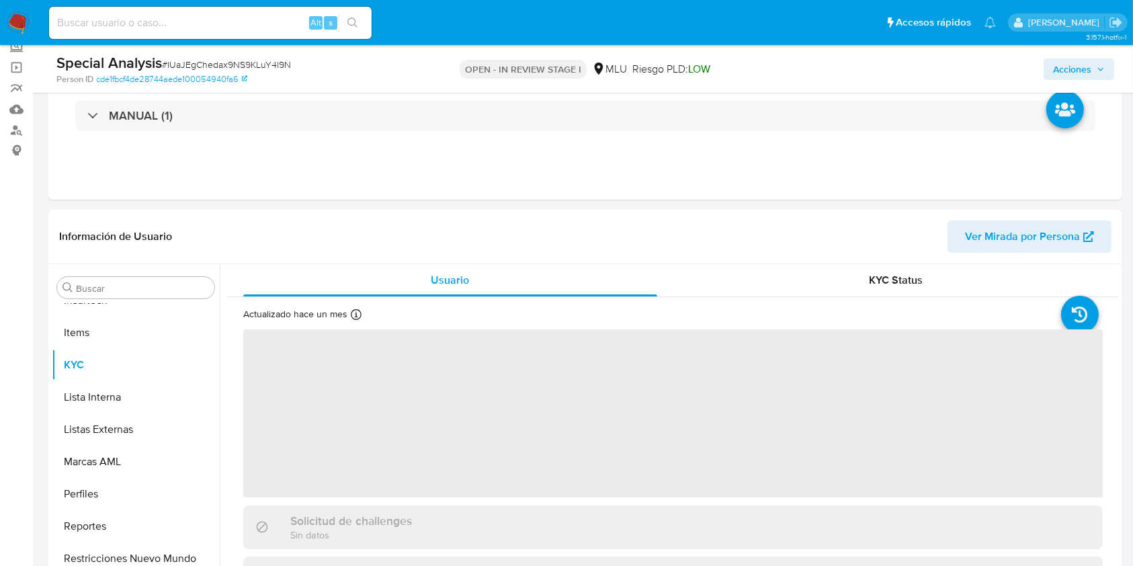
scroll to position [164, 0]
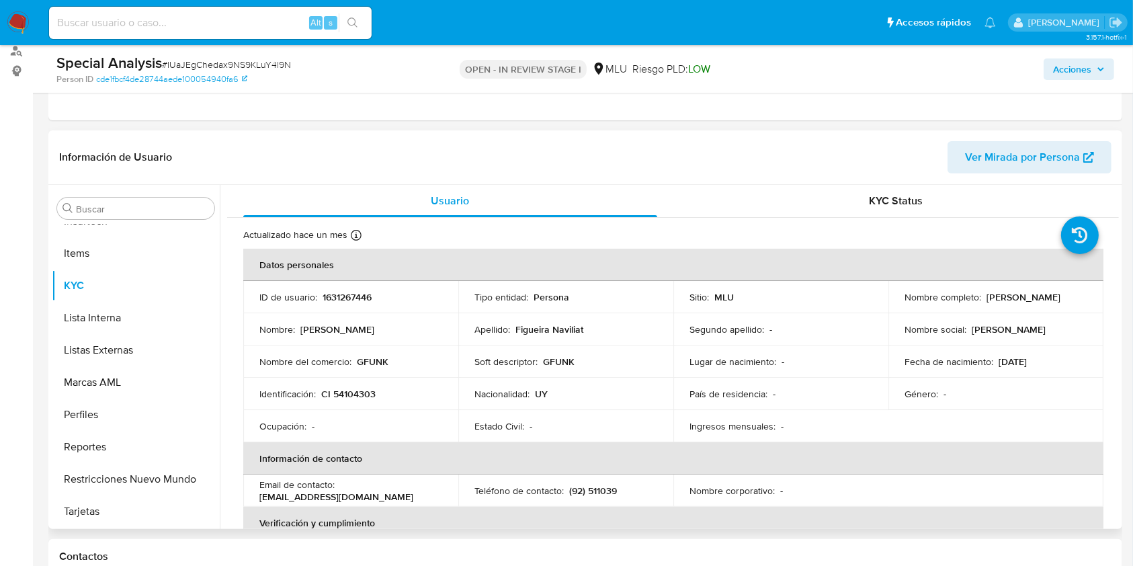
select select "10"
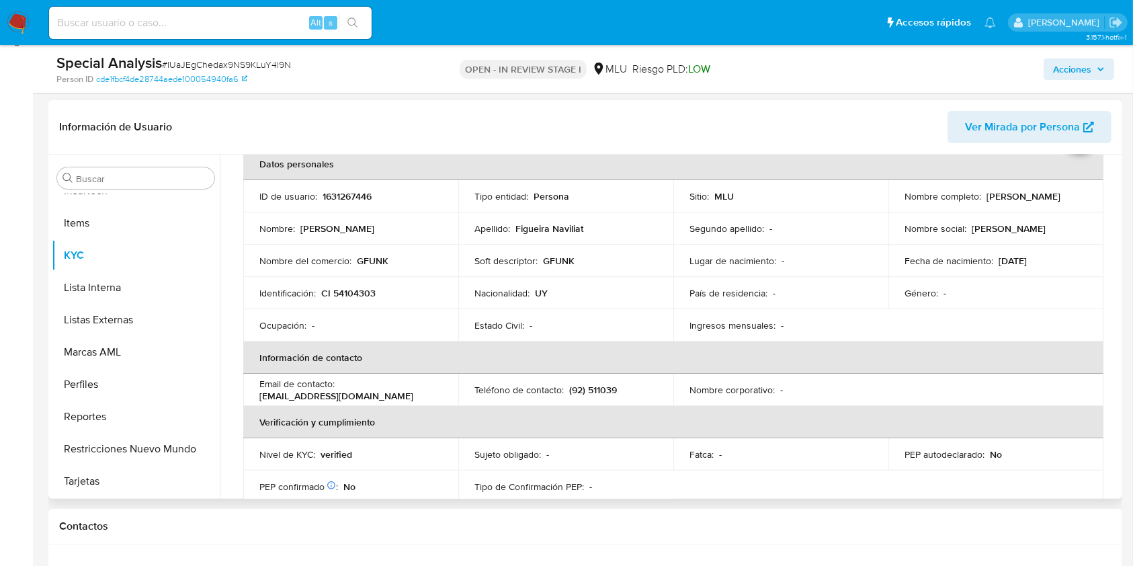
scroll to position [71, 0]
click at [1081, 381] on table "Datos personales ID de usuario : 1631267446 Tipo entidad : Persona Sitio : MLU …" at bounding box center [673, 389] width 860 height 484
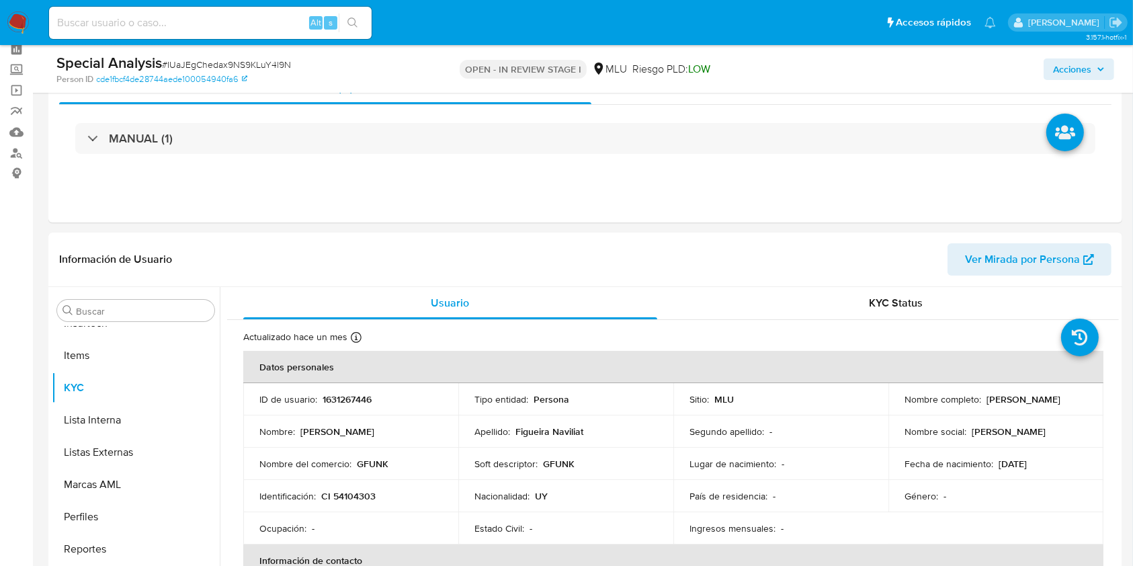
scroll to position [0, 0]
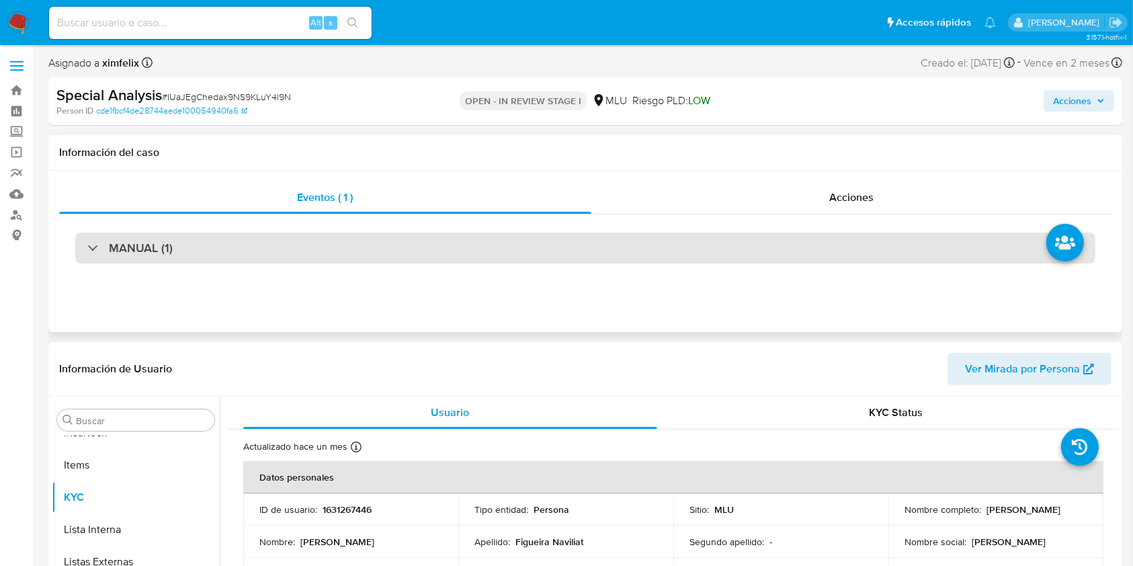
click at [314, 258] on div "MANUAL (1)" at bounding box center [585, 247] width 1020 height 31
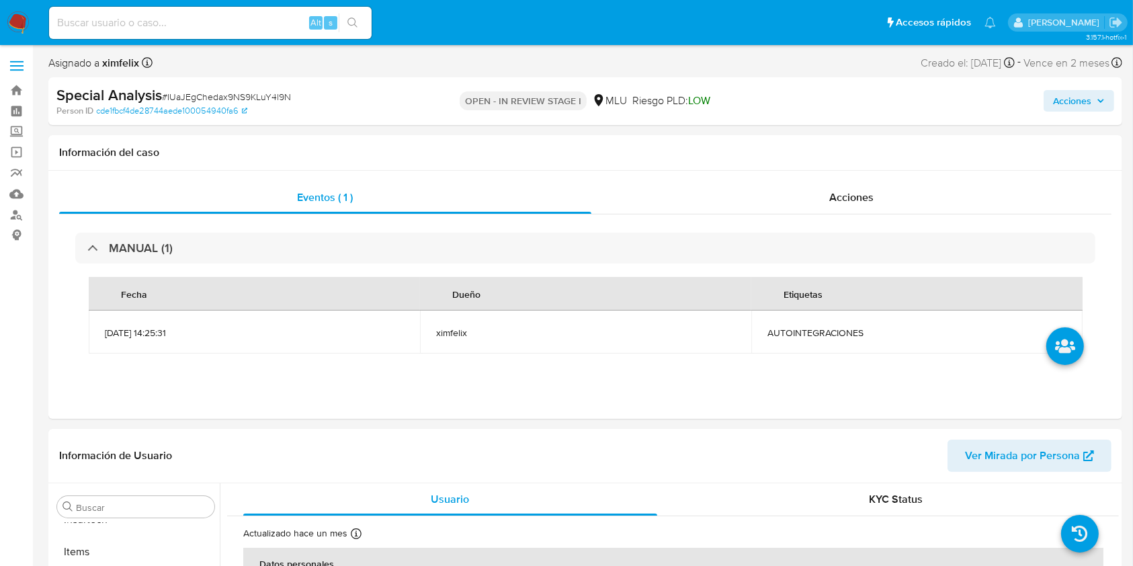
click at [181, 28] on input at bounding box center [210, 22] width 322 height 17
paste input "1964669297"
type input "1964669297"
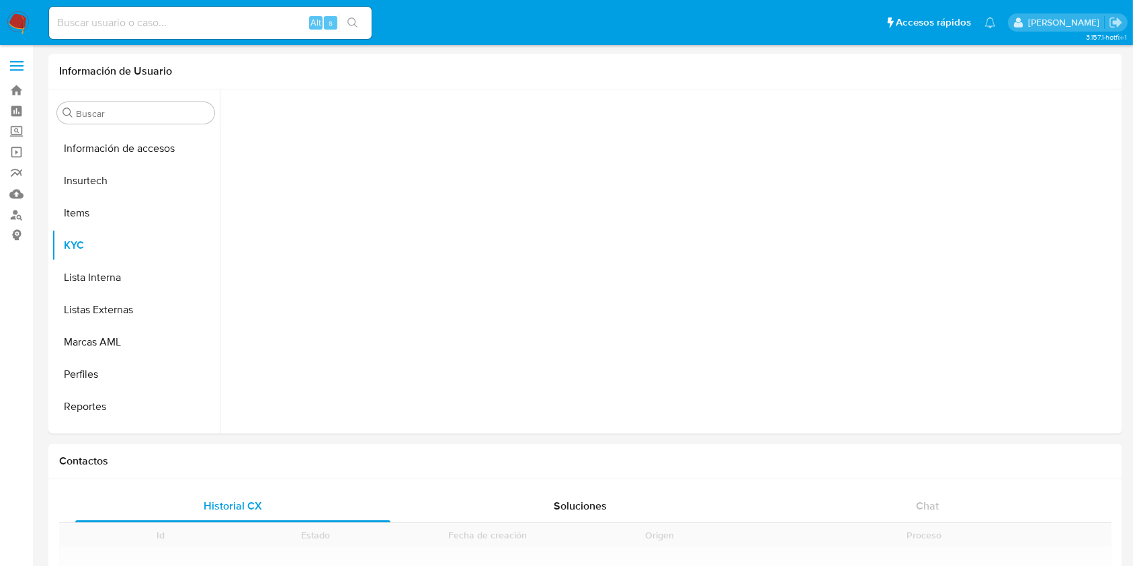
scroll to position [600, 0]
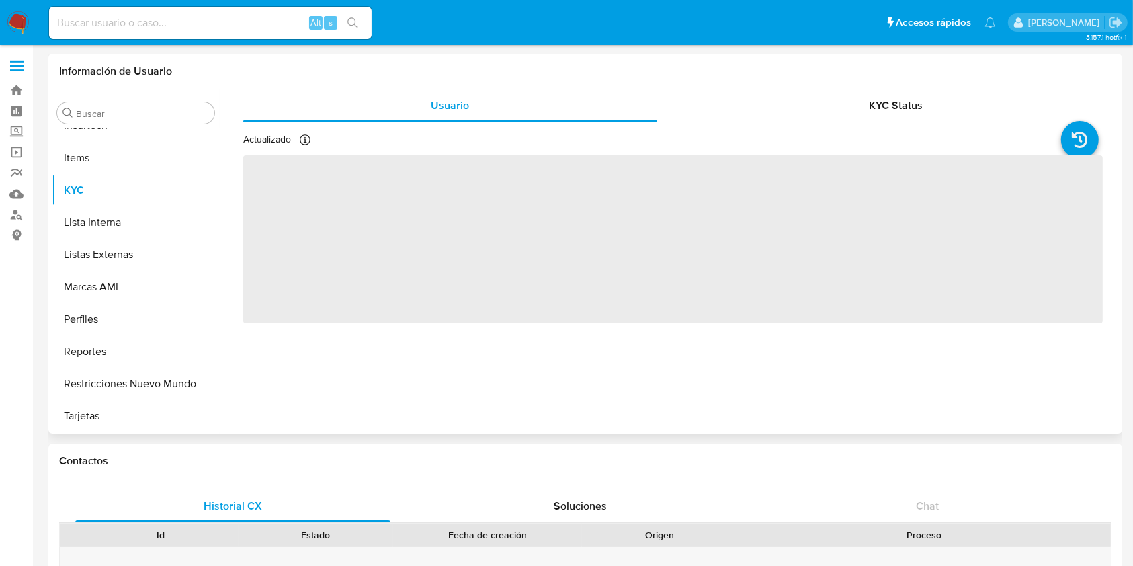
select select "10"
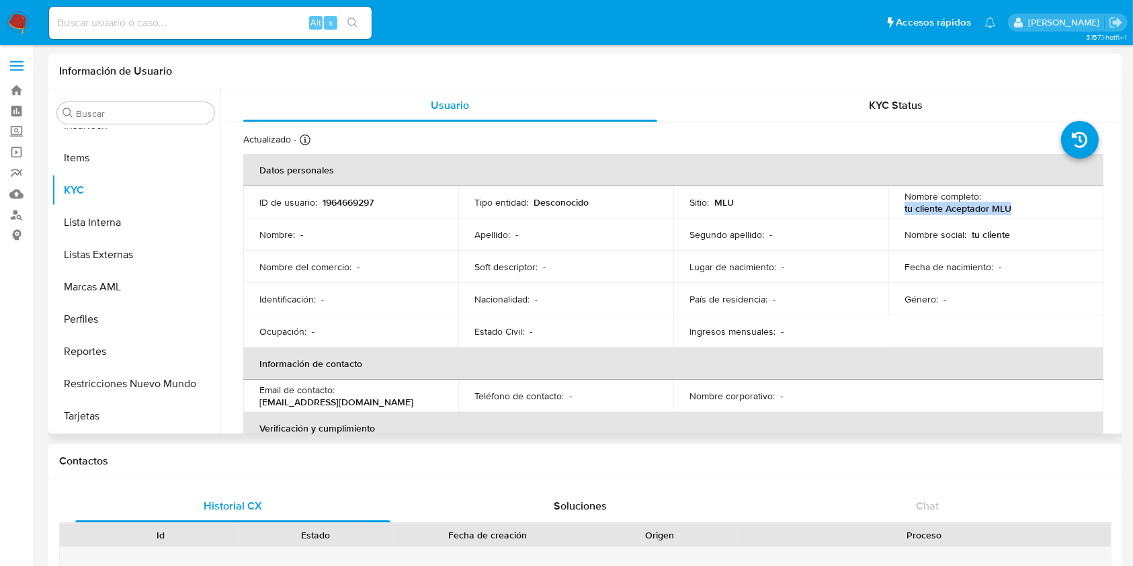
drag, startPoint x: 1012, startPoint y: 207, endPoint x: 898, endPoint y: 209, distance: 114.2
click at [898, 209] on td "Nombre completo : tu cliente Aceptador MLU" at bounding box center [995, 202] width 215 height 32
copy p "tu cliente Aceptador MLU"
click at [191, 23] on input at bounding box center [210, 22] width 322 height 17
paste input "SkSl75ehAgepfzQQrp2fqhxs"
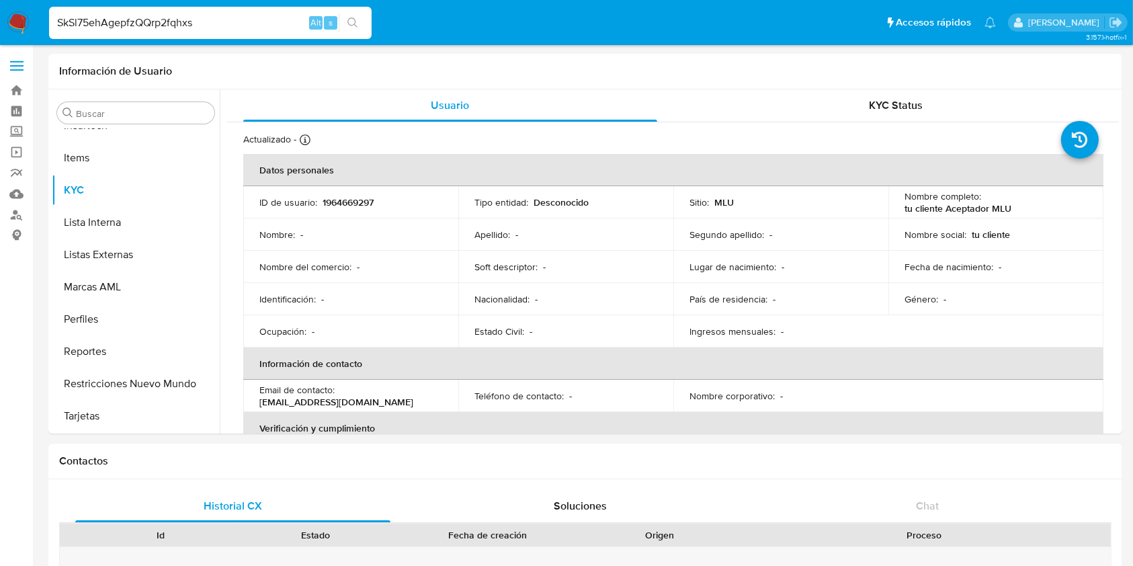
type input "SkSl75ehAgepfzQQrp2fqhxs"
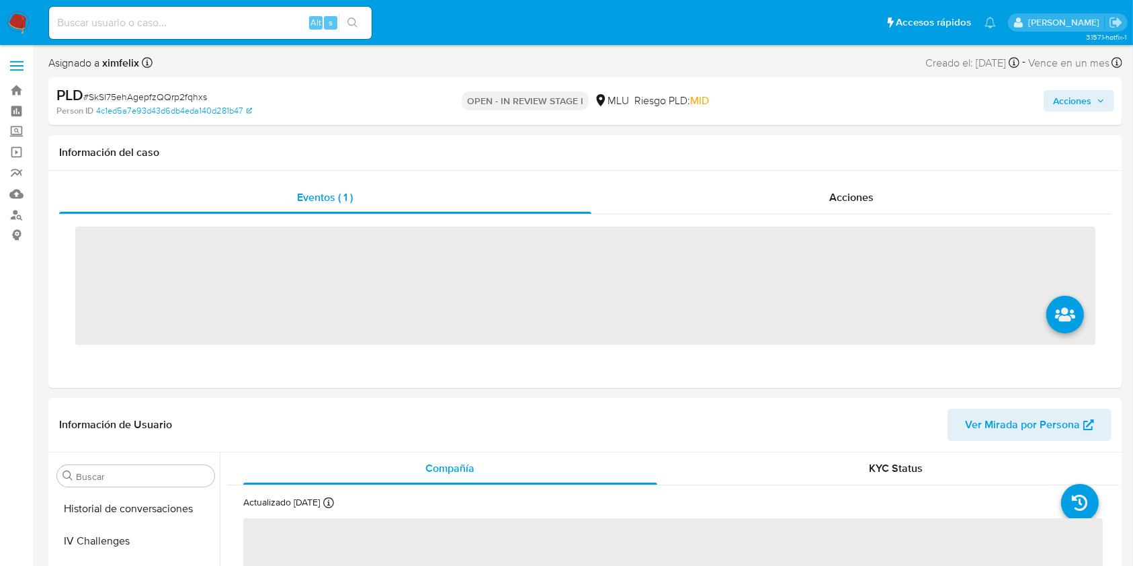
scroll to position [600, 0]
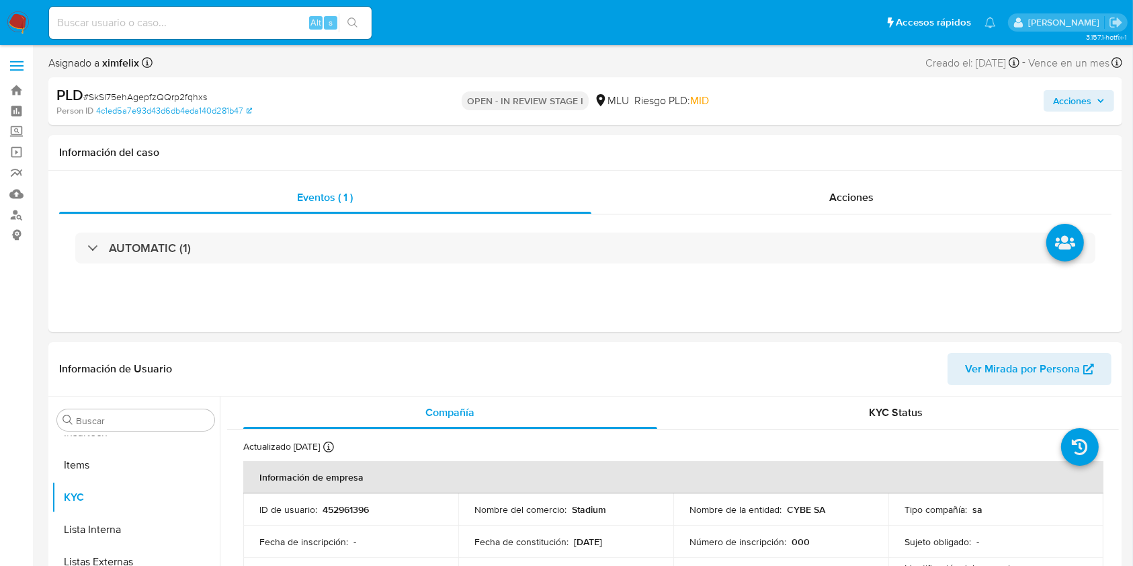
select select "10"
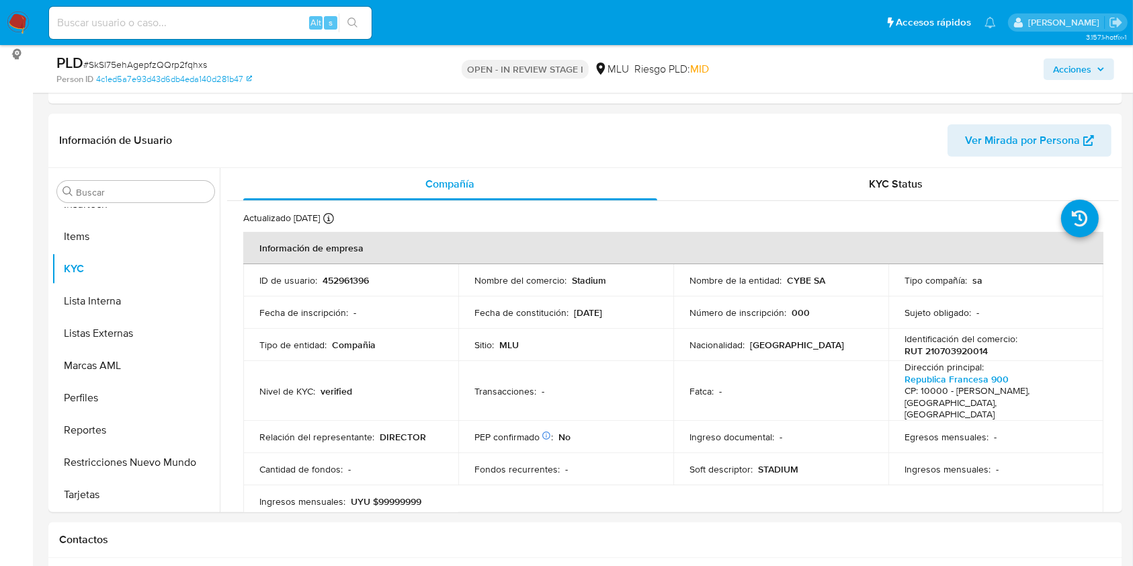
scroll to position [224, 0]
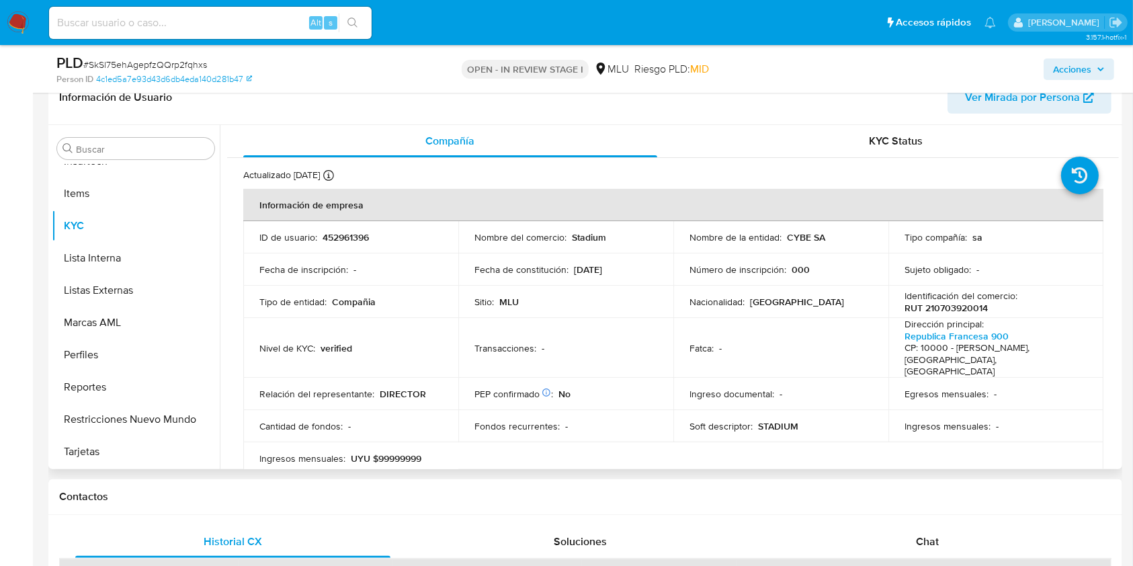
drag, startPoint x: 1118, startPoint y: 158, endPoint x: 1119, endPoint y: 165, distance: 6.8
click at [1119, 165] on div "Buscar Anticipos de dinero Archivos adjuntos CBT Cruces y Relaciones Créditos C…" at bounding box center [585, 297] width 1074 height 344
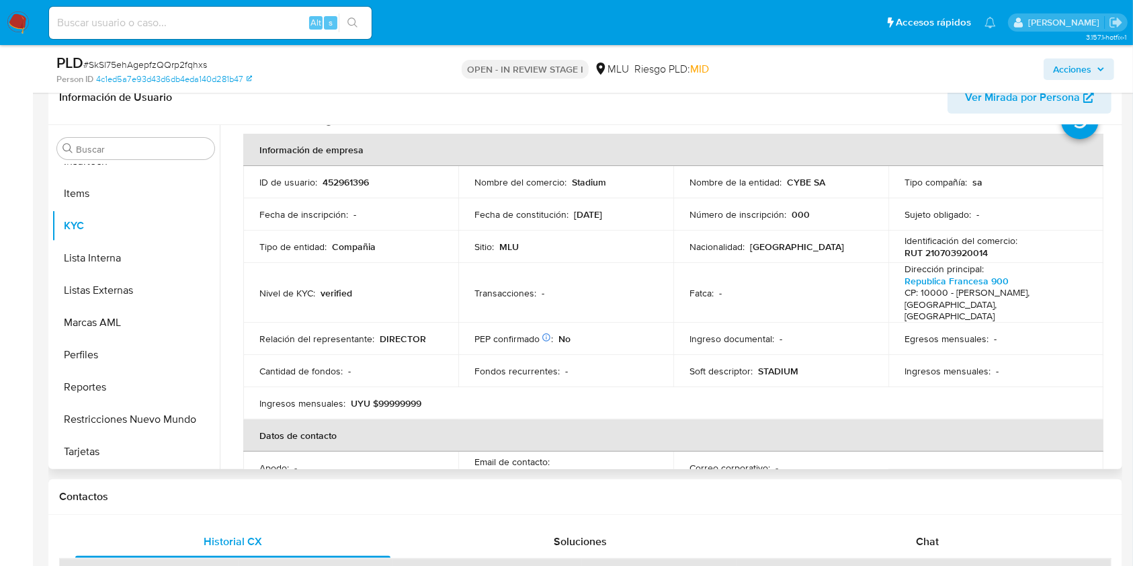
scroll to position [69, 0]
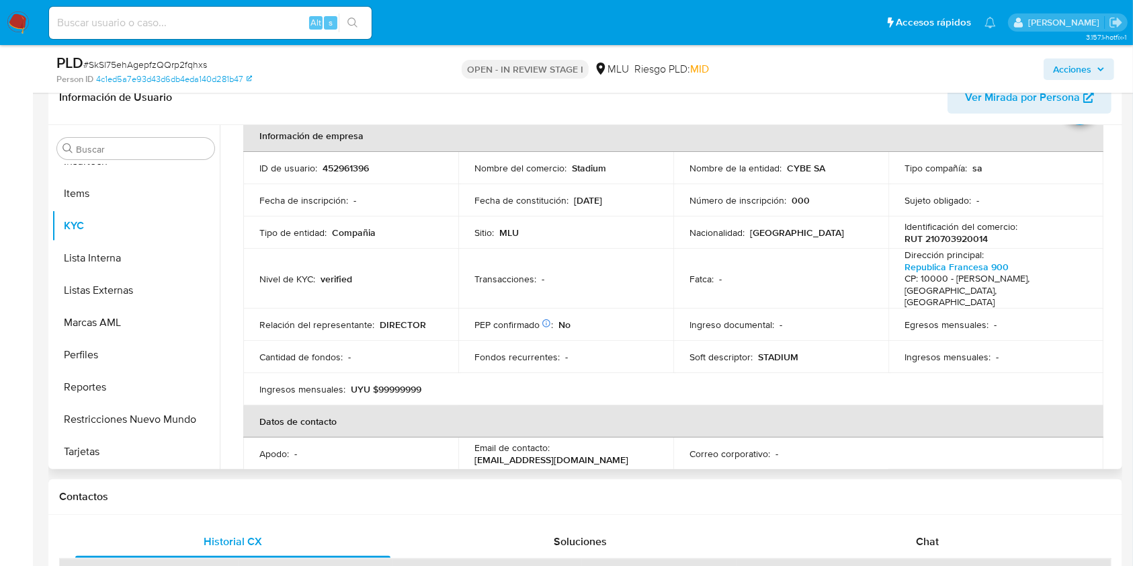
click at [1040, 406] on th "Datos de contacto" at bounding box center [673, 421] width 860 height 32
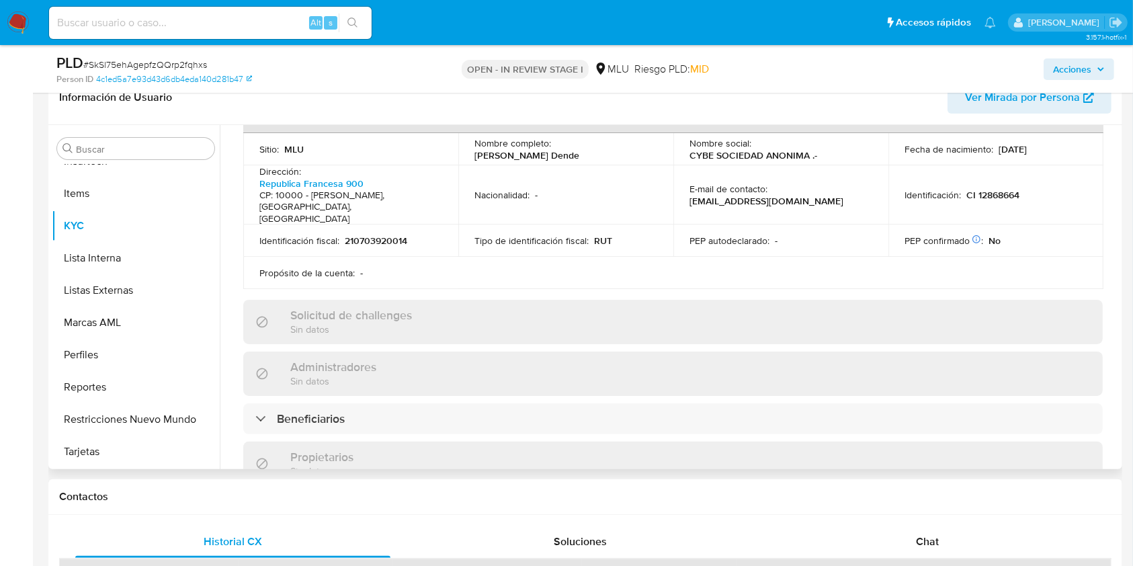
scroll to position [259, 0]
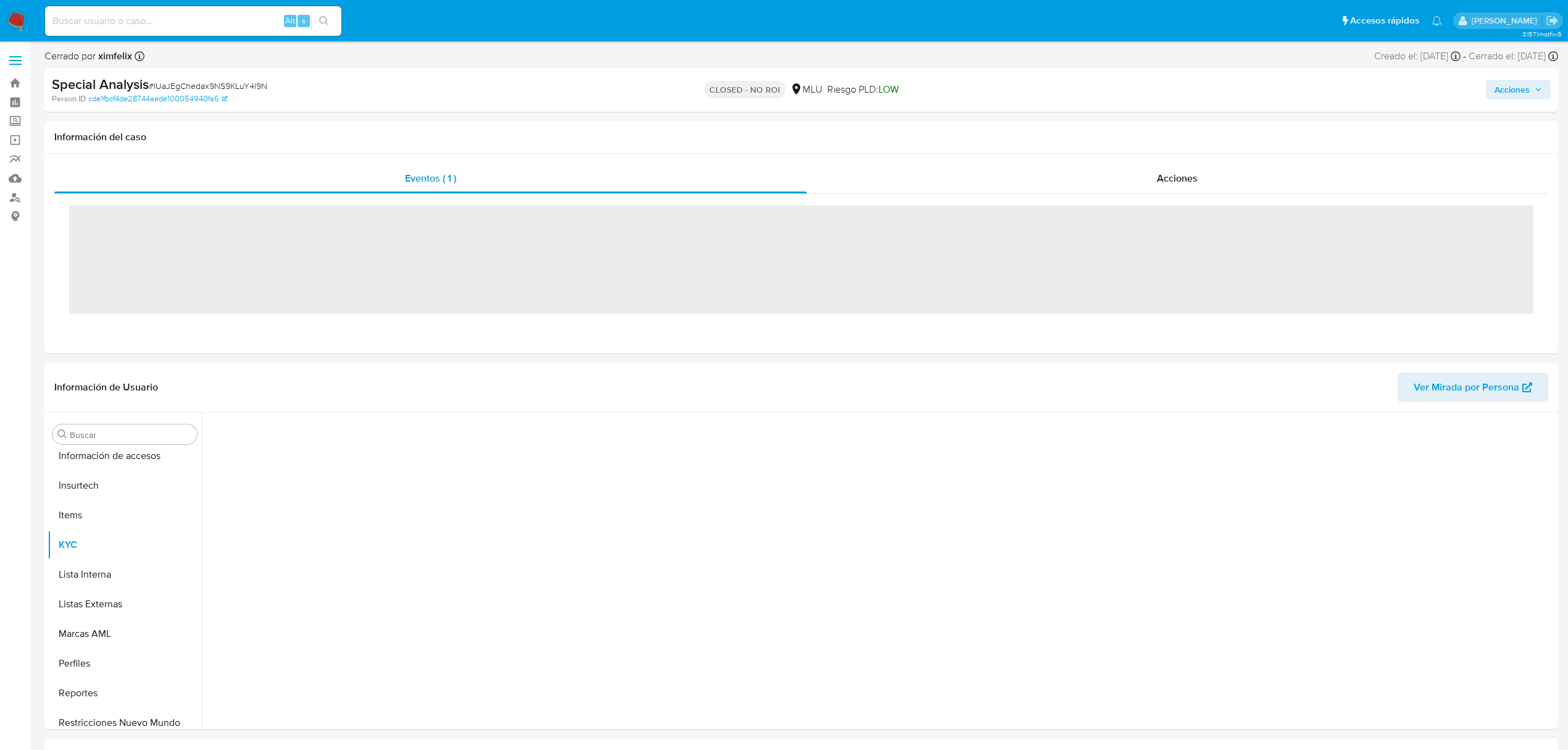
scroll to position [551, 0]
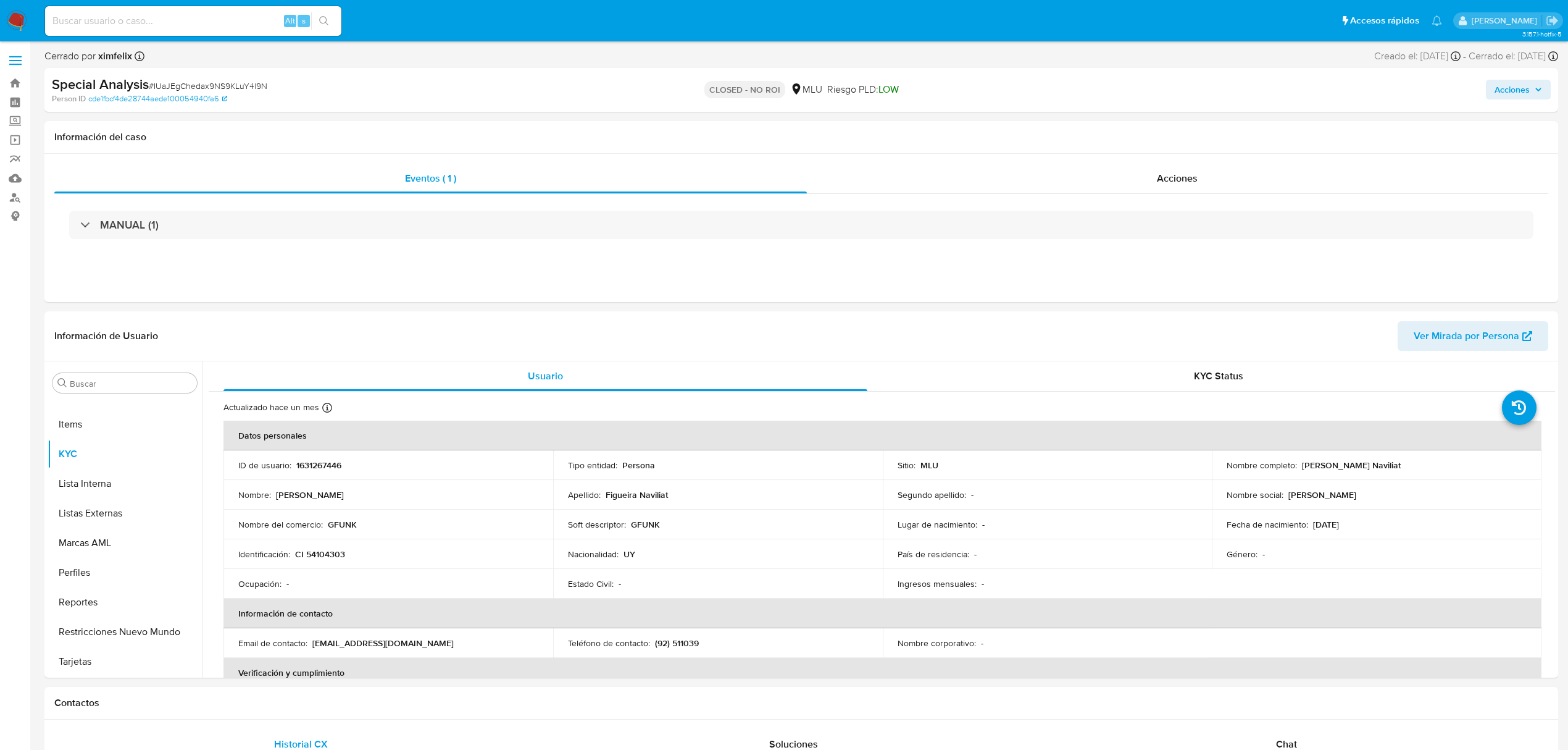
select select "10"
click at [205, 35] on div "Alt s" at bounding box center [193, 21] width 296 height 29
click at [213, 16] on input at bounding box center [193, 20] width 296 height 16
paste input "wtA4VJF5ozcFXcFm9rAeMPKZ"
type input "wtA4VJF5ozcFXcFm9rAeMPKZ"
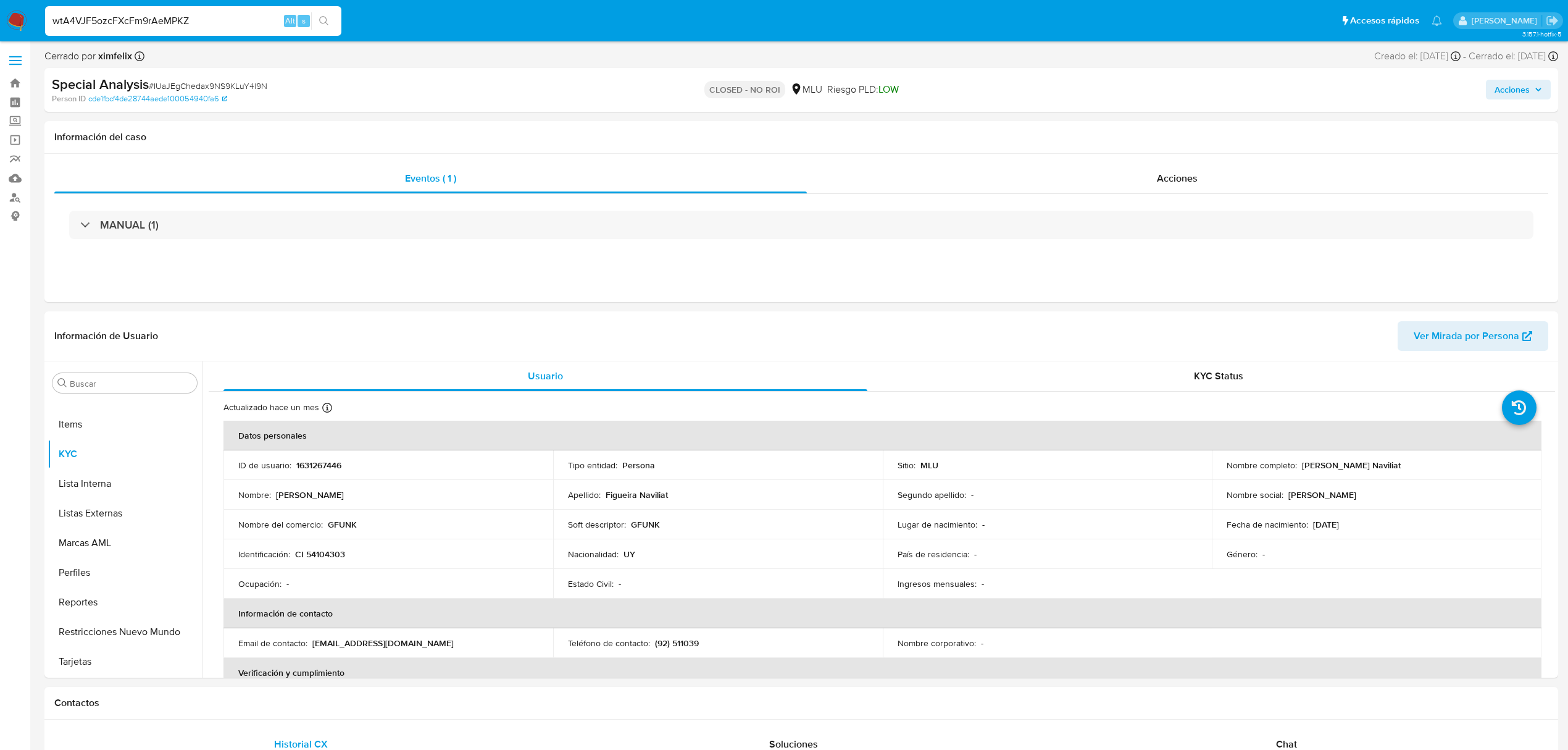
click at [324, 22] on icon "search-icon" at bounding box center [324, 20] width 10 height 10
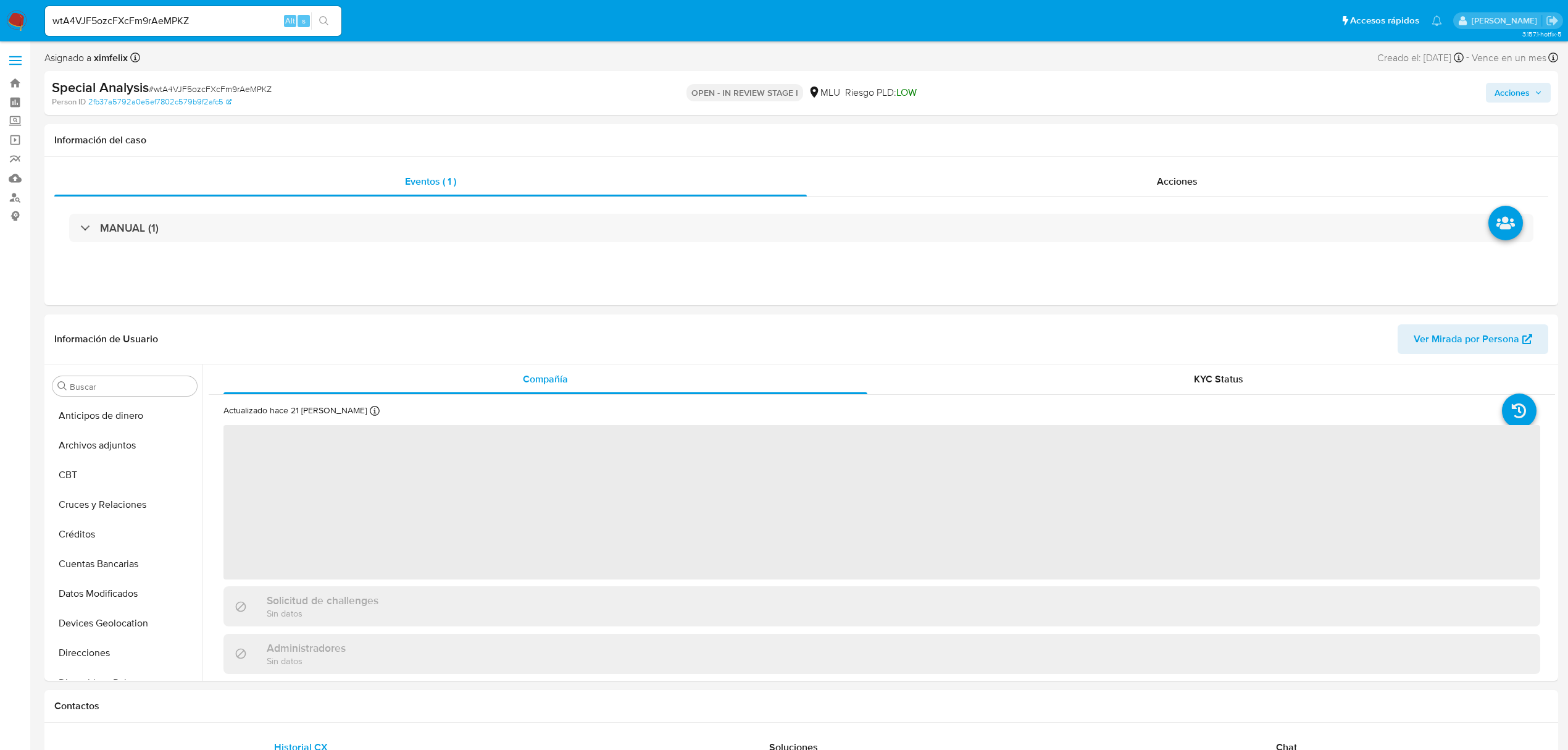
select select "10"
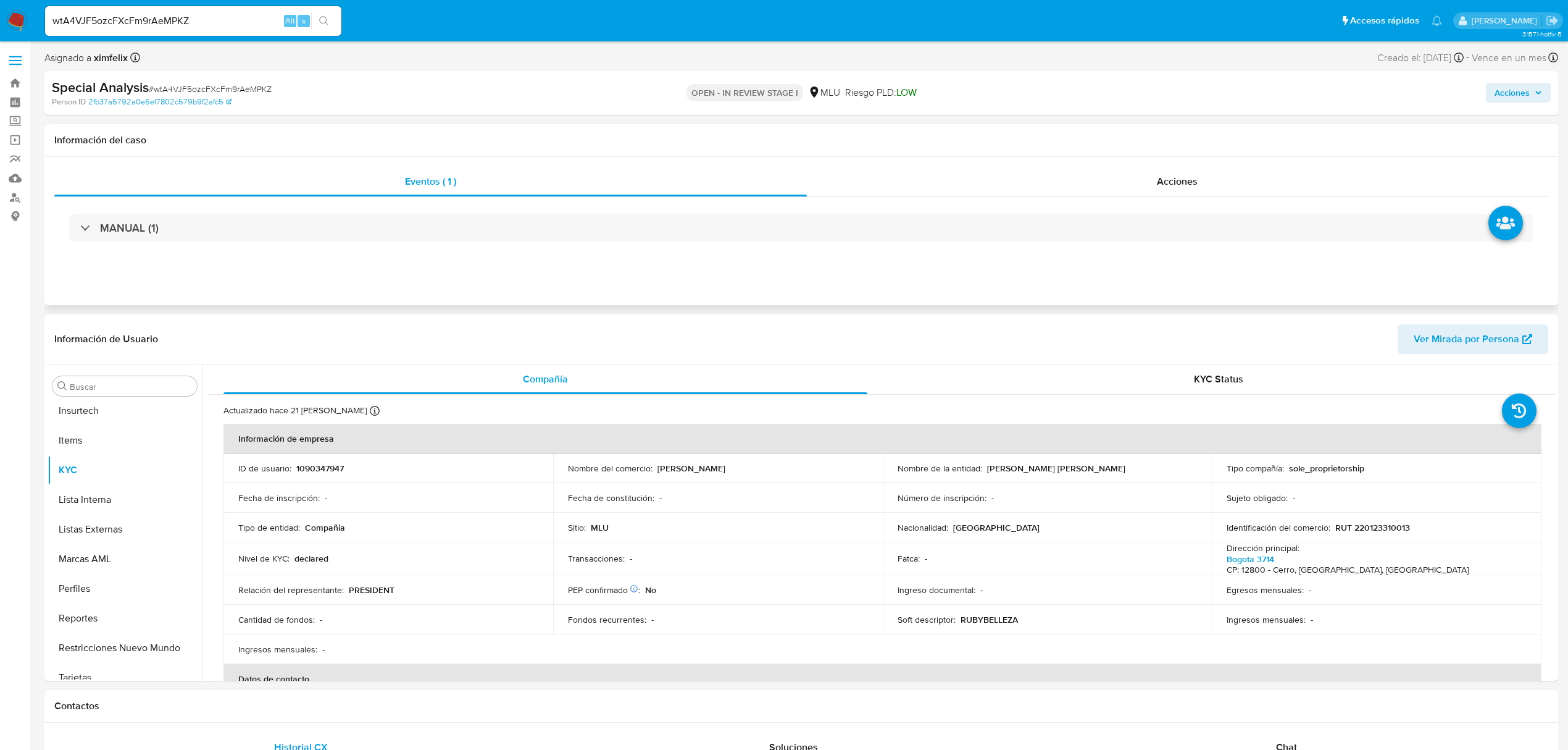
scroll to position [551, 0]
click at [155, 17] on input "wtA4VJF5ozcFXcFm9rAeMPKZ" at bounding box center [193, 20] width 296 height 16
paste input "SkSl75ehAgepfzQQrp2fqhxs"
type input "SkSl75ehAgepfzQQrp2fqhxs"
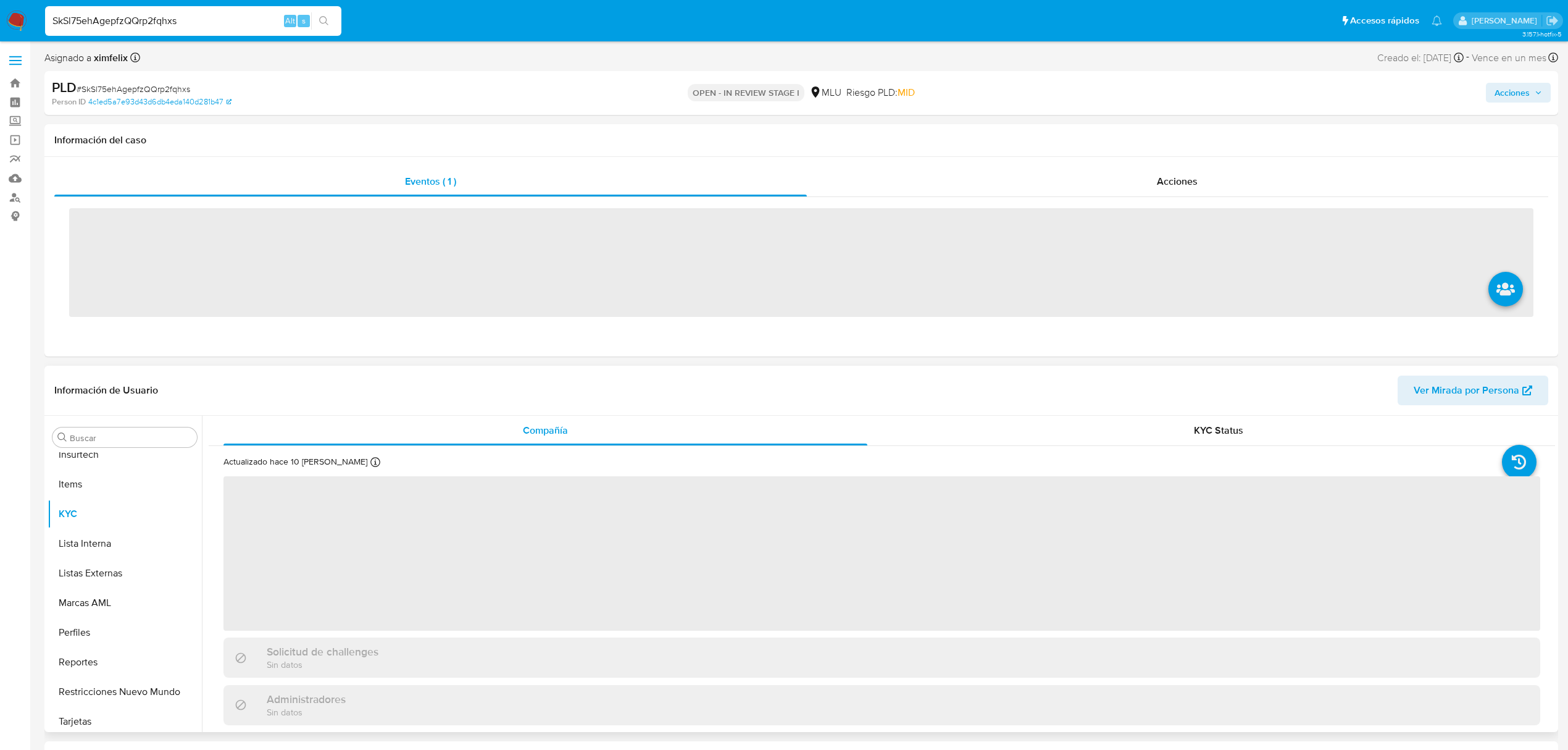
scroll to position [551, 0]
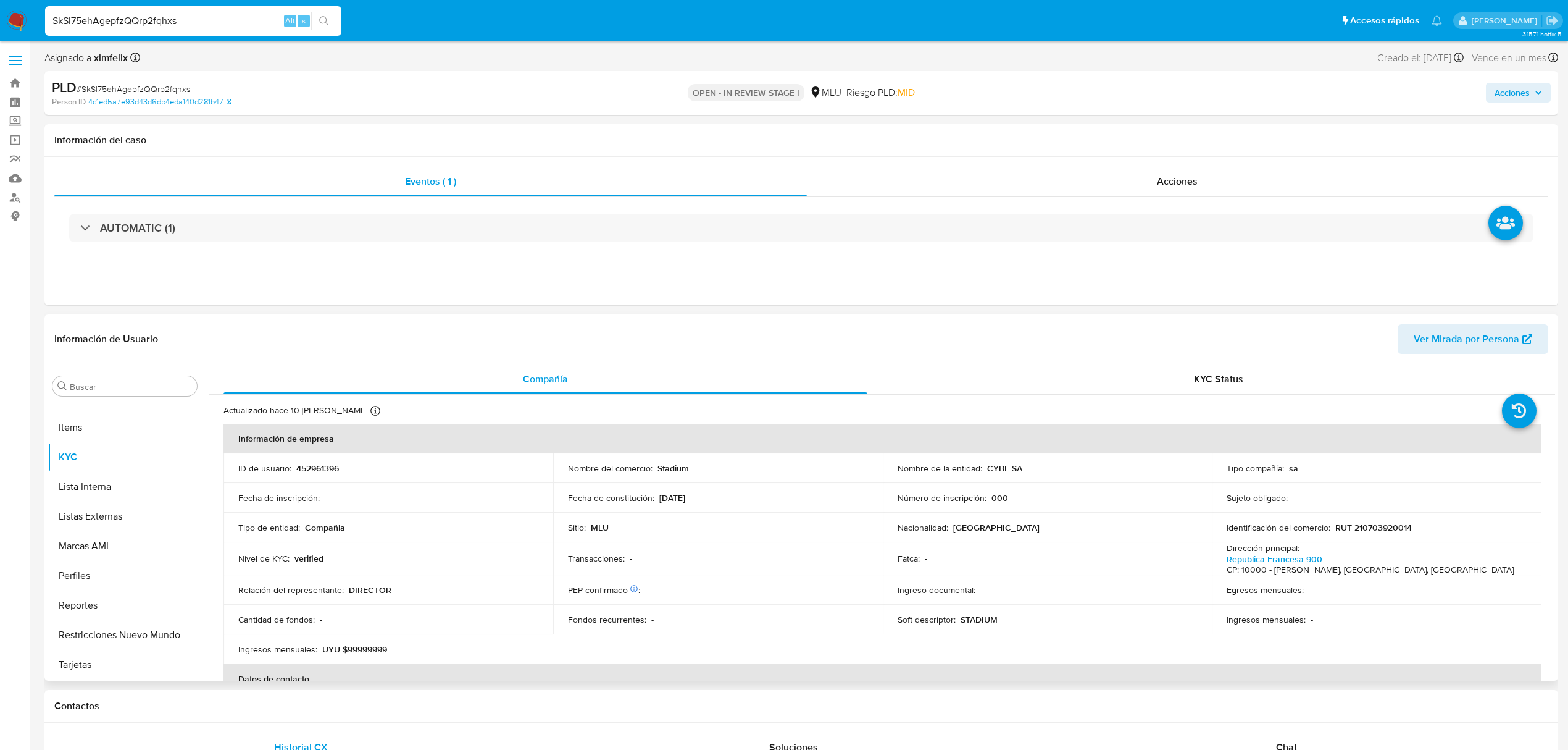
select select "10"
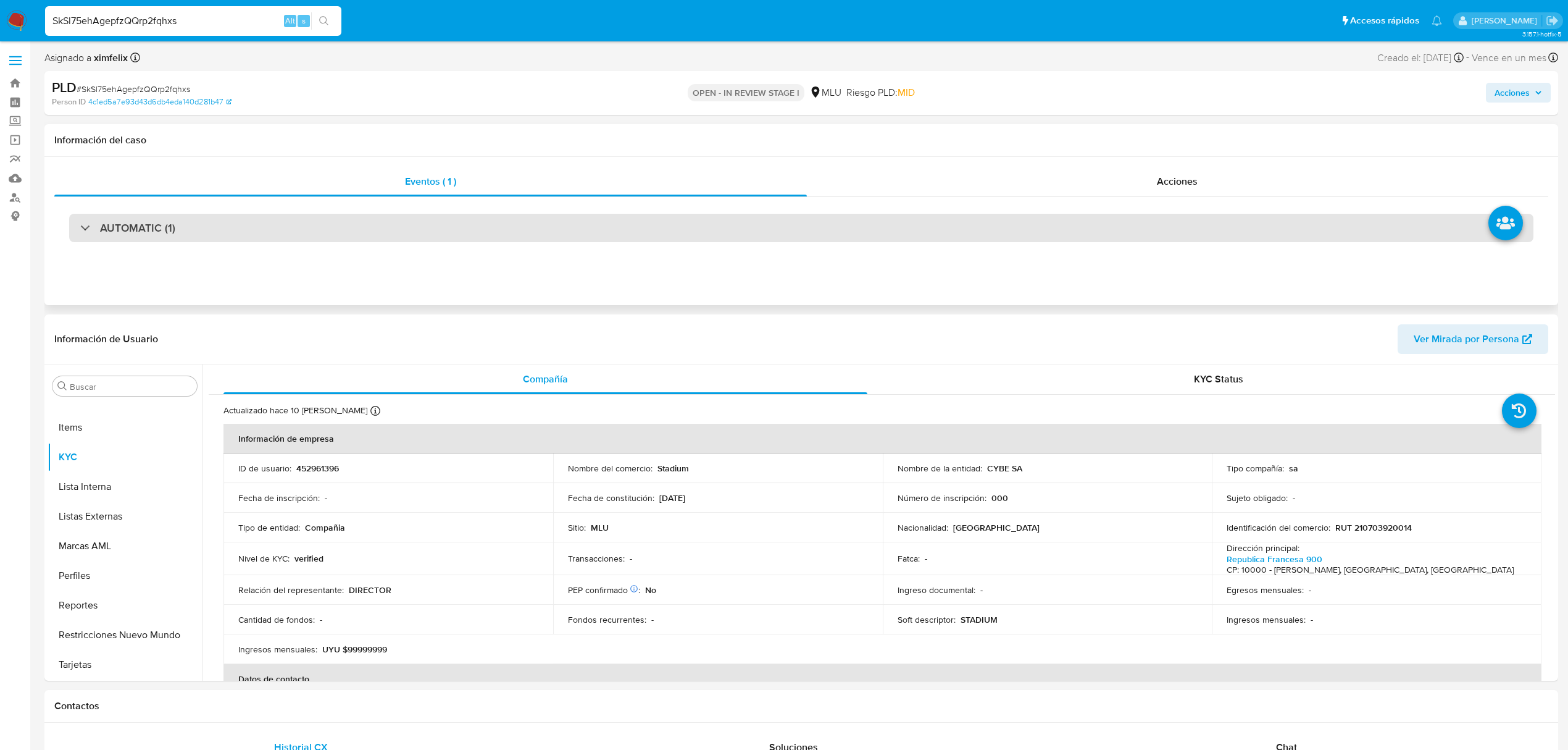
click at [568, 222] on div "AUTOMATIC (1)" at bounding box center [801, 227] width 1465 height 28
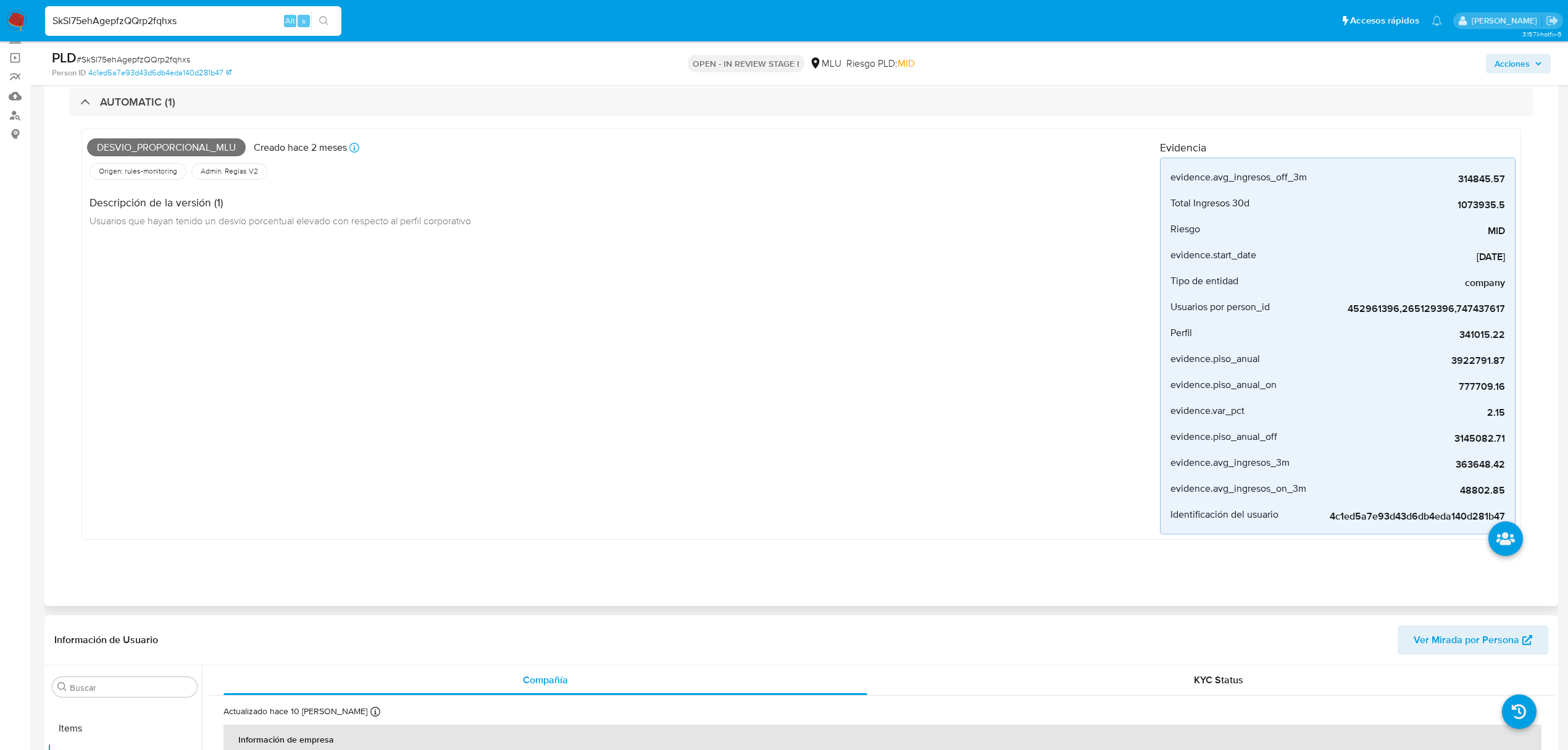
scroll to position [411, 0]
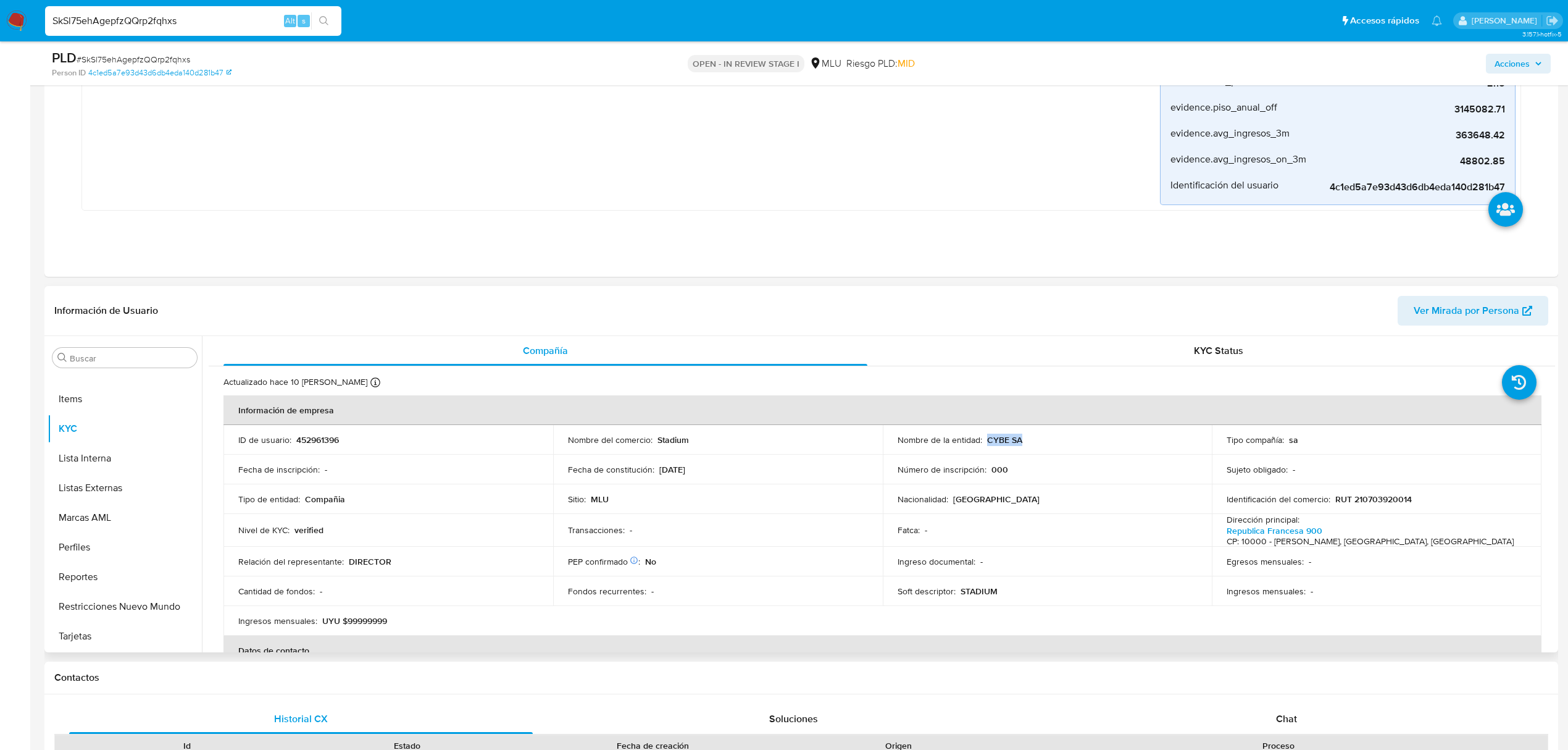
drag, startPoint x: 1025, startPoint y: 440, endPoint x: 985, endPoint y: 441, distance: 40.0
click at [985, 441] on div "Nombre de la entidad : CYBE SA" at bounding box center [1048, 439] width 301 height 11
copy p "CYBE SA"
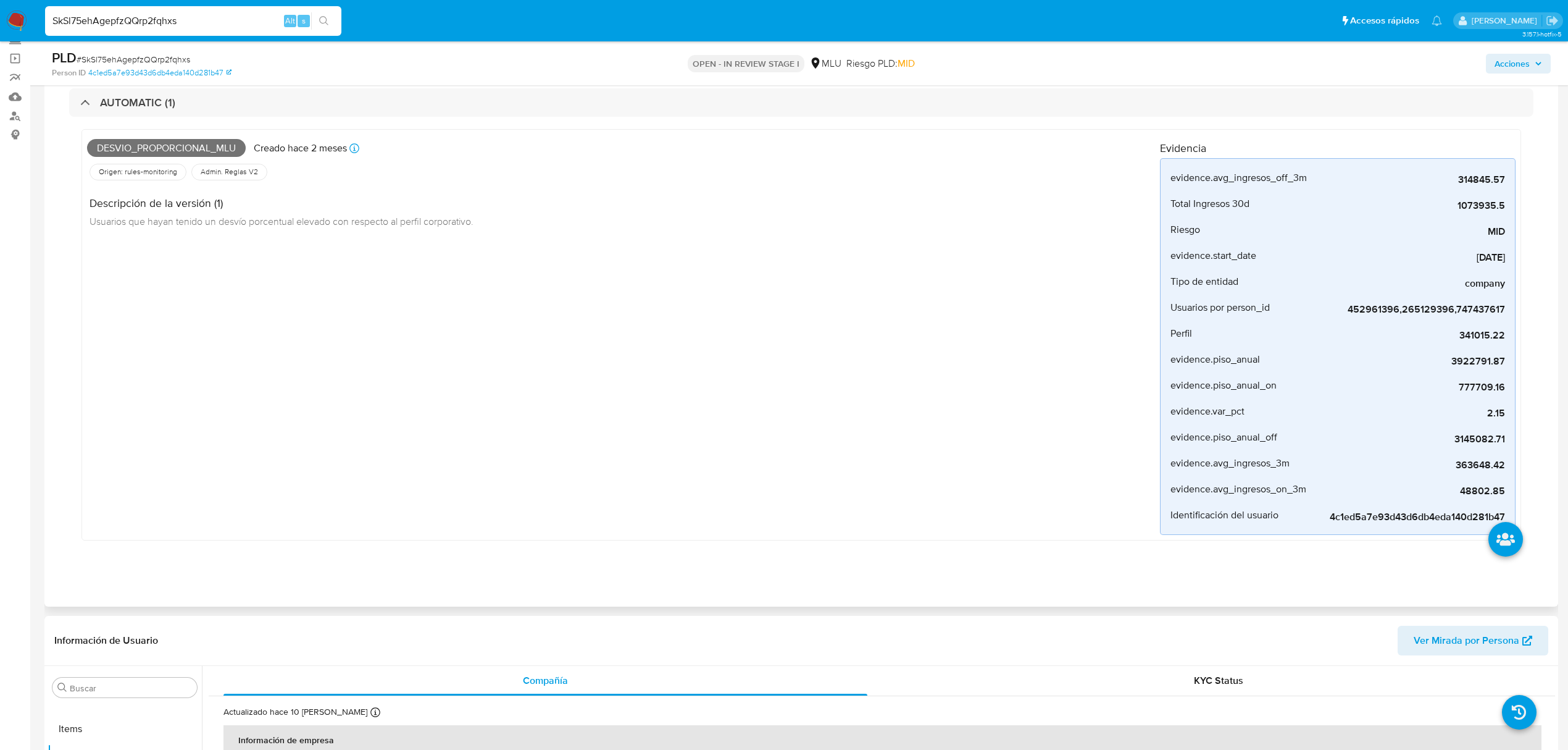
scroll to position [0, 0]
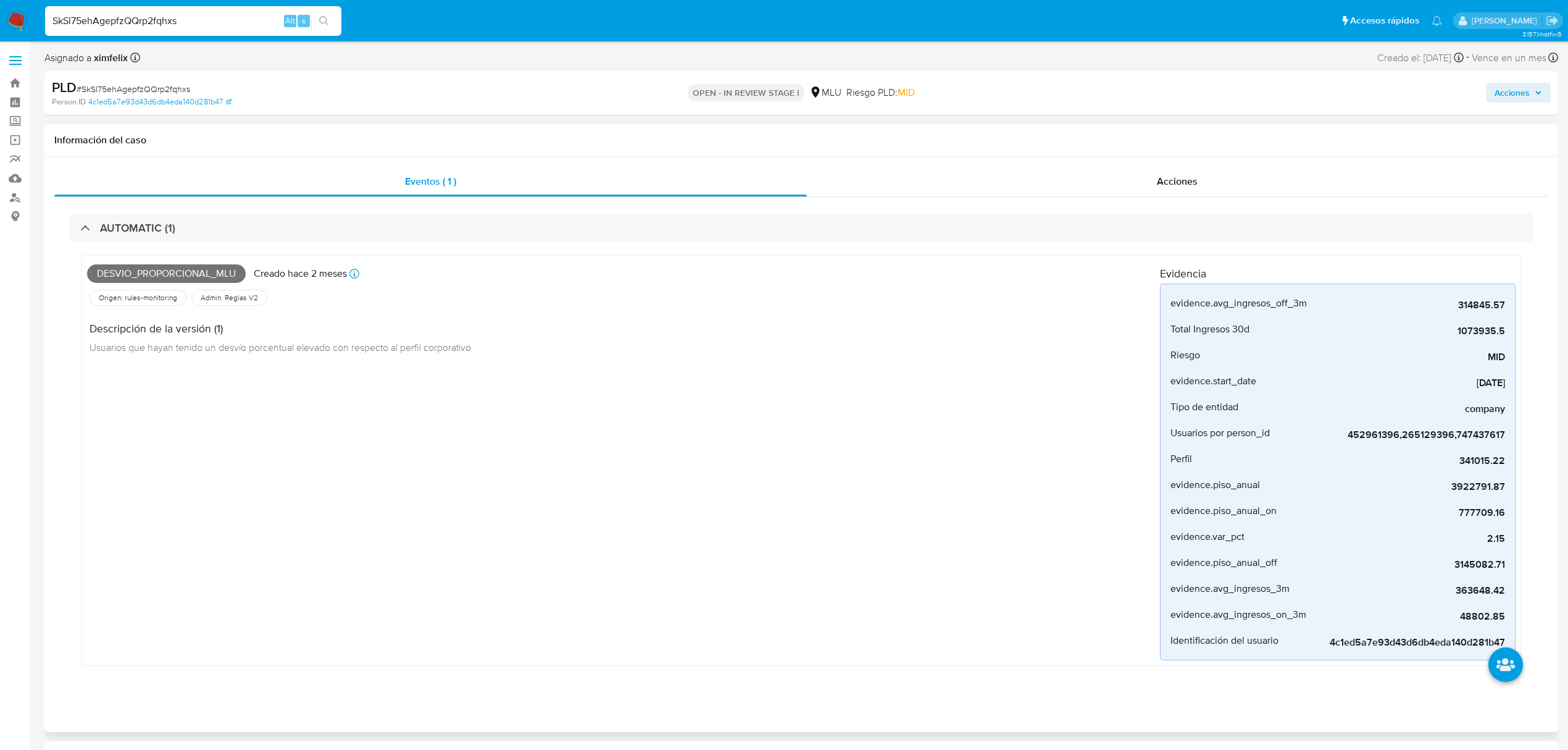
click at [174, 272] on span "Desvio_proporcional_mlu" at bounding box center [166, 274] width 159 height 18
copy span "Desvio_proporcional_mlu"
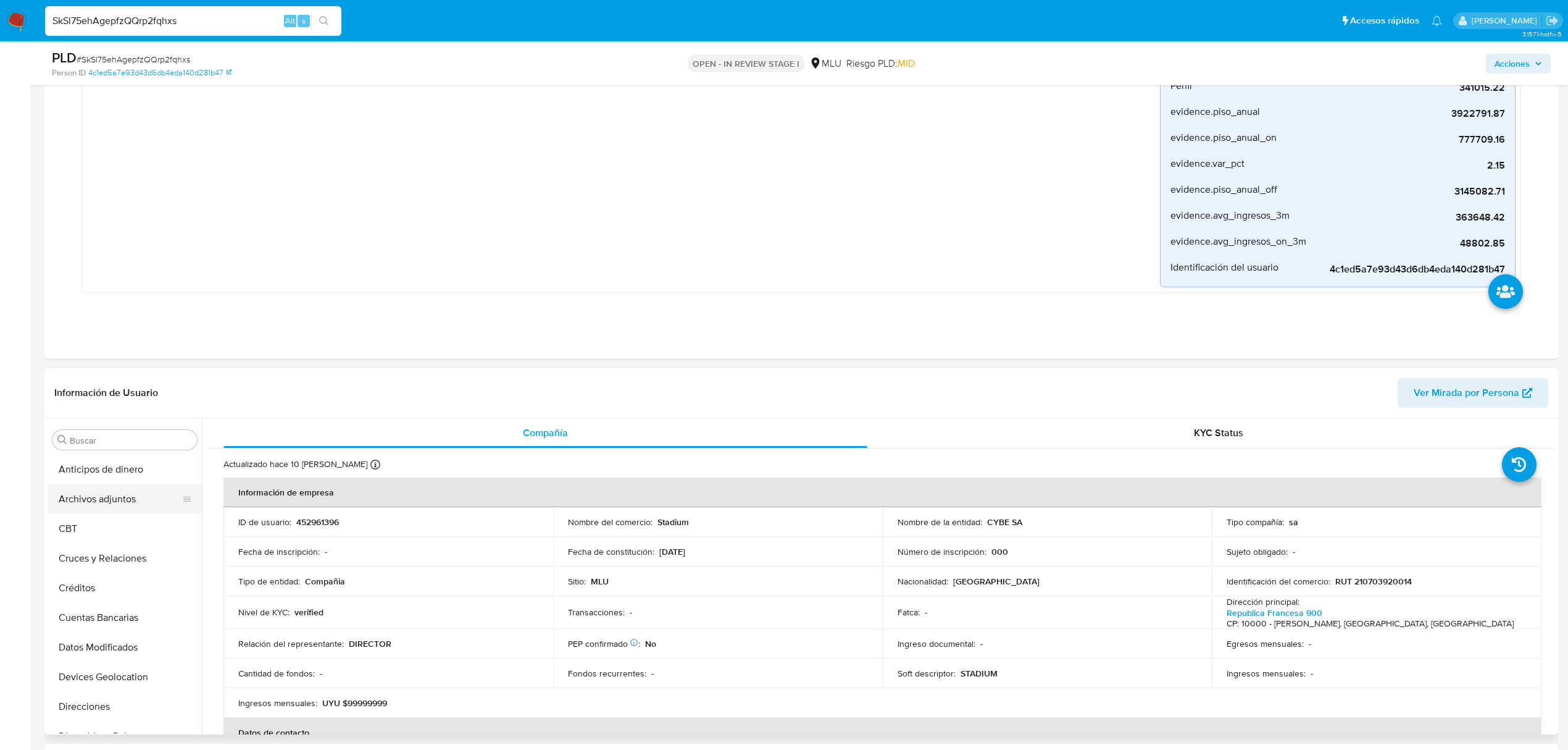
drag, startPoint x: 112, startPoint y: 495, endPoint x: 125, endPoint y: 507, distance: 17.7
click at [114, 496] on button "Archivos adjuntos" at bounding box center [125, 499] width 154 height 29
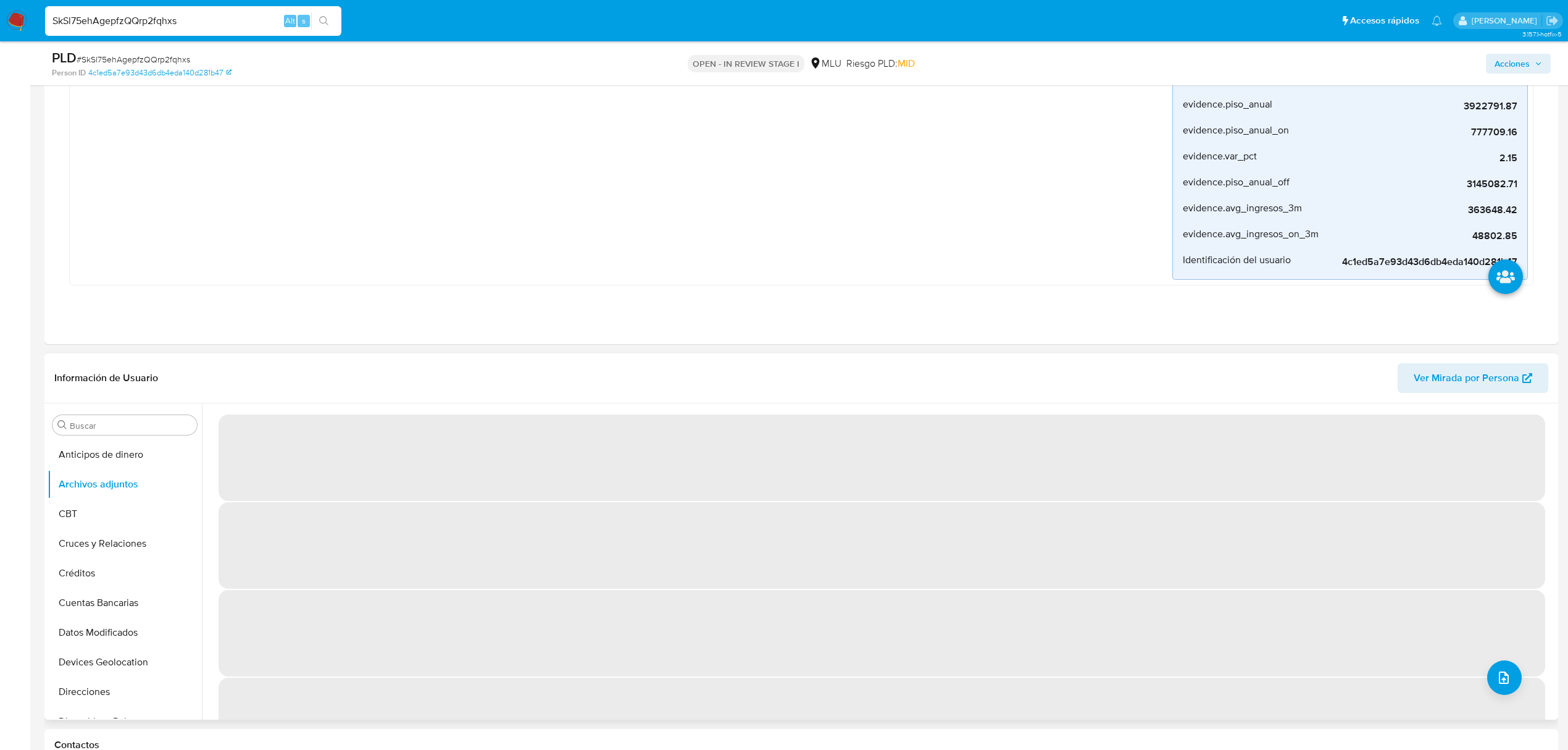
click at [1472, 377] on span "Ver Mirada por Persona" at bounding box center [1466, 378] width 106 height 29
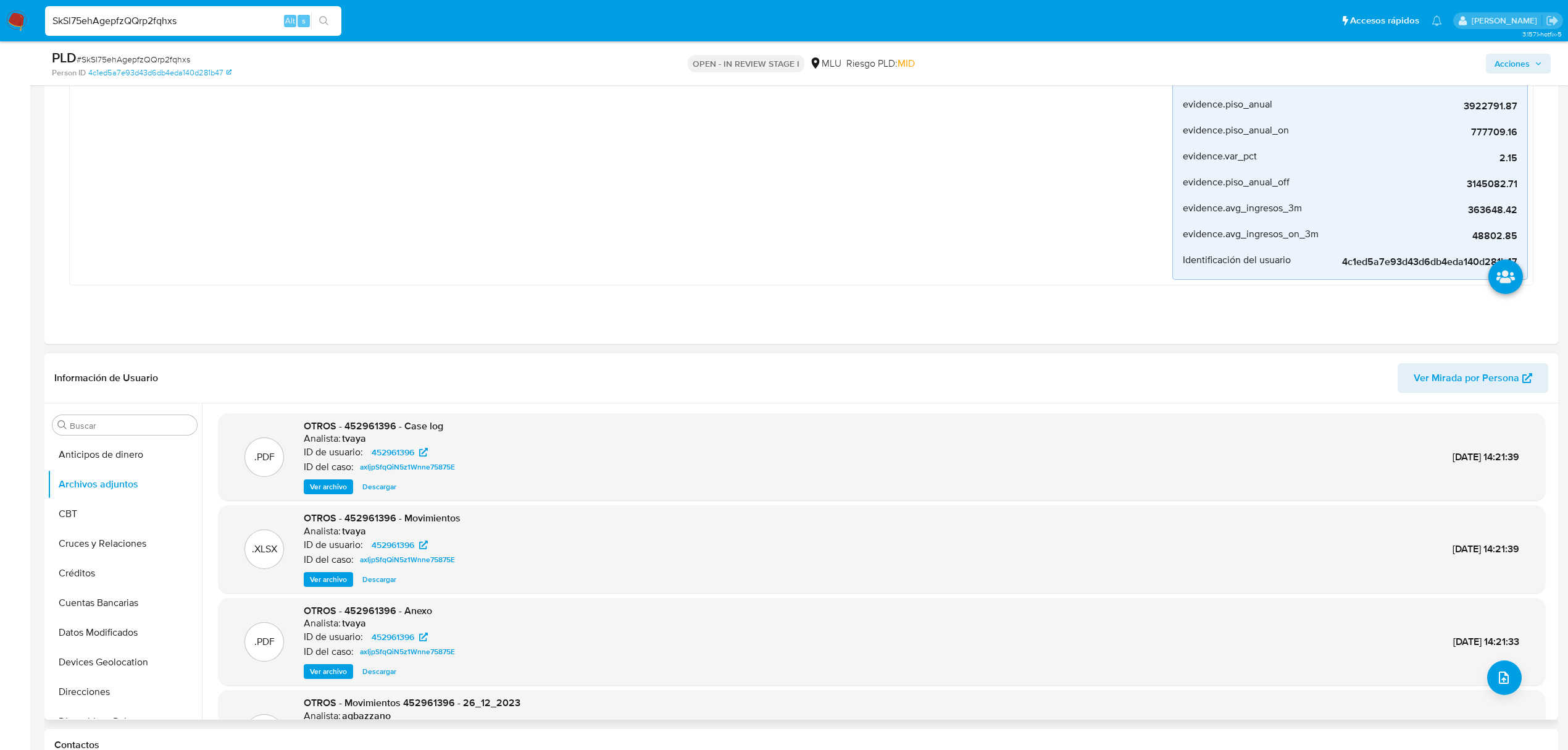
drag, startPoint x: 324, startPoint y: 484, endPoint x: 324, endPoint y: 477, distance: 7.0
click at [324, 483] on span "Ver archivo" at bounding box center [328, 486] width 37 height 12
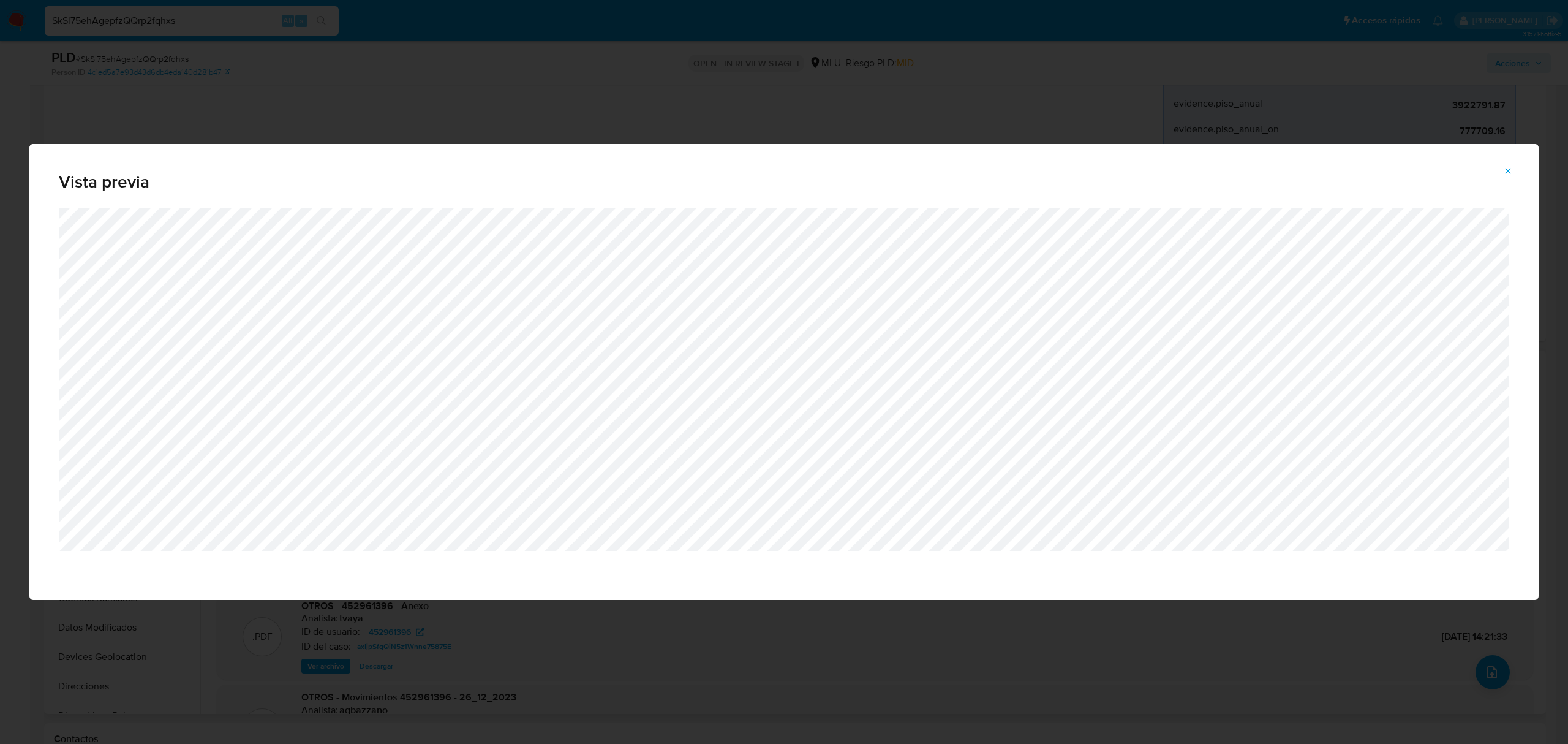
click at [1504, 177] on span "Attachment preview" at bounding box center [1508, 170] width 10 height 17
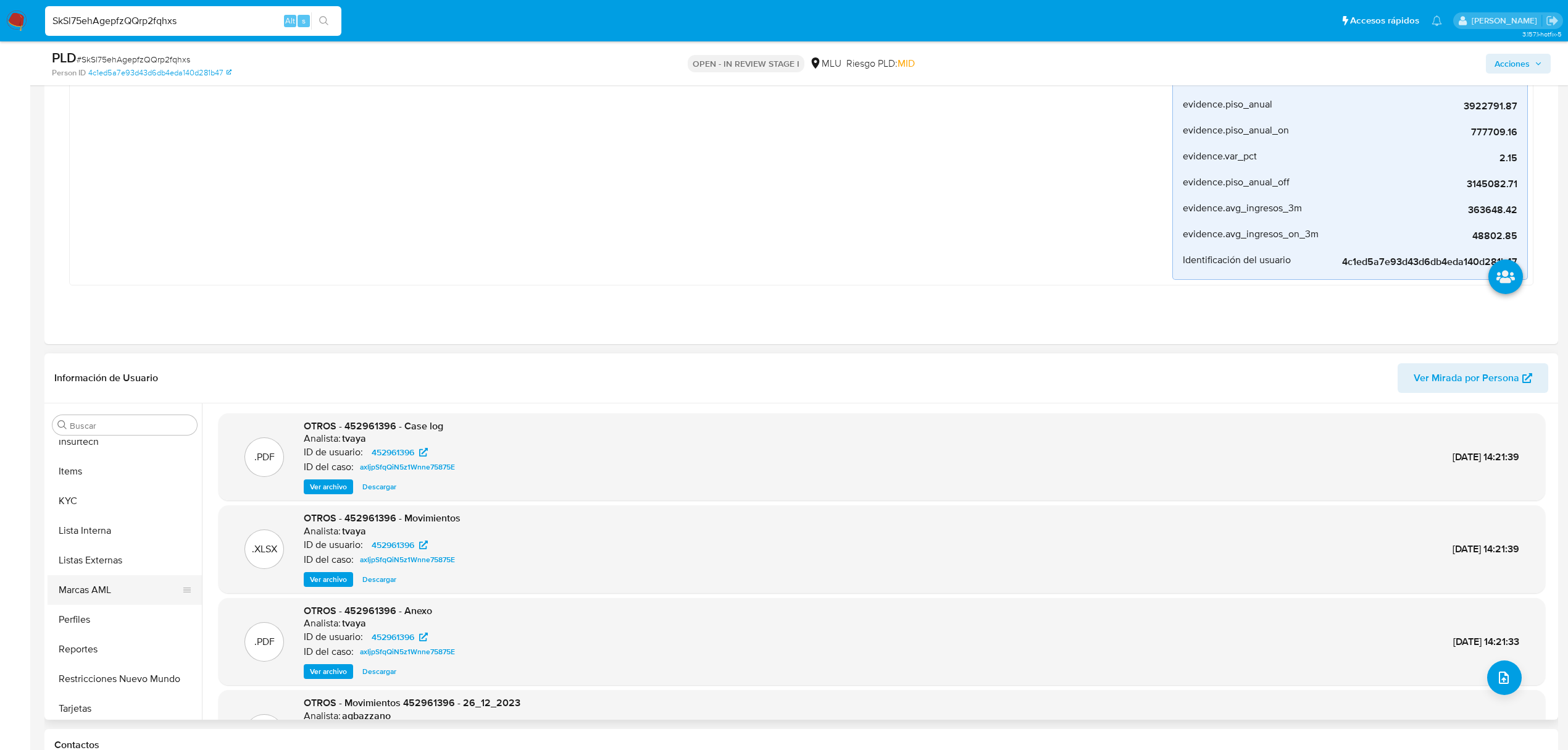
scroll to position [551, 0]
drag, startPoint x: 95, startPoint y: 509, endPoint x: 111, endPoint y: 502, distance: 17.5
click at [97, 507] on button "KYC" at bounding box center [119, 495] width 144 height 29
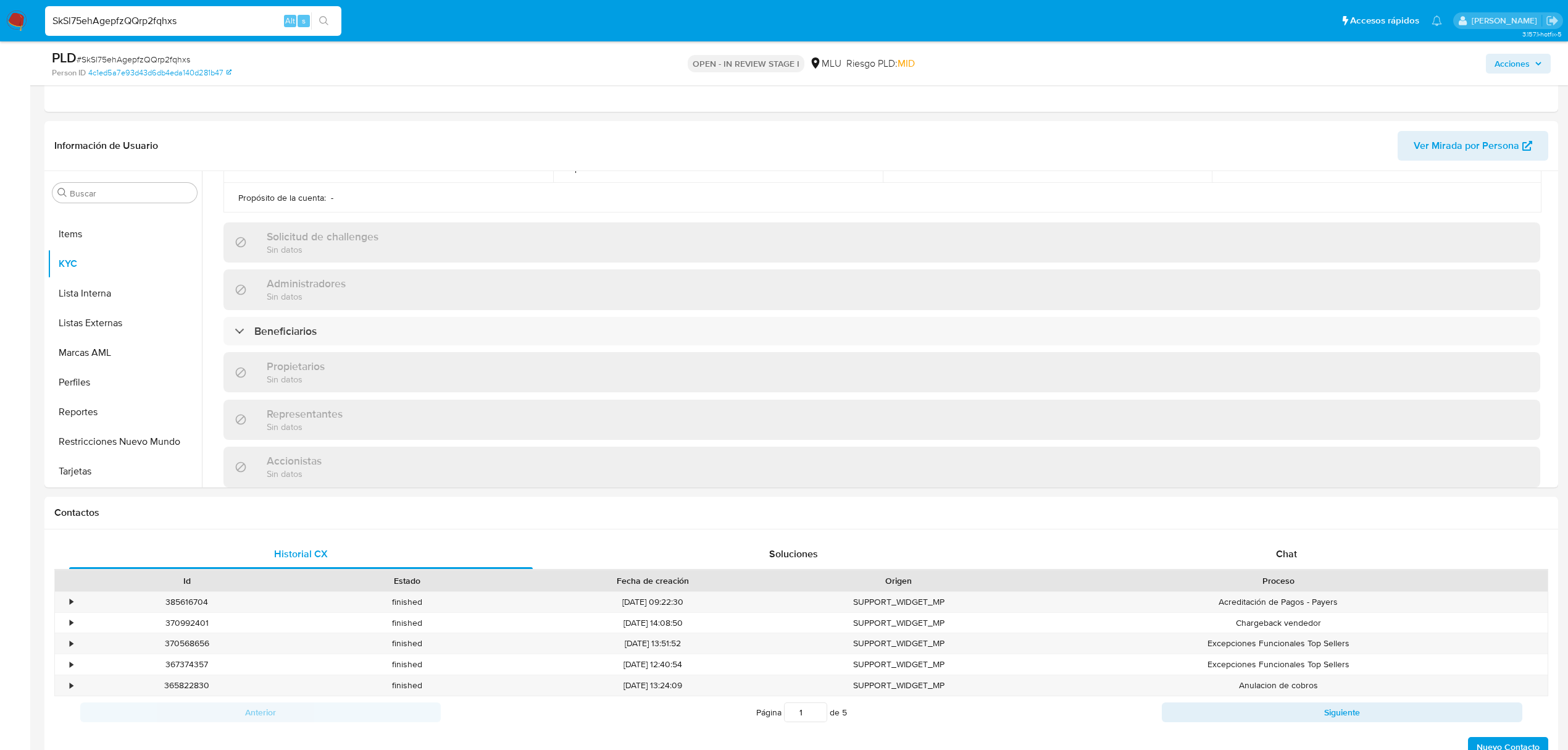
scroll to position [691, 0]
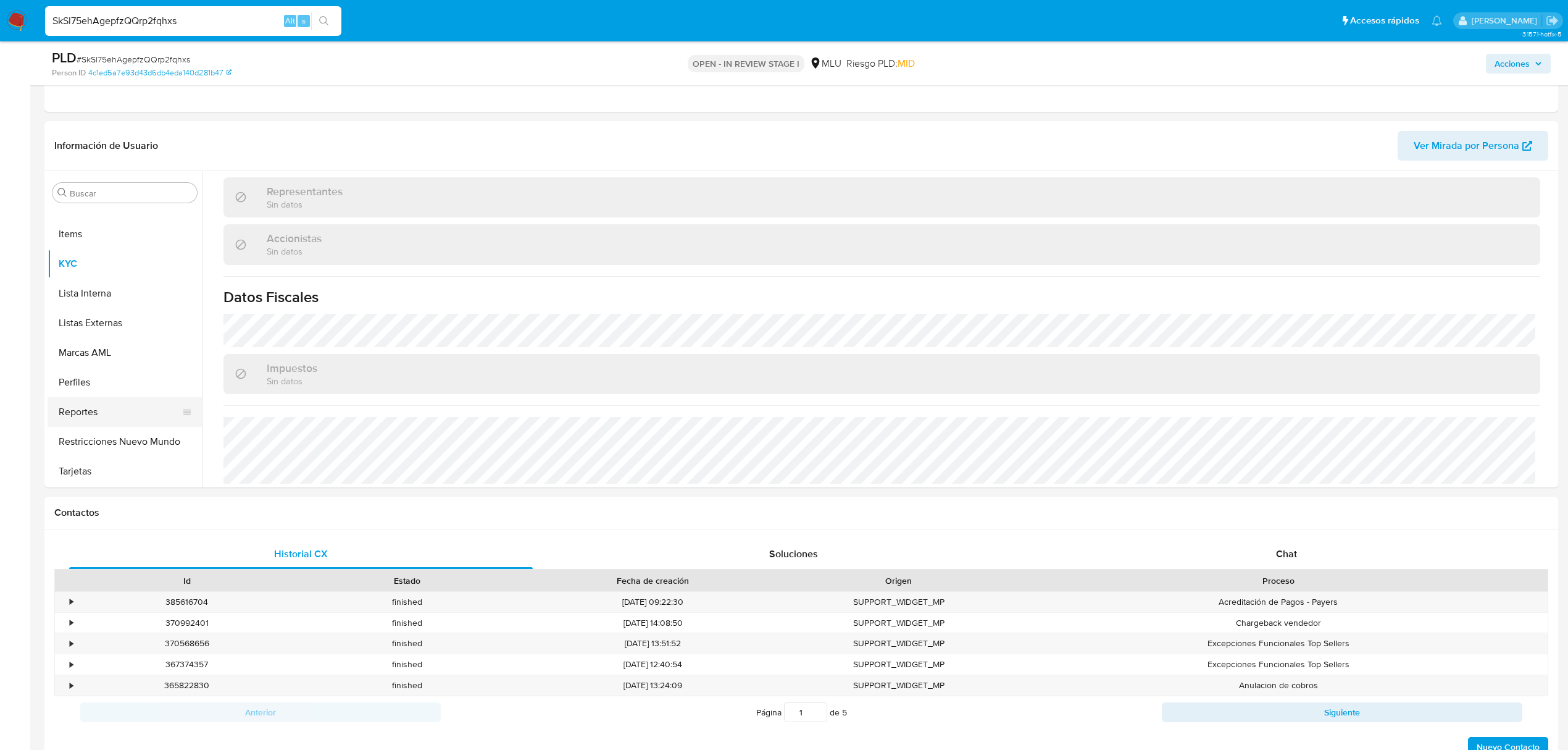
click at [129, 387] on button "Perfiles" at bounding box center [125, 382] width 154 height 29
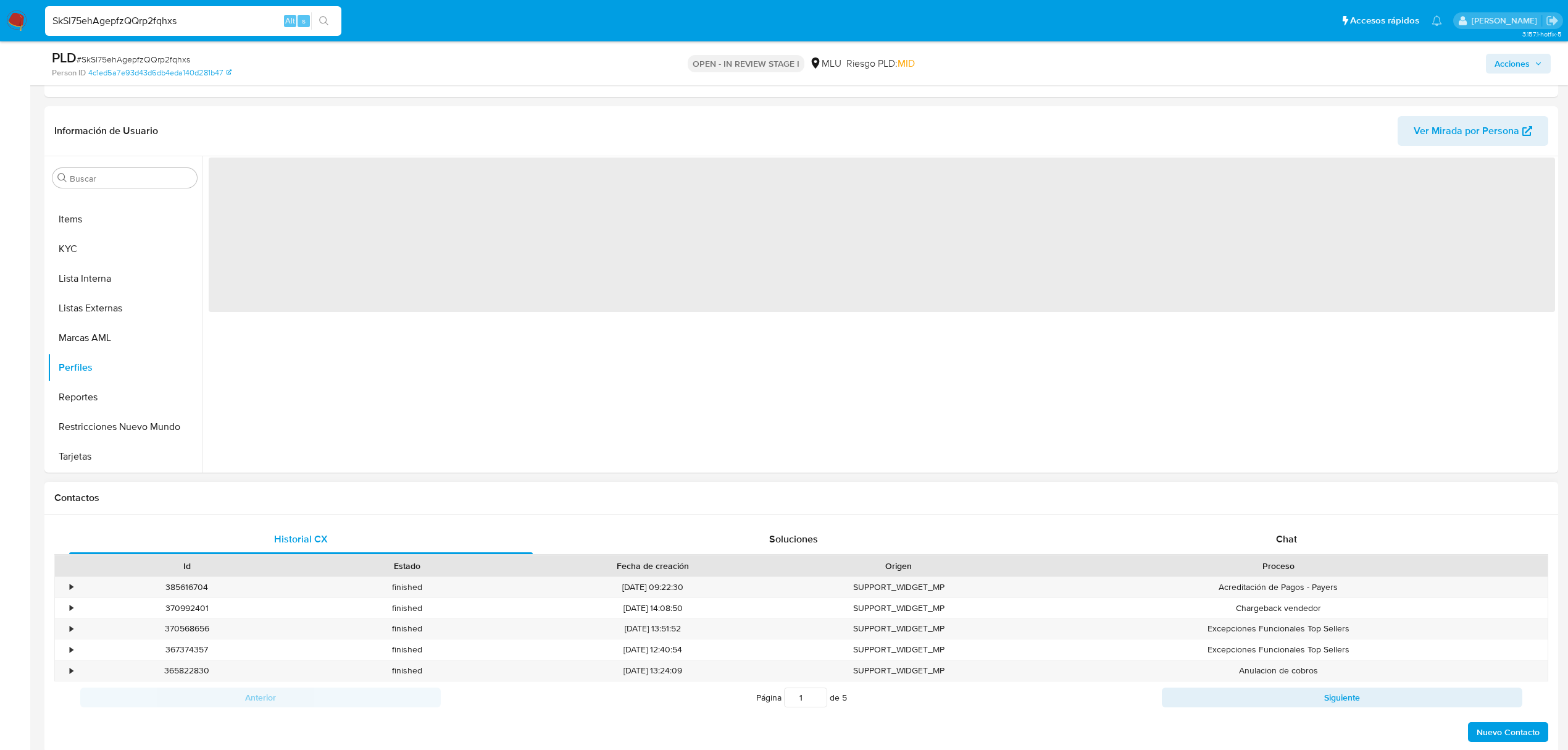
scroll to position [0, 0]
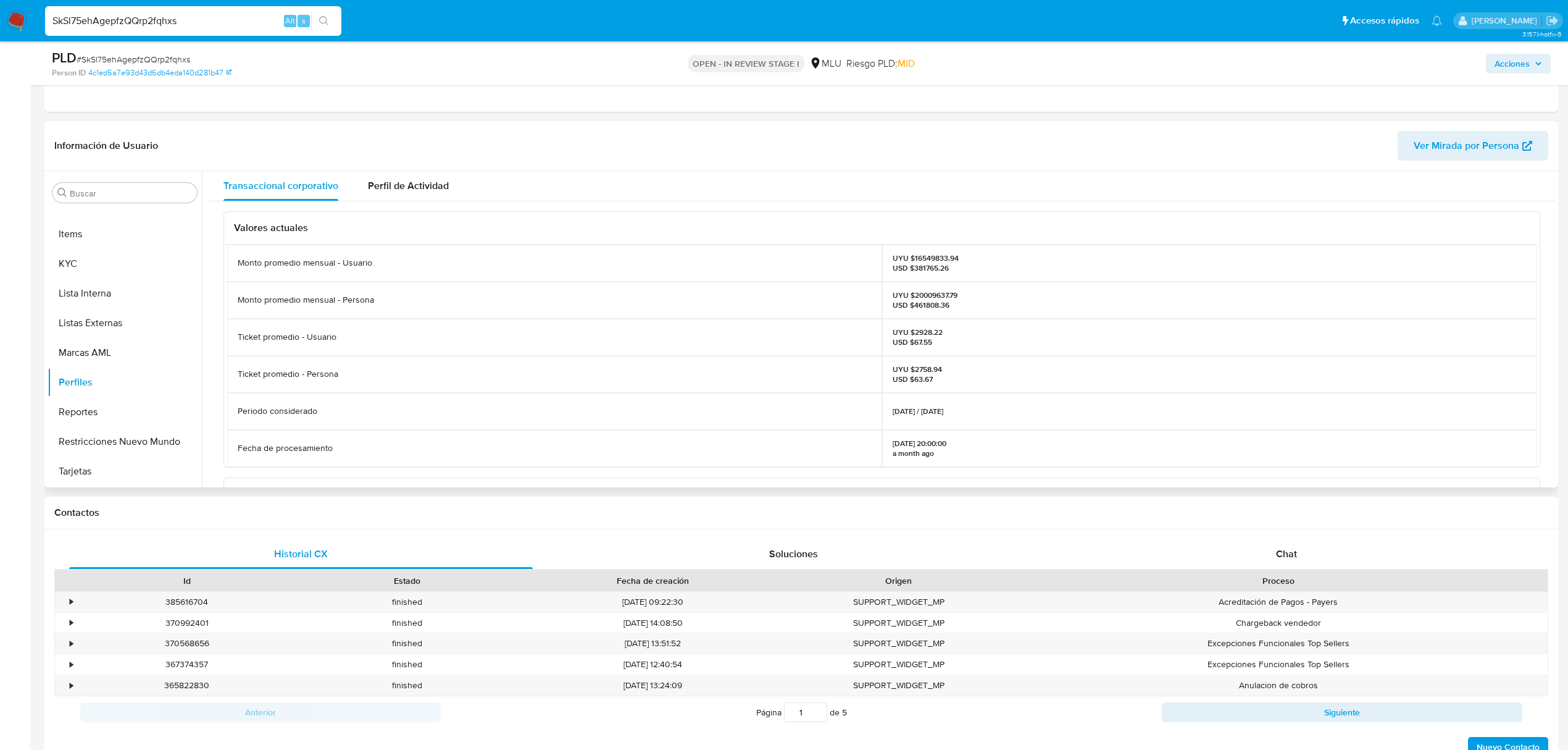
click at [931, 296] on p "UYU $20009637.79 USD $461808.36" at bounding box center [925, 300] width 65 height 19
copy p "20009637.79"
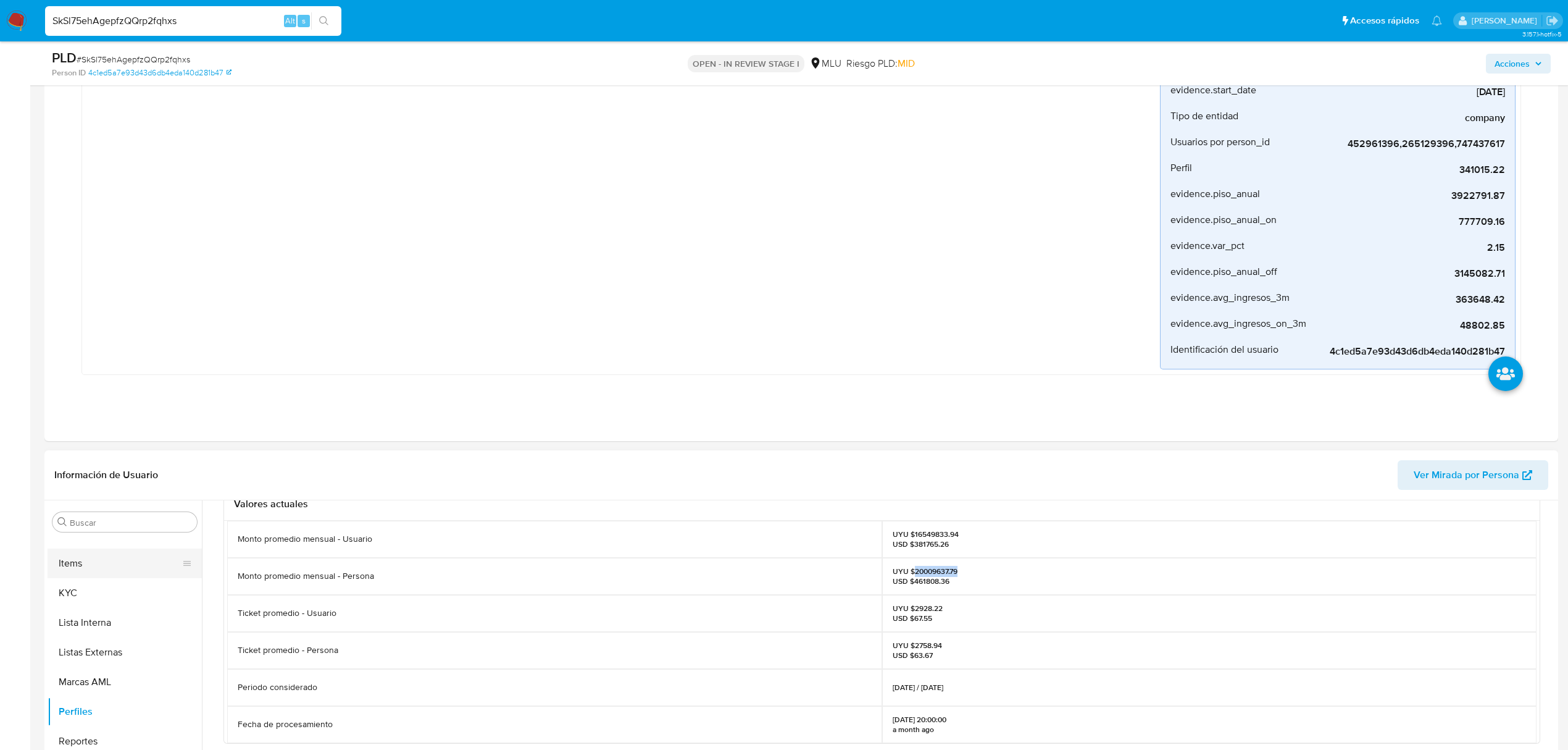
scroll to position [82, 0]
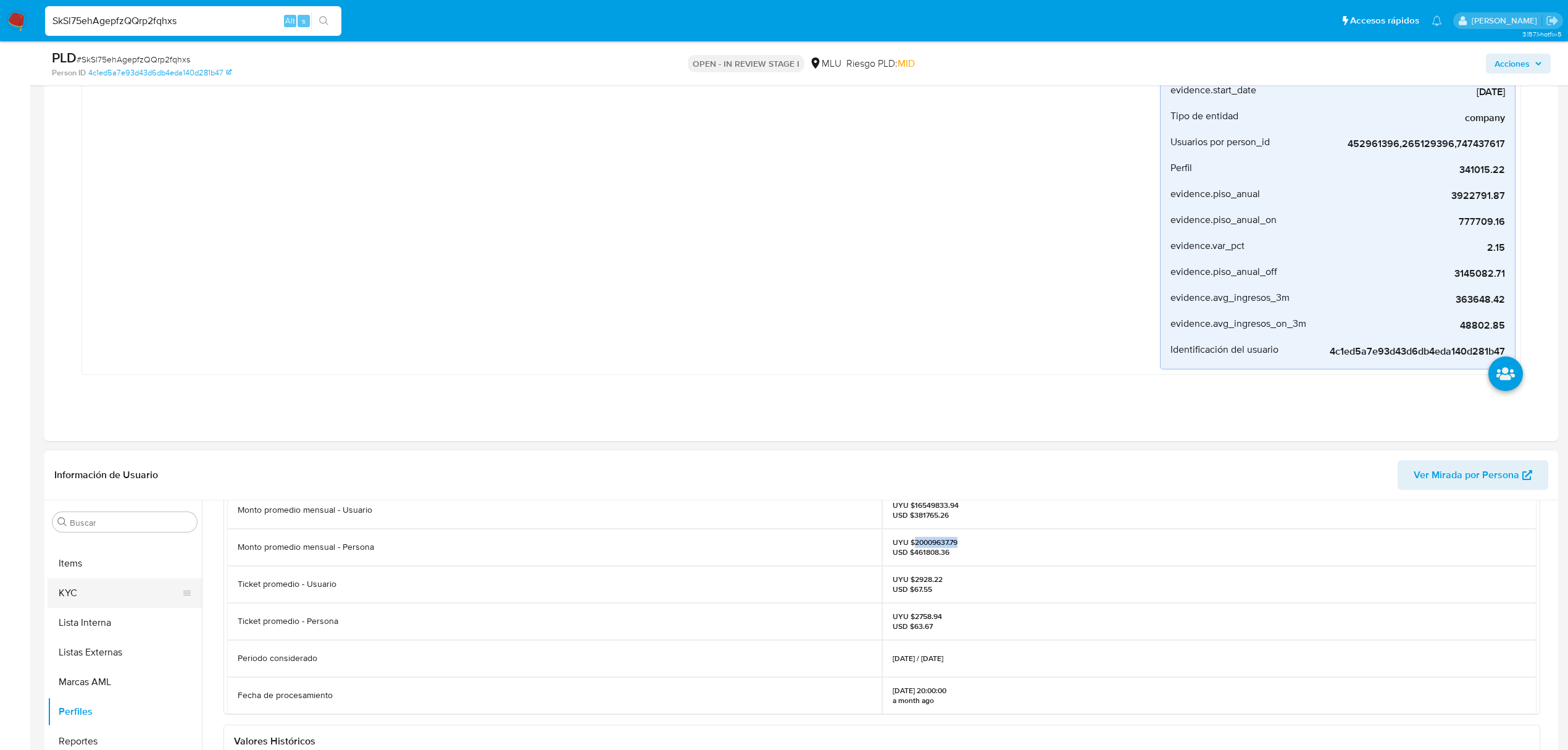
click at [73, 588] on button "KYC" at bounding box center [119, 593] width 144 height 29
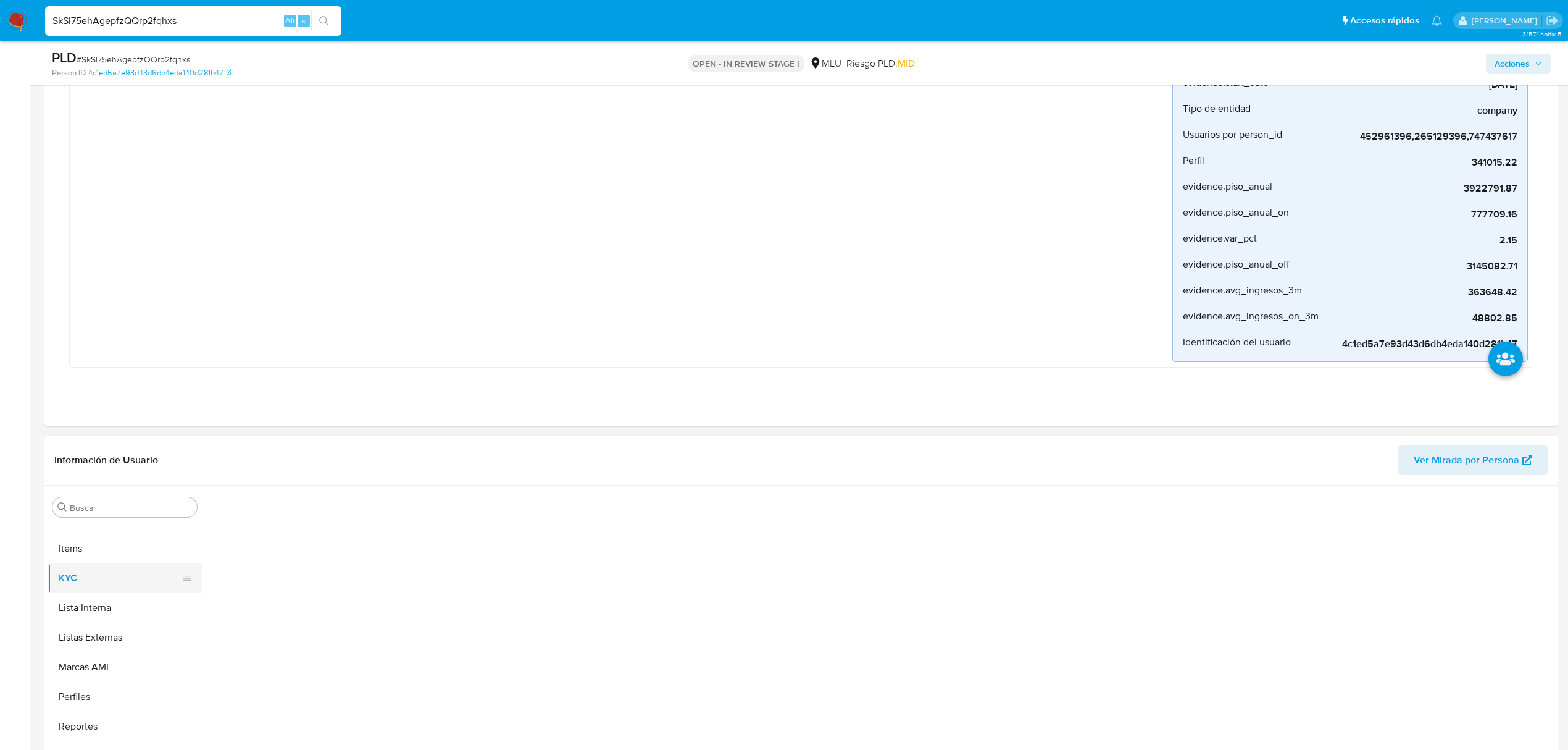
scroll to position [0, 0]
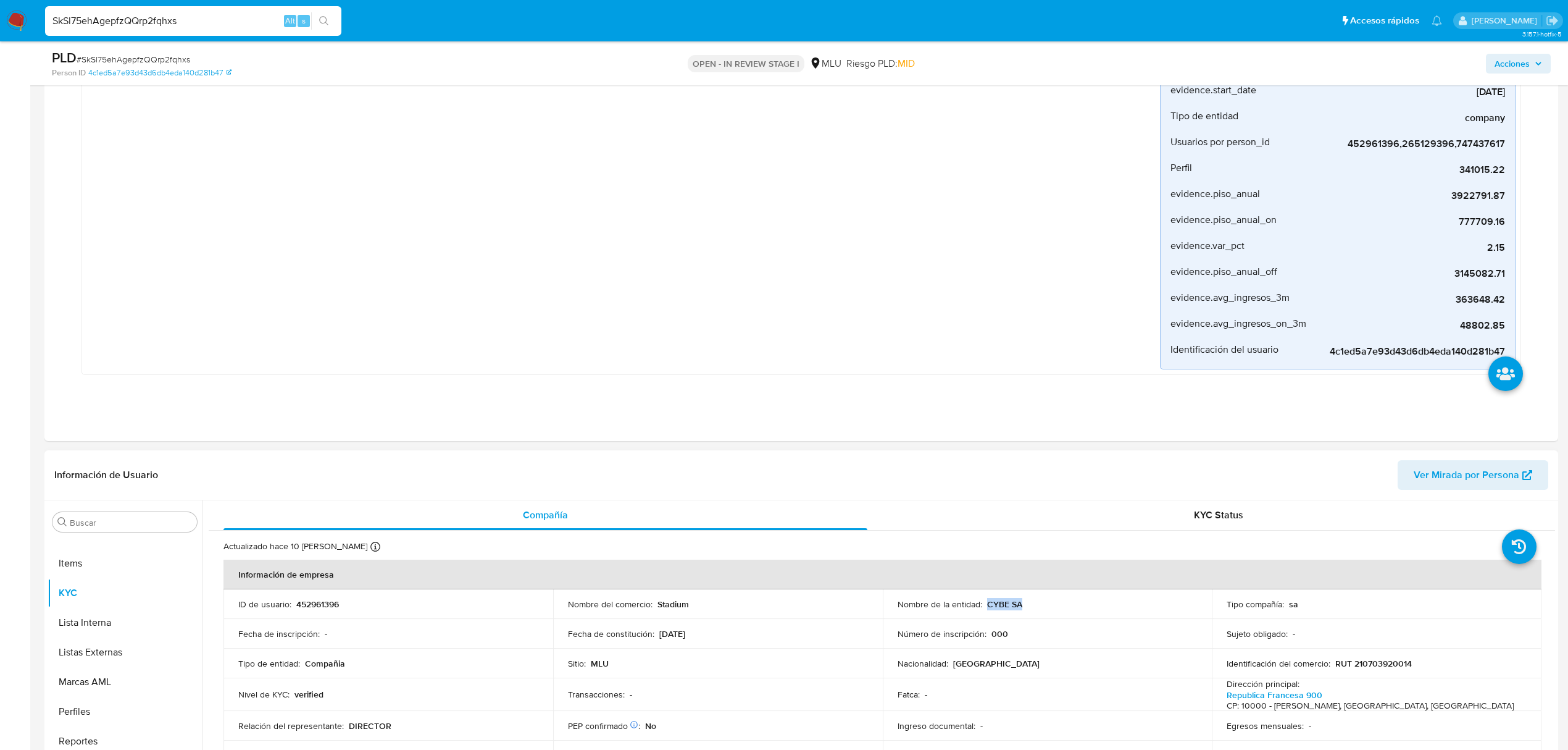
drag, startPoint x: 1016, startPoint y: 601, endPoint x: 984, endPoint y: 608, distance: 32.8
click at [984, 608] on div "Nombre de la entidad : CYBE SA" at bounding box center [1048, 604] width 301 height 11
copy p "CYBE SA"
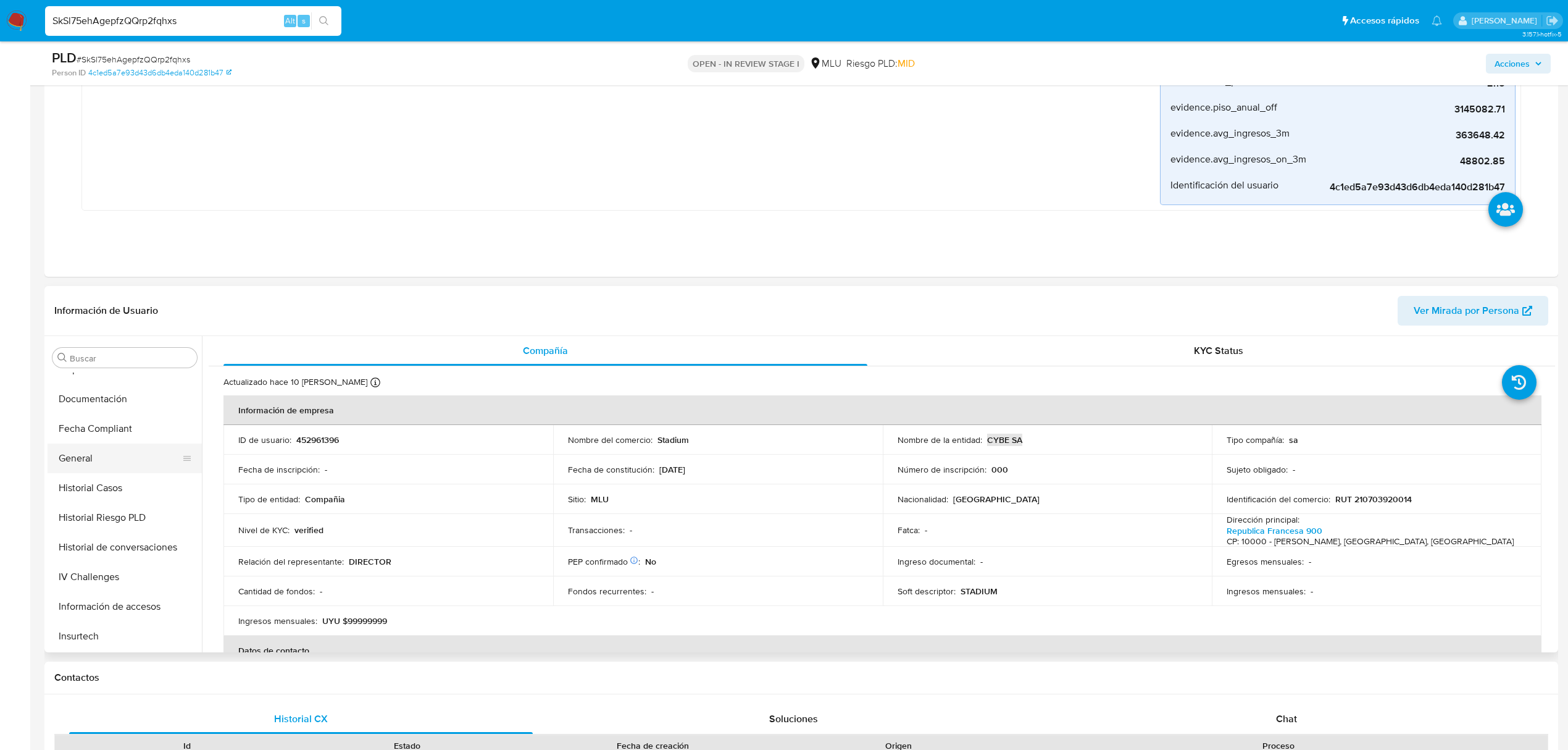
scroll to position [222, 0]
click at [129, 559] on button "Historial Casos" at bounding box center [119, 550] width 144 height 29
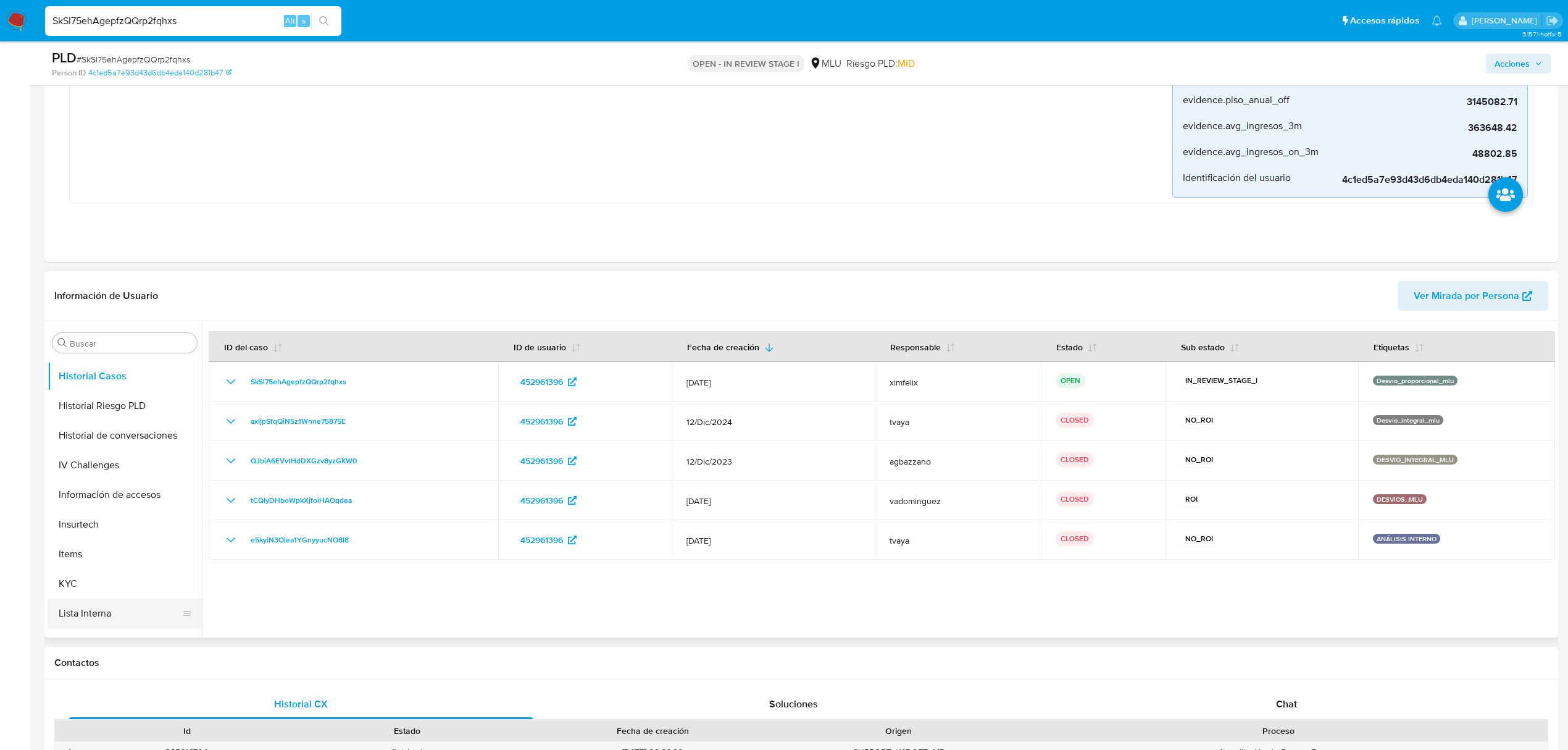
scroll to position [411, 0]
click at [85, 557] on button "KYC" at bounding box center [119, 554] width 144 height 29
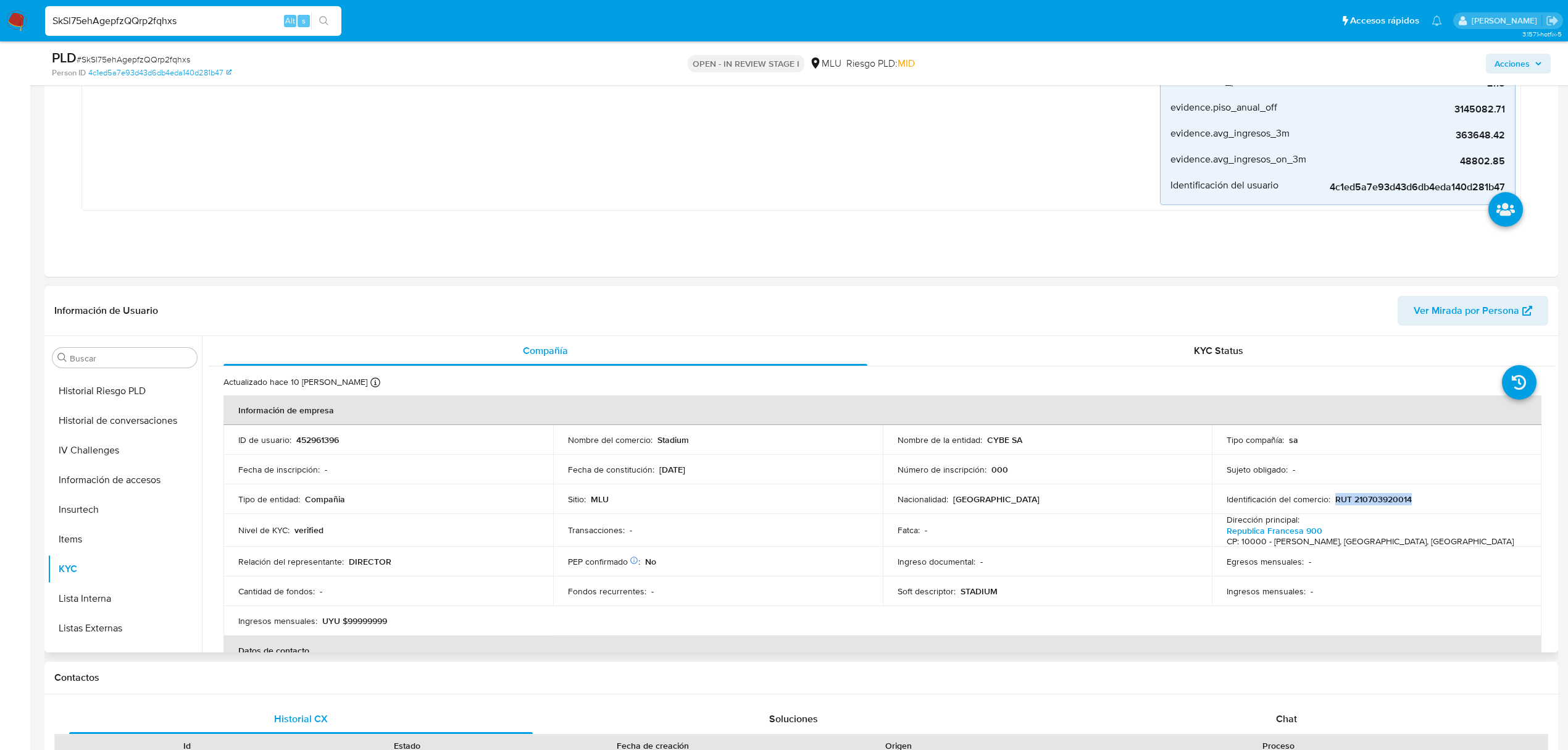
drag, startPoint x: 1408, startPoint y: 499, endPoint x: 1330, endPoint y: 502, distance: 78.1
click at [1332, 500] on div "Identificación del comercio : RUT 210703920014" at bounding box center [1377, 499] width 301 height 11
copy p "RUT 210703920014"
click at [675, 438] on p "Stadium" at bounding box center [673, 439] width 31 height 11
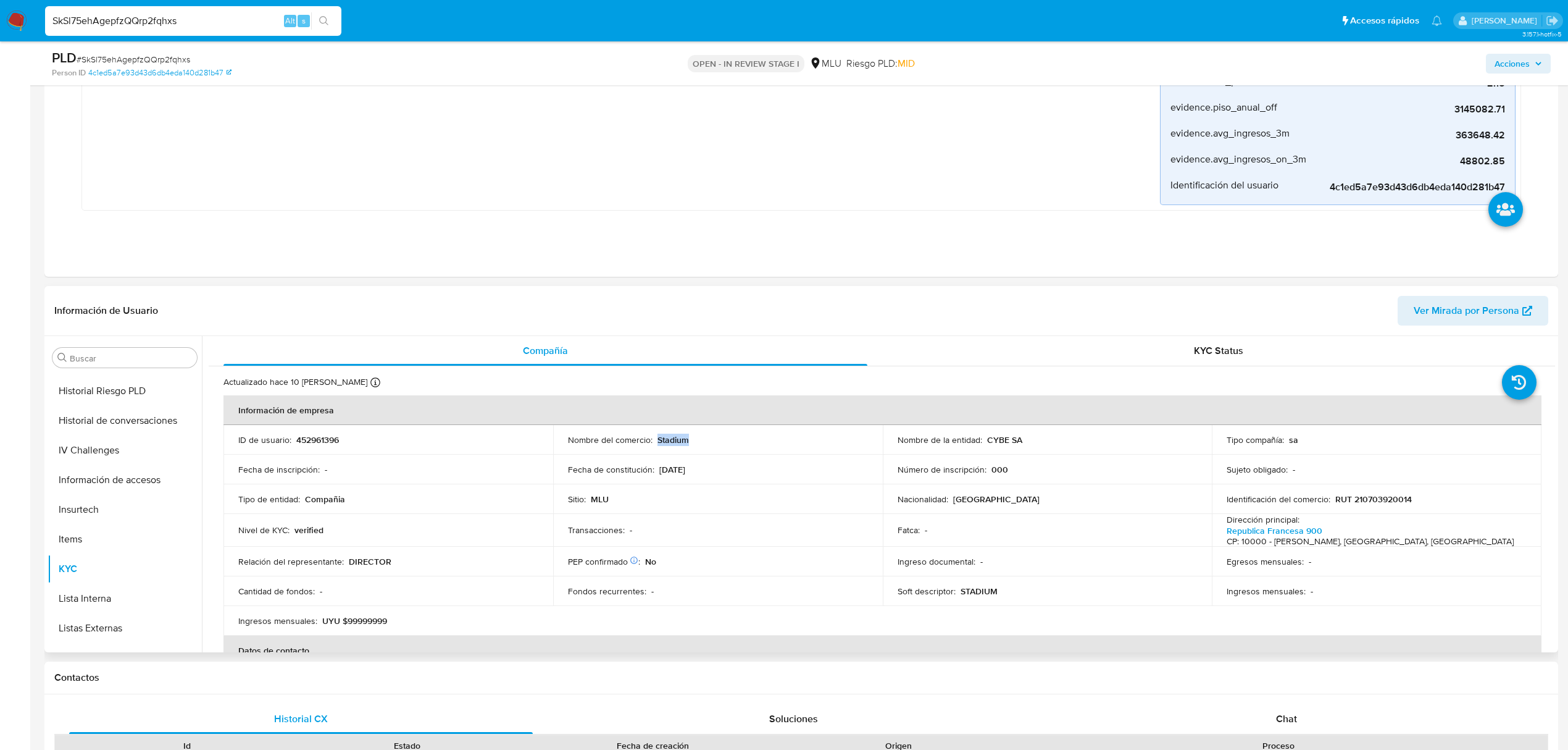
copy p "Stadium"
click at [131, 535] on button "Cuentas Bancarias" at bounding box center [119, 535] width 144 height 29
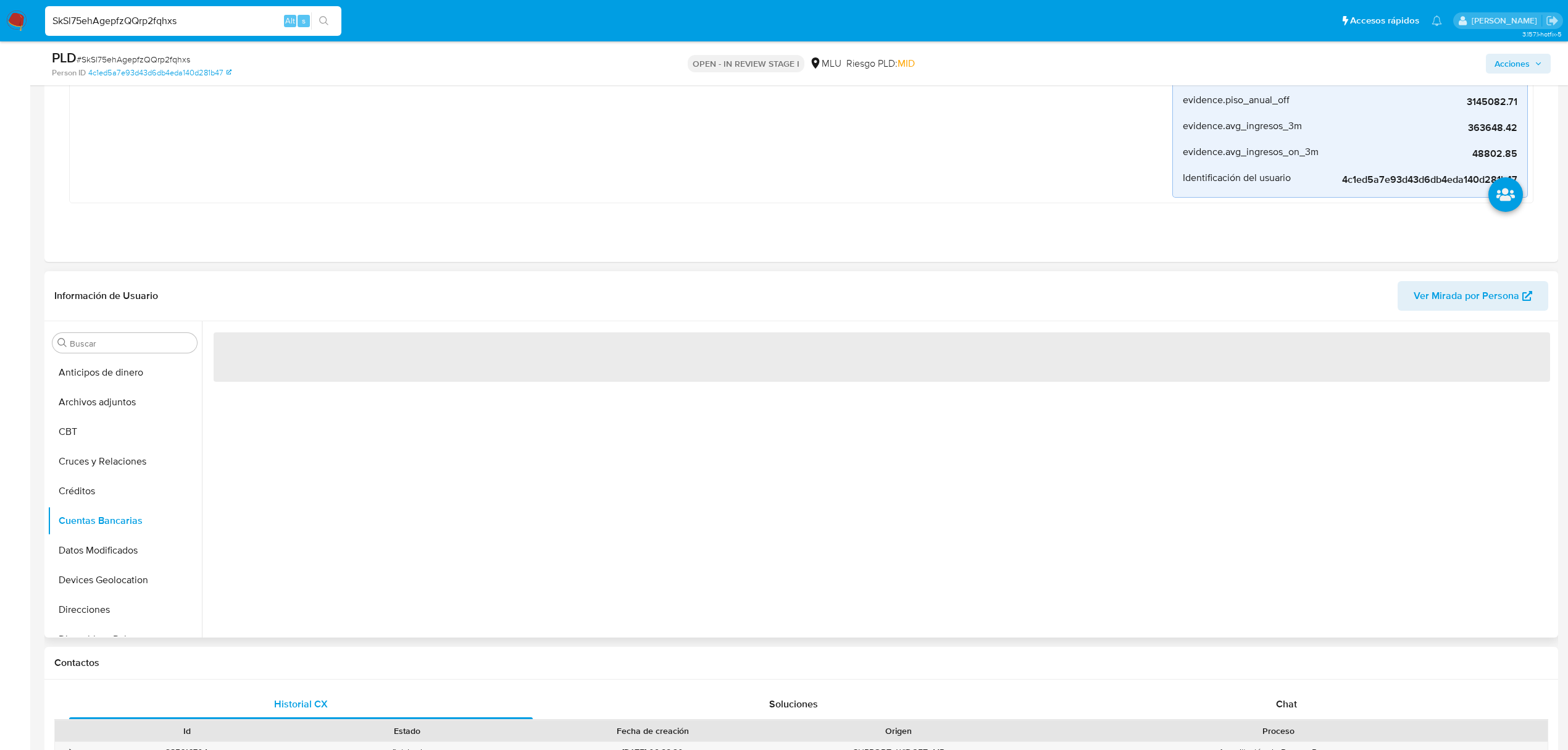
click at [522, 524] on div "‌" at bounding box center [879, 479] width 1354 height 316
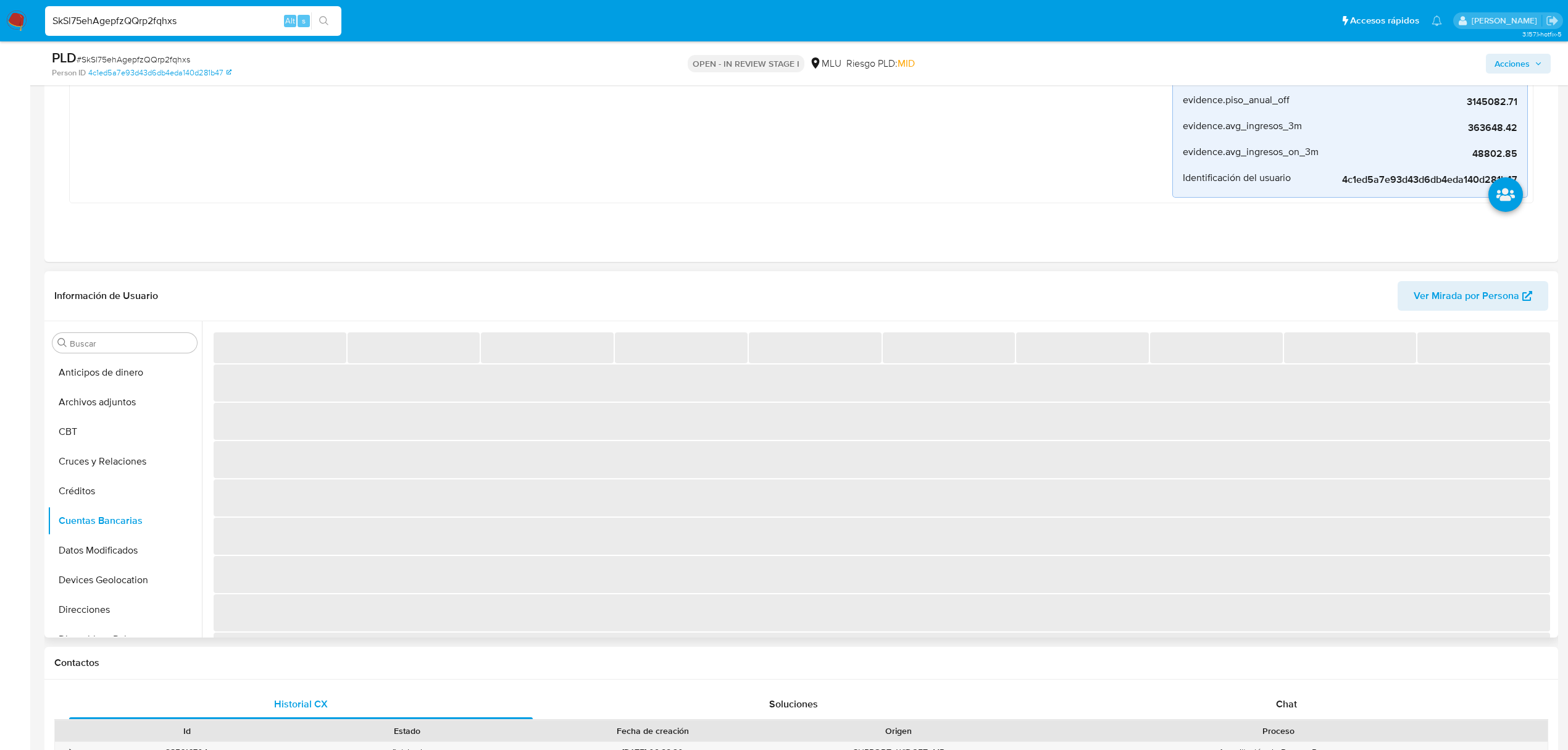
click at [410, 506] on span "‌" at bounding box center [881, 497] width 1337 height 37
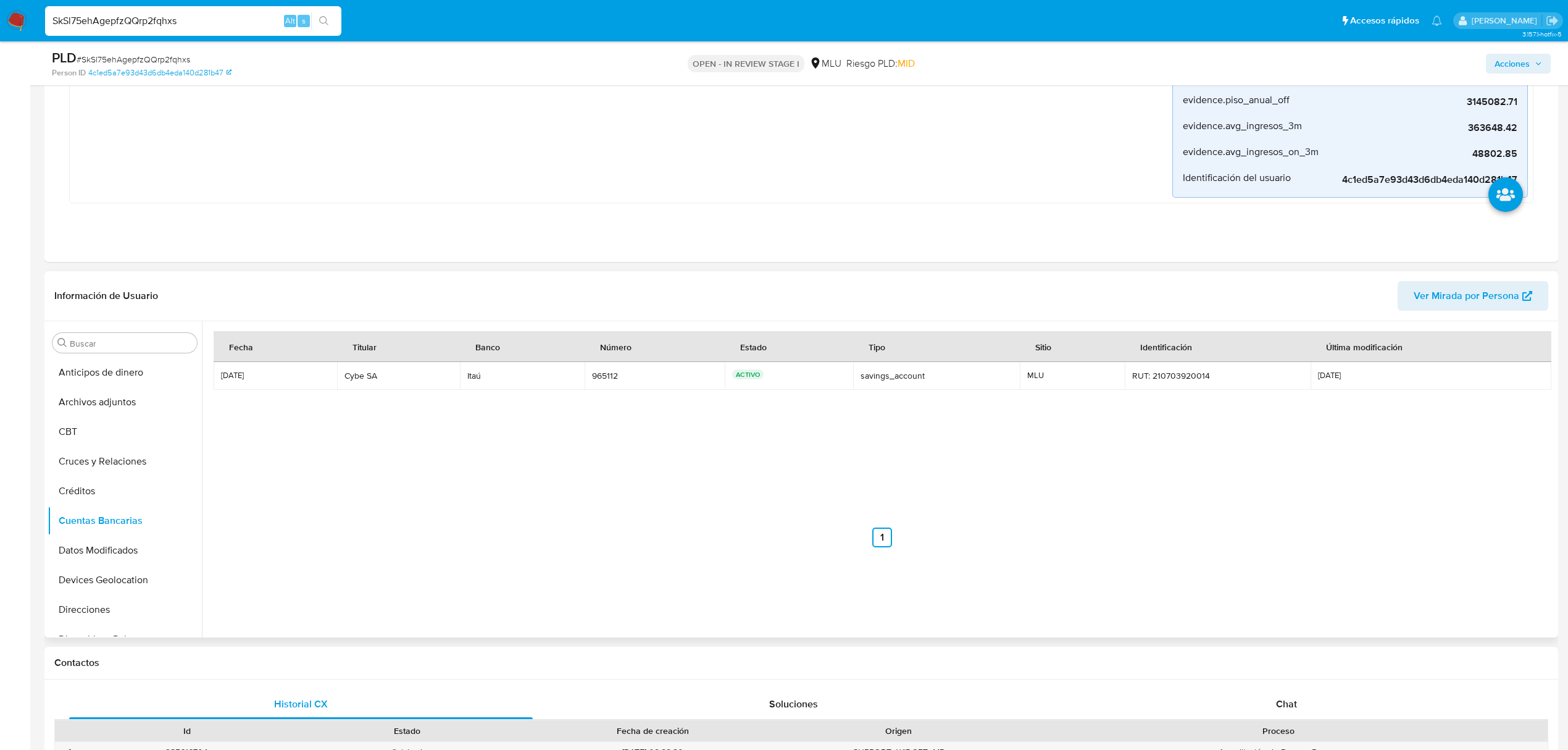
click at [410, 506] on div "Fecha Titular Banco Número Estado Tipo Sitio Identificación Última modificación…" at bounding box center [881, 438] width 1337 height 216
click at [99, 465] on button "KYC" at bounding box center [119, 471] width 144 height 29
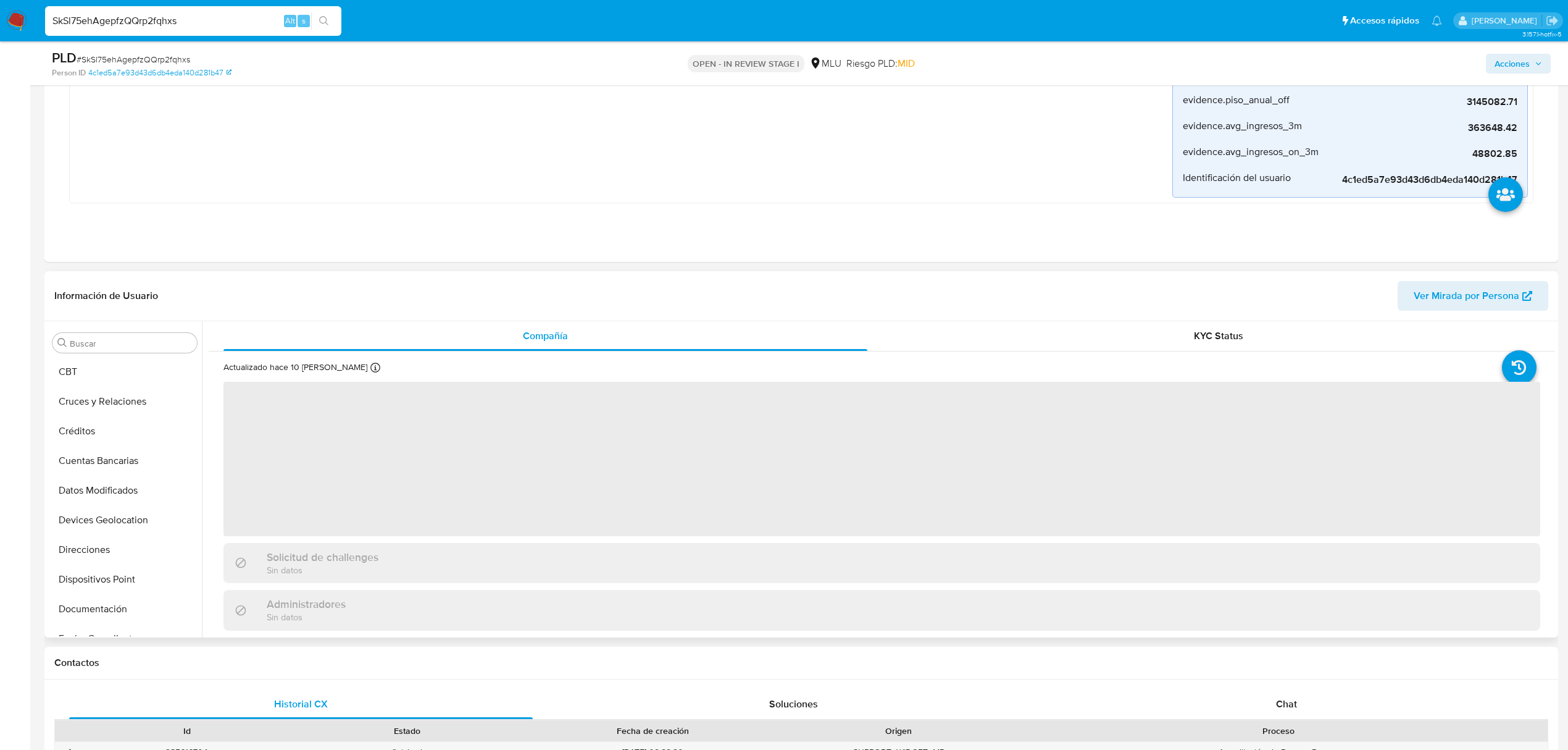
scroll to position [0, 0]
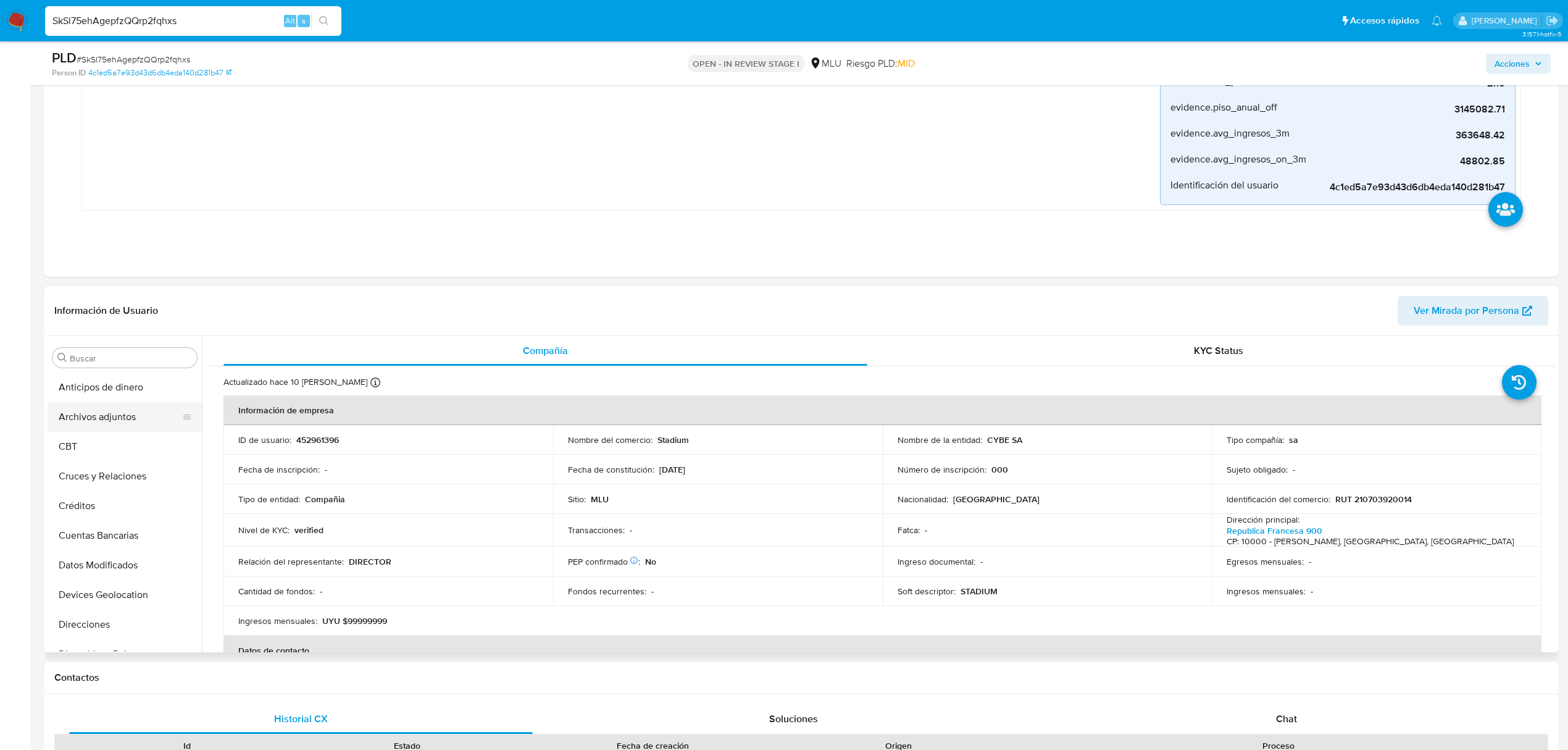
click at [119, 424] on button "Archivos adjuntos" at bounding box center [119, 416] width 144 height 29
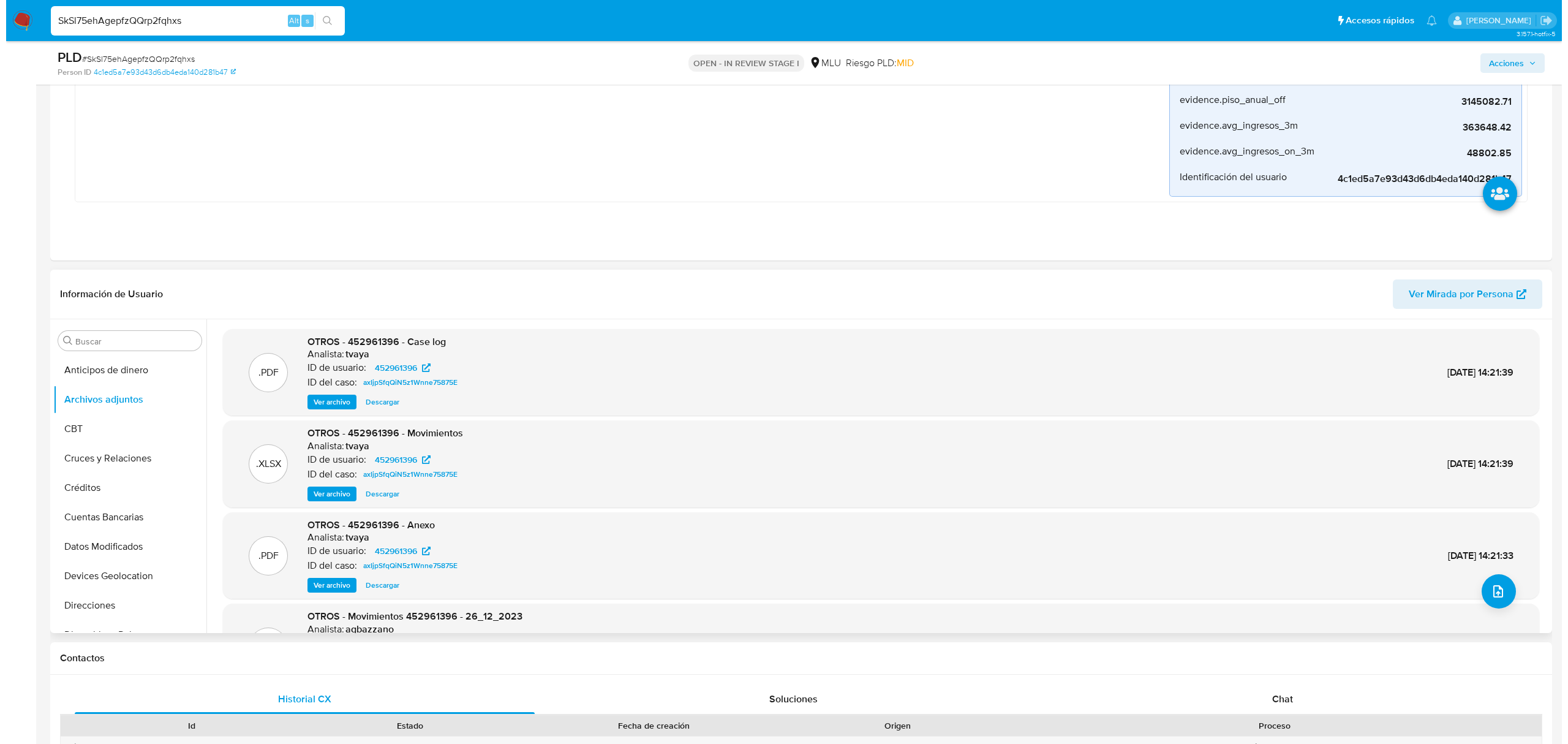
scroll to position [408, 0]
click at [1492, 582] on button "upload-file" at bounding box center [1492, 591] width 35 height 35
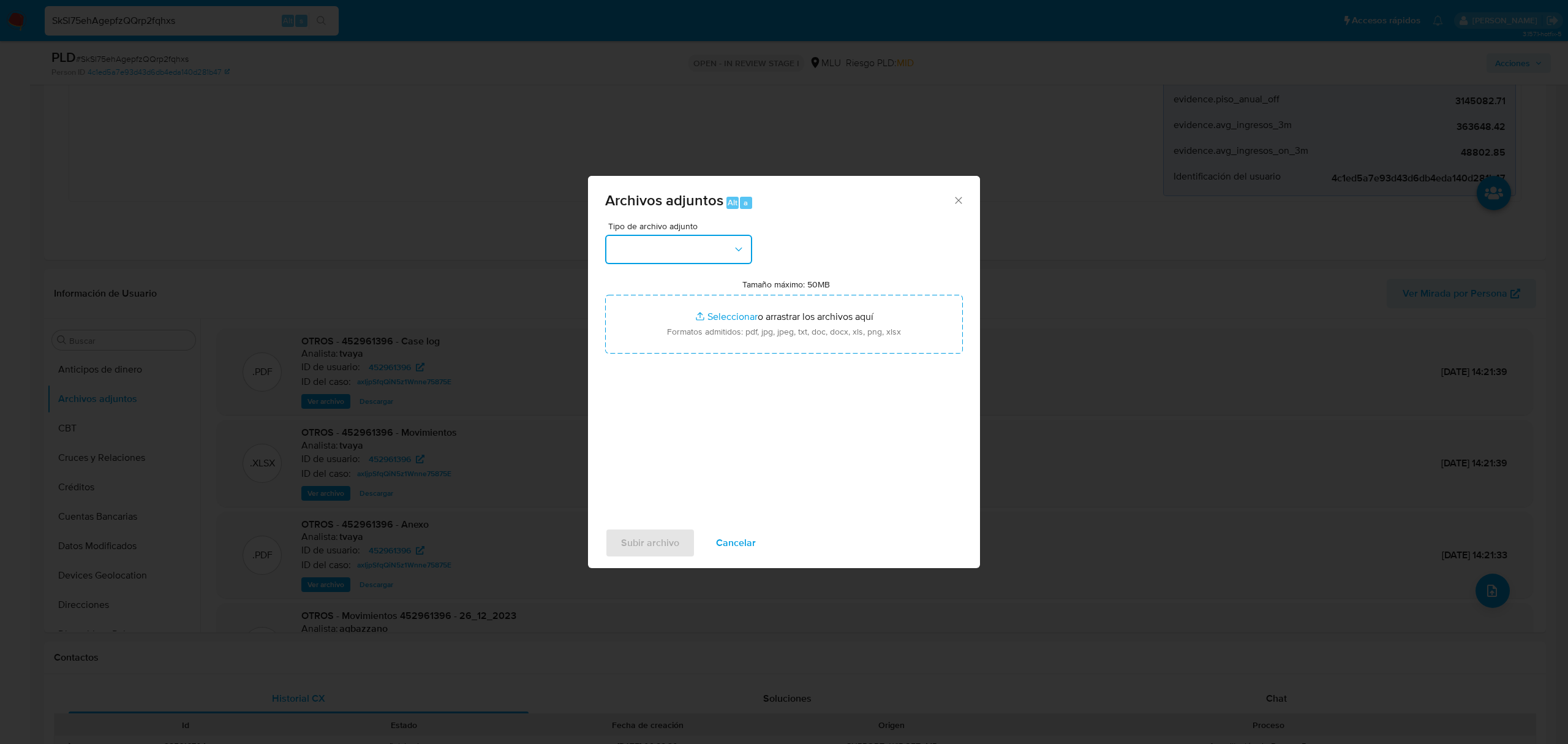
click at [667, 249] on button "button" at bounding box center [678, 249] width 147 height 29
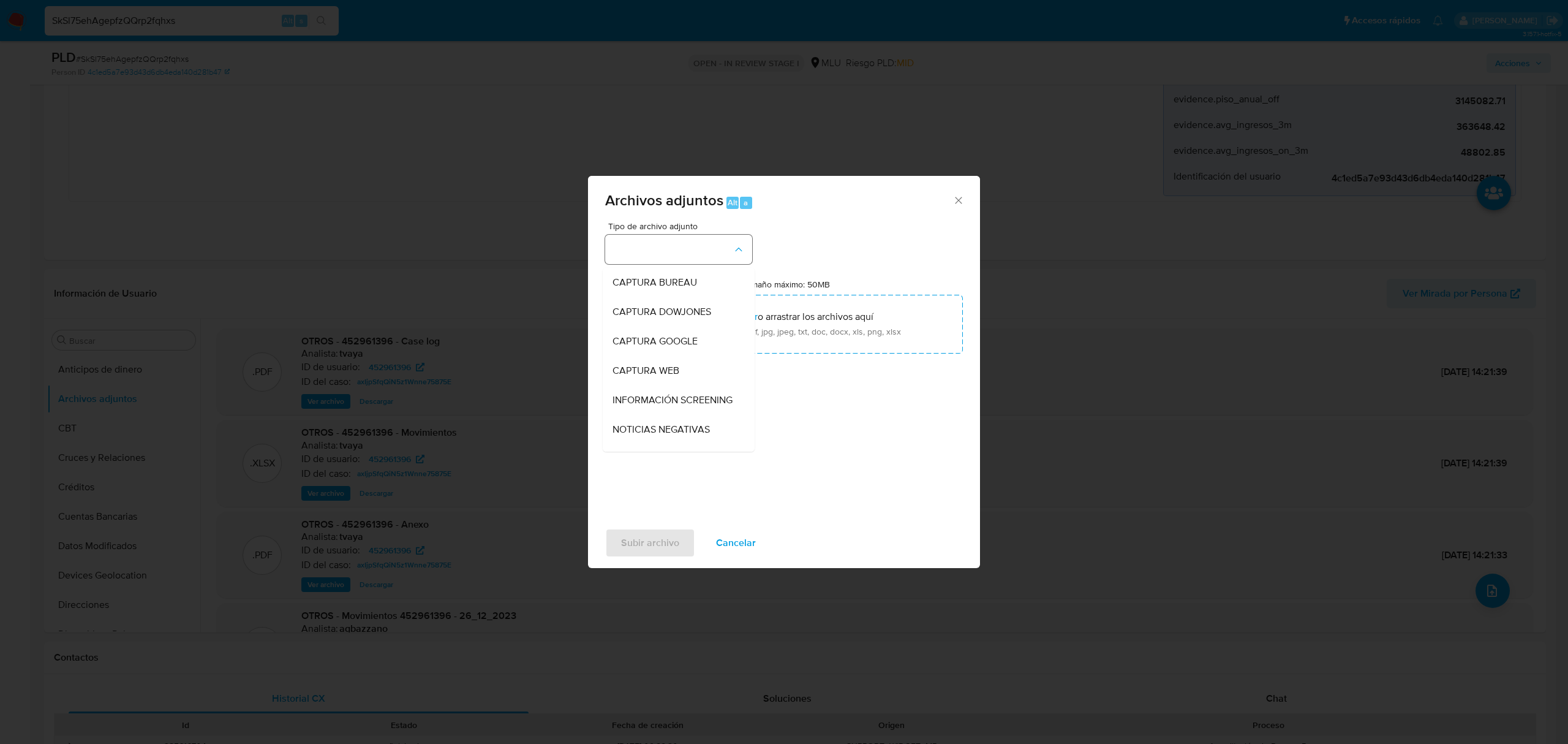
scroll to position [35, 0]
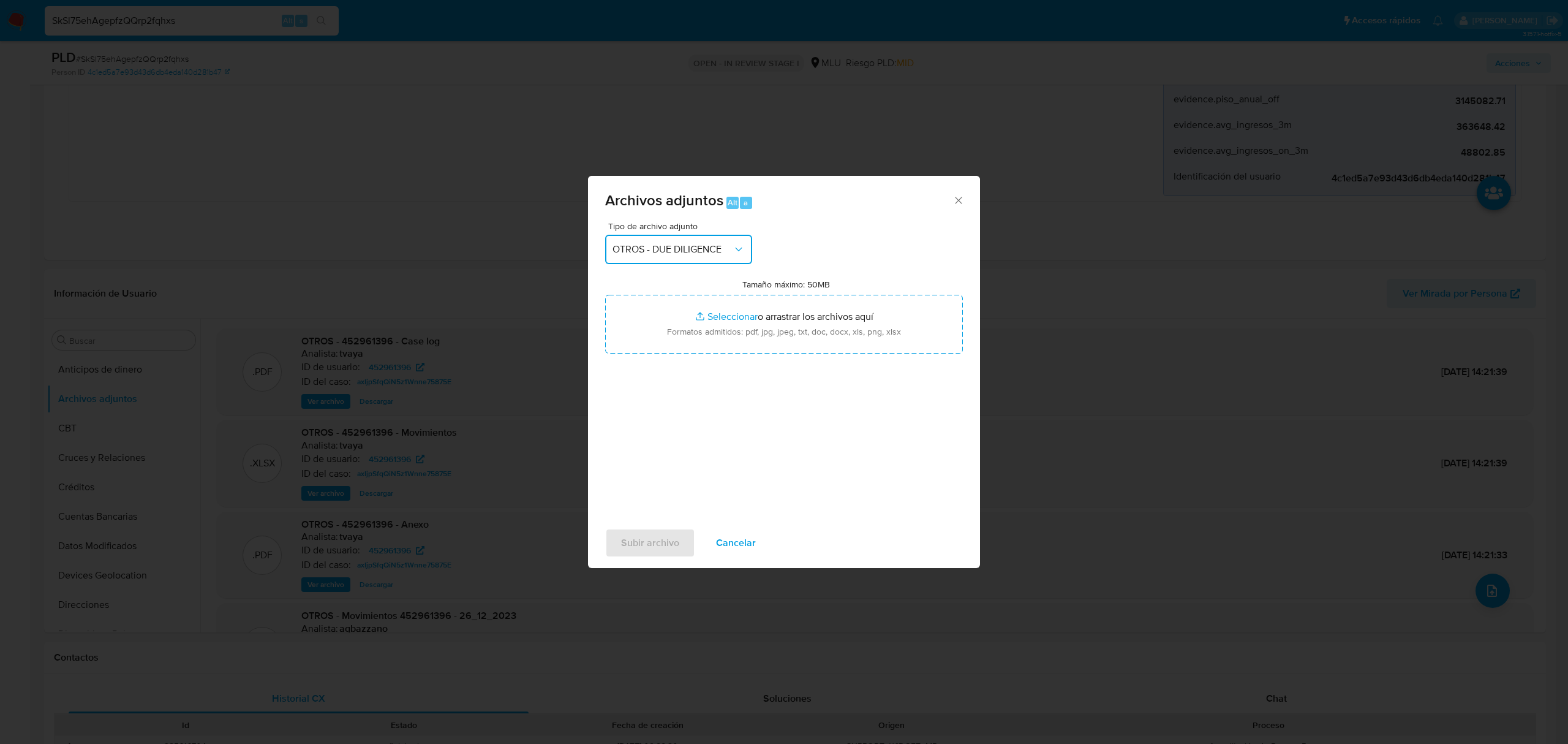
click at [667, 249] on span "OTROS - DUE DILIGENCE" at bounding box center [673, 249] width 120 height 12
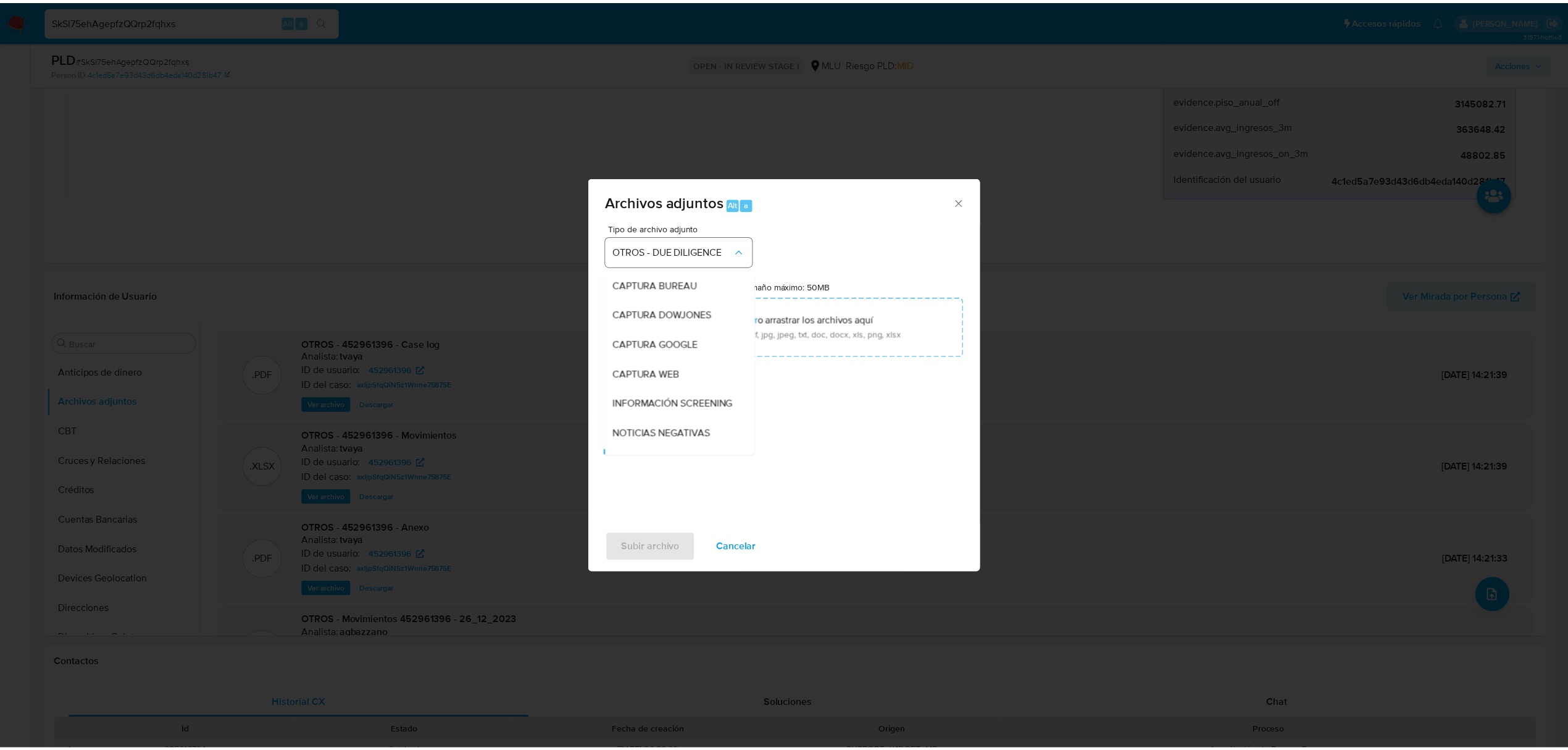
scroll to position [112, 0]
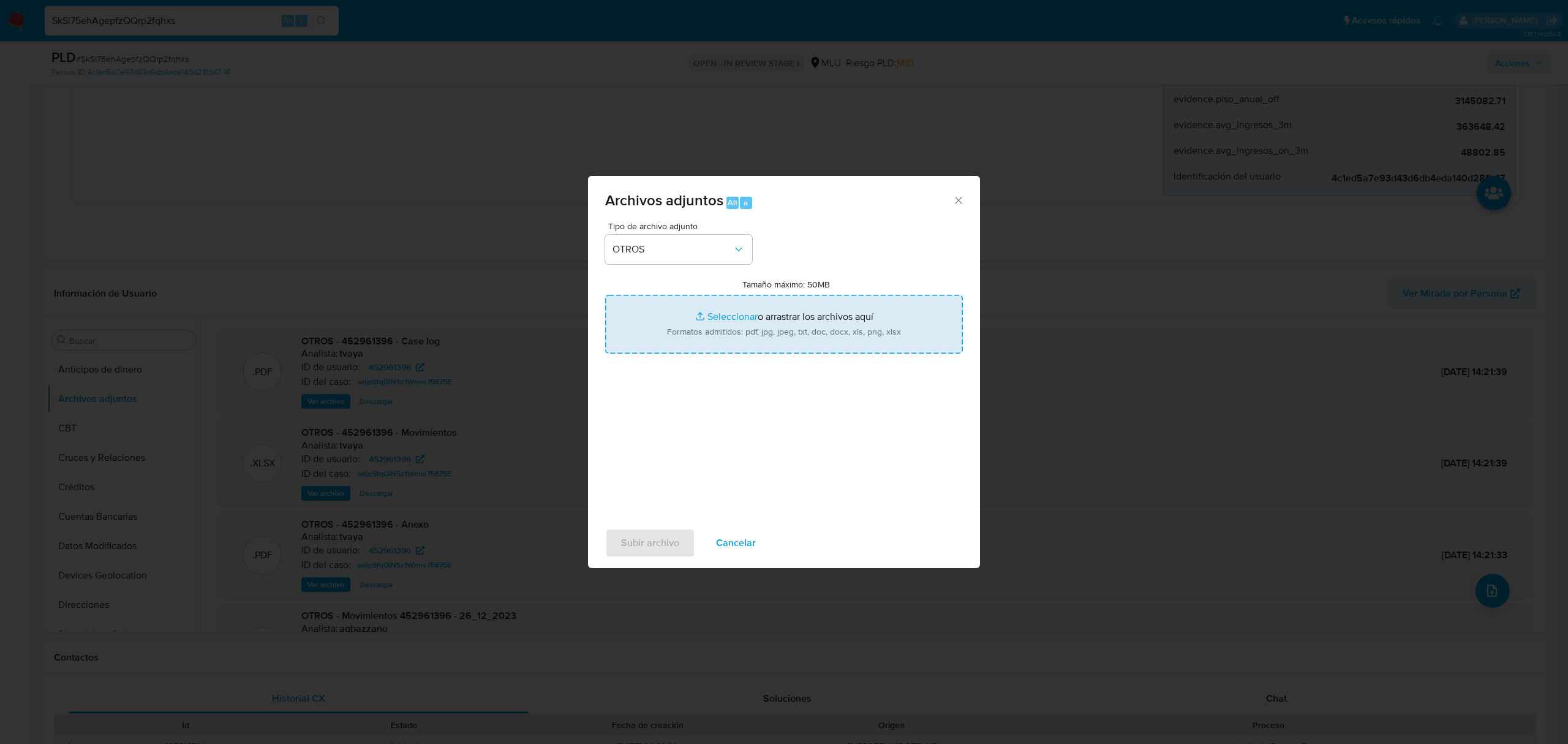
type input "C:\fakepath\Anexo 452961396 29_08_2025.pdf"
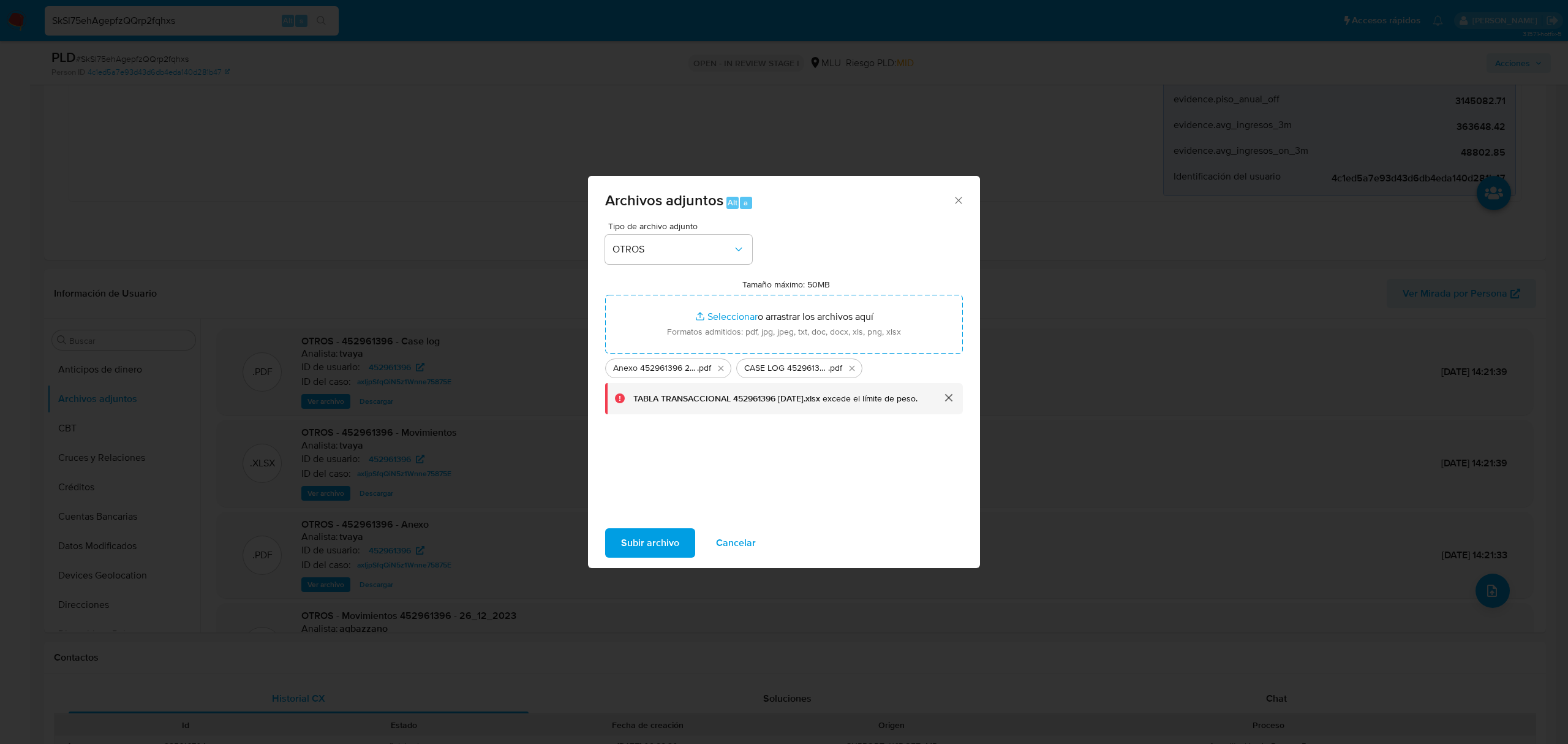
click at [942, 397] on button "cerrar" at bounding box center [948, 398] width 29 height 29
click at [653, 547] on span "Subir archivo" at bounding box center [650, 542] width 58 height 27
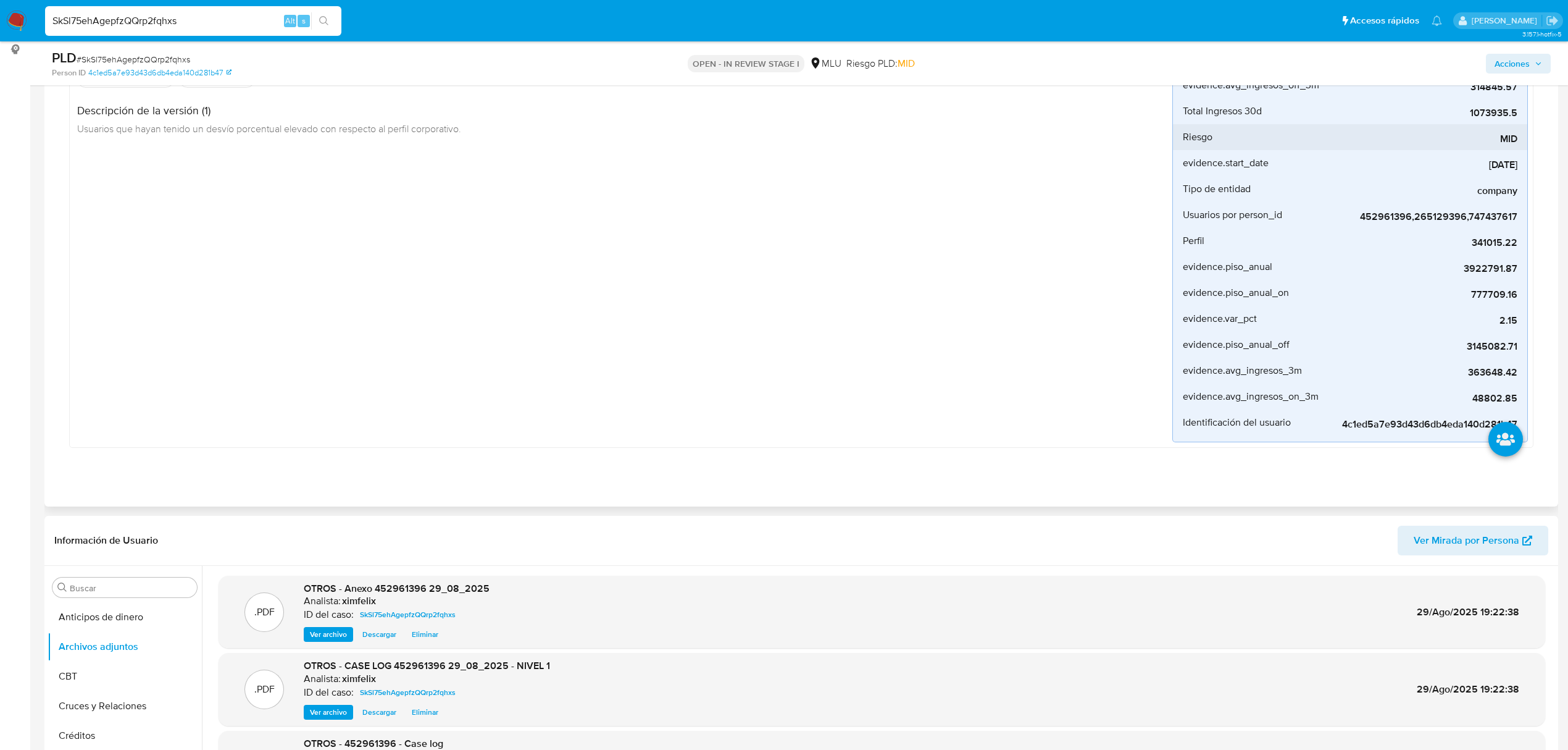
scroll to position [165, 0]
click at [1521, 74] on div "Acciones" at bounding box center [1302, 63] width 496 height 29
click at [1523, 67] on span "Acciones" at bounding box center [1512, 62] width 35 height 19
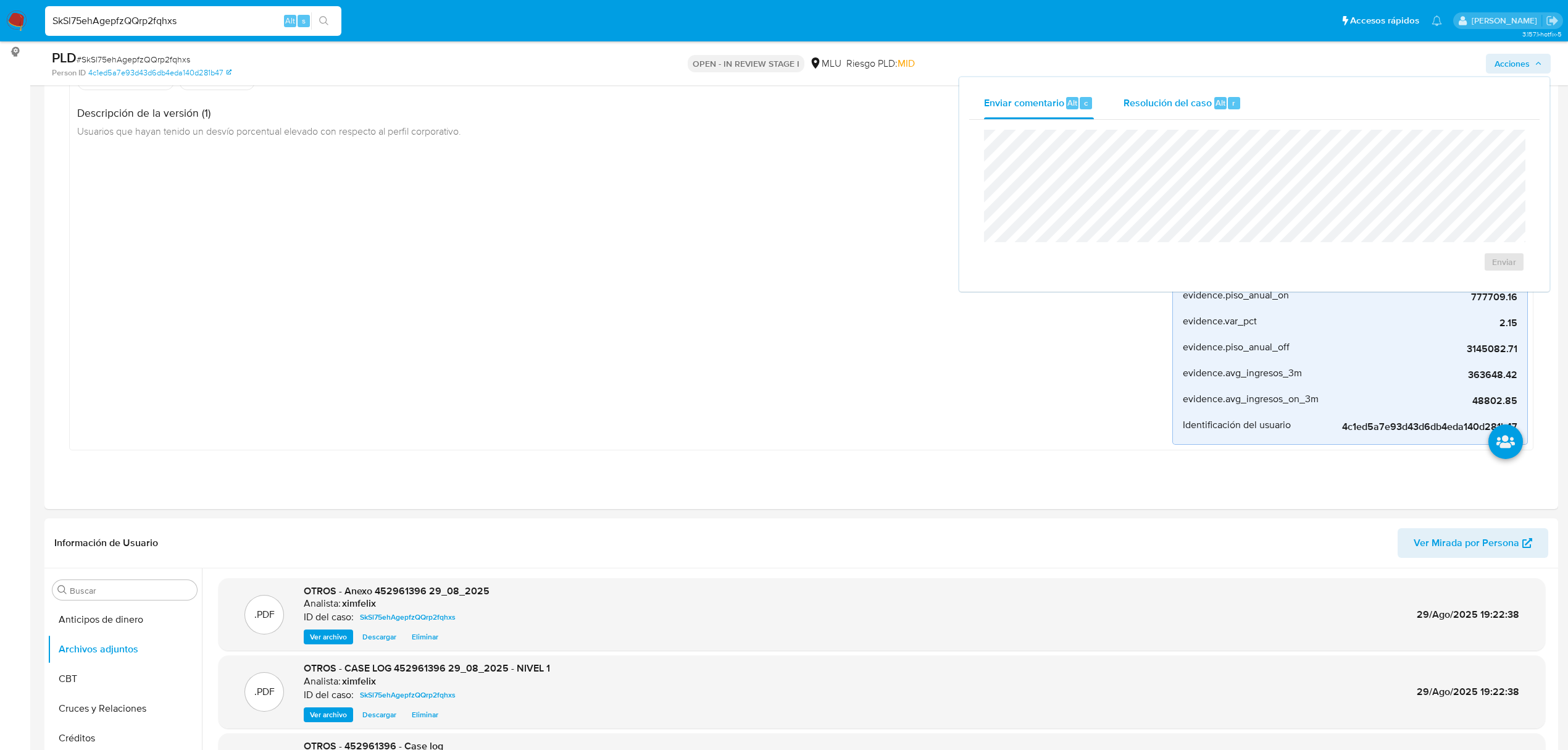
click at [1137, 114] on div "Resolución del caso Alt r" at bounding box center [1183, 103] width 118 height 32
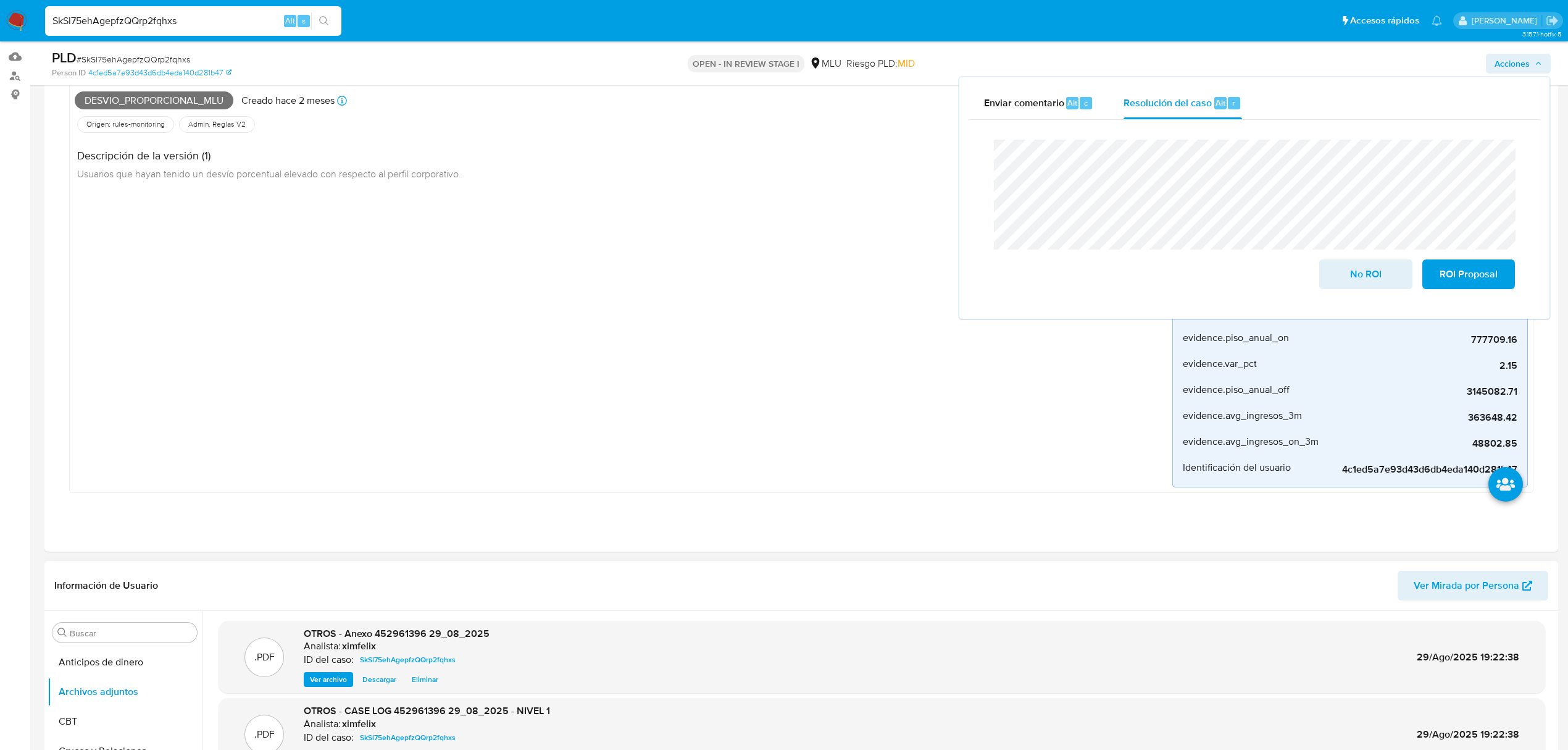
scroll to position [82, 0]
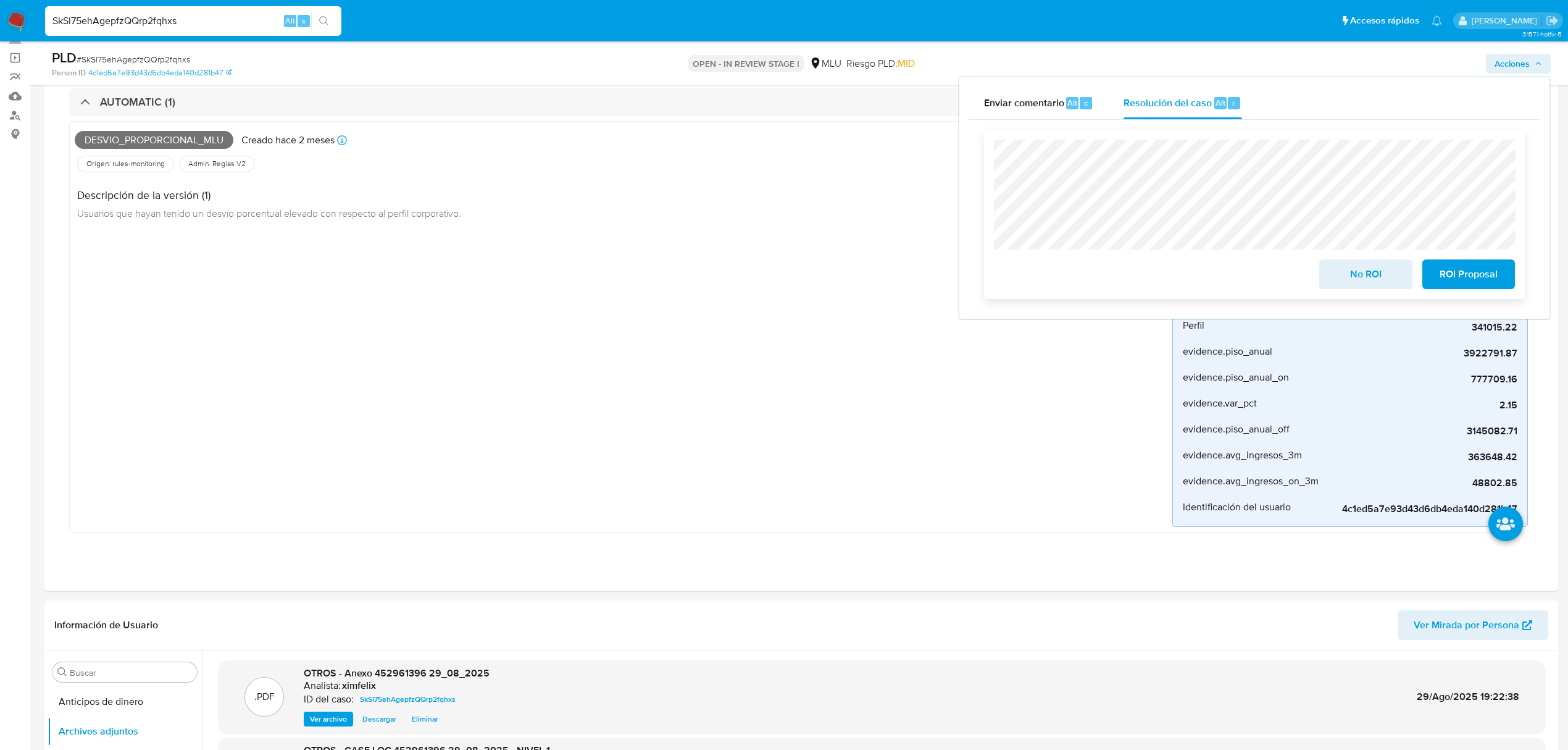
click at [1374, 278] on span "No ROI" at bounding box center [1366, 275] width 61 height 28
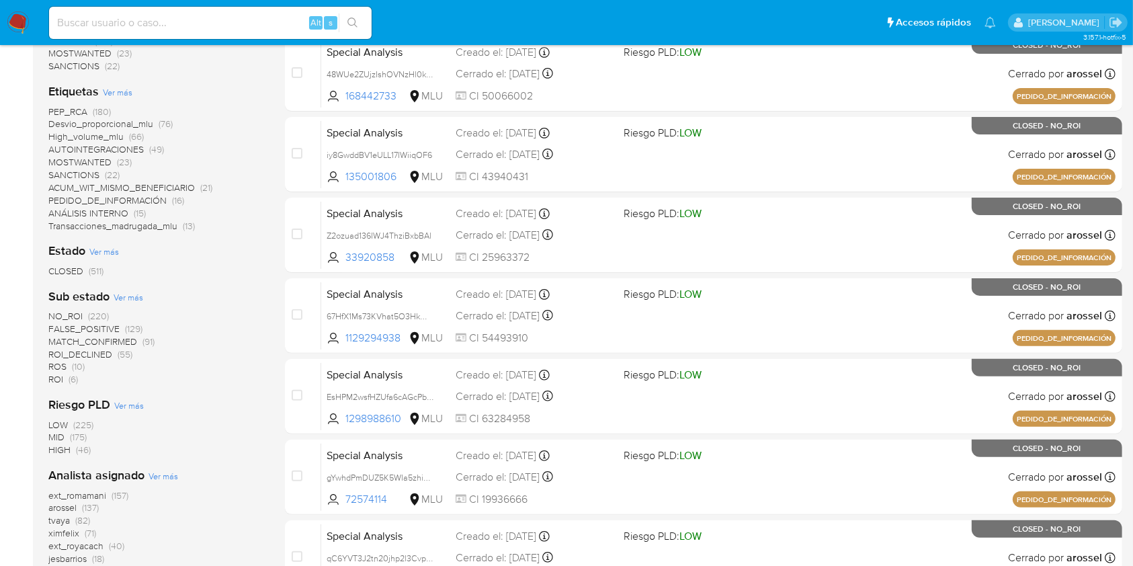
scroll to position [60, 0]
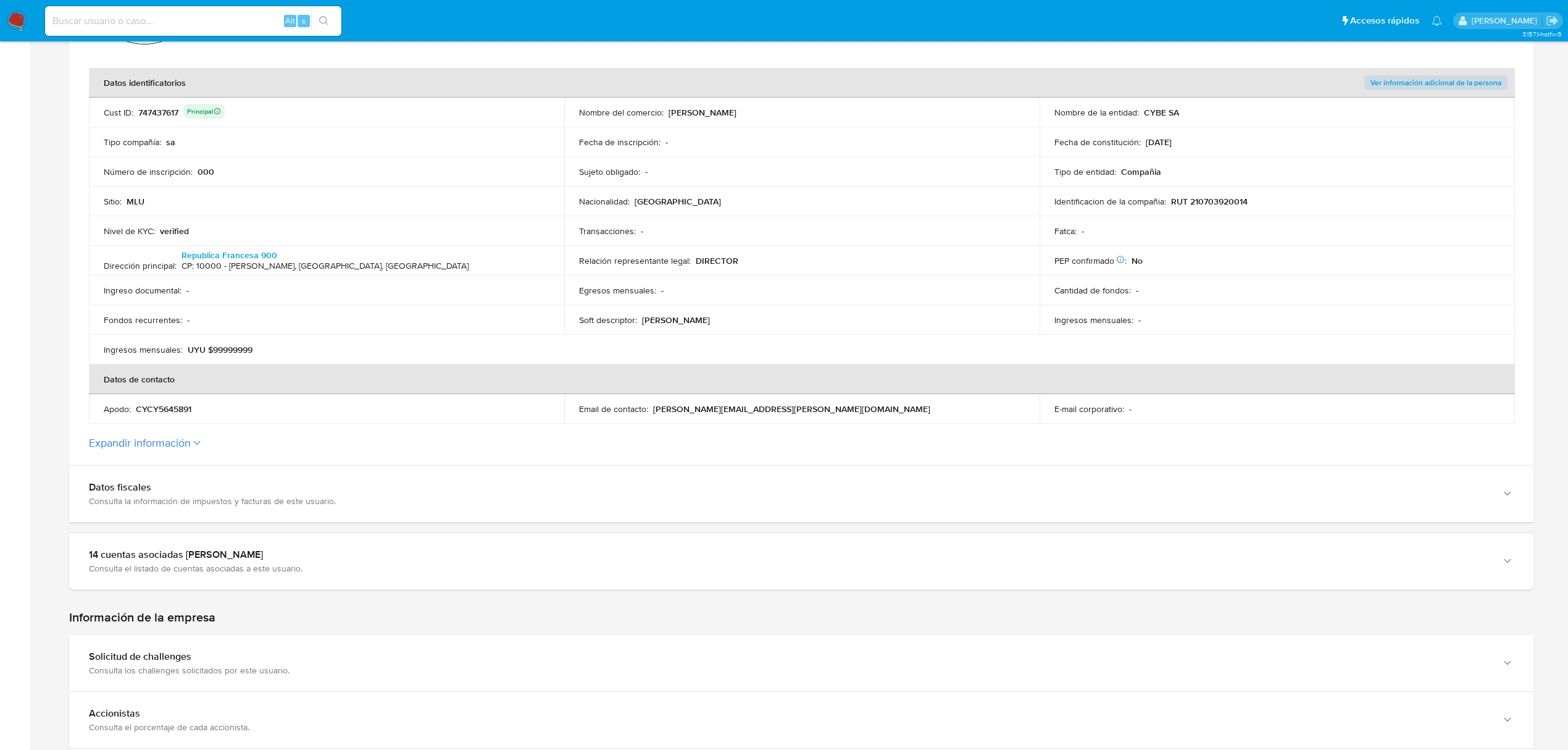
scroll to position [247, 0]
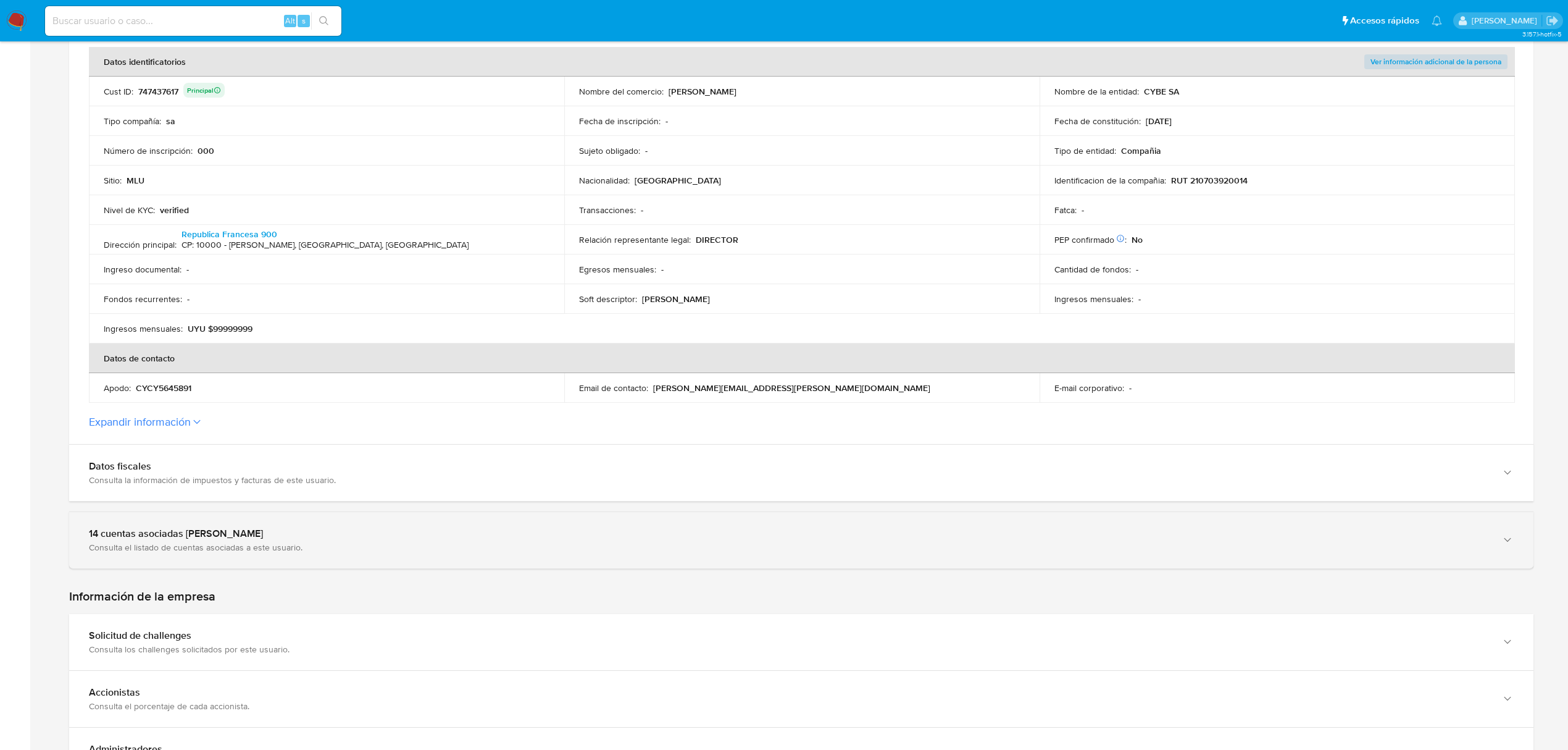
click at [682, 560] on div "14 cuentas asociadas [PERSON_NAME] Consulta el listado de cuentas asociadas a e…" at bounding box center [801, 540] width 1465 height 56
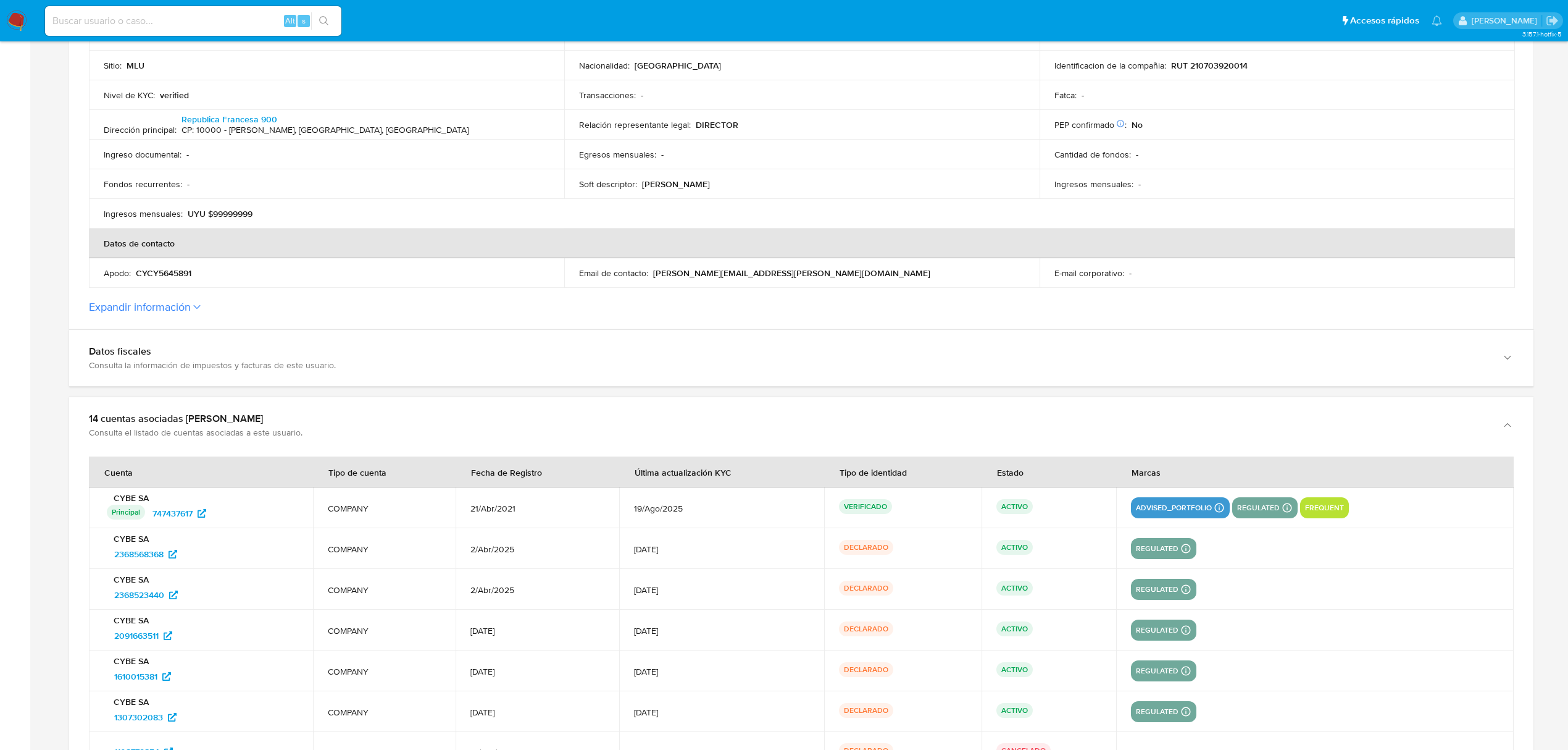
scroll to position [165, 0]
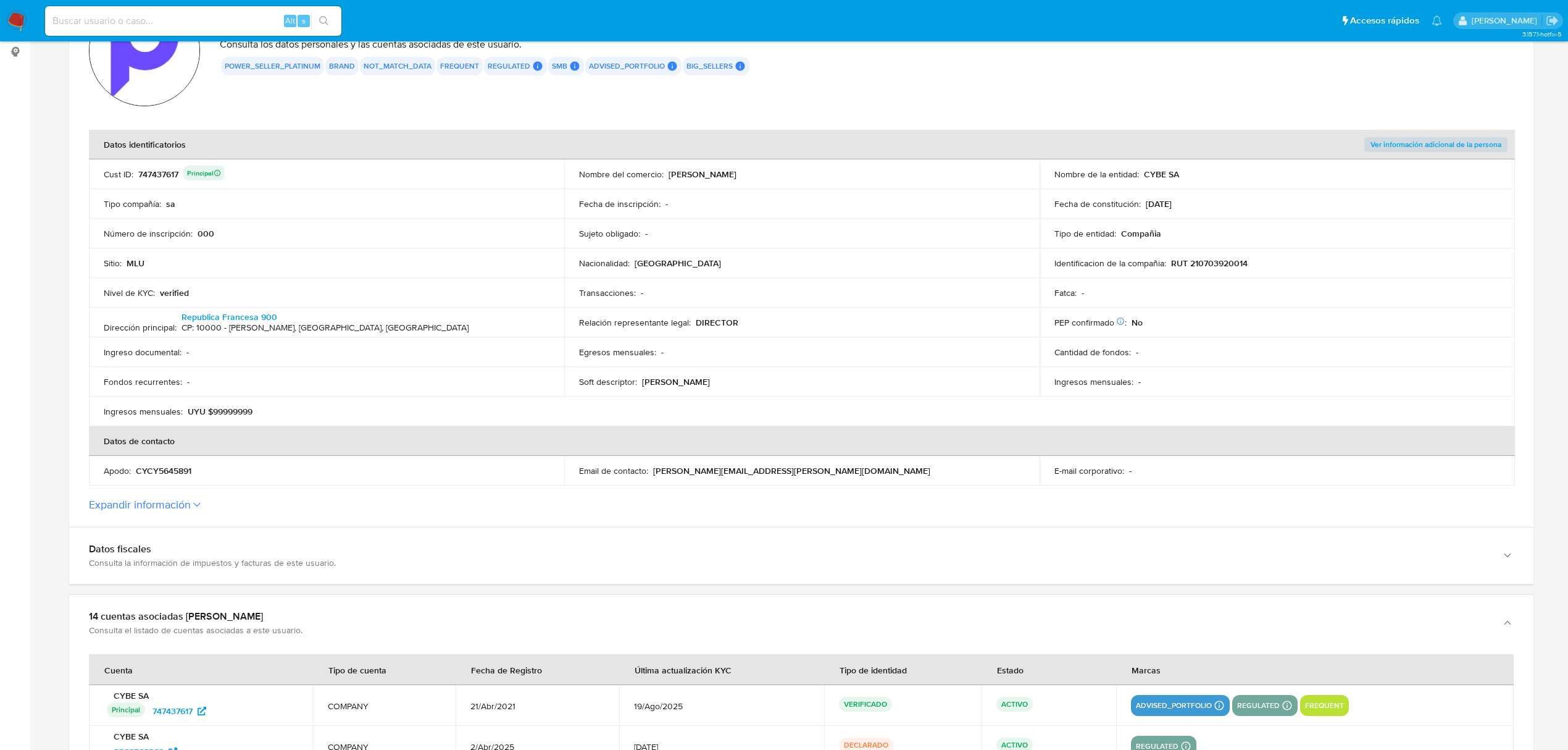
click at [1201, 260] on p "RUT 210703920014" at bounding box center [1209, 263] width 76 height 11
click at [1216, 413] on table "Datos identificatorios Ver información adicional de la persona Cust ID : 747437…" at bounding box center [802, 307] width 1426 height 356
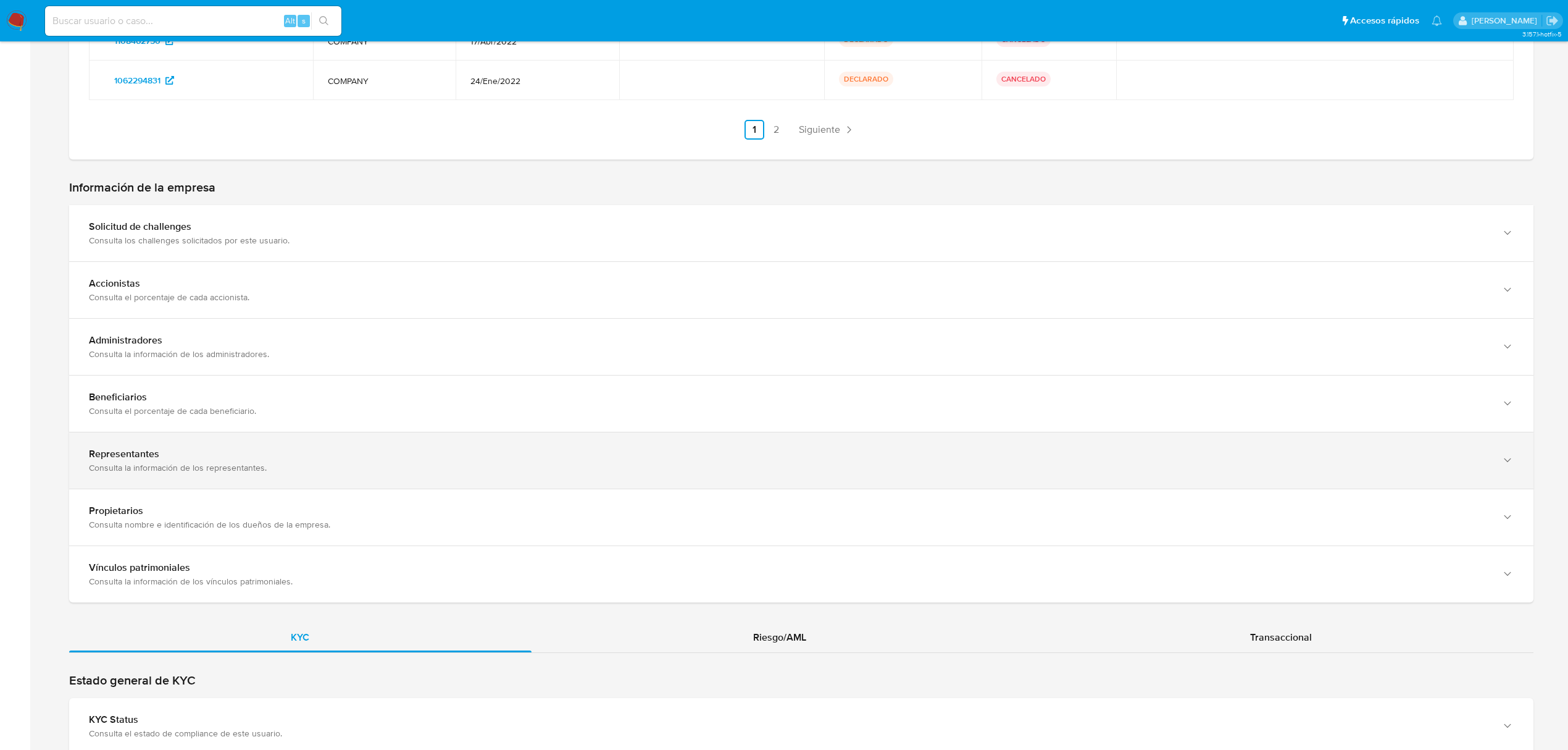
scroll to position [1153, 0]
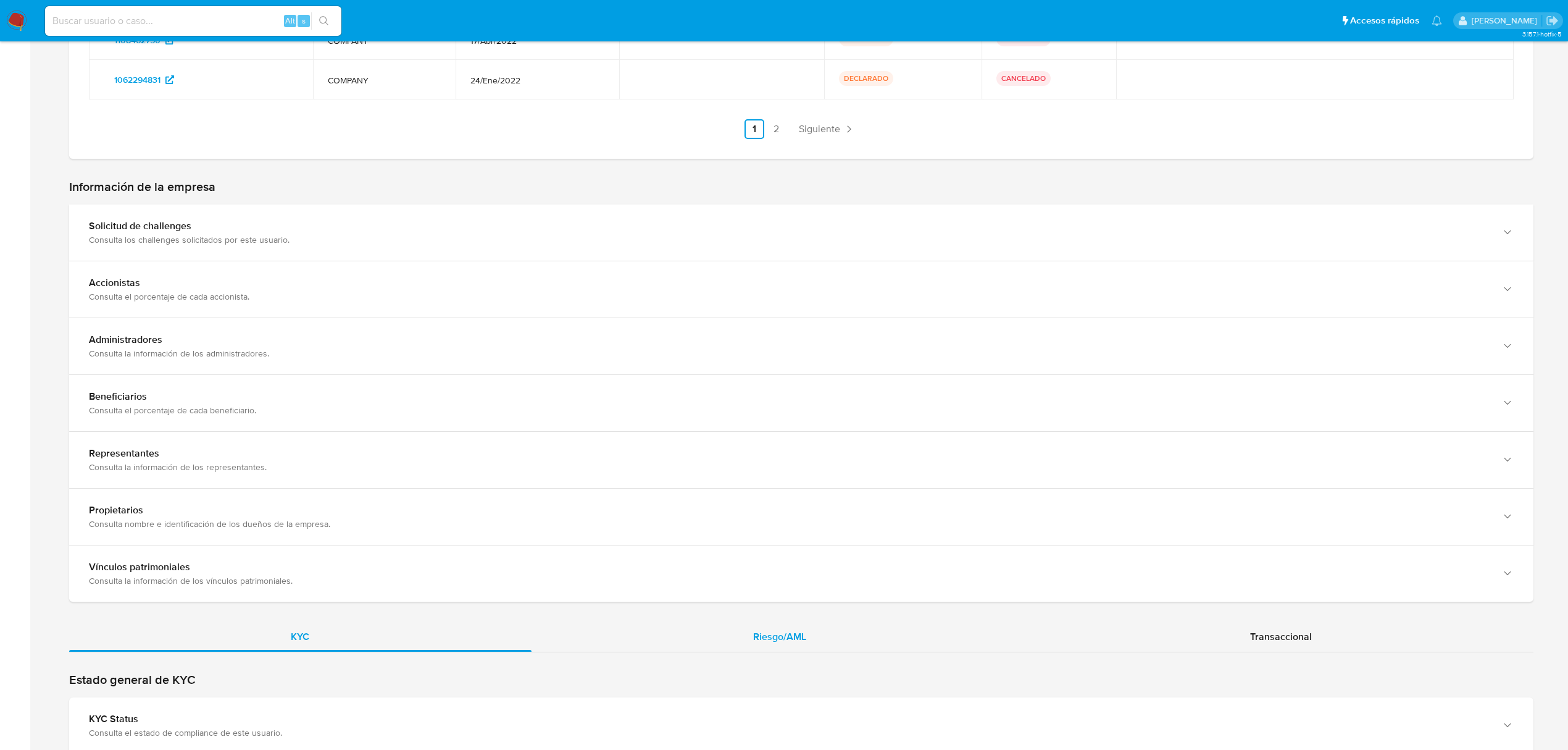
click at [799, 636] on span "Riesgo/AML" at bounding box center [780, 636] width 53 height 14
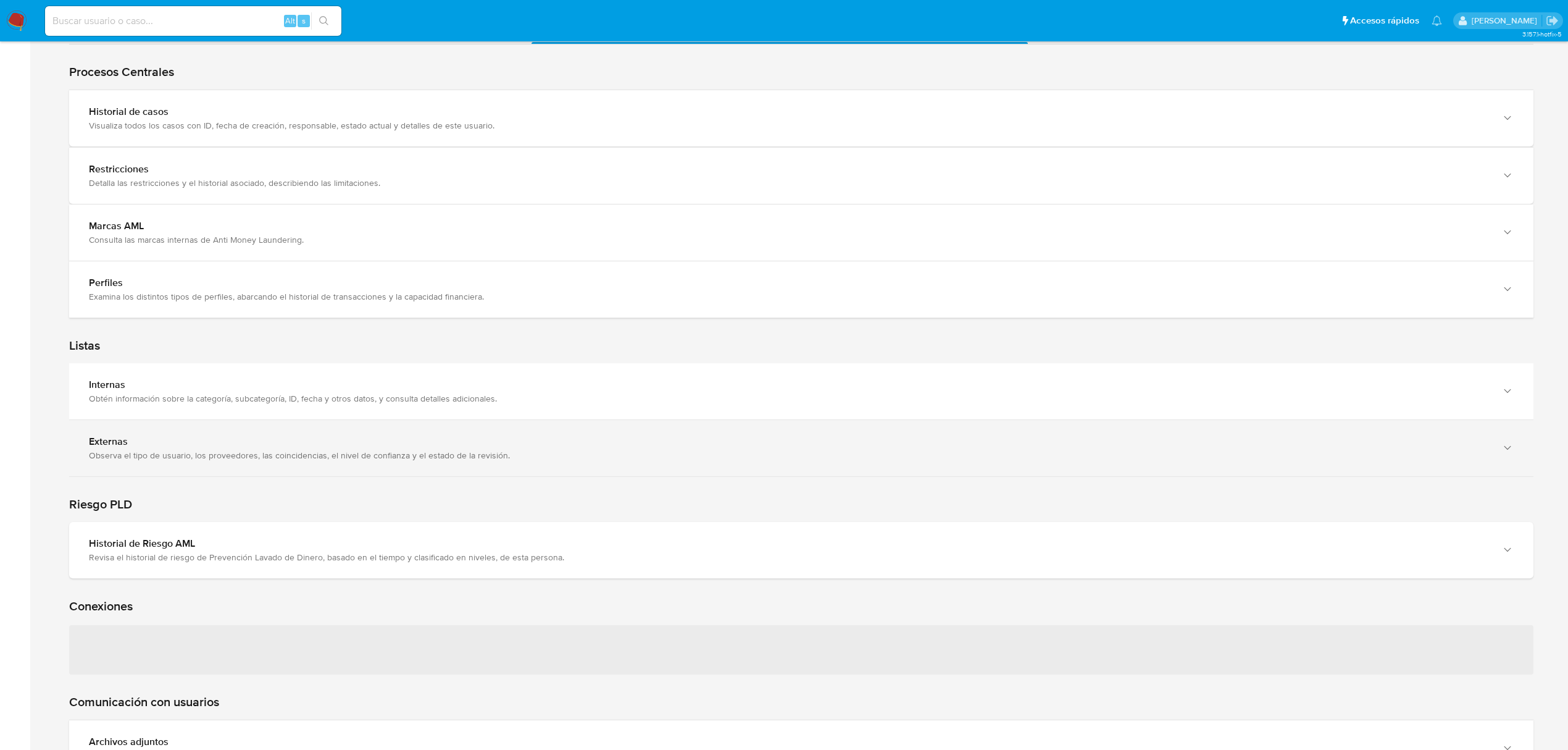
scroll to position [1811, 0]
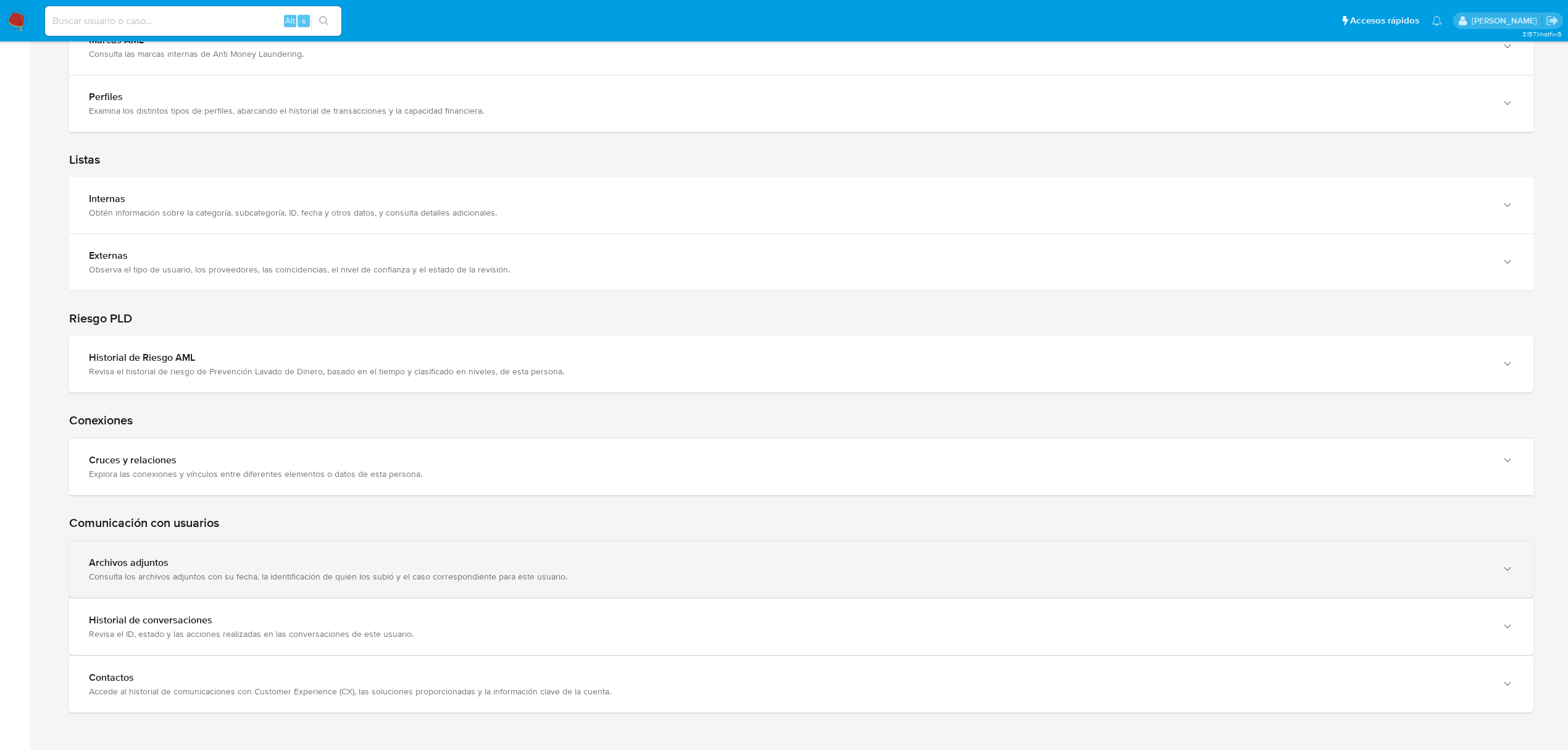
click at [590, 573] on div "Consulta los archivos adjuntos con su fecha, la identificación de quien los sub…" at bounding box center [790, 576] width 1401 height 11
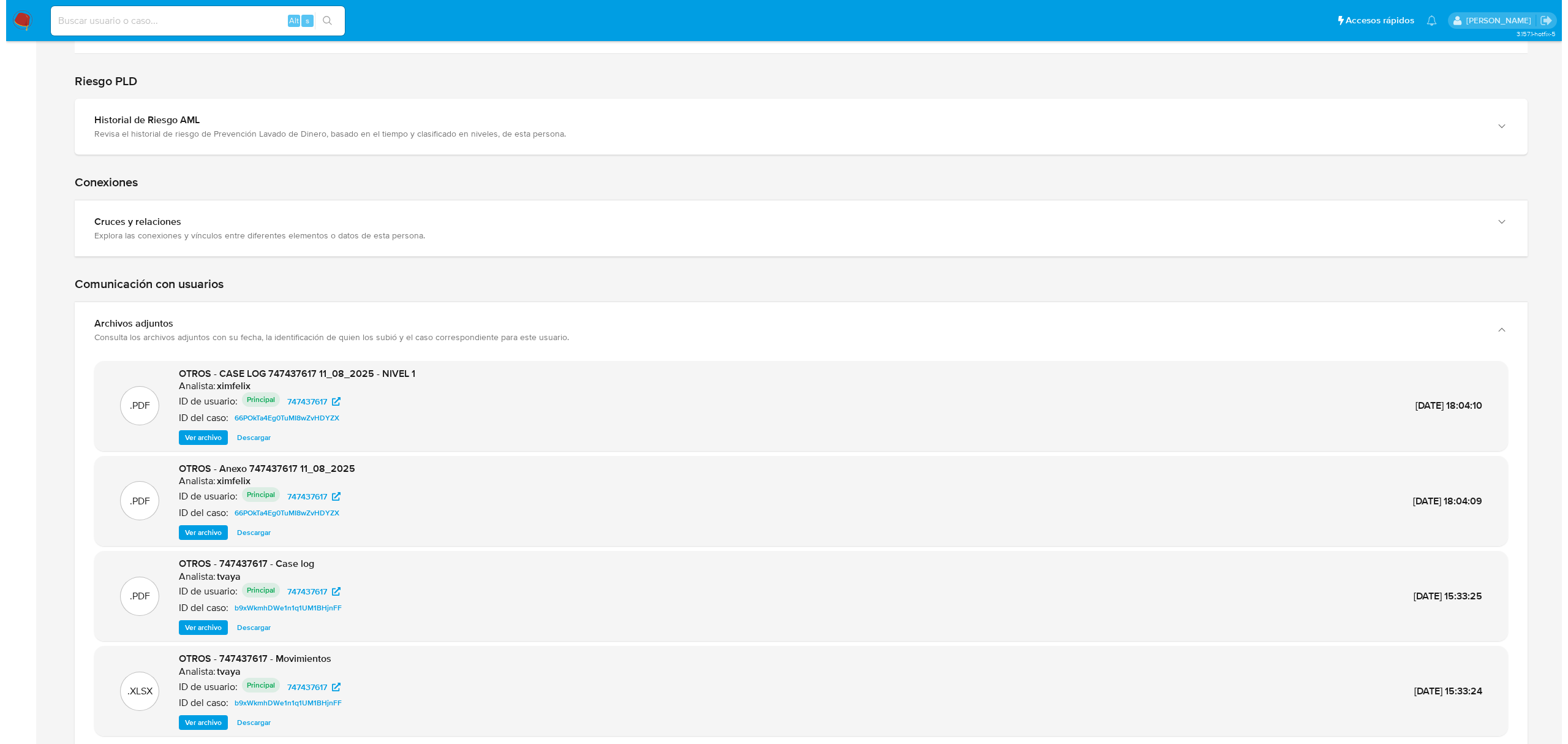
scroll to position [2182, 0]
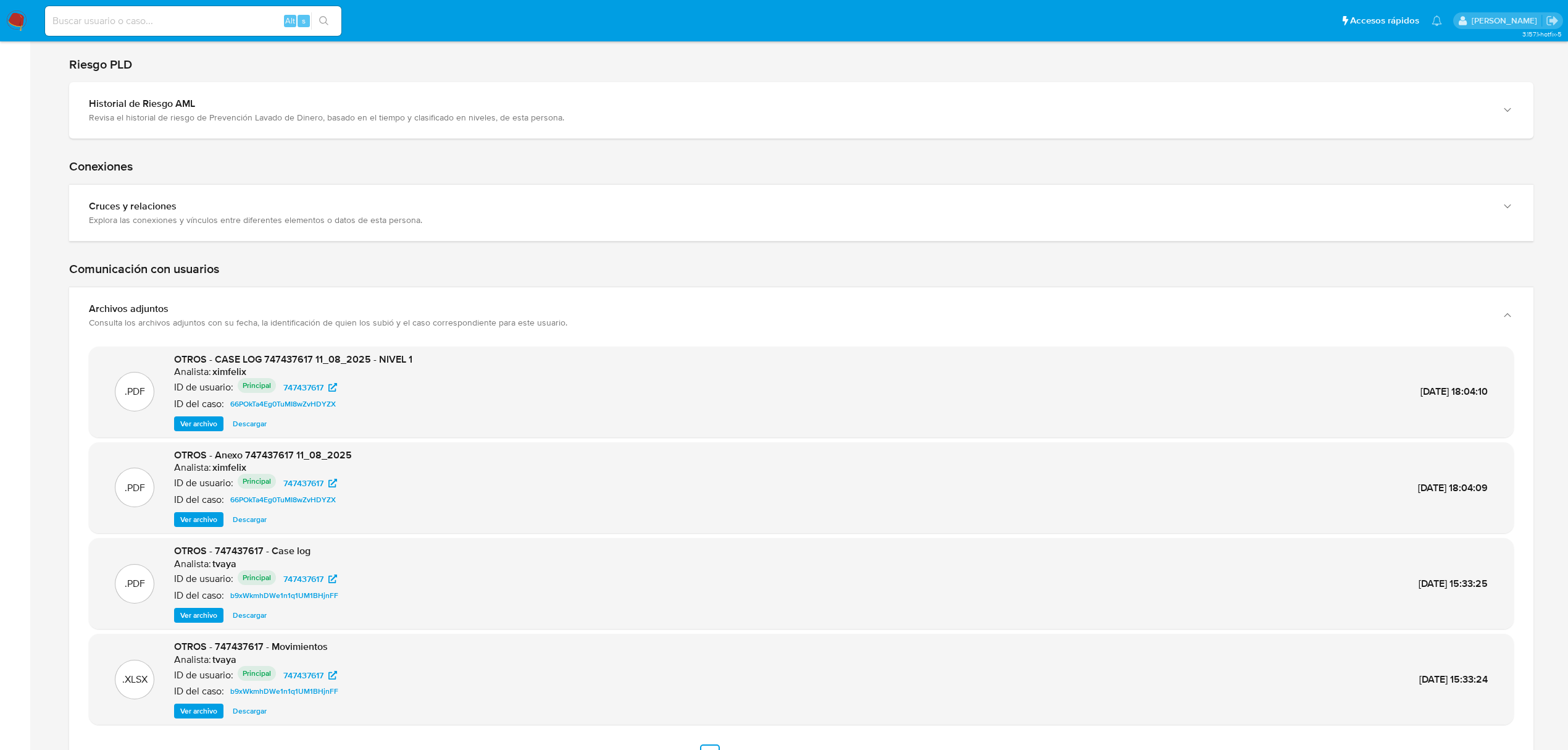
drag, startPoint x: 199, startPoint y: 430, endPoint x: 208, endPoint y: 434, distance: 9.8
click at [199, 430] on span "Ver archivo" at bounding box center [199, 423] width 37 height 12
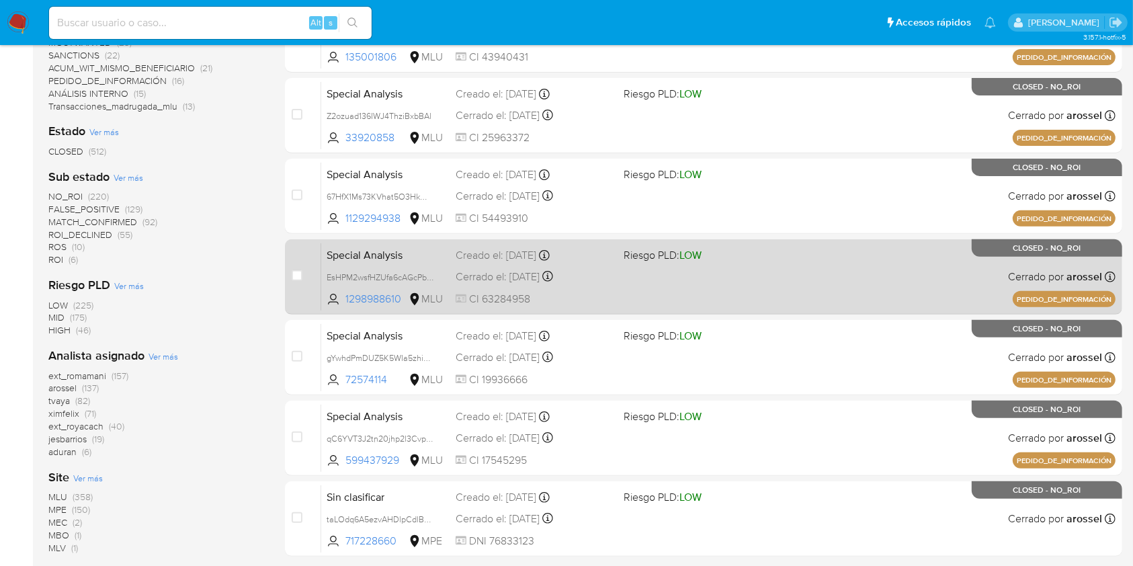
scroll to position [508, 0]
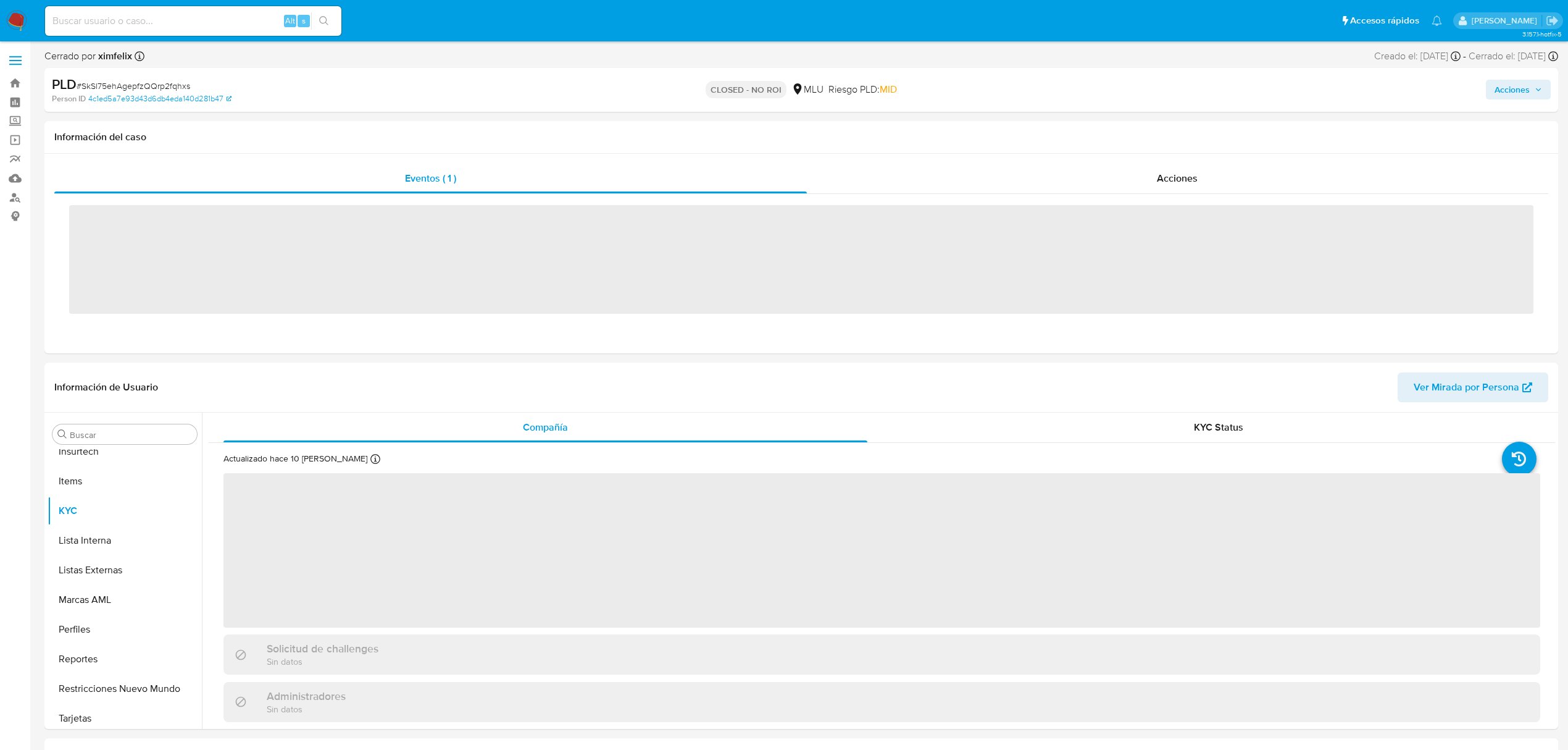
scroll to position [551, 0]
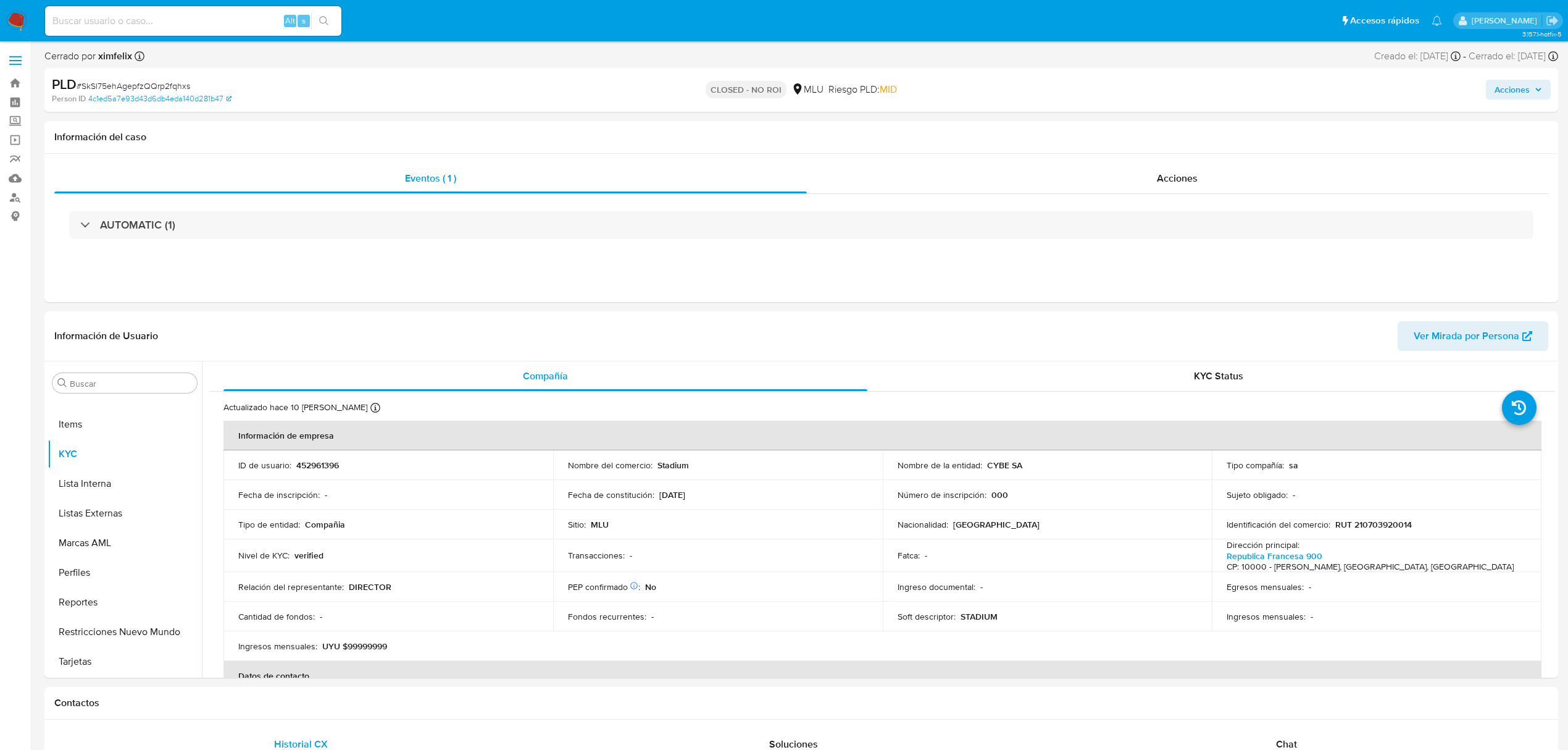
select select "10"
click at [221, 19] on input at bounding box center [193, 20] width 296 height 16
paste input "yX3rYcdTdIxfzHcLZUfQA4lb"
type input "yX3rYcdTdIxfzHcLZUfQA4lb"
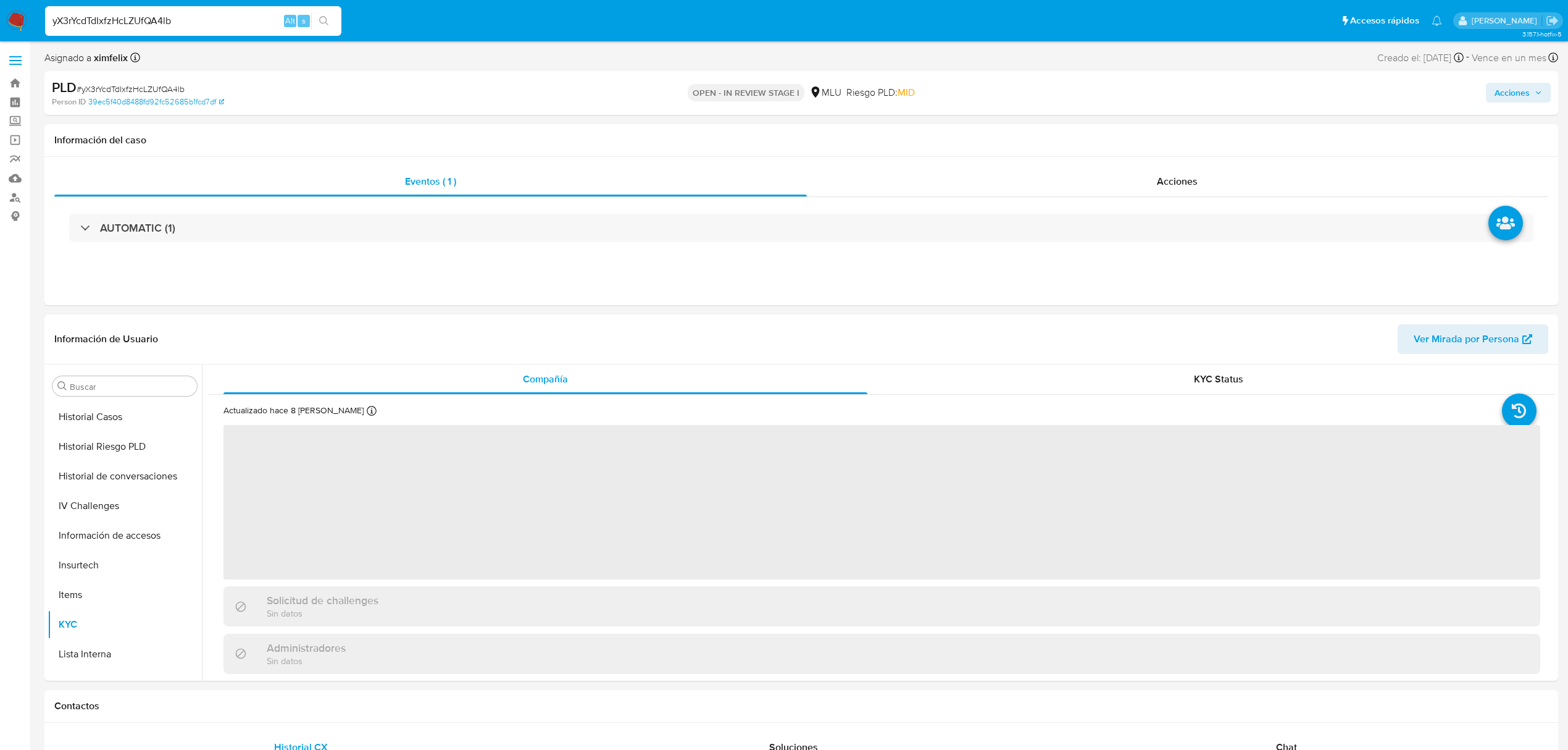
scroll to position [551, 0]
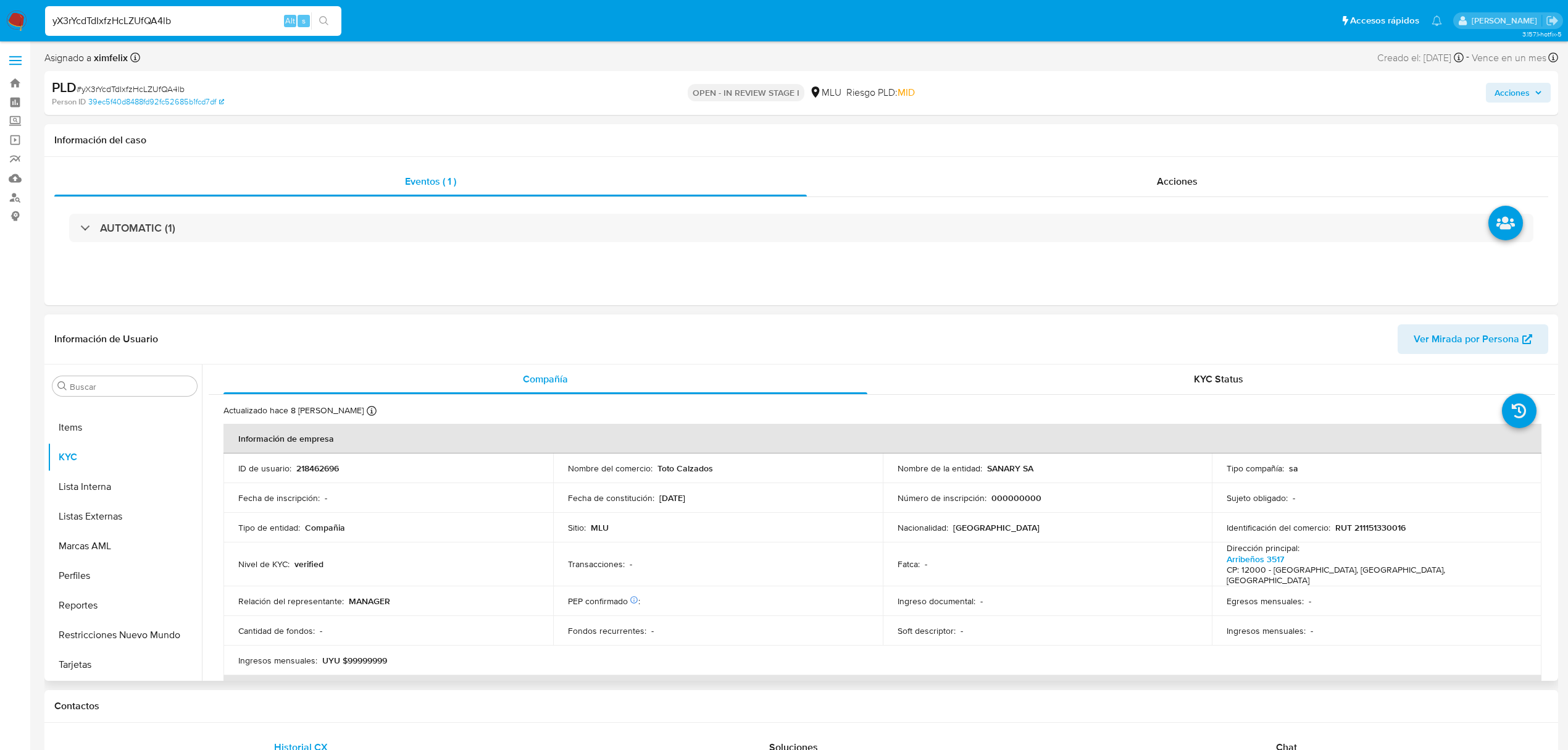
select select "10"
click at [104, 449] on button "Archivos adjuntos" at bounding box center [119, 445] width 144 height 29
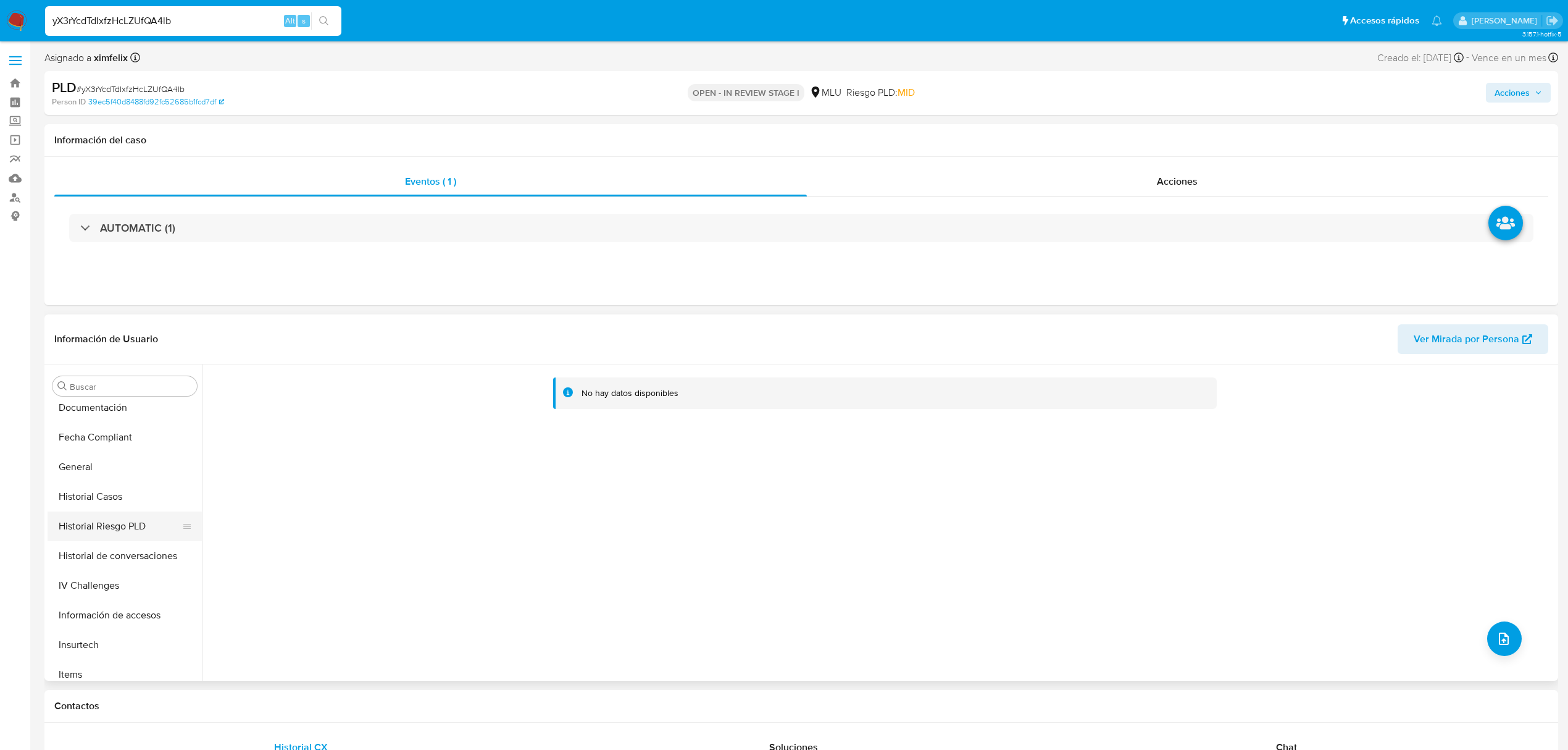
scroll to position [222, 0]
click at [116, 586] on button "Historial Casos" at bounding box center [119, 578] width 144 height 29
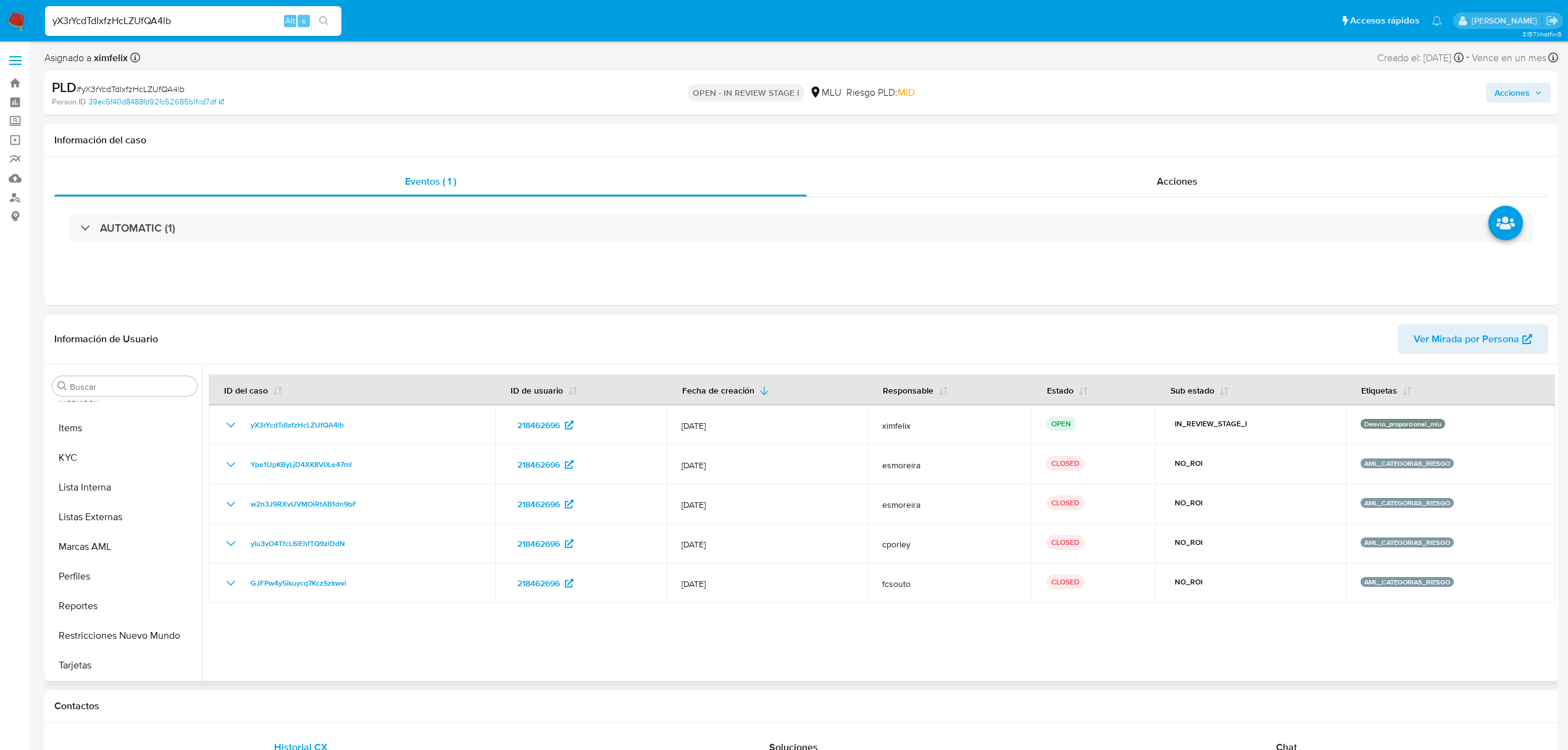
scroll to position [551, 0]
drag, startPoint x: 131, startPoint y: 601, endPoint x: 131, endPoint y: 593, distance: 8.0
click at [131, 601] on button "Reportes" at bounding box center [119, 605] width 144 height 29
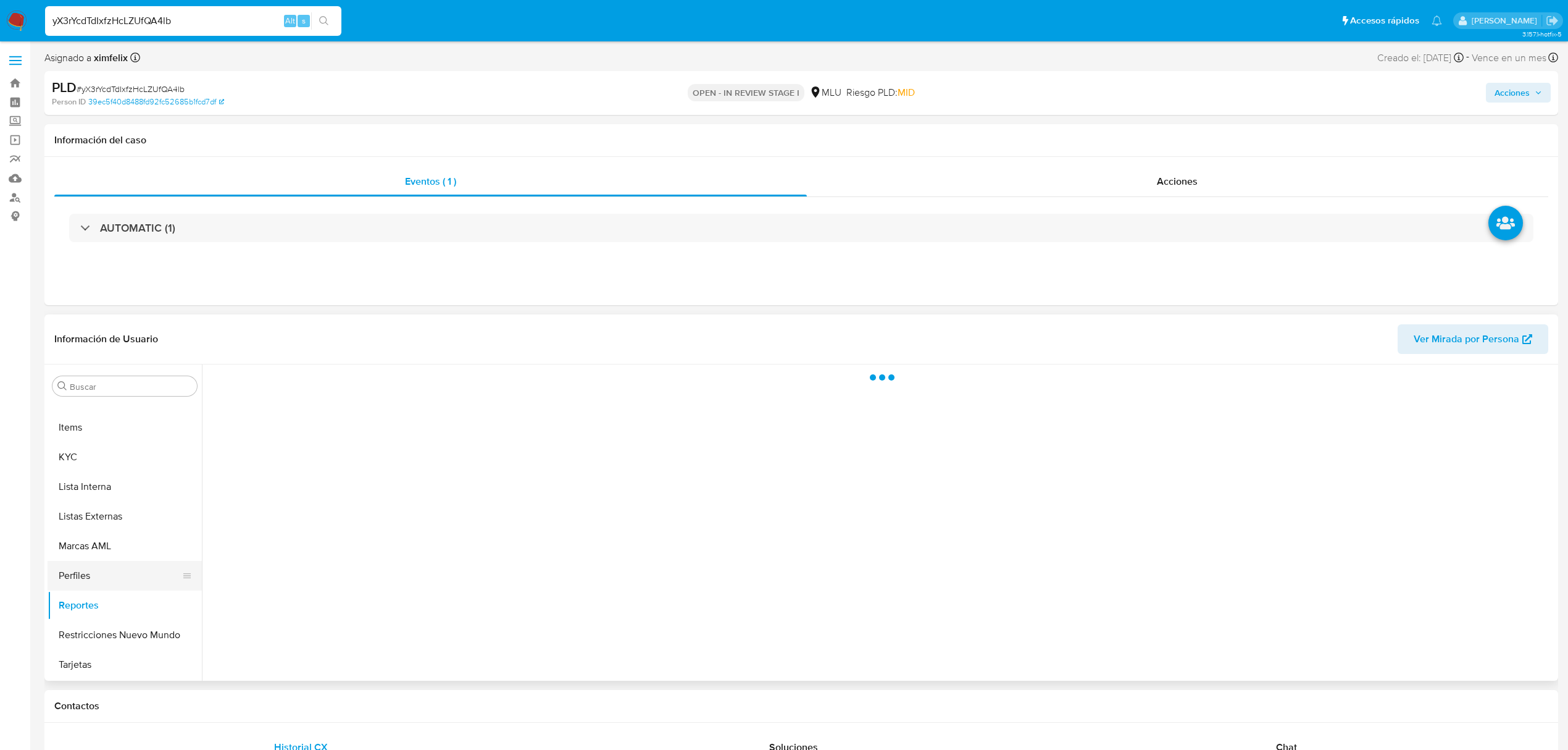
click at [129, 583] on button "Perfiles" at bounding box center [119, 575] width 144 height 29
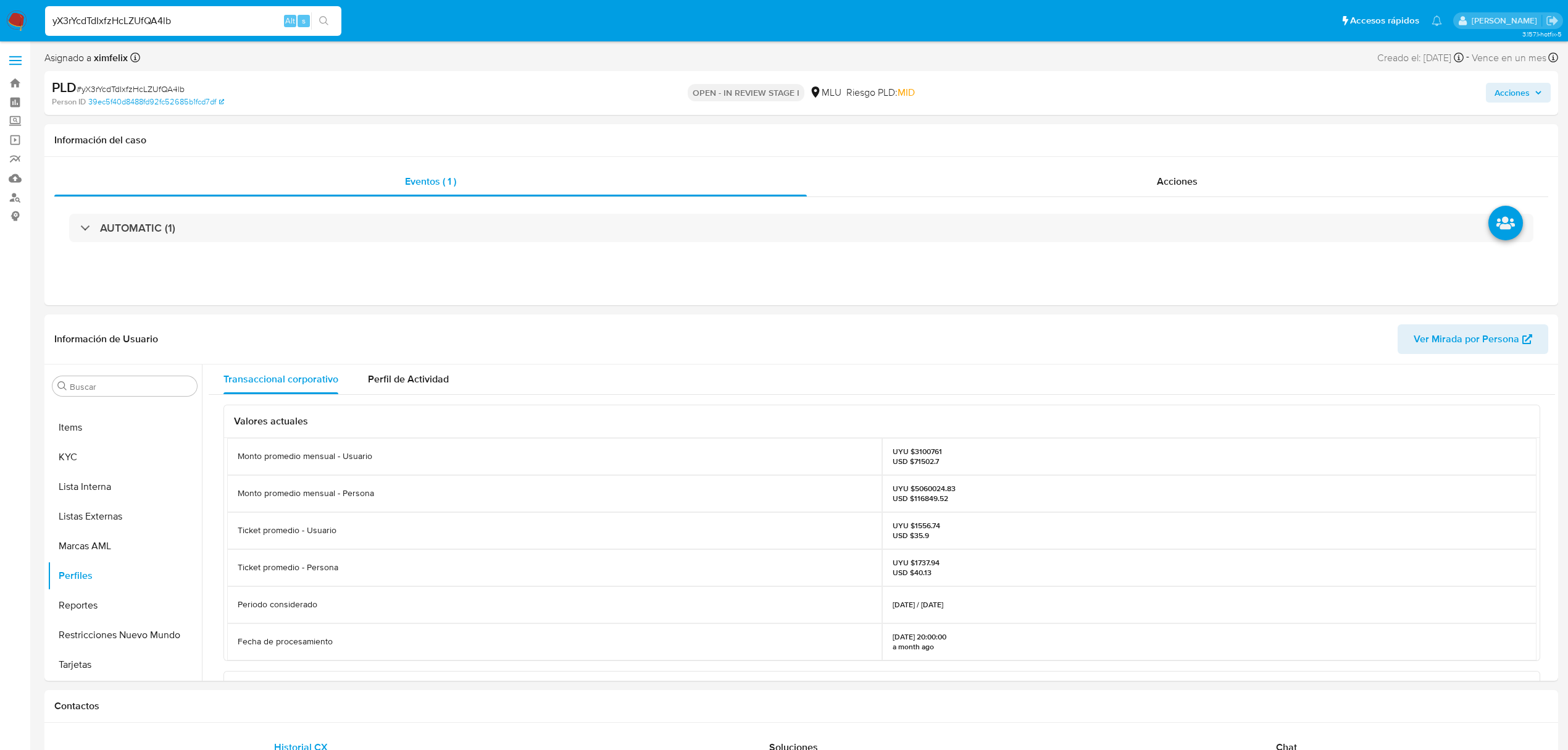
click at [127, 19] on input "yX3rYcdTdIxfzHcLZUfQA4lb" at bounding box center [193, 20] width 296 height 16
paste input "ZJ8fXo272IJiHTFrEUaolcfr"
type input "ZJ8fXo272IJiHTFrEUaolcfr"
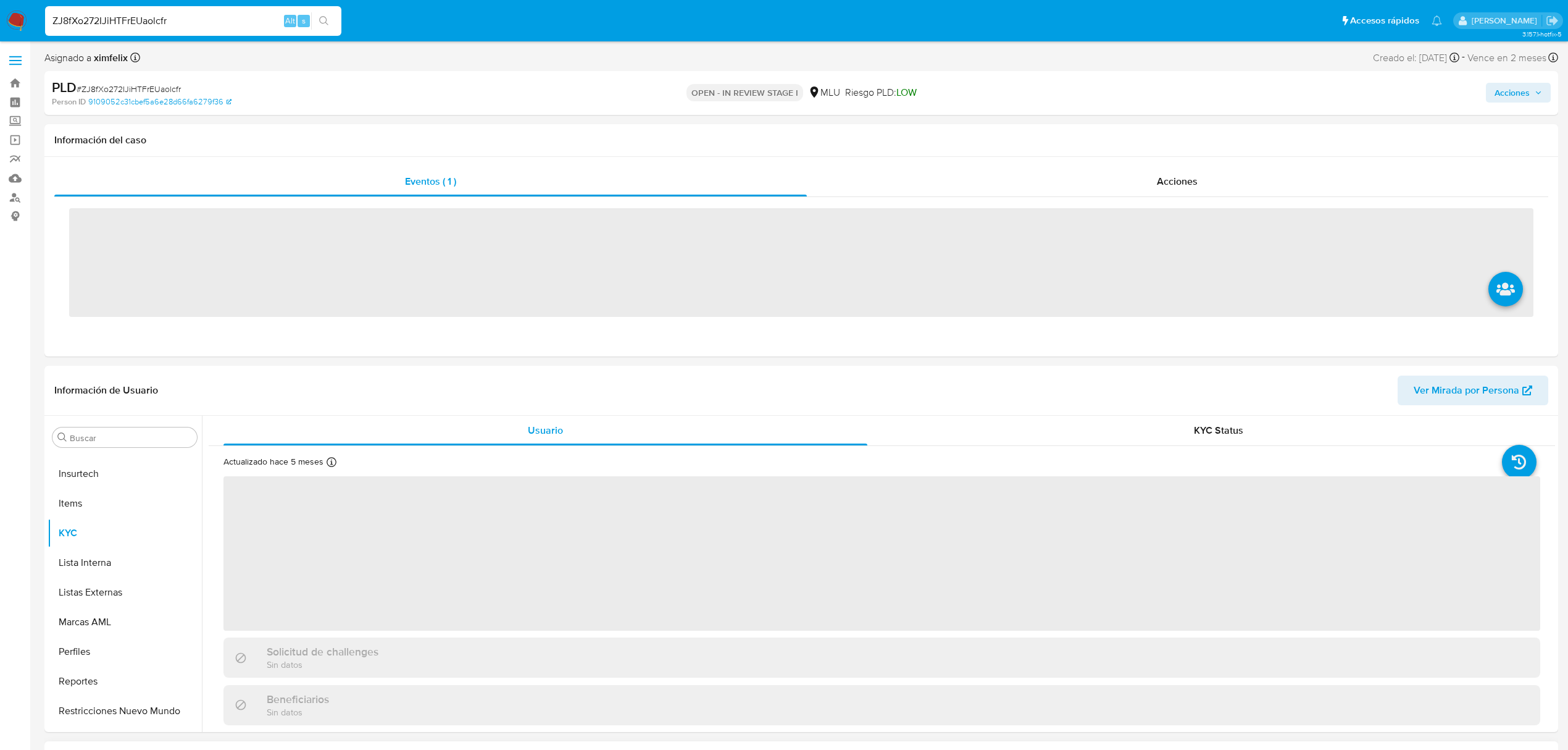
scroll to position [551, 0]
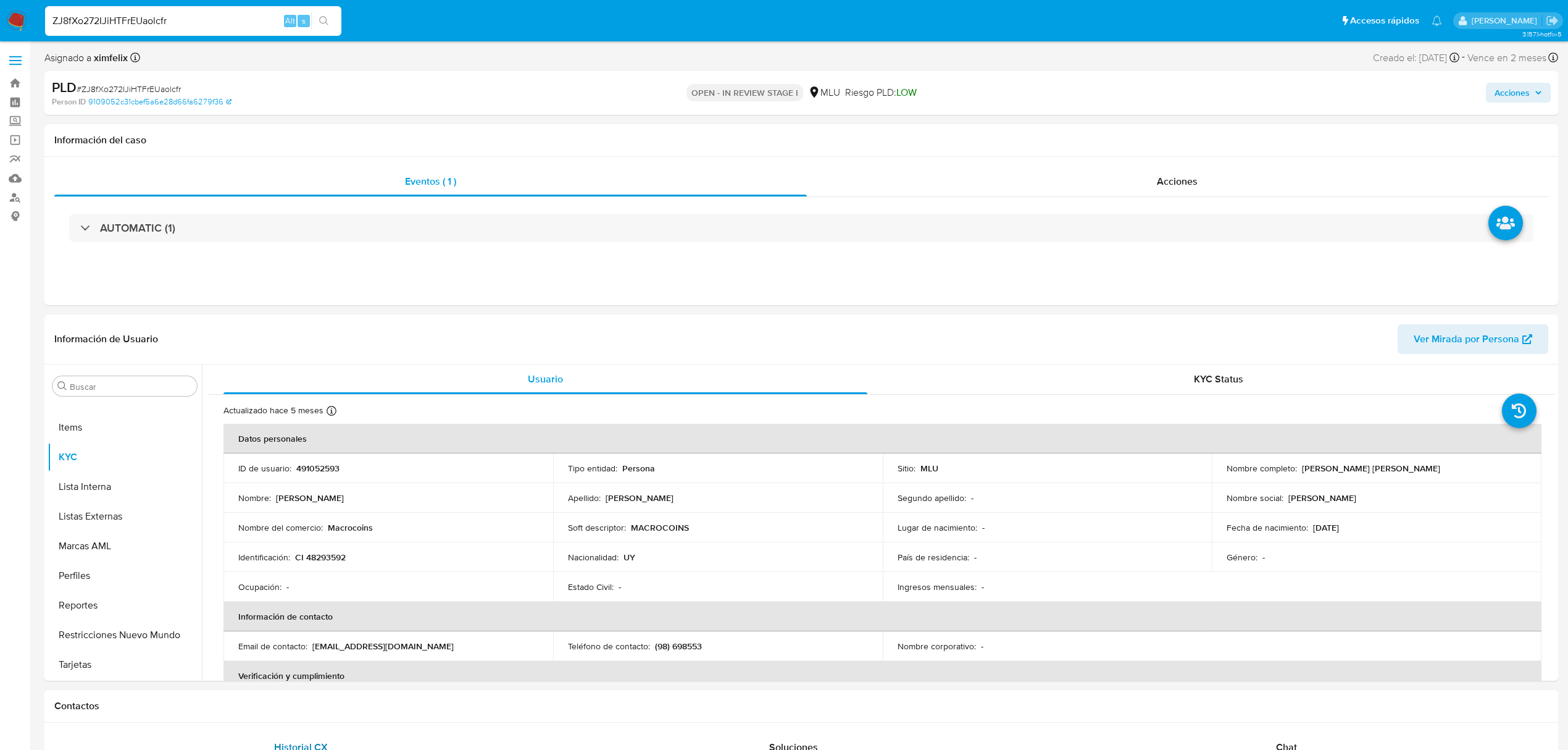
select select "10"
click at [314, 466] on p "491052593" at bounding box center [317, 468] width 43 height 11
click at [314, 465] on p "491052593" at bounding box center [317, 468] width 43 height 11
drag, startPoint x: 1438, startPoint y: 466, endPoint x: 1298, endPoint y: 473, distance: 140.2
click at [1298, 472] on div "Nombre completo : Rodrigo Sebastian Sanchez Reyes" at bounding box center [1377, 468] width 301 height 11
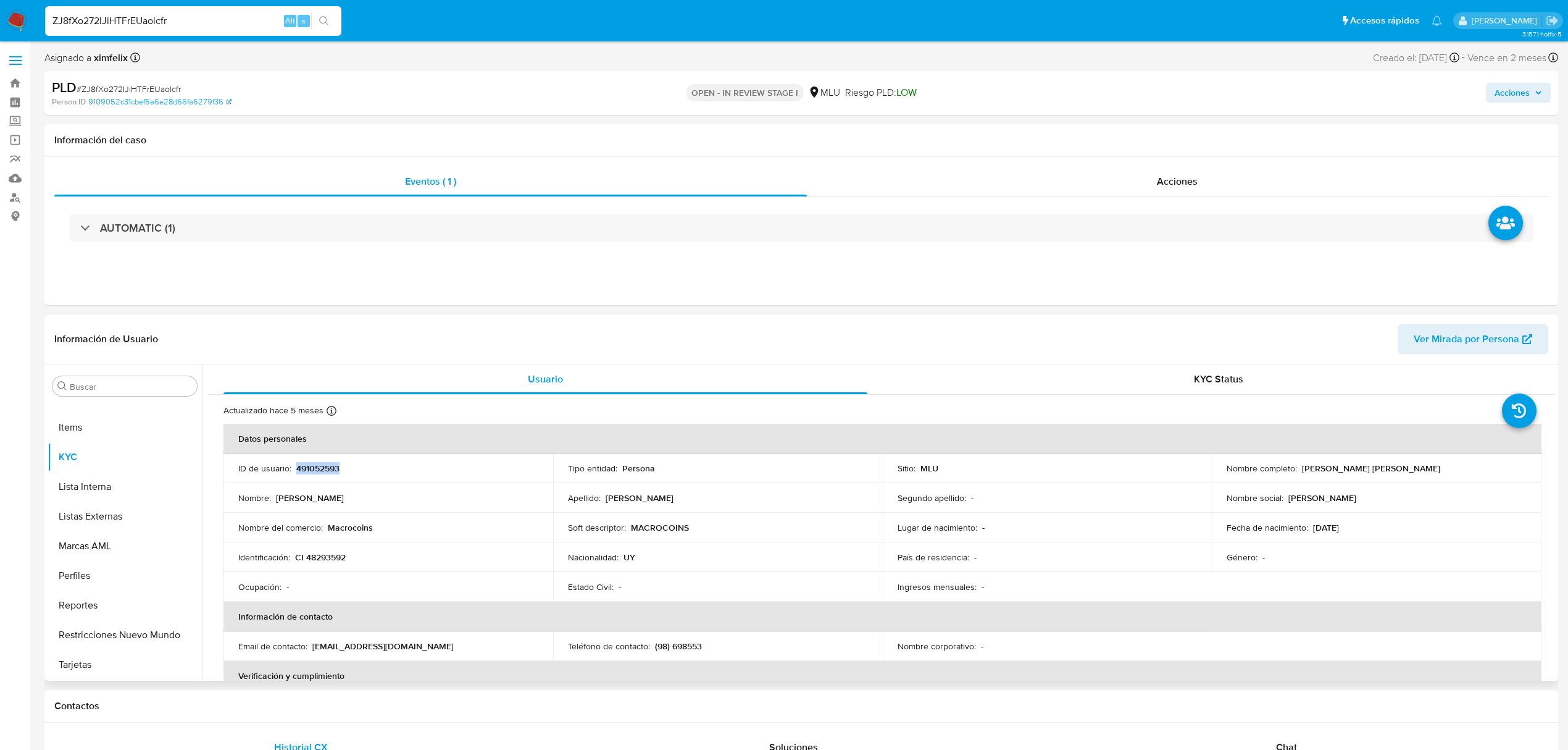
copy p "odrigo Sebastian Sanchez Reyes"
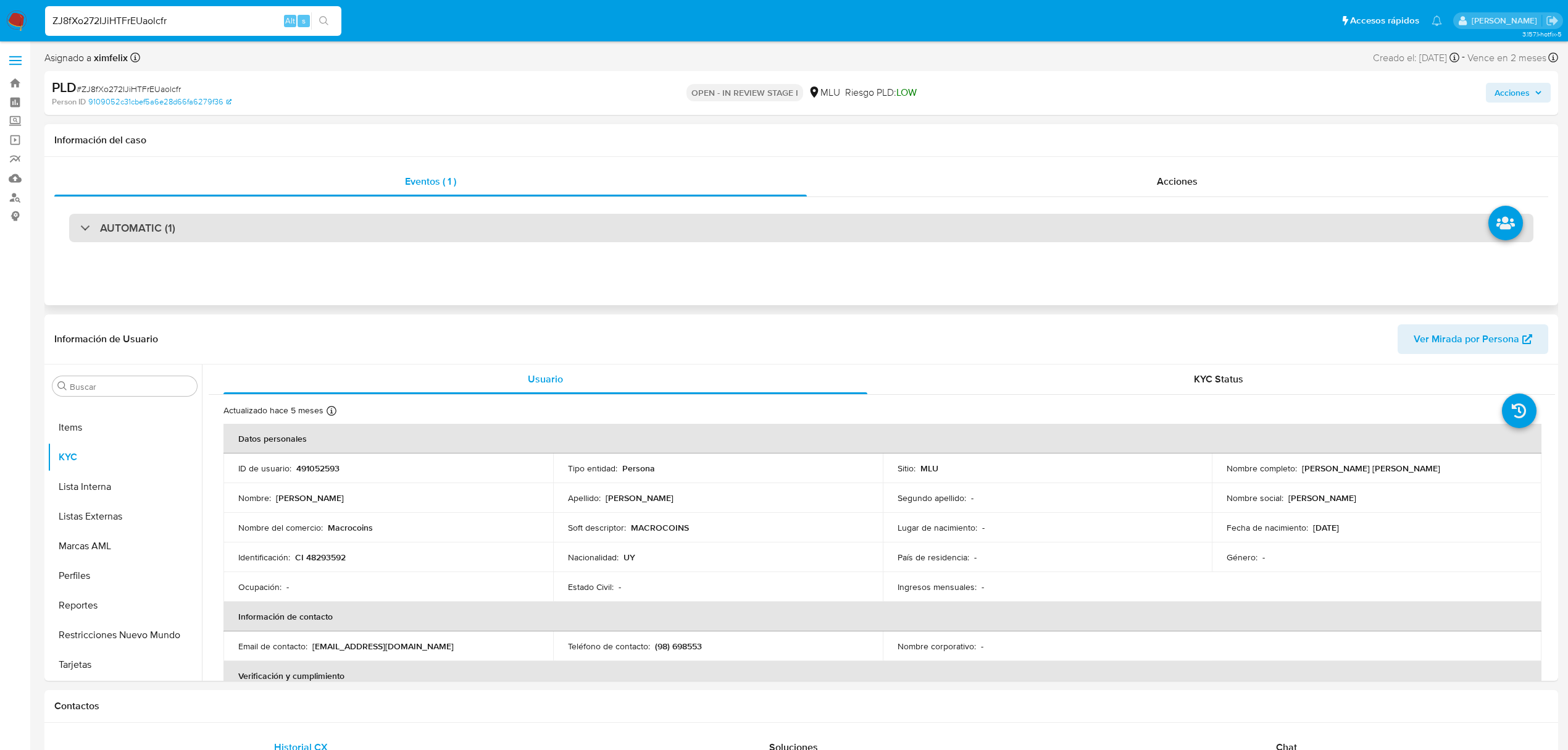
click at [335, 233] on div "AUTOMATIC (1)" at bounding box center [801, 227] width 1465 height 28
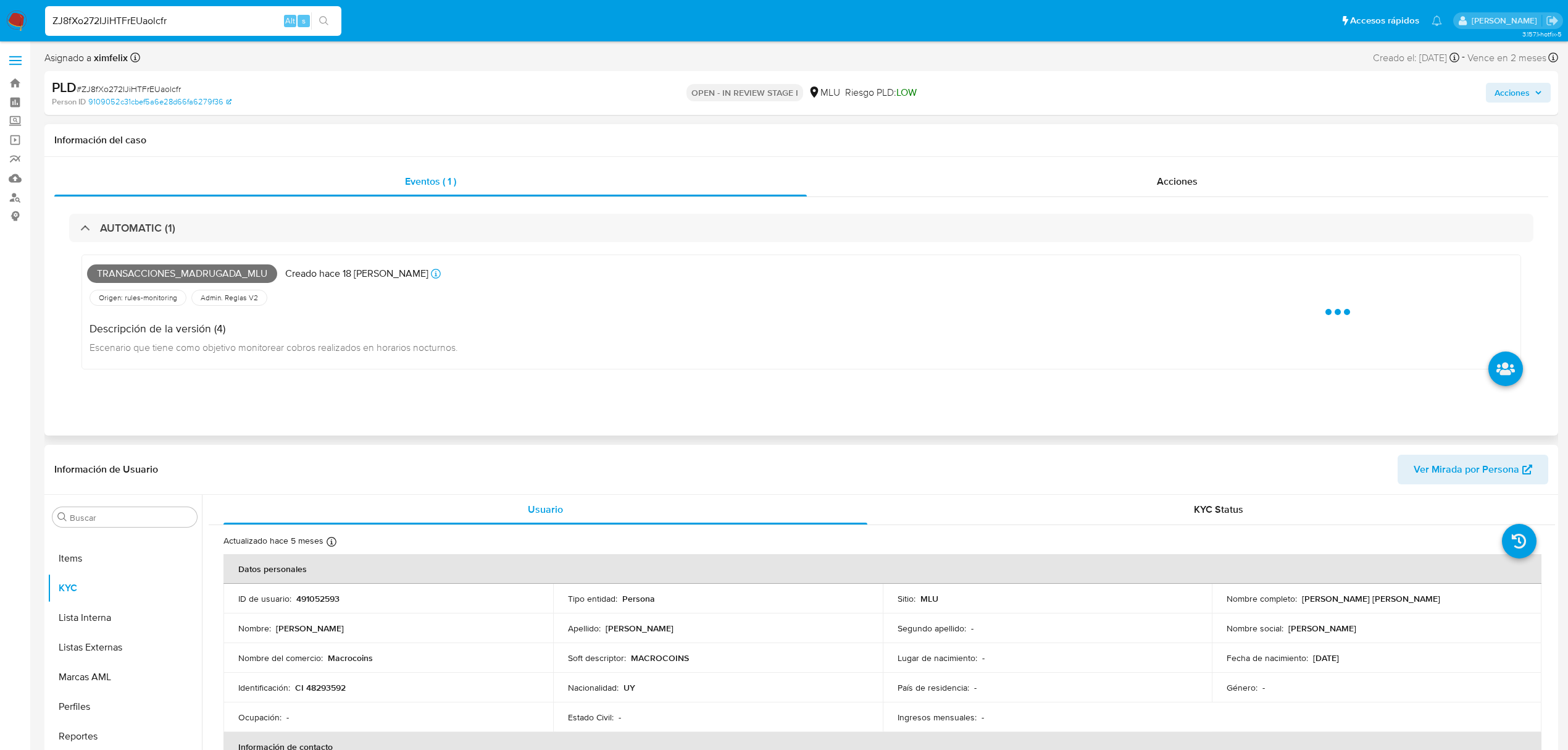
click at [191, 278] on span "Transacciones_madrugada_mlu" at bounding box center [182, 274] width 190 height 18
copy span "Transacciones_madrugada_mlu"
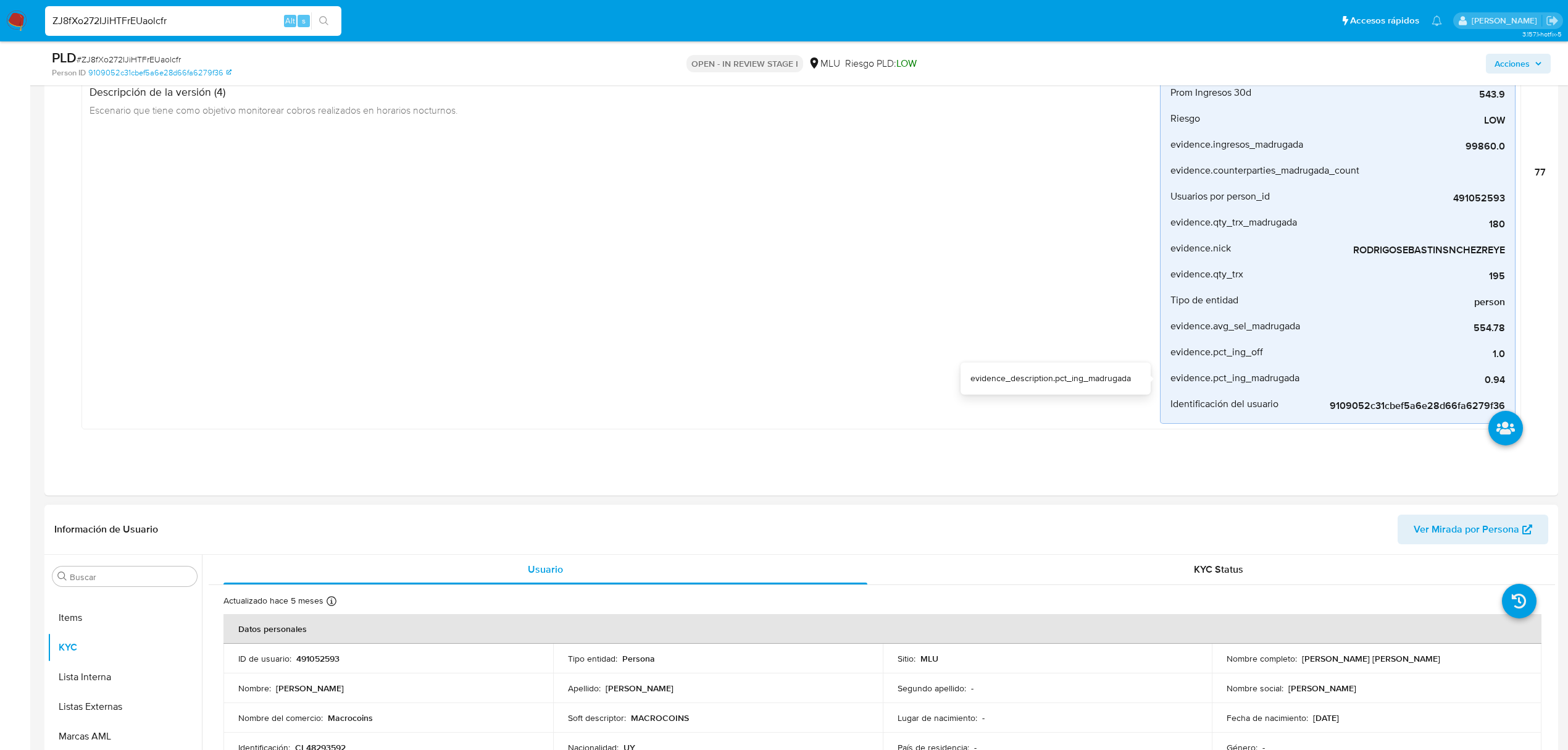
scroll to position [247, 0]
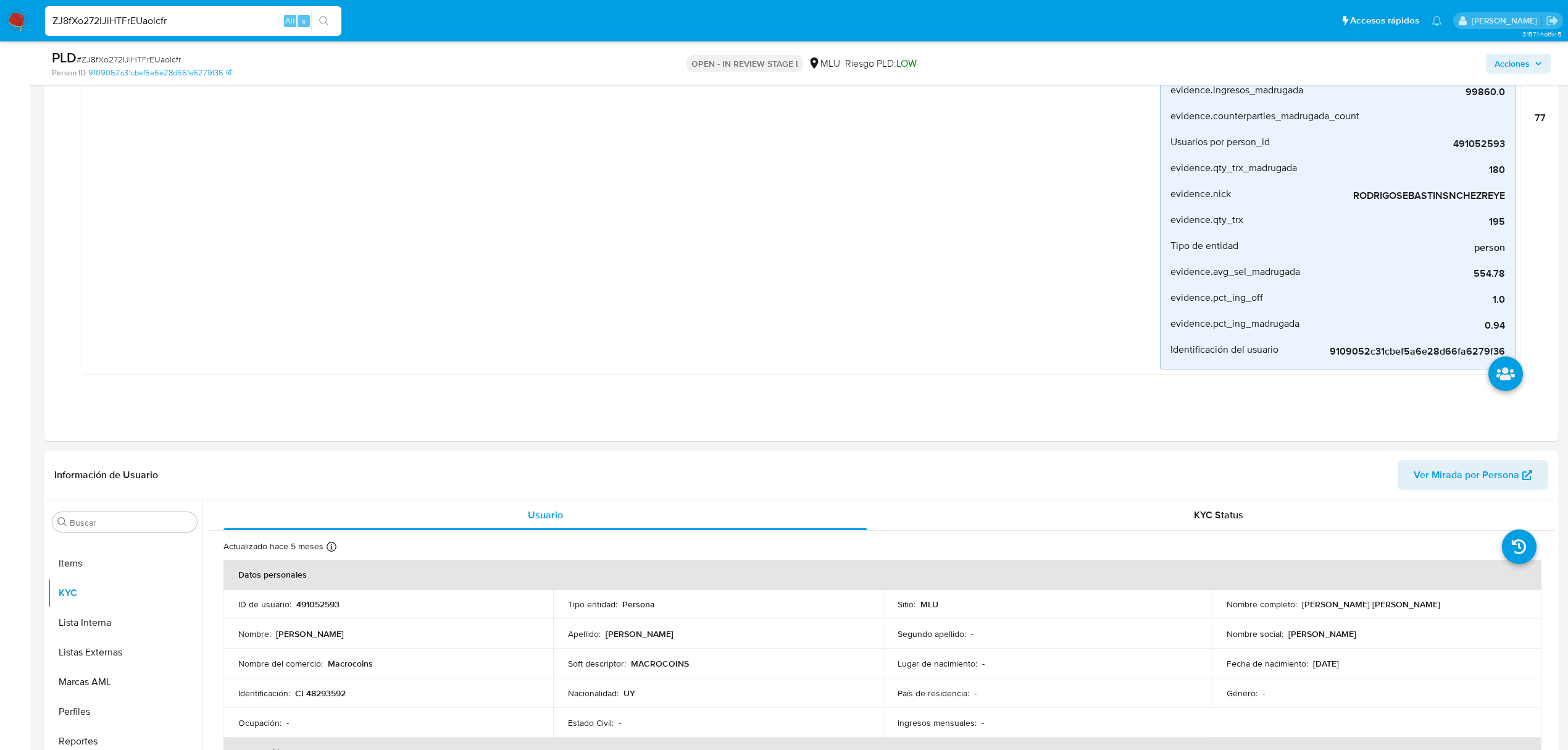
click at [1458, 472] on span "Ver Mirada por Persona" at bounding box center [1466, 475] width 106 height 29
click at [332, 692] on p "CI 48293592" at bounding box center [320, 693] width 51 height 11
copy p "48293592"
drag, startPoint x: 1433, startPoint y: 601, endPoint x: 1294, endPoint y: 601, distance: 139.0
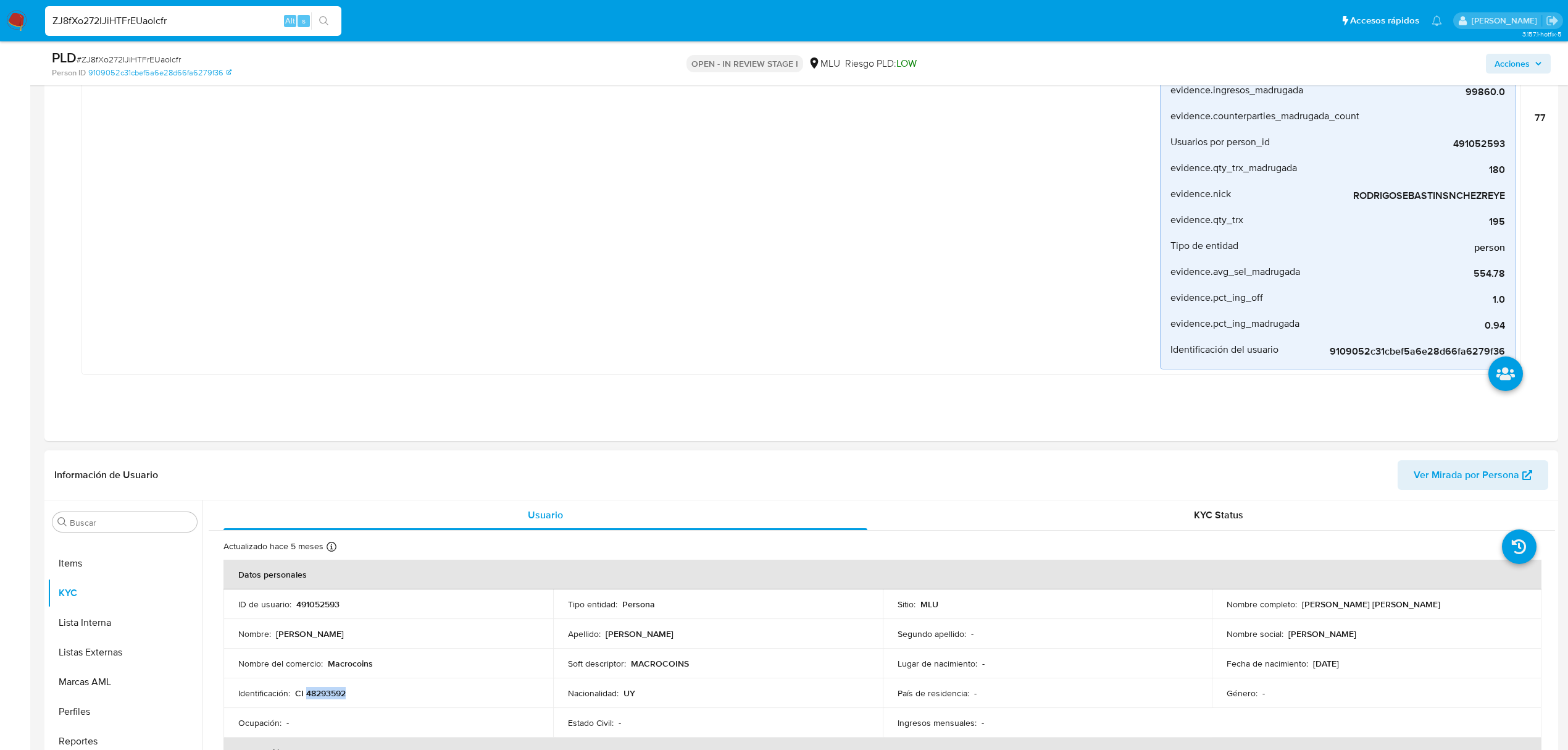
click at [1294, 601] on div "Nombre completo : Rodrigo Sebastian Sanchez Reyes" at bounding box center [1377, 604] width 301 height 11
copy div "Rodrigo Sebastian Sanchez Reyes"
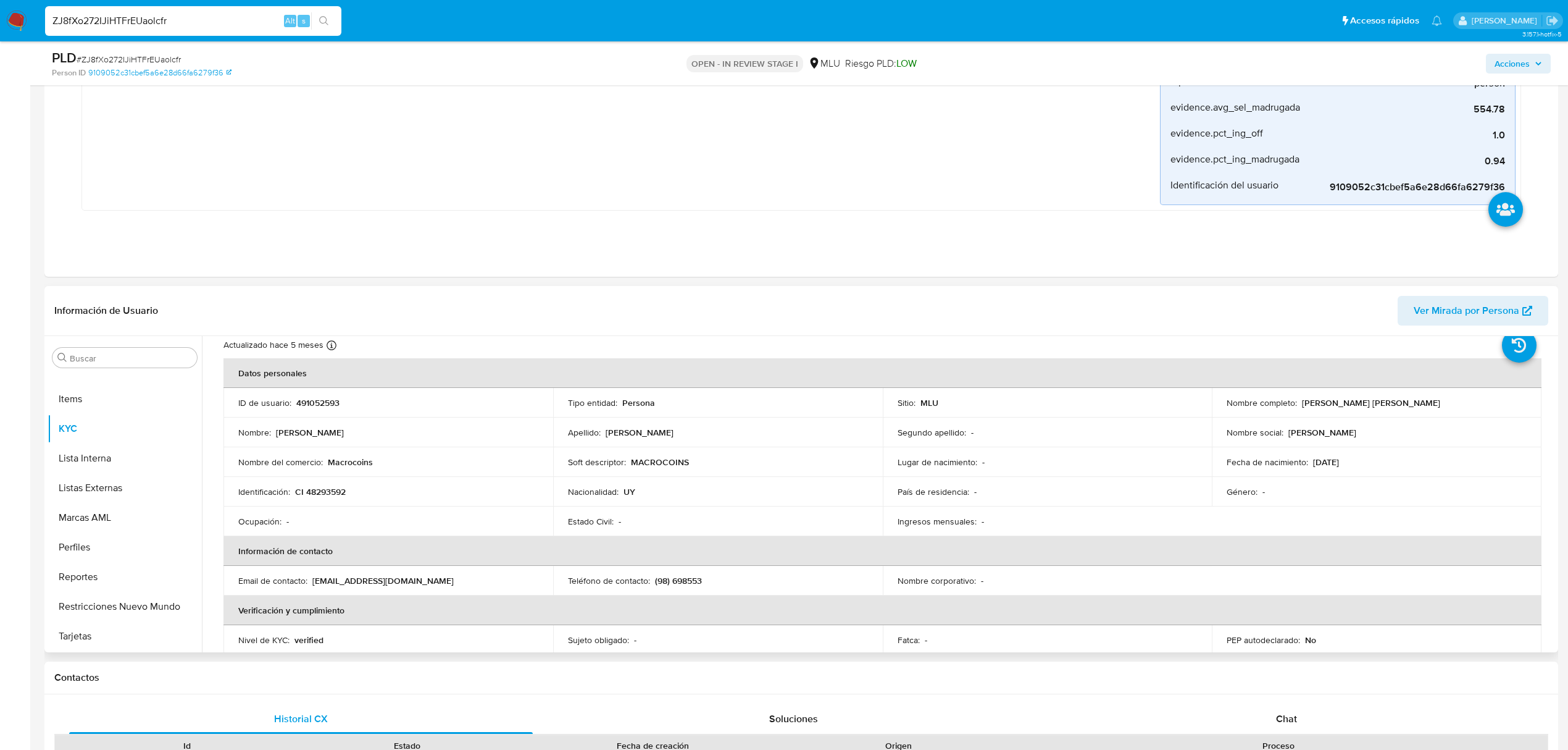
scroll to position [0, 0]
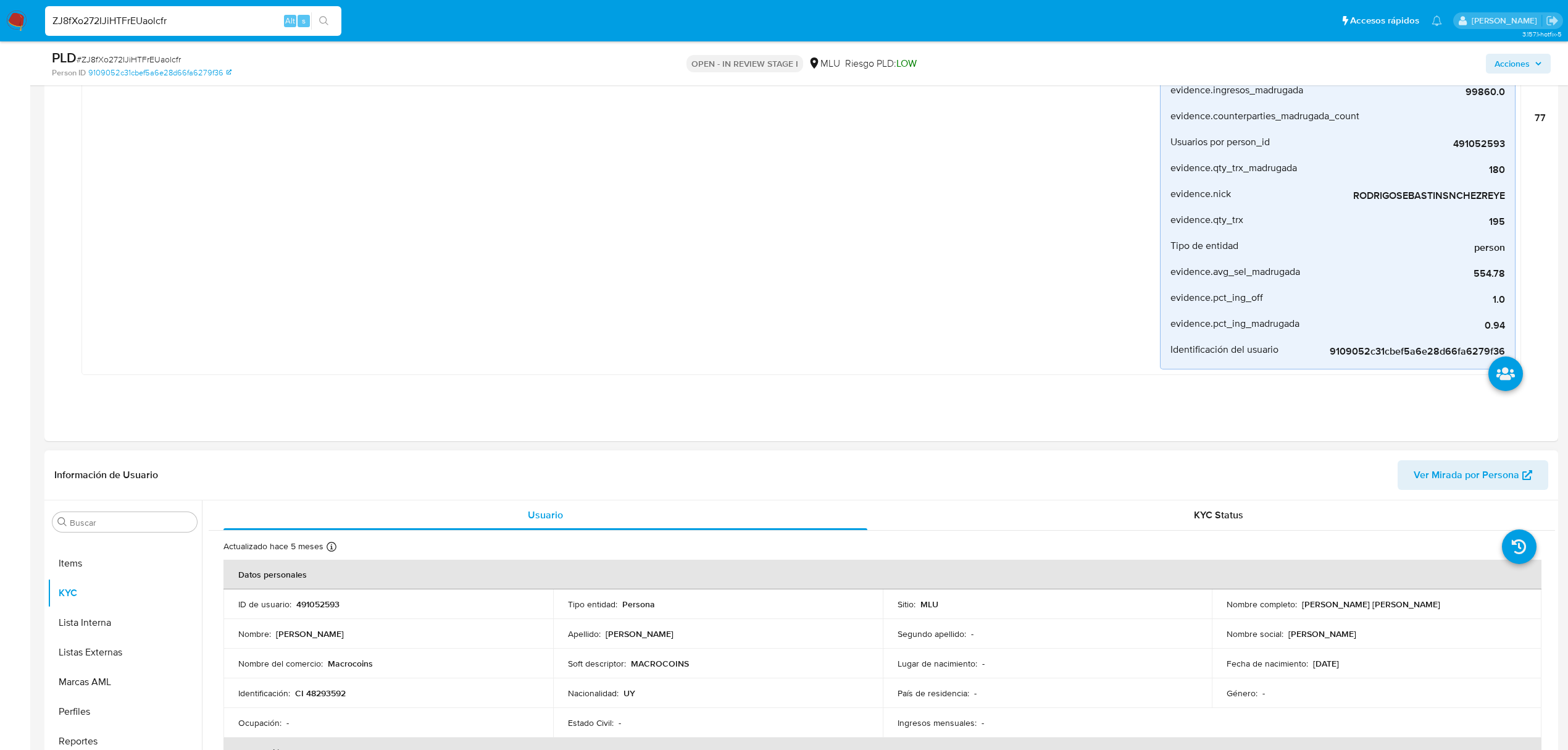
drag, startPoint x: 1199, startPoint y: 511, endPoint x: 1327, endPoint y: 519, distance: 128.2
click at [1199, 506] on div "KYC Status" at bounding box center [1219, 515] width 644 height 29
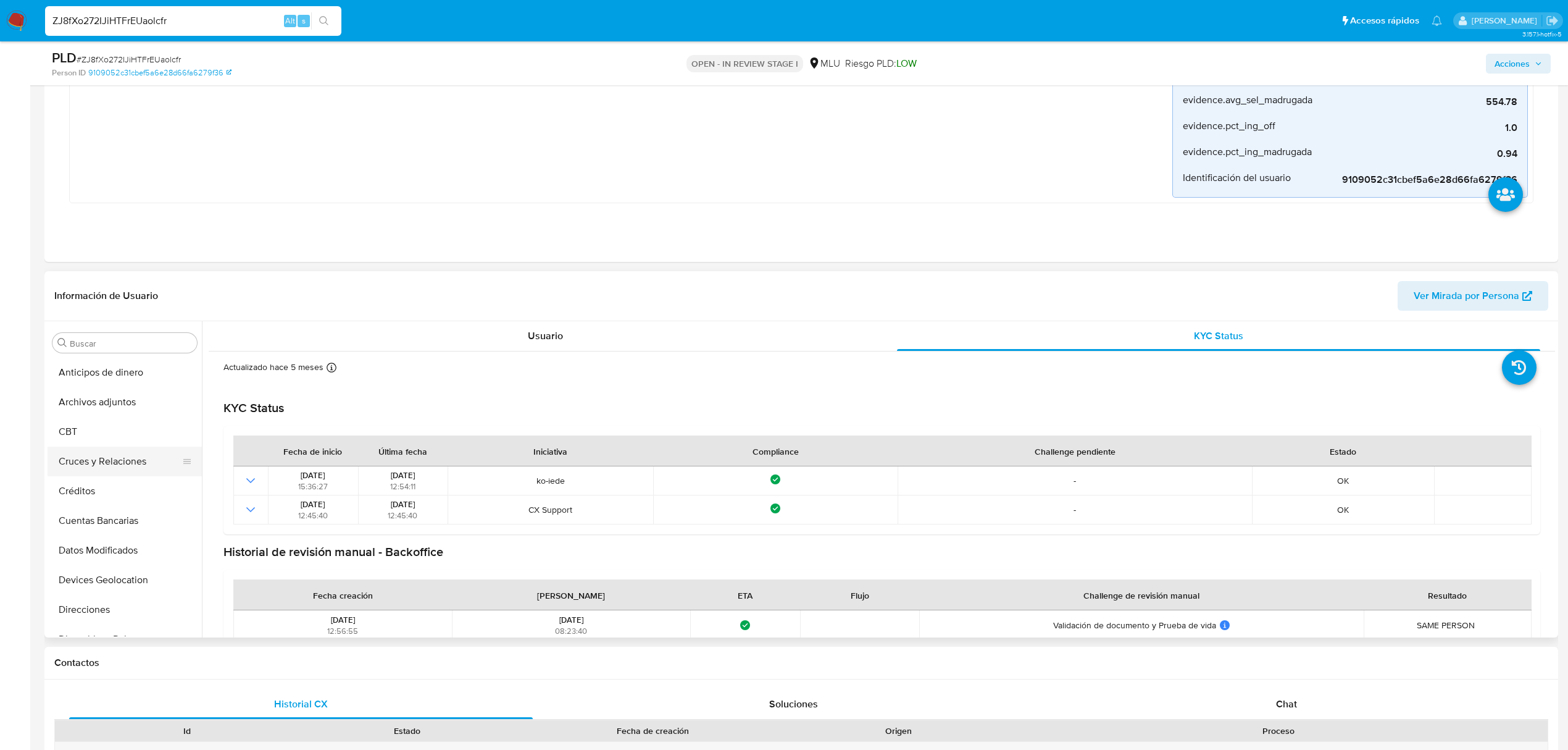
click at [121, 462] on button "Cruces y Relaciones" at bounding box center [119, 461] width 144 height 29
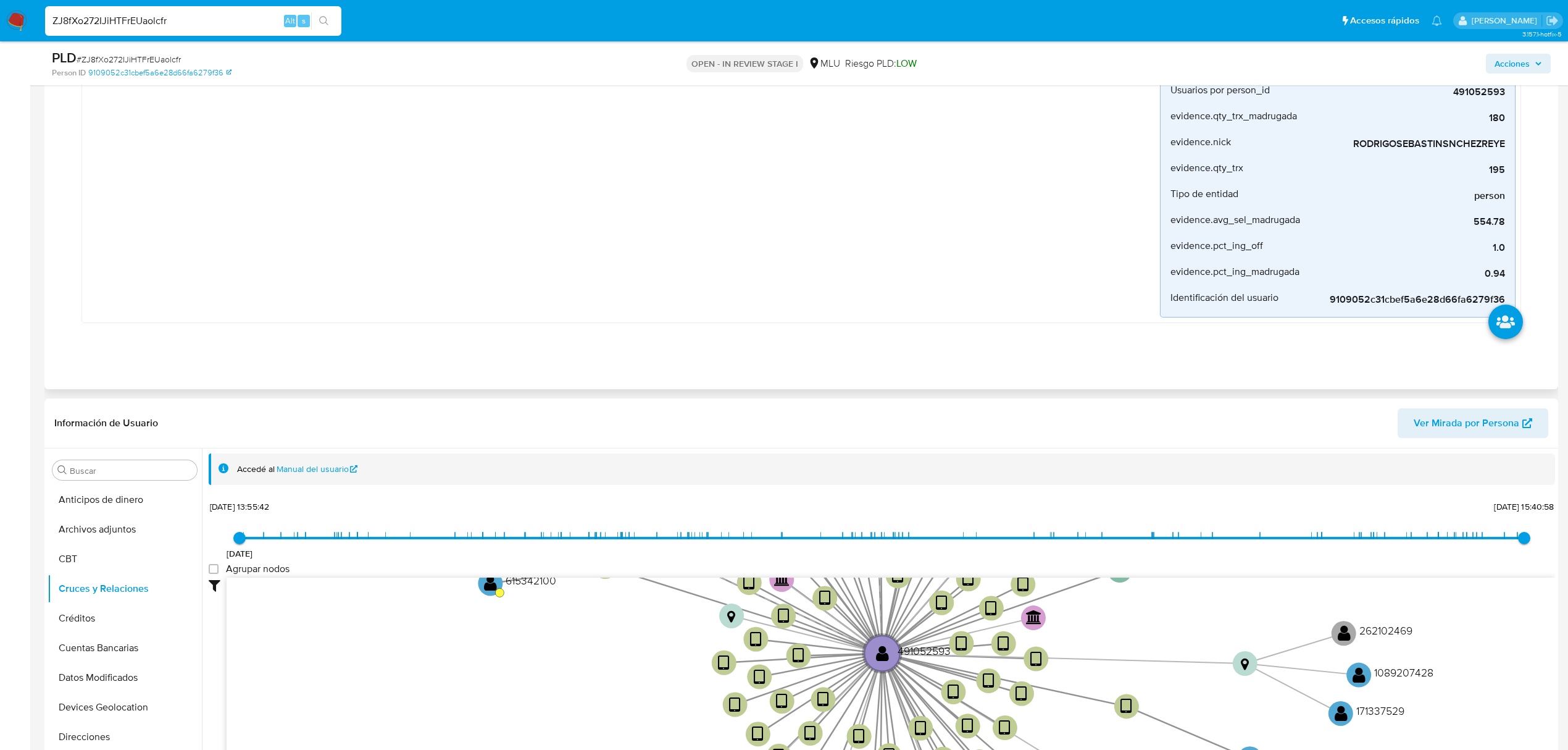
scroll to position [165, 0]
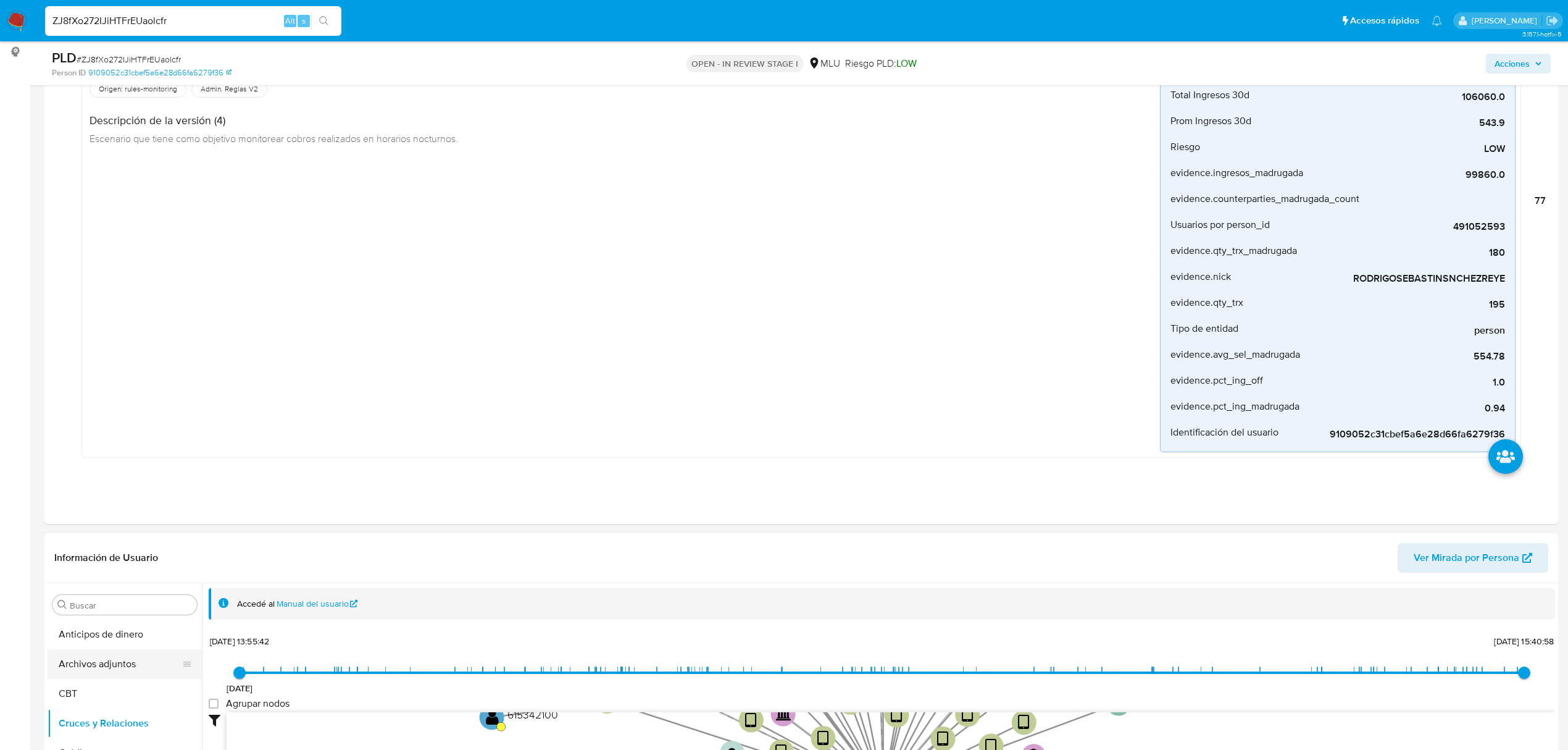
click at [114, 670] on button "Archivos adjuntos" at bounding box center [119, 664] width 144 height 29
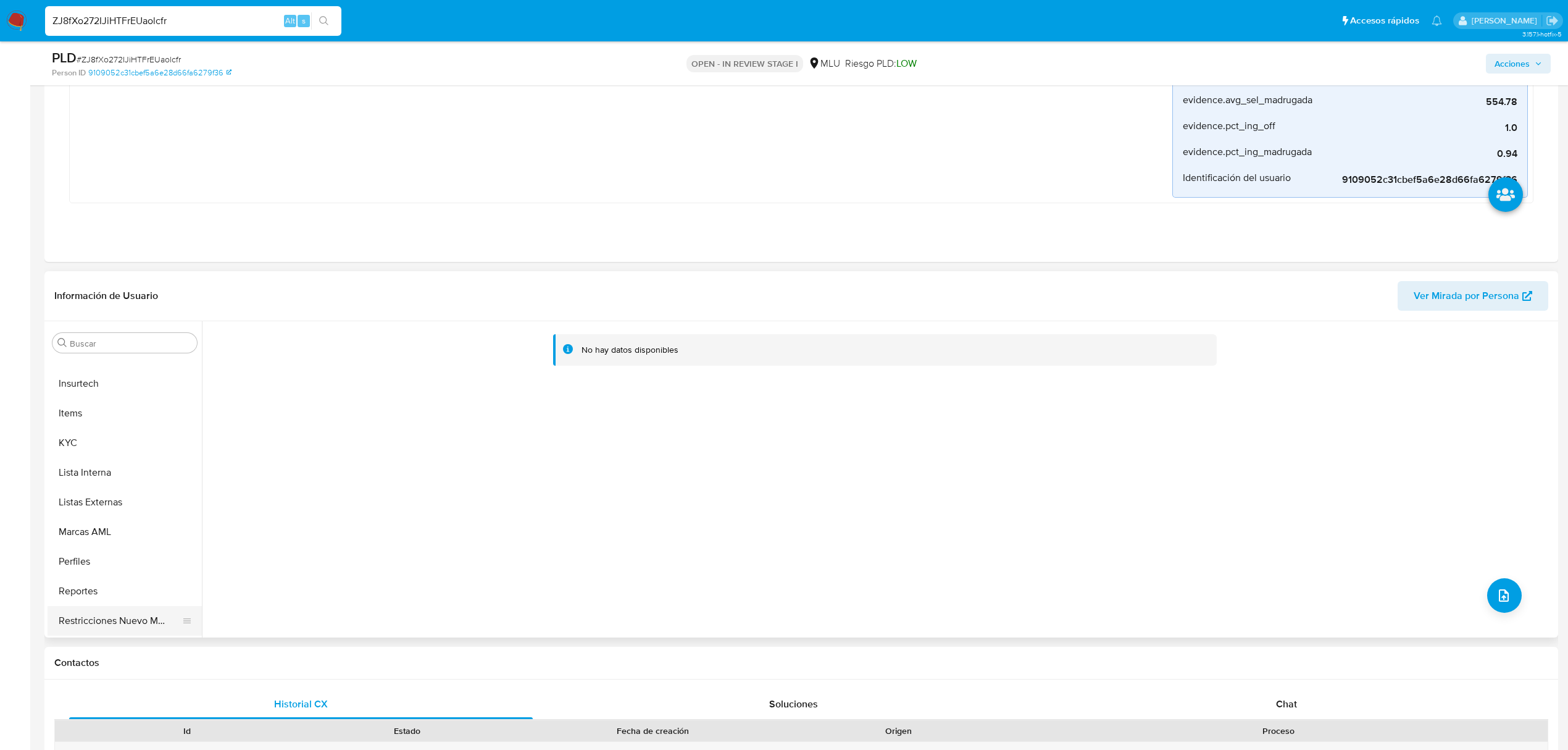
scroll to position [551, 0]
click at [110, 589] on button "Restricciones Nuevo Mundo" at bounding box center [119, 591] width 144 height 29
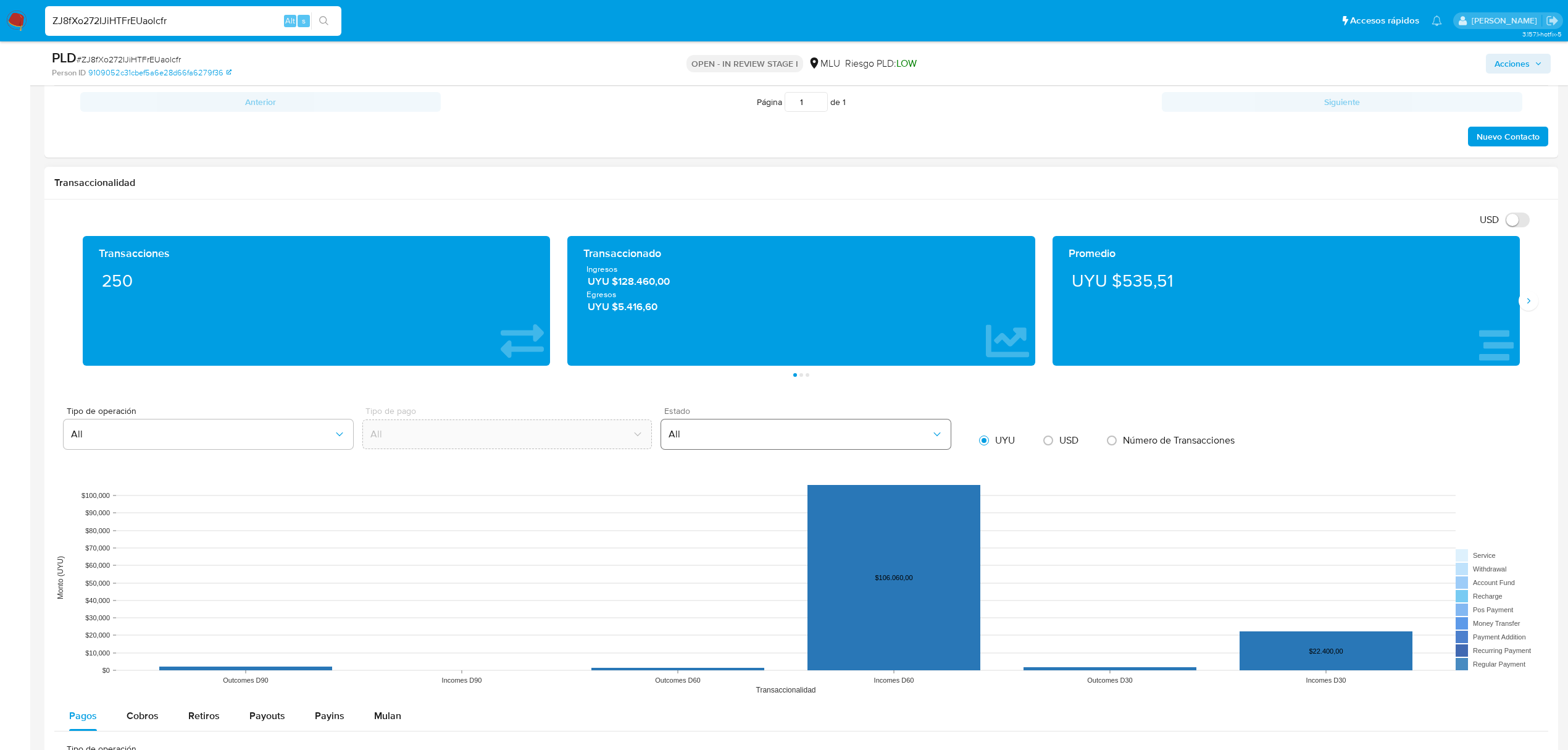
scroll to position [1564, 0]
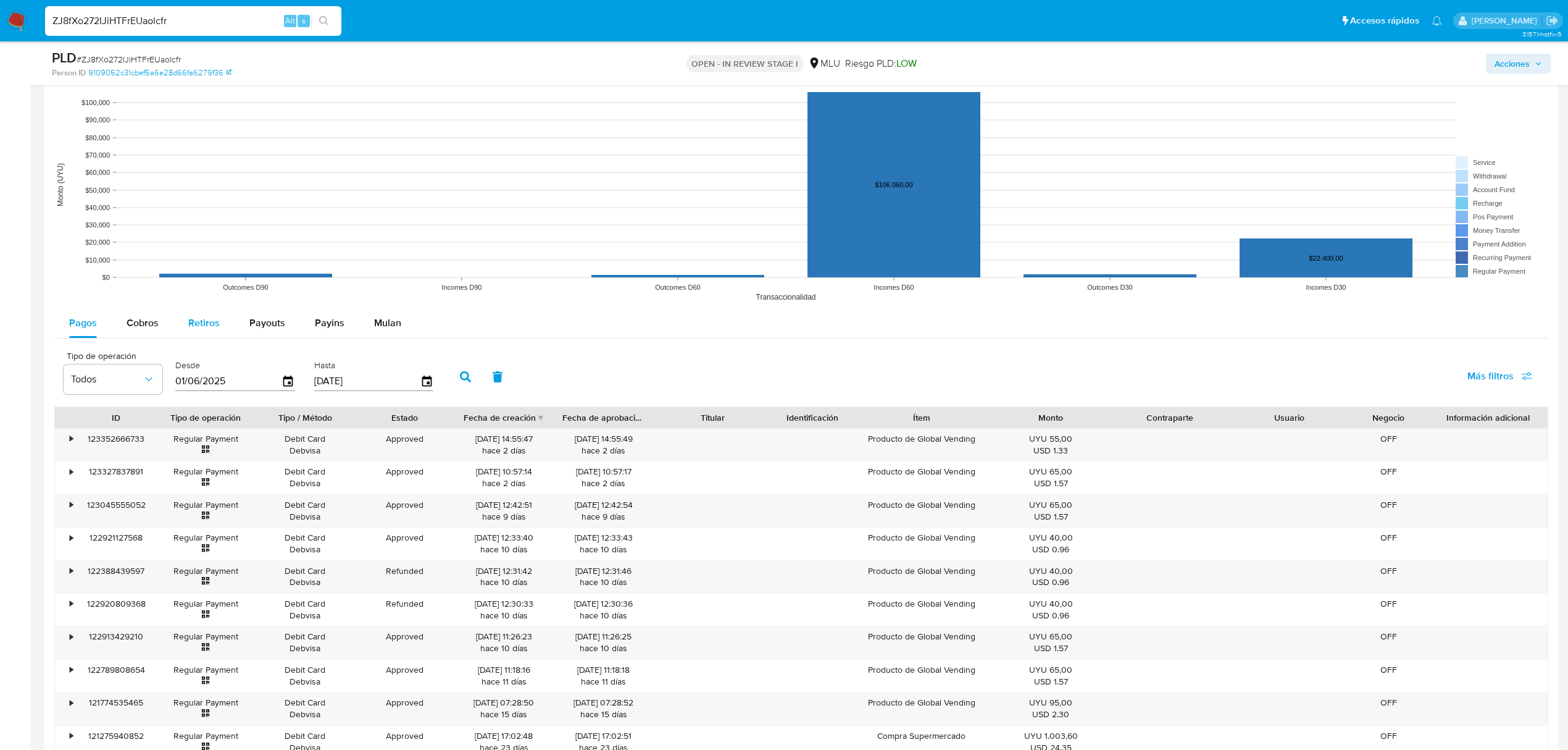
click at [176, 329] on button "Retiros" at bounding box center [204, 323] width 62 height 29
select select "10"
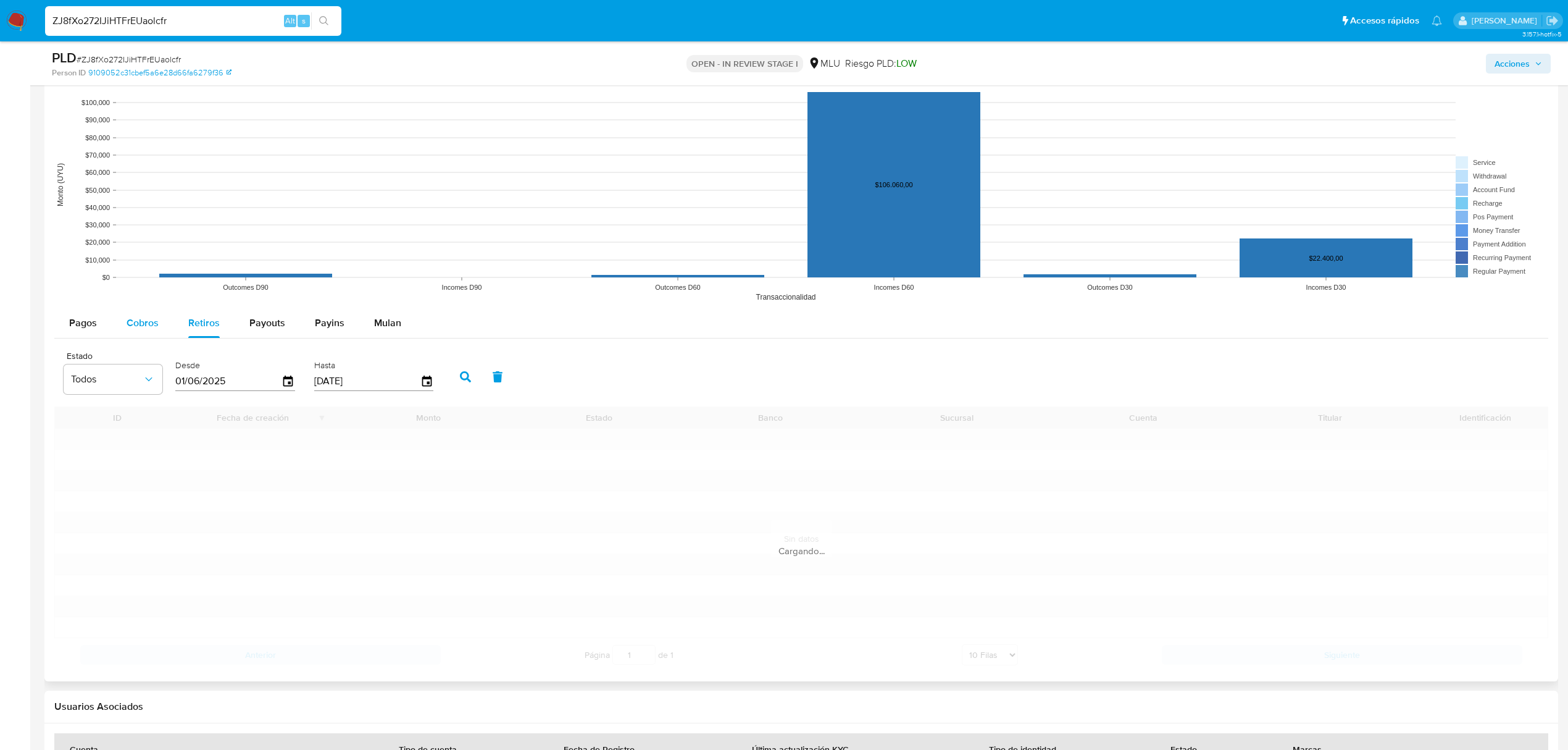
click at [171, 331] on button "Cobros" at bounding box center [142, 323] width 62 height 29
select select "10"
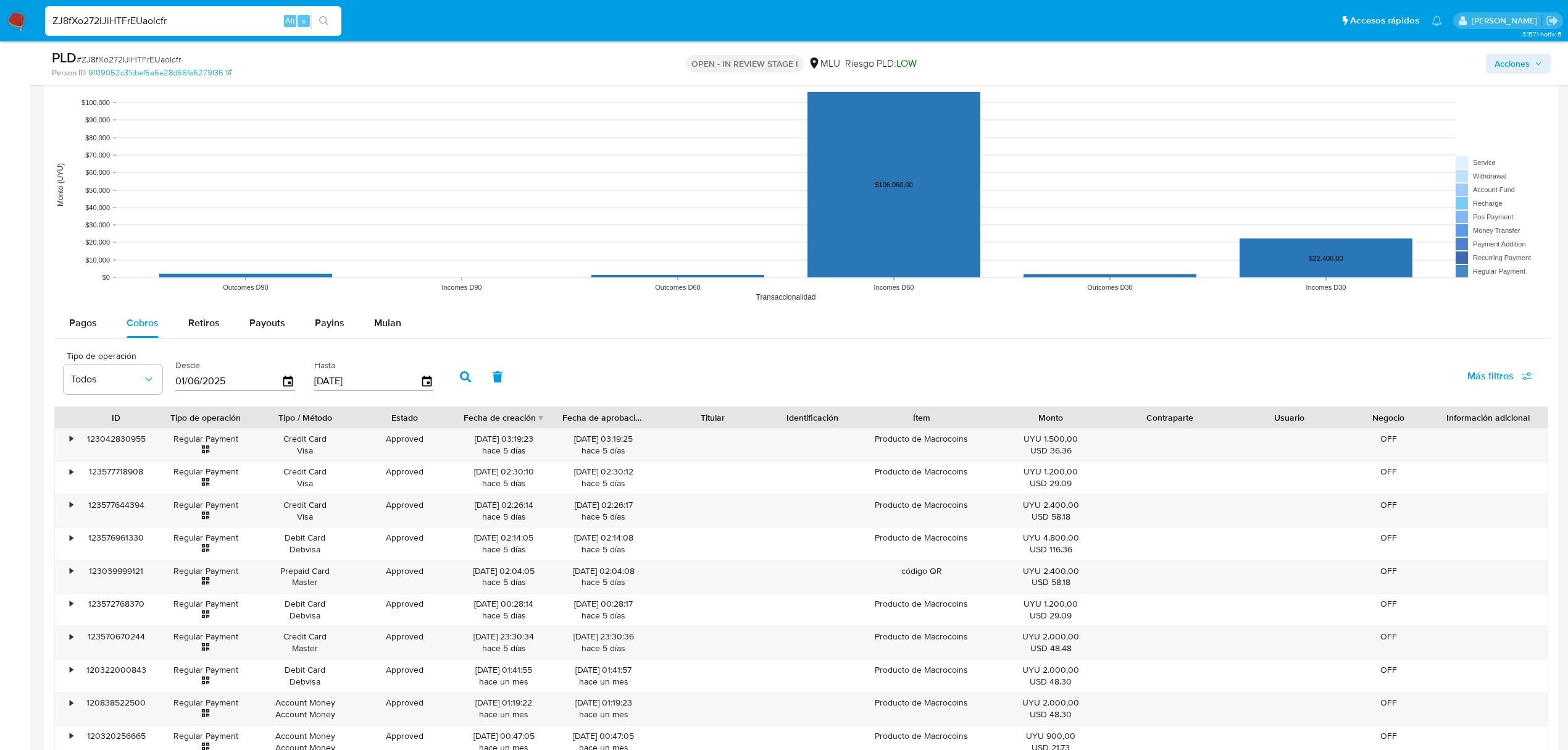
click at [161, 25] on input "ZJ8fXo272IJiHTFrEUaolcfr" at bounding box center [193, 20] width 296 height 16
paste input "wtA4VJF5ozcFXcFm9rAeMPKZ"
type input "wtA4VJF5ozcFXcFm9rAeMPKZ"
click at [324, 22] on icon "search-icon" at bounding box center [324, 20] width 10 height 10
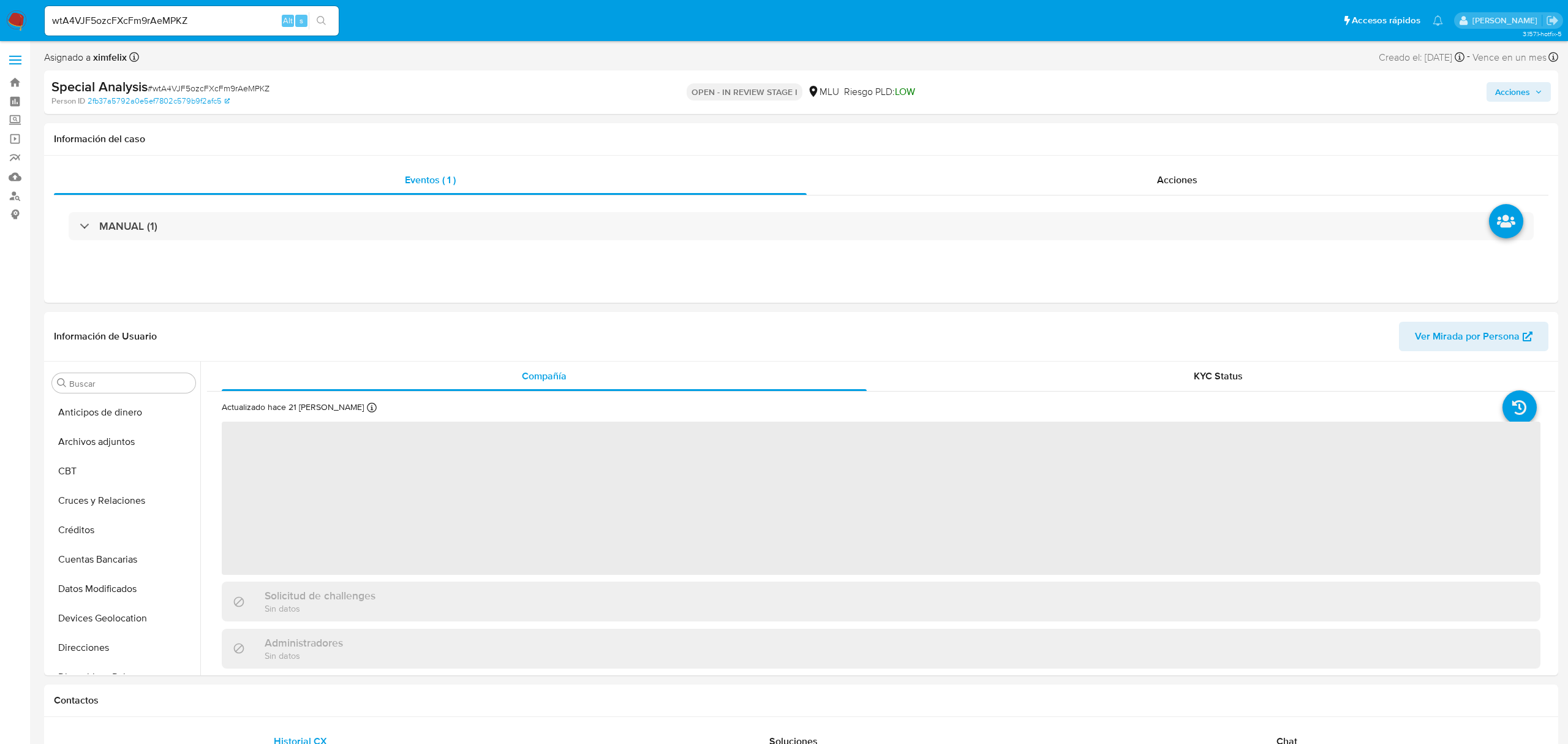
select select "10"
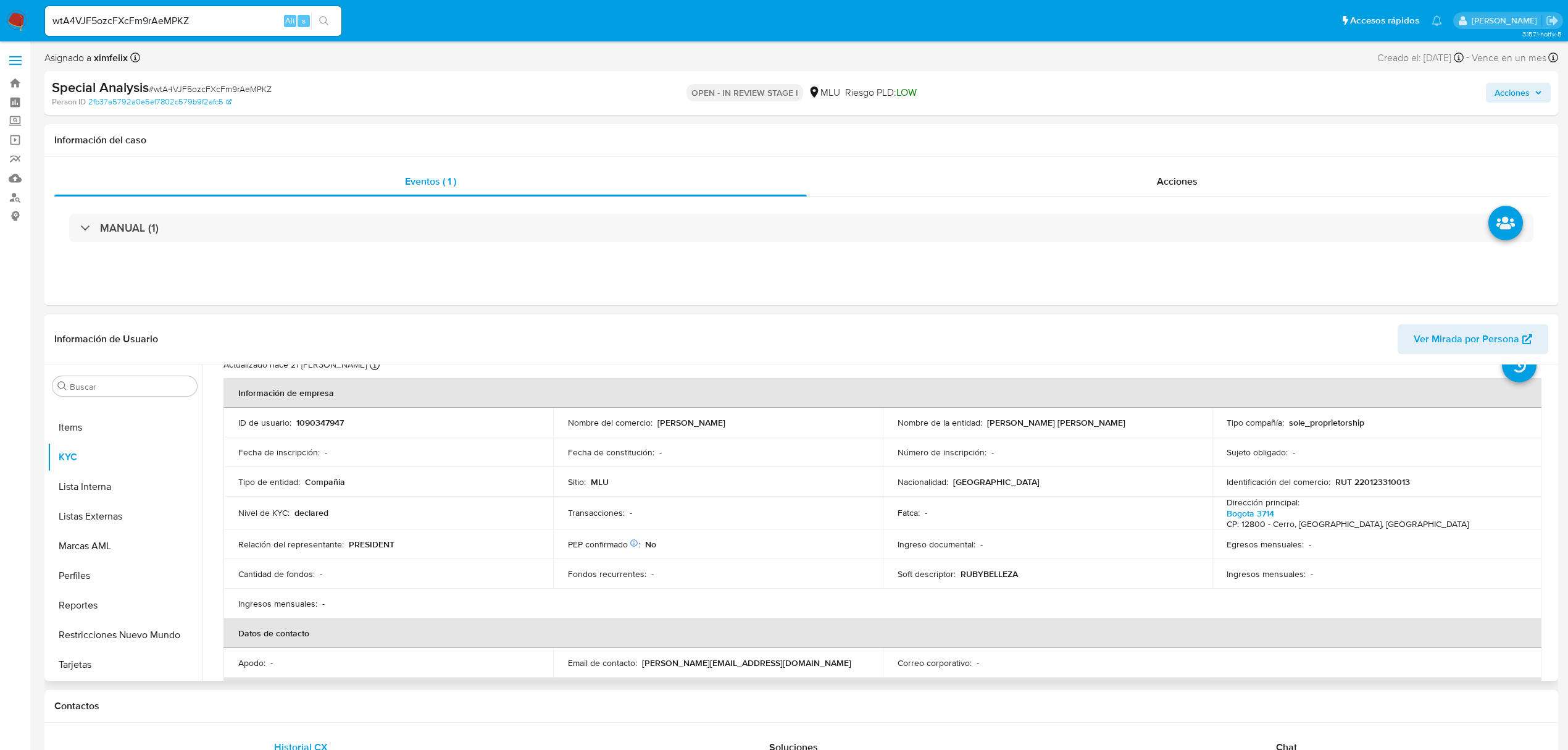
scroll to position [33, 0]
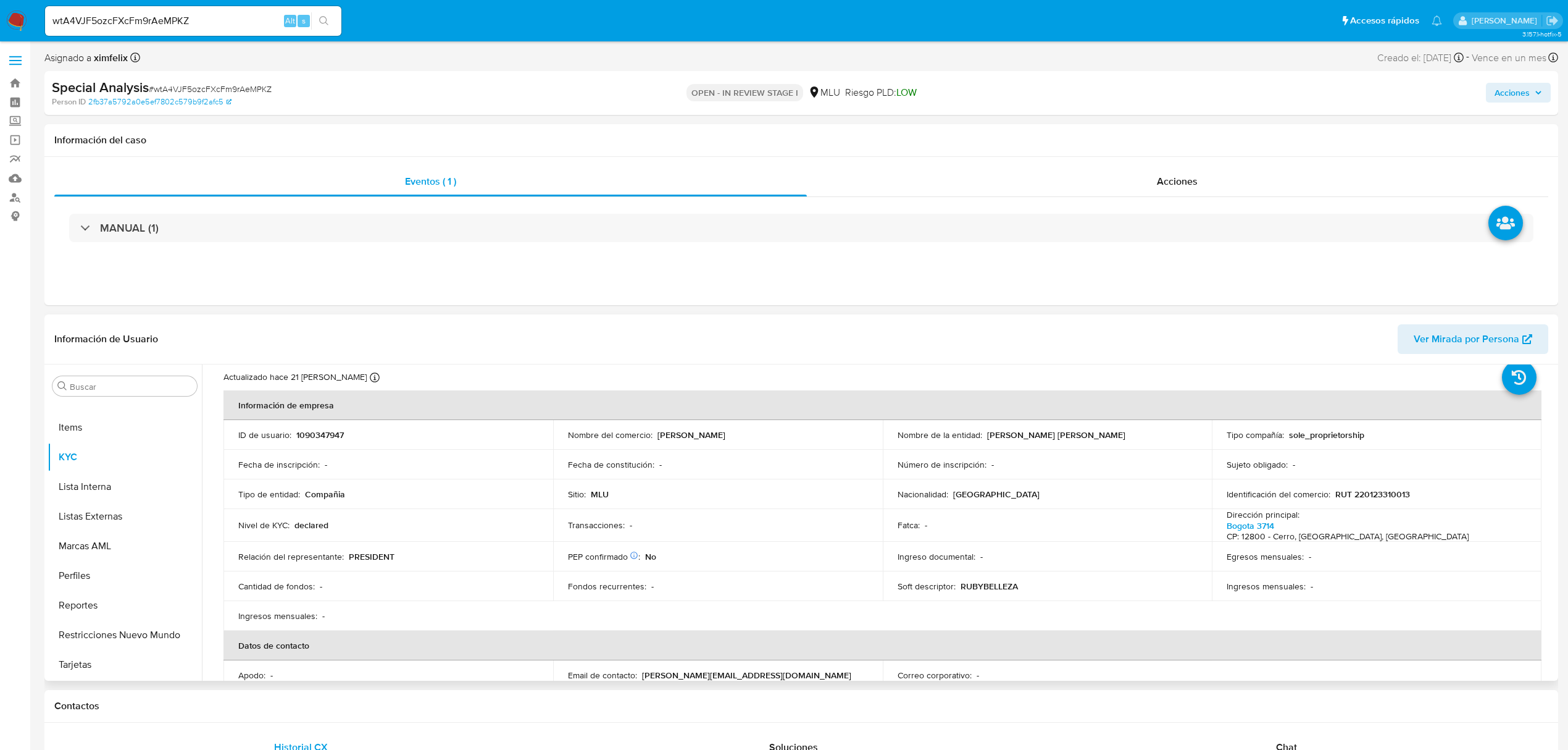
click at [1362, 495] on p "RUT 220123310013" at bounding box center [1372, 494] width 74 height 11
copy p "220123310013"
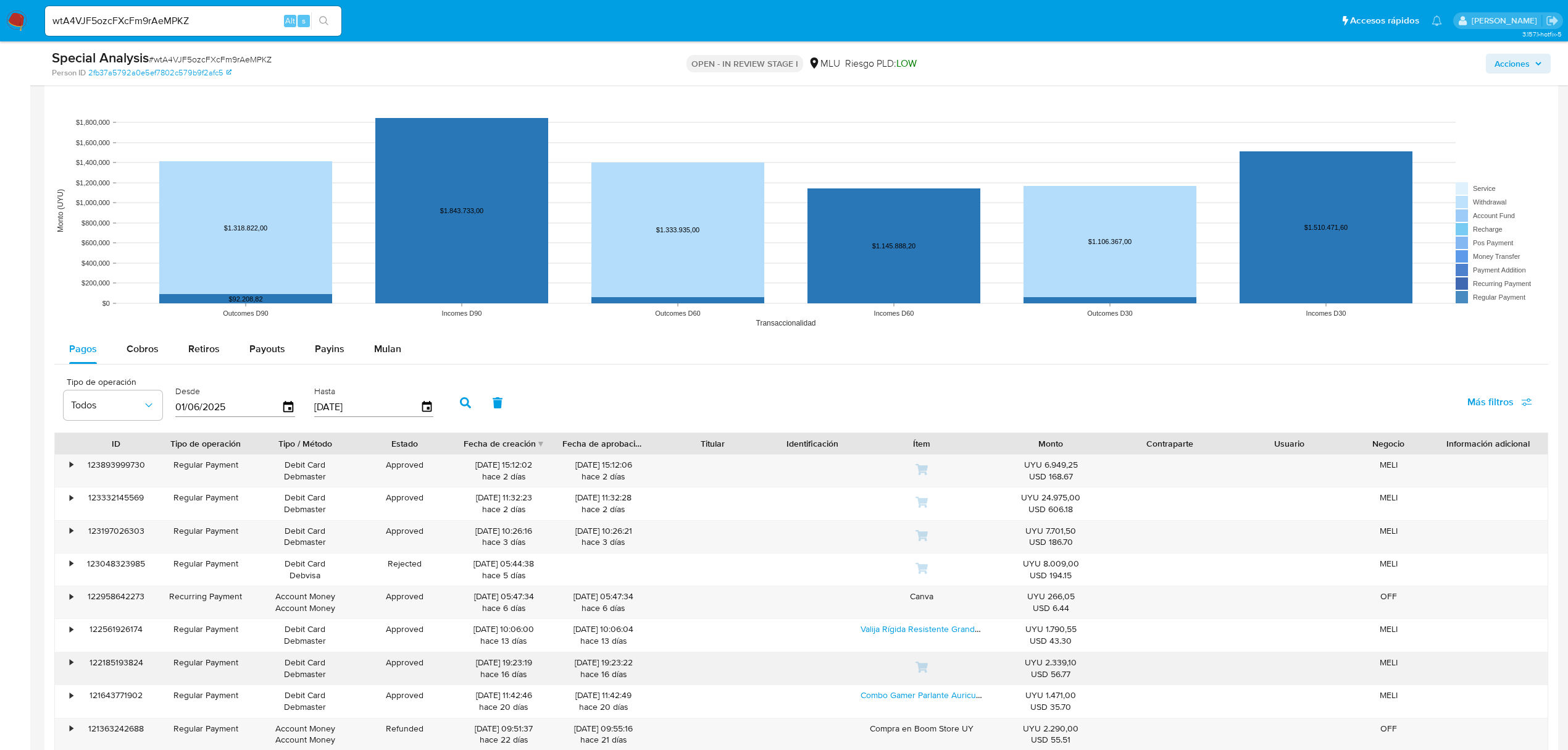
scroll to position [988, 0]
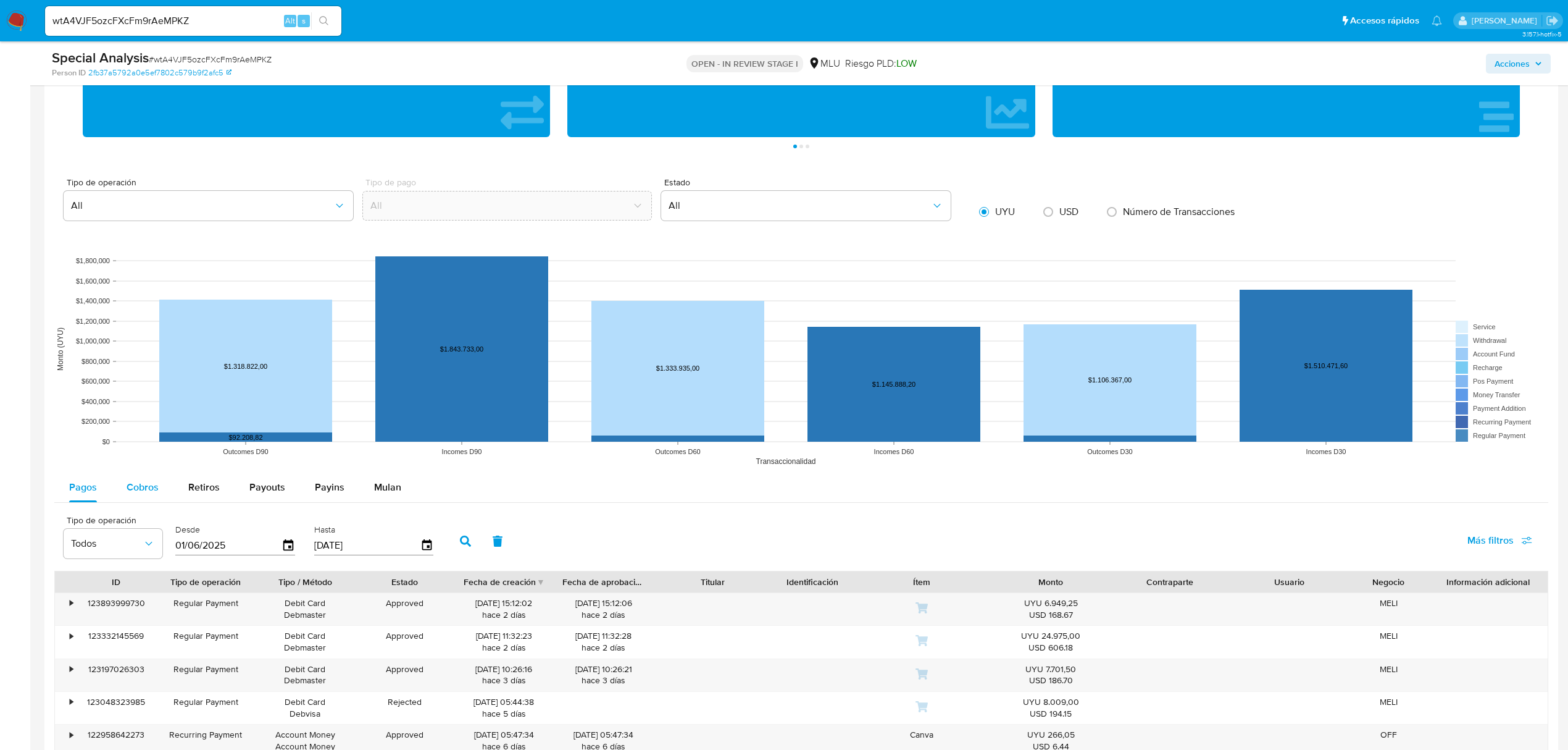
click at [163, 492] on button "Cobros" at bounding box center [142, 487] width 62 height 29
select select "10"
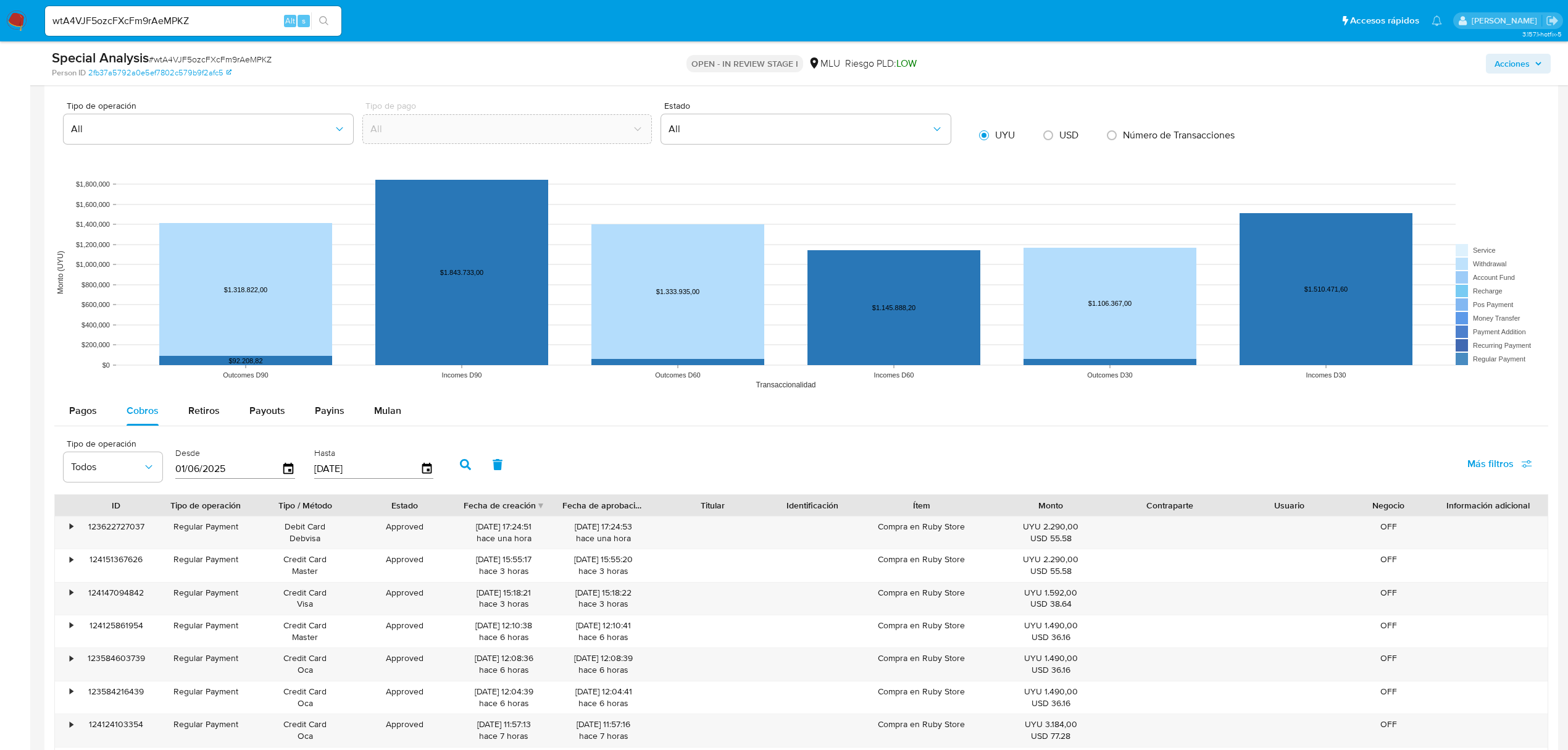
scroll to position [1070, 0]
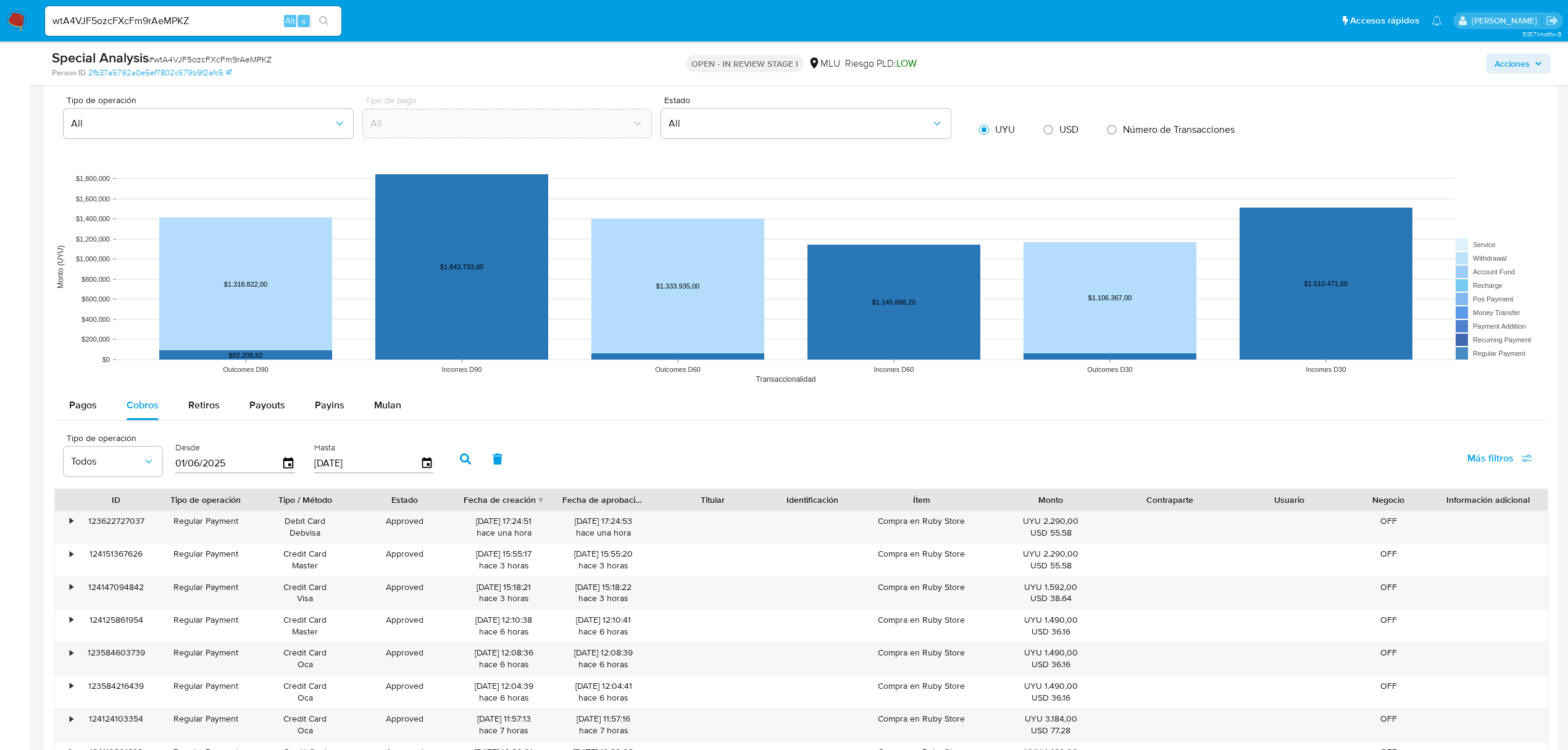
click at [159, 21] on input "wtA4VJF5ozcFXcFm9rAeMPKZ" at bounding box center [193, 20] width 296 height 16
paste input "J97UitJqjc2QHNeQd9EhLONR"
type input "J97UitJqjc2QHNeQd9EhLONR"
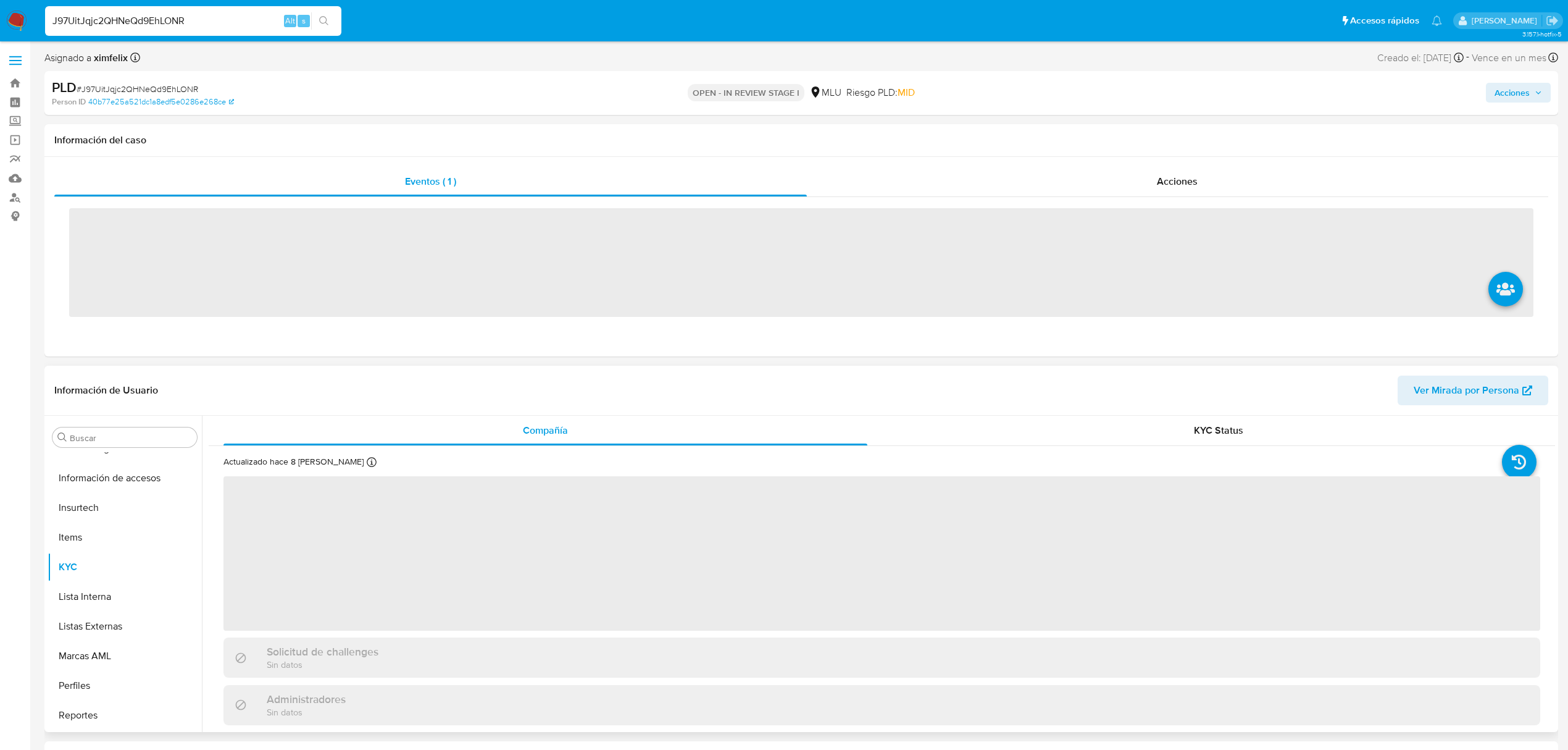
scroll to position [551, 0]
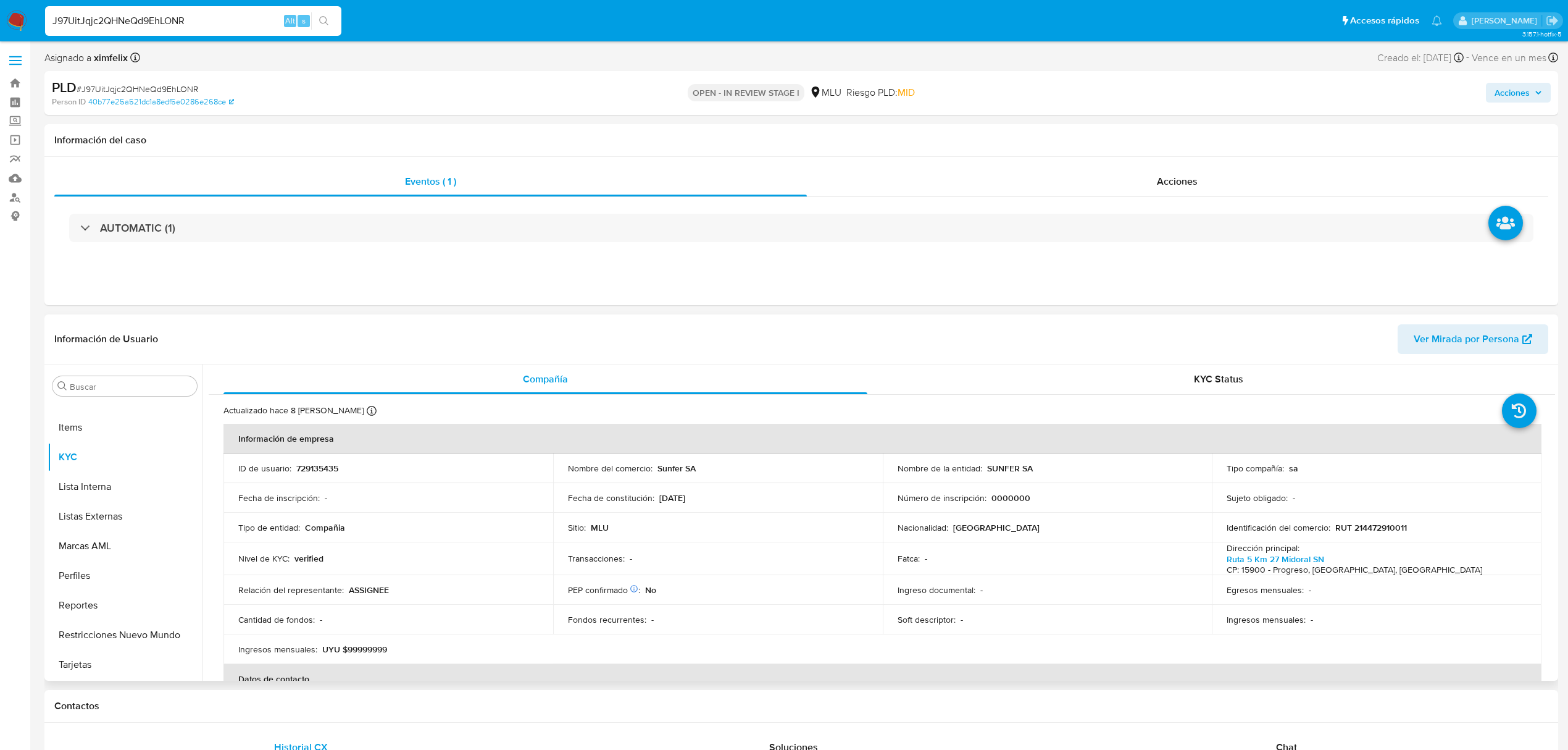
select select "10"
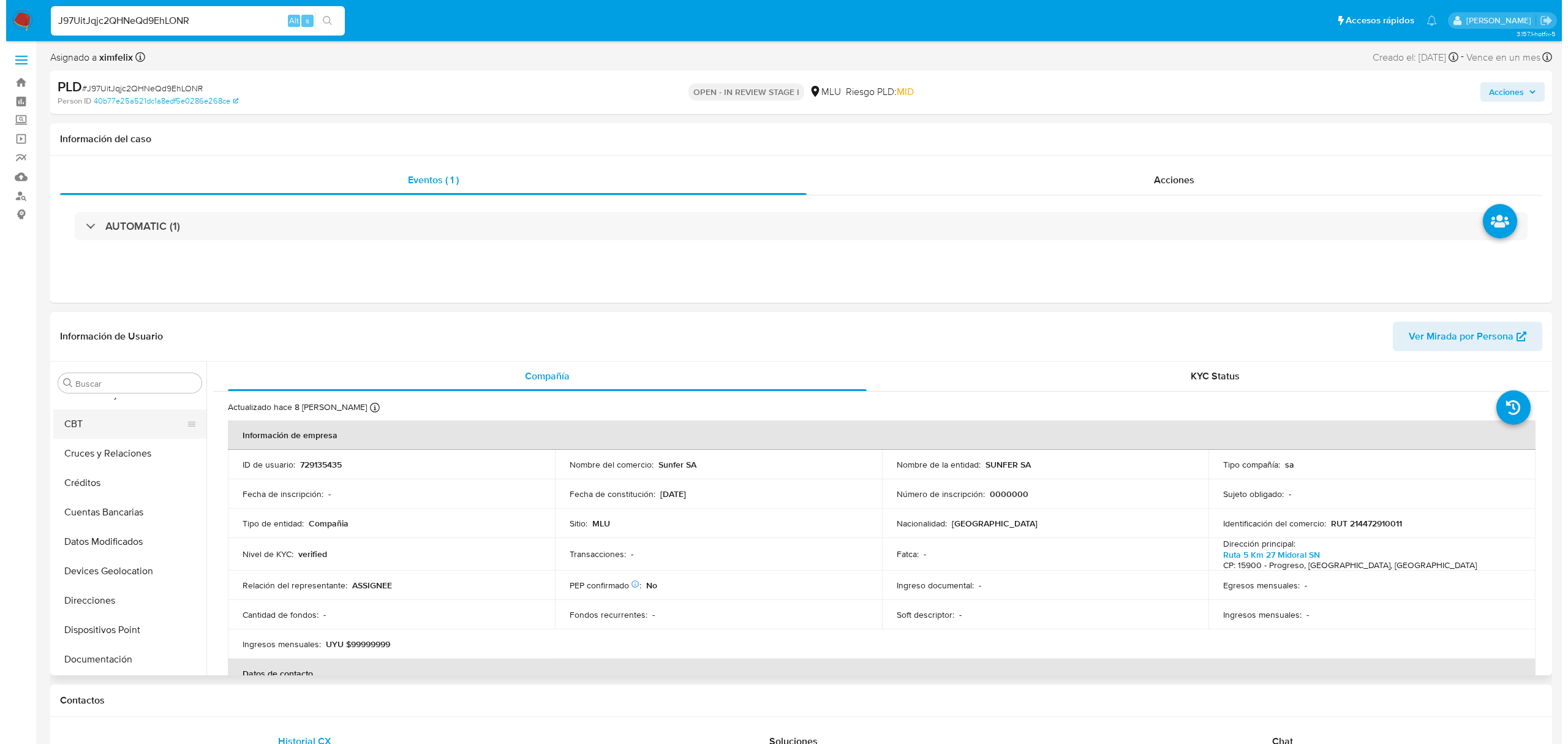
scroll to position [0, 0]
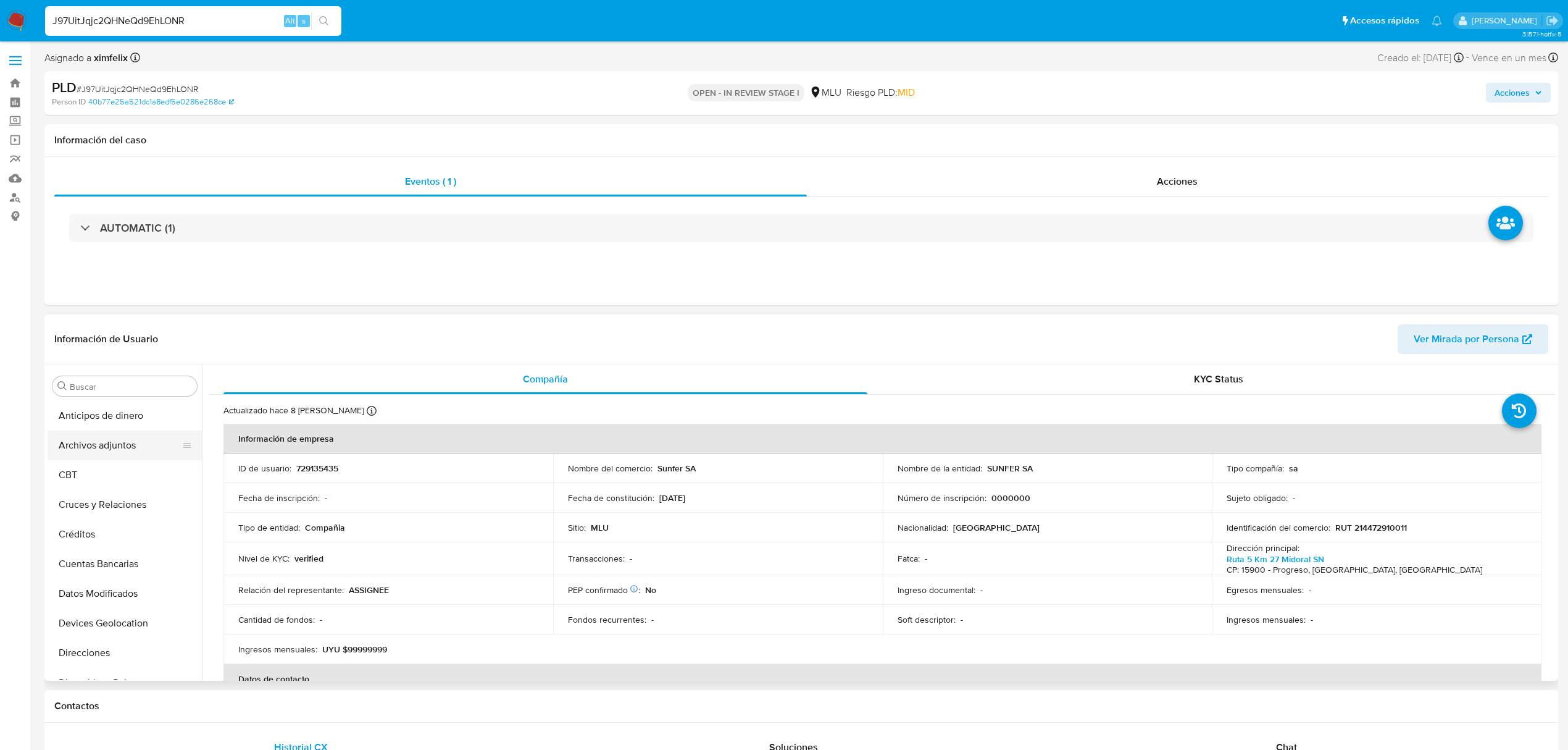
click at [131, 439] on button "Archivos adjuntos" at bounding box center [119, 445] width 144 height 29
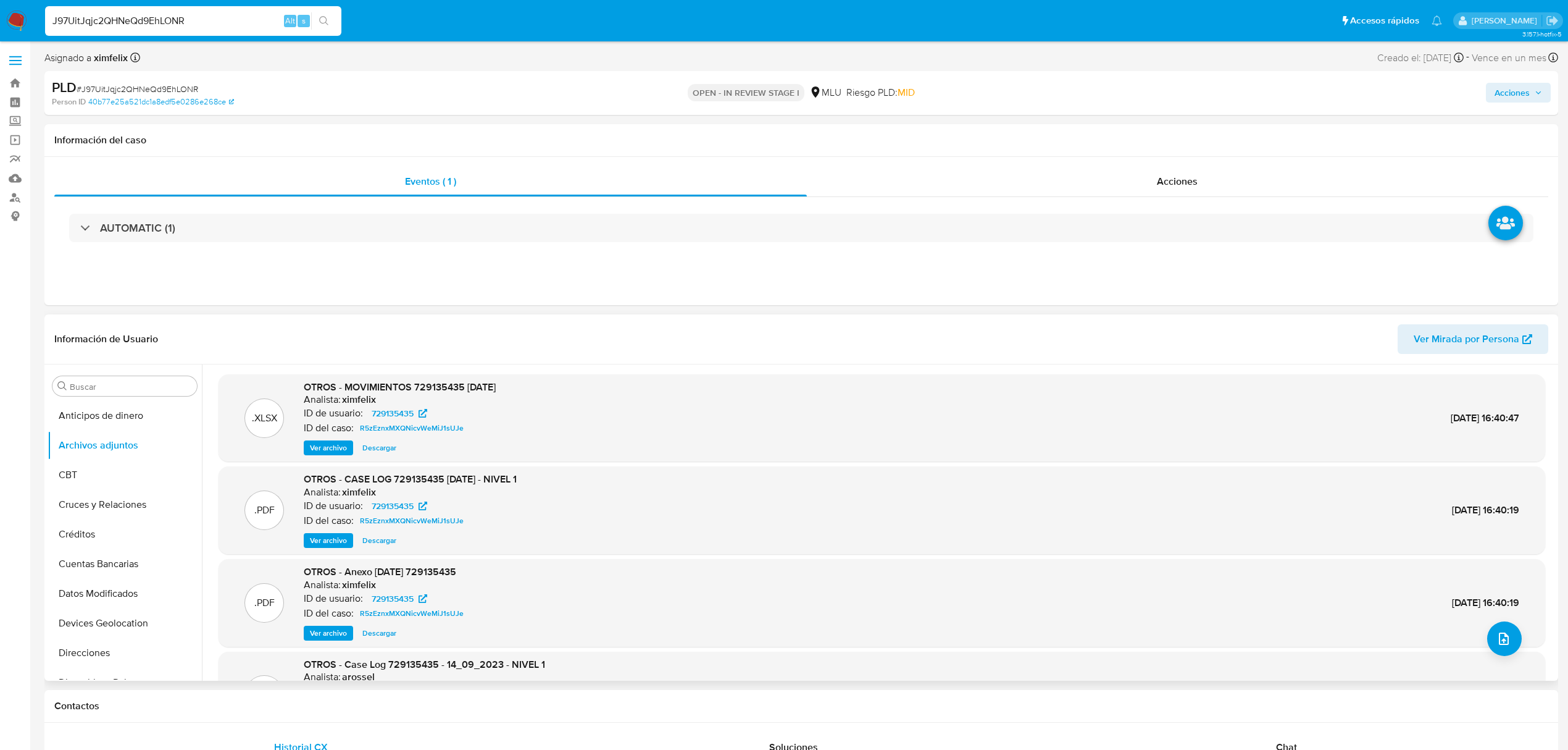
click at [1455, 340] on span "Ver Mirada por Persona" at bounding box center [1466, 339] width 106 height 29
click at [323, 536] on span "Ver archivo" at bounding box center [328, 540] width 37 height 12
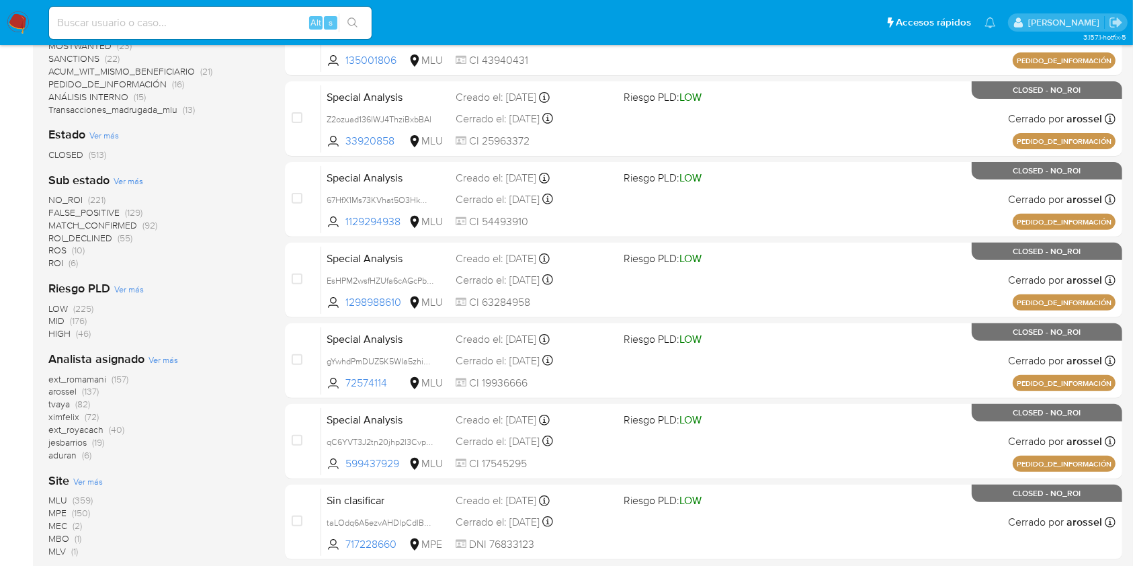
scroll to position [508, 0]
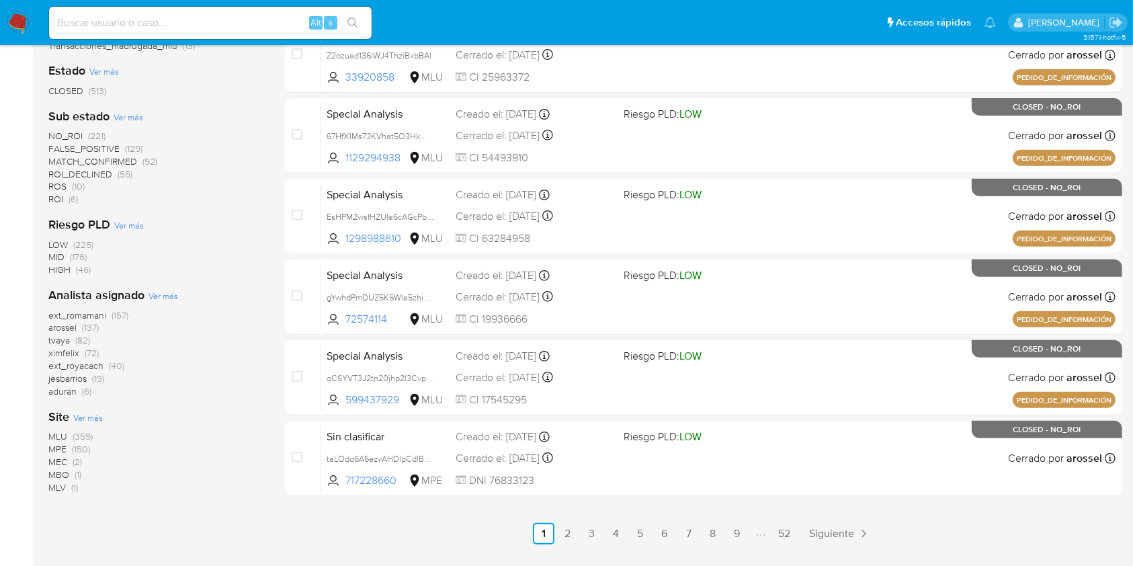
click at [216, 433] on div "MLU (359) MPE (150) MEC (2) MBO (1) MLV (1)" at bounding box center [155, 461] width 215 height 63
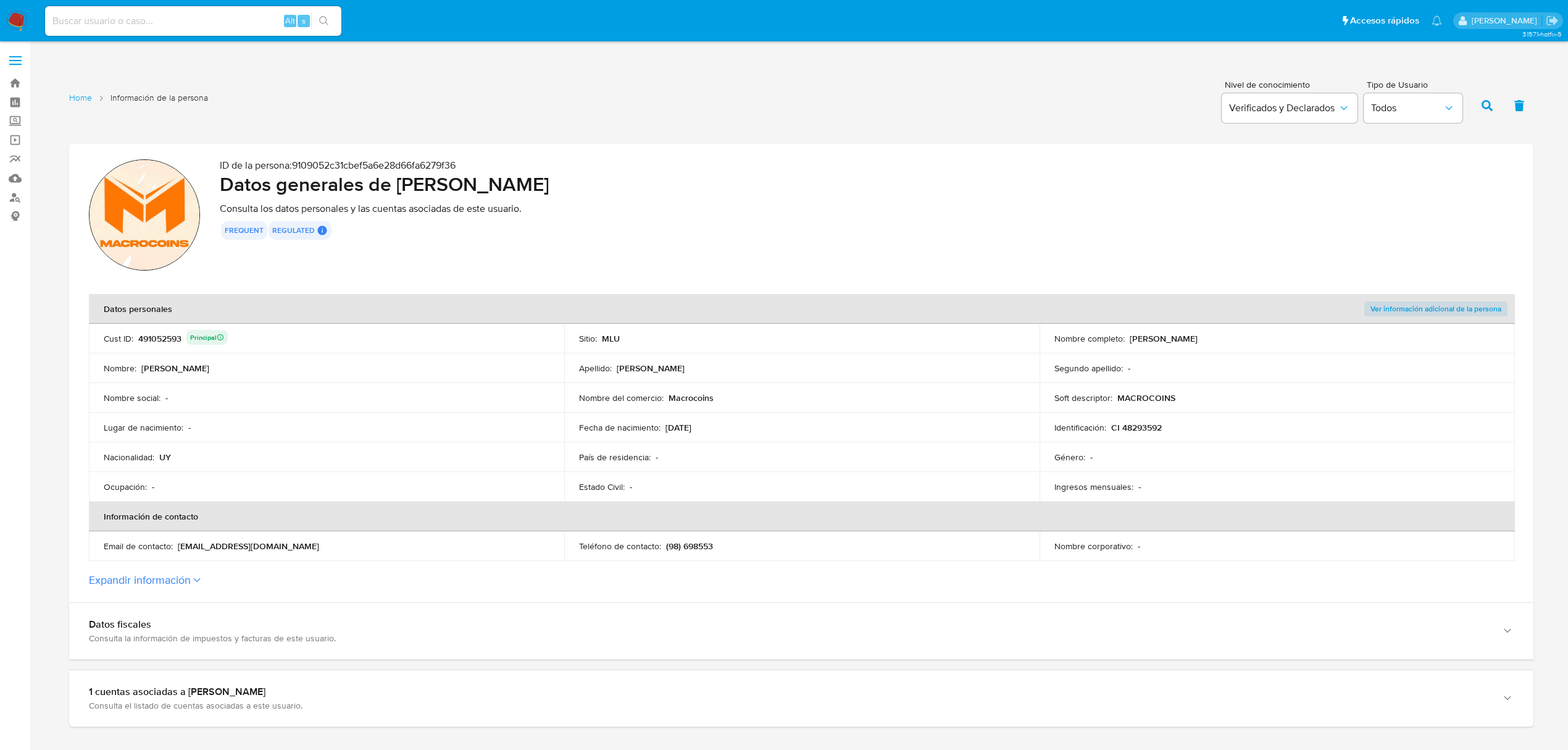
click at [154, 342] on div "491052593 Principal" at bounding box center [182, 338] width 89 height 17
click at [686, 391] on td "Nombre del comercio : Macrocoins" at bounding box center [801, 398] width 475 height 29
click at [687, 394] on p "Macrocoins" at bounding box center [691, 398] width 45 height 11
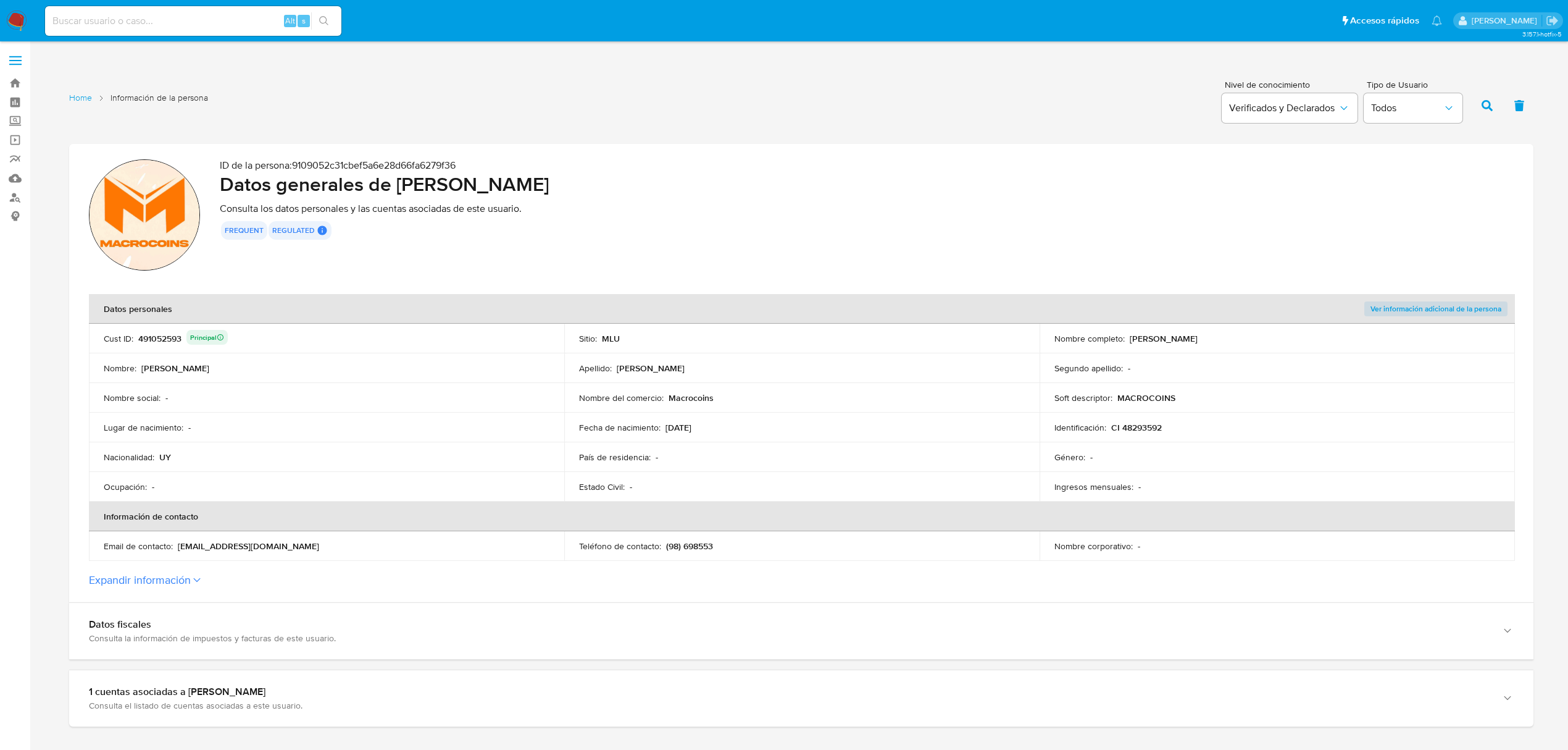
click at [687, 398] on p "Macrocoins" at bounding box center [691, 398] width 45 height 11
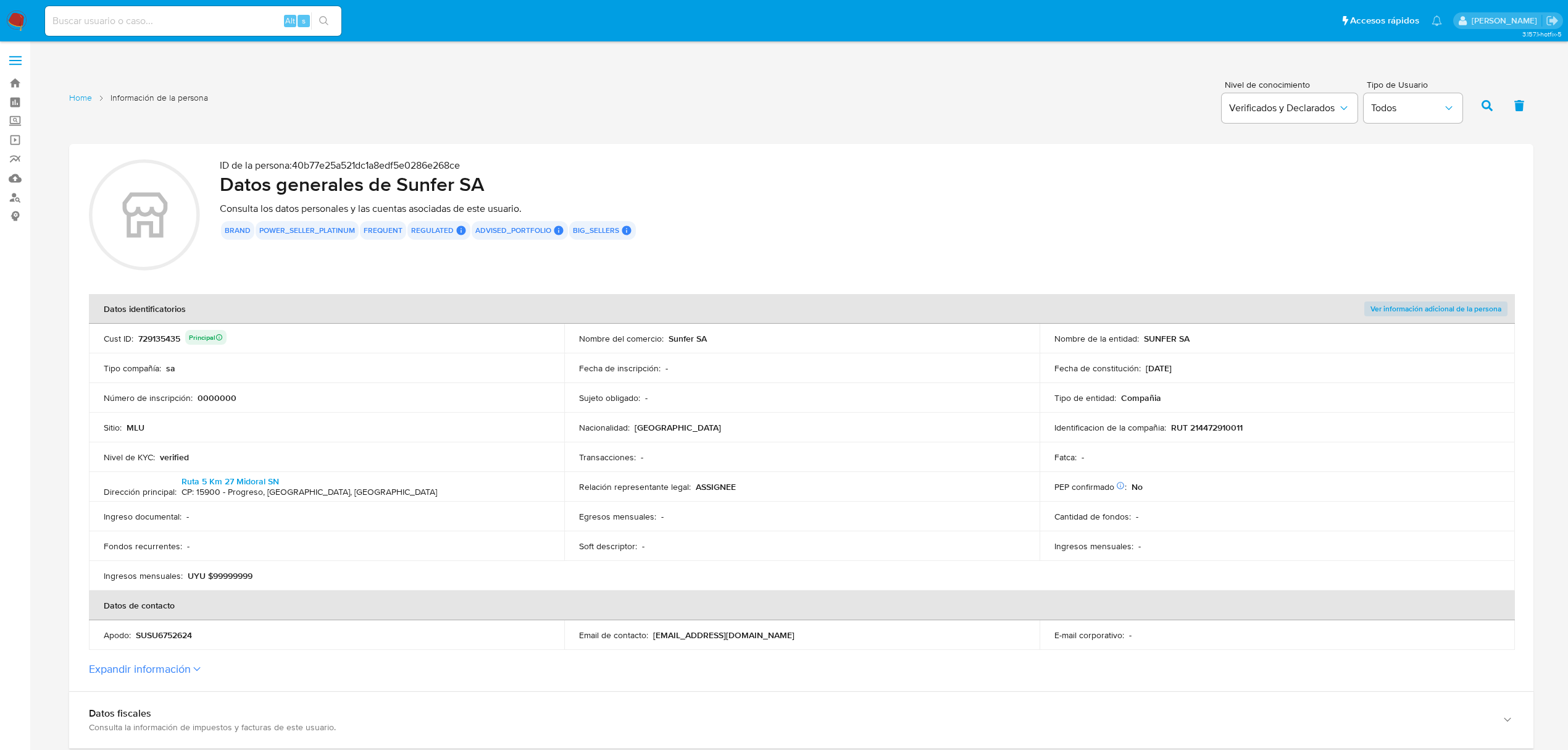
drag, startPoint x: 718, startPoint y: 334, endPoint x: 670, endPoint y: 342, distance: 48.7
click at [670, 342] on div "Nombre del comercio : Sunfer SA" at bounding box center [801, 338] width 446 height 11
click at [1221, 430] on p "RUT 214472910011" at bounding box center [1207, 427] width 72 height 11
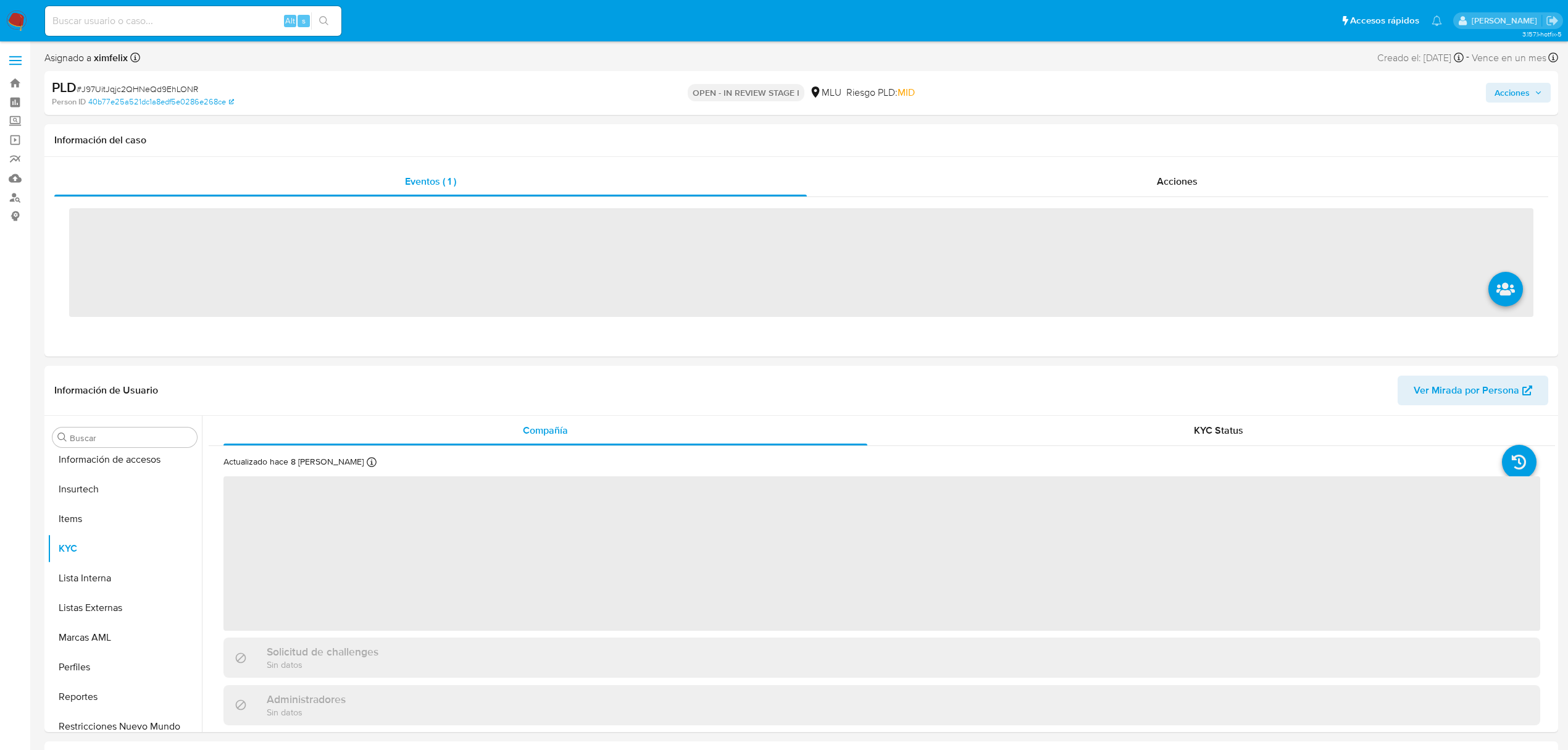
scroll to position [551, 0]
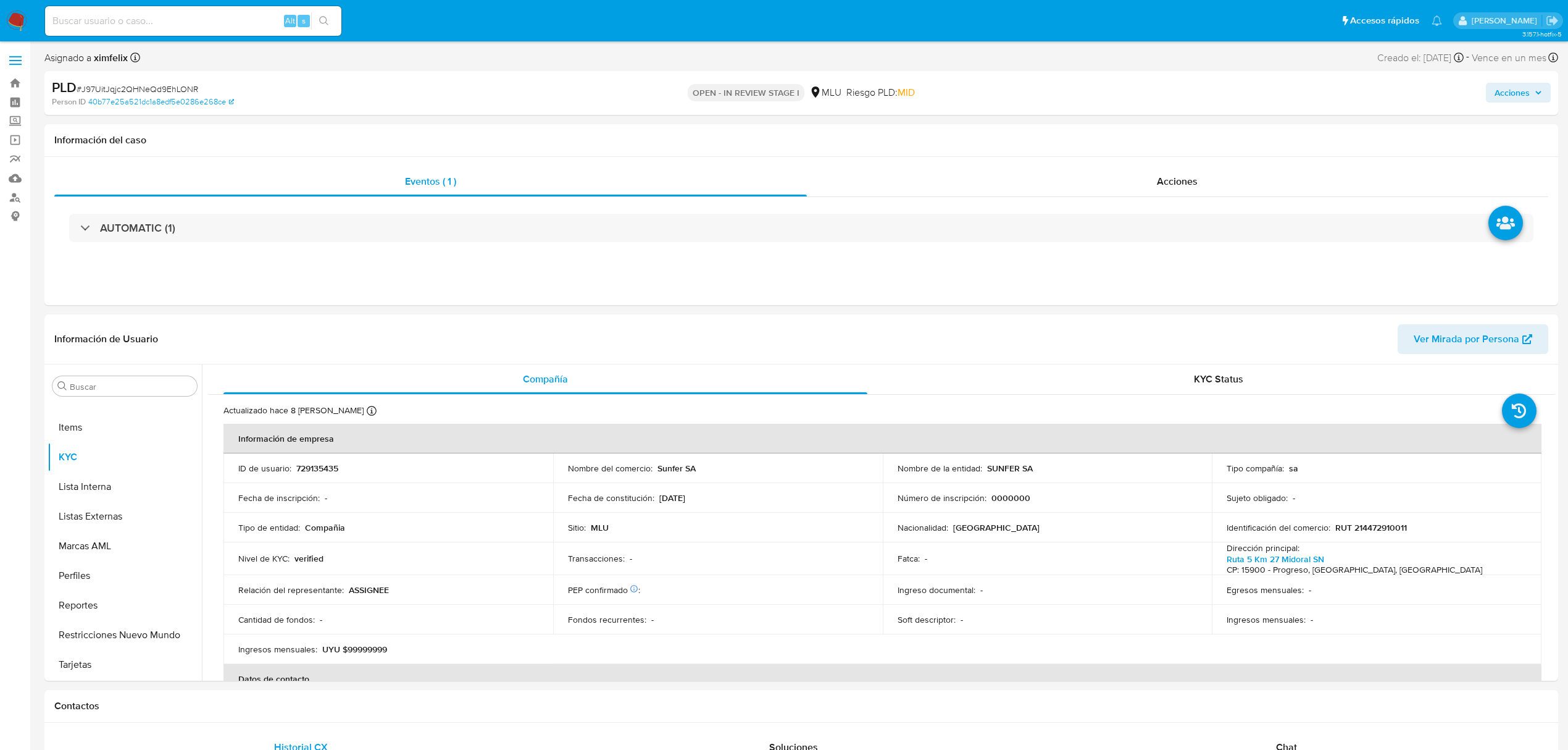
select select "10"
click at [1003, 465] on p "SUNFER SA" at bounding box center [1010, 468] width 46 height 11
click at [1028, 468] on p "SUNFER SA" at bounding box center [1010, 468] width 46 height 11
drag, startPoint x: 1032, startPoint y: 468, endPoint x: 985, endPoint y: 470, distance: 47.0
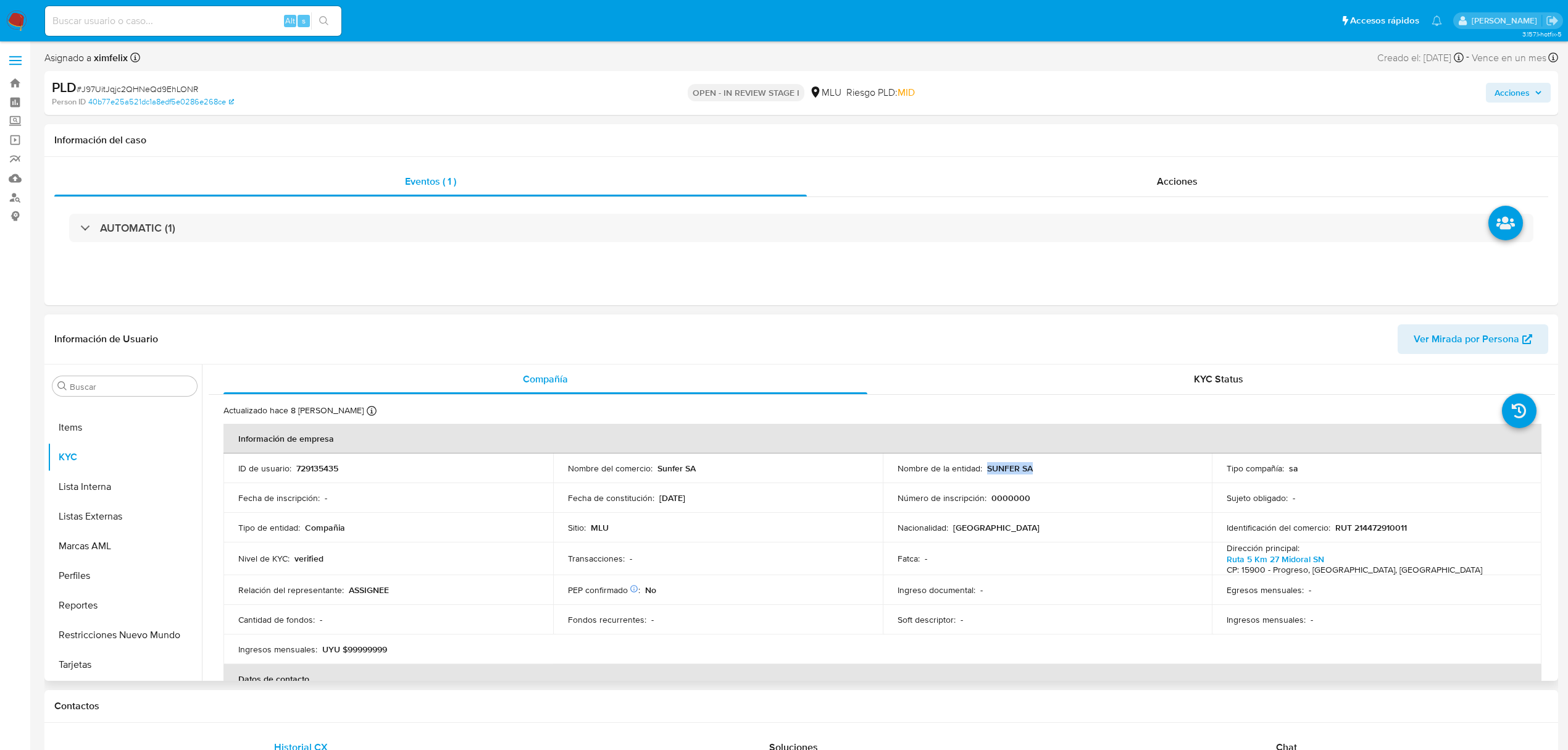
click at [985, 470] on div "Nombre de la entidad : SUNFER SA" at bounding box center [1048, 468] width 301 height 11
copy p "SUNFER SA"
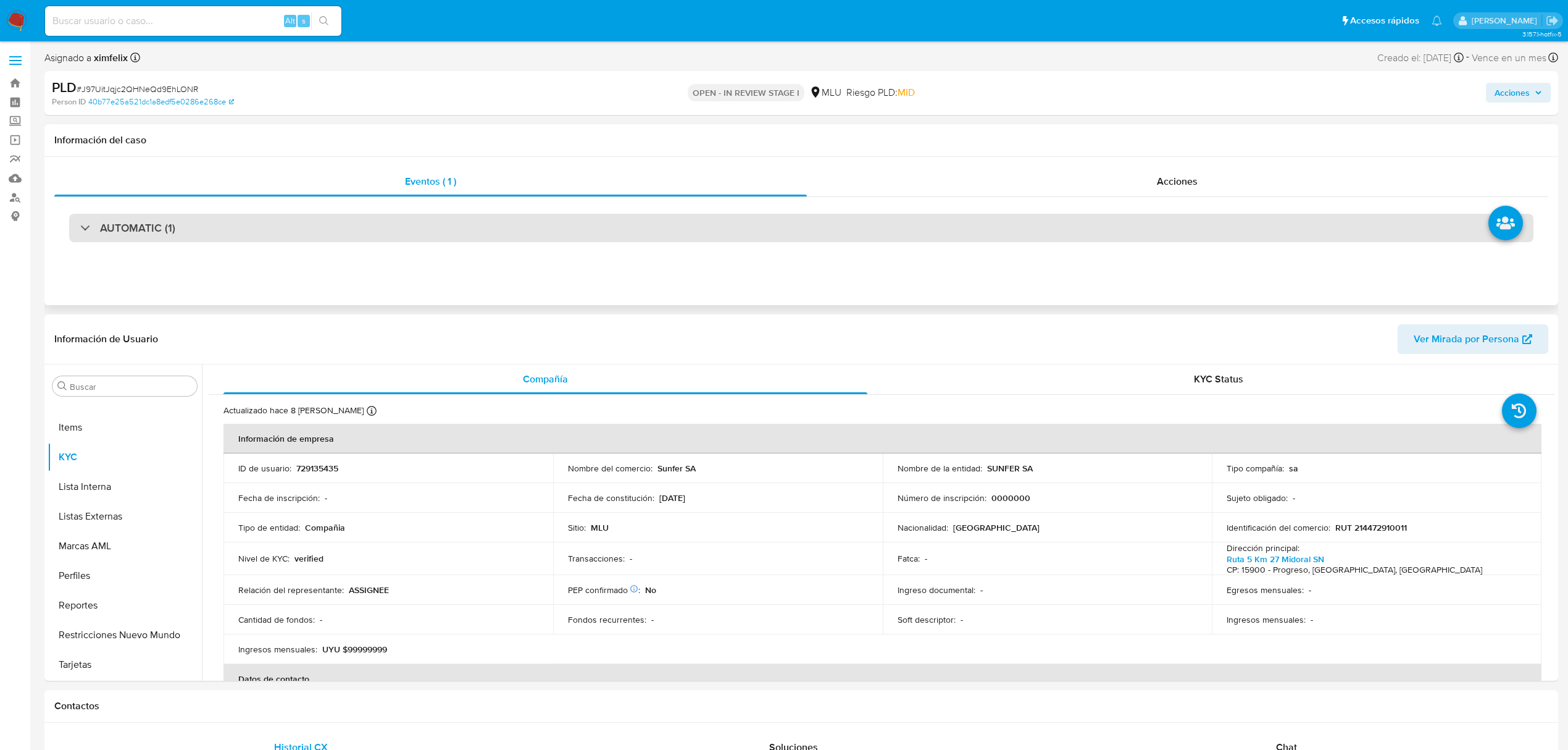
click at [244, 240] on div "AUTOMATIC (1)" at bounding box center [801, 227] width 1465 height 28
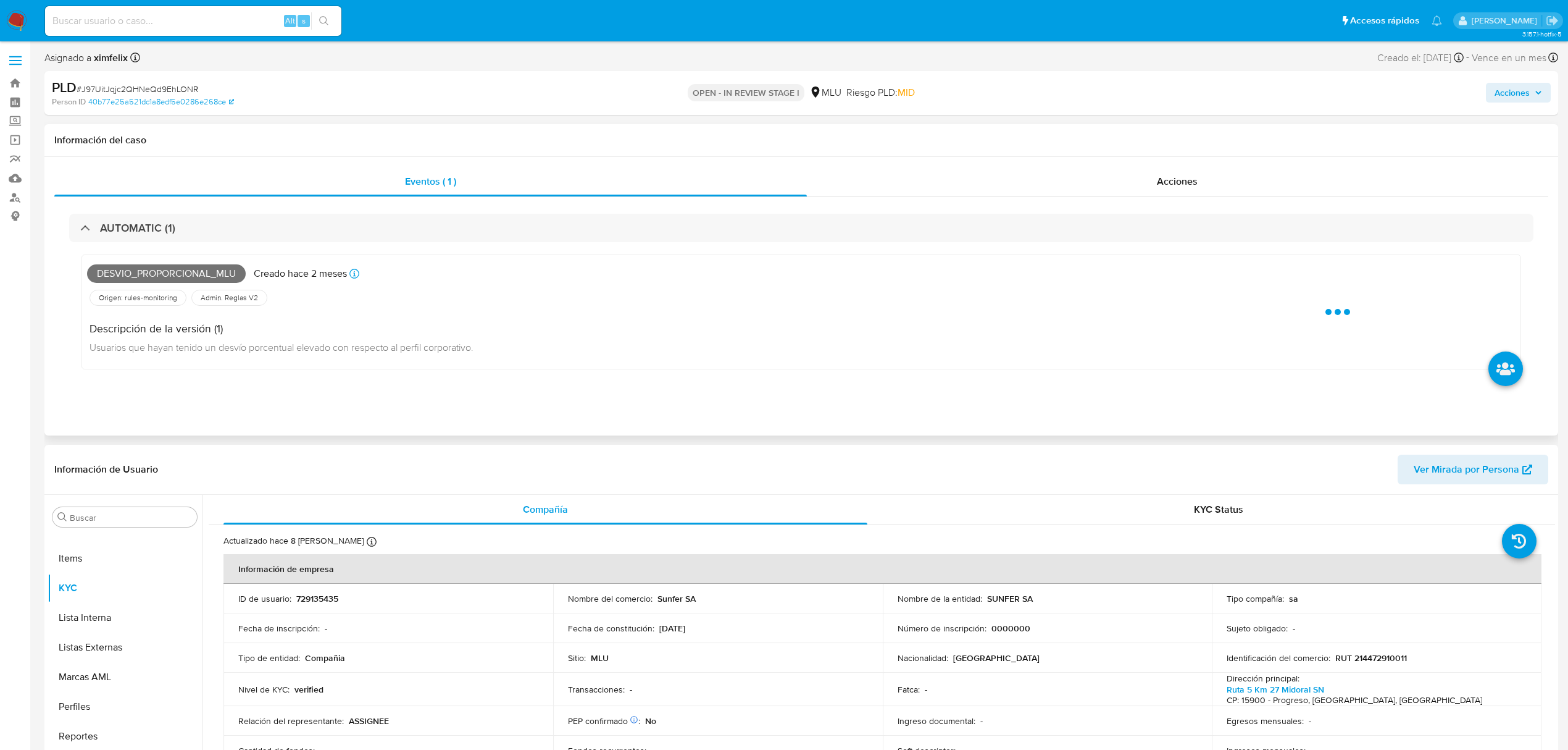
click at [188, 276] on span "Desvio_proporcional_mlu" at bounding box center [166, 274] width 159 height 18
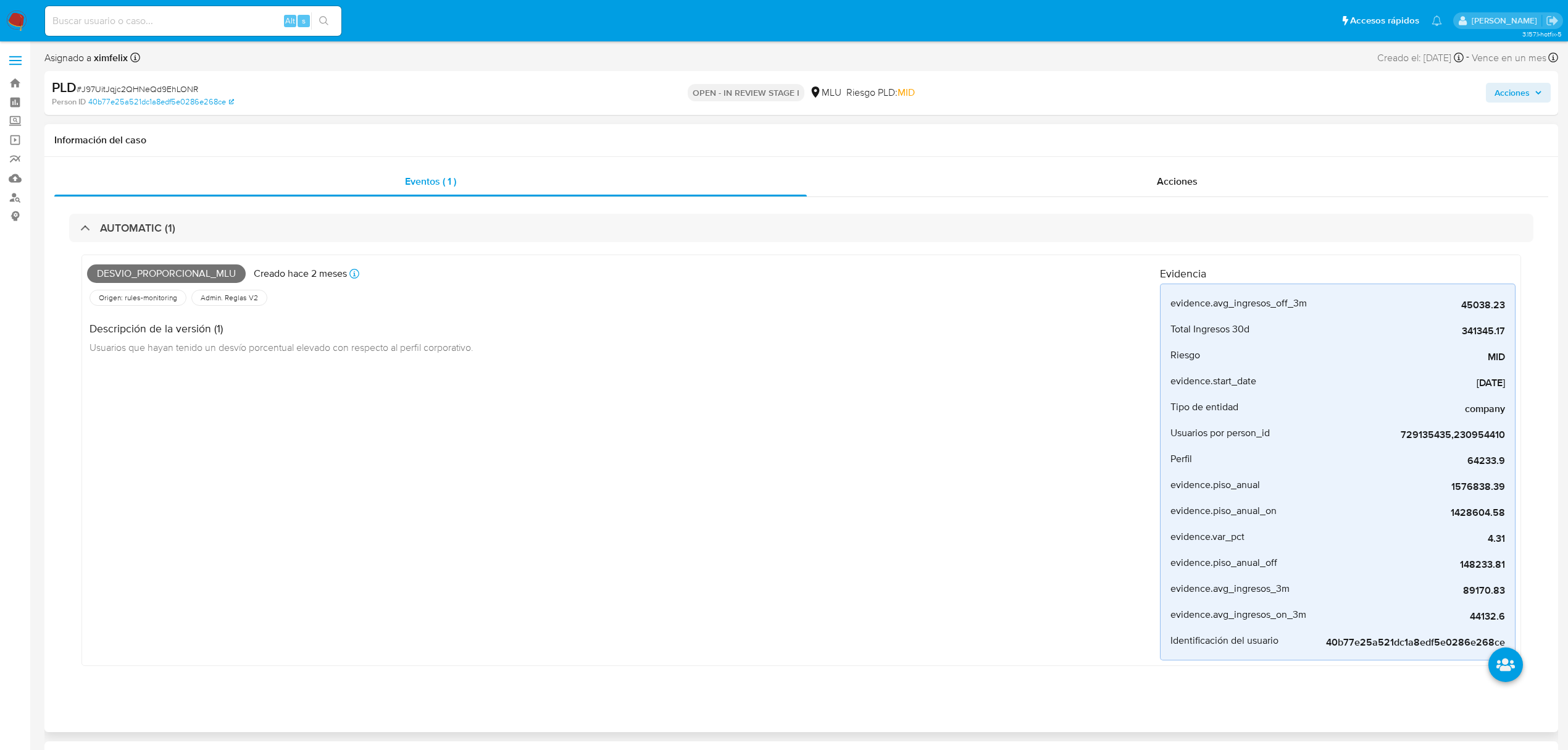
click at [195, 275] on span "Desvio_proporcional_mlu" at bounding box center [166, 274] width 159 height 18
copy span "Desvio_proporcional_mlu"
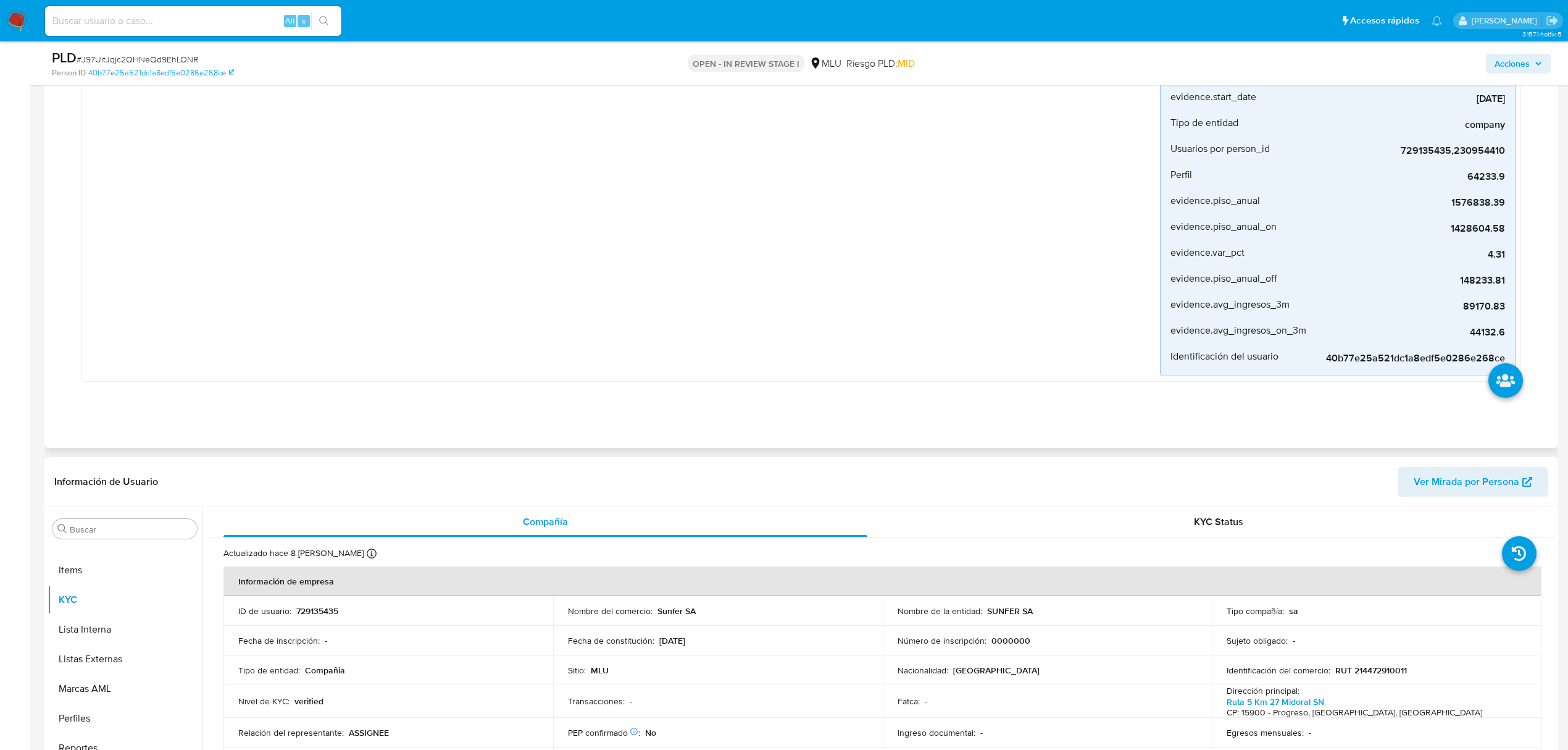
scroll to position [329, 0]
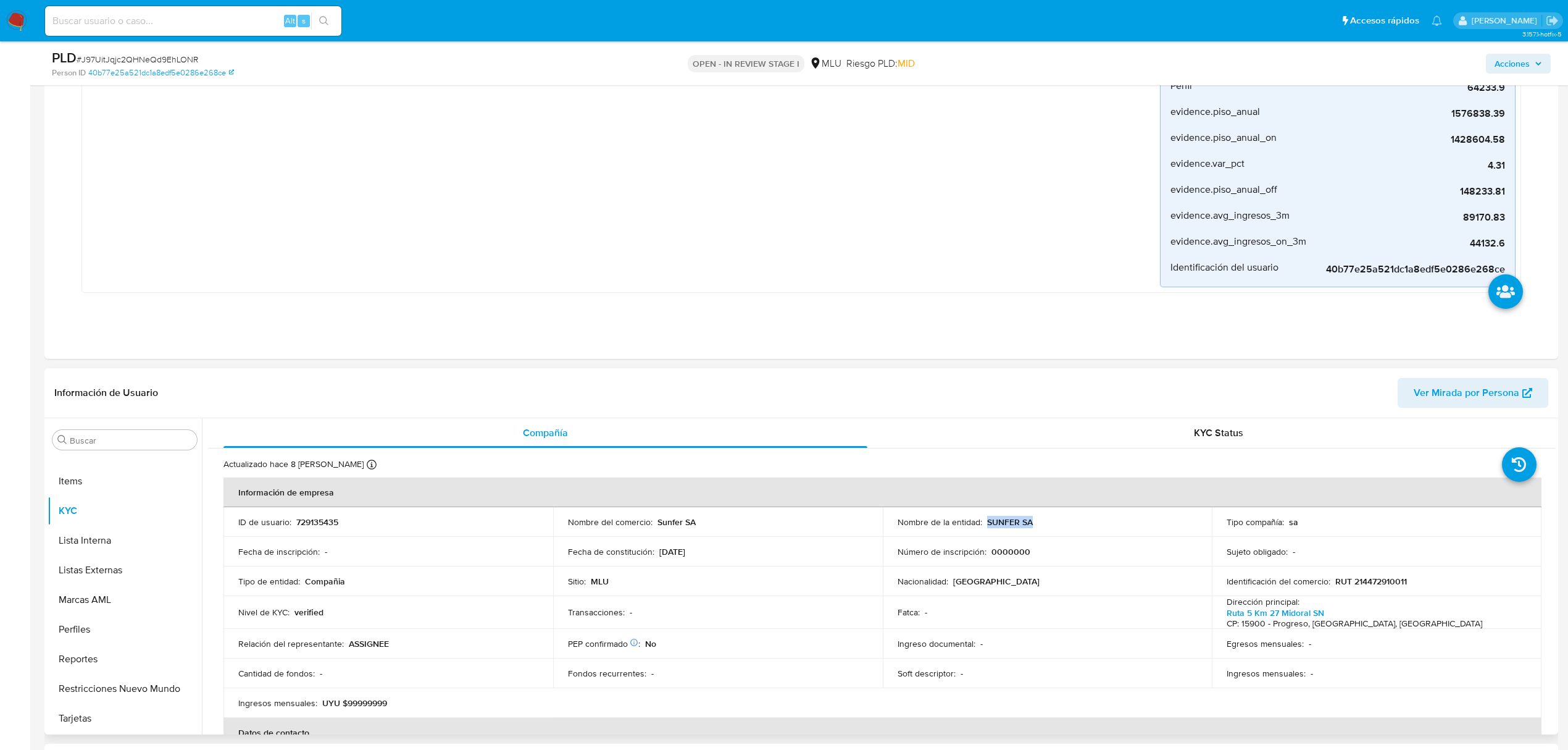
drag, startPoint x: 1033, startPoint y: 524, endPoint x: 984, endPoint y: 520, distance: 49.2
click at [984, 520] on div "Nombre de la entidad : SUNFER SA" at bounding box center [1048, 522] width 301 height 11
copy p "SUNFER SA"
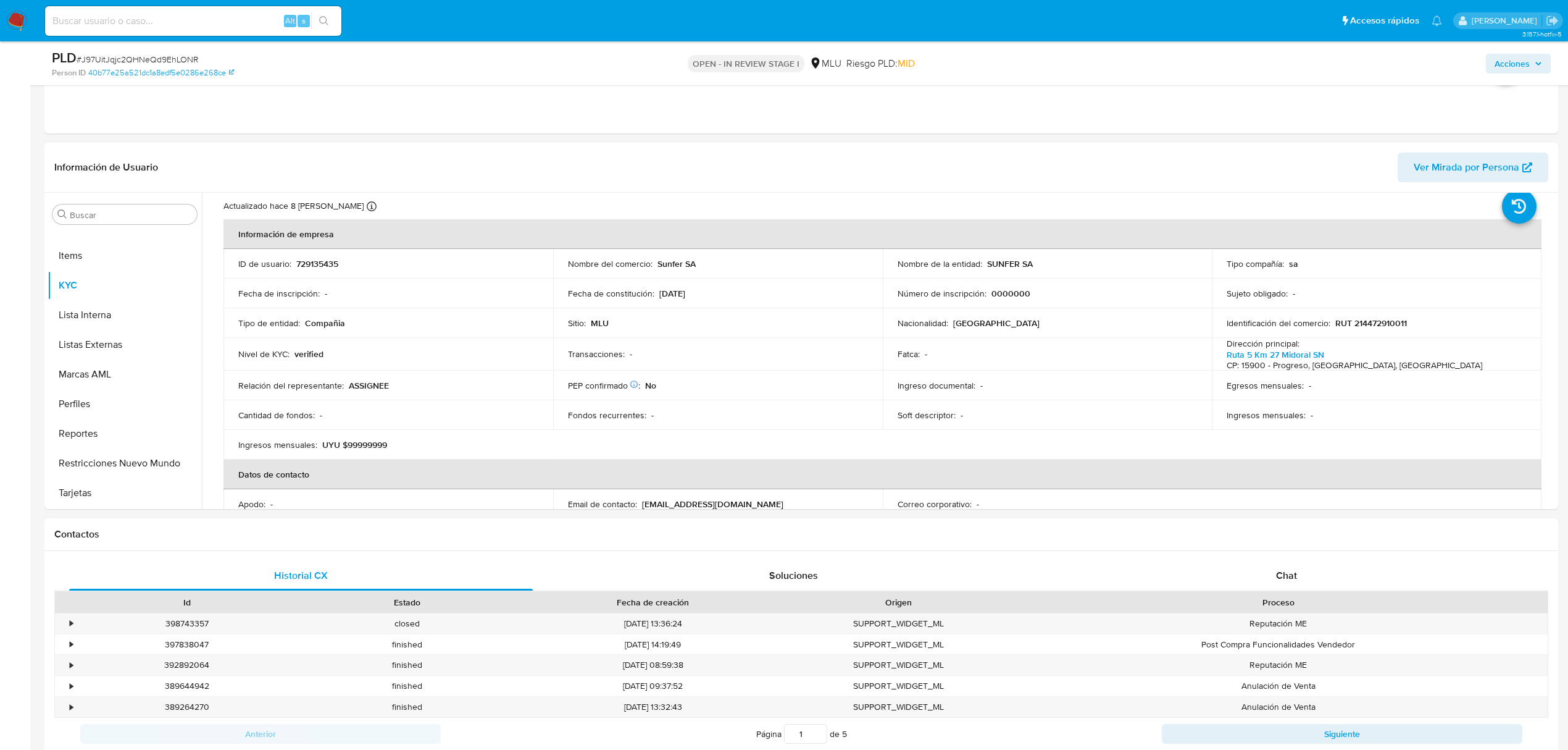
scroll to position [576, 0]
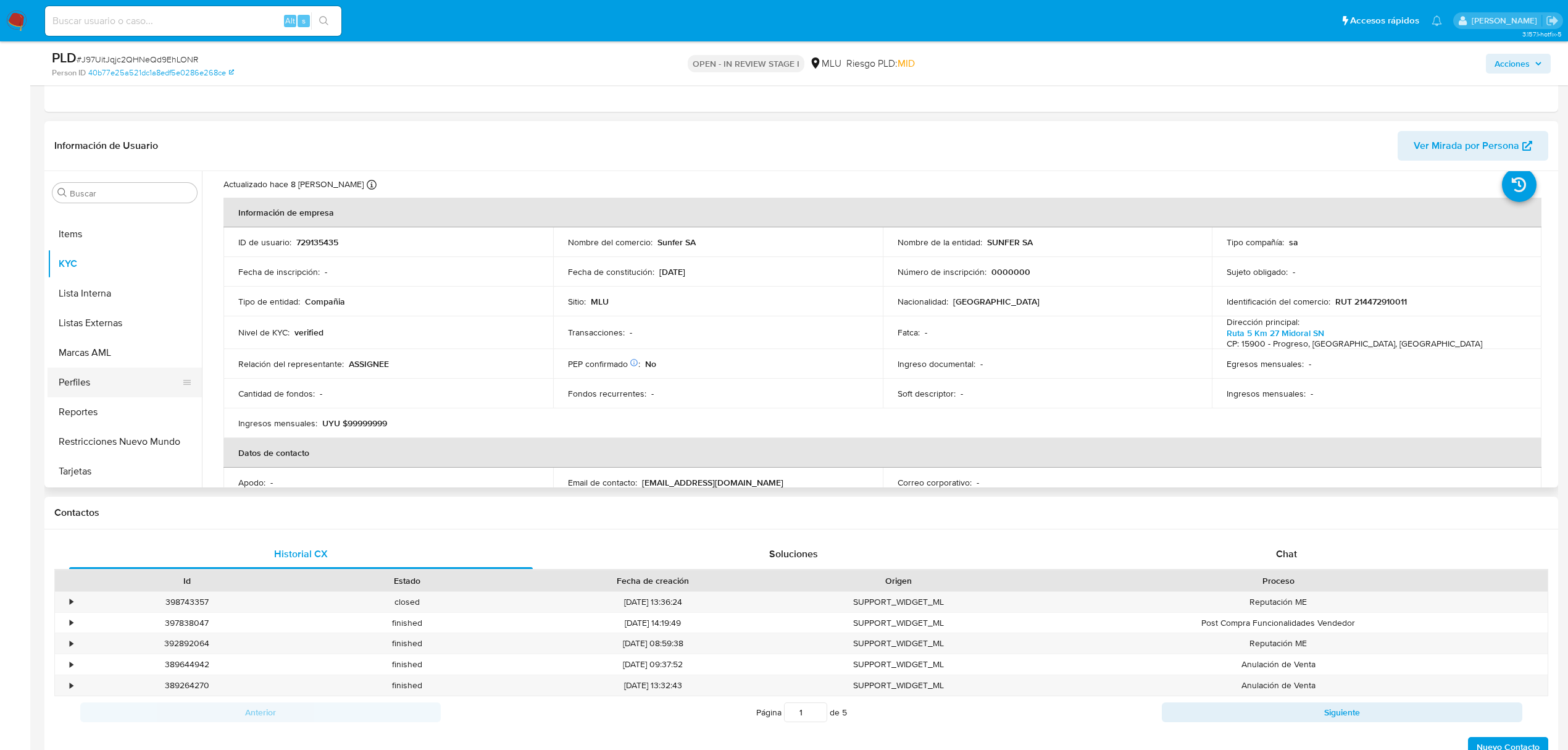
click at [116, 380] on button "Perfiles" at bounding box center [119, 382] width 144 height 29
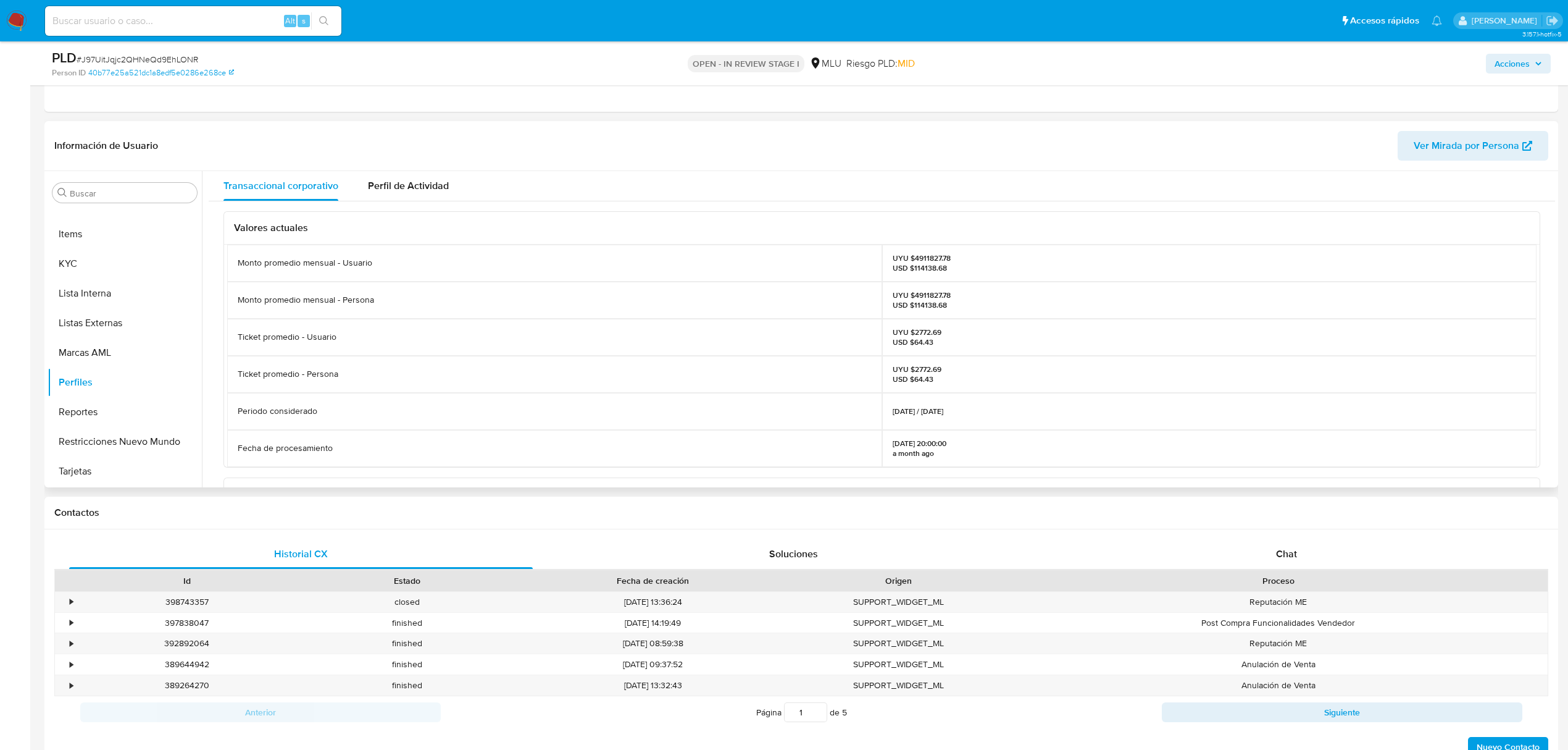
click at [926, 297] on p "UYU $4911827.78 USD $114138.68" at bounding box center [921, 300] width 58 height 19
copy p "4911827.78"
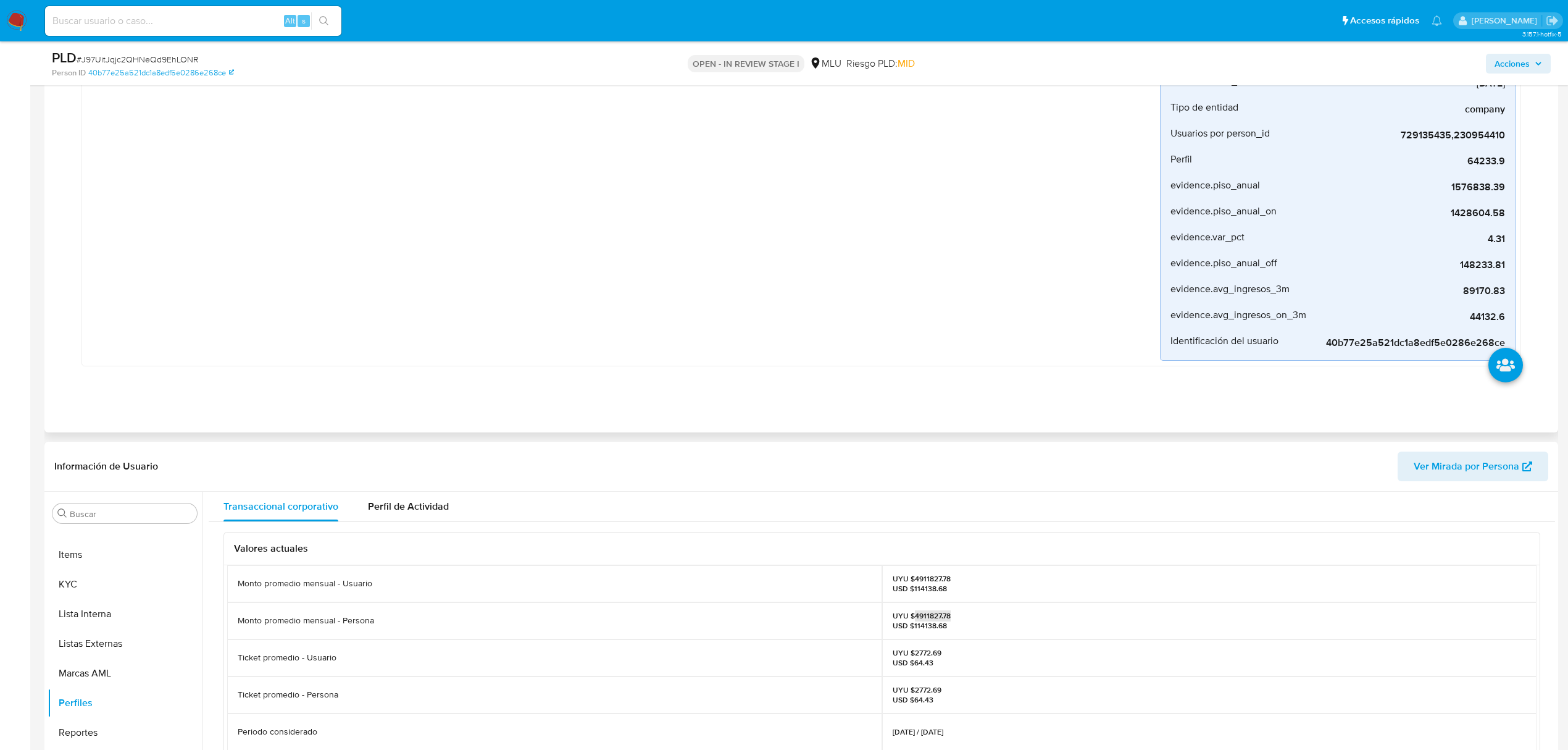
scroll to position [494, 0]
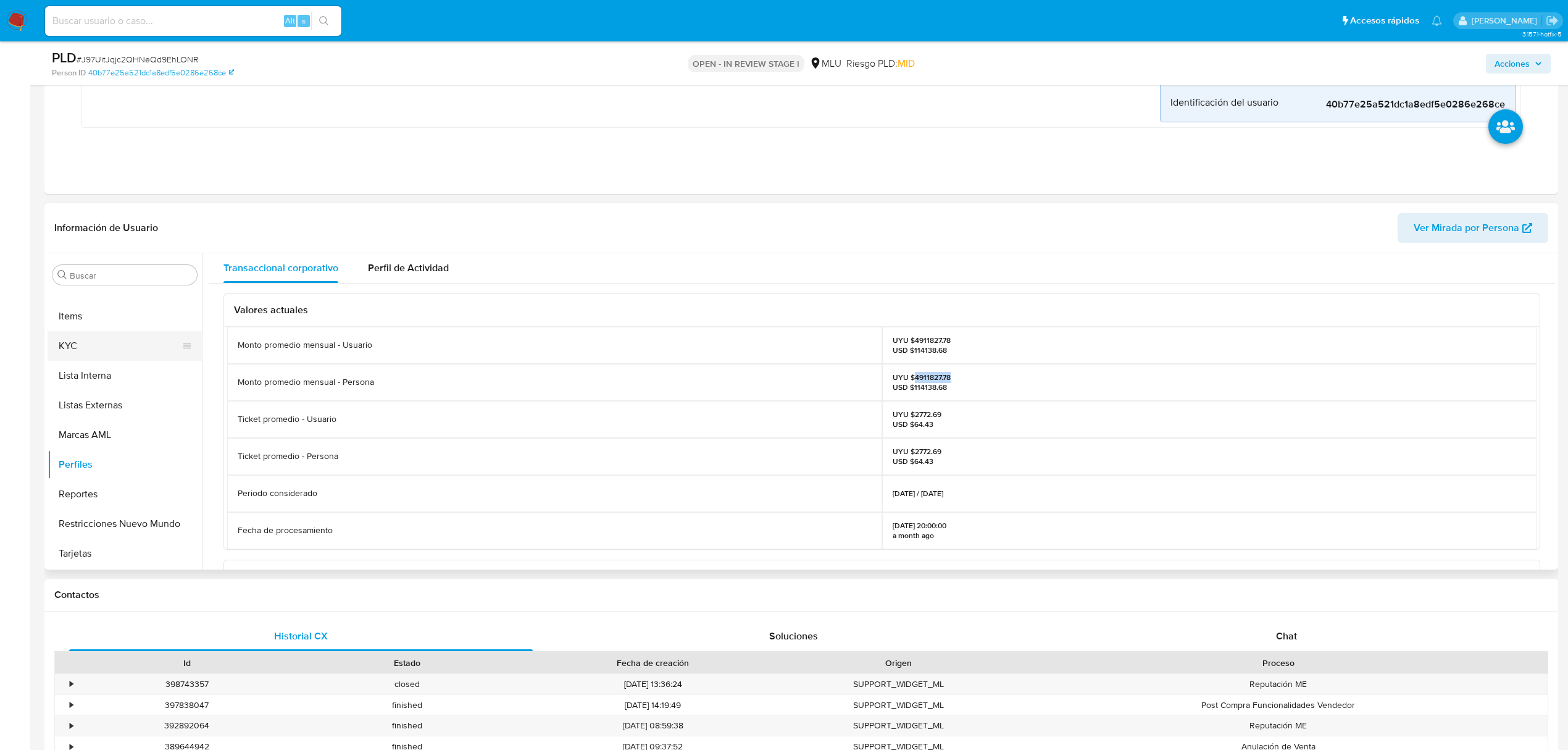
click at [127, 345] on button "KYC" at bounding box center [119, 346] width 144 height 29
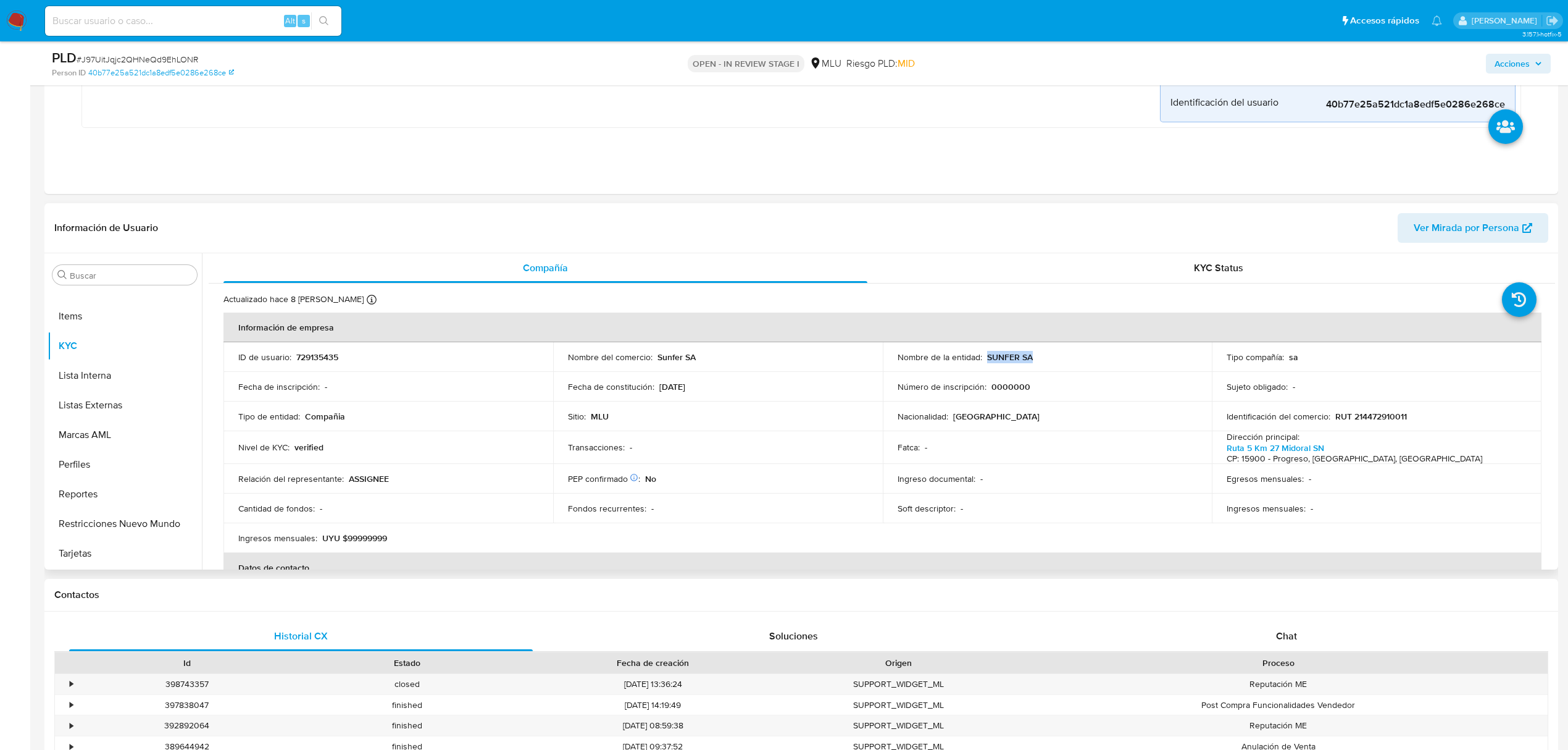
drag, startPoint x: 1033, startPoint y: 358, endPoint x: 983, endPoint y: 359, distance: 50.0
click at [983, 359] on div "Nombre de la entidad : SUNFER SA" at bounding box center [1048, 357] width 301 height 11
copy p "SUNFER SA"
click at [1372, 411] on p "RUT 214472910011" at bounding box center [1371, 416] width 72 height 11
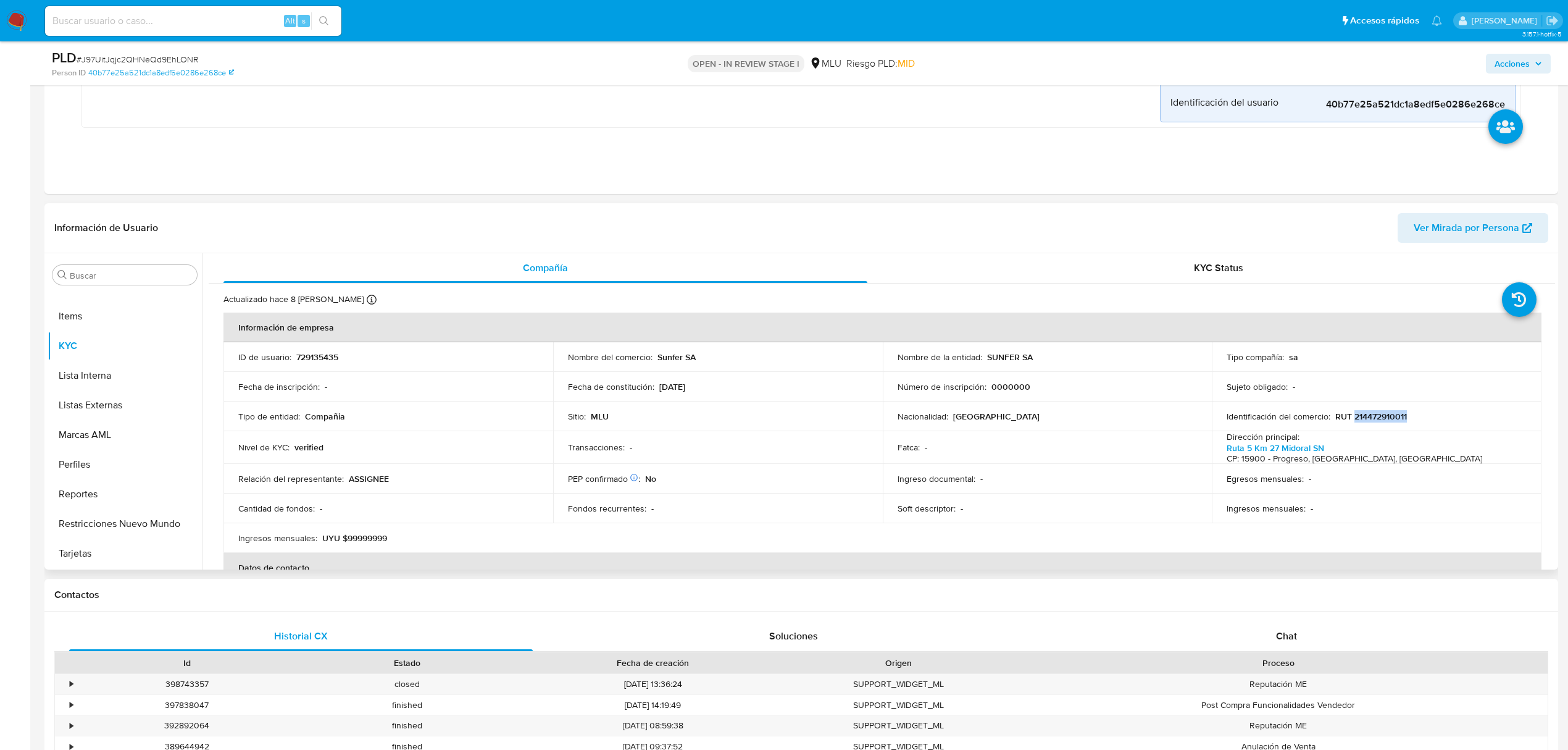
click at [1372, 411] on p "RUT 214472910011" at bounding box center [1371, 416] width 72 height 11
copy p "214472910011"
click at [112, 386] on button "Historial Casos" at bounding box center [119, 385] width 144 height 29
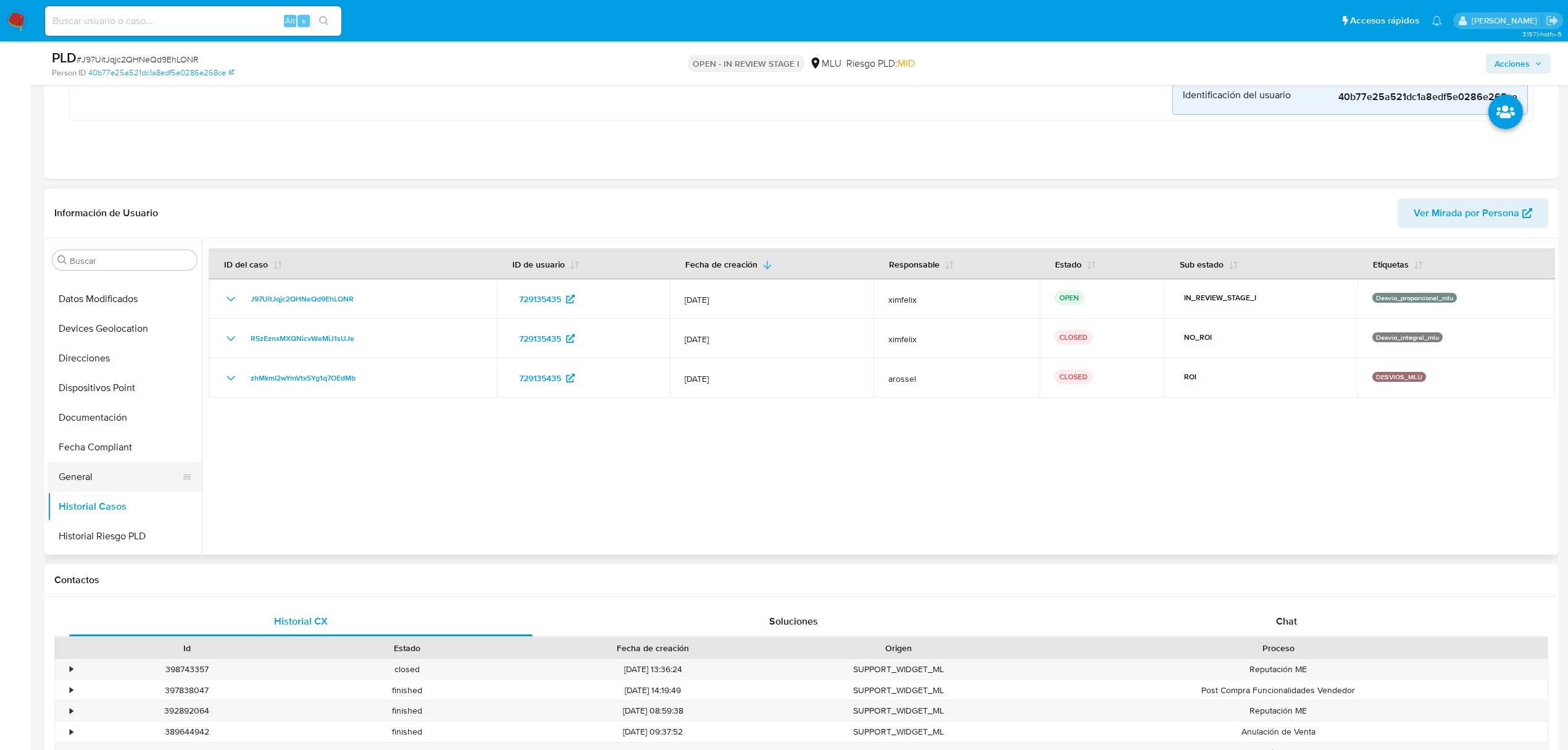
scroll to position [0, 0]
click at [136, 385] on button "Cruces y Relaciones" at bounding box center [119, 379] width 144 height 29
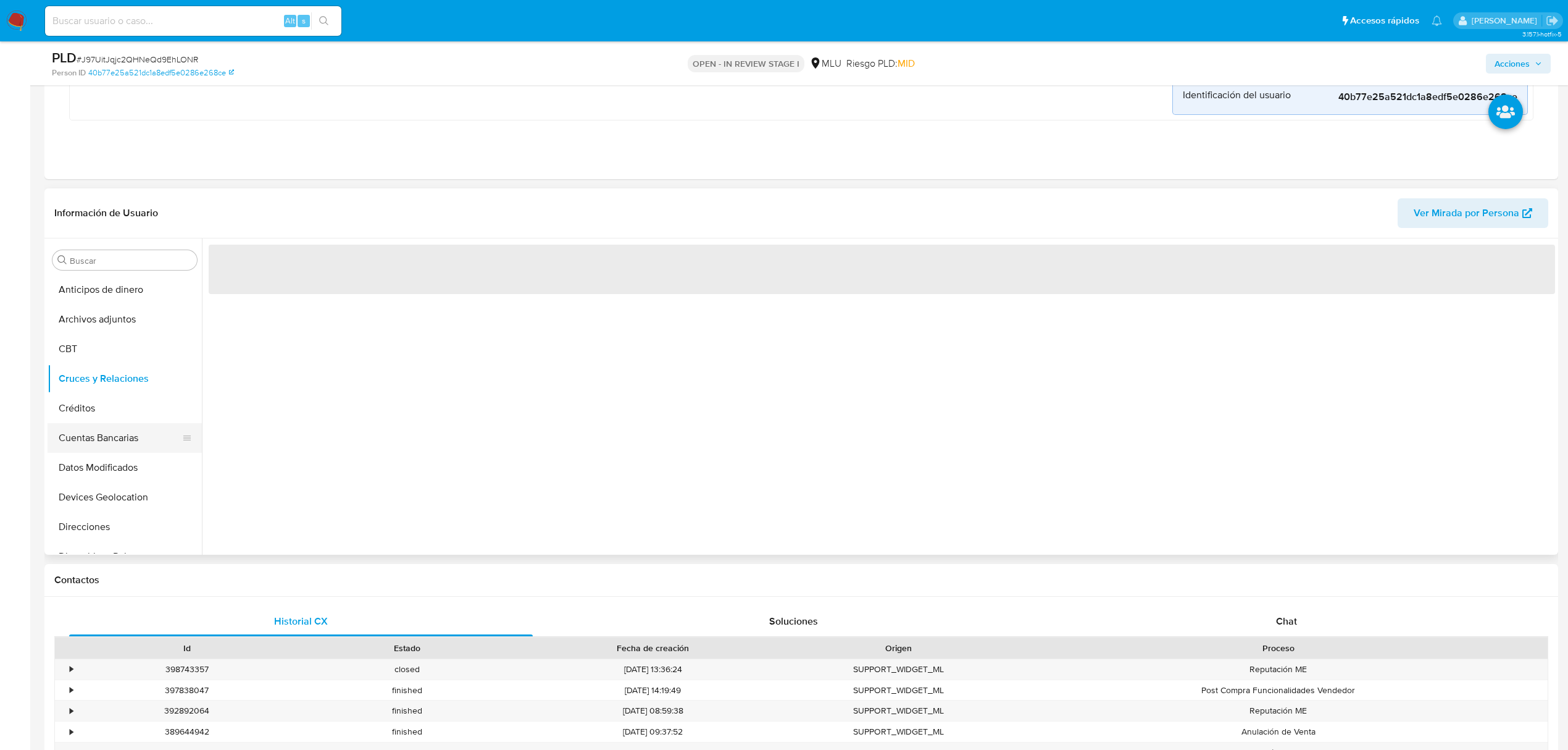
click at [129, 438] on button "Cuentas Bancarias" at bounding box center [119, 438] width 144 height 29
click at [518, 477] on div "‌" at bounding box center [879, 396] width 1354 height 316
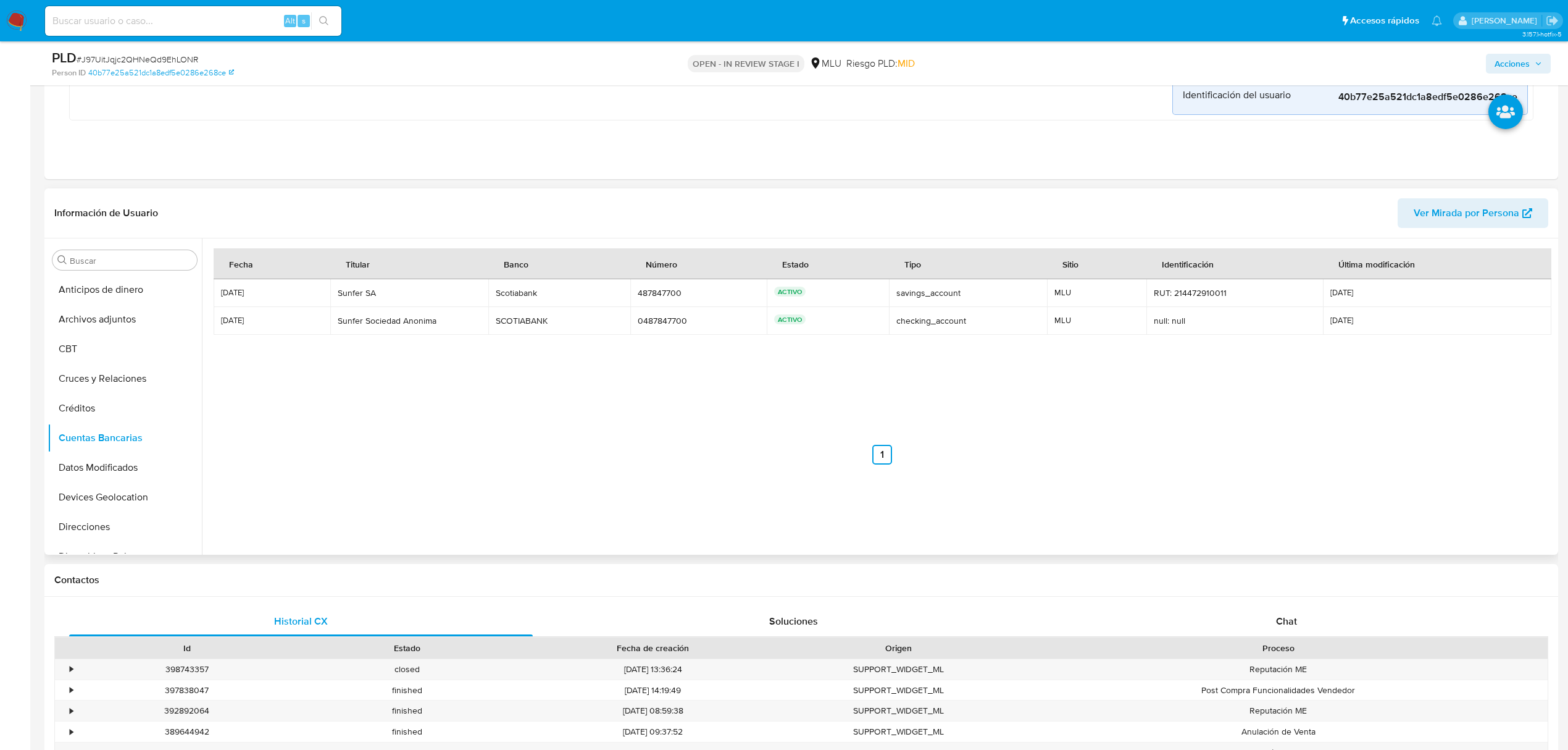
click at [507, 477] on div "Fecha Titular Banco Número Estado Tipo Sitio Identificación Última modificación…" at bounding box center [881, 387] width 1337 height 278
click at [92, 347] on button "Lista Interna" at bounding box center [119, 360] width 144 height 29
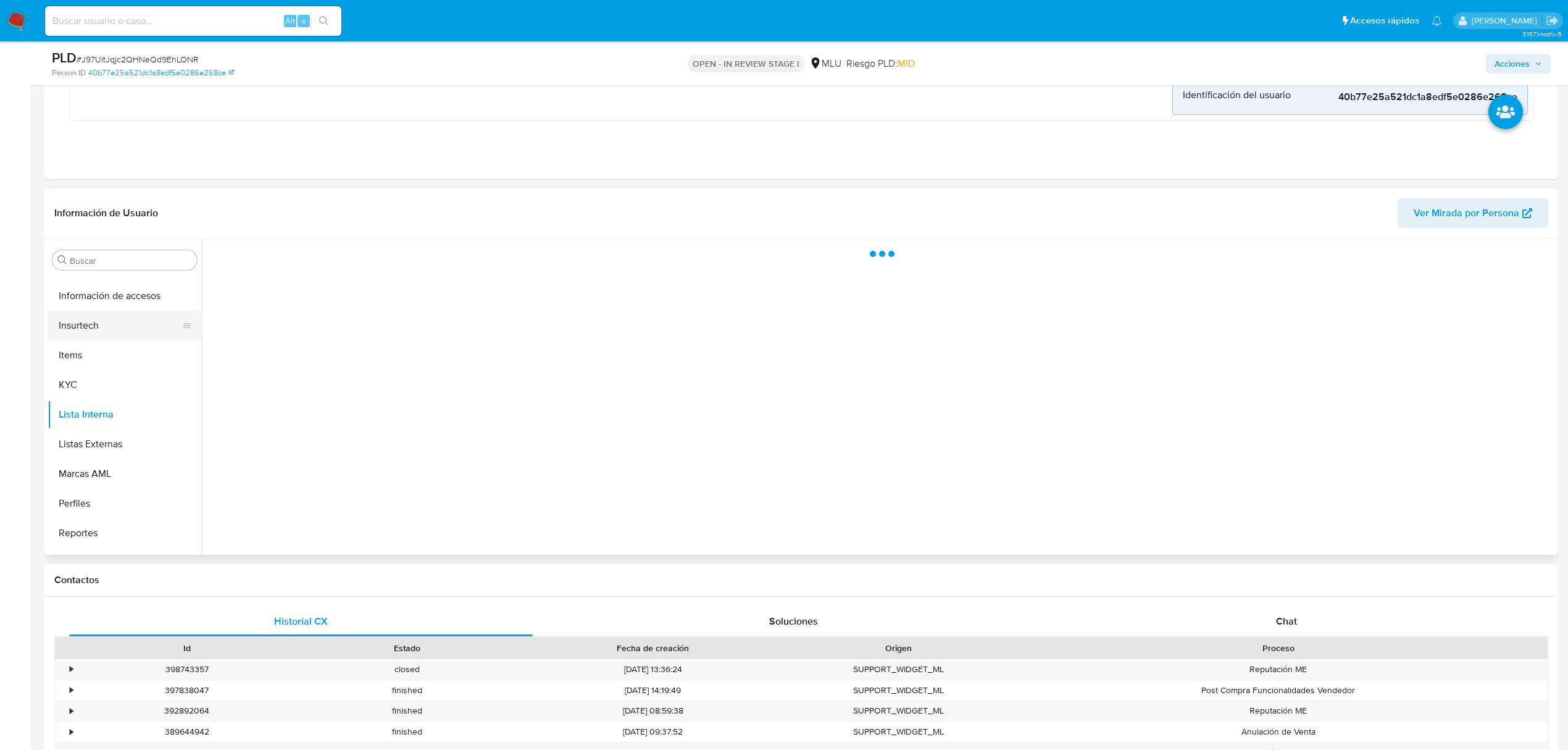
scroll to position [470, 0]
click at [101, 341] on button "Insurtech" at bounding box center [119, 354] width 144 height 29
click at [97, 403] on button "KYC" at bounding box center [119, 413] width 144 height 29
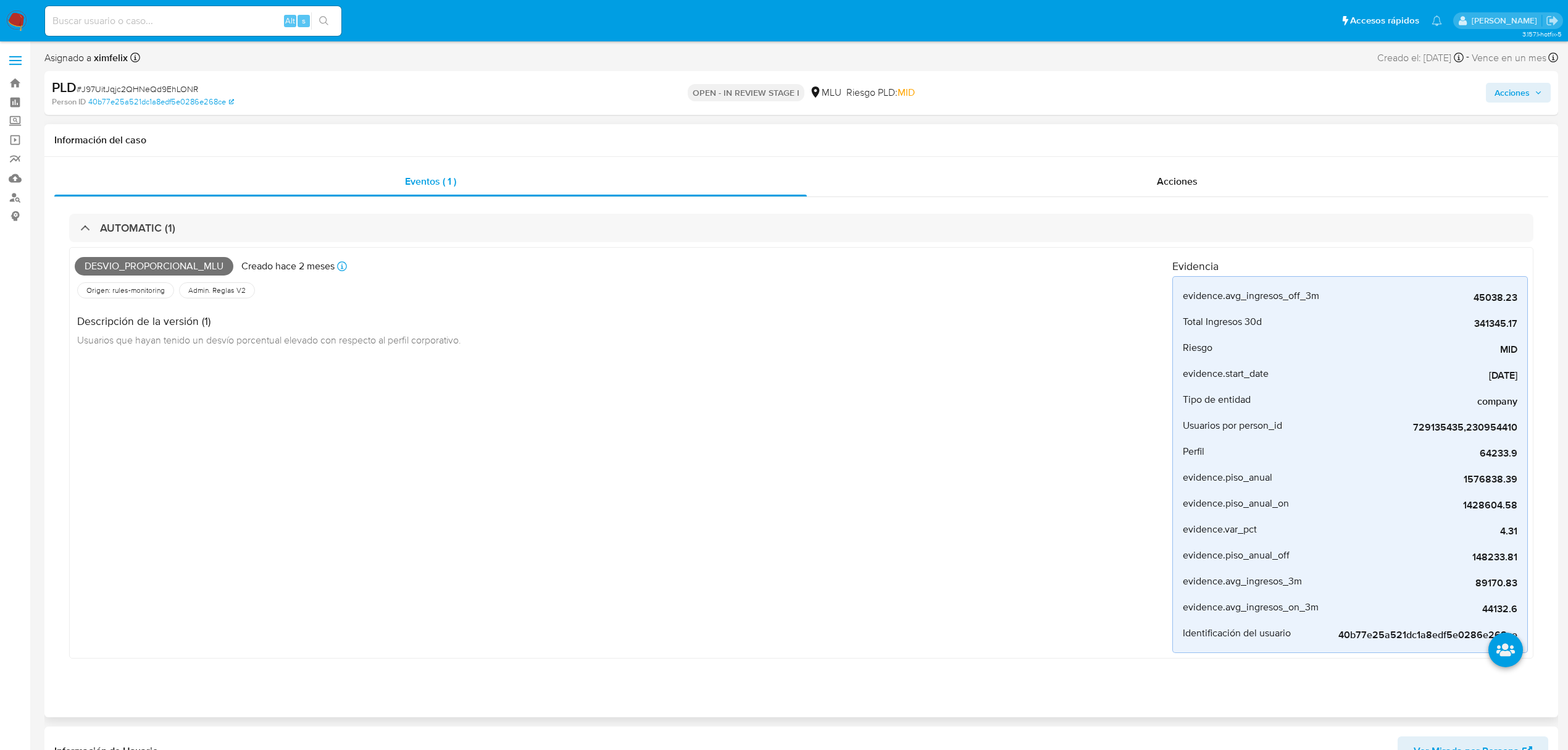
scroll to position [247, 0]
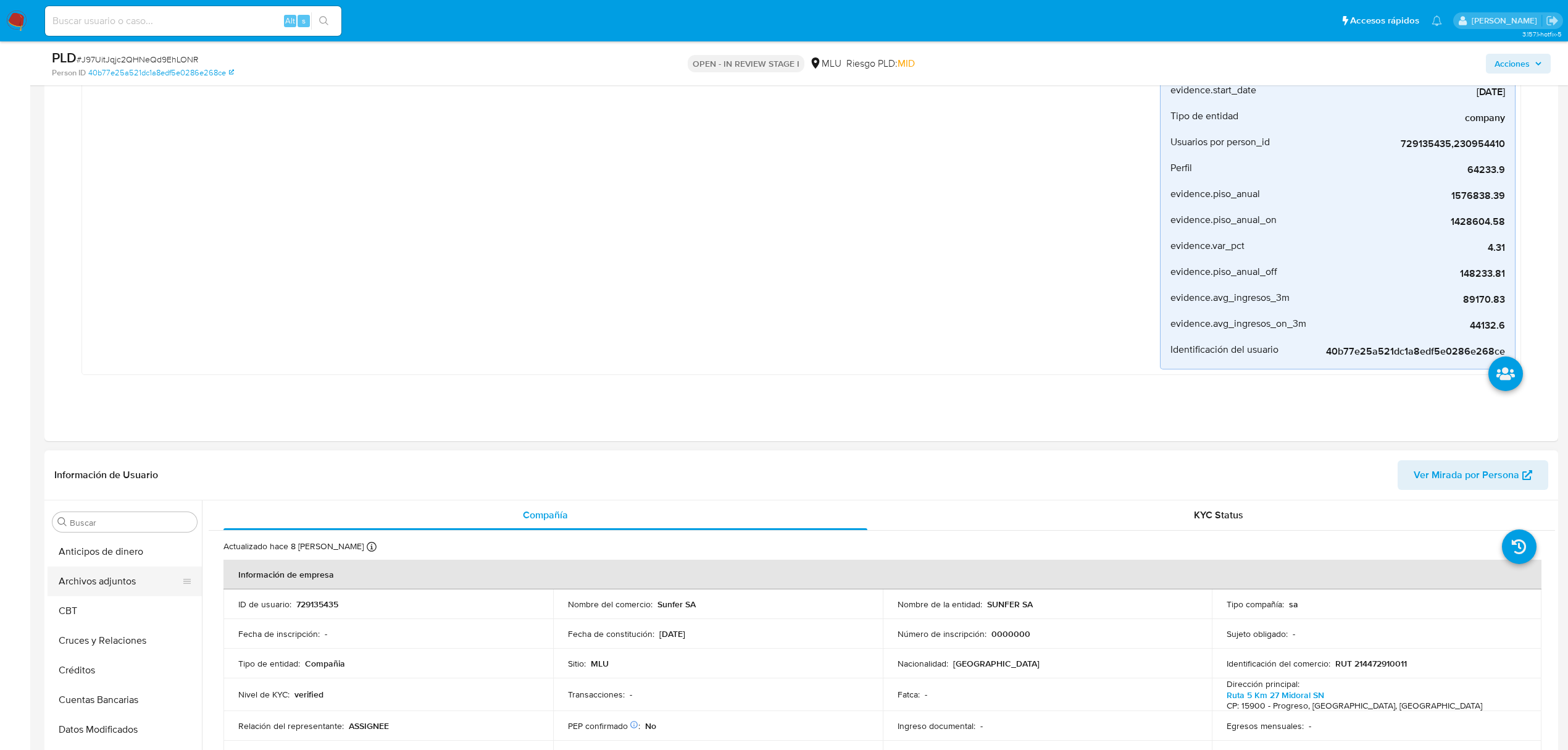
click at [109, 590] on button "Archivos adjuntos" at bounding box center [119, 581] width 144 height 29
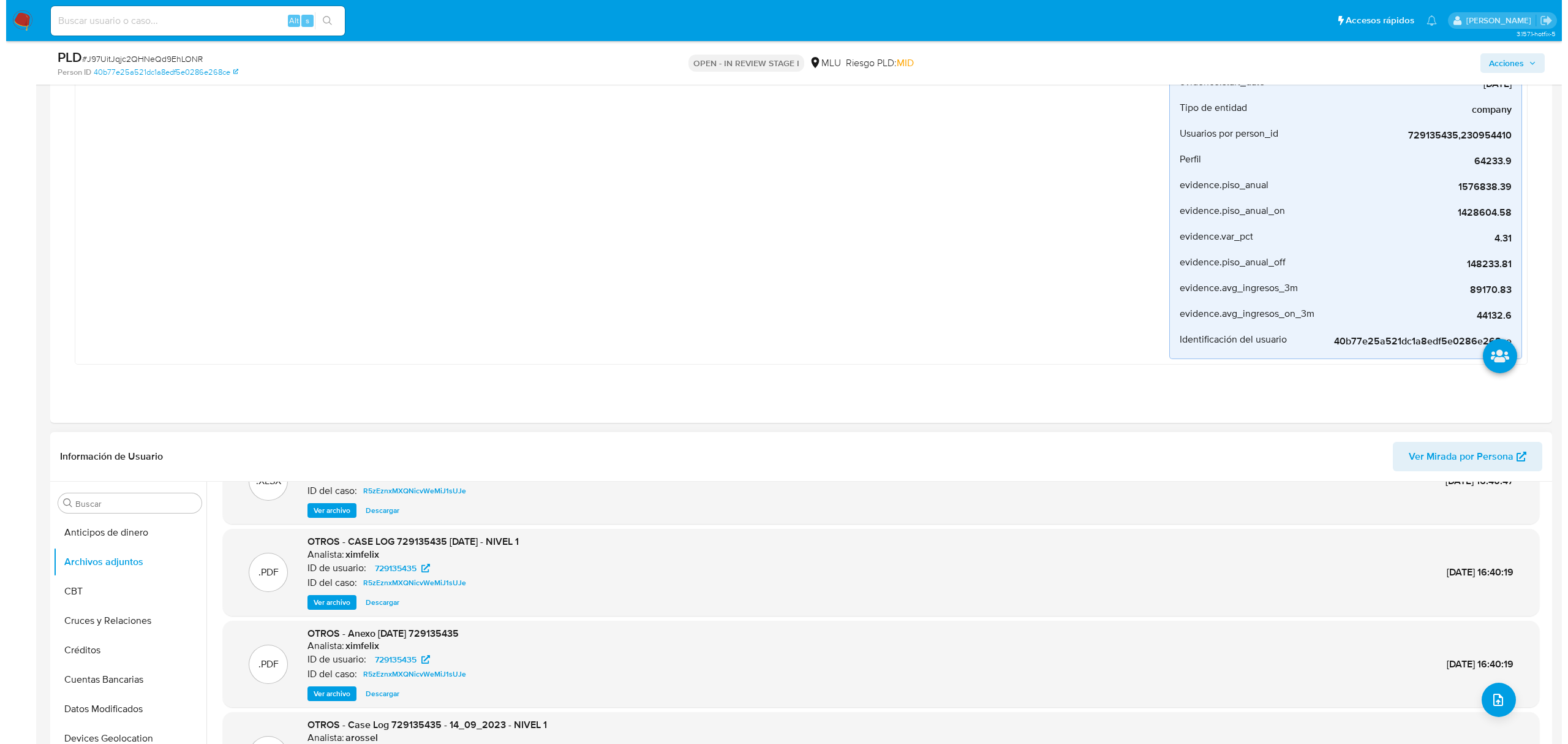
scroll to position [103, 0]
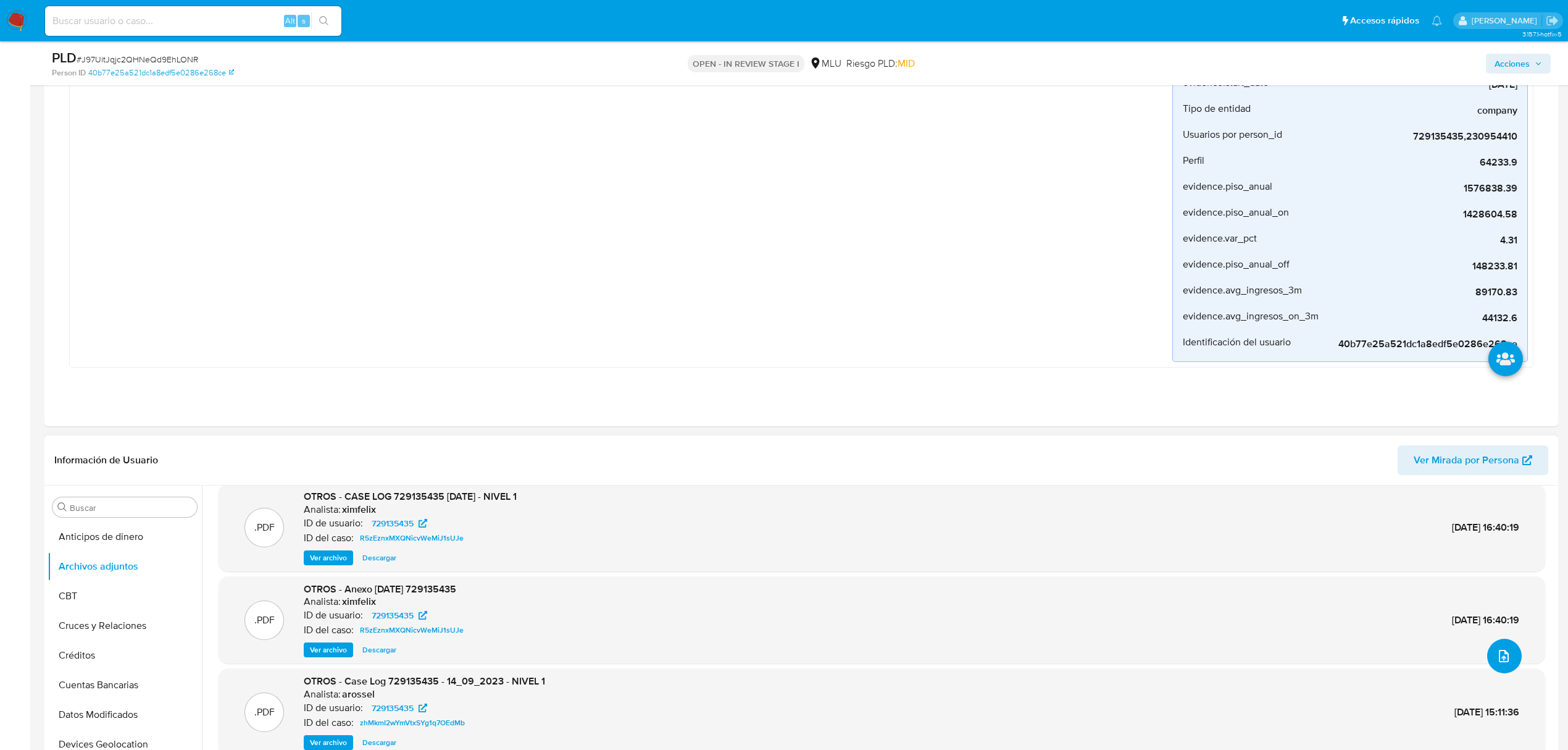
click at [1499, 660] on icon "upload-file" at bounding box center [1504, 655] width 10 height 12
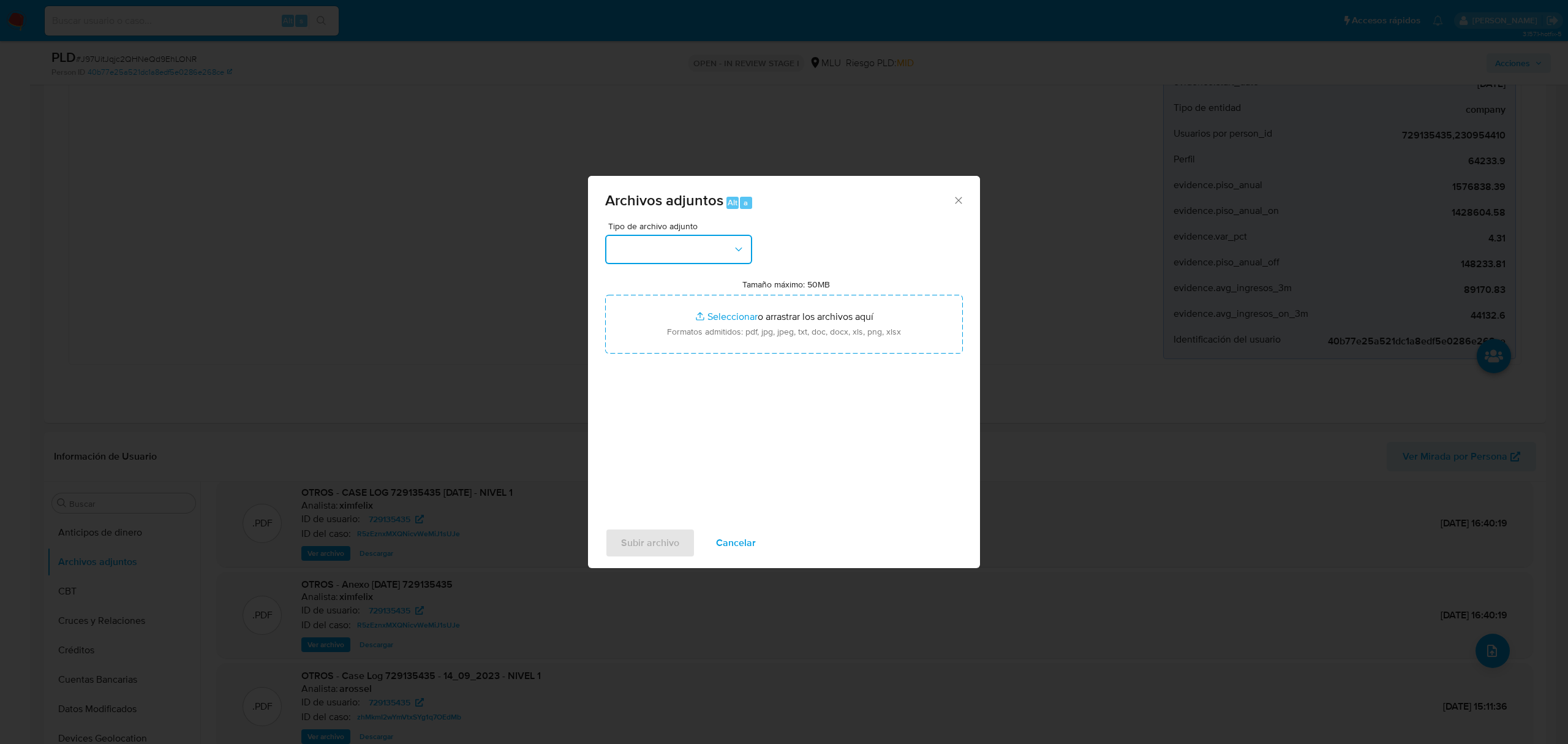
click at [632, 236] on button "button" at bounding box center [678, 249] width 147 height 29
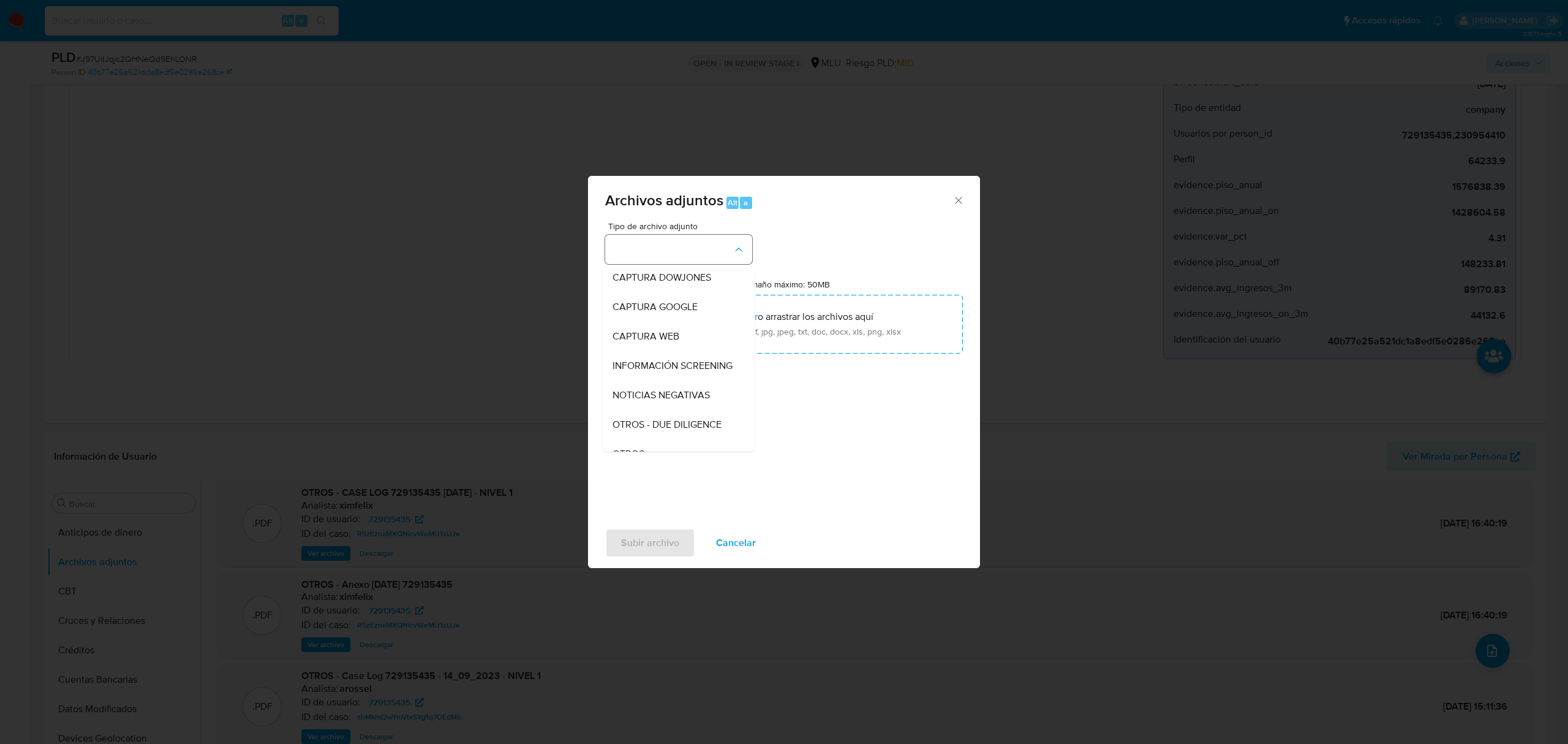
scroll to position [64, 0]
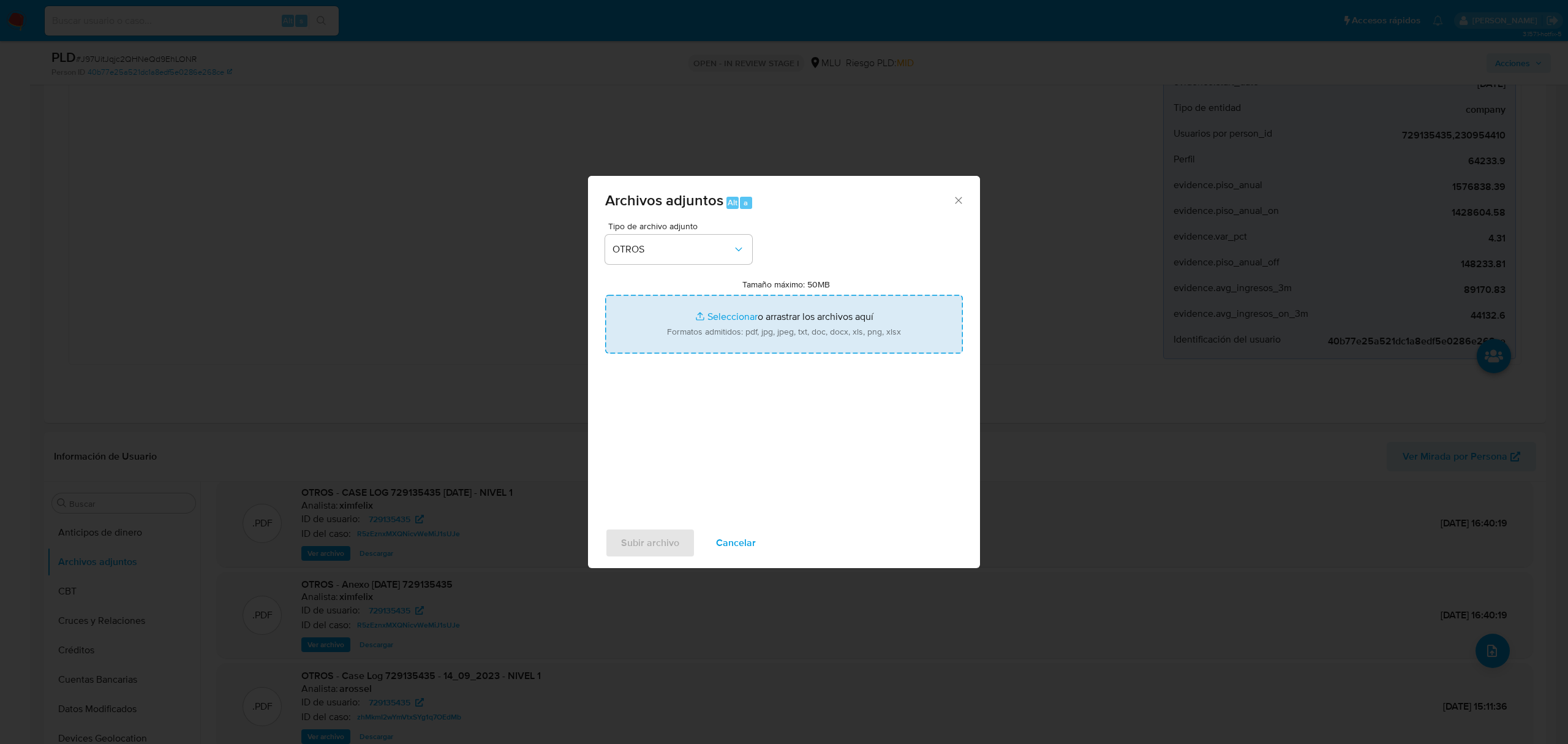
type input "C:\fakepath\CASE LOG 729135435 29_08_2025 - NIVEL 1.pdf"
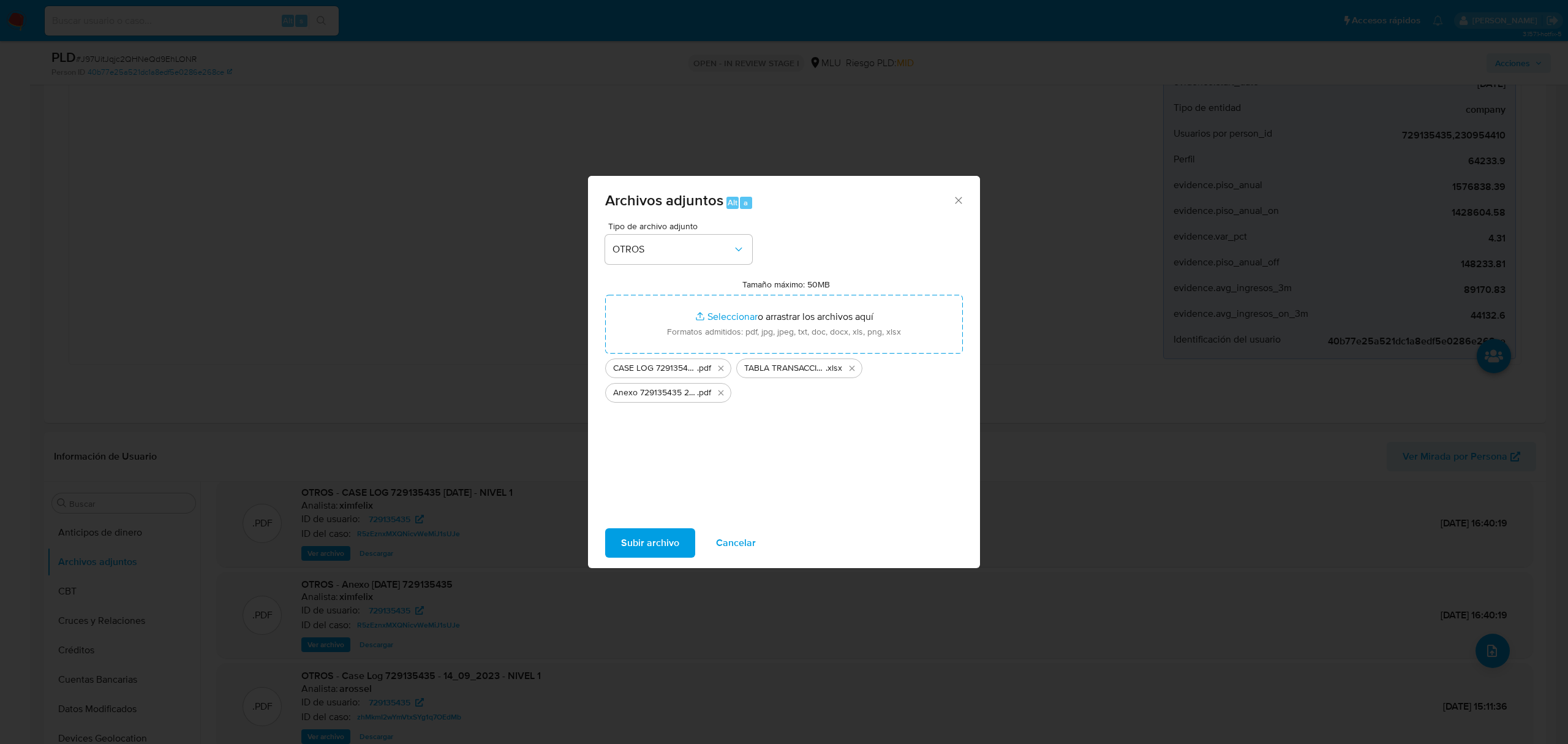
click at [655, 535] on span "Subir archivo" at bounding box center [650, 542] width 58 height 27
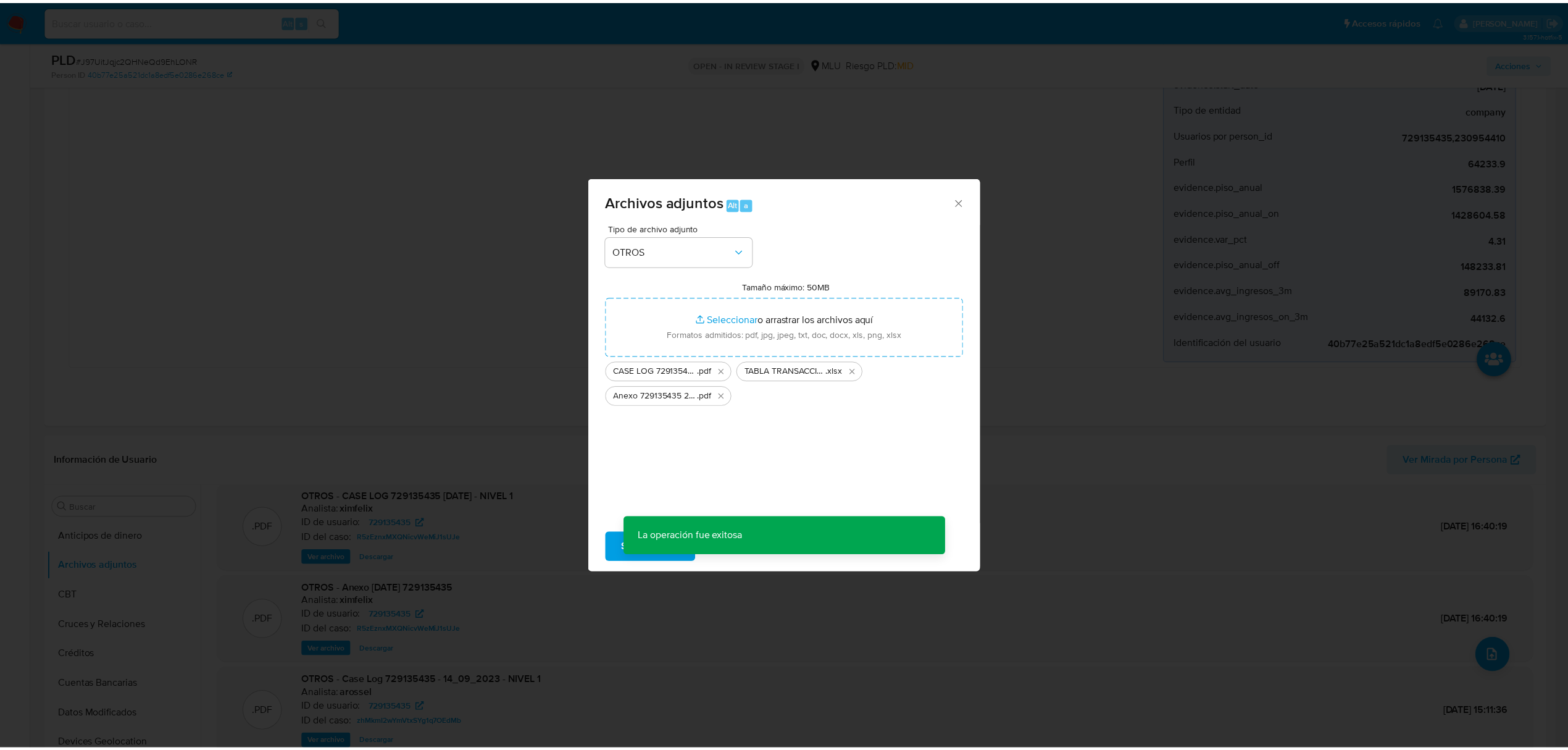
scroll to position [59, 0]
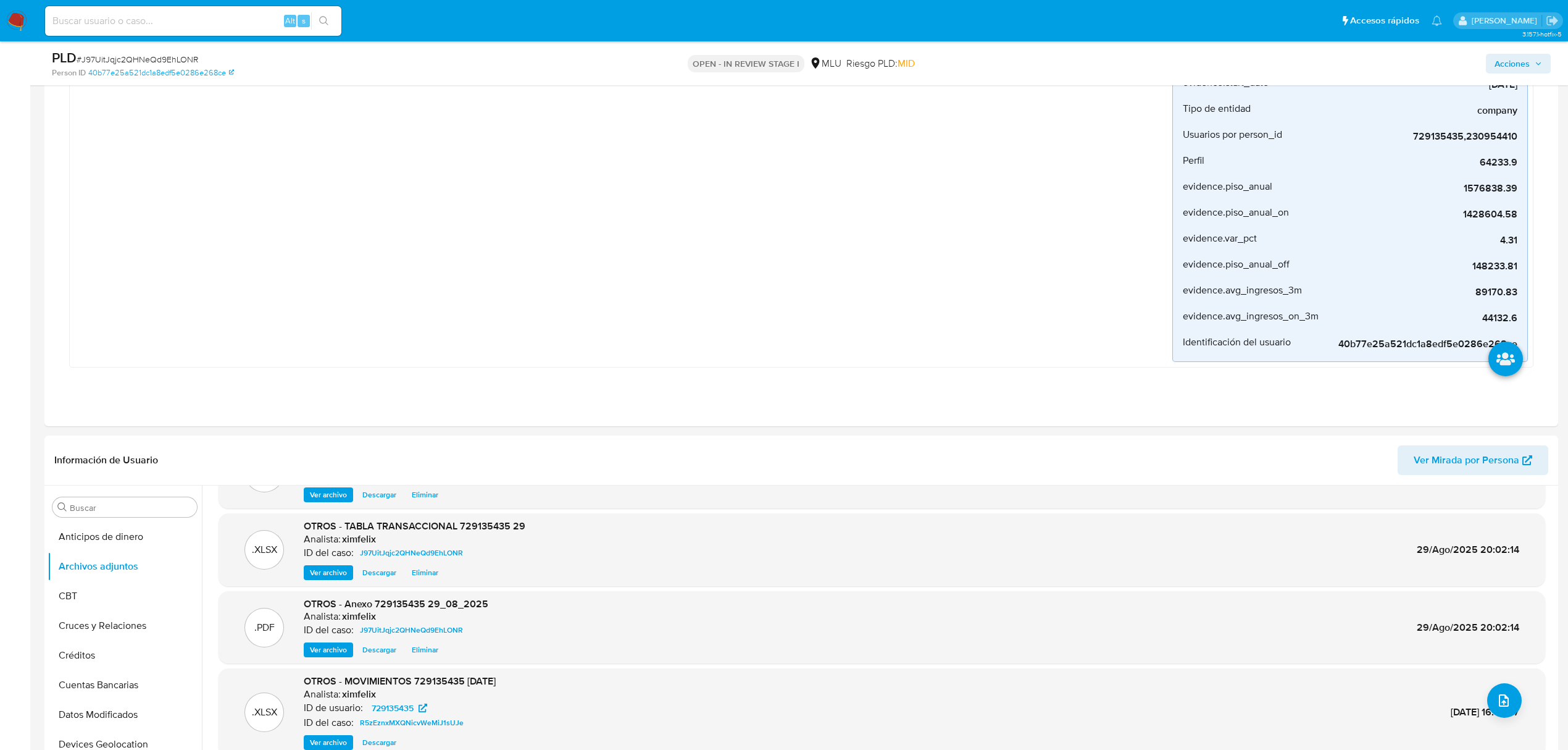
click at [1493, 59] on button "Acciones" at bounding box center [1518, 62] width 65 height 19
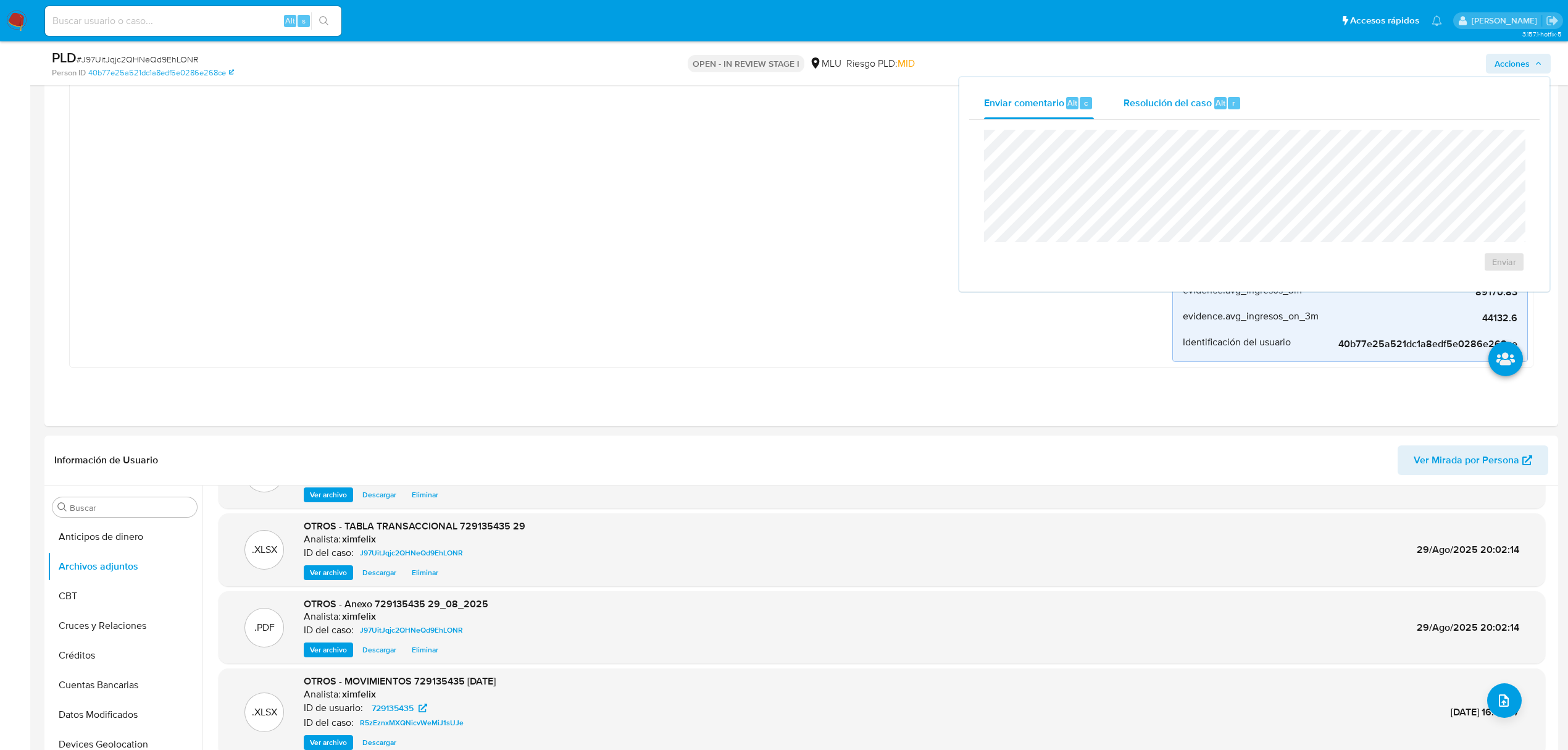
click at [1188, 107] on span "Resolución del caso" at bounding box center [1168, 101] width 88 height 14
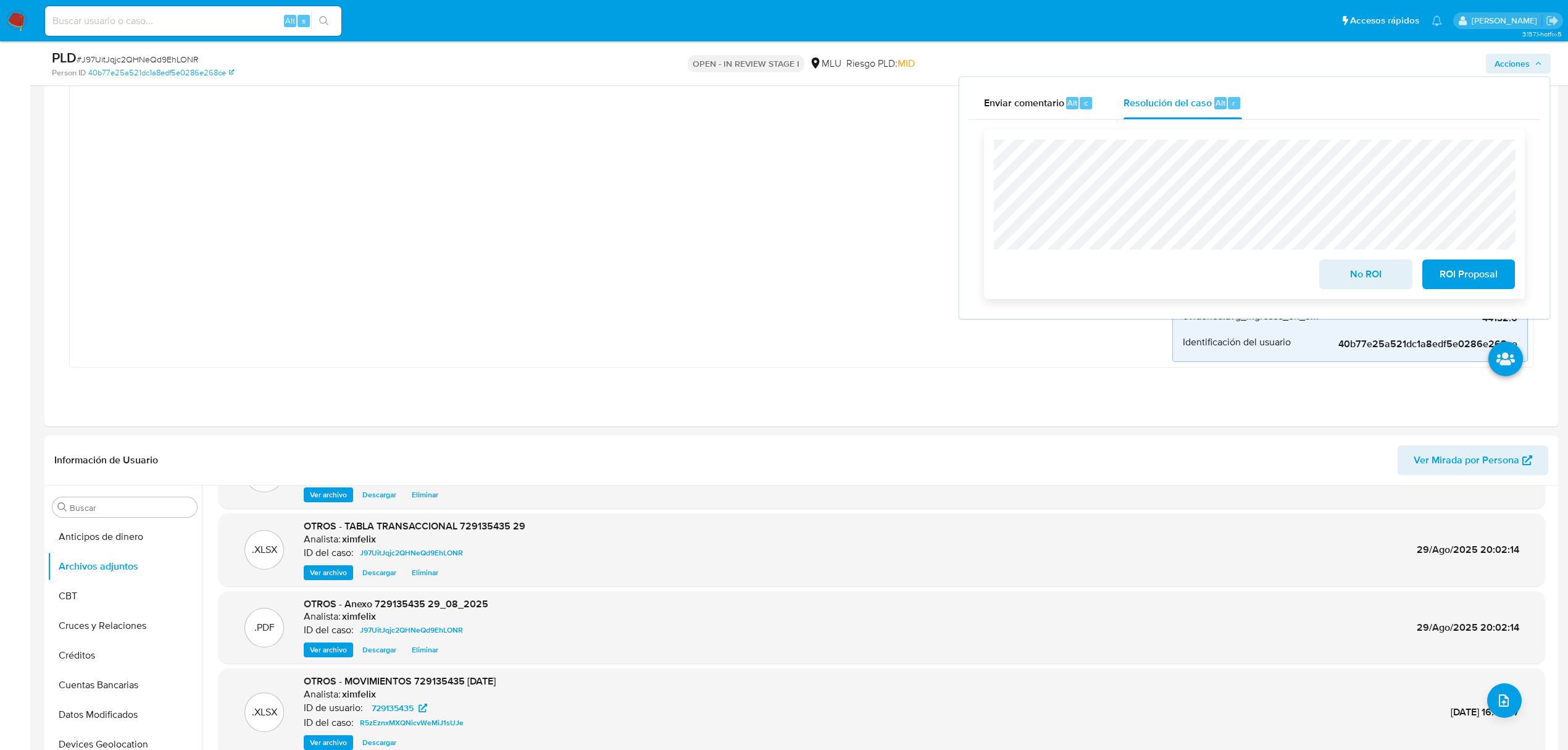
click at [1363, 267] on span "No ROI" at bounding box center [1366, 275] width 61 height 28
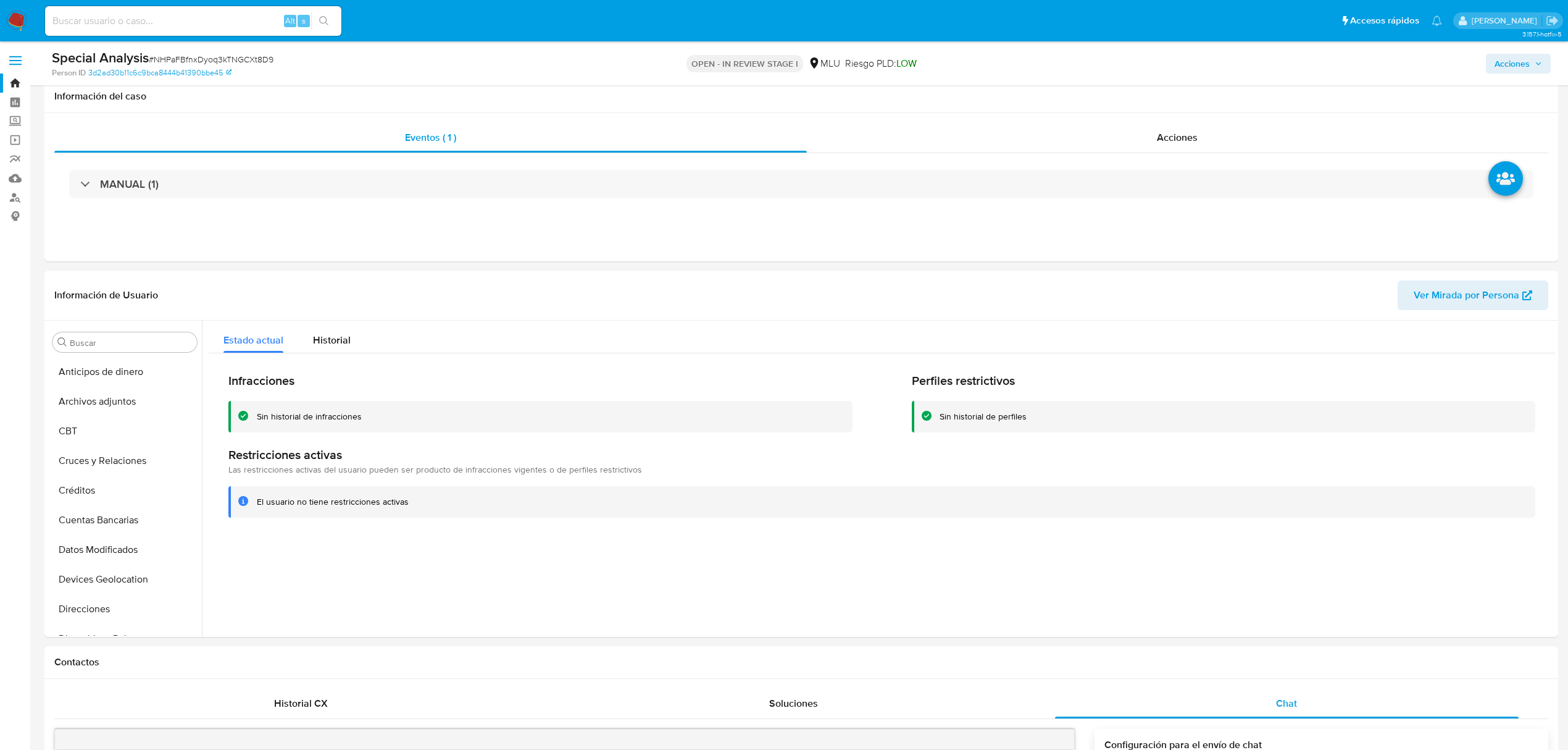
select select "10"
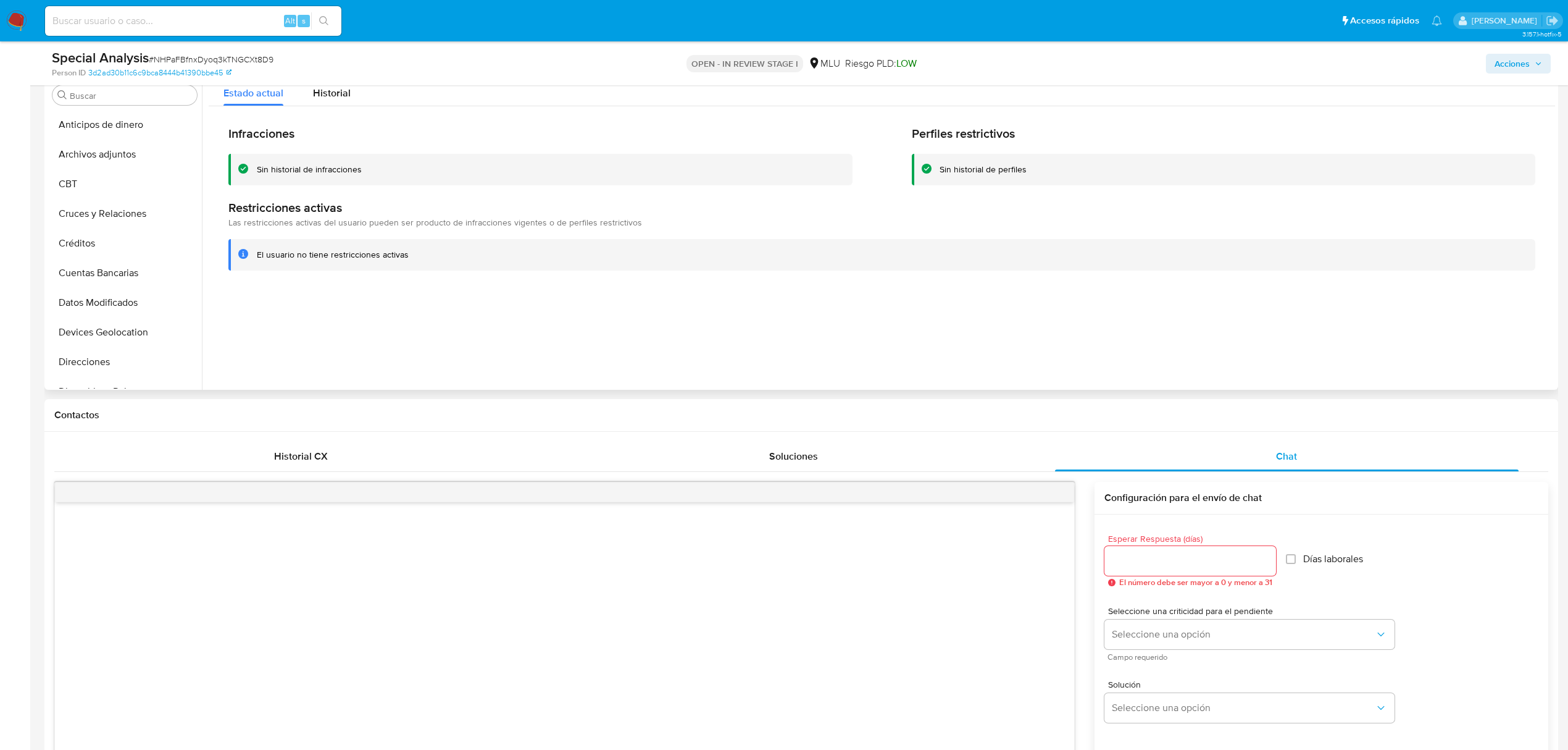
scroll to position [551, 0]
click at [116, 263] on button "Marcas AML" at bounding box center [119, 255] width 144 height 29
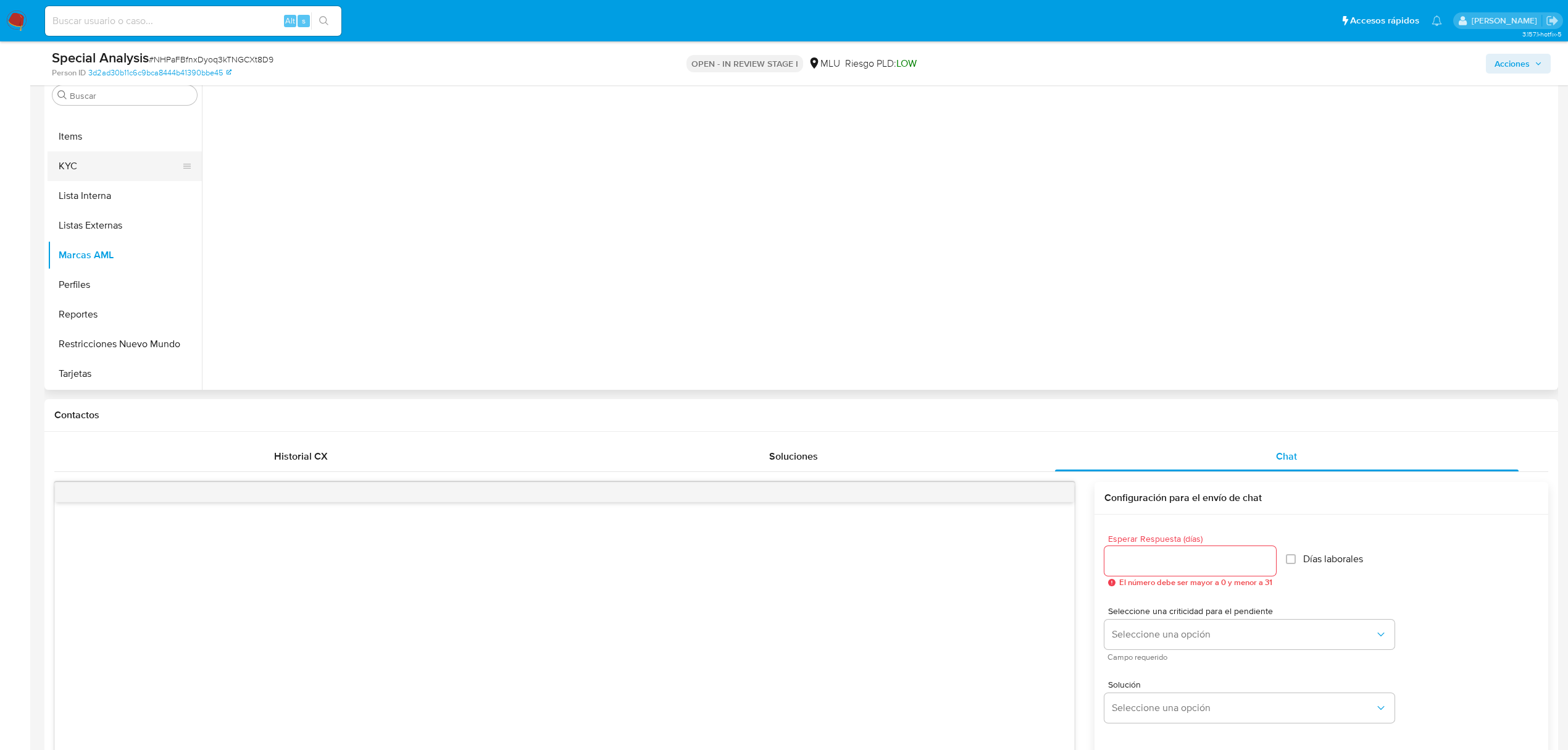
click at [107, 168] on button "KYC" at bounding box center [119, 166] width 144 height 29
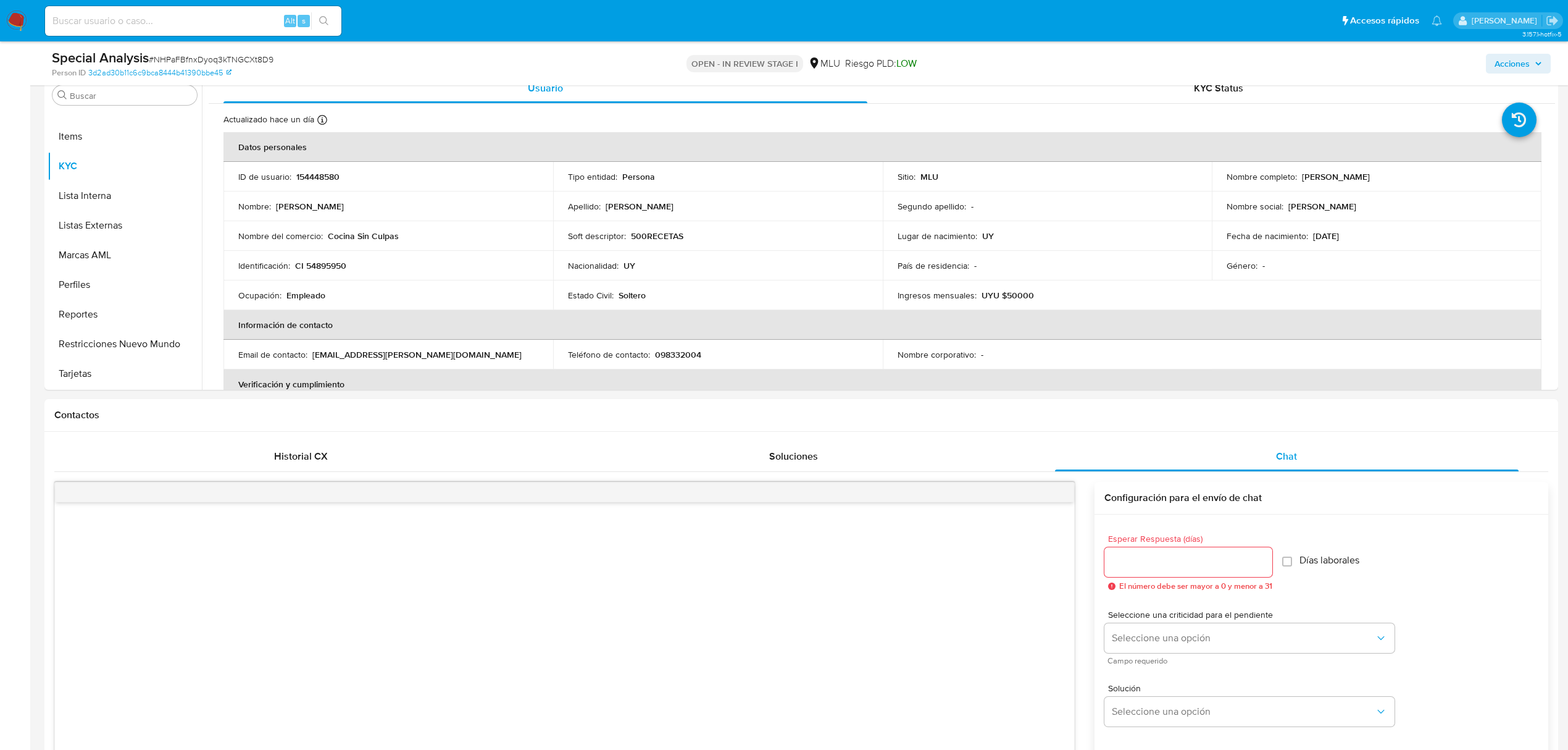
click at [16, 22] on img at bounding box center [17, 20] width 21 height 21
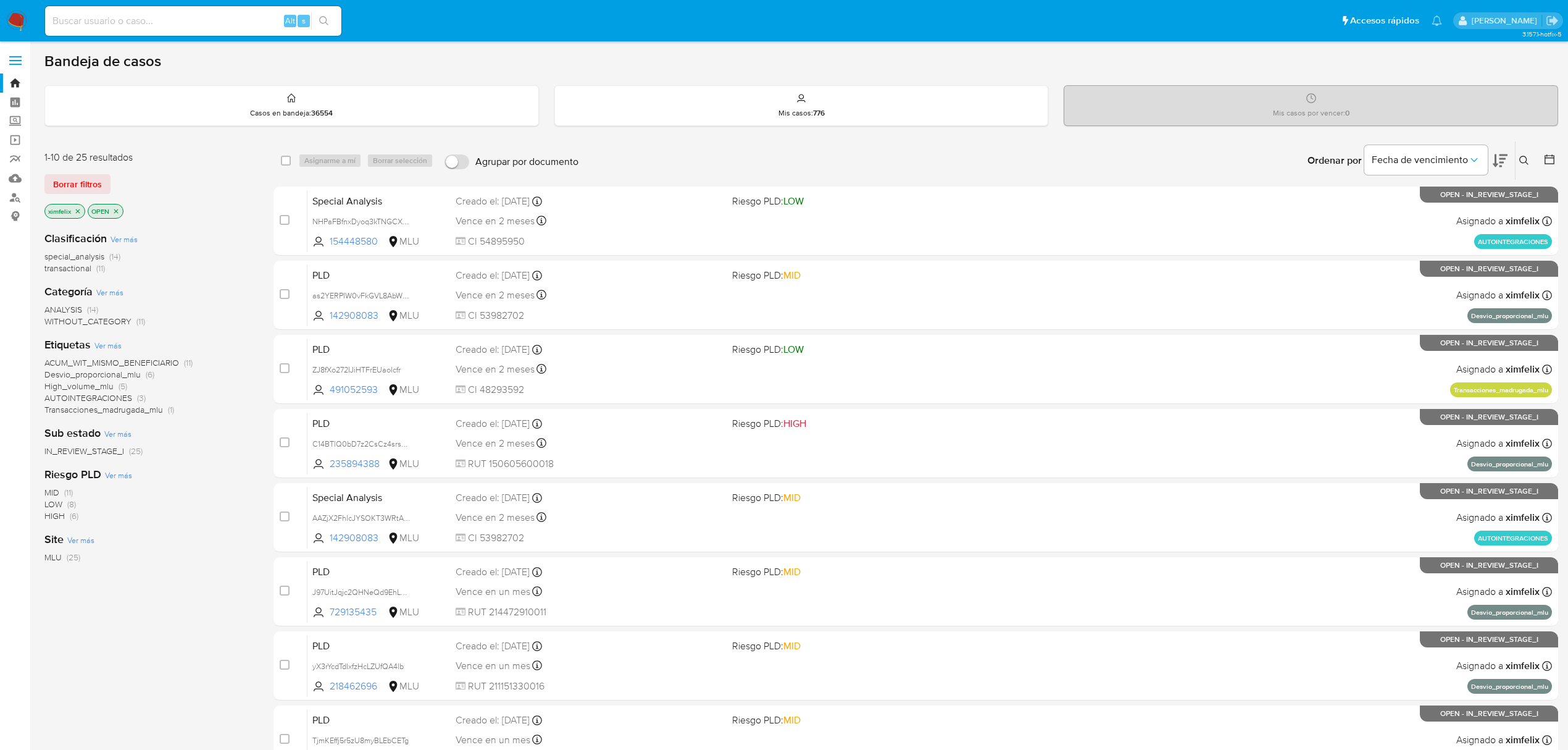
click at [18, 17] on img at bounding box center [17, 20] width 21 height 21
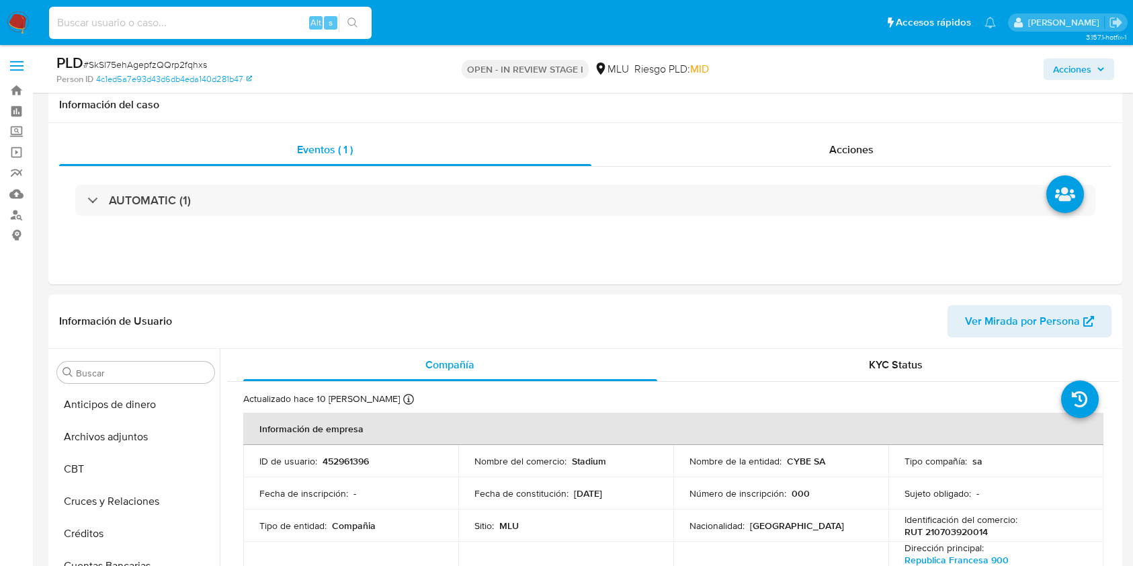
select select "10"
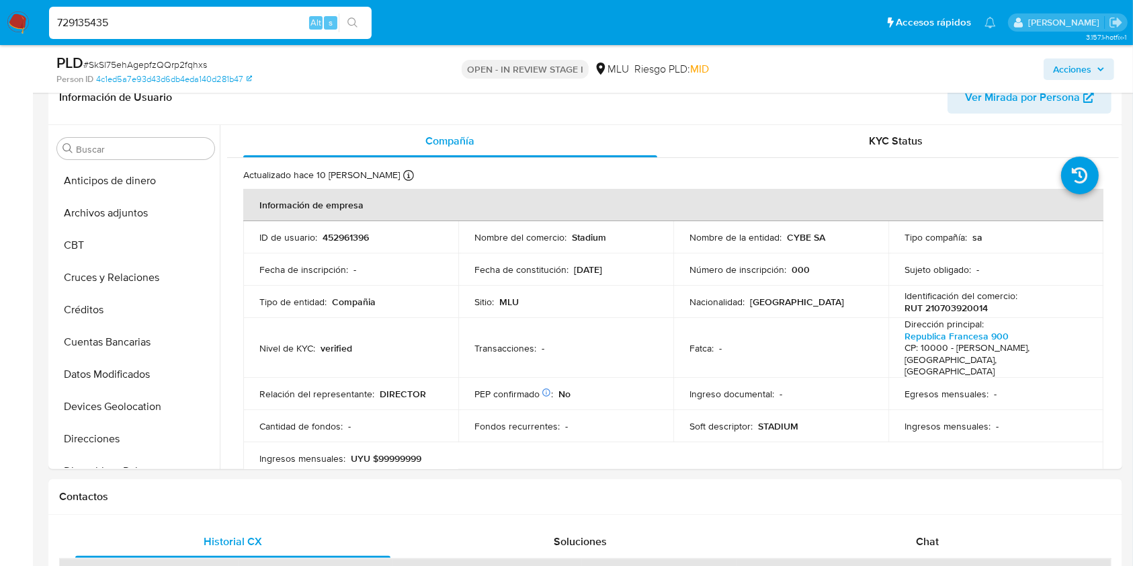
scroll to position [259, 0]
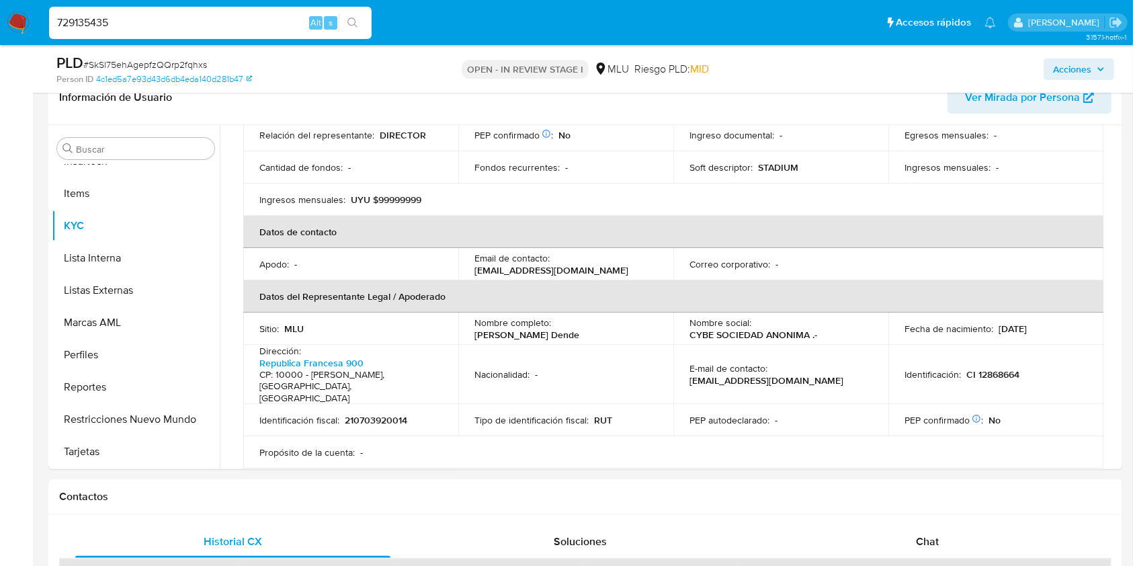
type input "729135435"
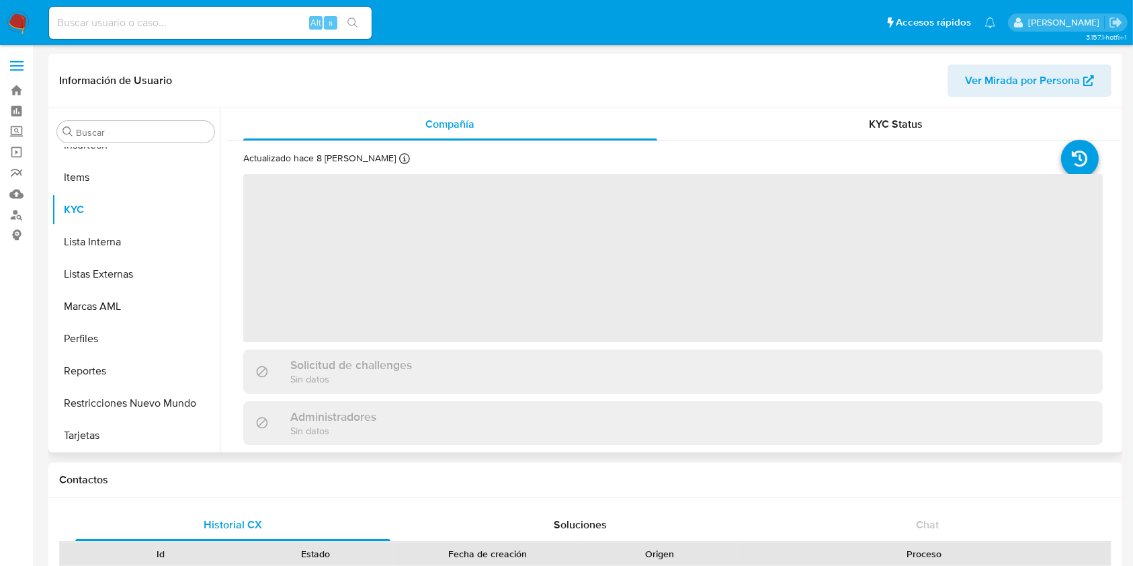
scroll to position [600, 0]
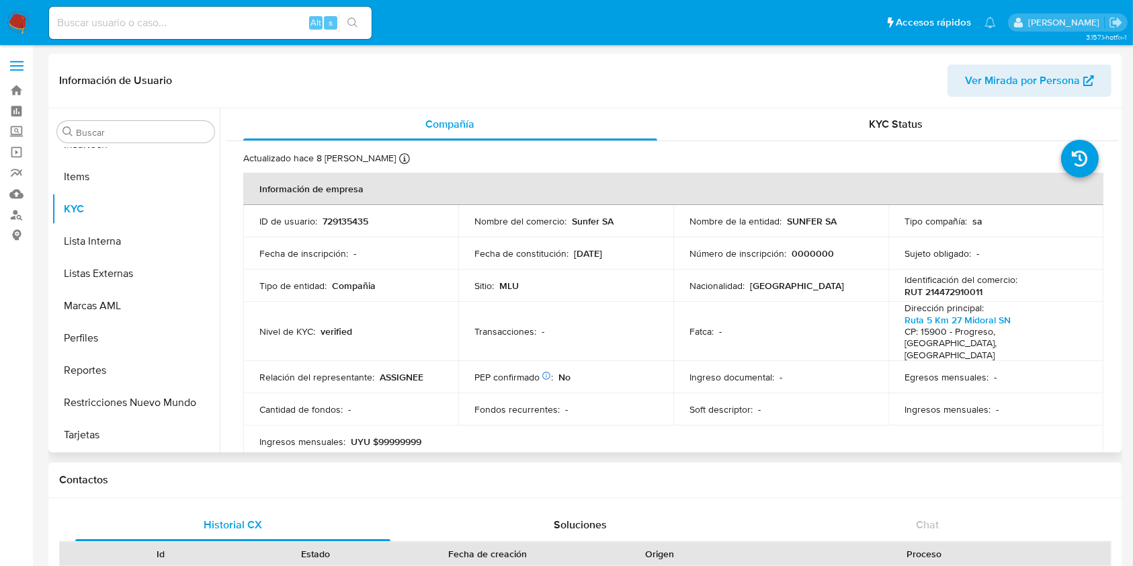
select select "10"
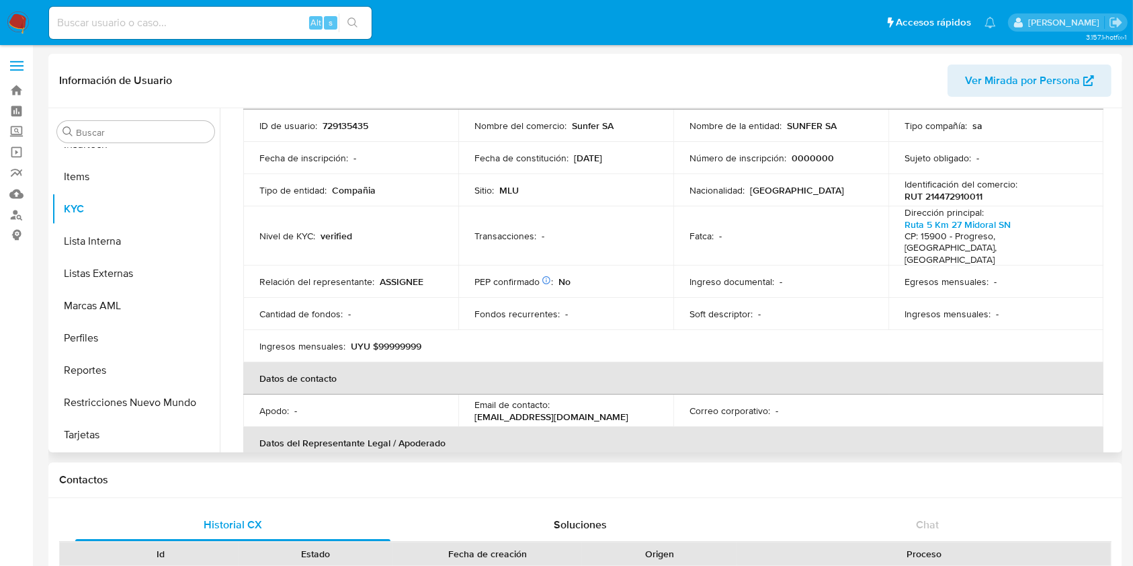
scroll to position [74, 0]
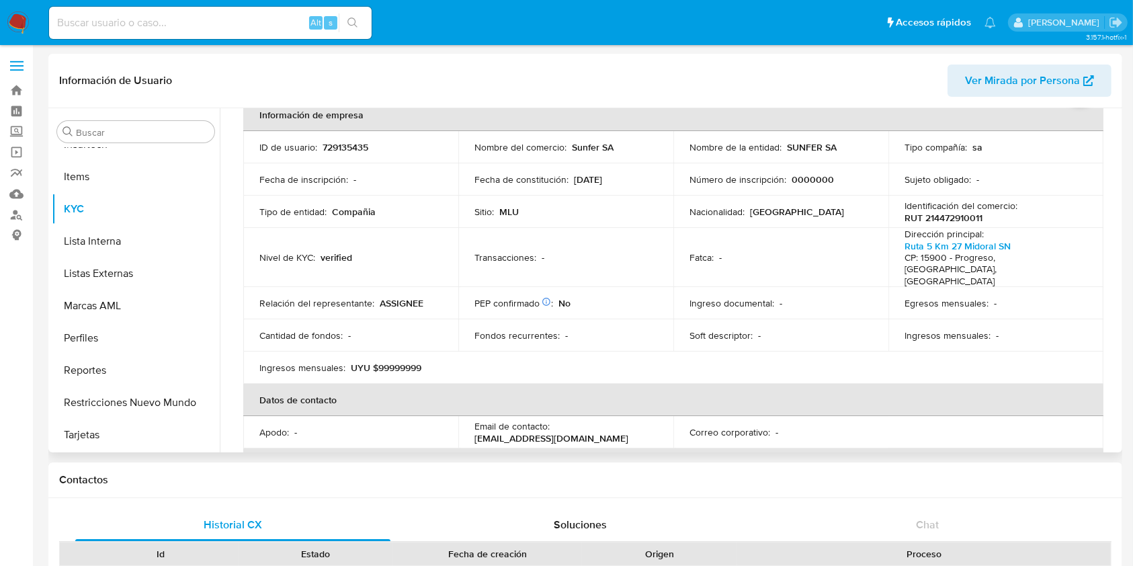
click at [935, 417] on table "Información de empresa ID de usuario : 729135435 Nombre del comercio : Sunfer S…" at bounding box center [673, 368] width 860 height 538
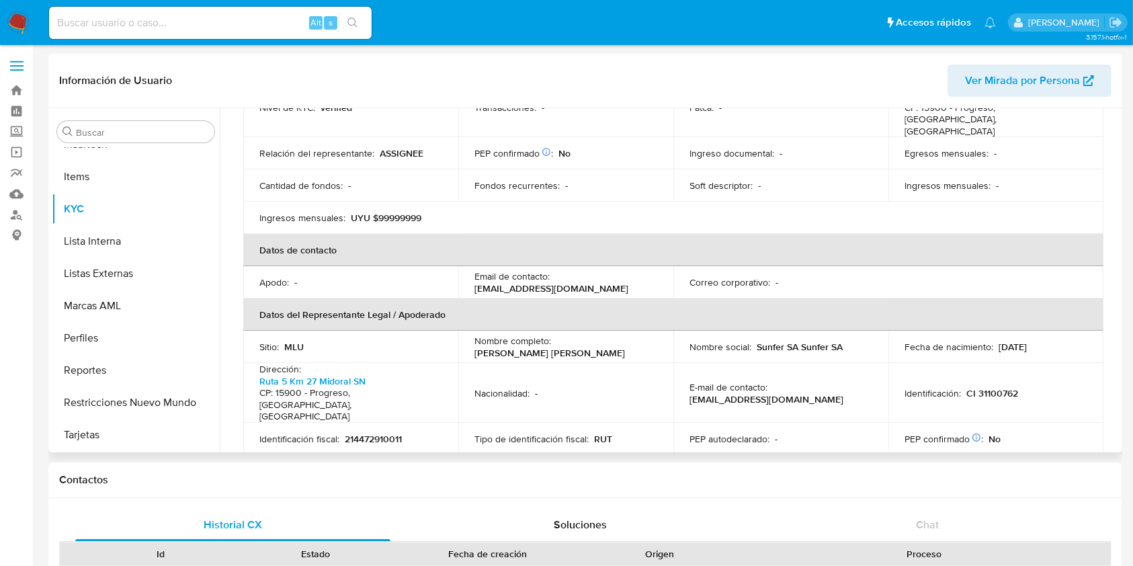
scroll to position [247, 0]
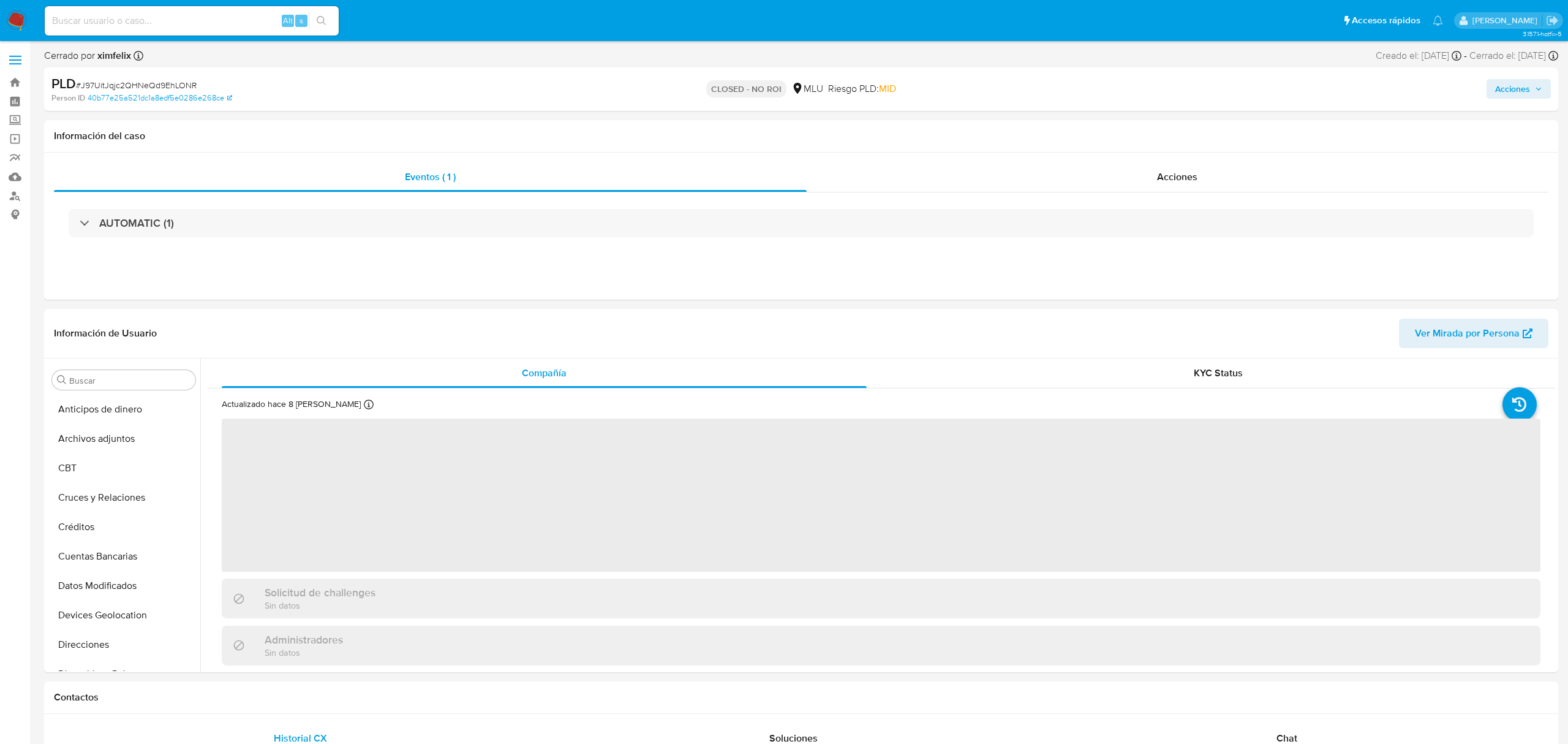
select select "10"
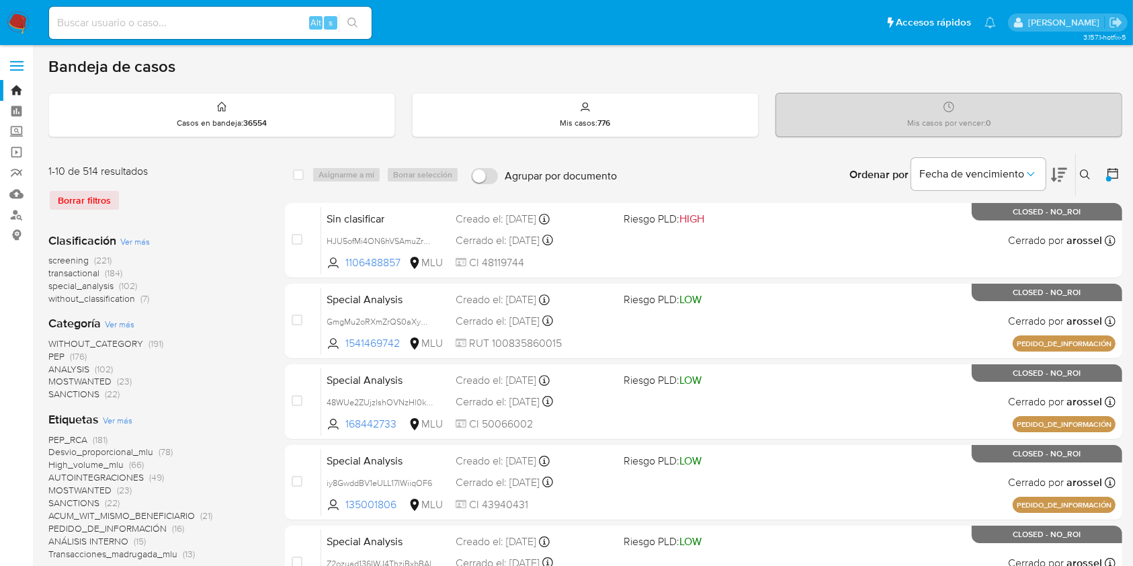
click at [1102, 169] on div at bounding box center [1110, 175] width 24 height 42
click at [1108, 173] on icon at bounding box center [1112, 173] width 13 height 13
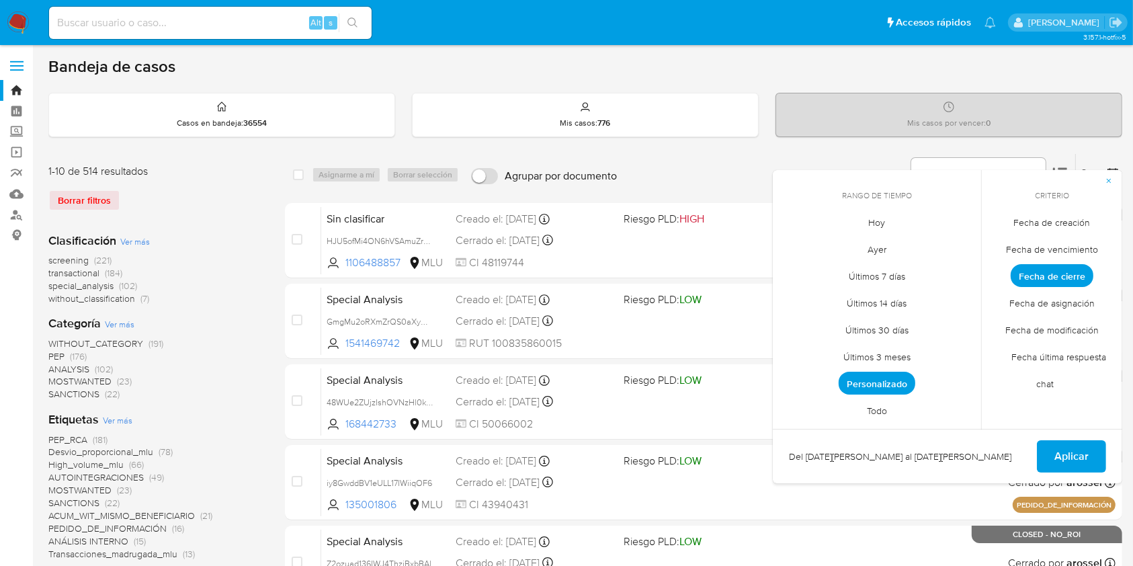
click at [898, 228] on span "Hoy" at bounding box center [877, 223] width 45 height 28
drag, startPoint x: 1061, startPoint y: 445, endPoint x: 1068, endPoint y: 451, distance: 9.0
click at [1068, 451] on span "Aplicar" at bounding box center [1071, 456] width 34 height 30
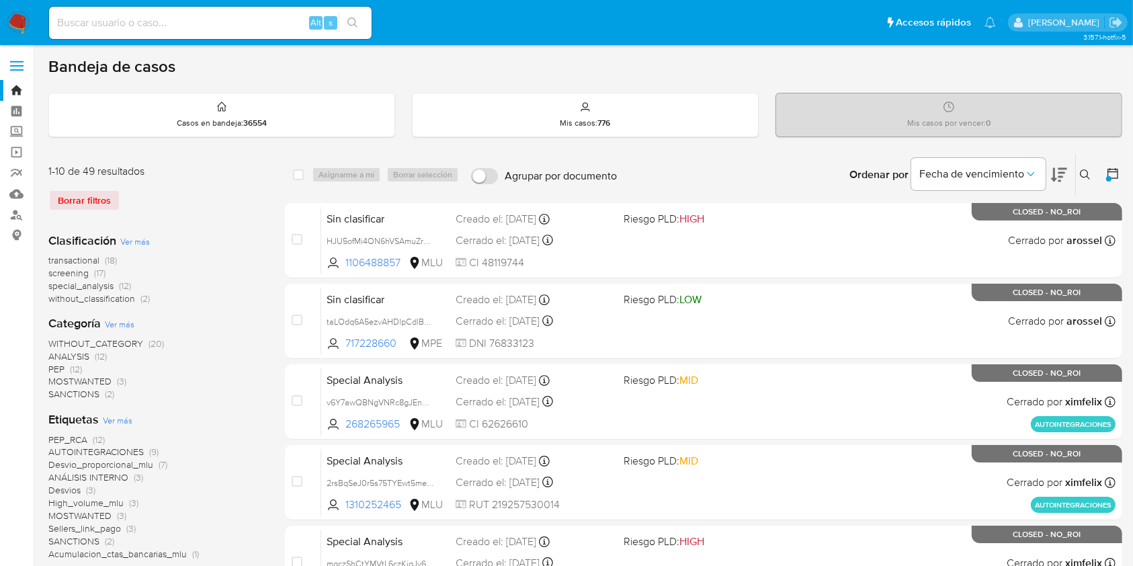
click at [1107, 174] on icon at bounding box center [1112, 173] width 13 height 13
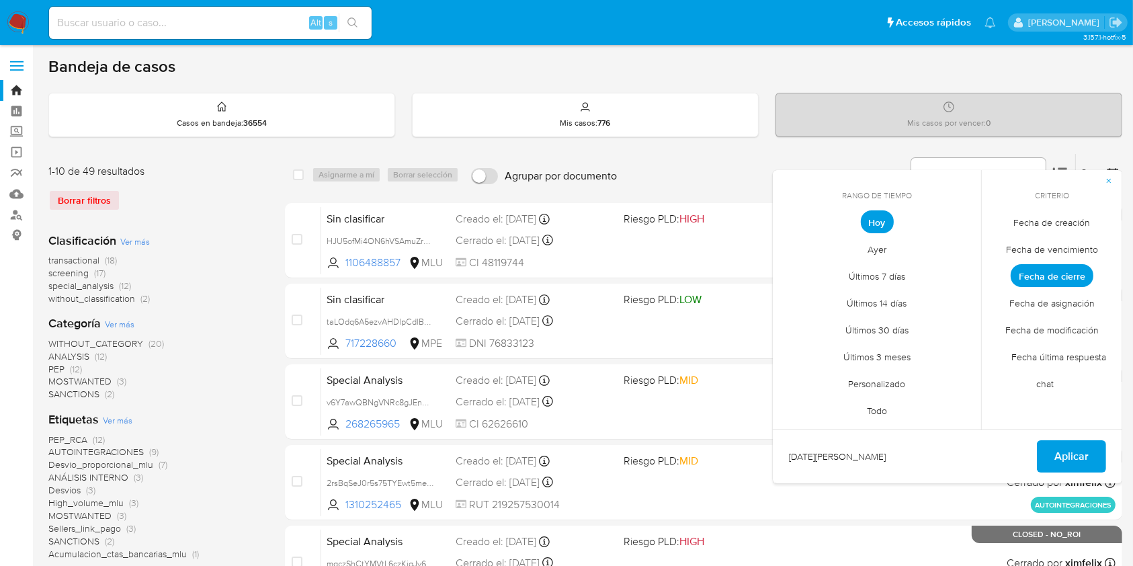
click at [873, 249] on span "Ayer" at bounding box center [876, 250] width 47 height 28
click at [1082, 461] on span "Aplicar" at bounding box center [1071, 456] width 34 height 30
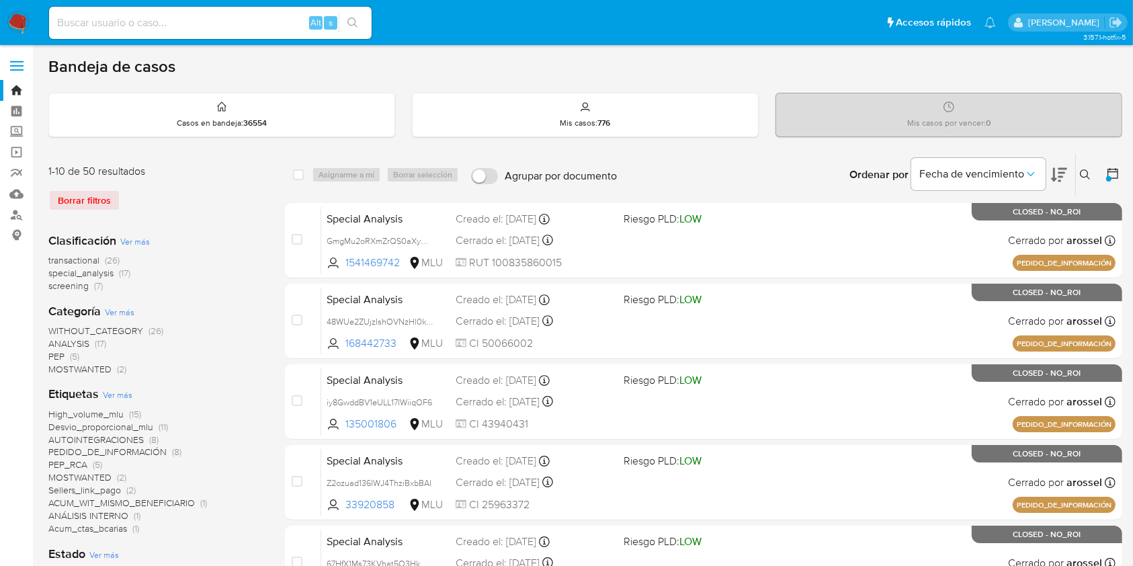
click at [1124, 175] on main "3.157.1-hotfix-5" at bounding box center [566, 530] width 1133 height 1061
click at [1102, 171] on div at bounding box center [1110, 175] width 24 height 42
click at [1121, 175] on button at bounding box center [1114, 175] width 16 height 16
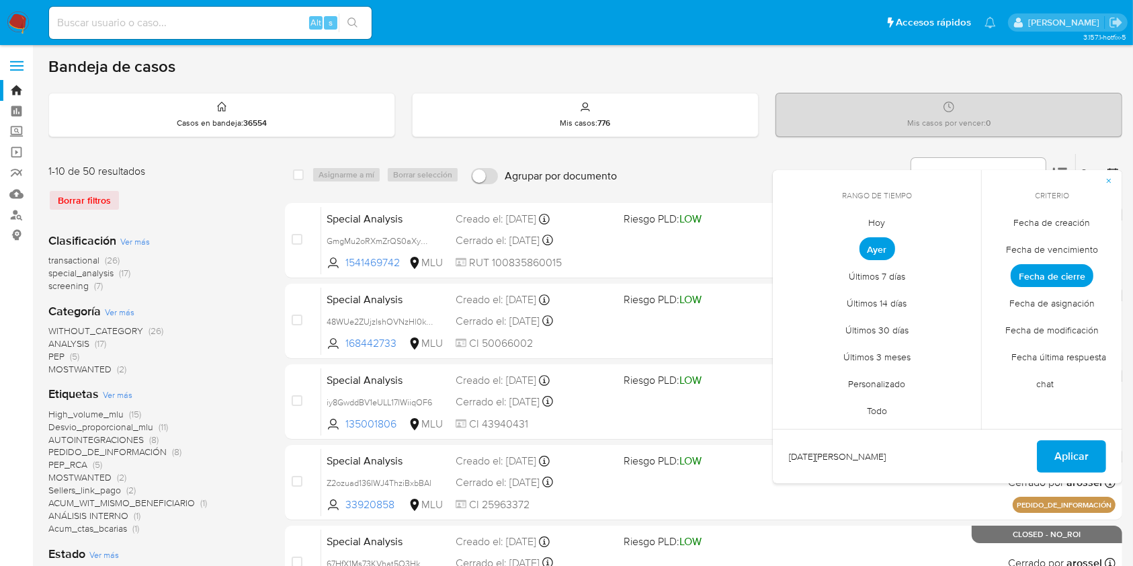
drag, startPoint x: 895, startPoint y: 277, endPoint x: 893, endPoint y: 270, distance: 7.0
click at [893, 271] on span "Últimos 7 días" at bounding box center [876, 277] width 85 height 28
click at [900, 303] on span "Últimos 14 días" at bounding box center [877, 304] width 88 height 28
click at [1083, 459] on span "Aplicar" at bounding box center [1071, 456] width 34 height 30
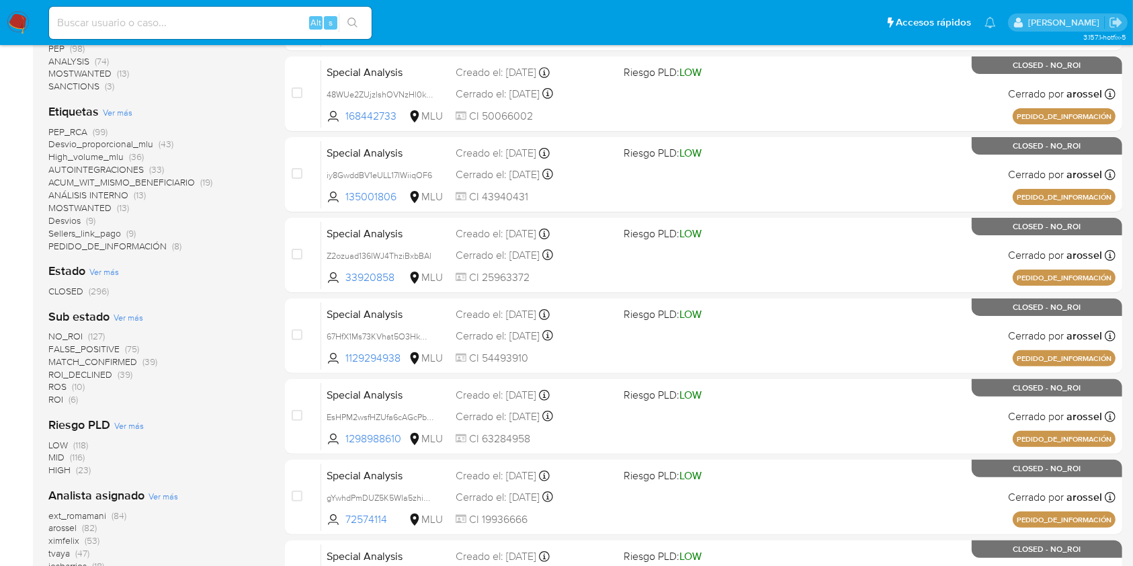
scroll to position [47, 0]
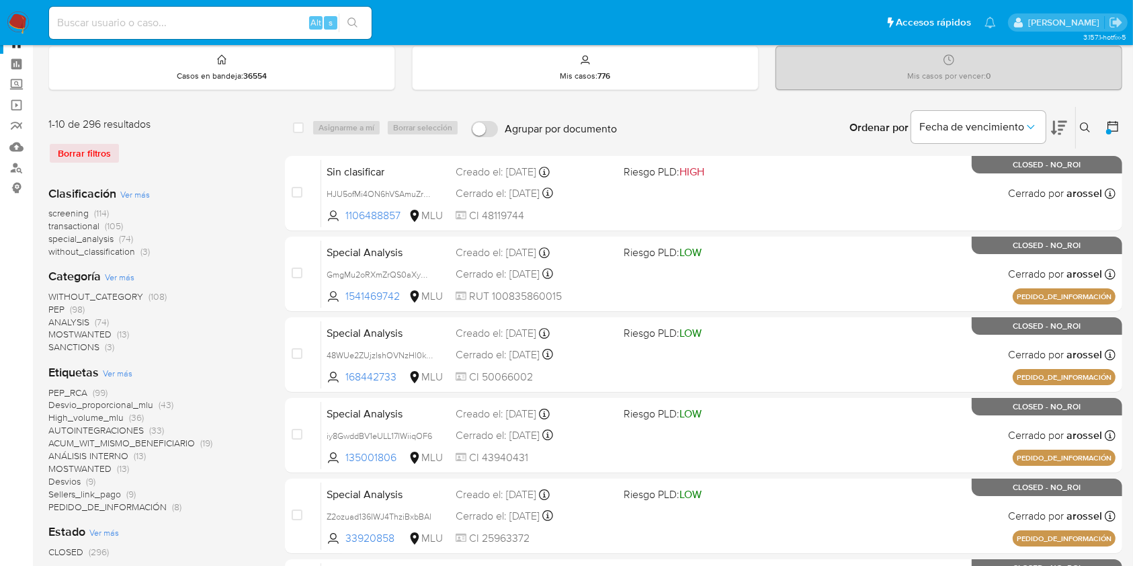
click at [1114, 122] on icon at bounding box center [1112, 126] width 13 height 13
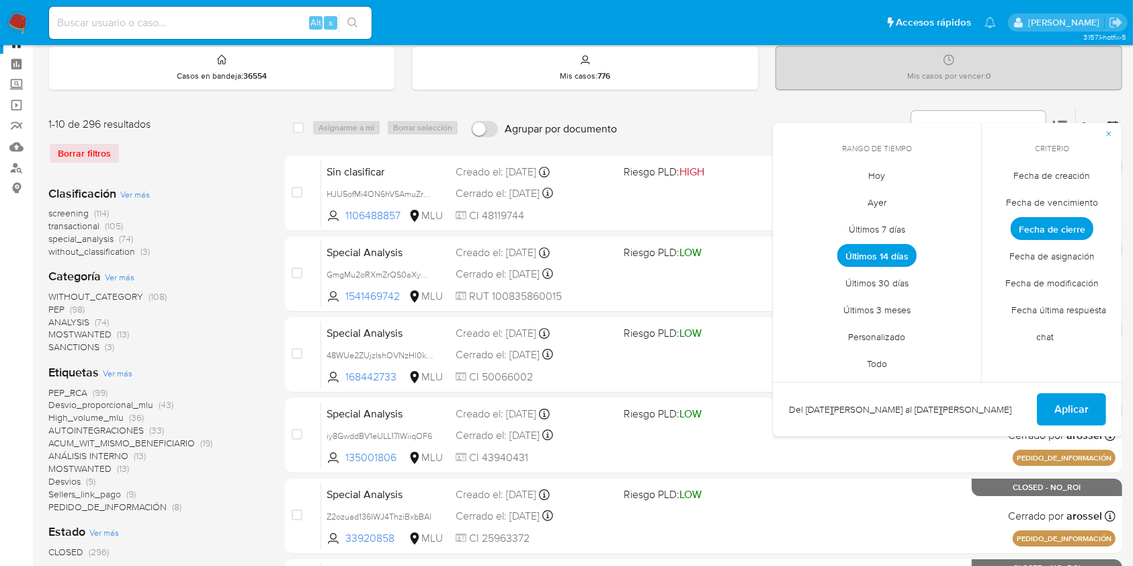
click at [230, 106] on div "1-10 de 296 resultados Borrar filtros Clasificación Ver más screening (114) tra…" at bounding box center [155, 556] width 215 height 900
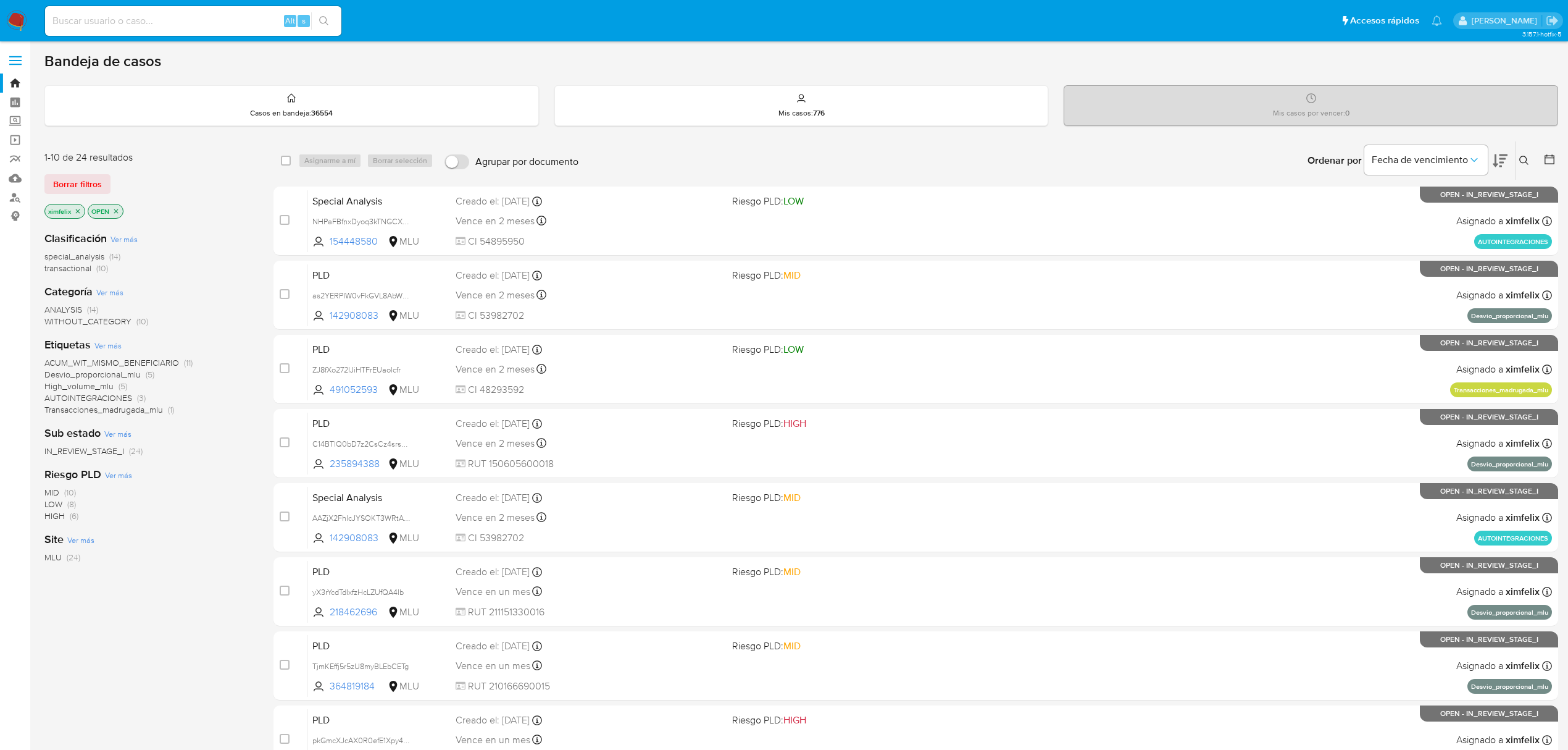
click at [233, 517] on div "MID (10) LOW (8) HIGH (6)" at bounding box center [149, 504] width 210 height 35
